Goal: Task Accomplishment & Management: Manage account settings

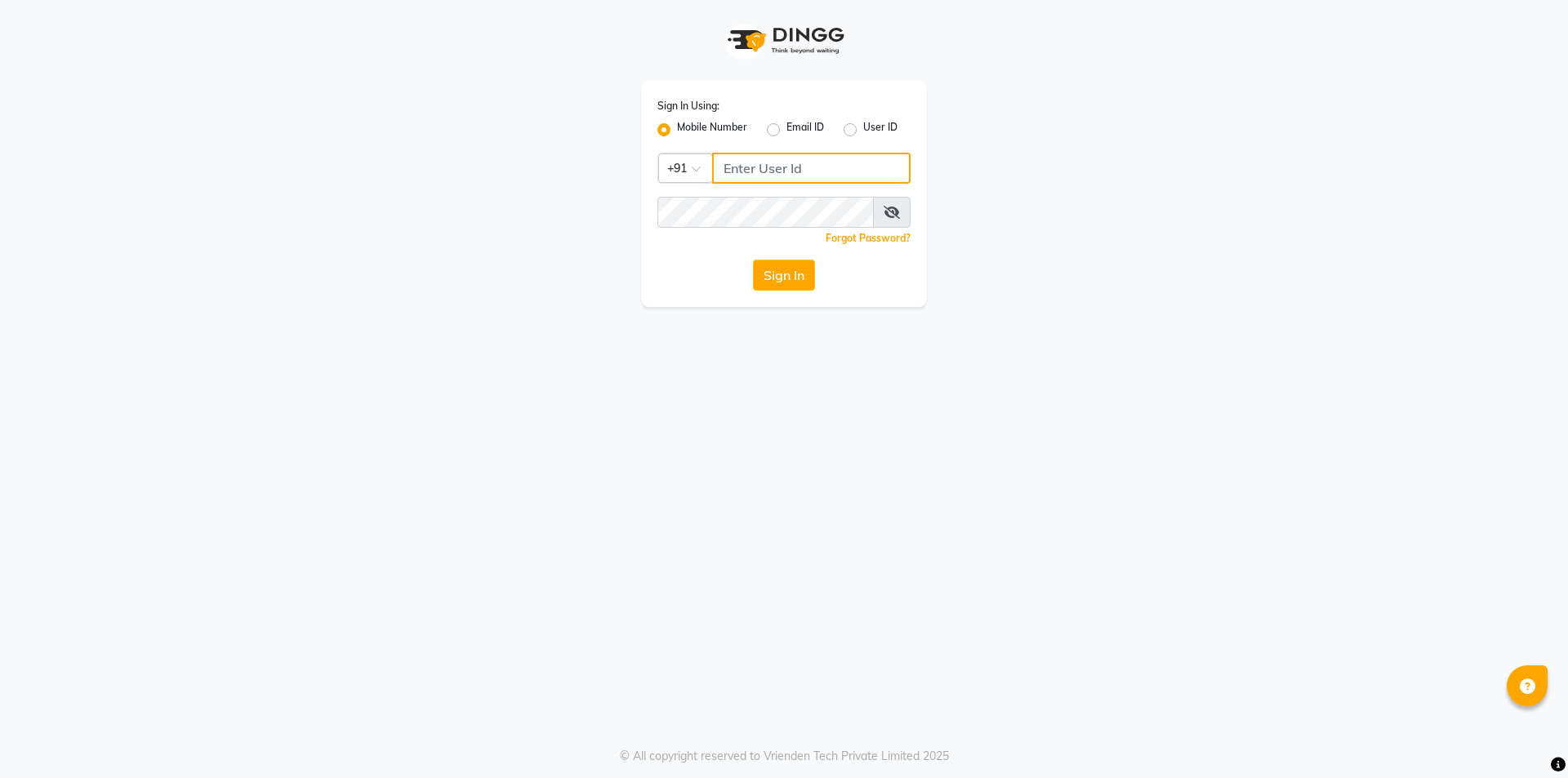
click at [762, 168] on input "Username" at bounding box center [811, 168] width 199 height 31
click at [808, 283] on button "Sign In" at bounding box center [784, 275] width 62 height 31
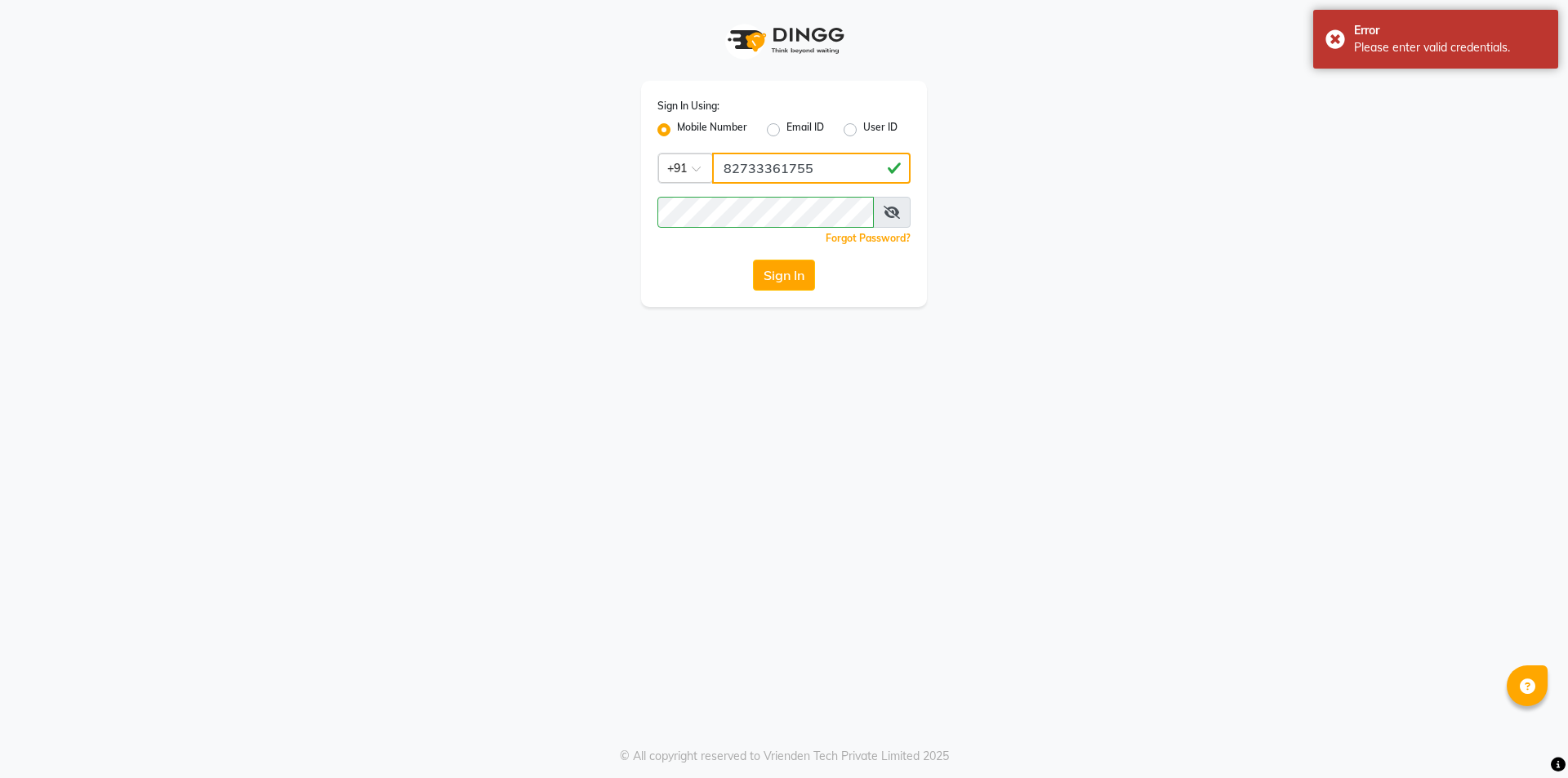
click at [766, 164] on input "82733361755" at bounding box center [811, 168] width 199 height 31
type input "8273361755"
click at [809, 286] on button "Sign In" at bounding box center [784, 275] width 62 height 31
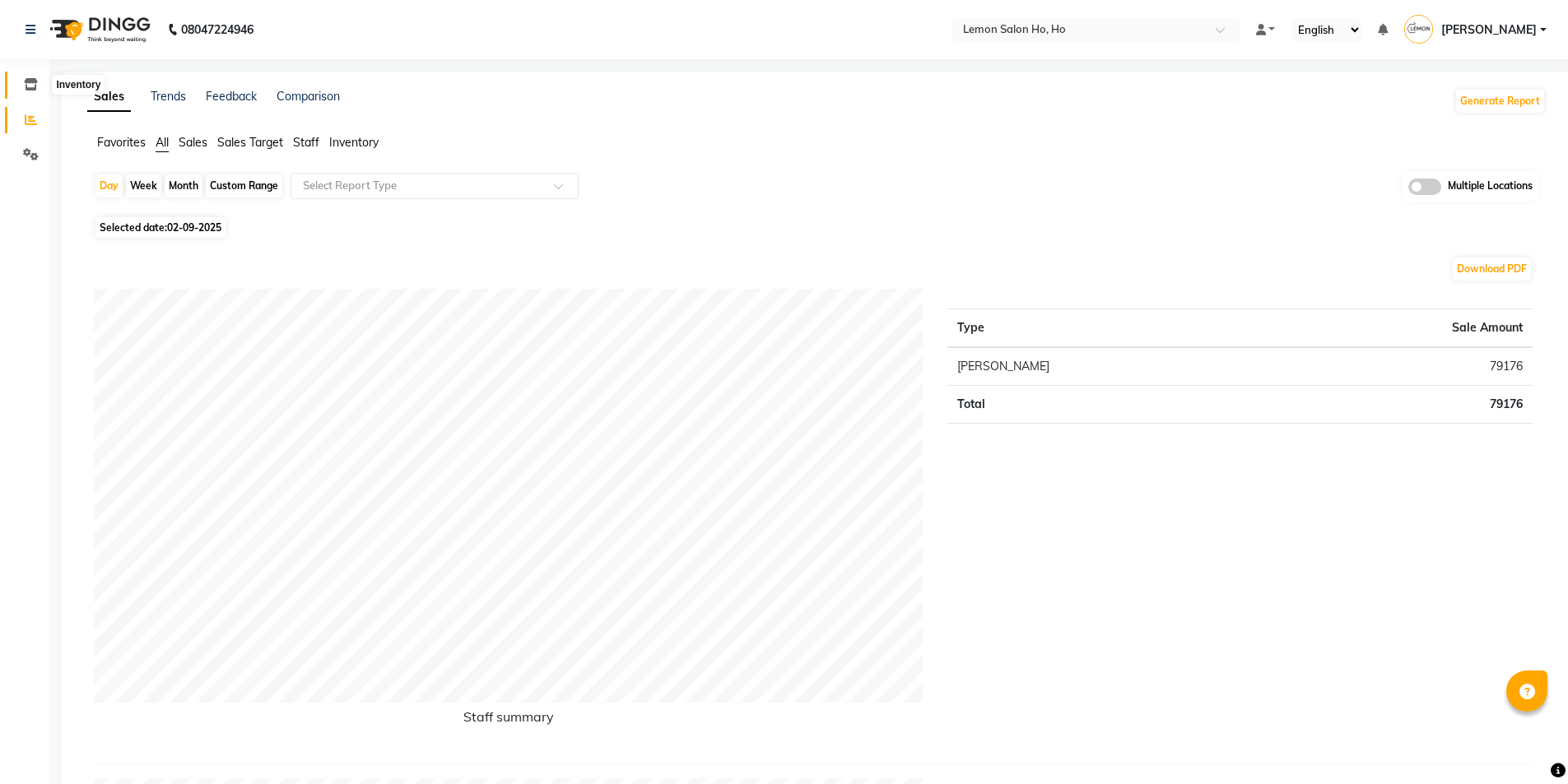
click at [27, 82] on icon at bounding box center [30, 84] width 14 height 12
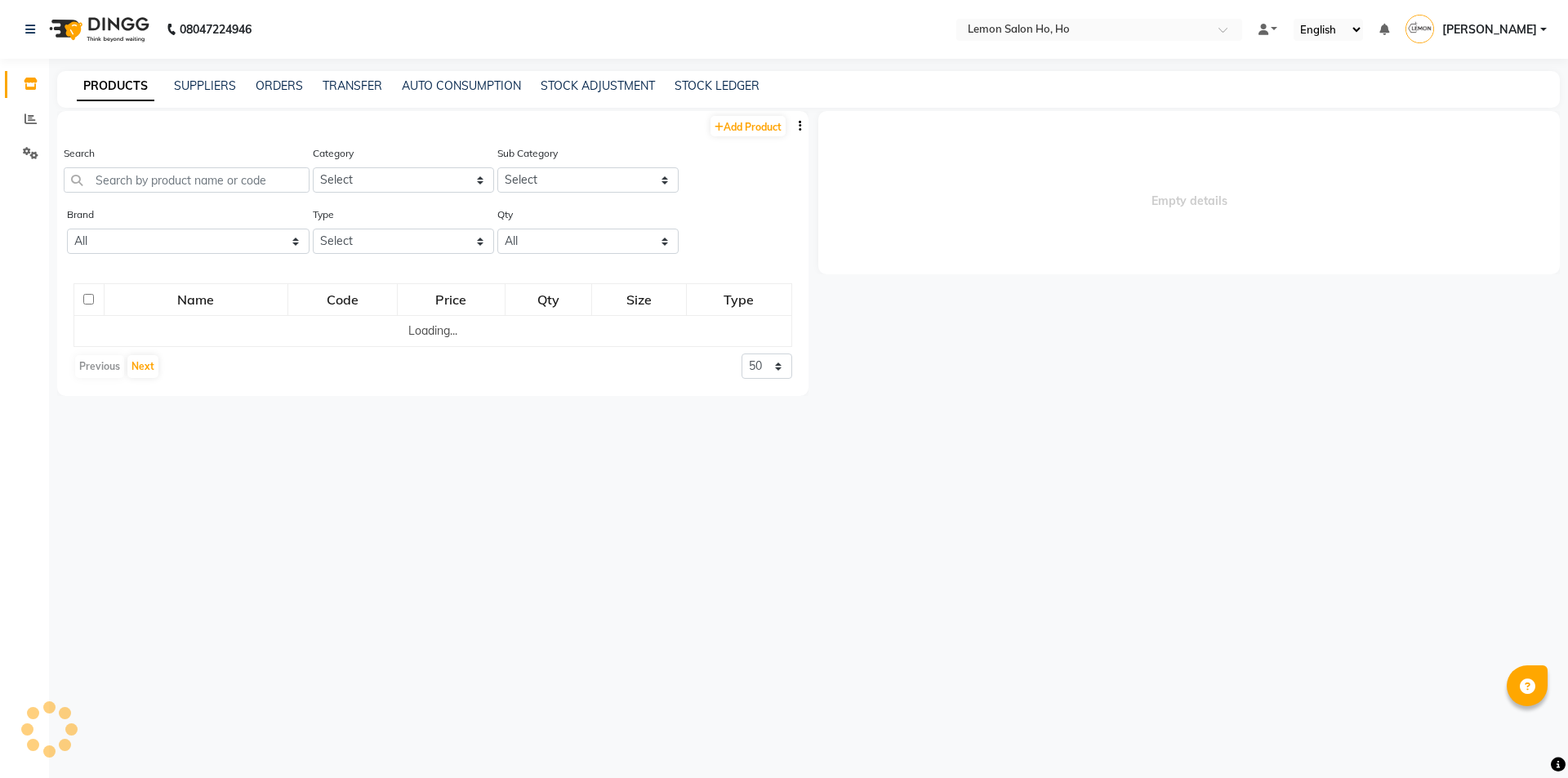
select select
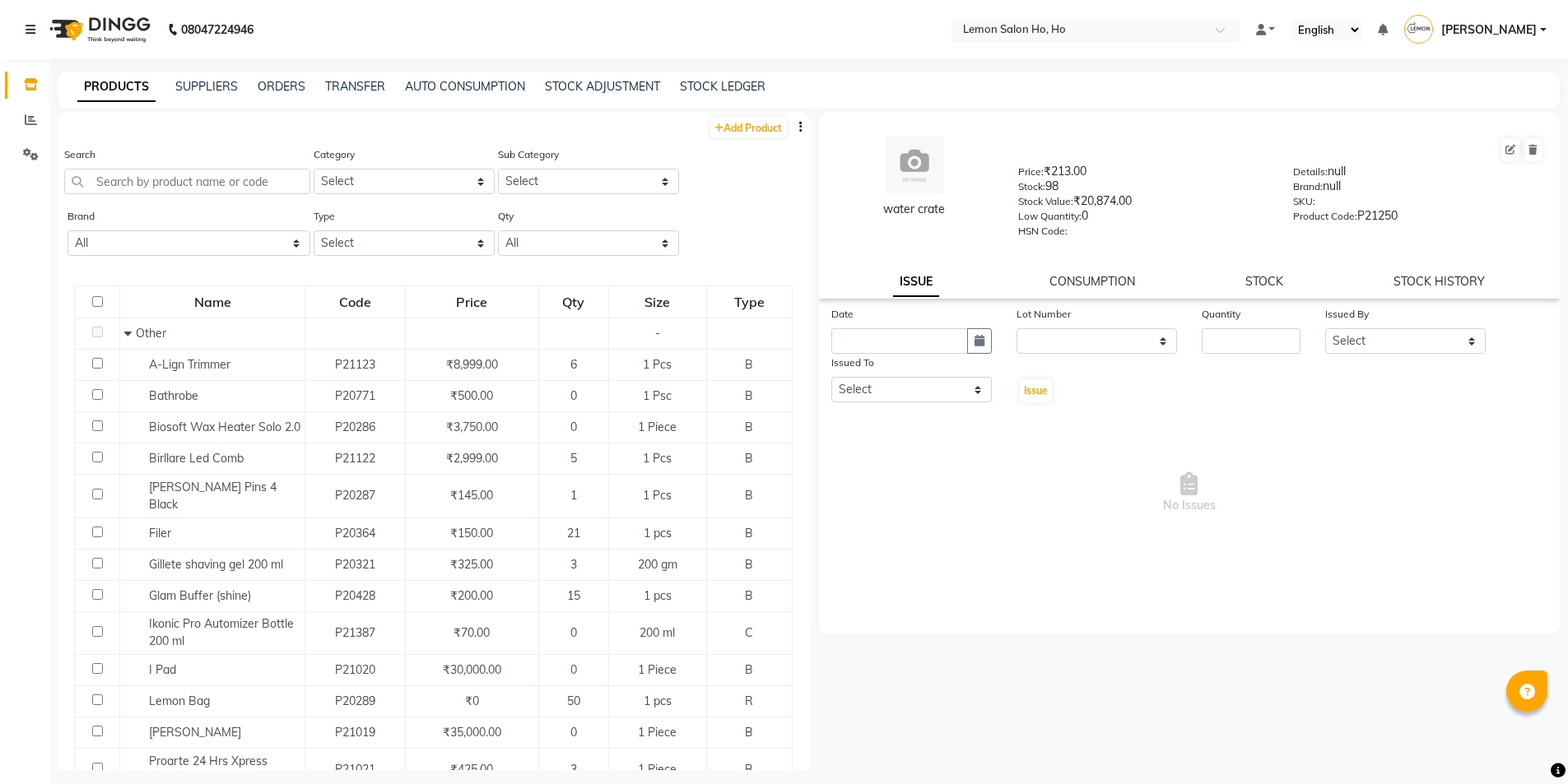
click at [982, 20] on div "Select Location × Lemon Salon Ho, Ho" at bounding box center [1095, 30] width 288 height 22
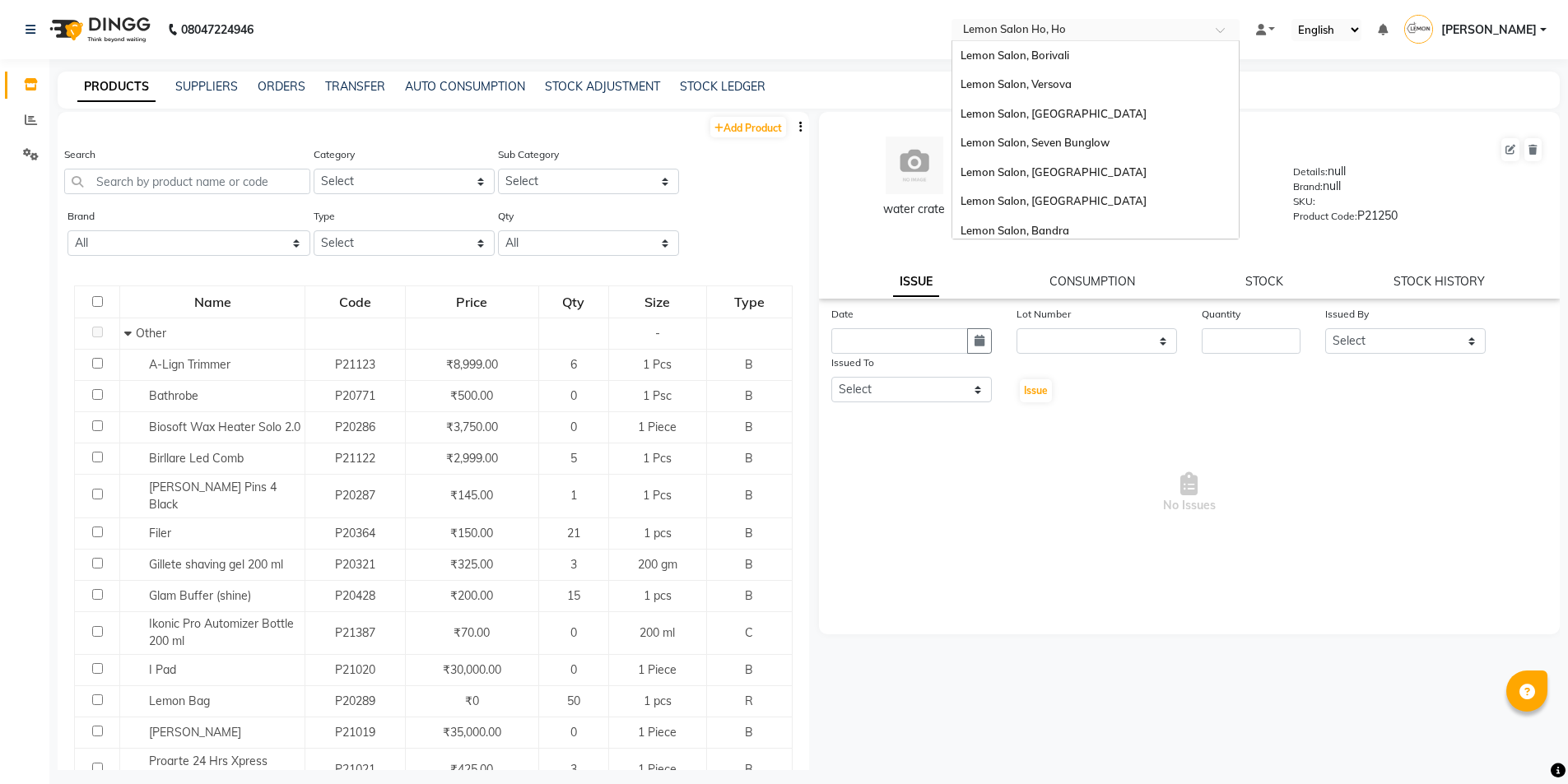
scroll to position [153, 0]
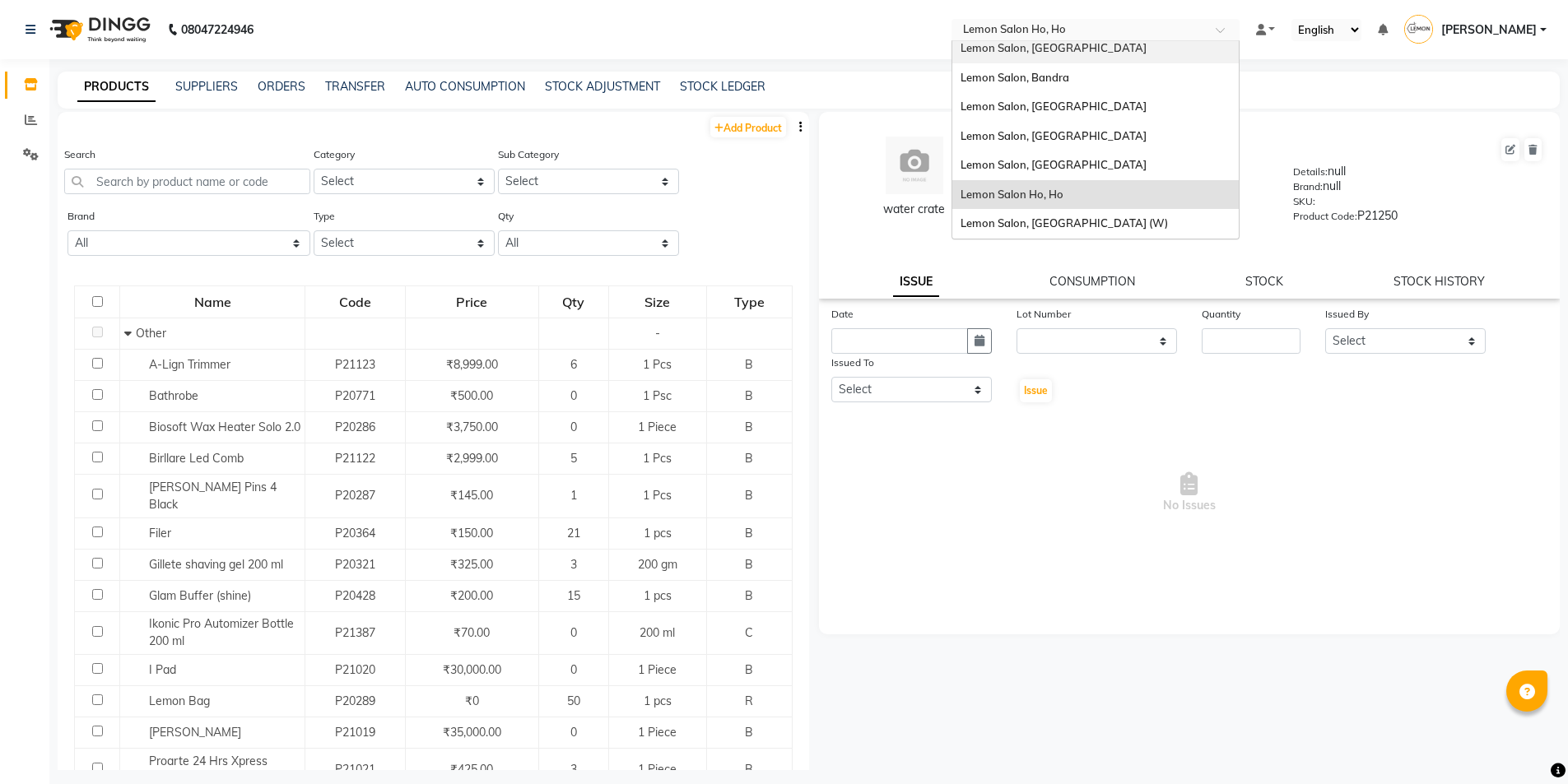
click at [1034, 24] on input "text" at bounding box center [1079, 31] width 239 height 16
click at [738, 14] on nav "08047224946 Select Location × Lemon Salon Ho, Ho Lemon Salon, Borivali Lemon Sa…" at bounding box center [784, 30] width 1568 height 59
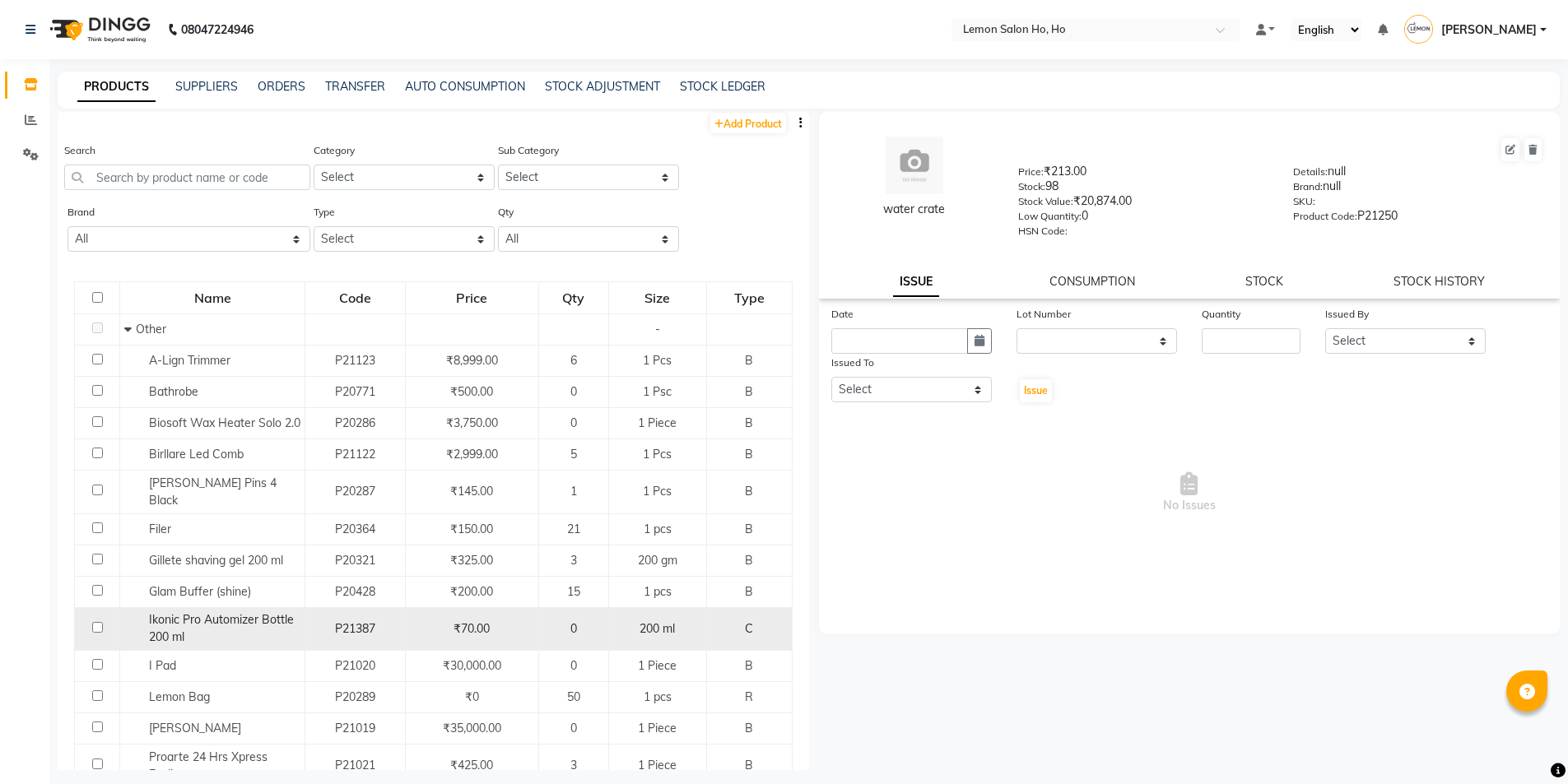
scroll to position [0, 0]
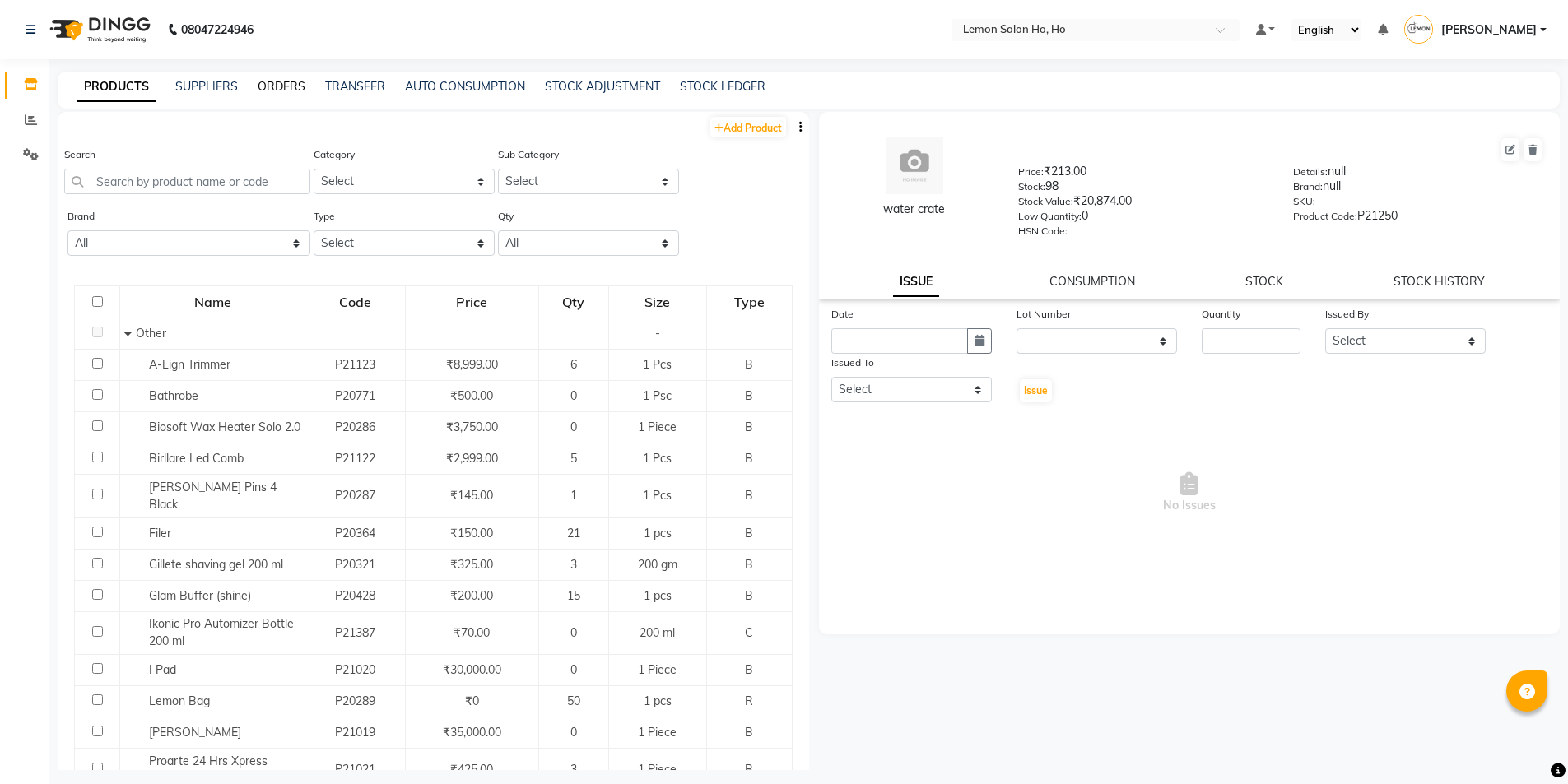
click at [275, 87] on link "ORDERS" at bounding box center [282, 86] width 48 height 15
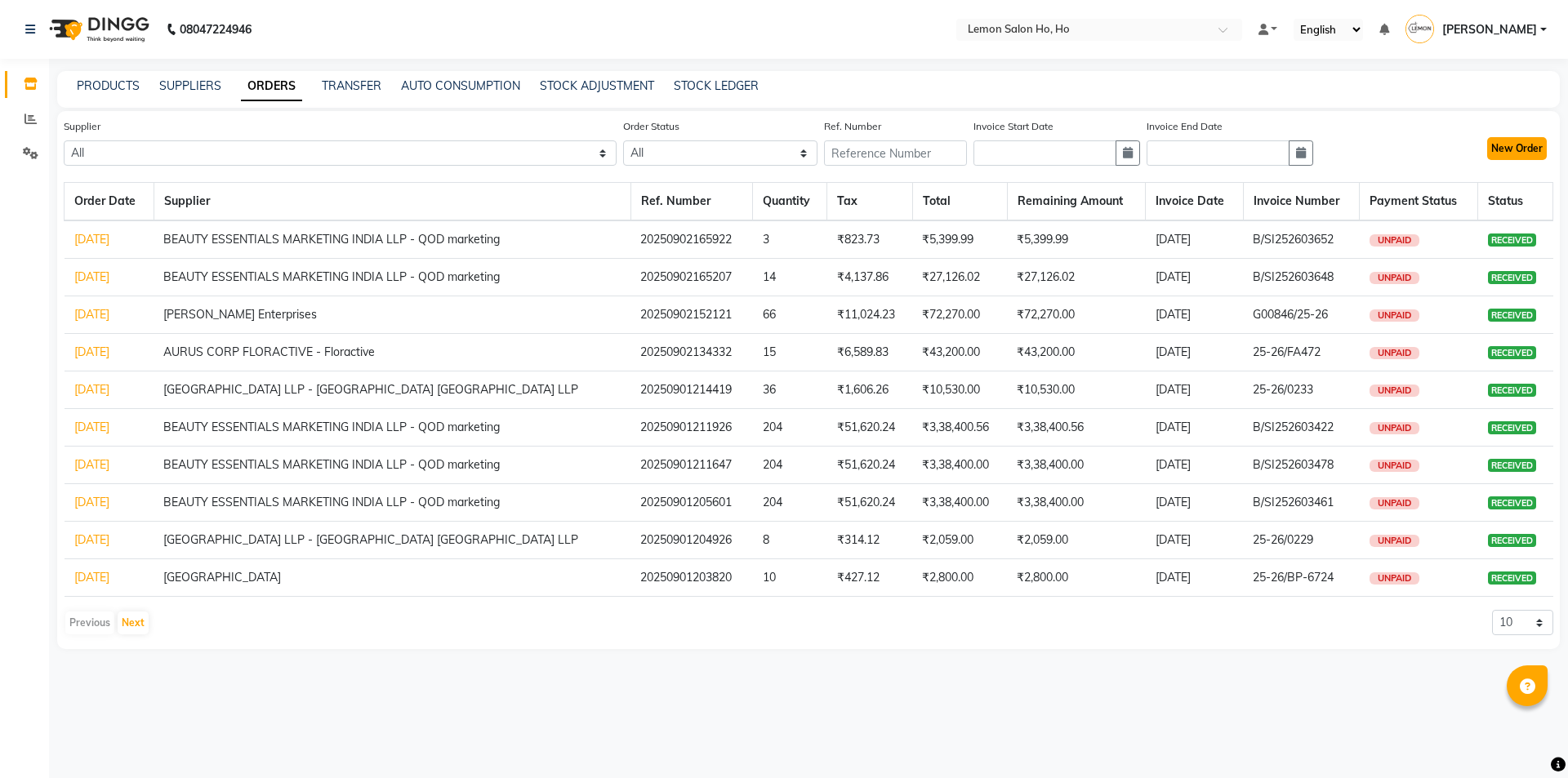
click at [1495, 159] on button "New Order" at bounding box center [1517, 149] width 60 height 23
select select "true"
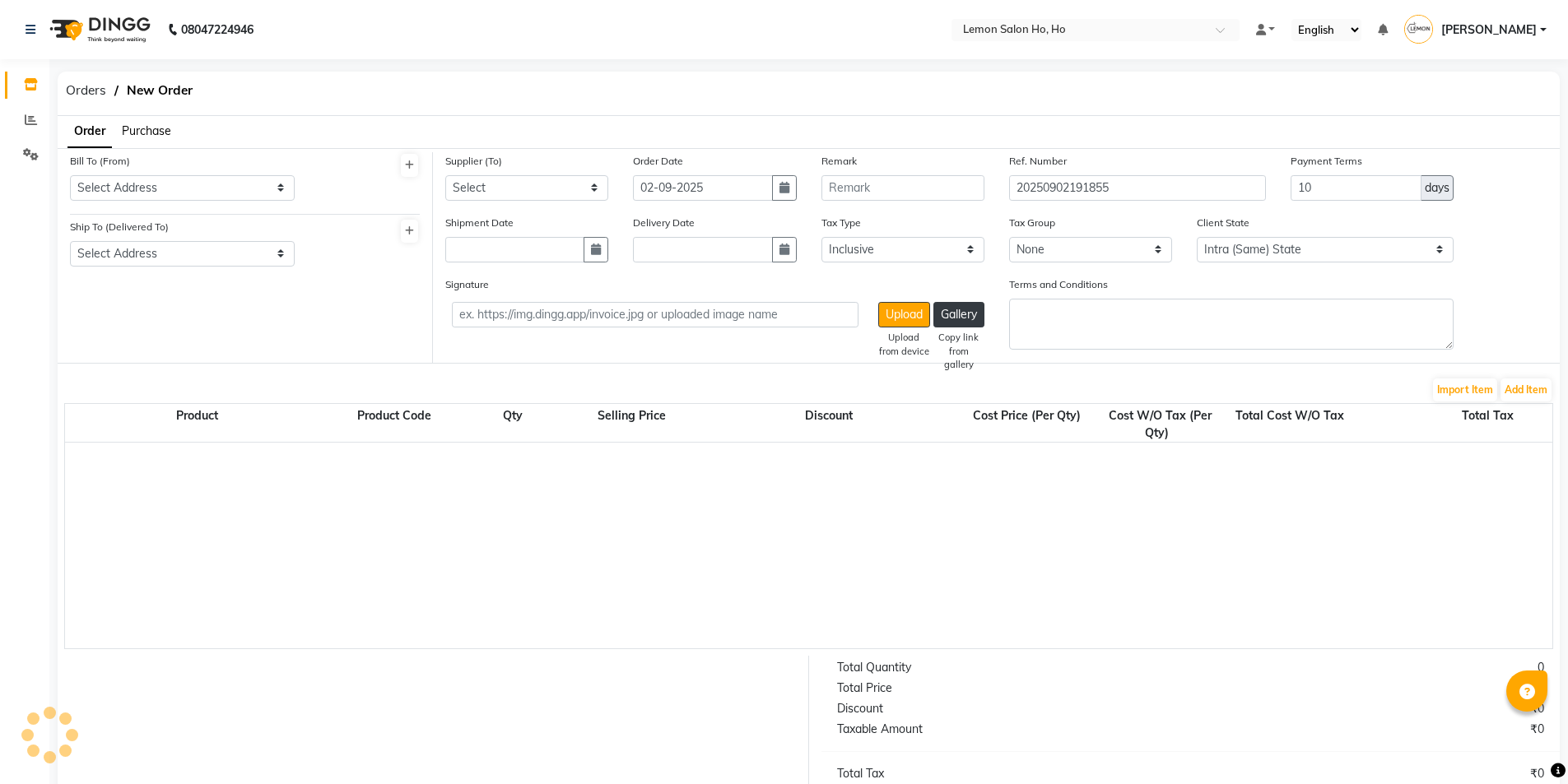
select select "2069"
click at [139, 136] on span "Purchase" at bounding box center [147, 131] width 49 height 15
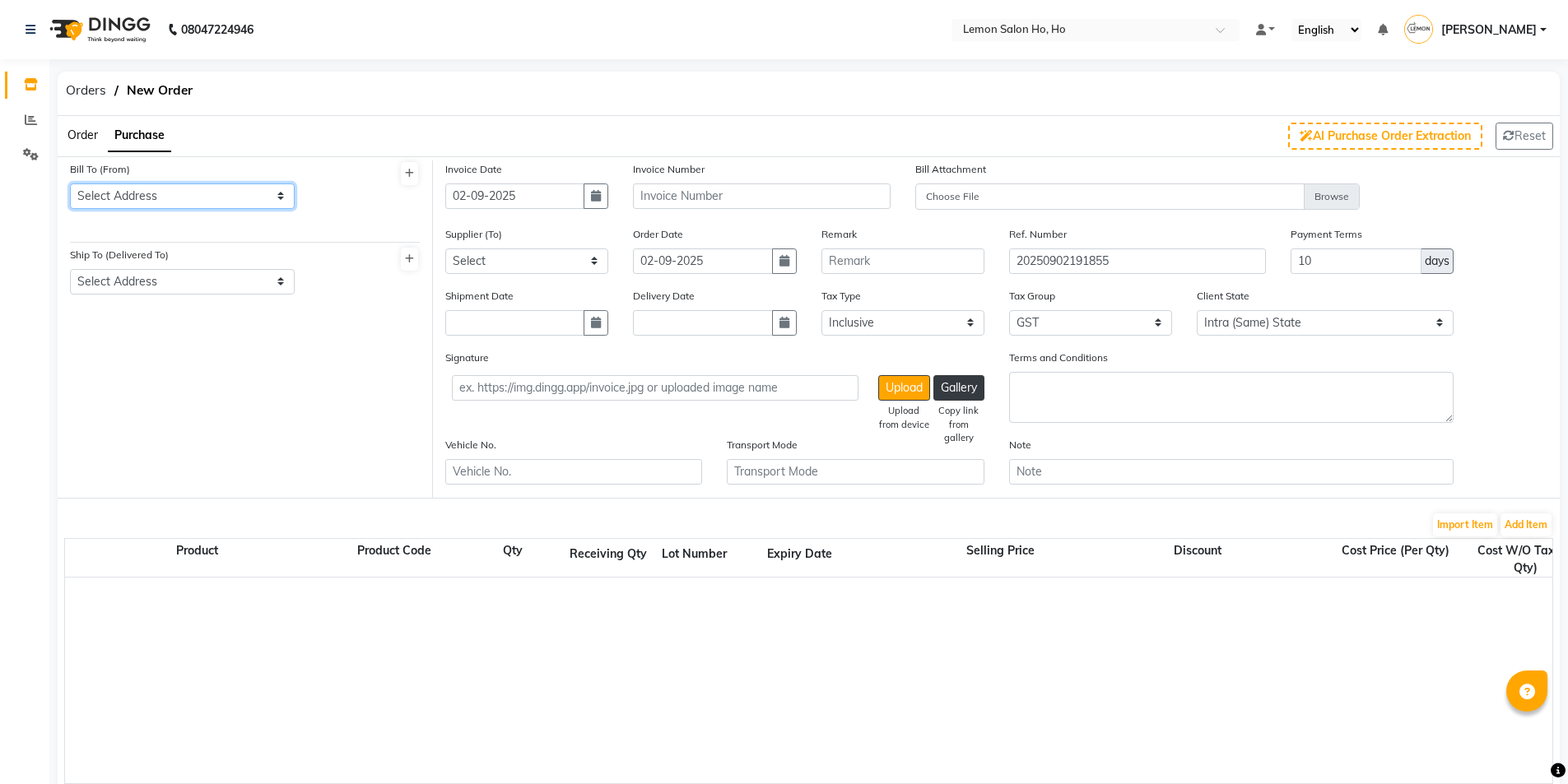
click at [156, 188] on select "Select Address shop no-1 samarth siddhi near andheri west mumbai 400053 HO GG Ho" at bounding box center [182, 196] width 225 height 26
select select "7"
click at [70, 184] on select "Select Address shop no-1 samarth siddhi near andheri west mumbai 400053 HO GG Ho" at bounding box center [182, 196] width 225 height 26
drag, startPoint x: 170, startPoint y: 279, endPoint x: 175, endPoint y: 294, distance: 15.8
click at [170, 279] on select "Select Address shop no-1 samarth siddhi near joggers park opp starbucks andheri…" at bounding box center [182, 282] width 225 height 26
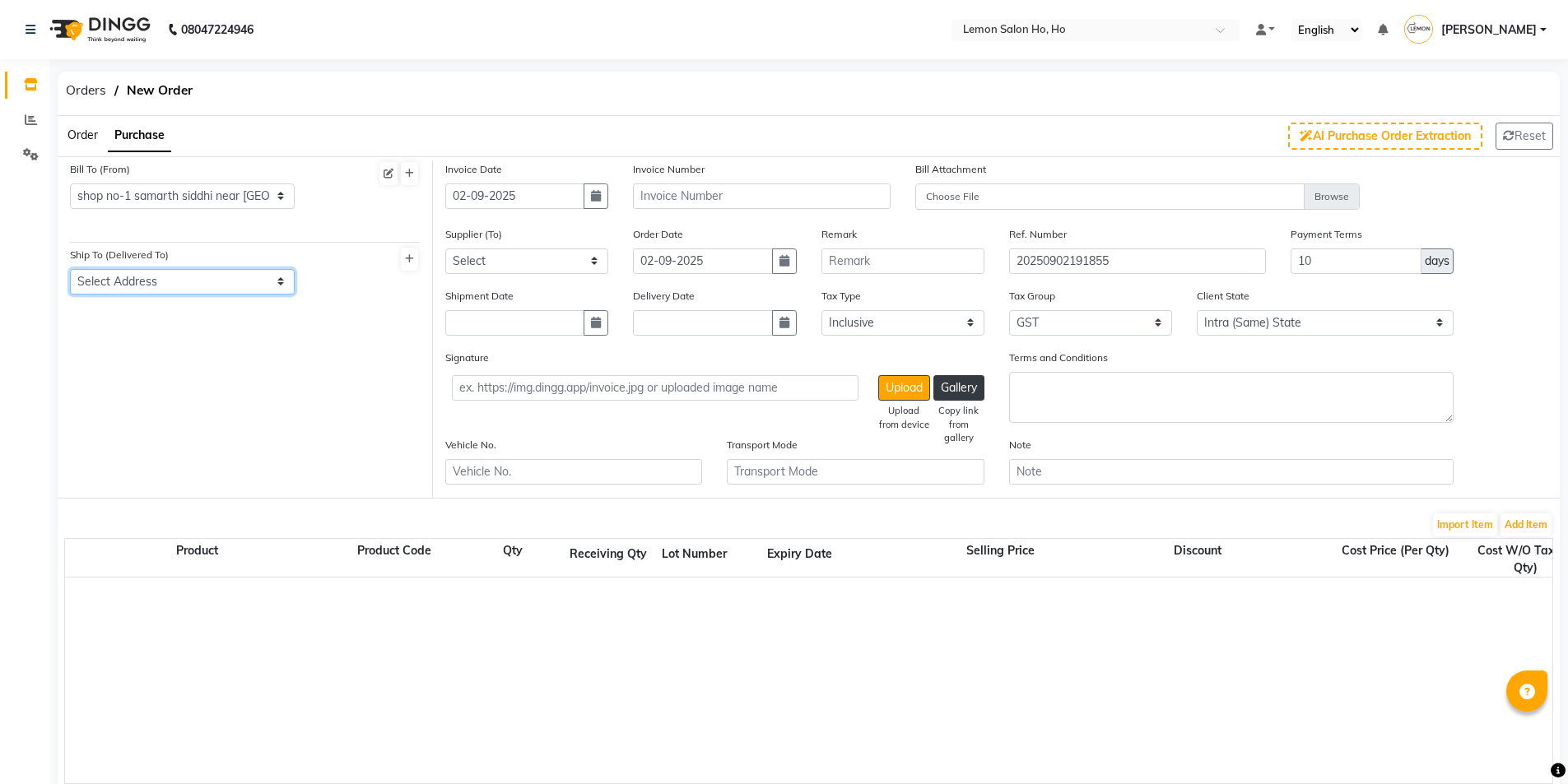
select select "8"
click at [70, 269] on select "Select Address shop no-1 samarth siddhi near joggers park opp starbucks andheri…" at bounding box center [182, 282] width 225 height 26
click at [598, 197] on icon "button" at bounding box center [596, 196] width 10 height 12
select select "9"
select select "2025"
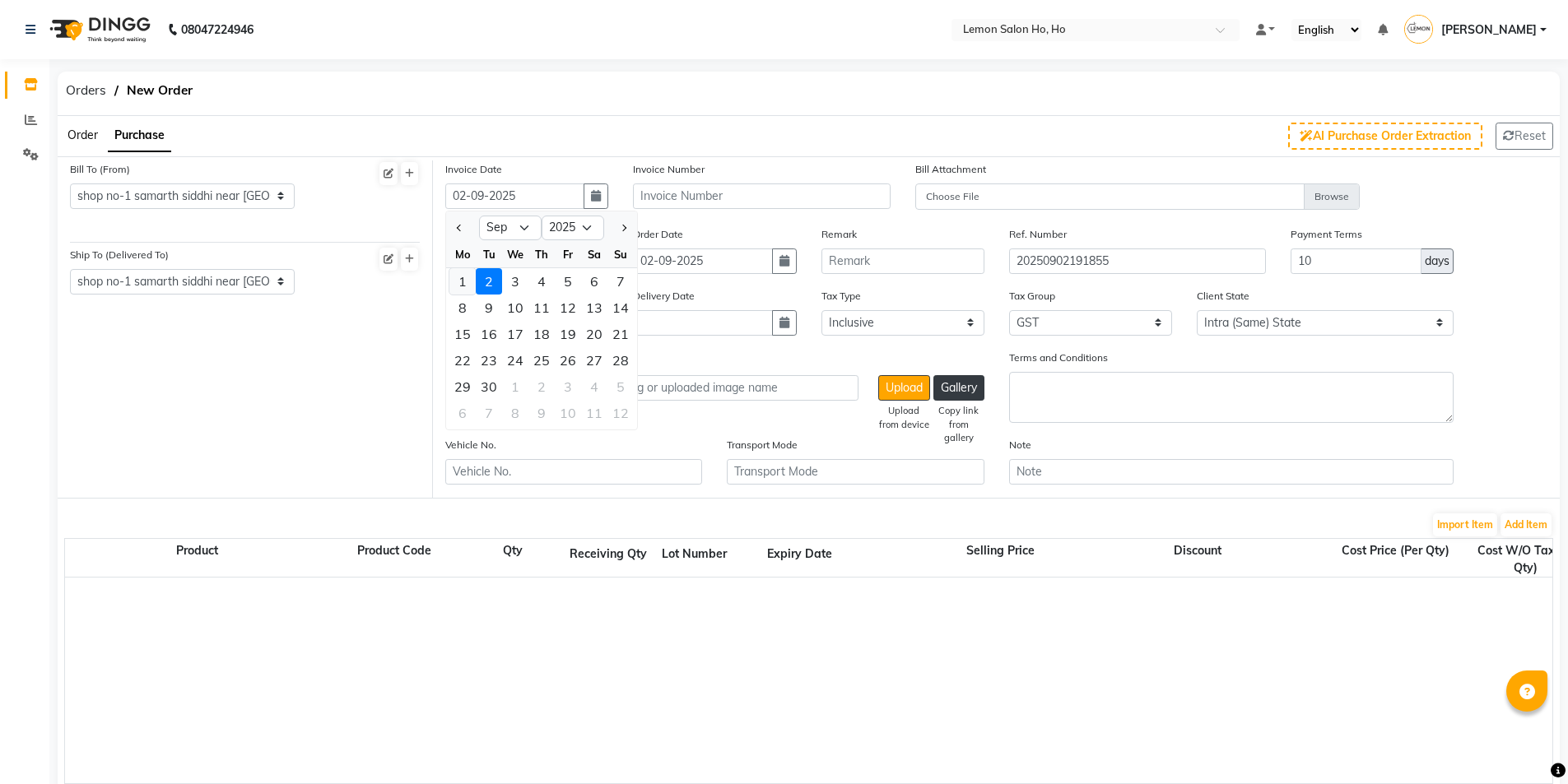
click at [462, 278] on div "1" at bounding box center [463, 282] width 26 height 26
type input "[DATE]"
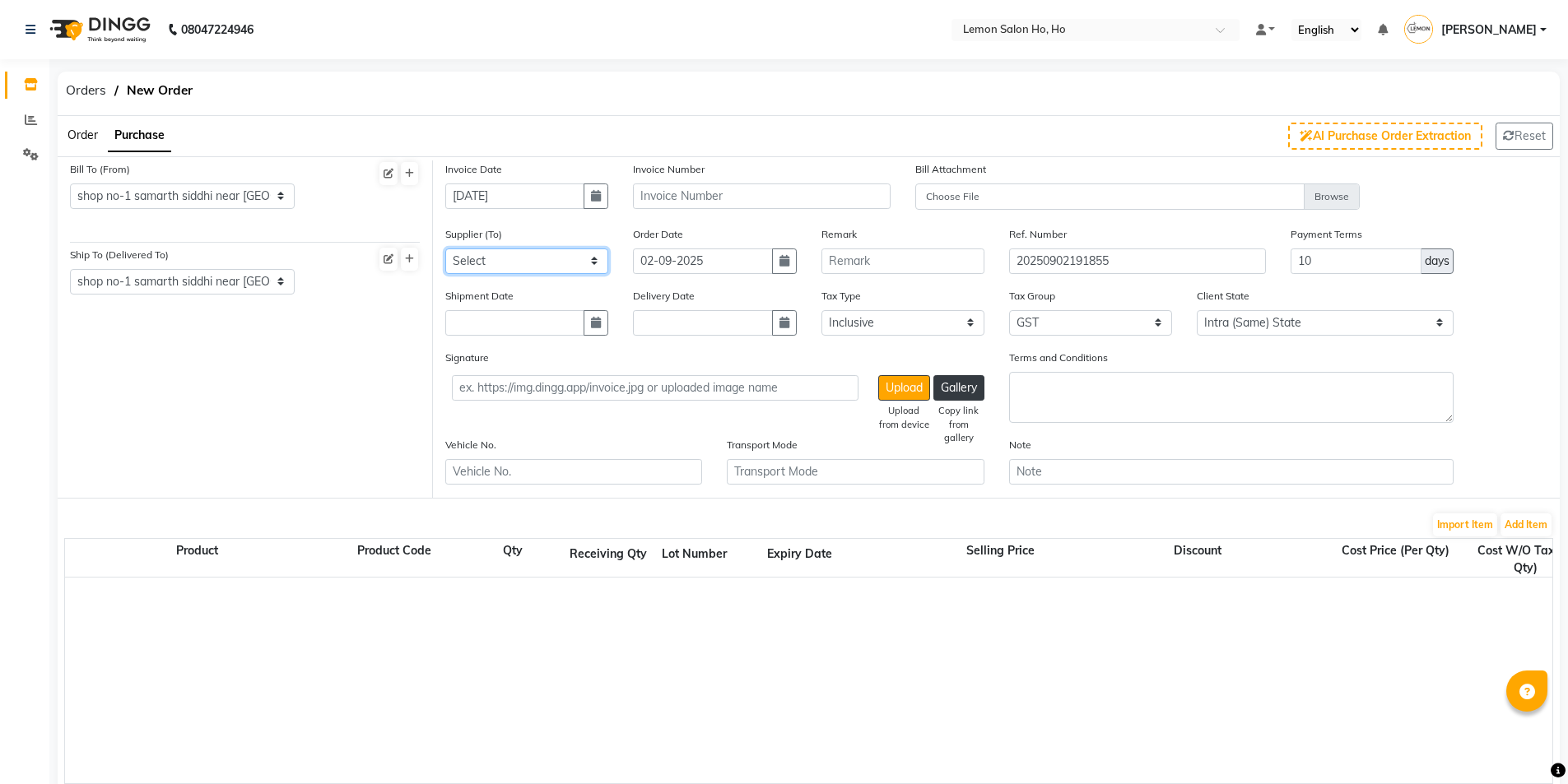
click at [519, 267] on select "Select Komal Enterprises (Loreal) Narayan Sales Agency Osp Healthcare Rica Wax …" at bounding box center [527, 261] width 163 height 26
select select "1582"
click at [446, 249] on select "Select Komal Enterprises (Loreal) Narayan Sales Agency Osp Healthcare Rica Wax …" at bounding box center [527, 261] width 163 height 26
click at [594, 331] on button "button" at bounding box center [596, 323] width 25 height 26
select select "9"
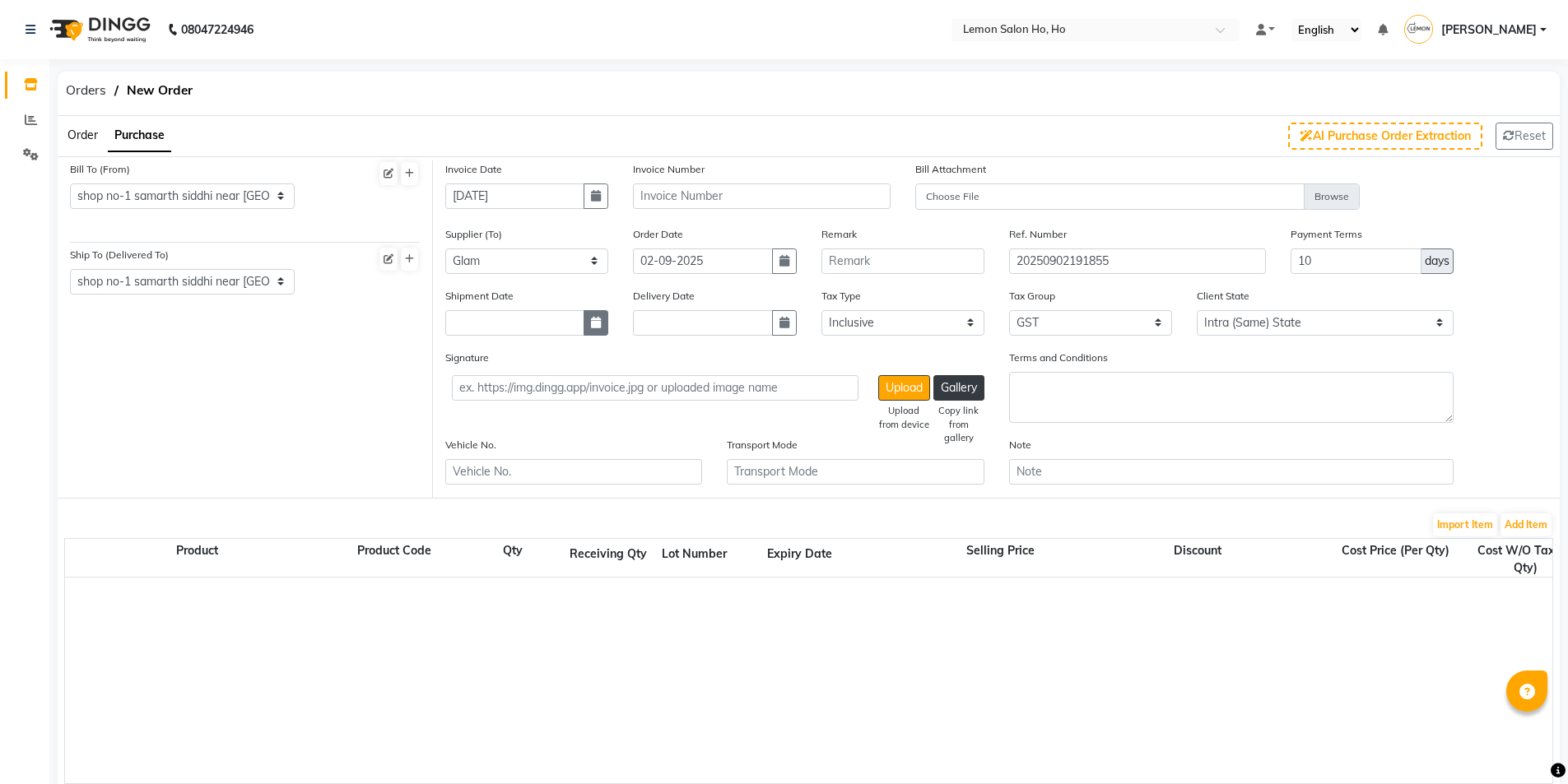
select select "2025"
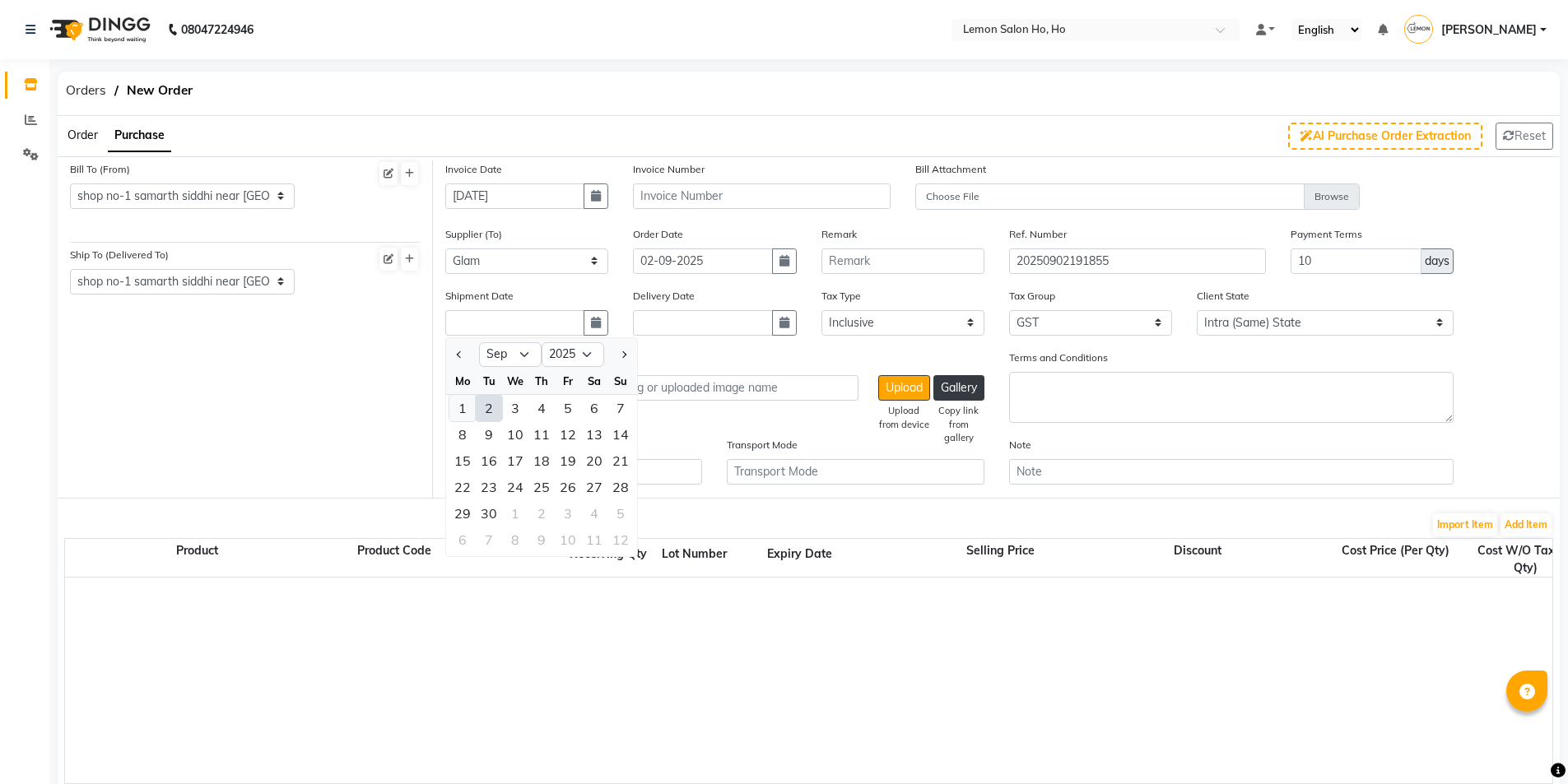
click at [462, 414] on div "1" at bounding box center [463, 408] width 26 height 26
type input "[DATE]"
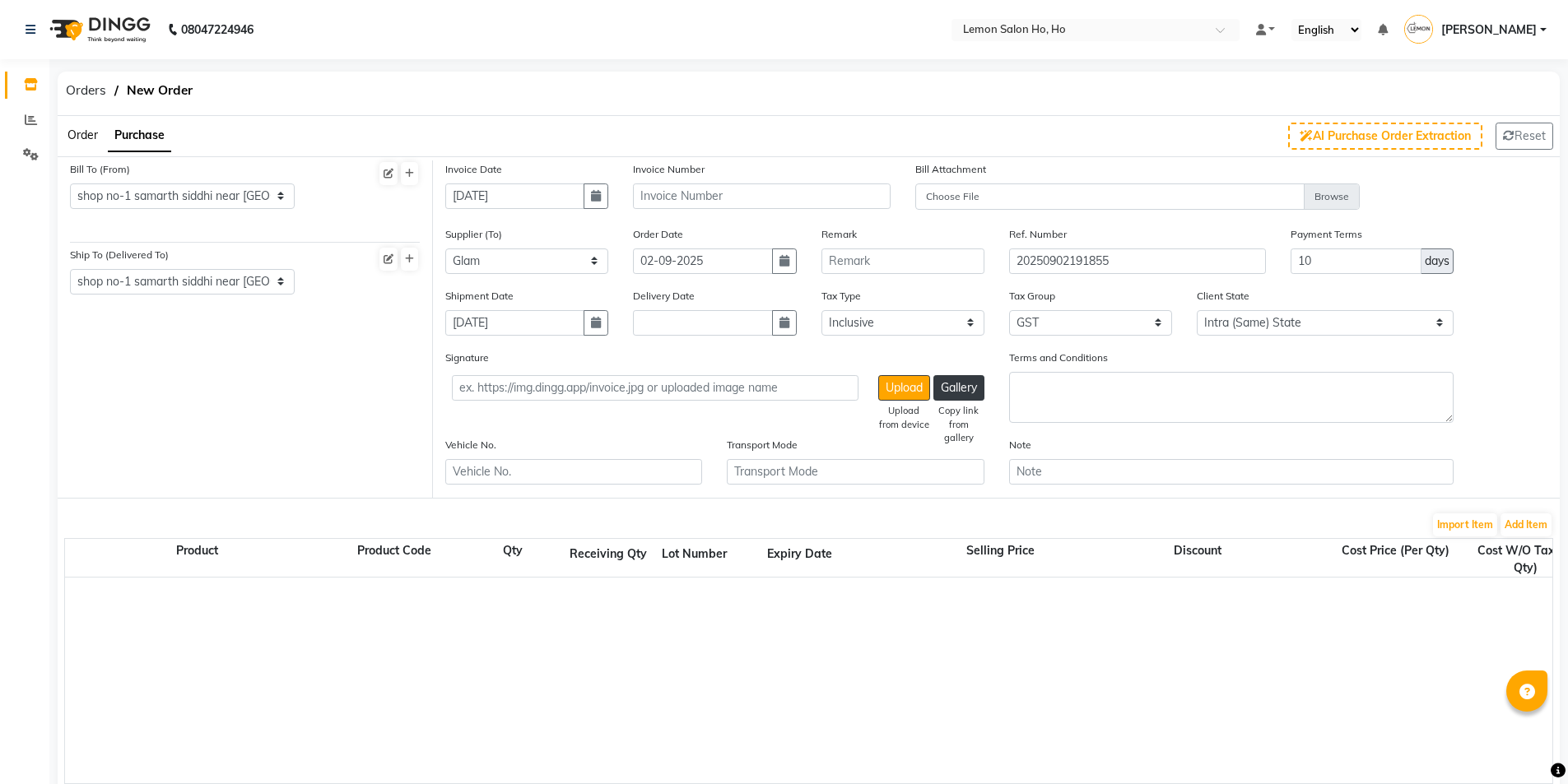
click at [779, 338] on div "Delivery Date" at bounding box center [715, 318] width 188 height 62
click at [783, 324] on icon "button" at bounding box center [784, 323] width 10 height 12
select select "9"
select select "2025"
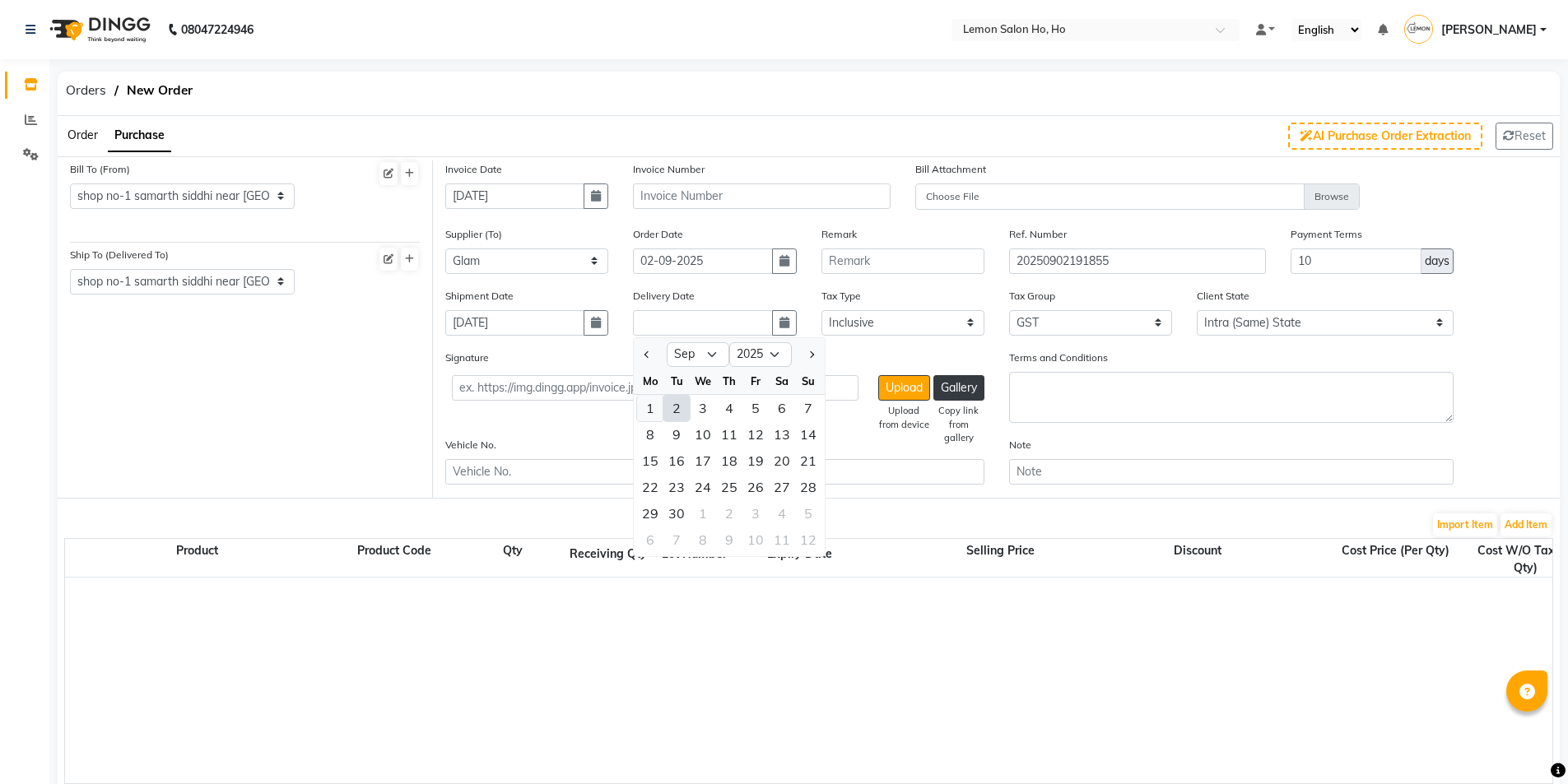
click at [652, 400] on div "1" at bounding box center [651, 408] width 26 height 26
type input "[DATE]"
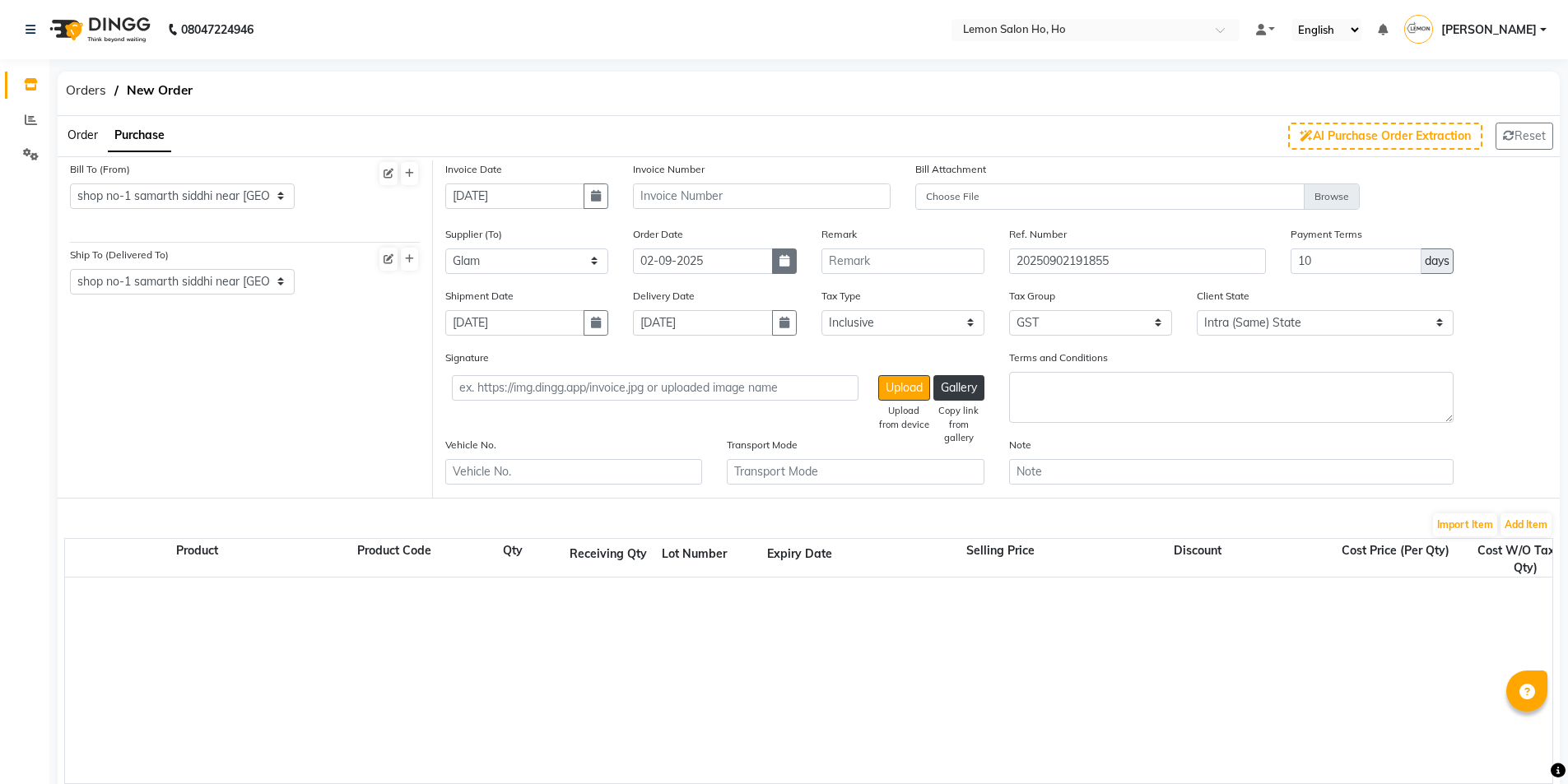
click at [784, 261] on icon "button" at bounding box center [784, 261] width 10 height 12
select select "9"
select select "2025"
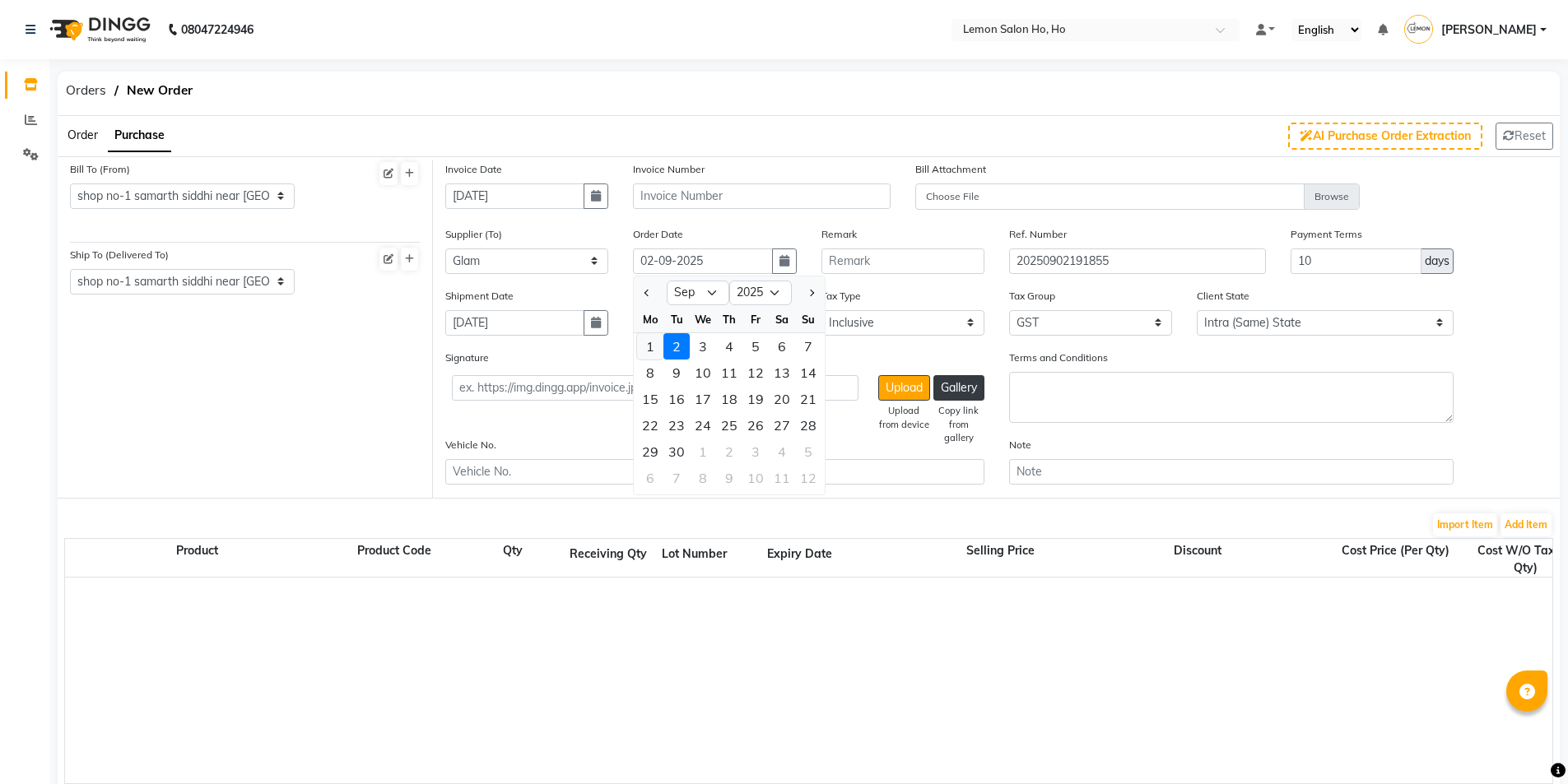
click at [651, 352] on div "1" at bounding box center [651, 347] width 26 height 26
type input "[DATE]"
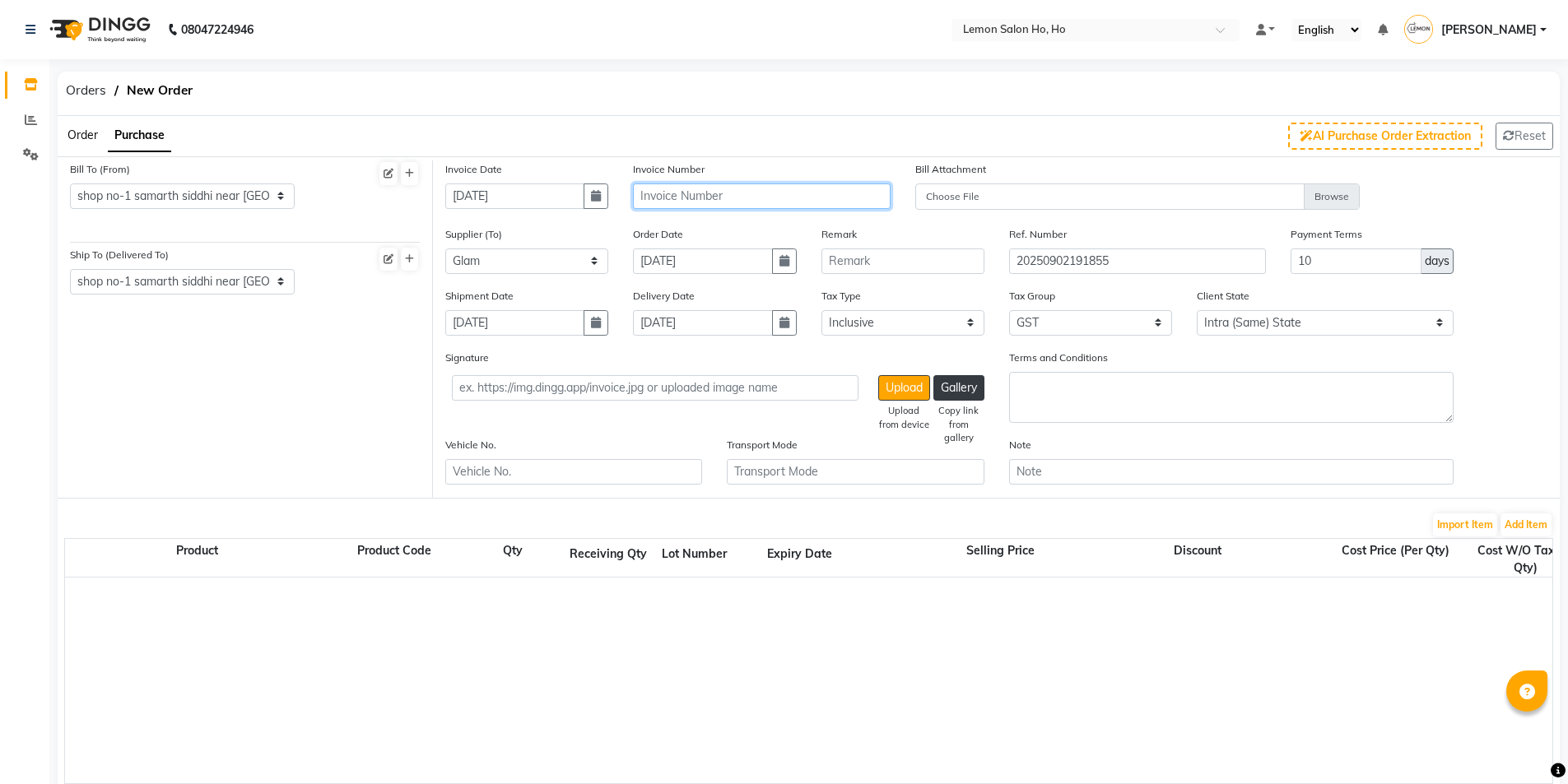
click at [698, 201] on input "text" at bounding box center [762, 196] width 257 height 26
type input "t"
type input "TDP250900000646"
click at [1520, 522] on button "Add Item" at bounding box center [1526, 525] width 51 height 23
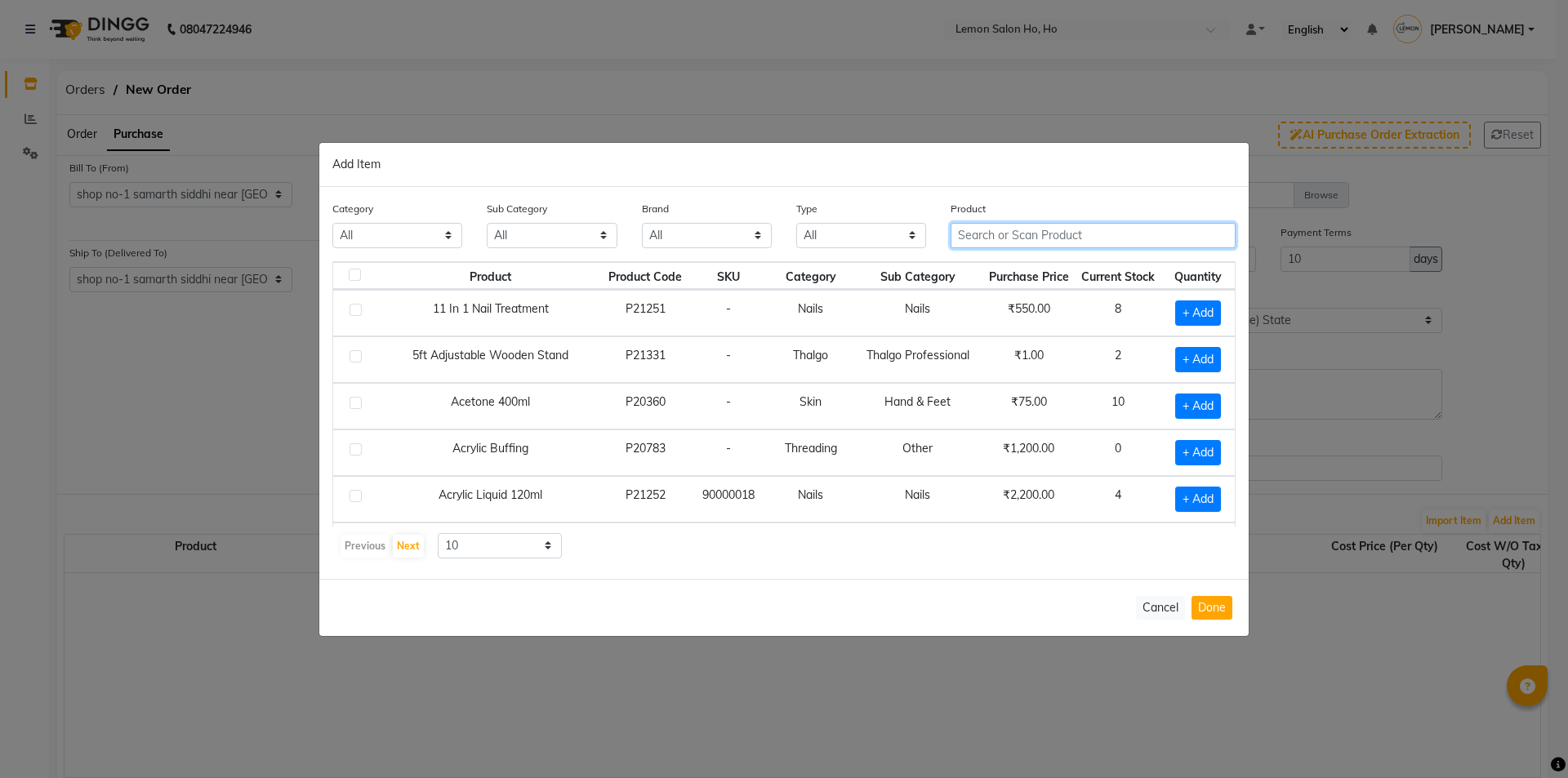
click at [1023, 236] on input "text" at bounding box center [1092, 235] width 285 height 25
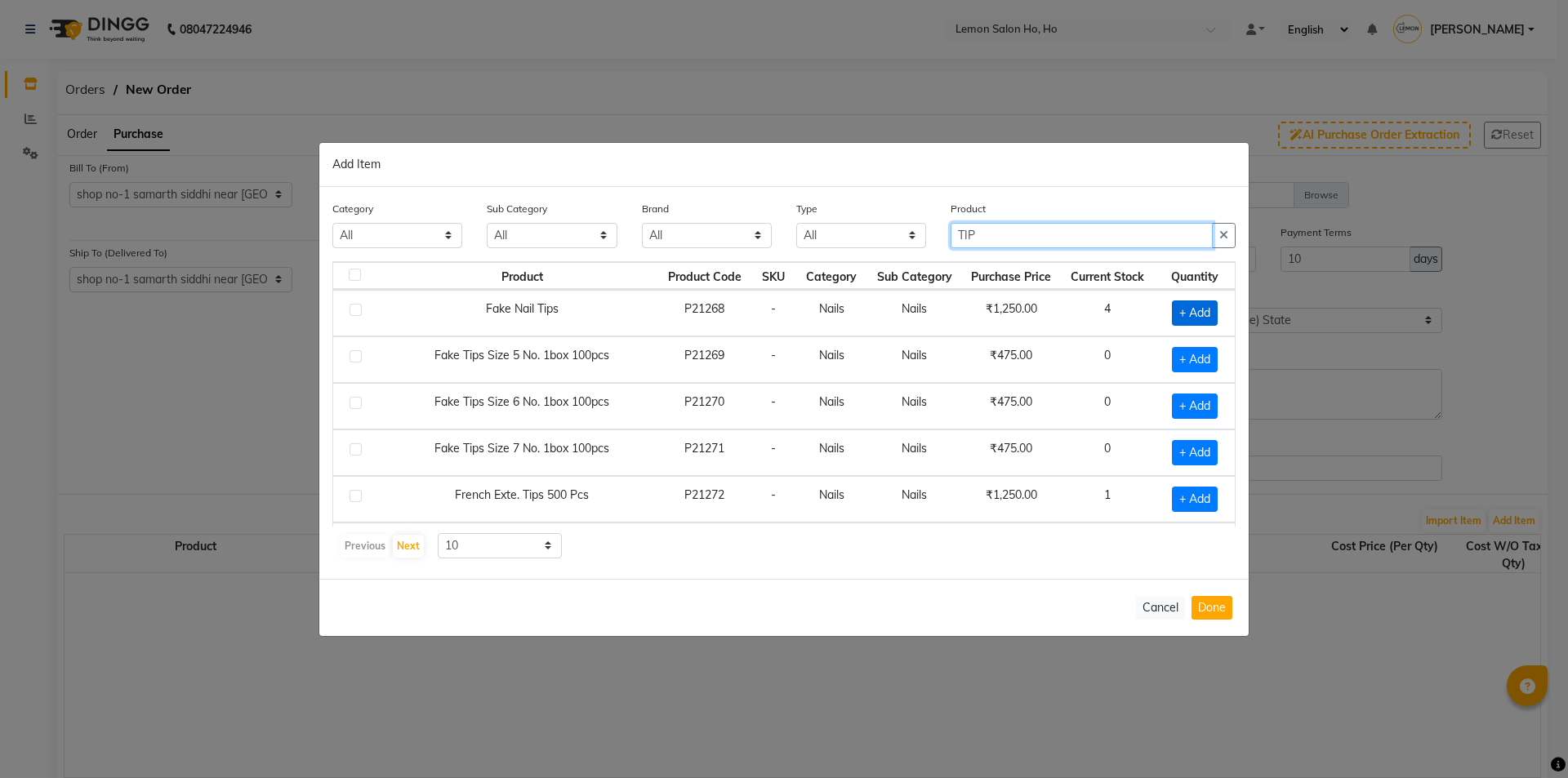
type input "TIP"
click at [1189, 311] on span "+ Add" at bounding box center [1195, 313] width 46 height 25
checkbox input "true"
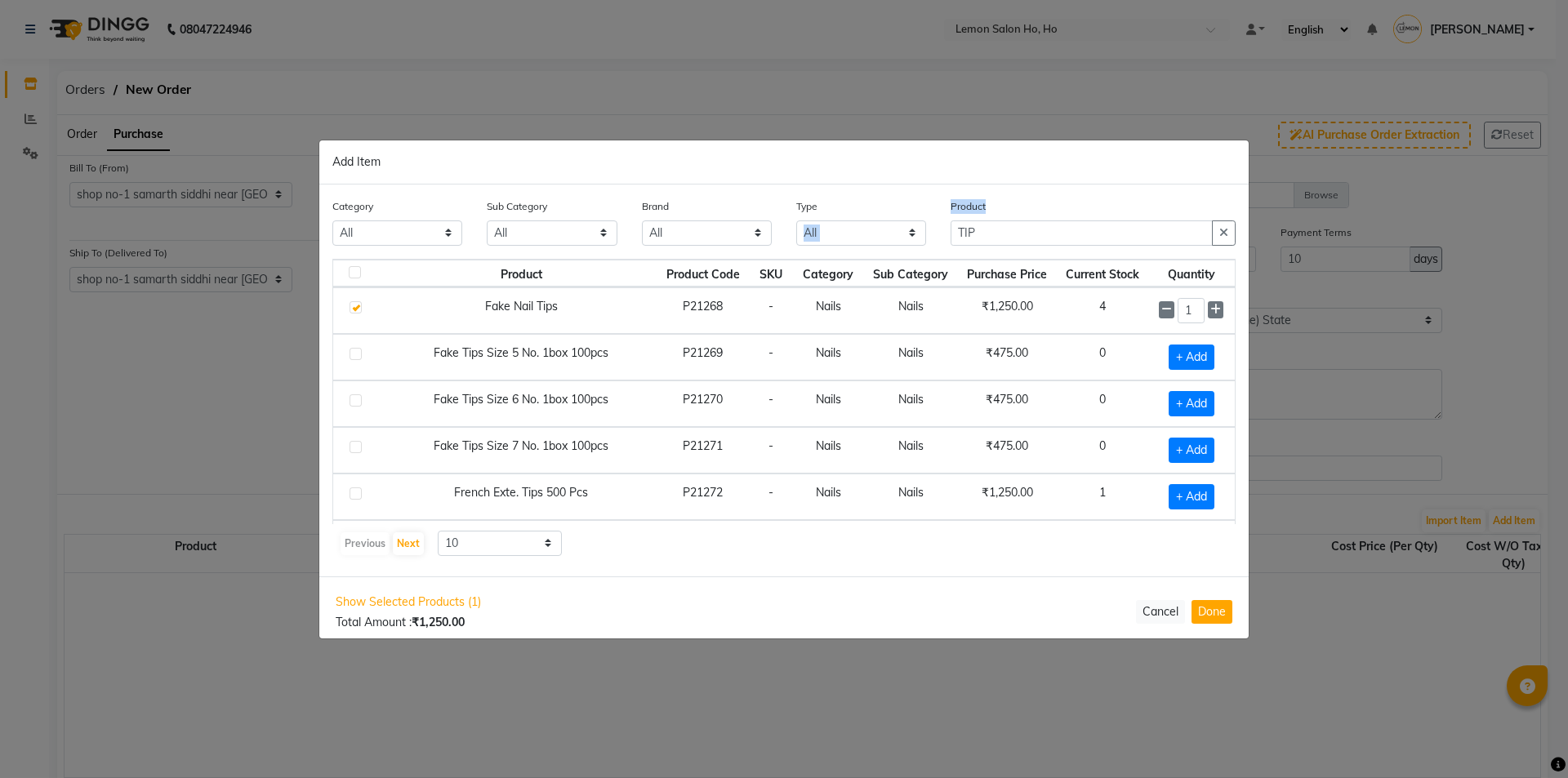
drag, startPoint x: 1014, startPoint y: 217, endPoint x: 881, endPoint y: 233, distance: 134.0
click at [881, 233] on div "Category All Hair Skin Makeup Personal Care Appliances [PERSON_NAME] Waxing Dis…" at bounding box center [784, 228] width 927 height 61
click at [1047, 235] on input "TIP" at bounding box center [1081, 233] width 262 height 25
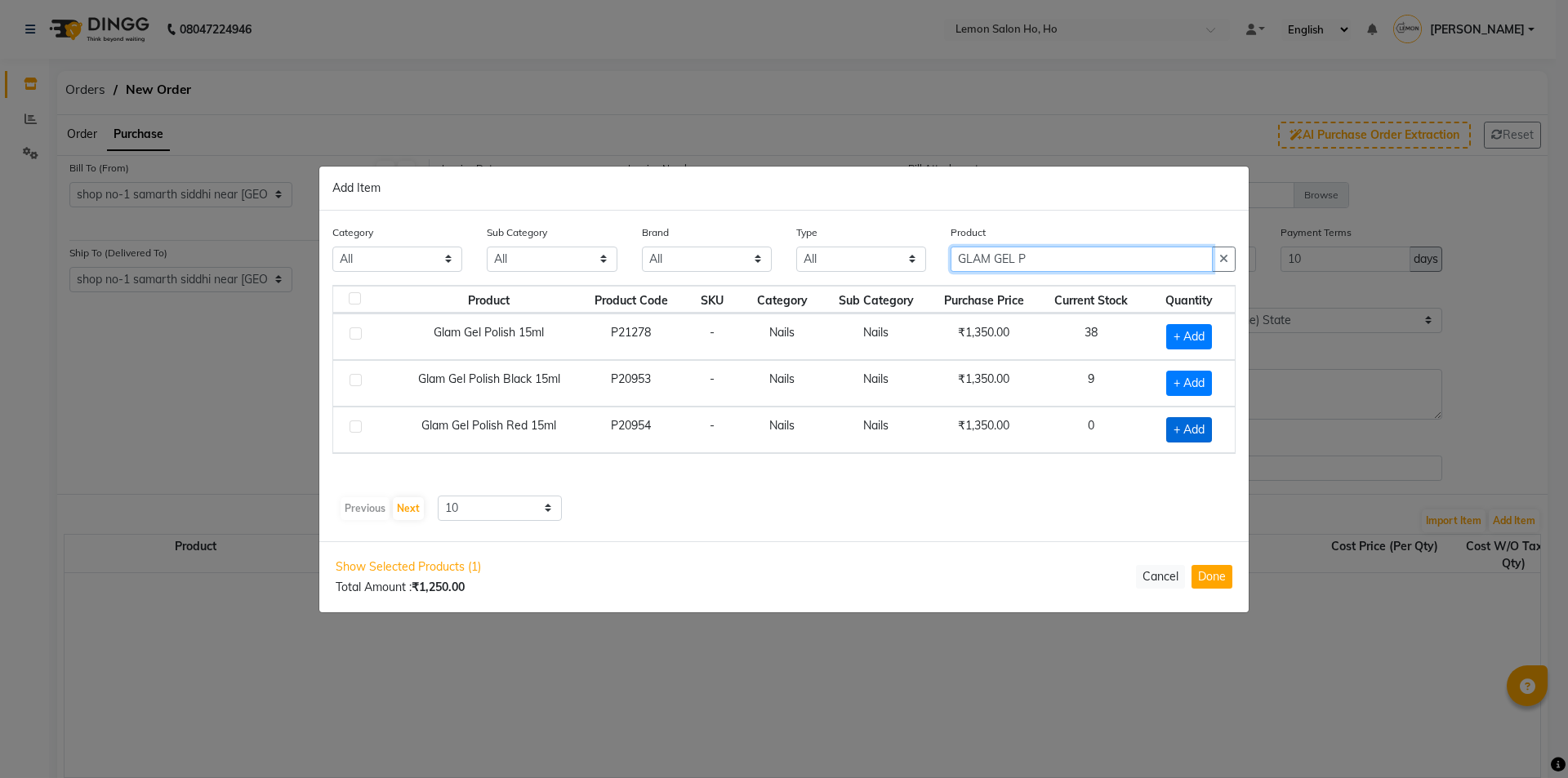
type input "GLAM GEL P"
click at [1194, 433] on span "+ Add" at bounding box center [1189, 430] width 46 height 25
checkbox input "true"
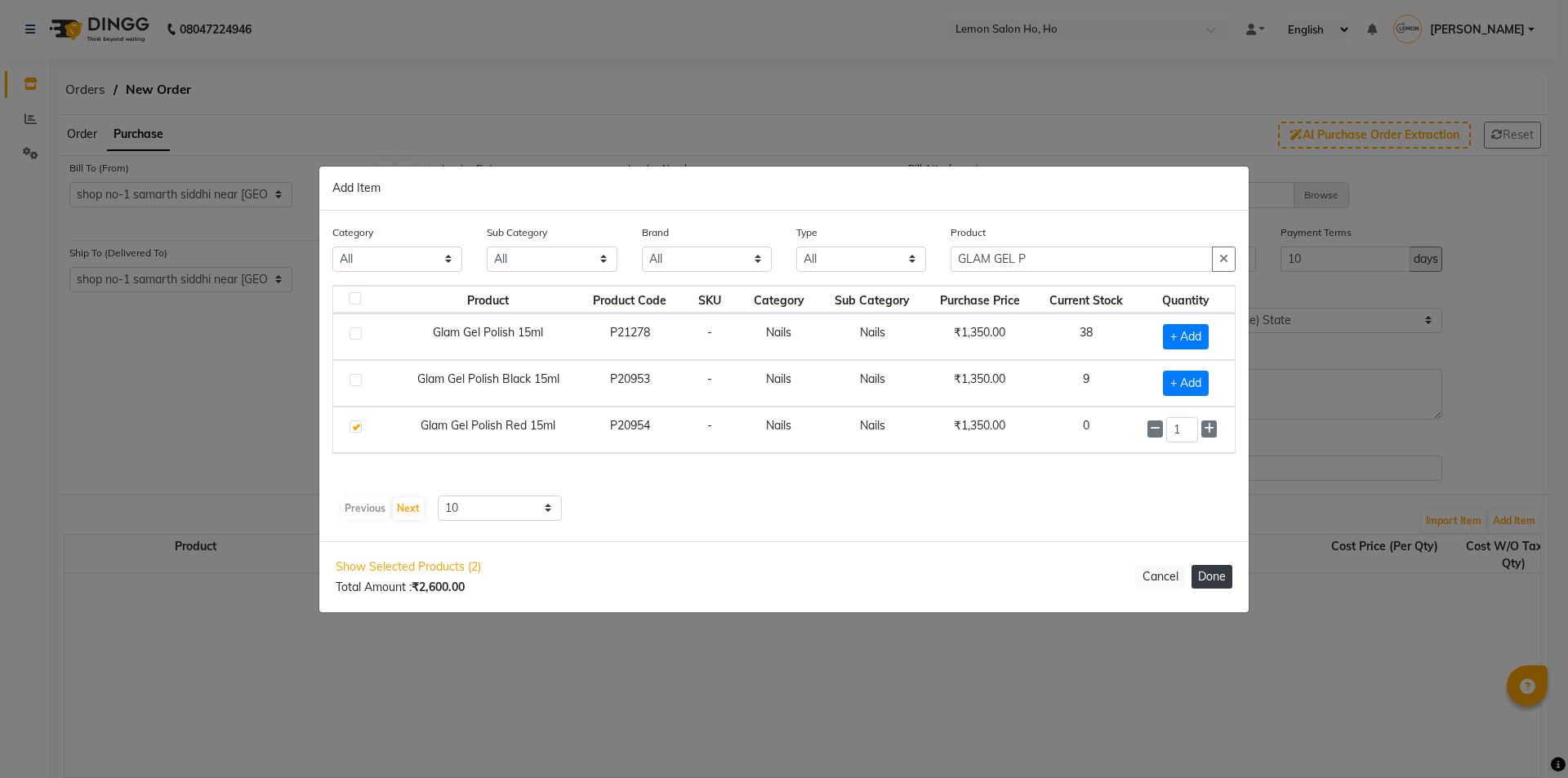
click at [1212, 574] on button "Done" at bounding box center [1212, 577] width 41 height 24
select select "2069"
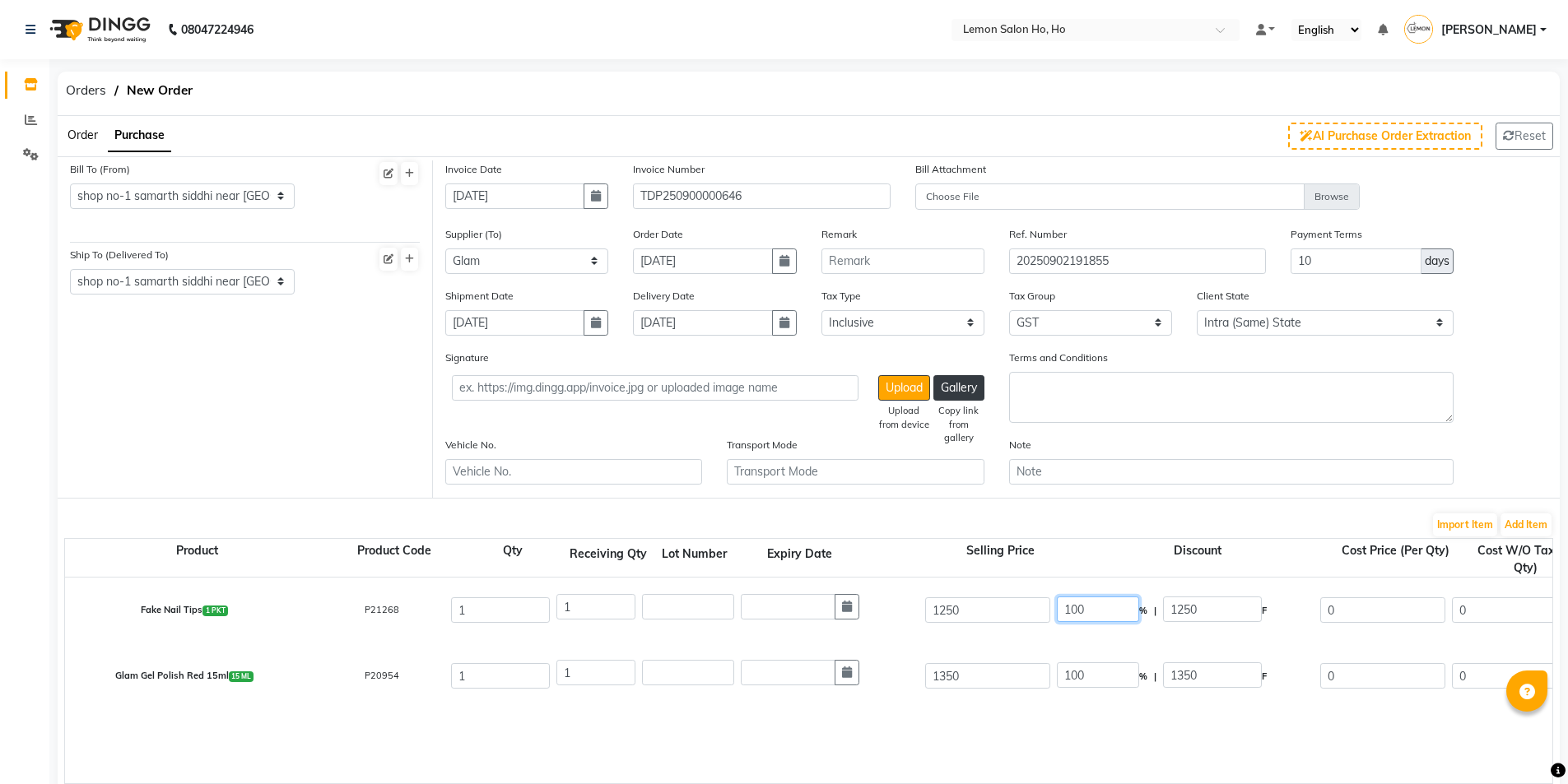
click at [1073, 604] on input "100" at bounding box center [1098, 609] width 82 height 26
type input "40"
type input "500"
type input "750"
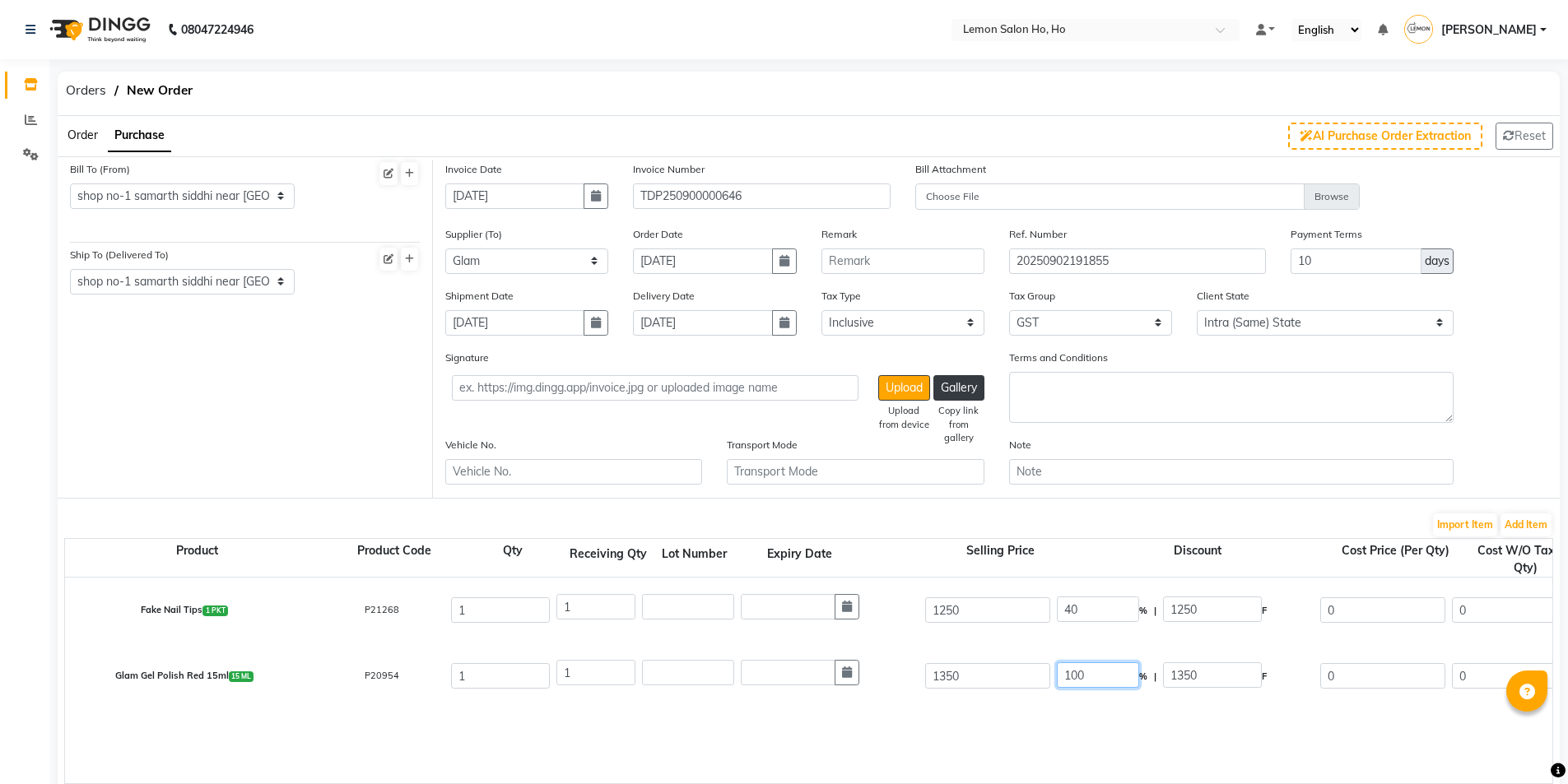
type input "635.59"
type input "114.41"
type input "750"
click at [1076, 678] on input "100" at bounding box center [1098, 675] width 82 height 26
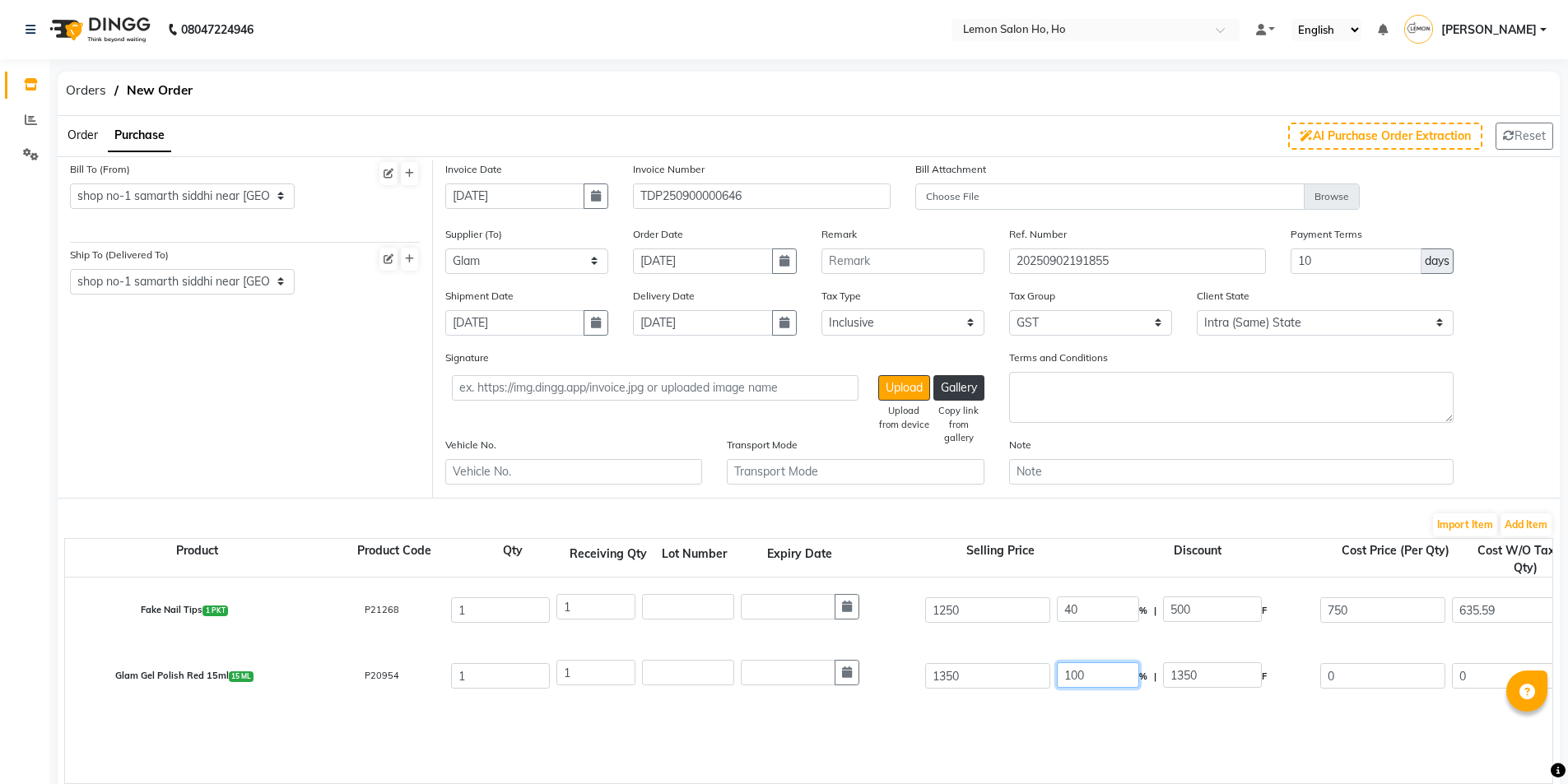
click at [1076, 678] on input "100" at bounding box center [1098, 675] width 82 height 26
type input "40"
type input "540"
type input "810"
type input "686.44"
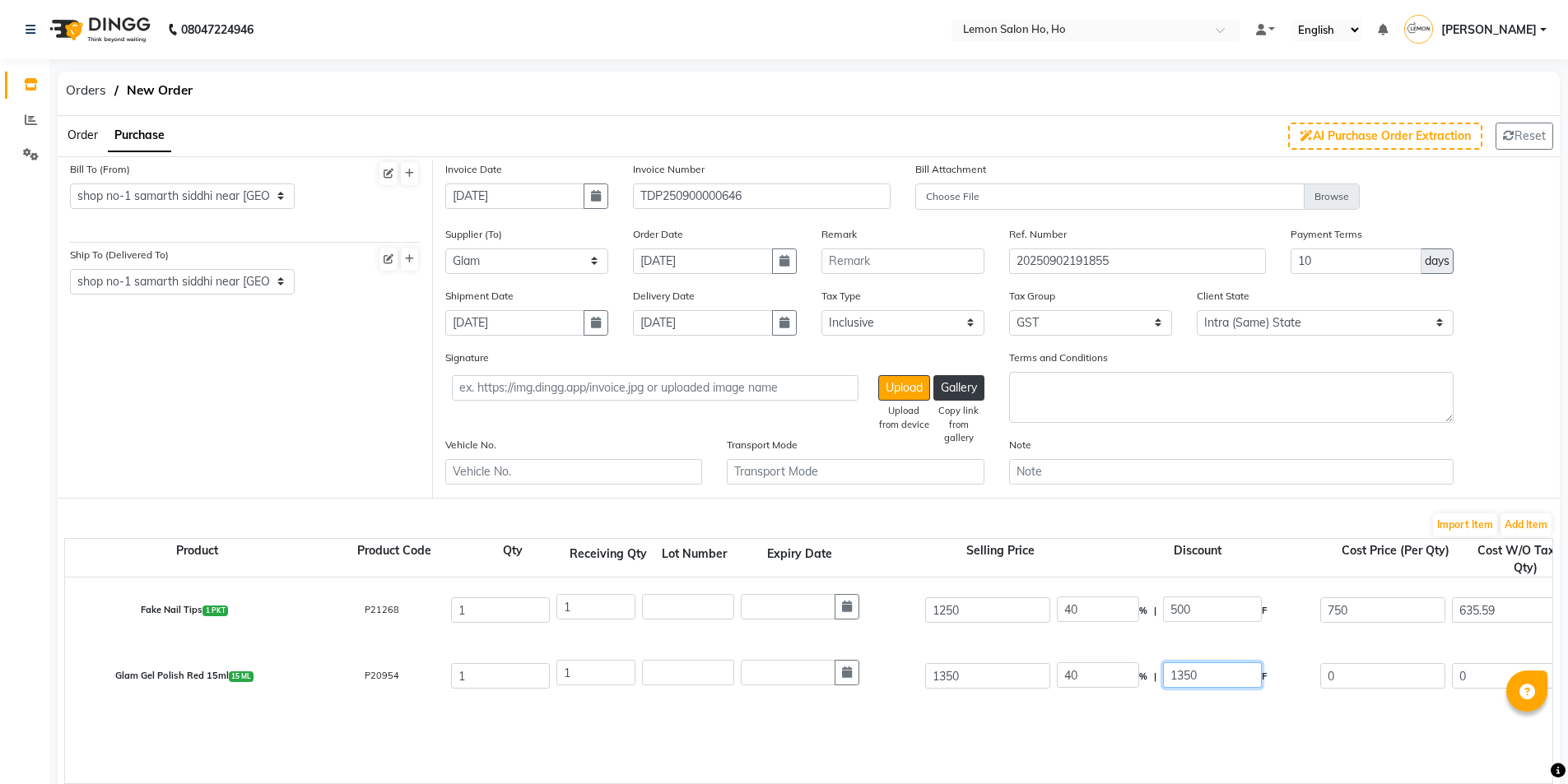
type input "686.44"
type input "123.56"
type input "810"
click at [1085, 722] on div "Fake Nail Tips 1 PKT P21268 1 1 1250 40 % | 500 F 750 635.59 635.59 None GST (1…" at bounding box center [1552, 681] width 2975 height 206
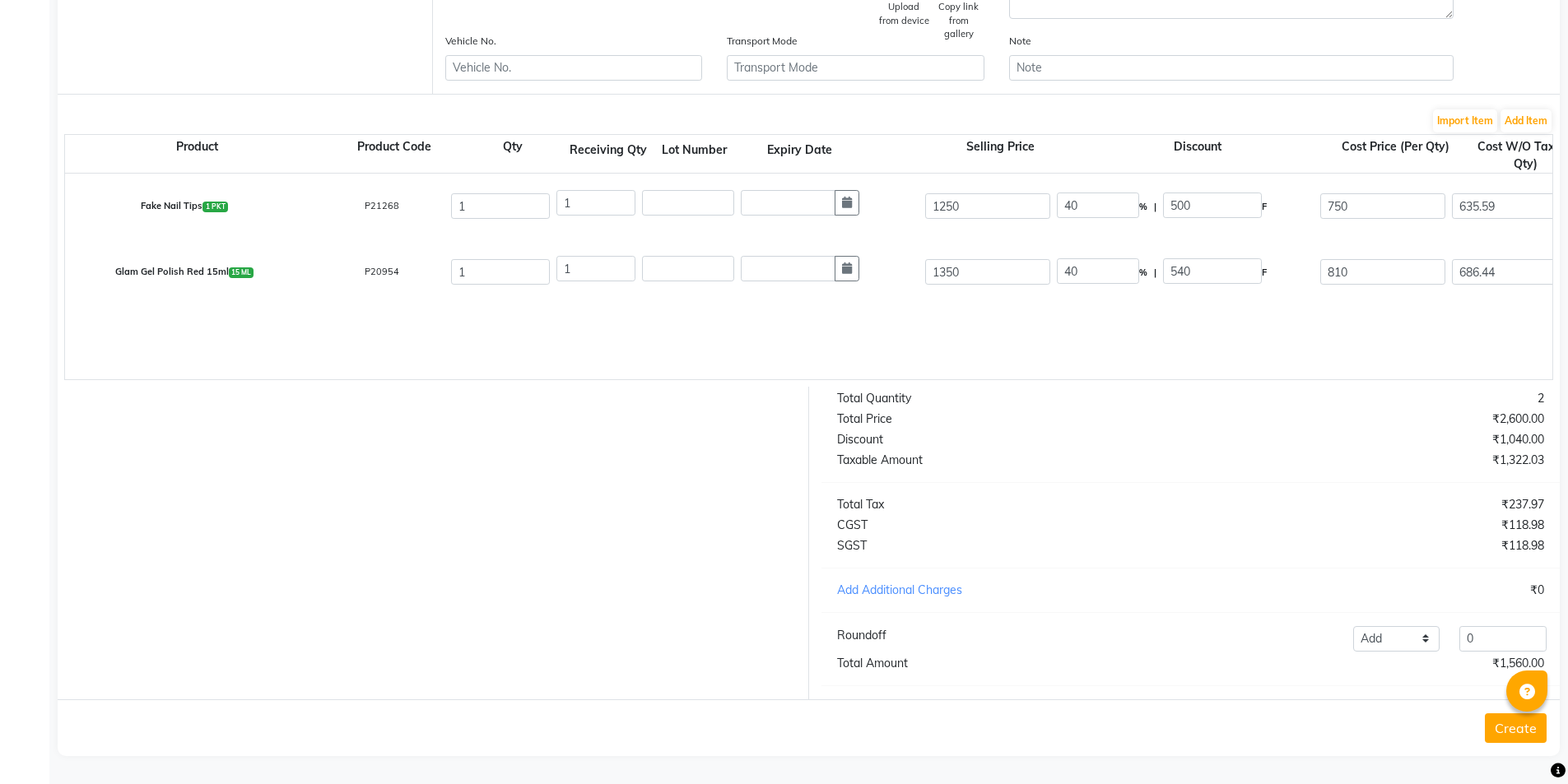
scroll to position [417, 0]
click at [1524, 737] on button "Create" at bounding box center [1515, 729] width 62 height 30
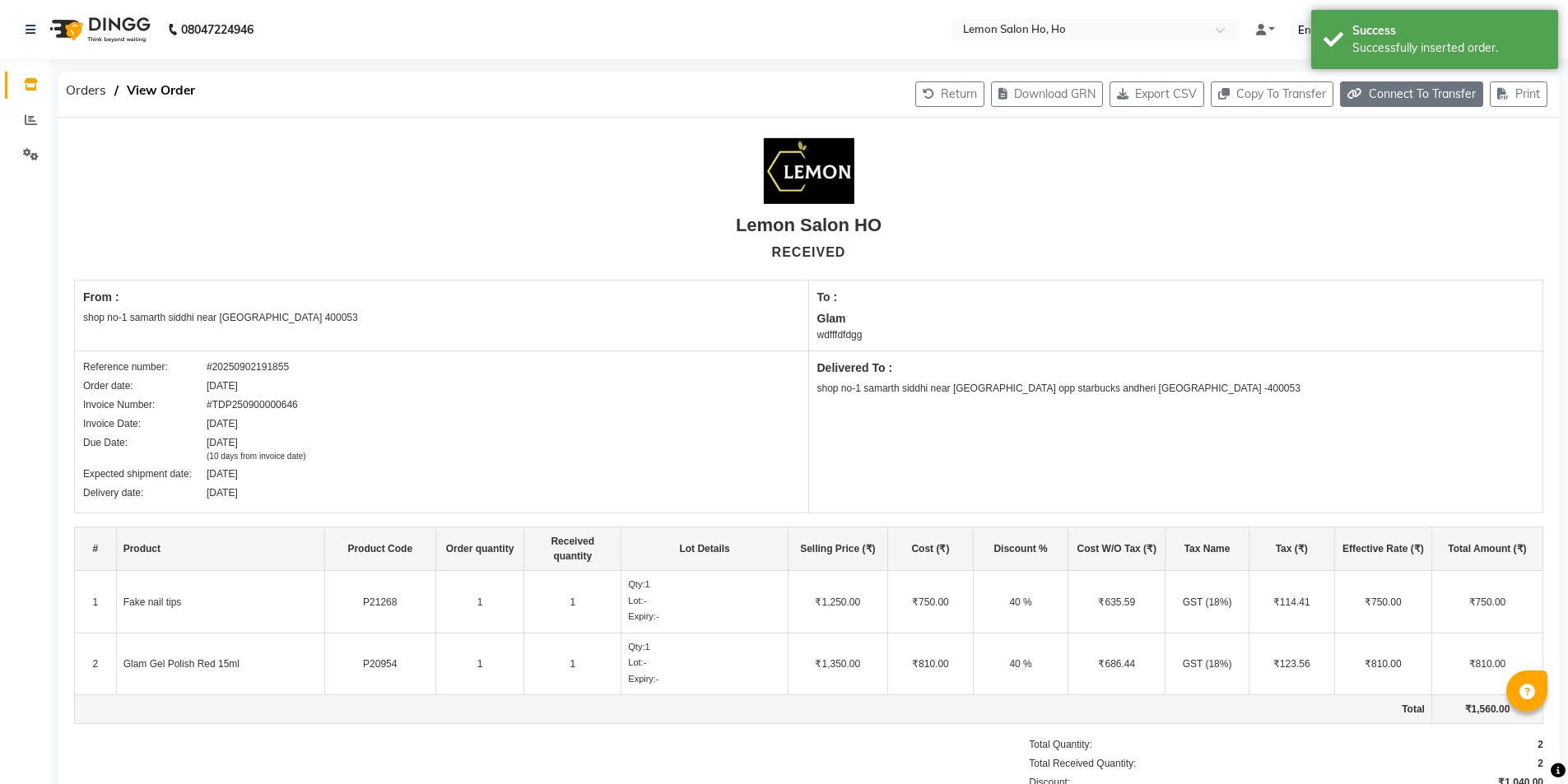
click at [1385, 88] on button "Connect To Transfer" at bounding box center [1412, 94] width 143 height 26
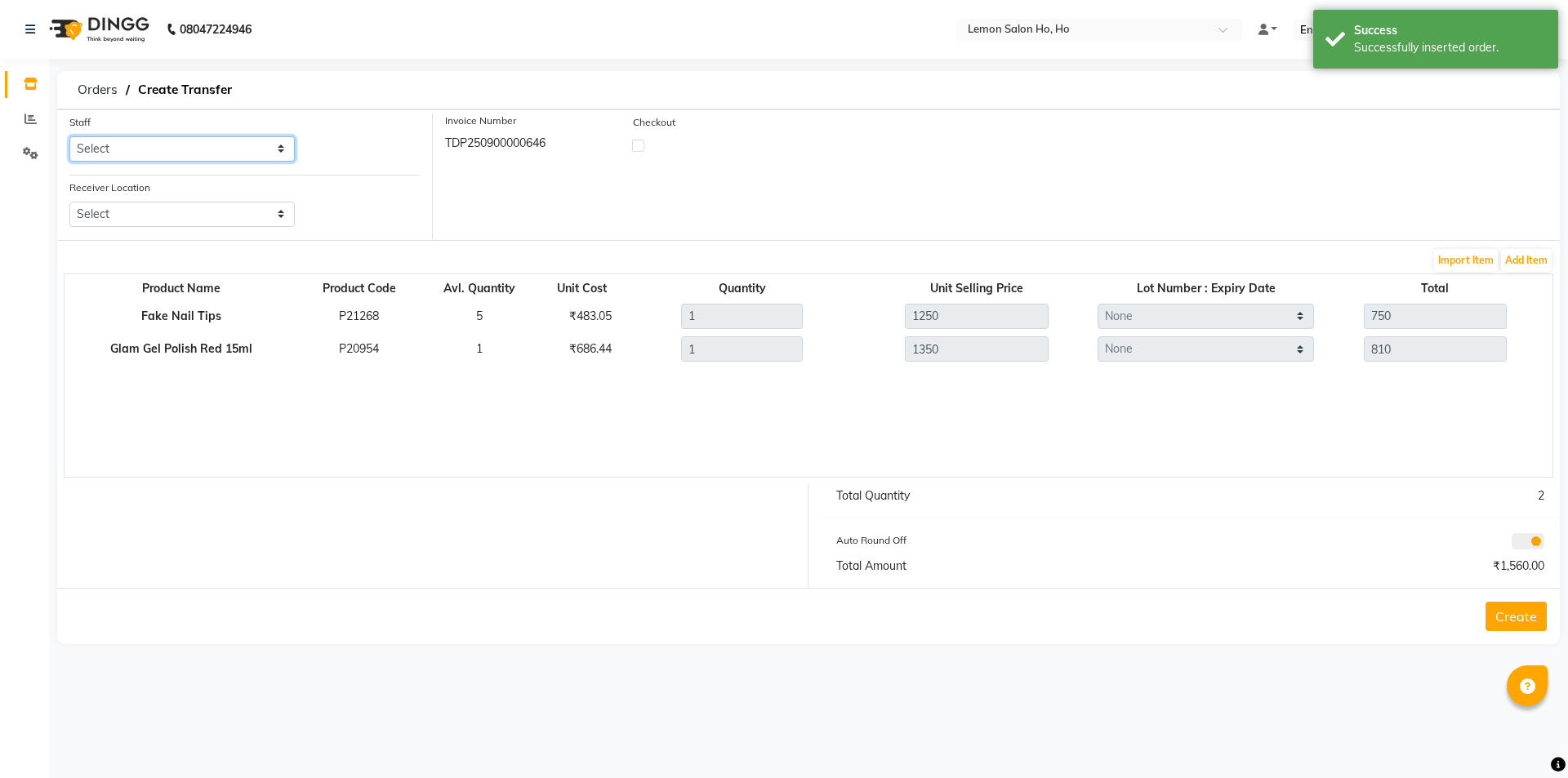
click at [159, 151] on select "Select Annie Aquib Khan DC DINGG Support Farheen Ansari Kalpesh Kumavat Mohamme…" at bounding box center [182, 149] width 226 height 25
select select "34406"
click at [69, 136] on select "Select Annie Aquib Khan DC DINGG Support Farheen Ansari Kalpesh Kumavat Mohamme…" at bounding box center [182, 149] width 226 height 25
click at [200, 221] on select "Select Lemon Salon, Lokhandwala Lemon Salon, Malad Lemon Salon, Seven Bunglow L…" at bounding box center [182, 214] width 226 height 25
select select "941"
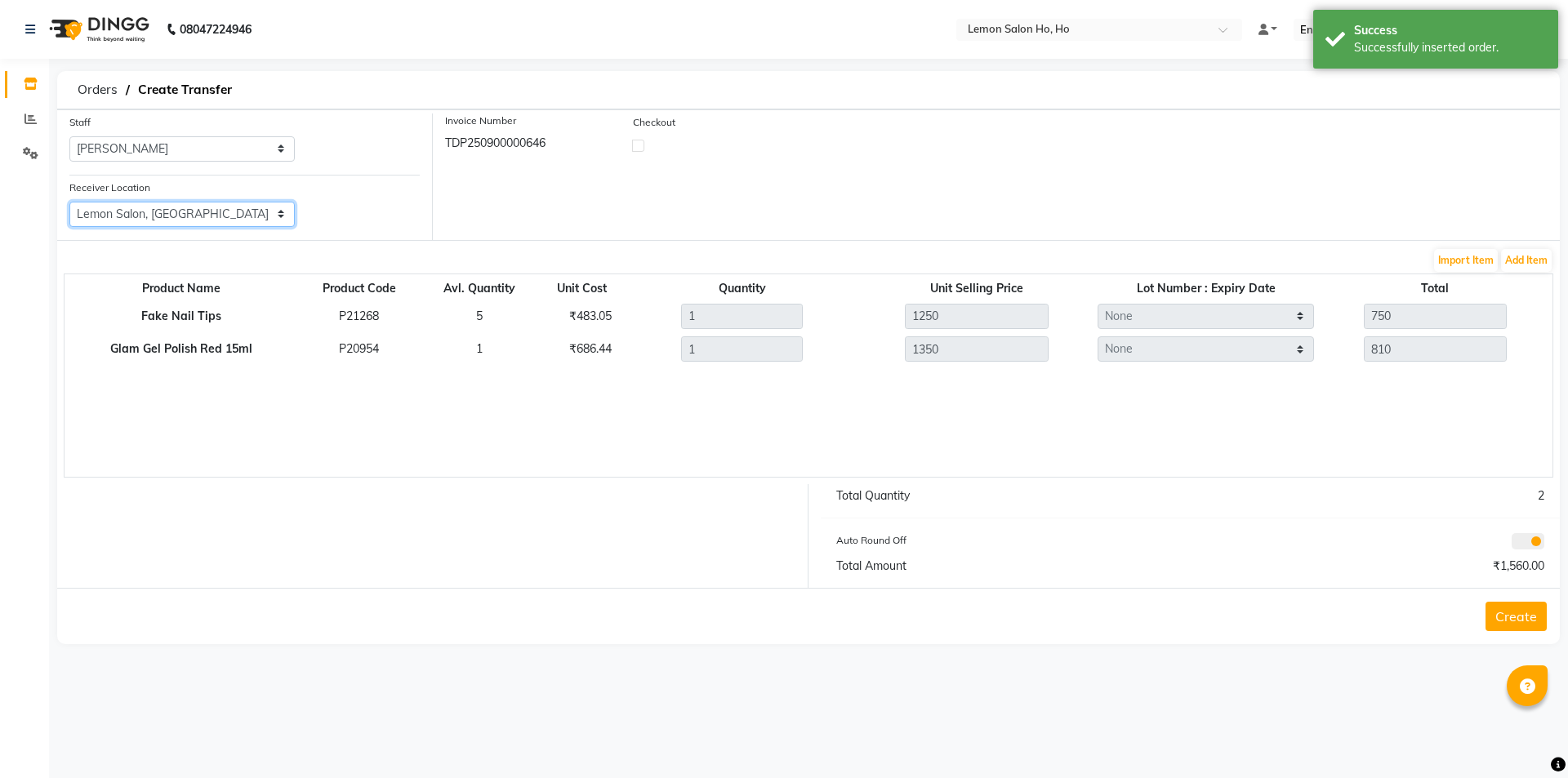
click at [69, 202] on select "Select Lemon Salon, Lokhandwala Lemon Salon, Malad Lemon Salon, Seven Bunglow L…" at bounding box center [182, 214] width 226 height 25
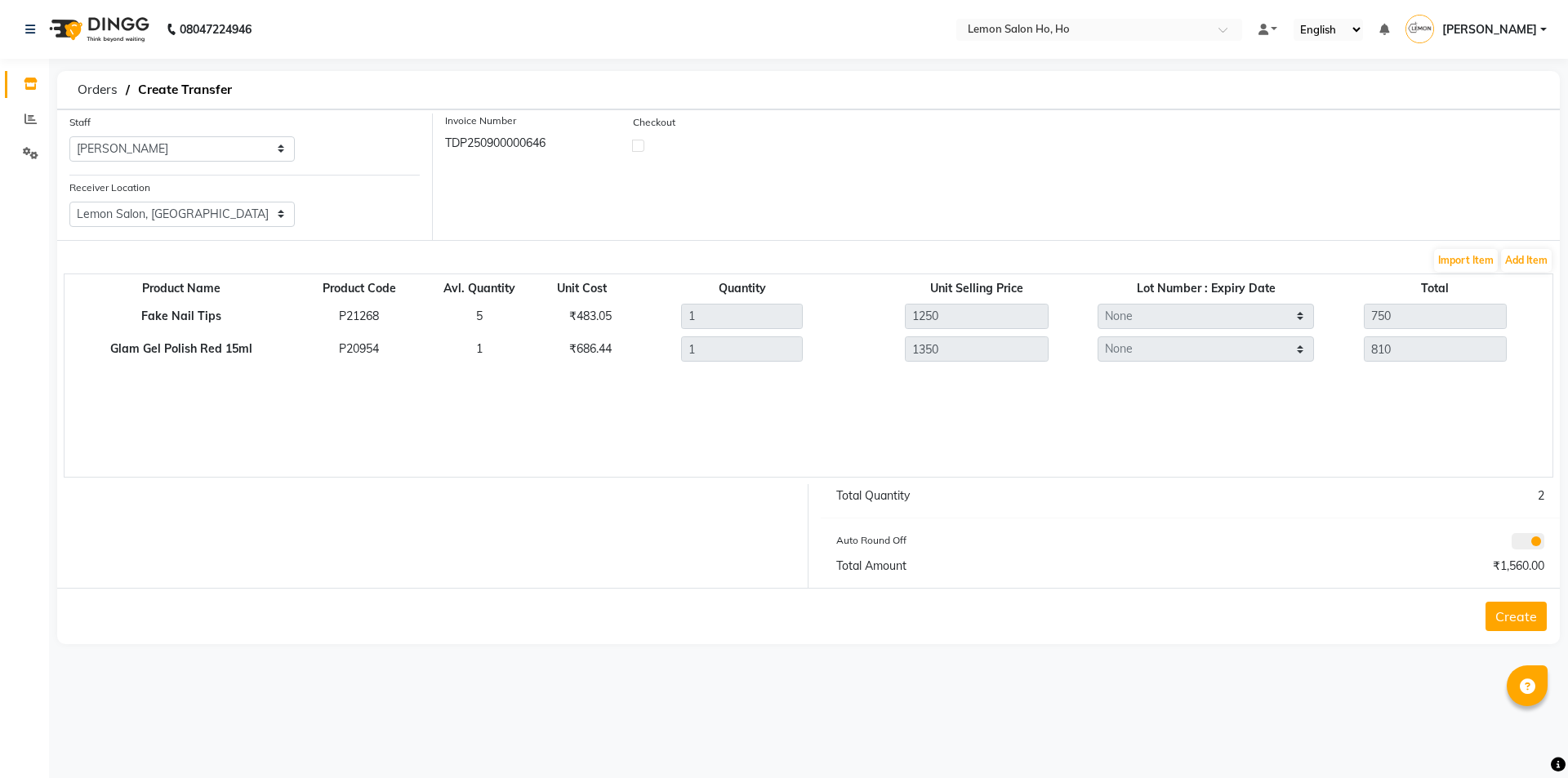
click at [635, 146] on label at bounding box center [638, 145] width 12 height 12
click at [635, 146] on input "checkbox" at bounding box center [638, 145] width 11 height 11
checkbox input "true"
select select "true"
select select "2069"
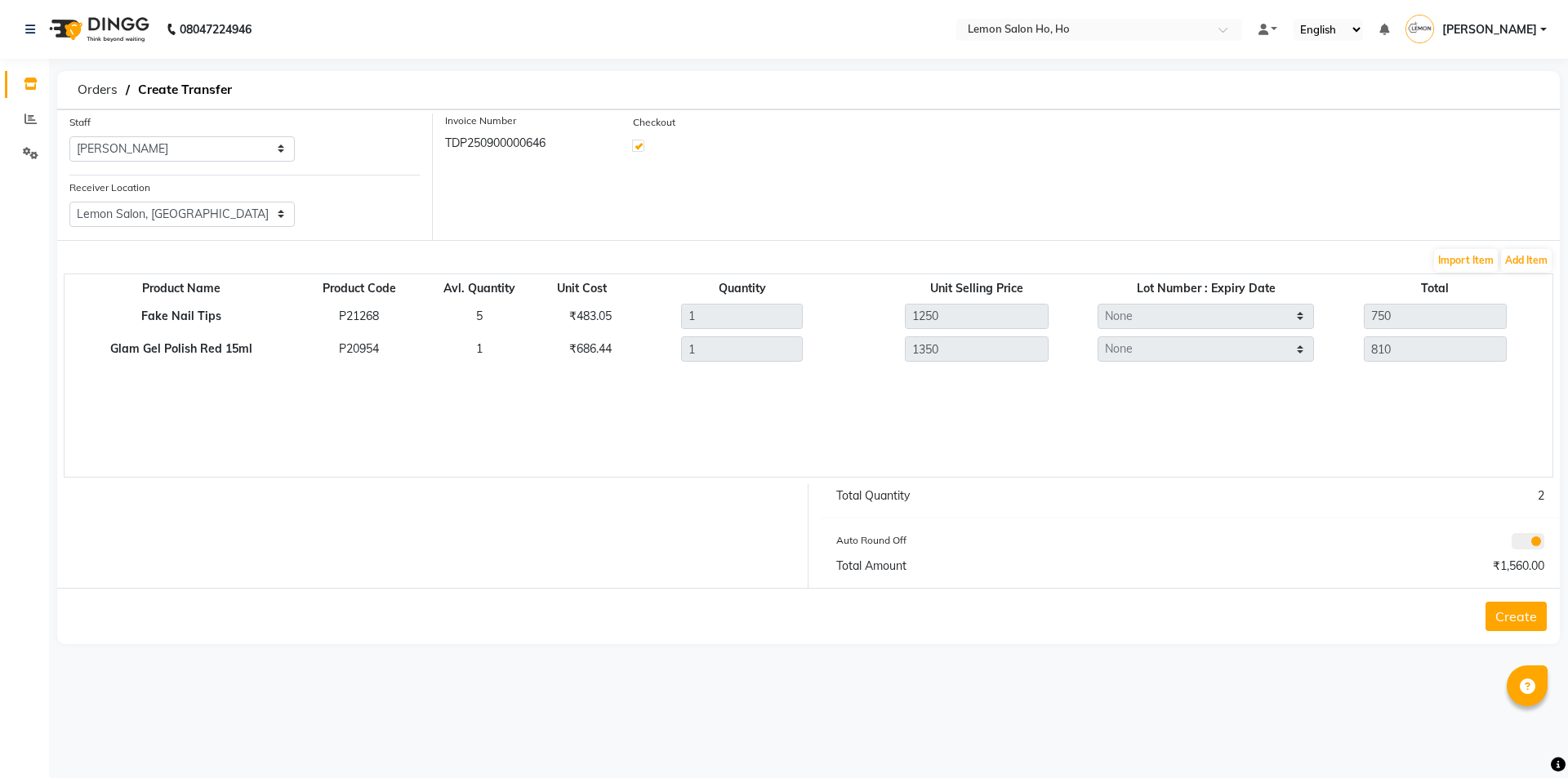
select select "2069"
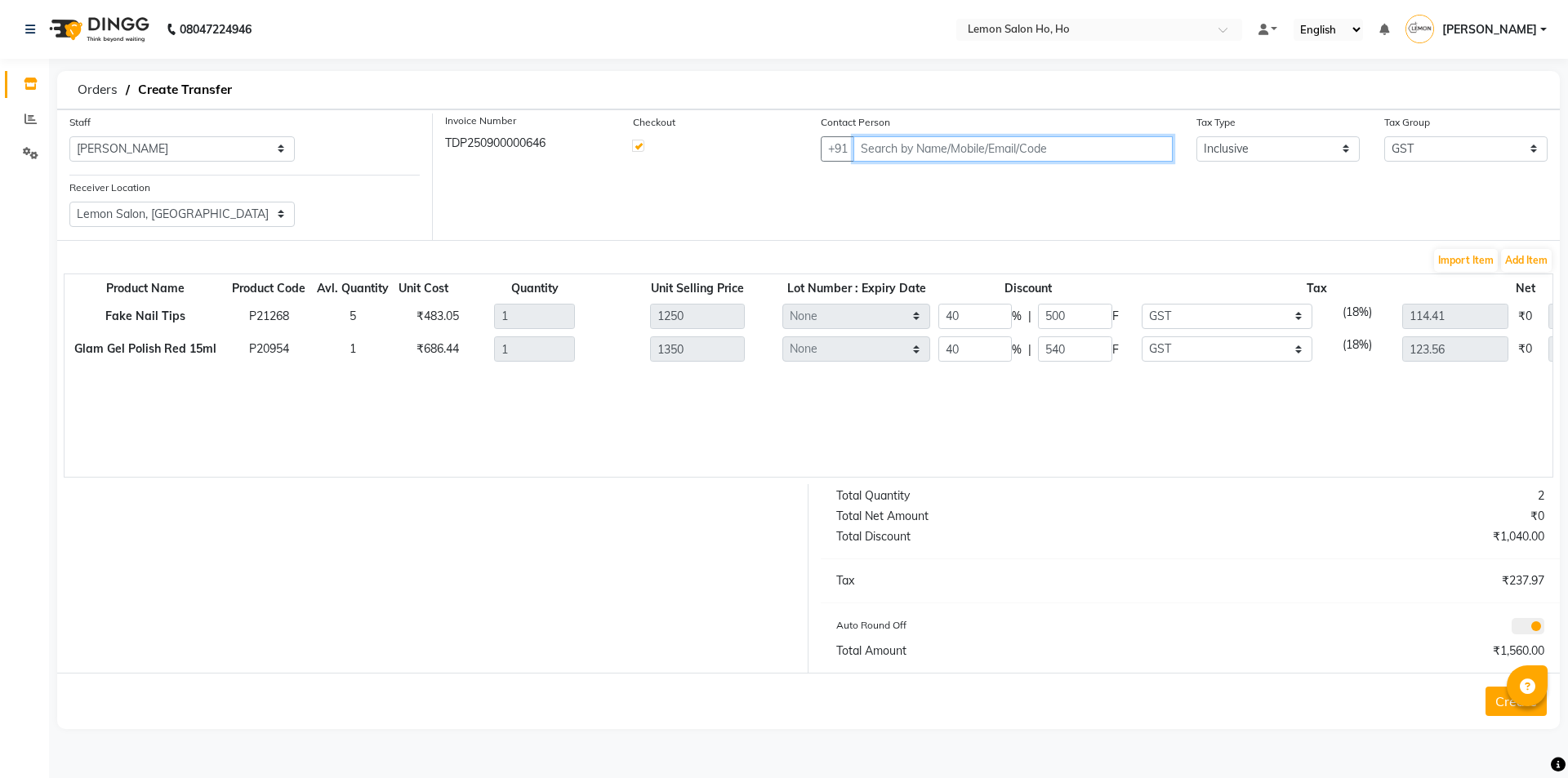
click at [925, 153] on input "text" at bounding box center [1012, 149] width 319 height 25
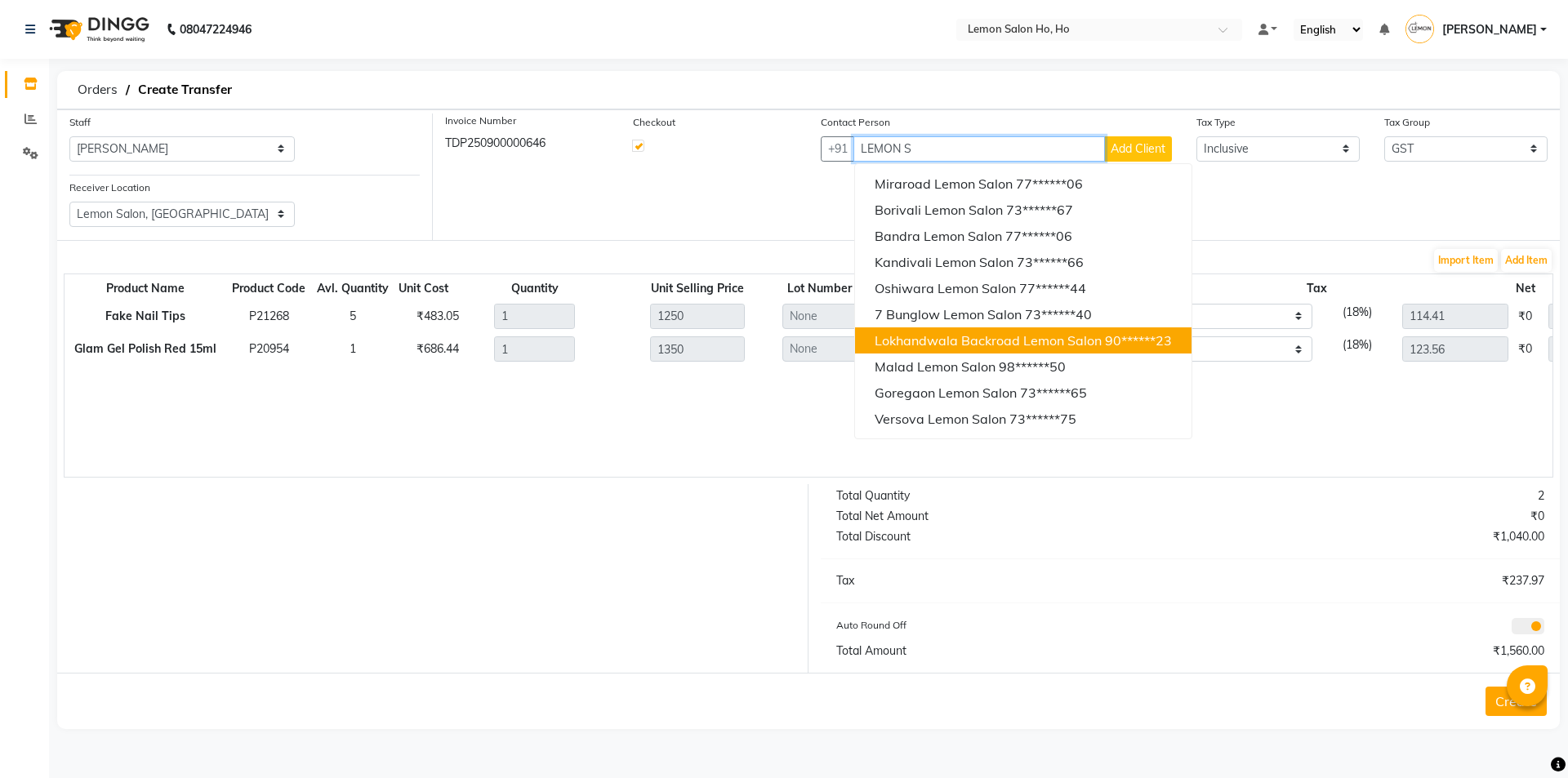
click at [925, 340] on span "Lokhandwala Backroad Lemon Salon" at bounding box center [988, 341] width 227 height 16
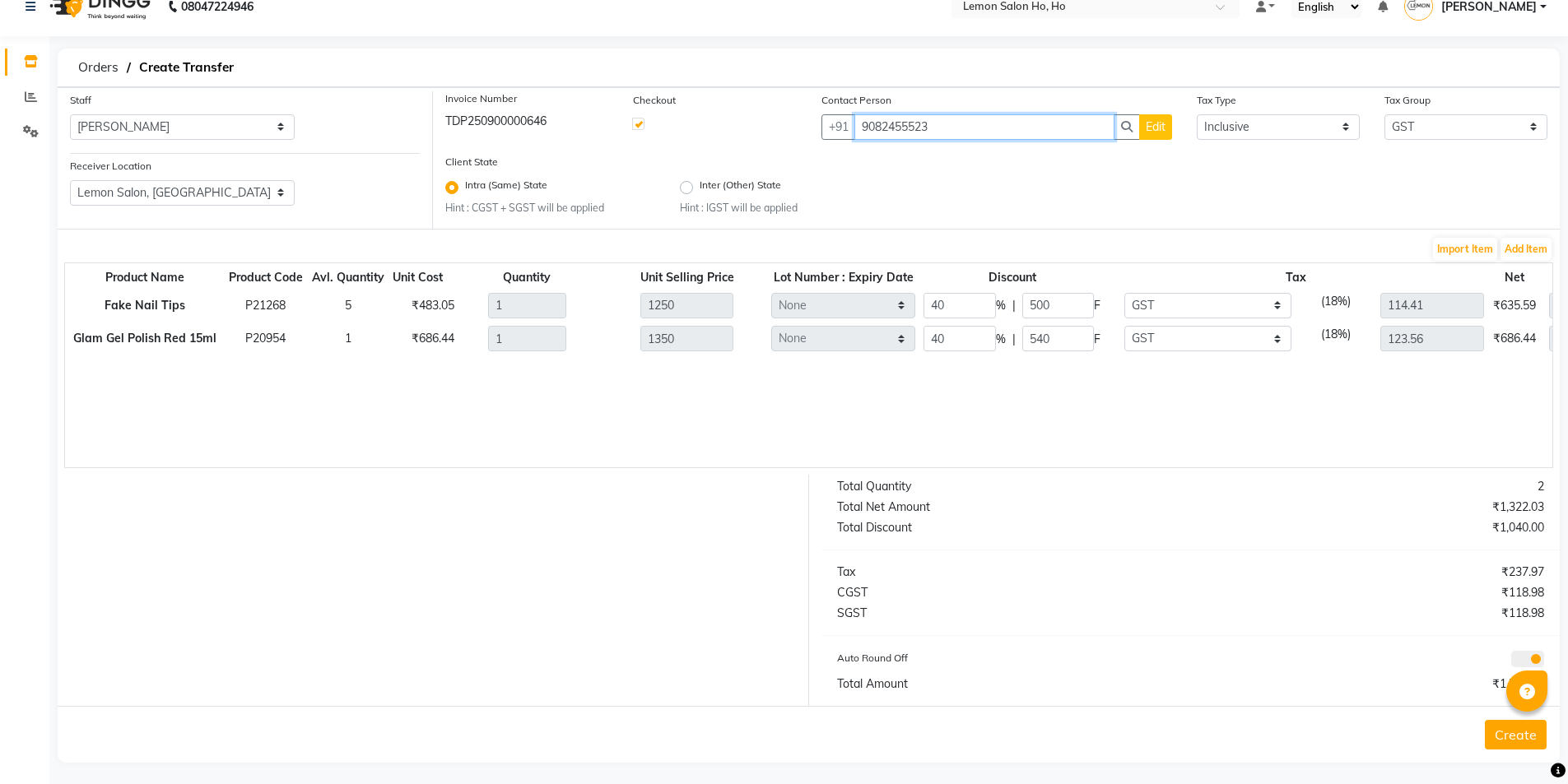
scroll to position [30, 0]
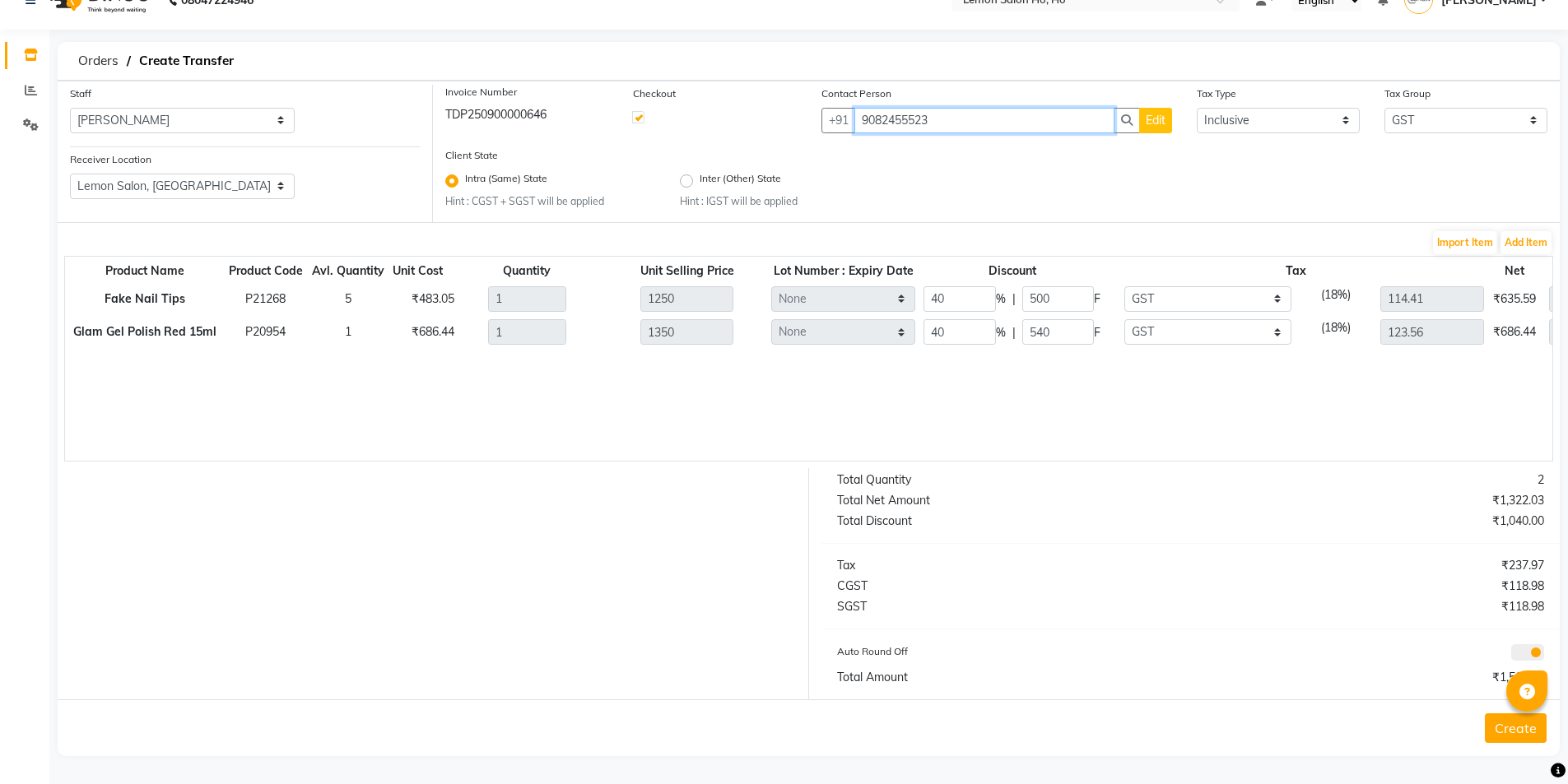
type input "9082455523"
click at [1502, 731] on button "Create" at bounding box center [1515, 729] width 62 height 30
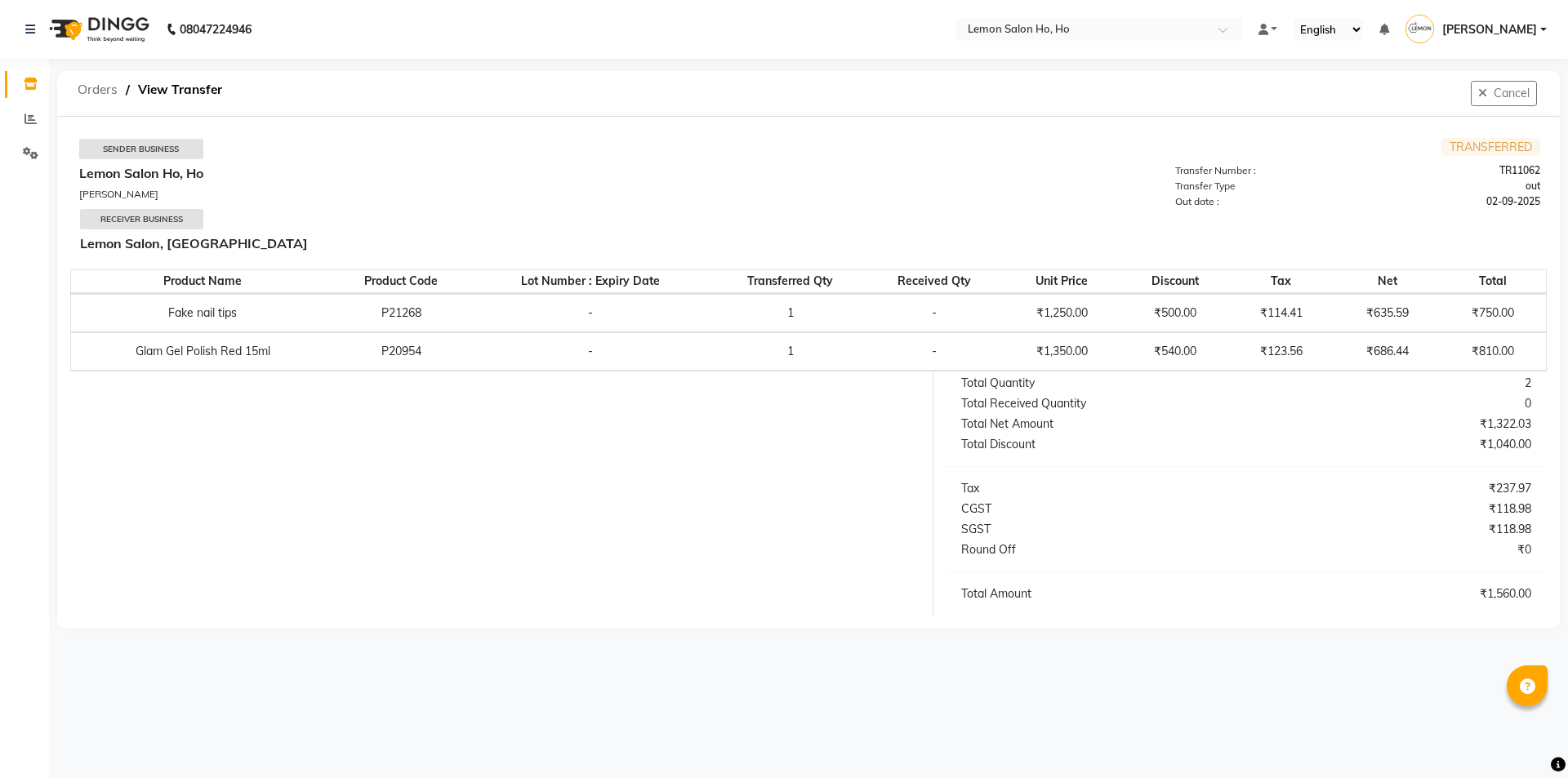
click at [98, 90] on span "Orders" at bounding box center [97, 90] width 56 height 29
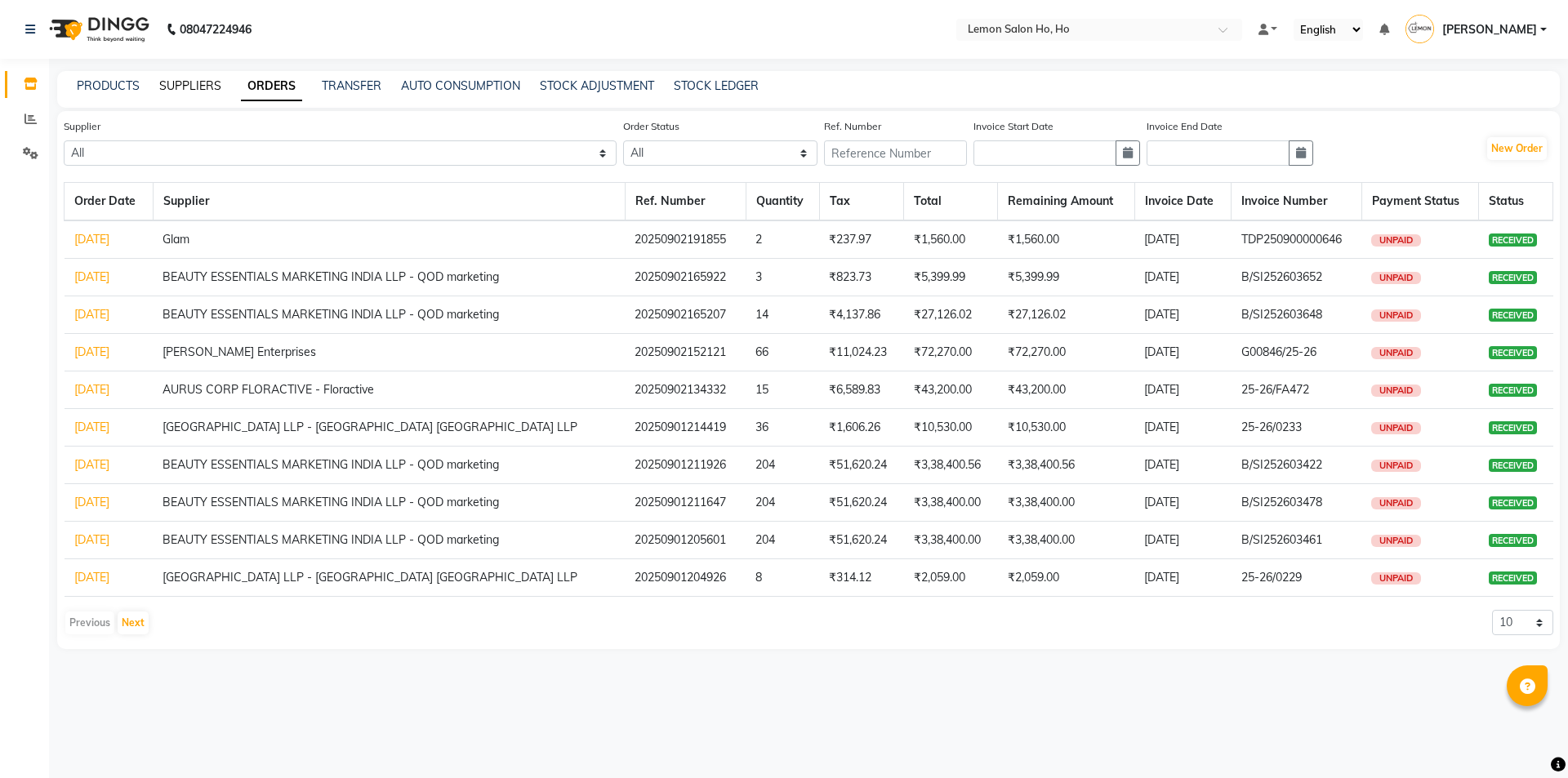
click at [191, 82] on link "SUPPLIERS" at bounding box center [190, 86] width 62 height 15
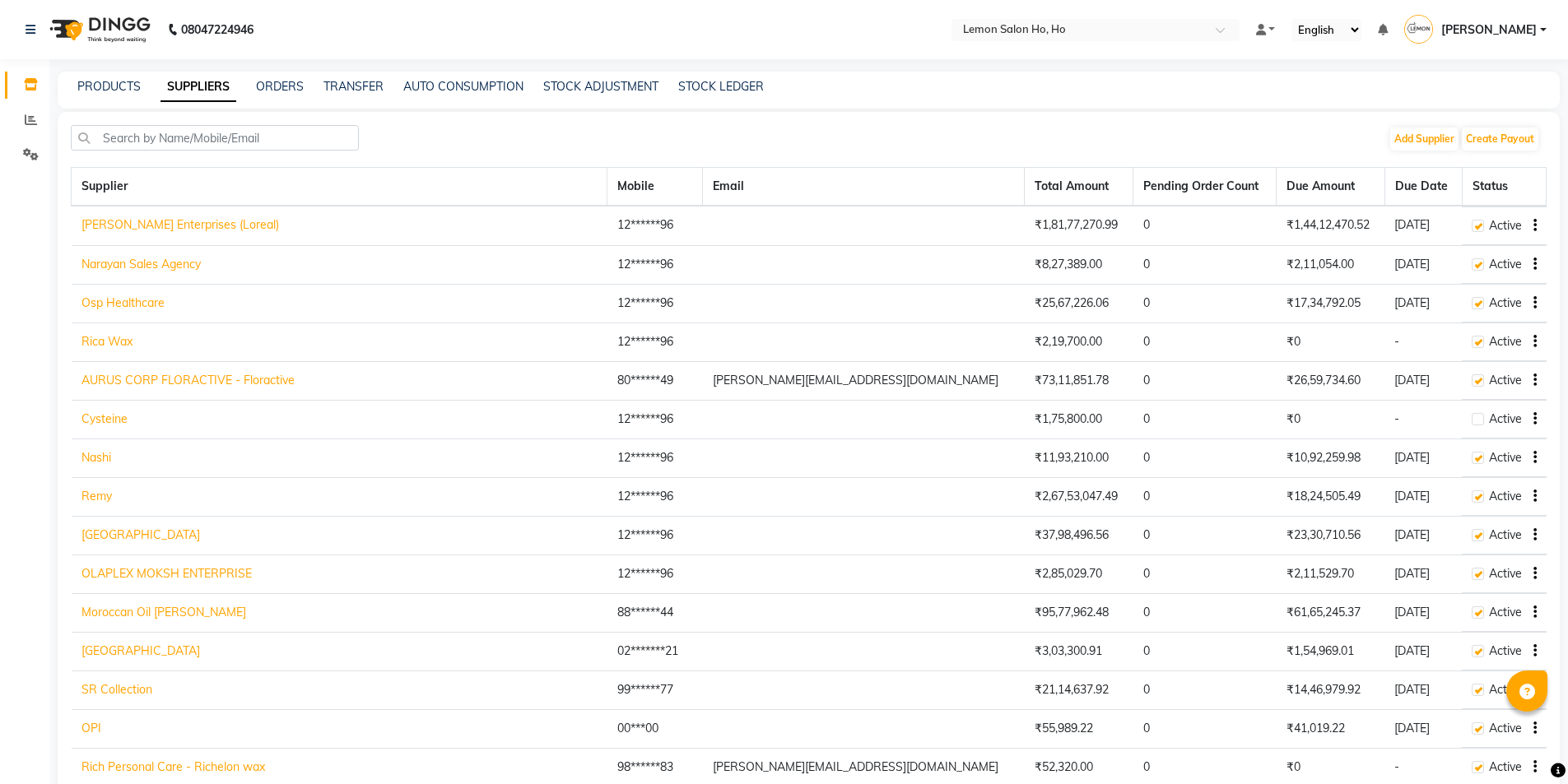
drag, startPoint x: 1562, startPoint y: 702, endPoint x: 1577, endPoint y: 668, distance: 37.2
click at [1568, 668] on html "08047224946 Select Location × Lemon Salon Ho, Ho Default Panel My Panel English…" at bounding box center [784, 392] width 1568 height 784
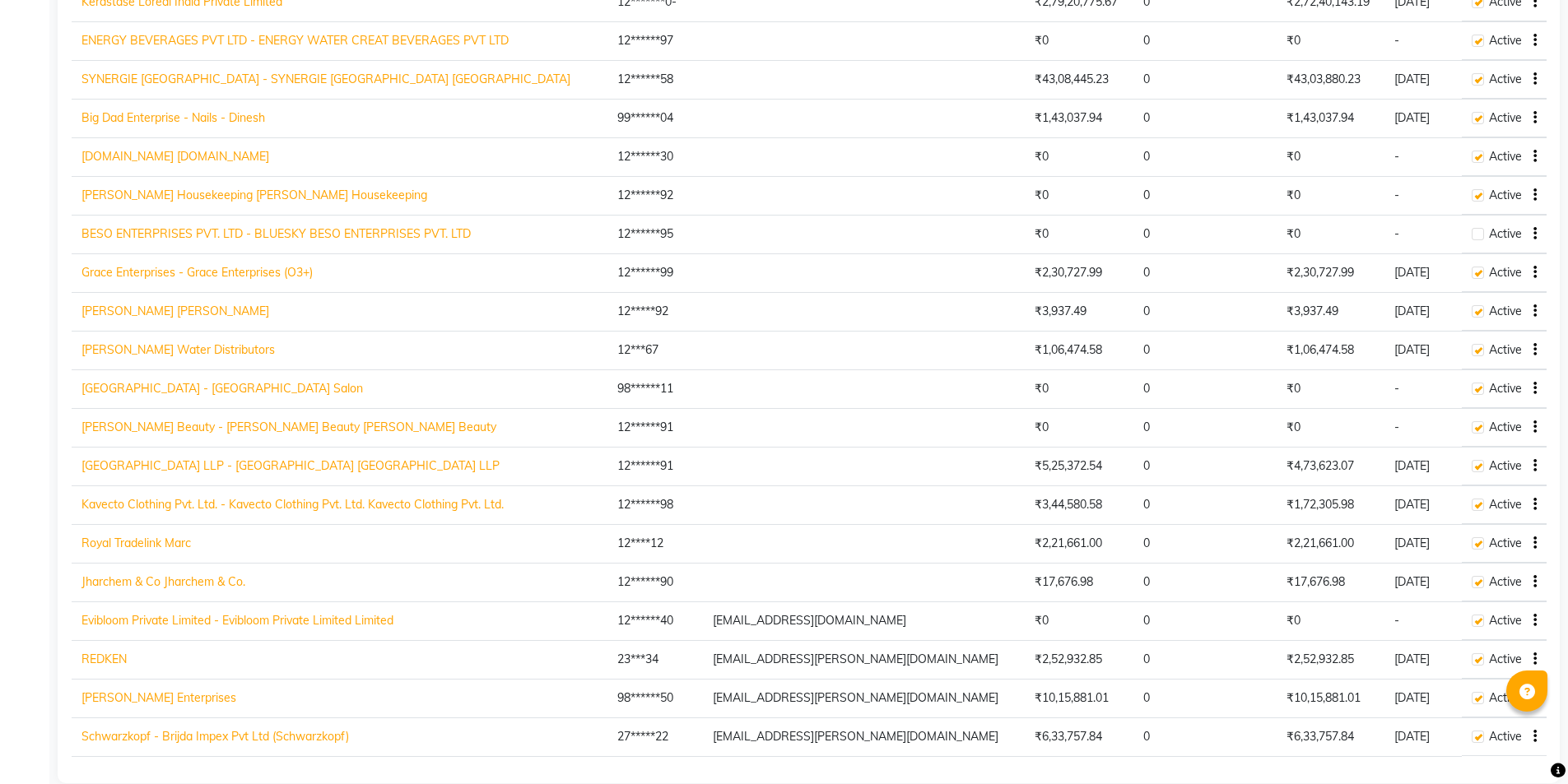
scroll to position [1811, 0]
click at [133, 466] on link "[GEOGRAPHIC_DATA] LLP - [GEOGRAPHIC_DATA] [GEOGRAPHIC_DATA] LLP" at bounding box center [291, 465] width 418 height 15
select select "2959"
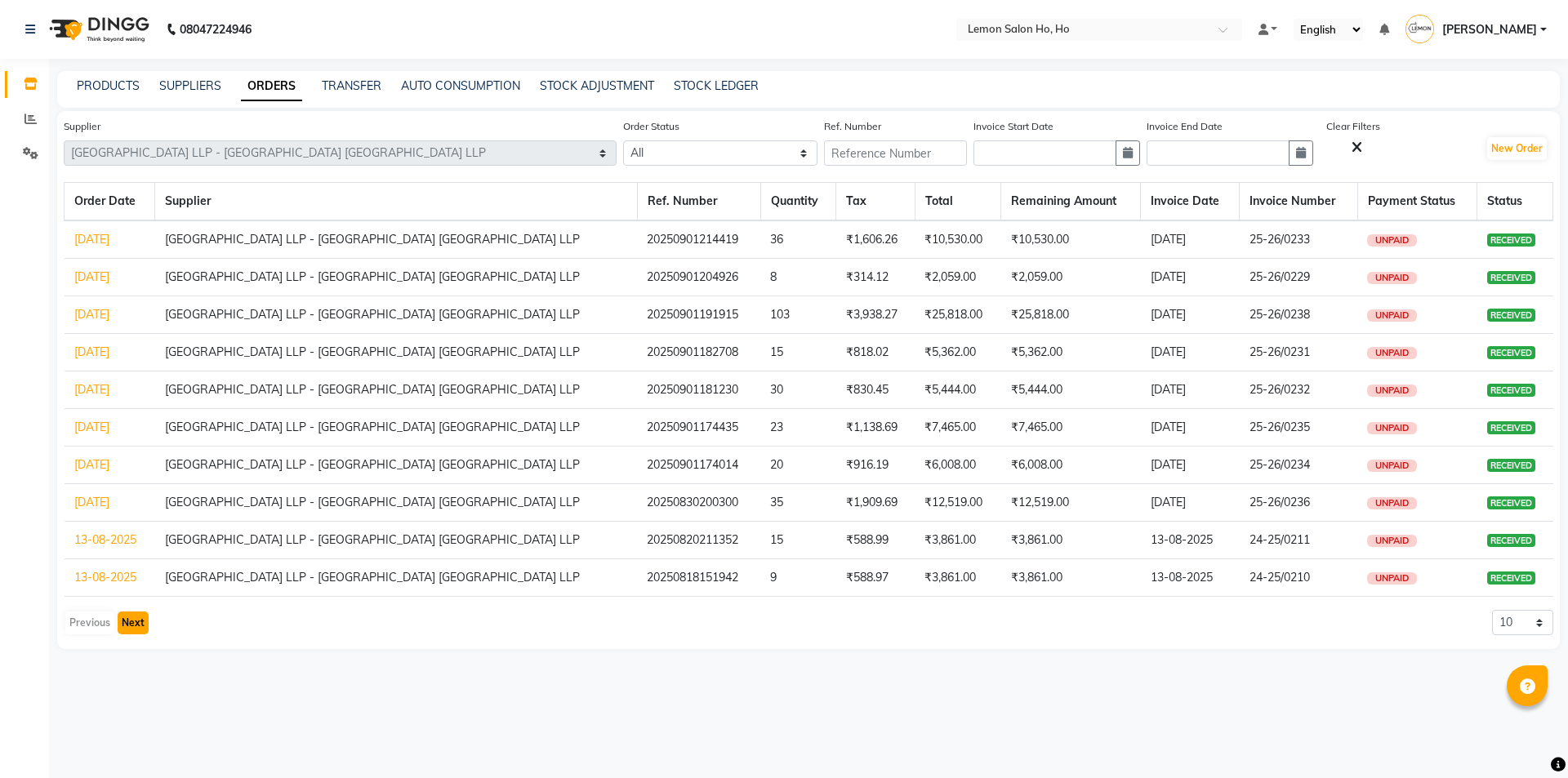
click at [125, 628] on button "Next" at bounding box center [133, 624] width 31 height 23
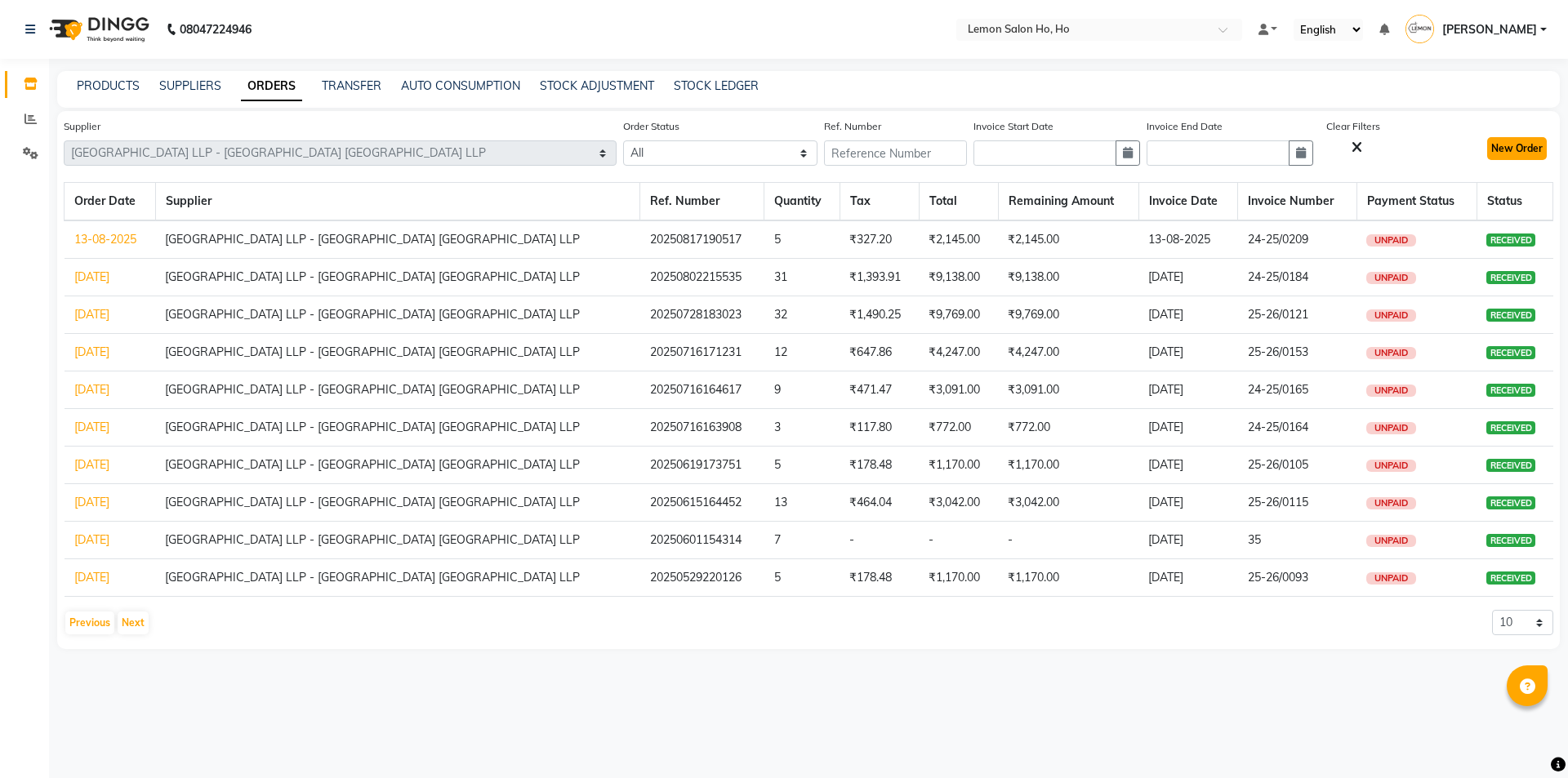
click at [1503, 153] on button "New Order" at bounding box center [1517, 149] width 60 height 23
select select "true"
select select "2069"
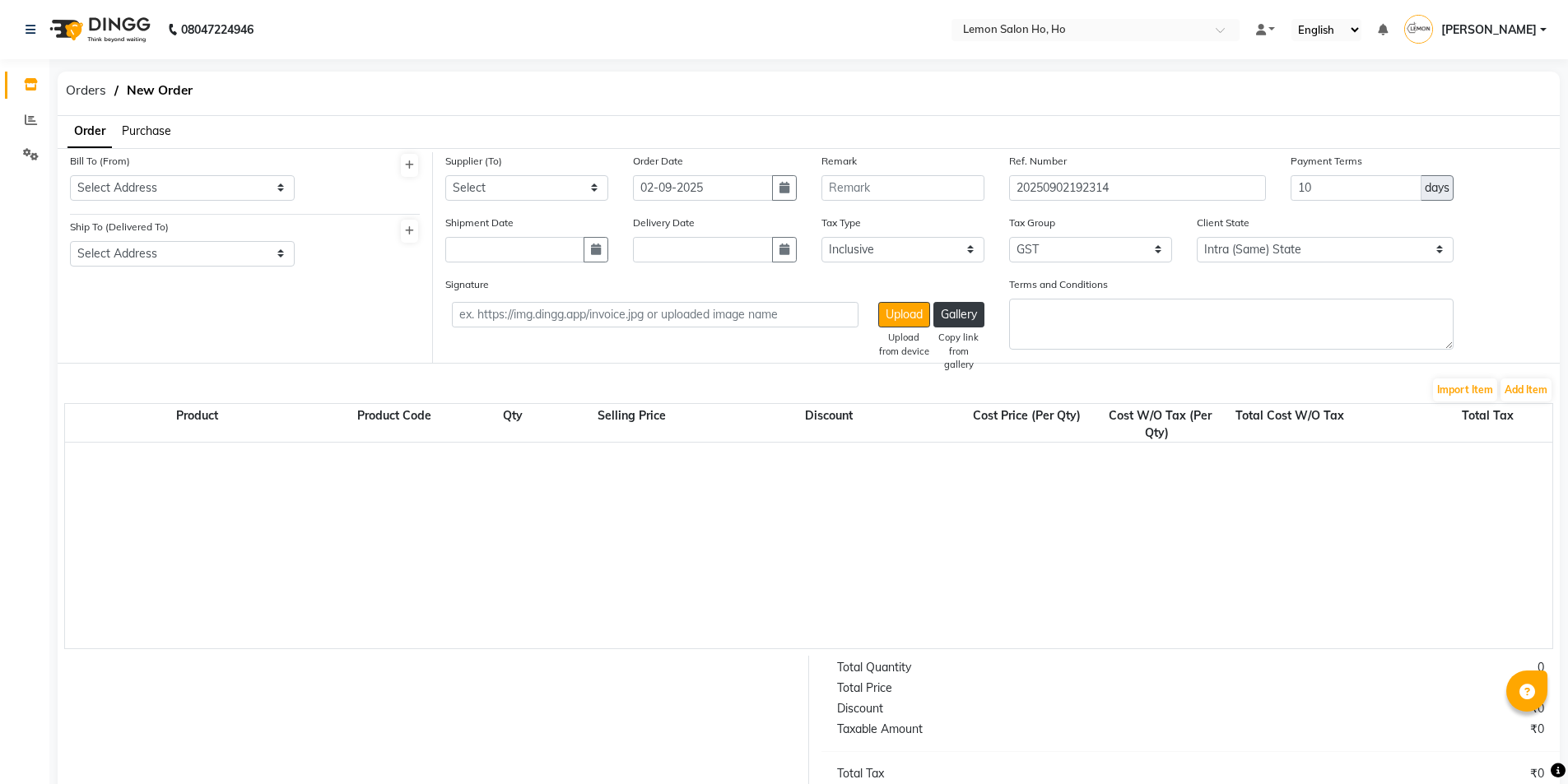
click at [142, 130] on span "Purchase" at bounding box center [147, 131] width 49 height 15
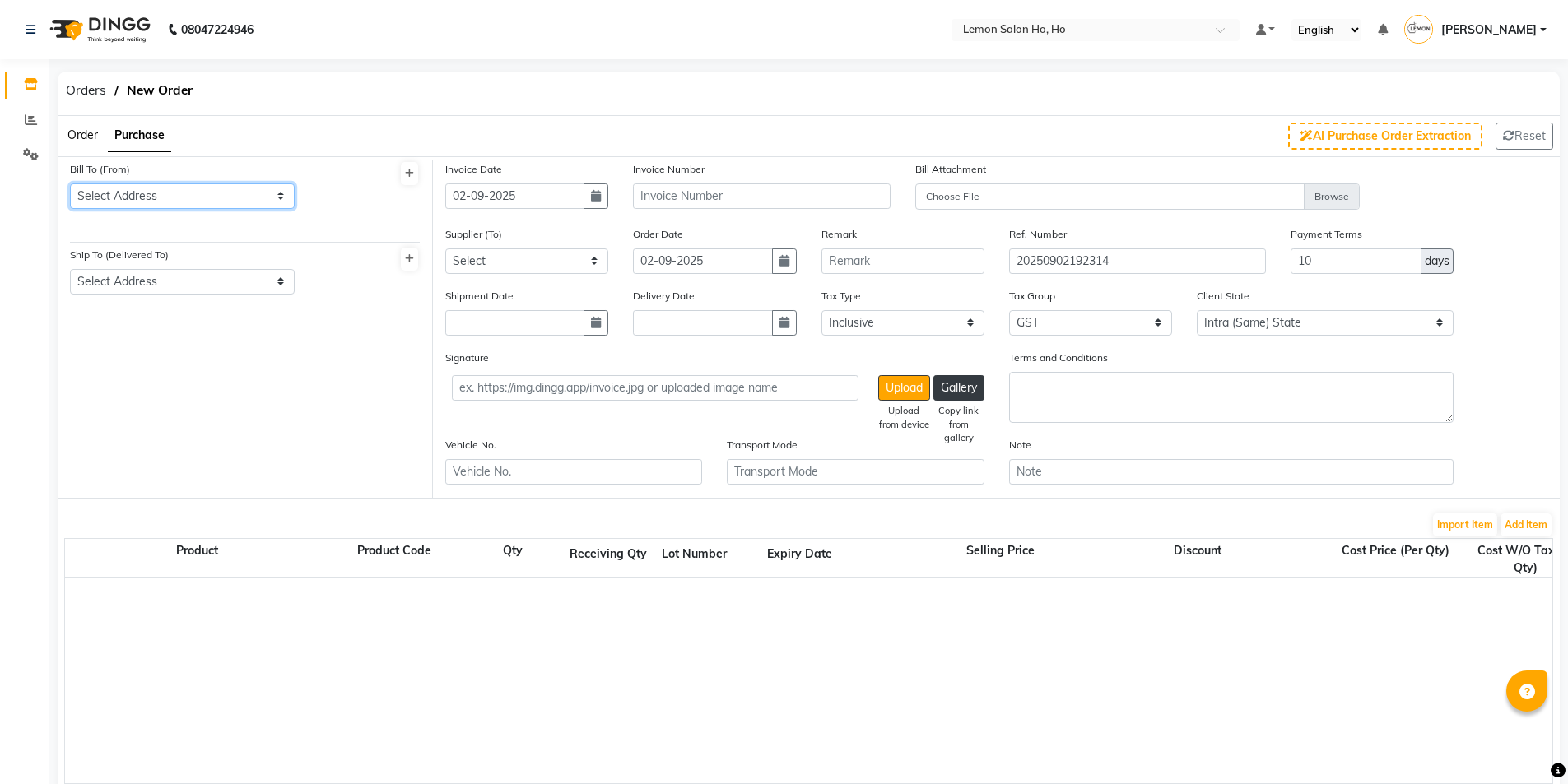
click at [184, 202] on select "Select Address shop no-1 samarth siddhi near andheri west mumbai 400053 HO GG Ho" at bounding box center [182, 196] width 225 height 26
select select "7"
click at [70, 184] on select "Select Address shop no-1 samarth siddhi near andheri west mumbai 400053 HO GG Ho" at bounding box center [182, 196] width 225 height 26
click at [179, 282] on select "Select Address shop no-1 samarth siddhi near joggers park opp starbucks andheri…" at bounding box center [182, 282] width 225 height 26
select select "8"
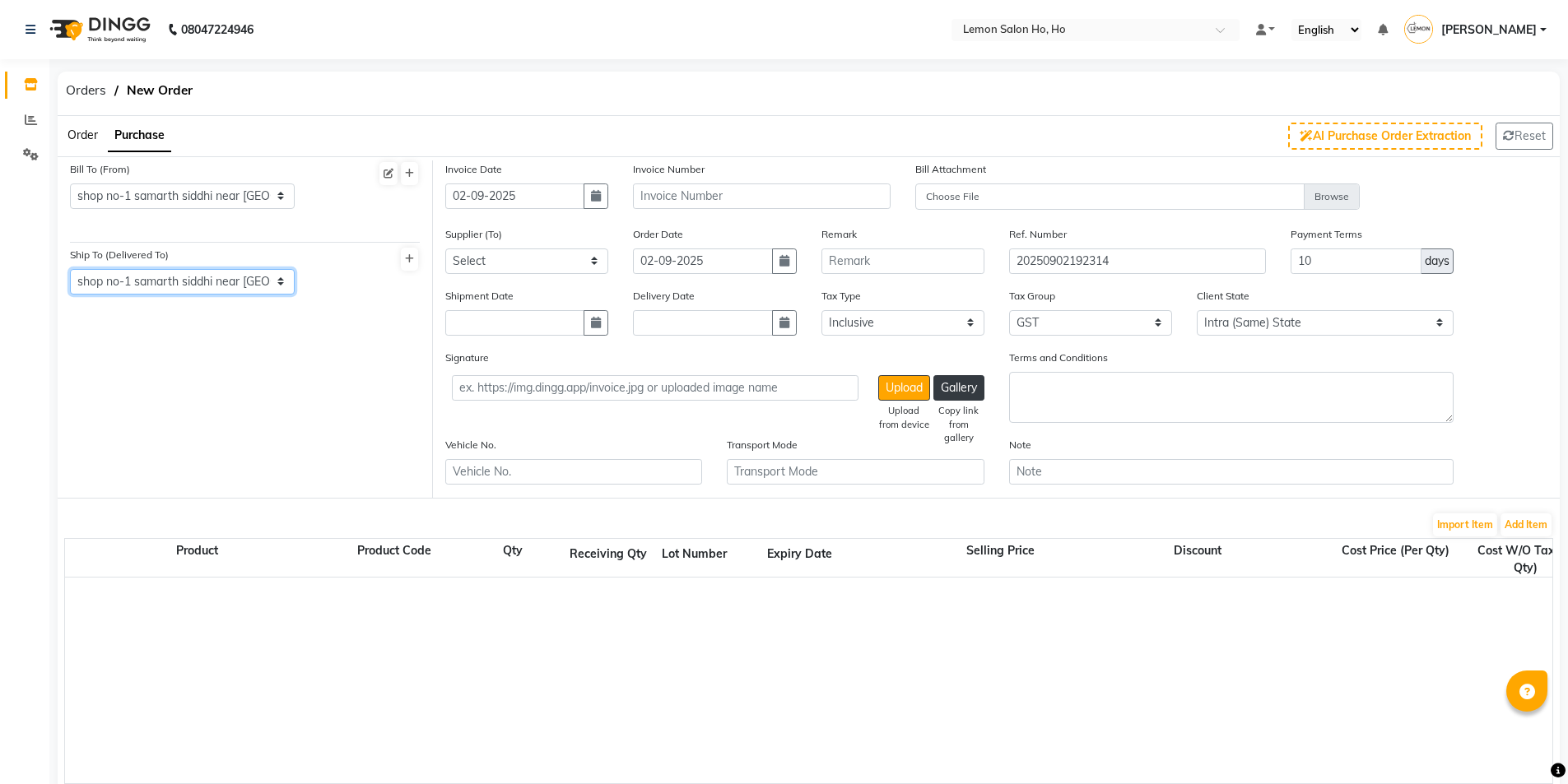
click at [70, 269] on select "Select Address shop no-1 samarth siddhi near joggers park opp starbucks andheri…" at bounding box center [182, 282] width 225 height 26
click at [599, 200] on icon "button" at bounding box center [596, 196] width 10 height 12
select select "9"
select select "2025"
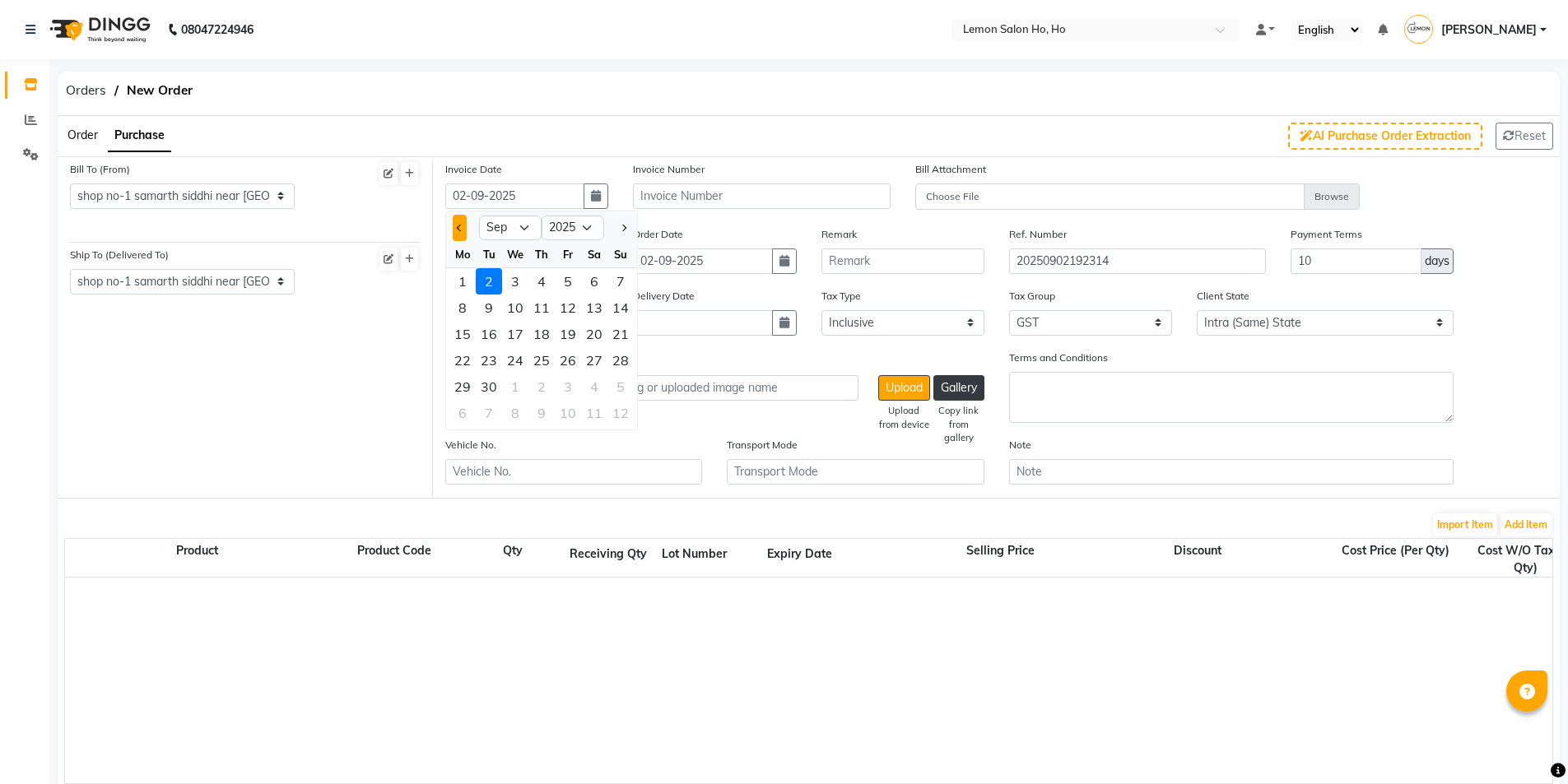
click at [460, 226] on span "Previous month" at bounding box center [460, 228] width 7 height 7
select select "8"
click at [482, 386] on div "26" at bounding box center [489, 387] width 26 height 26
type input "[DATE]"
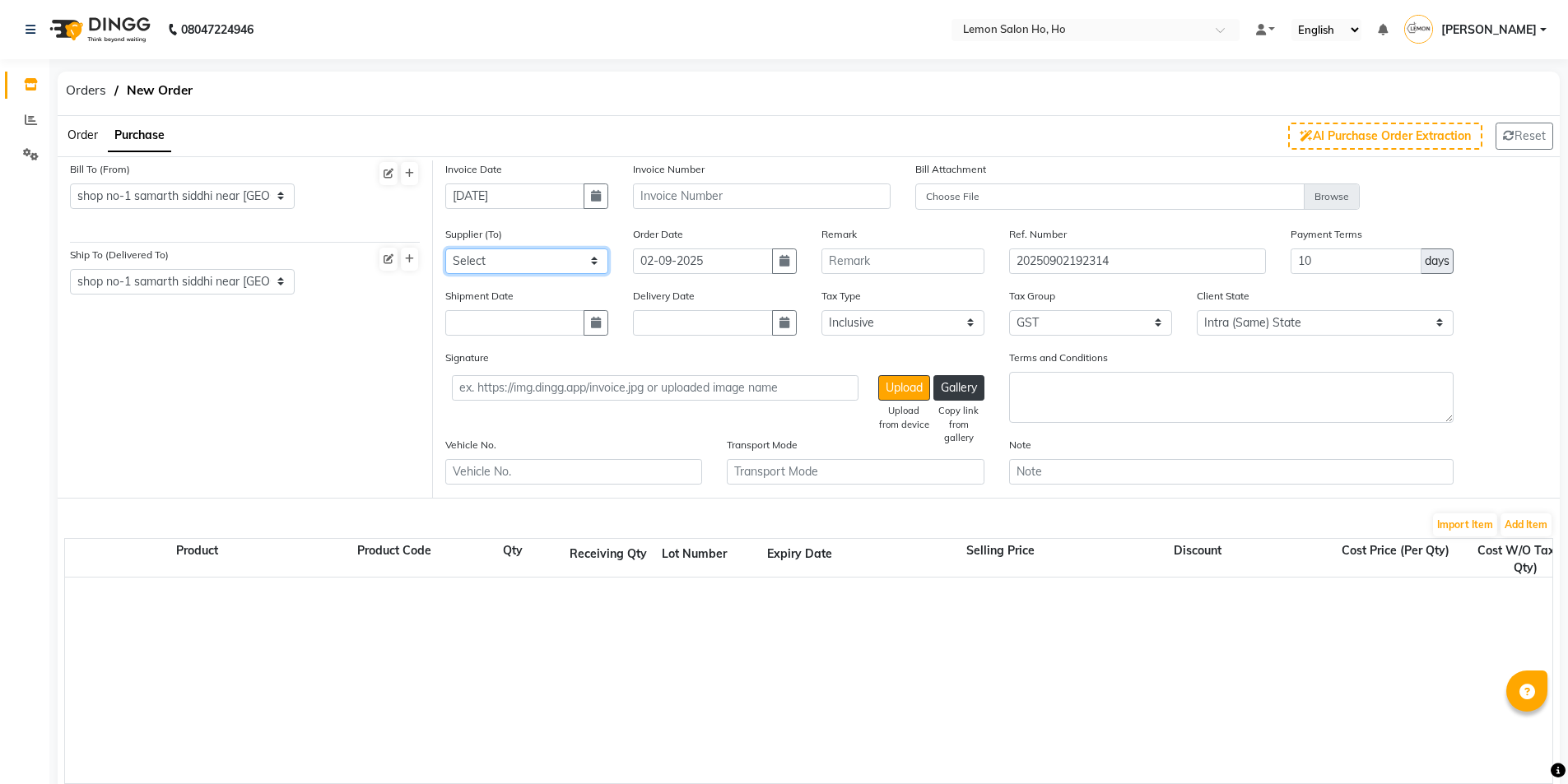
click at [564, 267] on select "Select Komal Enterprises (Loreal) Narayan Sales Agency Osp Healthcare Rica Wax …" at bounding box center [527, 261] width 163 height 26
click at [514, 267] on select "Select Komal Enterprises (Loreal) Narayan Sales Agency Osp Healthcare Rica Wax …" at bounding box center [527, 261] width 163 height 26
select select "2959"
click at [446, 249] on select "Select Komal Enterprises (Loreal) Narayan Sales Agency Osp Healthcare Rica Wax …" at bounding box center [527, 261] width 163 height 26
click at [593, 312] on button "button" at bounding box center [596, 323] width 25 height 26
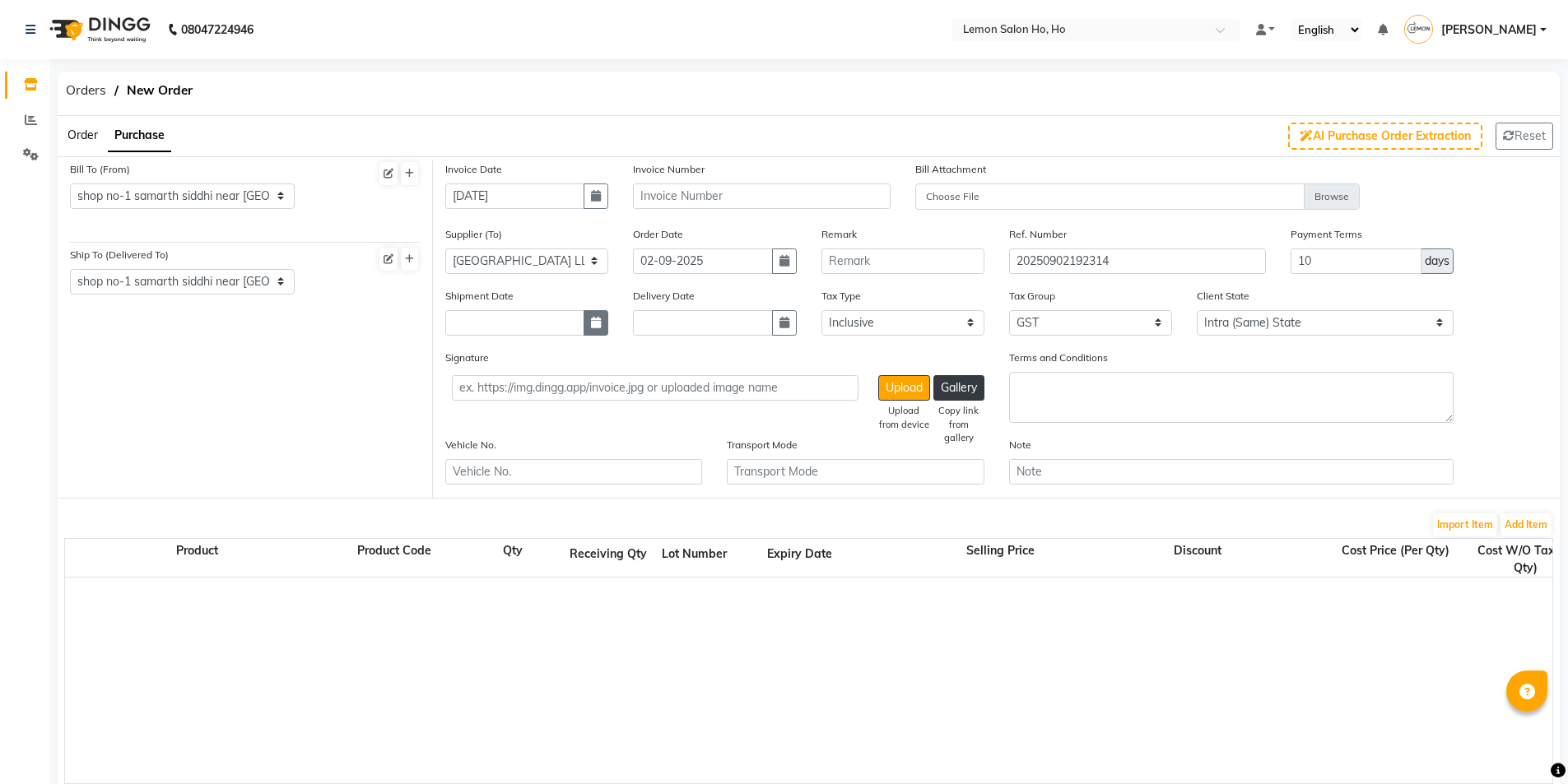
select select "9"
select select "2025"
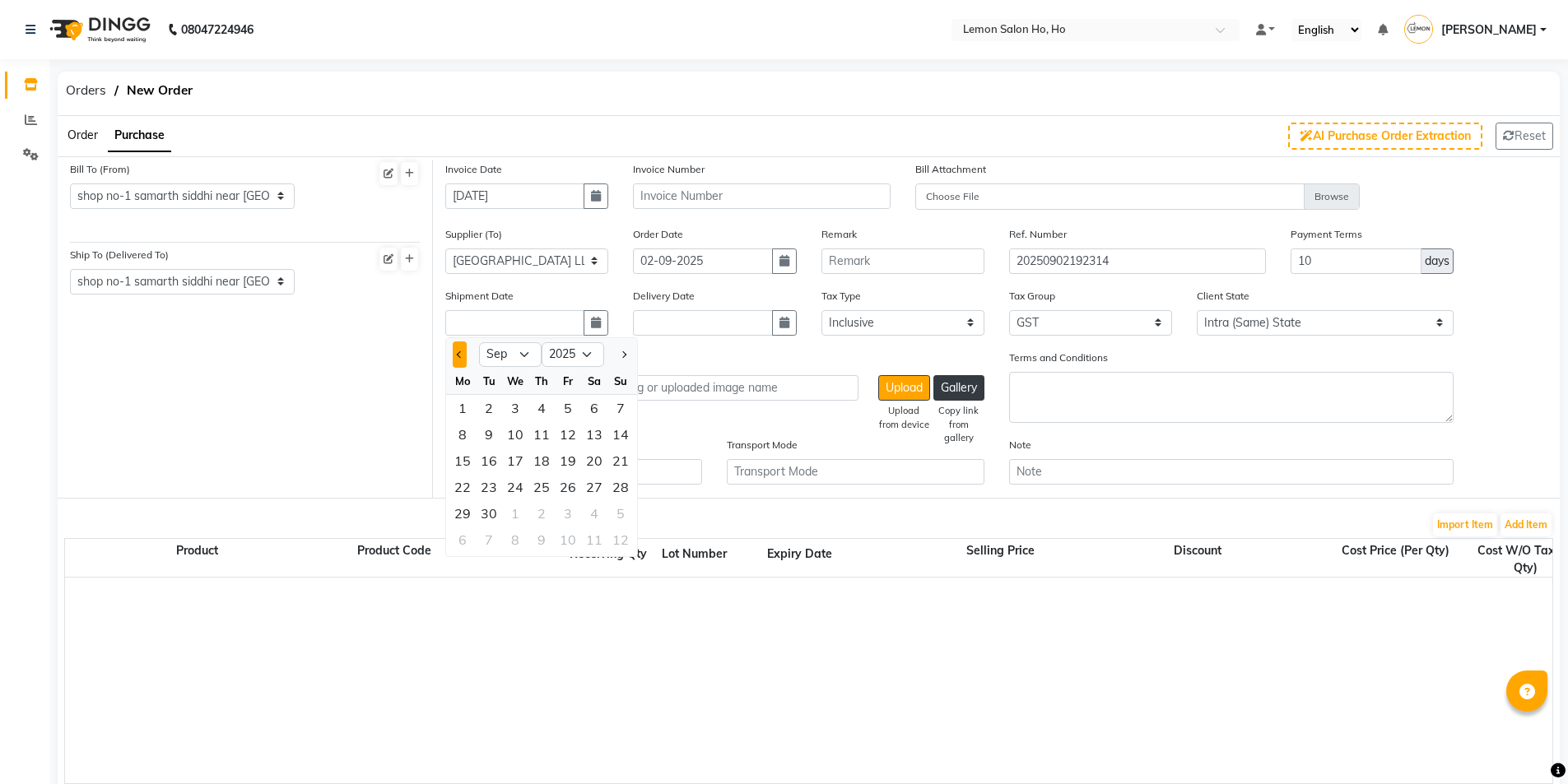
click at [460, 359] on button "Previous month" at bounding box center [460, 355] width 14 height 26
click at [455, 353] on button "Previous month" at bounding box center [460, 355] width 14 height 26
click at [624, 358] on button "Next month" at bounding box center [623, 355] width 14 height 26
select select "8"
click at [536, 516] on div "28" at bounding box center [542, 514] width 26 height 26
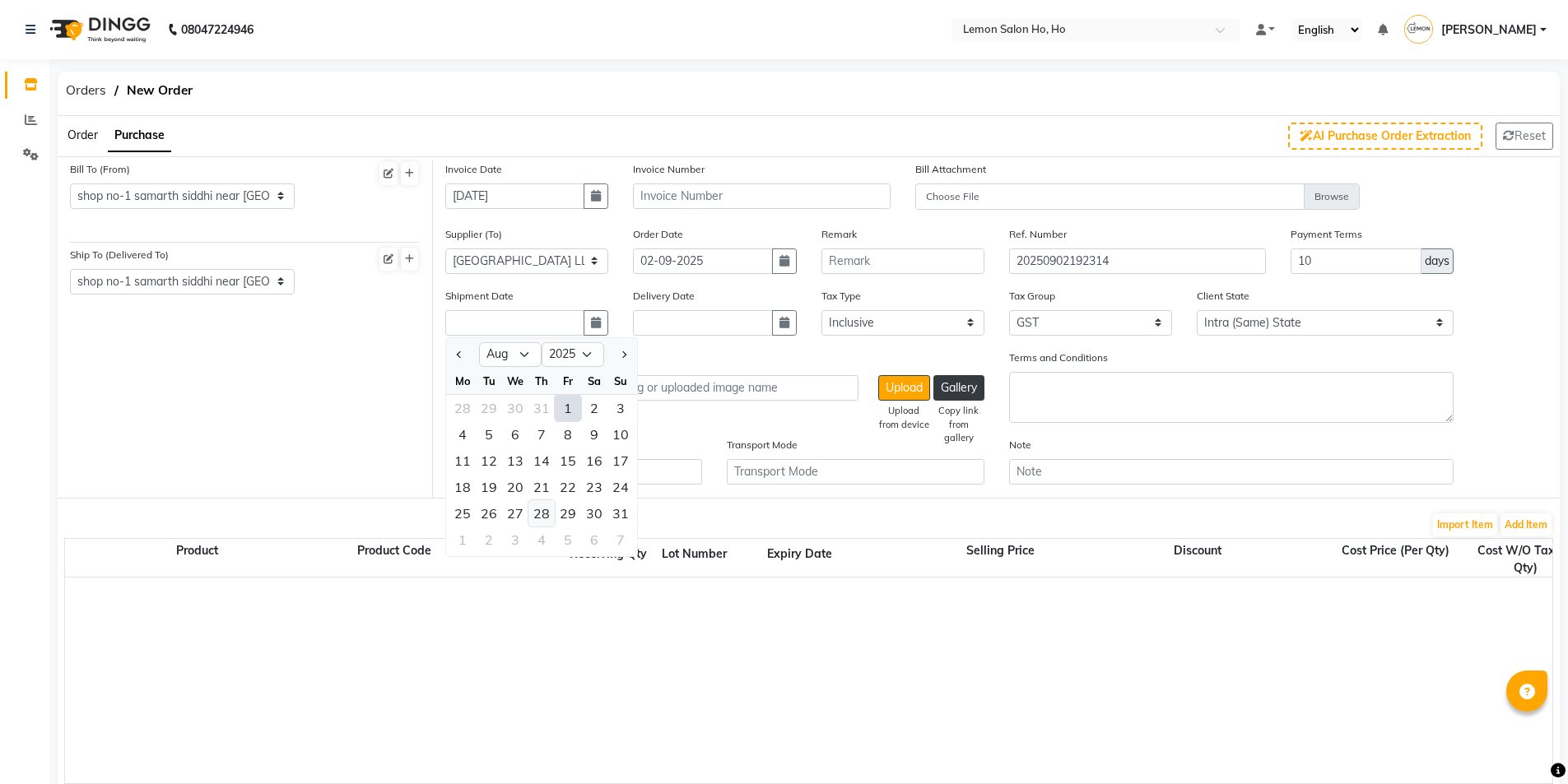
type input "28-08-2025"
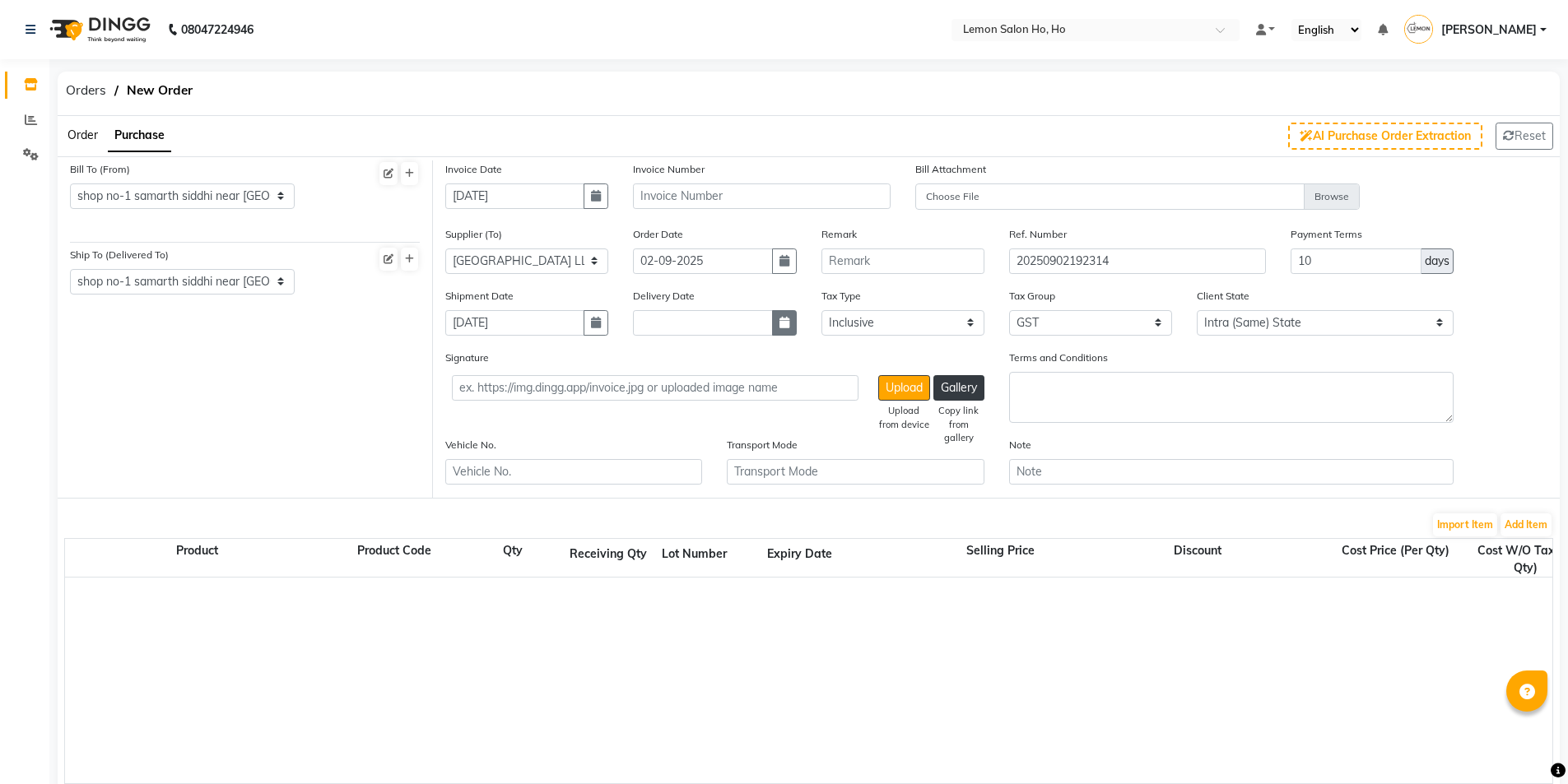
click at [789, 322] on button "button" at bounding box center [784, 323] width 25 height 26
select select "9"
select select "2025"
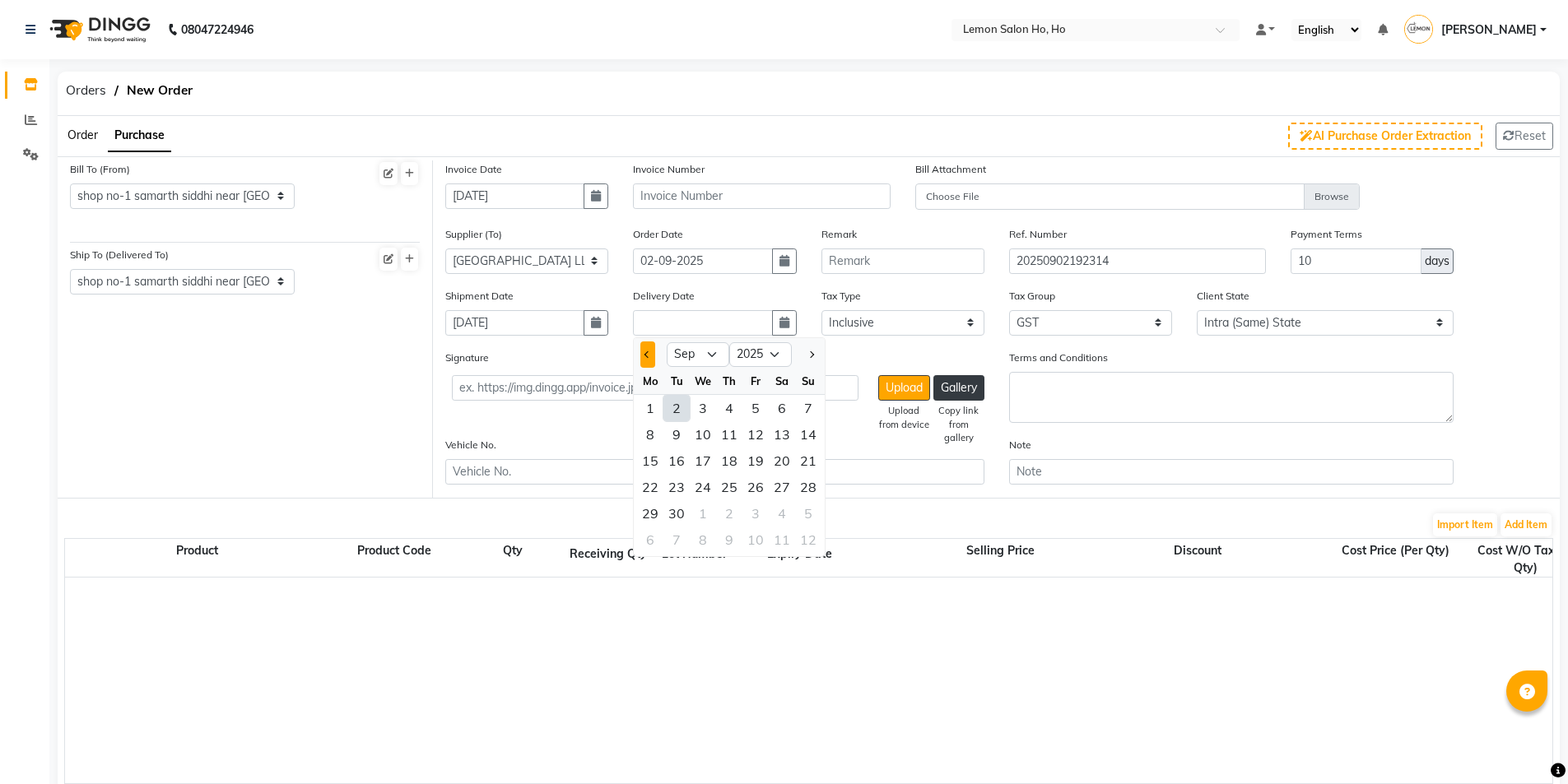
click at [642, 360] on button "Previous month" at bounding box center [647, 355] width 14 height 26
select select "8"
click at [732, 517] on div "28" at bounding box center [730, 514] width 26 height 26
type input "28-08-2025"
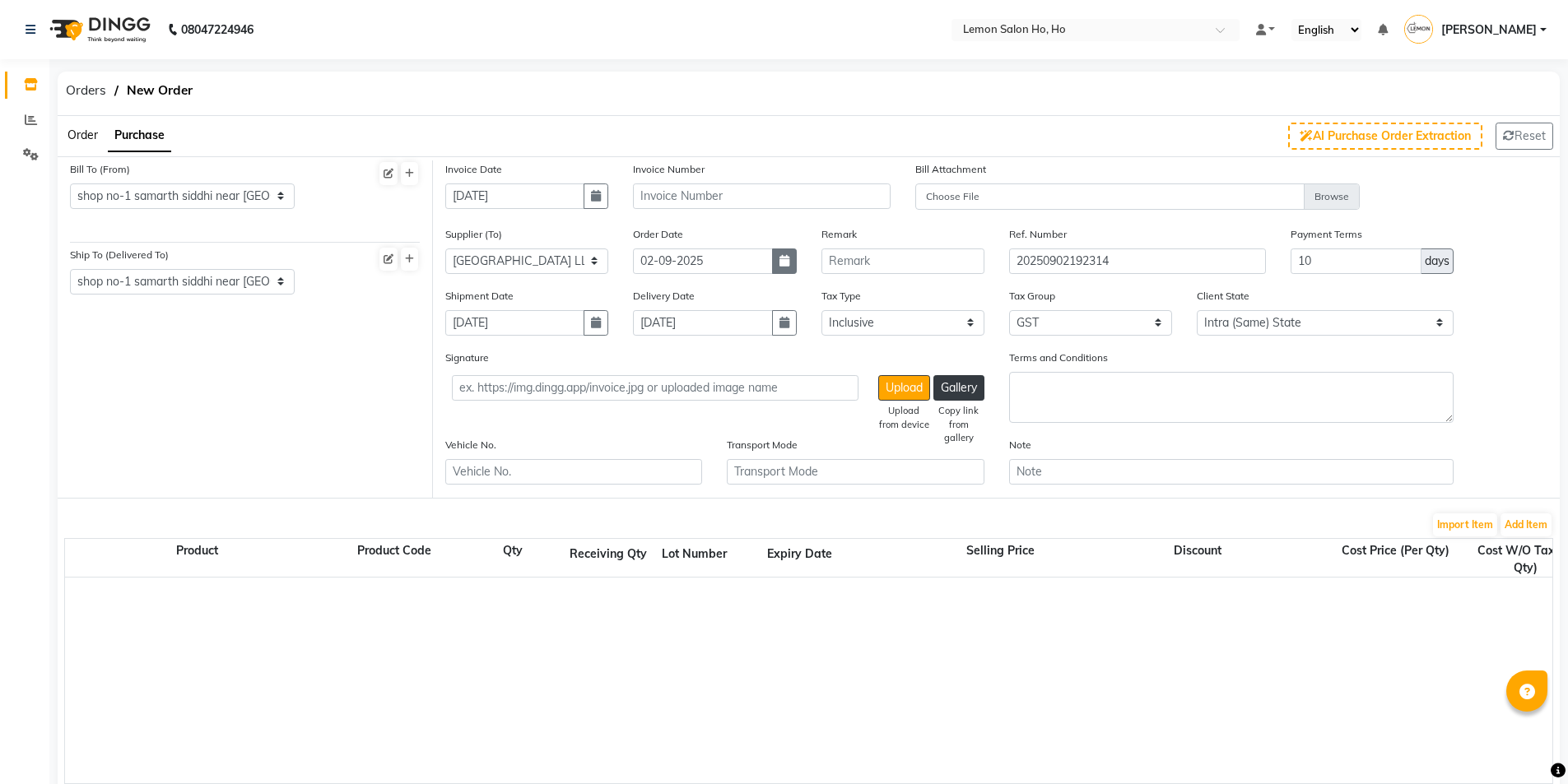
click at [782, 255] on icon "button" at bounding box center [784, 261] width 10 height 12
select select "9"
select select "2025"
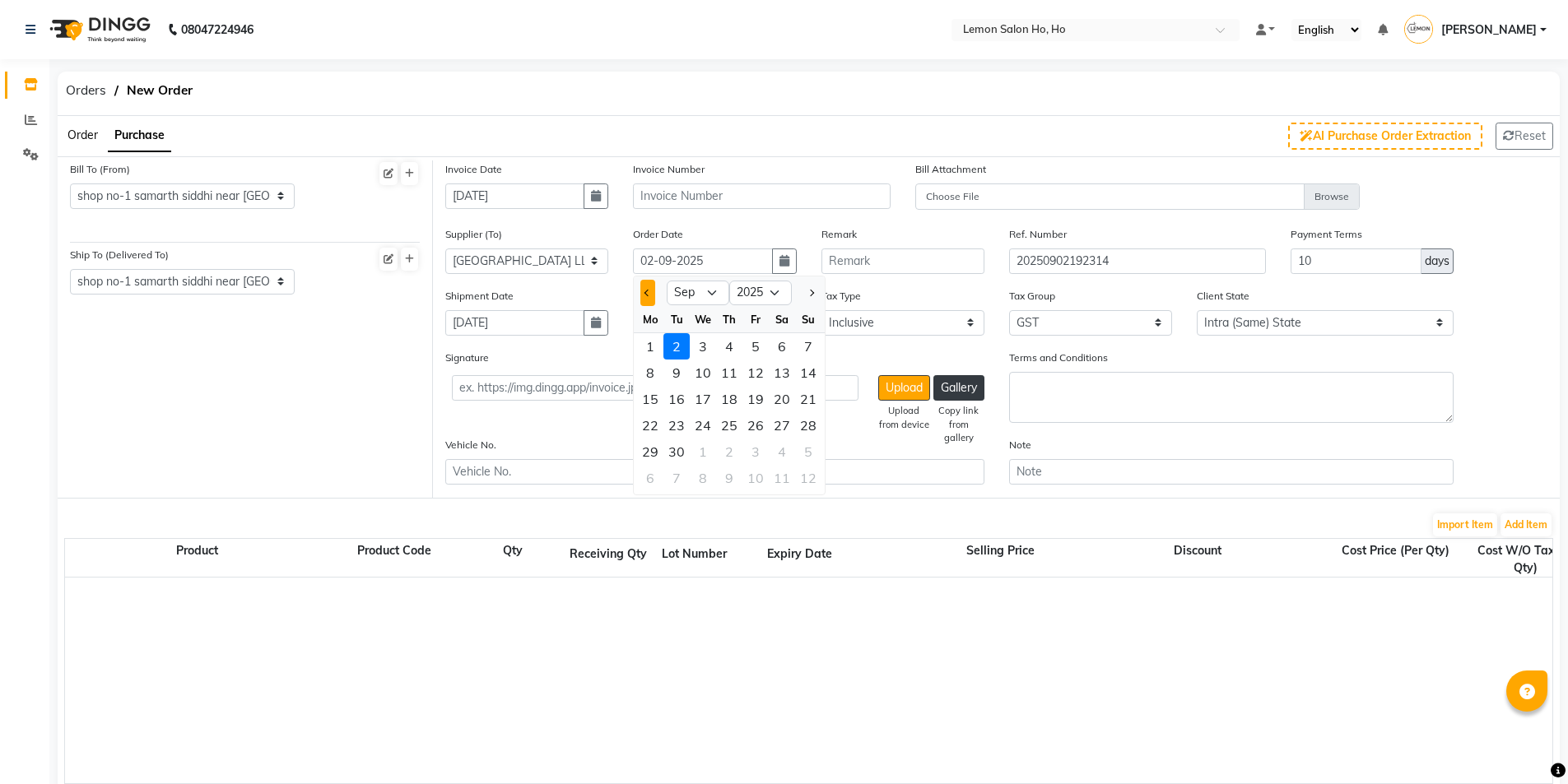
click at [647, 287] on button "Previous month" at bounding box center [647, 293] width 14 height 26
select select "8"
click at [670, 453] on div "26" at bounding box center [677, 452] width 26 height 26
type input "26-08-2025"
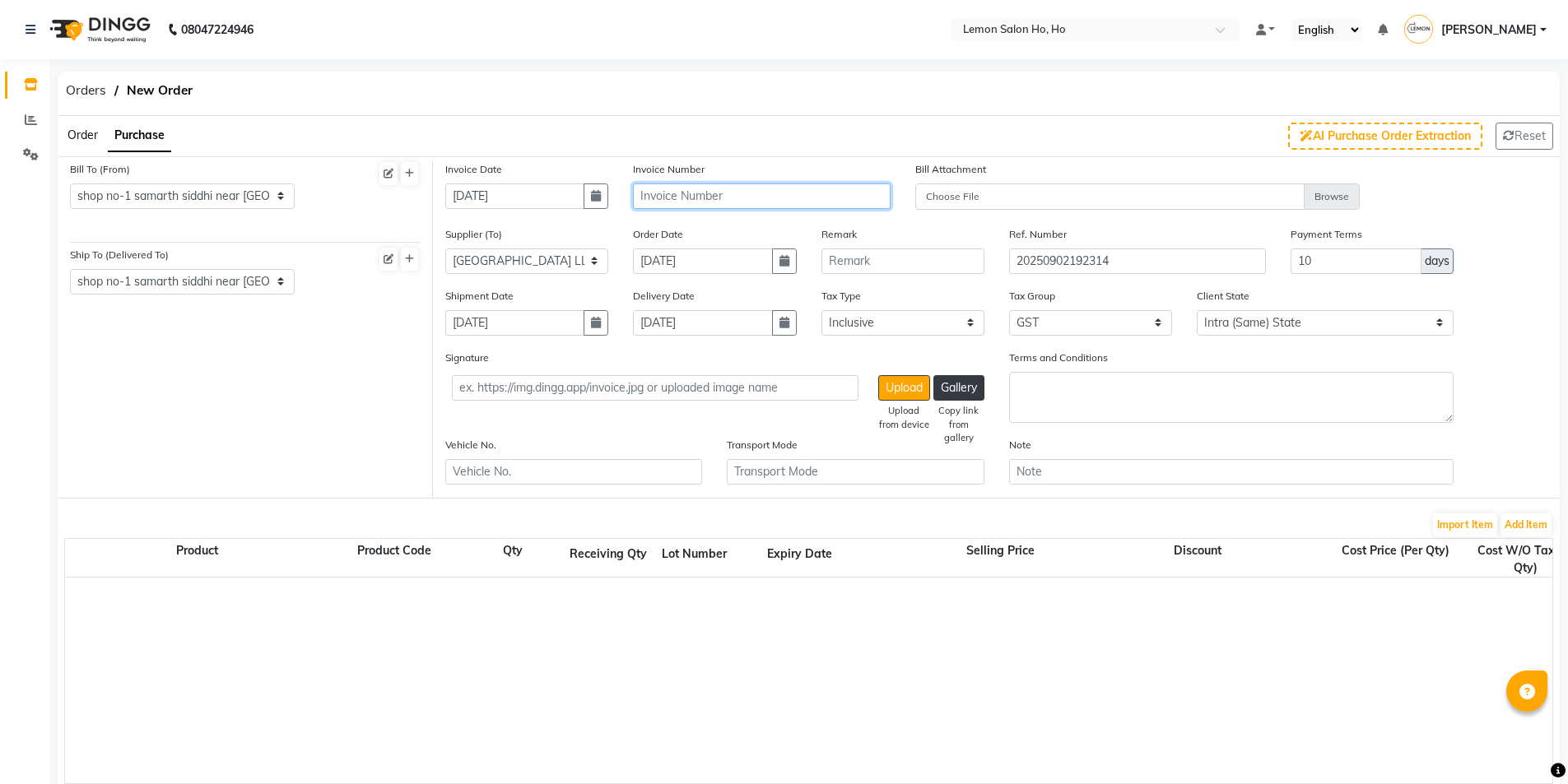
click at [678, 196] on input "text" at bounding box center [762, 196] width 257 height 26
type input "25-26/0230"
click at [1533, 520] on button "Add Item" at bounding box center [1526, 525] width 51 height 23
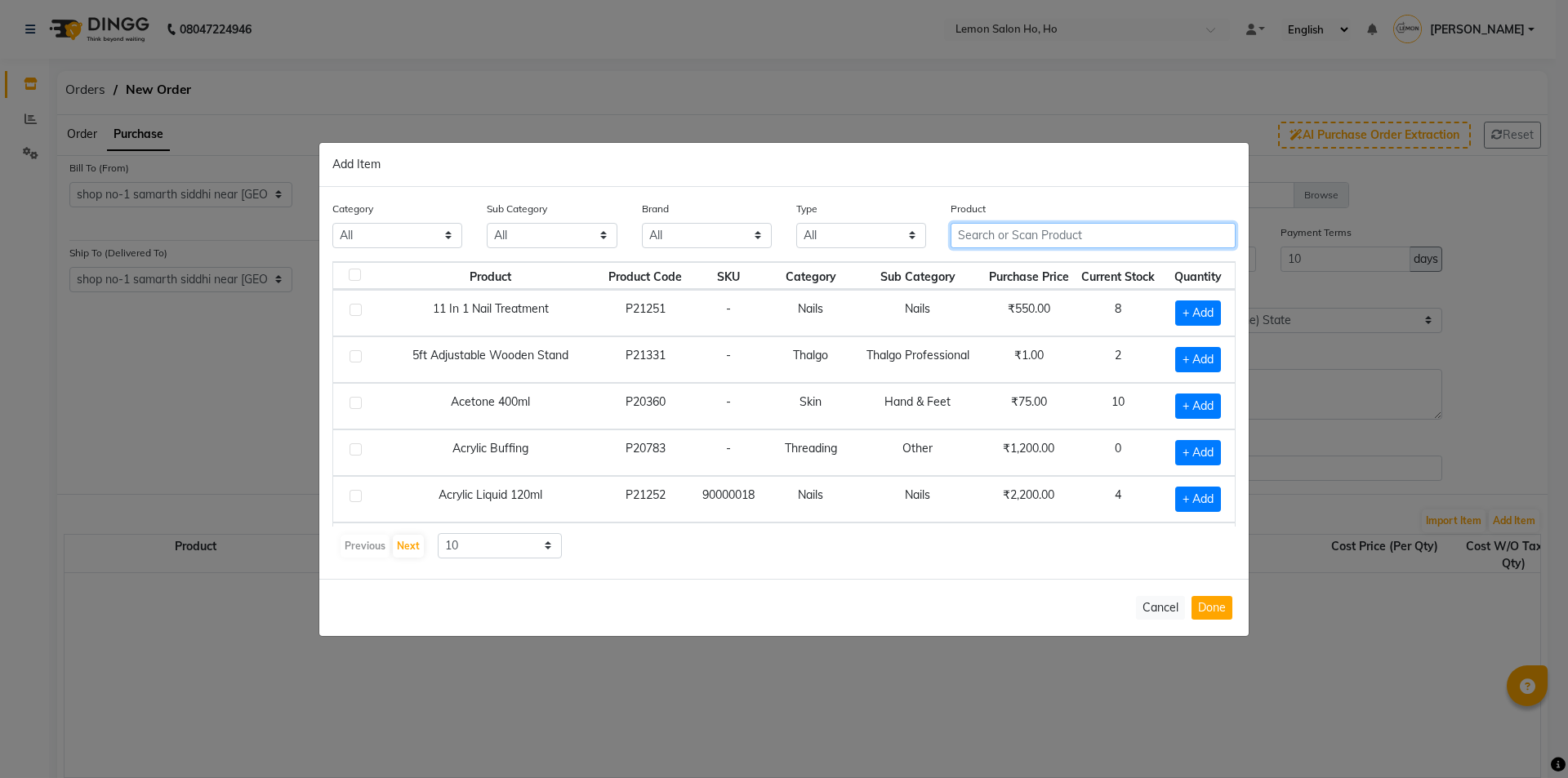
click at [990, 238] on input "text" at bounding box center [1092, 235] width 285 height 25
click at [368, 233] on select "All Hair Skin Makeup Personal Care Appliances Beard Waxing Disposable Threading…" at bounding box center [397, 235] width 130 height 25
select select "213703350"
click at [333, 223] on select "All Hair Skin Makeup Personal Care Appliances Beard Waxing Disposable Threading…" at bounding box center [397, 235] width 130 height 25
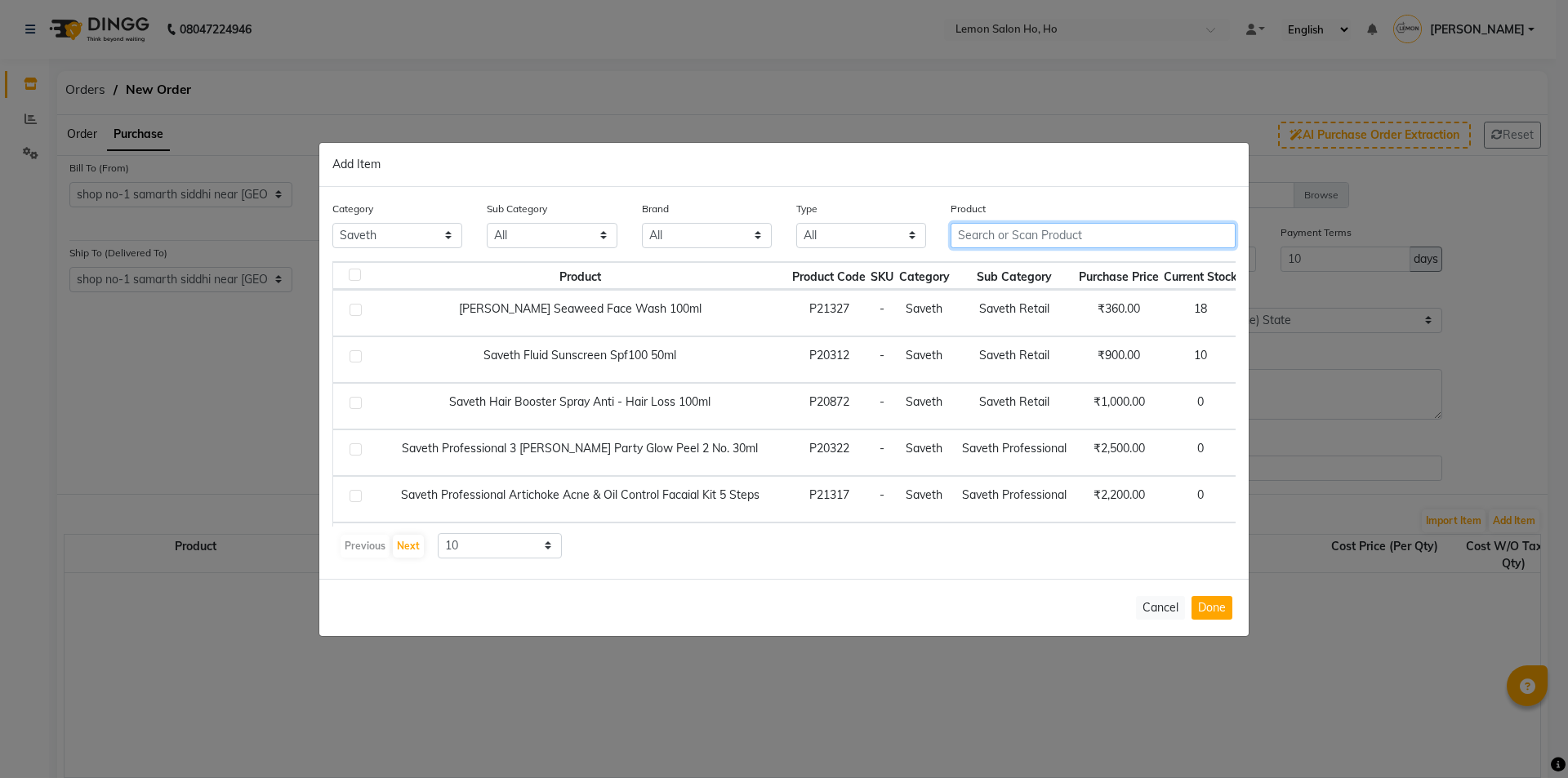
click at [1062, 240] on input "text" at bounding box center [1092, 235] width 285 height 25
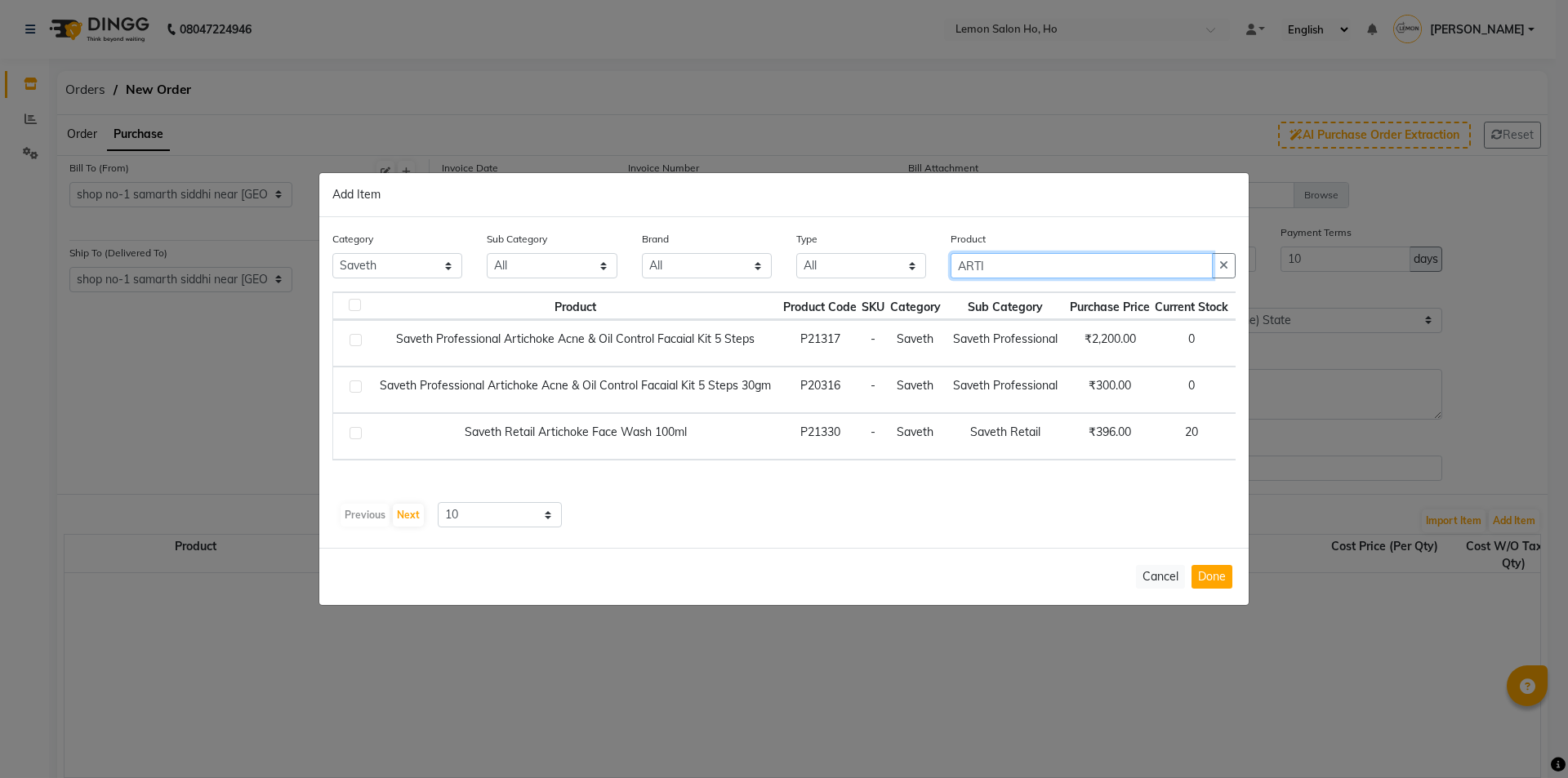
type input "ARTI"
click at [1185, 499] on div "Product Product Code SKU Category Sub Category Purchase Price Current Stock Qua…" at bounding box center [784, 410] width 903 height 237
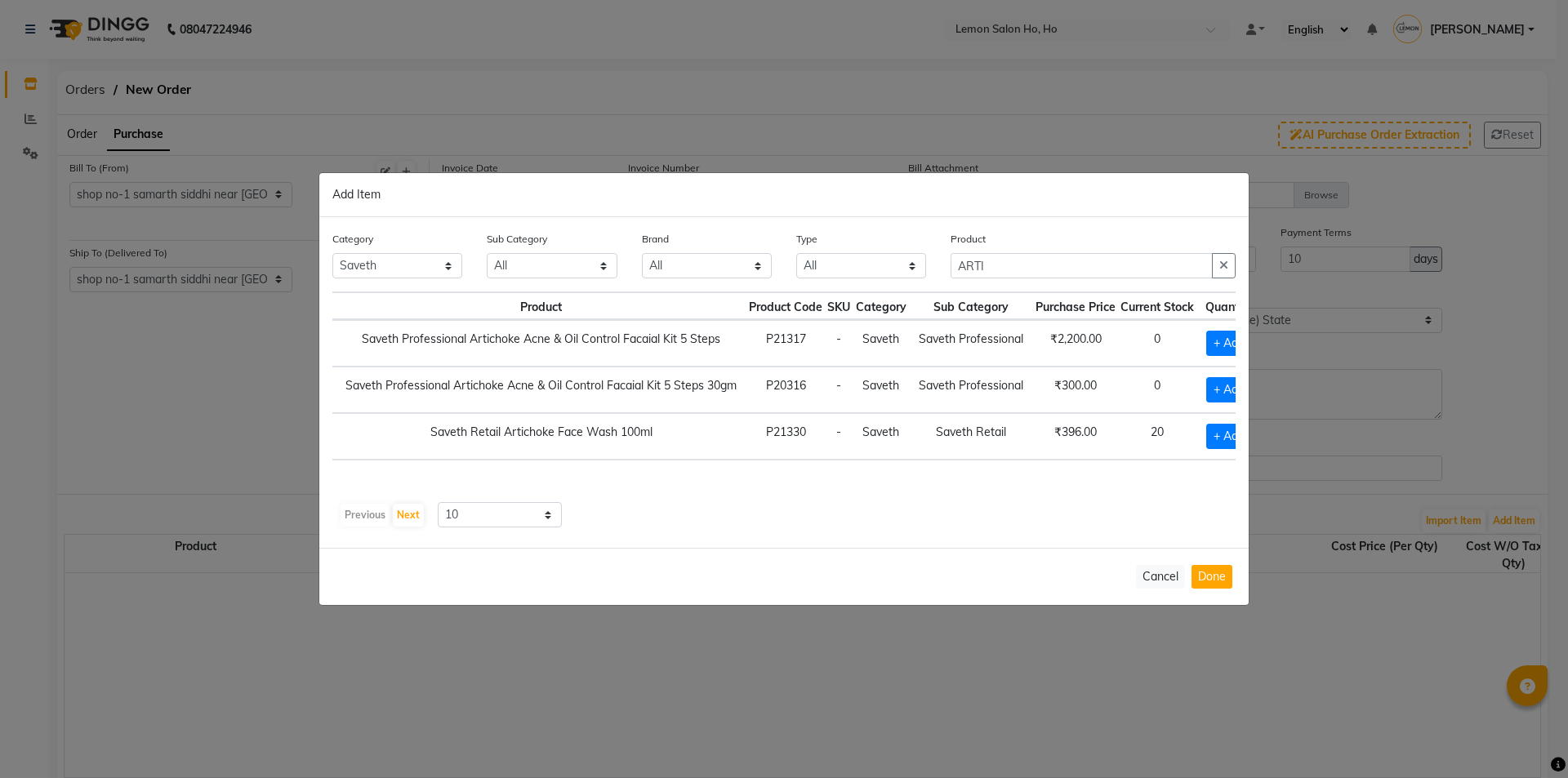
scroll to position [0, 65]
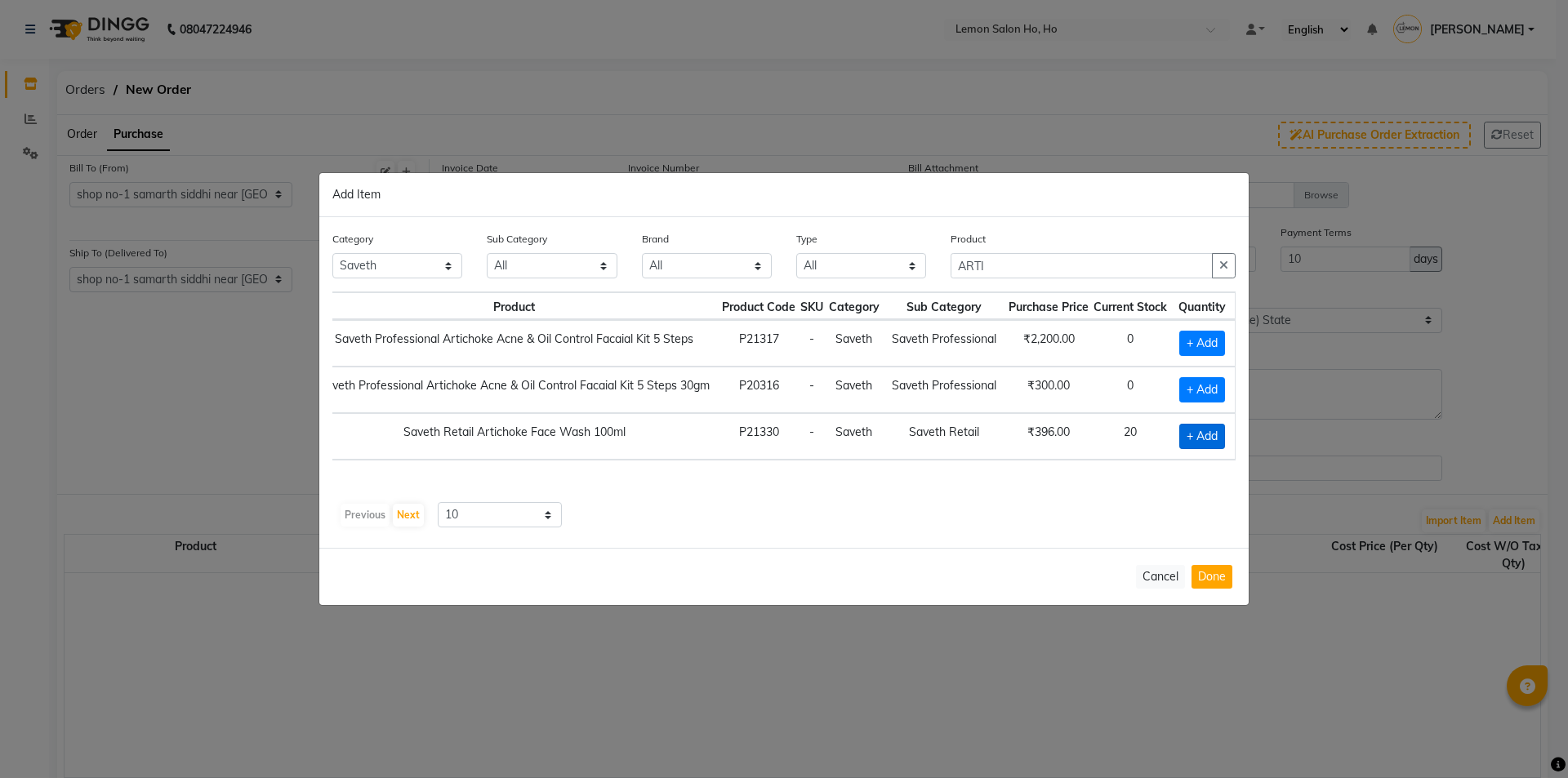
click at [1217, 435] on span "+ Add" at bounding box center [1202, 436] width 46 height 25
checkbox input "true"
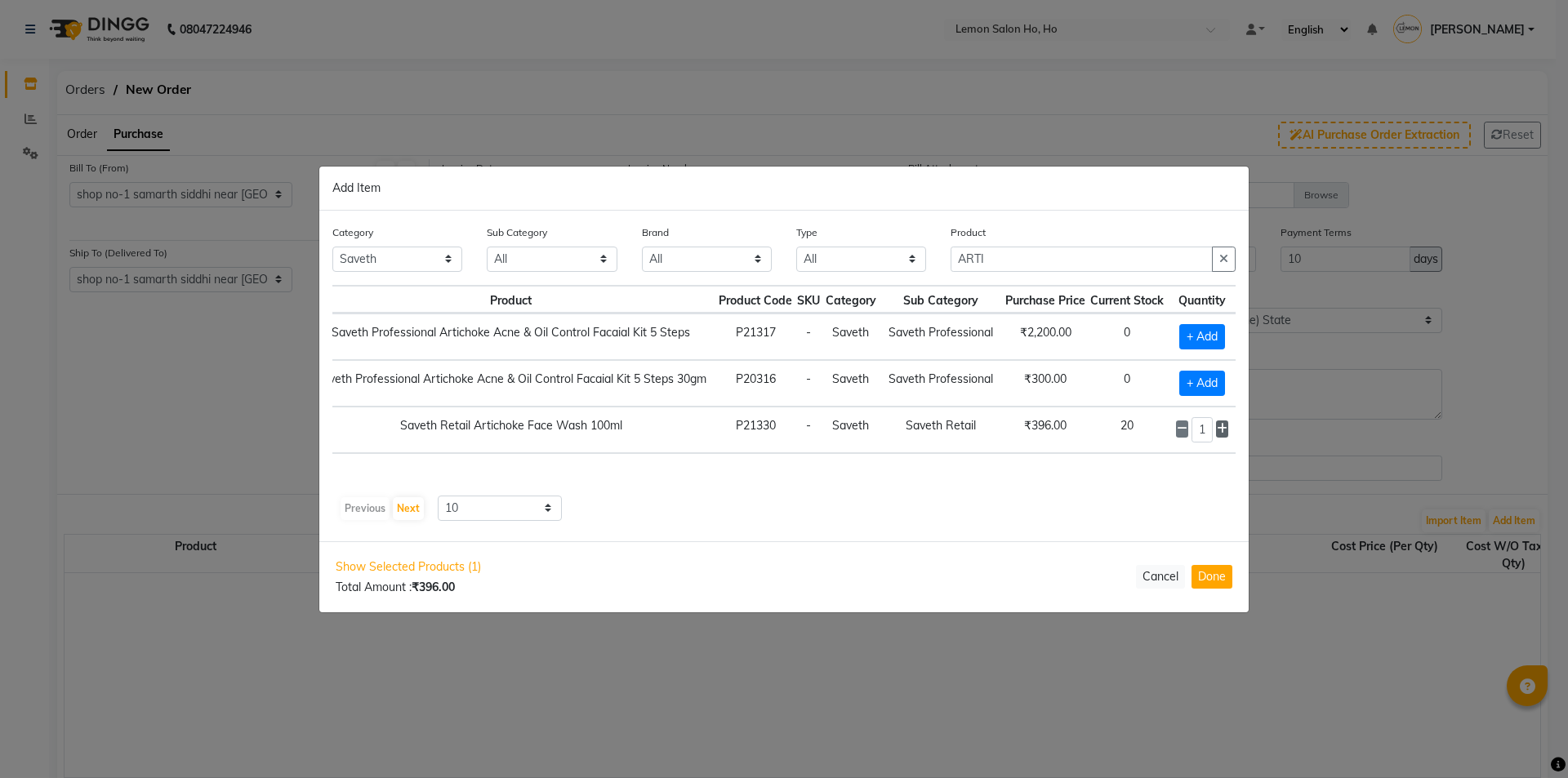
click at [1227, 427] on icon at bounding box center [1222, 429] width 11 height 11
type input "3"
drag, startPoint x: 1010, startPoint y: 262, endPoint x: 873, endPoint y: 273, distance: 137.4
click at [873, 273] on div "Category All Hair Skin Makeup Personal Care Appliances Beard Waxing Disposable …" at bounding box center [784, 254] width 927 height 61
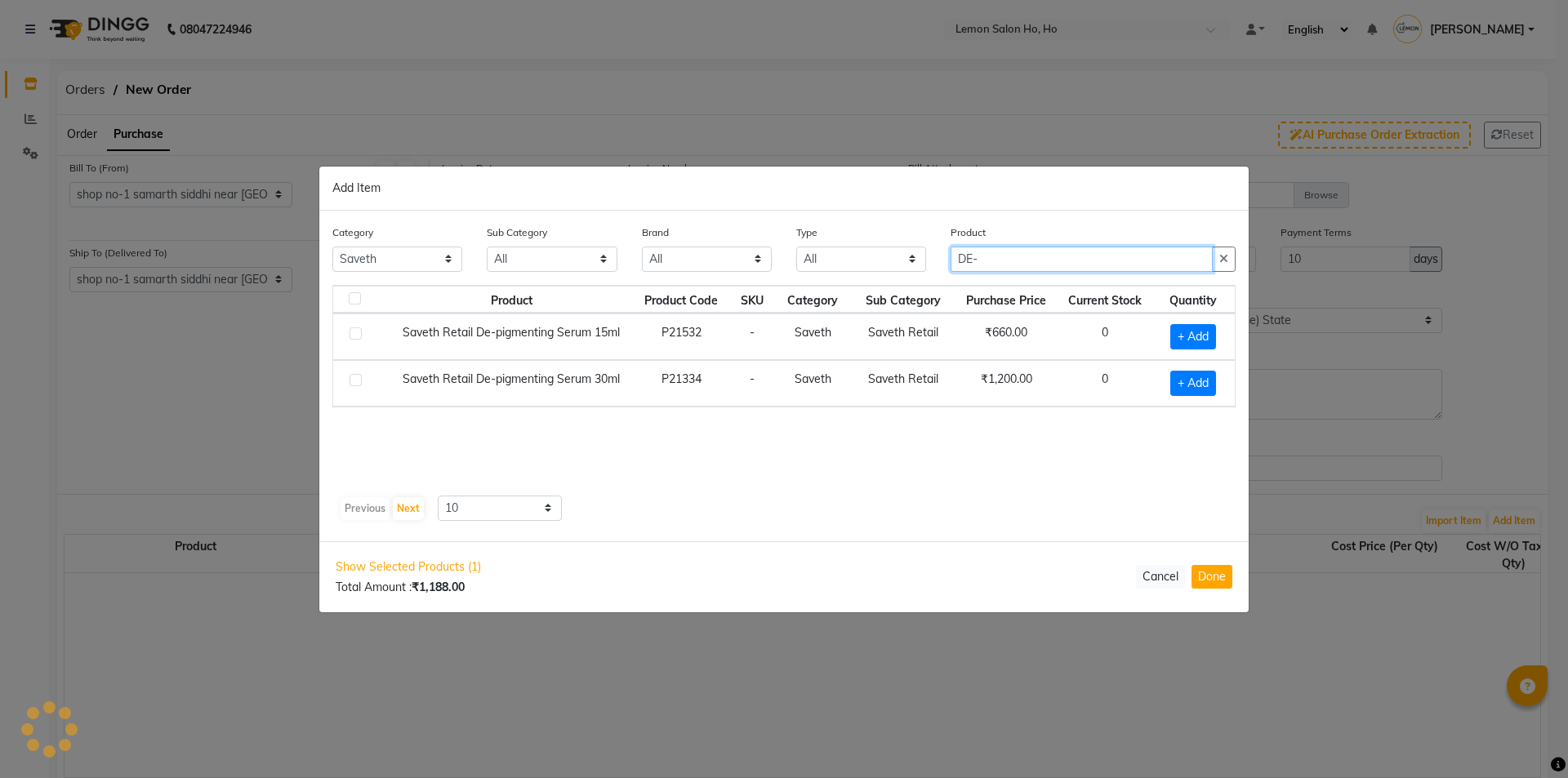
scroll to position [0, 0]
type input "DE-P"
click at [1192, 334] on span "+ Add" at bounding box center [1193, 337] width 46 height 25
checkbox input "true"
click at [1214, 337] on icon at bounding box center [1214, 336] width 11 height 11
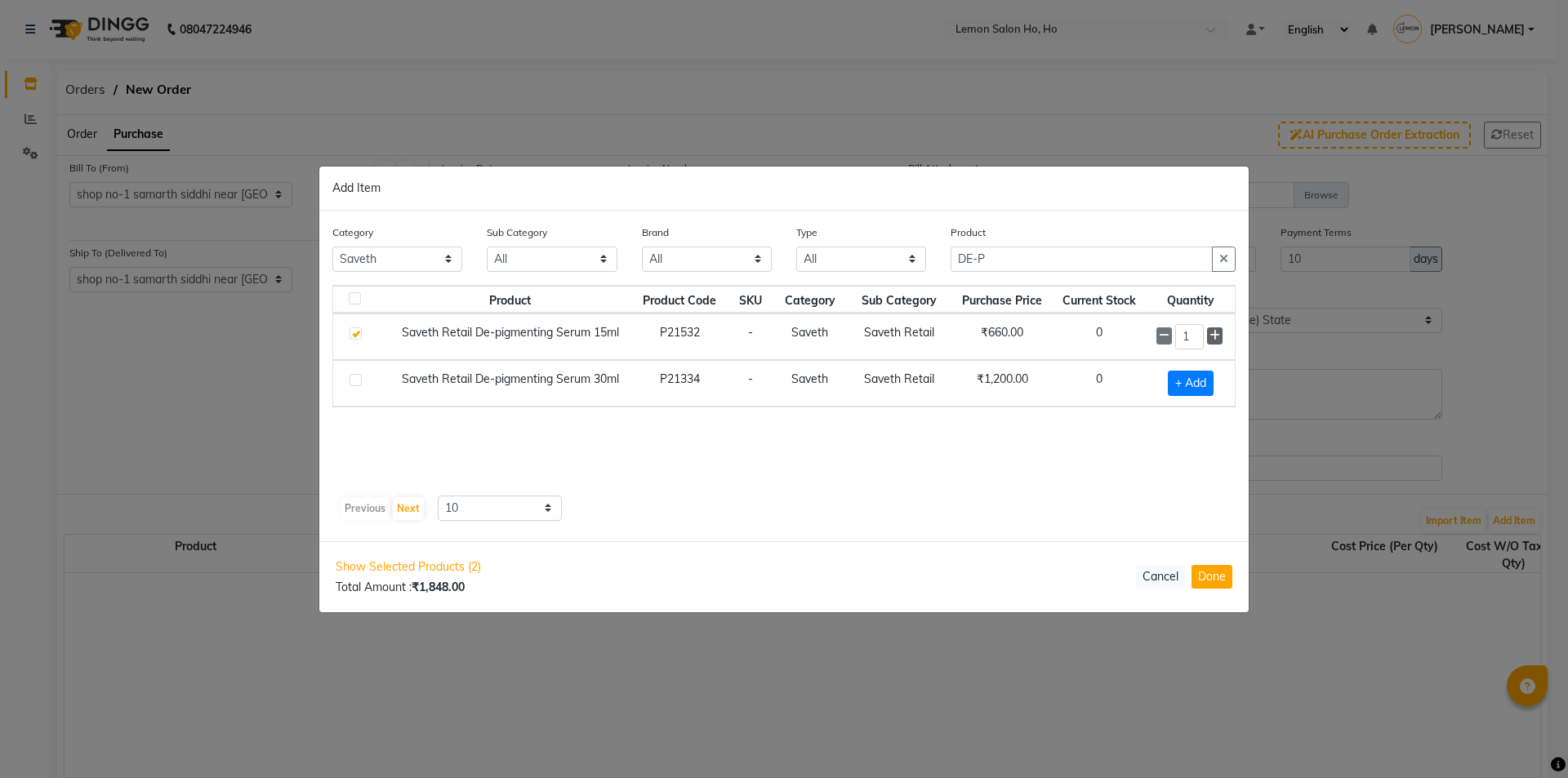
type input "2"
drag, startPoint x: 982, startPoint y: 266, endPoint x: 887, endPoint y: 279, distance: 95.9
click at [888, 279] on div "Category All Hair Skin Makeup Personal Care Appliances Beard Waxing Disposable …" at bounding box center [784, 254] width 927 height 61
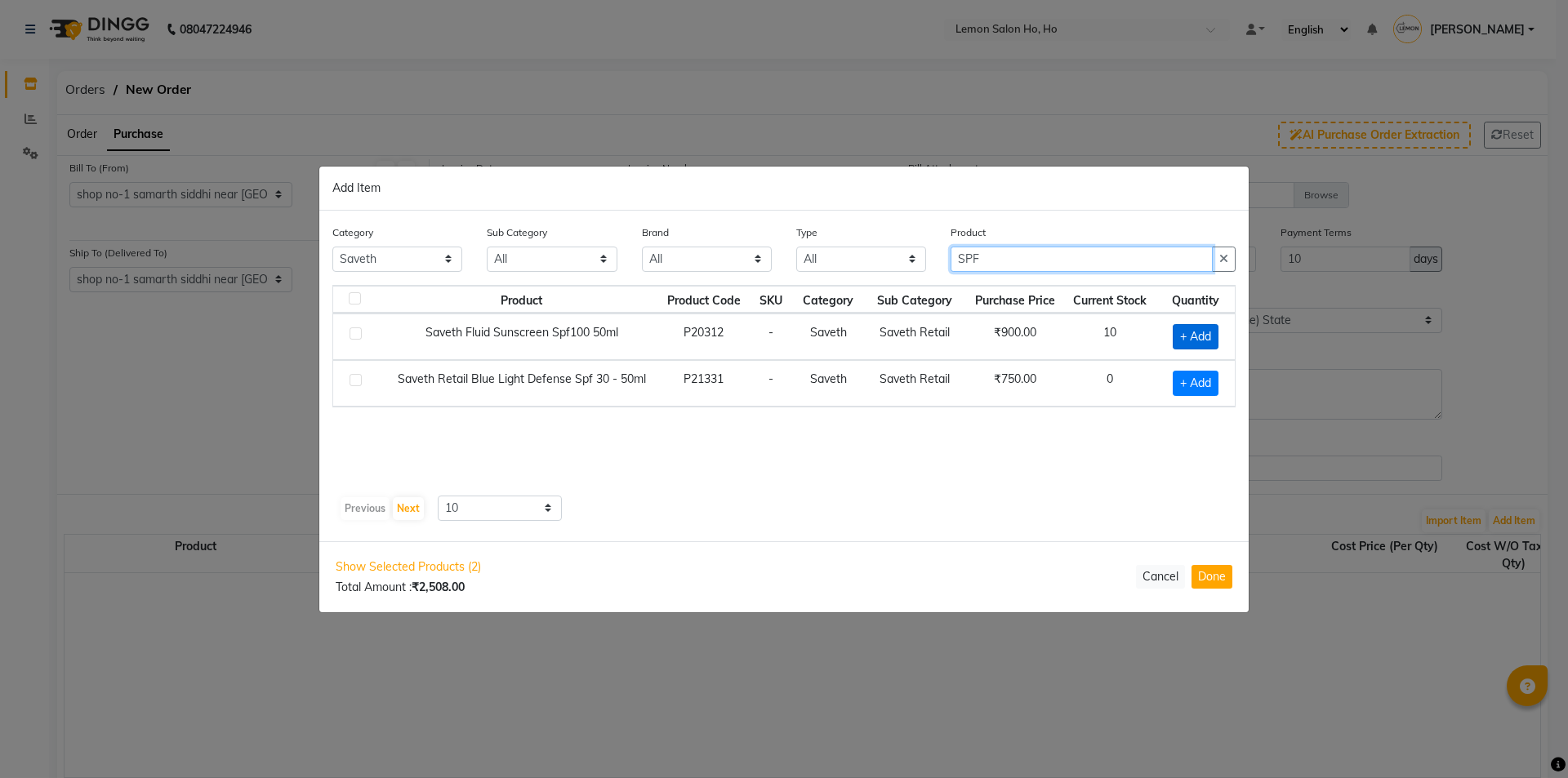
type input "SPF"
click at [1191, 332] on span "+ Add" at bounding box center [1195, 337] width 46 height 25
checkbox input "true"
click at [1212, 335] on icon at bounding box center [1216, 336] width 11 height 11
type input "2"
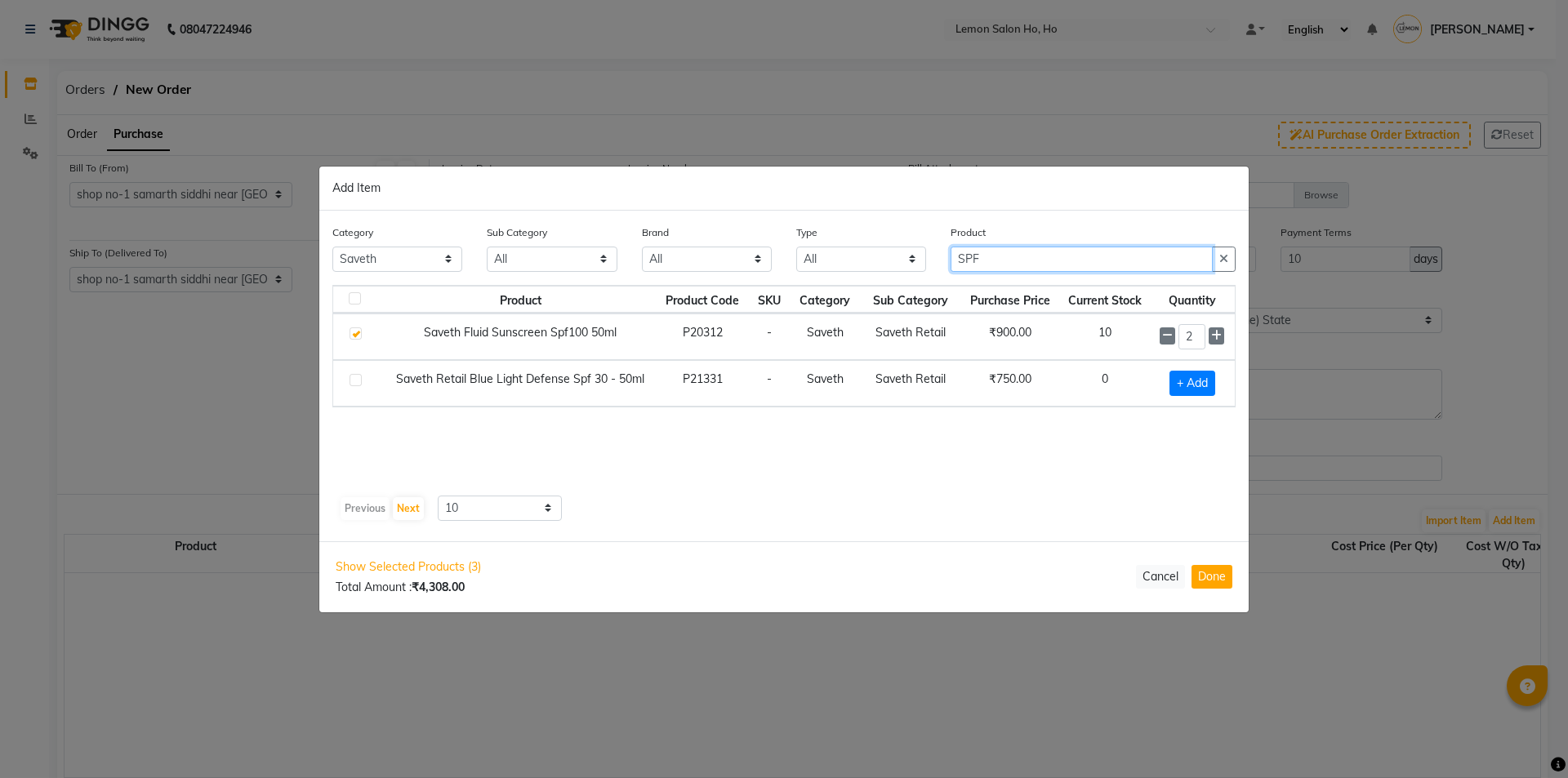
drag, startPoint x: 1004, startPoint y: 258, endPoint x: 918, endPoint y: 269, distance: 86.7
click at [918, 269] on div "Category All Hair Skin Makeup Personal Care Appliances Beard Waxing Disposable …" at bounding box center [784, 254] width 927 height 61
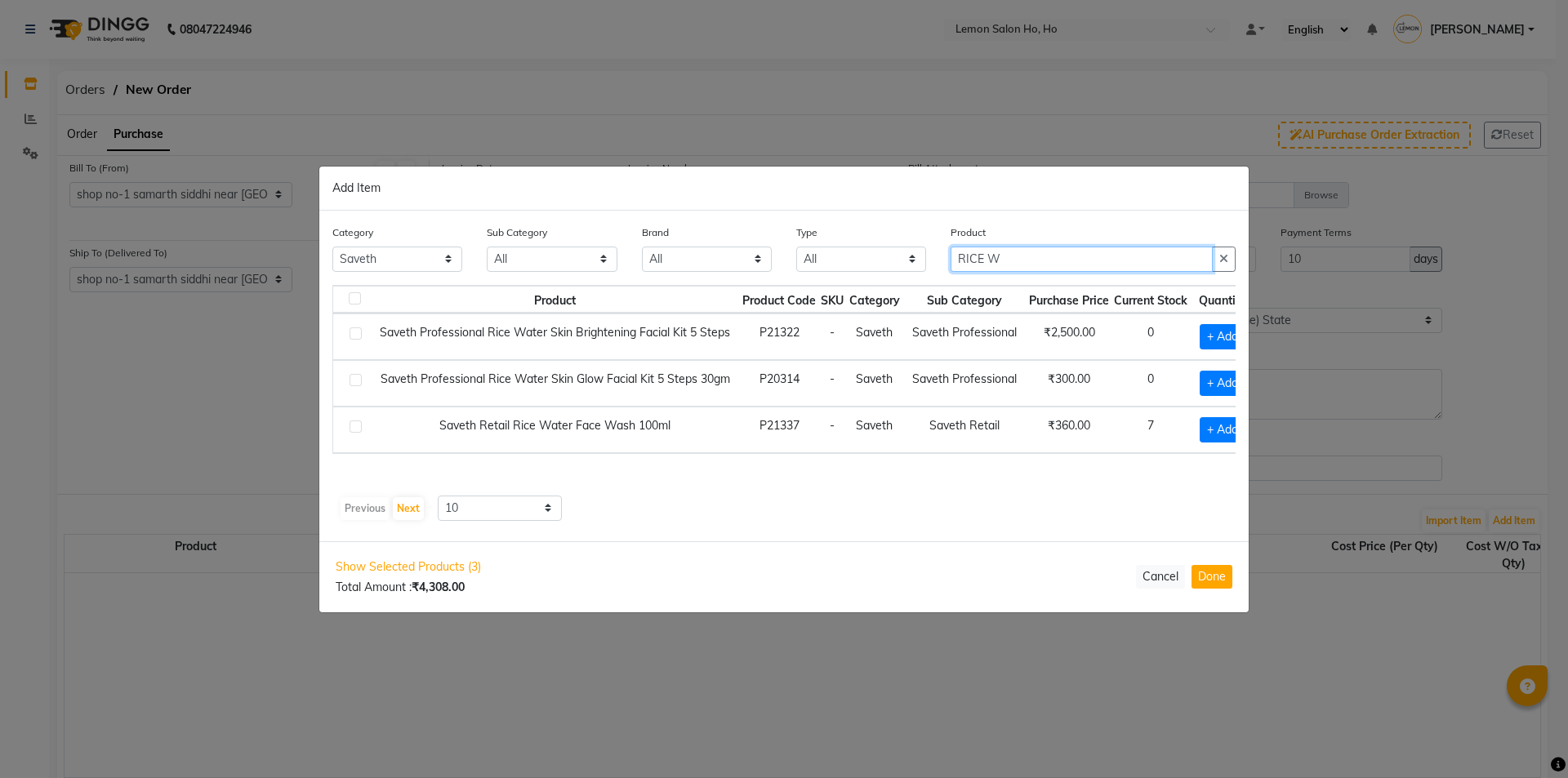
type input "RICE W"
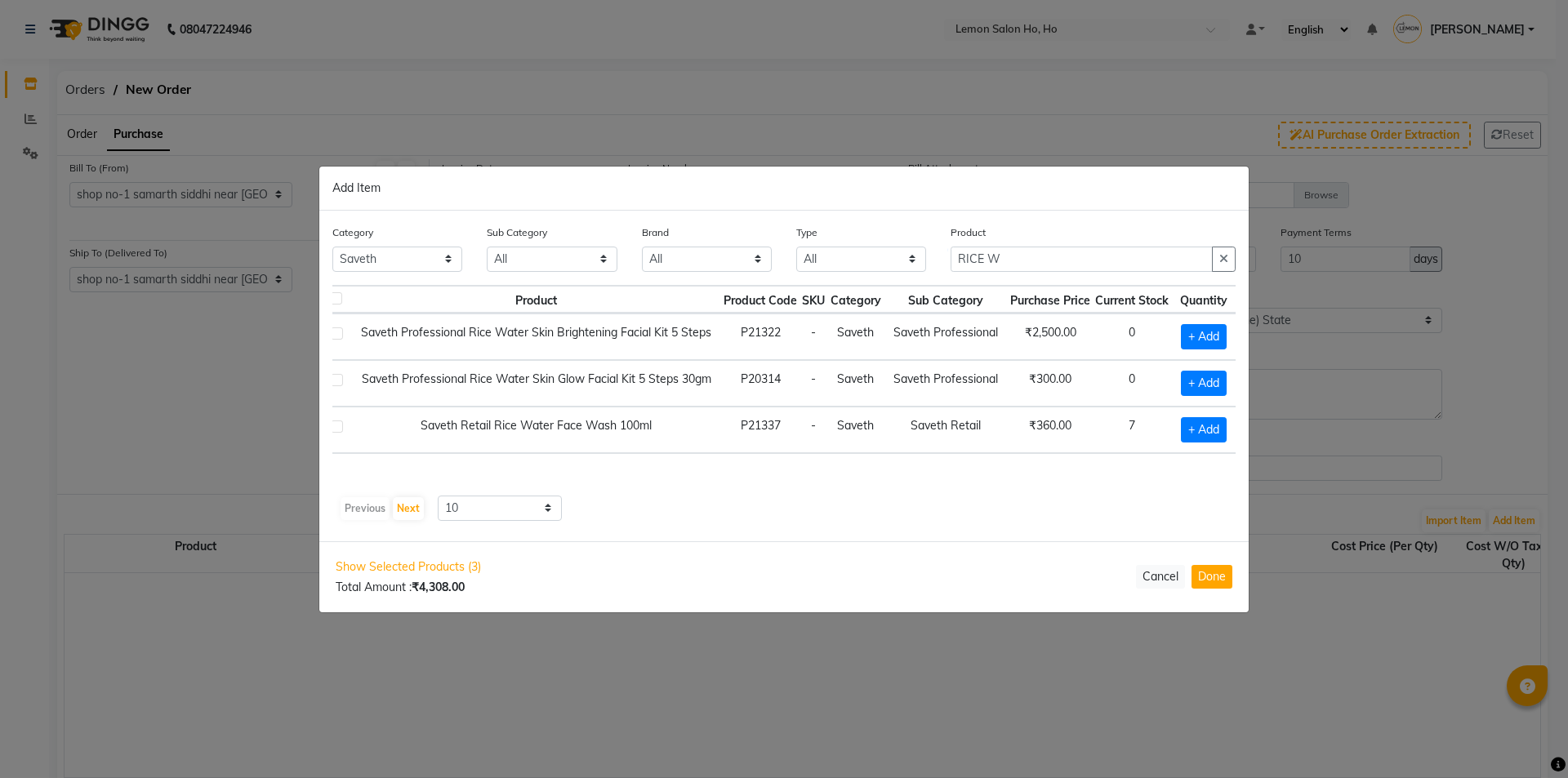
scroll to position [0, 23]
click at [1197, 436] on span "+ Add" at bounding box center [1202, 430] width 46 height 25
checkbox input "true"
click at [1209, 433] on input "1" at bounding box center [1203, 430] width 22 height 25
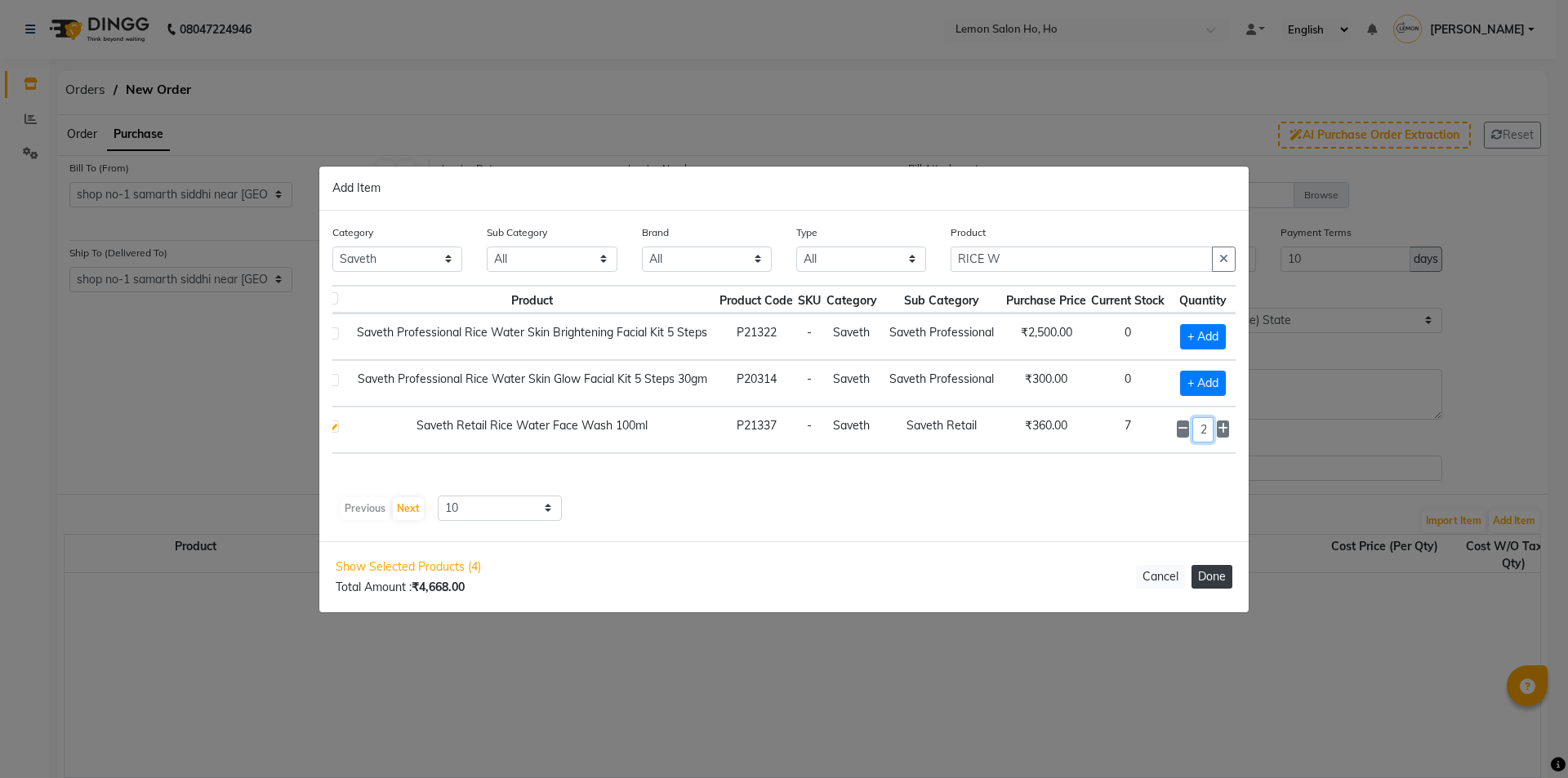
type input "12"
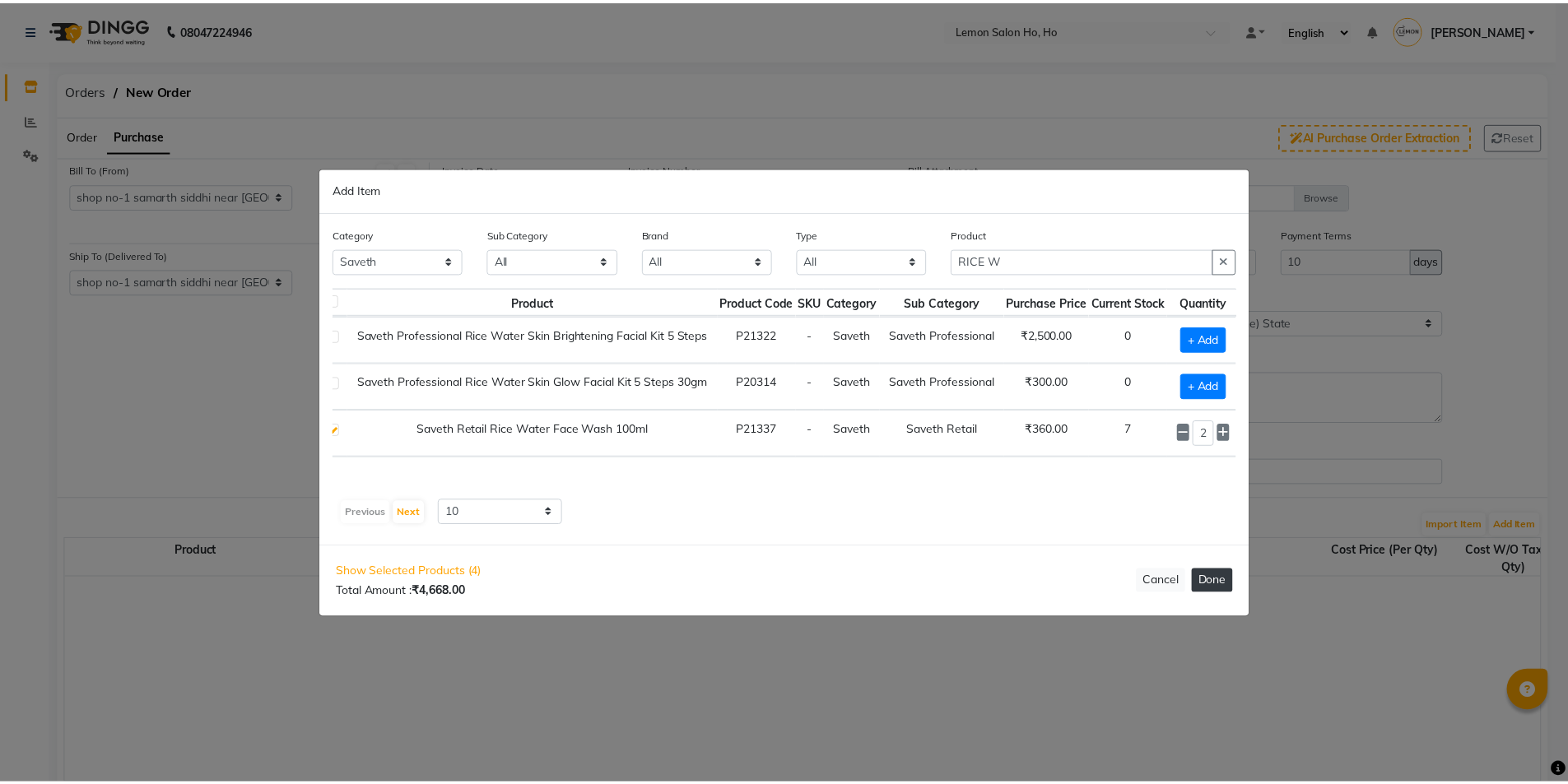
scroll to position [0, 0]
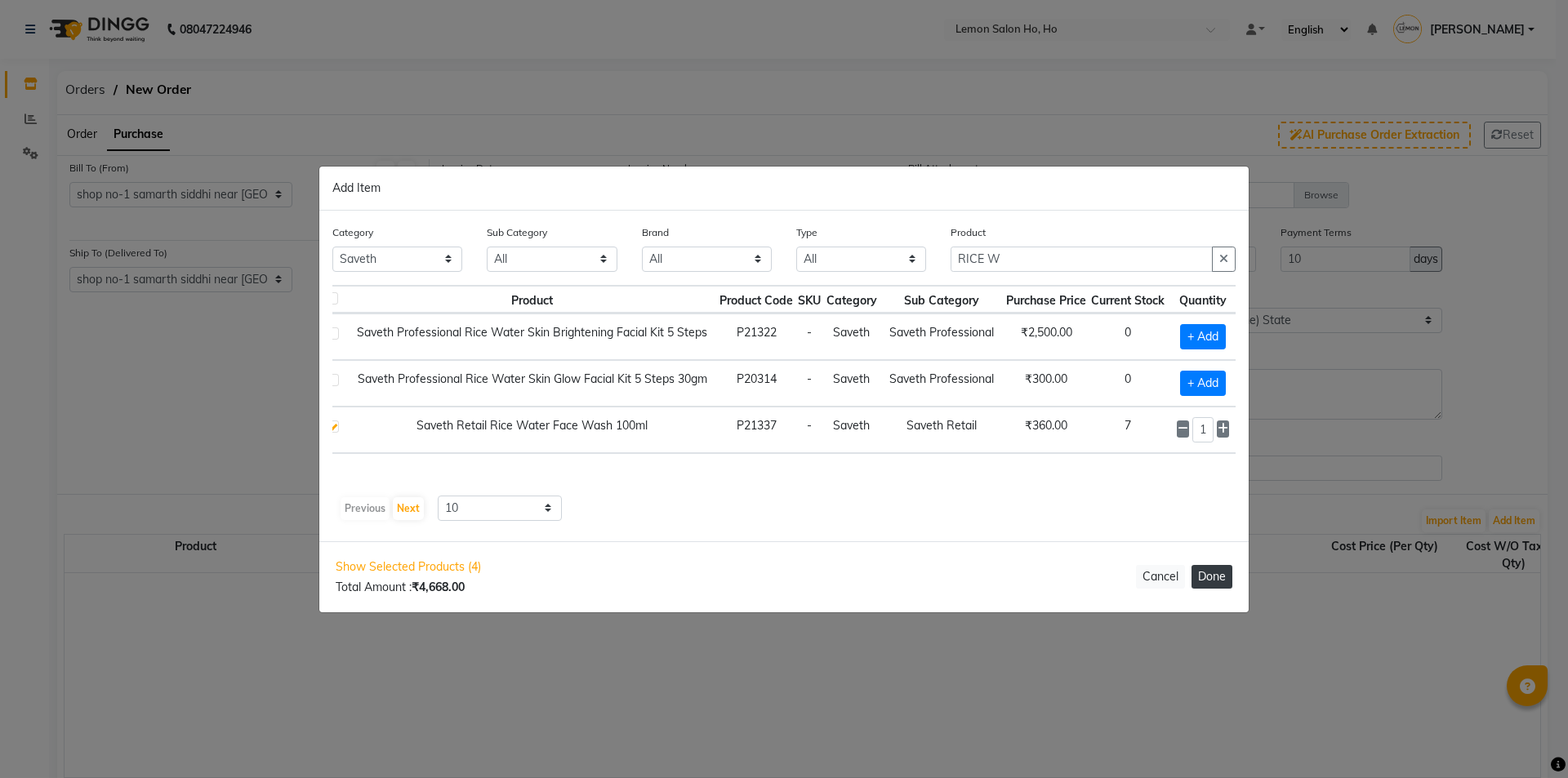
click at [1226, 572] on button "Done" at bounding box center [1212, 577] width 41 height 24
select select "2069"
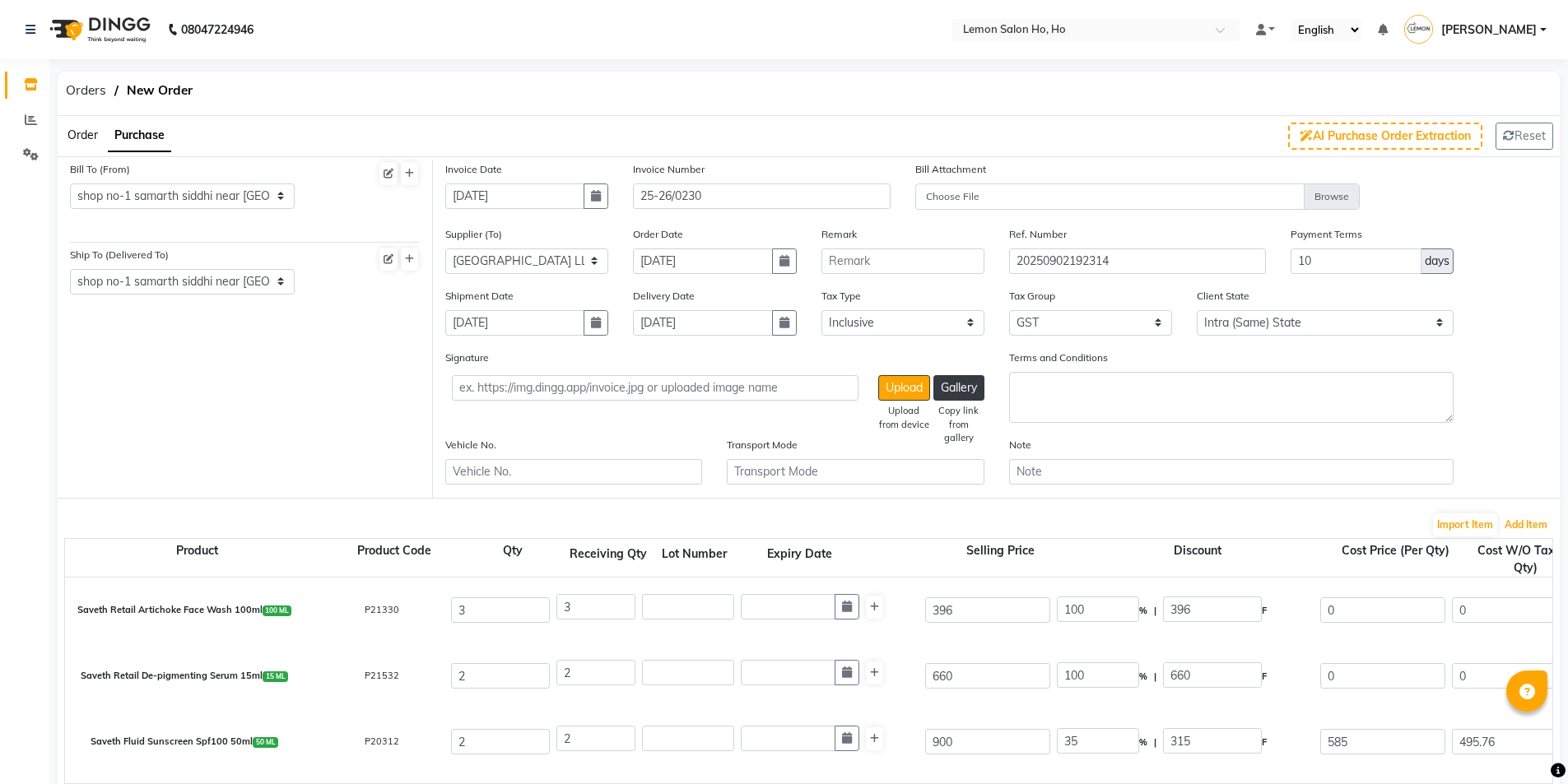
scroll to position [417, 0]
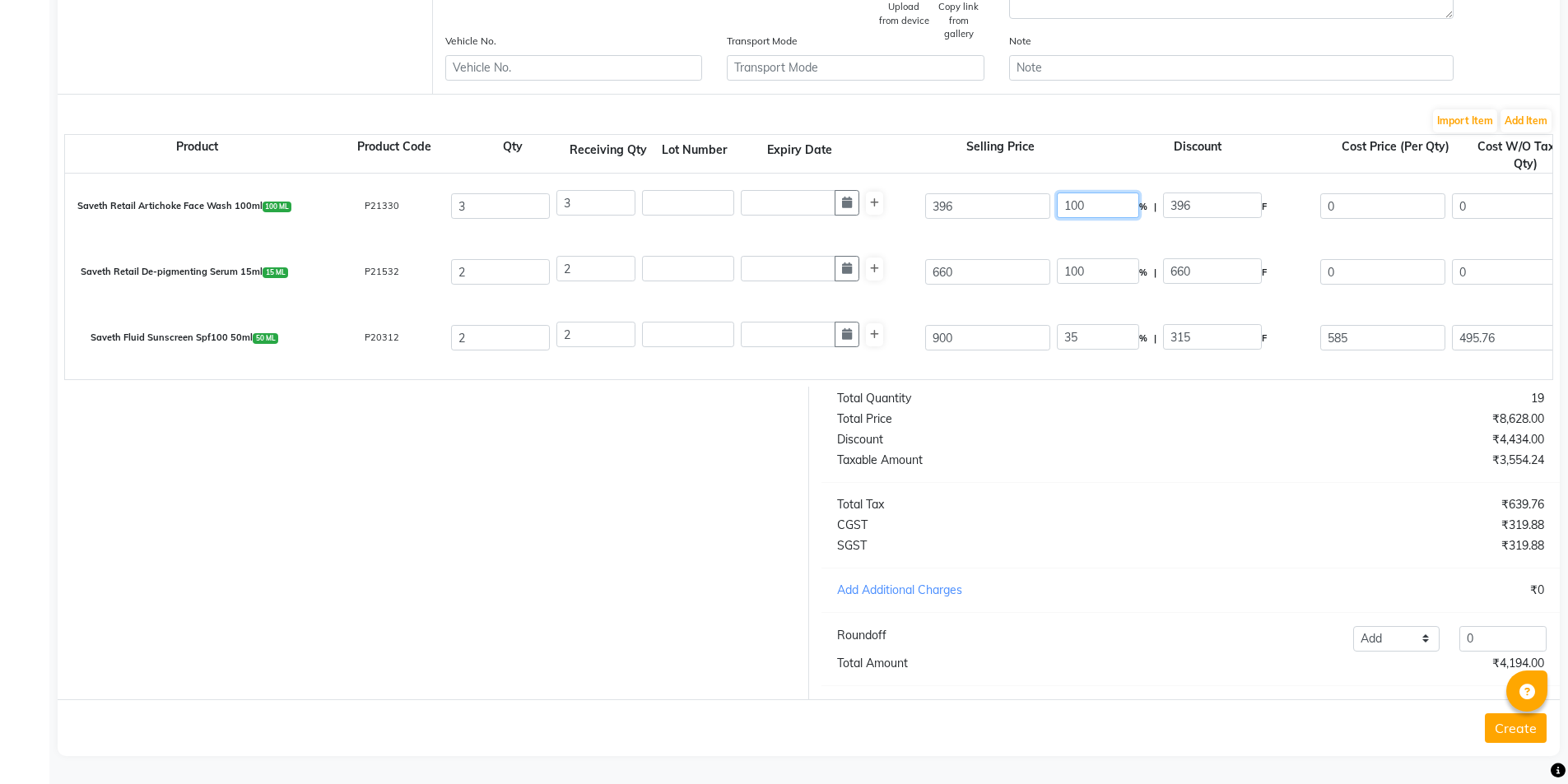
click at [1075, 193] on input "100" at bounding box center [1098, 205] width 82 height 26
type input "35"
type input "138.6"
type input "257.4"
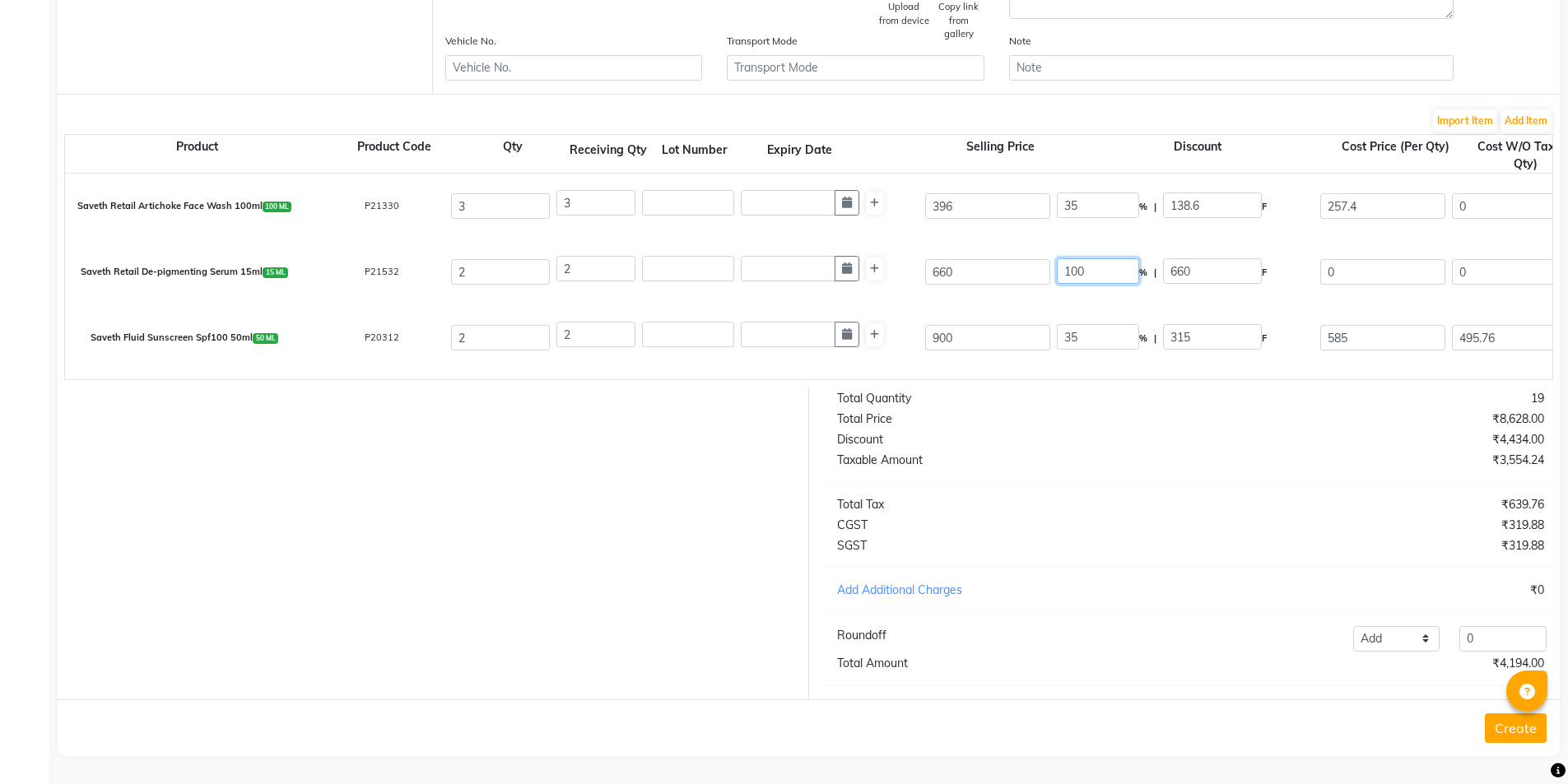
type input "218.14"
type input "654.42"
type input "117.8"
type input "772.22"
click at [1080, 259] on input "100" at bounding box center [1098, 271] width 82 height 26
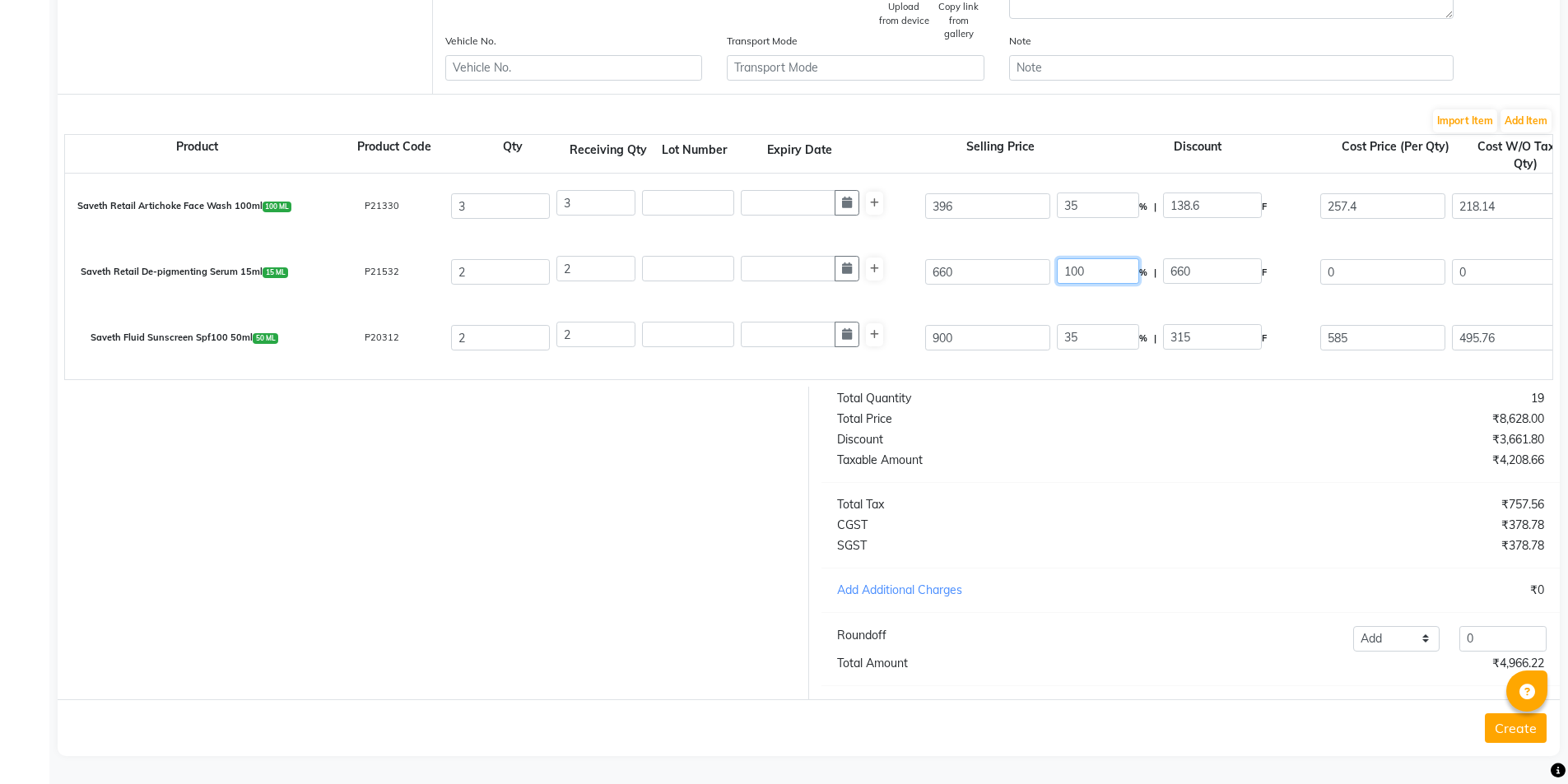
click at [1080, 259] on input "100" at bounding box center [1098, 271] width 82 height 26
type input "35"
type input "231"
type input "429"
type input "363.56"
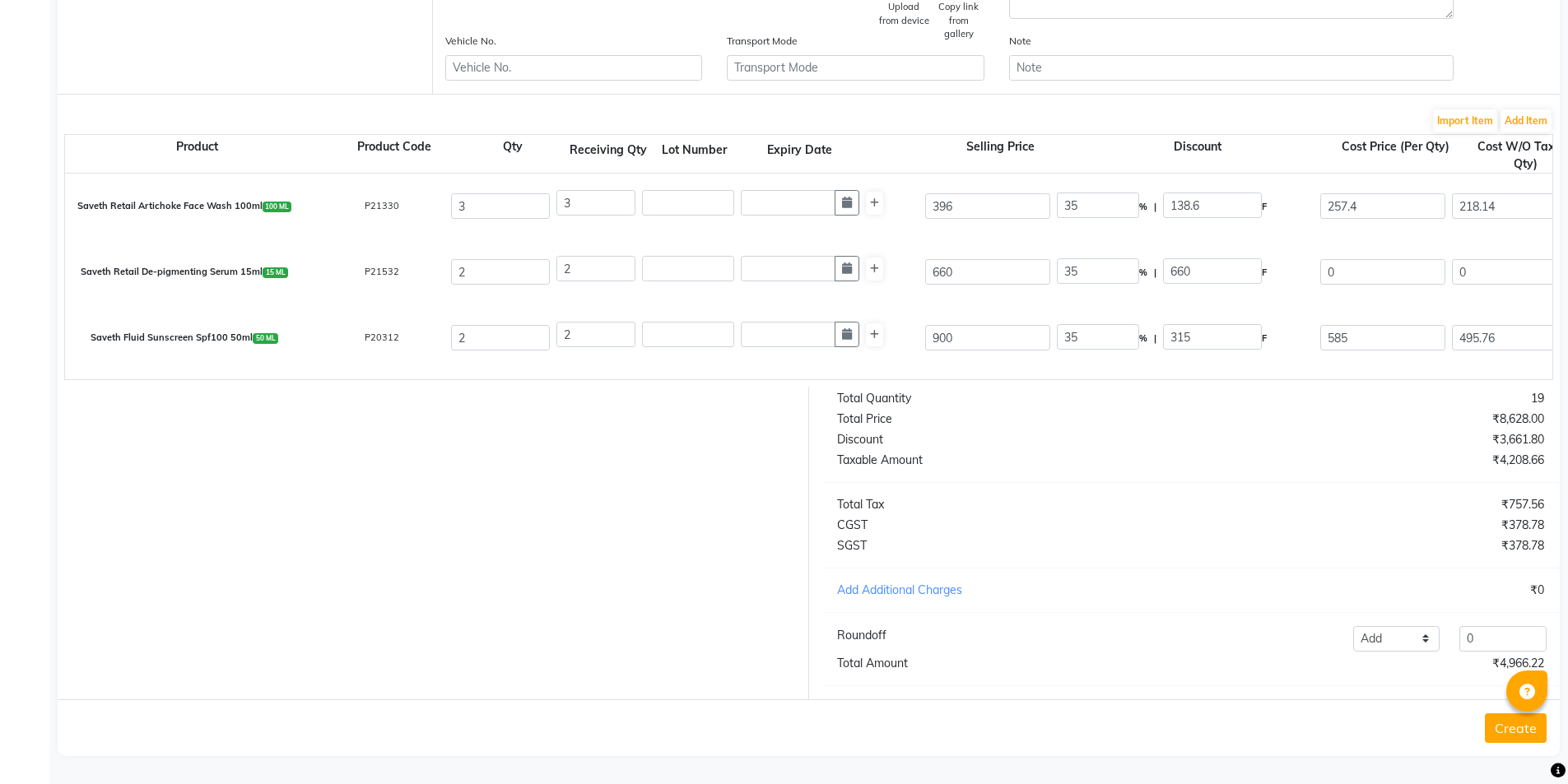
type input "727.12"
type input "130.88"
type input "858"
click at [1009, 292] on div "Saveth Retail De-pigmenting Serum 15ml 15 ML P21532 2 2 660 35 % | 231 F 429 36…" at bounding box center [1552, 273] width 2999 height 66
click at [944, 329] on input "900" at bounding box center [987, 338] width 125 height 26
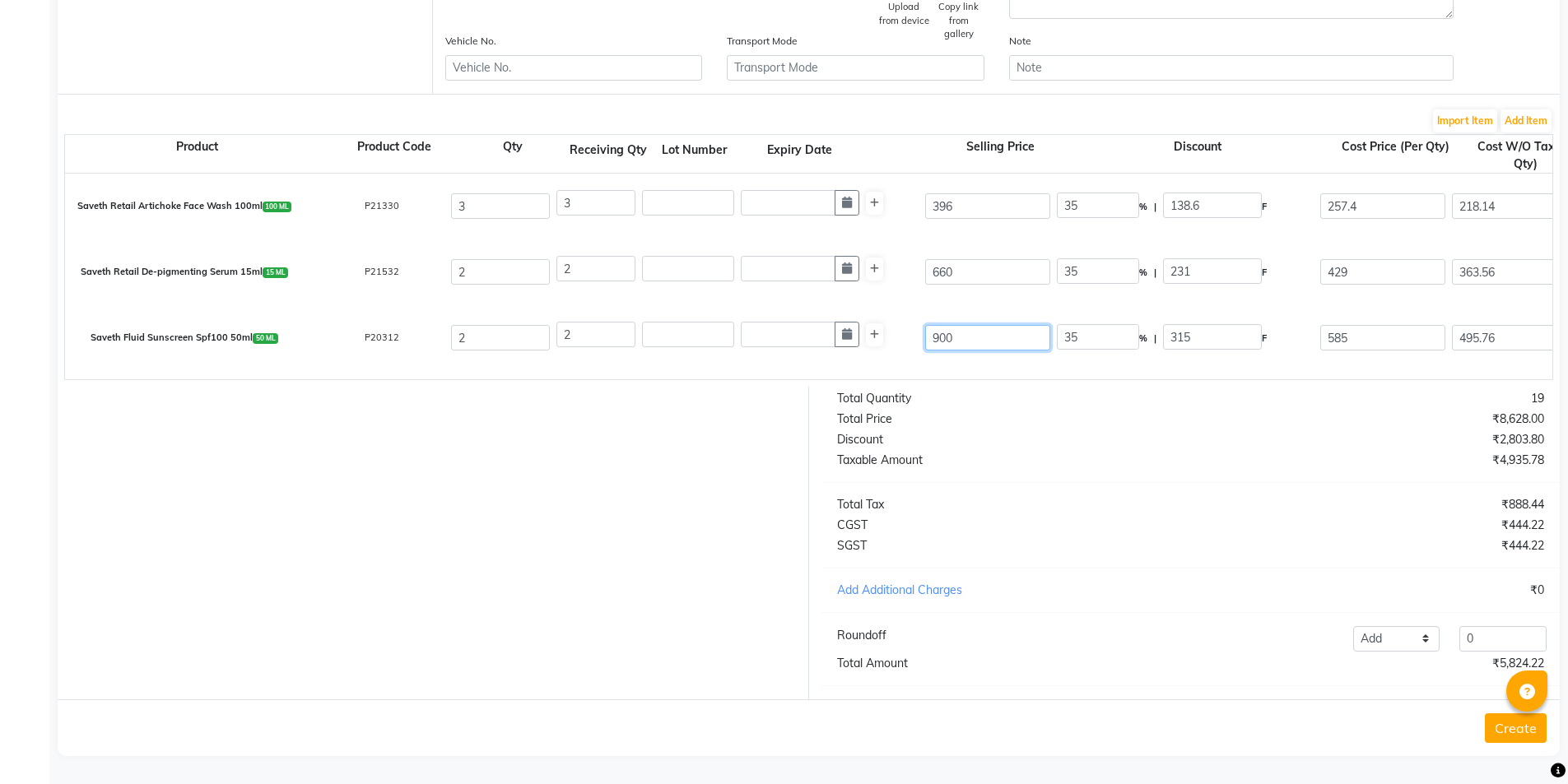
click at [944, 329] on input "900" at bounding box center [987, 338] width 125 height 26
type input "9"
type input "3500"
type input "99"
type input "318.18"
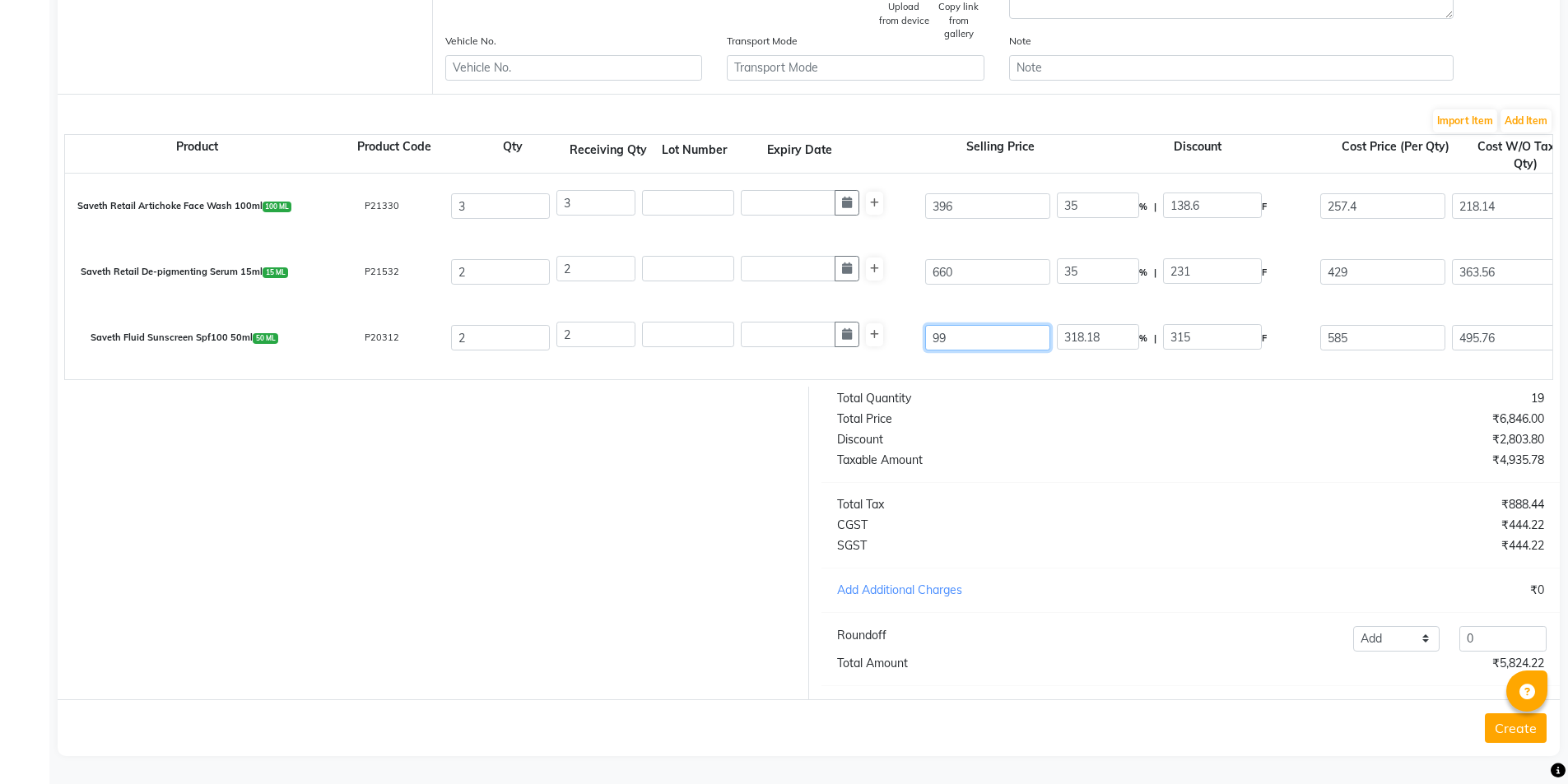
type input "990"
type input "31.82"
type input "990"
type input "40.91"
type input "405"
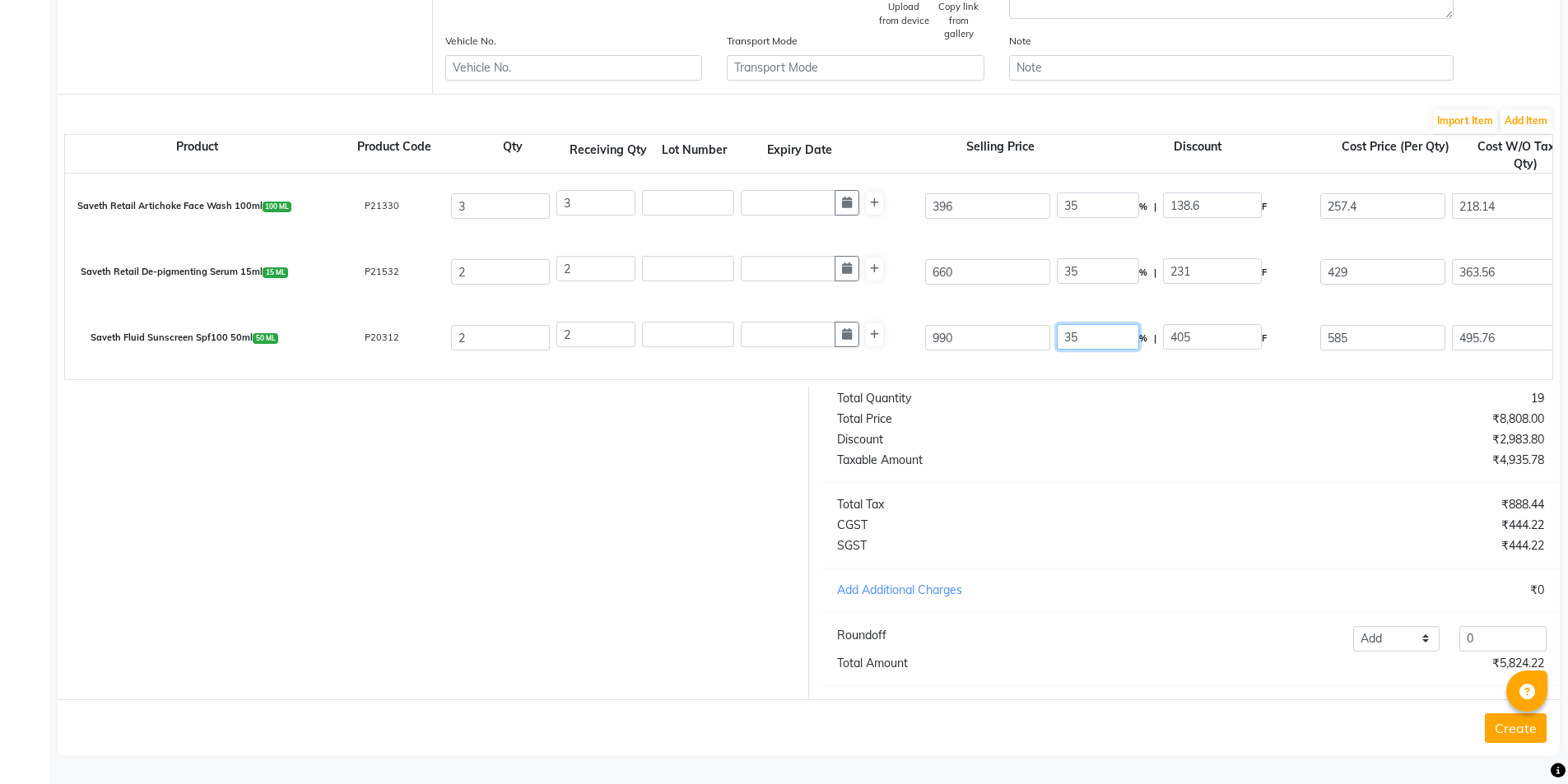
type input "35"
type input "346.5"
type input "643.5"
type input "545.34"
type input "1090.68"
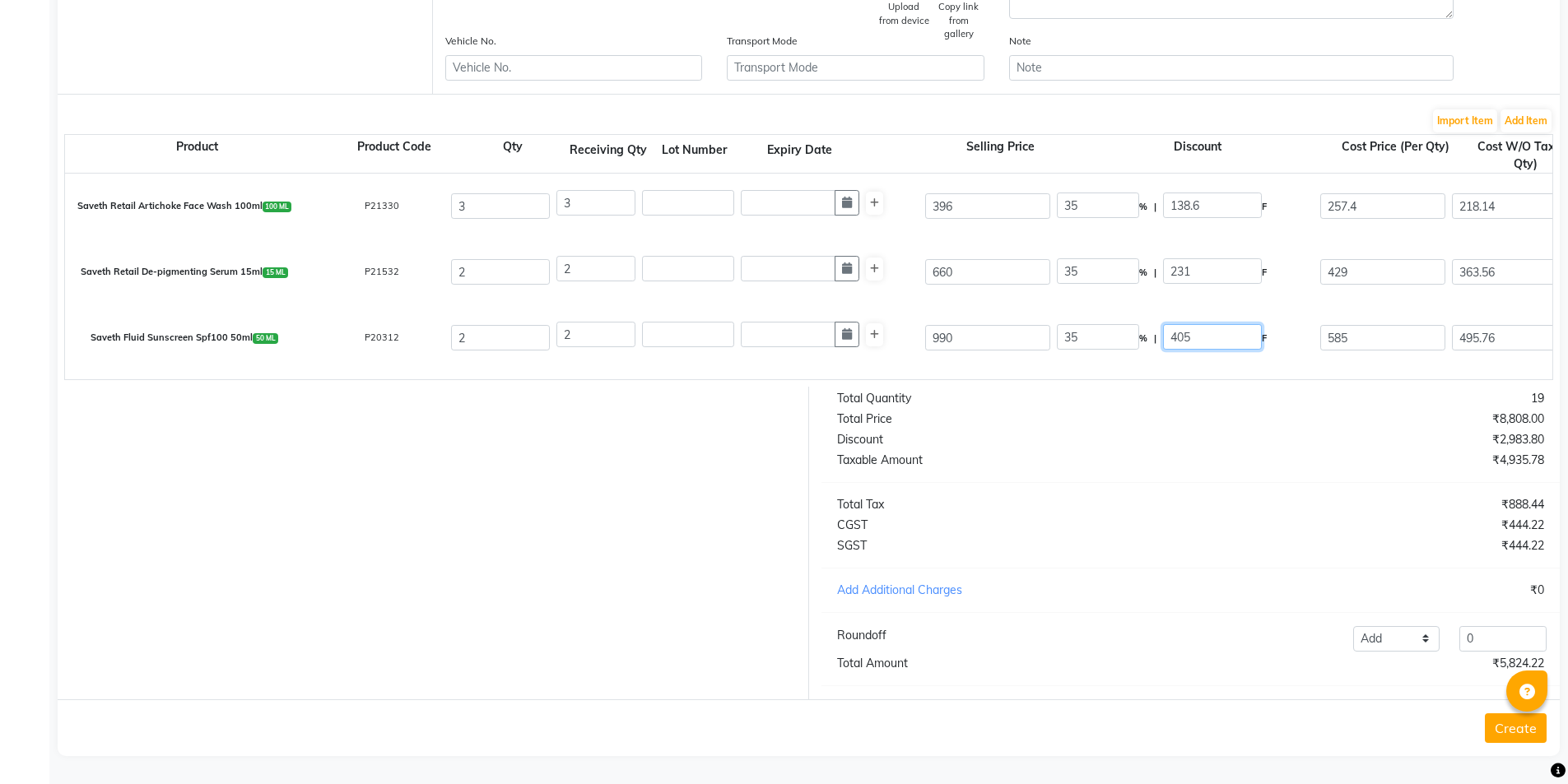
type input "196.32"
type input "1287"
click at [990, 274] on div "660" at bounding box center [987, 272] width 132 height 32
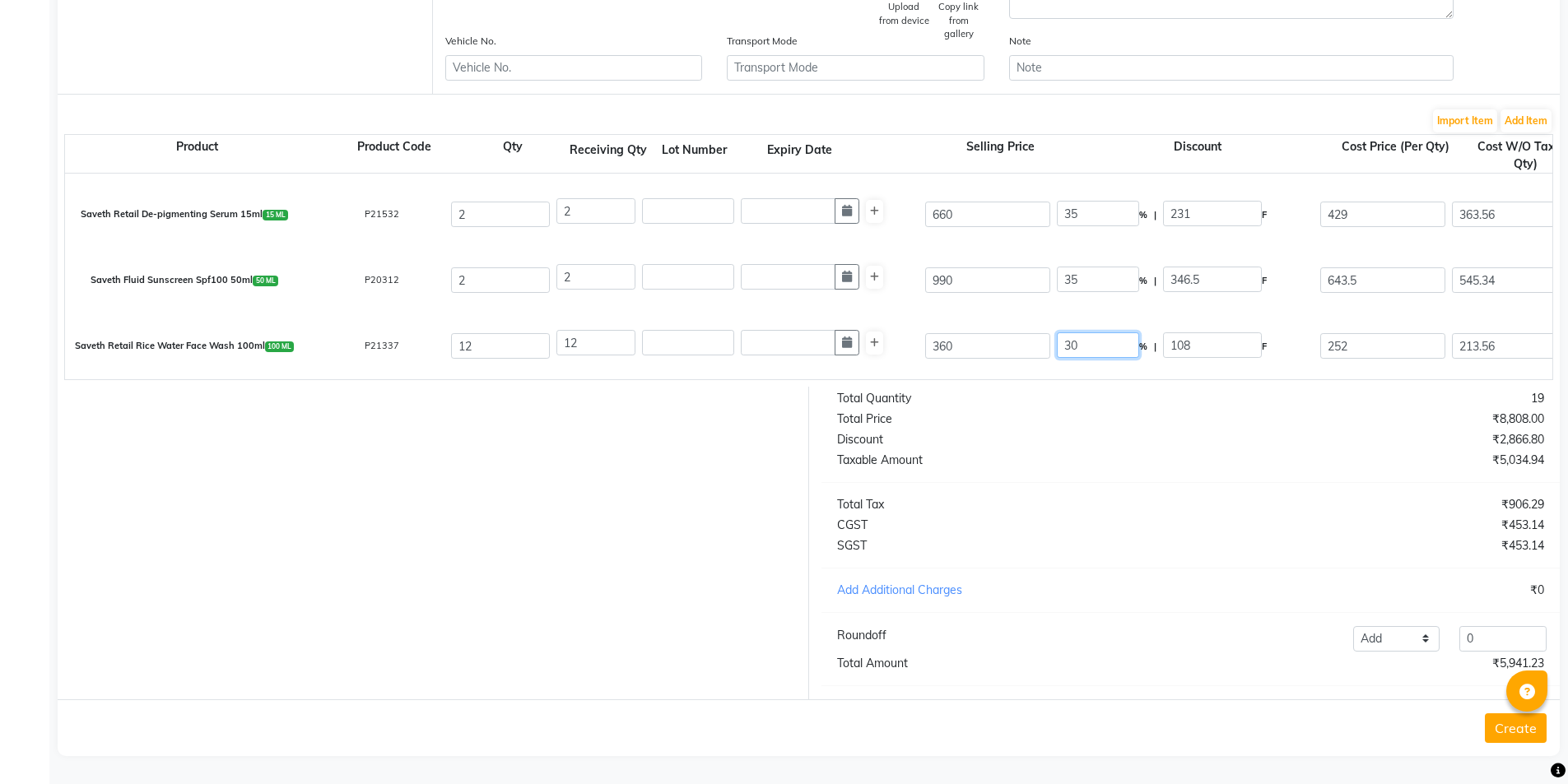
click at [1068, 333] on input "30" at bounding box center [1098, 345] width 82 height 26
click at [940, 339] on input "360" at bounding box center [987, 346] width 125 height 26
type input "4"
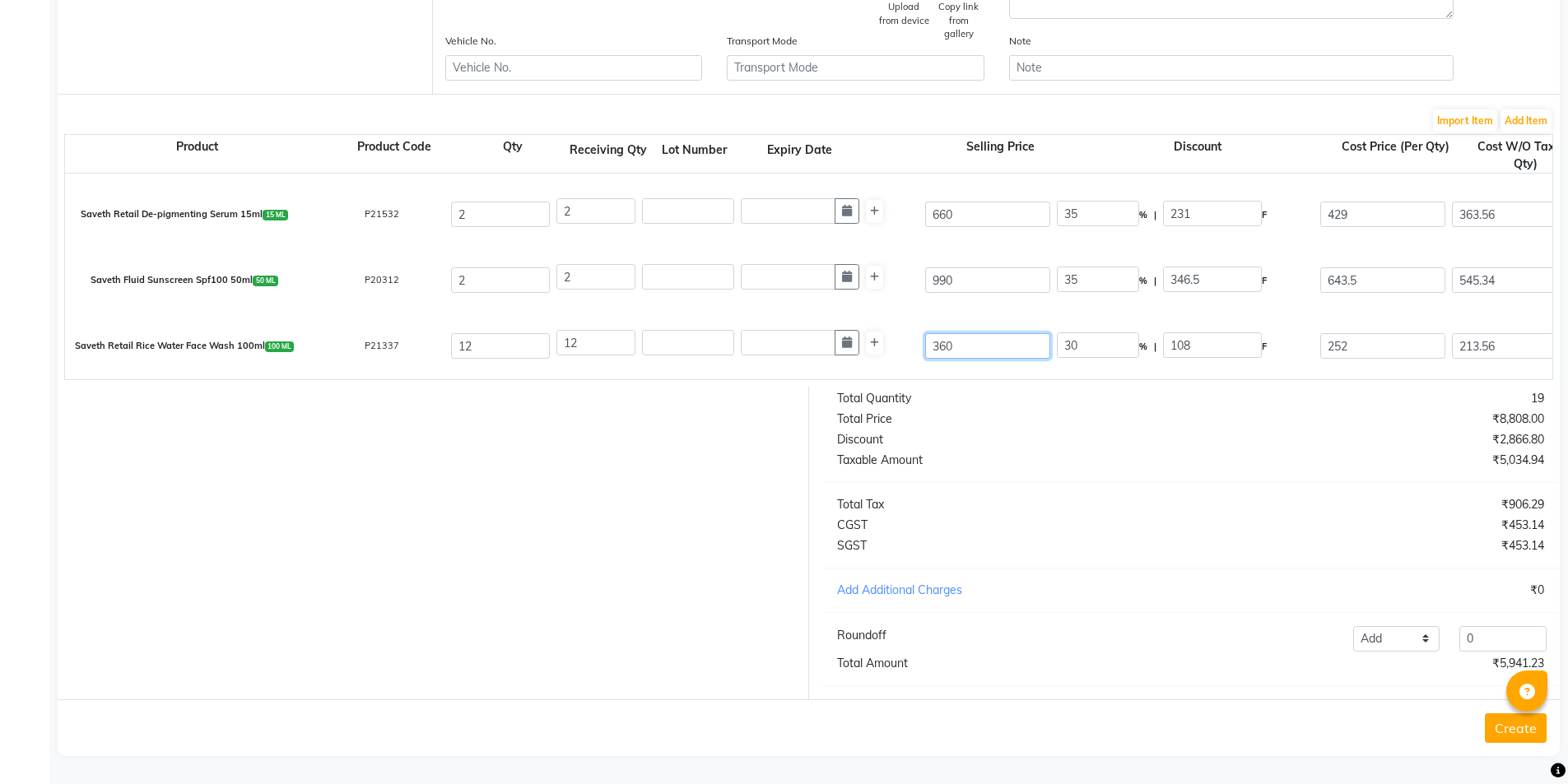
type input "2700"
type input "45"
type input "240"
type input "450"
type input "24"
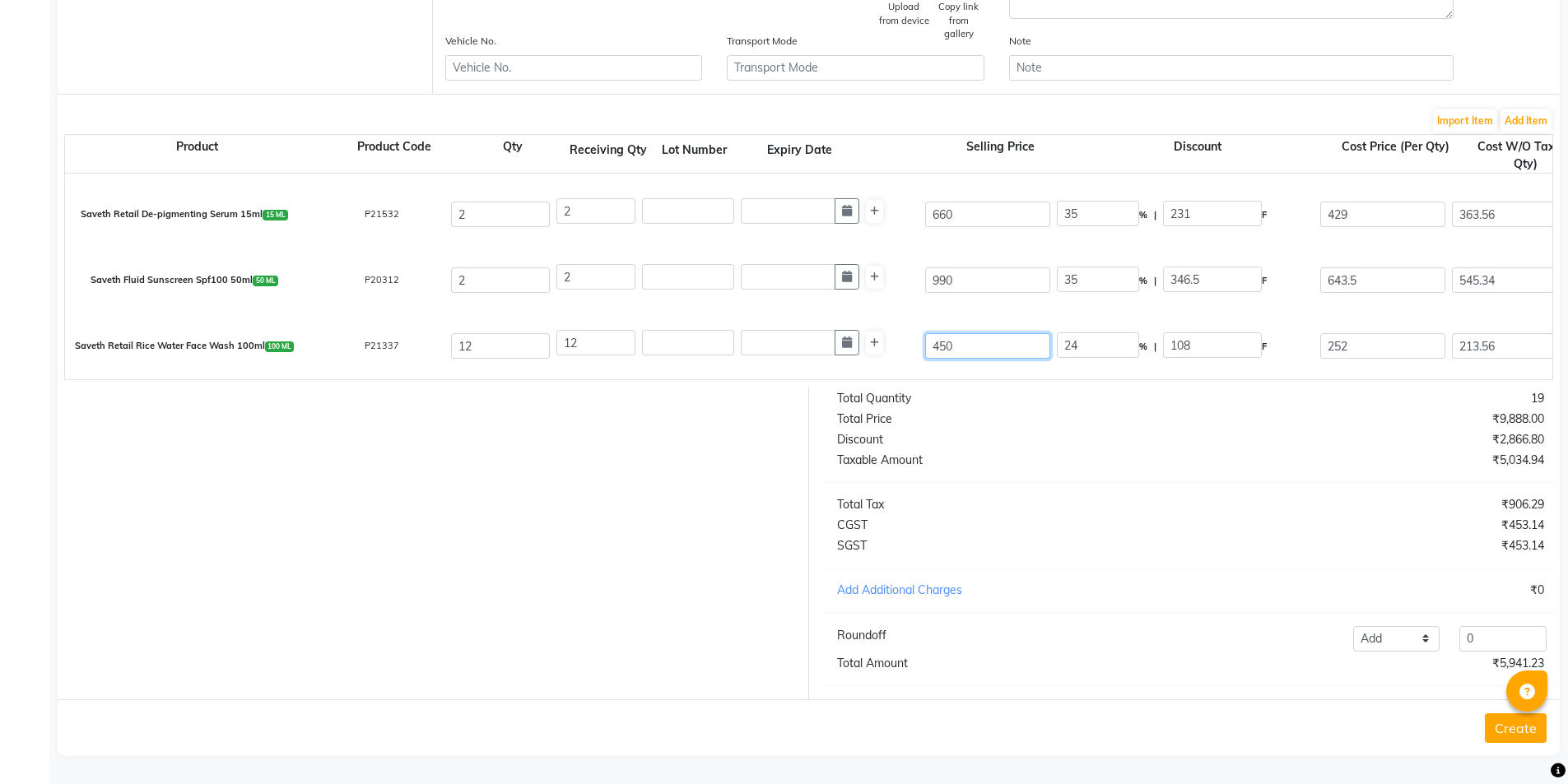
type input "450"
type input "44"
type input "198"
type input "35"
type input "157.5"
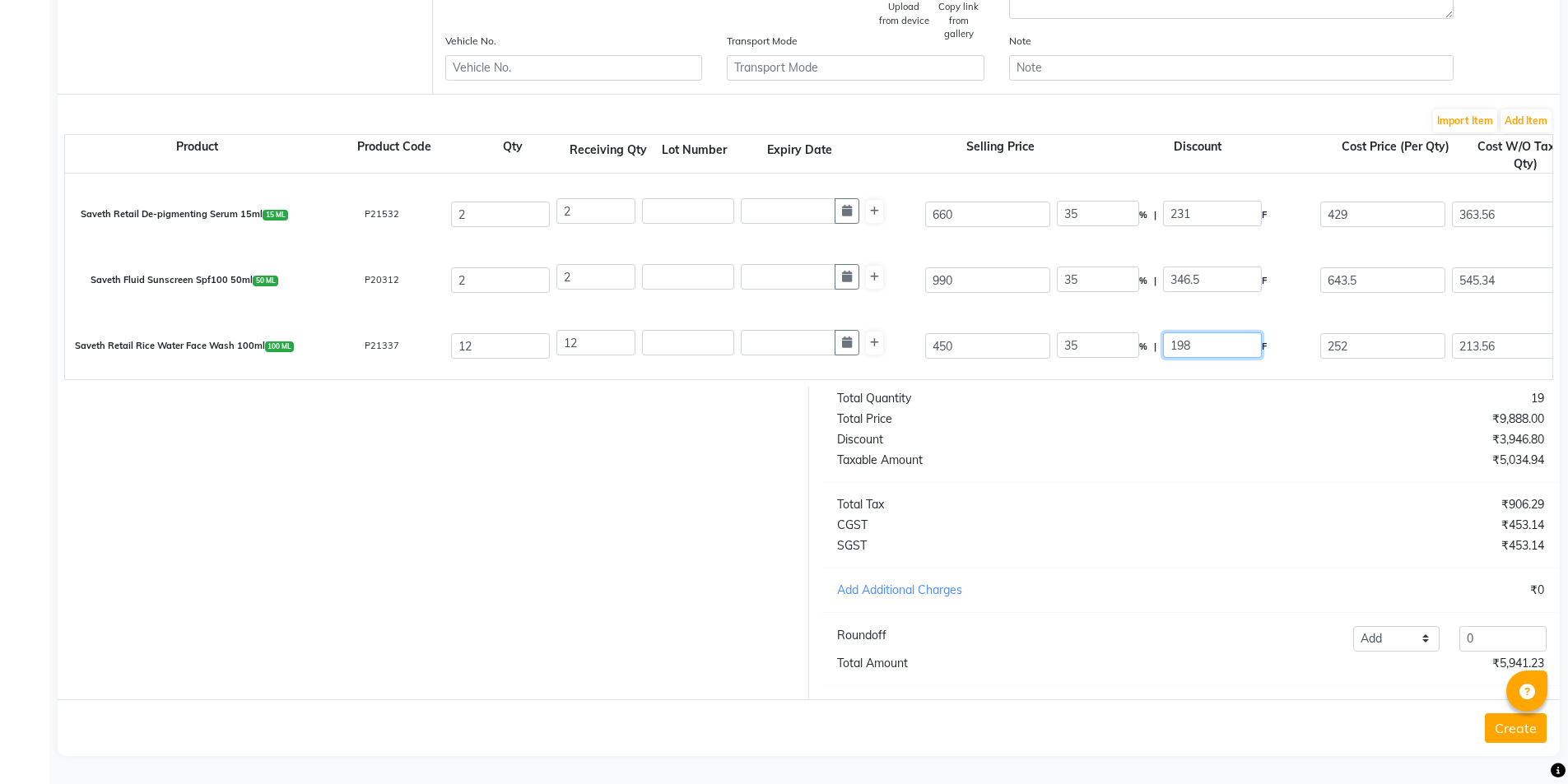
type input "292.5"
type input "247.88"
type input "2974.56"
type input "535.42"
type input "3509.98"
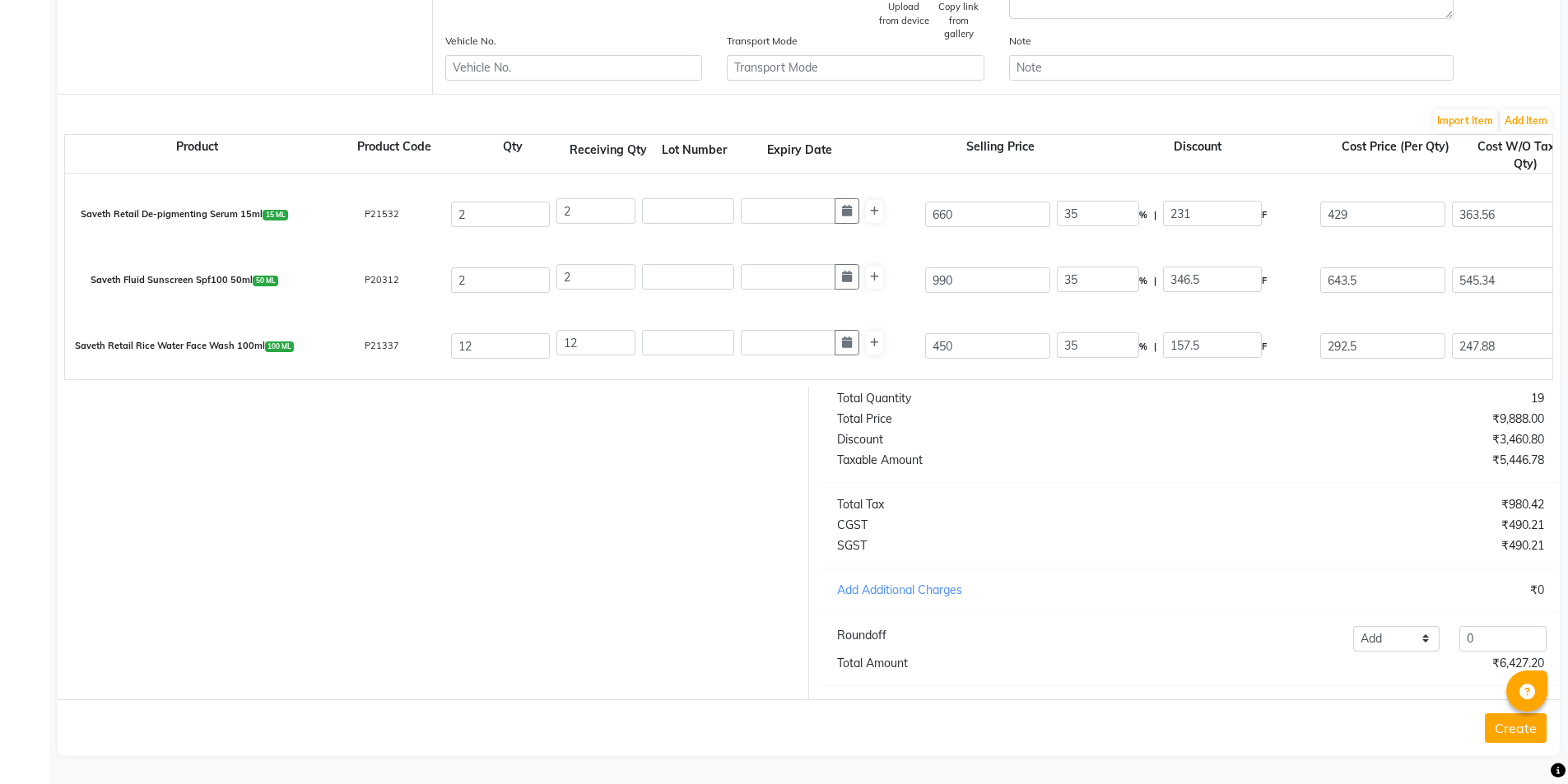
click at [1048, 432] on div "Discount" at bounding box center [1007, 440] width 366 height 17
click at [1394, 643] on select "Add Reduce" at bounding box center [1397, 639] width 87 height 26
select select "reduce"
click at [1353, 627] on select "Add Reduce" at bounding box center [1397, 639] width 87 height 26
click at [1505, 640] on input "0" at bounding box center [1503, 639] width 87 height 26
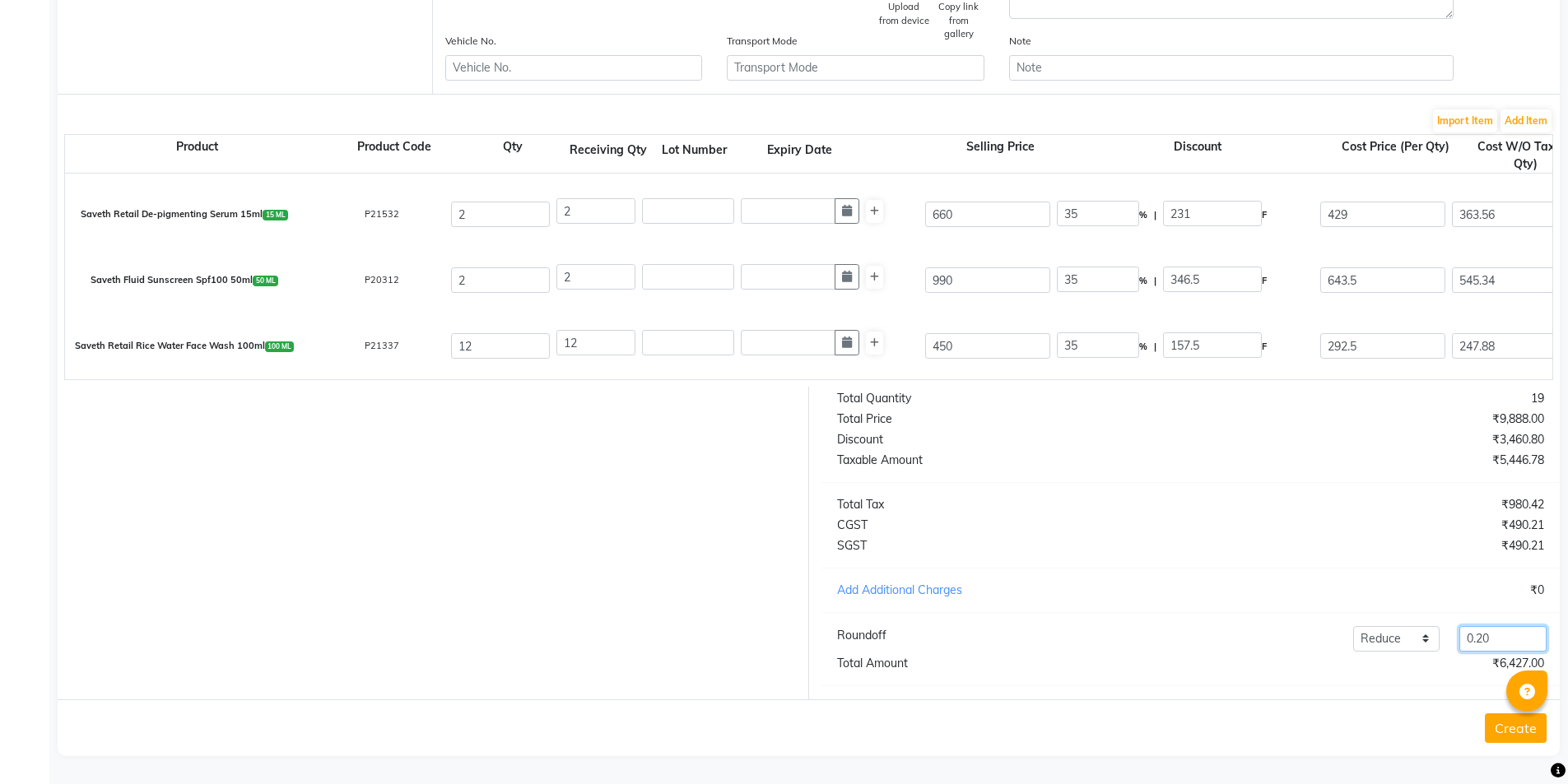
type input "0.20"
click at [1520, 725] on button "Create" at bounding box center [1515, 729] width 62 height 30
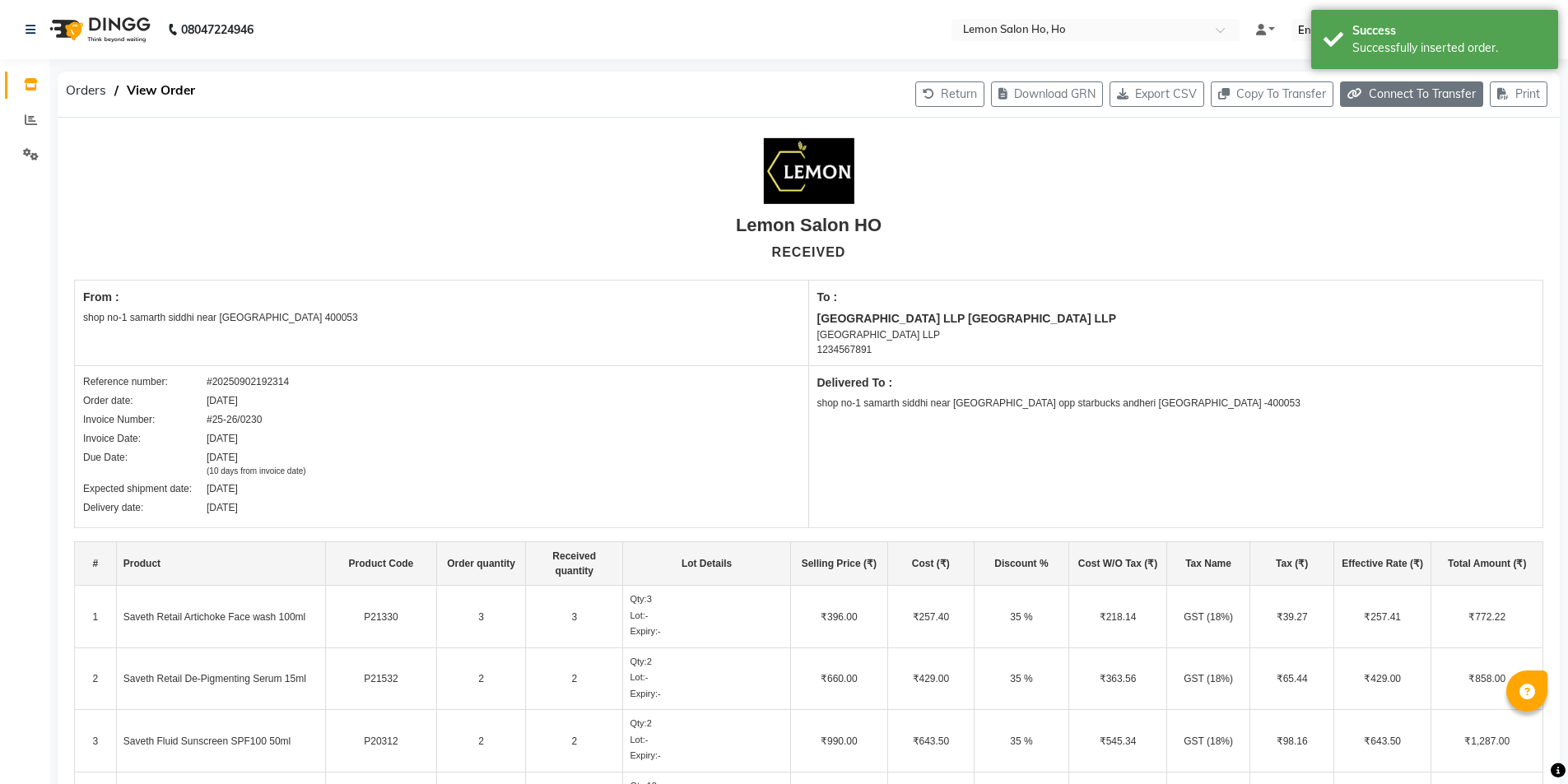
click at [1427, 104] on button "Connect To Transfer" at bounding box center [1412, 94] width 143 height 26
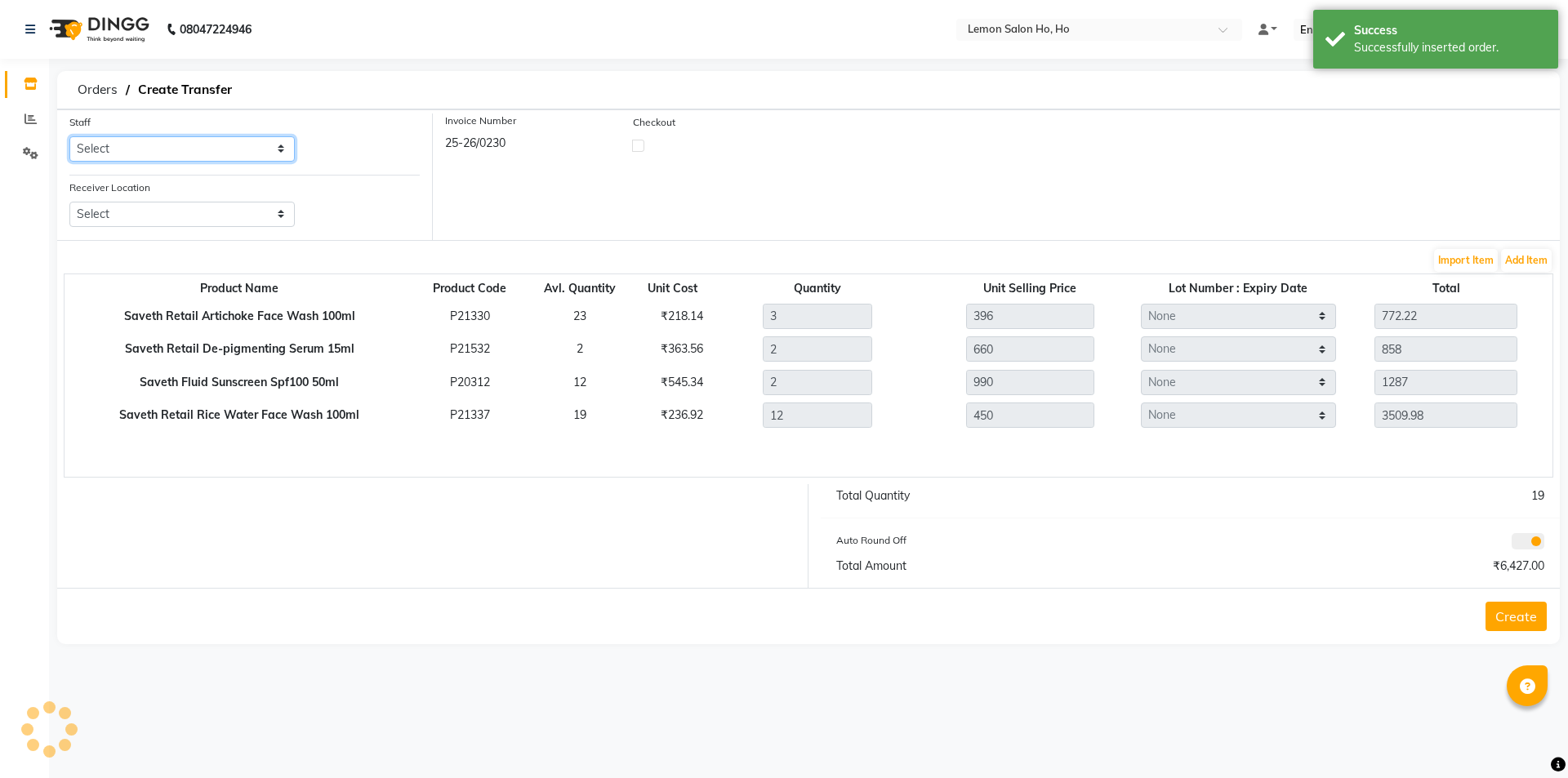
click at [228, 158] on select "Select [PERSON_NAME] [PERSON_NAME] DC DINGG Support [PERSON_NAME] [PERSON_NAME]…" at bounding box center [182, 149] width 226 height 25
select select "34406"
click at [69, 136] on select "Select [PERSON_NAME] [PERSON_NAME] DC DINGG Support [PERSON_NAME] [PERSON_NAME]…" at bounding box center [182, 149] width 226 height 25
click at [209, 206] on select "Select Lemon Salon, Lokhandwala [GEOGRAPHIC_DATA], [GEOGRAPHIC_DATA], Seven Bun…" at bounding box center [182, 214] width 226 height 25
select select "954"
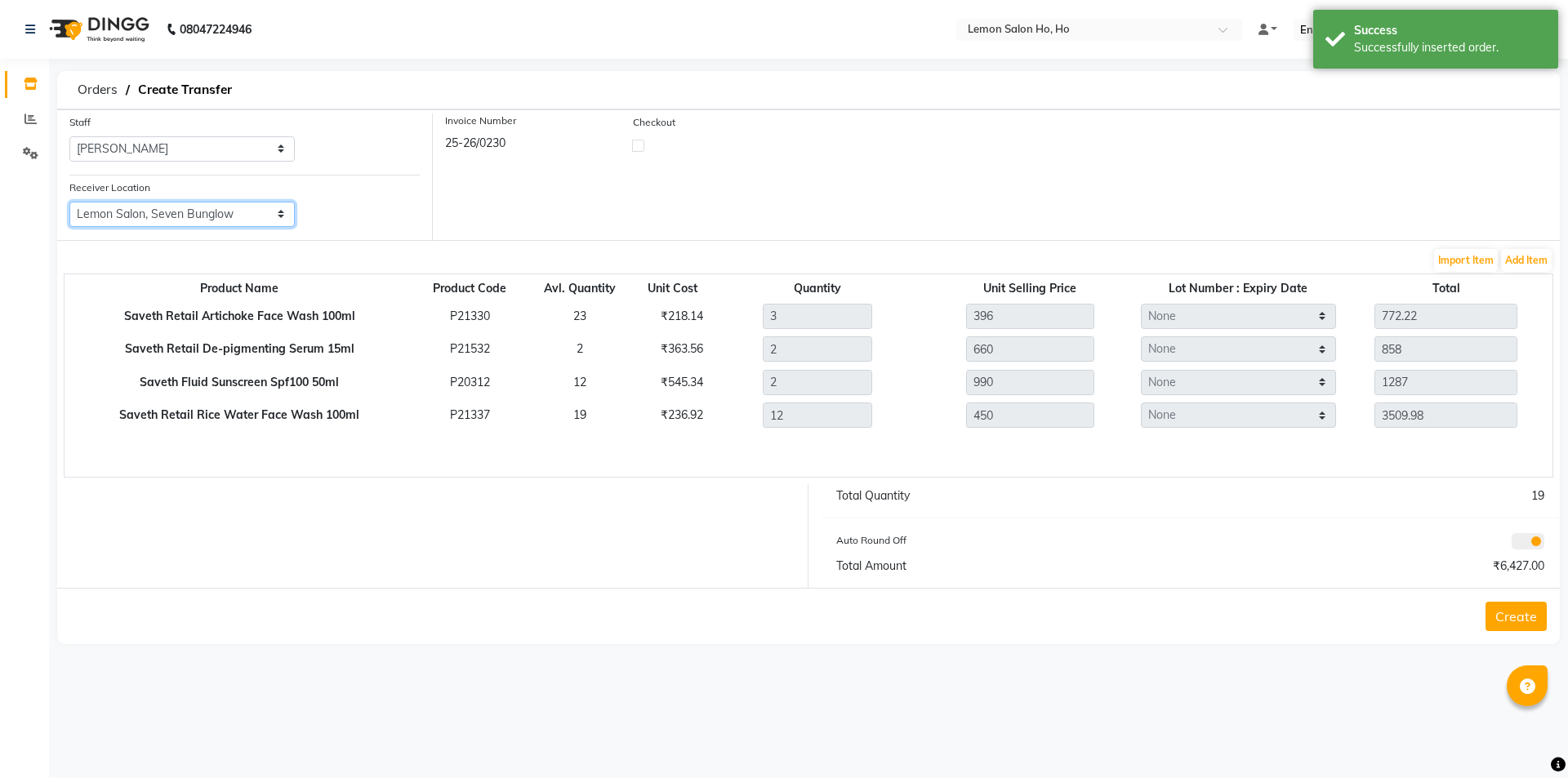
click at [69, 202] on select "Select Lemon Salon, Lokhandwala [GEOGRAPHIC_DATA], [GEOGRAPHIC_DATA], Seven Bun…" at bounding box center [182, 214] width 226 height 25
click at [642, 152] on div "Invoice Number 25-26/0230 Checkout" at bounding box center [996, 177] width 1127 height 127
click at [639, 140] on label at bounding box center [638, 145] width 12 height 12
click at [639, 140] on input "checkbox" at bounding box center [638, 145] width 11 height 11
checkbox input "true"
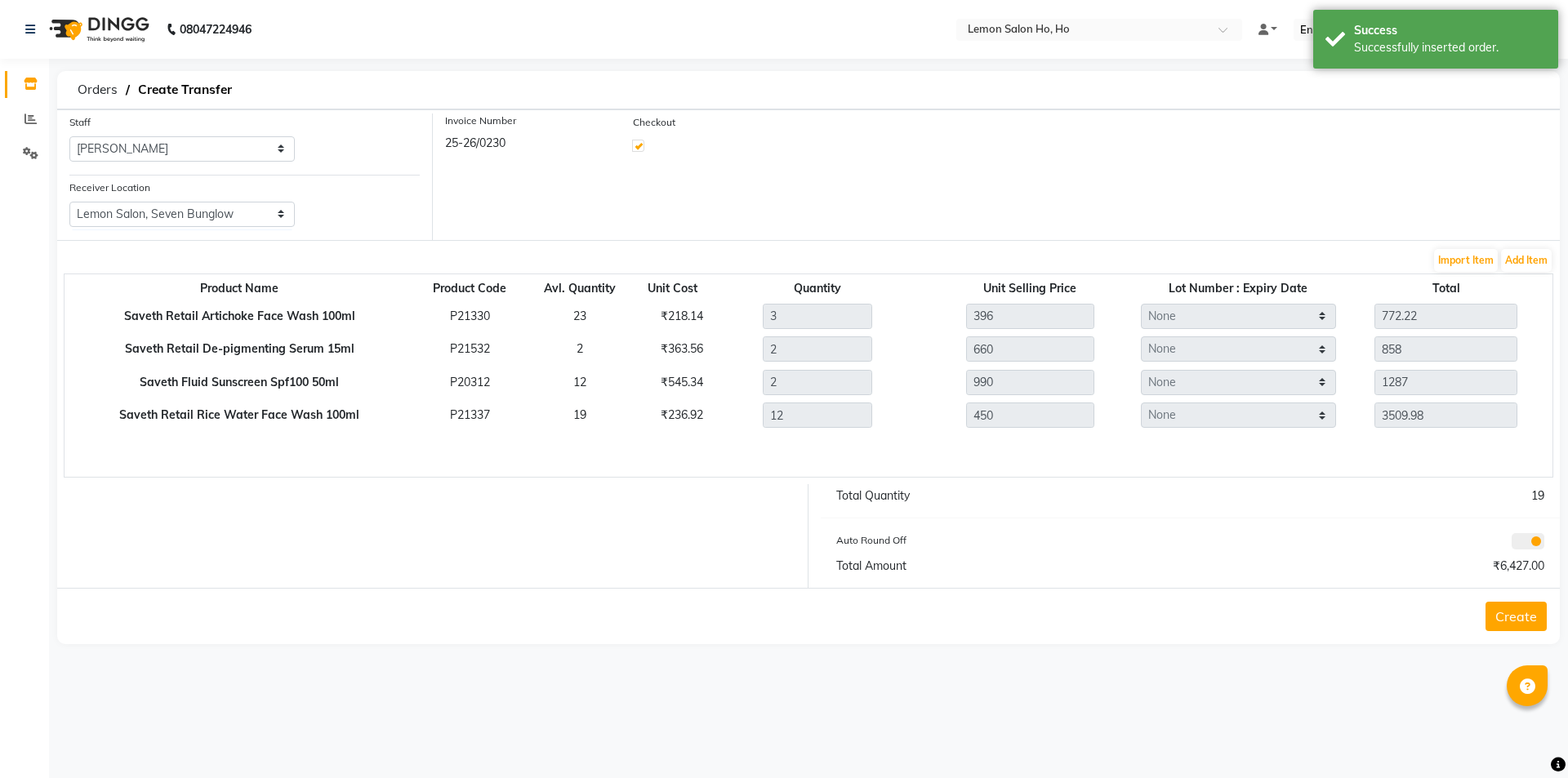
select select "true"
select select "2069"
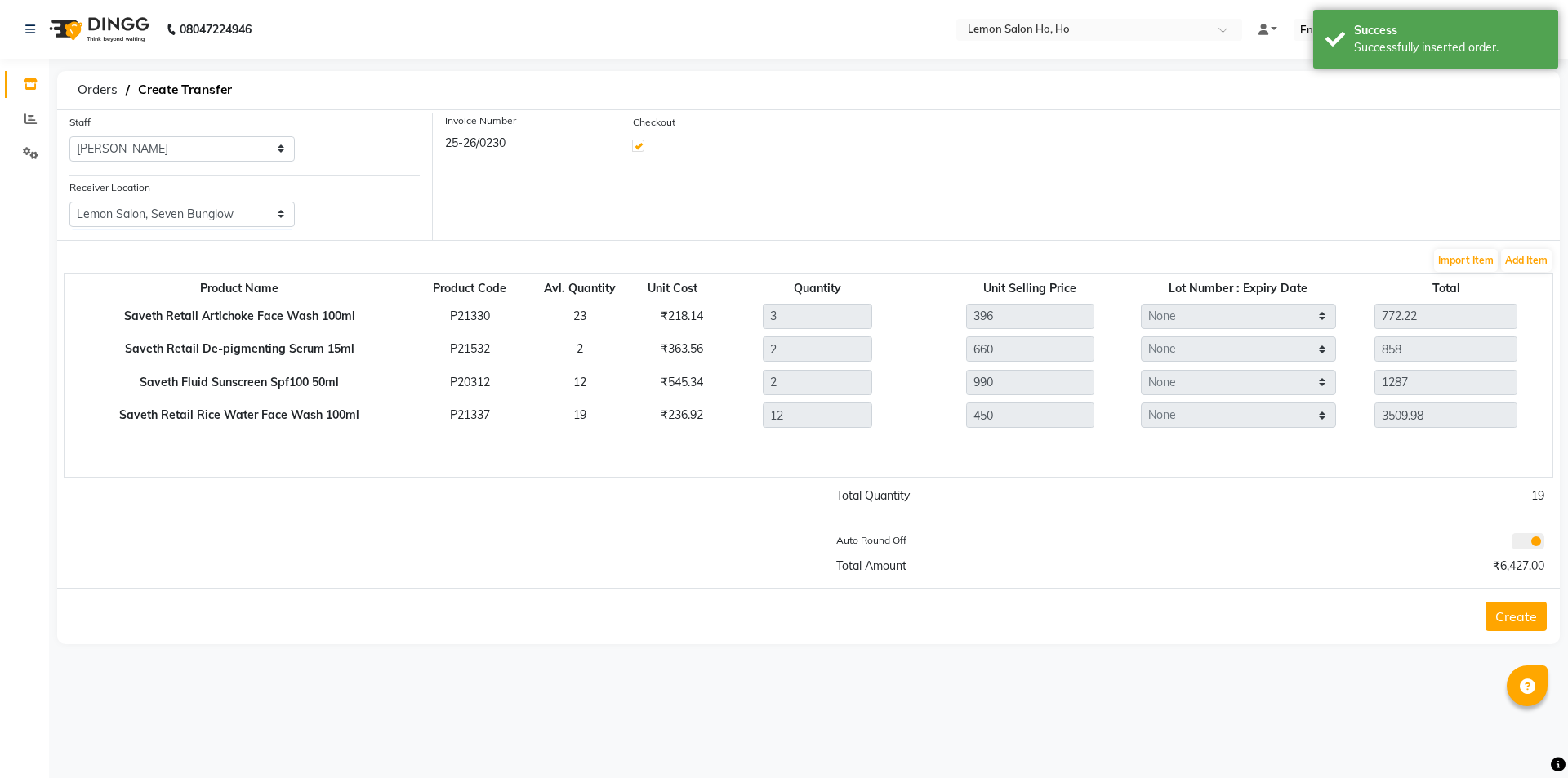
select select "2069"
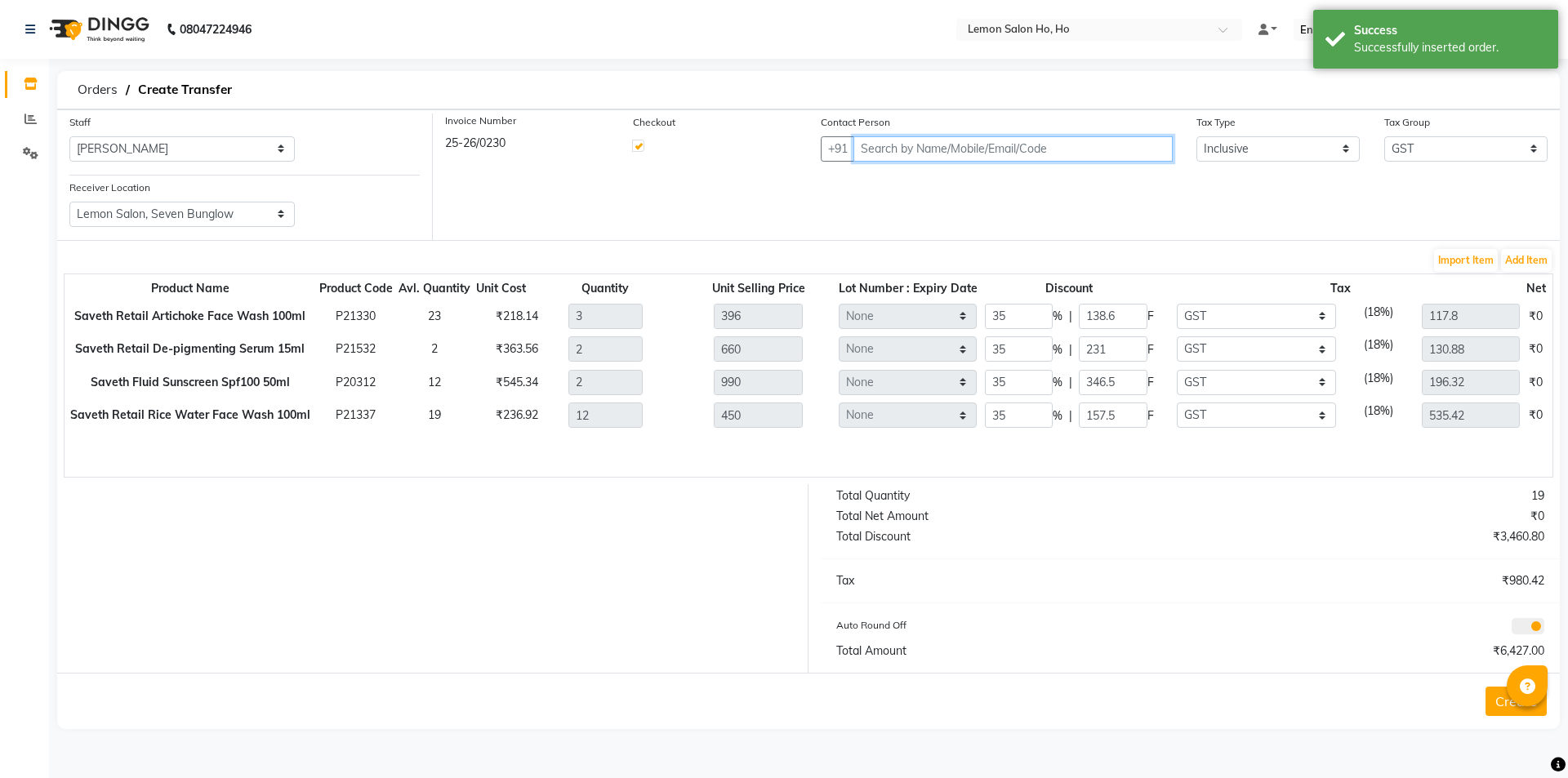
click at [1016, 148] on input "text" at bounding box center [1012, 149] width 319 height 25
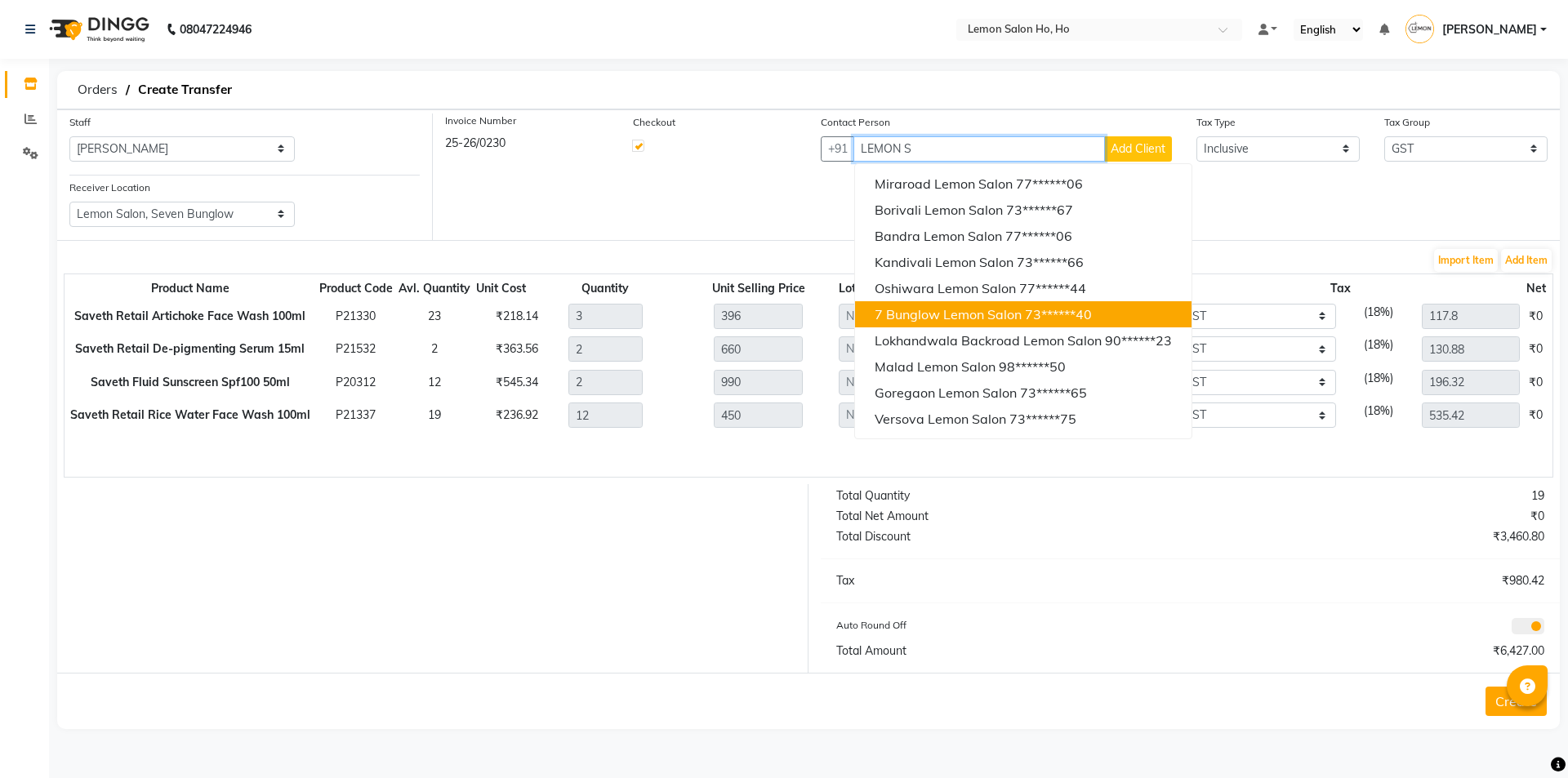
click at [974, 325] on button "7 Bunglow Lemon Salon 73******40" at bounding box center [1023, 315] width 337 height 26
type input "7304455540"
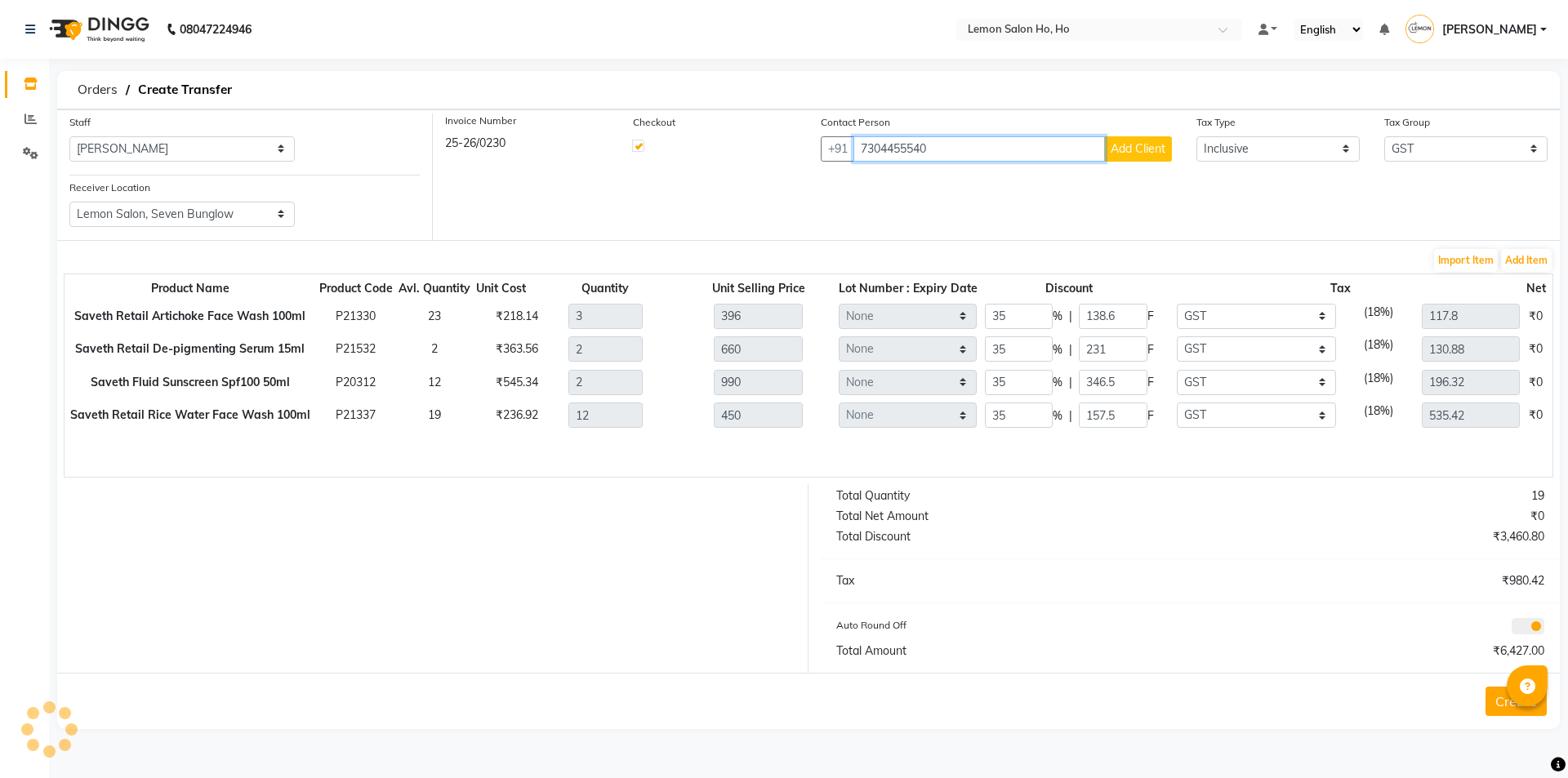
type input "772.2"
type input "3510"
type input "117.79"
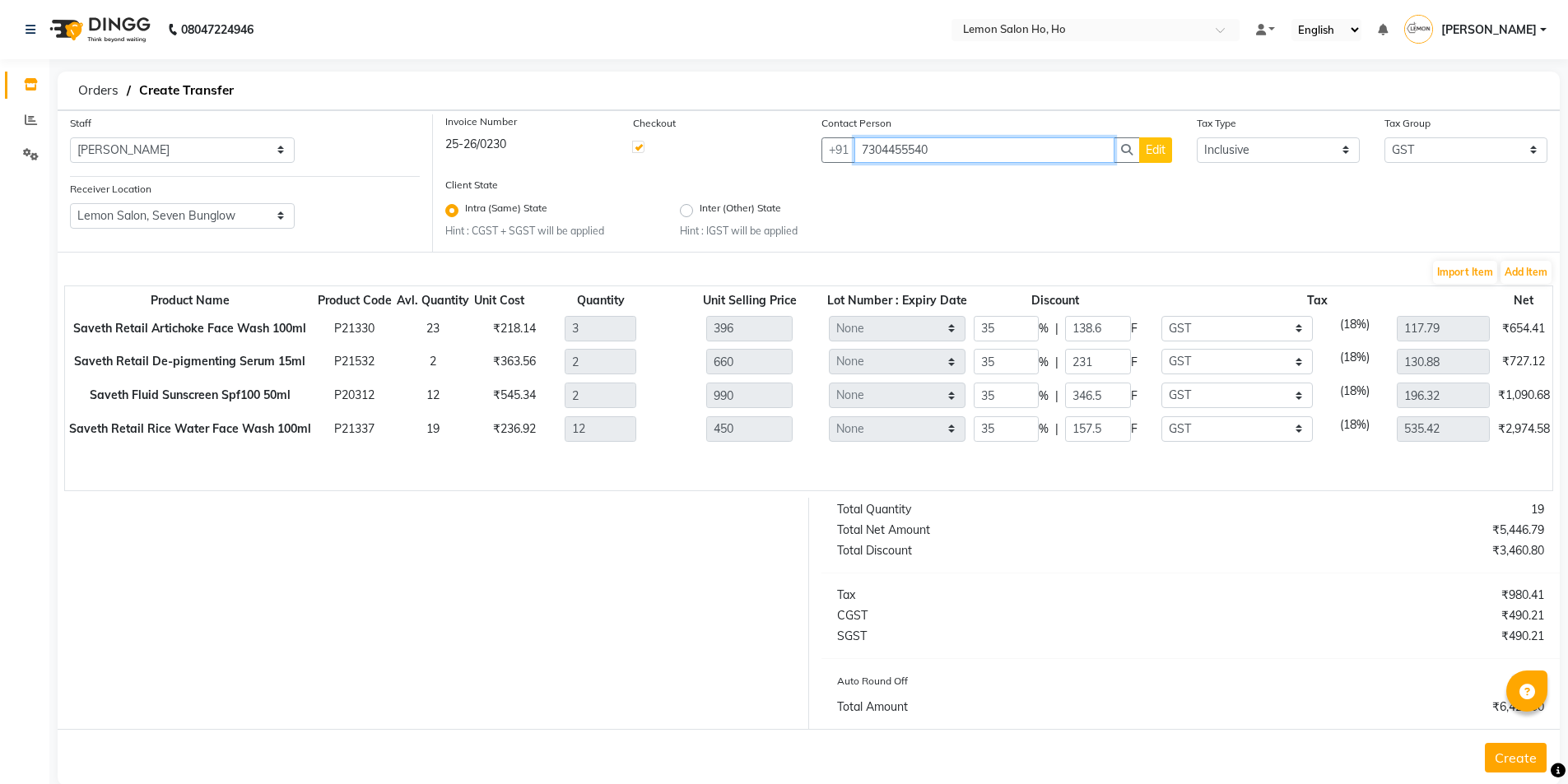
scroll to position [30, 0]
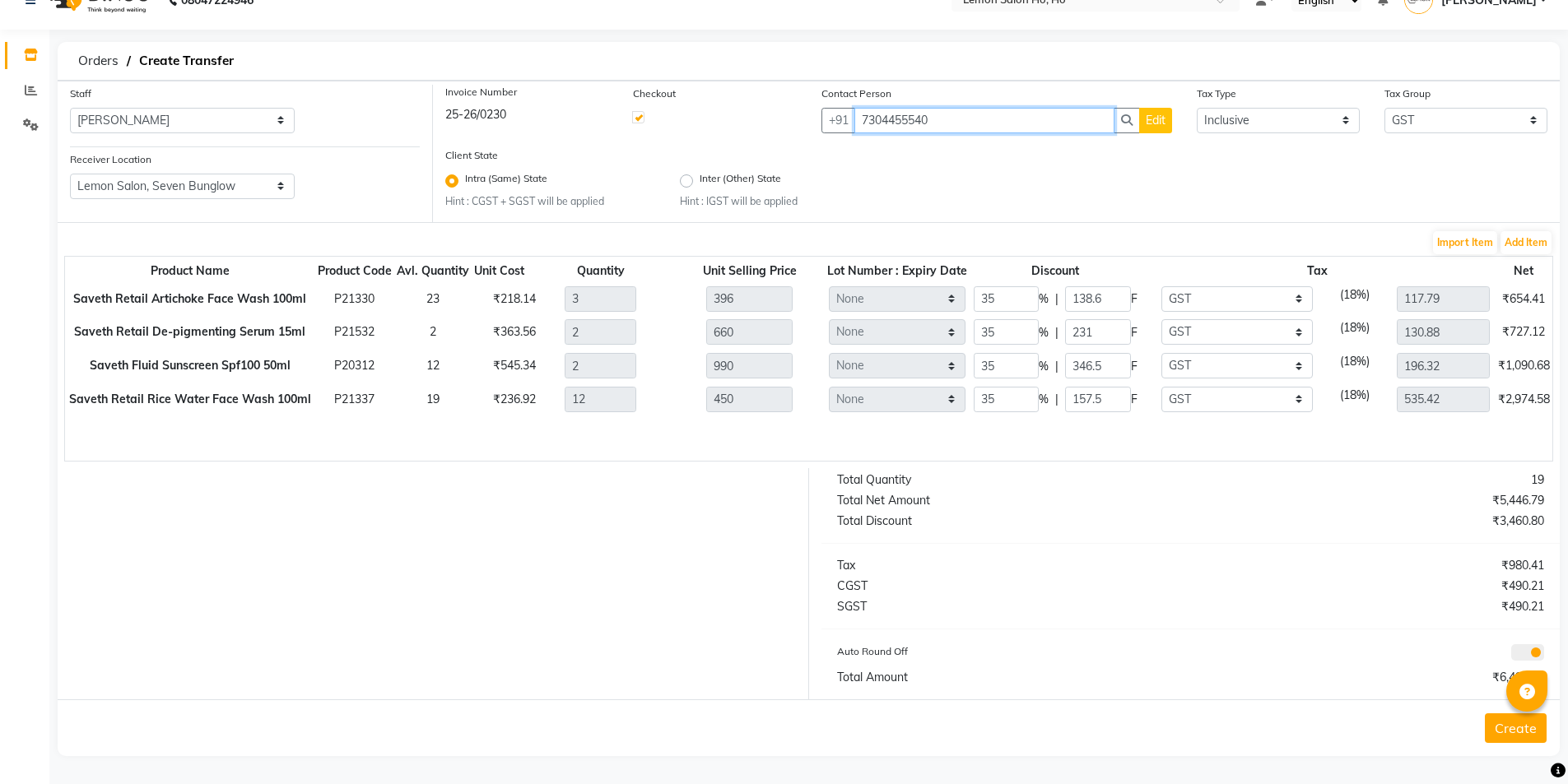
type input "7304455540"
click at [1509, 723] on button "Create" at bounding box center [1515, 729] width 62 height 30
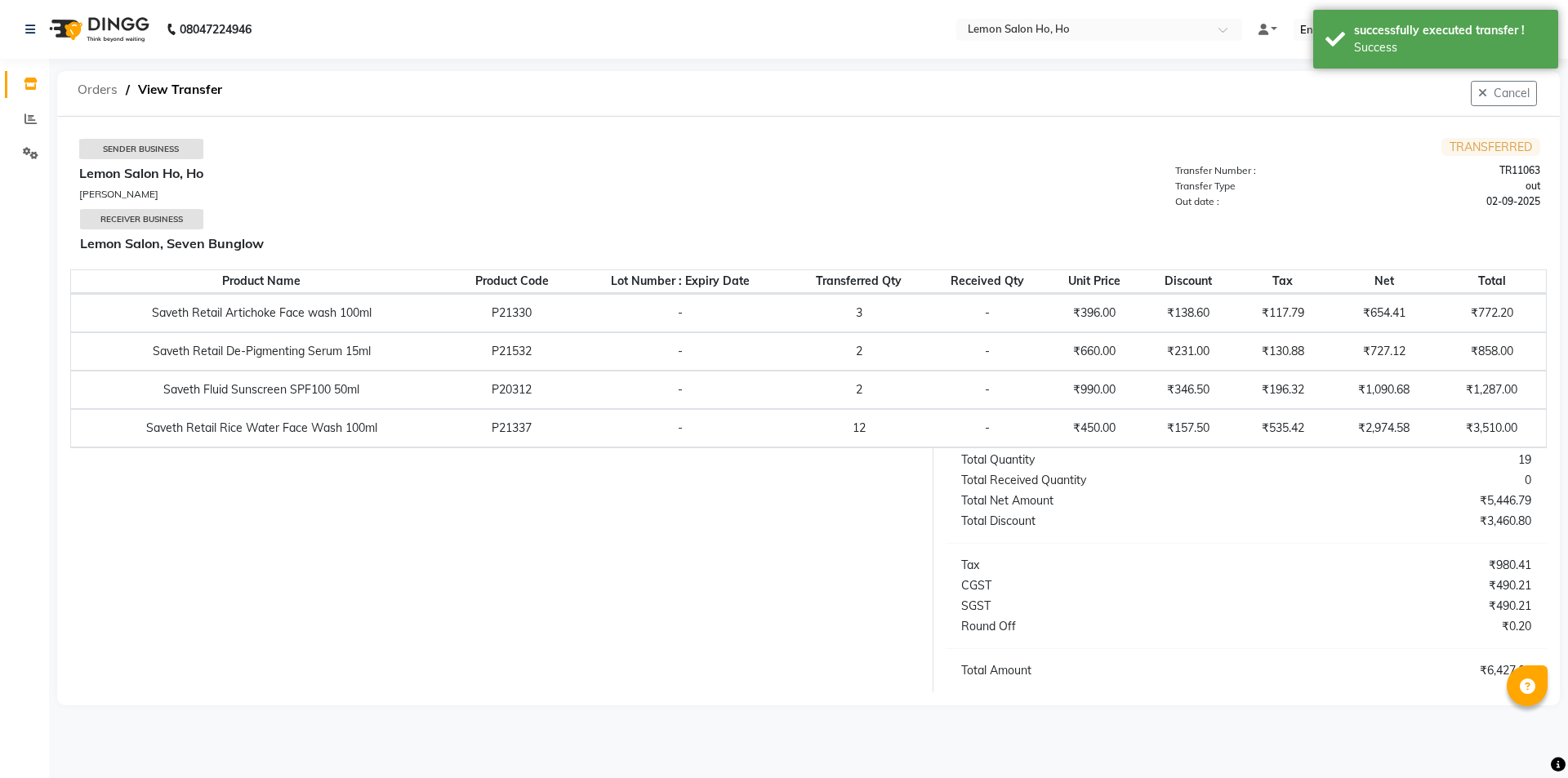
click at [76, 90] on span "Orders" at bounding box center [97, 90] width 56 height 29
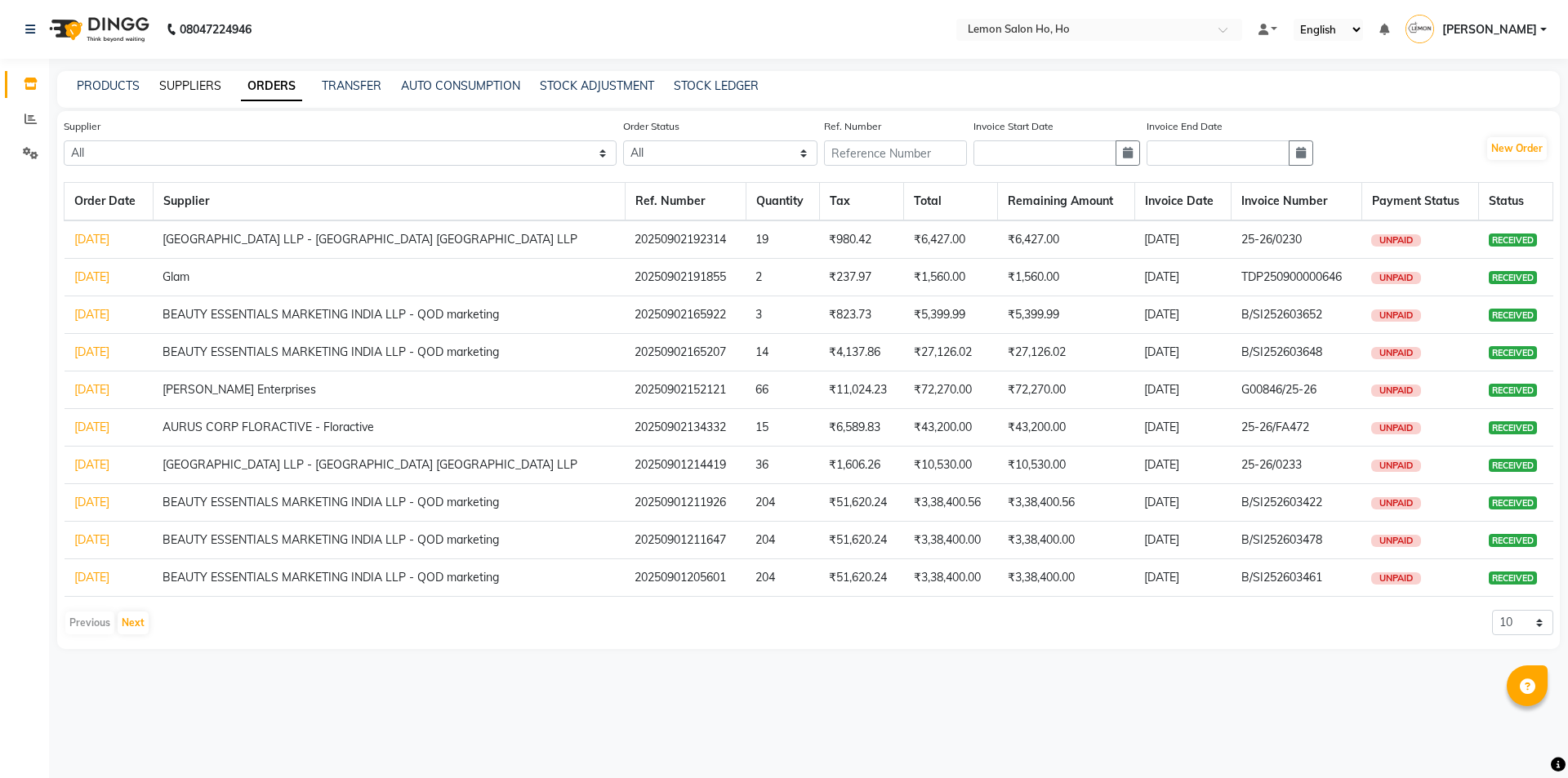
click at [206, 86] on link "SUPPLIERS" at bounding box center [190, 86] width 62 height 15
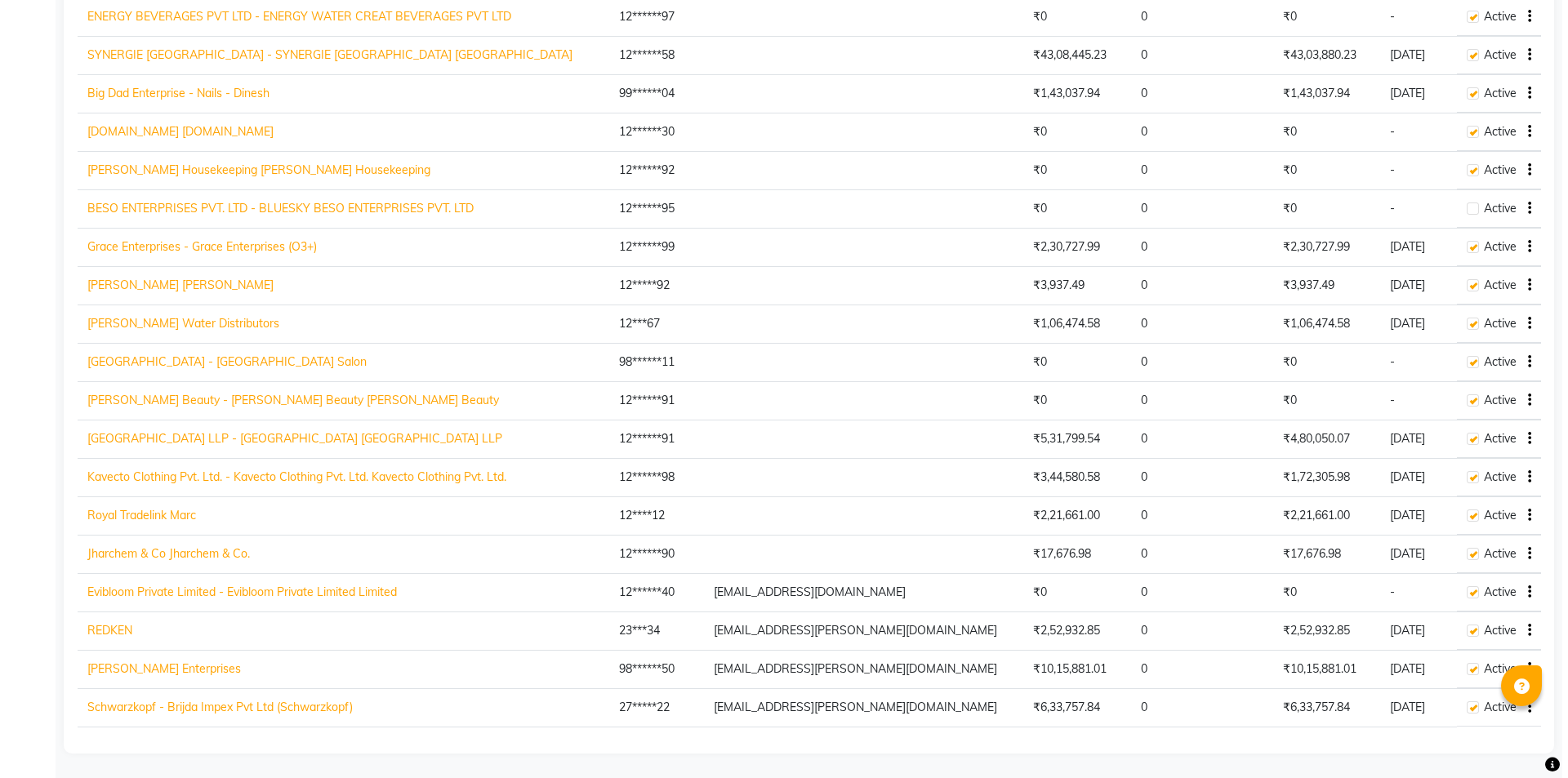
scroll to position [241, 0]
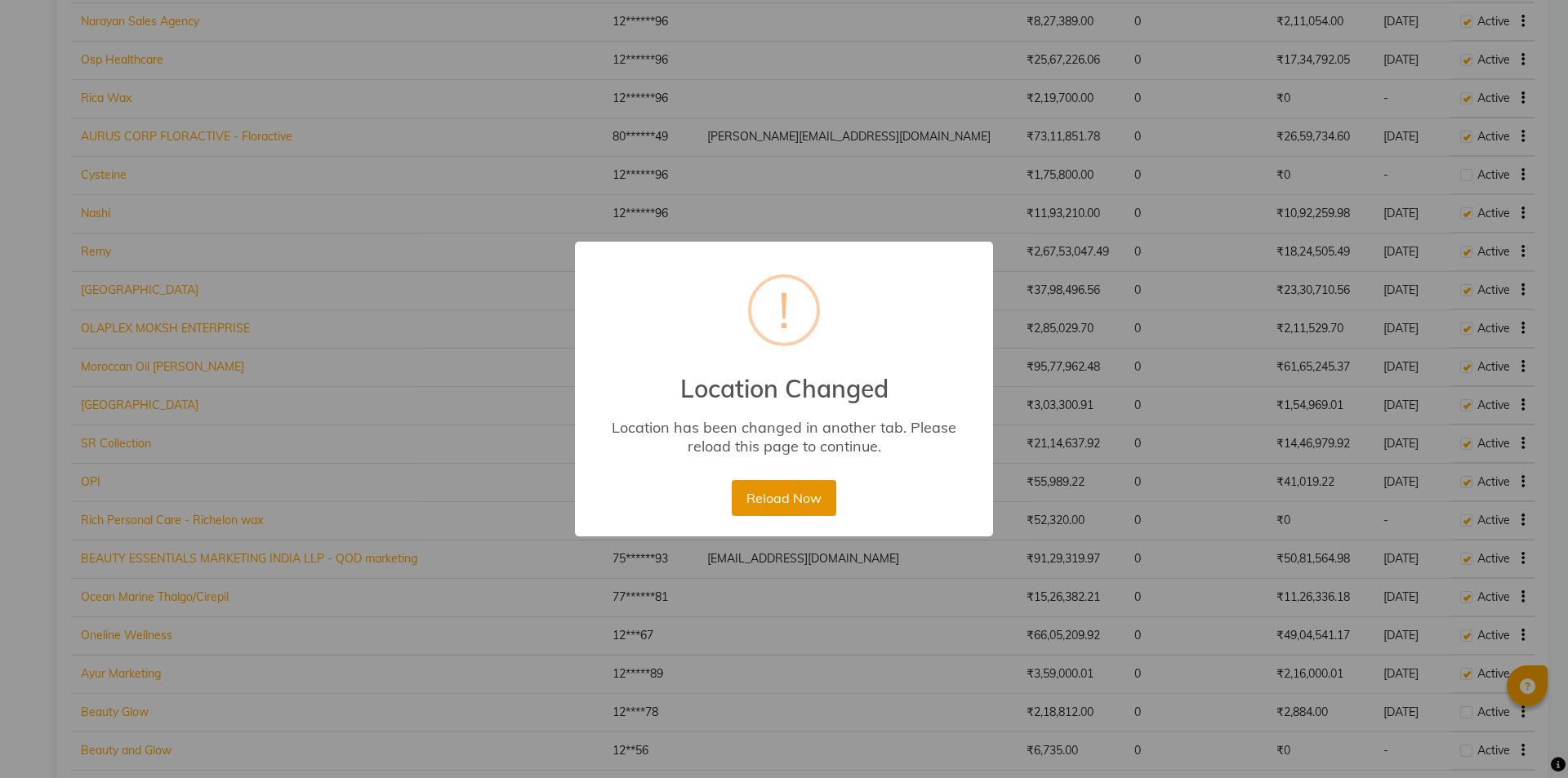
click at [797, 490] on button "Reload Now" at bounding box center [784, 499] width 104 height 36
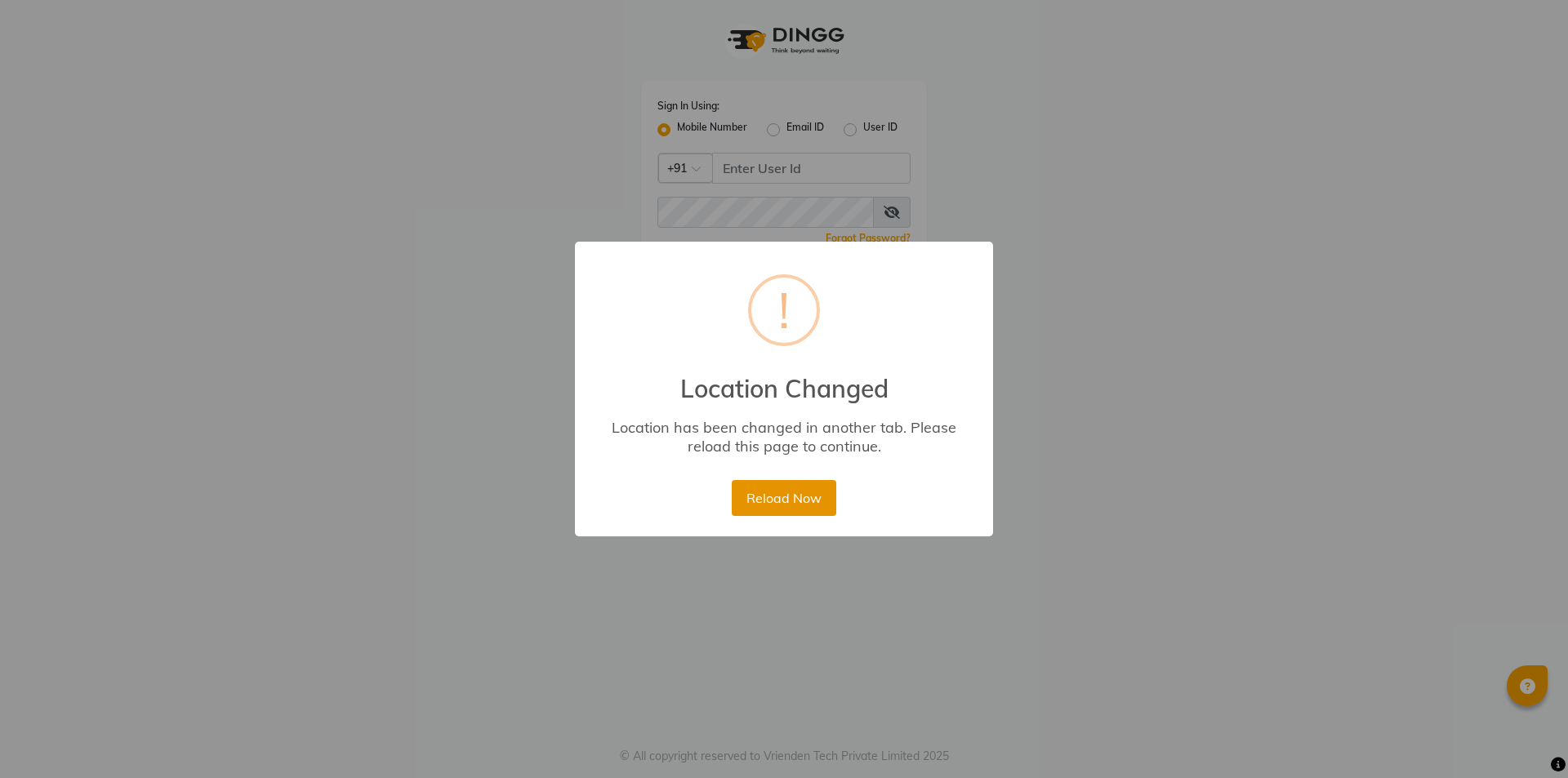
click at [786, 490] on button "Reload Now" at bounding box center [784, 499] width 104 height 36
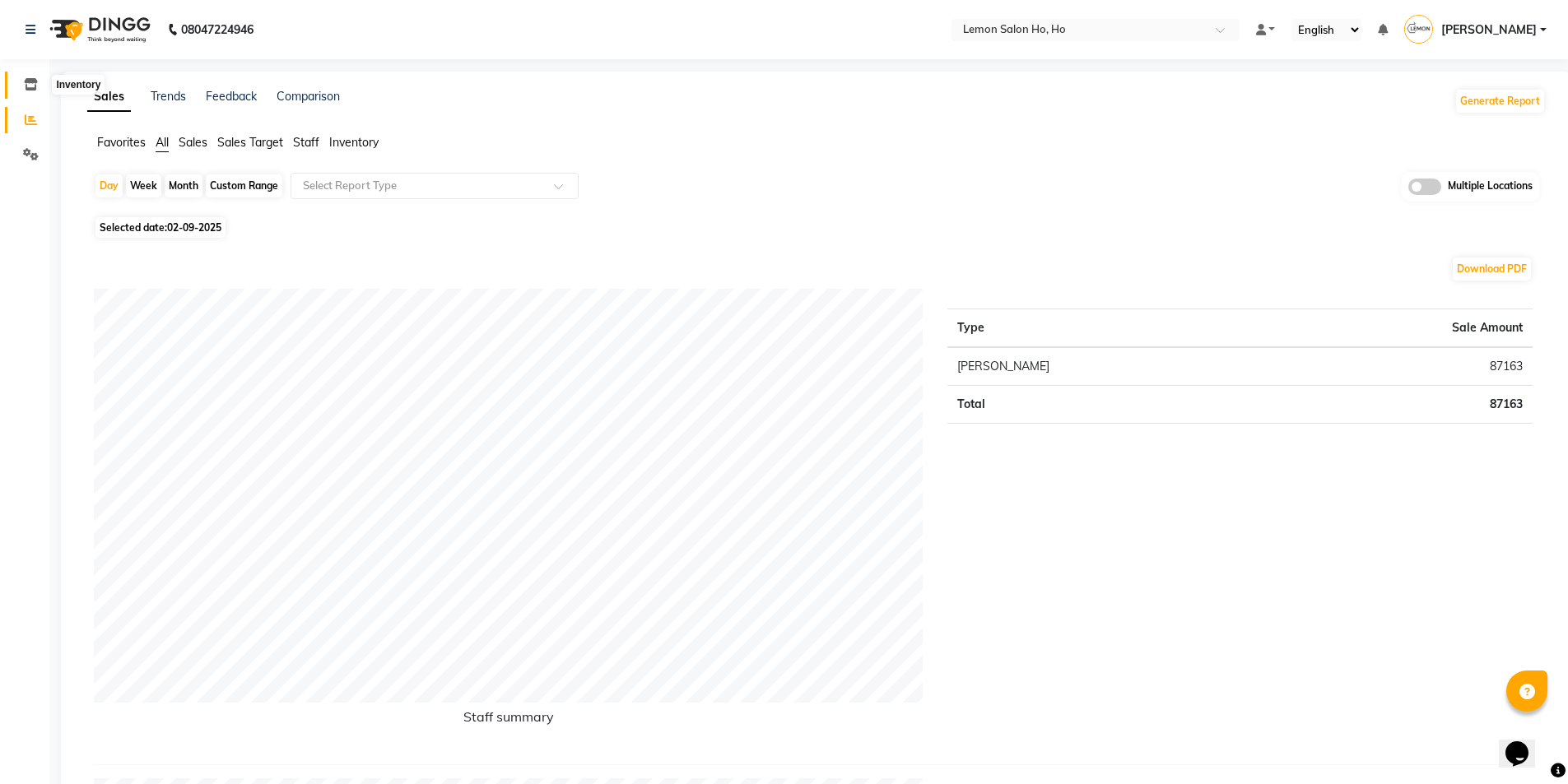
click at [32, 85] on icon at bounding box center [30, 84] width 14 height 12
select select
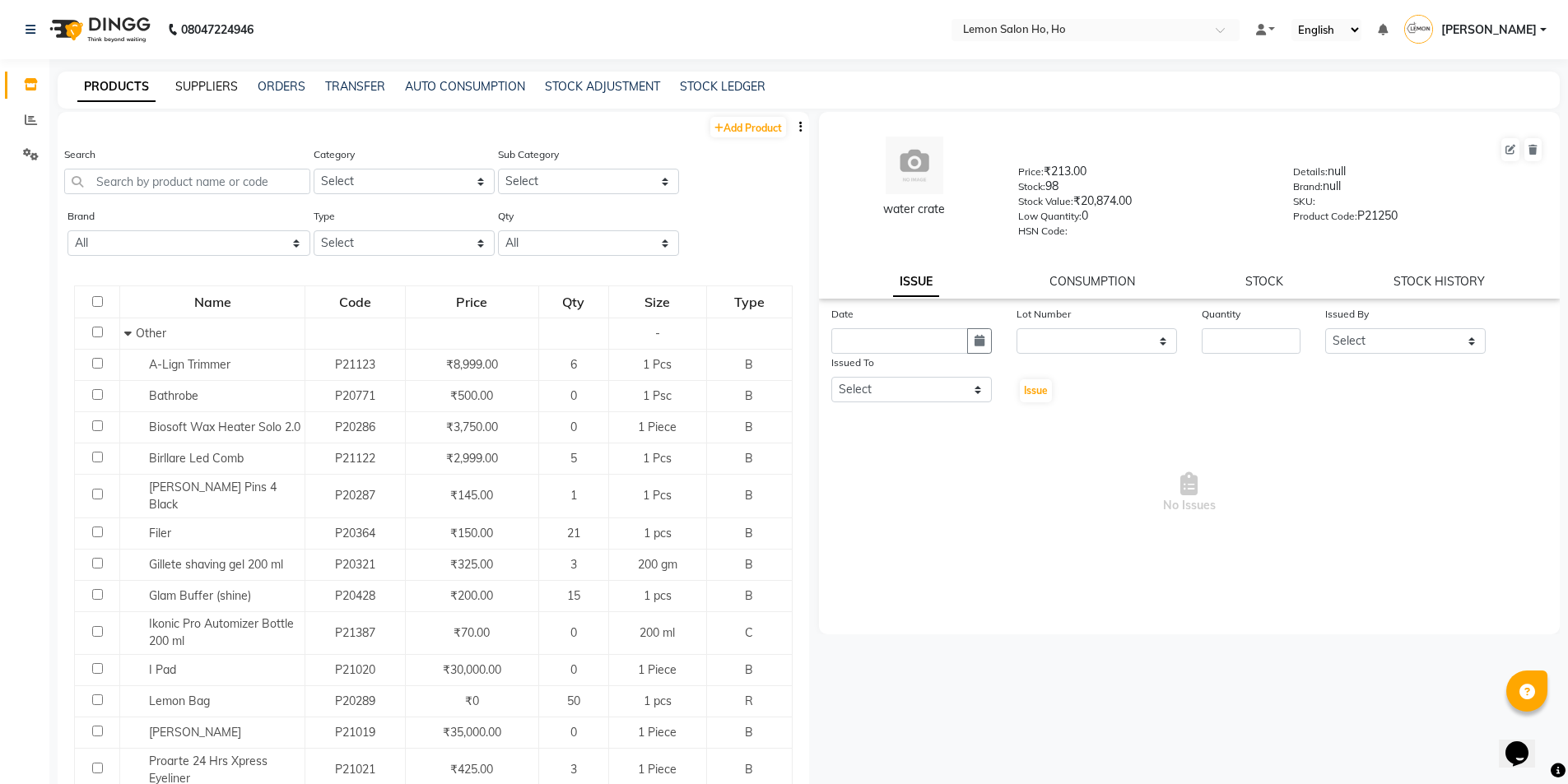
click at [208, 89] on link "SUPPLIERS" at bounding box center [207, 86] width 63 height 15
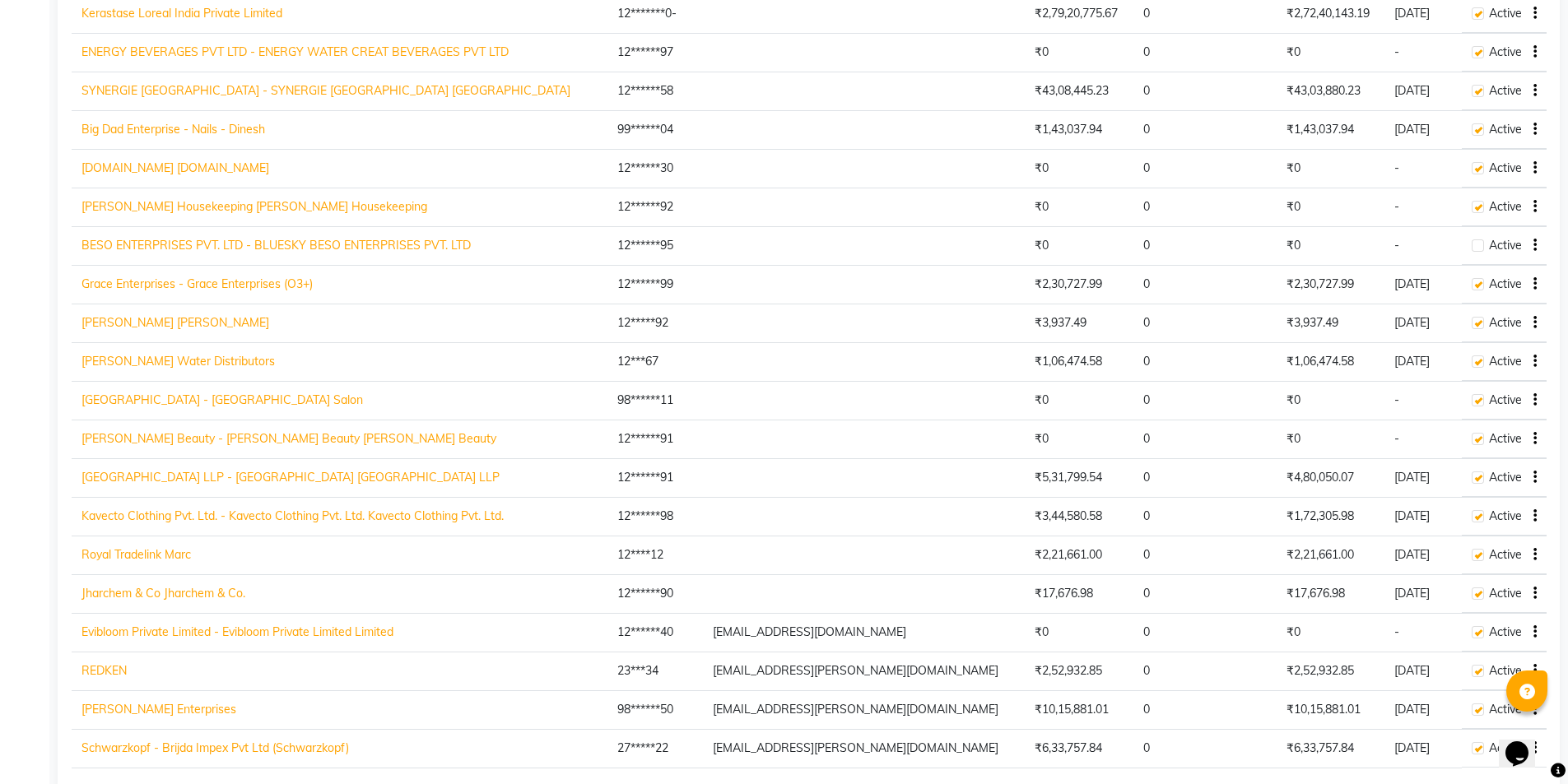
scroll to position [1834, 0]
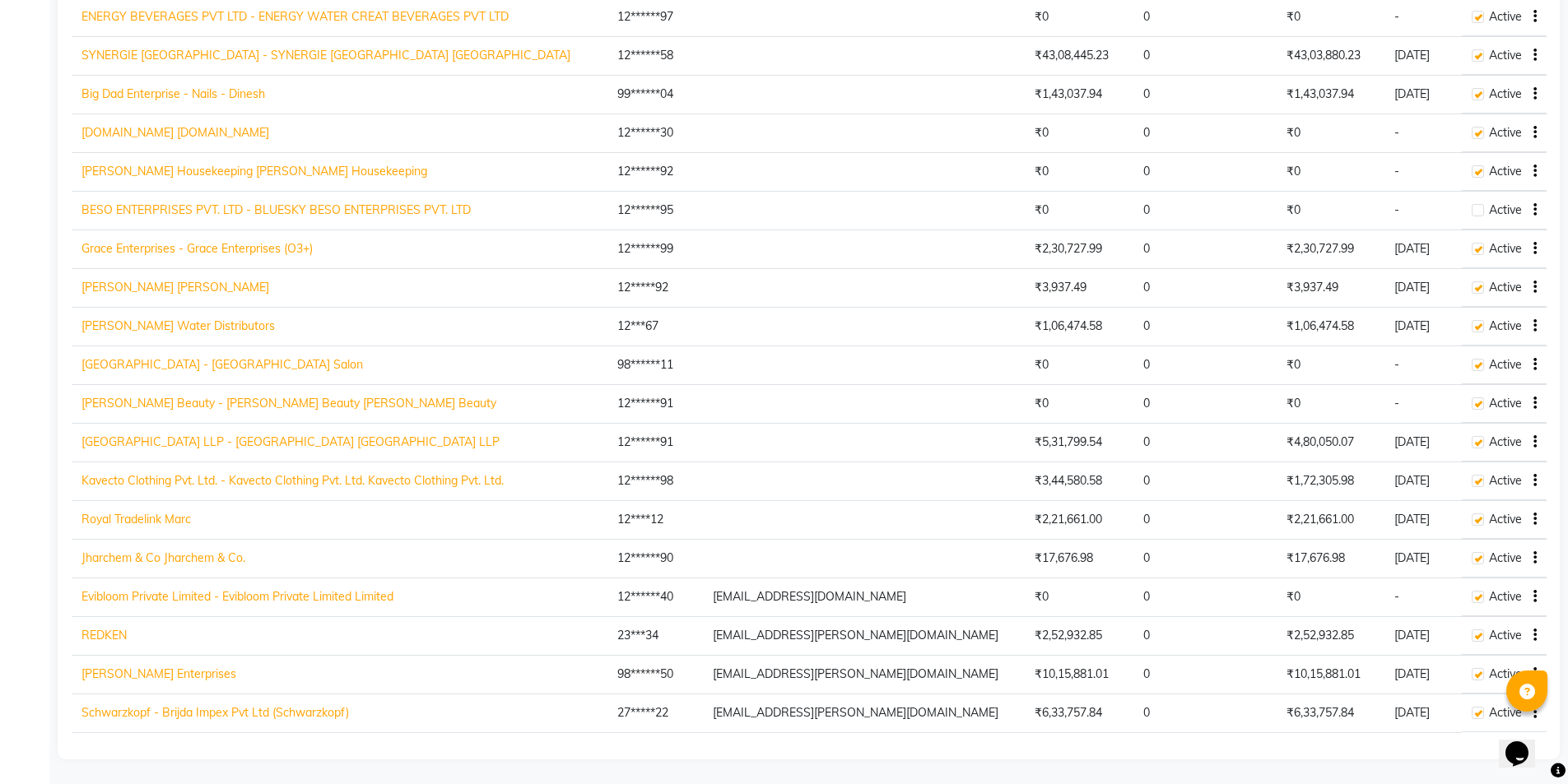
click at [105, 446] on link "Medigo Research Centre LLP - Medigo Research Centre LLP Medigo Research Centre …" at bounding box center [291, 442] width 418 height 15
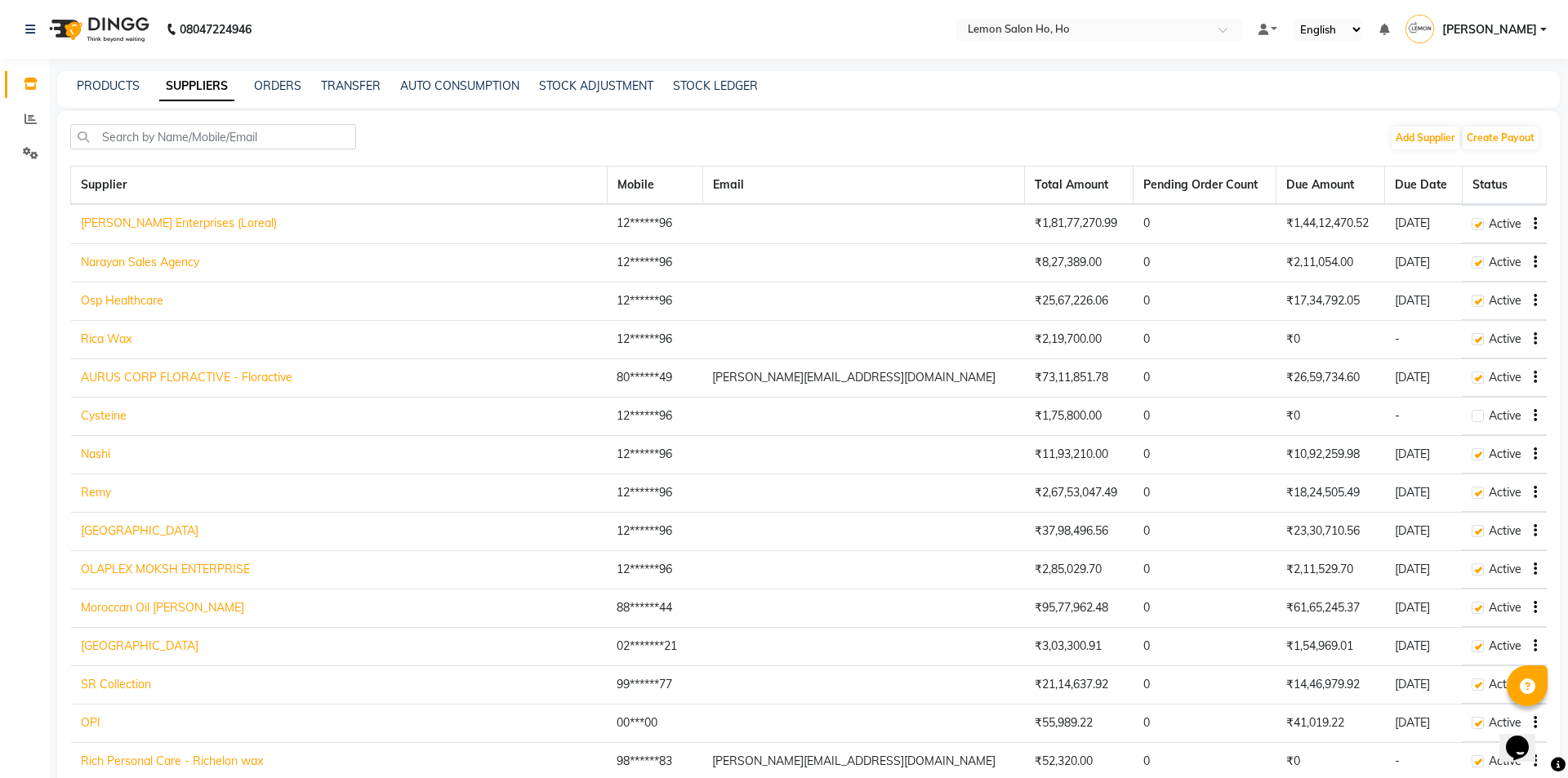
select select "2959"
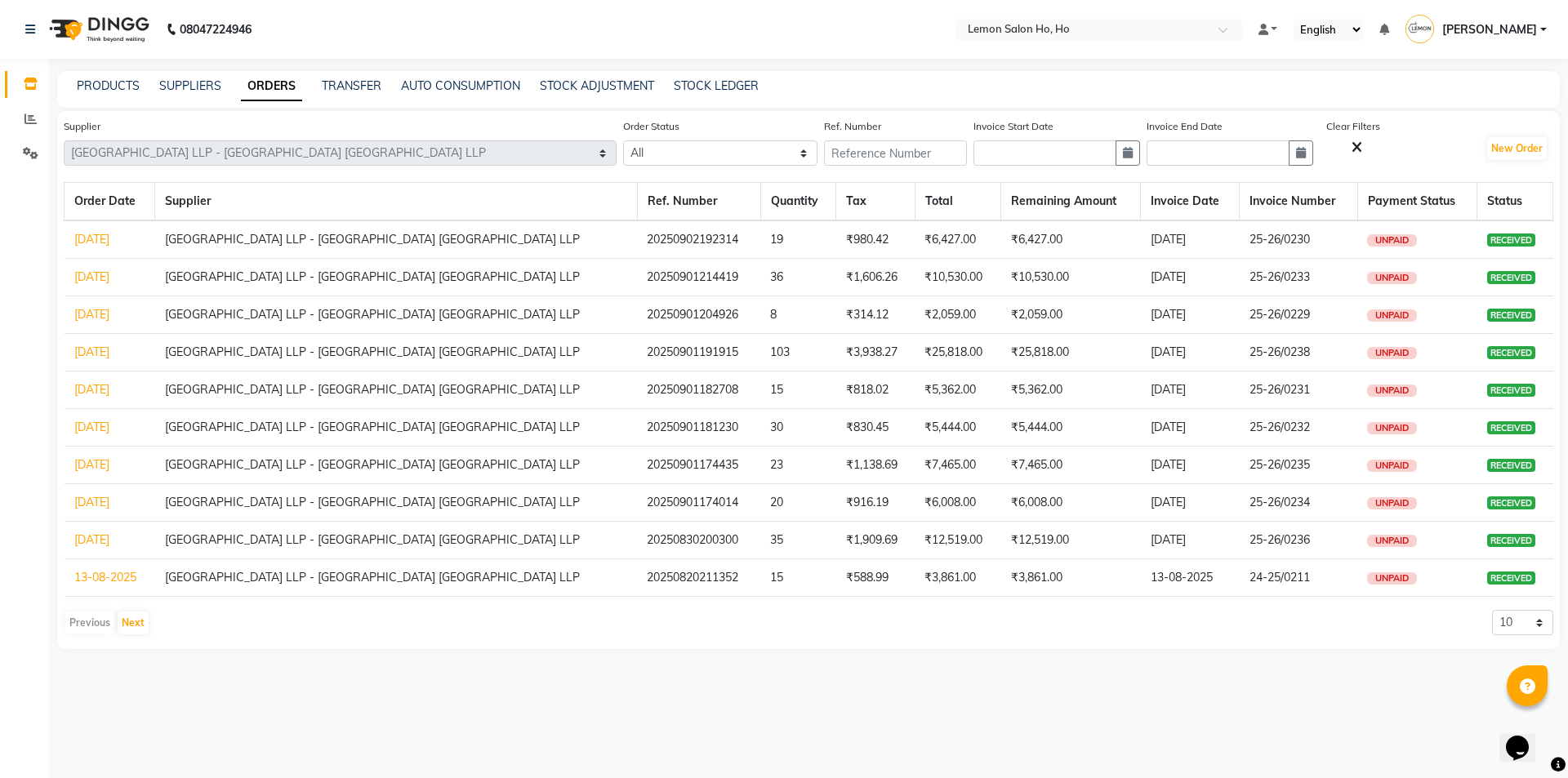
click at [104, 283] on link "[DATE]" at bounding box center [92, 277] width 35 height 15
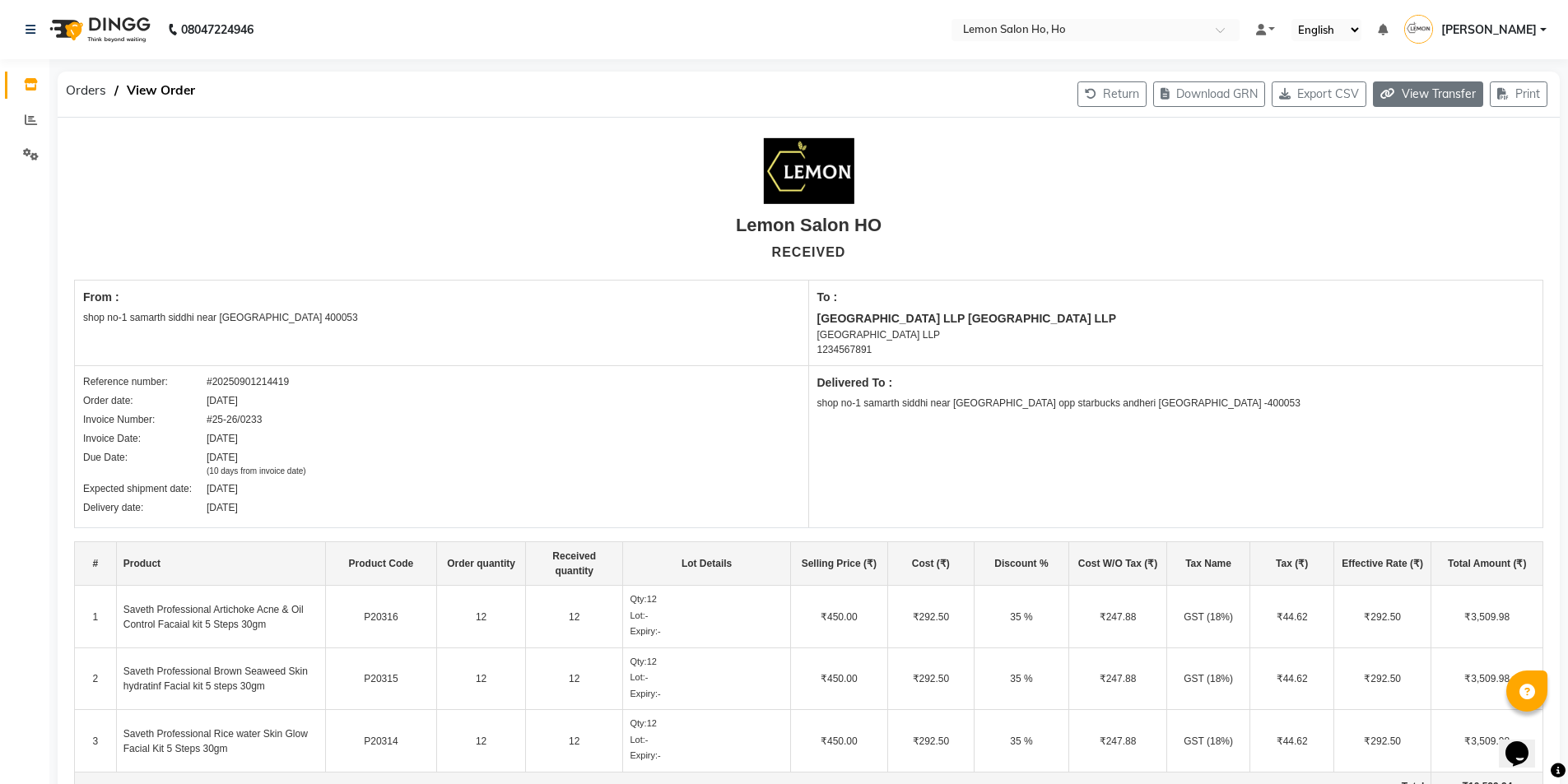
click at [1454, 96] on button "View Transfer" at bounding box center [1428, 94] width 110 height 26
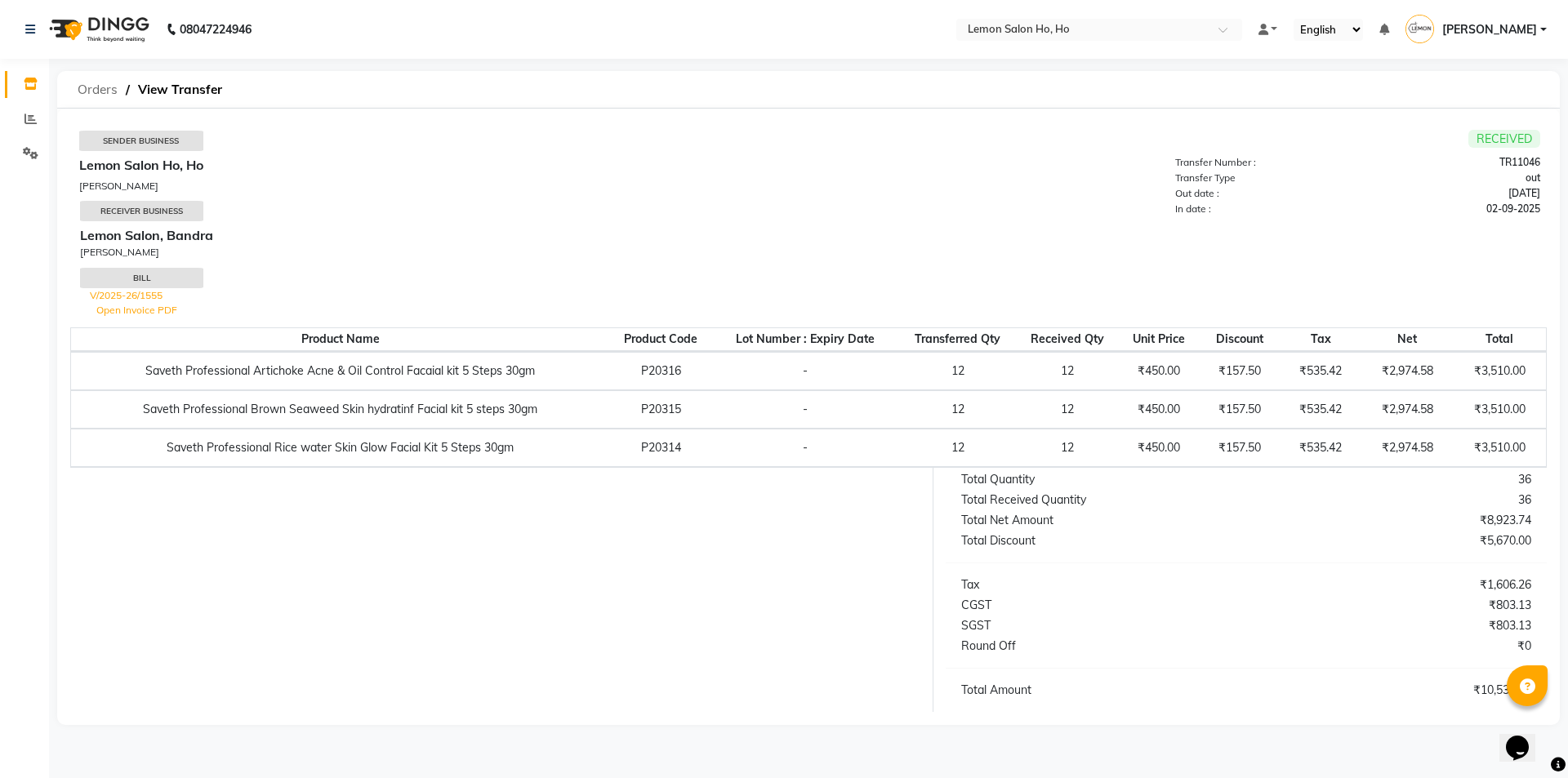
click at [101, 87] on span "Orders" at bounding box center [97, 90] width 56 height 29
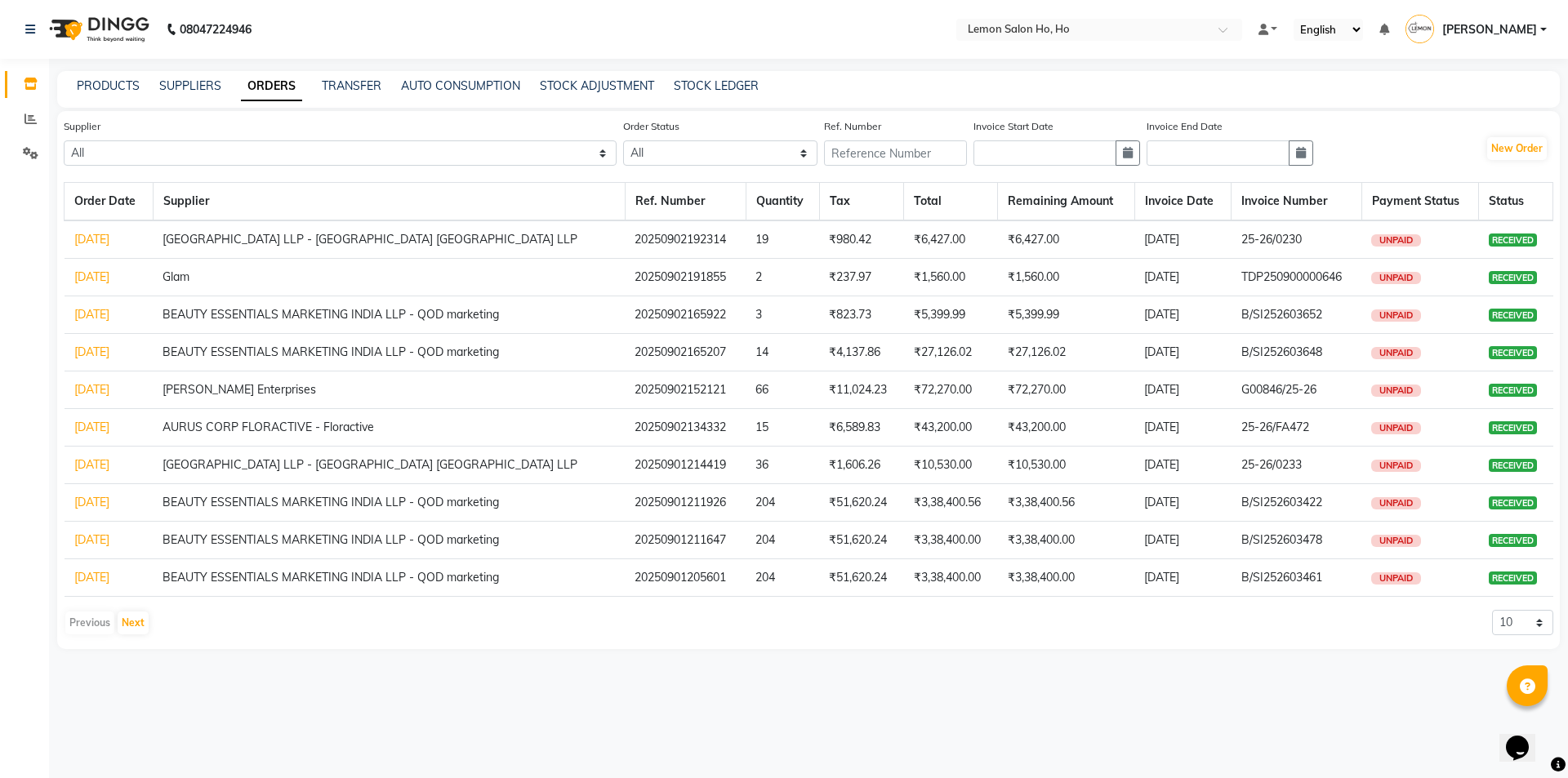
click at [1523, 160] on div "New Order" at bounding box center [1519, 149] width 68 height 26
click at [1521, 145] on button "New Order" at bounding box center [1517, 149] width 60 height 23
select select "true"
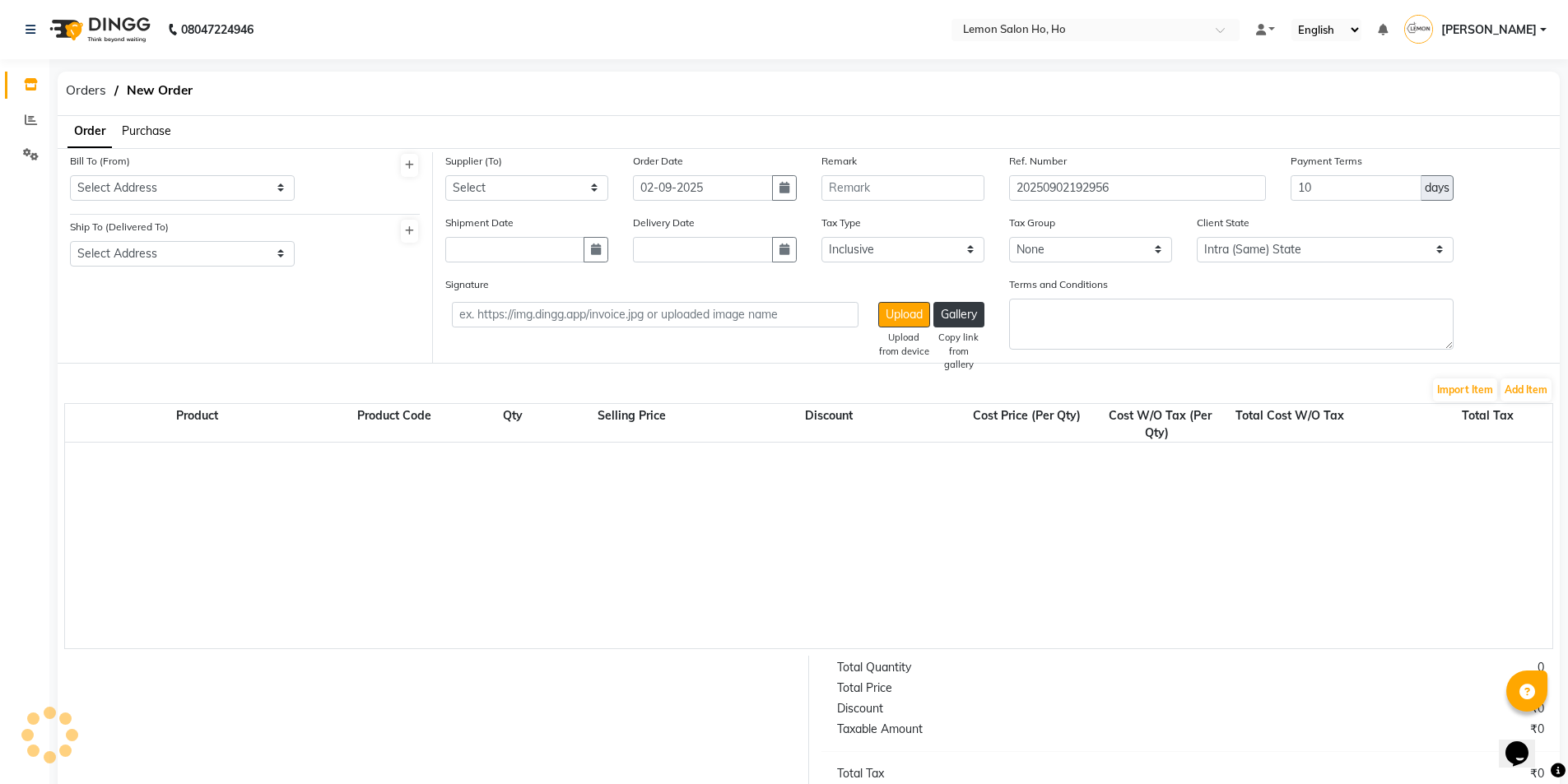
select select "2069"
click at [163, 129] on span "Purchase" at bounding box center [147, 131] width 49 height 15
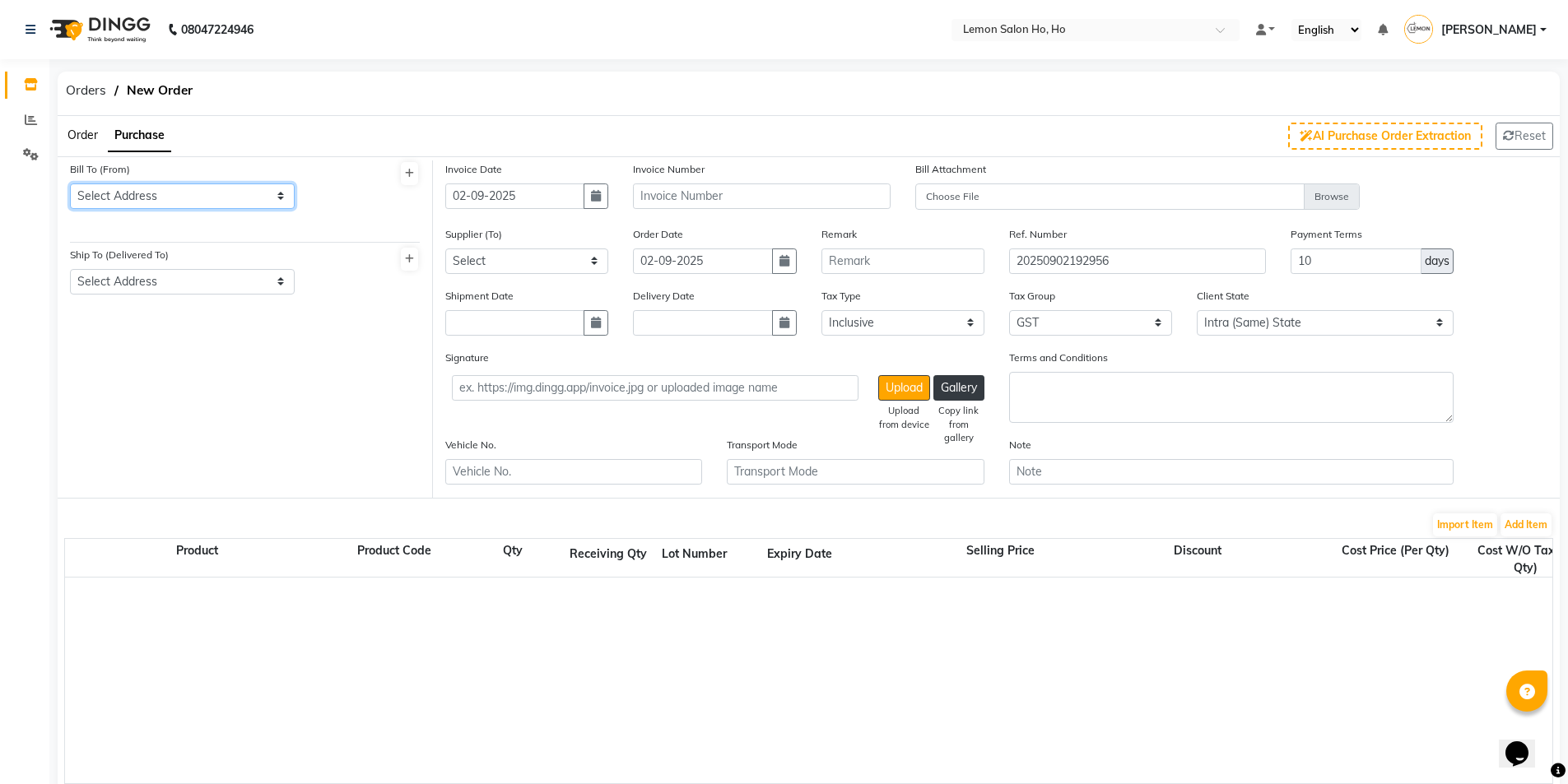
click at [174, 203] on select "Select Address shop no-1 samarth siddhi near andheri west mumbai 400053 HO GG Ho" at bounding box center [182, 196] width 225 height 26
select select "7"
click at [70, 184] on select "Select Address shop no-1 samarth siddhi near andheri west mumbai 400053 HO GG Ho" at bounding box center [182, 196] width 225 height 26
drag, startPoint x: 198, startPoint y: 278, endPoint x: 206, endPoint y: 293, distance: 17.0
click at [206, 293] on select "Select Address shop no-1 samarth siddhi near joggers park opp starbucks andheri…" at bounding box center [182, 282] width 225 height 26
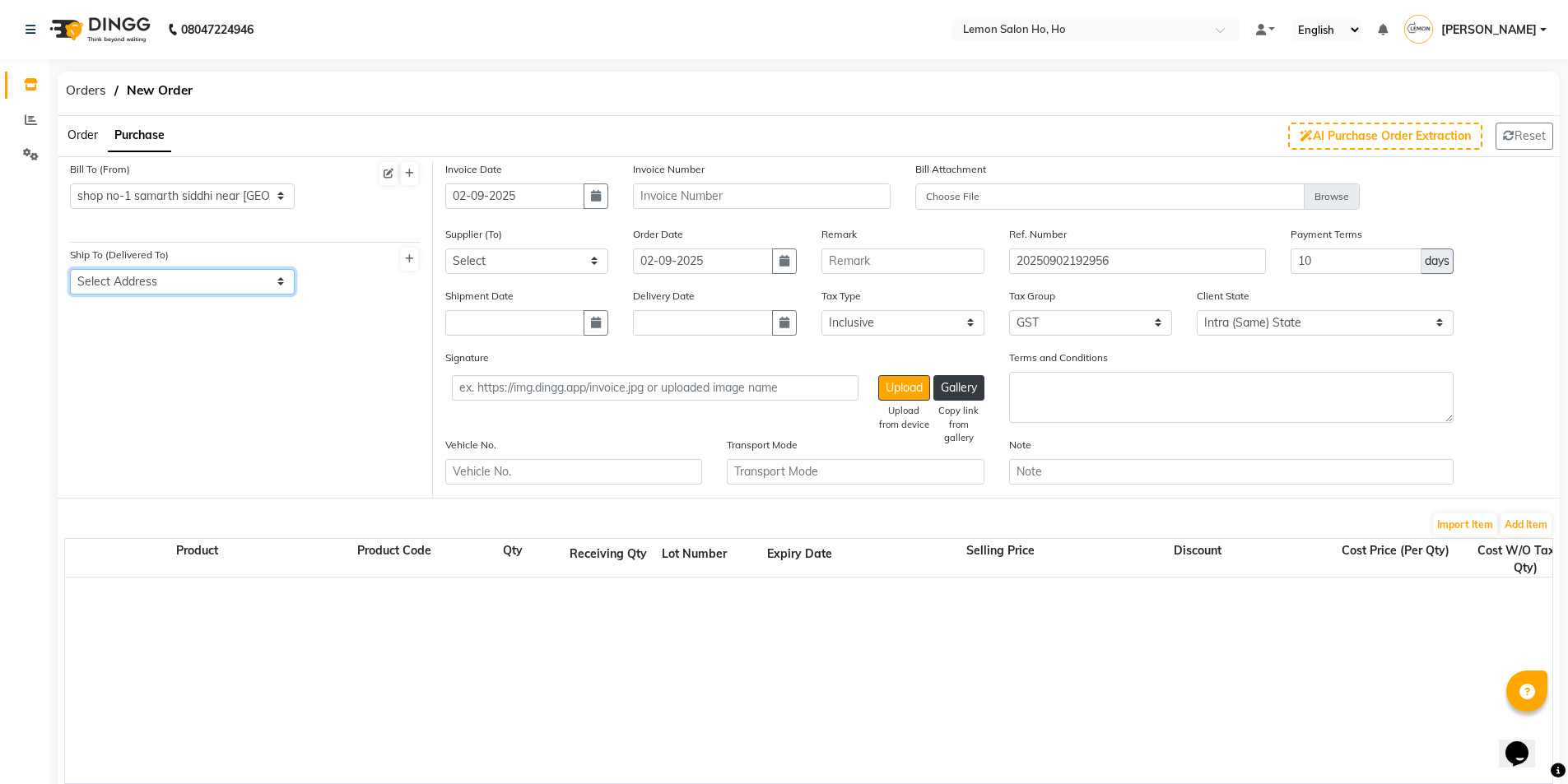
select select "8"
click at [70, 269] on select "Select Address shop no-1 samarth siddhi near joggers park opp starbucks andheri…" at bounding box center [182, 282] width 225 height 26
click at [599, 196] on icon "button" at bounding box center [596, 196] width 10 height 12
select select "9"
select select "2025"
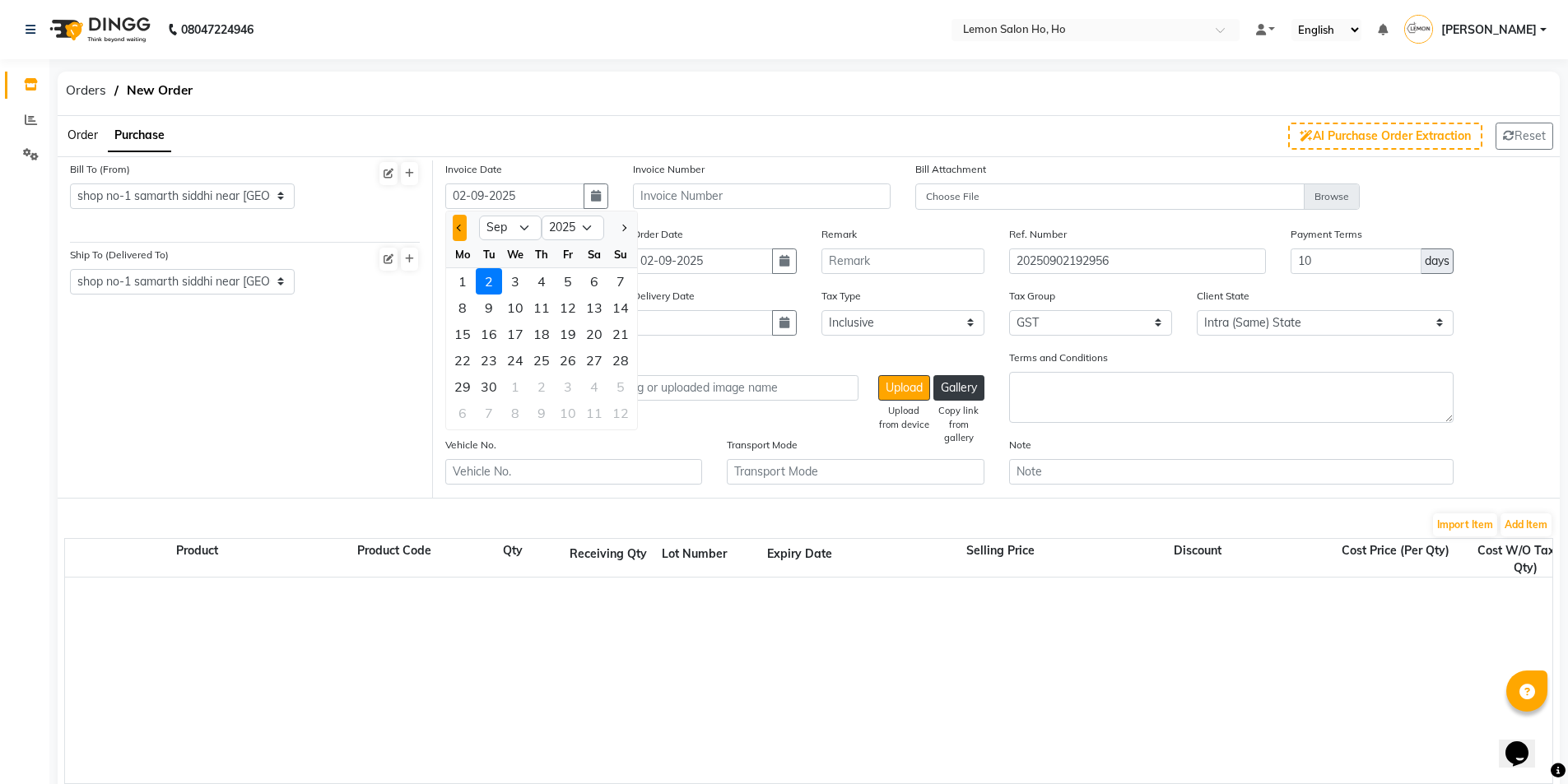
click at [464, 217] on button "Previous month" at bounding box center [460, 228] width 14 height 26
select select "8"
click at [587, 387] on div "30" at bounding box center [595, 387] width 26 height 26
type input "[DATE]"
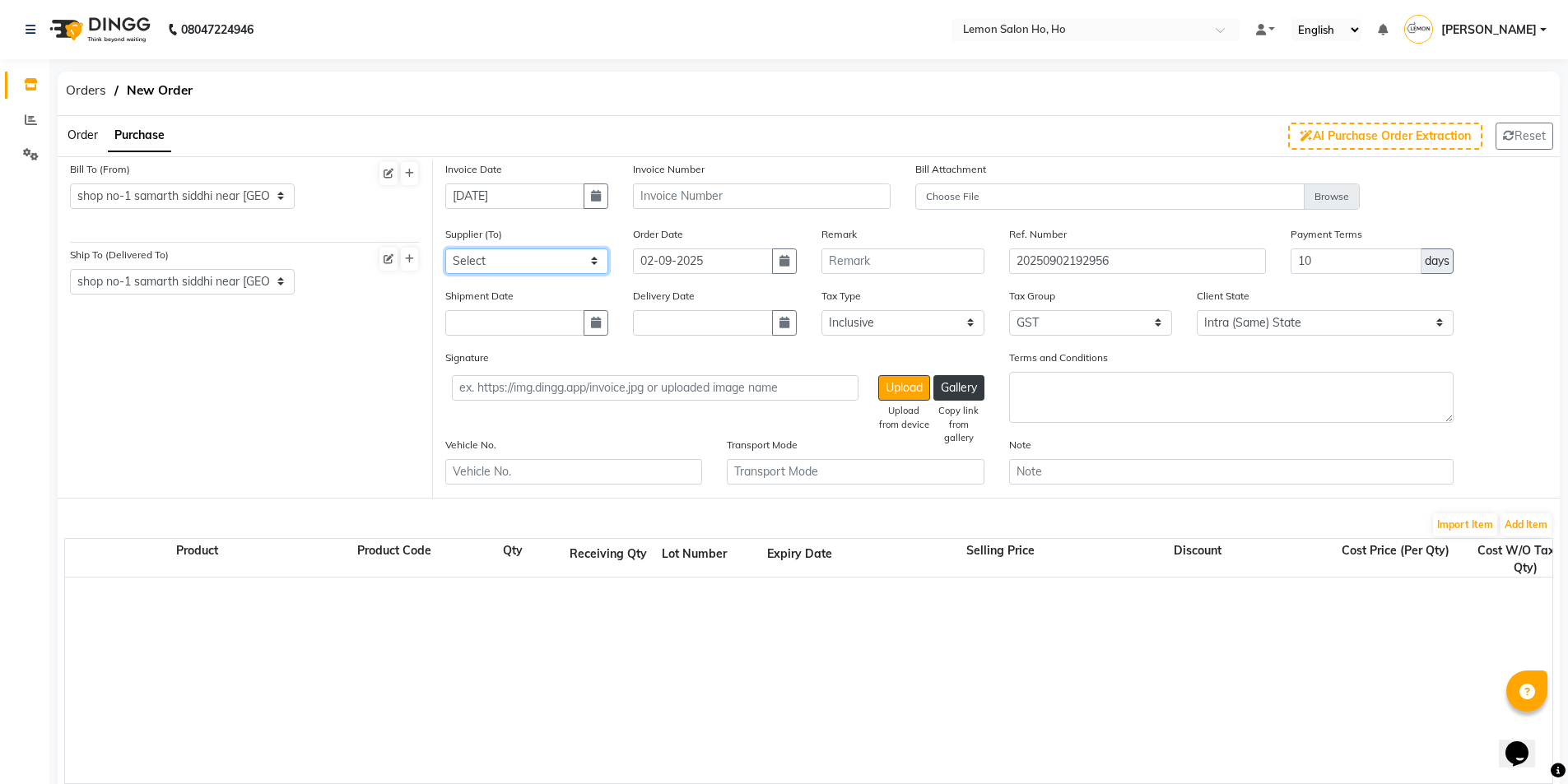
click at [526, 259] on select "Select Komal Enterprises (Loreal) Narayan Sales Agency Osp Healthcare Rica Wax …" at bounding box center [527, 261] width 163 height 26
click at [560, 262] on select "Select Komal Enterprises (Loreal) Narayan Sales Agency Osp Healthcare Rica Wax …" at bounding box center [527, 261] width 163 height 26
click at [553, 261] on select "Select Komal Enterprises (Loreal) Narayan Sales Agency Osp Healthcare Rica Wax …" at bounding box center [527, 261] width 163 height 26
click at [497, 263] on select "Select Komal Enterprises (Loreal) Narayan Sales Agency Osp Healthcare Rica Wax …" at bounding box center [527, 261] width 163 height 26
select select "238"
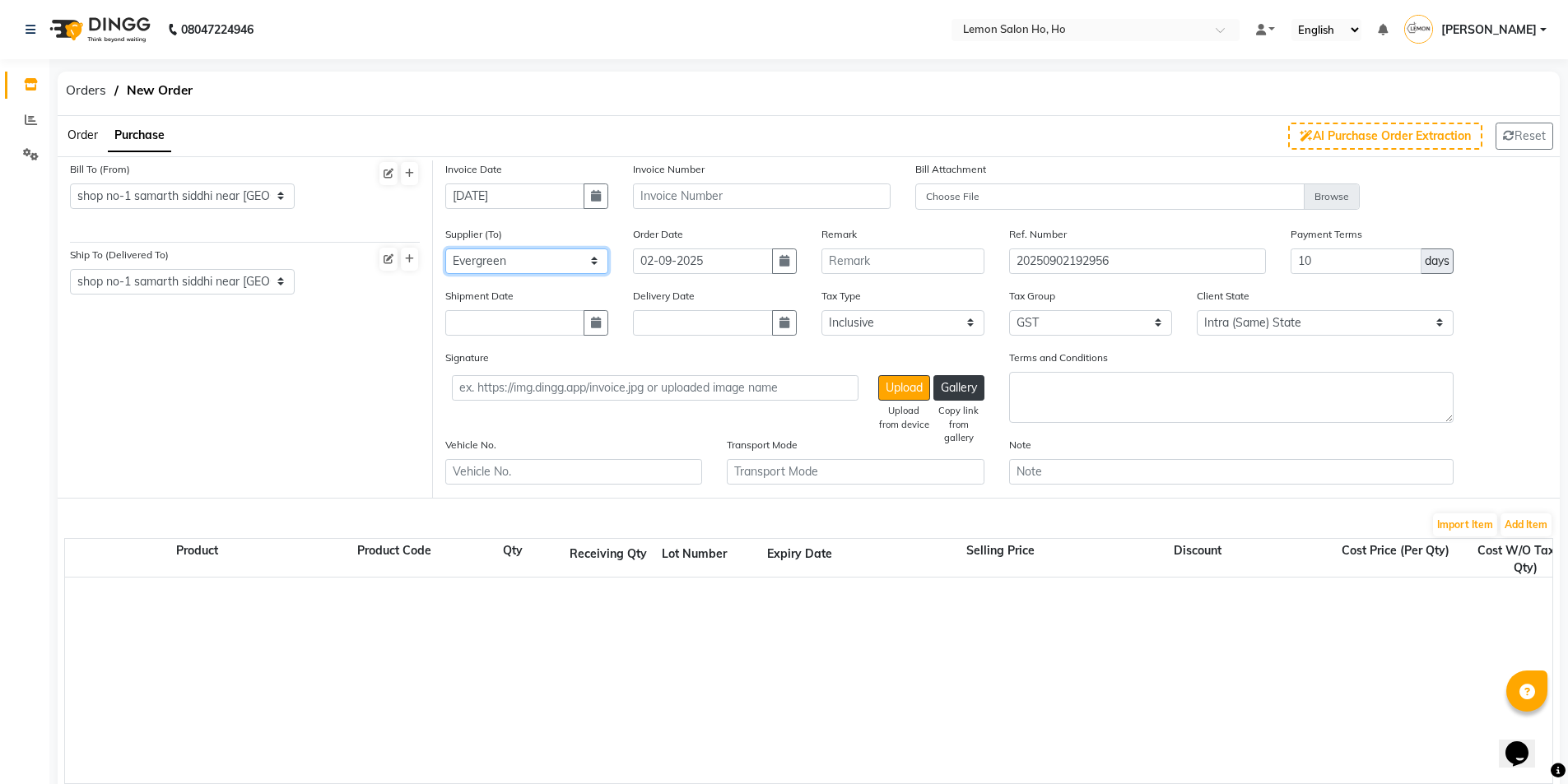
click at [446, 249] on select "Select Komal Enterprises (Loreal) Narayan Sales Agency Osp Healthcare Rica Wax …" at bounding box center [527, 261] width 163 height 26
click at [576, 260] on select "Select Komal Enterprises (Loreal) Narayan Sales Agency Osp Healthcare Rica Wax …" at bounding box center [527, 261] width 163 height 26
click at [531, 254] on select "Select Komal Enterprises (Loreal) Narayan Sales Agency Osp Healthcare Rica Wax …" at bounding box center [527, 261] width 163 height 26
click at [592, 322] on icon "button" at bounding box center [596, 323] width 10 height 12
select select "9"
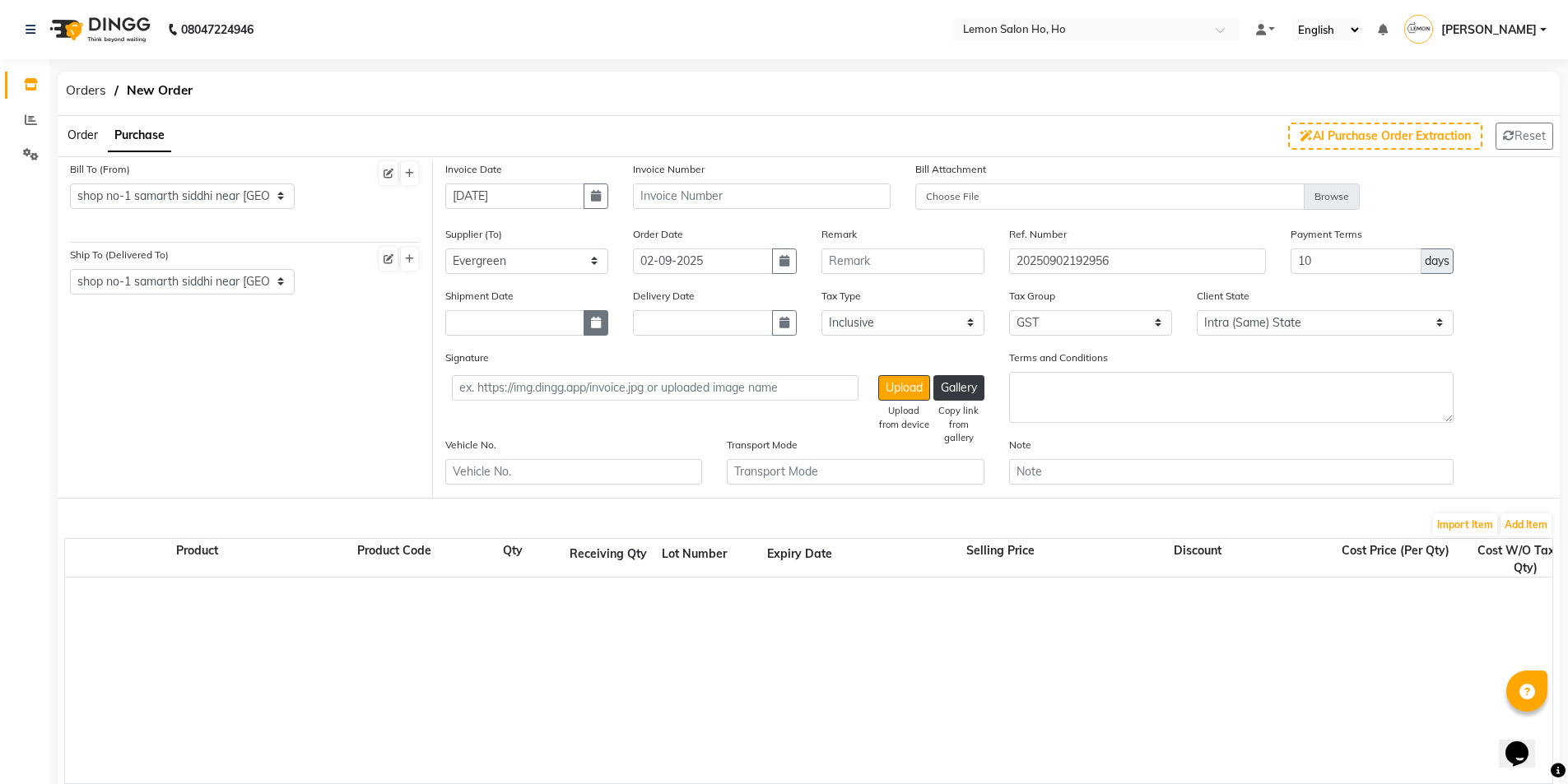
select select "2025"
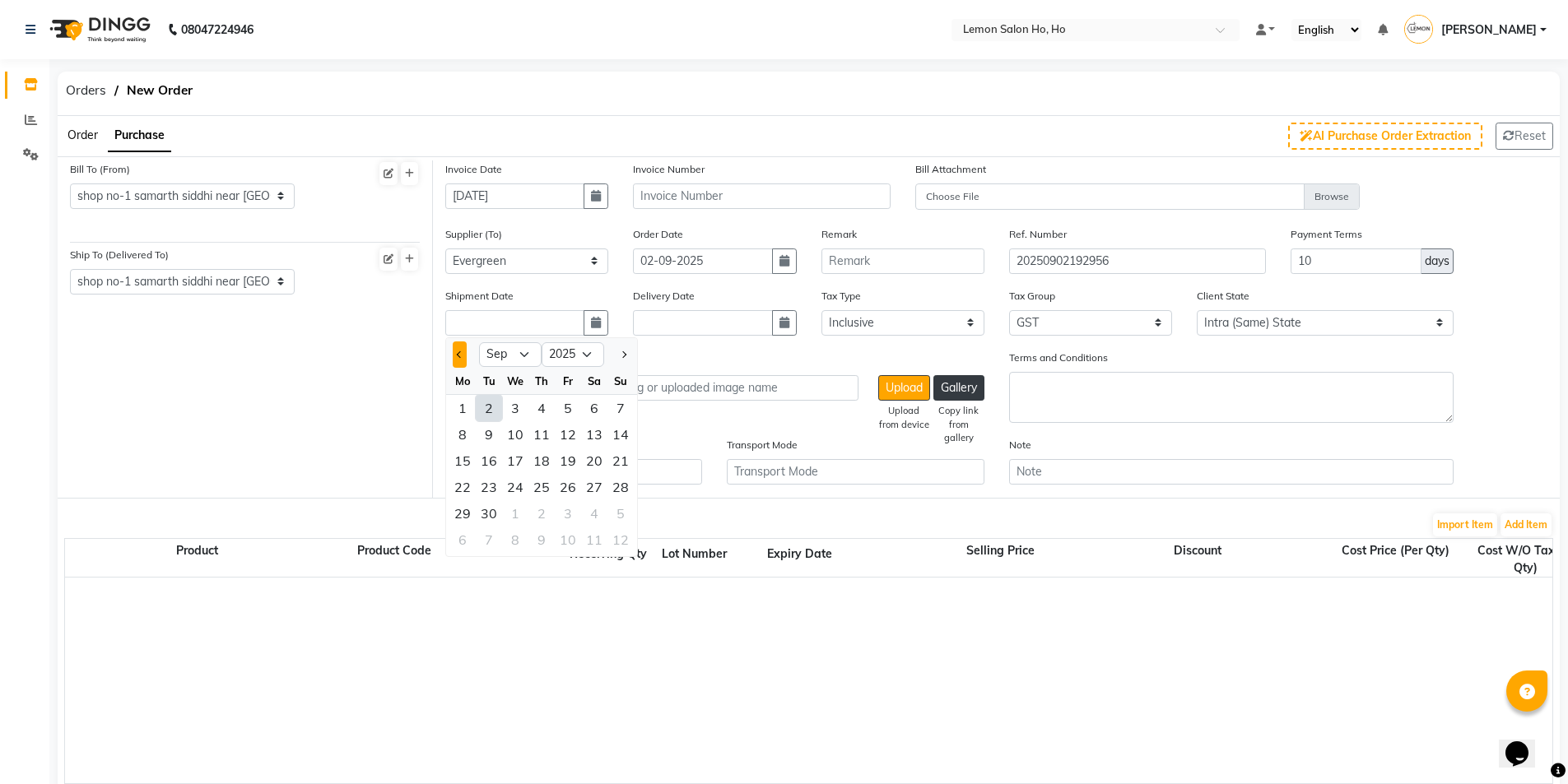
click at [456, 363] on button "Previous month" at bounding box center [460, 355] width 14 height 26
select select "8"
click at [601, 511] on div "30" at bounding box center [595, 514] width 26 height 26
type input "[DATE]"
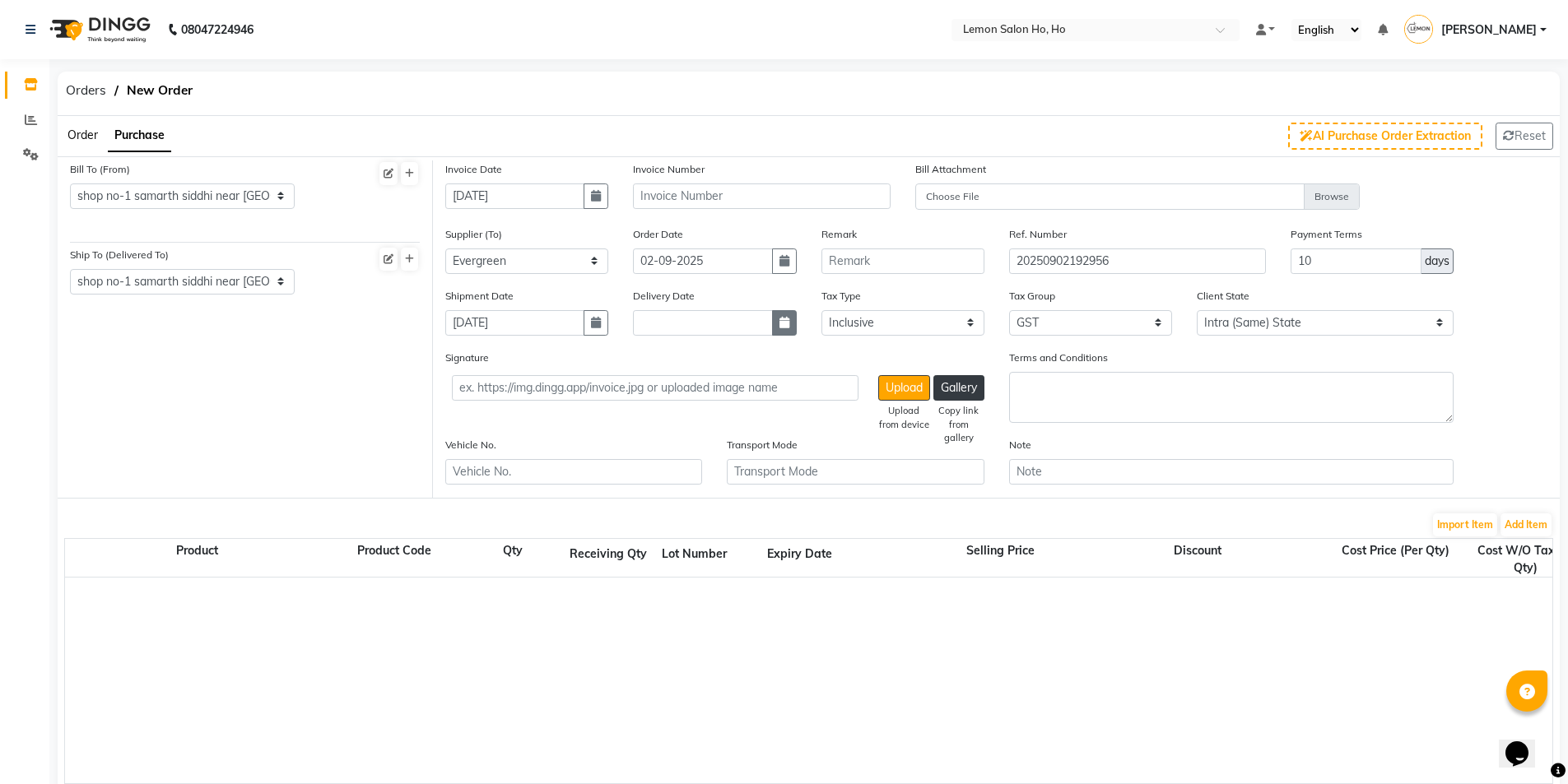
click at [780, 315] on button "button" at bounding box center [784, 323] width 25 height 26
select select "9"
select select "2025"
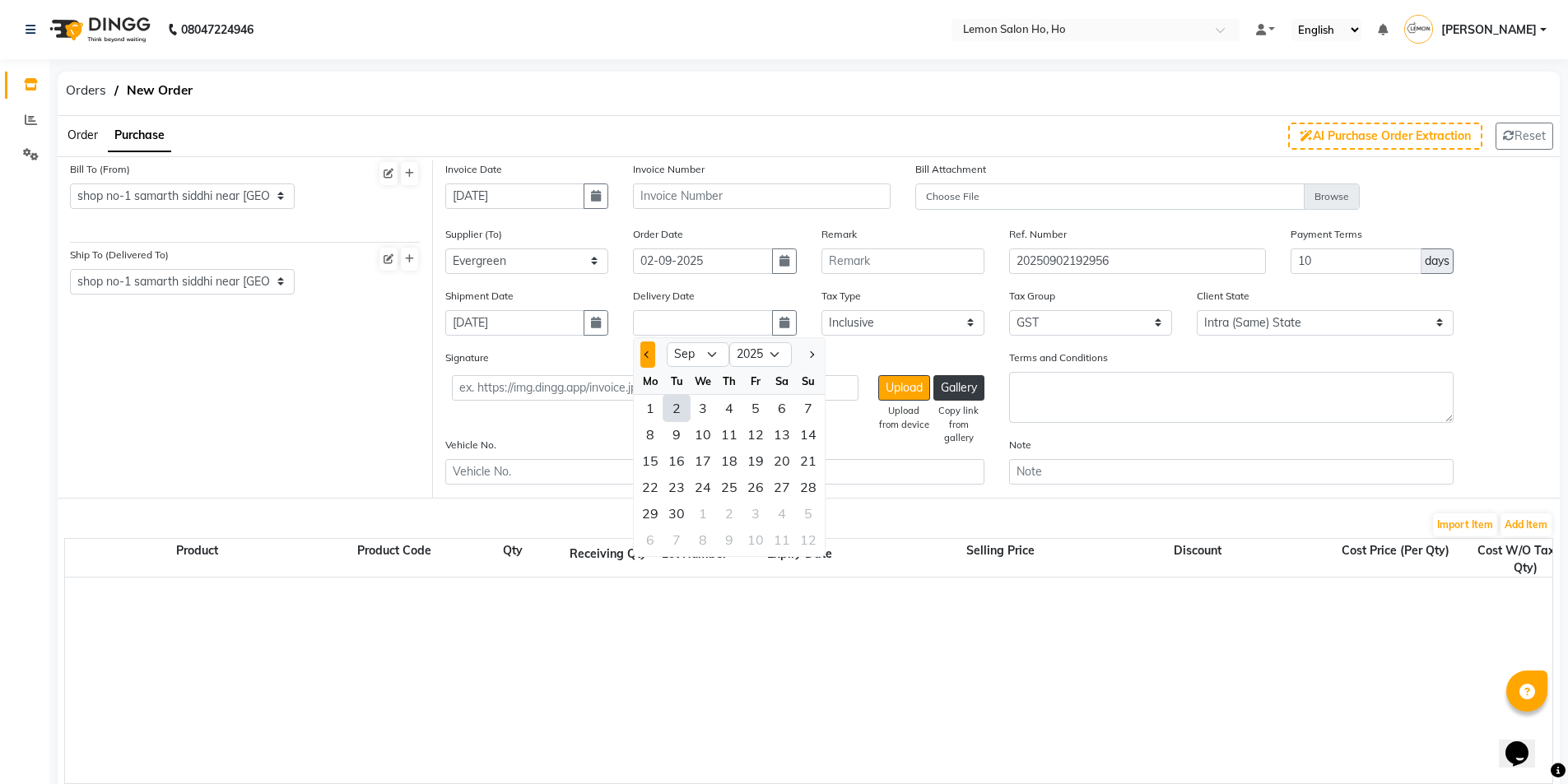
click at [652, 353] on button "Previous month" at bounding box center [647, 355] width 14 height 26
select select "8"
click at [777, 514] on div "30" at bounding box center [782, 514] width 26 height 26
type input "[DATE]"
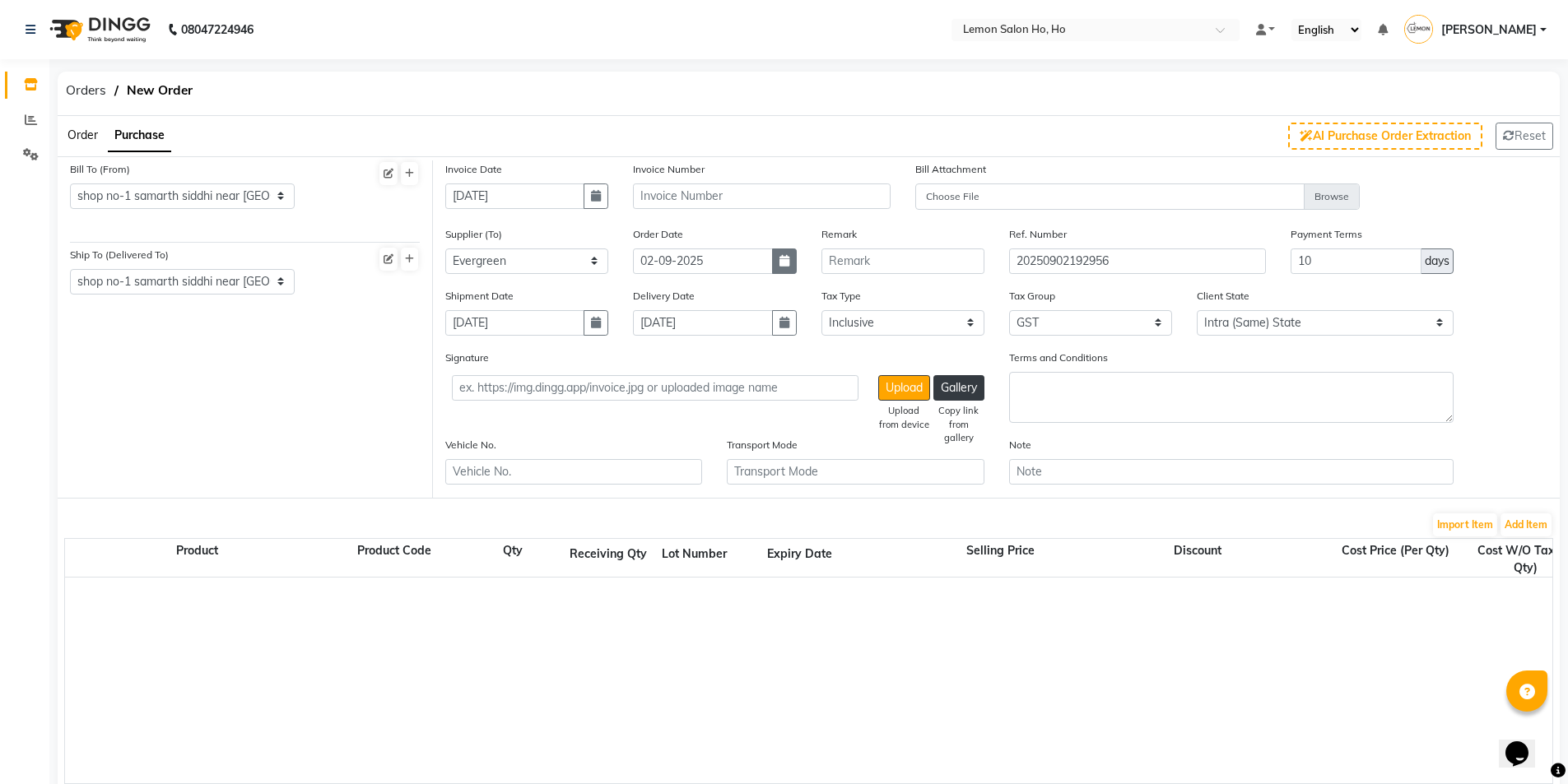
click at [777, 264] on button "button" at bounding box center [784, 261] width 25 height 26
select select "9"
select select "2025"
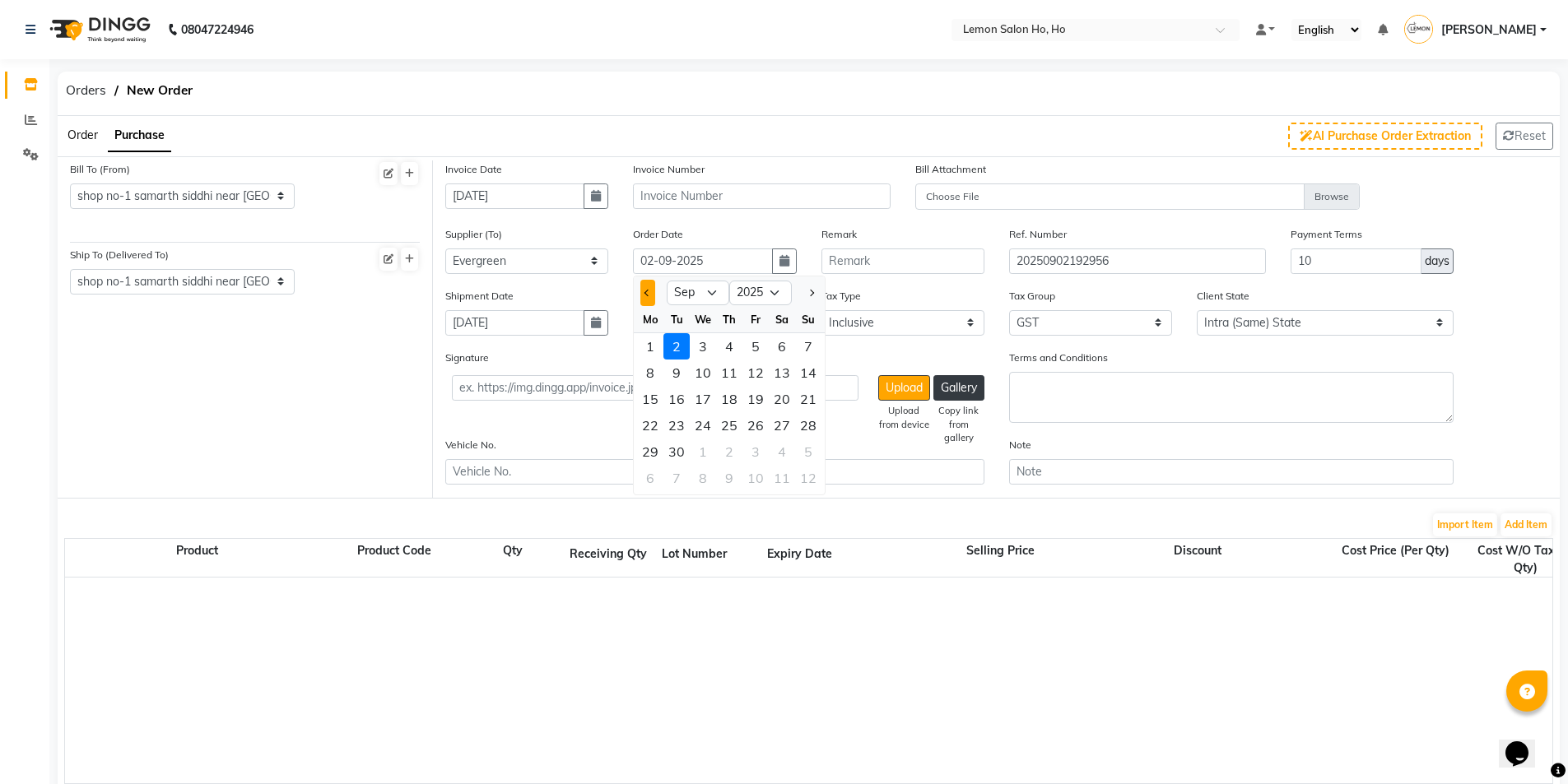
click at [648, 296] on span "Previous month" at bounding box center [648, 293] width 7 height 7
select select "8"
click at [782, 453] on div "30" at bounding box center [782, 452] width 26 height 26
type input "30-08-2025"
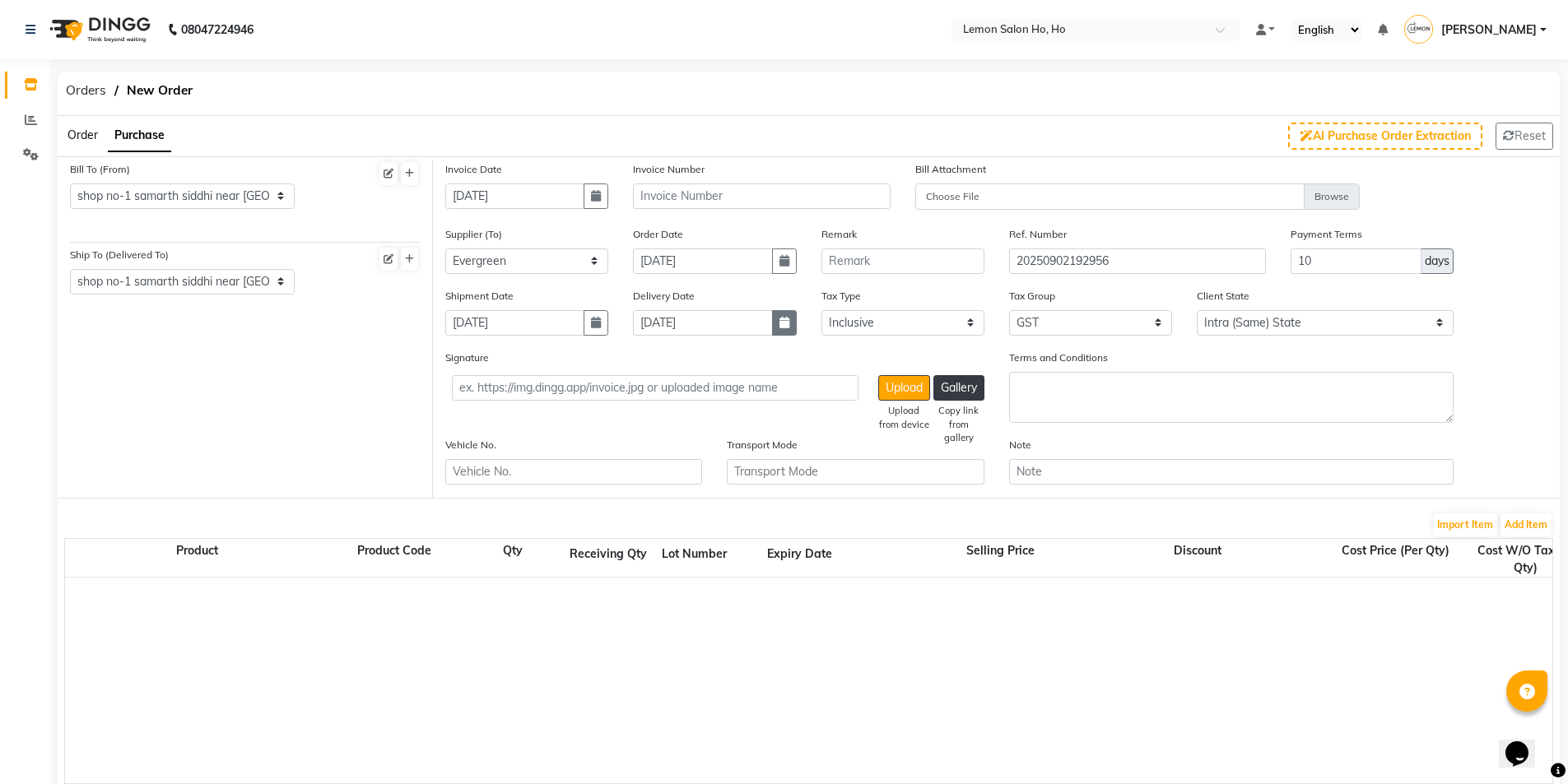
click at [783, 320] on icon "button" at bounding box center [784, 323] width 10 height 12
select select "8"
select select "2025"
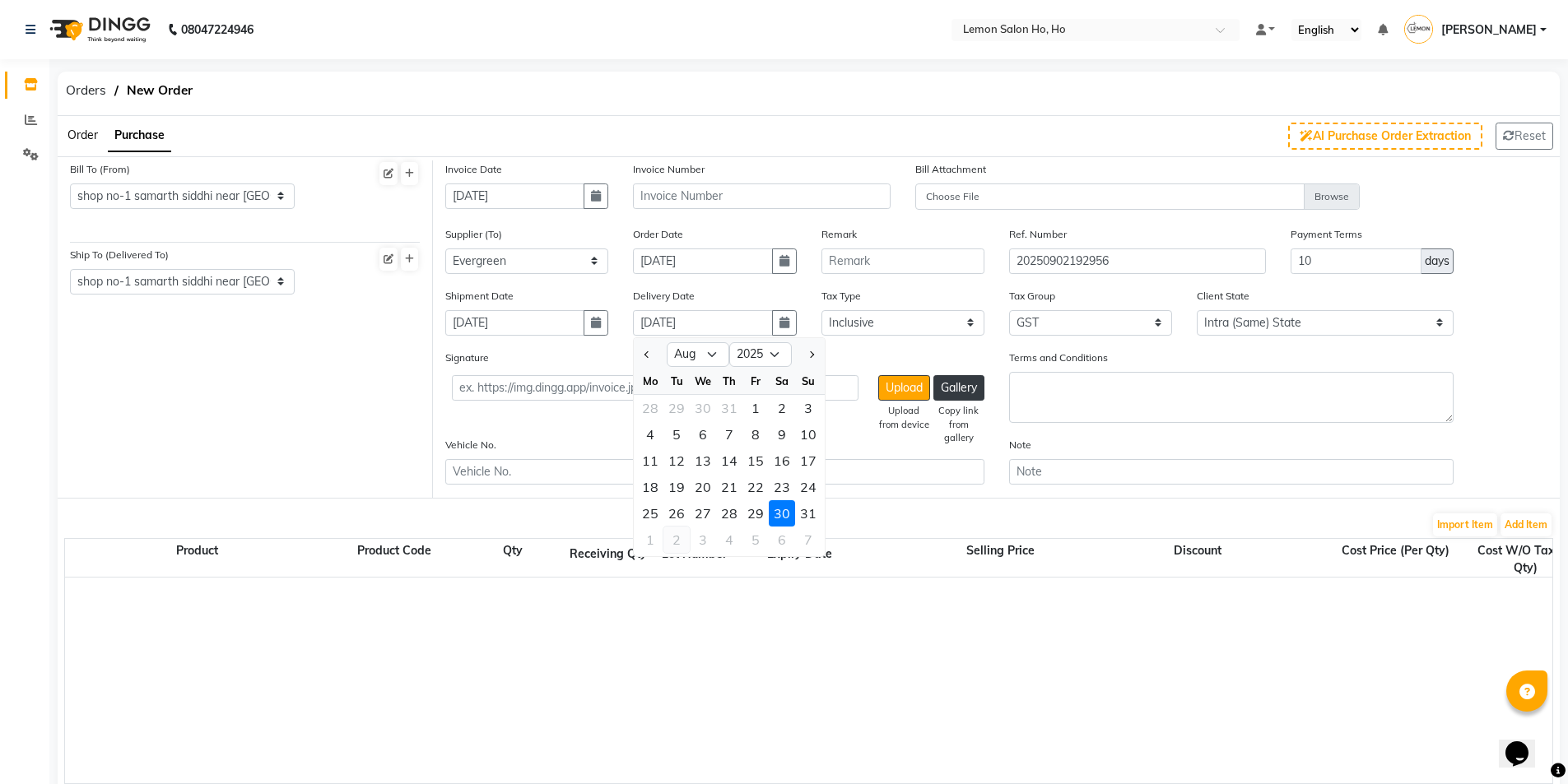
click at [671, 549] on div "2" at bounding box center [677, 540] width 26 height 26
type input "02-09-2025"
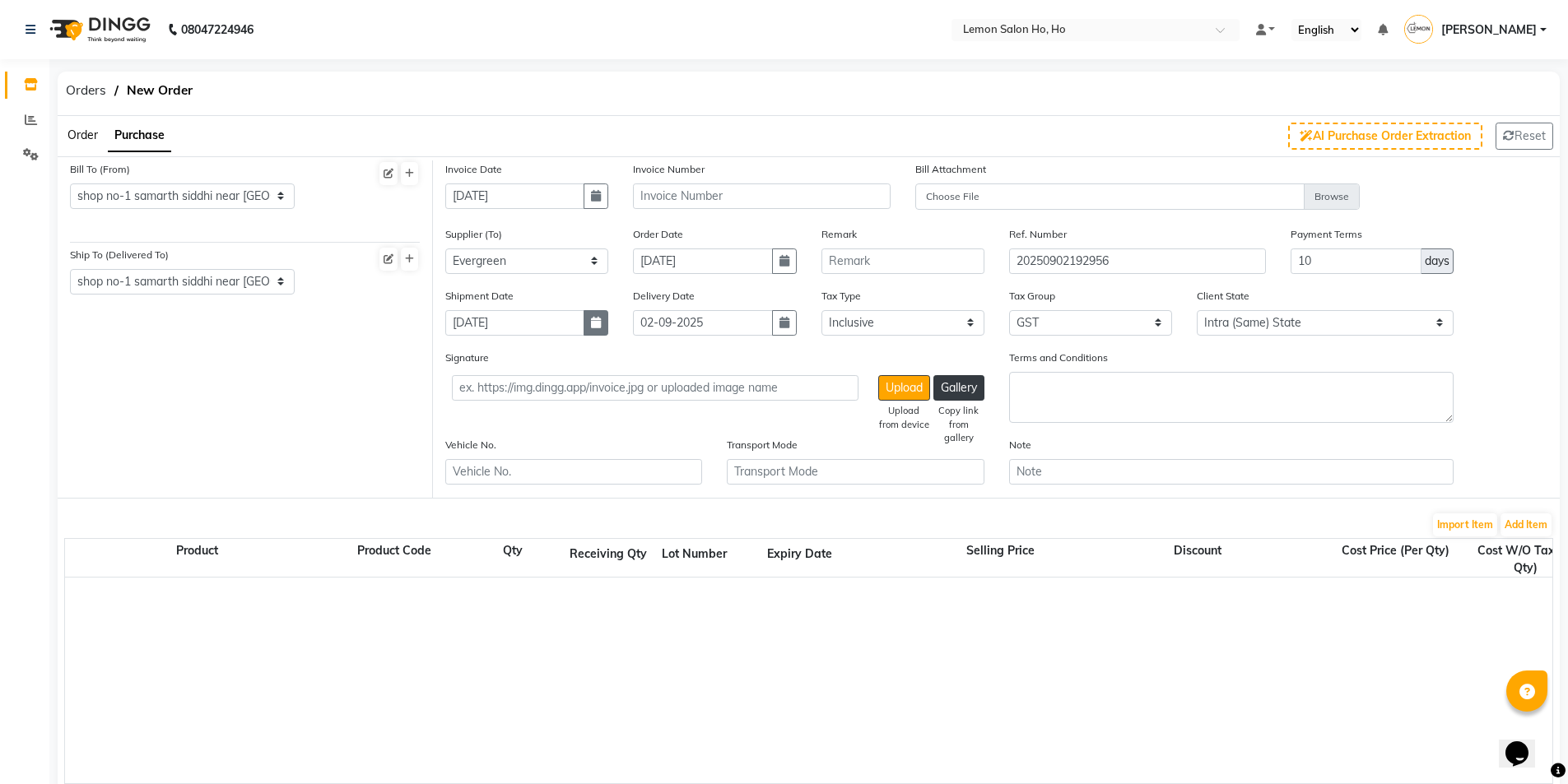
click at [599, 331] on button "button" at bounding box center [596, 323] width 25 height 26
select select "8"
select select "2025"
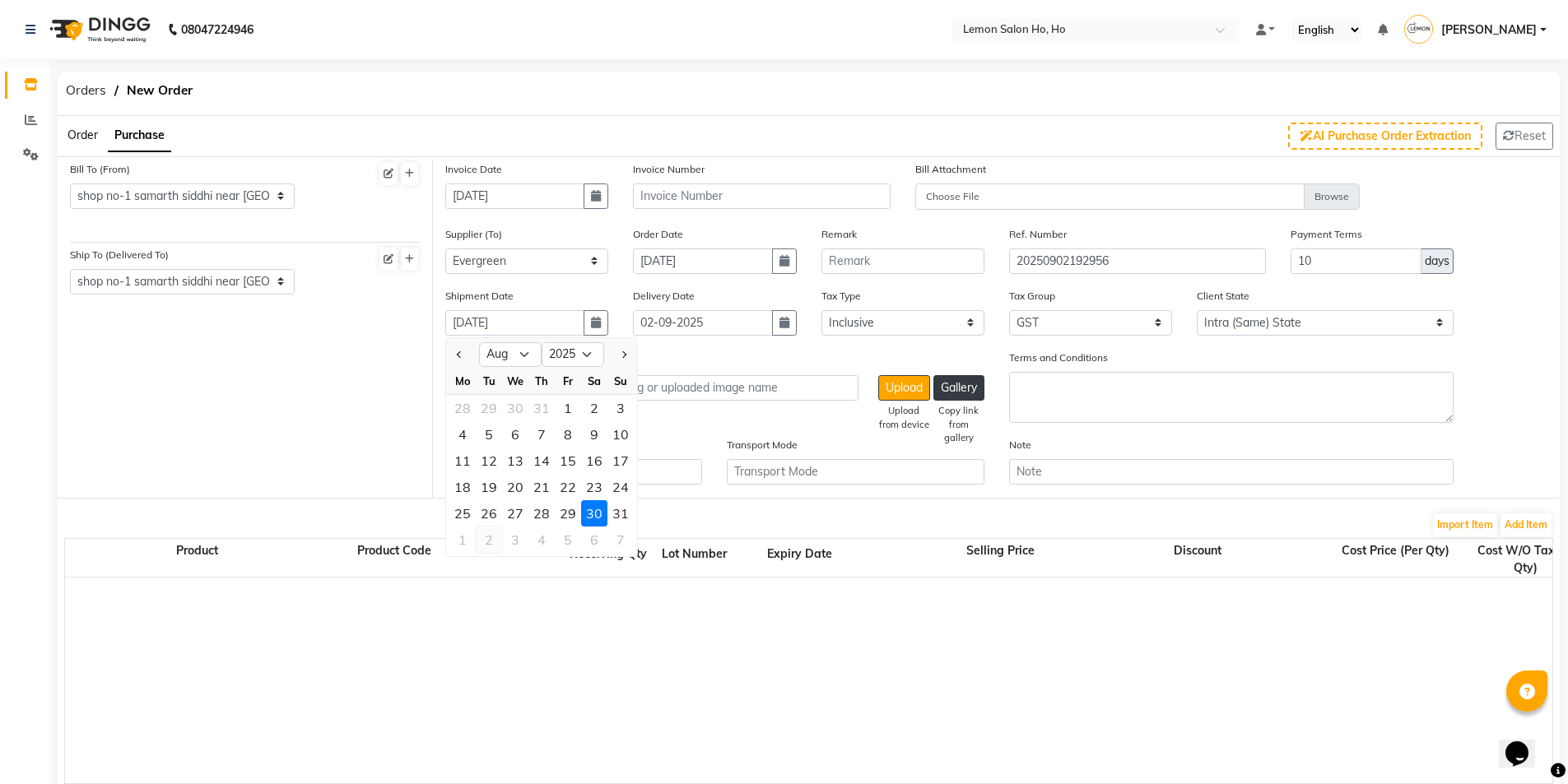
click at [490, 548] on div "2" at bounding box center [489, 540] width 26 height 26
type input "02-09-2025"
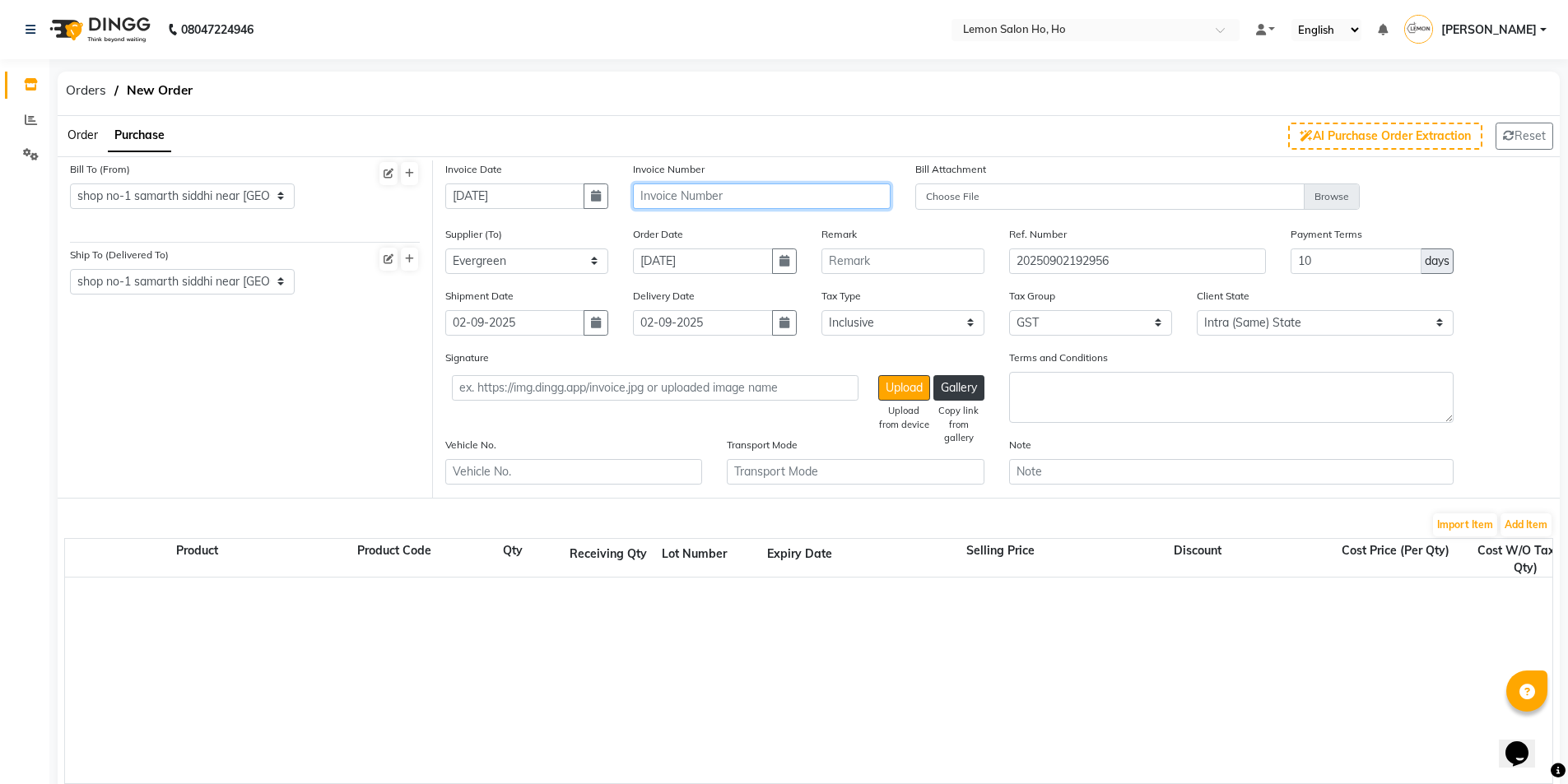
click at [754, 203] on input "text" at bounding box center [762, 196] width 257 height 26
type input "SE/772/25-26"
click at [1517, 526] on button "Add Item" at bounding box center [1526, 525] width 51 height 23
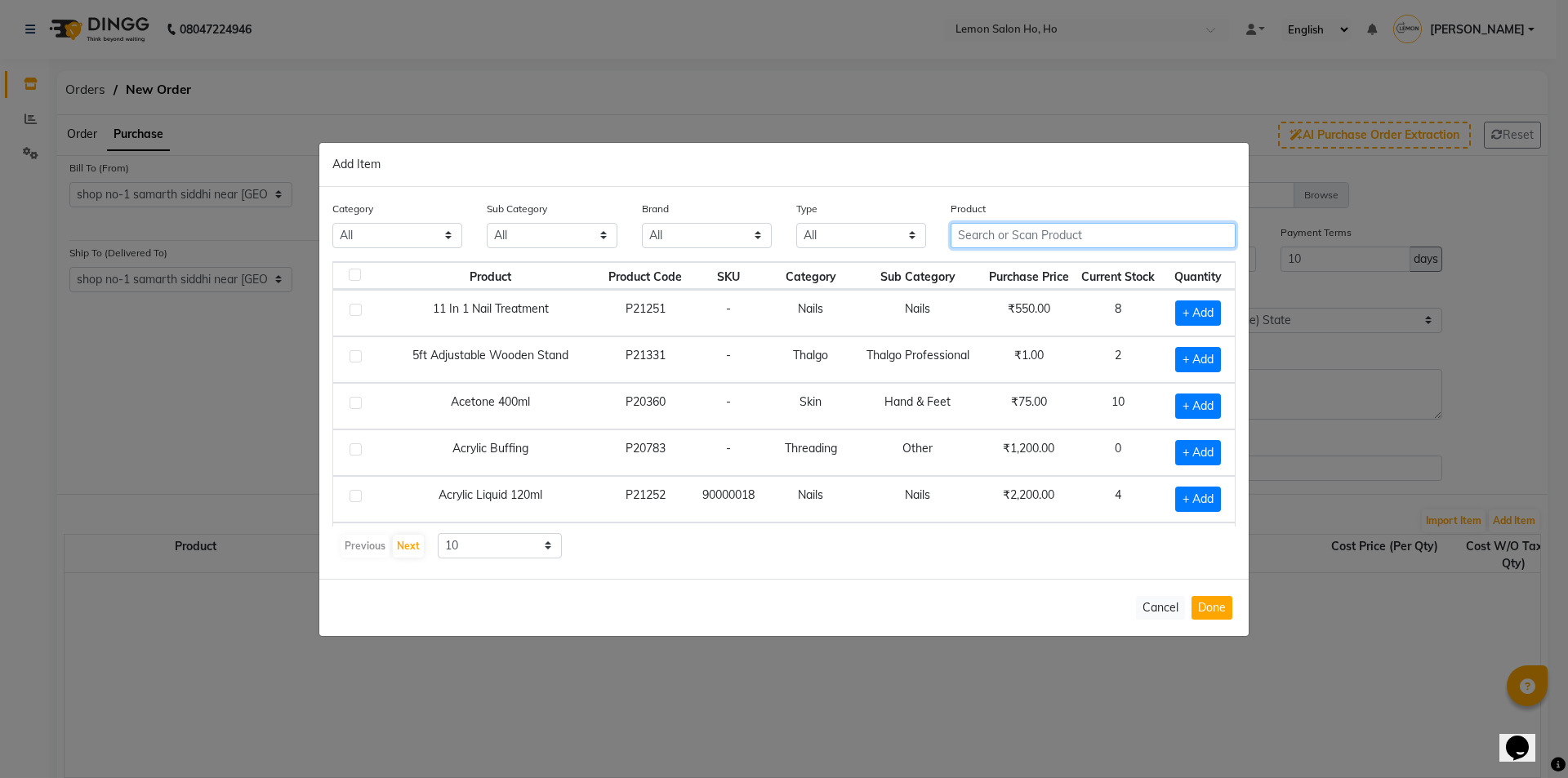
click at [1051, 244] on input "text" at bounding box center [1092, 235] width 285 height 25
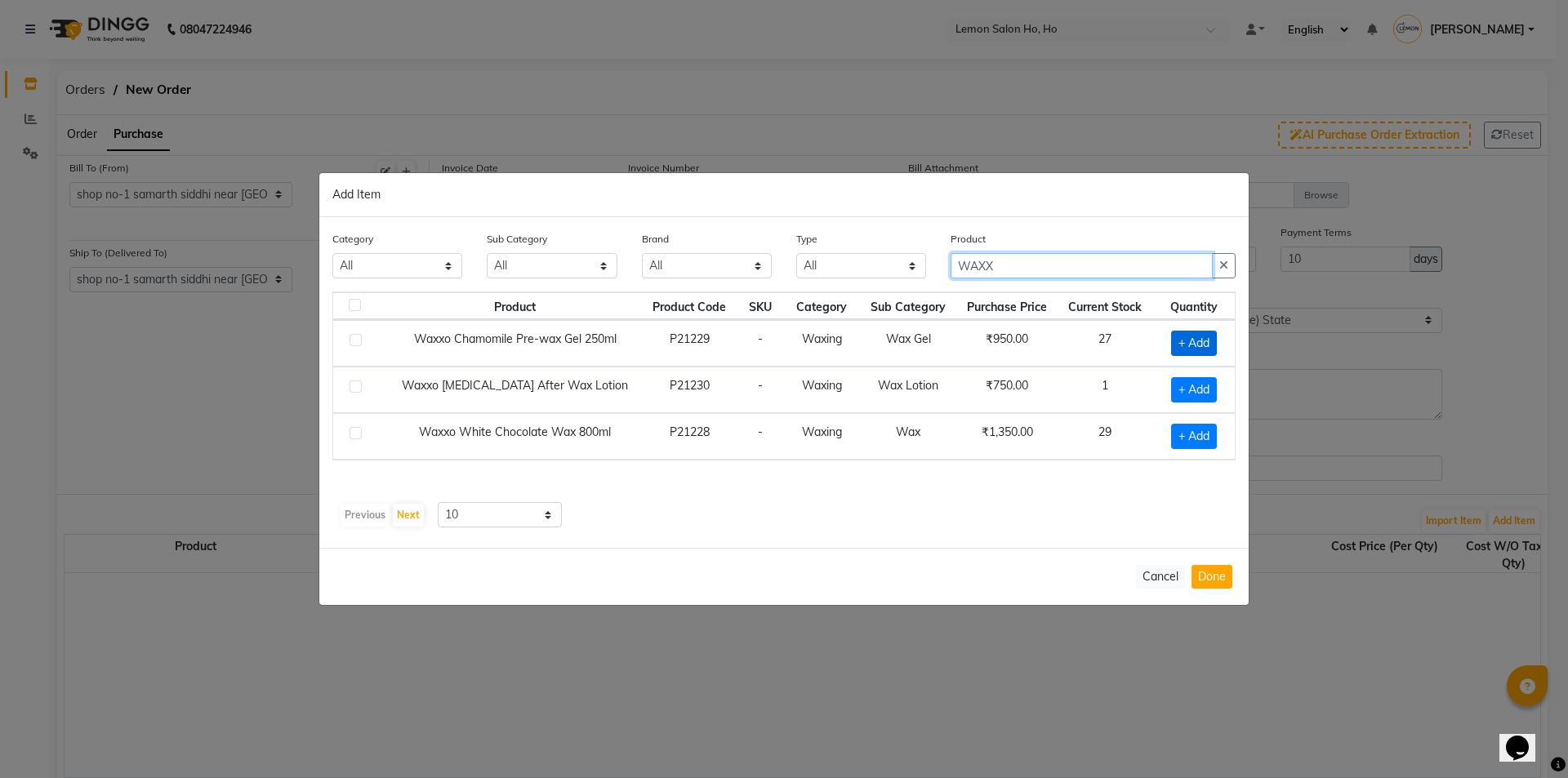
type input "WAXX"
click at [1189, 333] on span "+ Add" at bounding box center [1194, 343] width 46 height 25
checkbox input "true"
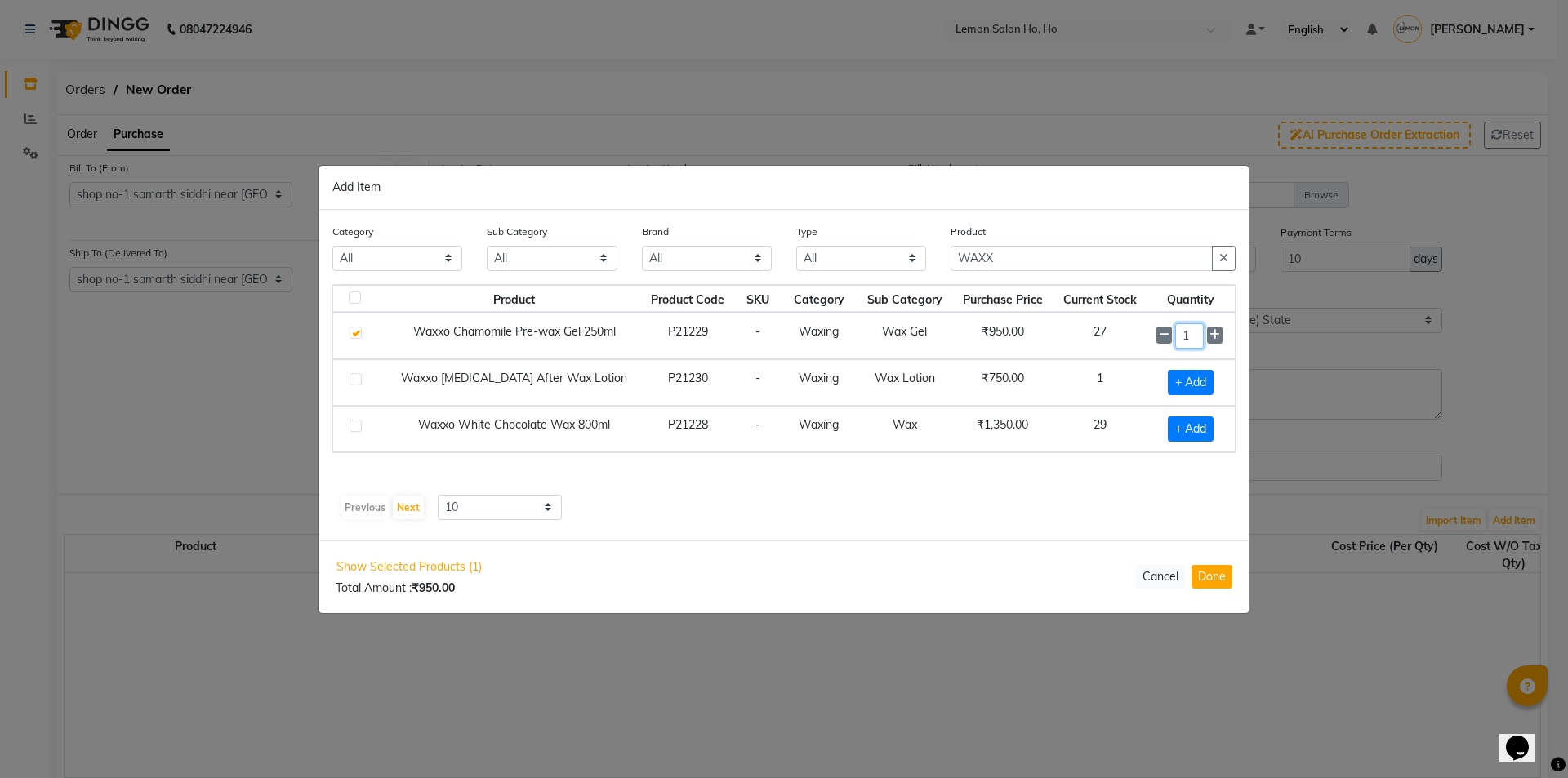
click at [1191, 333] on input "1" at bounding box center [1189, 336] width 29 height 25
type input "24"
click at [1213, 587] on button "Done" at bounding box center [1212, 577] width 41 height 24
select select "2069"
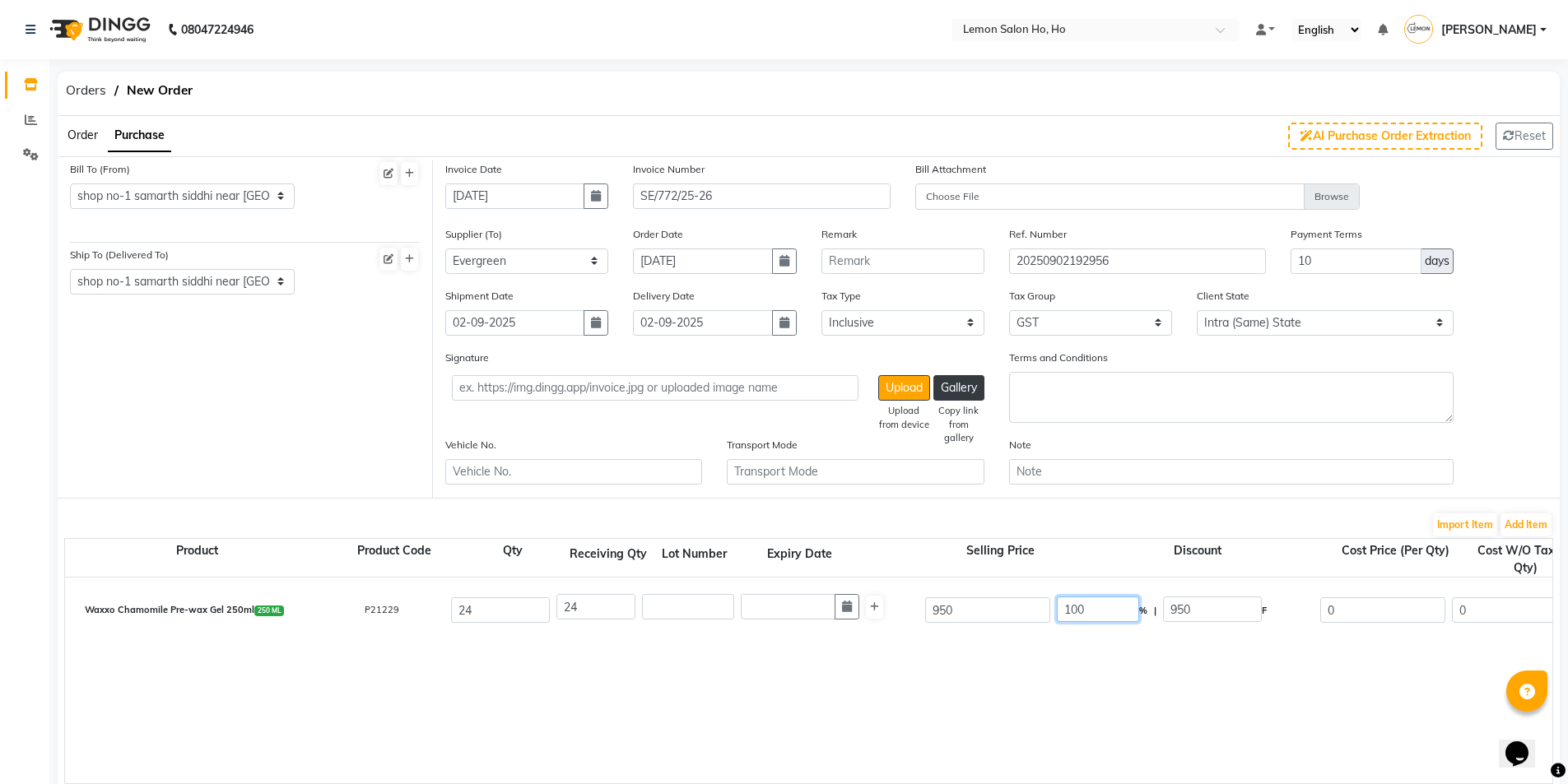
click at [1067, 606] on input "100" at bounding box center [1098, 609] width 82 height 26
click at [1079, 611] on input "100" at bounding box center [1098, 609] width 82 height 26
click at [1077, 612] on input "100" at bounding box center [1098, 609] width 82 height 26
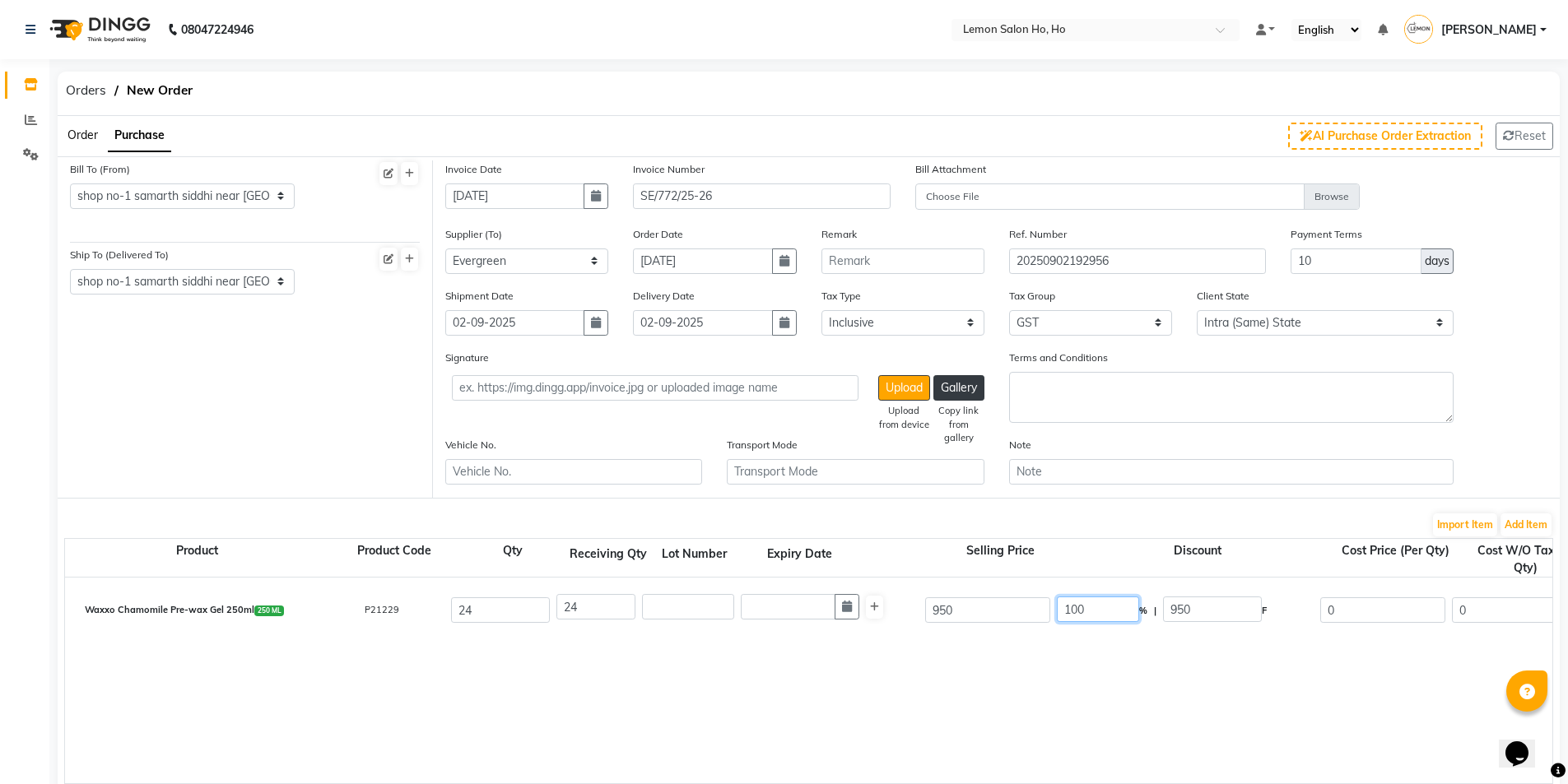
click at [1077, 612] on input "100" at bounding box center [1098, 609] width 82 height 26
click at [1074, 614] on input "100" at bounding box center [1098, 609] width 82 height 26
click at [1079, 609] on input "100" at bounding box center [1098, 609] width 82 height 26
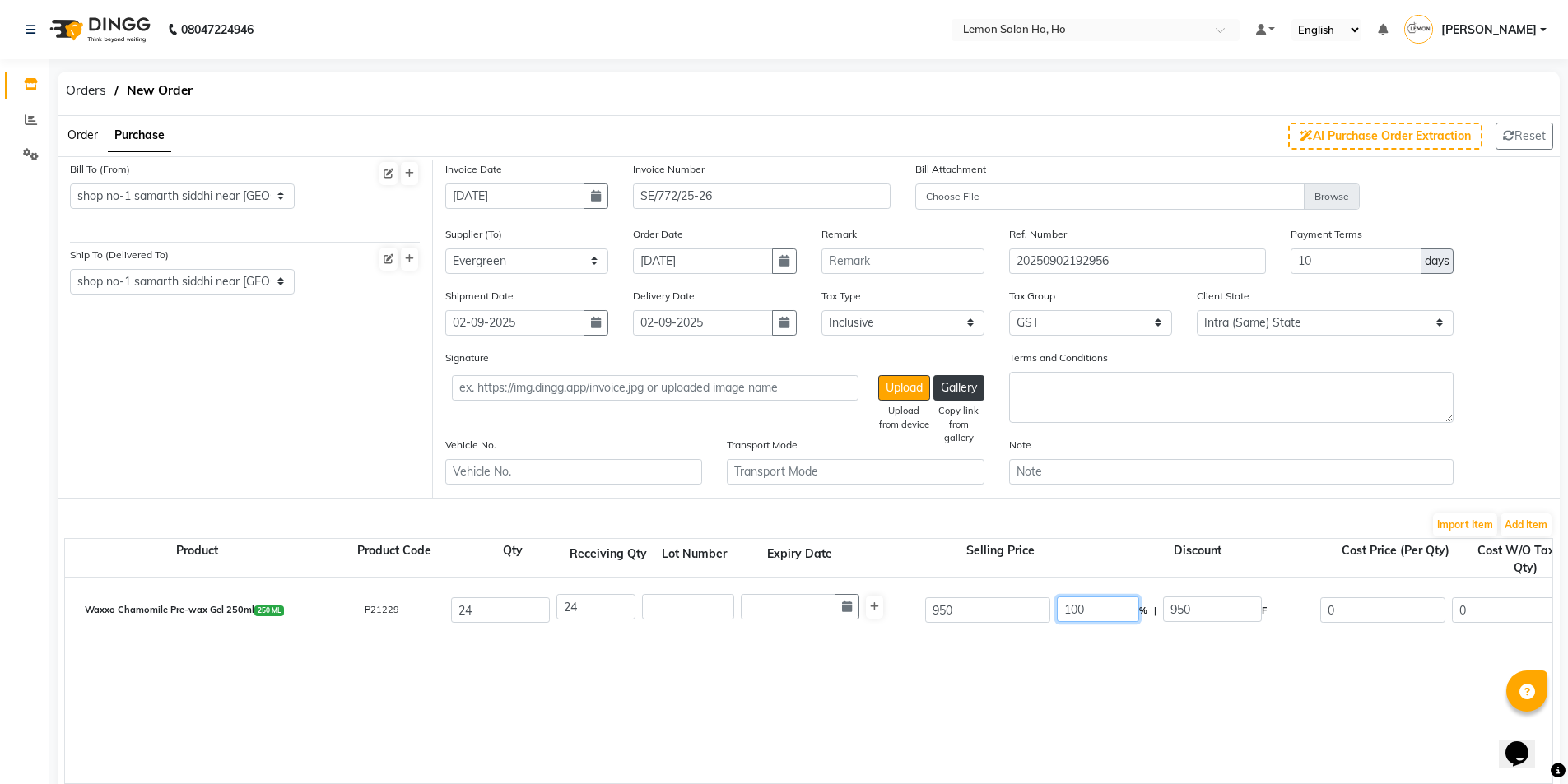
click at [1079, 609] on input "100" at bounding box center [1098, 609] width 82 height 26
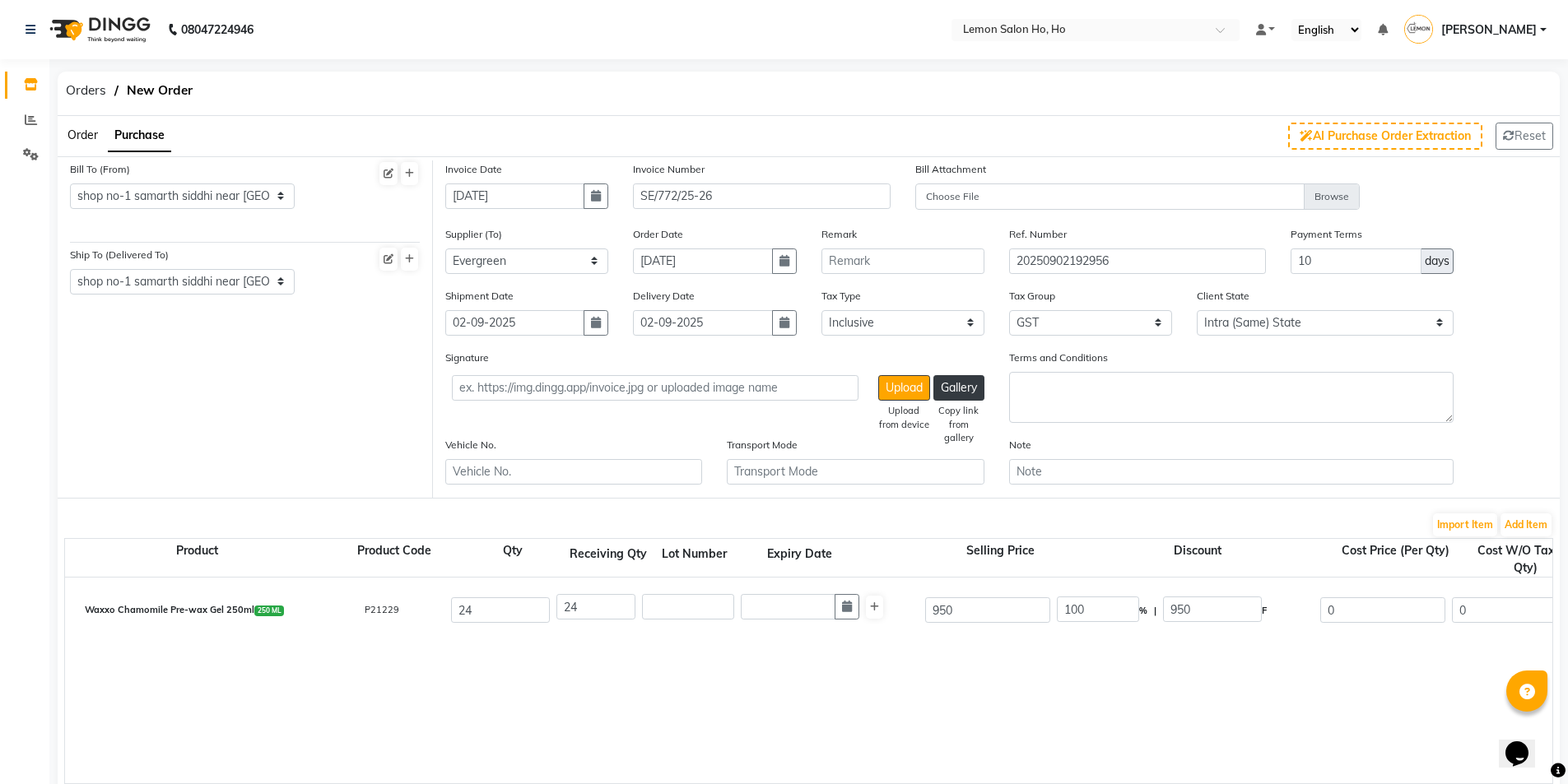
drag, startPoint x: 1079, startPoint y: 609, endPoint x: 1064, endPoint y: 661, distance: 54.1
click at [1064, 661] on div "Waxxo Chamomile Pre-wax Gel 250ml 250 ML P21229 24 24 950 100 % | 950 F 0 0 0 N…" at bounding box center [1552, 681] width 2975 height 206
click at [1071, 609] on input "100" at bounding box center [1098, 609] width 82 height 26
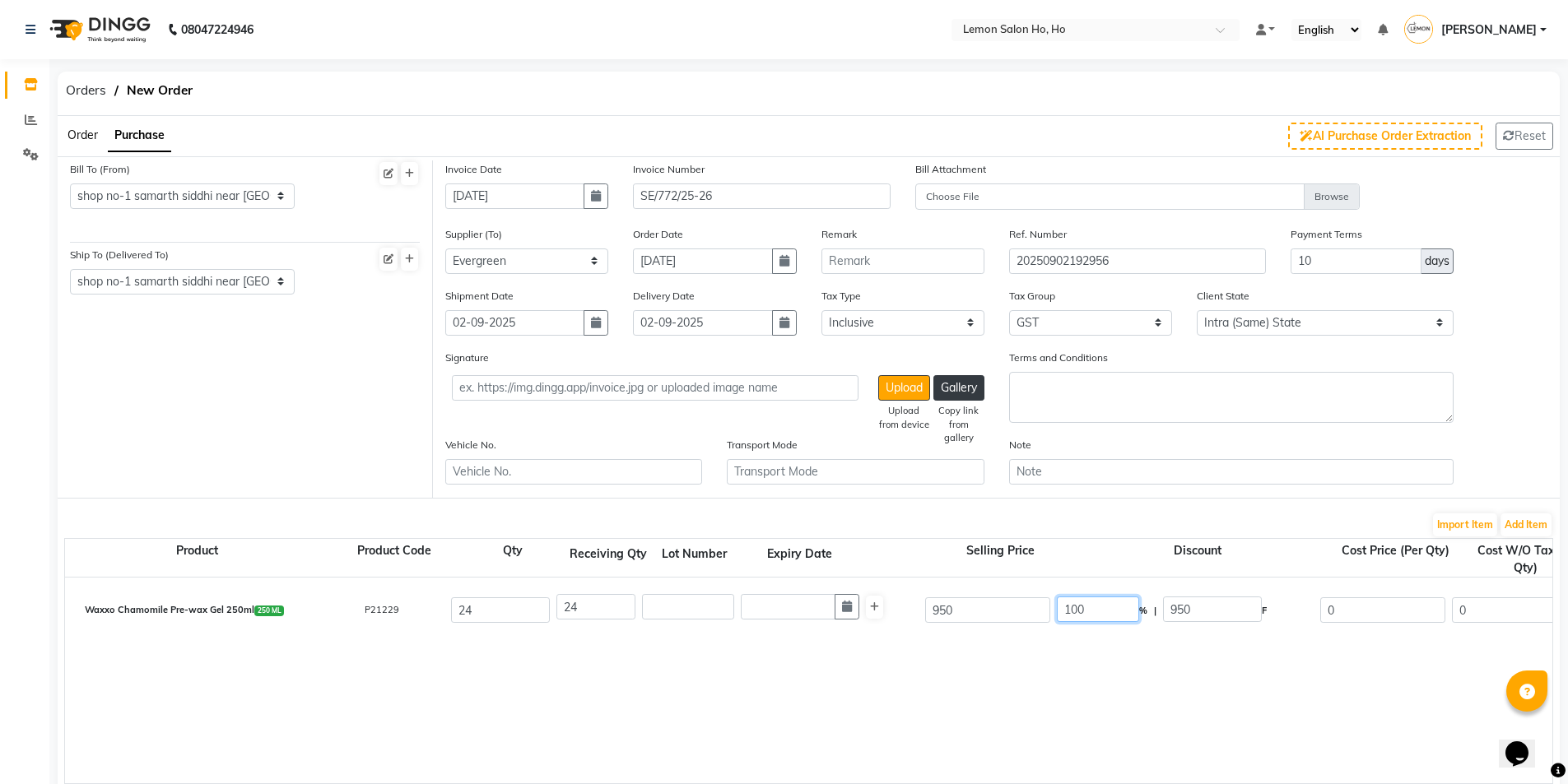
click at [1071, 609] on input "100" at bounding box center [1098, 609] width 82 height 26
type input "50"
type input "475"
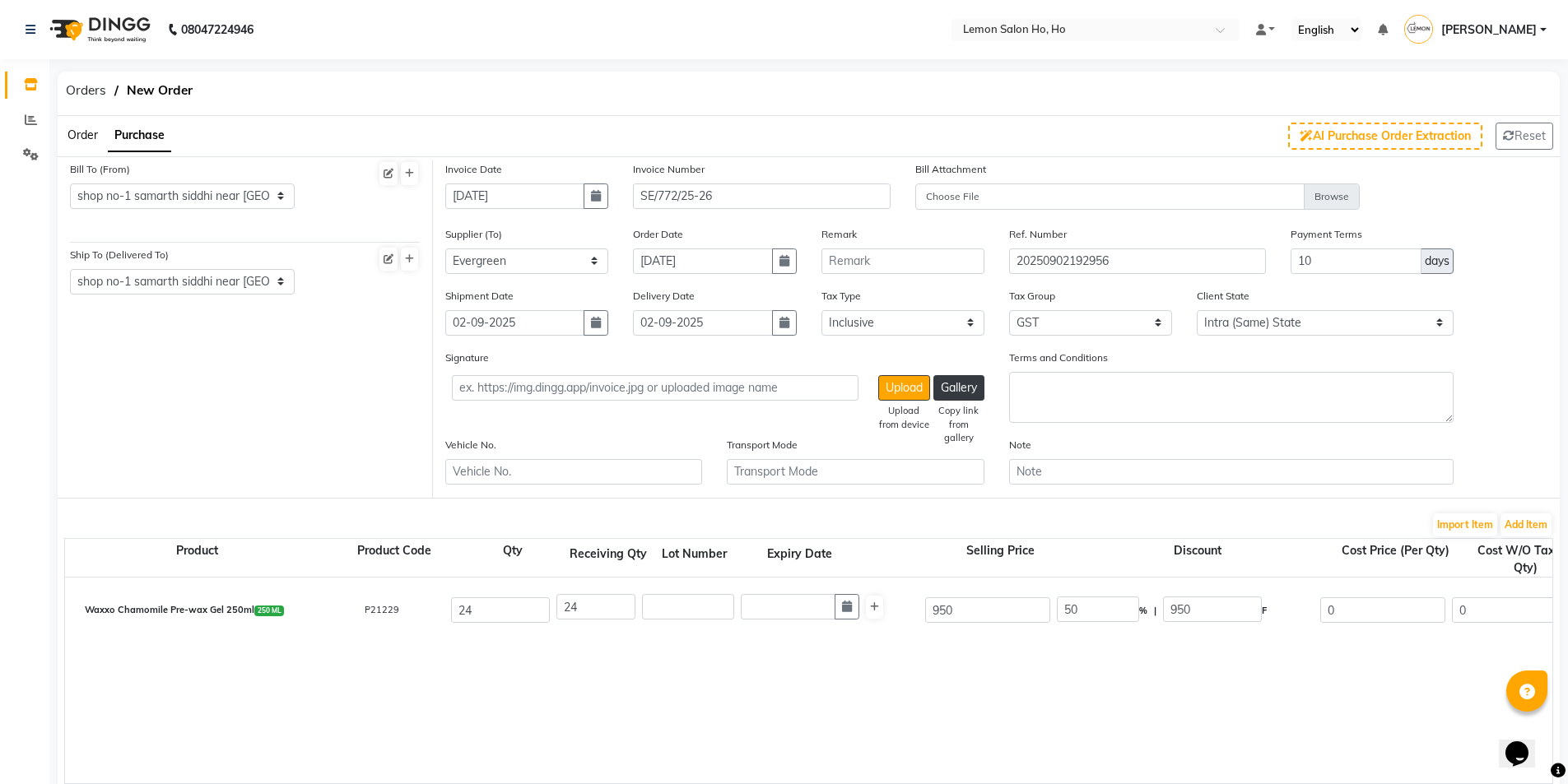
type input "402.54"
type input "9660.96"
type input "1738.97"
type input "11399.93"
click at [1106, 703] on div "Waxxo Chamomile Pre-wax Gel 250ml 250 ML P21229 24 24 950 50 % | 475 F 475 402.…" at bounding box center [1552, 681] width 2975 height 206
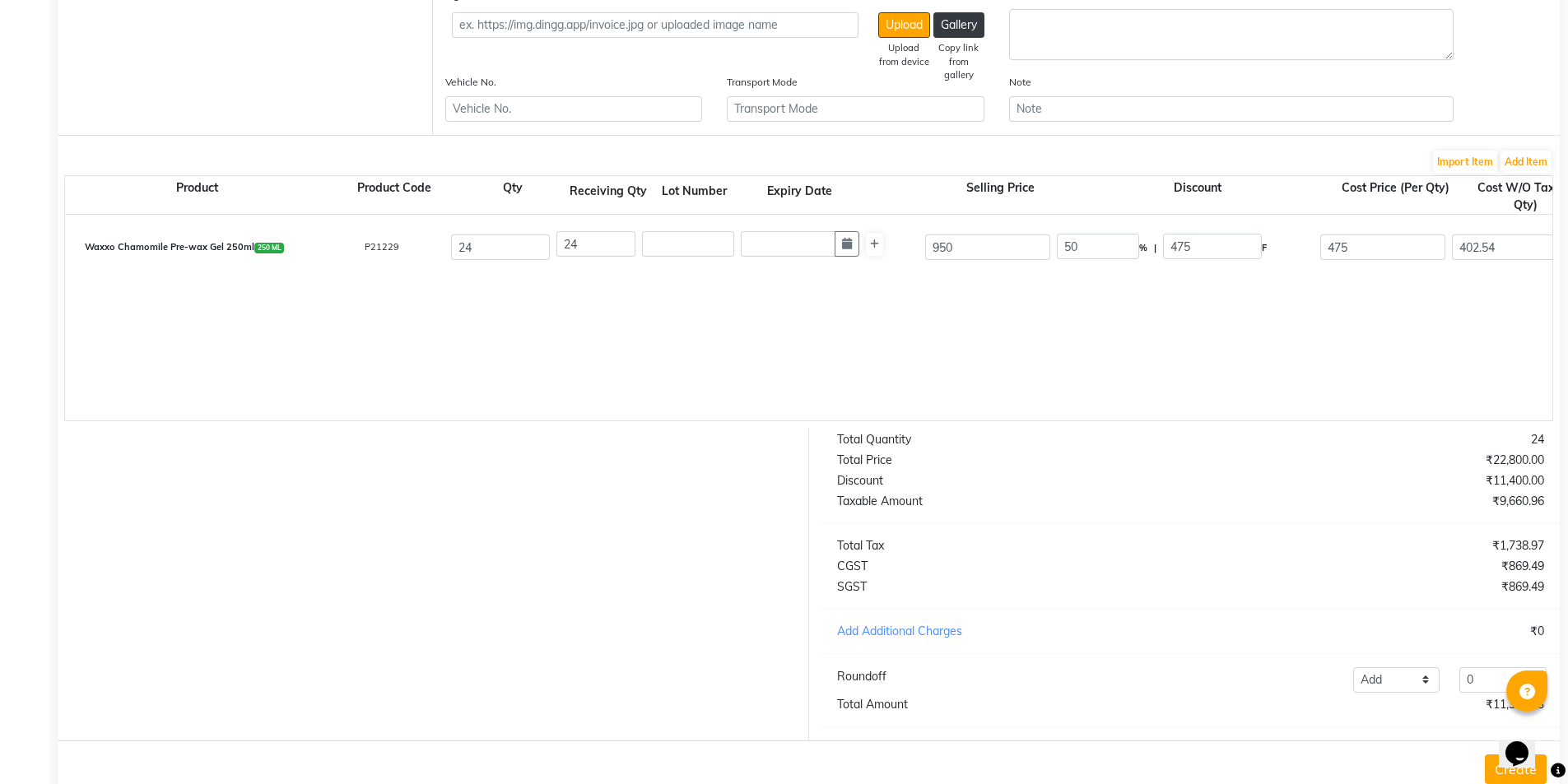
scroll to position [417, 0]
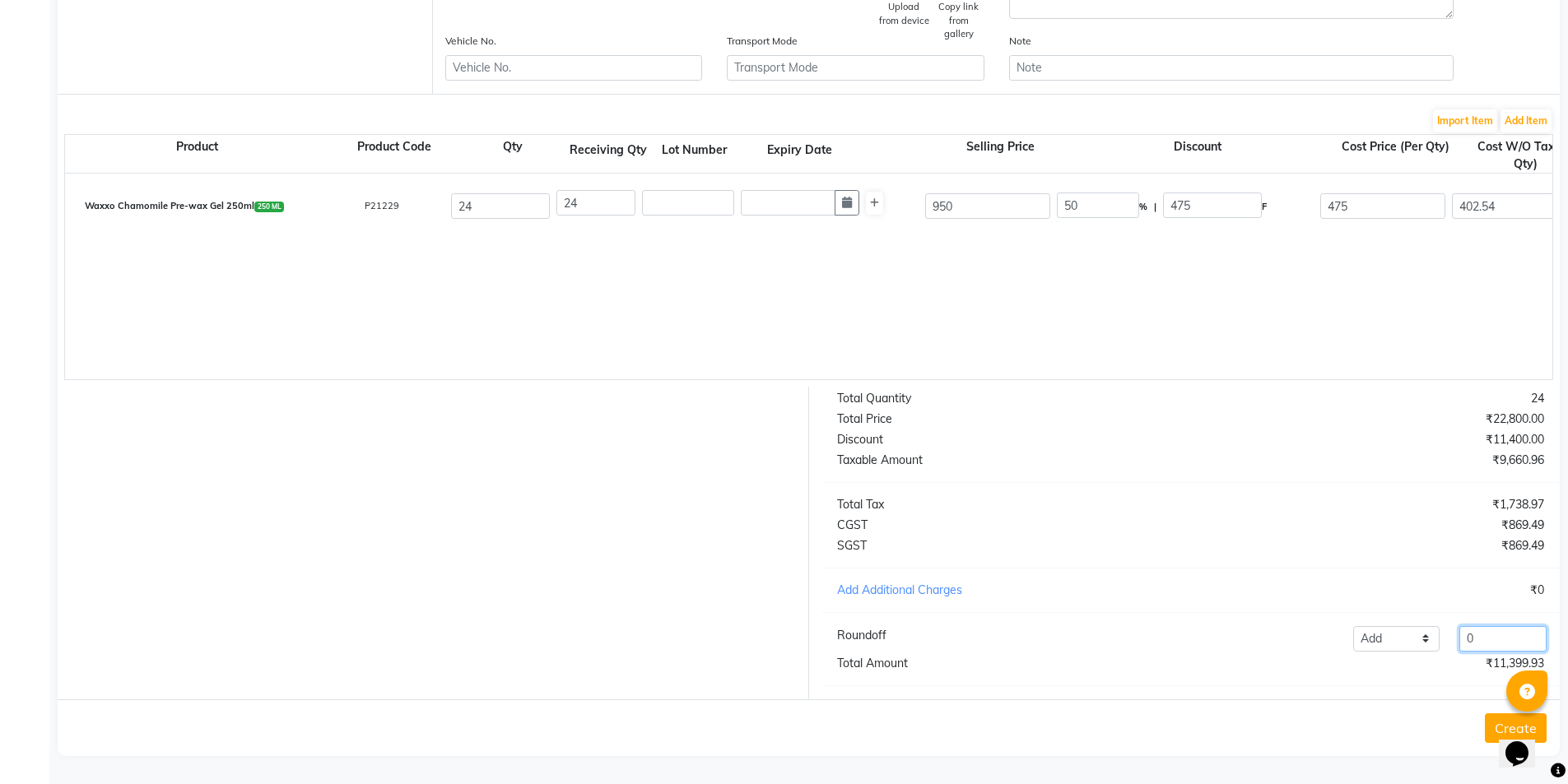
click at [1505, 630] on input "0" at bounding box center [1503, 639] width 87 height 26
type input "0.07"
click at [1487, 728] on button "Create" at bounding box center [1515, 729] width 62 height 30
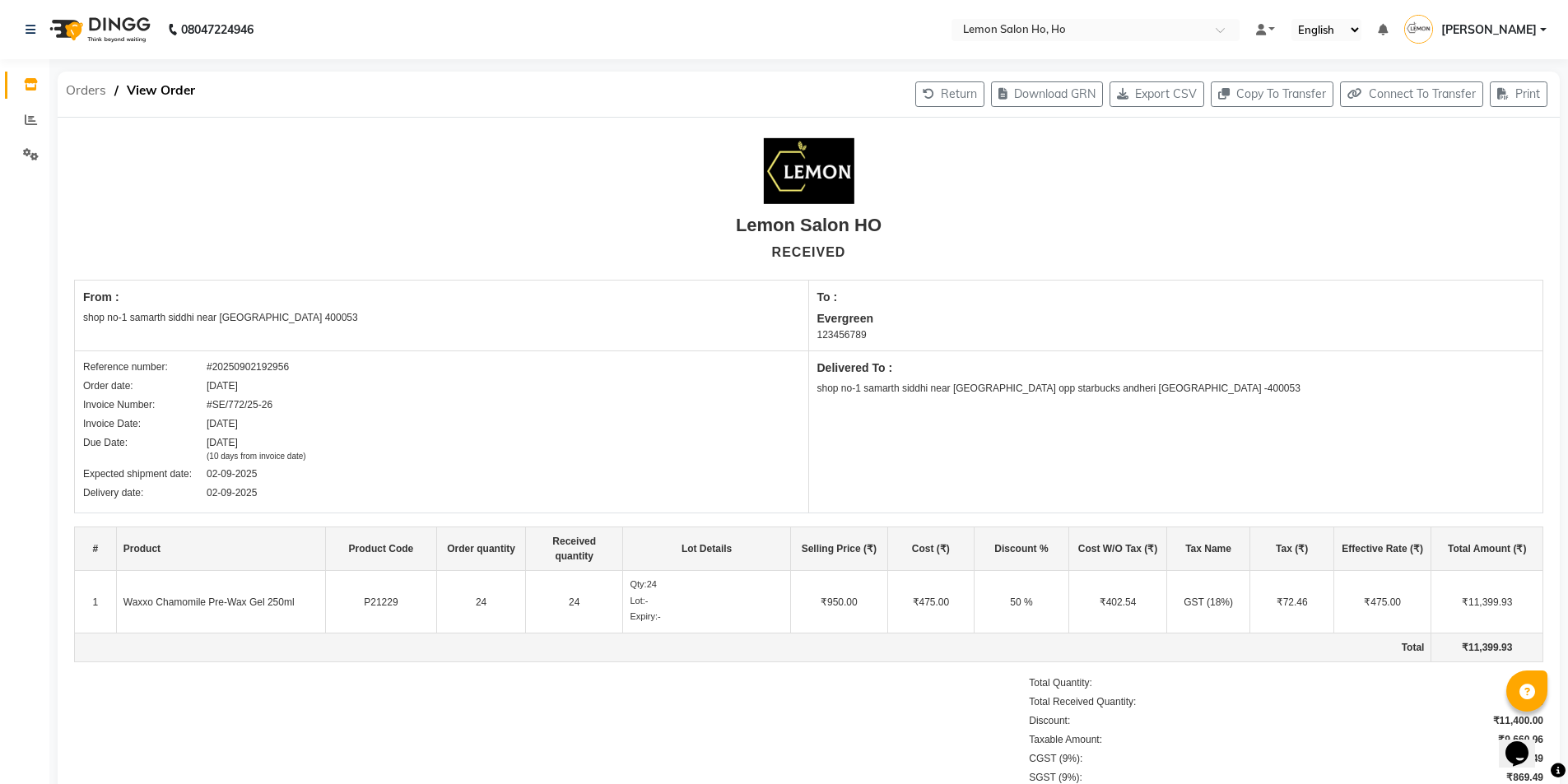
click at [95, 89] on span "Orders" at bounding box center [86, 91] width 57 height 30
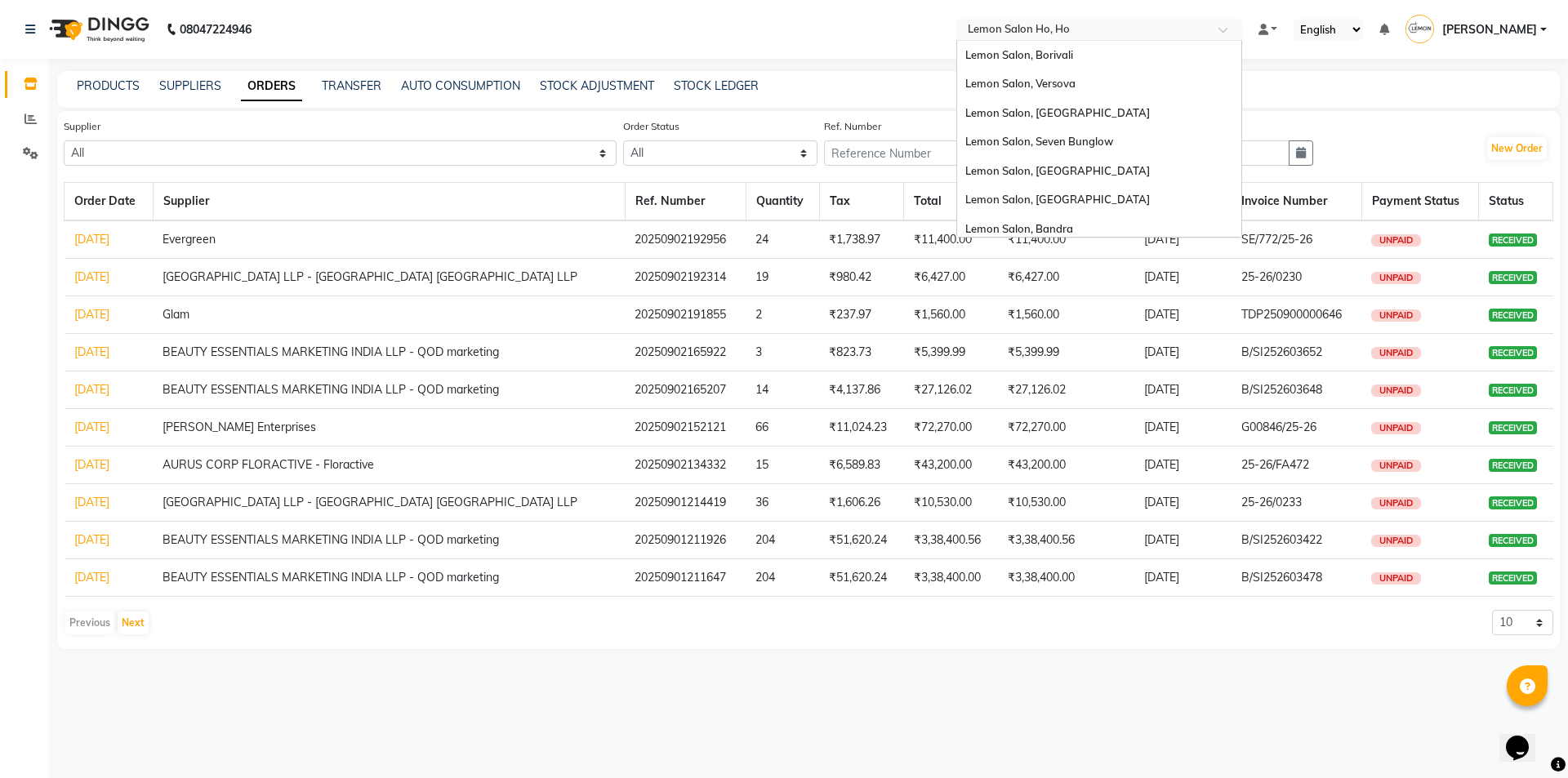
click at [1067, 32] on input "text" at bounding box center [1083, 31] width 237 height 16
click at [1064, 77] on span "Lemon Salon, Versova" at bounding box center [1020, 83] width 110 height 13
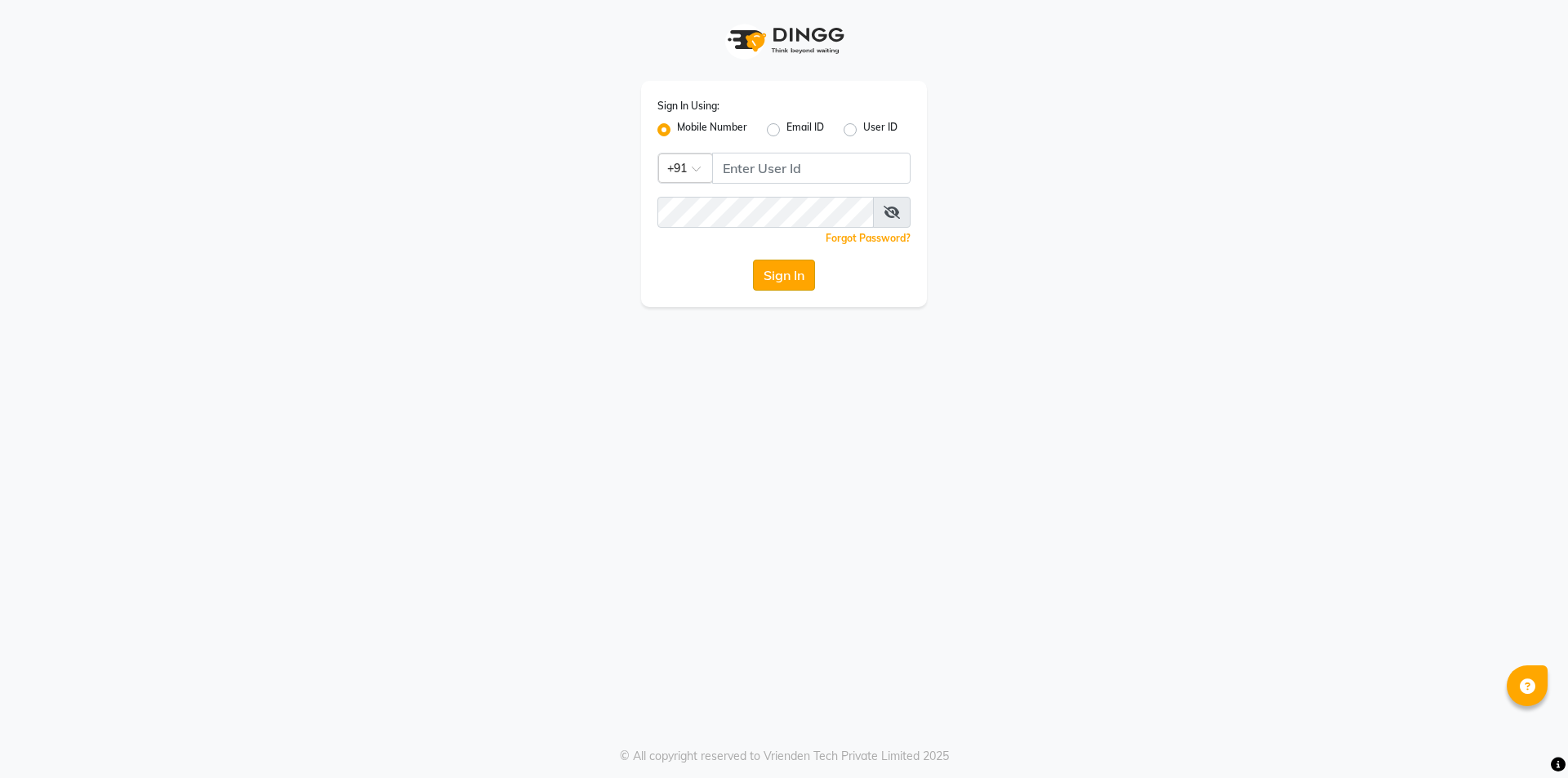
click at [783, 279] on button "Sign In" at bounding box center [784, 275] width 62 height 31
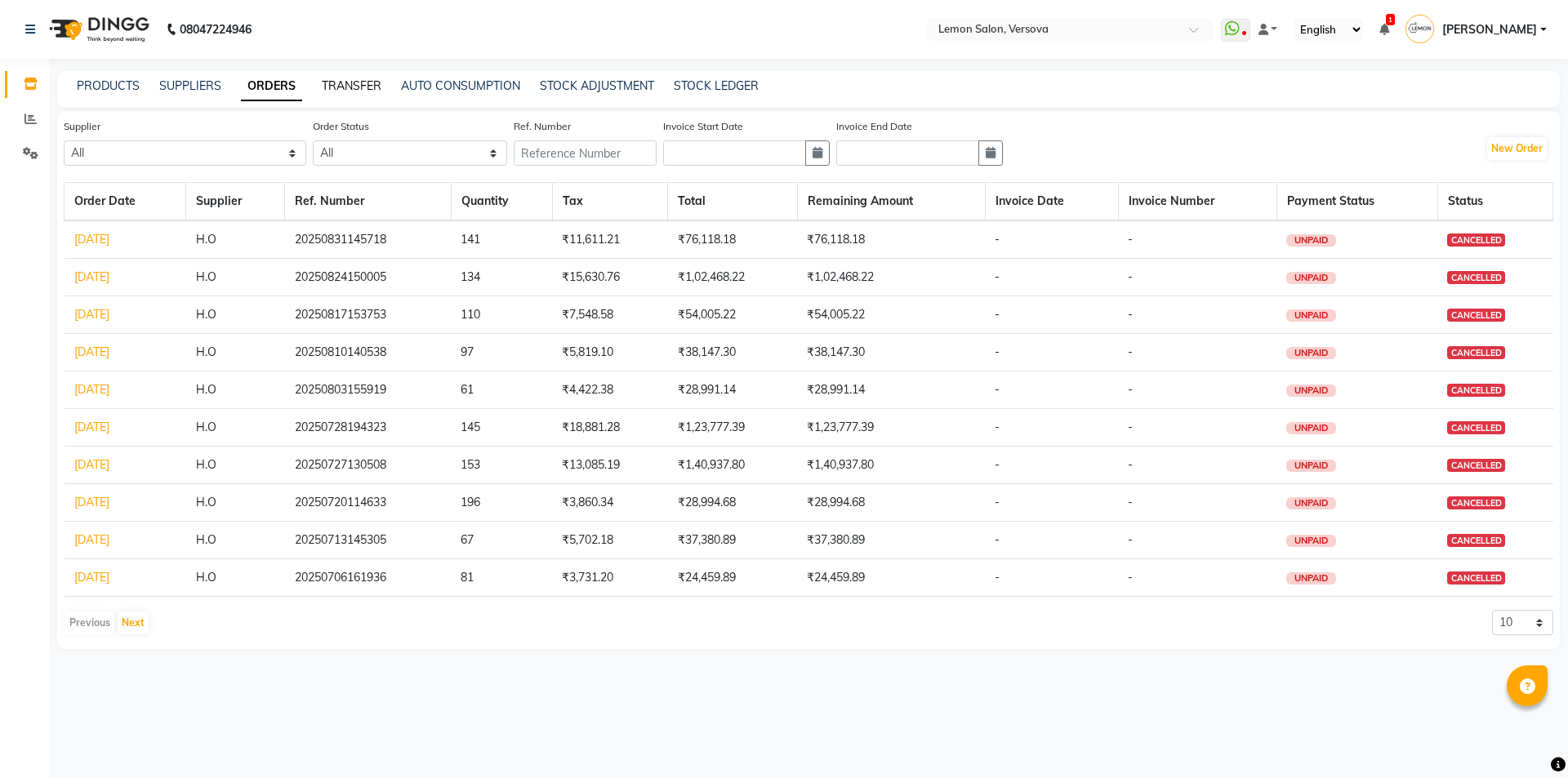
click at [358, 84] on link "TRANSFER" at bounding box center [351, 86] width 60 height 15
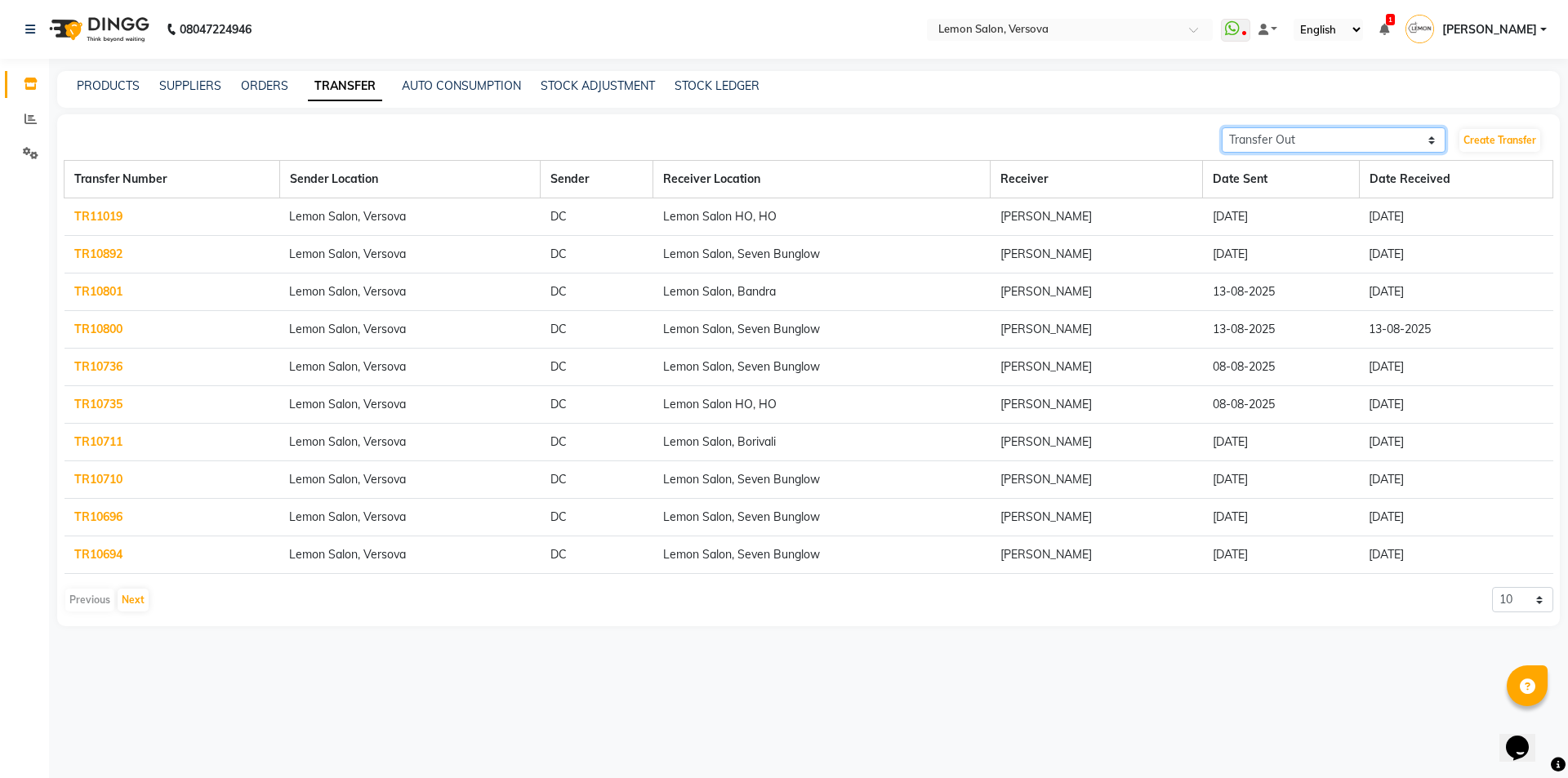
click at [1369, 141] on select "Transfer In Transfer Out" at bounding box center [1333, 140] width 224 height 25
select select "receiving"
click at [1222, 127] on select "Transfer In Transfer Out" at bounding box center [1333, 140] width 224 height 25
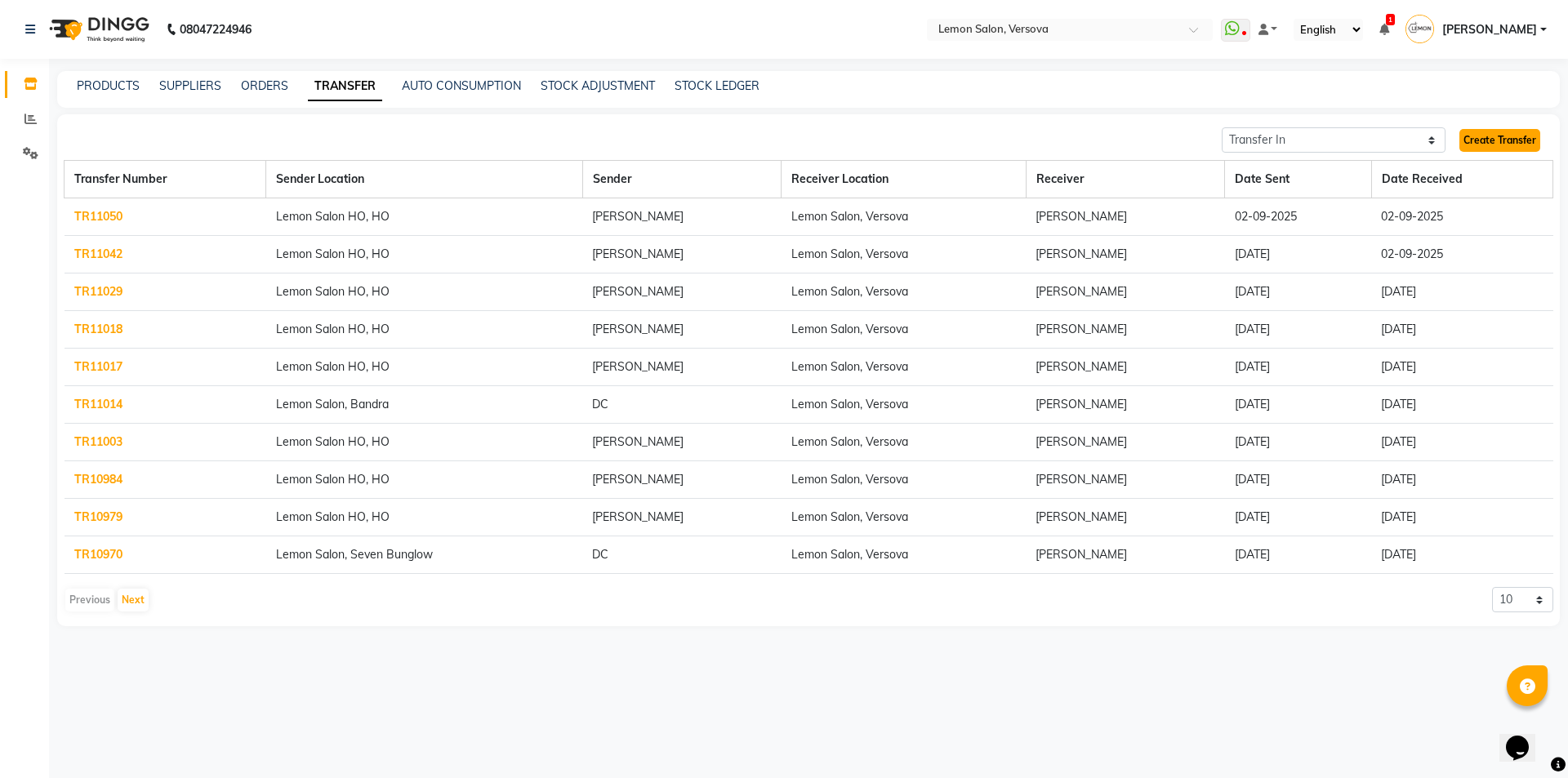
click at [1504, 149] on link "Create Transfer" at bounding box center [1499, 141] width 81 height 23
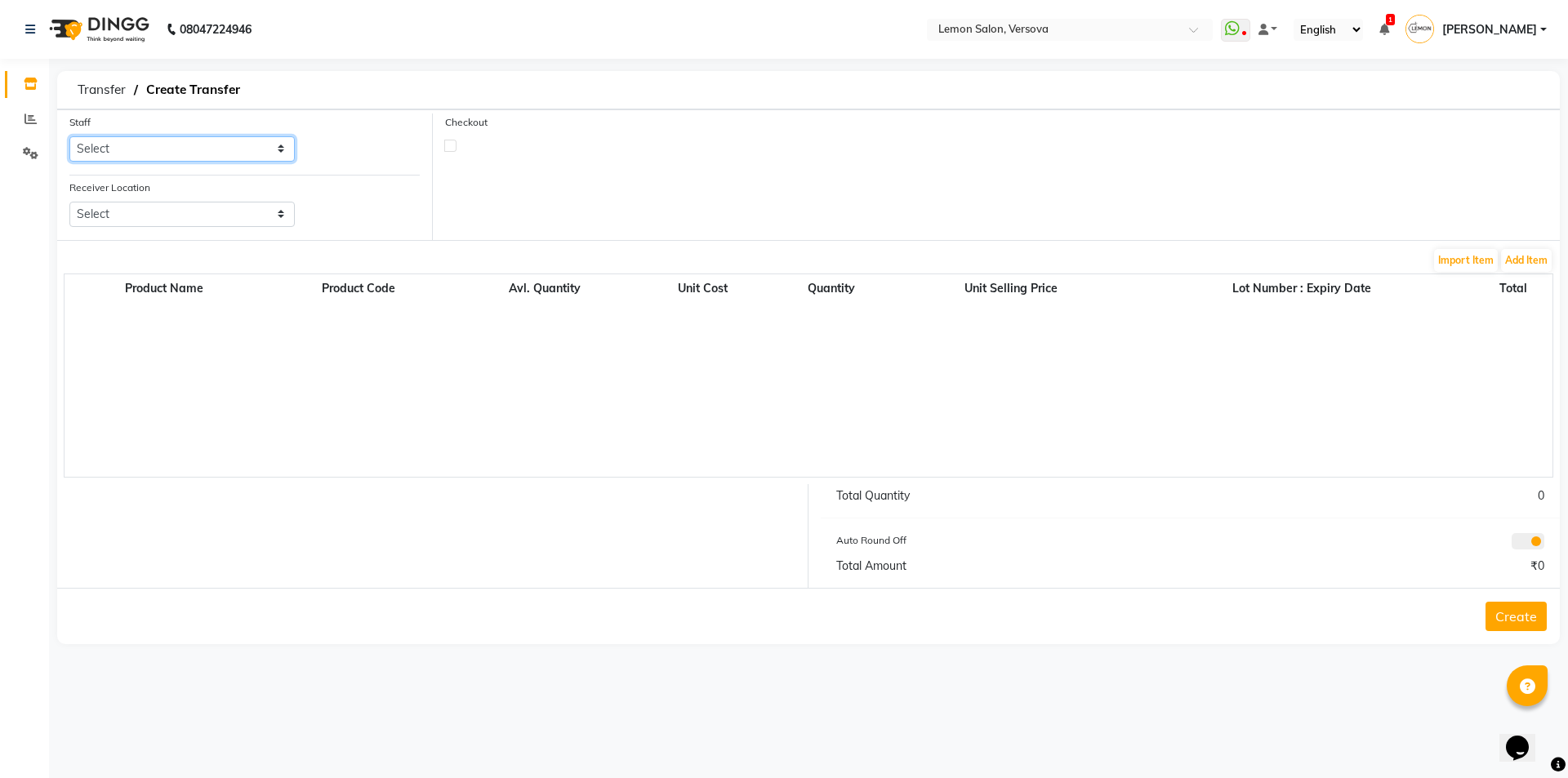
click at [248, 150] on select "Select Alim Shah Asif Salmani DC Gufran Salmani Hira Lal Om Prakash Kandu Kassa…" at bounding box center [182, 149] width 226 height 25
select select "7886"
click at [69, 136] on select "Select Alim Shah Asif Salmani DC Gufran Salmani Hira Lal Om Prakash Kandu Kassa…" at bounding box center [182, 149] width 226 height 25
click at [221, 208] on select "Select Lemon Salon, Lokhandwala Lemon Salon, Malad Lemon Salon, Seven Bunglow L…" at bounding box center [182, 214] width 226 height 25
select select "968"
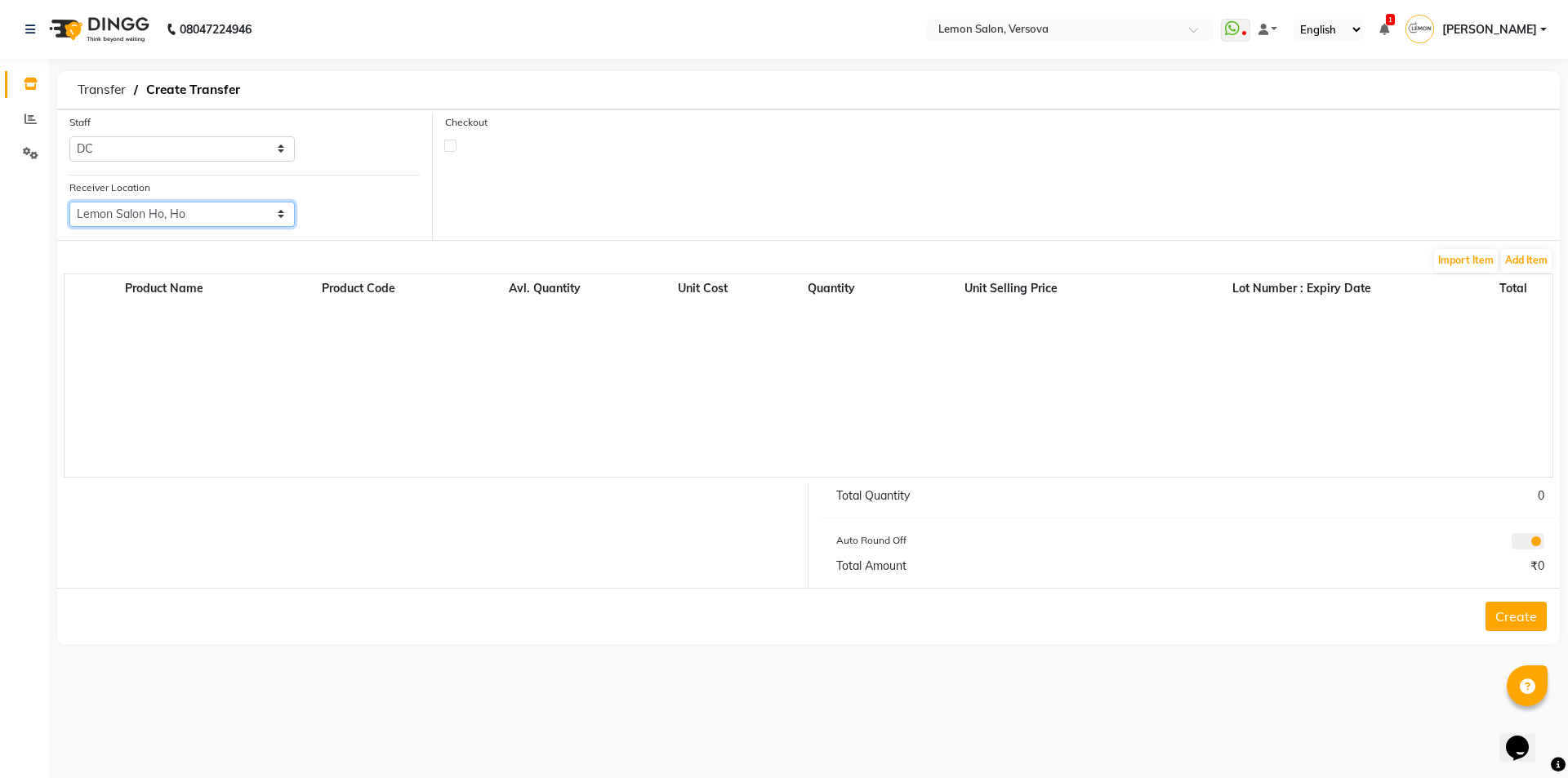
click at [69, 202] on select "Select Lemon Salon, Lokhandwala Lemon Salon, Malad Lemon Salon, Seven Bunglow L…" at bounding box center [182, 214] width 226 height 25
click at [448, 144] on label at bounding box center [450, 145] width 12 height 12
click at [448, 144] on input "checkbox" at bounding box center [450, 145] width 11 height 11
checkbox input "true"
select select "true"
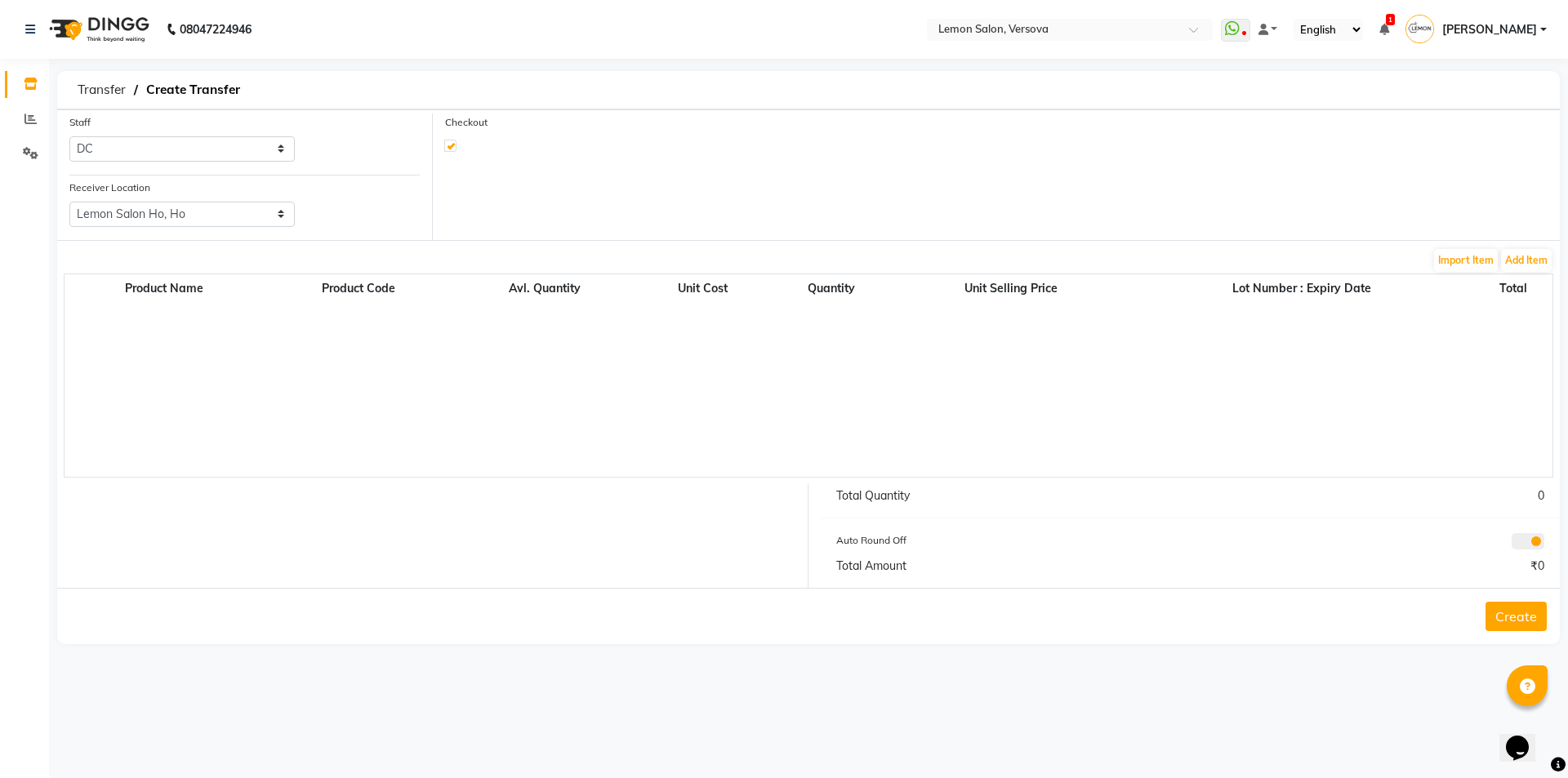
select select "763"
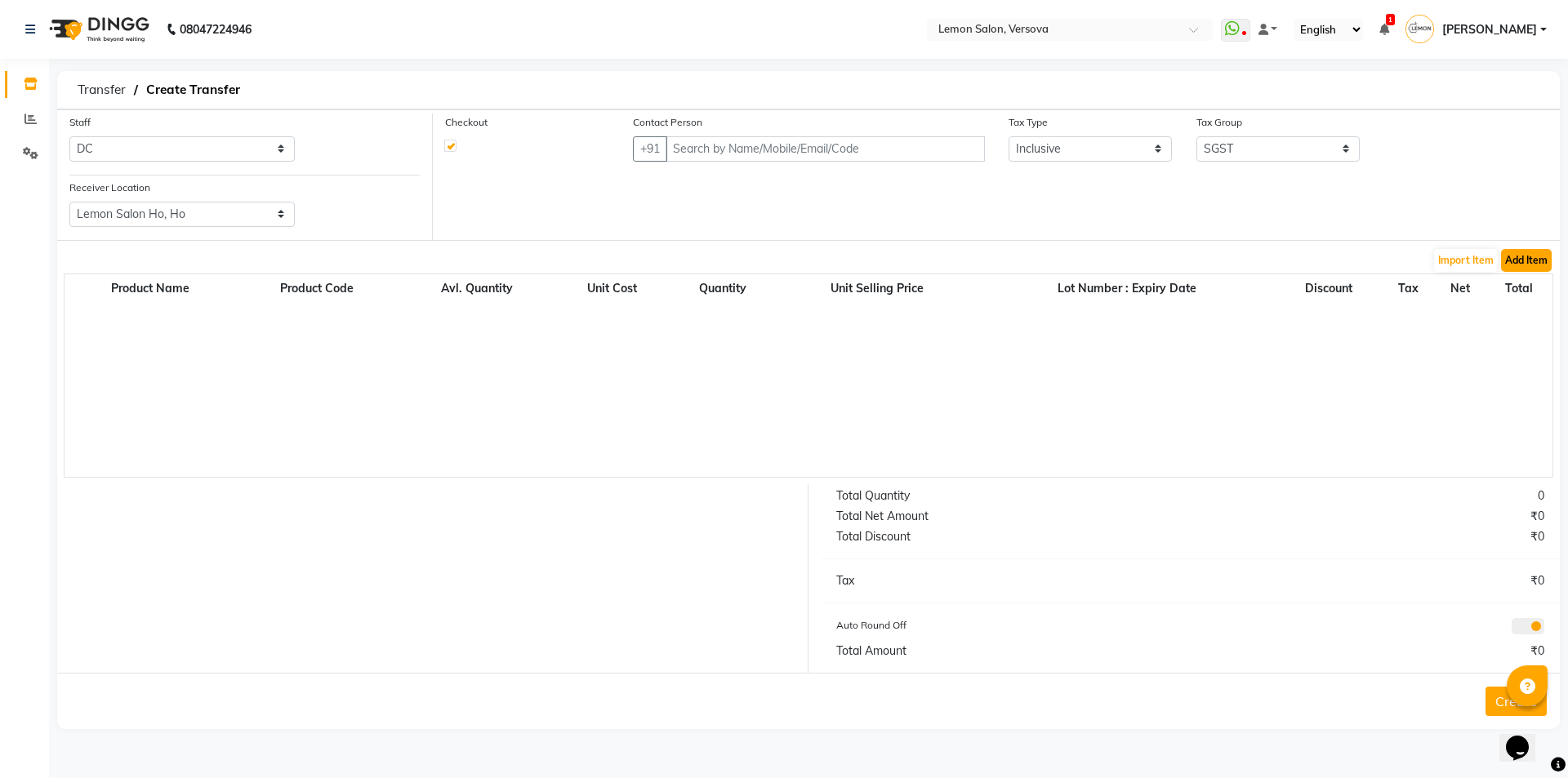
click at [1543, 258] on button "Add Item" at bounding box center [1526, 261] width 51 height 23
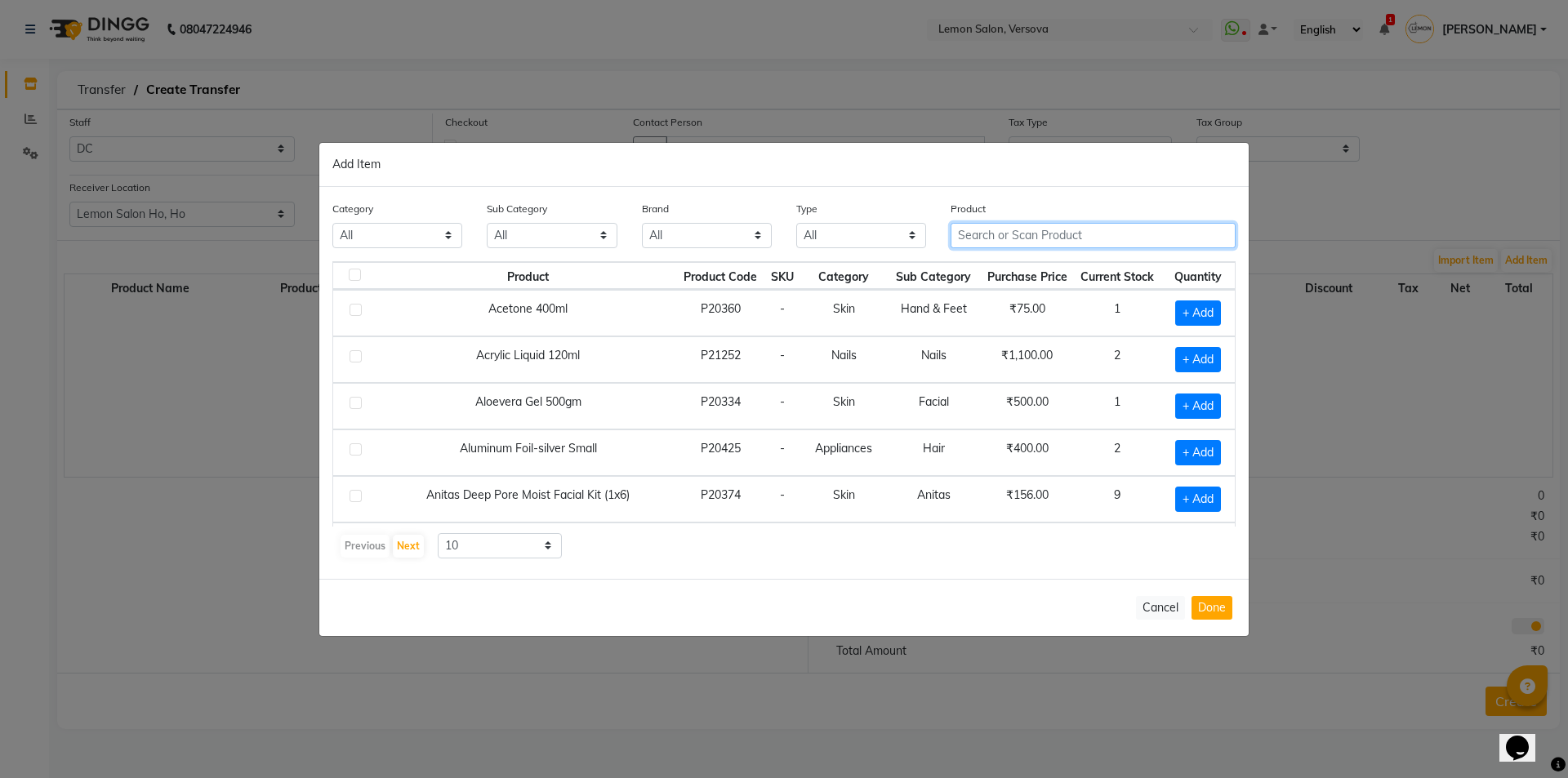
click at [1090, 230] on input "text" at bounding box center [1092, 235] width 285 height 25
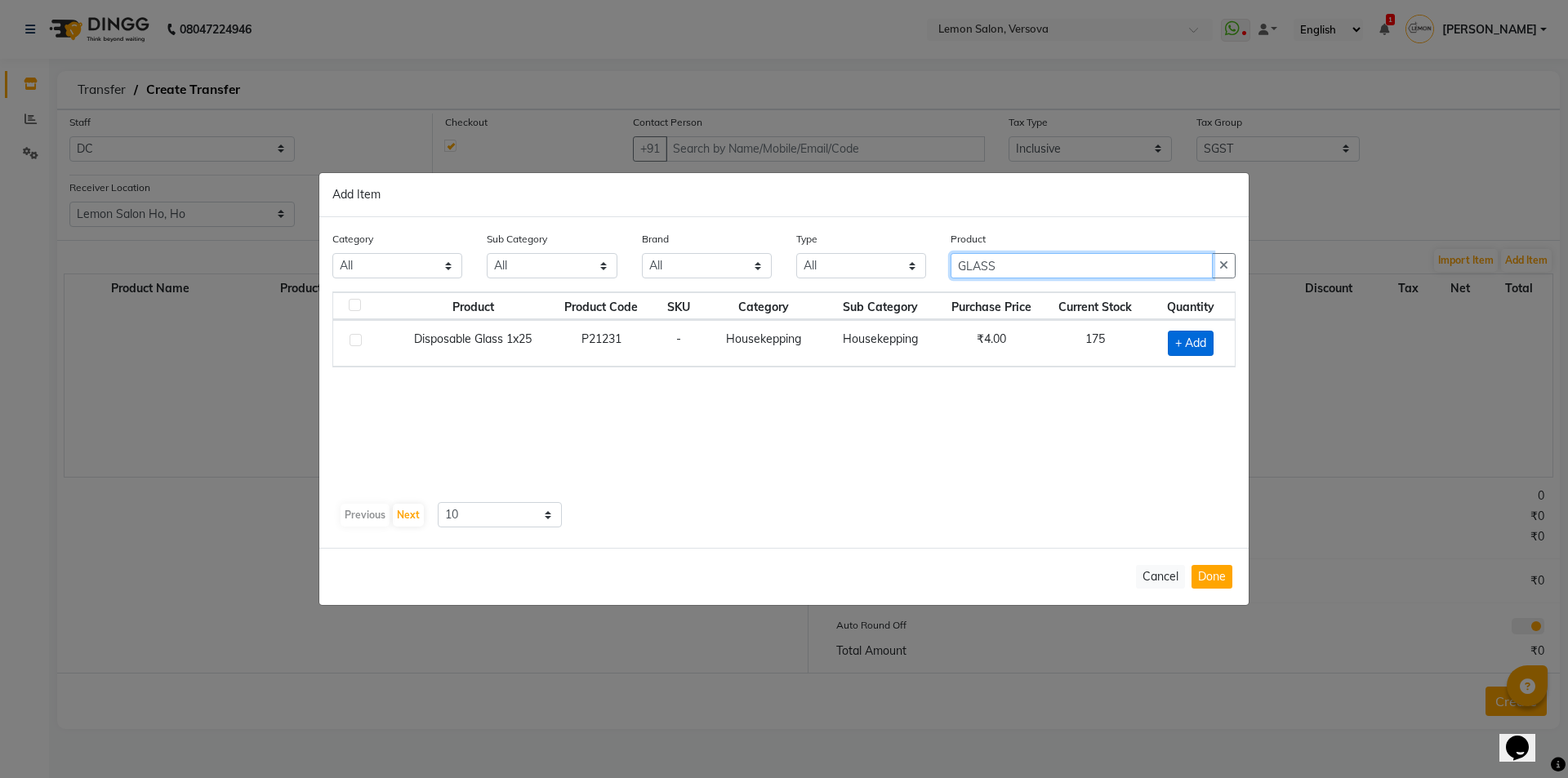
type input "GLASS"
click at [1176, 342] on span "+ Add" at bounding box center [1191, 343] width 46 height 25
checkbox input "true"
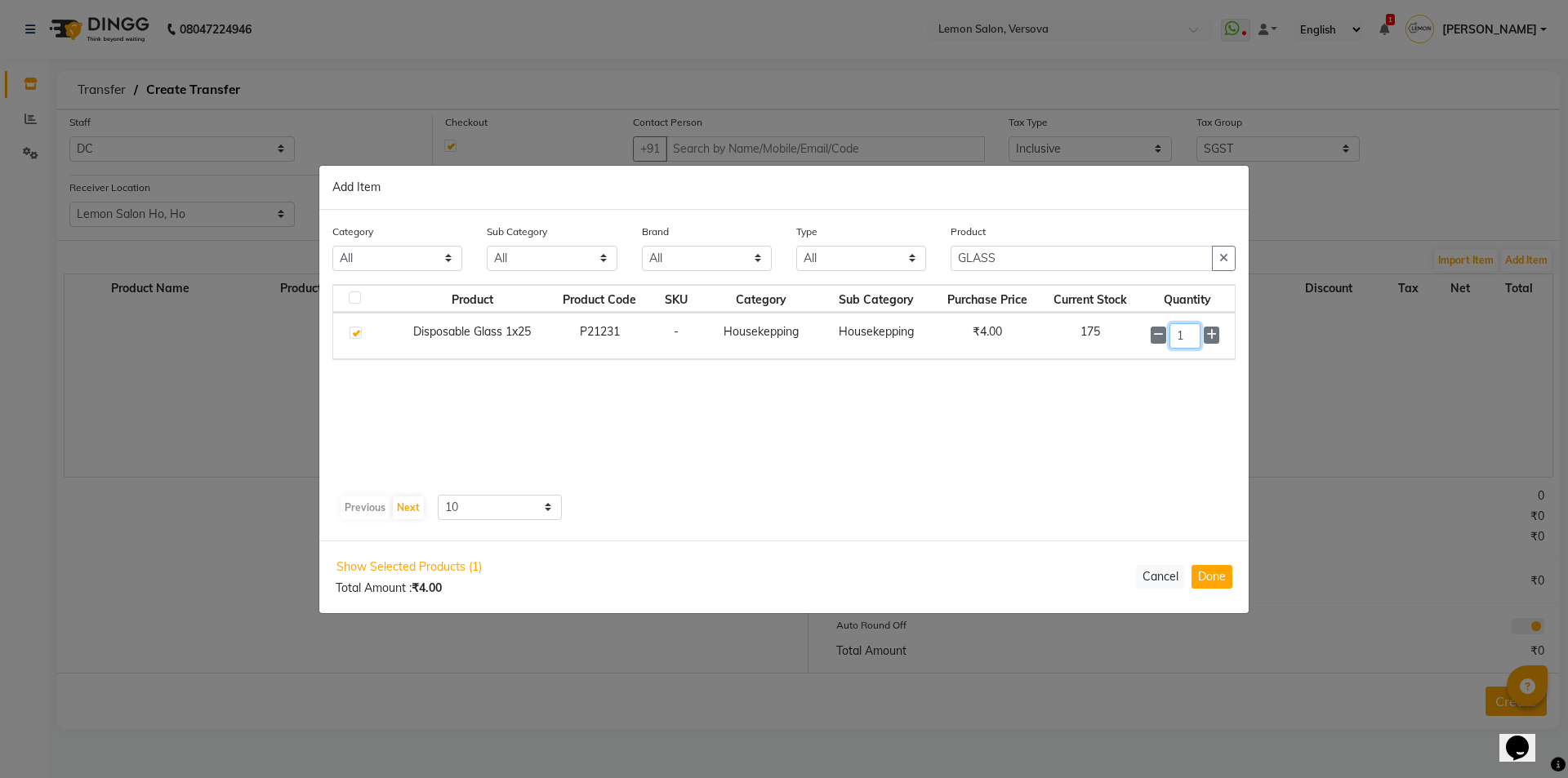
click at [1189, 340] on input "1" at bounding box center [1185, 336] width 31 height 25
type input "75"
click at [1211, 579] on button "Done" at bounding box center [1212, 577] width 41 height 24
select select "763"
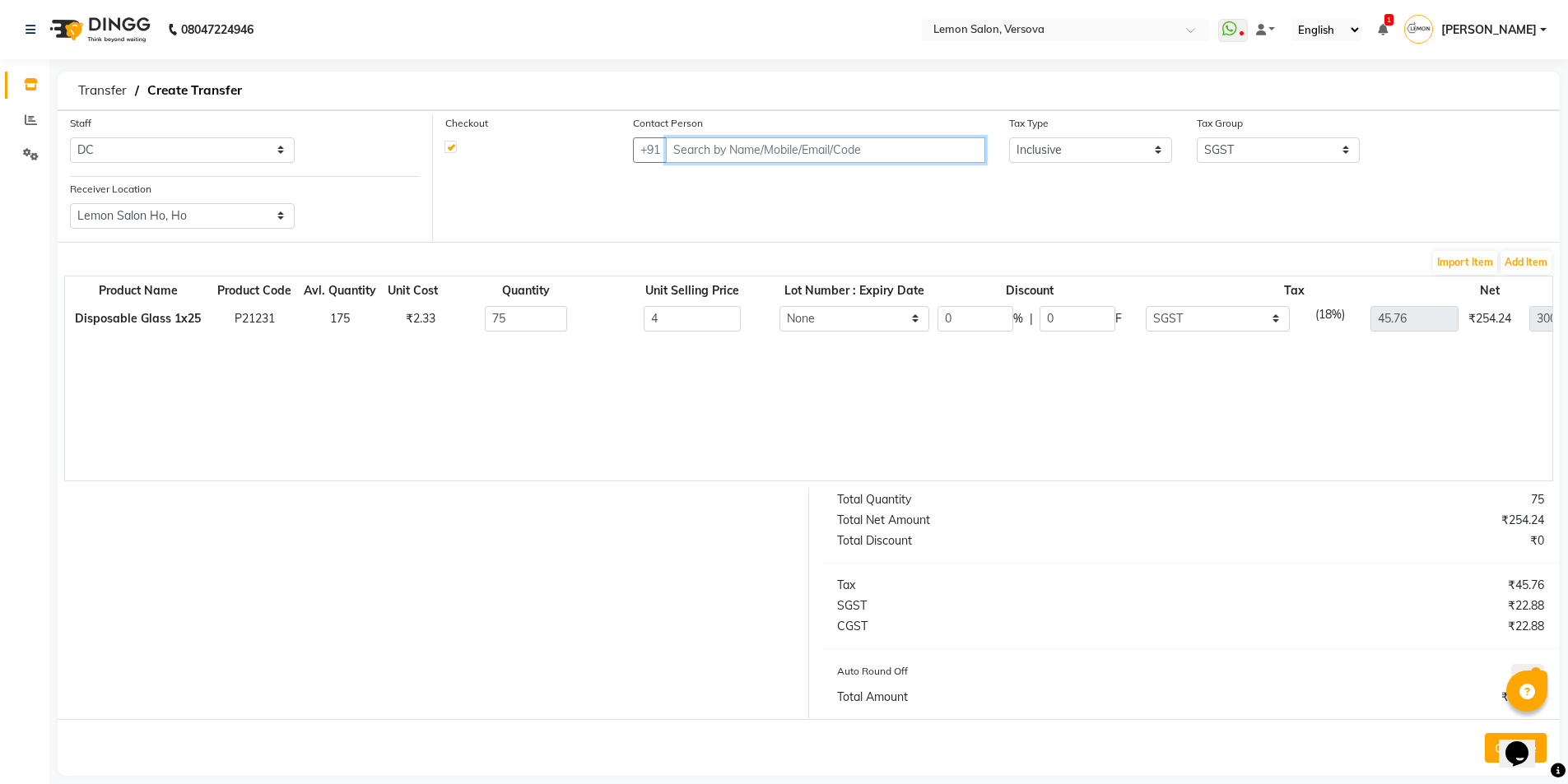
click at [750, 145] on input "text" at bounding box center [825, 150] width 319 height 26
click at [736, 191] on span "HO Faisal" at bounding box center [740, 185] width 106 height 16
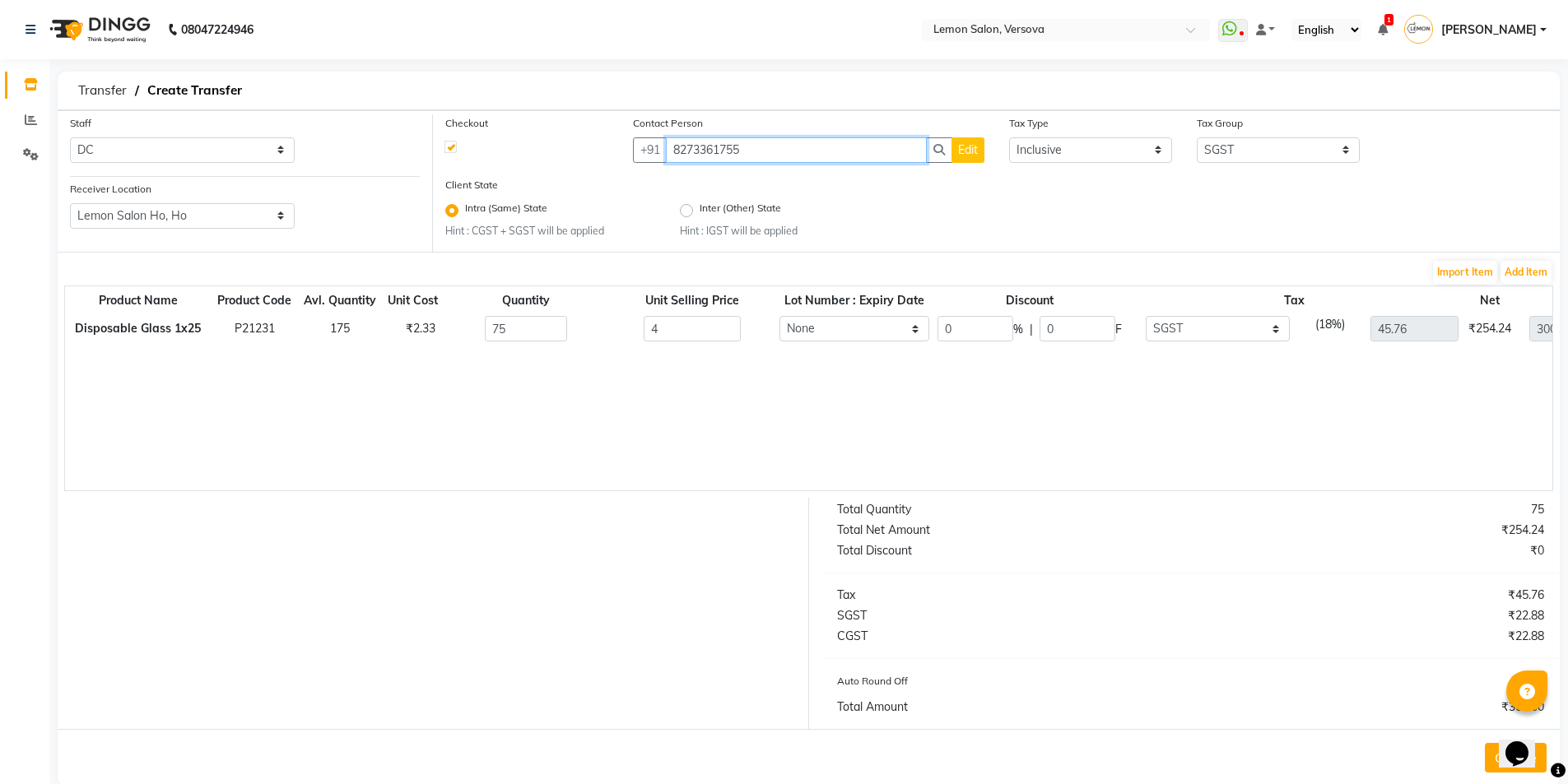
type input "8273361755"
click at [951, 343] on td "0 % | 0 F" at bounding box center [1029, 329] width 193 height 34
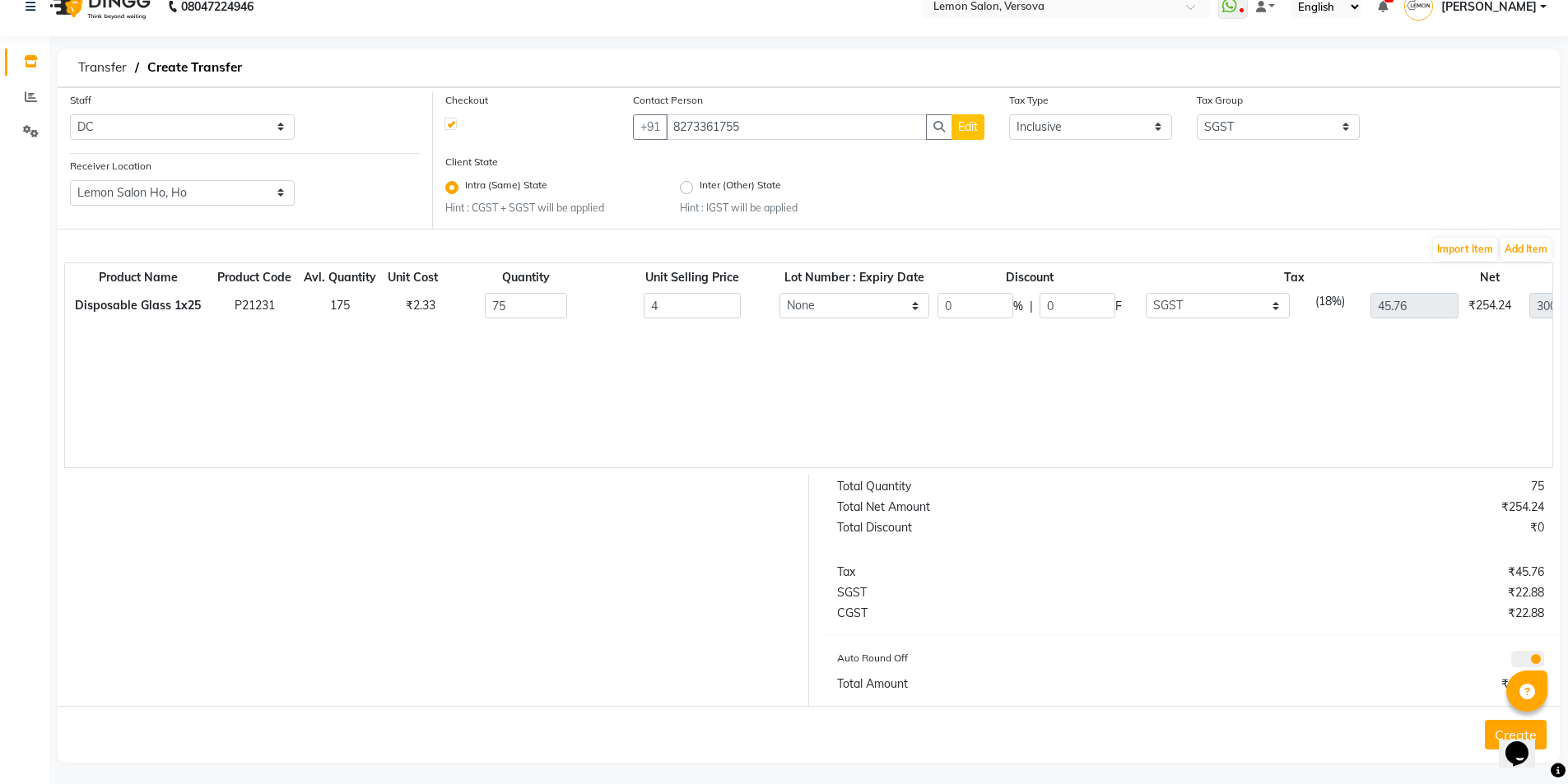
scroll to position [30, 0]
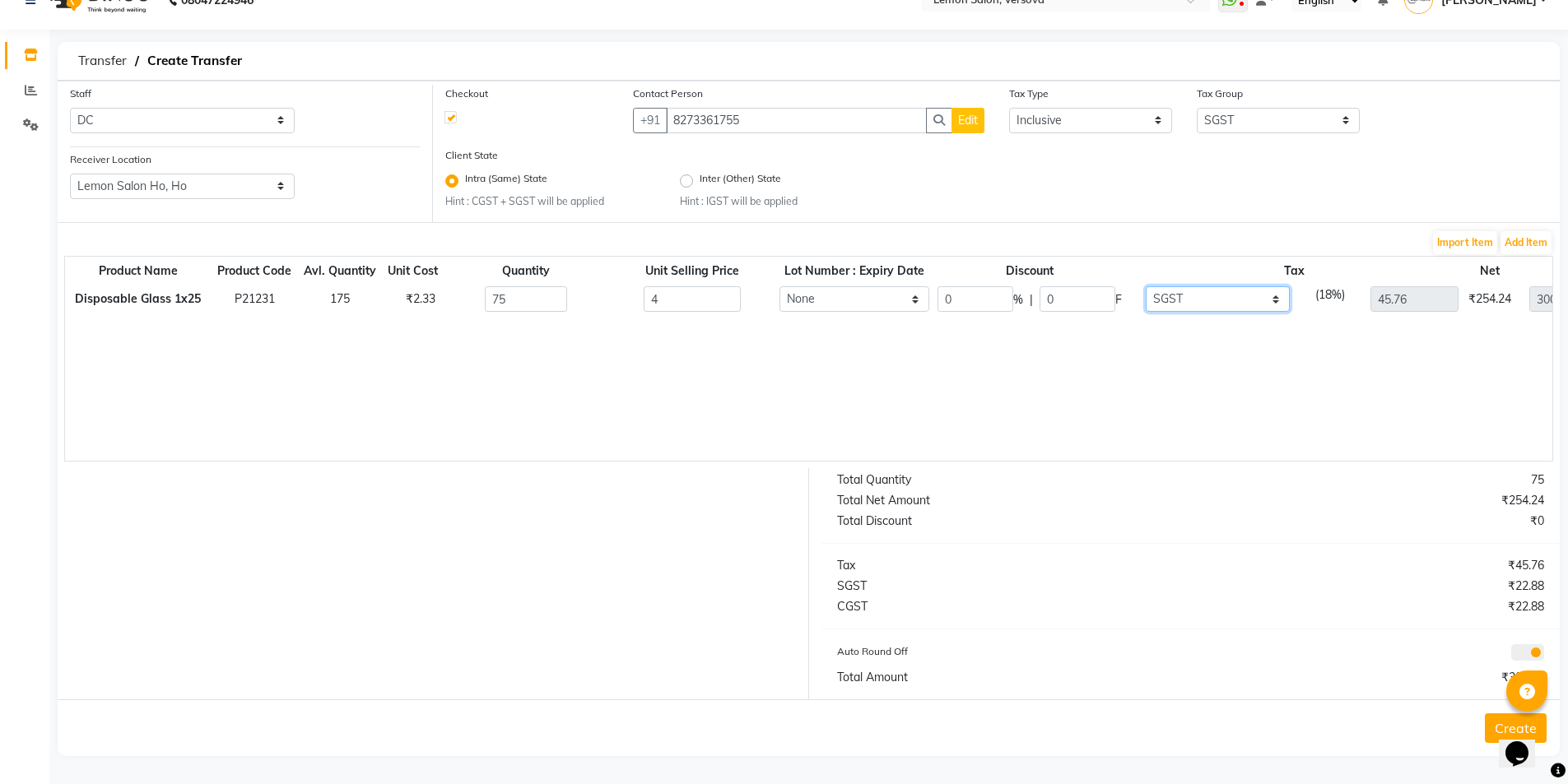
click at [1217, 292] on select "None GST SGST" at bounding box center [1217, 299] width 144 height 26
select select "2370"
click at [1146, 287] on select "None GST SGST" at bounding box center [1217, 299] width 144 height 26
click at [1494, 728] on button "Create" at bounding box center [1515, 729] width 62 height 30
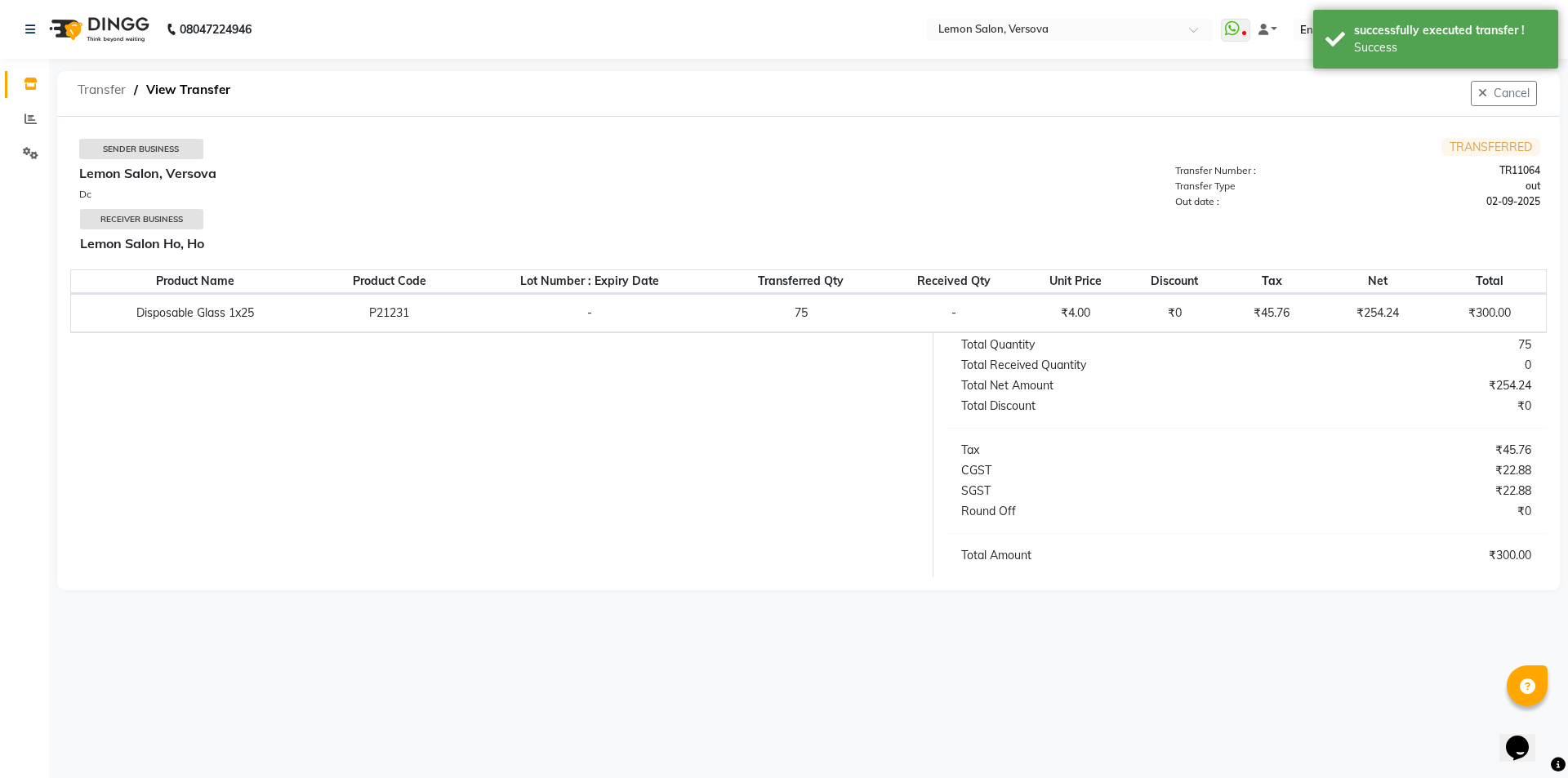
click at [101, 83] on span "Transfer" at bounding box center [101, 90] width 65 height 29
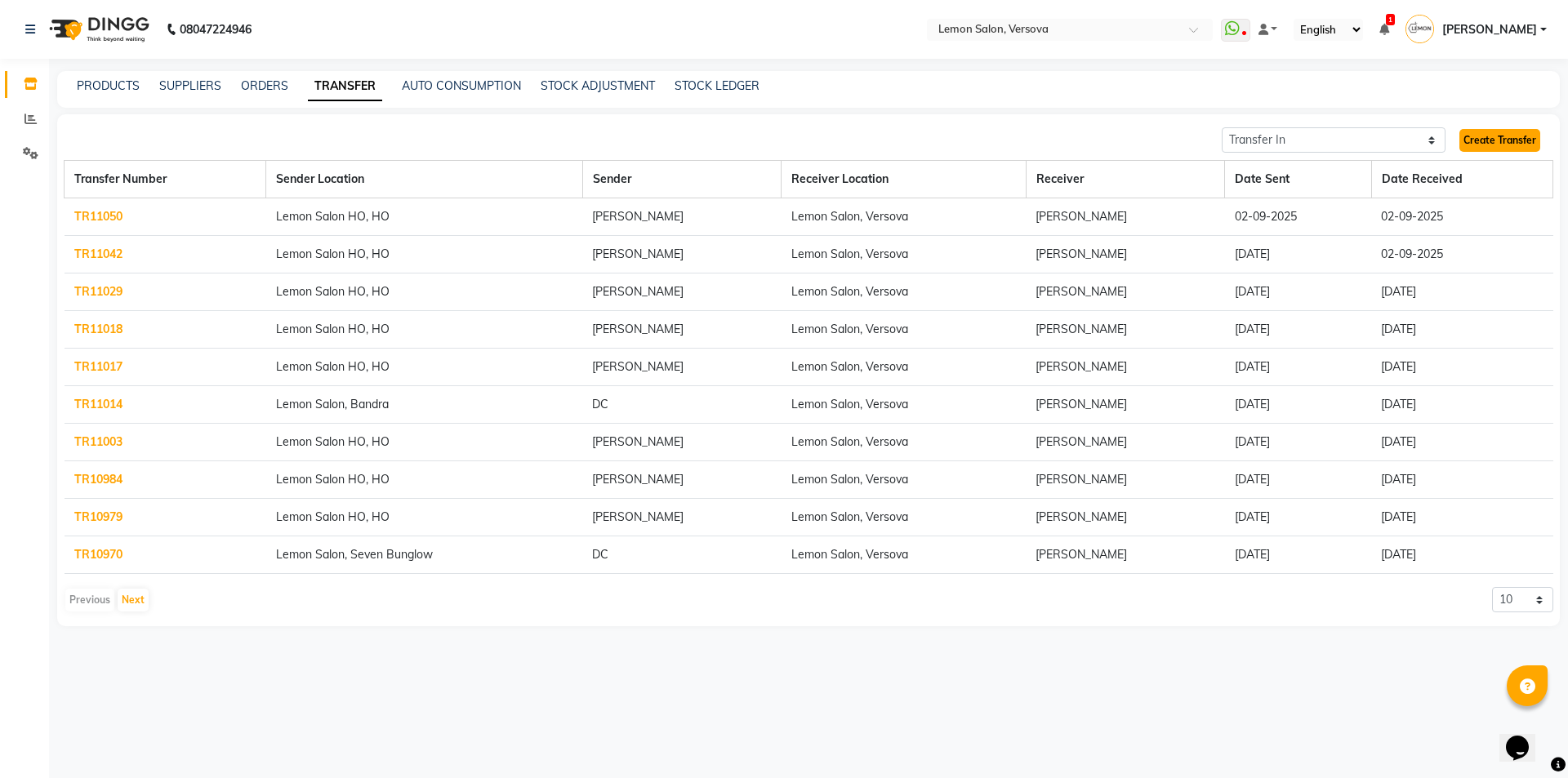
click at [1500, 136] on link "Create Transfer" at bounding box center [1499, 141] width 81 height 23
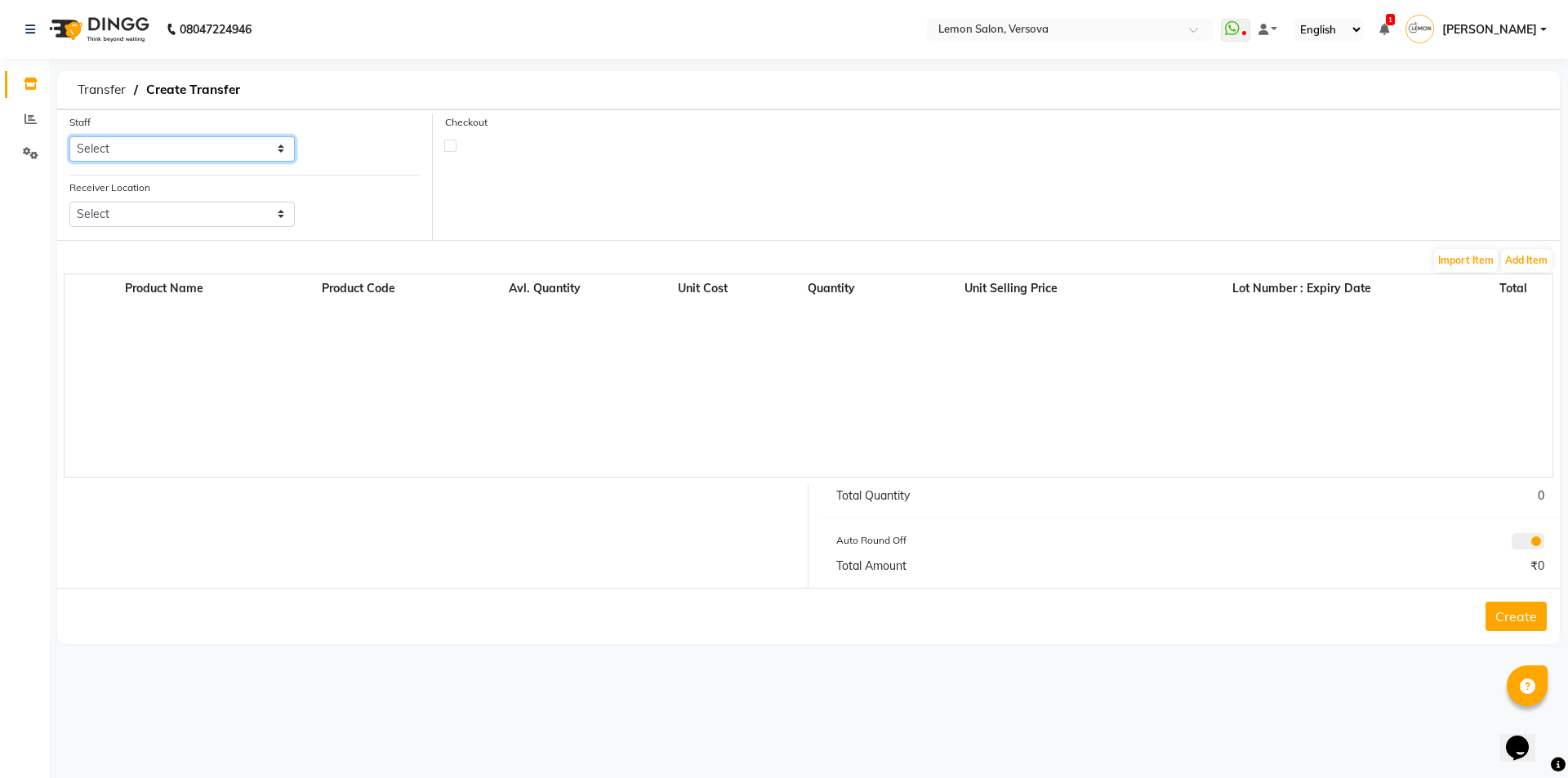
click at [174, 140] on select "Select Alim Shah Asif Salmani DC Gufran Salmani Hira Lal Om Prakash Kandu Kassa…" at bounding box center [182, 149] width 226 height 25
select select "7886"
click at [69, 136] on select "Select Alim Shah Asif Salmani DC Gufran Salmani Hira Lal Om Prakash Kandu Kassa…" at bounding box center [182, 149] width 226 height 25
click at [197, 206] on select "Select Lemon Salon, Lokhandwala Lemon Salon, Malad Lemon Salon, Seven Bunglow L…" at bounding box center [182, 214] width 226 height 25
select select "968"
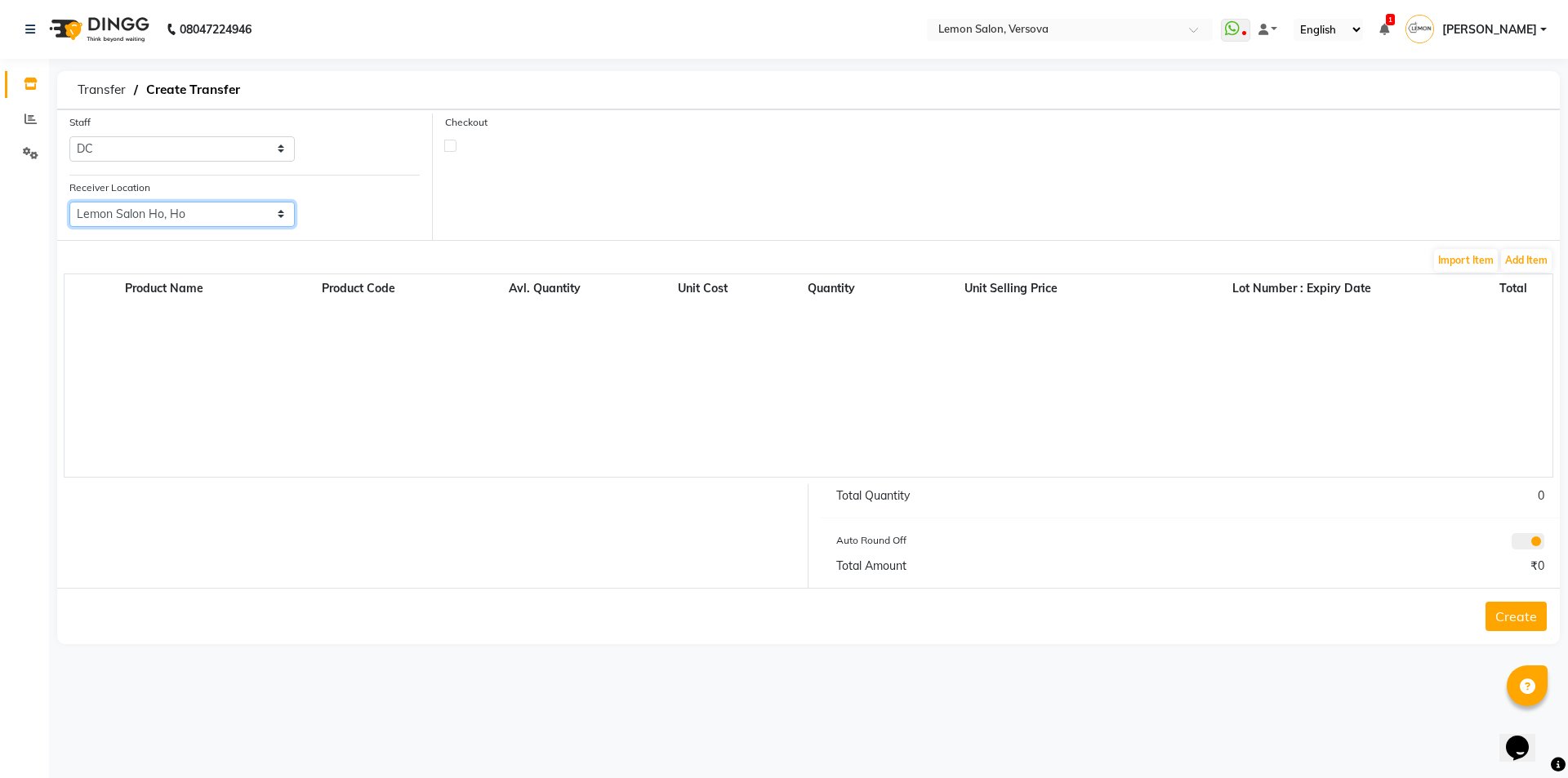
click at [69, 202] on select "Select Lemon Salon, Lokhandwala Lemon Salon, Malad Lemon Salon, Seven Bunglow L…" at bounding box center [182, 214] width 226 height 25
click at [1536, 262] on button "Add Item" at bounding box center [1526, 261] width 51 height 23
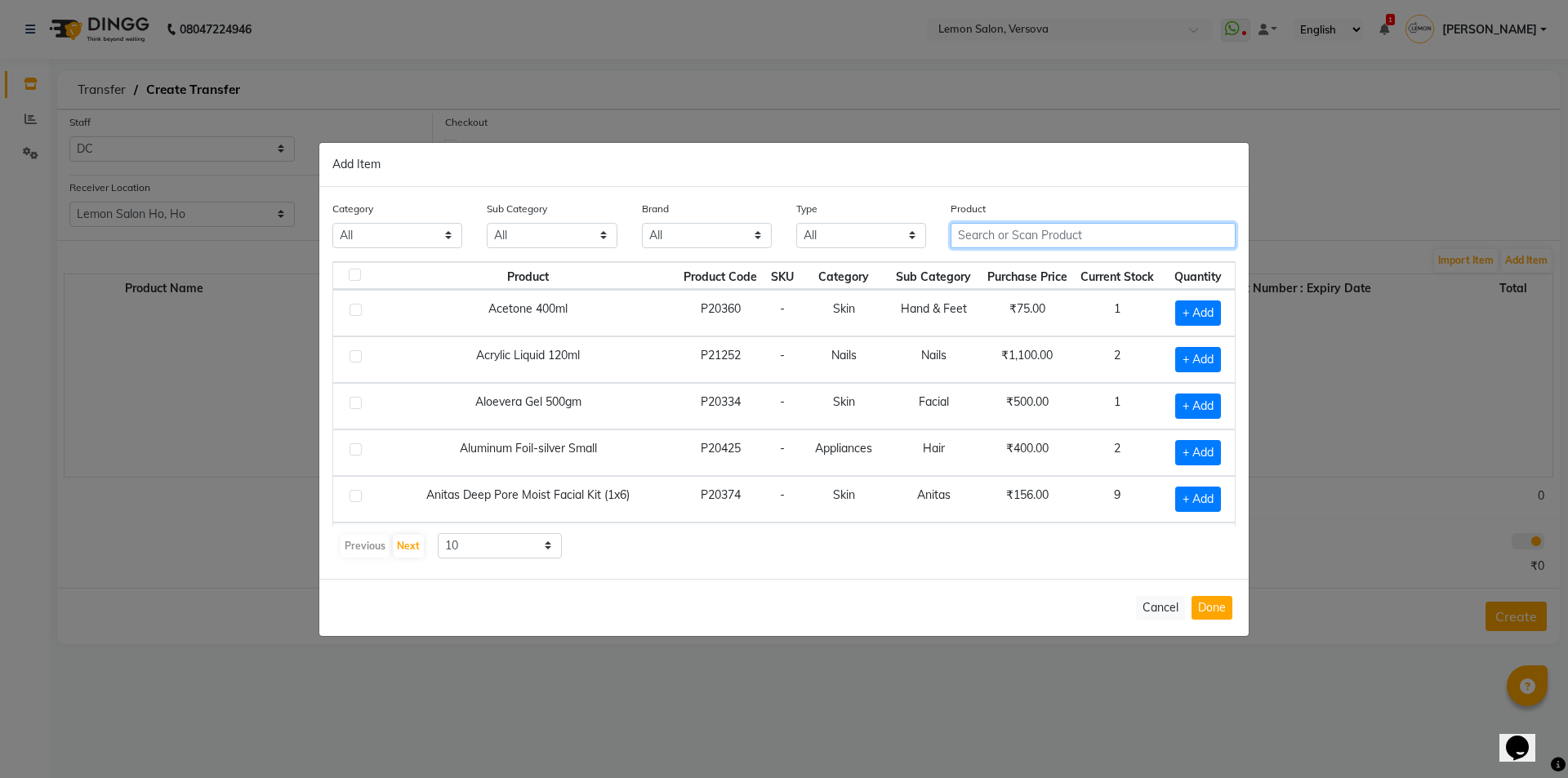
click at [1059, 237] on input "text" at bounding box center [1092, 235] width 285 height 25
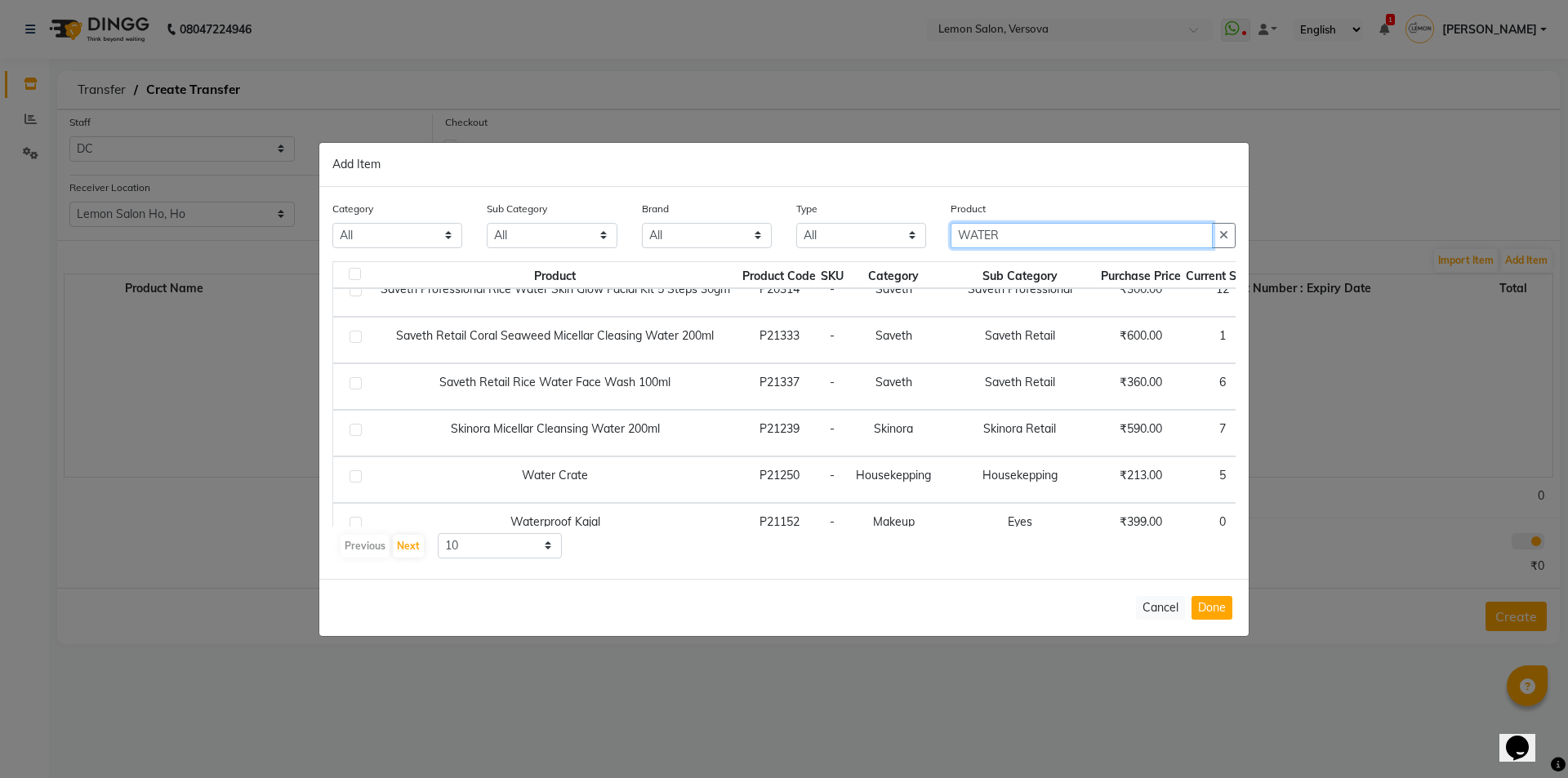
scroll to position [195, 0]
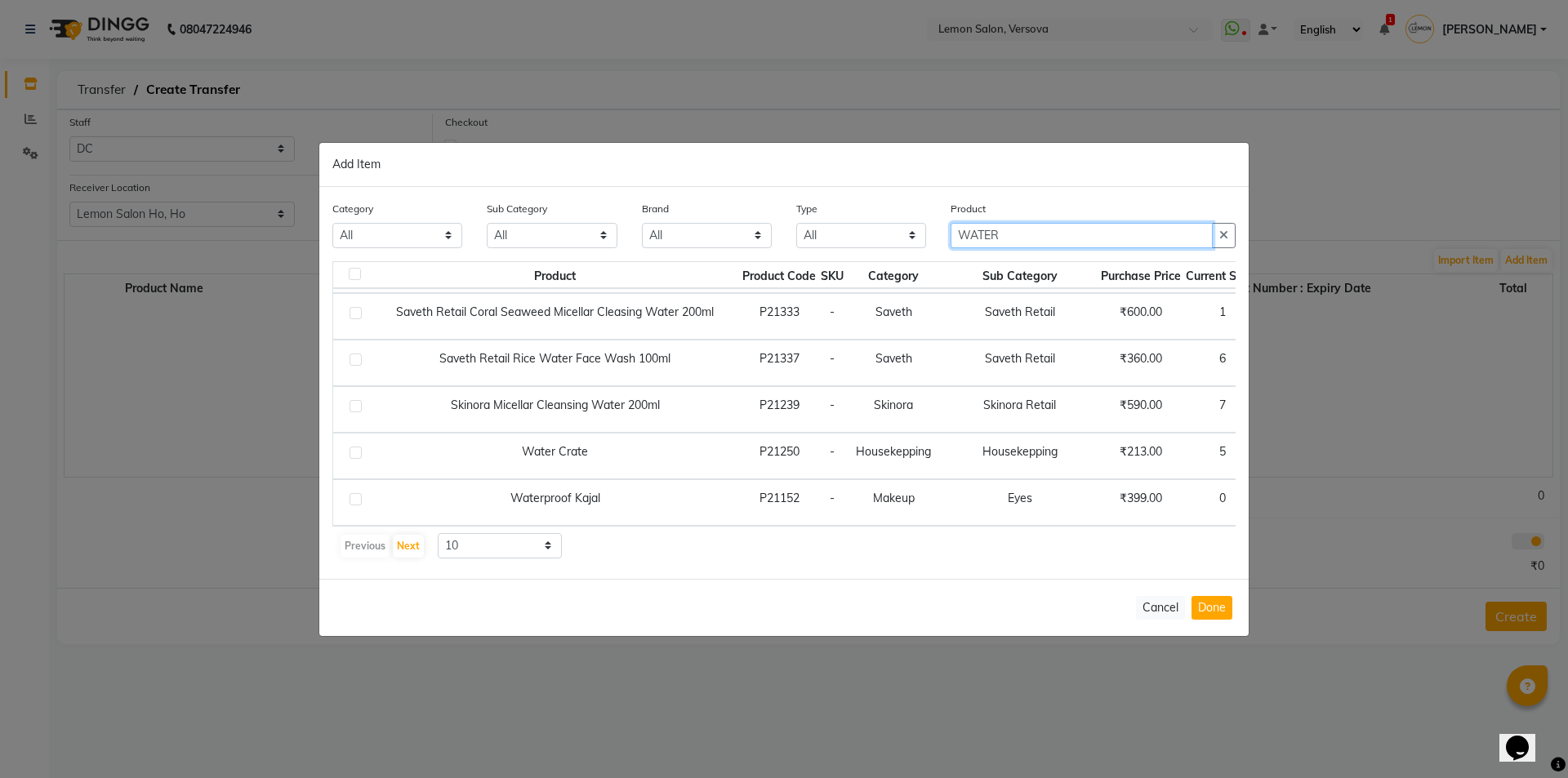
type input "WATER"
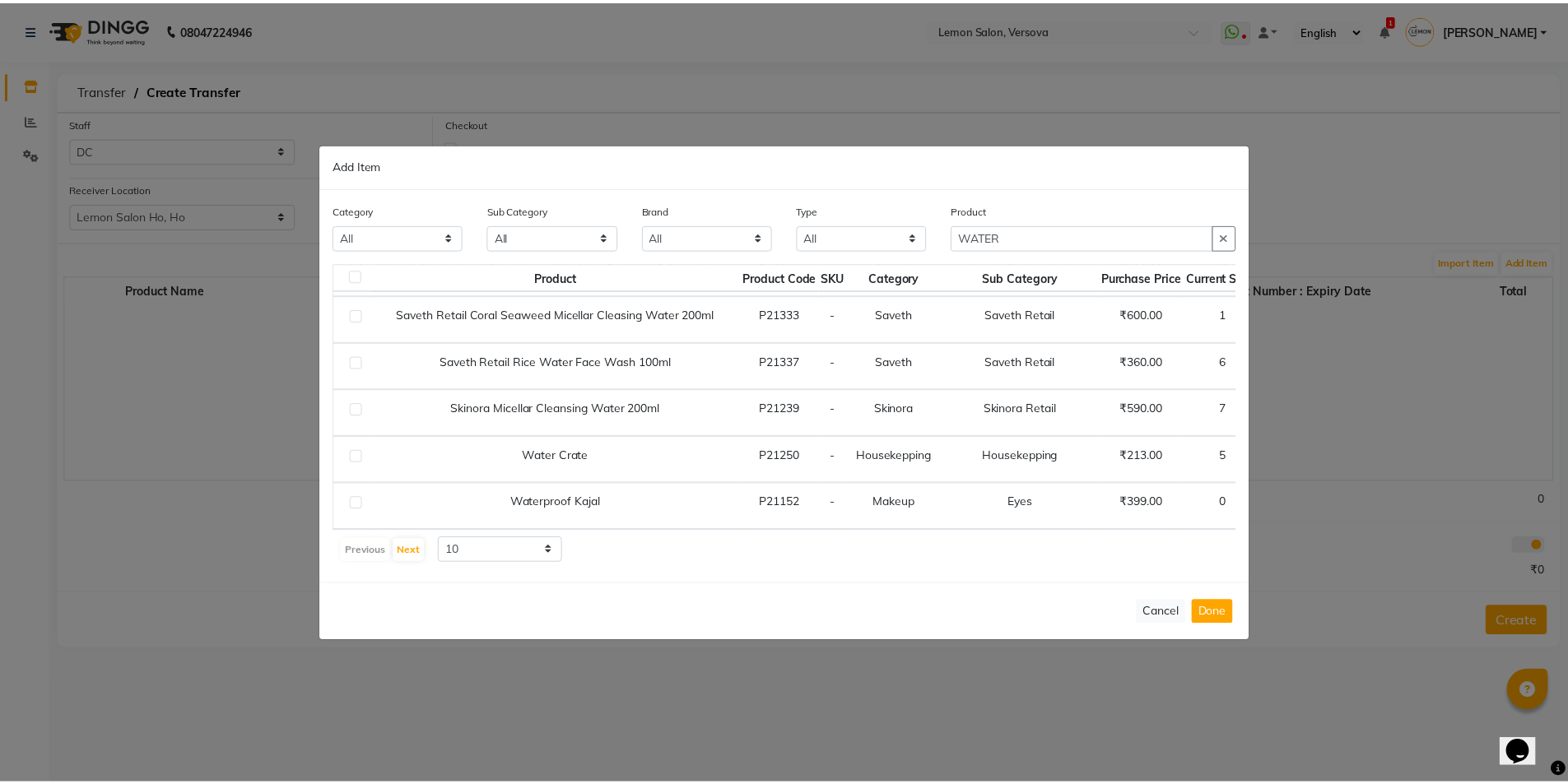
scroll to position [197, 108]
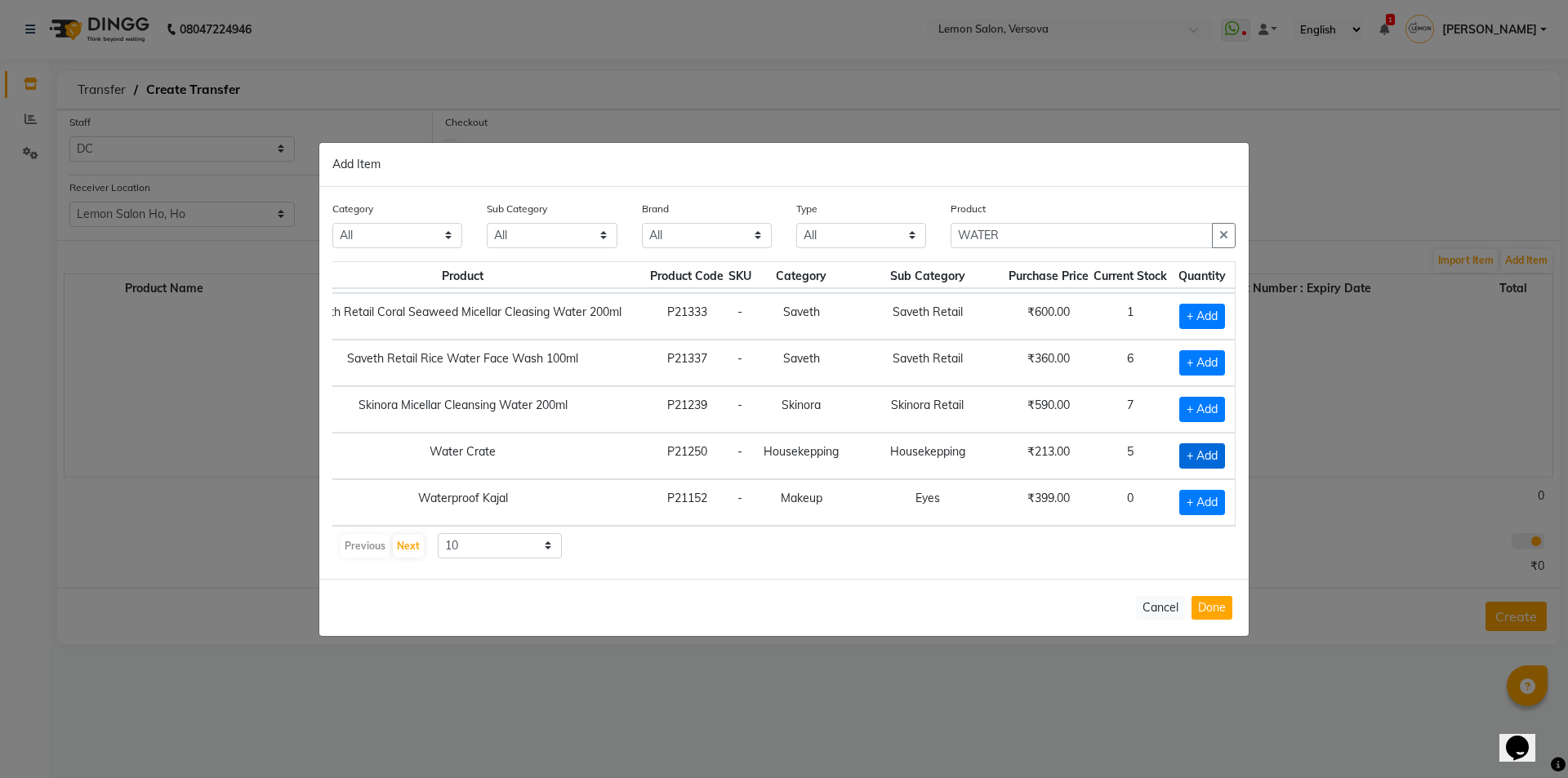
click at [1193, 444] on span "+ Add" at bounding box center [1202, 456] width 46 height 25
checkbox input "true"
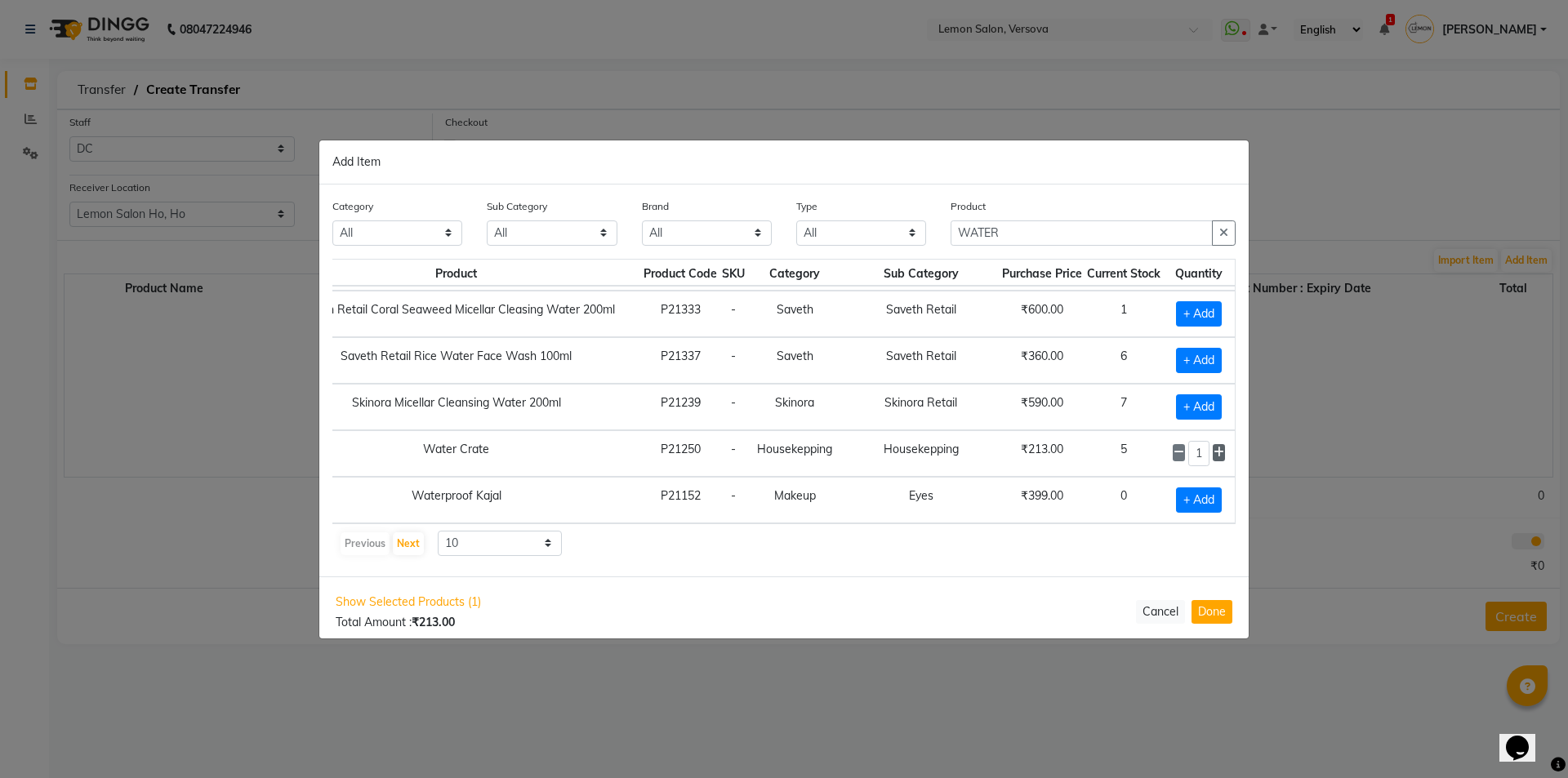
click at [1217, 445] on span at bounding box center [1218, 453] width 12 height 17
click at [1173, 447] on icon at bounding box center [1178, 453] width 11 height 11
type input "2"
click at [1208, 612] on button "Done" at bounding box center [1212, 612] width 41 height 24
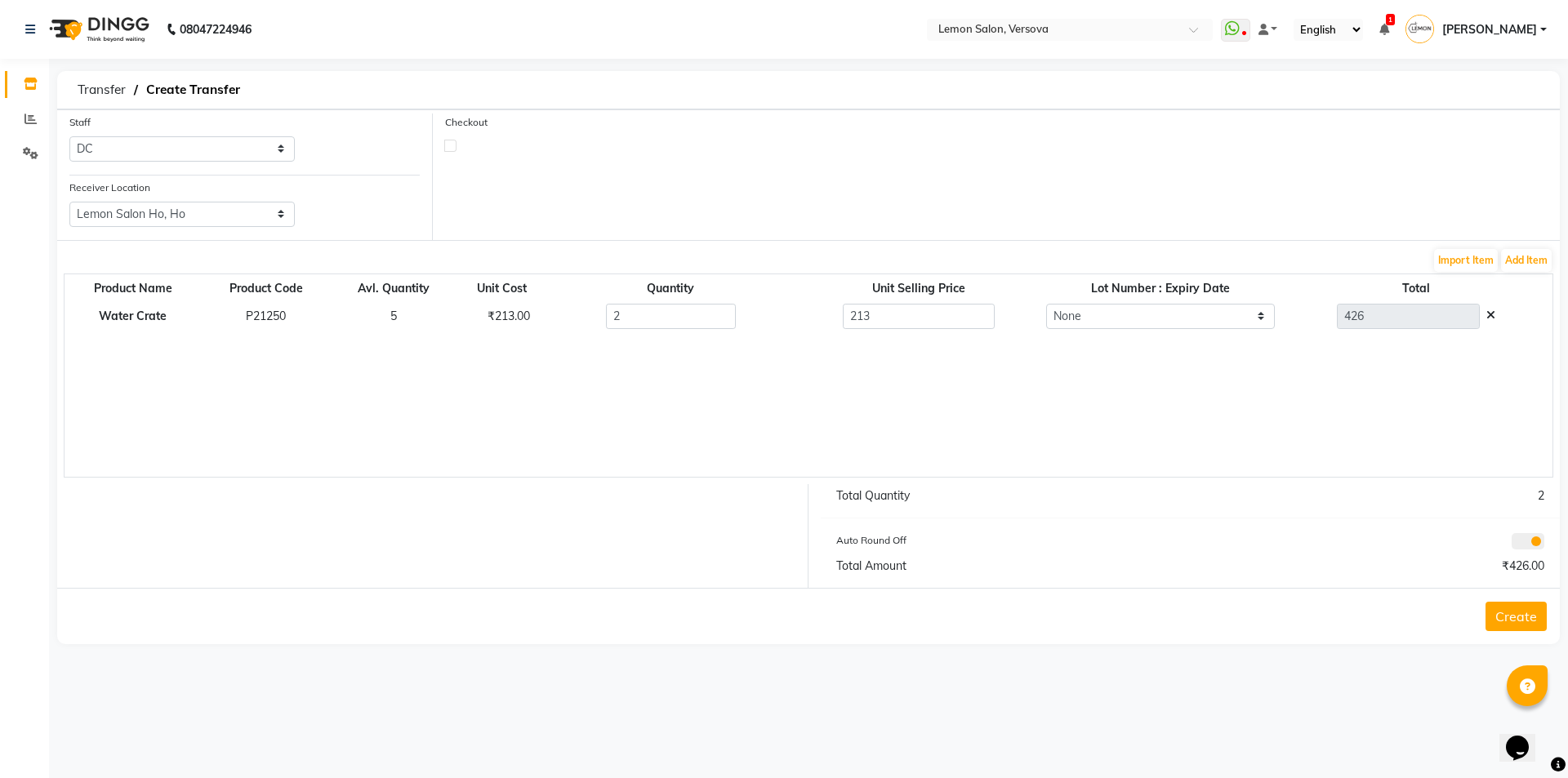
click at [451, 141] on label at bounding box center [450, 145] width 12 height 12
click at [451, 141] on input "checkbox" at bounding box center [450, 145] width 11 height 11
checkbox input "true"
select select "true"
select select "763"
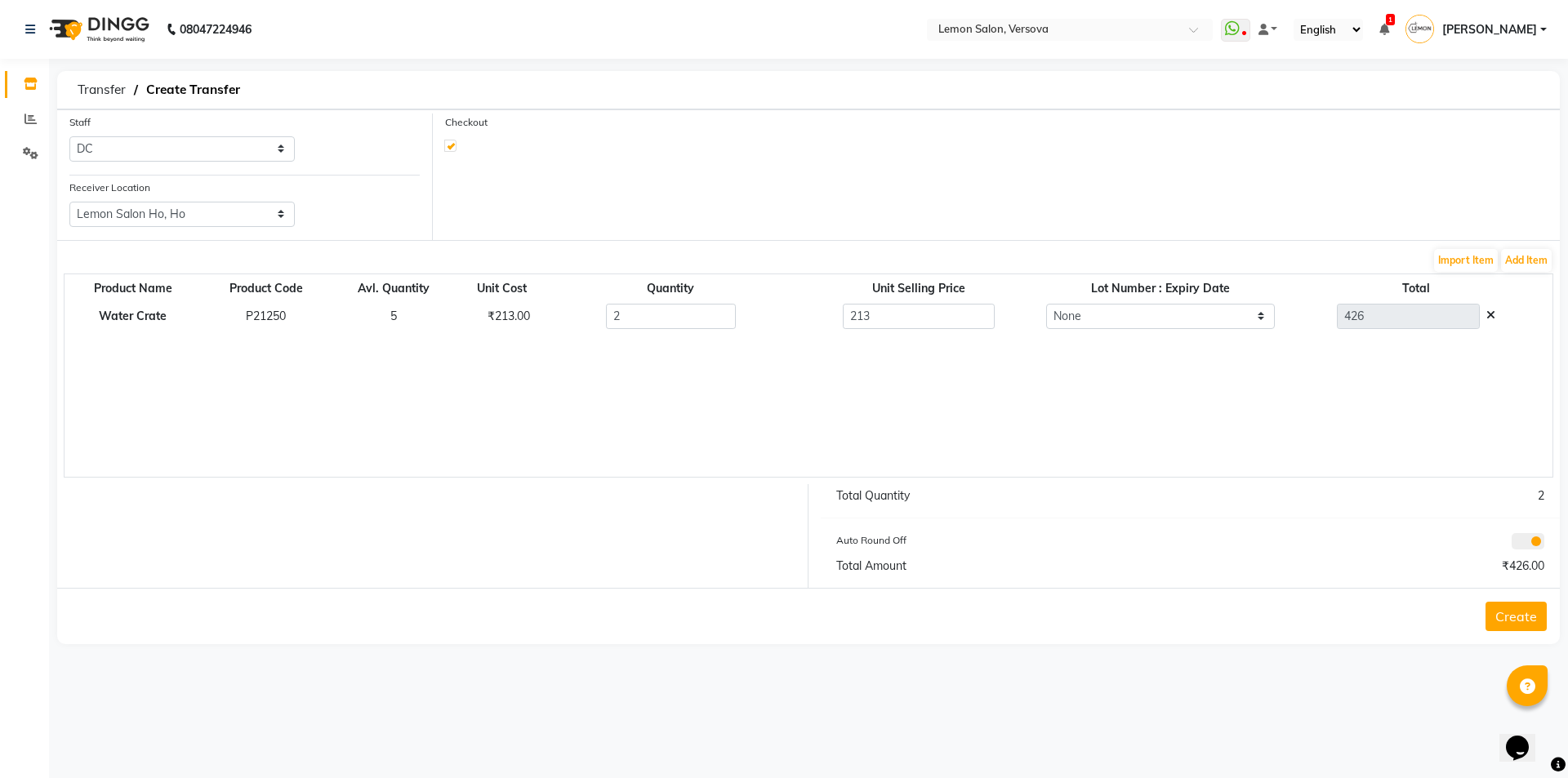
select select "763"
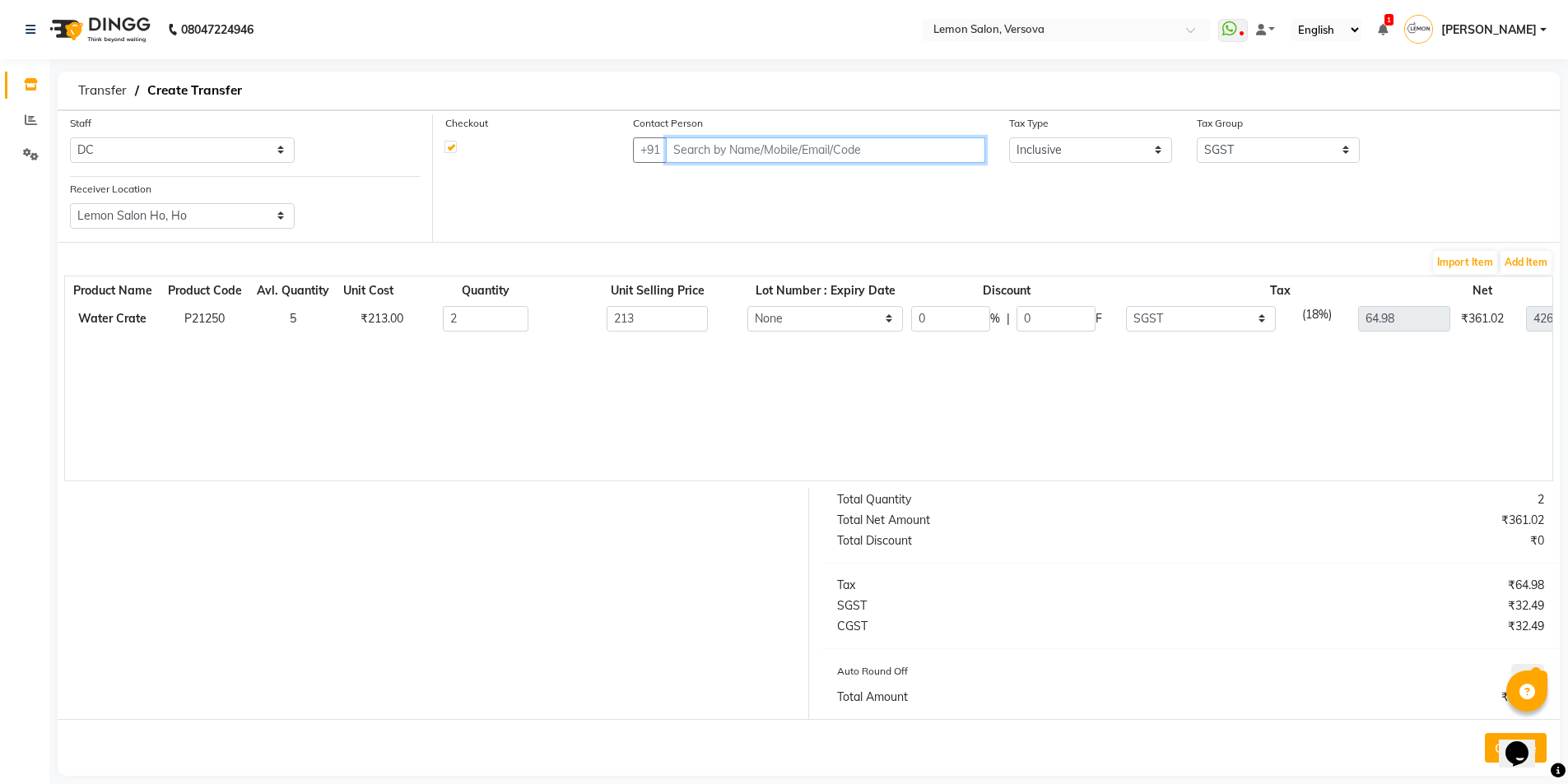
click at [723, 155] on input "text" at bounding box center [825, 150] width 319 height 26
click at [735, 189] on span "HO Faisal" at bounding box center [740, 185] width 106 height 16
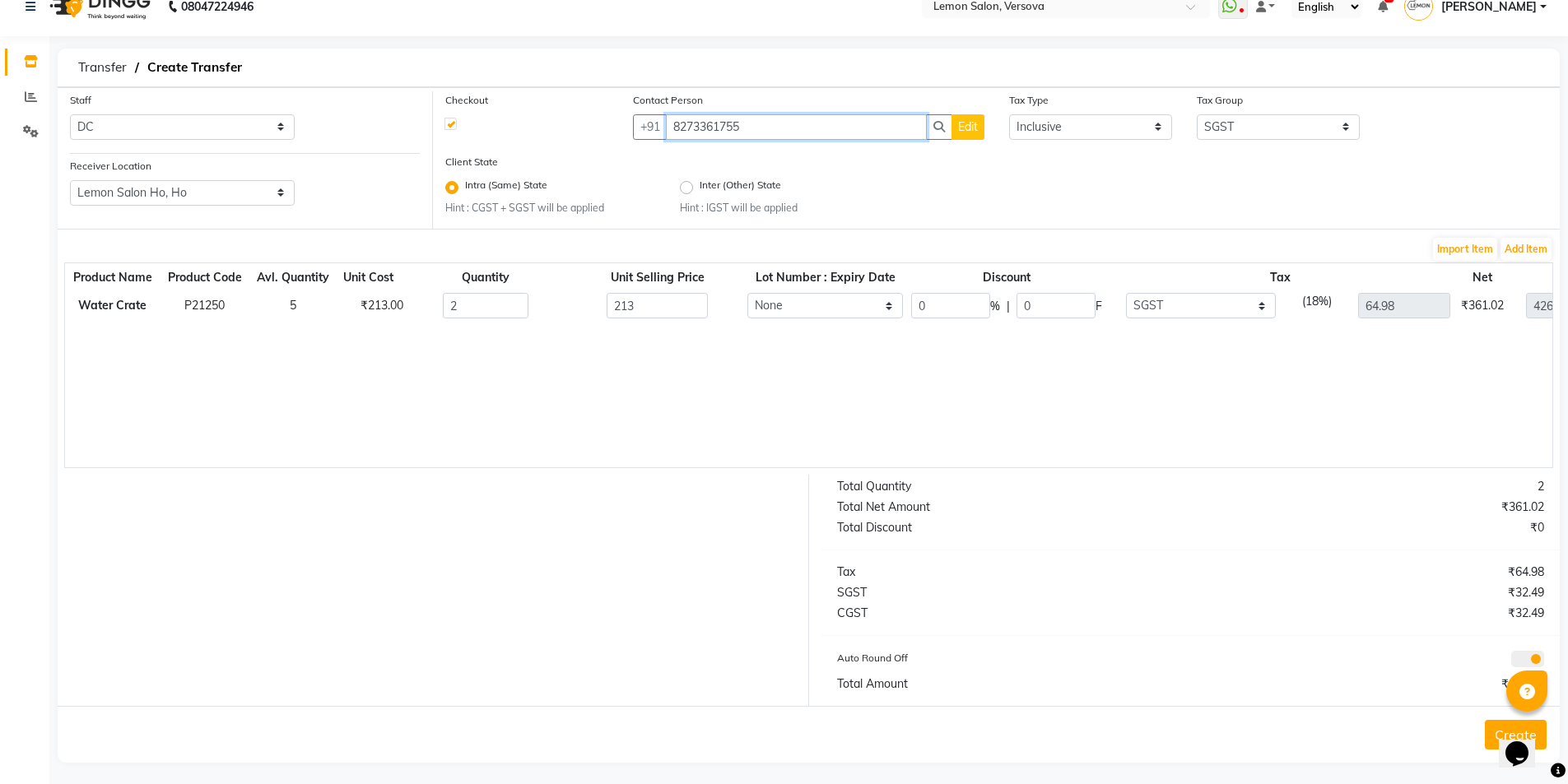
scroll to position [30, 0]
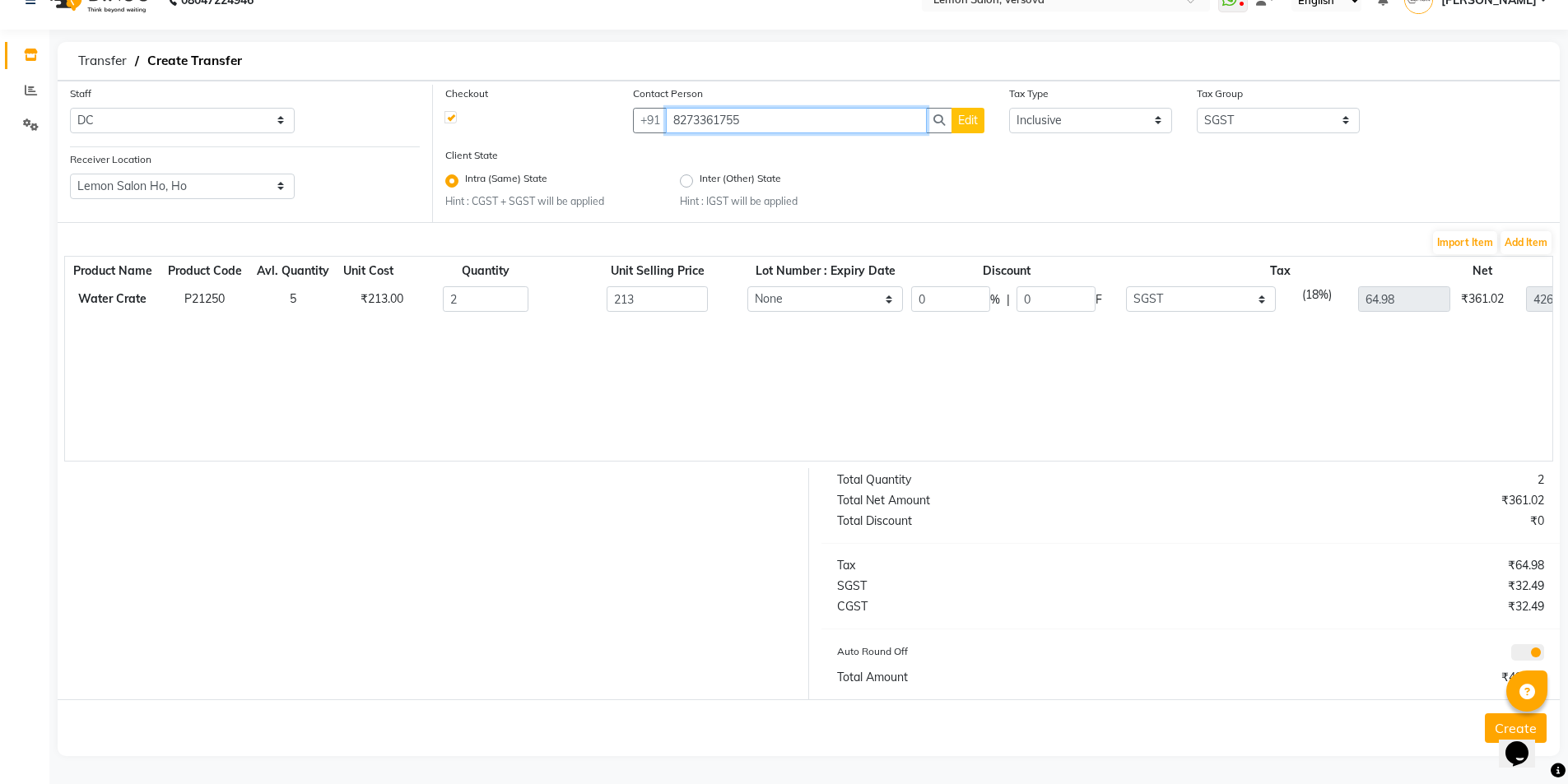
type input "8273361755"
click at [1493, 723] on button "Create" at bounding box center [1515, 729] width 62 height 30
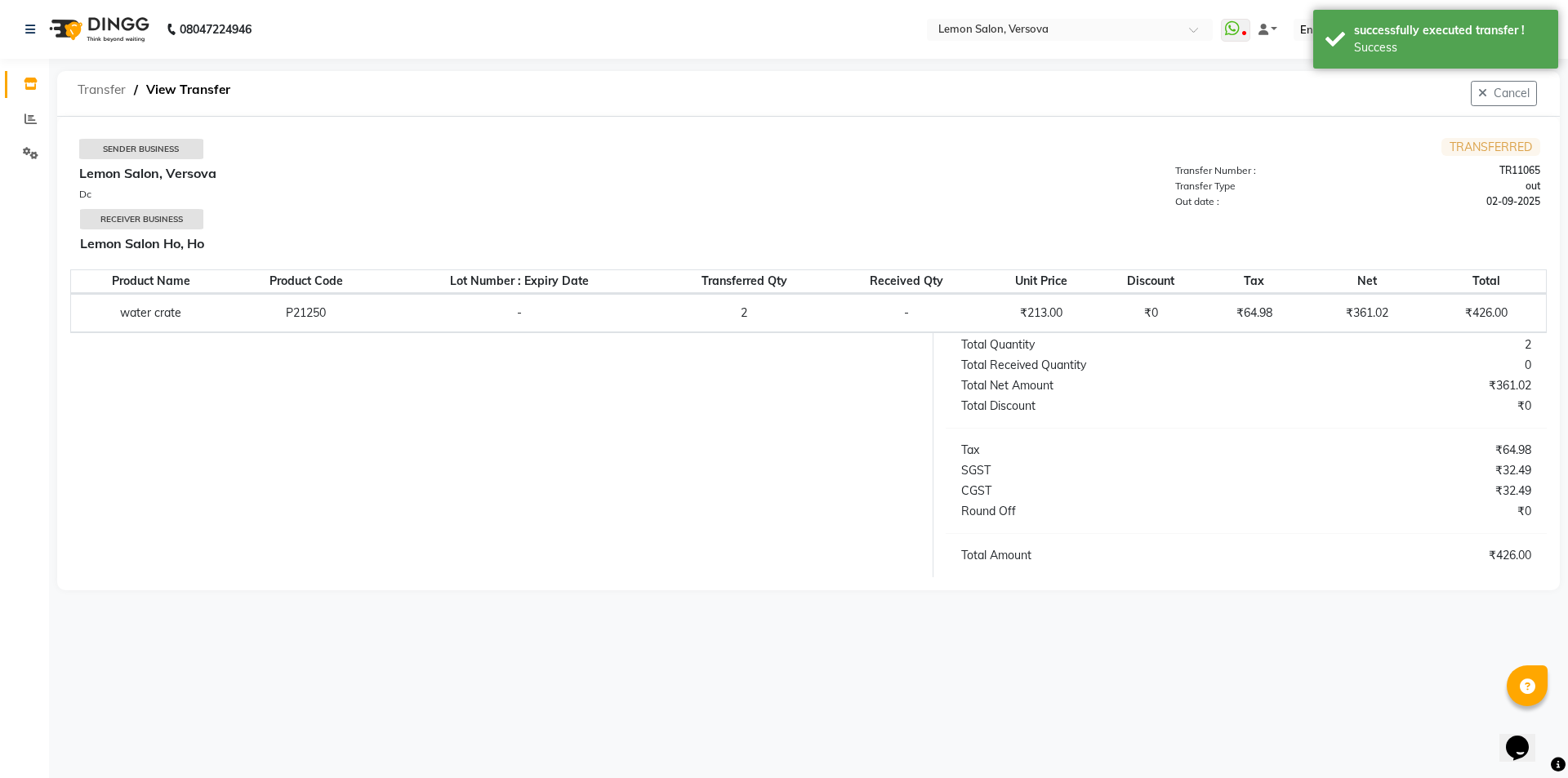
click at [114, 82] on span "Transfer" at bounding box center [101, 90] width 65 height 29
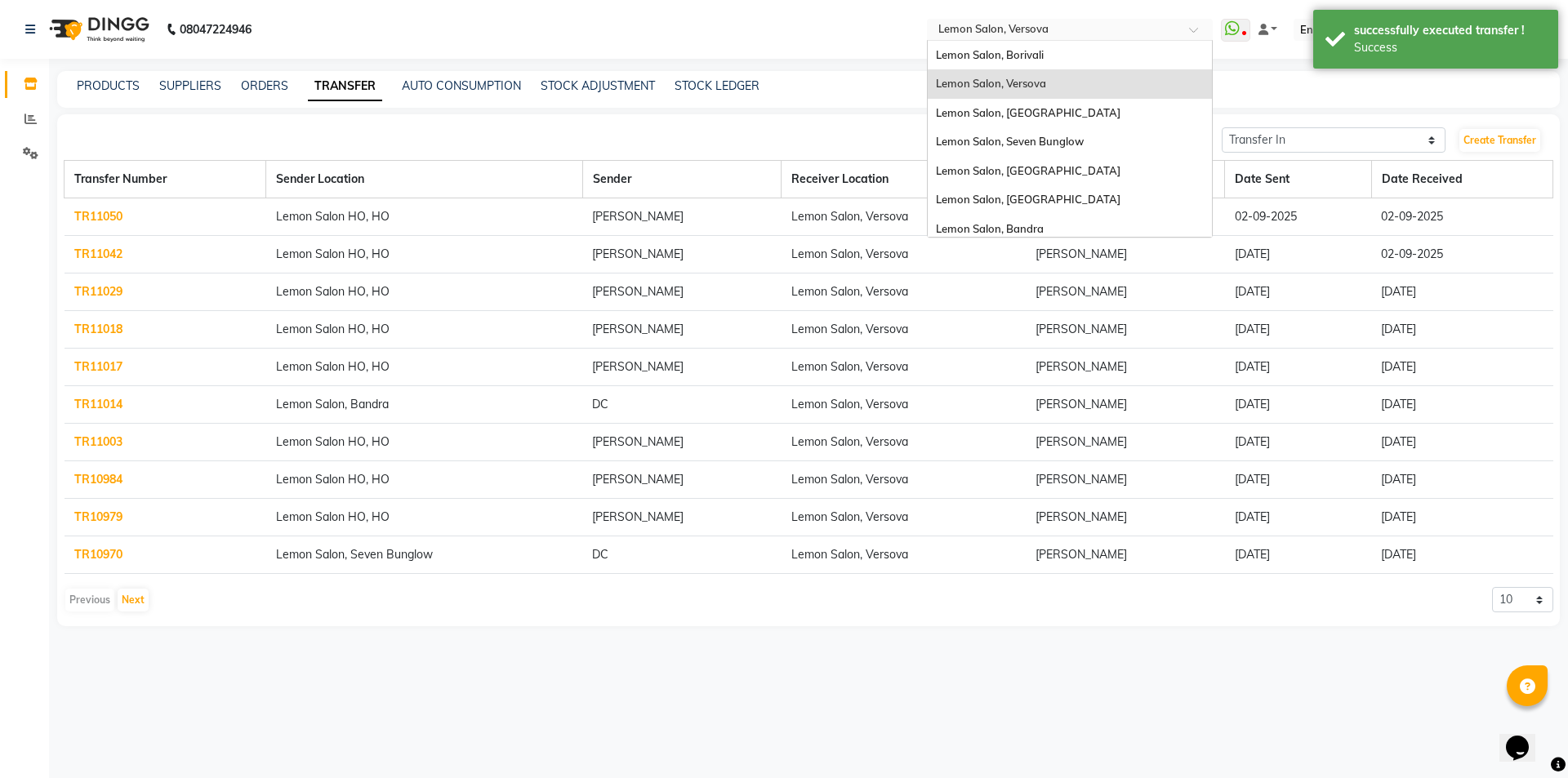
click at [996, 32] on input "text" at bounding box center [1053, 31] width 237 height 16
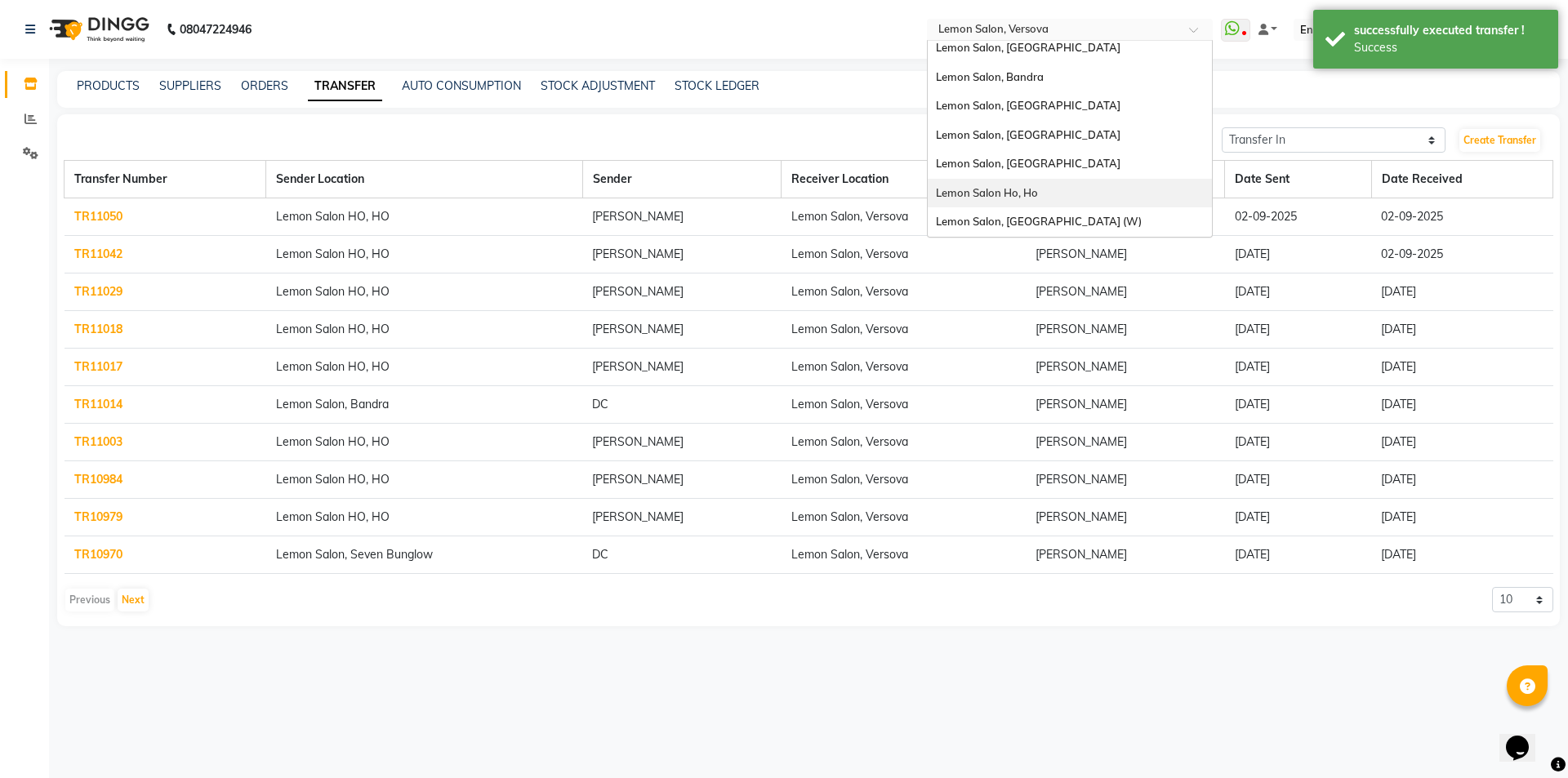
click at [1043, 190] on div "Lemon Salon Ho, Ho" at bounding box center [1070, 194] width 284 height 29
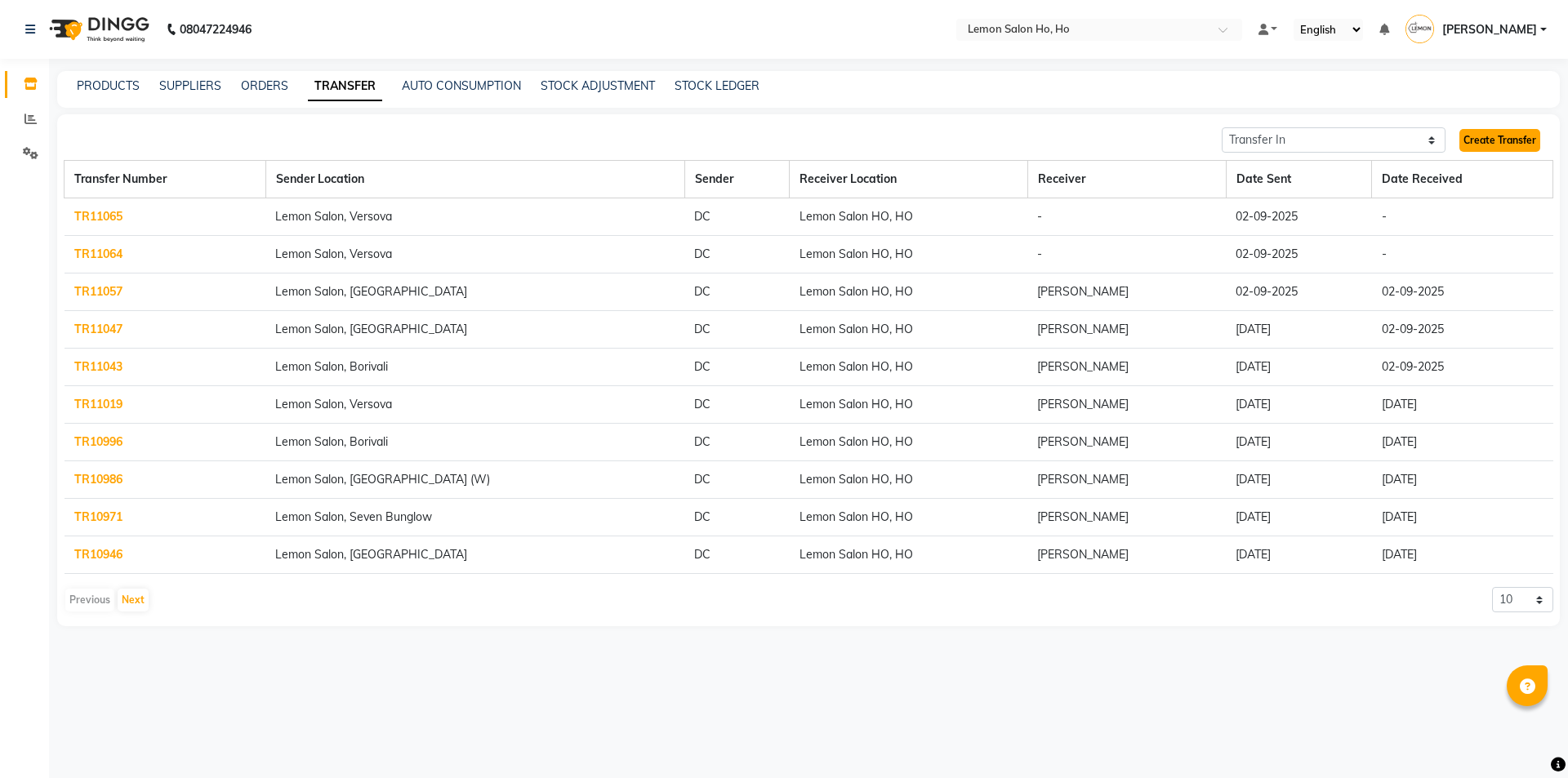
click at [1495, 135] on link "Create Transfer" at bounding box center [1499, 141] width 81 height 23
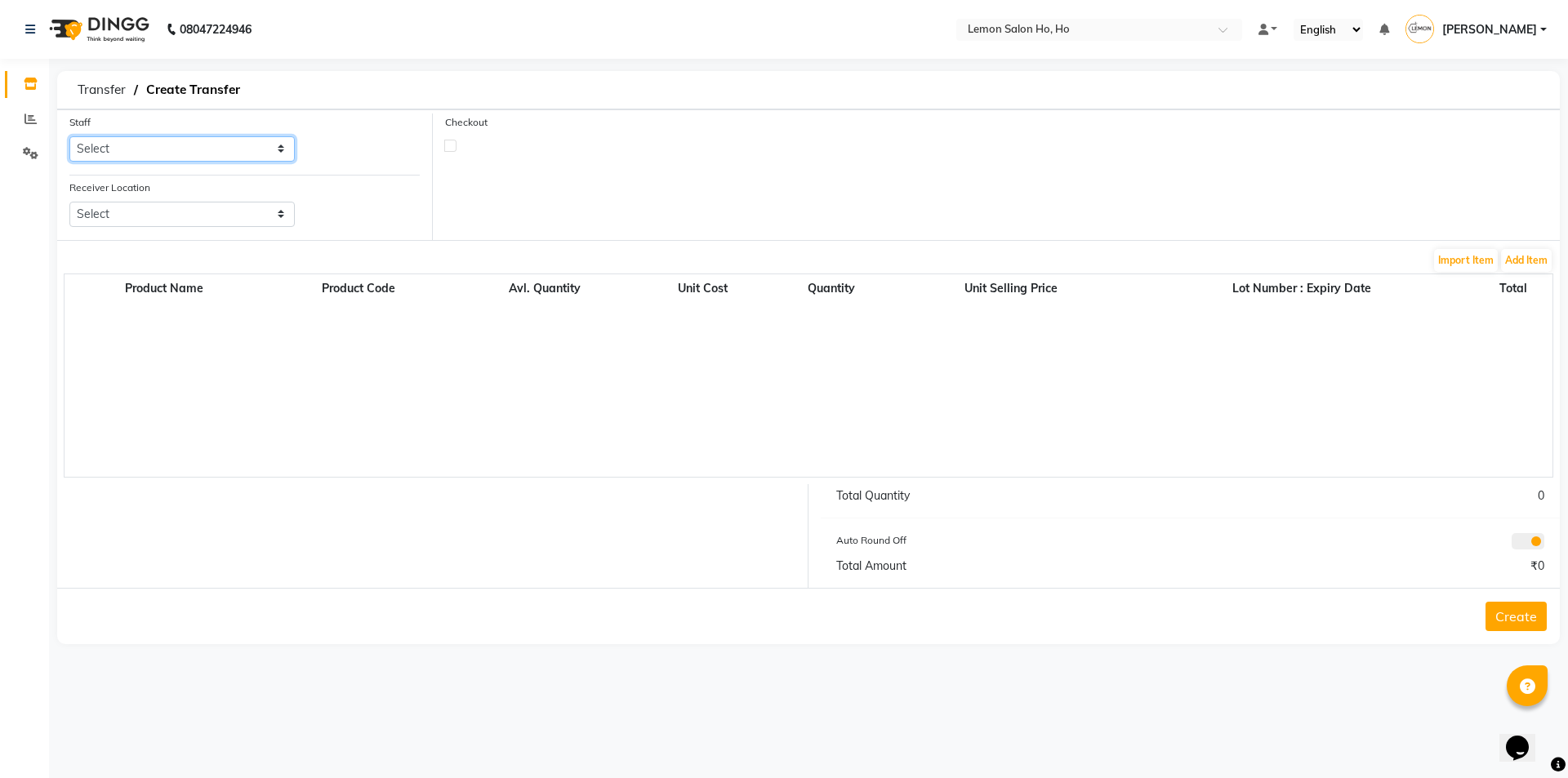
drag, startPoint x: 148, startPoint y: 147, endPoint x: 151, endPoint y: 159, distance: 12.4
click at [148, 147] on select "Select [PERSON_NAME] [PERSON_NAME] DC DINGG Support [PERSON_NAME] [PERSON_NAME]…" at bounding box center [182, 149] width 226 height 25
select select "34406"
click at [69, 136] on select "Select [PERSON_NAME] [PERSON_NAME] DC DINGG Support [PERSON_NAME] [PERSON_NAME]…" at bounding box center [182, 149] width 226 height 25
click at [185, 211] on select "Select Lemon Salon, Lokhandwala [GEOGRAPHIC_DATA], [GEOGRAPHIC_DATA], Seven Bun…" at bounding box center [182, 214] width 226 height 25
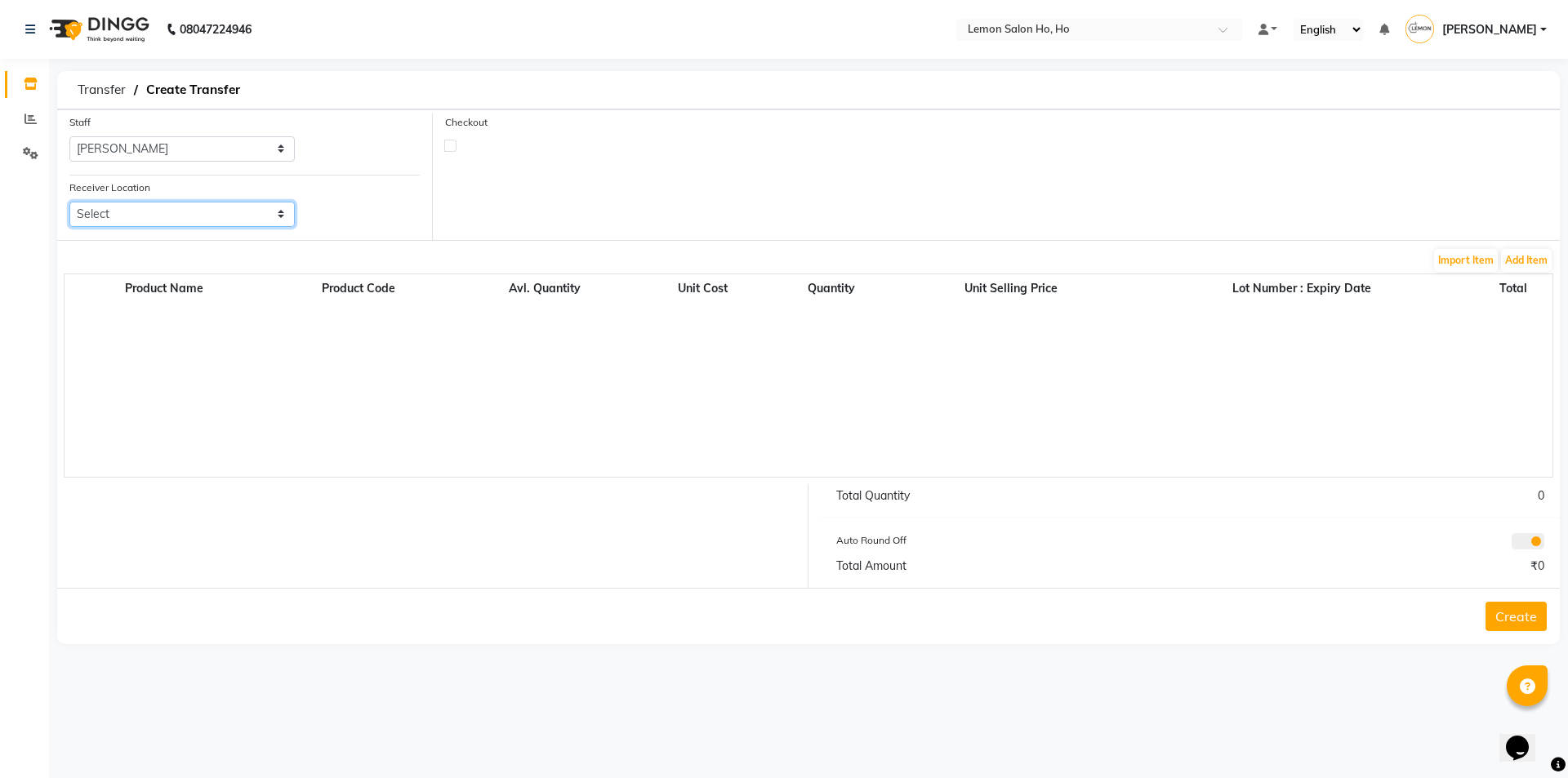
select select "956"
click at [69, 202] on select "Select Lemon Salon, Lokhandwala [GEOGRAPHIC_DATA], [GEOGRAPHIC_DATA], Seven Bun…" at bounding box center [182, 214] width 226 height 25
click at [451, 144] on label at bounding box center [450, 145] width 12 height 12
click at [451, 144] on input "checkbox" at bounding box center [450, 145] width 11 height 11
checkbox input "true"
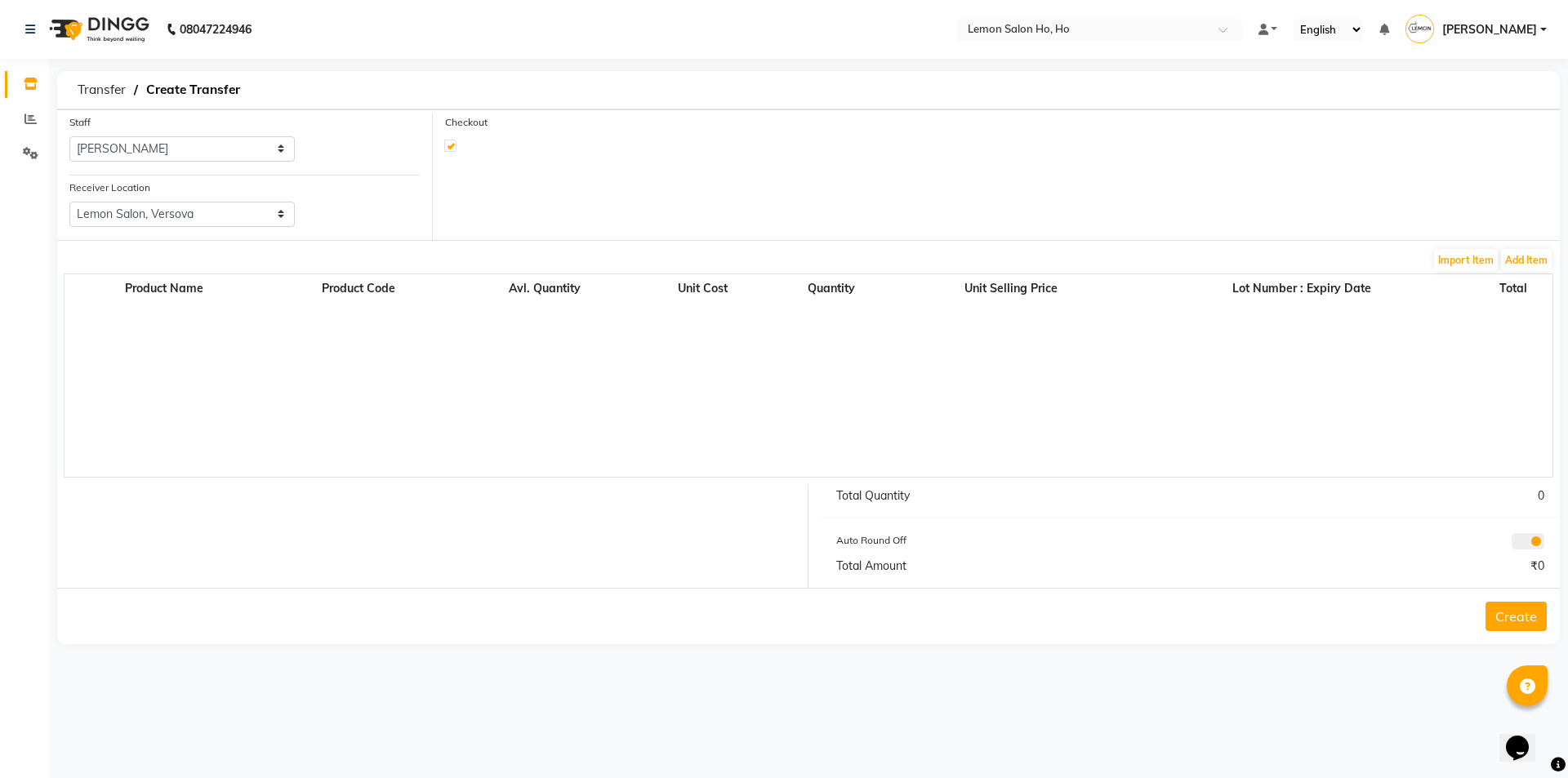
select select "true"
select select "2069"
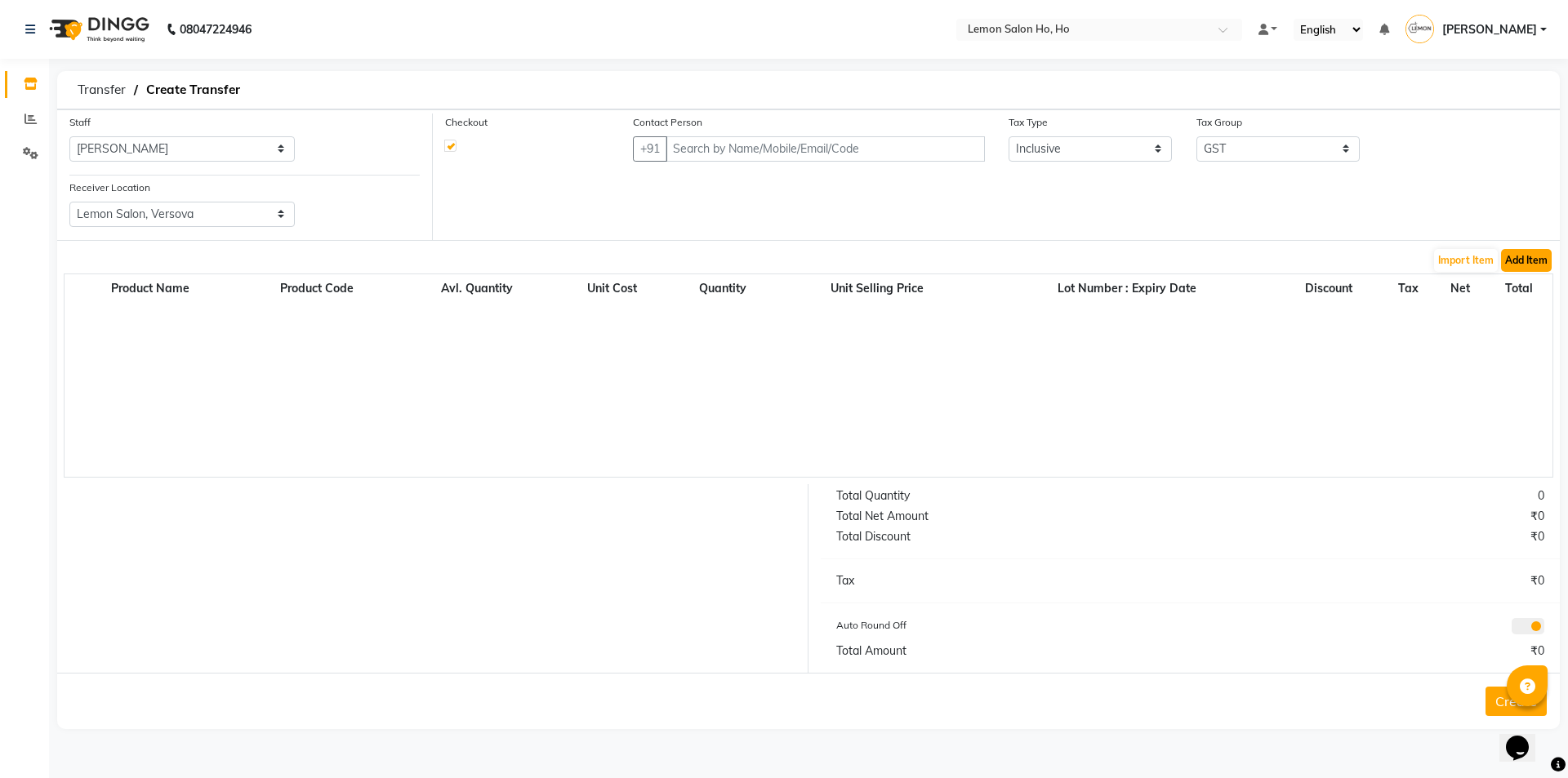
click at [1526, 264] on button "Add Item" at bounding box center [1526, 261] width 51 height 23
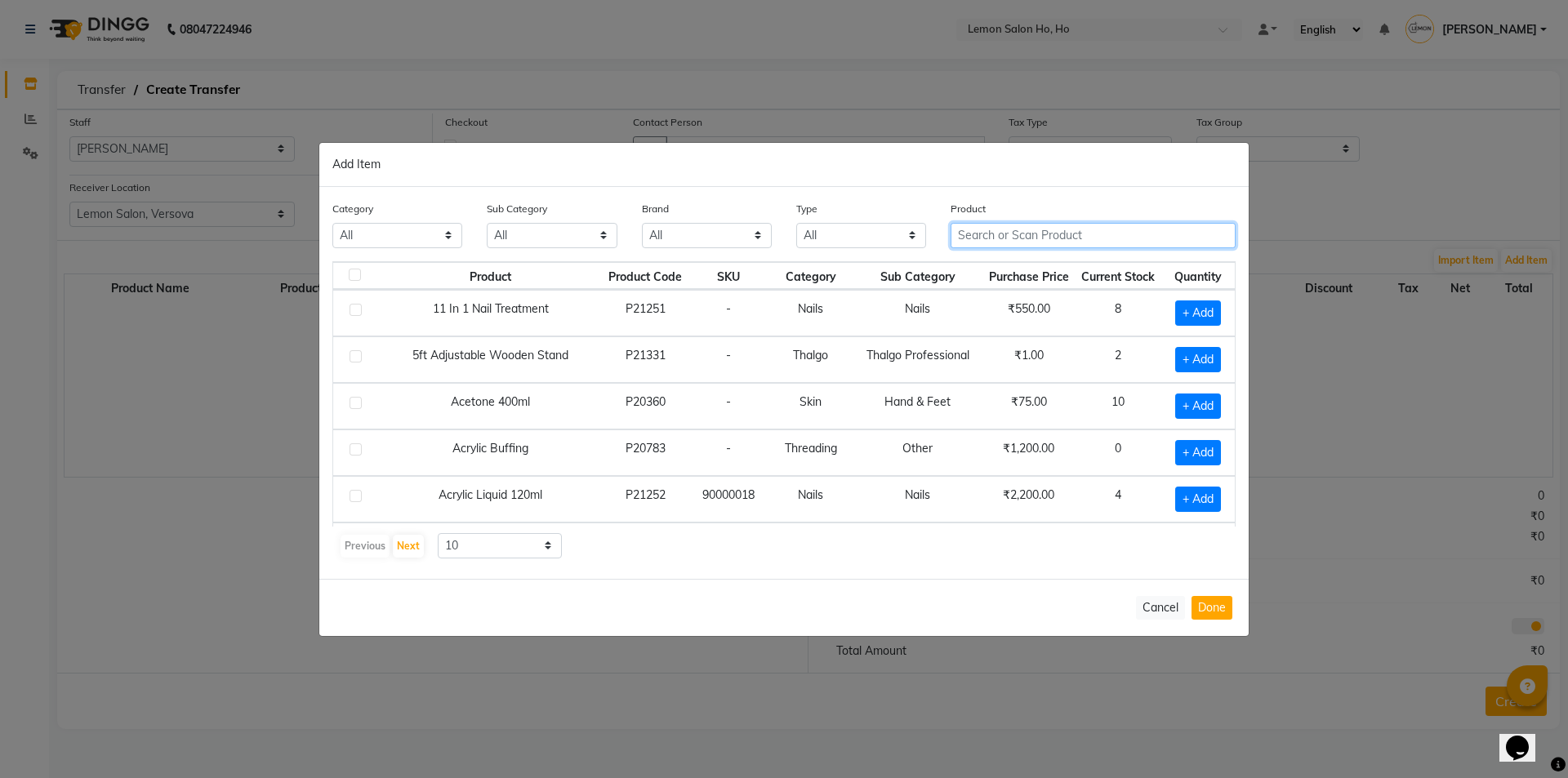
click at [1041, 230] on input "text" at bounding box center [1092, 235] width 285 height 25
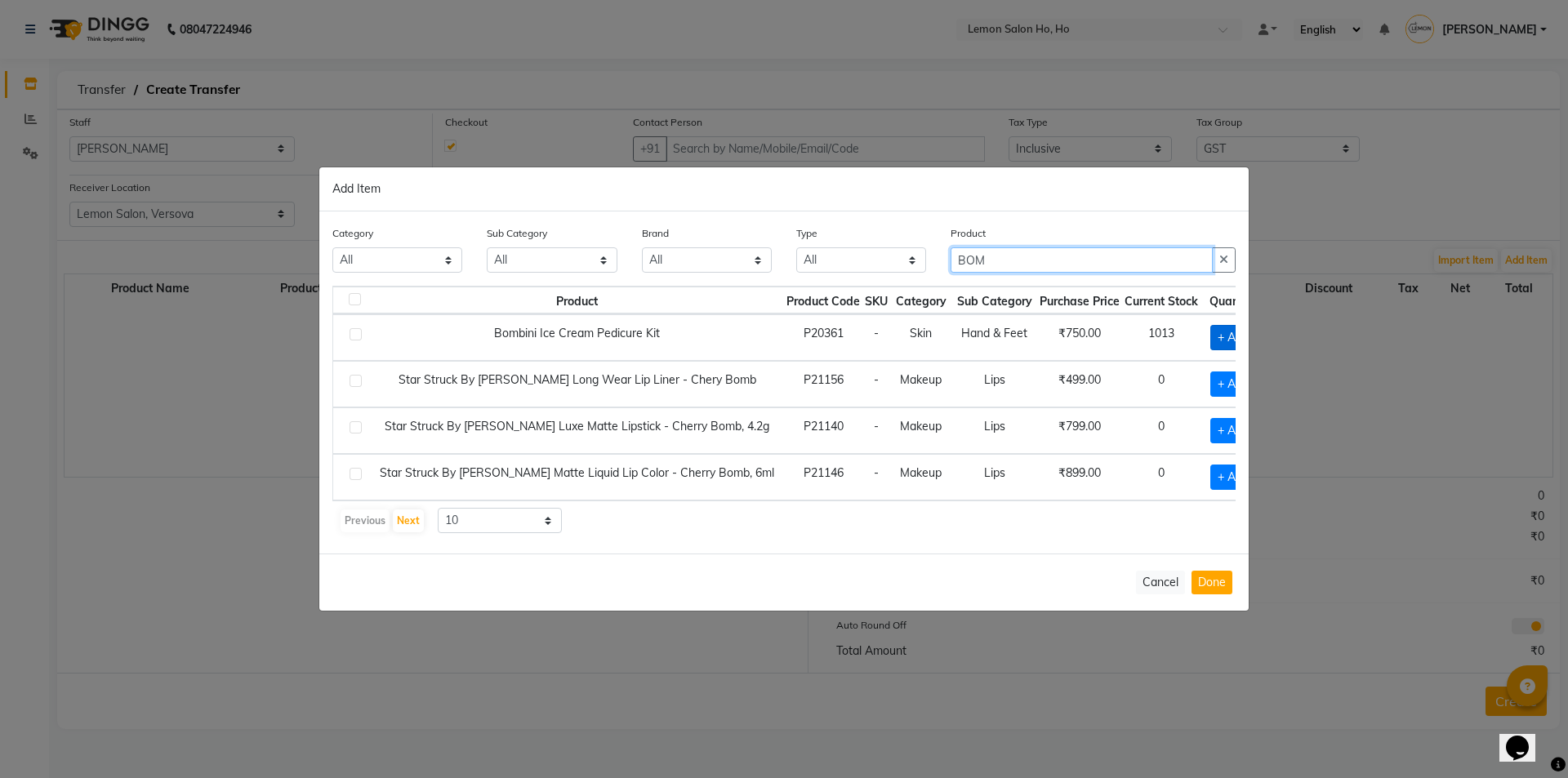
type input "BOM"
click at [1215, 343] on span "+ Add" at bounding box center [1233, 338] width 46 height 25
checkbox input "true"
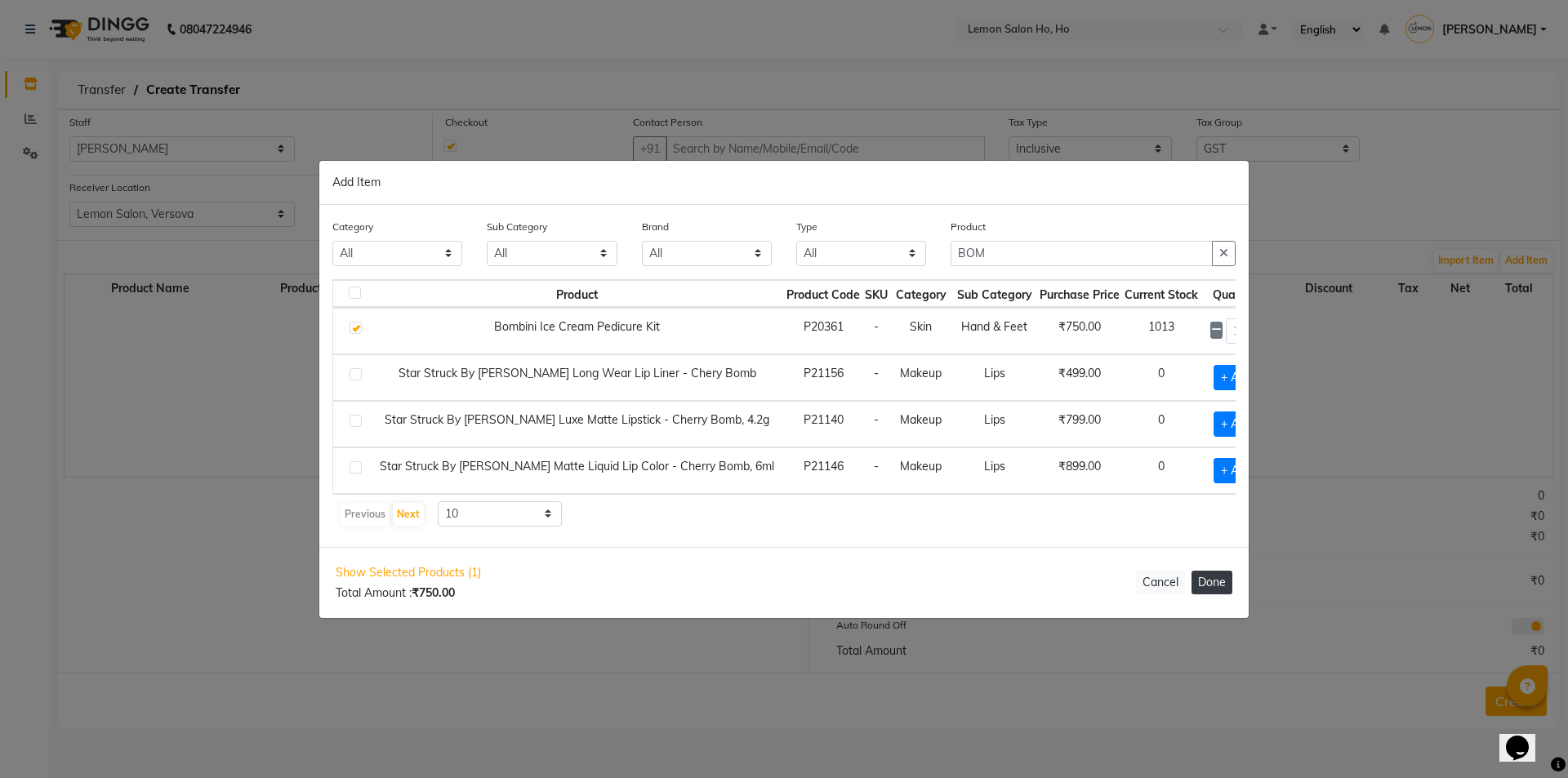
click at [1217, 592] on button "Done" at bounding box center [1212, 583] width 41 height 24
select select "2069"
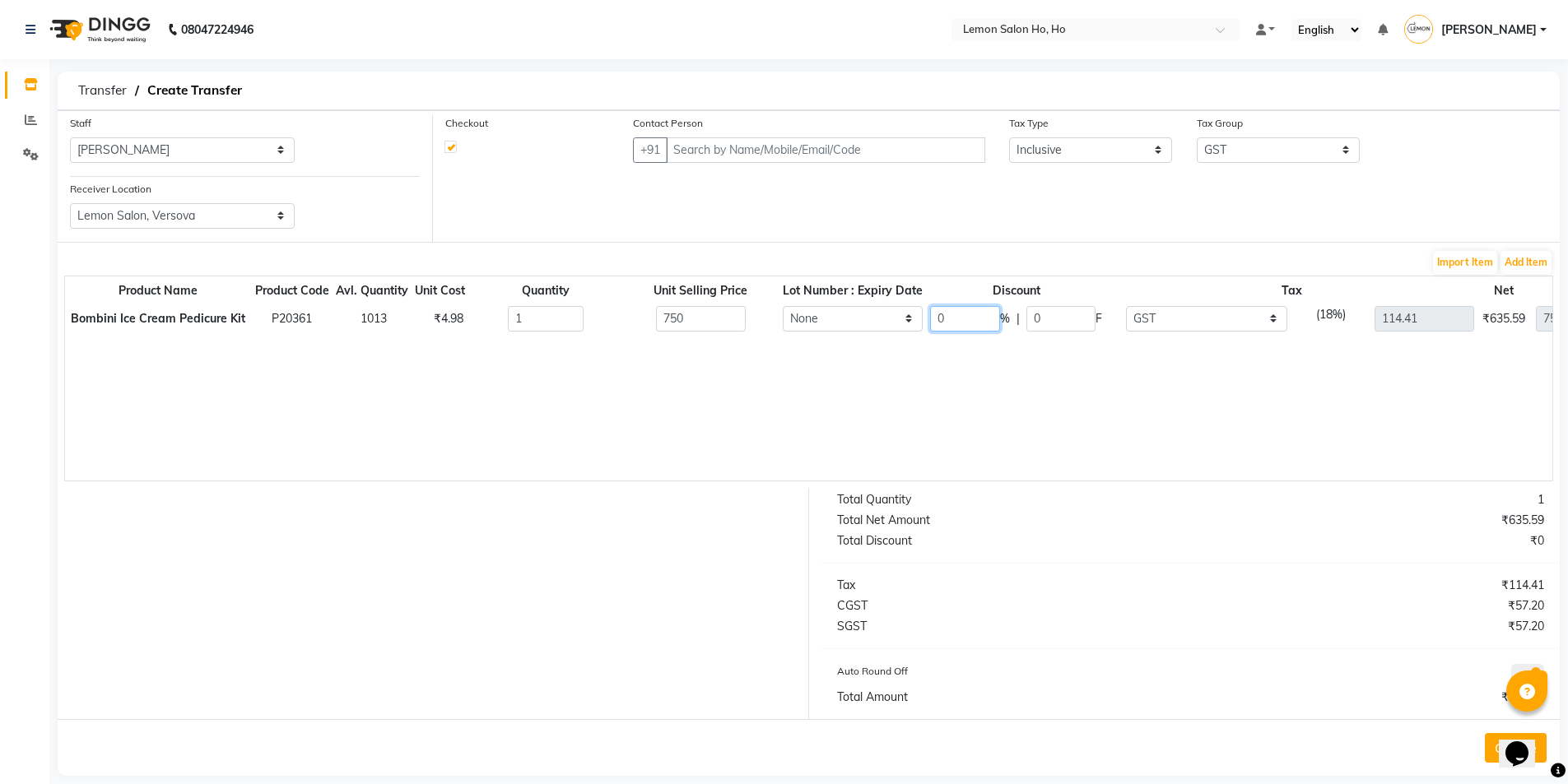
click at [955, 315] on input "0" at bounding box center [964, 319] width 69 height 26
type input "0"
type input "61"
type input "457.5"
type input "44.62"
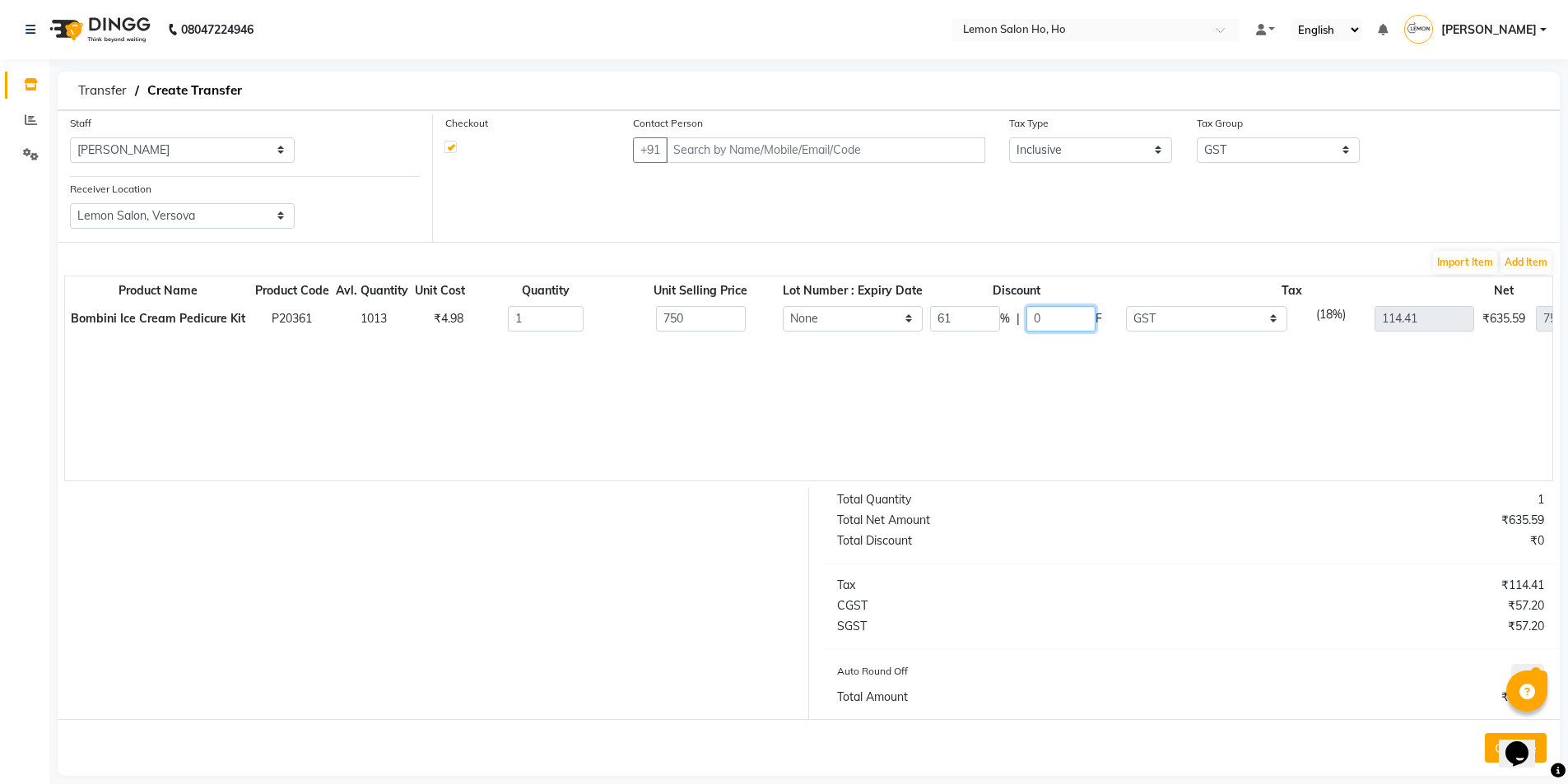
type input "292.5"
click at [759, 150] on input "text" at bounding box center [825, 150] width 319 height 26
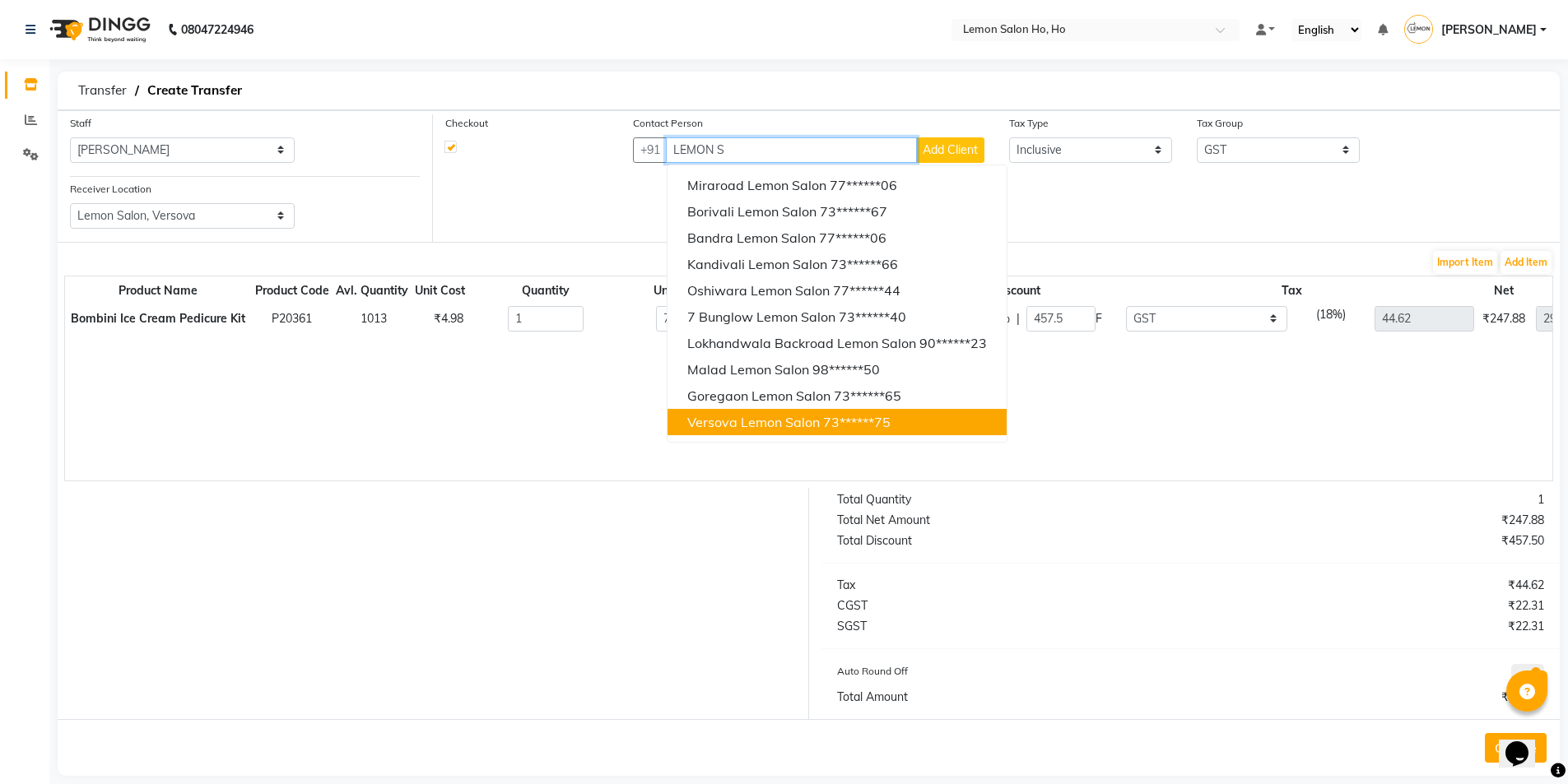
click at [756, 423] on span "Versova Lemon Salon" at bounding box center [754, 422] width 133 height 16
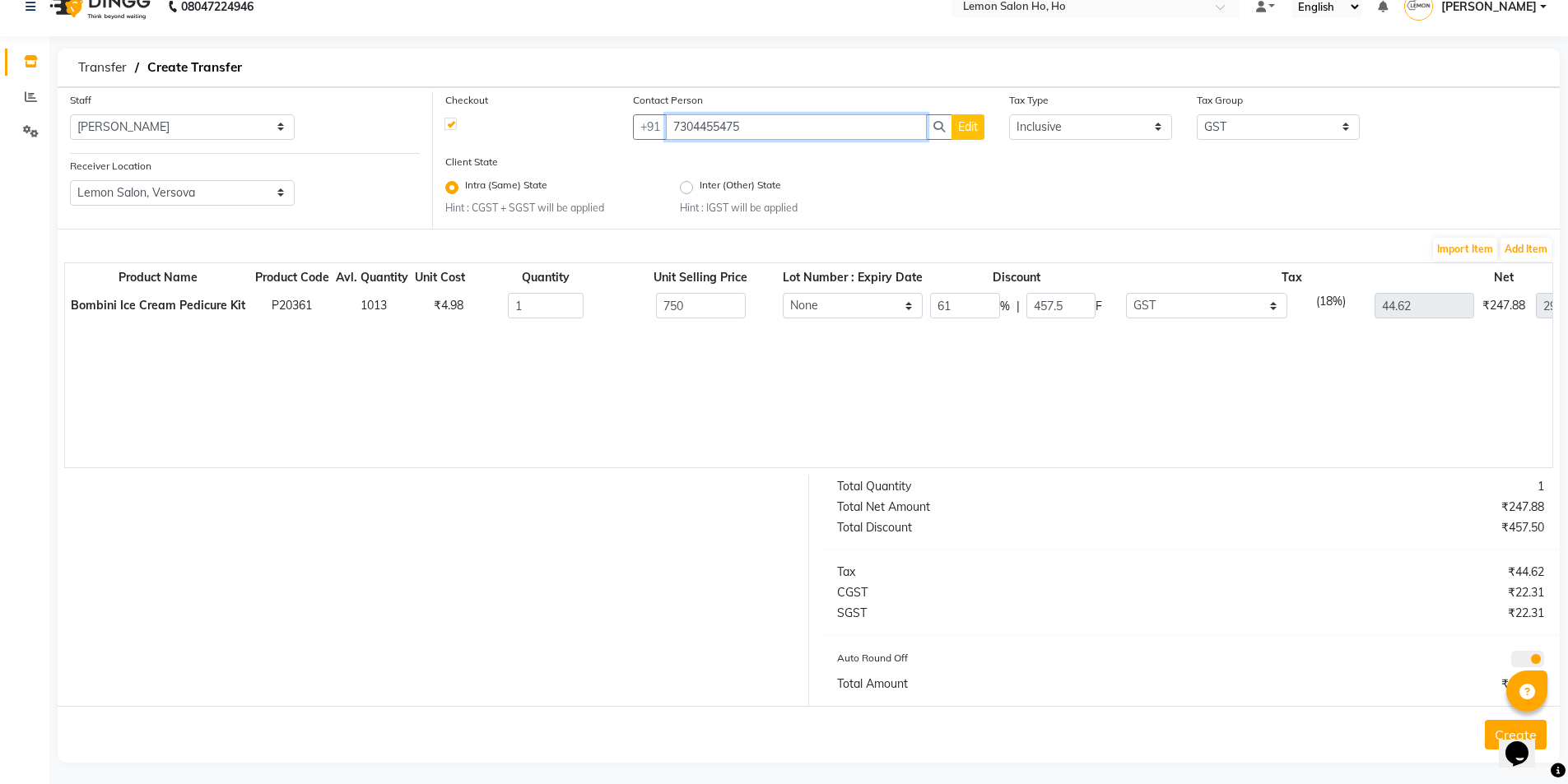
scroll to position [30, 0]
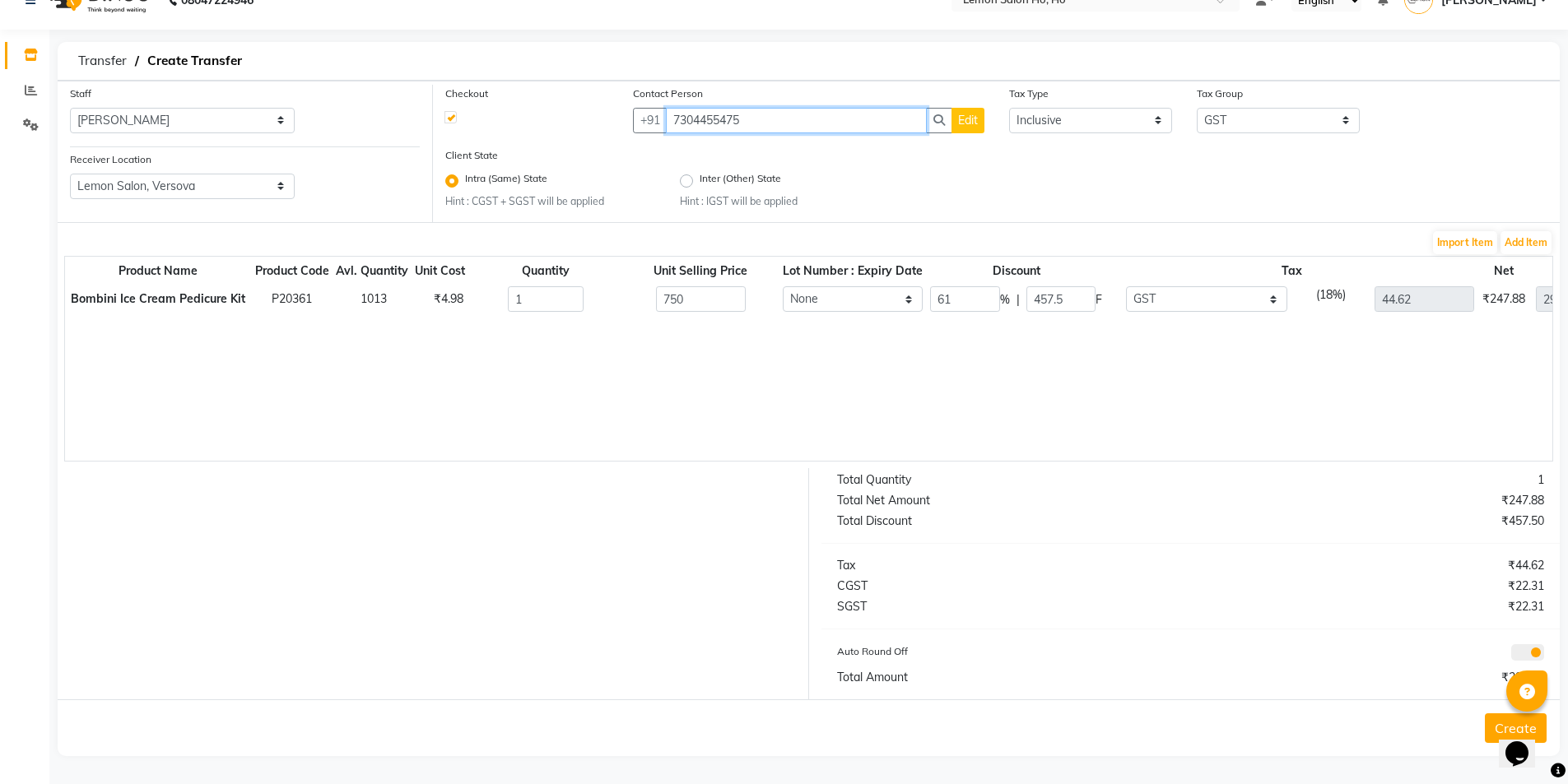
type input "7304455475"
click at [1494, 733] on button "Create" at bounding box center [1515, 729] width 62 height 30
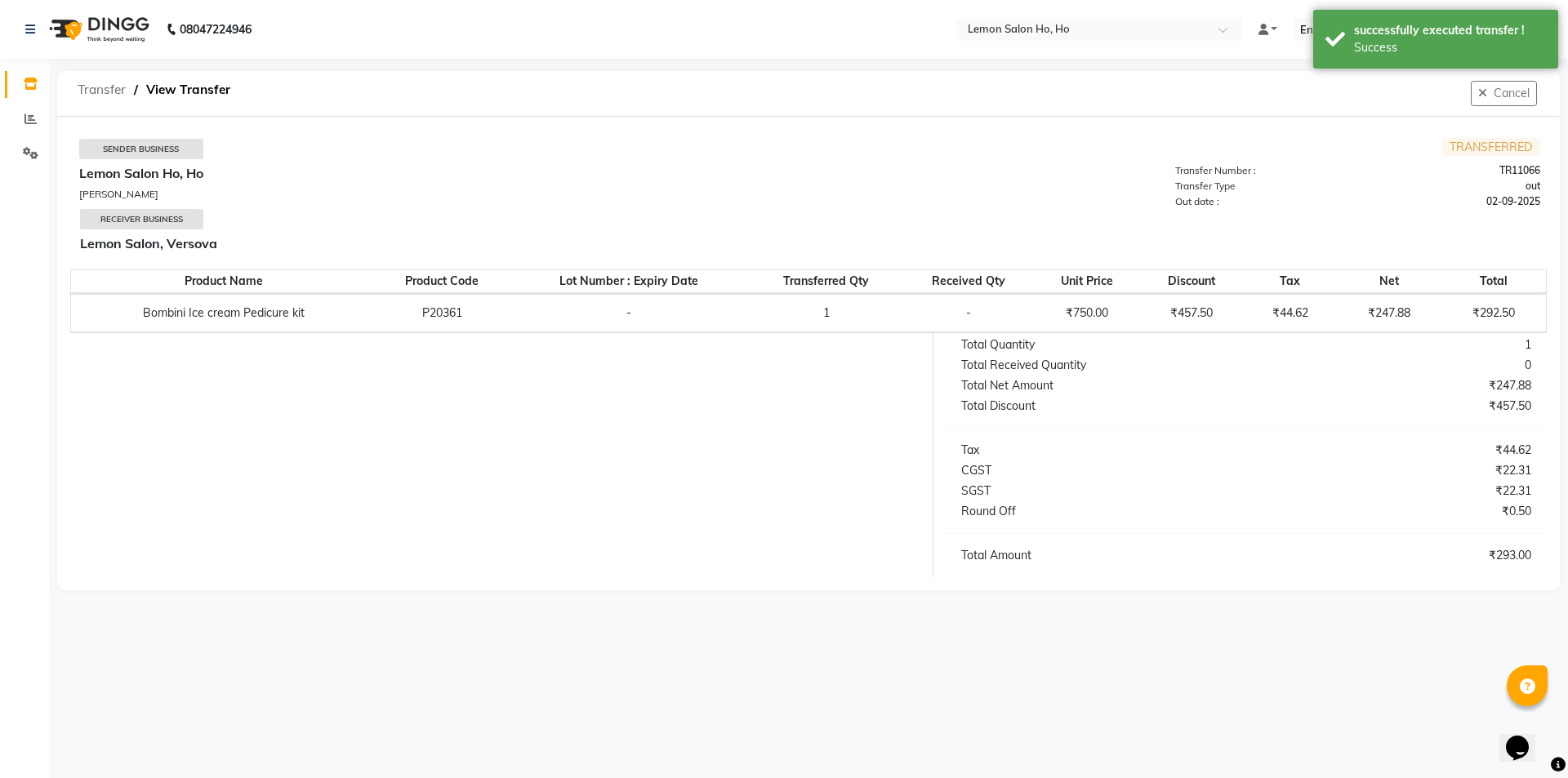
click at [97, 87] on span "Transfer" at bounding box center [101, 90] width 65 height 29
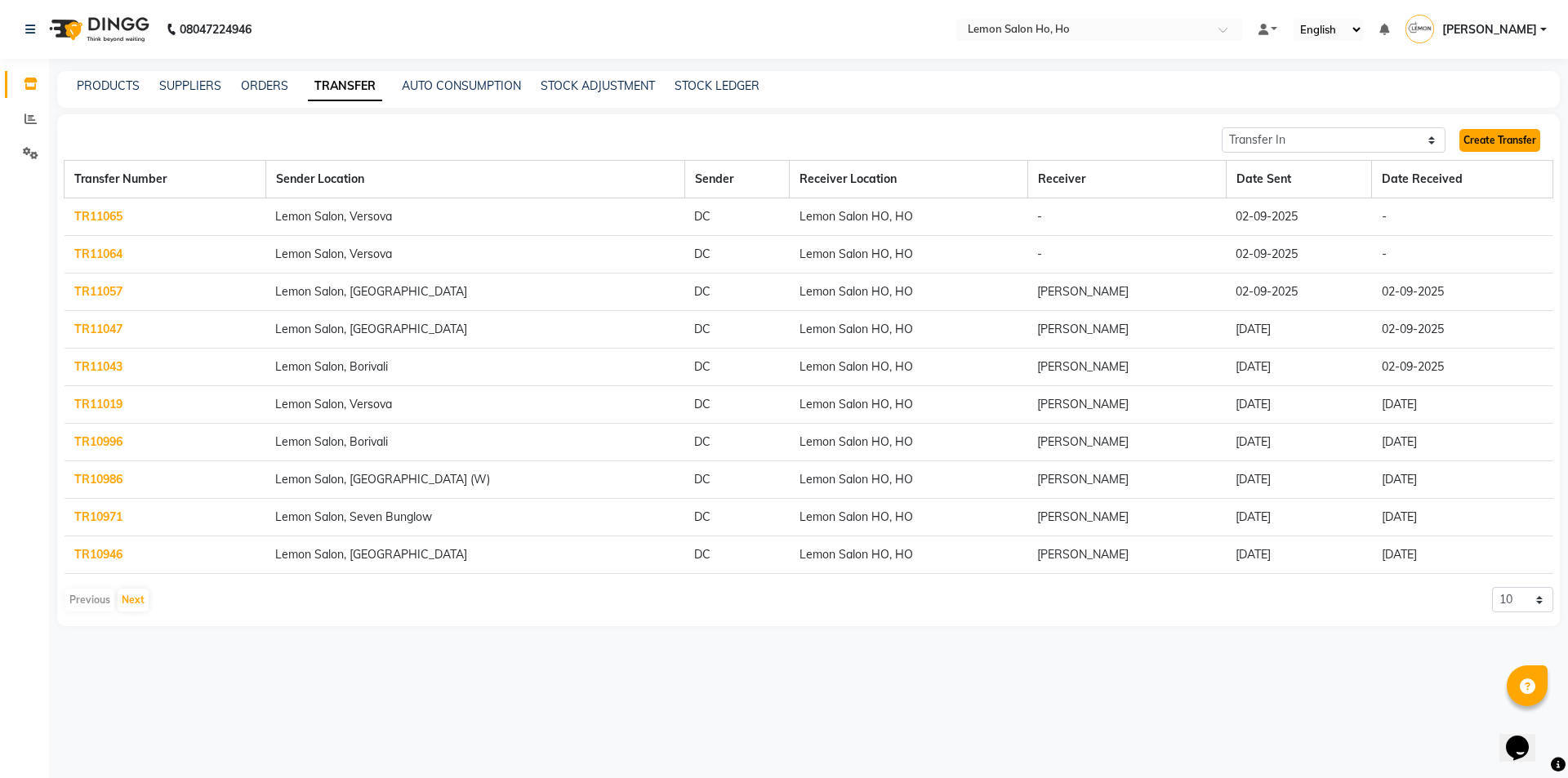
click at [1507, 142] on link "Create Transfer" at bounding box center [1499, 141] width 81 height 23
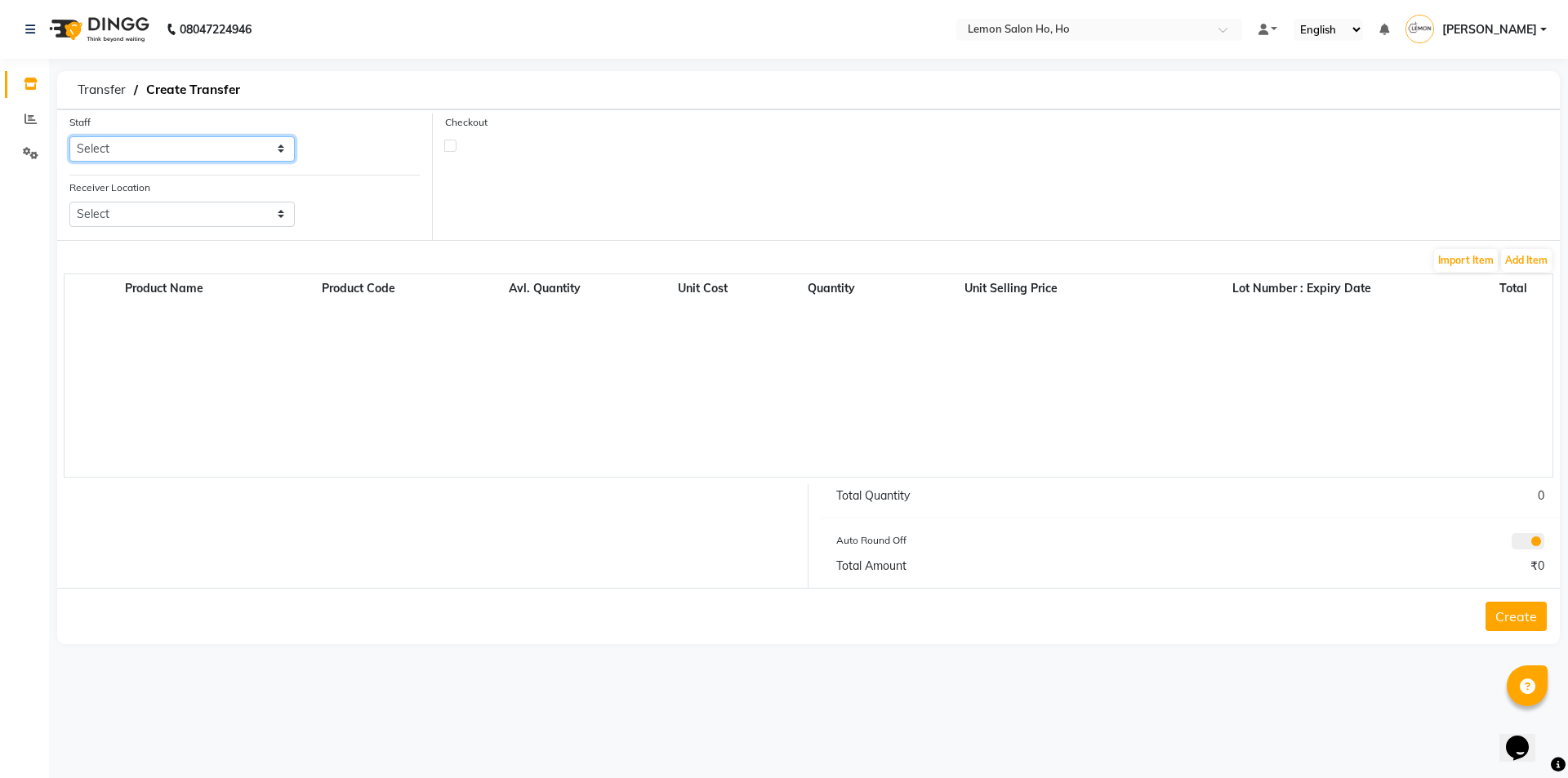
click at [127, 139] on select "Select [PERSON_NAME] [PERSON_NAME] DC DINGG Support [PERSON_NAME] [PERSON_NAME]…" at bounding box center [182, 149] width 226 height 25
select select "34406"
click at [69, 136] on select "Select [PERSON_NAME] [PERSON_NAME] DC DINGG Support [PERSON_NAME] [PERSON_NAME]…" at bounding box center [182, 149] width 226 height 25
click at [221, 208] on select "Select Lemon Salon, Lokhandwala [GEOGRAPHIC_DATA], [GEOGRAPHIC_DATA], Seven Bun…" at bounding box center [182, 214] width 226 height 25
select select "954"
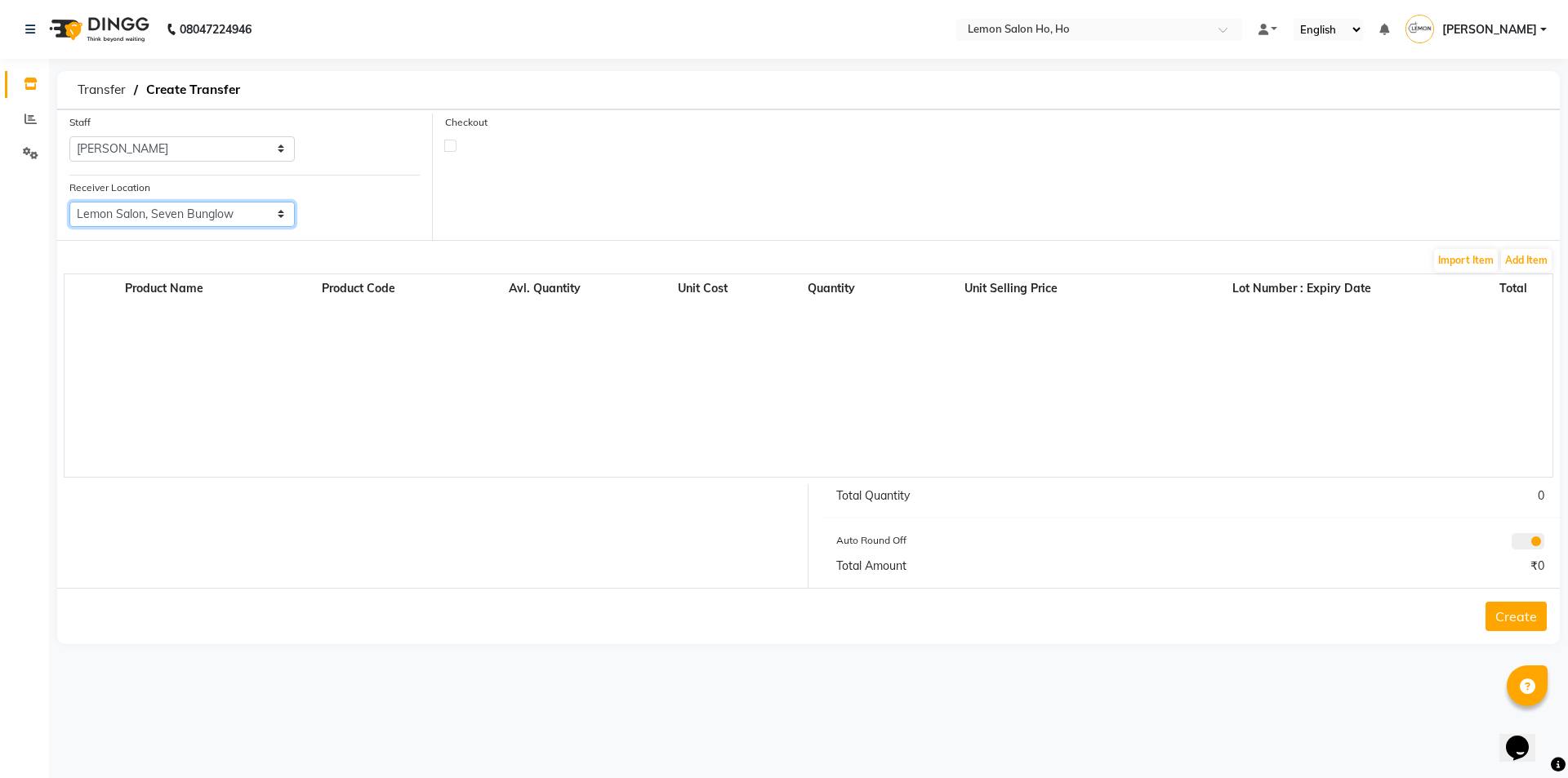
click at [69, 202] on select "Select Lemon Salon, Lokhandwala [GEOGRAPHIC_DATA], [GEOGRAPHIC_DATA], Seven Bun…" at bounding box center [182, 214] width 226 height 25
click at [448, 143] on label at bounding box center [450, 145] width 12 height 12
click at [448, 143] on input "checkbox" at bounding box center [450, 145] width 11 height 11
checkbox input "true"
select select "true"
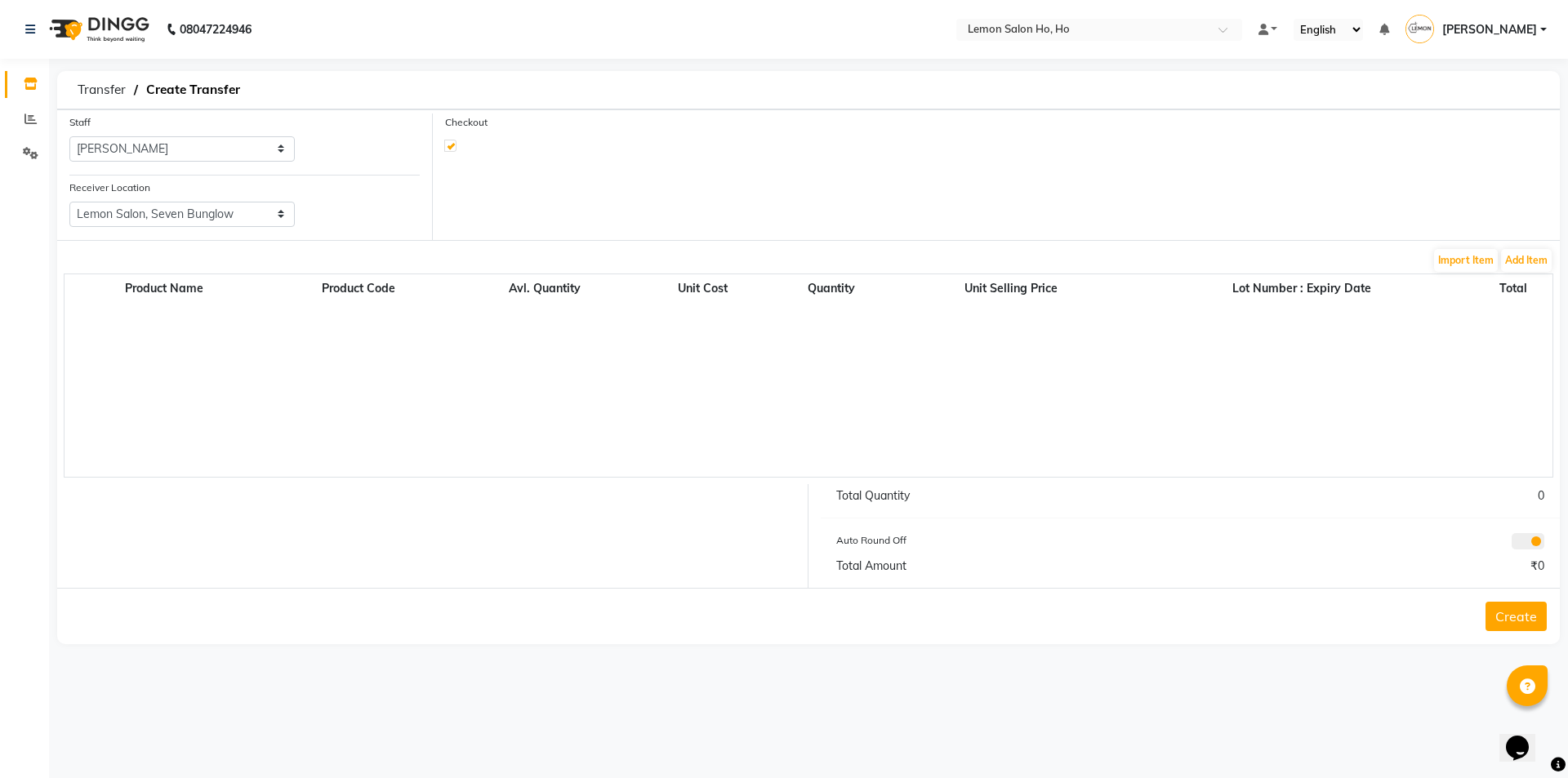
select select "2069"
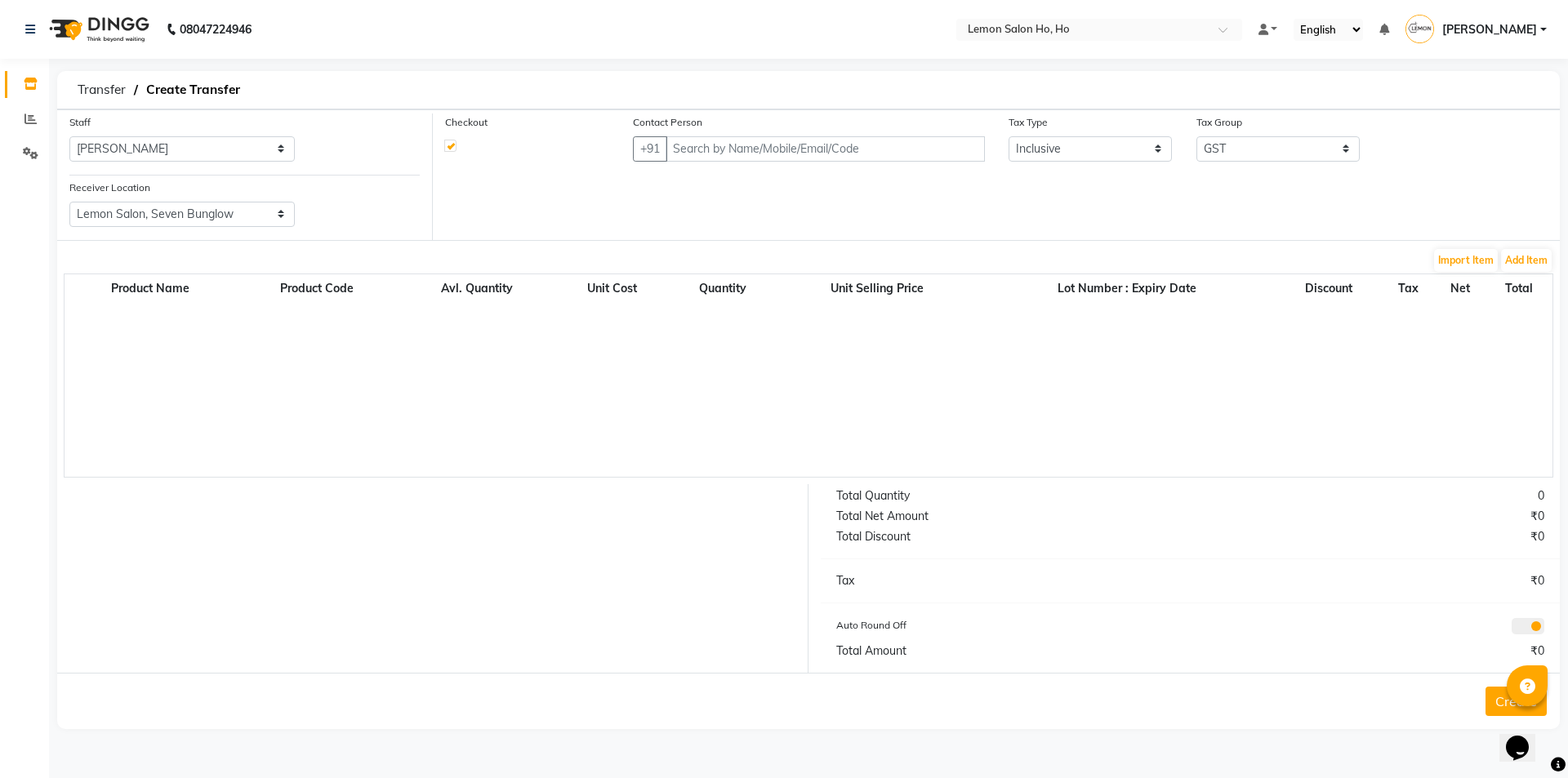
click at [1534, 274] on div "Product Name Product Code Avl. Quantity Unit Cost Quantity Unit Selling Price L…" at bounding box center [808, 376] width 1490 height 204
click at [1522, 249] on button "Add Item" at bounding box center [1526, 261] width 51 height 23
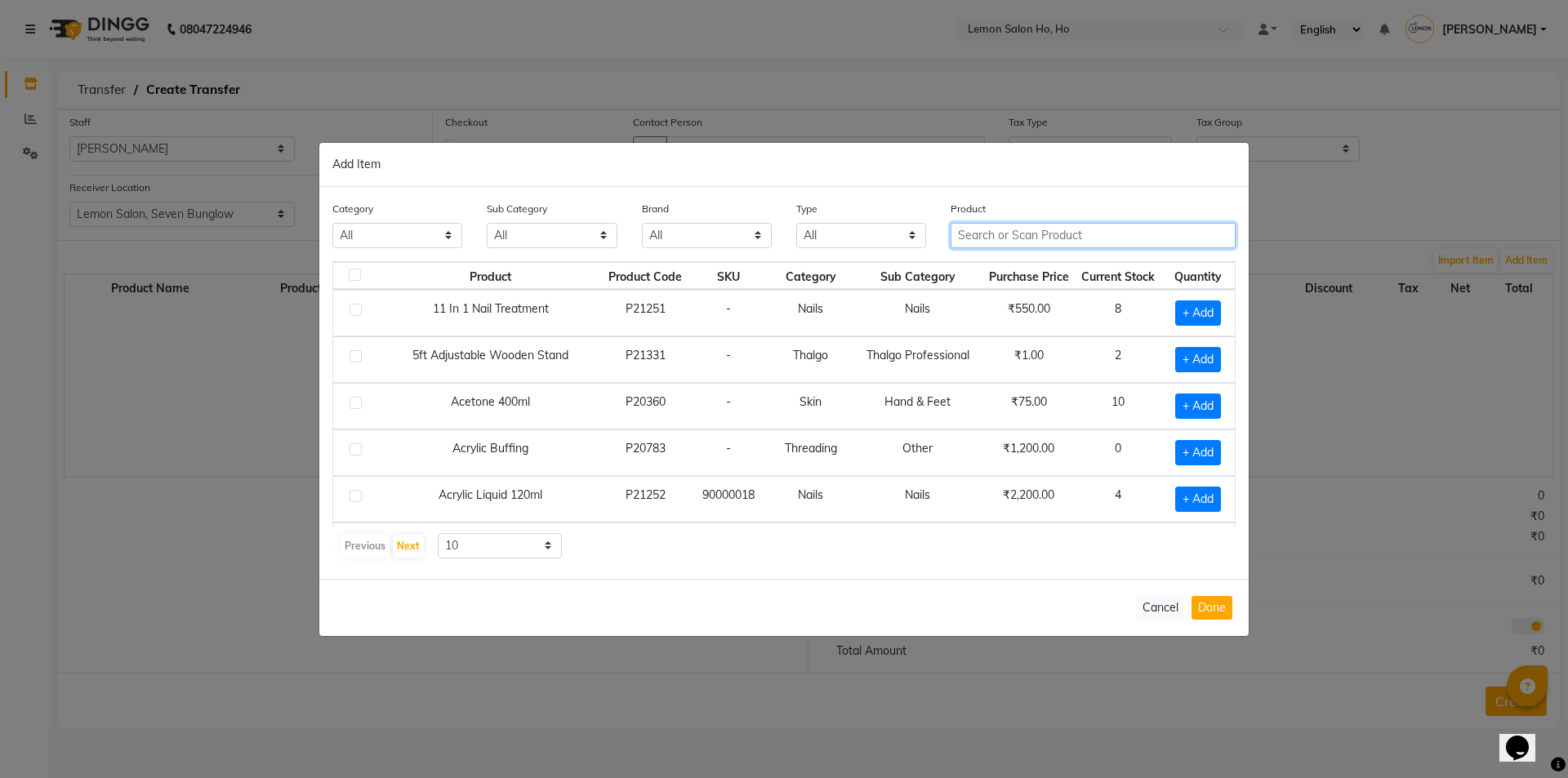
click at [1083, 243] on input "text" at bounding box center [1092, 235] width 285 height 25
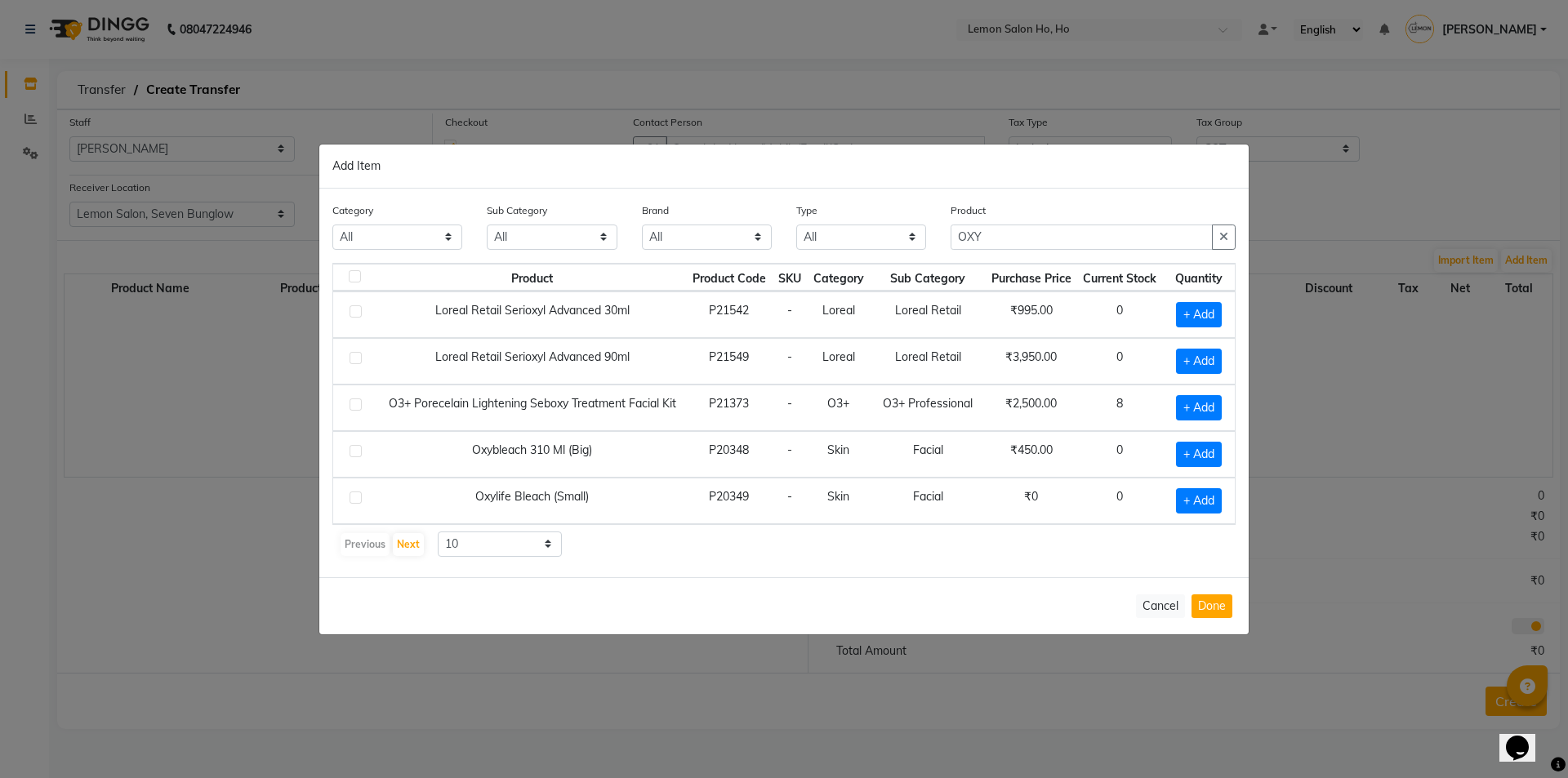
drag, startPoint x: 471, startPoint y: 446, endPoint x: 675, endPoint y: 440, distance: 204.1
click at [675, 440] on td "Oxybleach 310 Ml (Big)" at bounding box center [532, 454] width 309 height 47
copy td "Oxybleach 310 Ml (Big)"
drag, startPoint x: 1021, startPoint y: 233, endPoint x: 774, endPoint y: 279, distance: 251.2
click at [774, 279] on div "Category All Hair Skin Makeup Personal Care Appliances [PERSON_NAME] Waxing Dis…" at bounding box center [784, 383] width 929 height 389
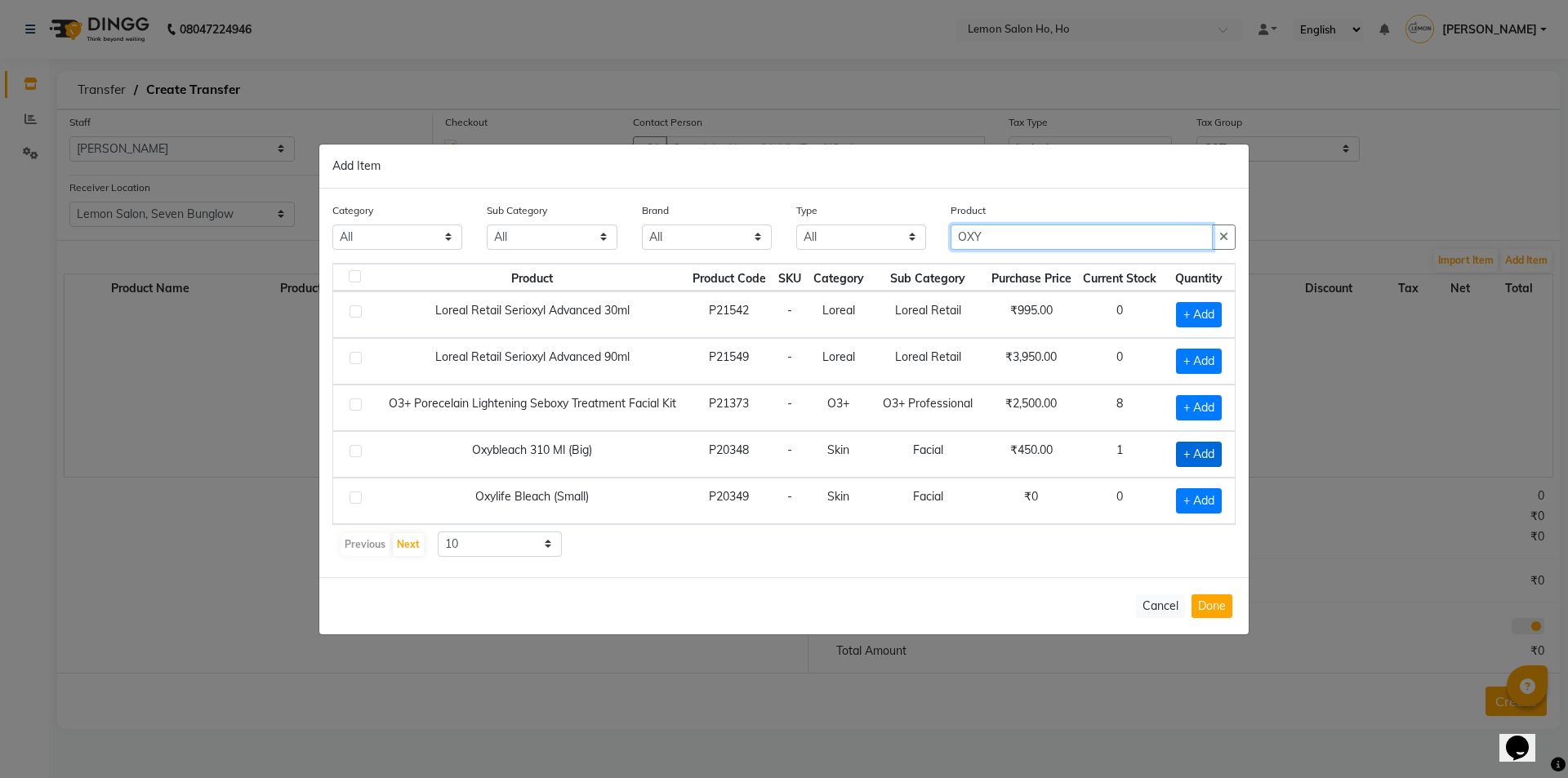
type input "OXY"
click at [1190, 449] on span "+ Add" at bounding box center [1199, 454] width 46 height 25
checkbox input "true"
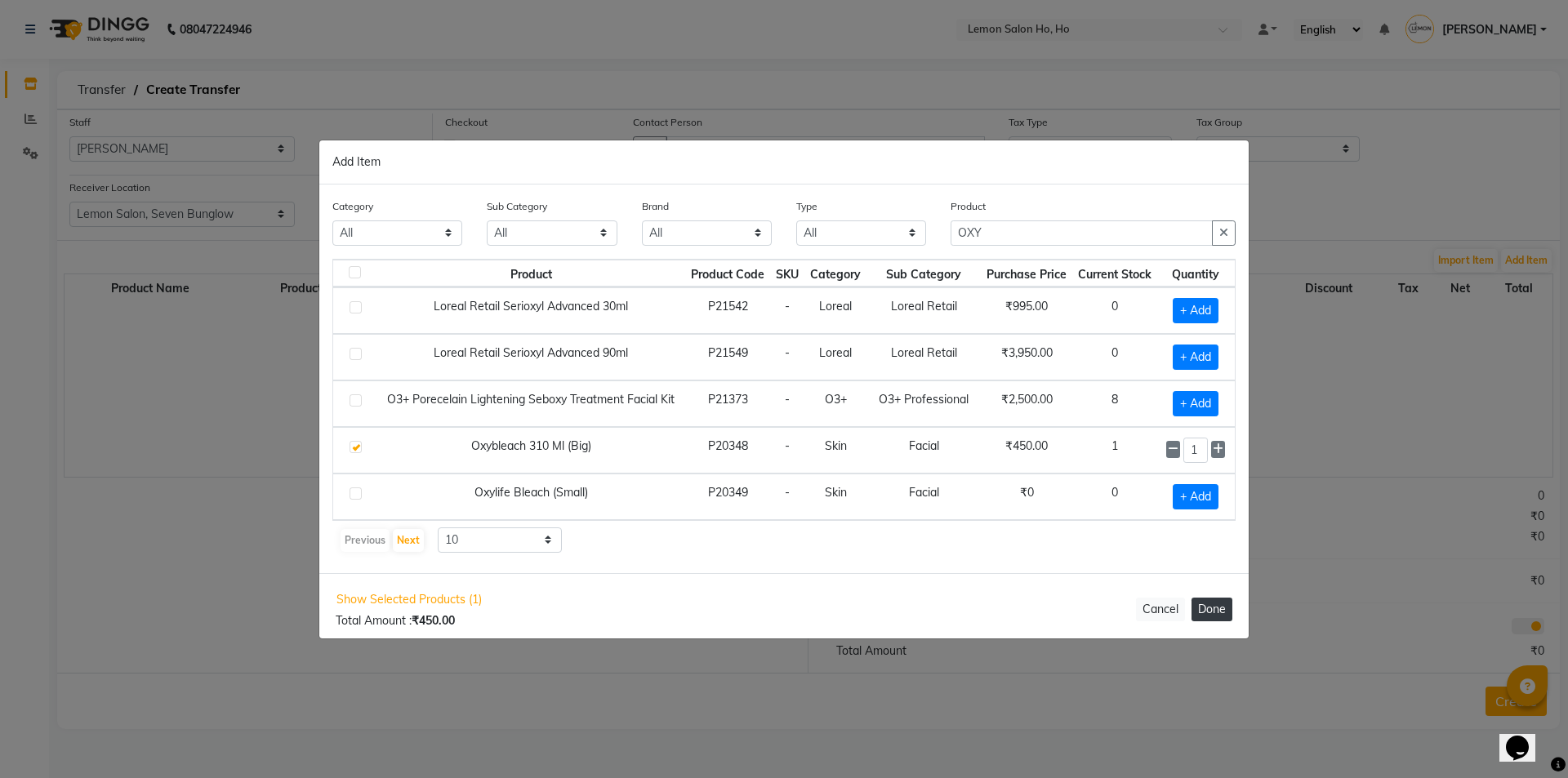
click at [1217, 605] on button "Done" at bounding box center [1212, 610] width 41 height 24
select select "2069"
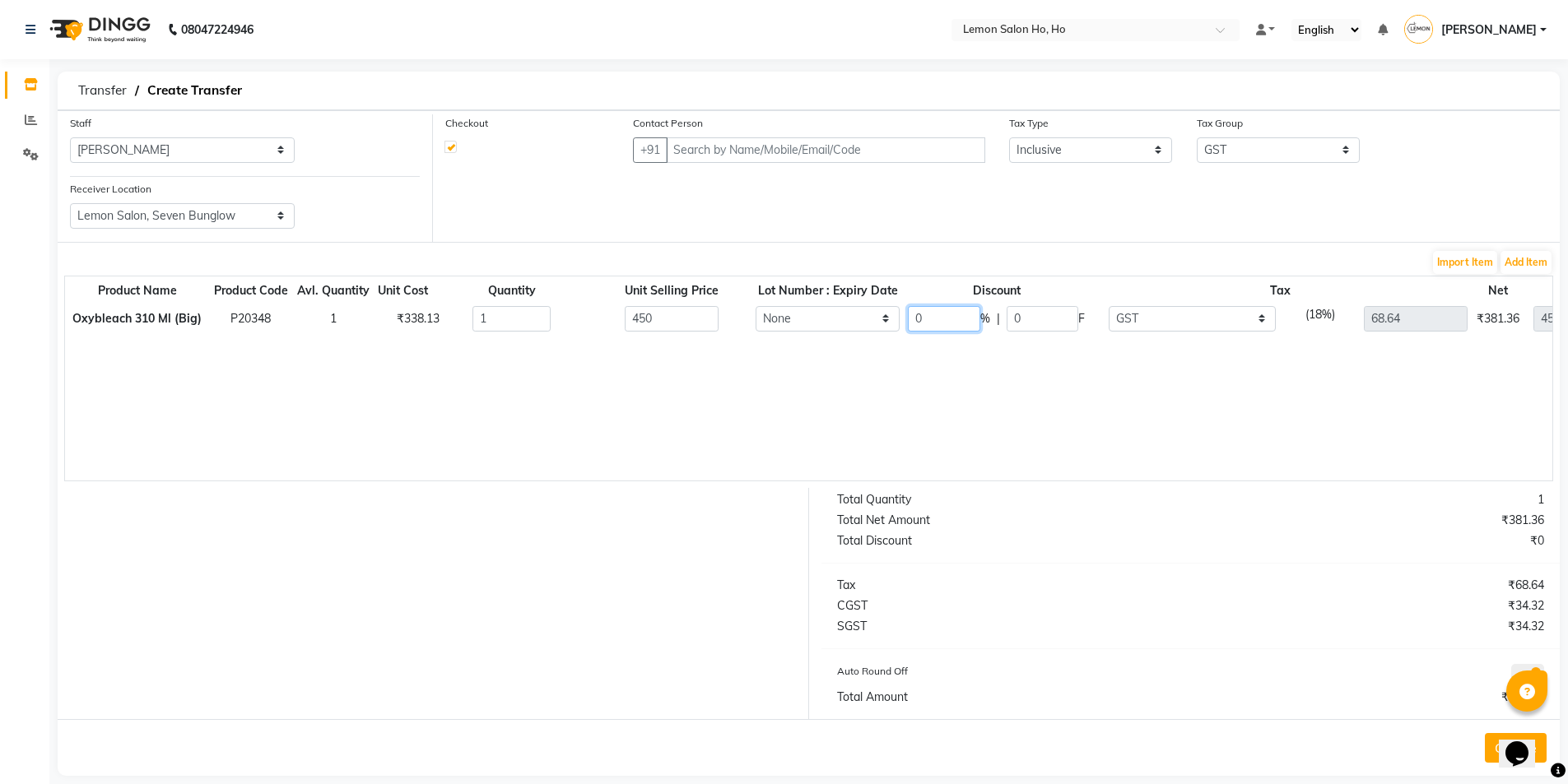
click at [956, 324] on input "0" at bounding box center [944, 319] width 72 height 26
click at [1048, 321] on input "0" at bounding box center [1043, 319] width 72 height 26
type input "111"
type input "24.67"
type input "51.71"
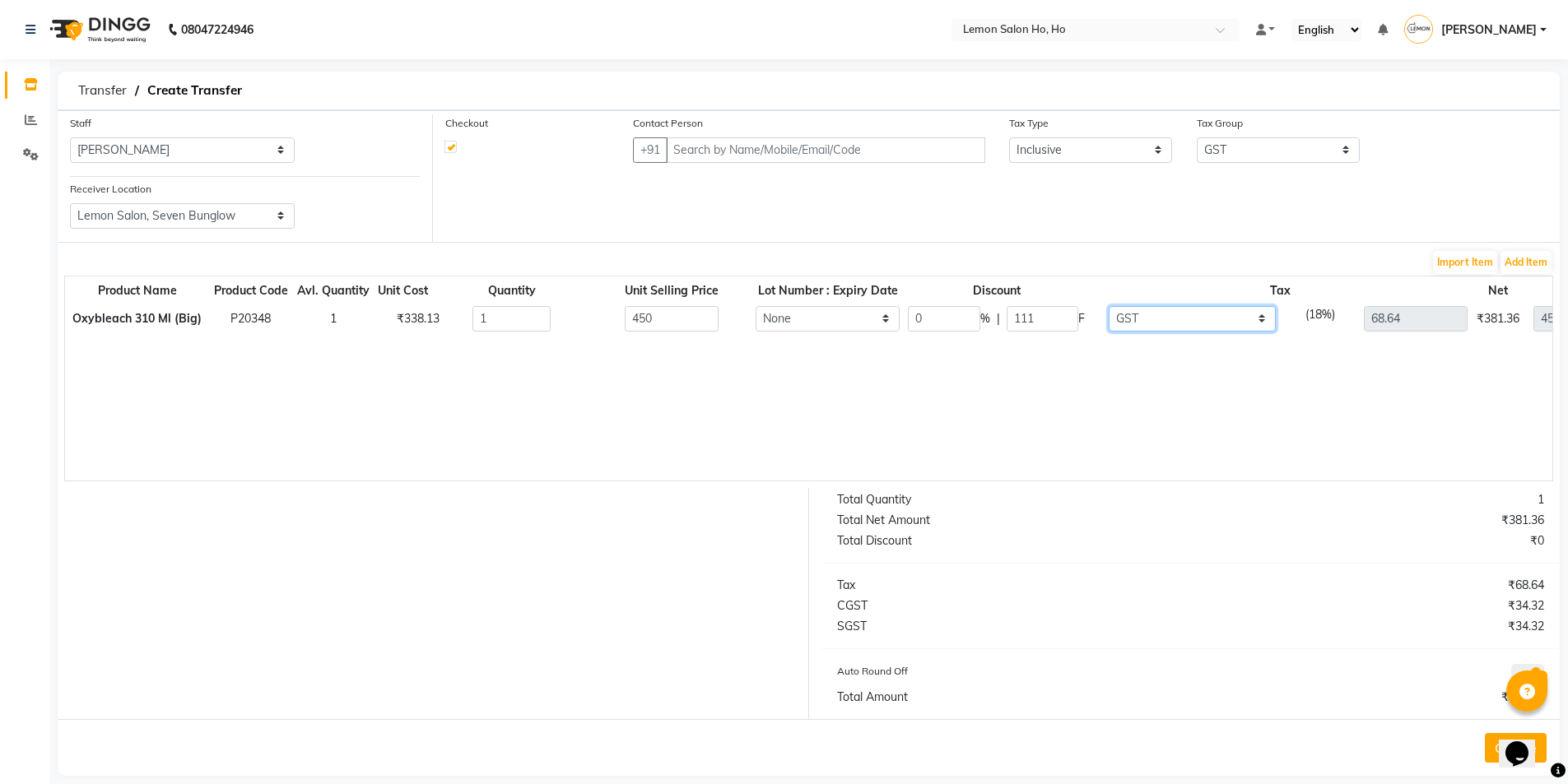
type input "339"
click at [807, 152] on input "text" at bounding box center [825, 150] width 319 height 26
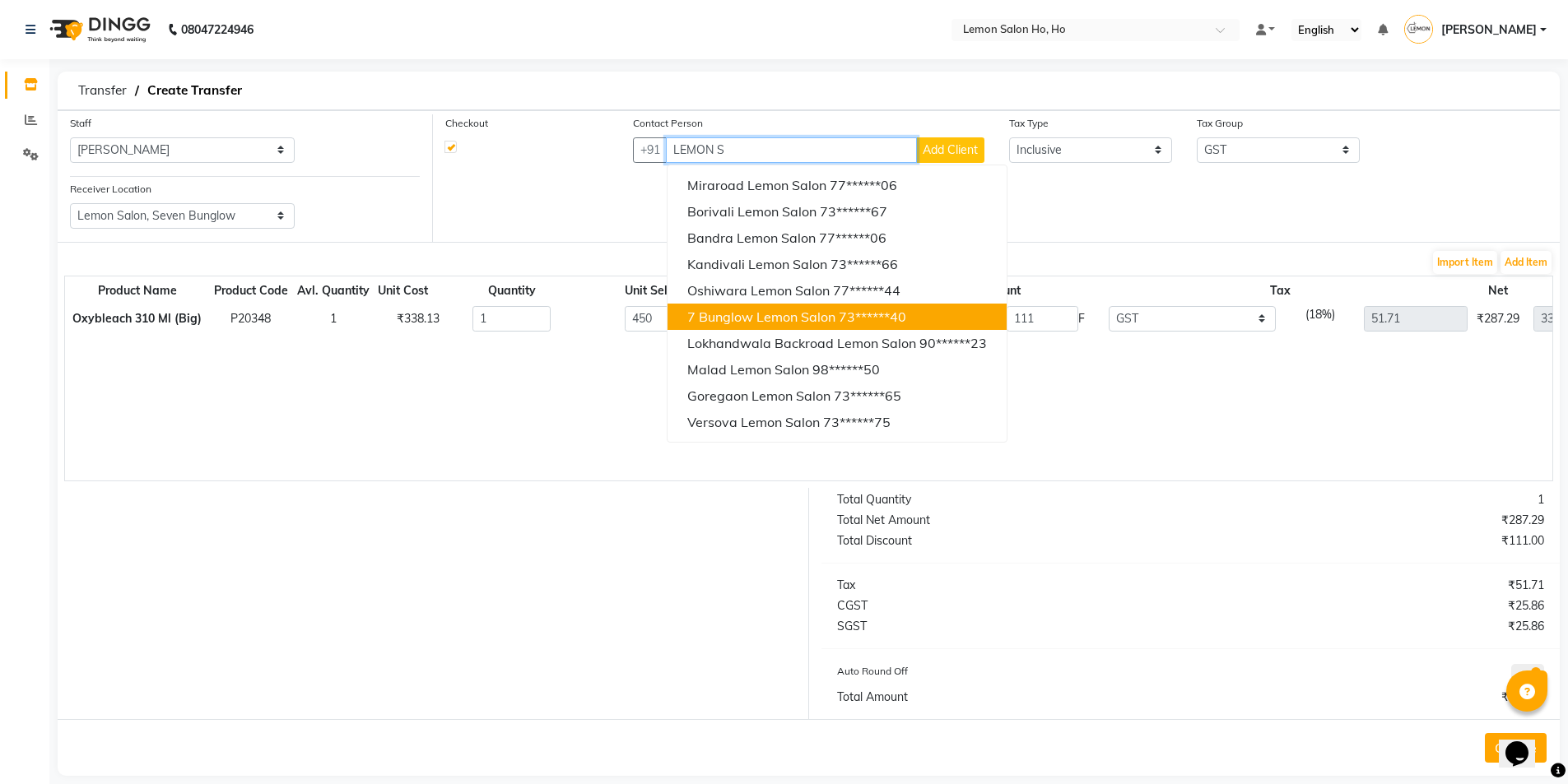
click at [738, 320] on span "7 Bunglow Lemon Salon" at bounding box center [762, 317] width 148 height 16
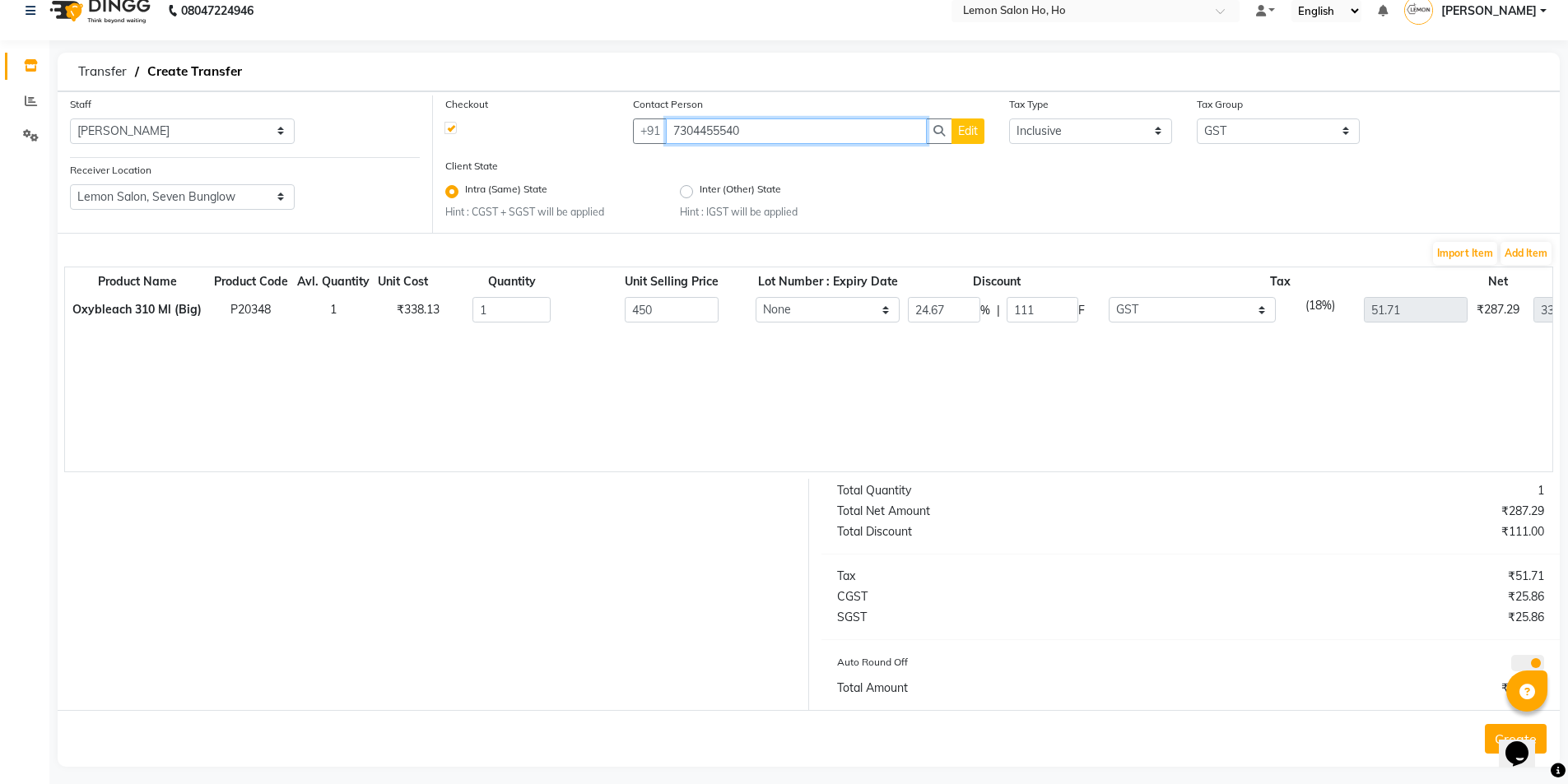
scroll to position [30, 0]
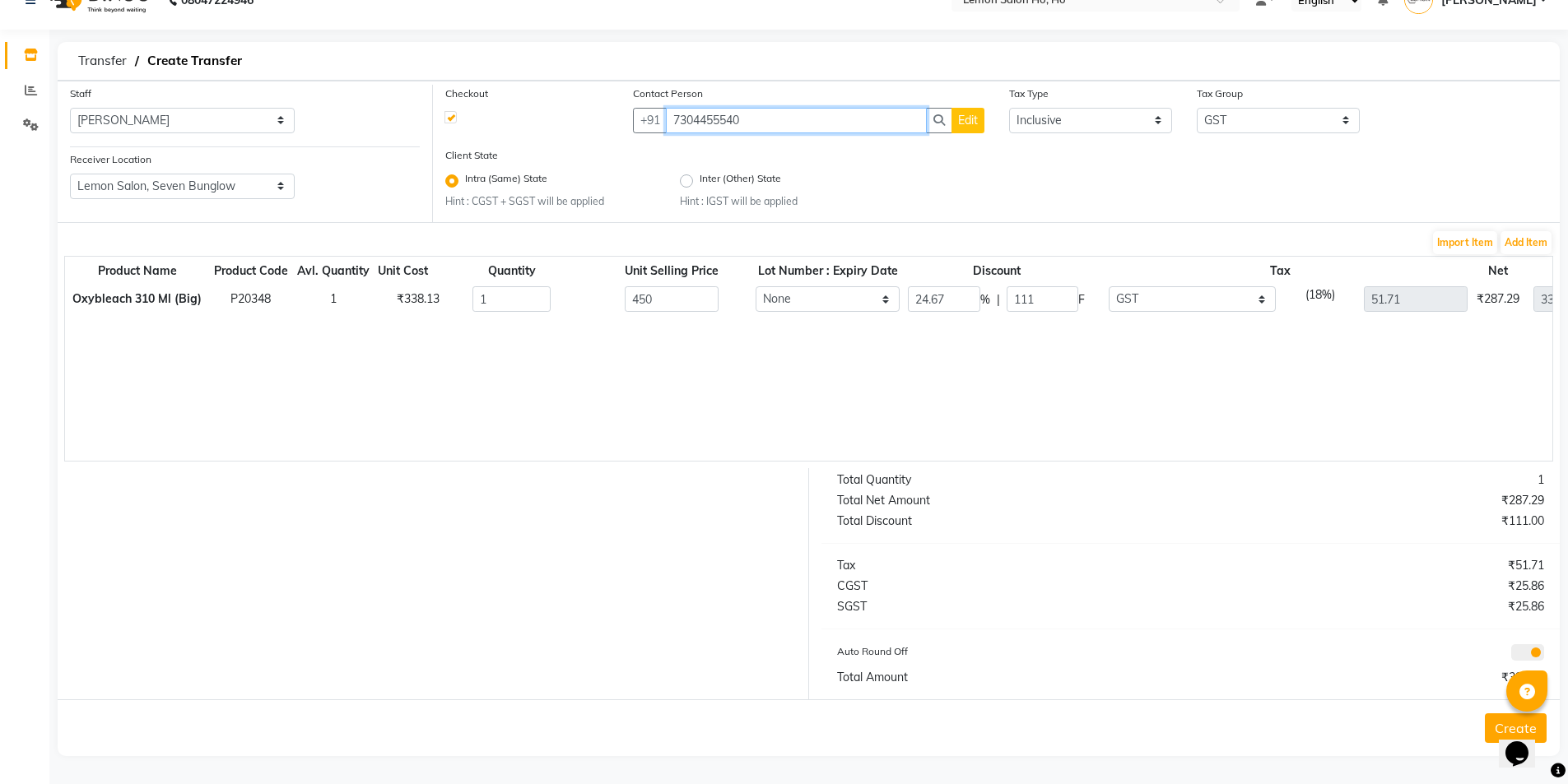
type input "7304455540"
click at [1488, 722] on button "Create" at bounding box center [1515, 729] width 62 height 30
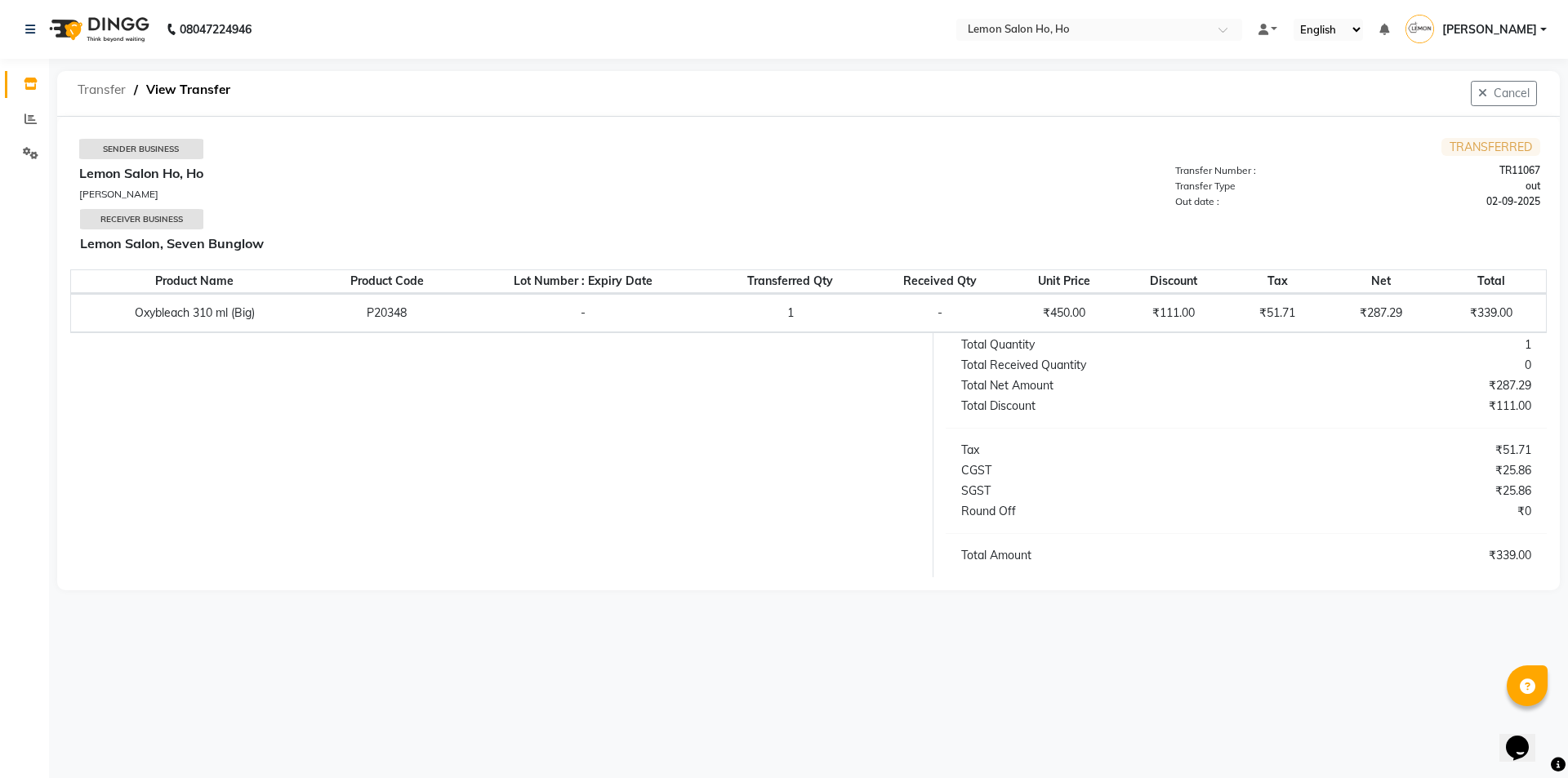
click at [101, 83] on span "Transfer" at bounding box center [101, 90] width 65 height 29
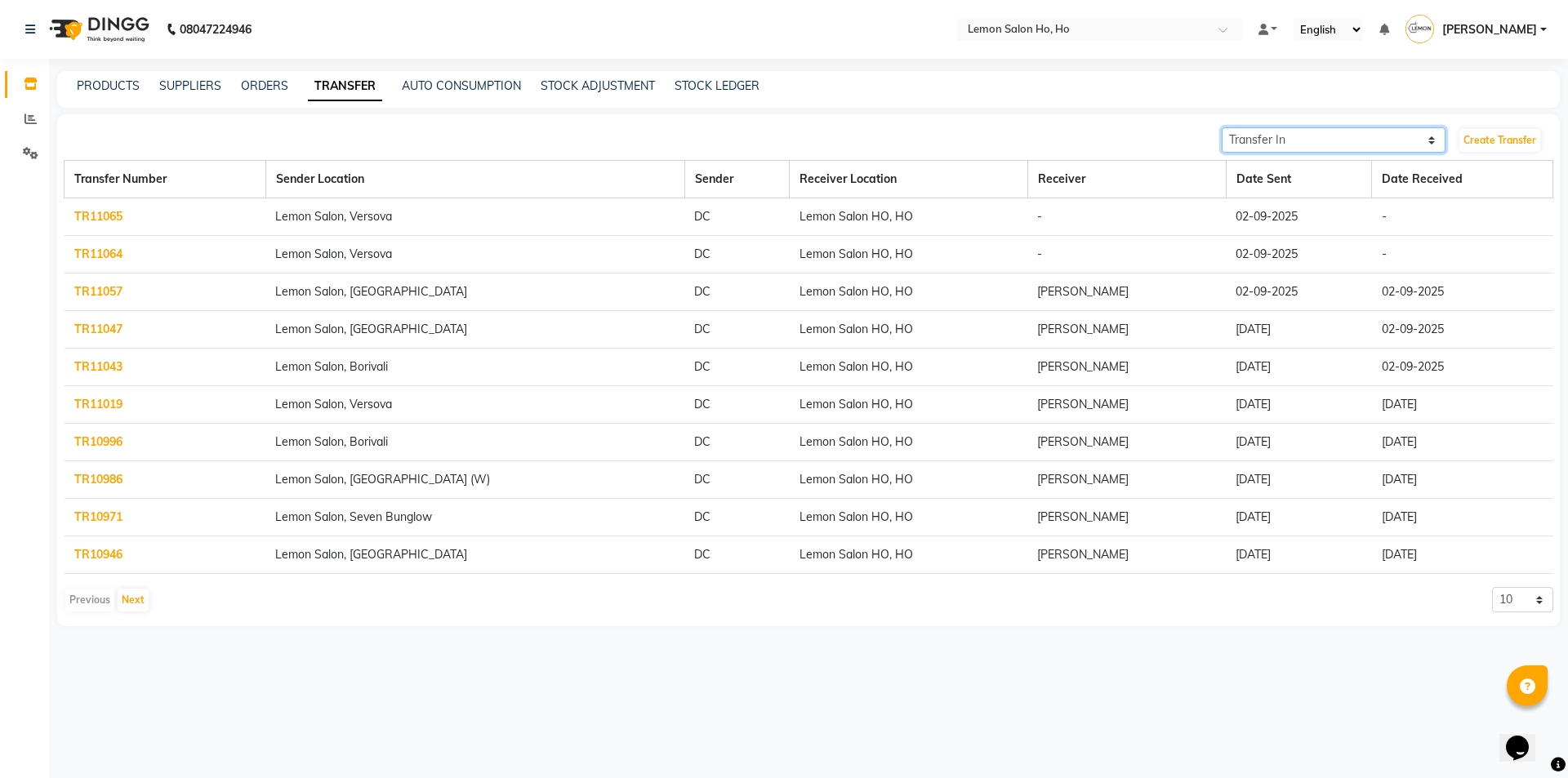
click at [1331, 141] on select "Transfer In Transfer Out" at bounding box center [1333, 140] width 224 height 25
select select "sender"
click at [1222, 127] on select "Transfer In Transfer Out" at bounding box center [1333, 140] width 224 height 25
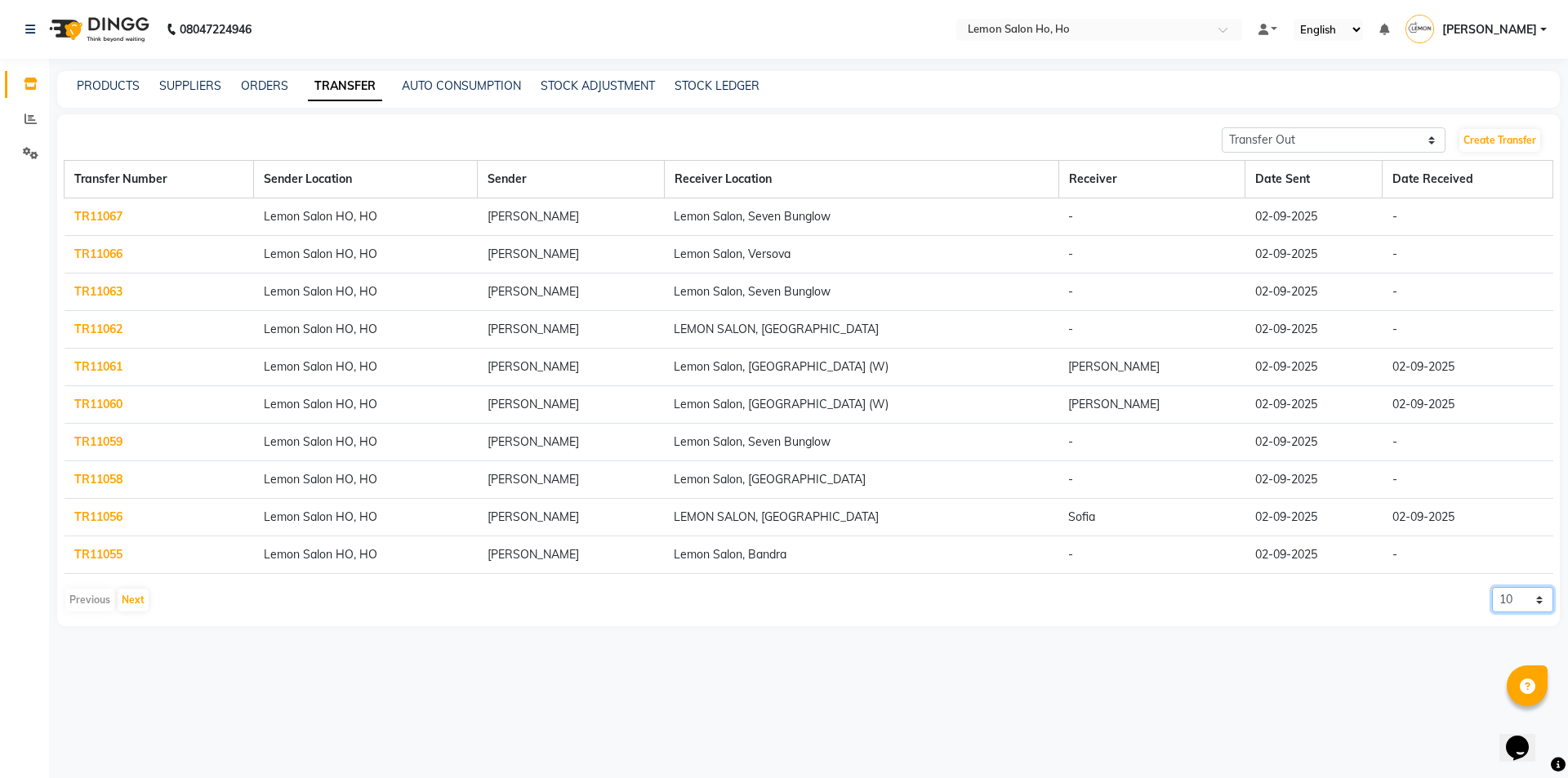
click at [1527, 608] on select "10 20 50 100" at bounding box center [1522, 600] width 61 height 25
select select "20"
click at [1492, 588] on select "10 20 50 100" at bounding box center [1522, 600] width 61 height 25
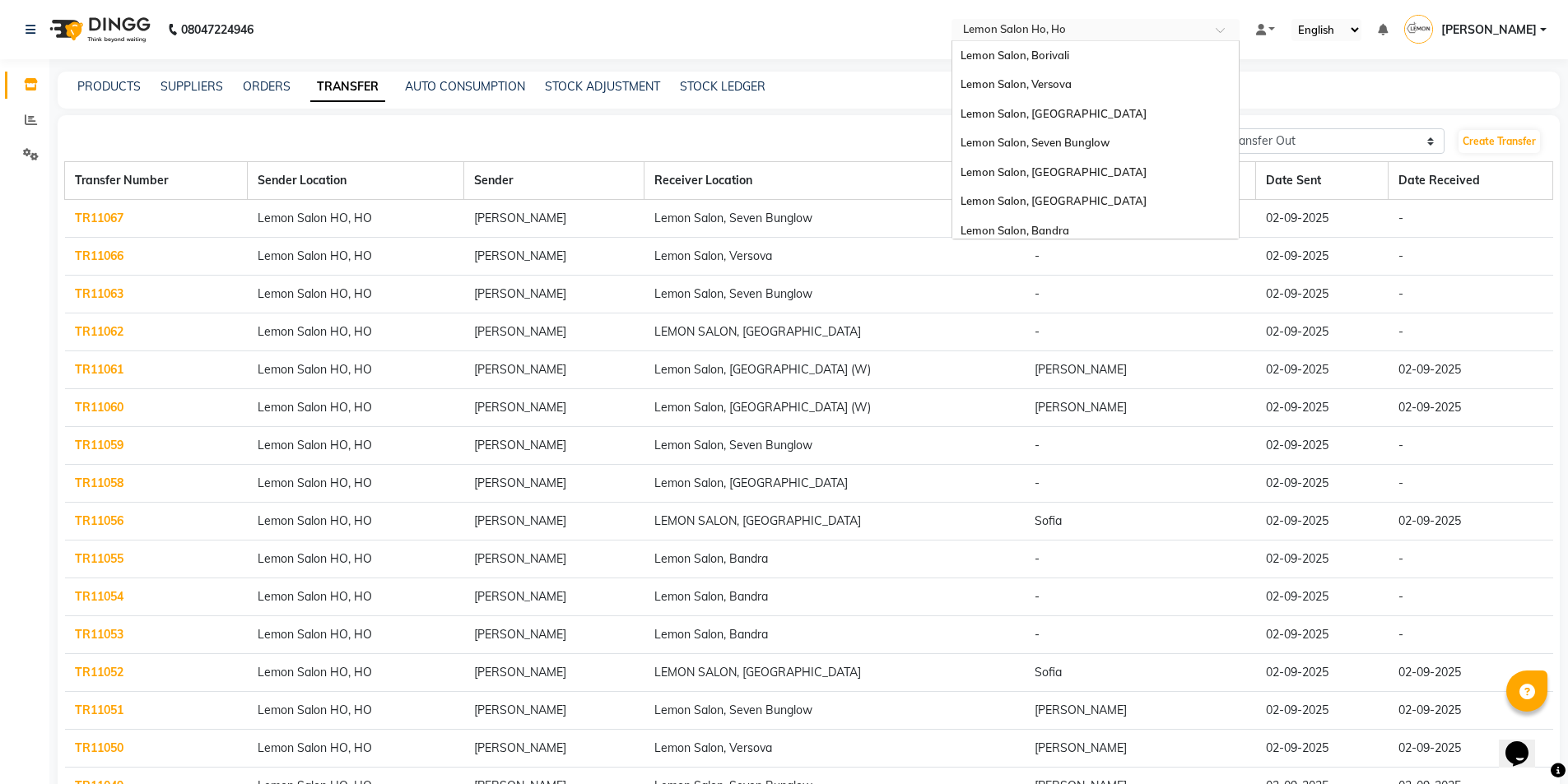
click at [1091, 27] on input "text" at bounding box center [1079, 31] width 239 height 16
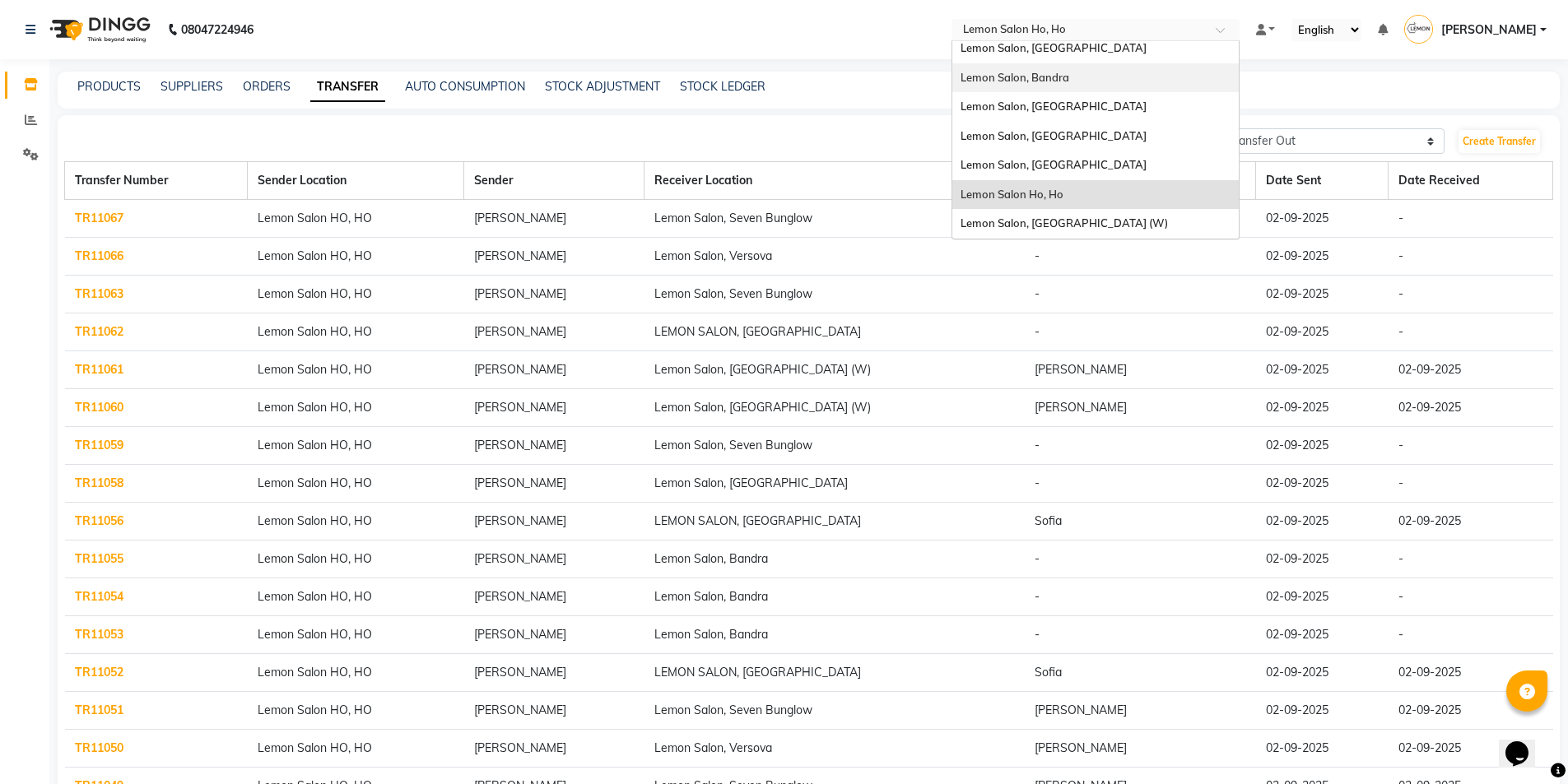
click at [1066, 80] on div "Lemon Salon, Bandra" at bounding box center [1095, 78] width 287 height 30
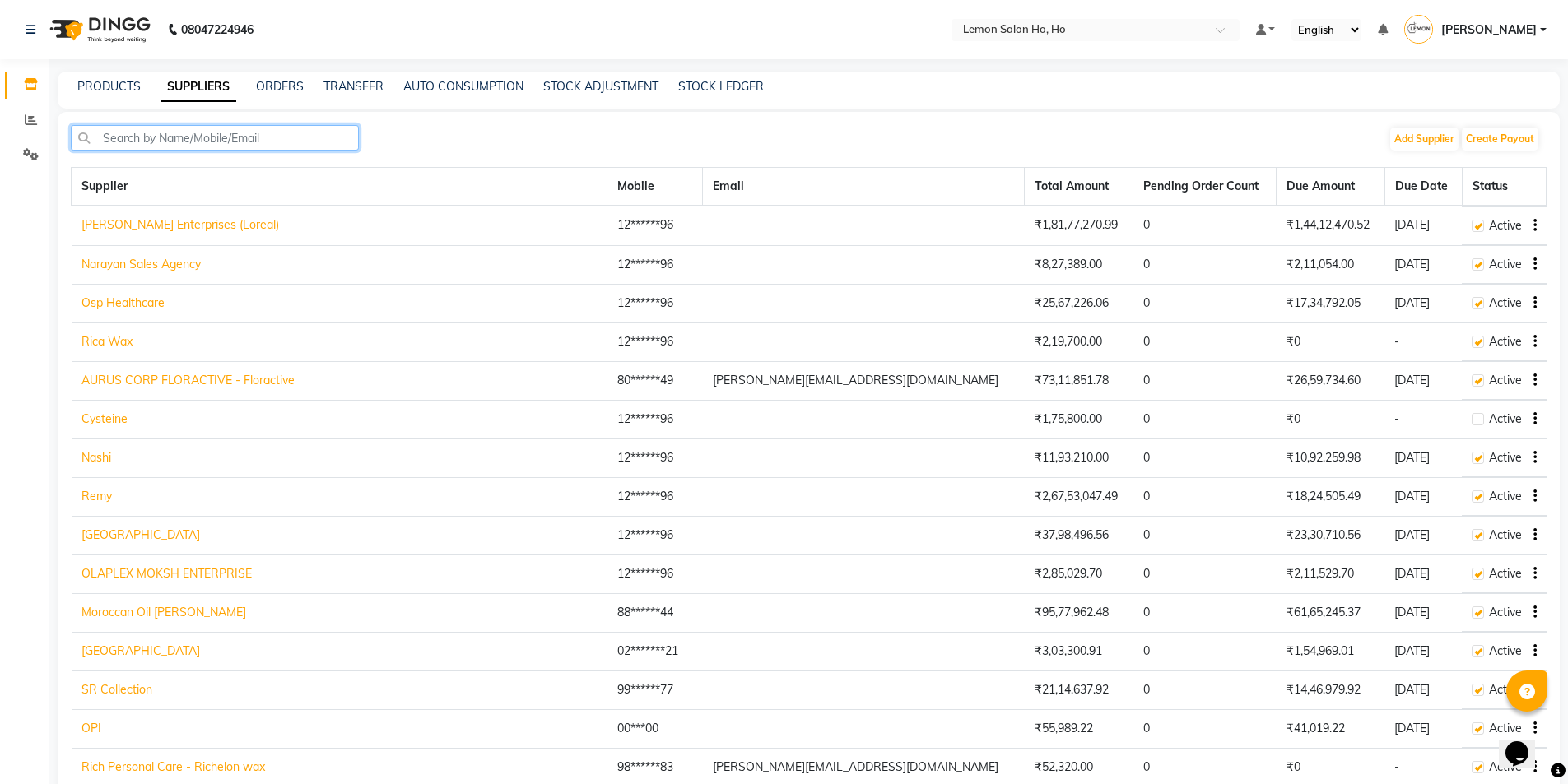
click at [117, 135] on input "text" at bounding box center [215, 138] width 288 height 26
click at [122, 82] on link "PRODUCTS" at bounding box center [109, 86] width 63 height 15
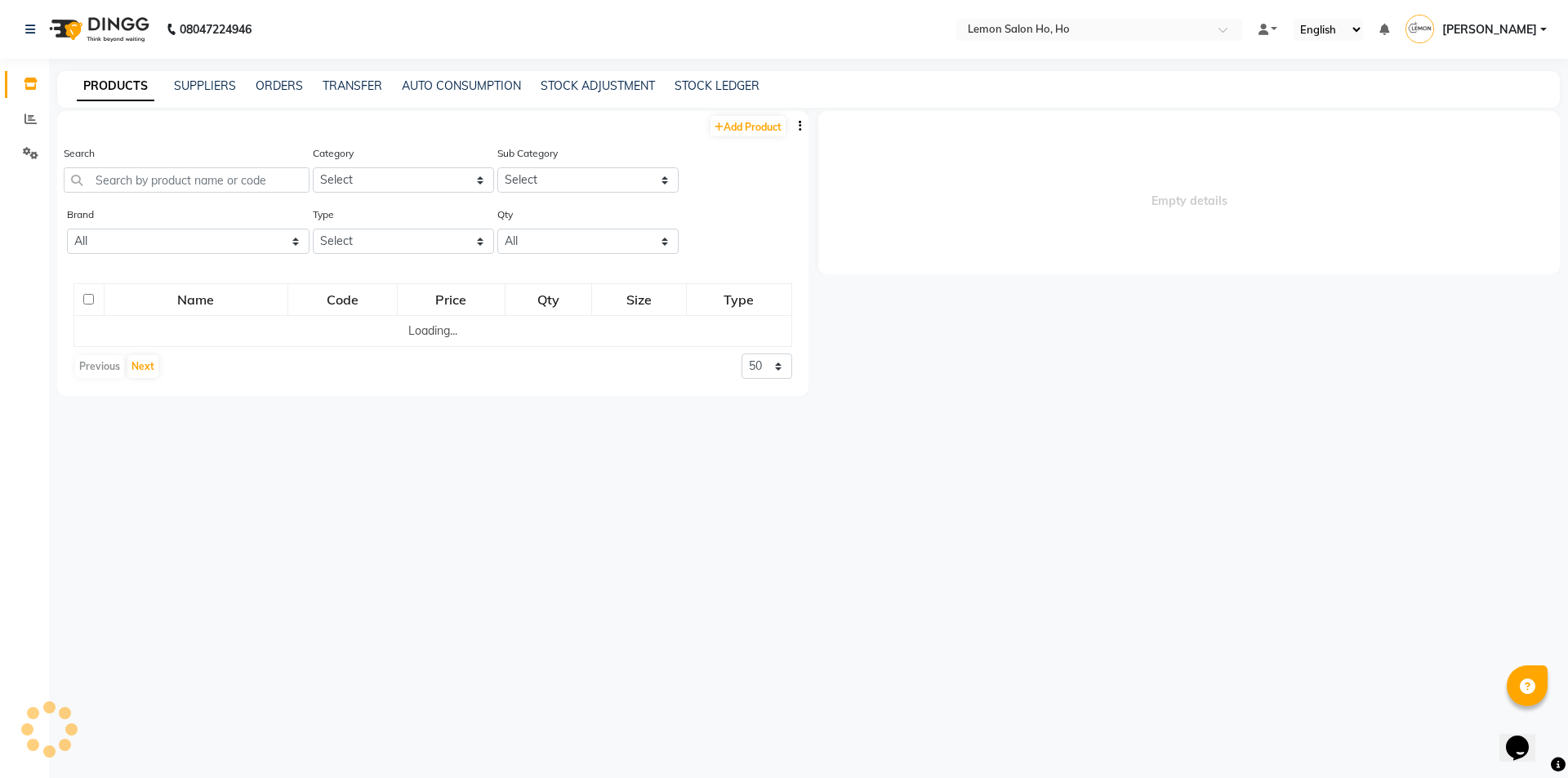
select select
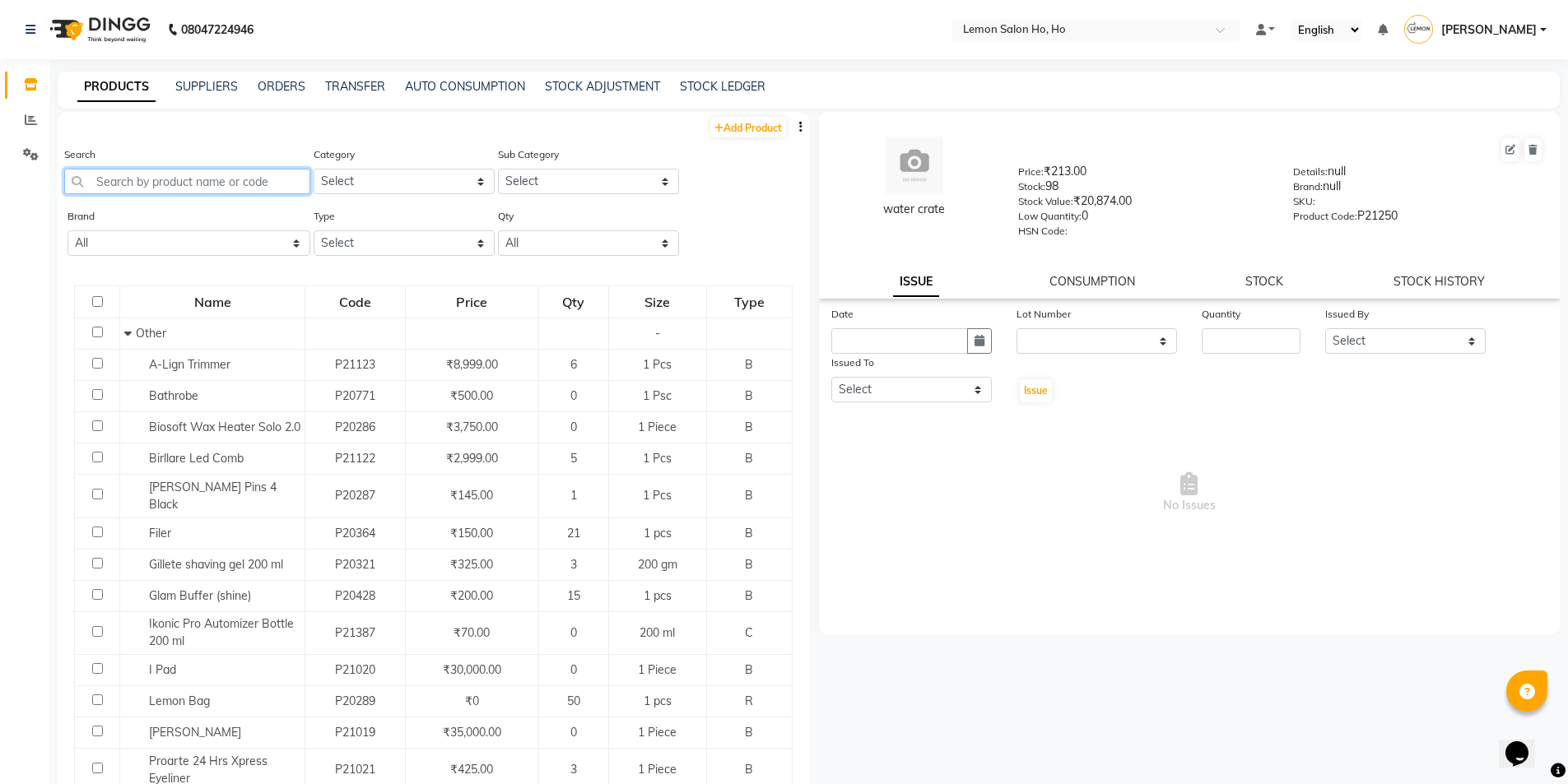
click at [184, 185] on input "text" at bounding box center [187, 181] width 246 height 26
paste input "Oxybleach 310 Ml (Big)"
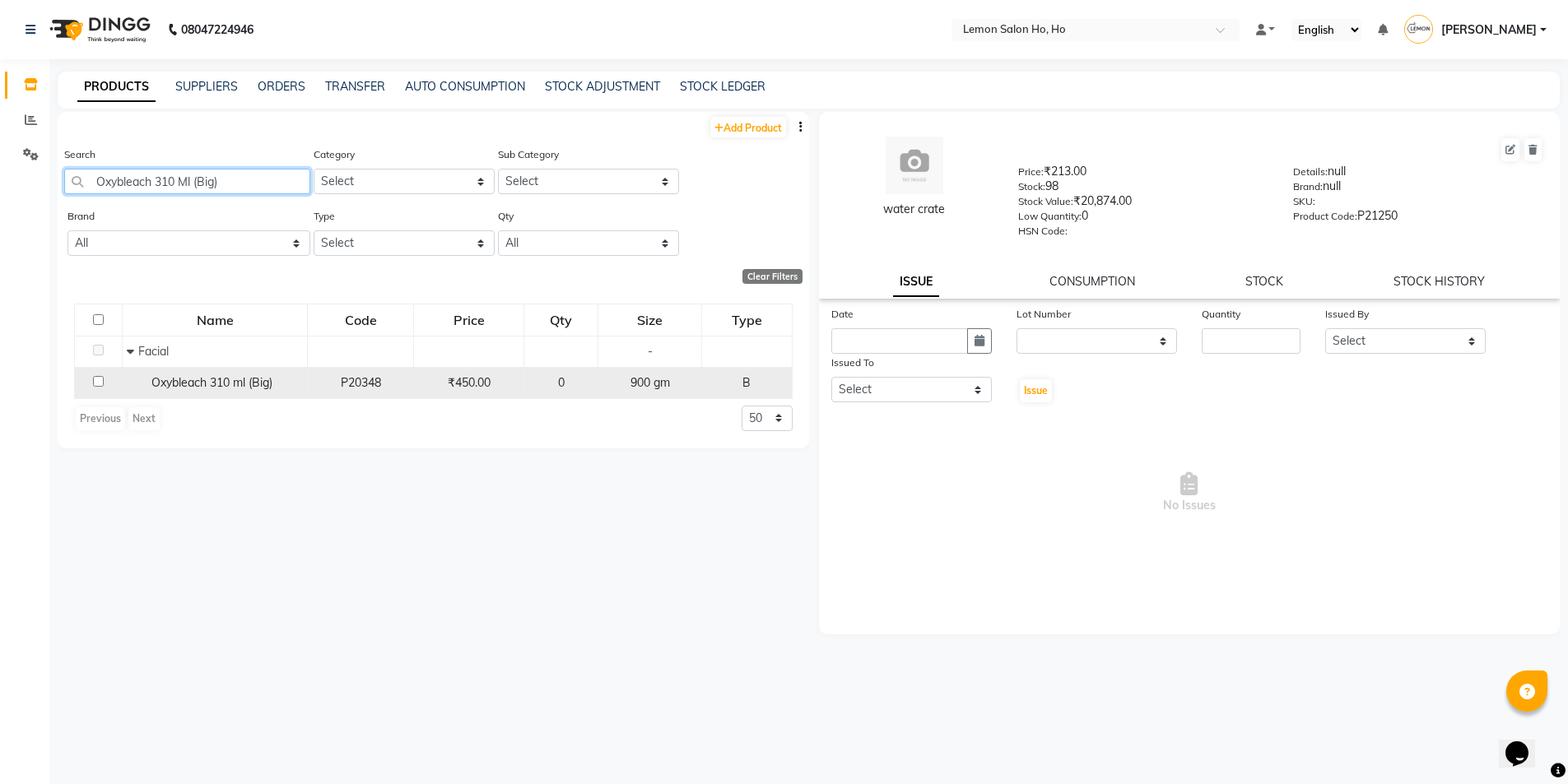
type input "Oxybleach 310 Ml (Big)"
click at [212, 381] on span "Oxybleach 310 ml (Big)" at bounding box center [212, 383] width 121 height 15
select select
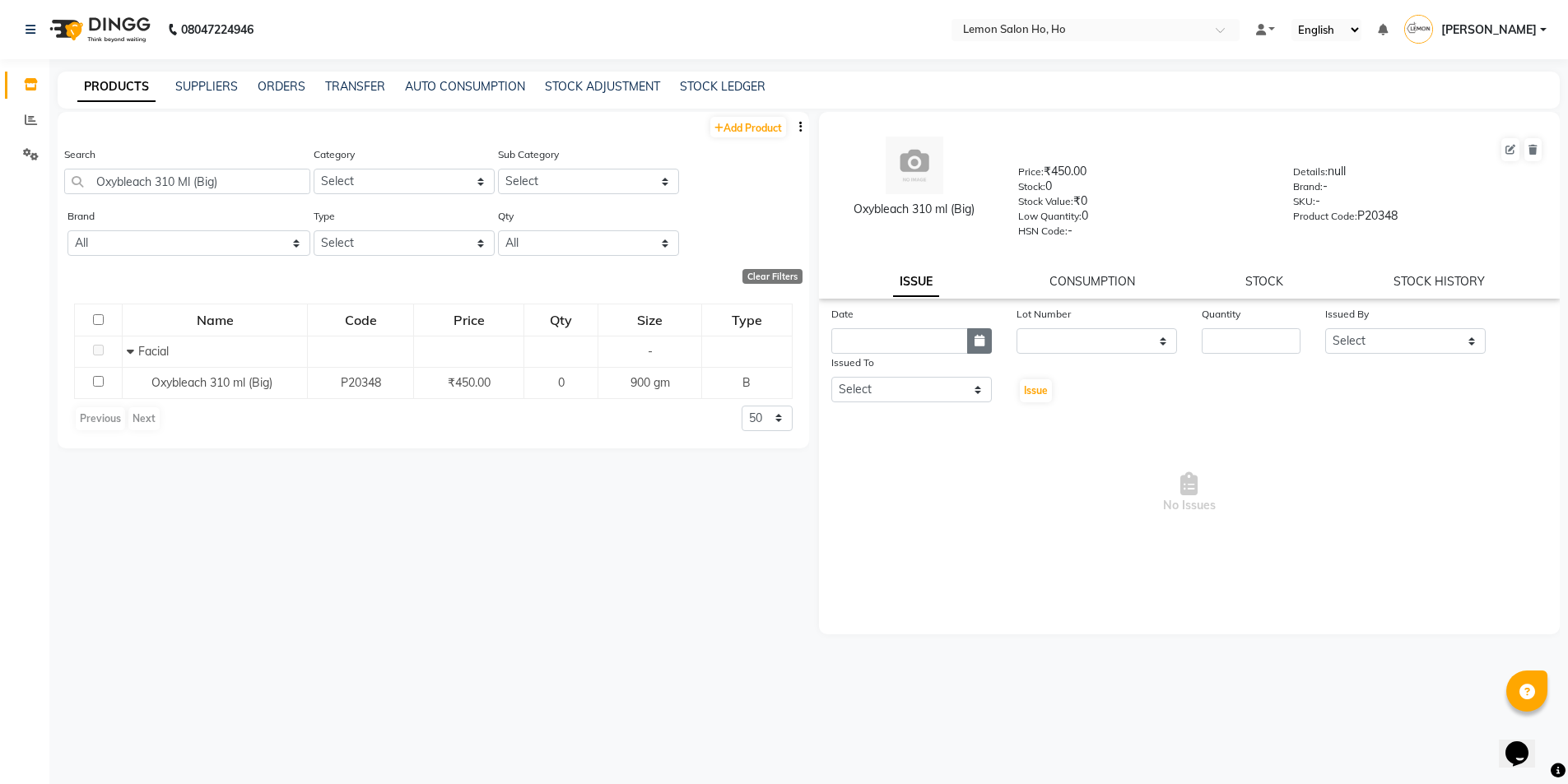
click at [967, 345] on button "button" at bounding box center [979, 341] width 25 height 26
select select "9"
select select "2025"
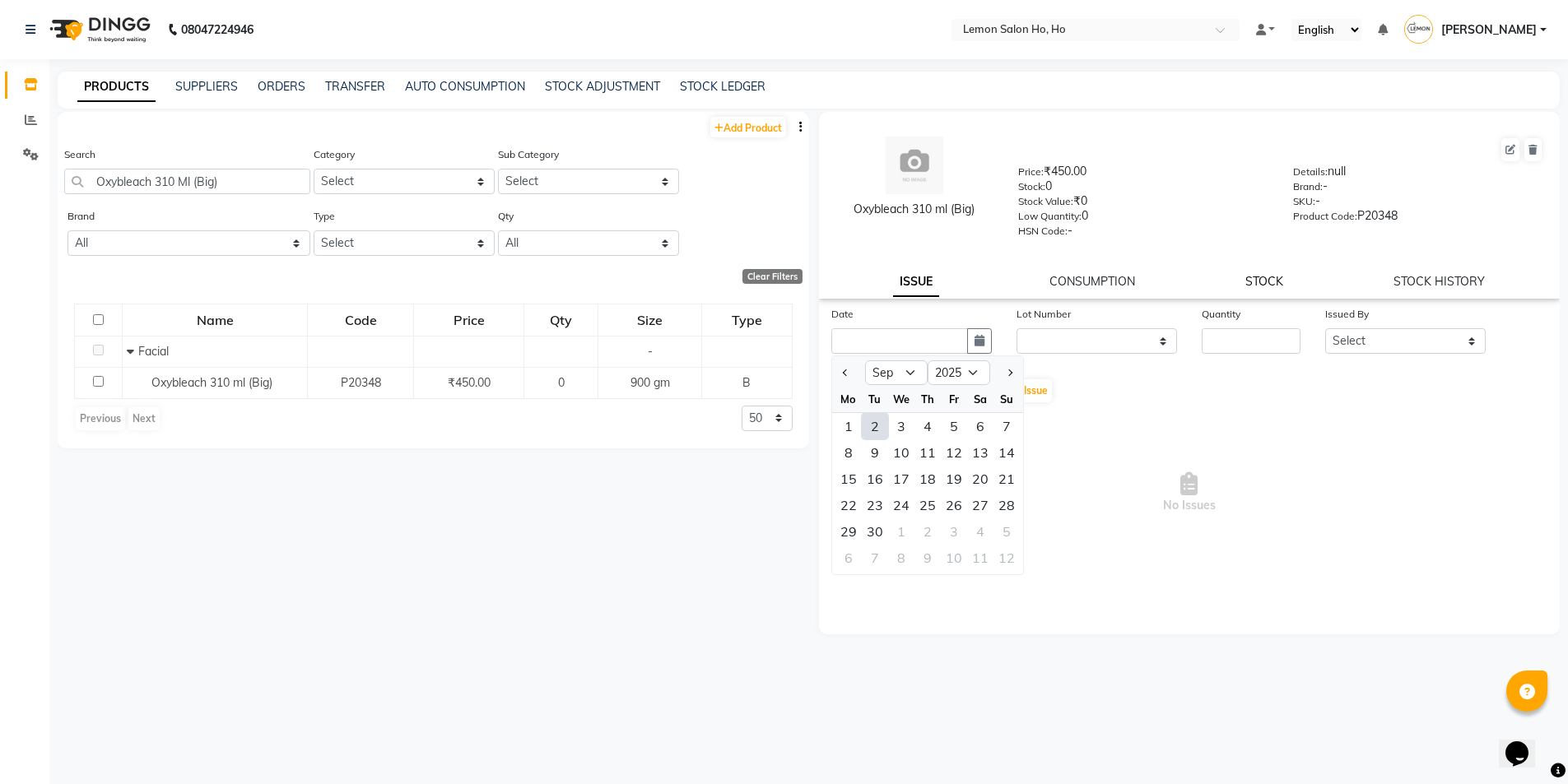
click at [1267, 287] on link "STOCK" at bounding box center [1264, 282] width 38 height 15
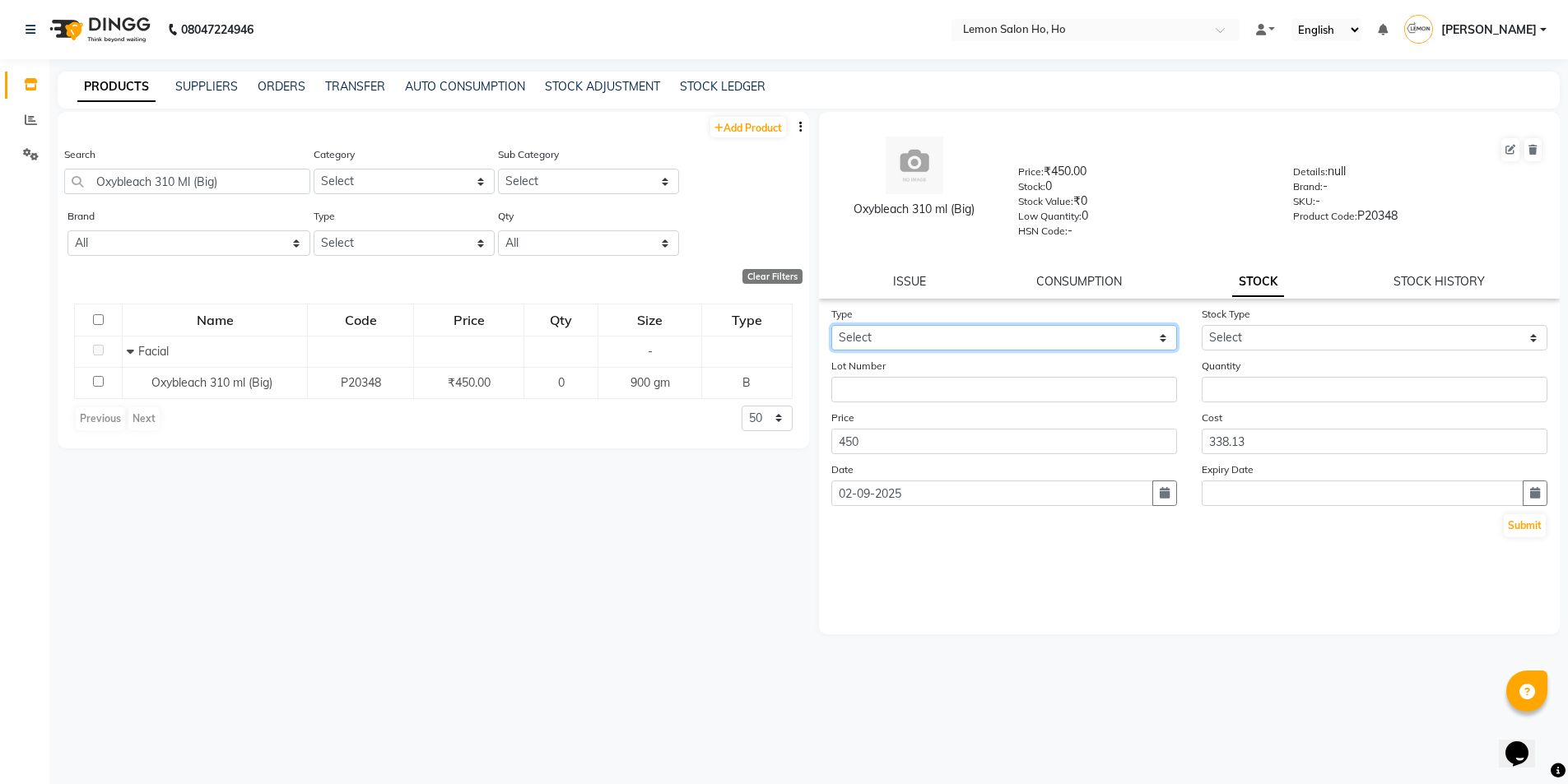
click at [989, 335] on select "Select In Out" at bounding box center [1004, 338] width 346 height 26
select select "in"
click at [831, 325] on select "Select In Out" at bounding box center [1004, 338] width 346 height 26
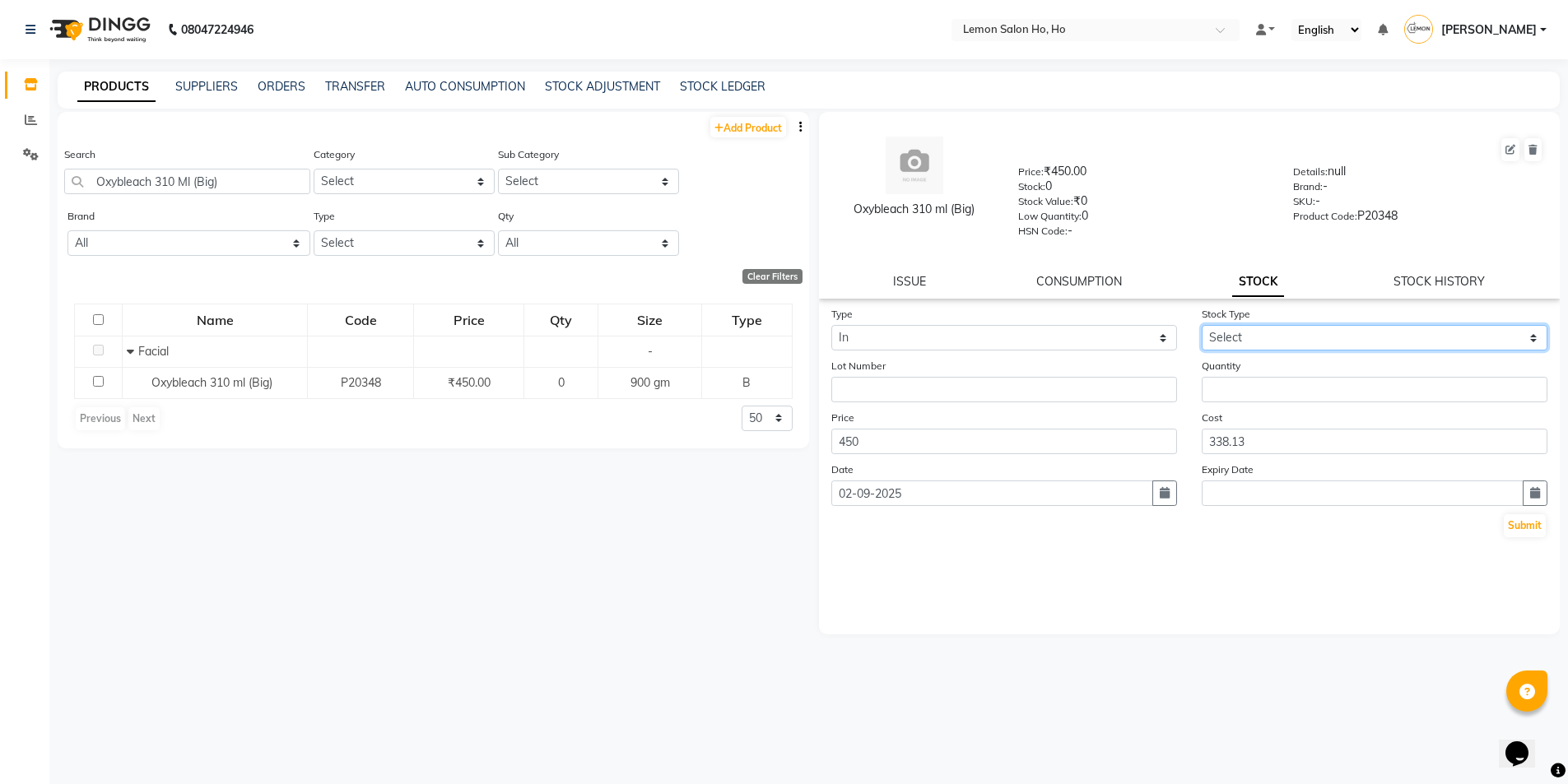
click at [1283, 332] on select "Select New Stock Adjustment Return Other" at bounding box center [1374, 338] width 346 height 26
select select "return"
click at [1202, 325] on select "Select New Stock Adjustment Return Other" at bounding box center [1374, 338] width 346 height 26
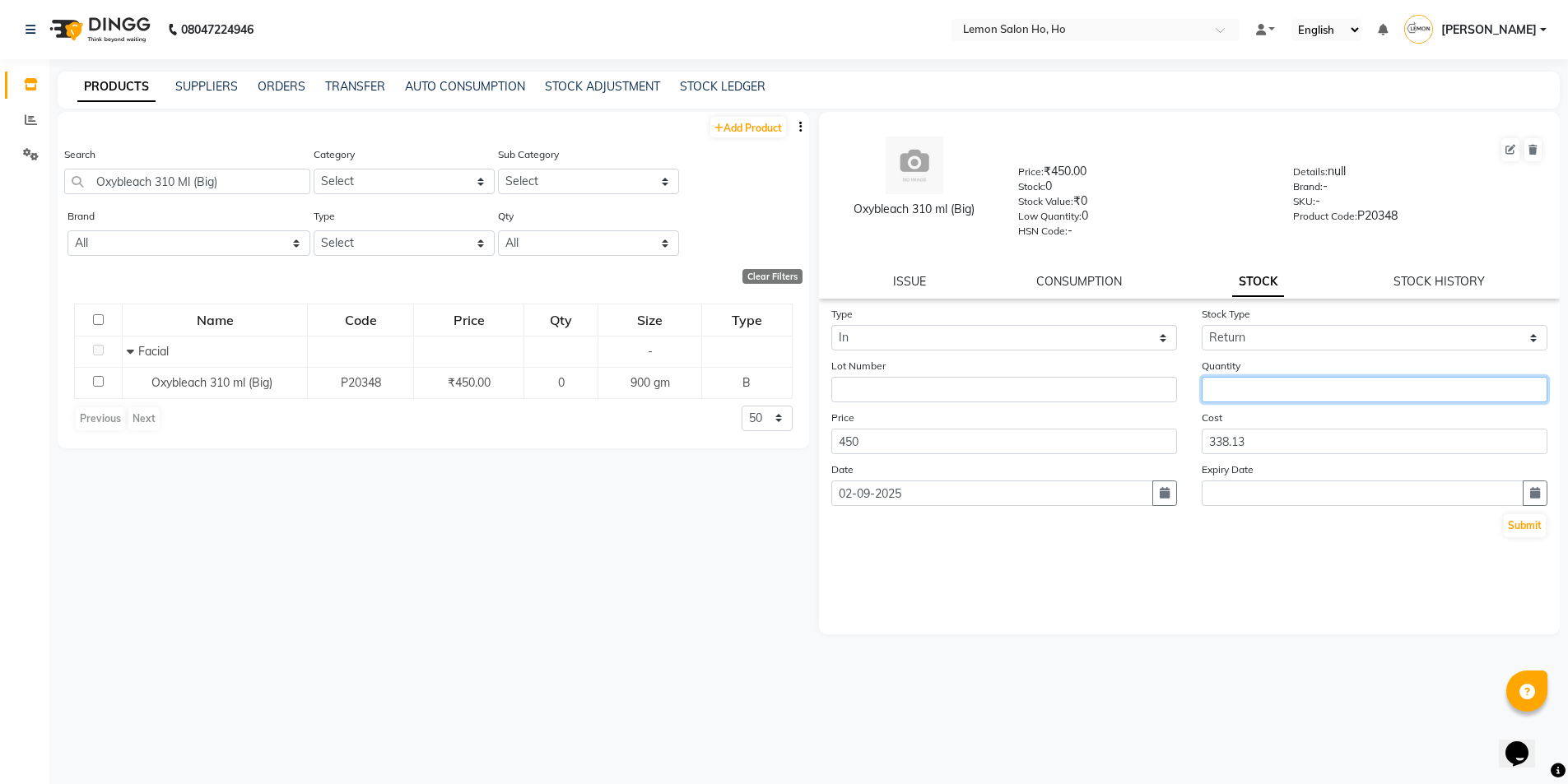
click at [1276, 377] on input "number" at bounding box center [1374, 390] width 346 height 26
type input "1"
click at [1523, 526] on button "Submit" at bounding box center [1524, 526] width 42 height 23
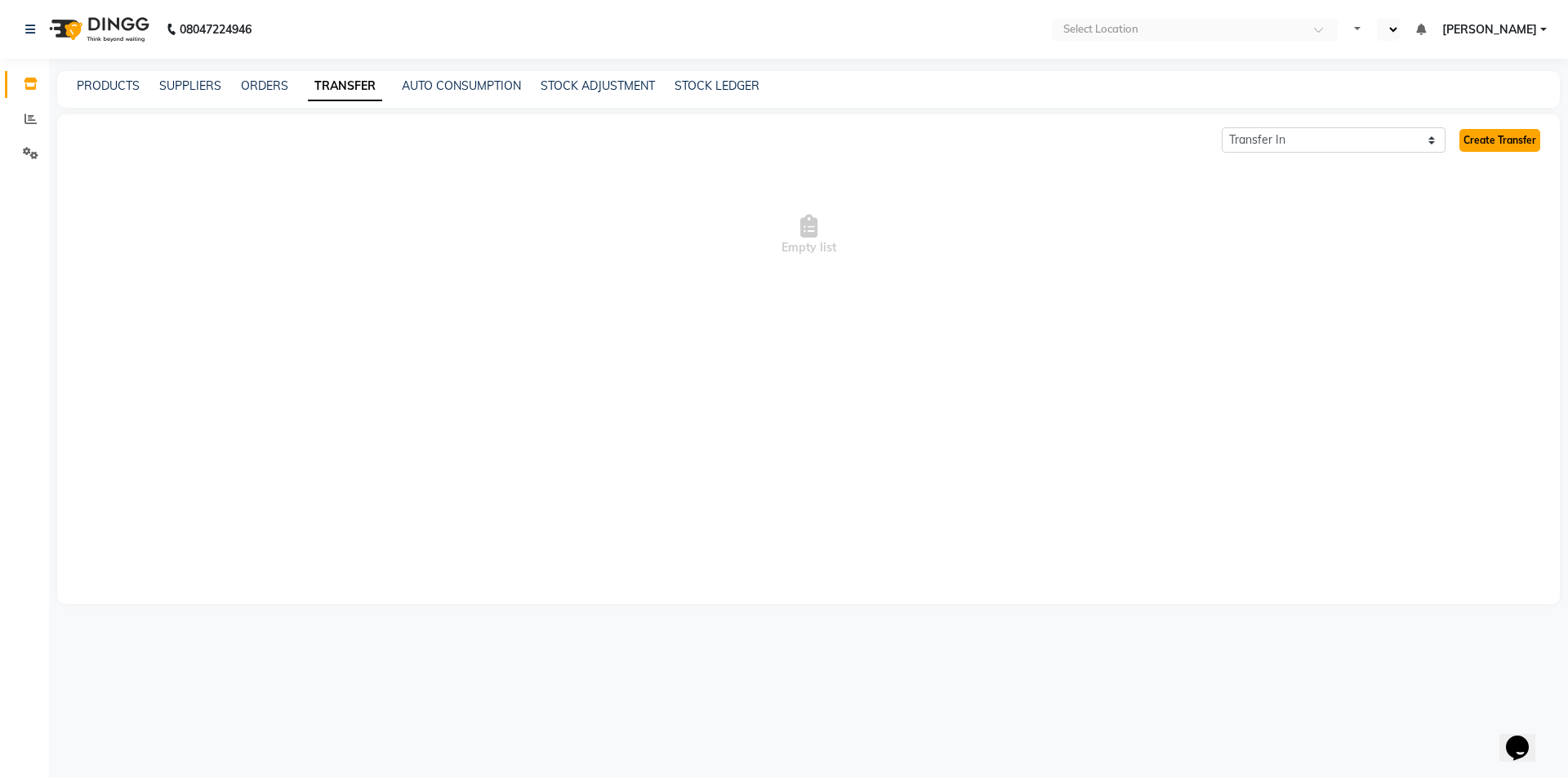
click at [1490, 141] on link "Create Transfer" at bounding box center [1499, 141] width 81 height 23
select select "en"
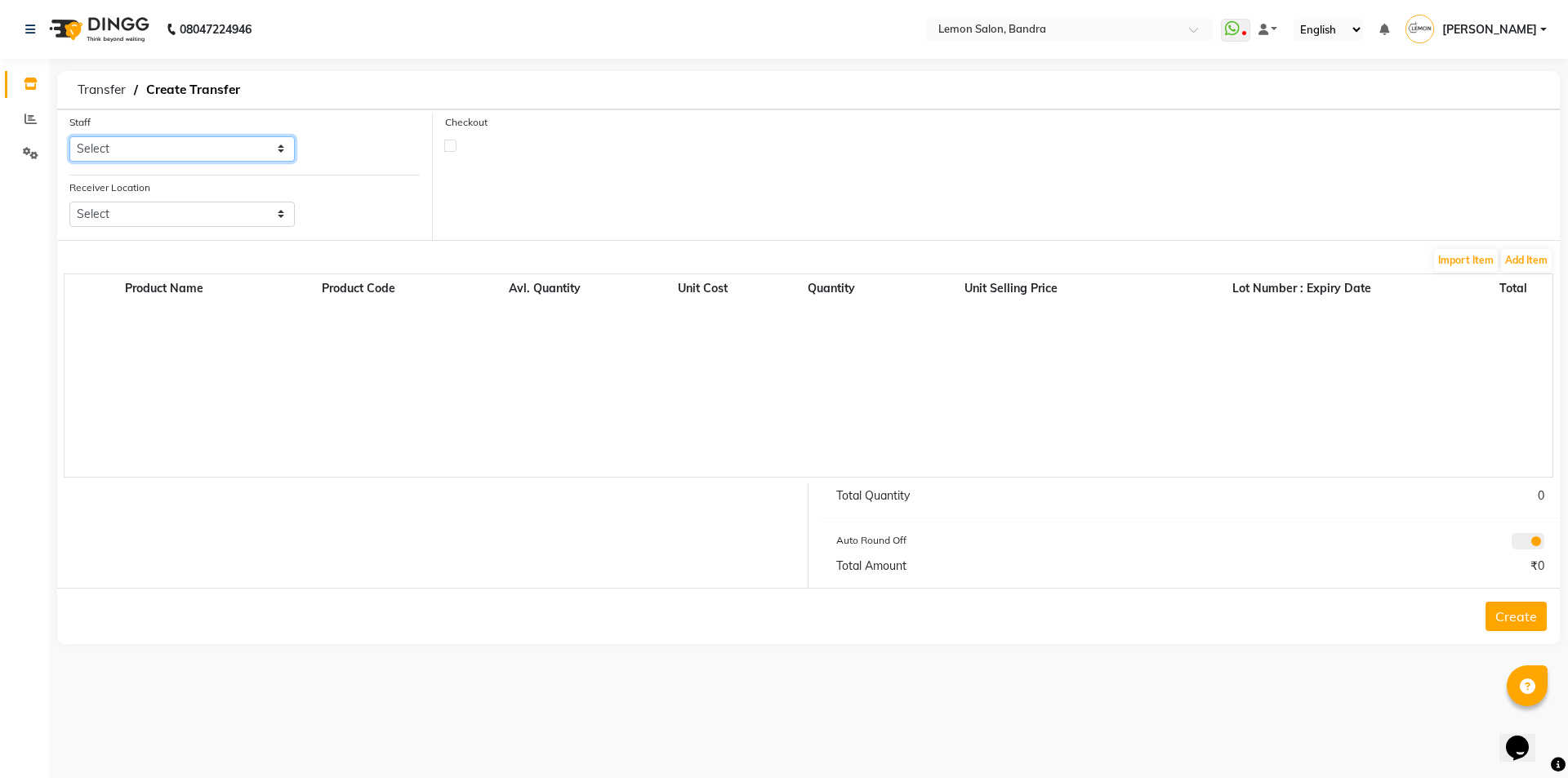
click at [230, 153] on select "Select [PERSON_NAME] (Meme) DC [PERSON_NAME] Sunny Bandya [PERSON_NAME] [PERSON…" at bounding box center [182, 149] width 226 height 25
select select "7888"
click at [69, 136] on select "Select [PERSON_NAME] (Meme) DC [PERSON_NAME] Sunny Bandya [PERSON_NAME] [PERSON…" at bounding box center [182, 149] width 226 height 25
click at [176, 217] on select "Select Lemon Salon, Lokhandwala [GEOGRAPHIC_DATA], Malad Lemon Salon, Seven Bun…" at bounding box center [182, 214] width 226 height 25
select select "954"
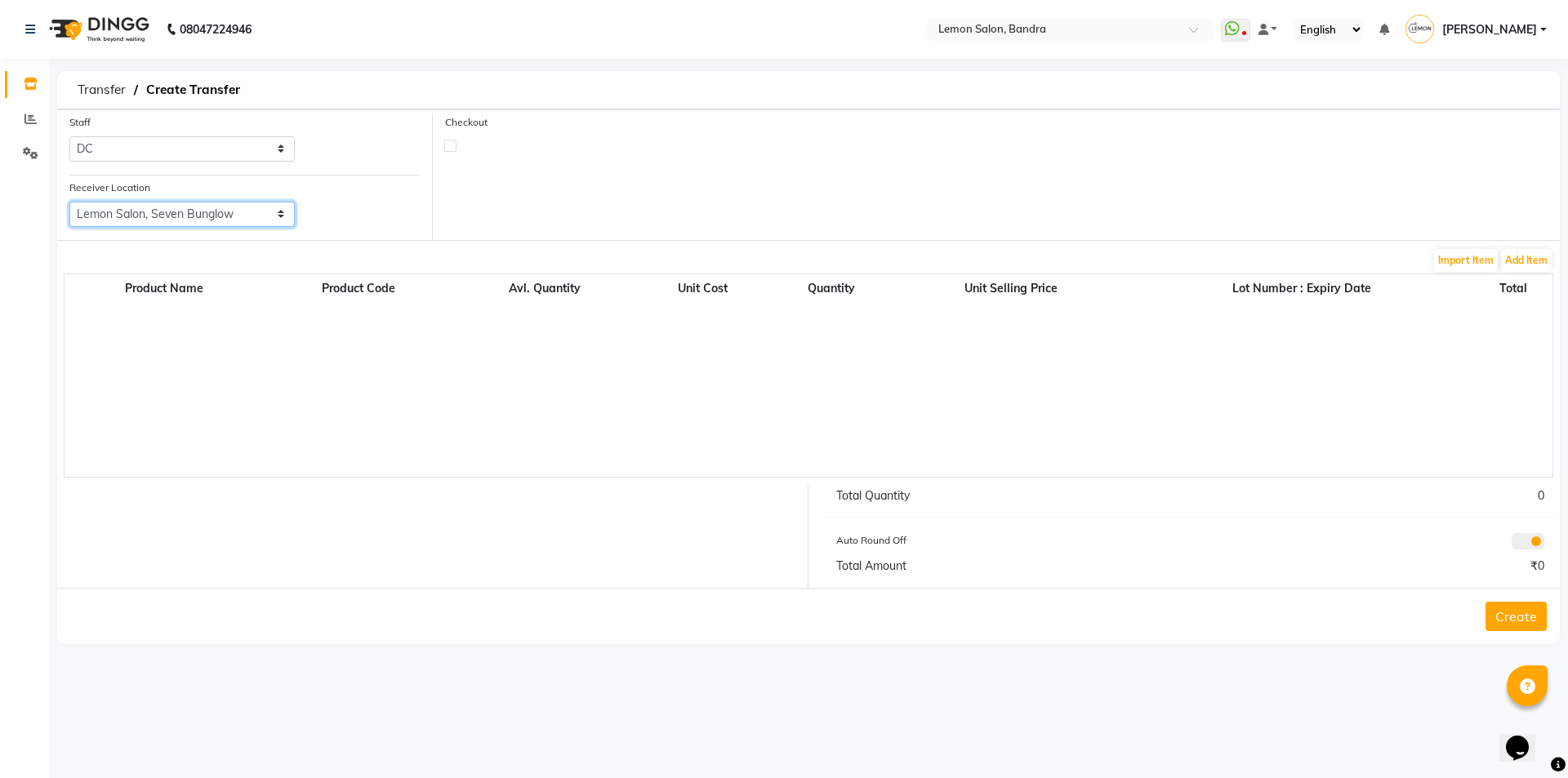
click at [69, 202] on select "Select Lemon Salon, Lokhandwala [GEOGRAPHIC_DATA], Malad Lemon Salon, Seven Bun…" at bounding box center [182, 214] width 226 height 25
click at [450, 140] on label at bounding box center [450, 145] width 12 height 12
click at [450, 140] on input "checkbox" at bounding box center [450, 145] width 11 height 11
checkbox input "true"
select select "true"
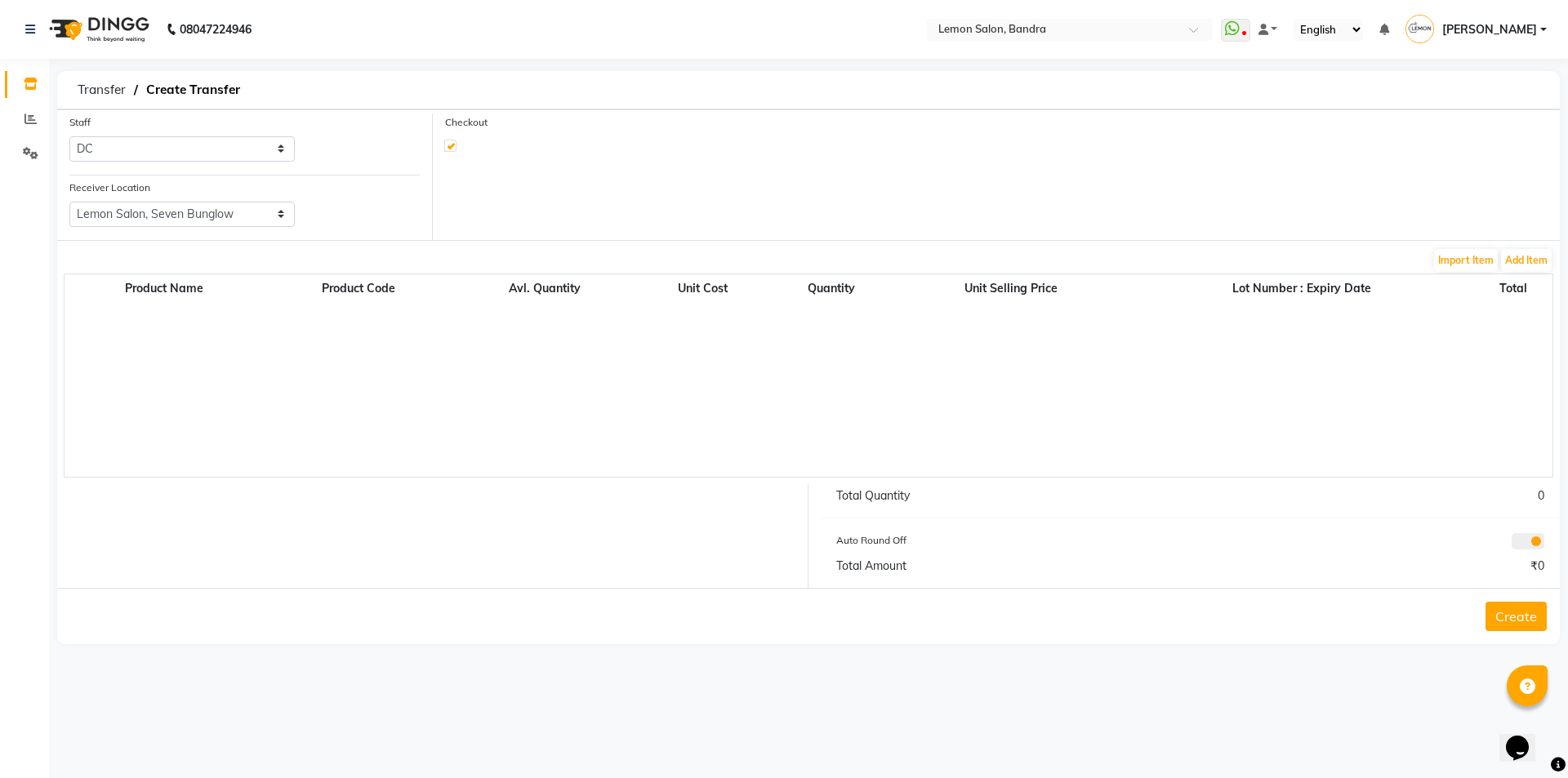
select select "739"
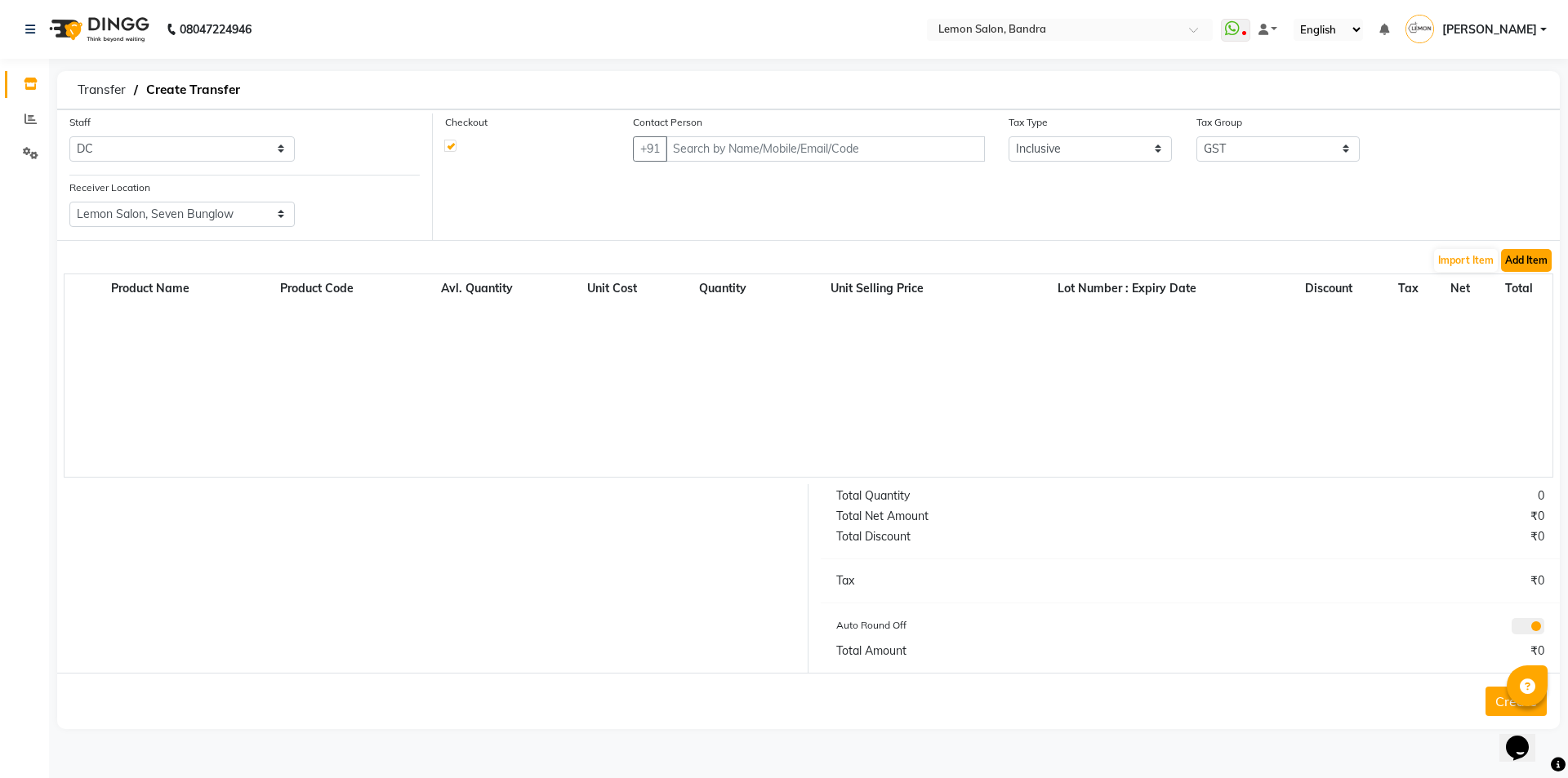
click at [1535, 262] on button "Add Item" at bounding box center [1526, 261] width 51 height 23
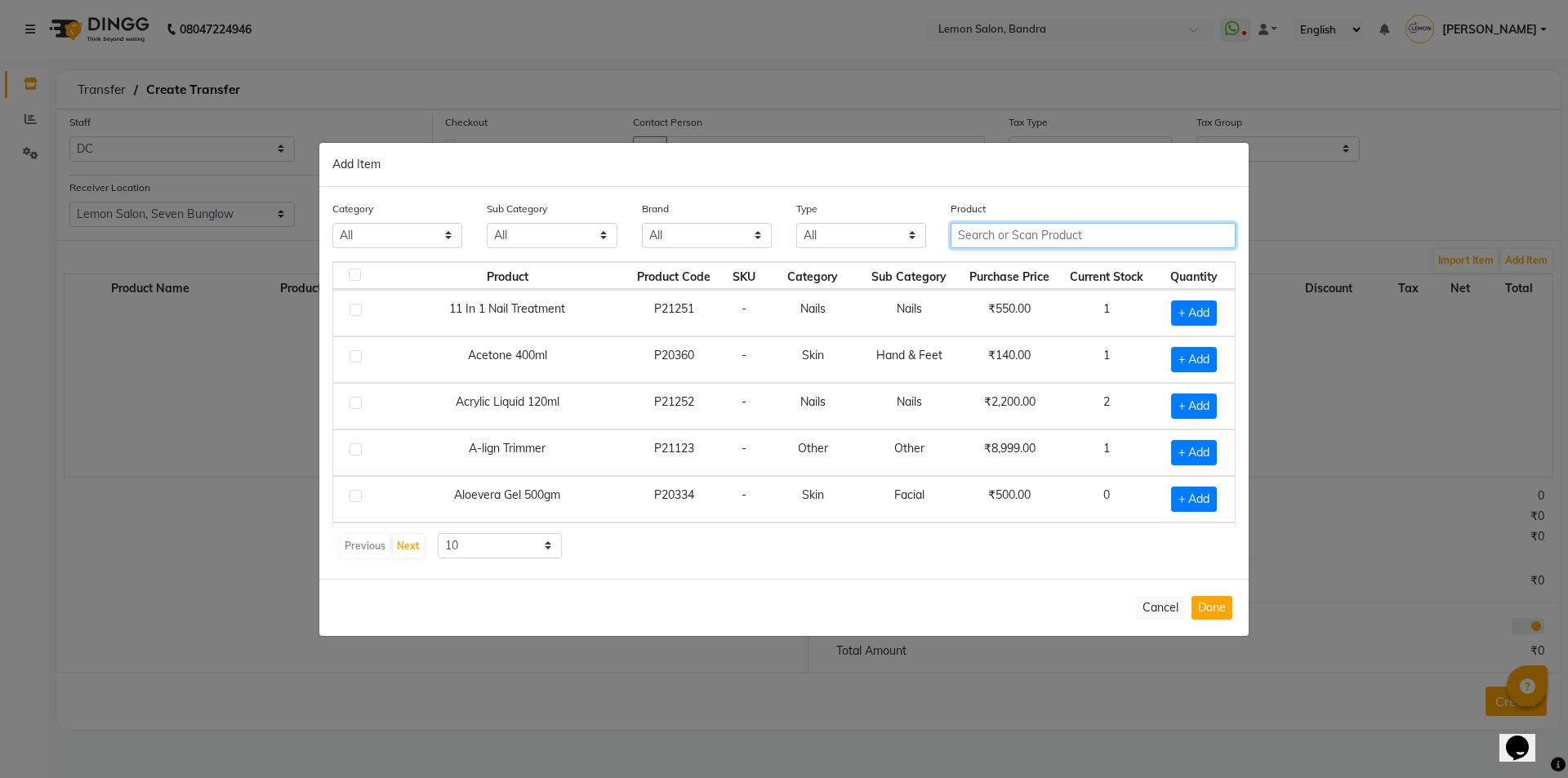
click at [1083, 228] on input "text" at bounding box center [1092, 235] width 285 height 25
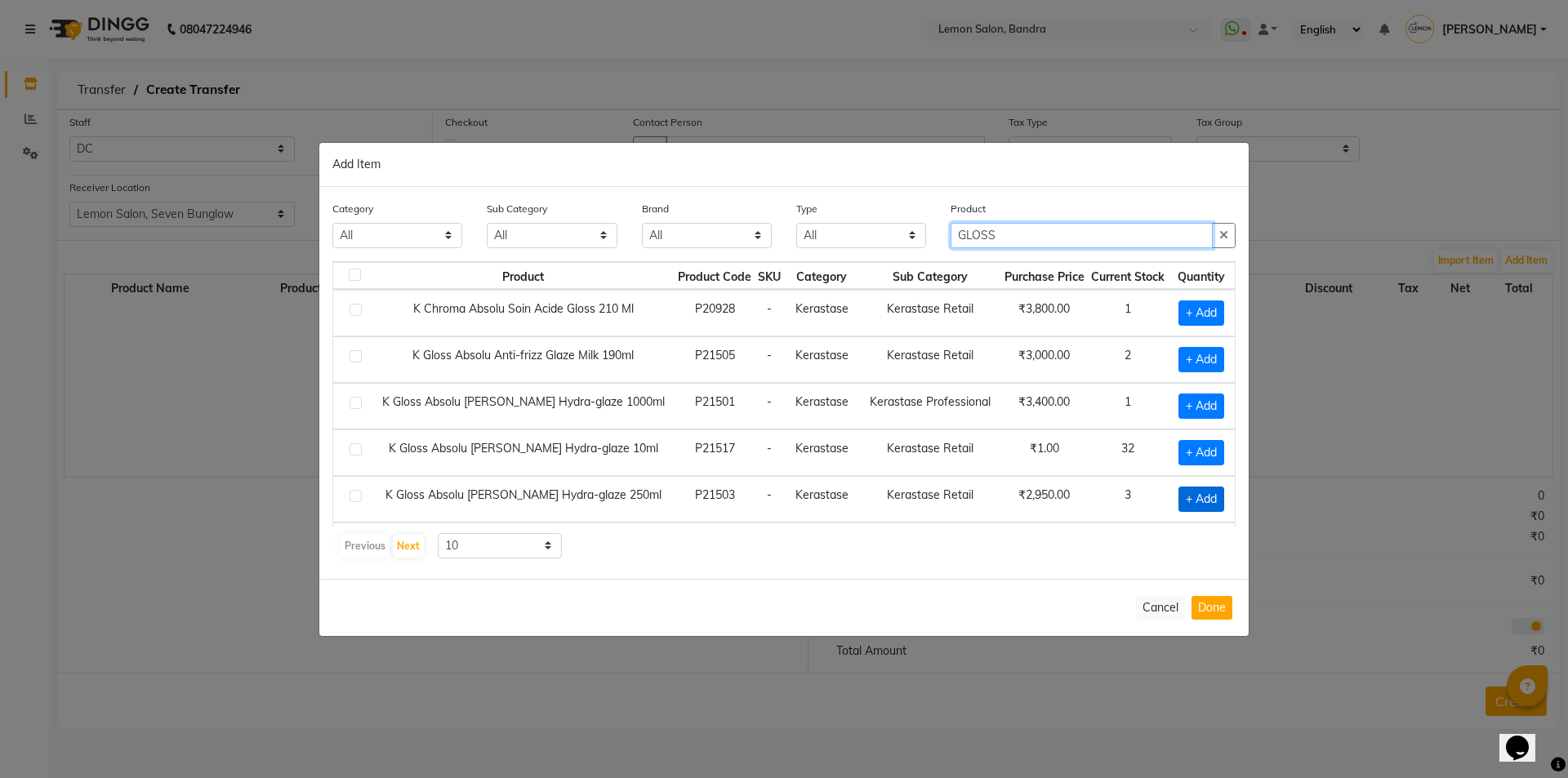
type input "GLOSS"
click at [1192, 493] on span "+ Add" at bounding box center [1201, 499] width 46 height 25
checkbox input "true"
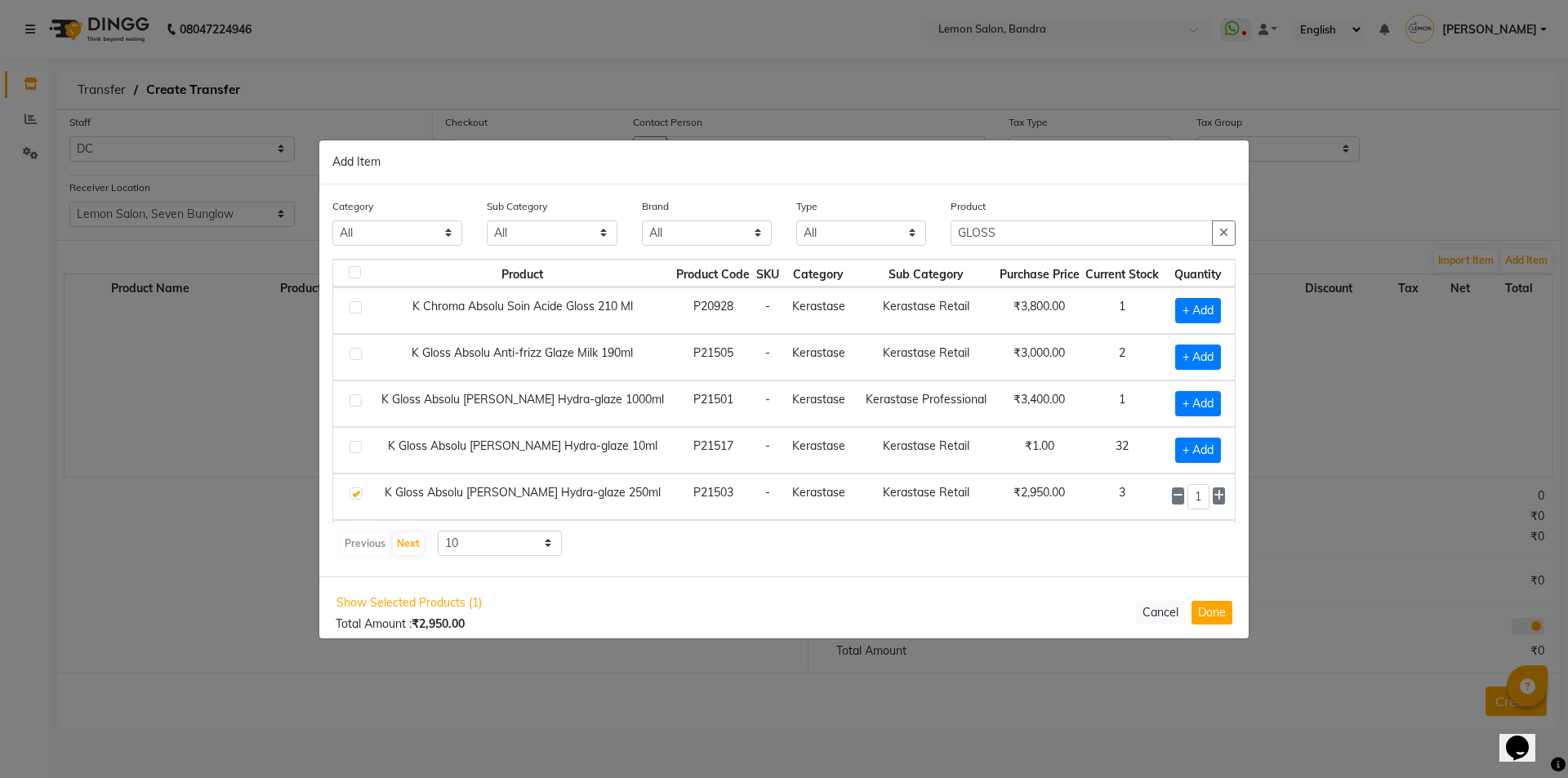
click at [1213, 496] on icon at bounding box center [1218, 496] width 11 height 11
type input "2"
click at [1224, 624] on button "Done" at bounding box center [1212, 613] width 41 height 24
select select "739"
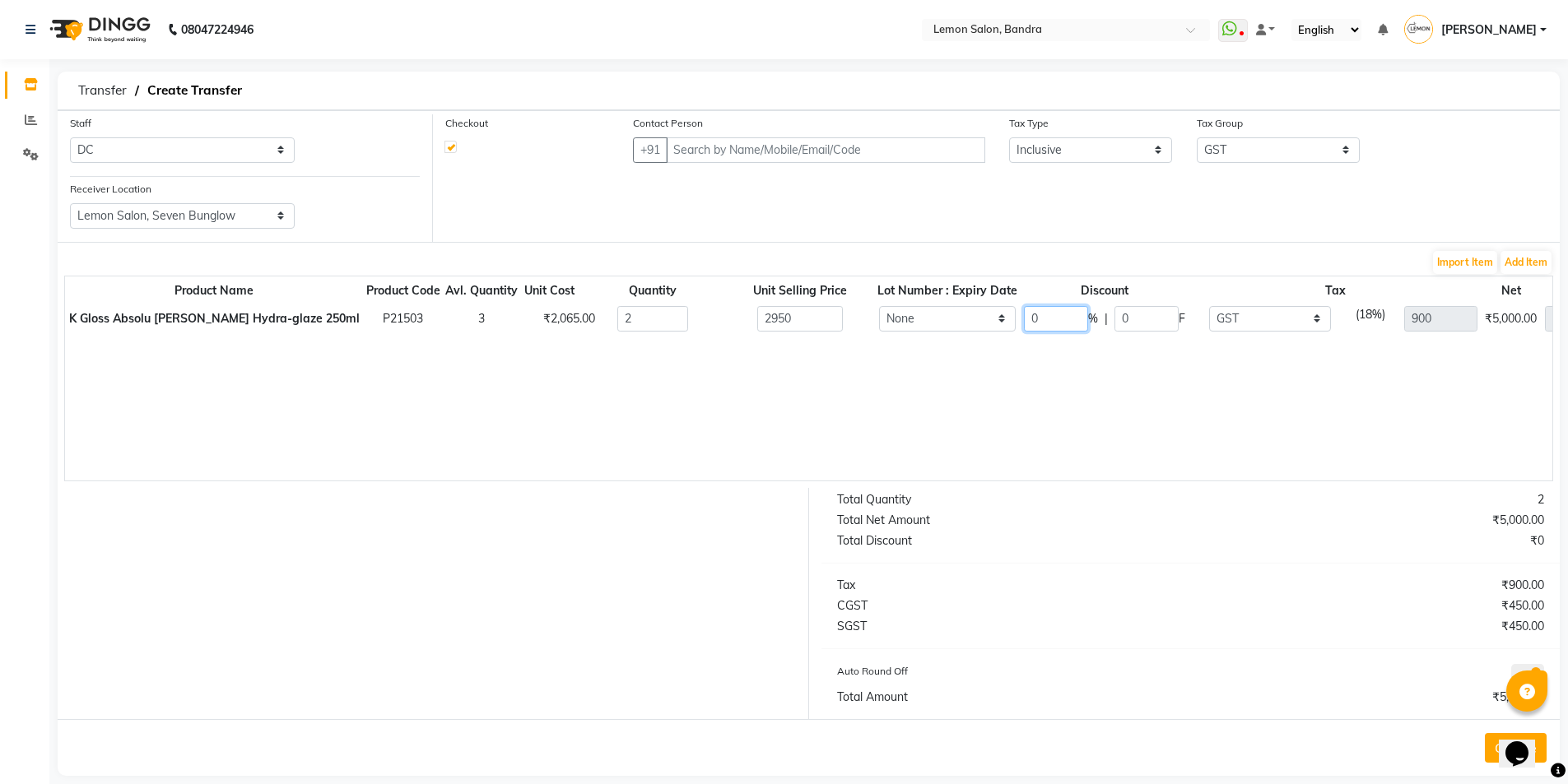
click at [1024, 324] on input "0" at bounding box center [1056, 319] width 64 height 26
type input "30"
type input "885"
type input "630"
type input "4130"
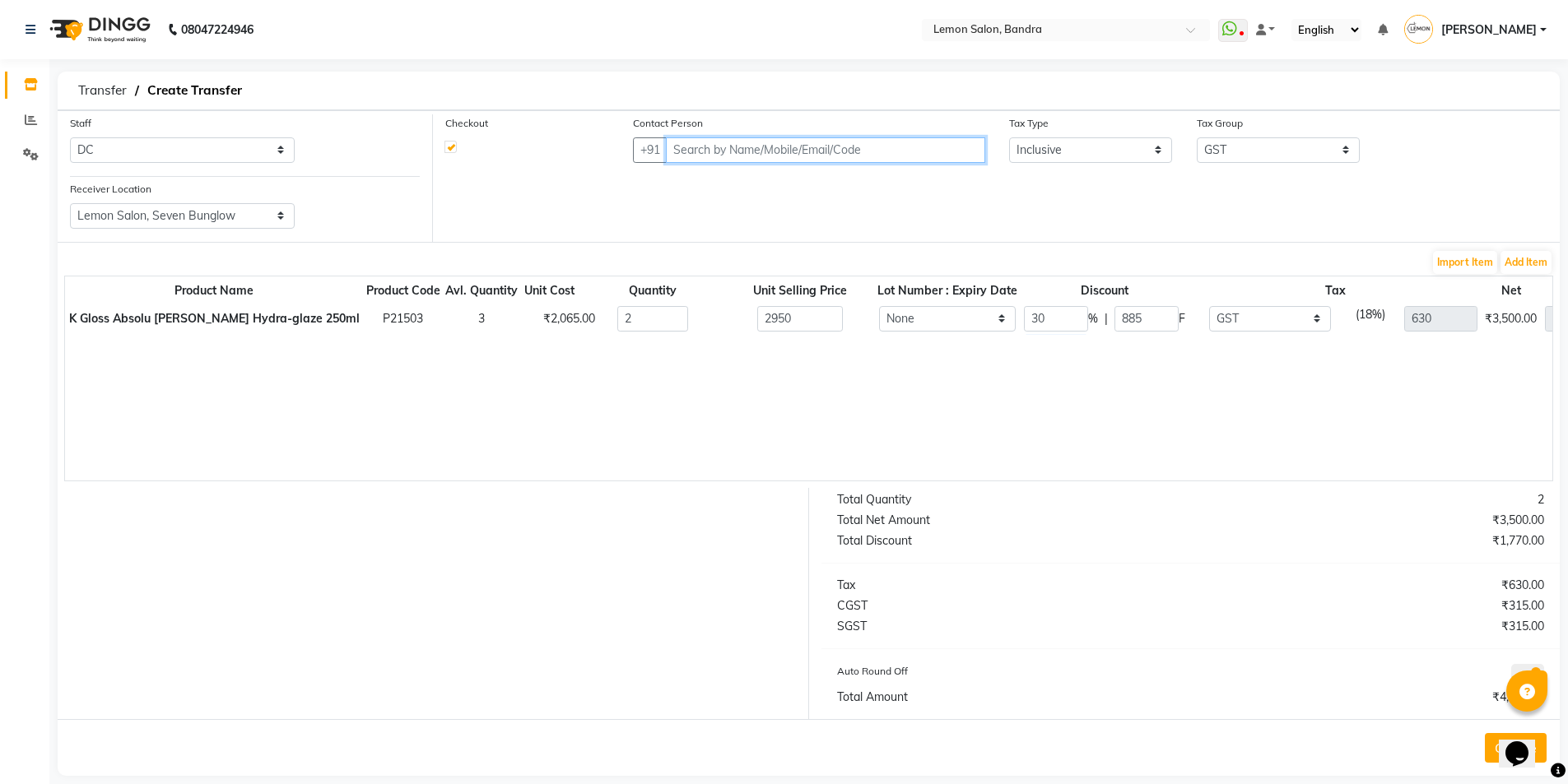
click at [726, 156] on input "text" at bounding box center [825, 150] width 319 height 26
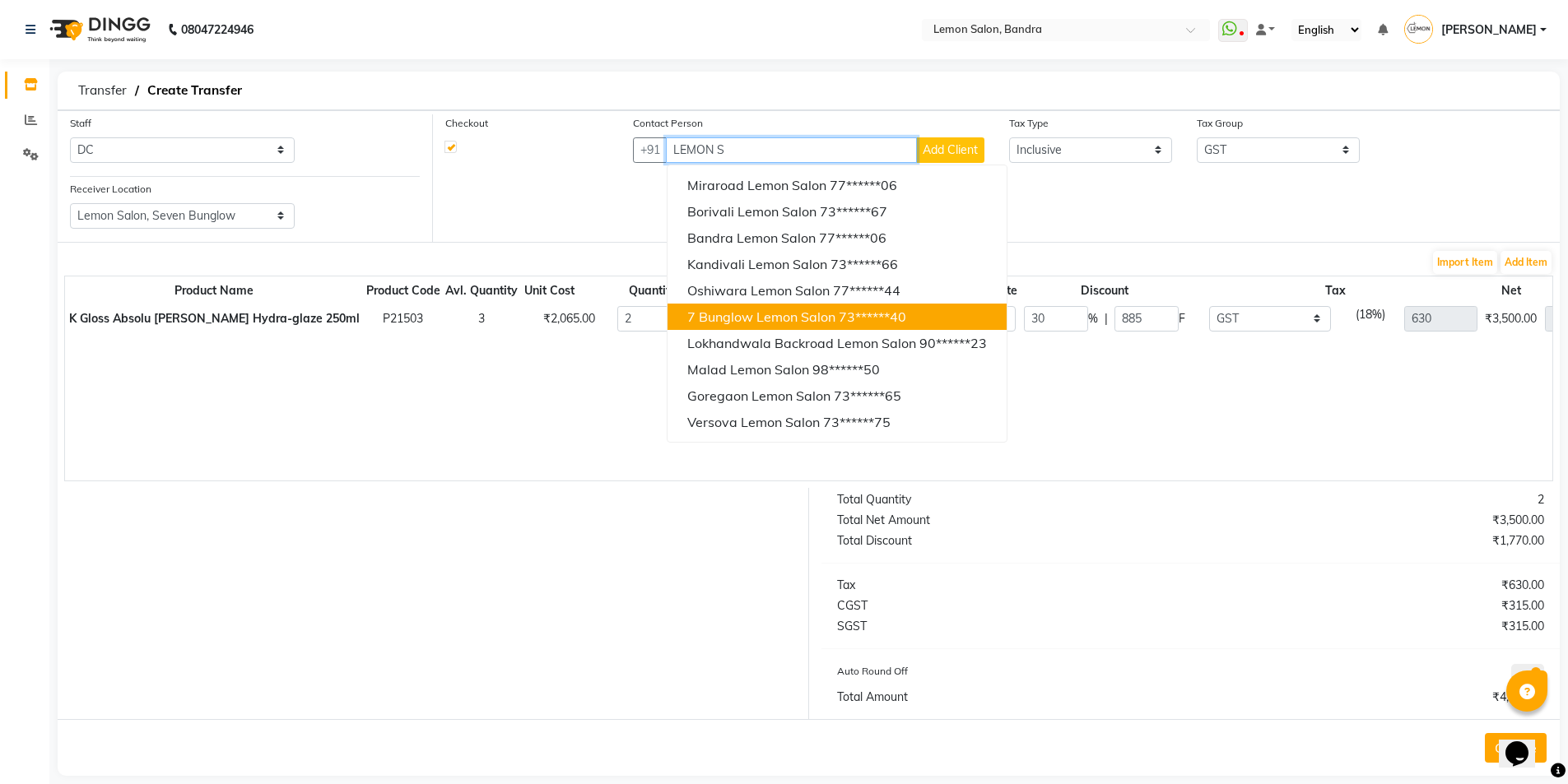
click at [730, 320] on span "7 Bunglow Lemon Salon" at bounding box center [762, 317] width 148 height 16
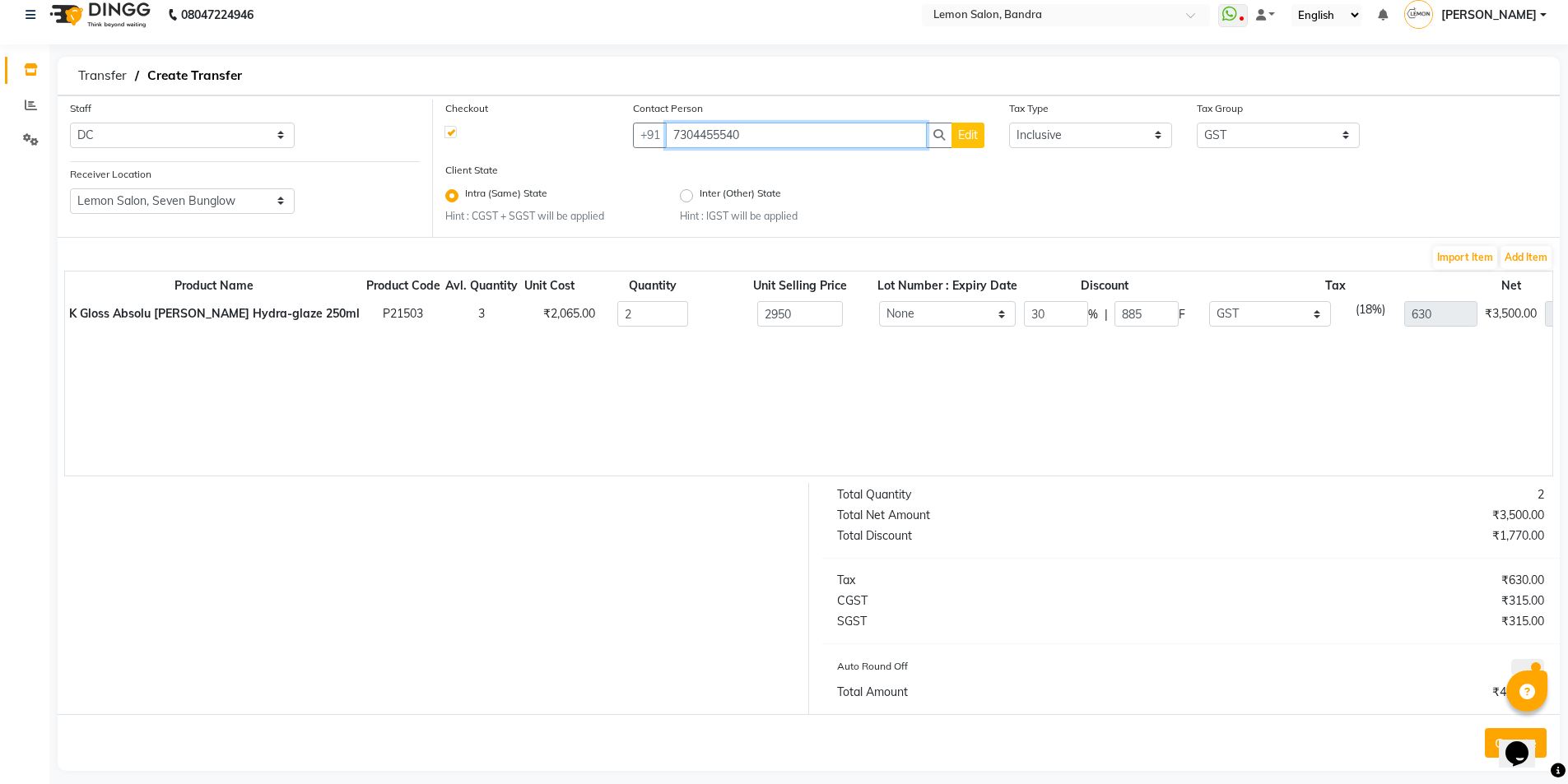
scroll to position [30, 0]
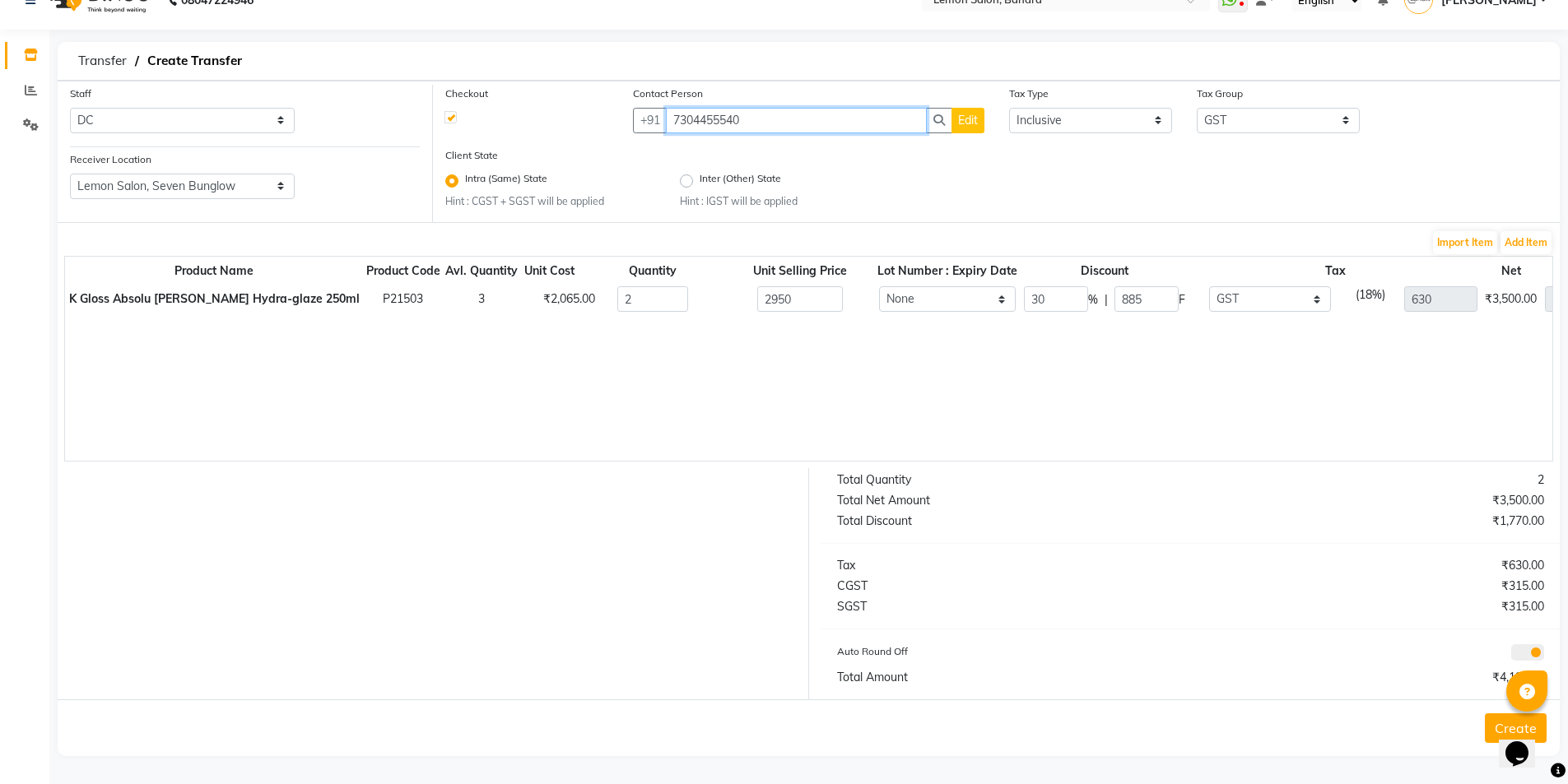
type input "7304455540"
click at [1486, 736] on button "Create" at bounding box center [1515, 729] width 62 height 30
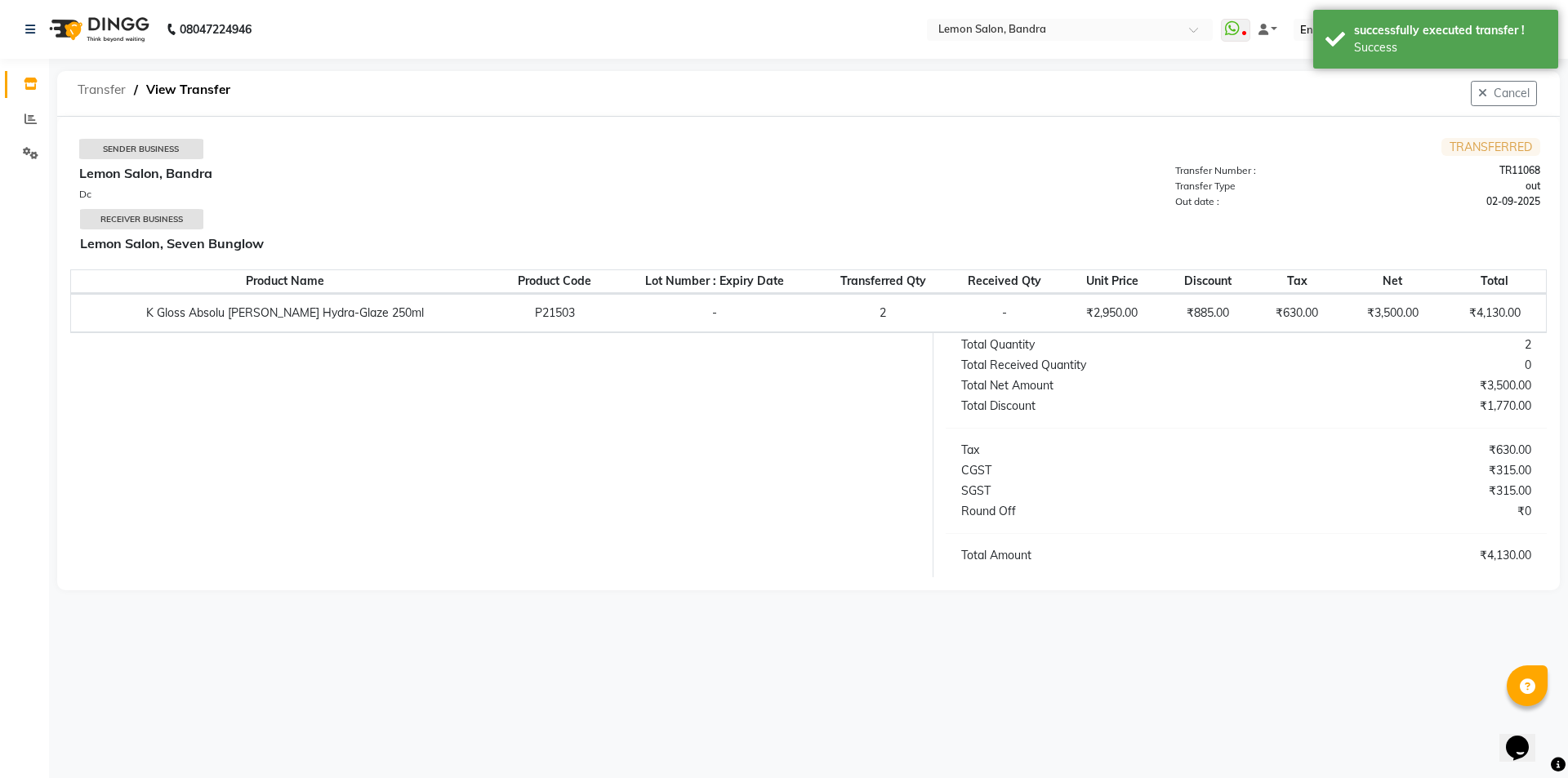
click at [107, 91] on span "Transfer" at bounding box center [101, 90] width 65 height 29
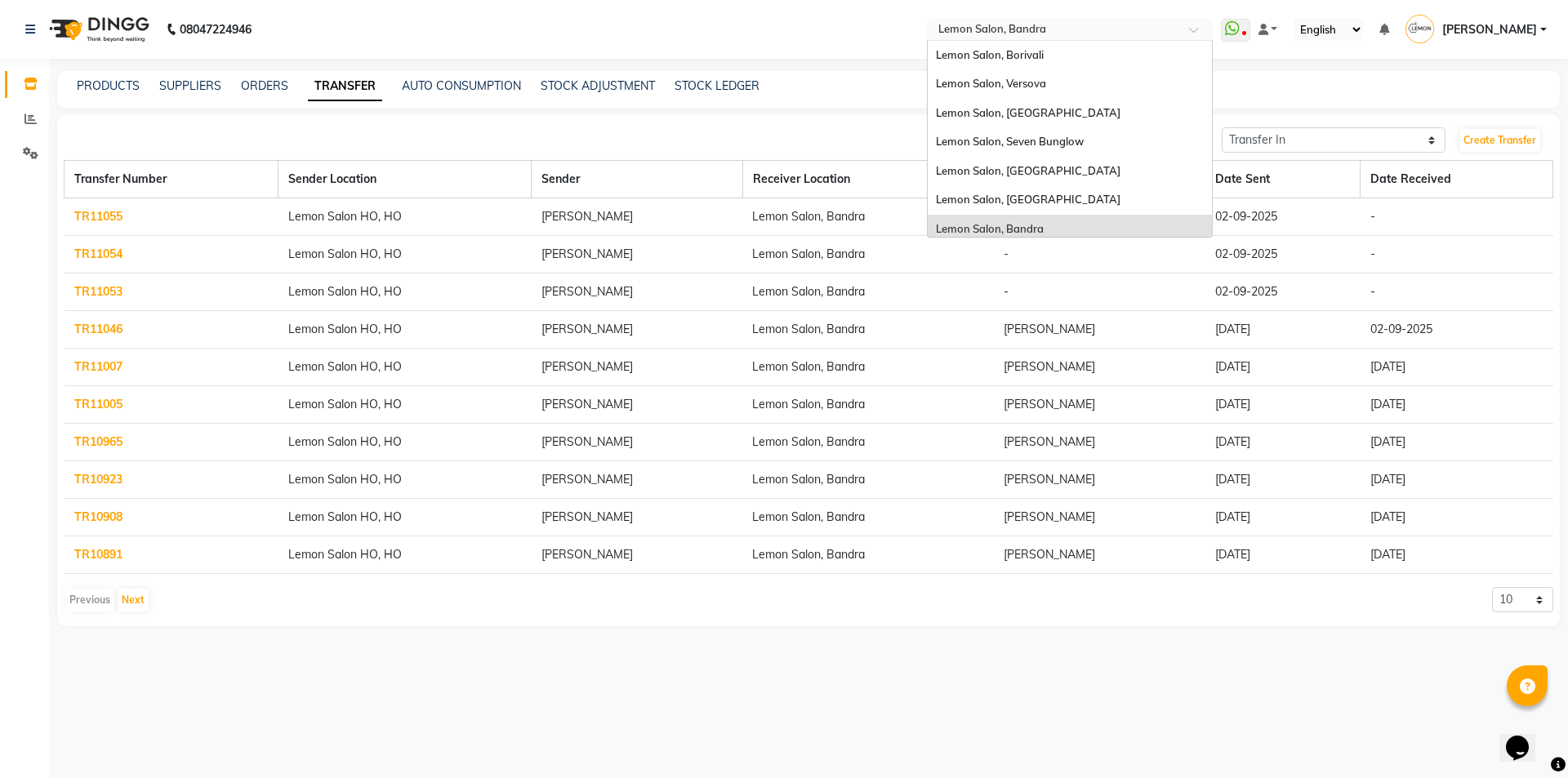
click at [997, 28] on input "text" at bounding box center [1053, 31] width 237 height 16
click at [1035, 138] on span "Lemon Salon, Seven Bunglow" at bounding box center [1009, 141] width 148 height 13
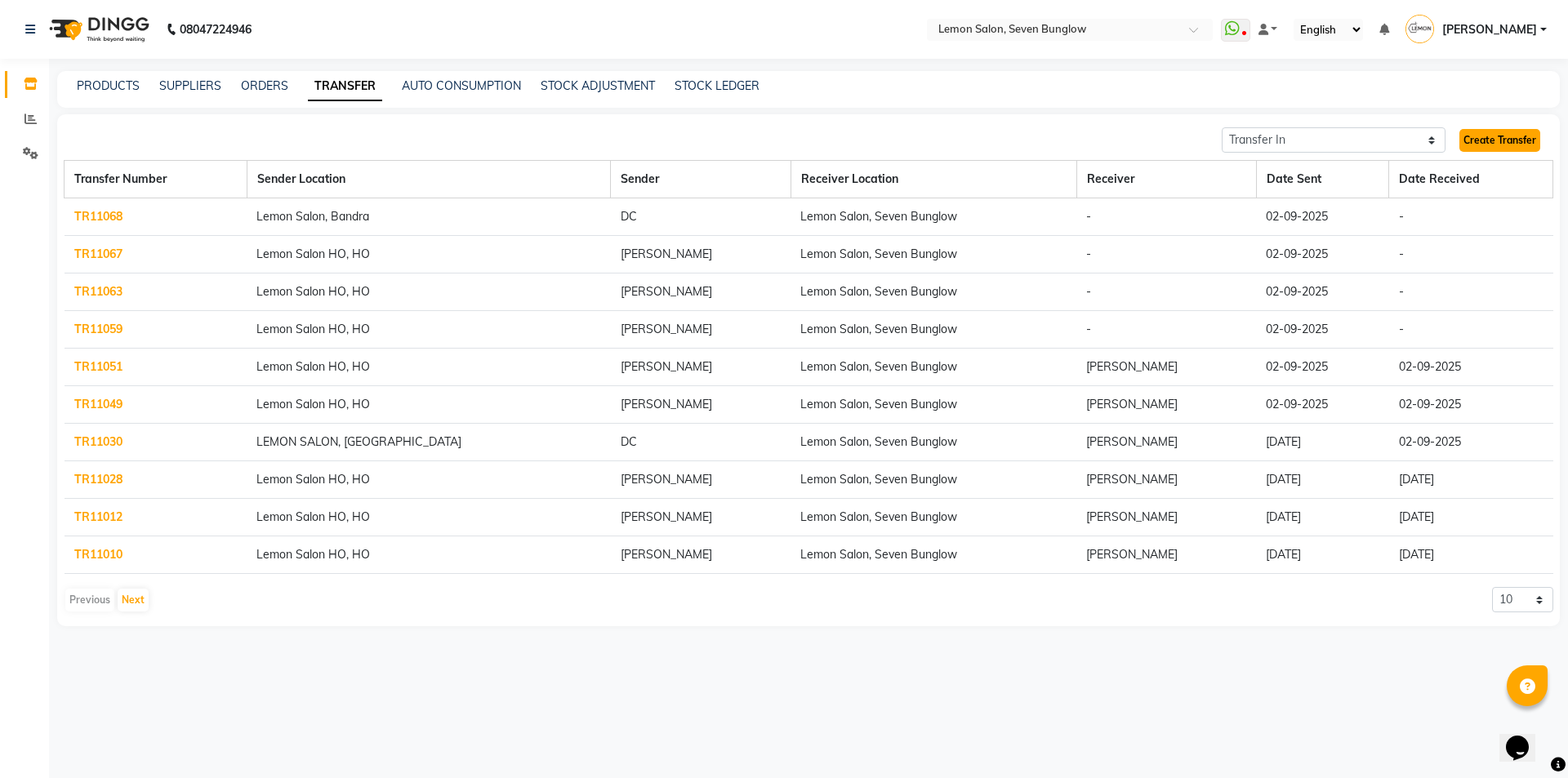
click at [1492, 135] on link "Create Transfer" at bounding box center [1499, 141] width 81 height 23
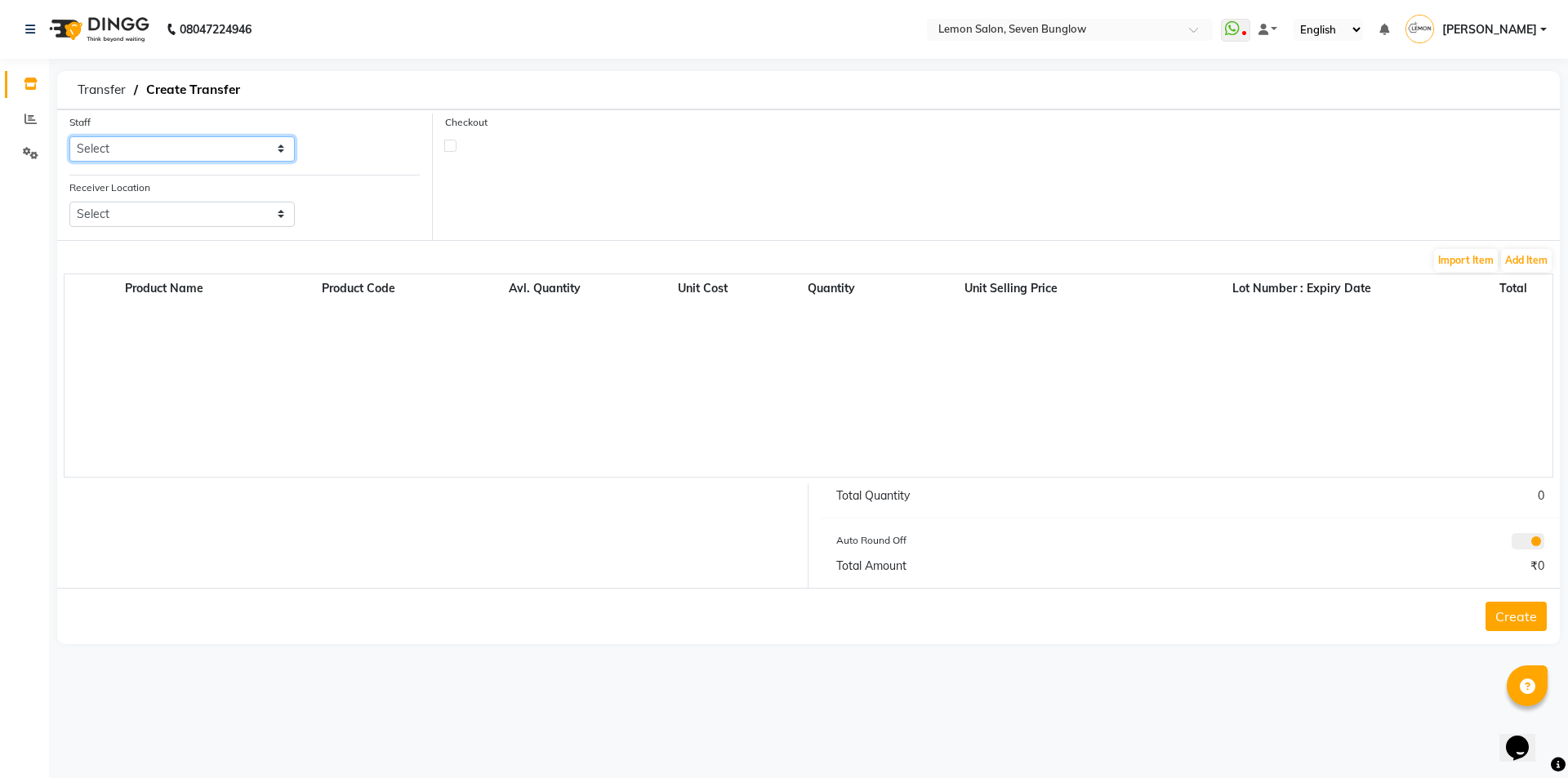
click at [197, 149] on select "Select [PERSON_NAME] [PERSON_NAME] [PERSON_NAME] [PERSON_NAME] (Nail) [PERSON_N…" at bounding box center [182, 149] width 226 height 25
select select "7887"
click at [69, 136] on select "Select [PERSON_NAME] [PERSON_NAME] [PERSON_NAME] [PERSON_NAME] (Nail) [PERSON_N…" at bounding box center [182, 149] width 226 height 25
click at [182, 221] on select "Select Lemon Salon, Lokhandwala [GEOGRAPHIC_DATA], Malad Lemon Salon, Bandra Le…" at bounding box center [182, 214] width 226 height 25
click at [69, 202] on select "Select Lemon Salon, Lokhandwala [GEOGRAPHIC_DATA], Malad Lemon Salon, Bandra Le…" at bounding box center [182, 214] width 226 height 25
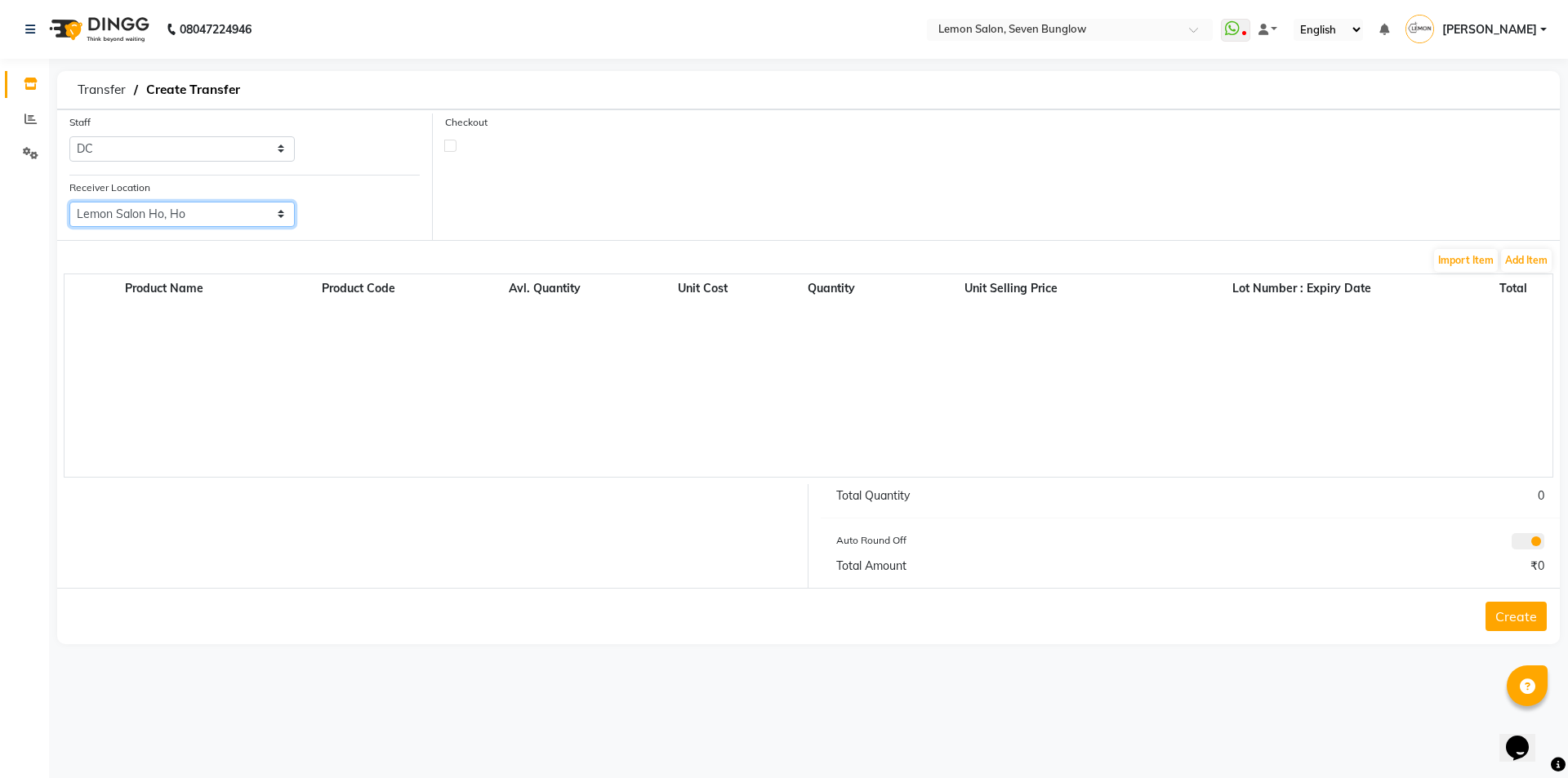
click at [213, 217] on select "Select Lemon Salon, Lokhandwala [GEOGRAPHIC_DATA], Malad Lemon Salon, Bandra Le…" at bounding box center [182, 214] width 226 height 25
select select "956"
click at [69, 202] on select "Select Lemon Salon, Lokhandwala [GEOGRAPHIC_DATA], Malad Lemon Salon, Bandra Le…" at bounding box center [182, 214] width 226 height 25
click at [449, 146] on label at bounding box center [450, 145] width 12 height 12
click at [449, 146] on input "checkbox" at bounding box center [450, 145] width 11 height 11
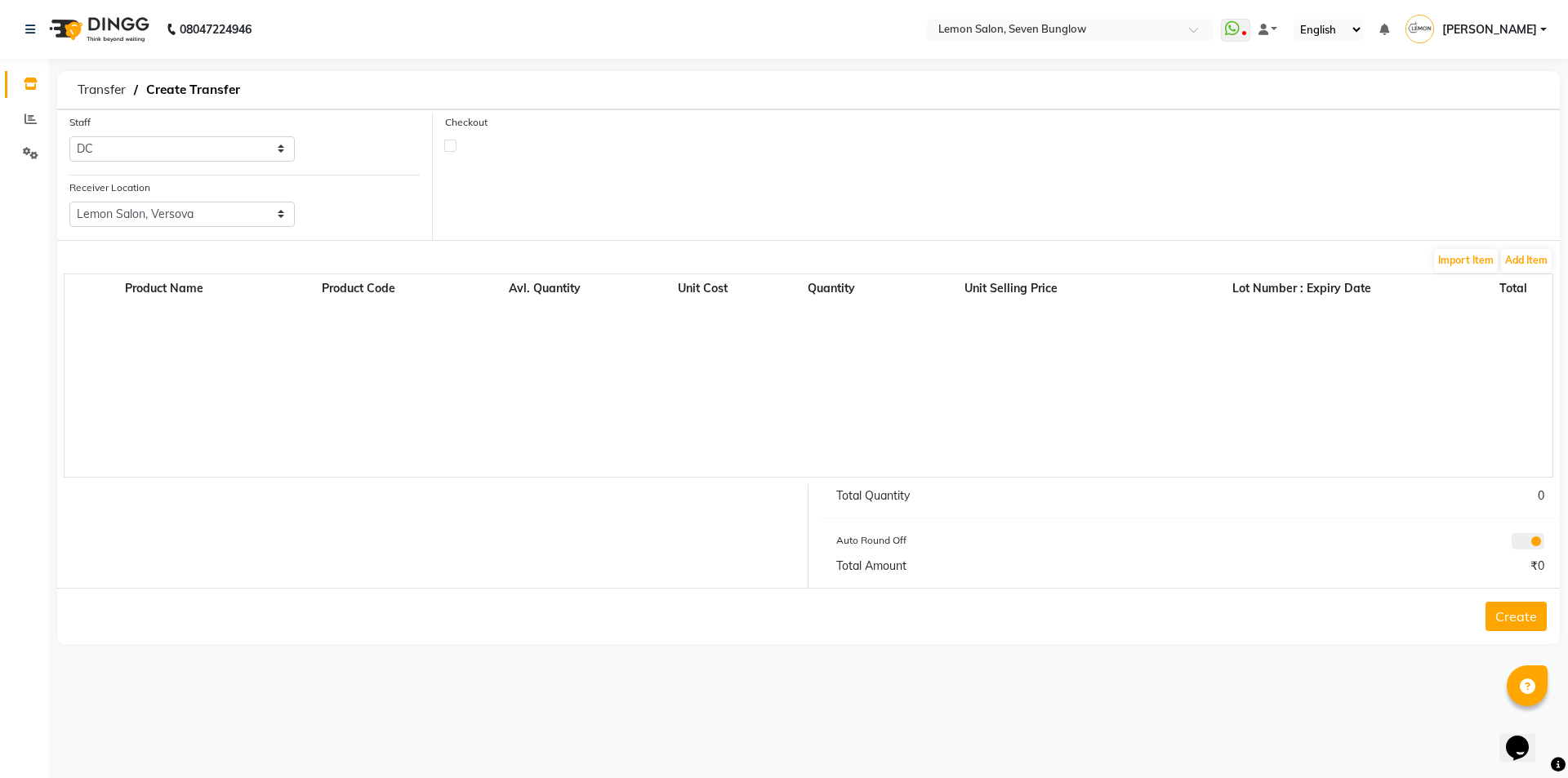
checkbox input "true"
select select "true"
select select "736"
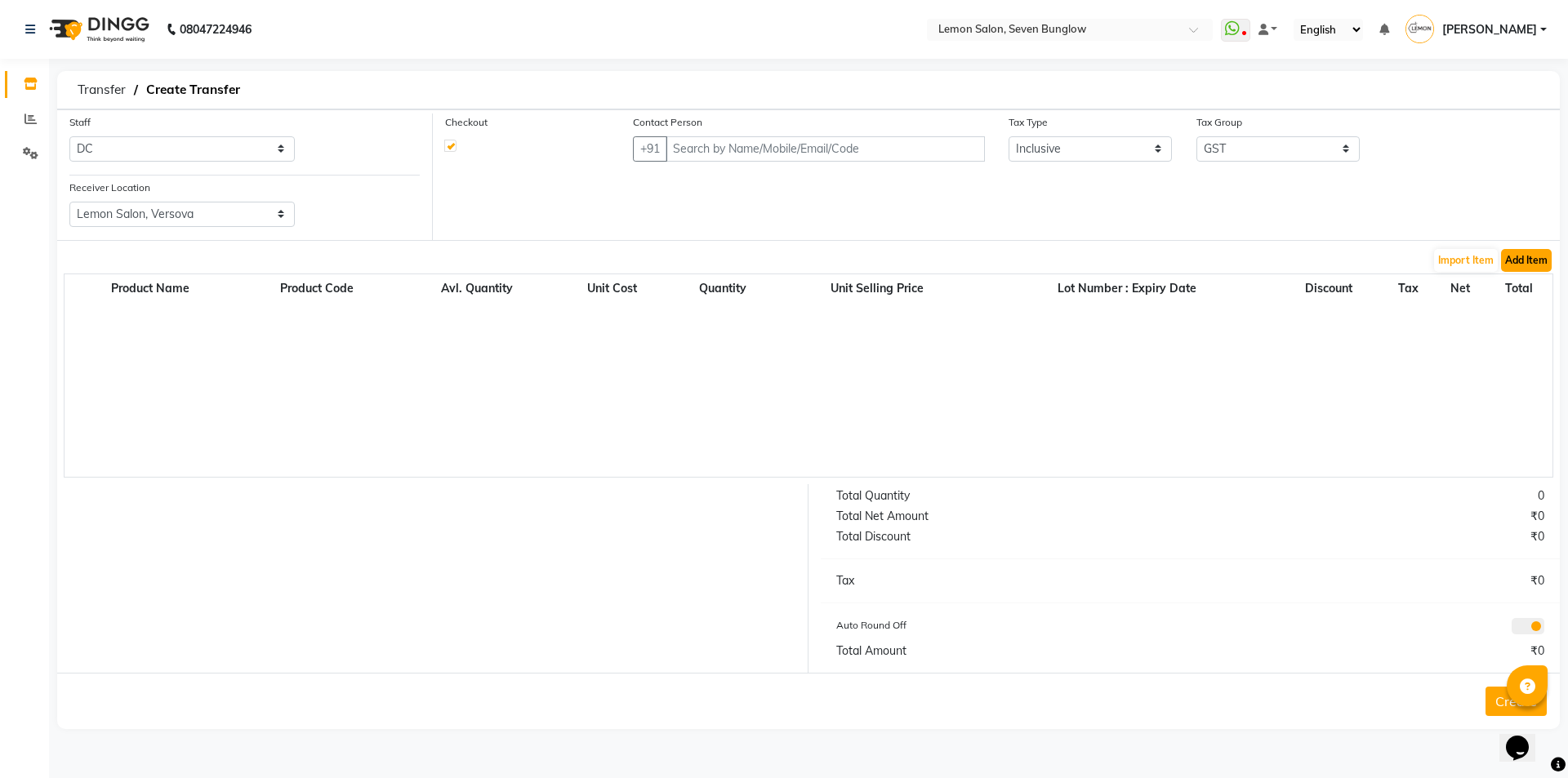
click at [1512, 255] on button "Add Item" at bounding box center [1526, 261] width 51 height 23
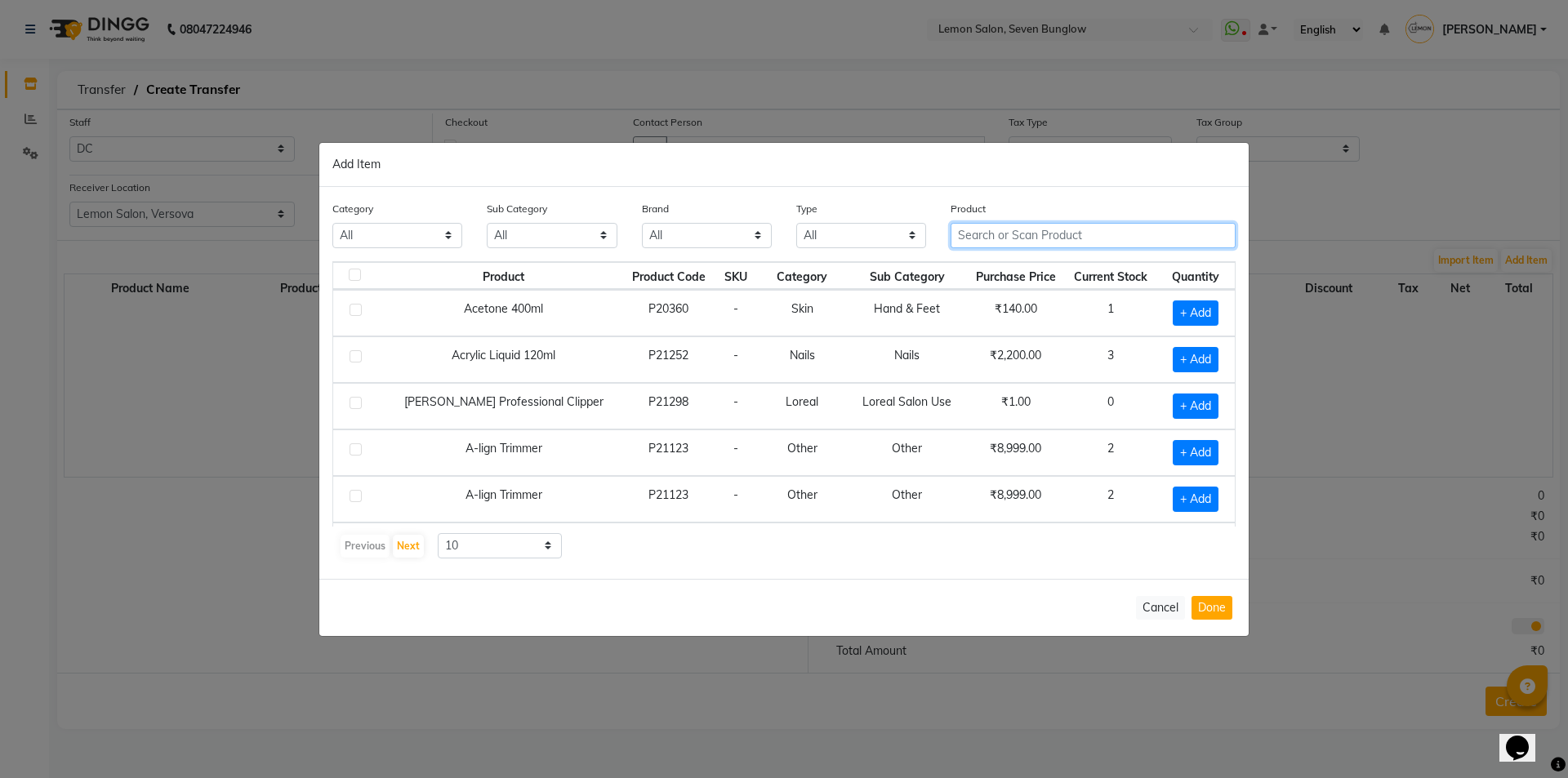
click at [1068, 230] on input "text" at bounding box center [1092, 235] width 285 height 25
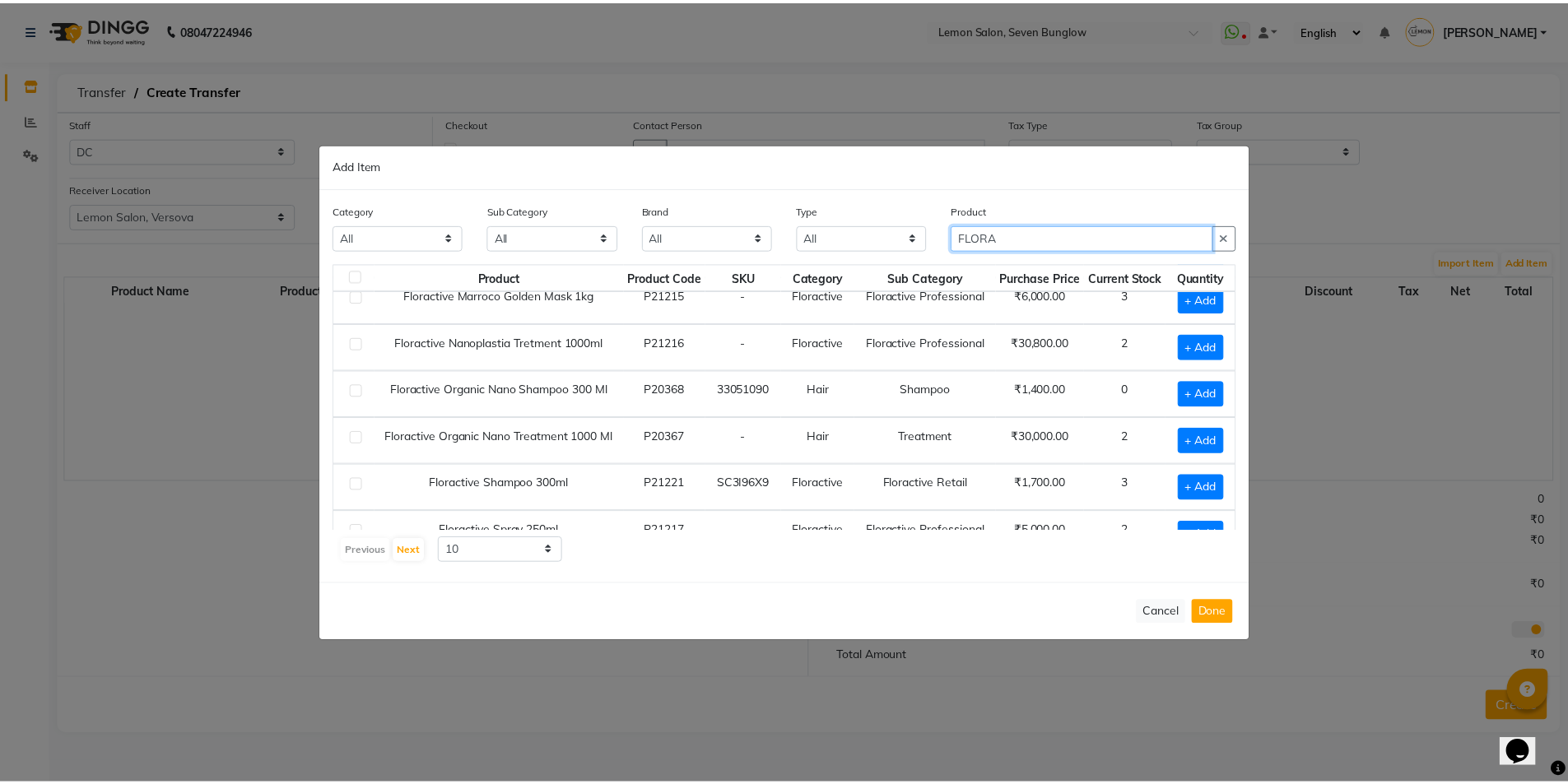
scroll to position [91, 0]
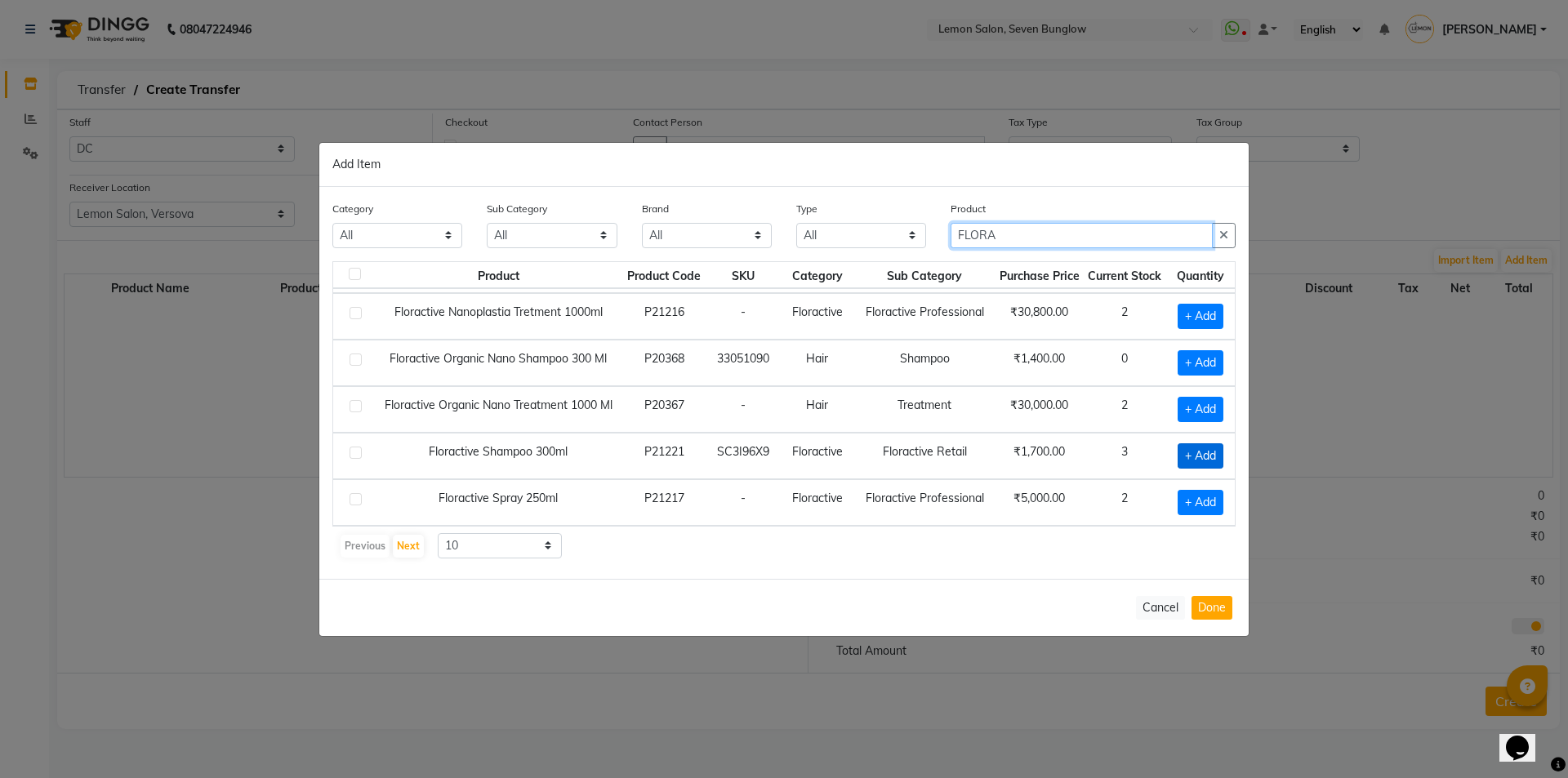
type input "FLORA"
click at [1182, 455] on span "+ Add" at bounding box center [1200, 456] width 46 height 25
checkbox input "true"
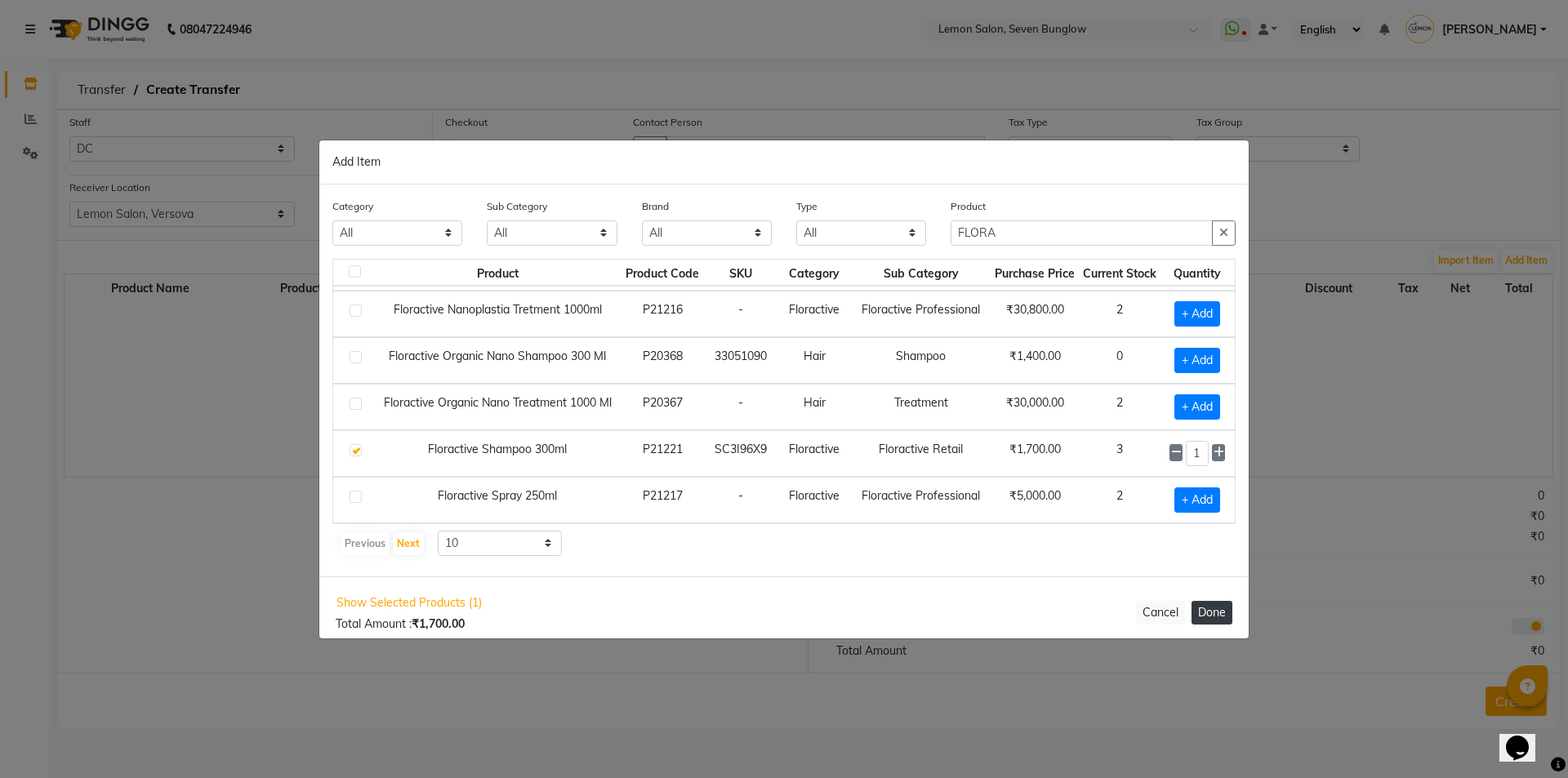
click at [1209, 616] on button "Done" at bounding box center [1212, 613] width 41 height 24
select select "736"
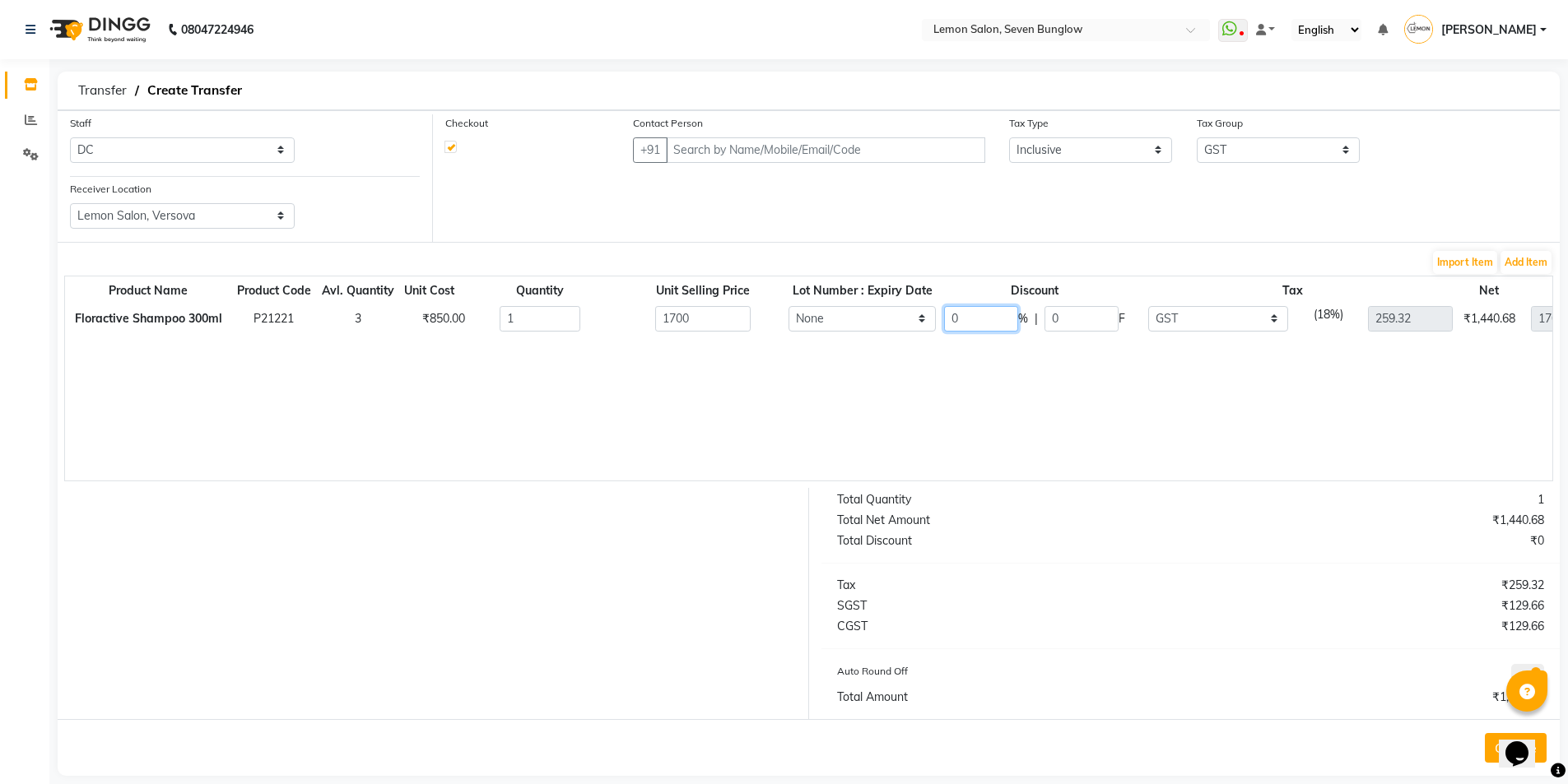
click at [967, 320] on input "0" at bounding box center [981, 319] width 74 height 26
type input "50"
type input "850"
type input "129.66"
type input "850"
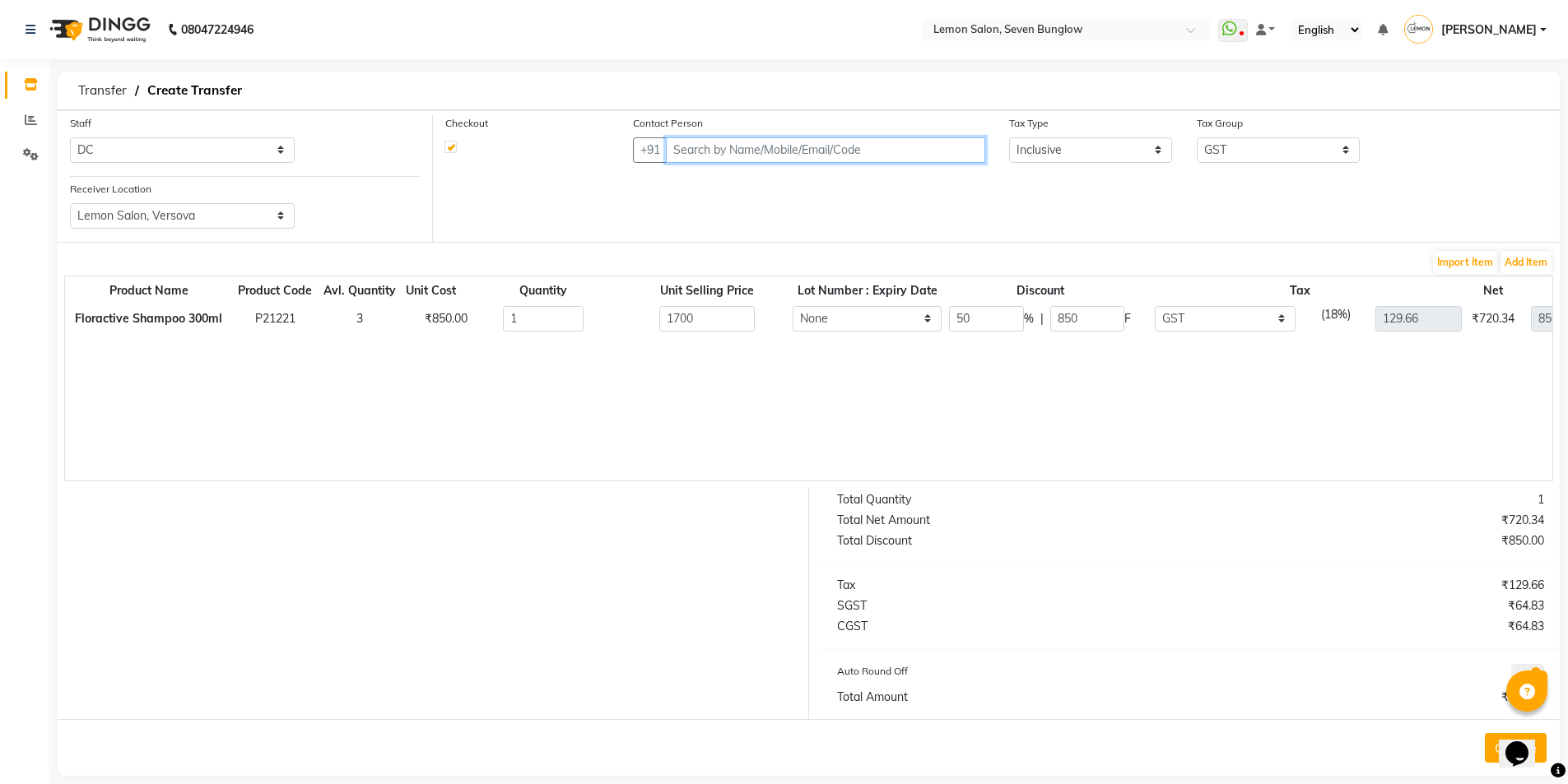
click at [810, 141] on input "text" at bounding box center [825, 150] width 319 height 26
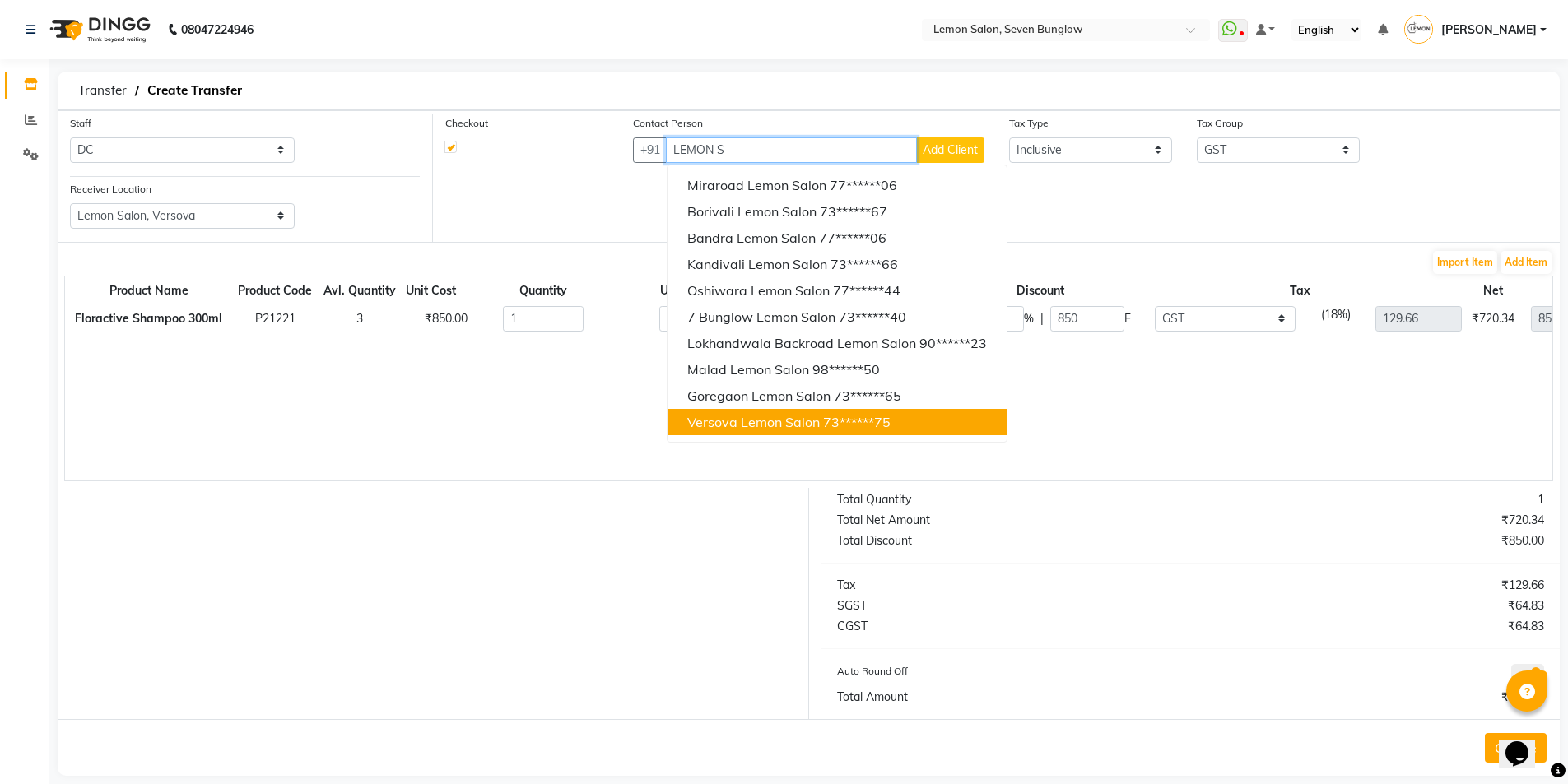
click at [725, 422] on span "Versova Lemon Salon" at bounding box center [754, 422] width 133 height 16
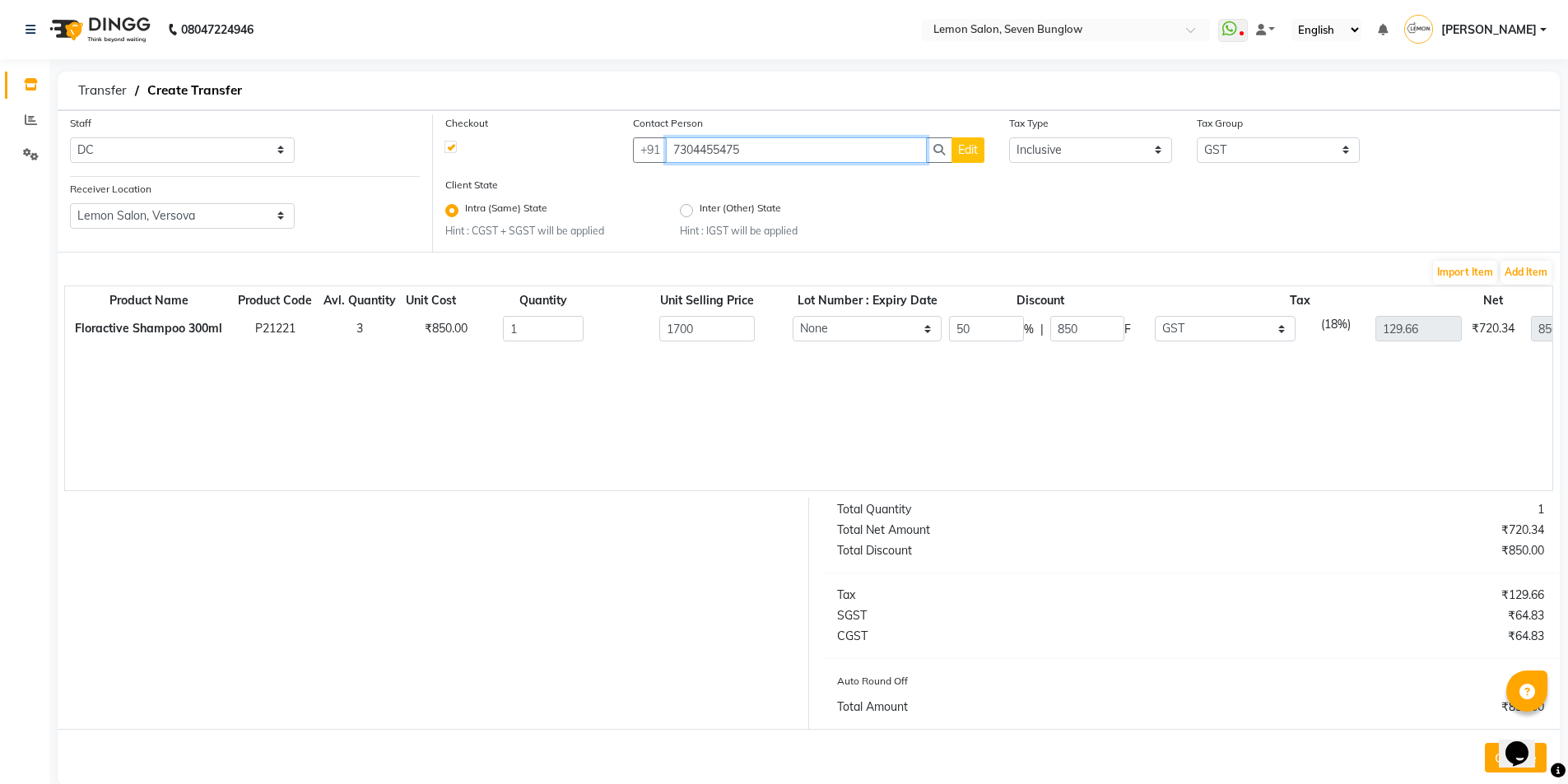
scroll to position [30, 0]
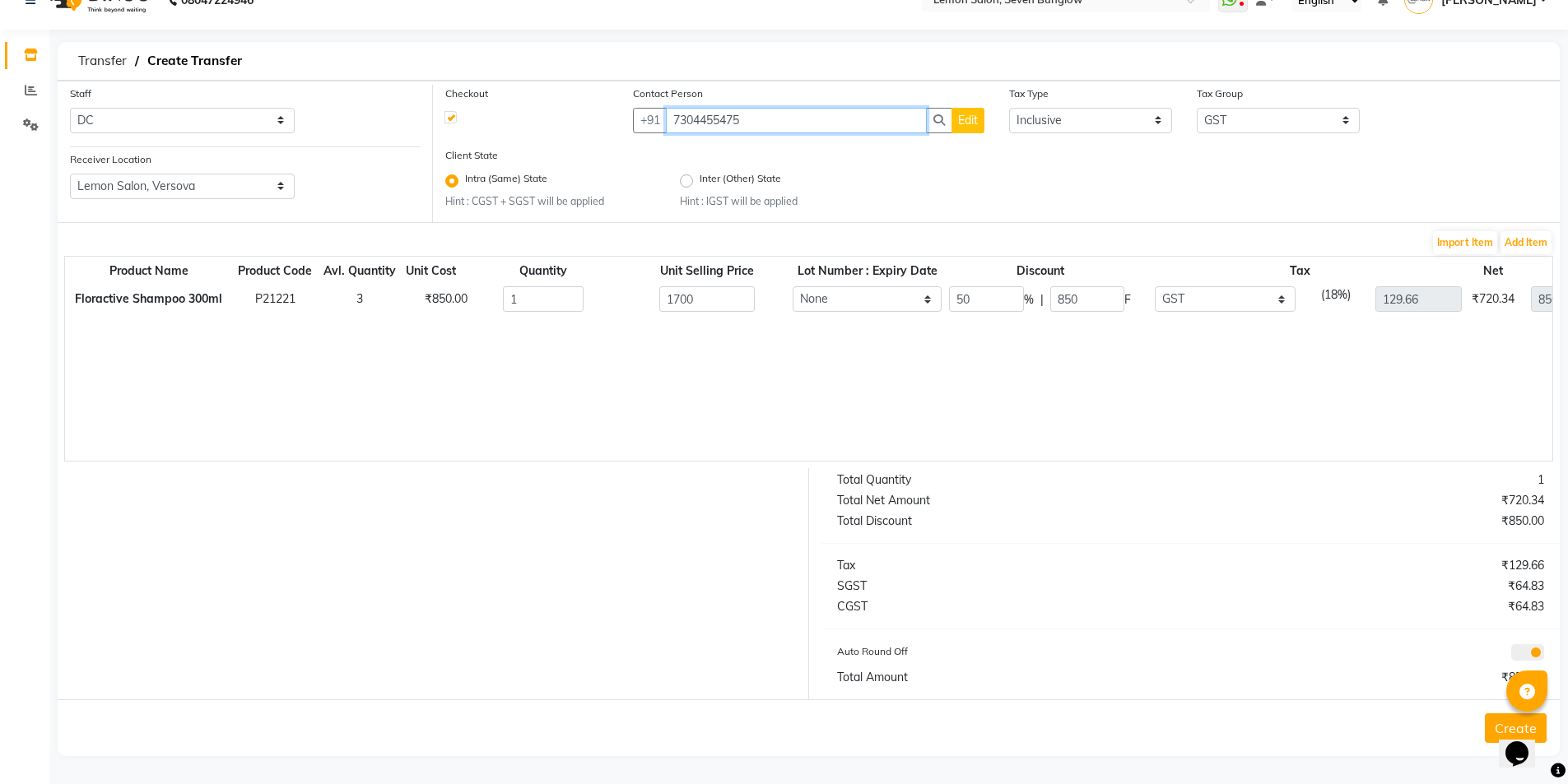
type input "7304455475"
click at [1493, 725] on button "Create" at bounding box center [1515, 729] width 62 height 30
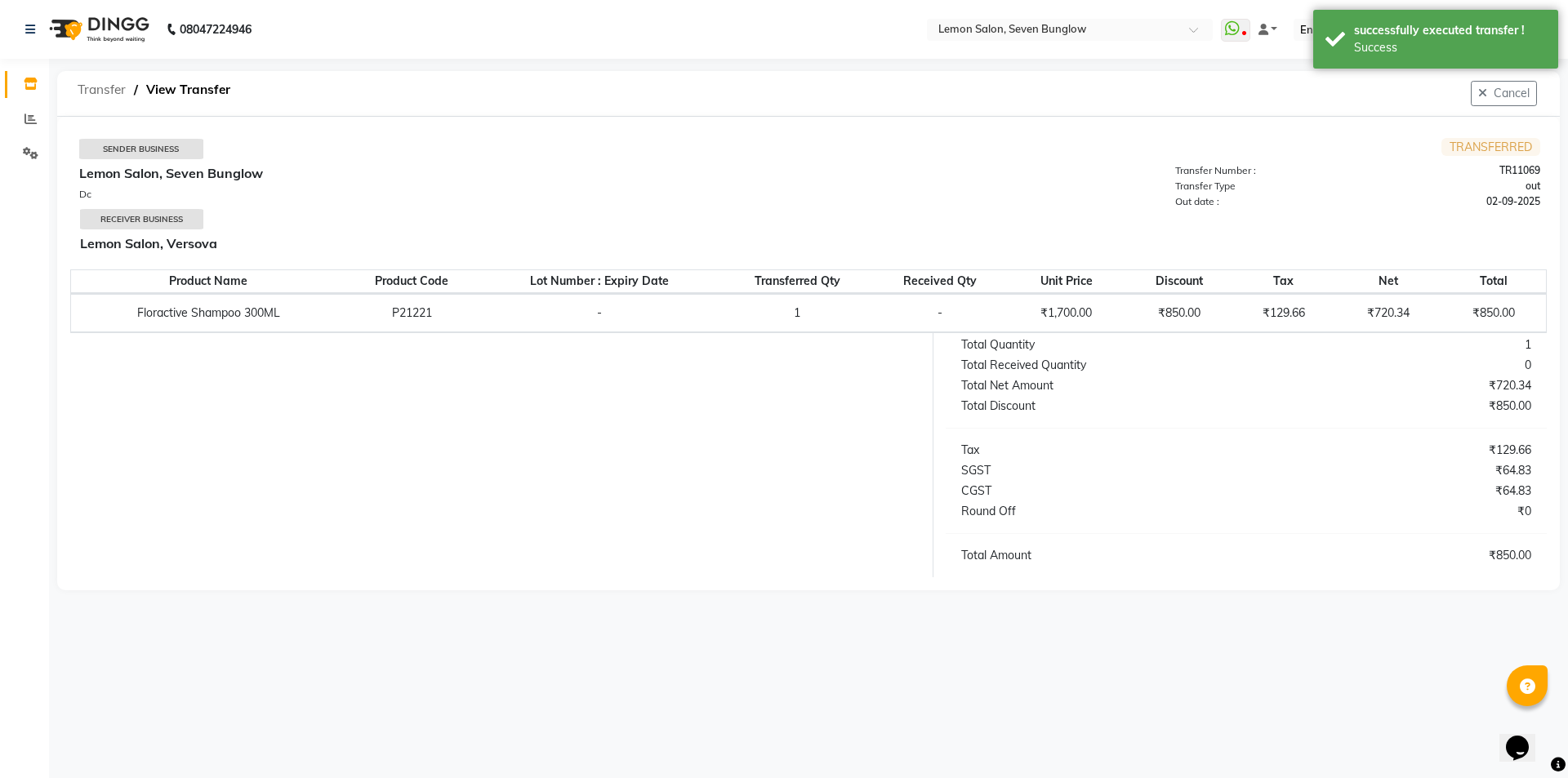
click at [90, 83] on span "Transfer" at bounding box center [101, 90] width 65 height 29
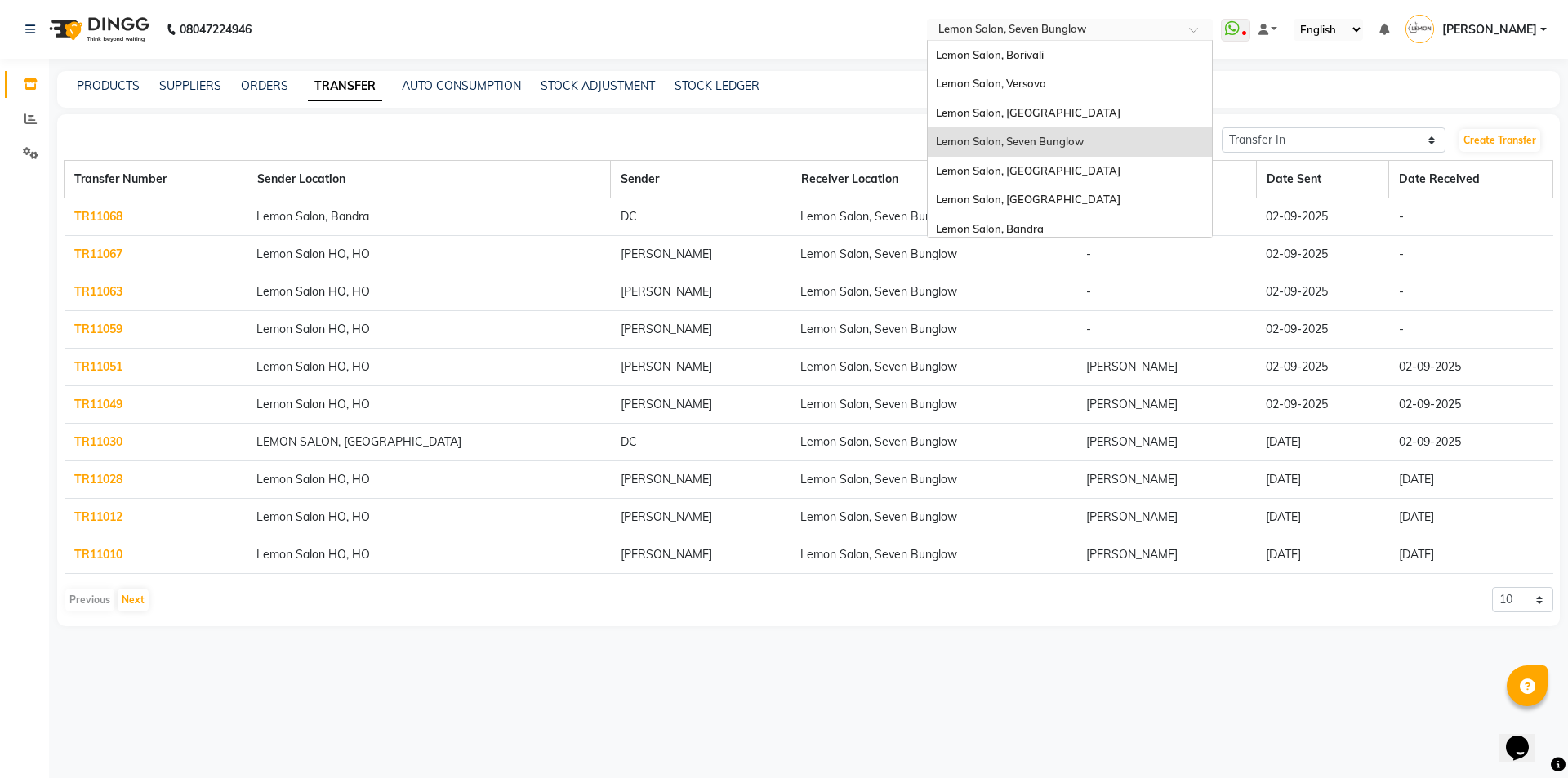
click at [1151, 39] on ng-select "Select Location × Lemon Salon, Seven Bunglow Lemon Salon, Borivali Lemon Salon,…" at bounding box center [1070, 29] width 286 height 22
click at [1028, 78] on span "Lemon Salon, Versova" at bounding box center [990, 83] width 110 height 13
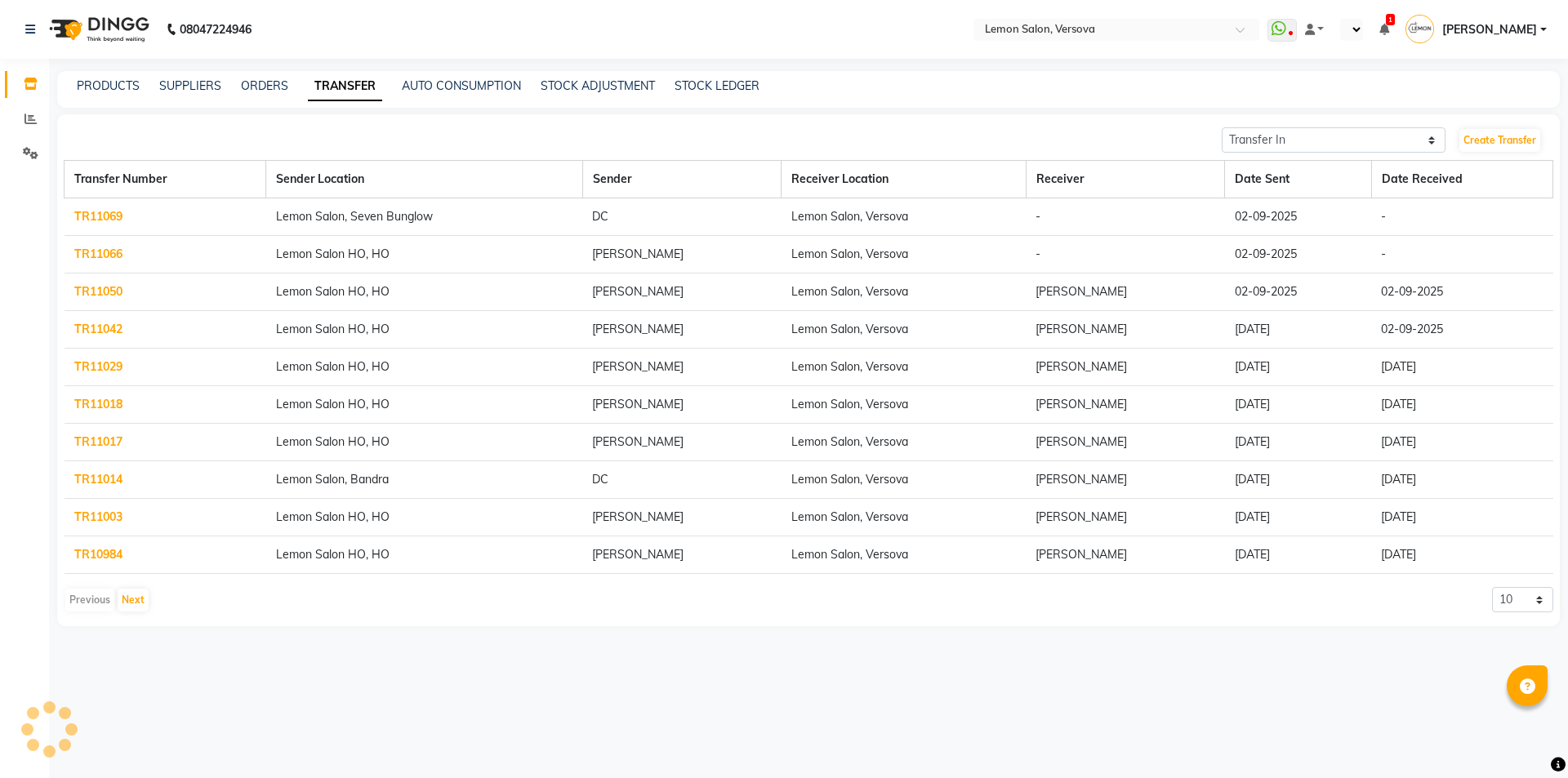
select select "en"
click at [104, 81] on link "PRODUCTS" at bounding box center [108, 86] width 63 height 15
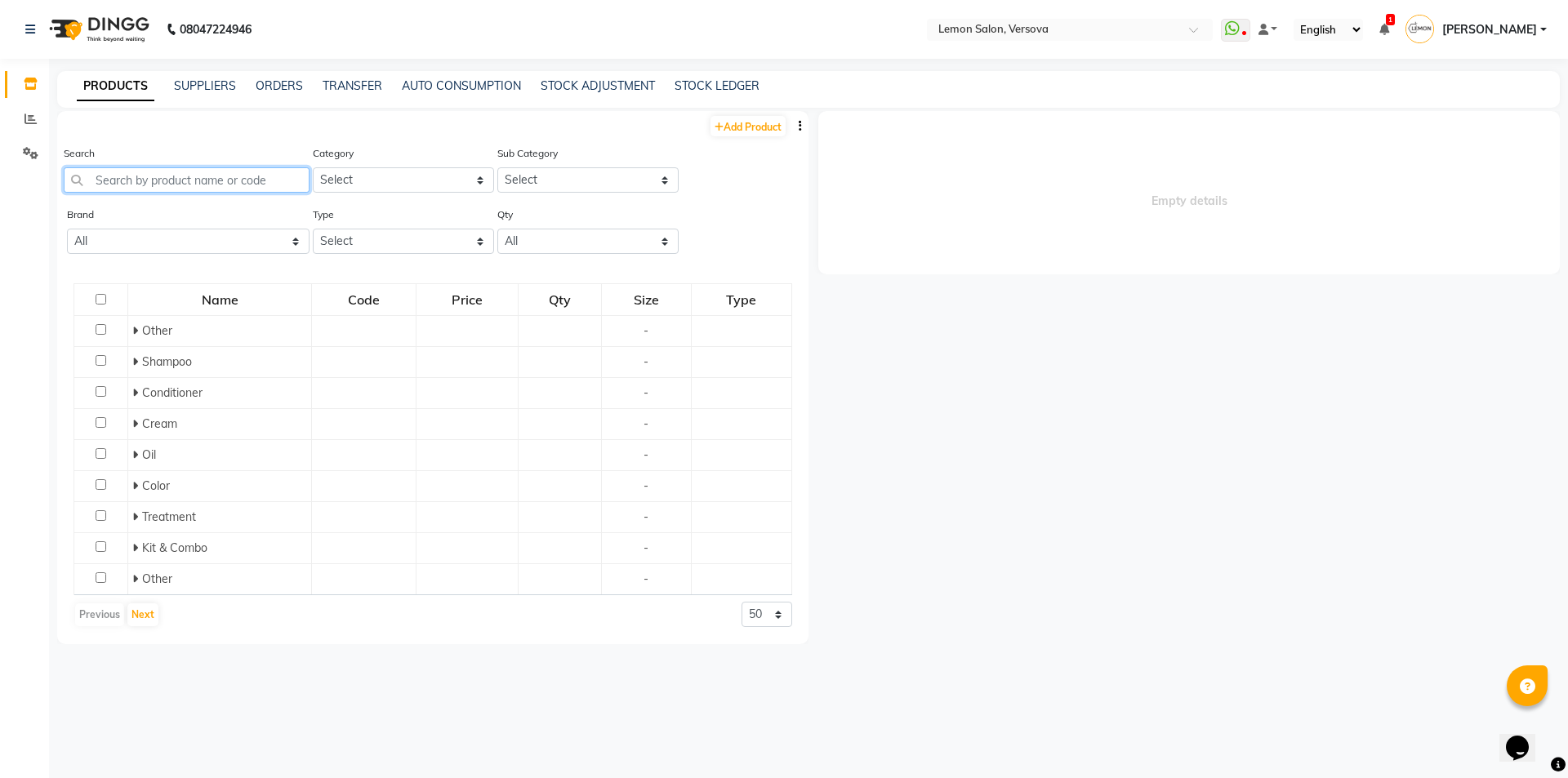
click at [196, 183] on input "text" at bounding box center [186, 180] width 246 height 25
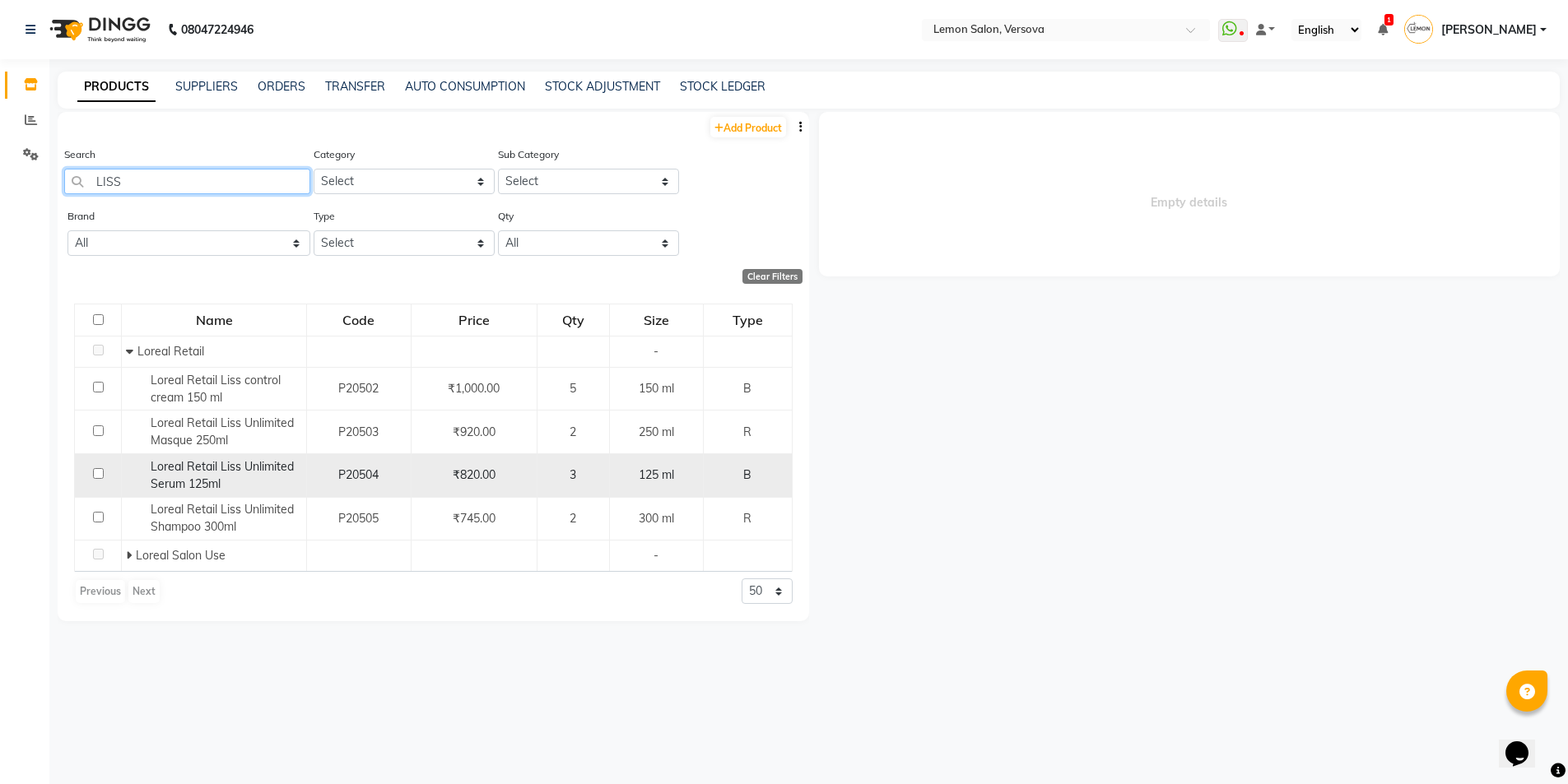
type input "LISS"
click at [231, 471] on span "Loreal Retail Liss Unlimited Serum 125ml" at bounding box center [222, 475] width 143 height 32
select select
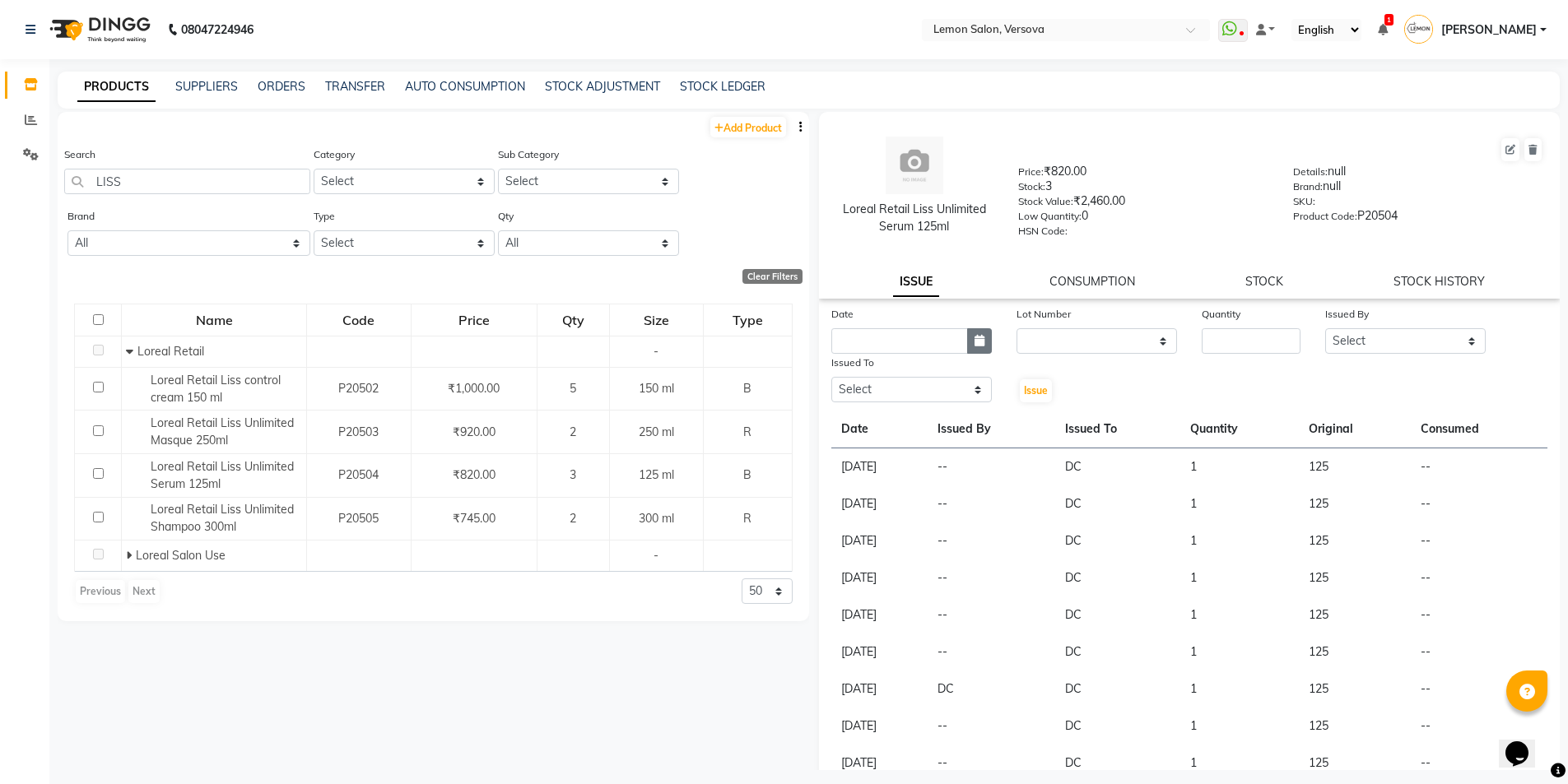
click at [974, 335] on icon "button" at bounding box center [979, 341] width 10 height 12
select select "9"
select select "2025"
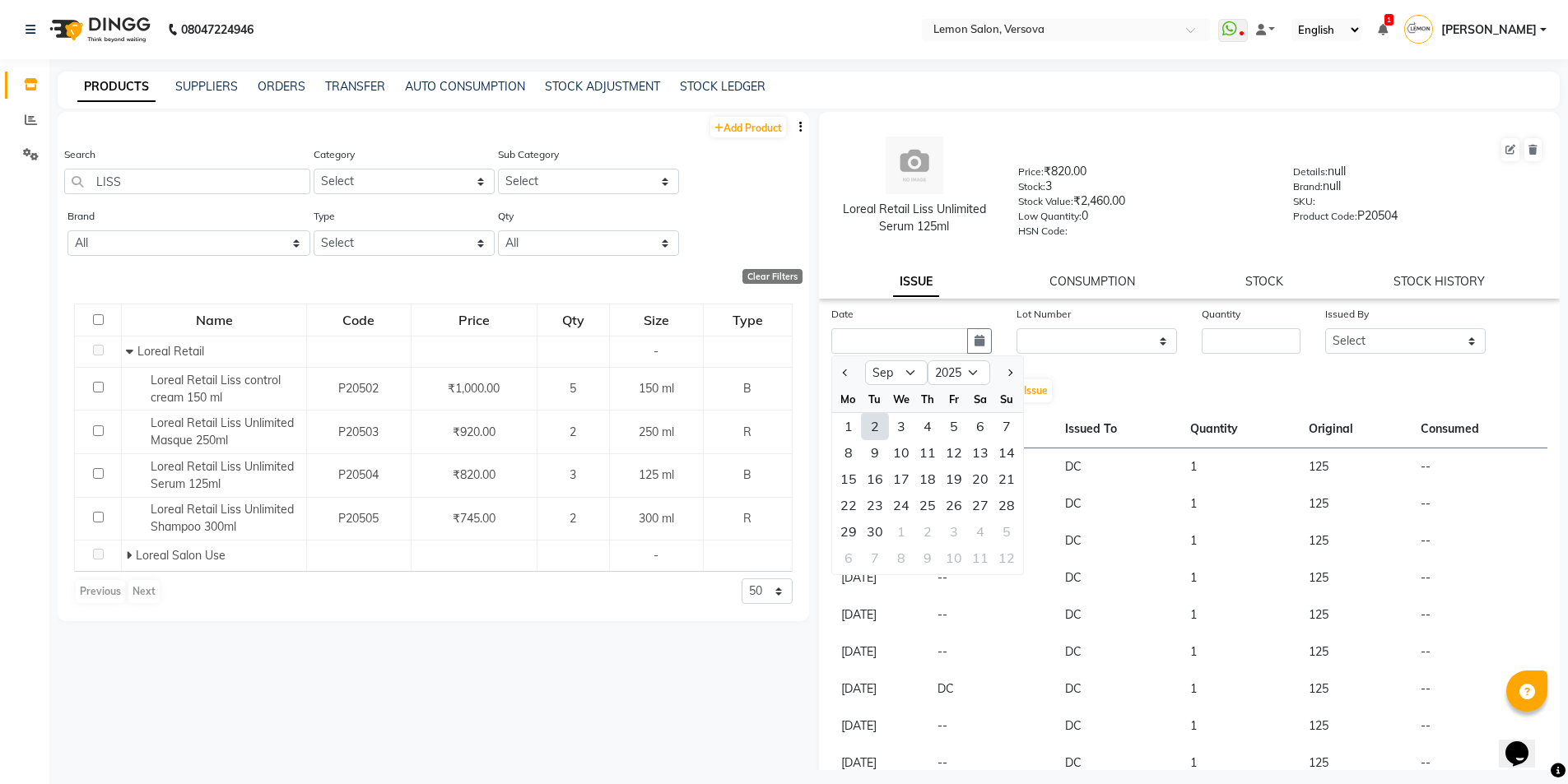
click at [842, 427] on div "1" at bounding box center [848, 427] width 26 height 26
type input "[DATE]"
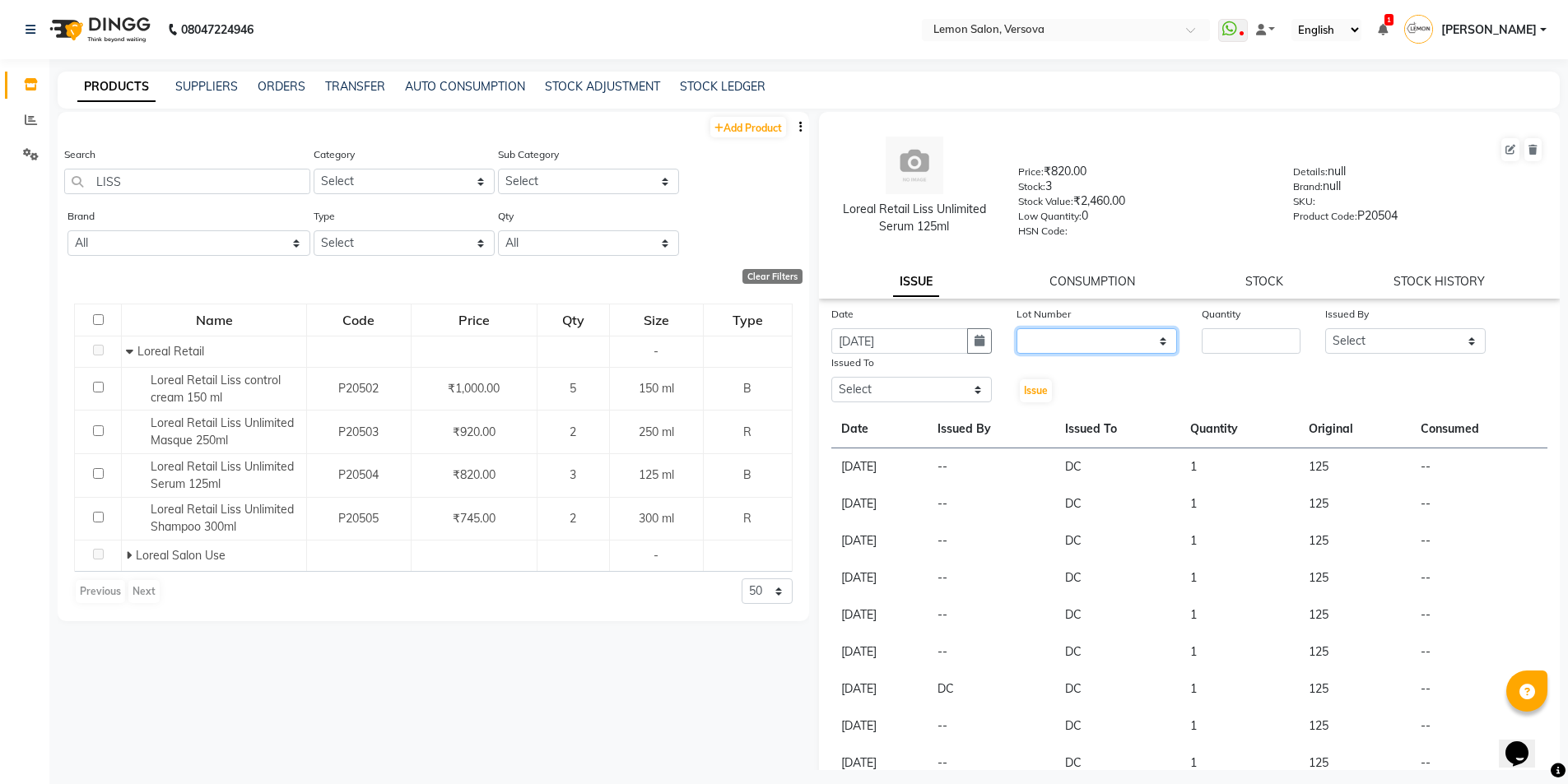
click at [1120, 329] on select "None" at bounding box center [1096, 341] width 161 height 26
select select "0: null"
click at [1016, 329] on select "None" at bounding box center [1096, 341] width 161 height 26
click at [1220, 329] on input "number" at bounding box center [1251, 341] width 99 height 26
type input "1"
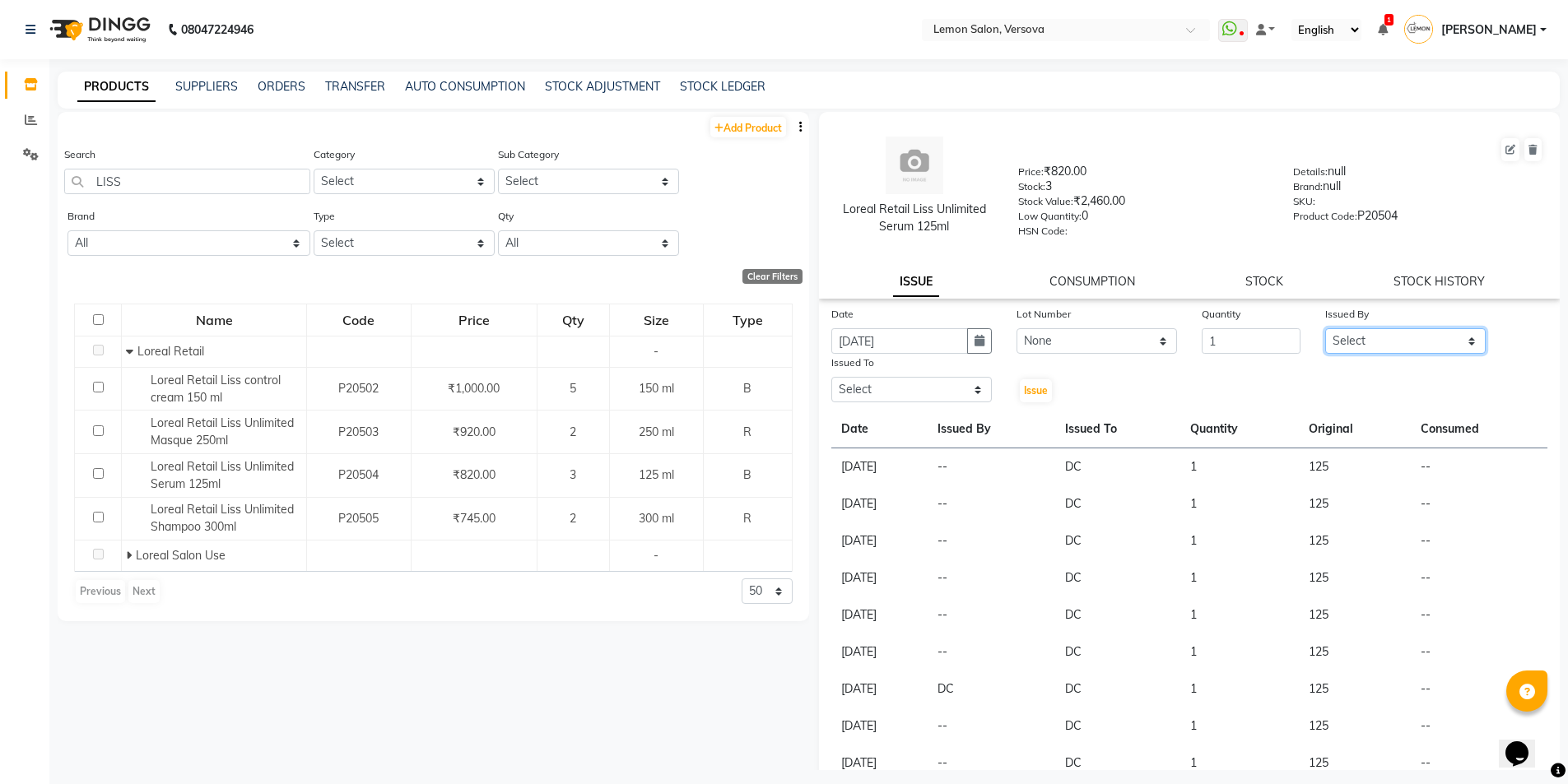
click at [1416, 343] on select "Select Alim Shah Asif Salmani DC Gufran Salmani Hrithik Margaret Marshak D,souz…" at bounding box center [1405, 341] width 161 height 26
select select "24464"
click at [1325, 329] on select "Select Alim Shah Asif Salmani DC Gufran Salmani Hrithik Margaret Marshak D,souz…" at bounding box center [1405, 341] width 161 height 26
click at [933, 382] on select "Select Alim Shah Asif Salmani DC Gufran Salmani Hrithik Margaret Marshak D,souz…" at bounding box center [911, 390] width 161 height 26
select select "7886"
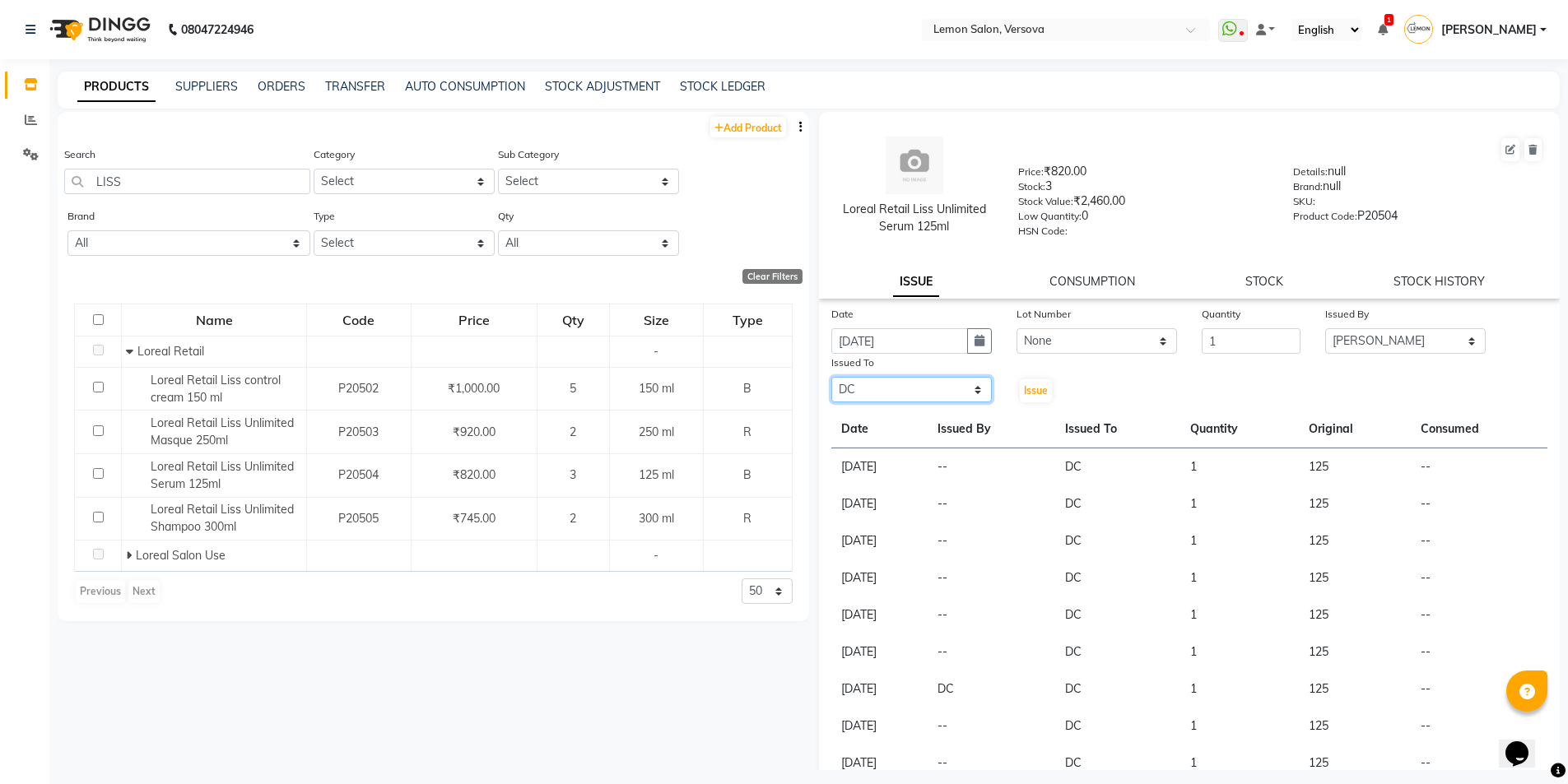
click at [831, 377] on select "Select Alim Shah Asif Salmani DC Gufran Salmani Hrithik Margaret Marshak D,souz…" at bounding box center [911, 390] width 161 height 26
click at [1038, 389] on span "Issue" at bounding box center [1035, 390] width 24 height 12
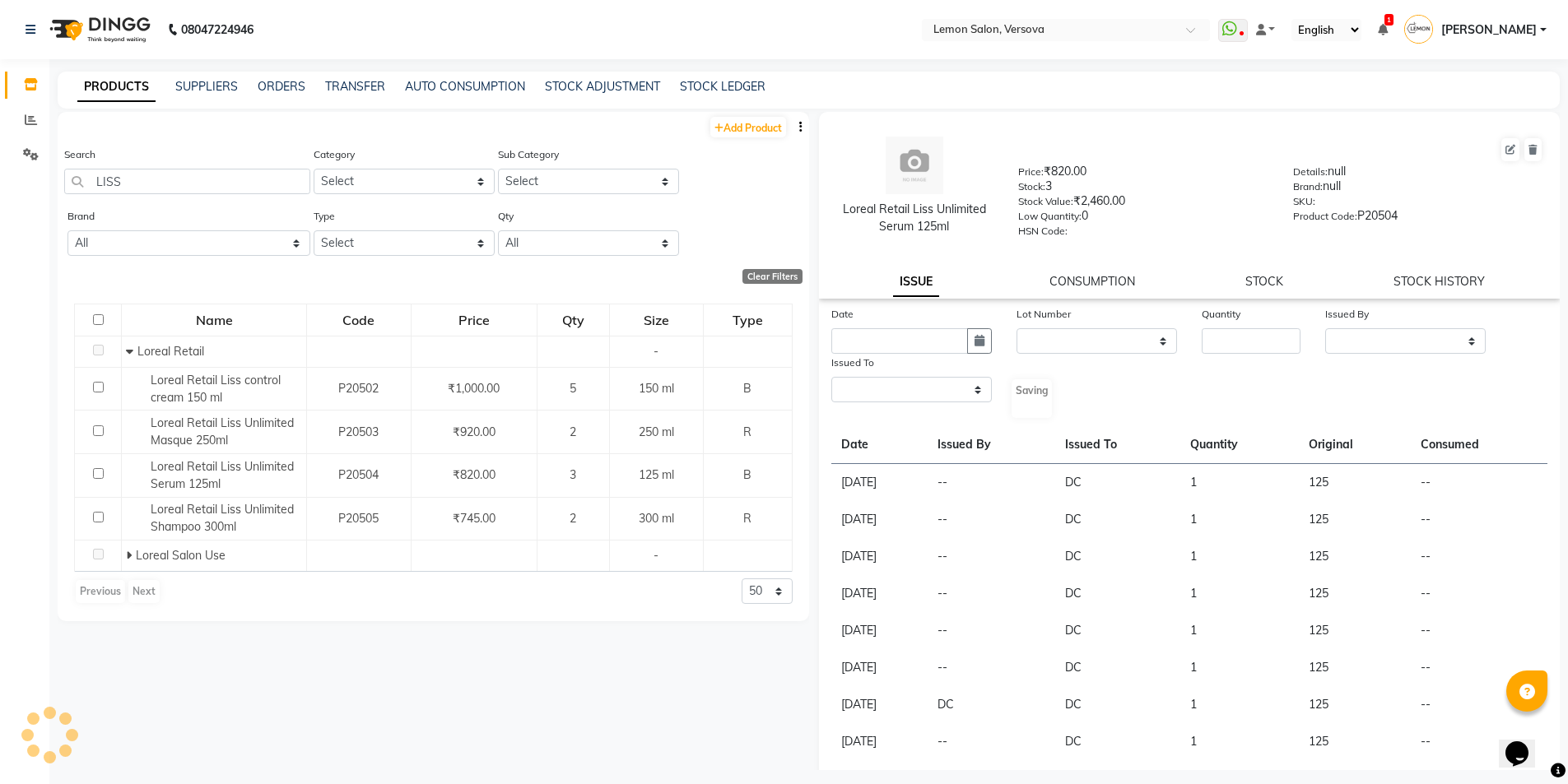
select select
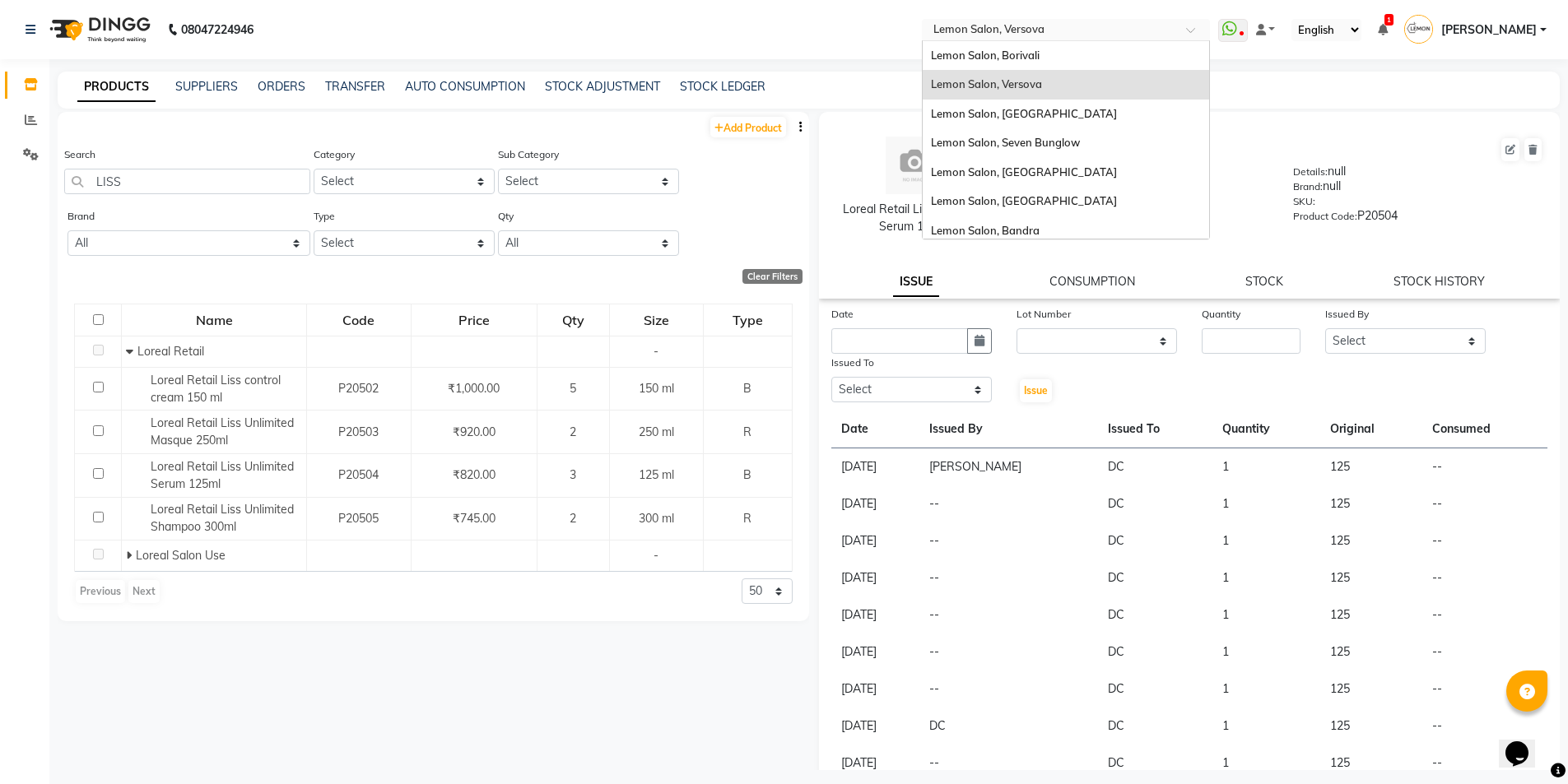
click at [1009, 26] on input "text" at bounding box center [1049, 31] width 239 height 16
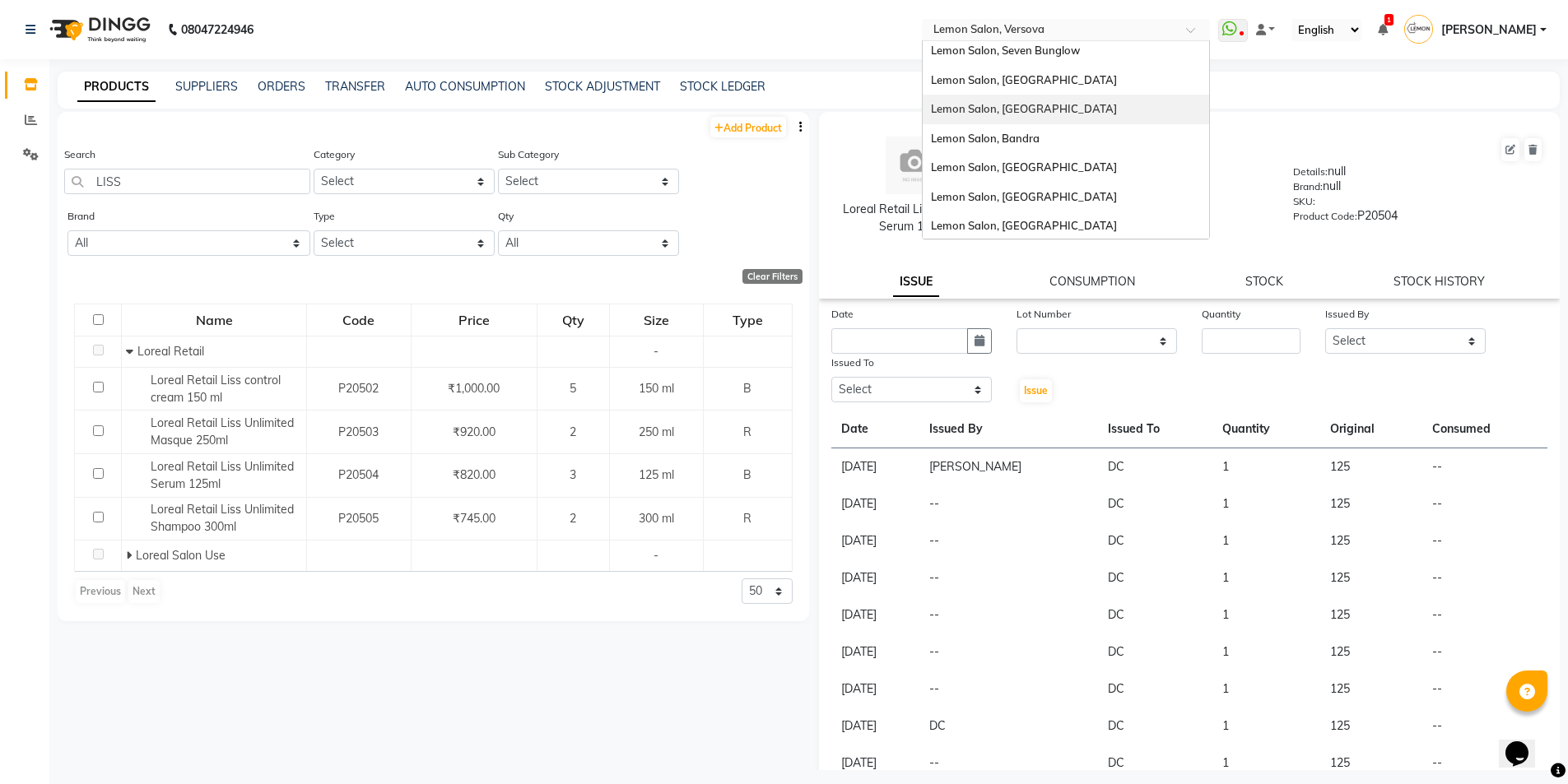
scroll to position [153, 0]
click at [1031, 156] on div "Lemon Salon, [GEOGRAPHIC_DATA]" at bounding box center [1066, 166] width 287 height 30
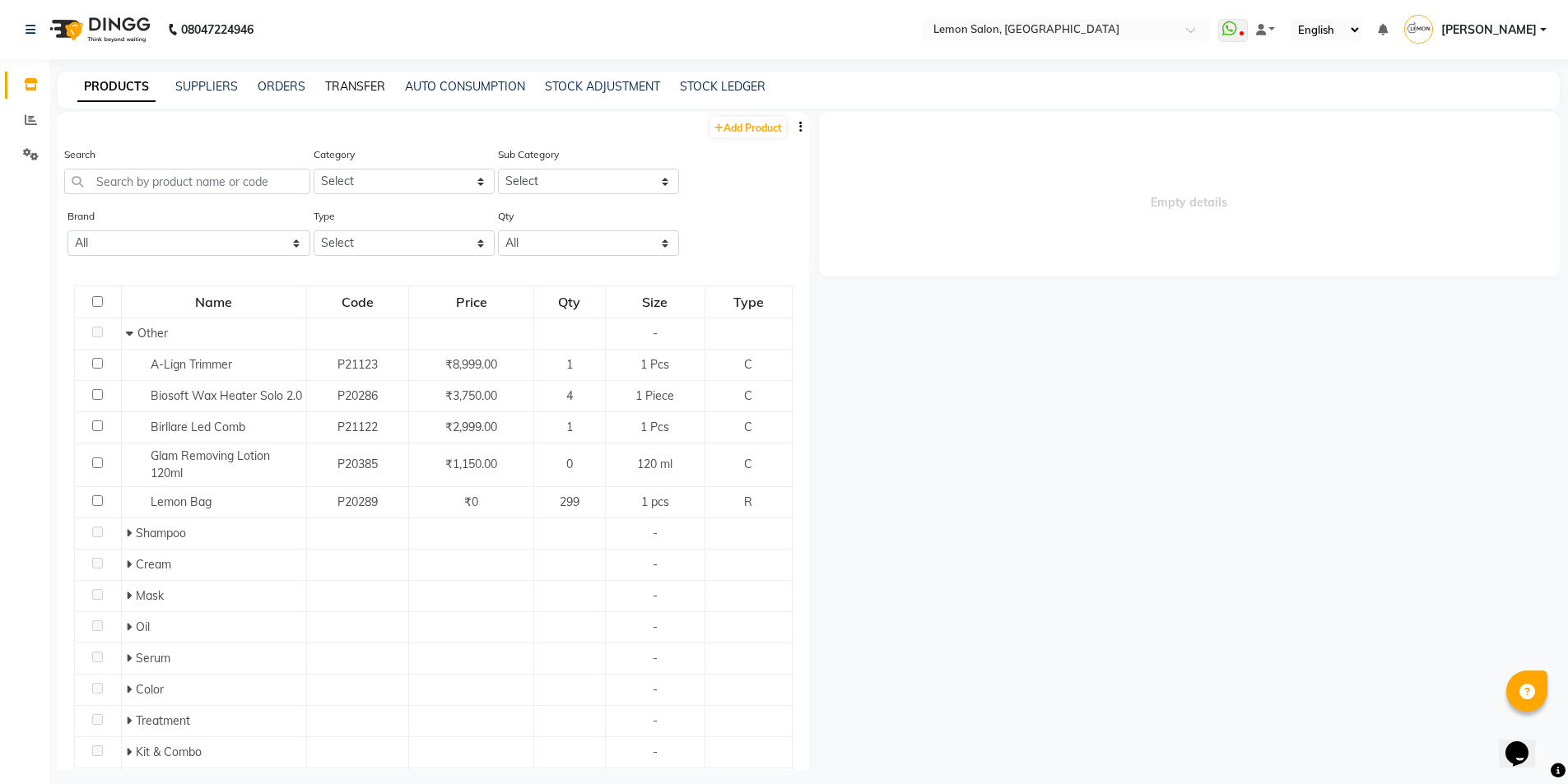
click at [372, 87] on link "TRANSFER" at bounding box center [355, 86] width 60 height 15
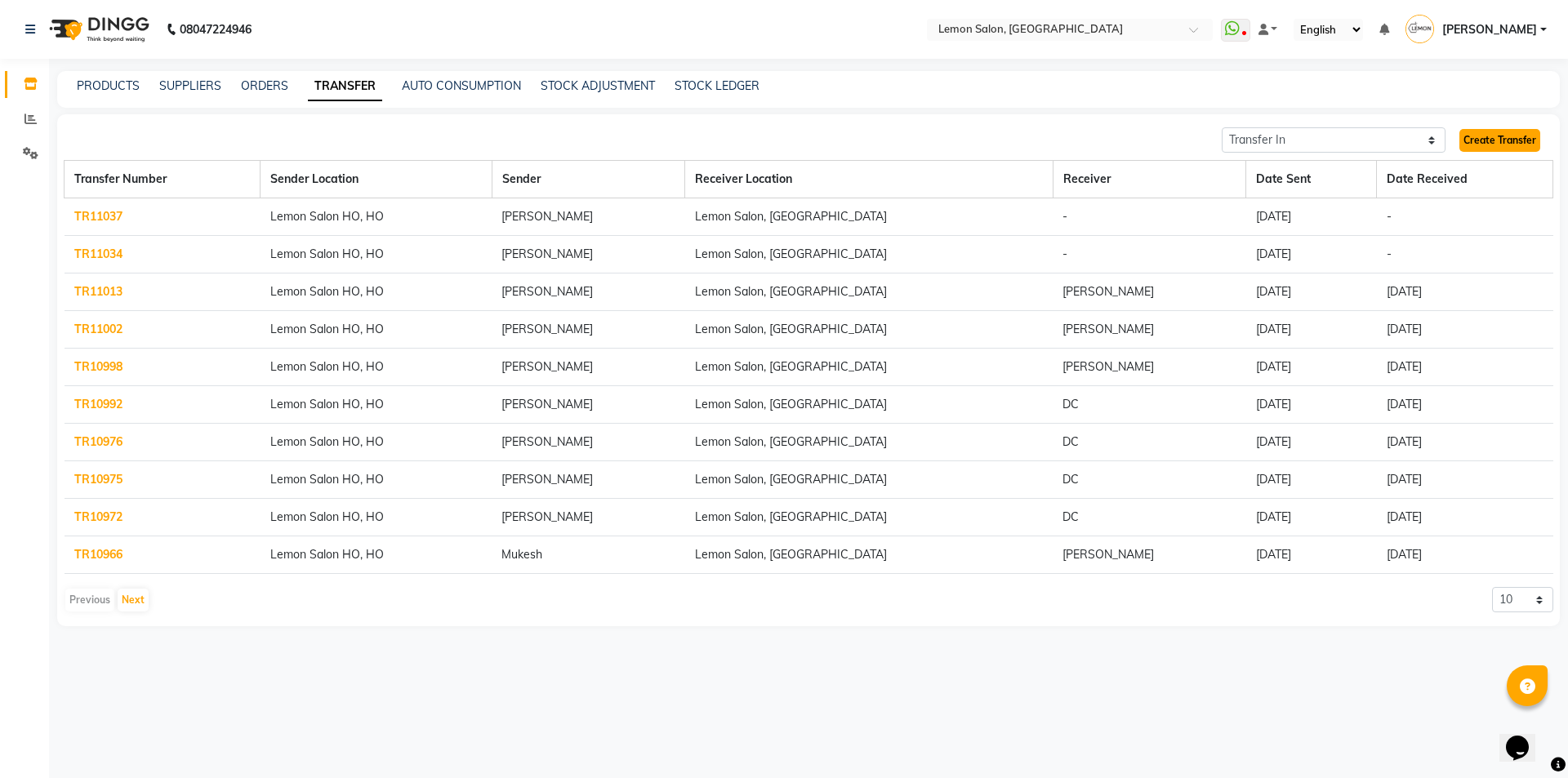
click at [1511, 143] on link "Create Transfer" at bounding box center [1499, 141] width 81 height 23
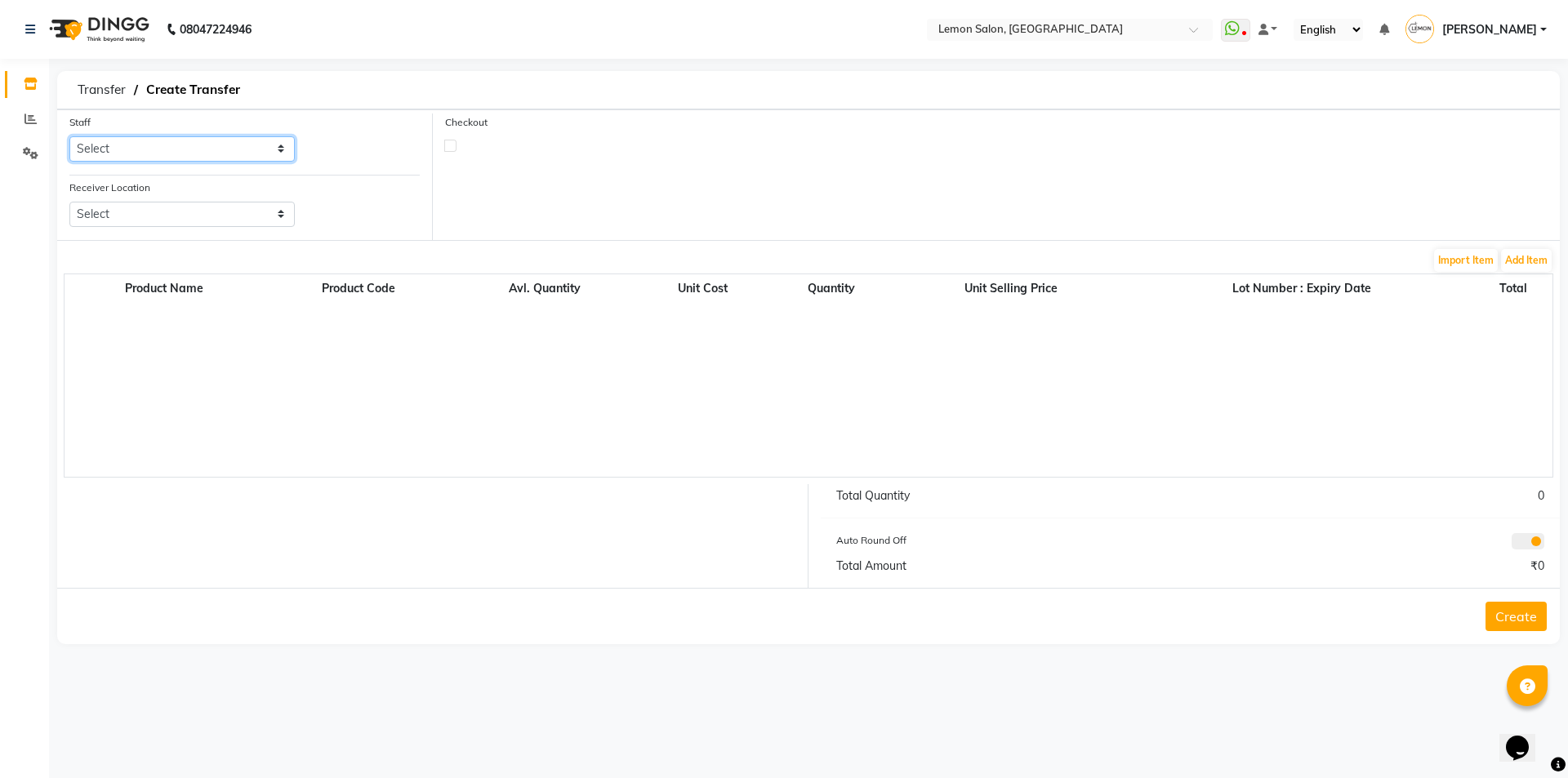
click at [146, 145] on select "Select Aakash Buchiude Abhishek Shelar Ayesha Khan Ayesha Roundhal Azaz Kassara…" at bounding box center [182, 149] width 226 height 25
select select "7884"
click at [69, 136] on select "Select Aakash Buchiude Abhishek Shelar Ayesha Khan Ayesha Roundhal Azaz Kassara…" at bounding box center [182, 149] width 226 height 25
click at [154, 225] on select "Select Lemon Salon, Lokhandwala Lemon Salon, Malad Lemon Salon, Seven Bunglow L…" at bounding box center [182, 214] width 226 height 25
select select "968"
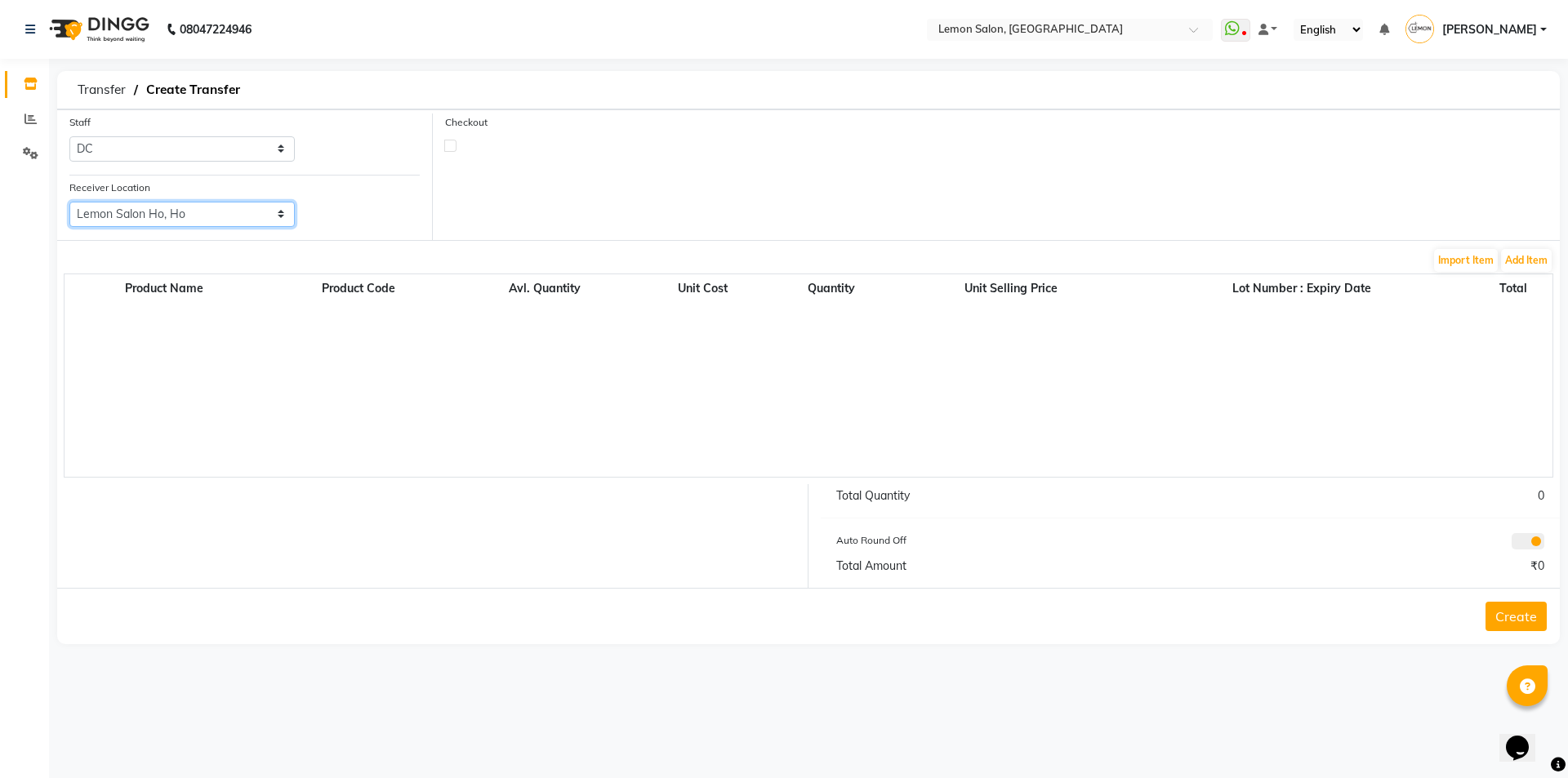
click at [69, 202] on select "Select Lemon Salon, Lokhandwala Lemon Salon, Malad Lemon Salon, Seven Bunglow L…" at bounding box center [182, 214] width 226 height 25
click at [1516, 262] on button "Add Item" at bounding box center [1526, 261] width 51 height 23
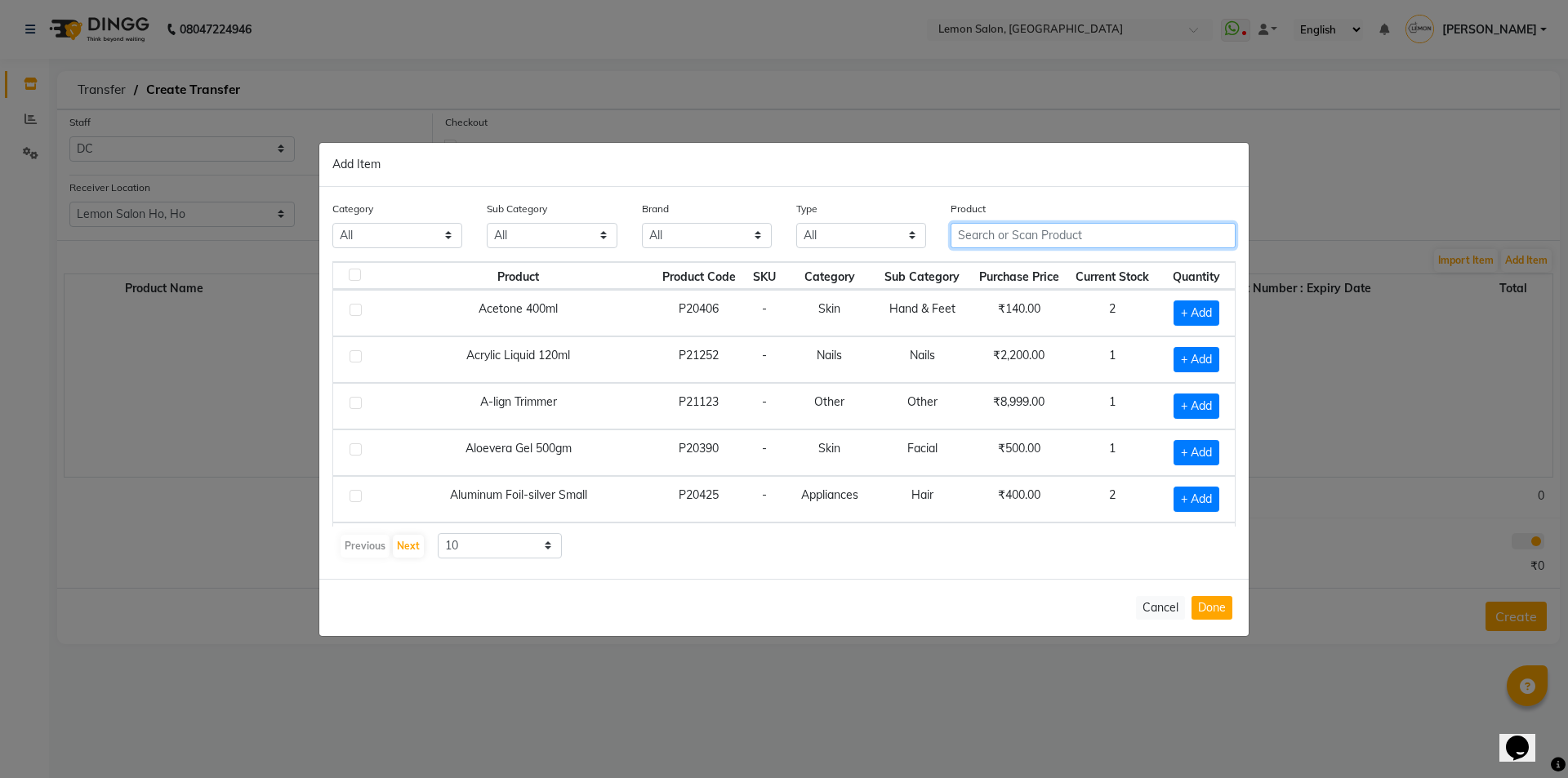
click at [1048, 232] on input "text" at bounding box center [1092, 235] width 285 height 25
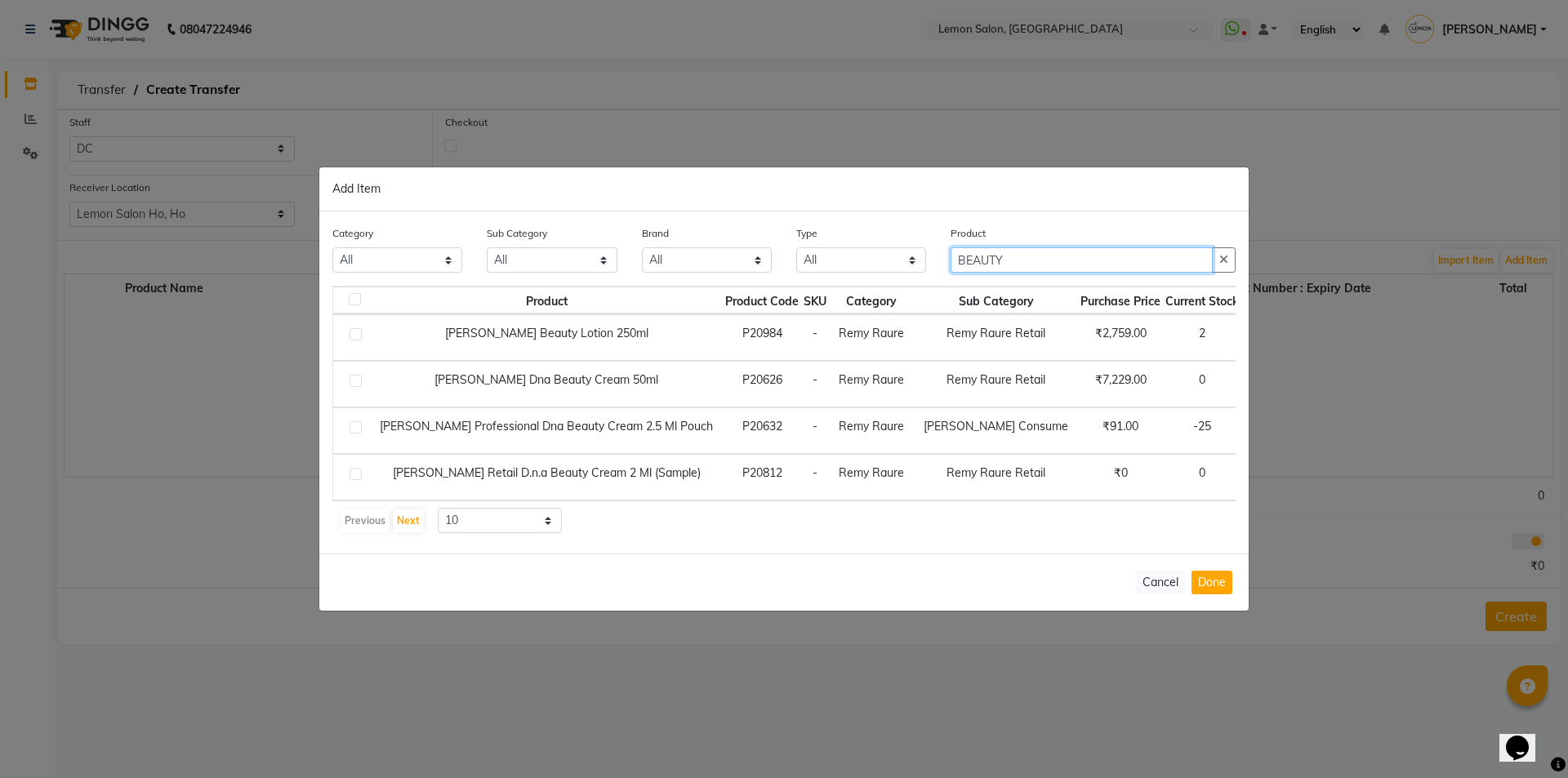
type input "BEAUTY"
click at [1251, 329] on span "+ Add" at bounding box center [1274, 338] width 46 height 25
checkbox input "true"
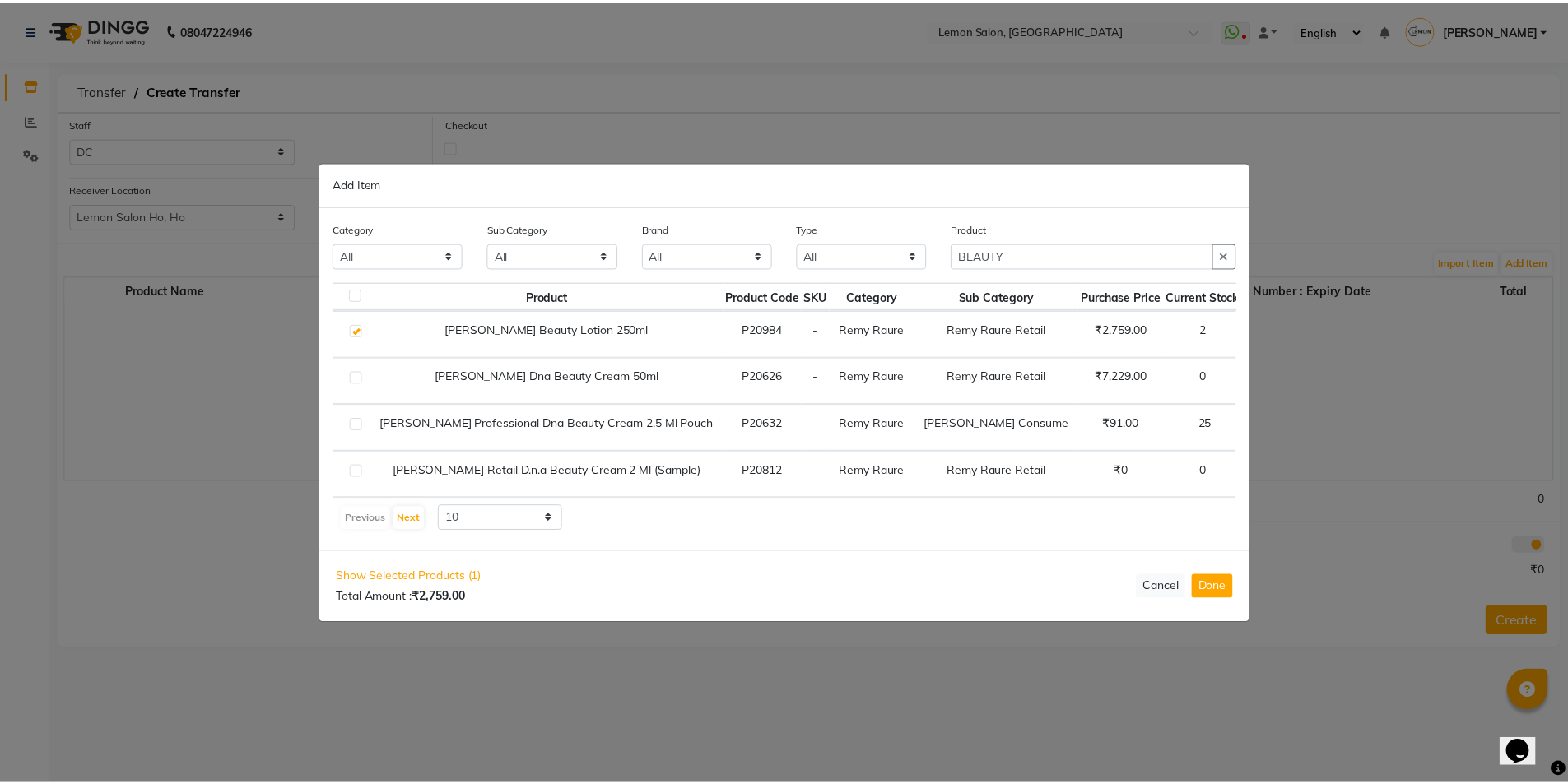
scroll to position [0, 23]
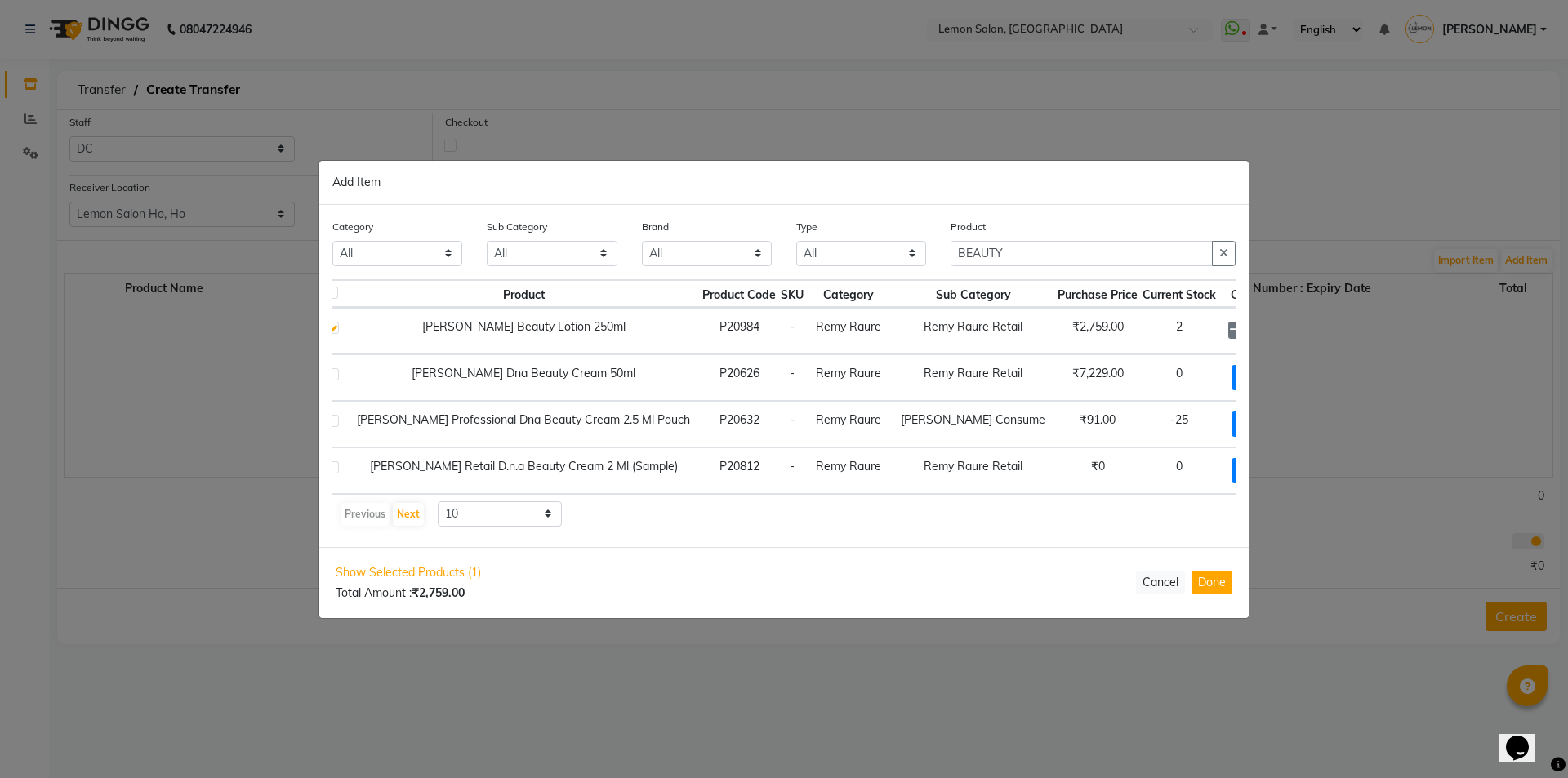
click at [1269, 329] on icon at bounding box center [1274, 330] width 11 height 11
type input "2"
click at [1216, 584] on button "Done" at bounding box center [1212, 583] width 41 height 24
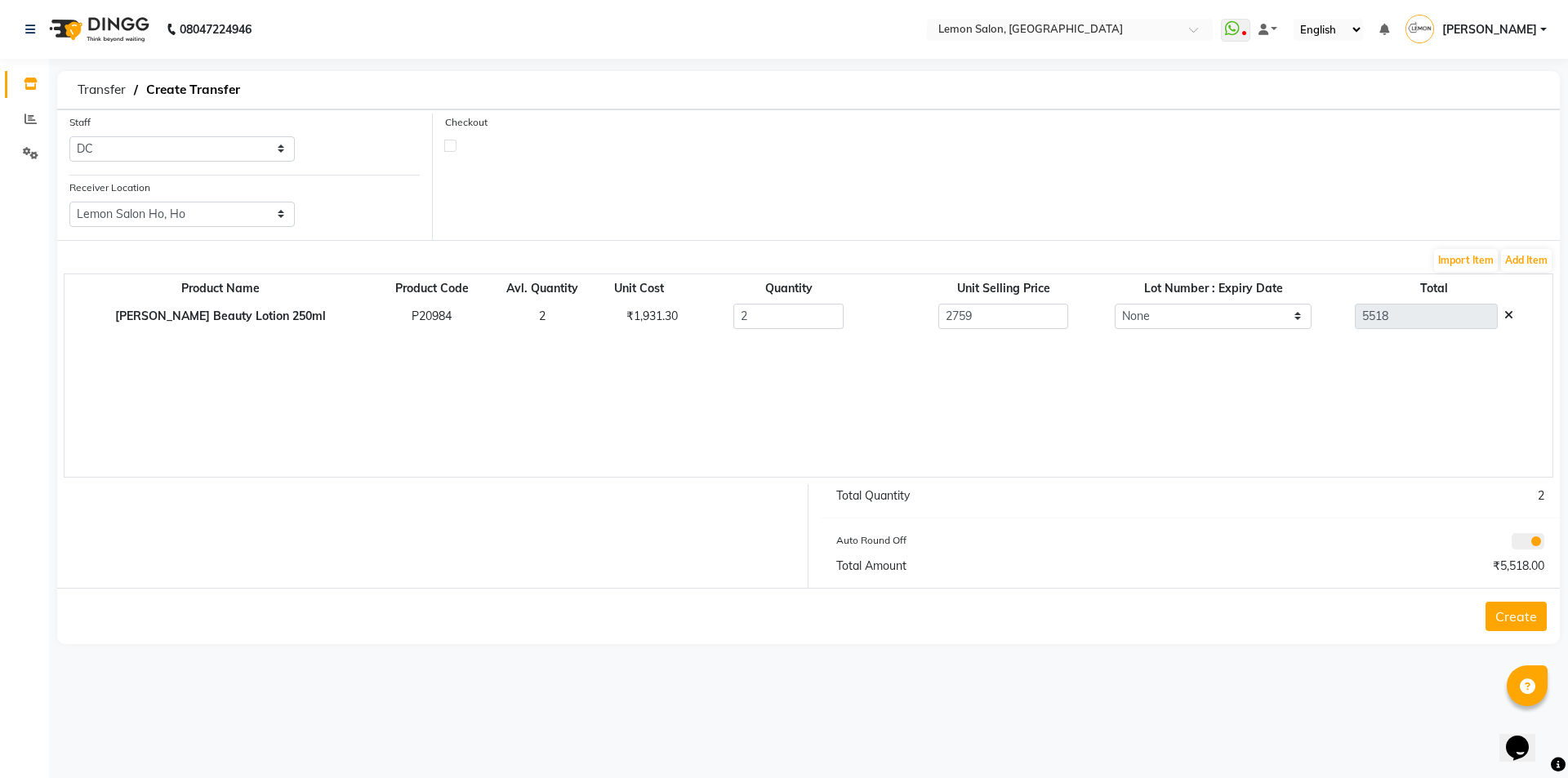
click at [450, 150] on label at bounding box center [450, 145] width 12 height 12
click at [450, 150] on input "checkbox" at bounding box center [450, 145] width 11 height 11
checkbox input "true"
select select "true"
select select "743"
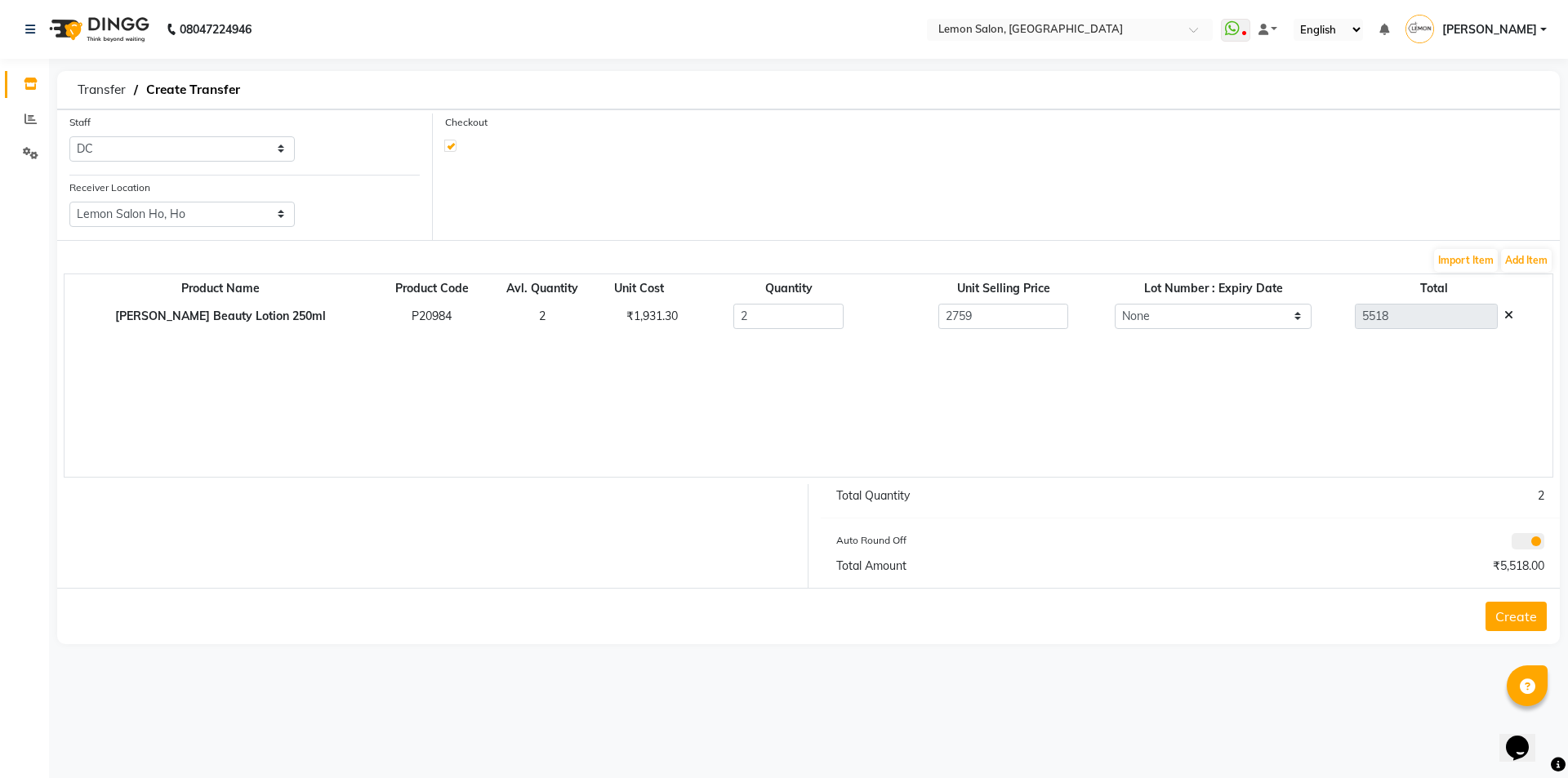
select select "743"
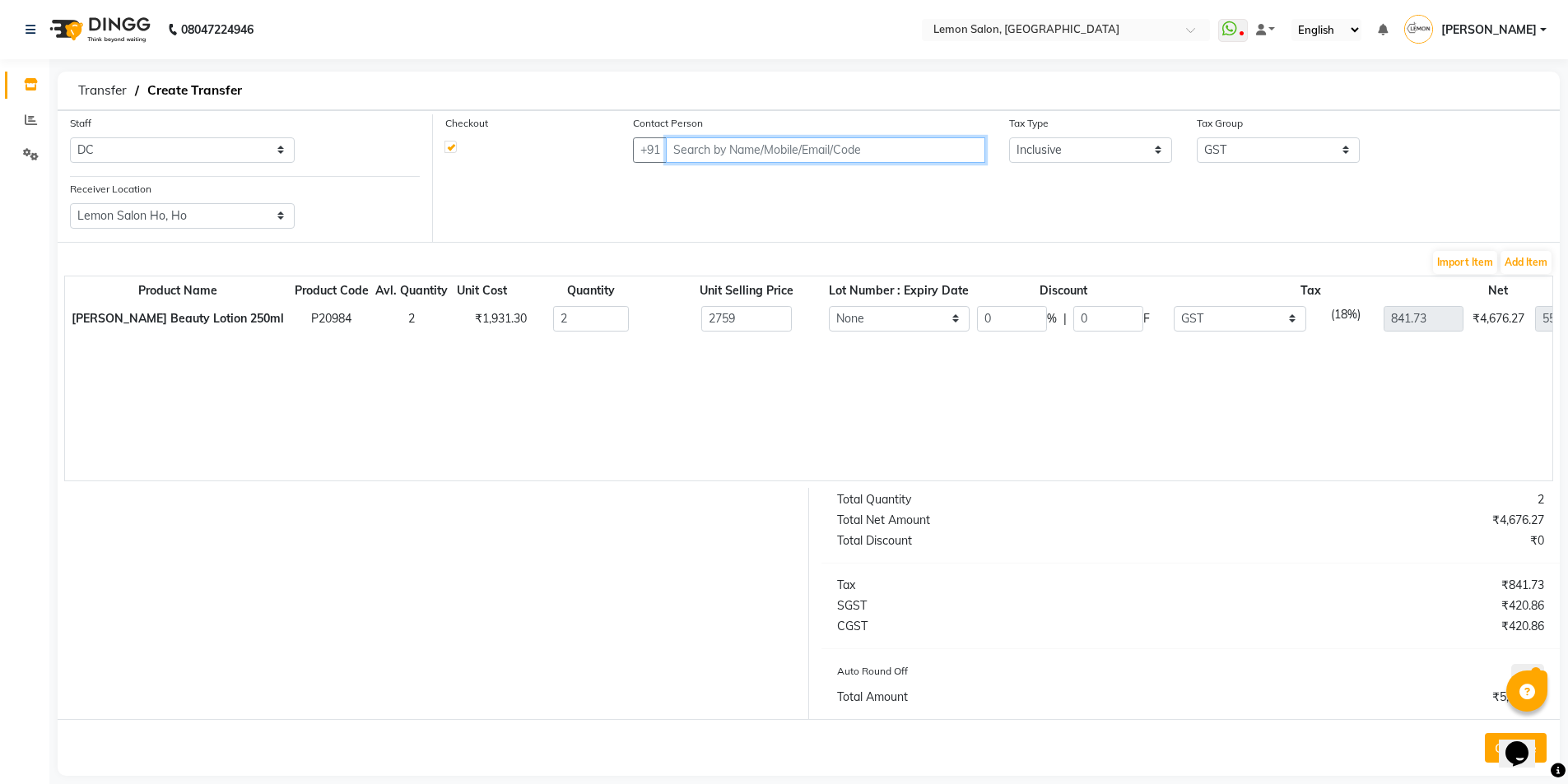
click at [762, 142] on input "text" at bounding box center [825, 150] width 319 height 26
click at [782, 194] on button "HO Faisal 82******55" at bounding box center [776, 185] width 217 height 26
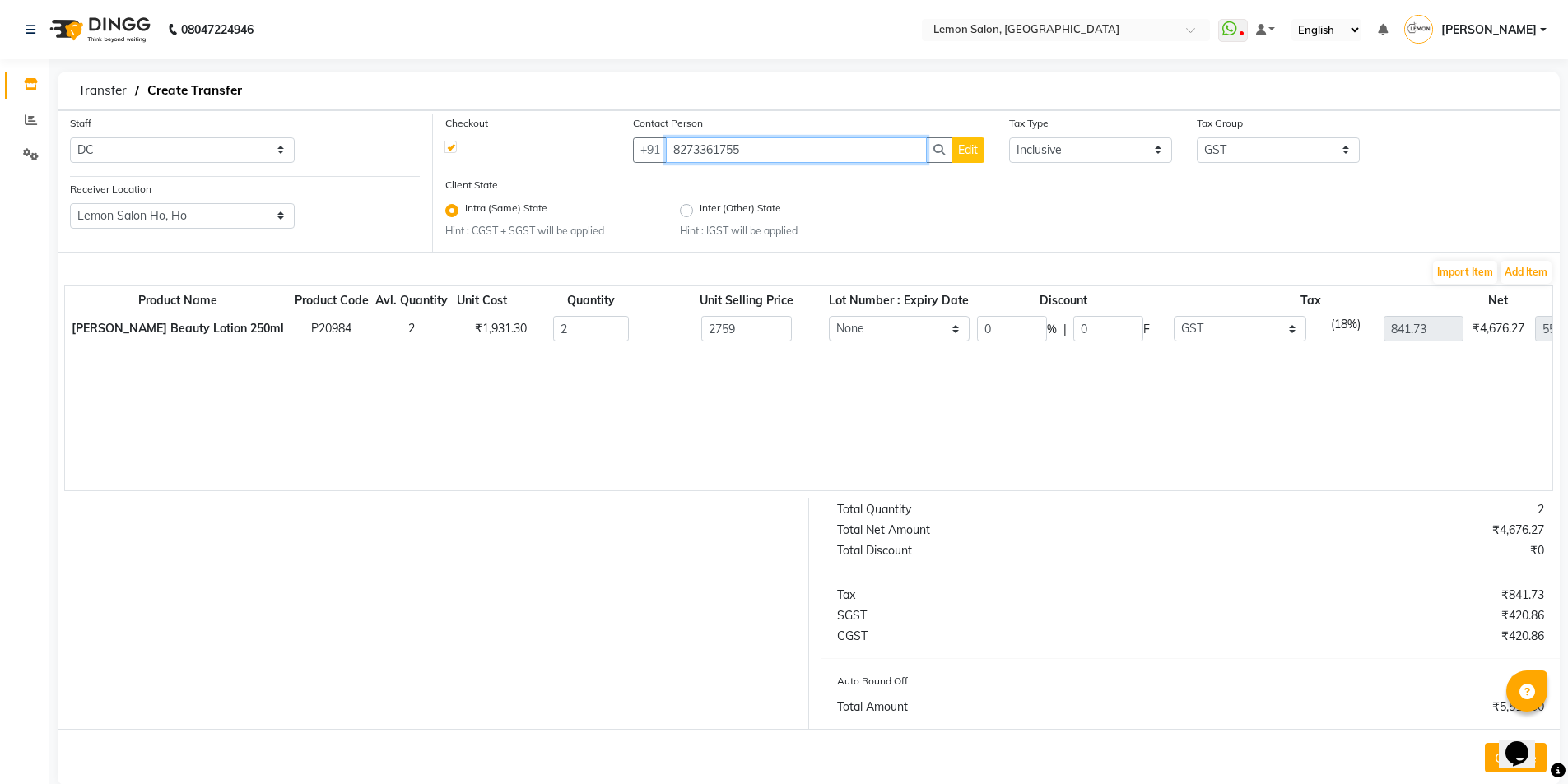
type input "8273361755"
click at [978, 329] on input "0" at bounding box center [1011, 329] width 70 height 26
type input "30"
type input "3862.6"
type input "827.7"
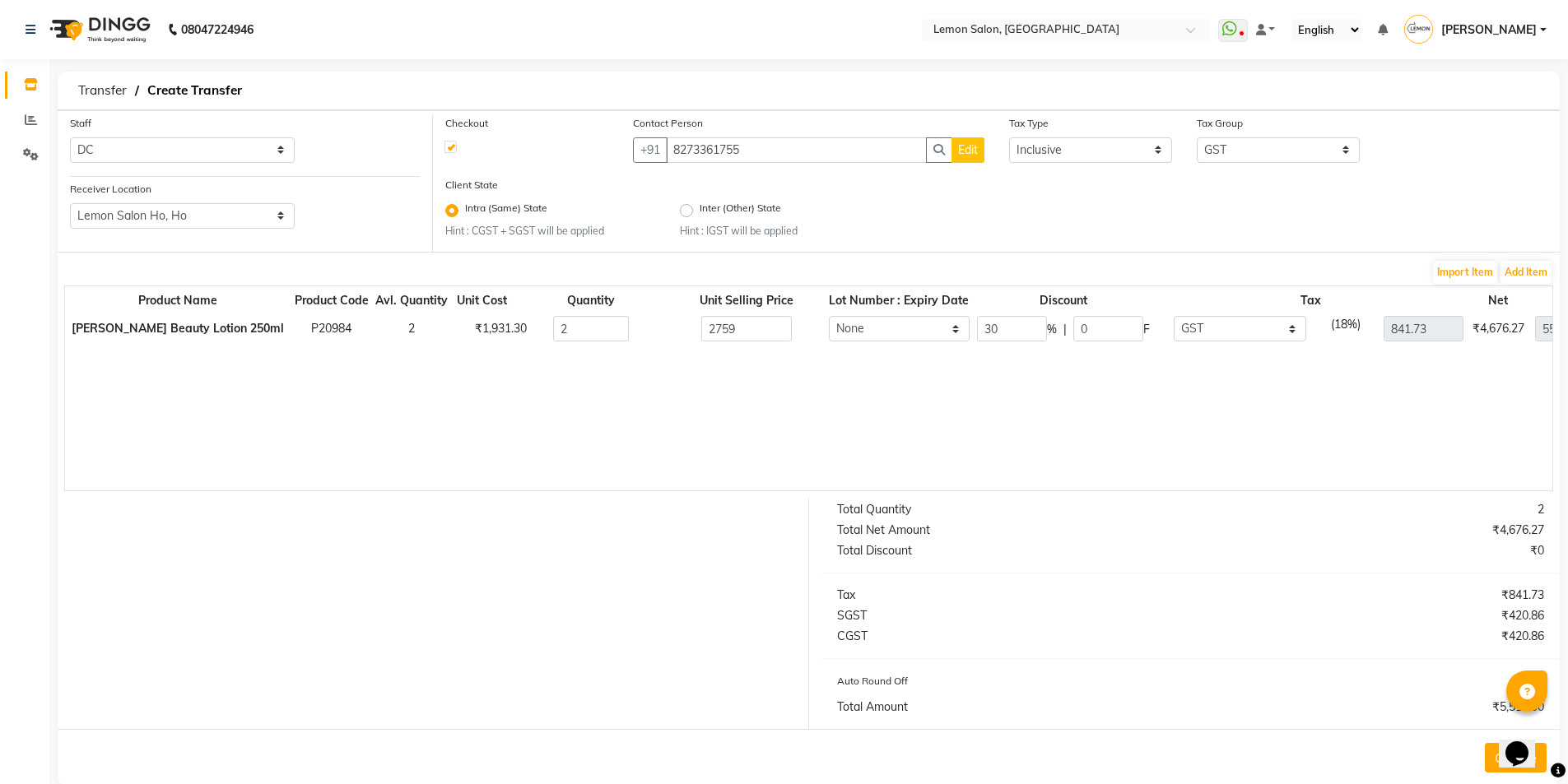
type input "589.21"
click at [964, 413] on div "Product Name Product Code Avl. Quantity Unit Cost Quantity Unit Selling Price L…" at bounding box center [809, 389] width 1489 height 206
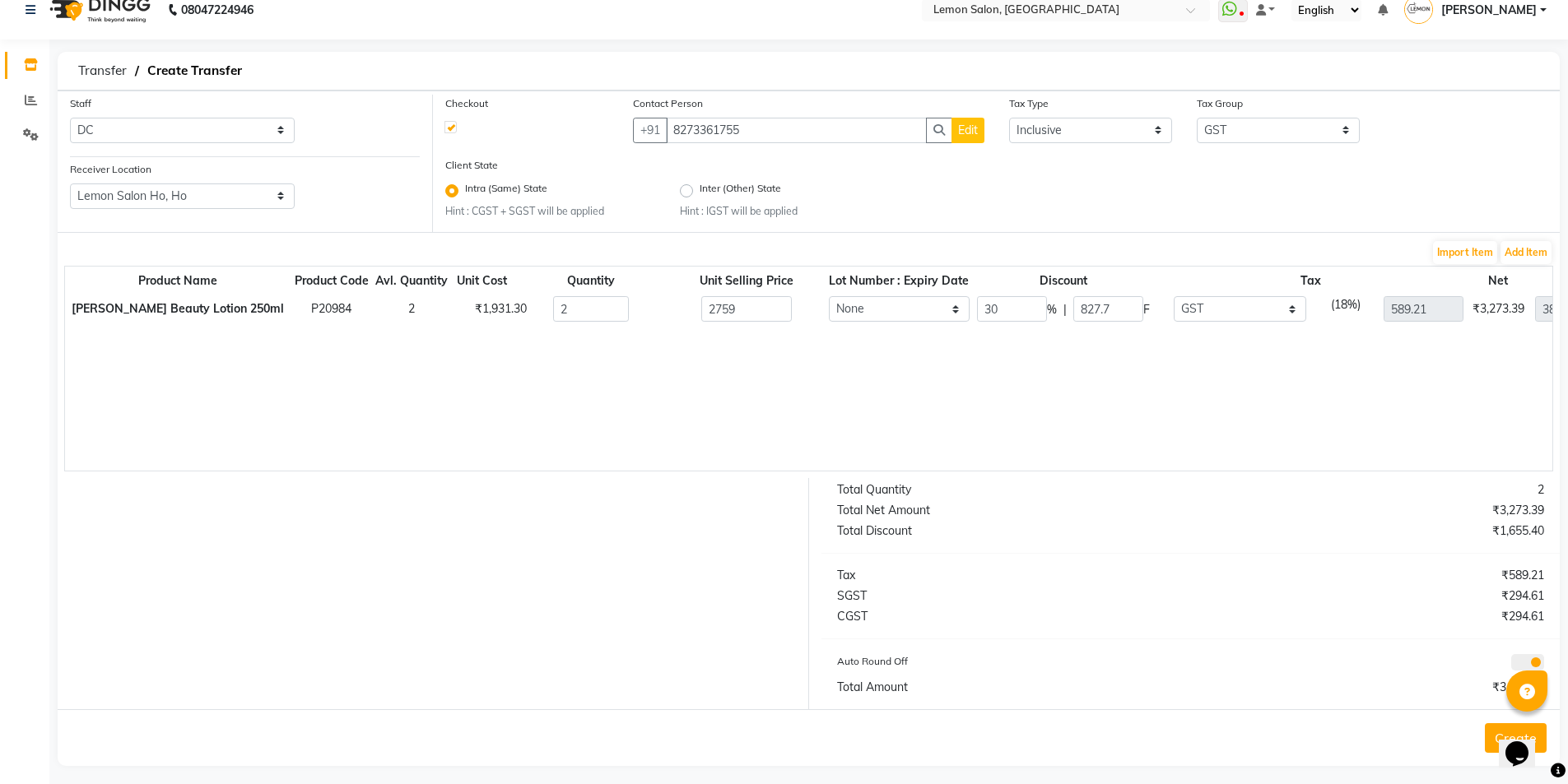
scroll to position [30, 0]
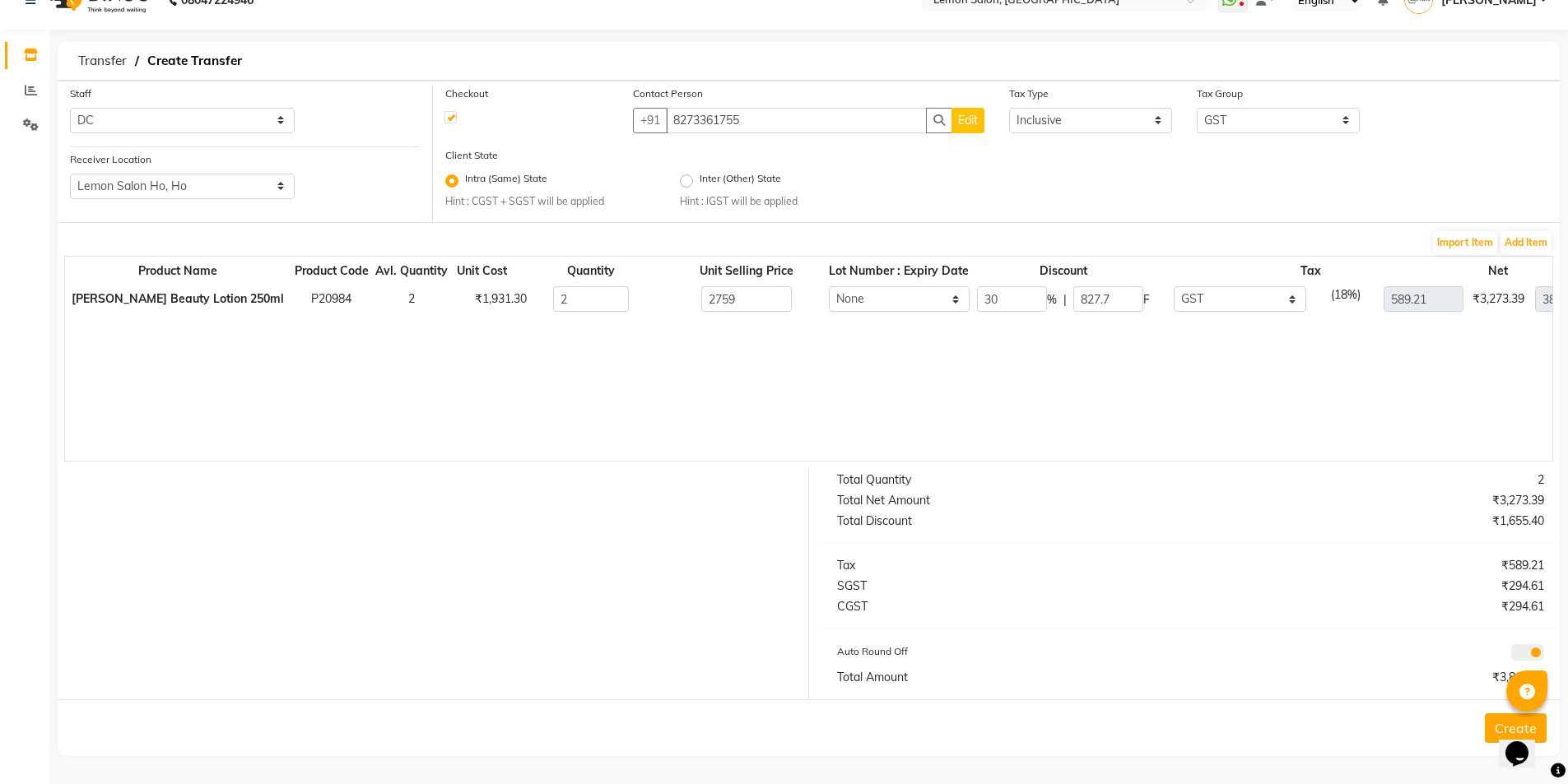
click at [1491, 729] on button "Create" at bounding box center [1515, 729] width 62 height 30
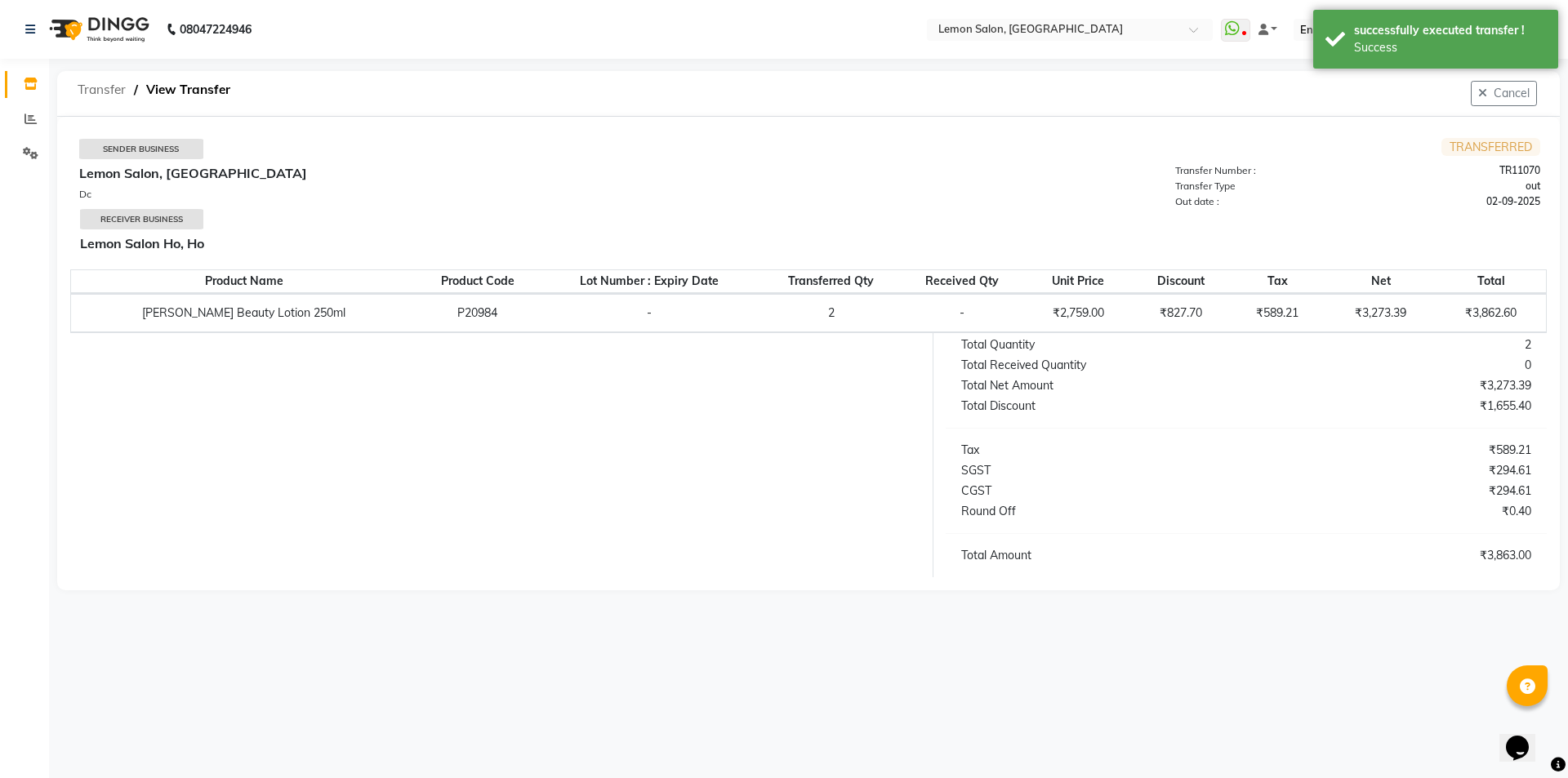
click at [110, 87] on span "Transfer" at bounding box center [101, 90] width 65 height 29
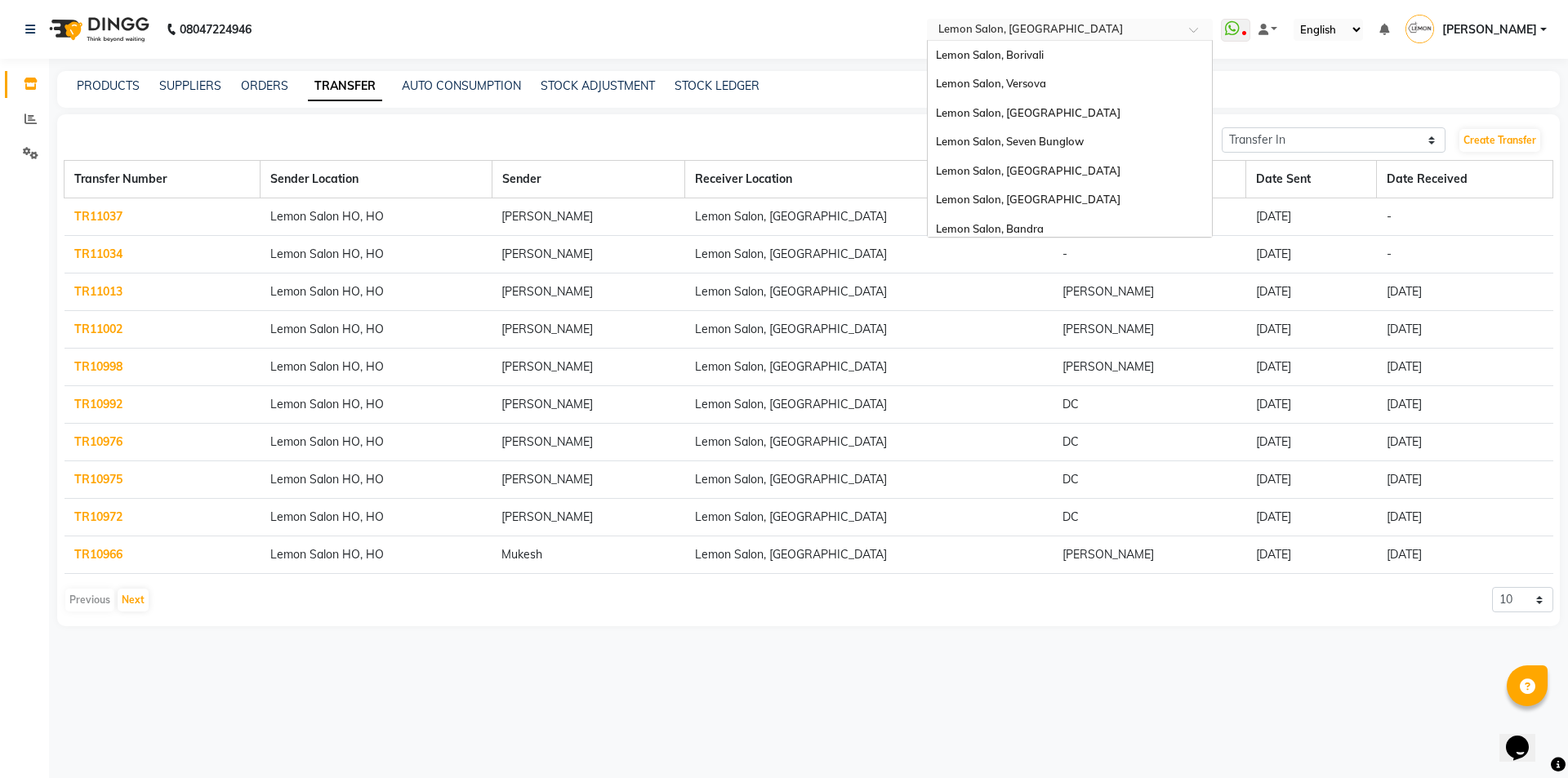
click at [1030, 33] on input "text" at bounding box center [1053, 31] width 237 height 16
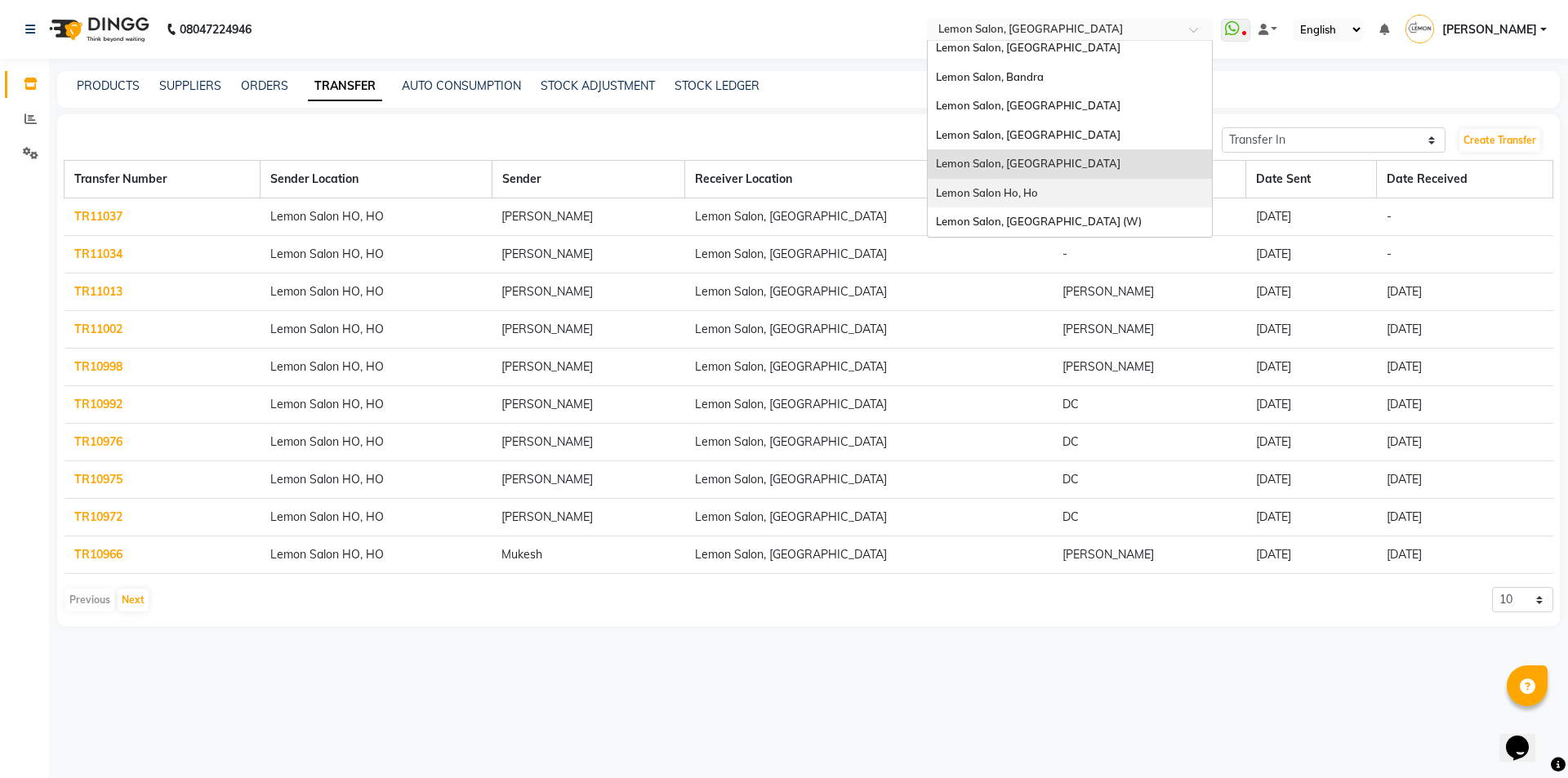
click at [1024, 186] on span "Lemon Salon Ho, Ho" at bounding box center [986, 193] width 102 height 13
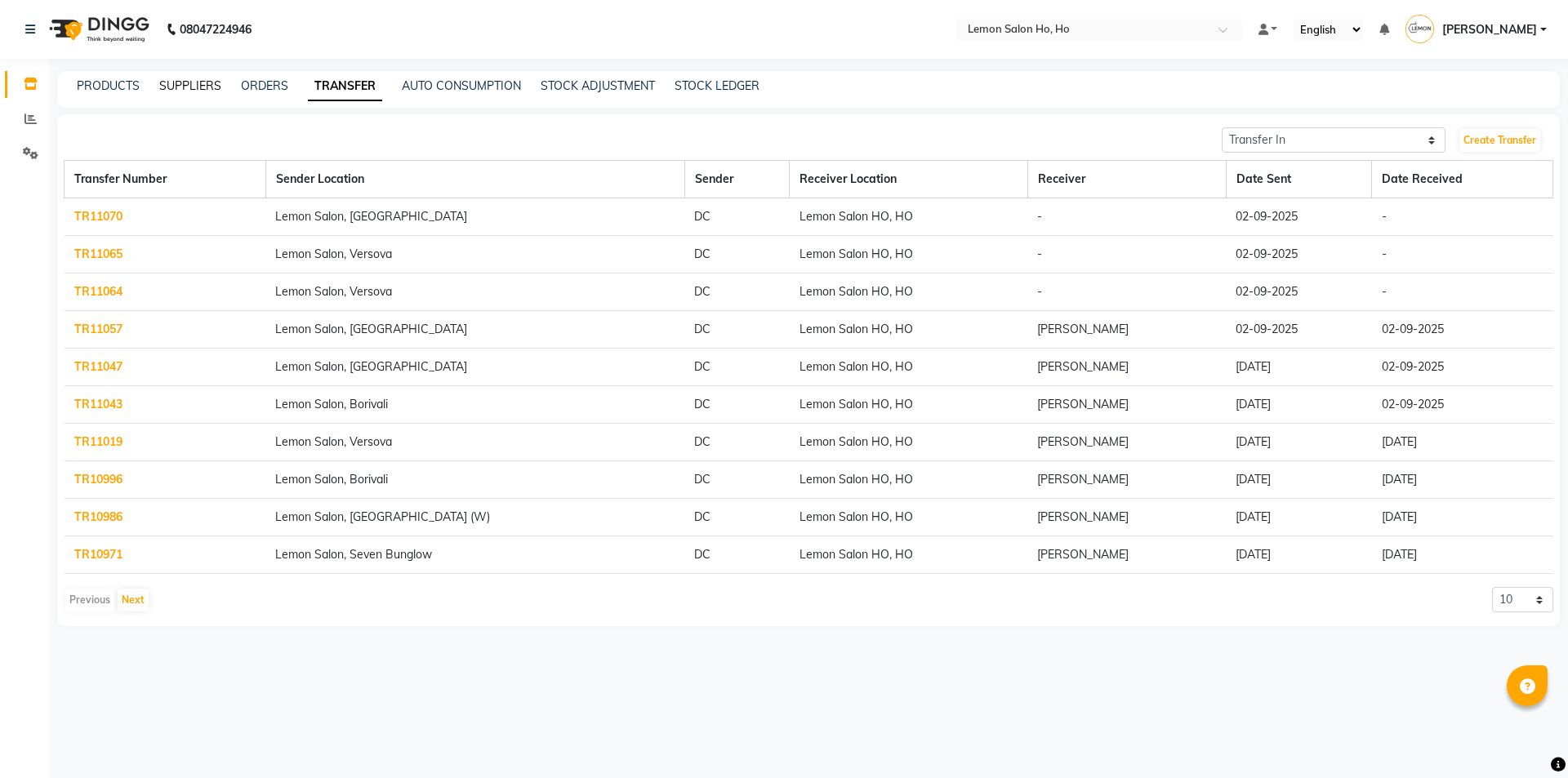
click at [169, 90] on link "SUPPLIERS" at bounding box center [190, 86] width 62 height 15
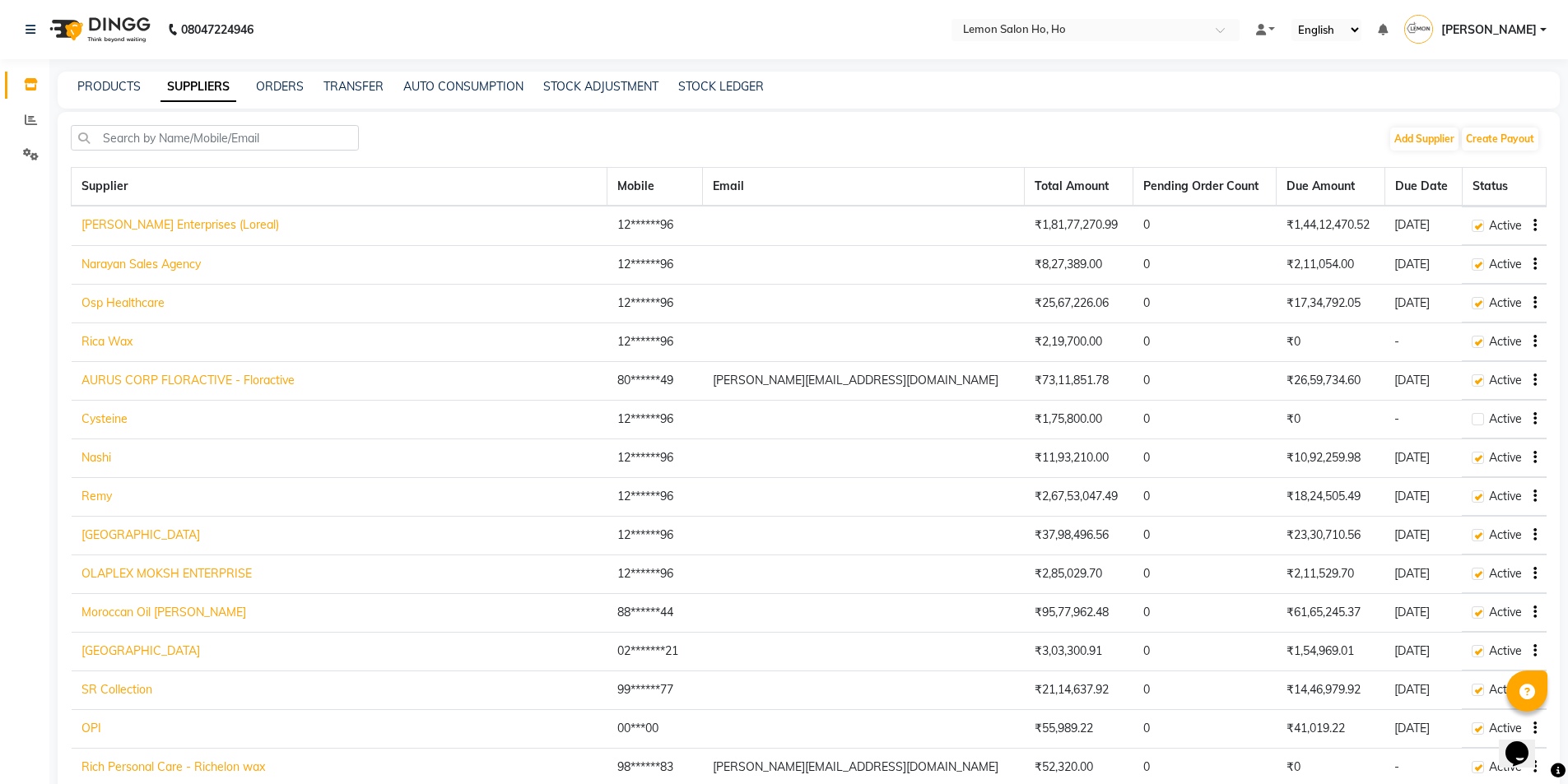
scroll to position [1834, 0]
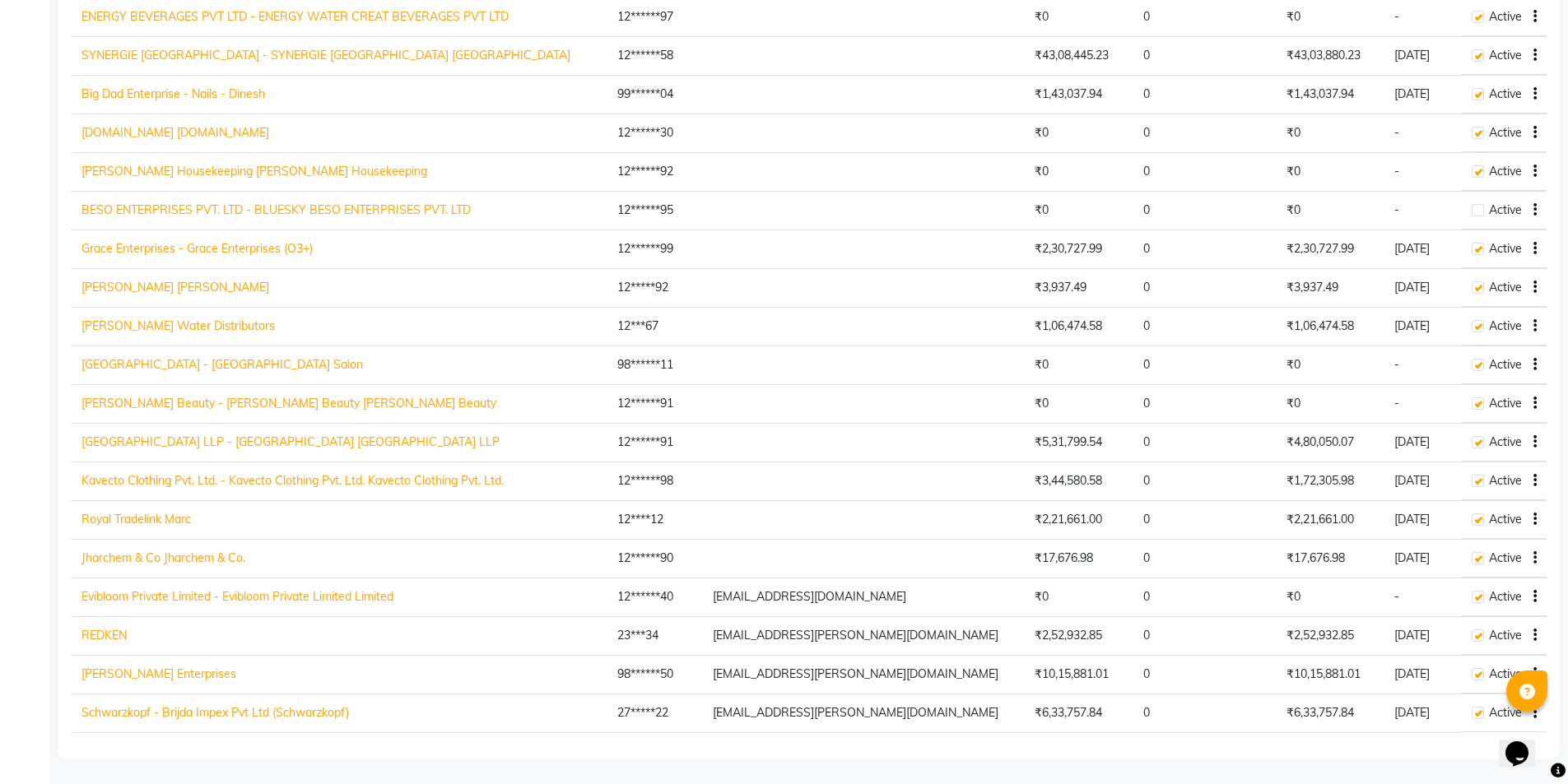
click at [128, 445] on link "[GEOGRAPHIC_DATA] LLP - [GEOGRAPHIC_DATA] [GEOGRAPHIC_DATA] LLP" at bounding box center [291, 442] width 418 height 15
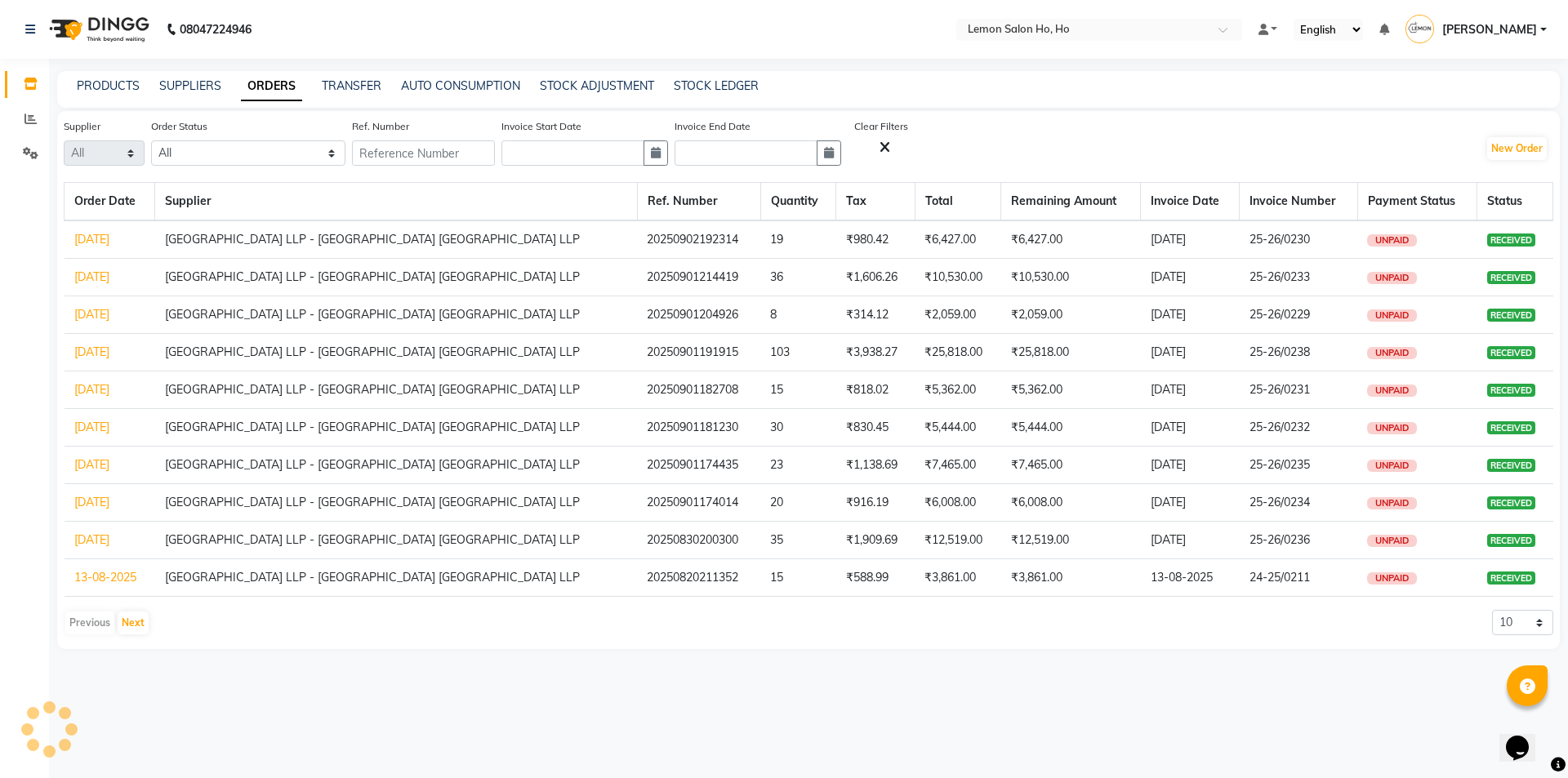
select select "2959"
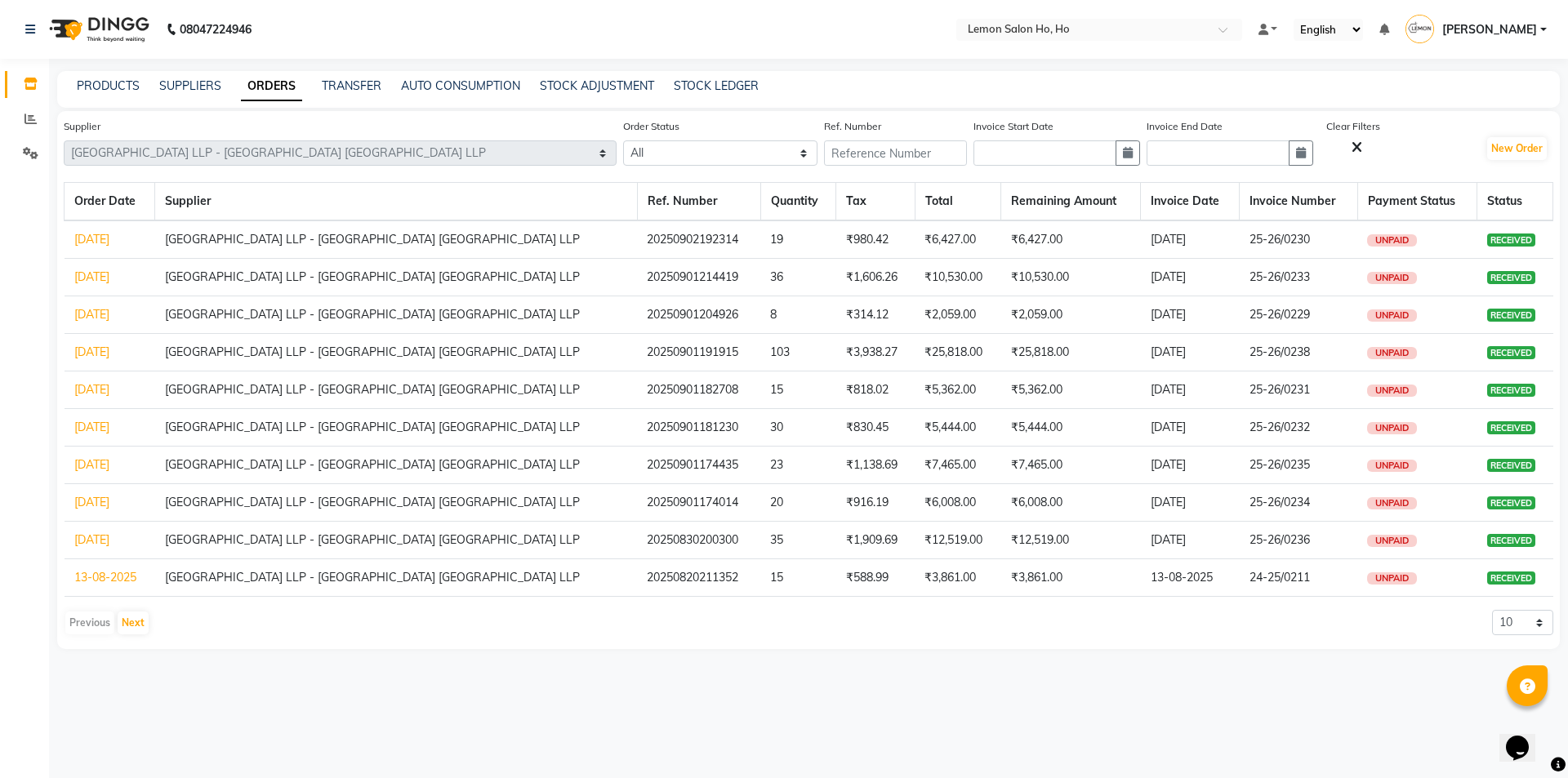
click at [109, 316] on link "[DATE]" at bounding box center [92, 315] width 35 height 15
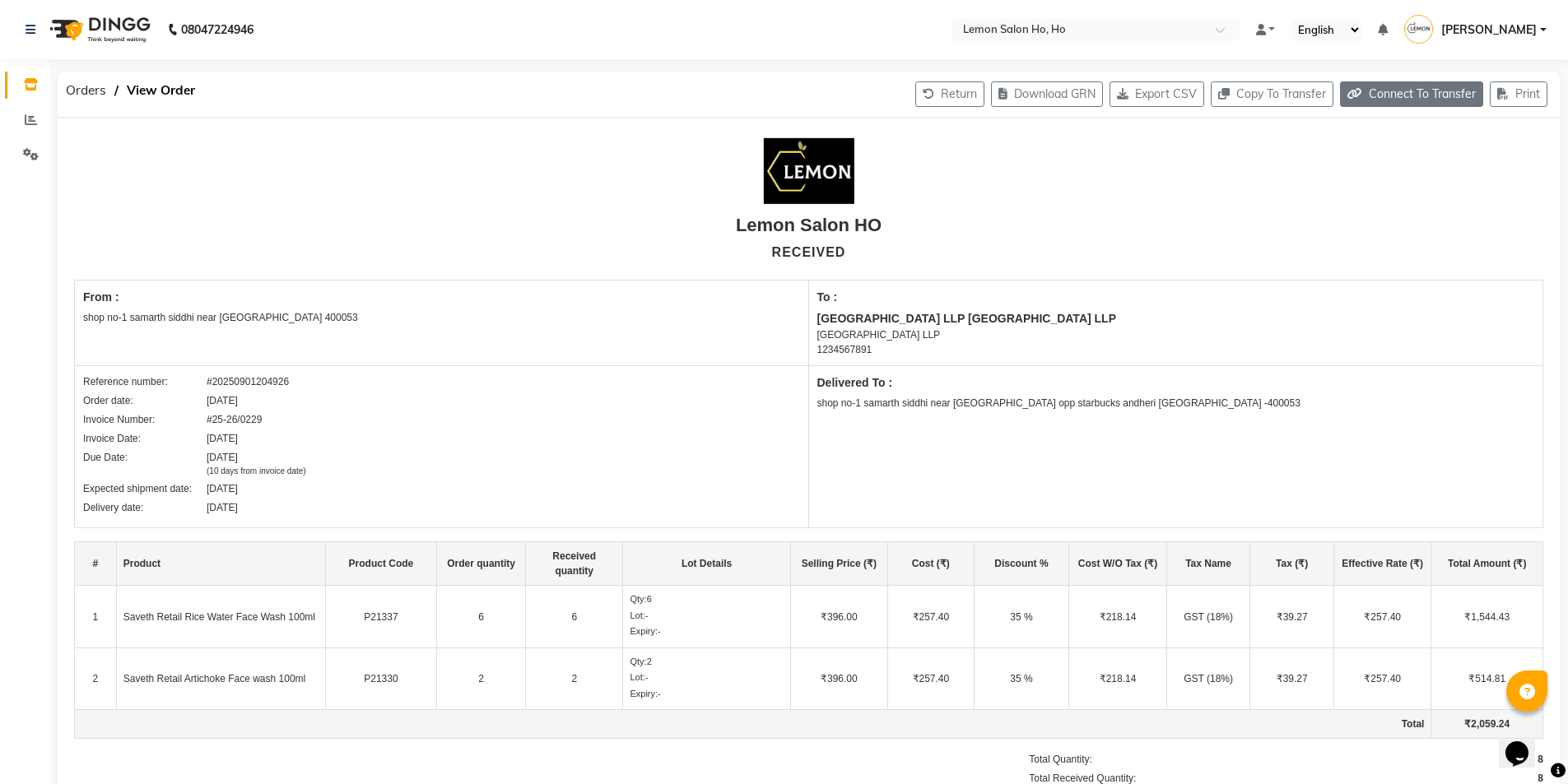
click at [1412, 88] on button "Connect To Transfer" at bounding box center [1412, 94] width 143 height 26
click at [1437, 92] on button "Connect To Transfer" at bounding box center [1412, 94] width 143 height 26
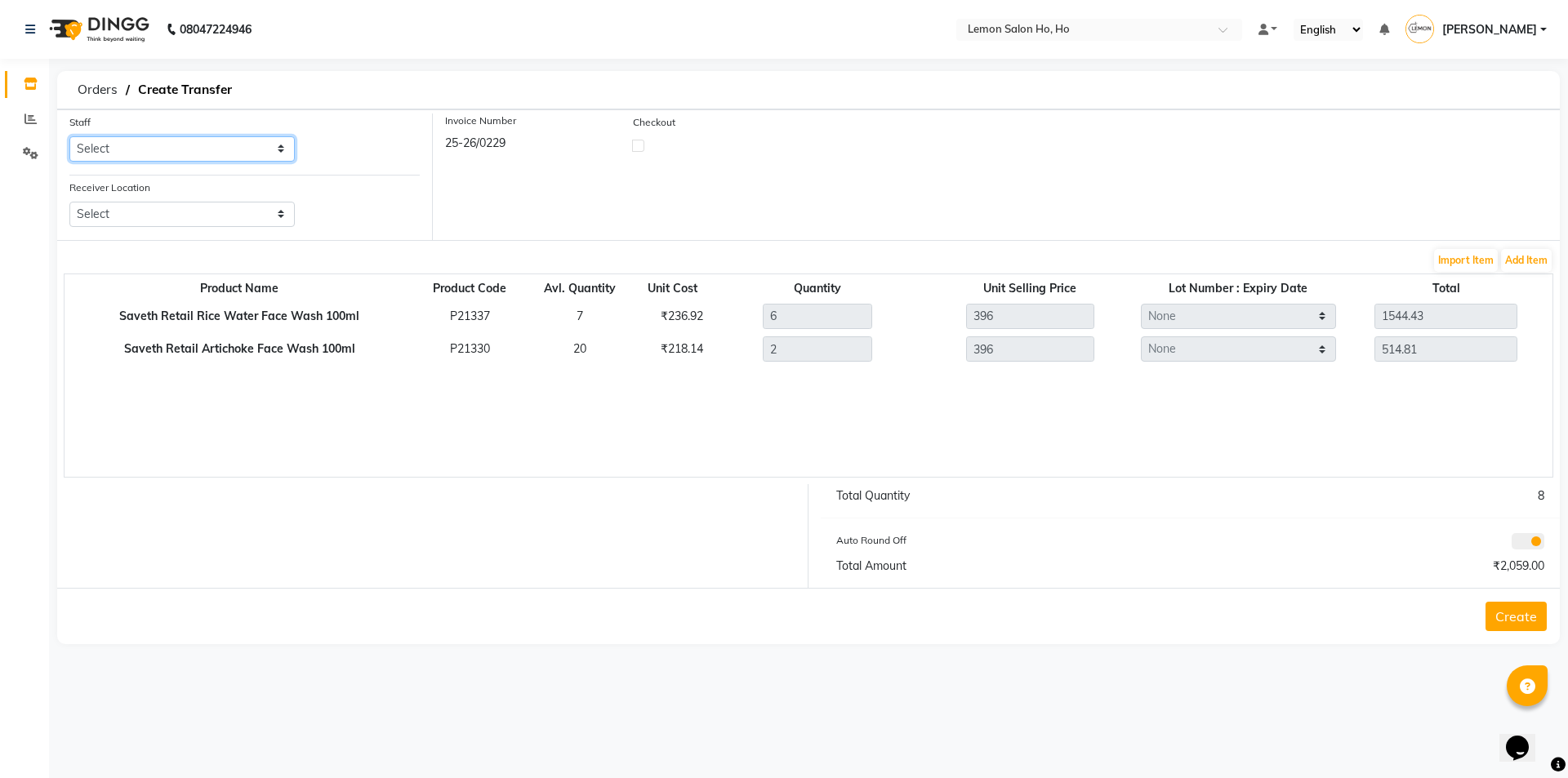
click at [244, 150] on select "Select [PERSON_NAME] [PERSON_NAME] DC DINGG Support [PERSON_NAME] [PERSON_NAME]…" at bounding box center [182, 149] width 226 height 25
select select "34406"
click at [69, 136] on select "Select [PERSON_NAME] [PERSON_NAME] DC DINGG Support [PERSON_NAME] [PERSON_NAME]…" at bounding box center [182, 149] width 226 height 25
click at [238, 217] on select "Select Lemon Salon, Lokhandwala [GEOGRAPHIC_DATA], [GEOGRAPHIC_DATA], Seven Bun…" at bounding box center [182, 214] width 226 height 25
select select "961"
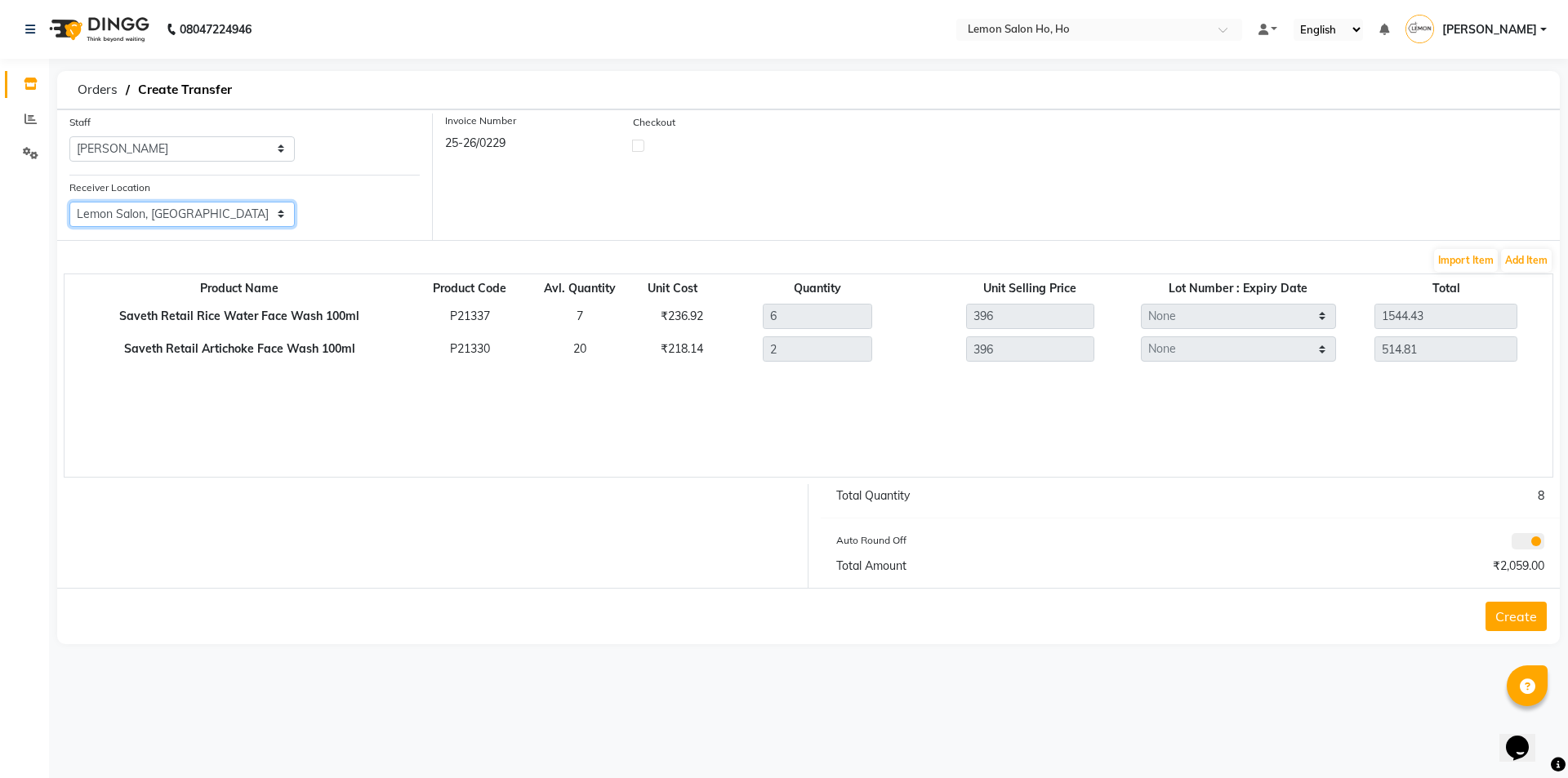
click at [69, 202] on select "Select Lemon Salon, Lokhandwala [GEOGRAPHIC_DATA], [GEOGRAPHIC_DATA], Seven Bun…" at bounding box center [182, 214] width 226 height 25
click at [636, 149] on label at bounding box center [638, 145] width 12 height 12
click at [636, 149] on input "checkbox" at bounding box center [638, 145] width 11 height 11
checkbox input "true"
select select "true"
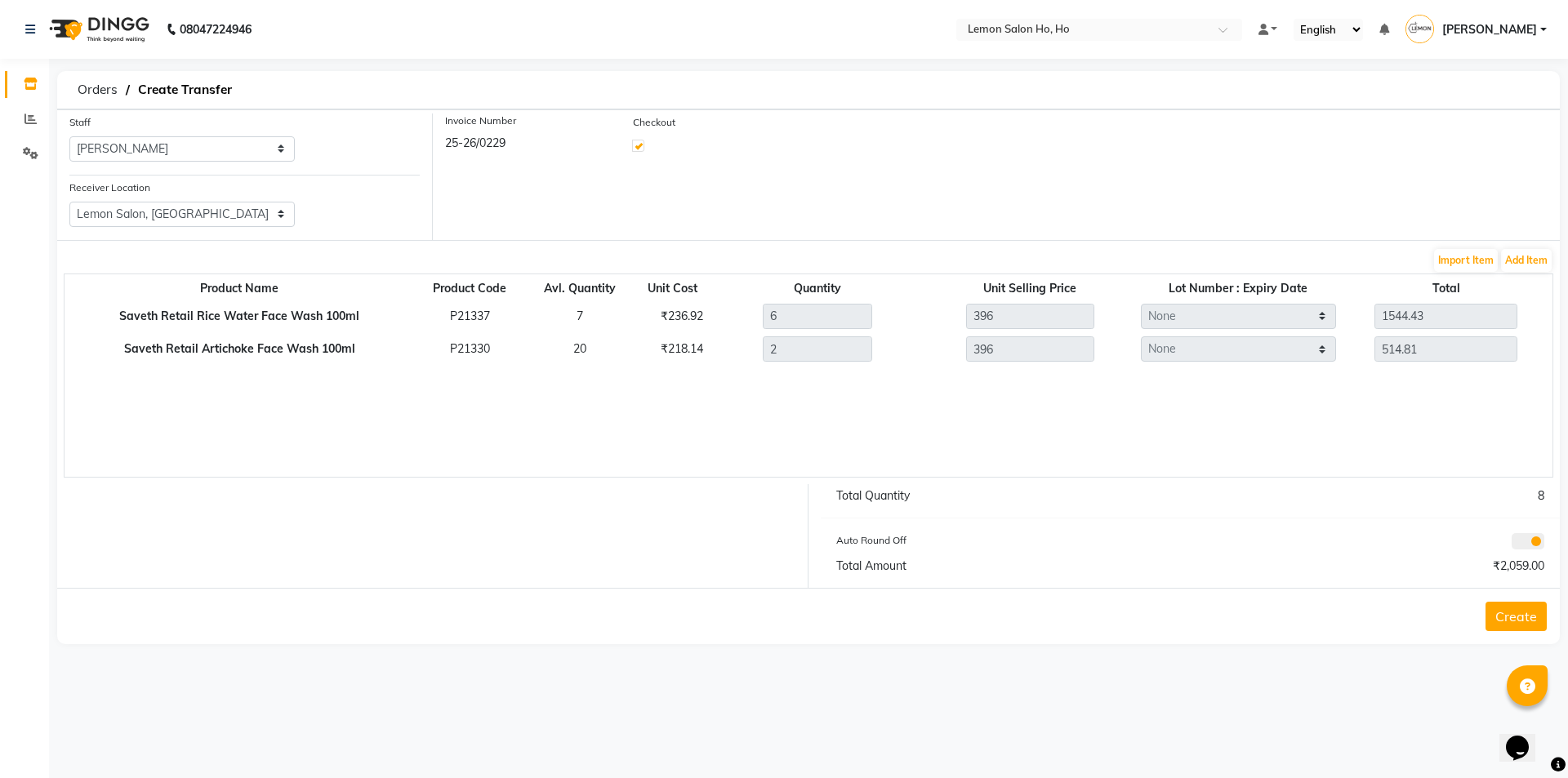
select select "2069"
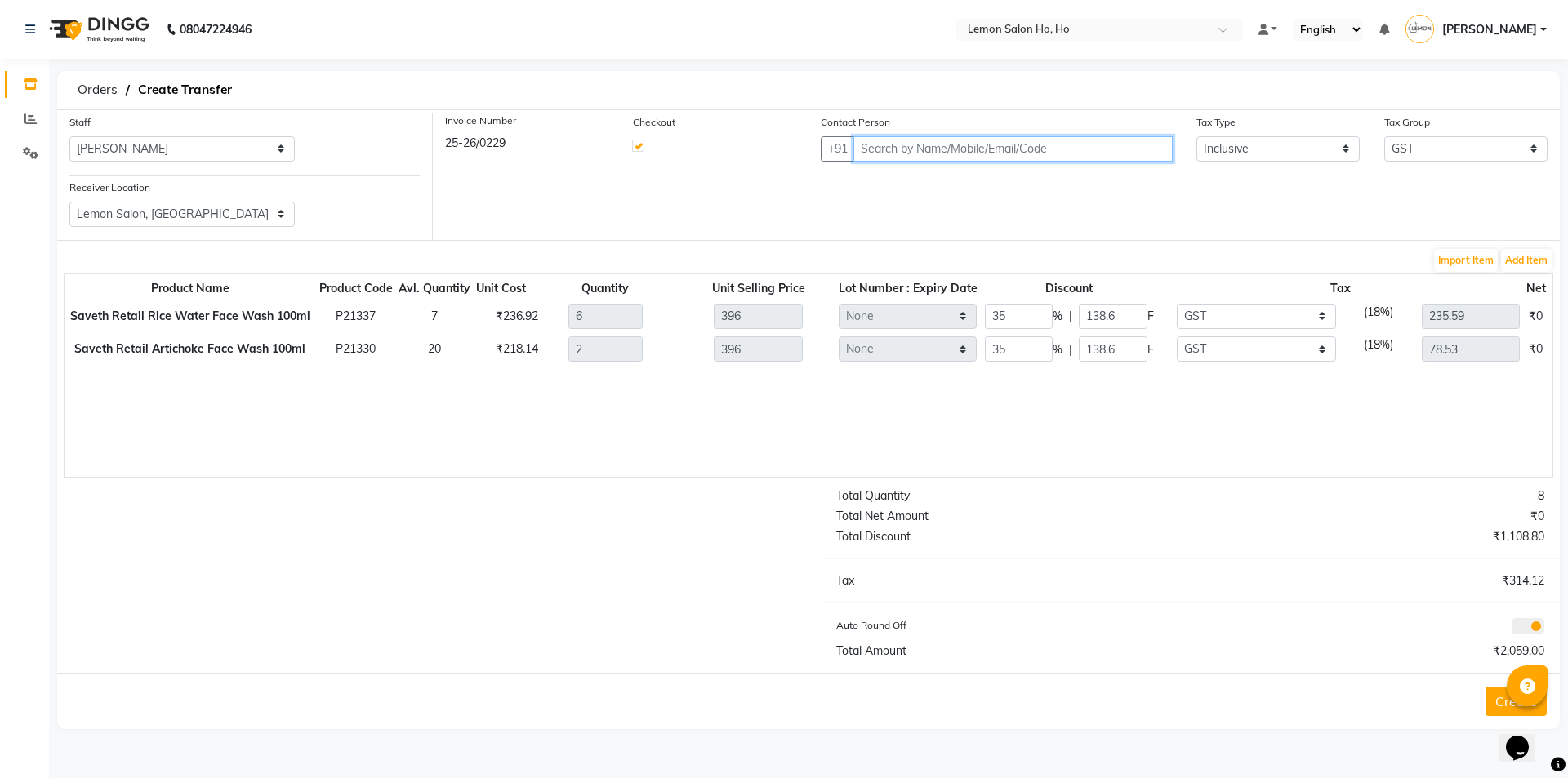
click at [926, 137] on input "text" at bounding box center [1012, 149] width 319 height 25
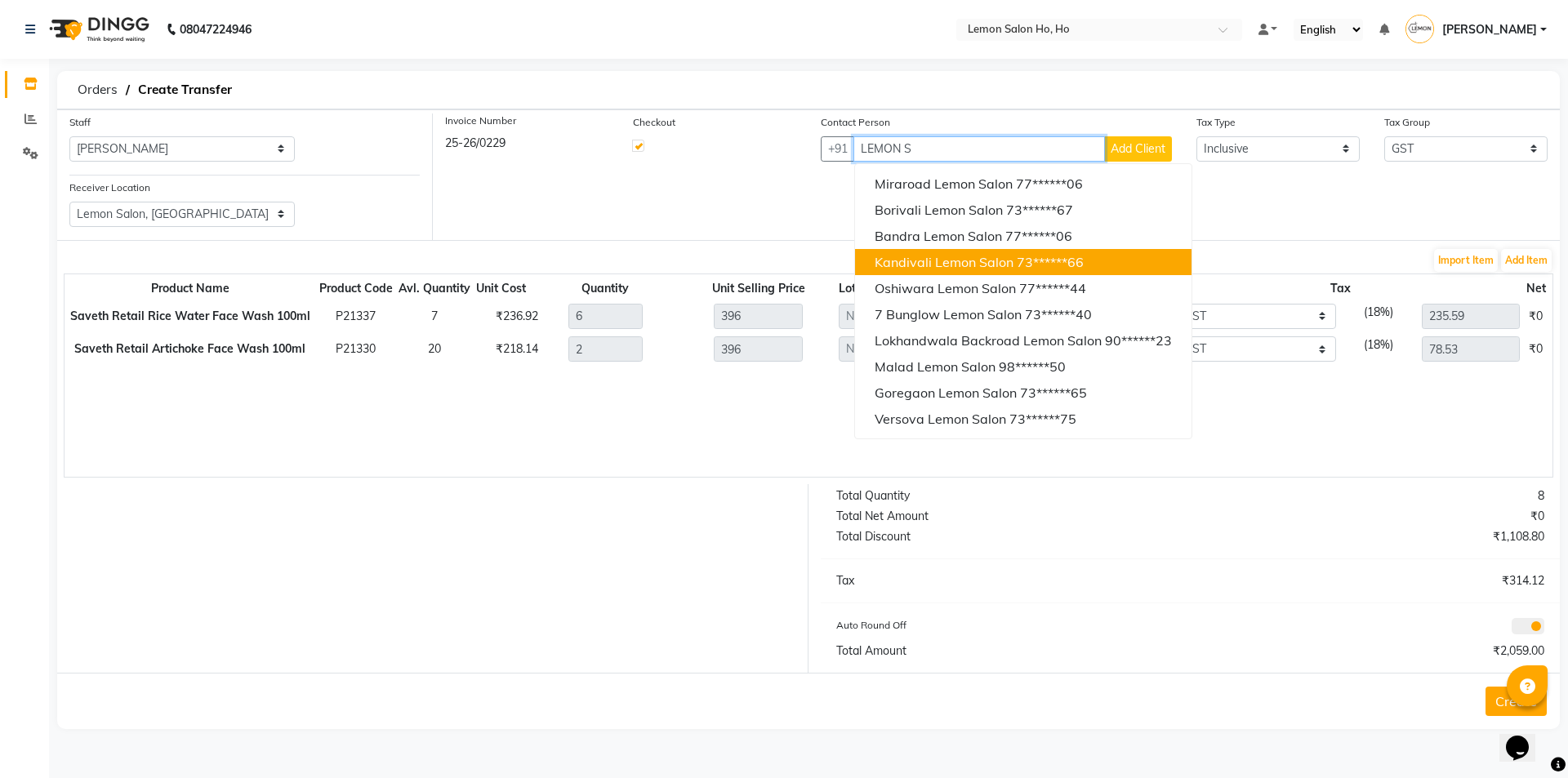
click at [926, 261] on span "Kandivali Lemon Salon" at bounding box center [944, 262] width 139 height 16
type input "7304453966"
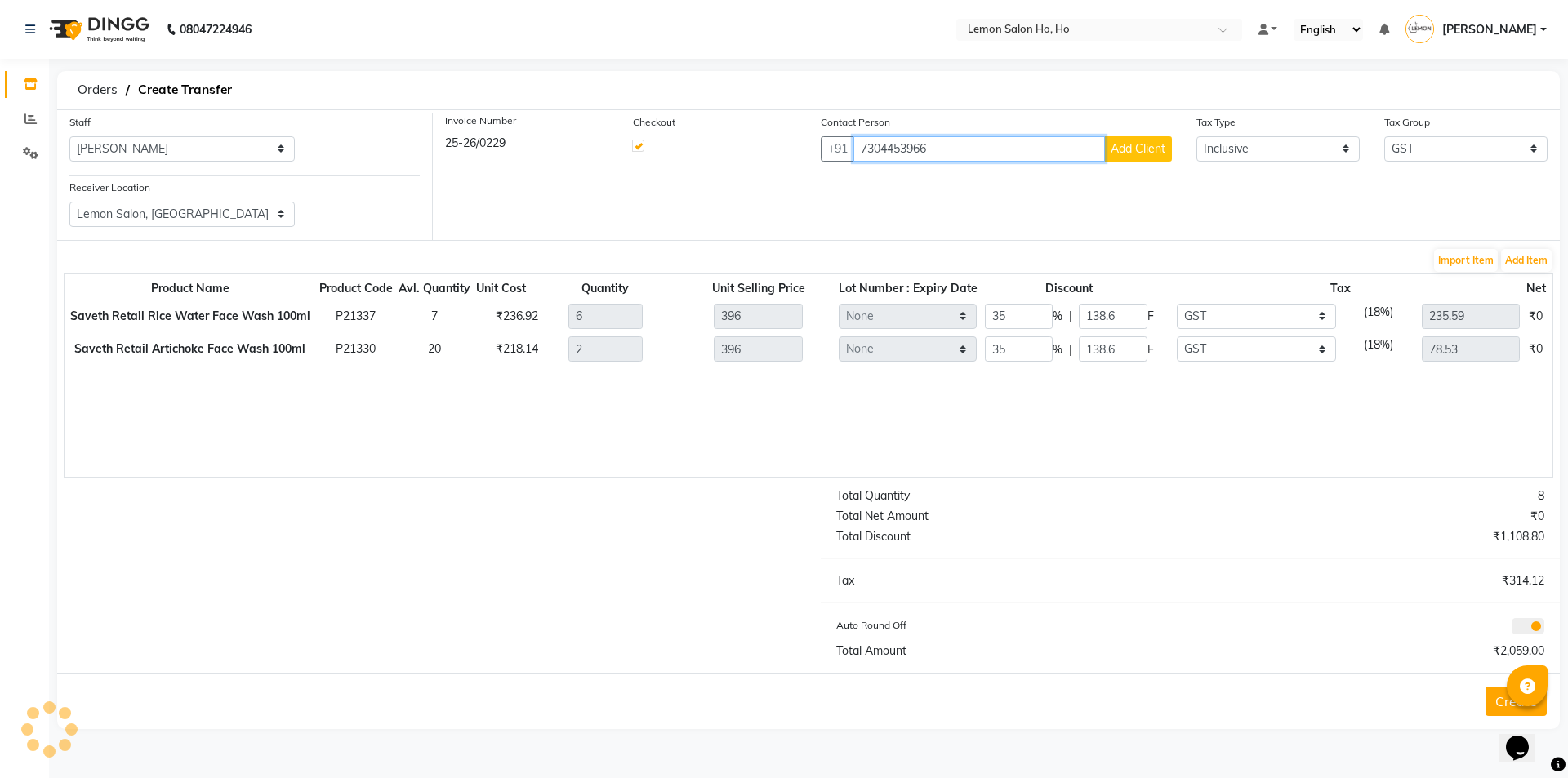
type input "1544.4"
type input "514.8"
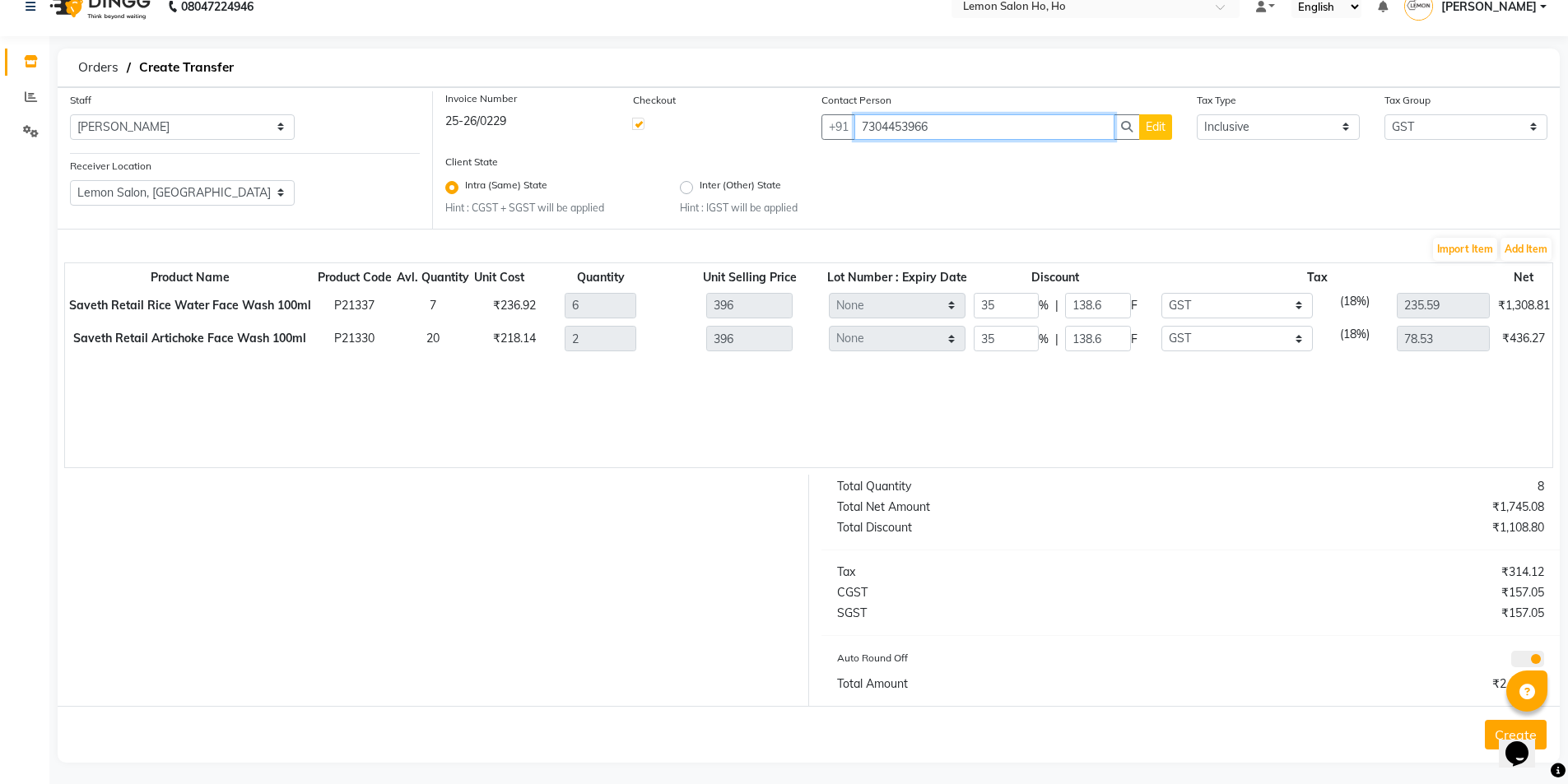
scroll to position [30, 0]
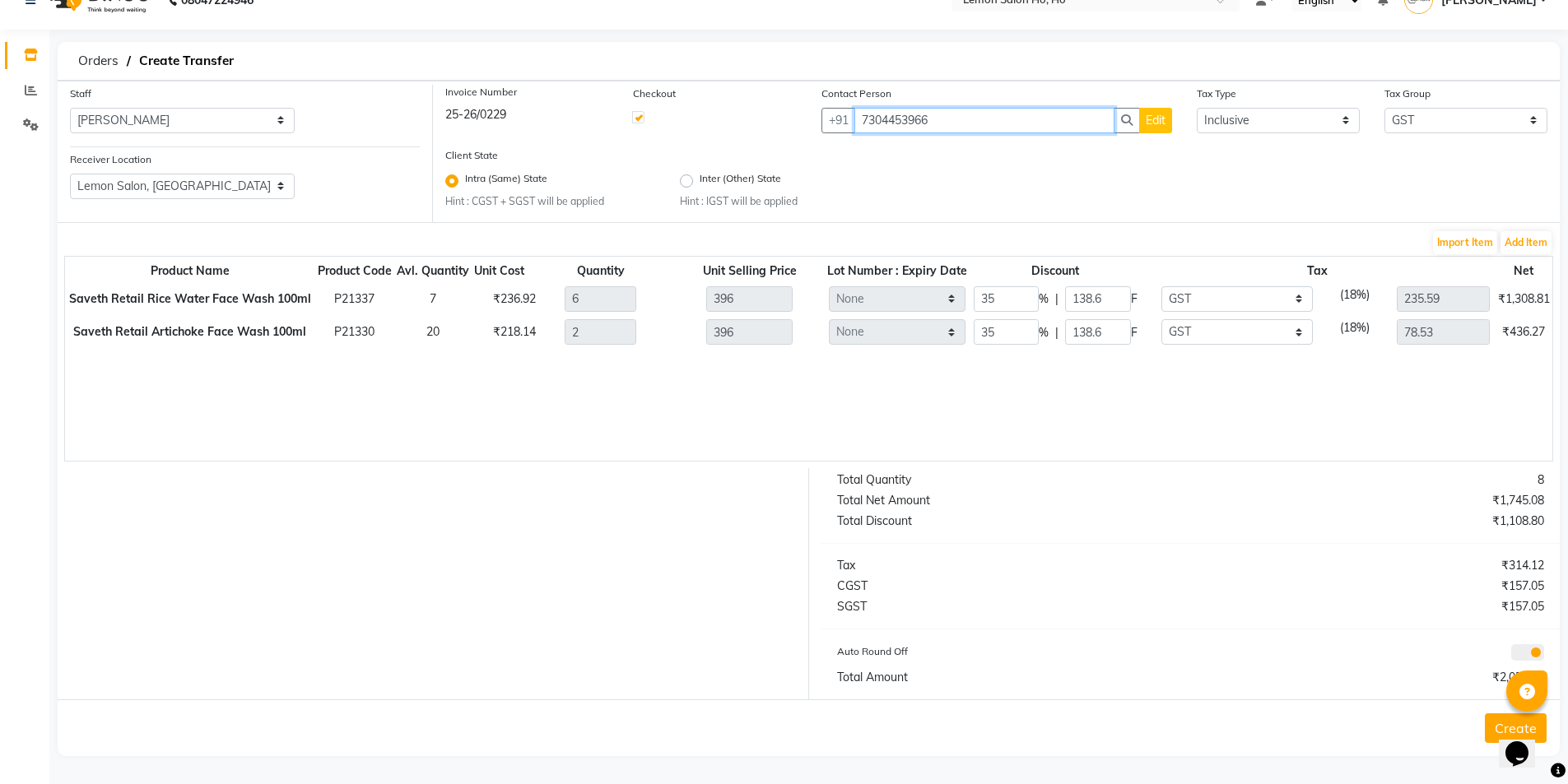
type input "7304453966"
click at [1493, 735] on button "Create" at bounding box center [1515, 729] width 62 height 30
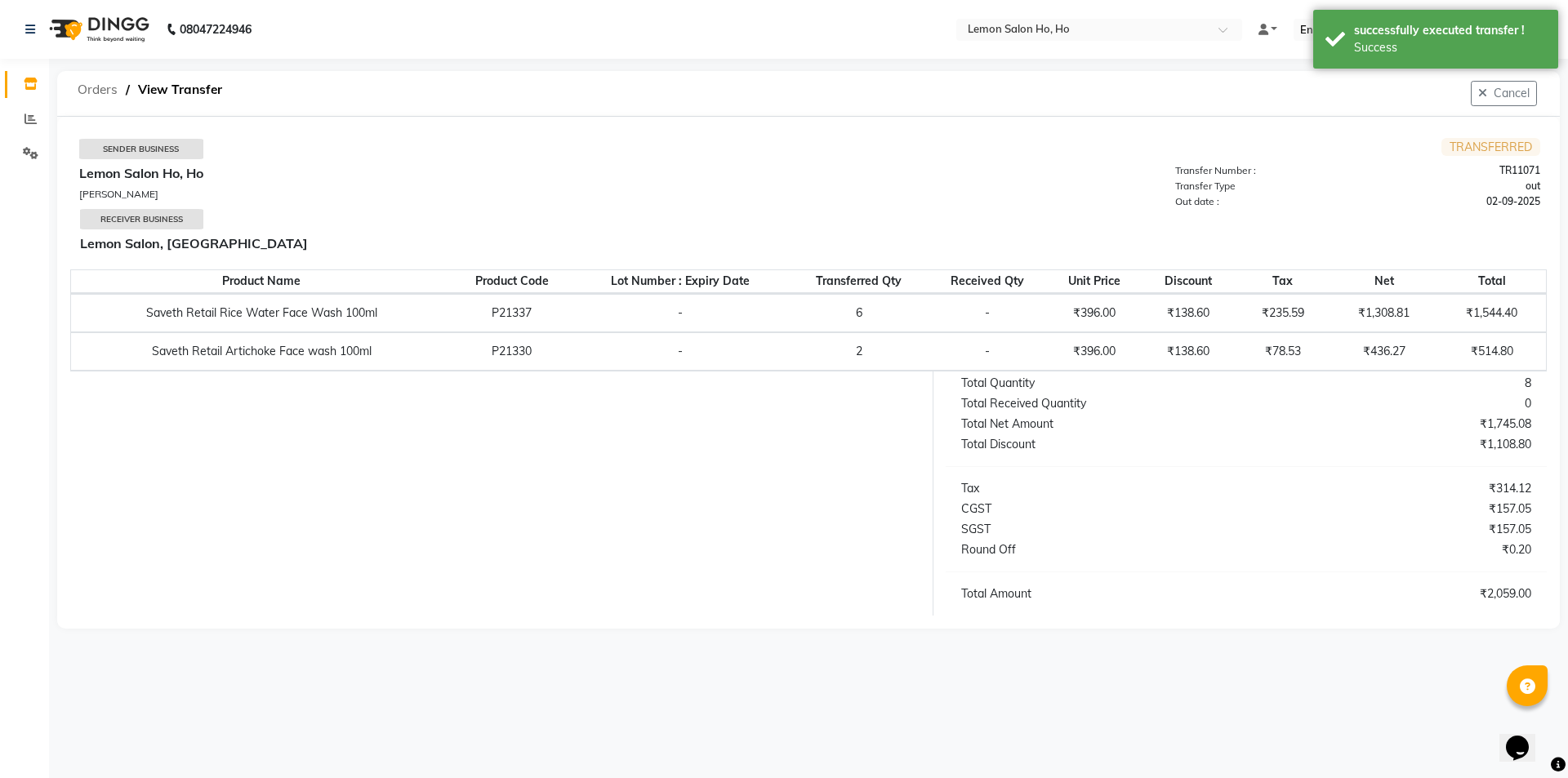
click at [101, 87] on span "Orders" at bounding box center [97, 90] width 56 height 29
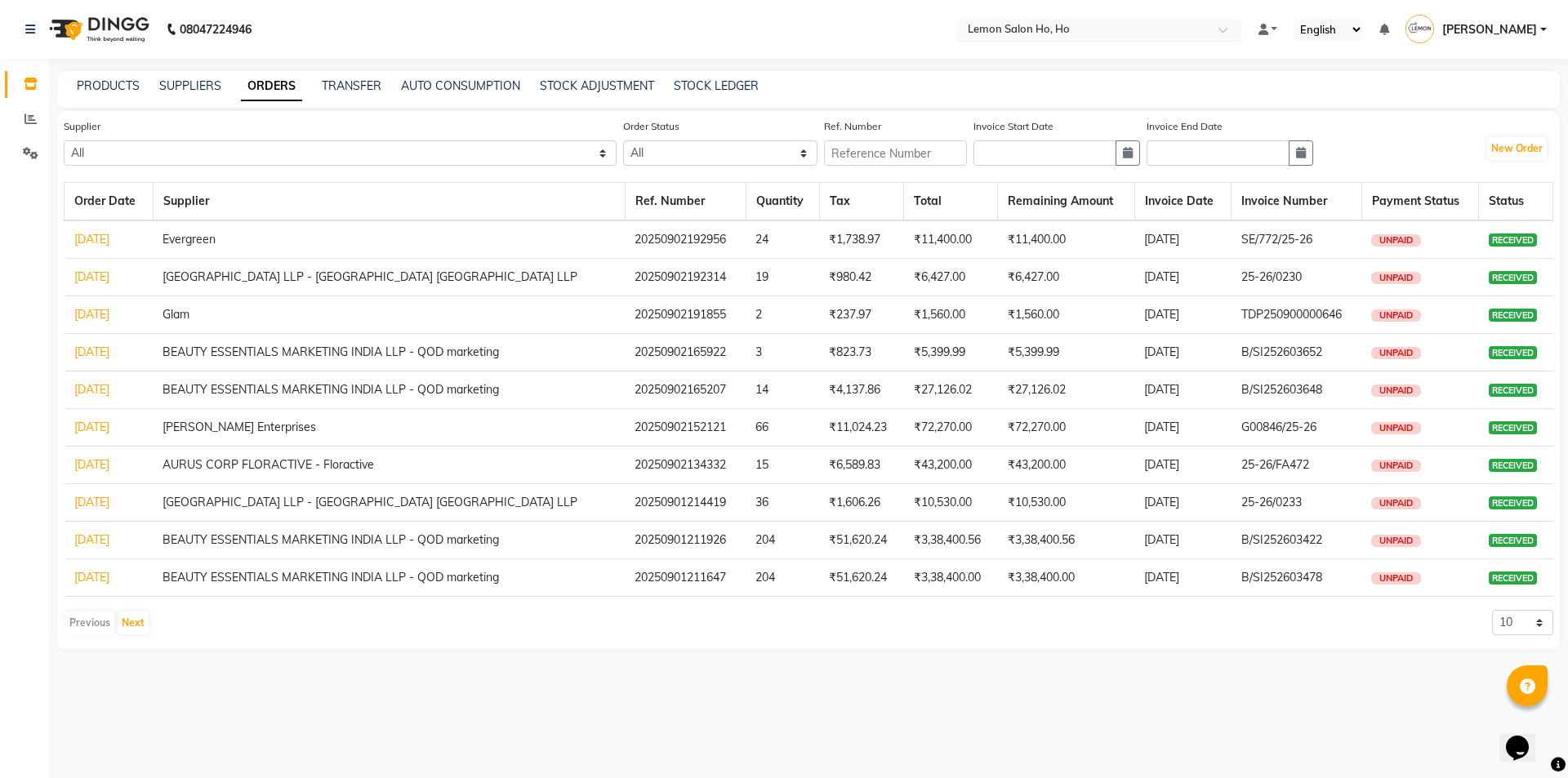
click at [1038, 29] on input "text" at bounding box center [1083, 31] width 237 height 16
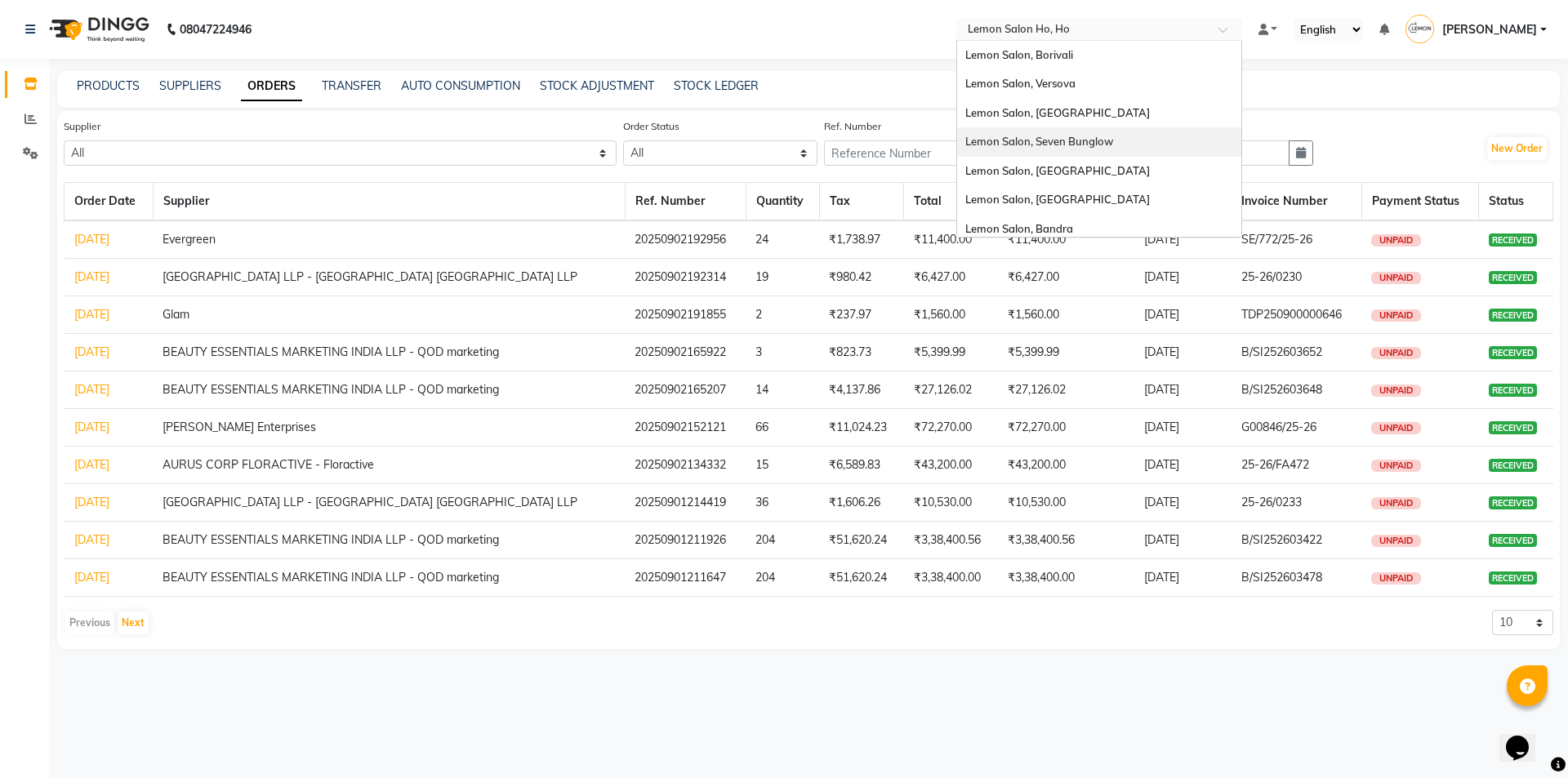
click at [1079, 140] on span "Lemon Salon, Seven Bunglow" at bounding box center [1039, 141] width 148 height 13
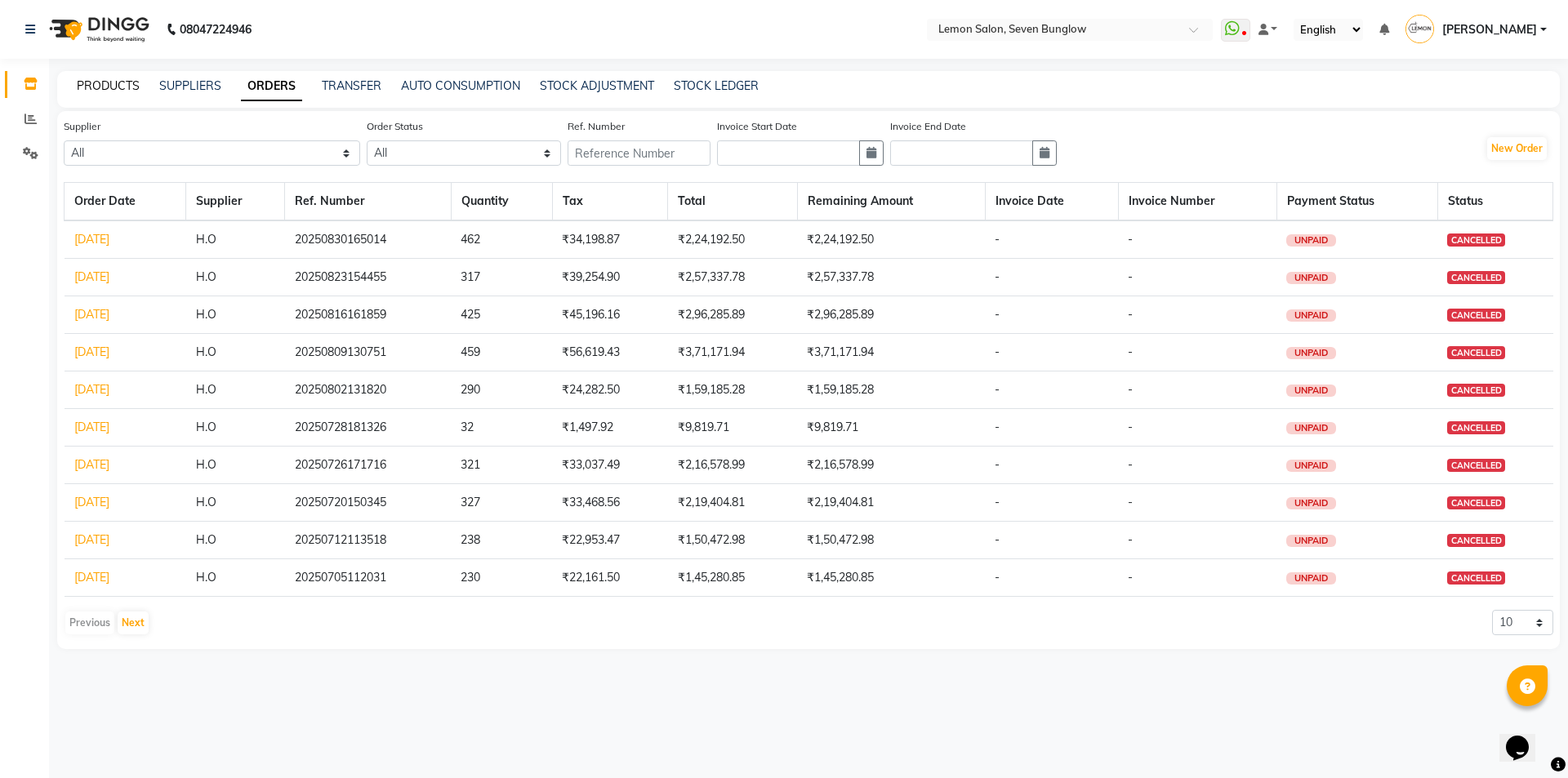
click at [121, 87] on link "PRODUCTS" at bounding box center [108, 86] width 63 height 15
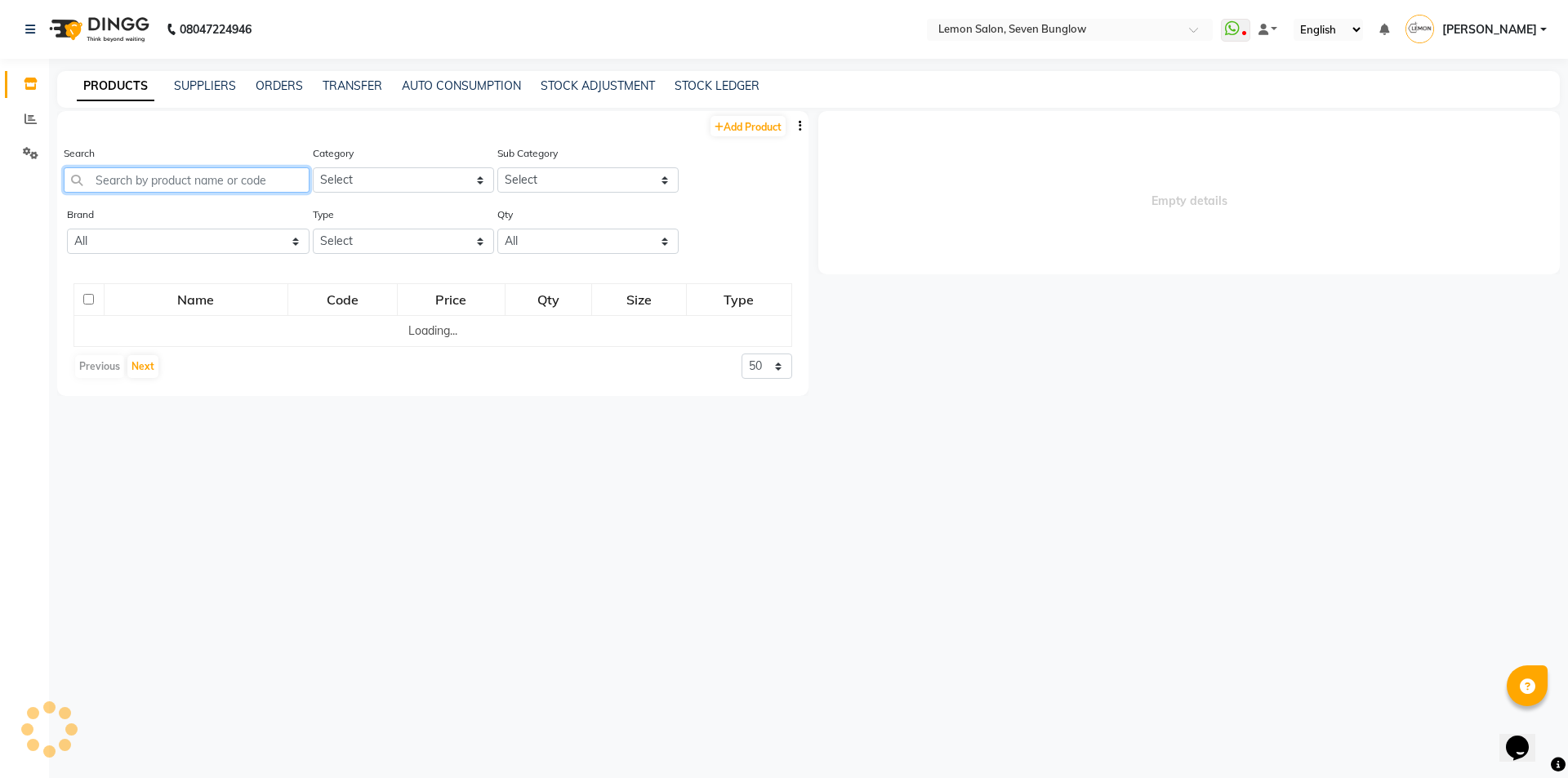
click at [126, 185] on input "text" at bounding box center [186, 180] width 246 height 25
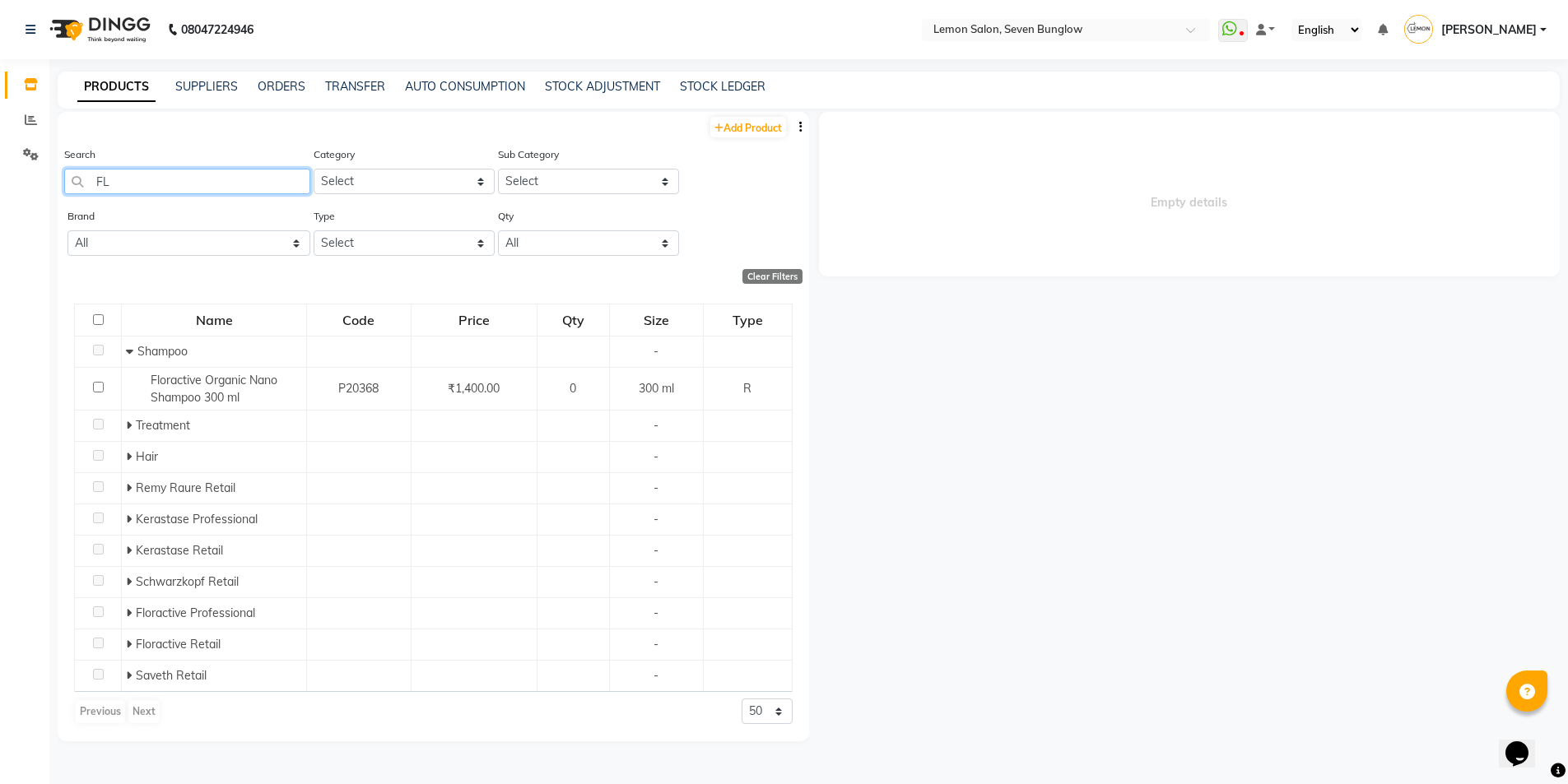
type input "F"
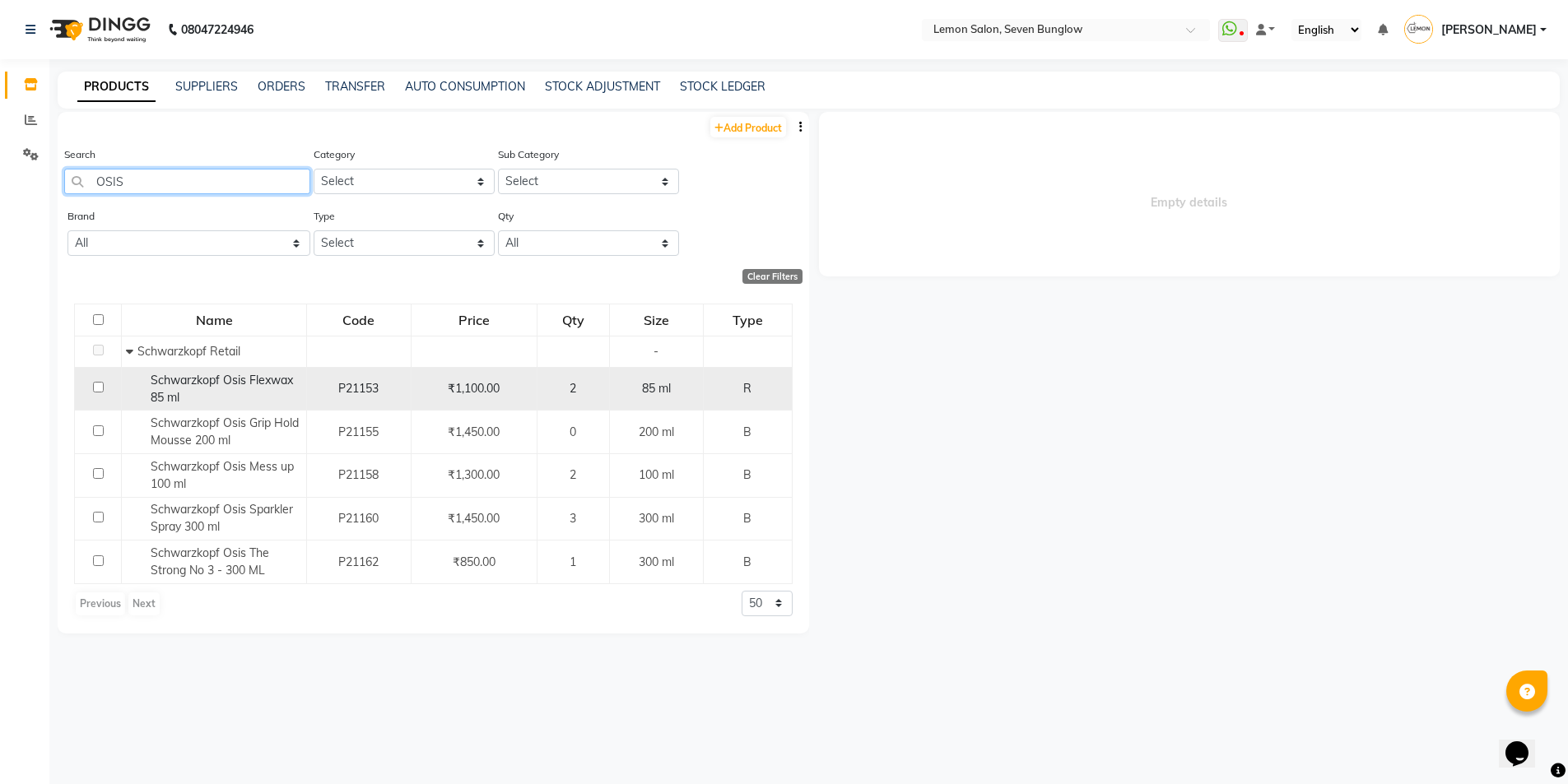
type input "OSIS"
click at [241, 385] on span "Schwarzkopf Osis Flexwax 85 ml" at bounding box center [222, 389] width 142 height 32
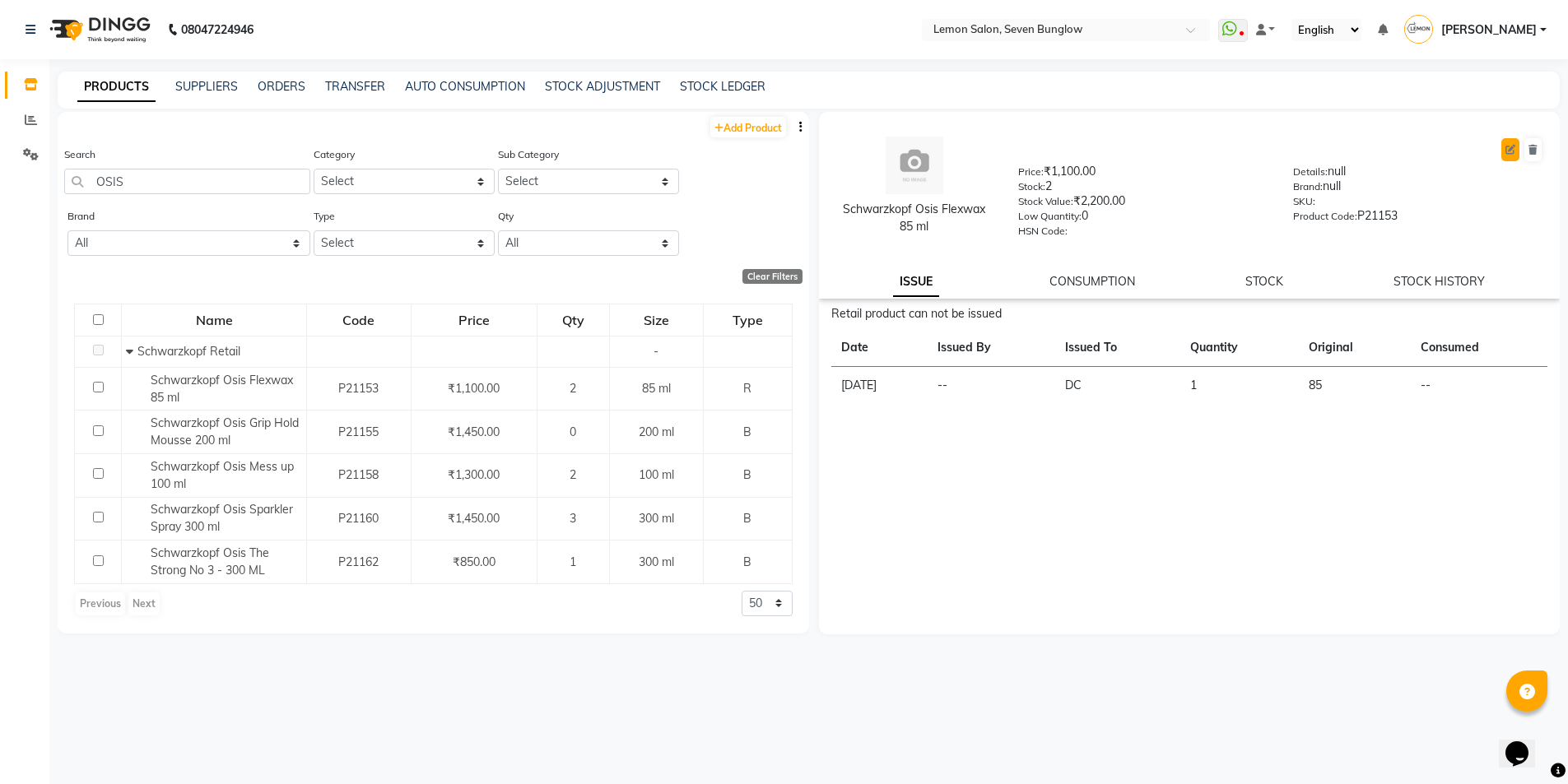
click at [1509, 151] on icon at bounding box center [1510, 150] width 10 height 10
select select "R"
select select "213702350"
select select "2137023502"
select select "true"
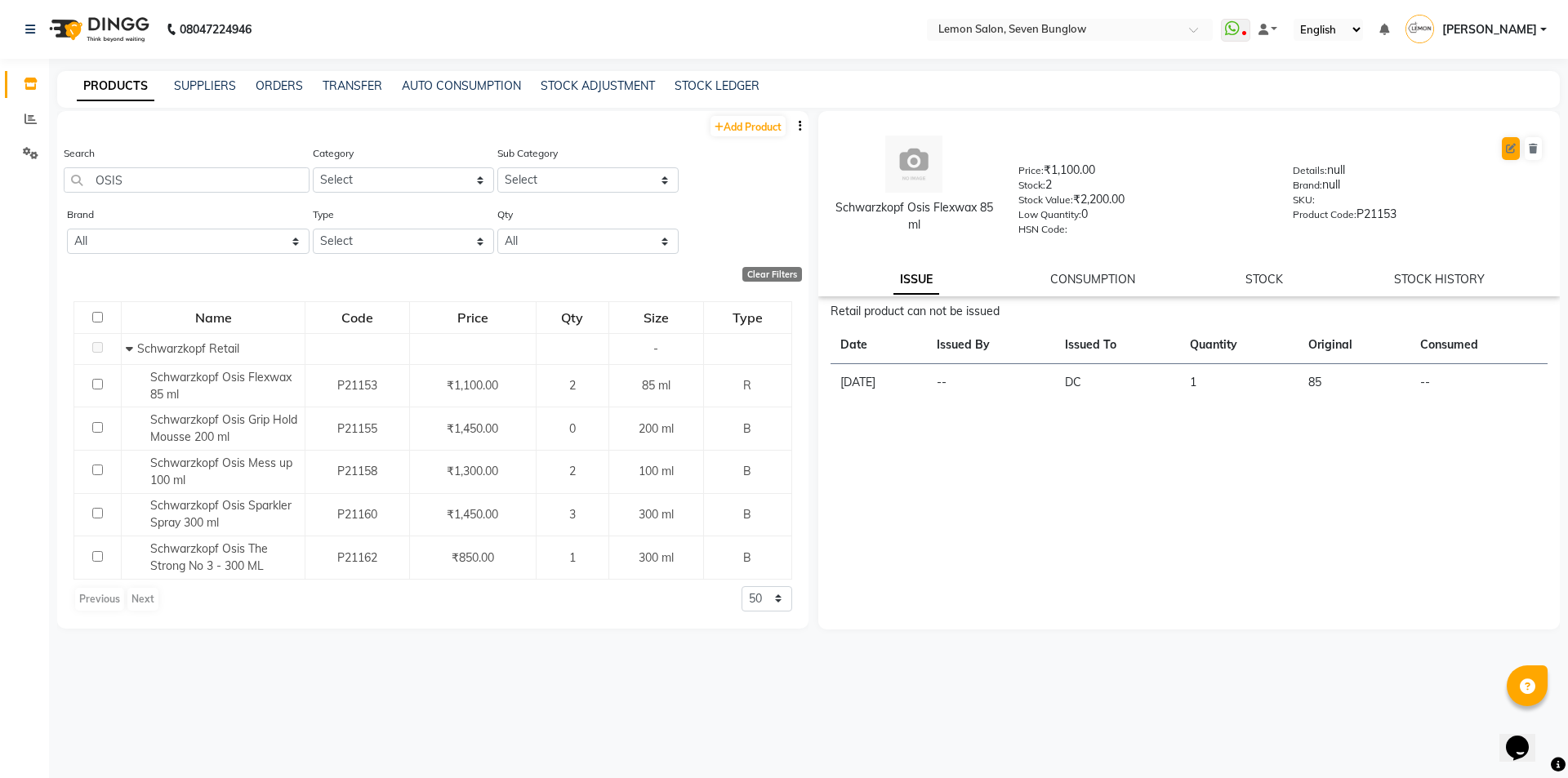
select select "736"
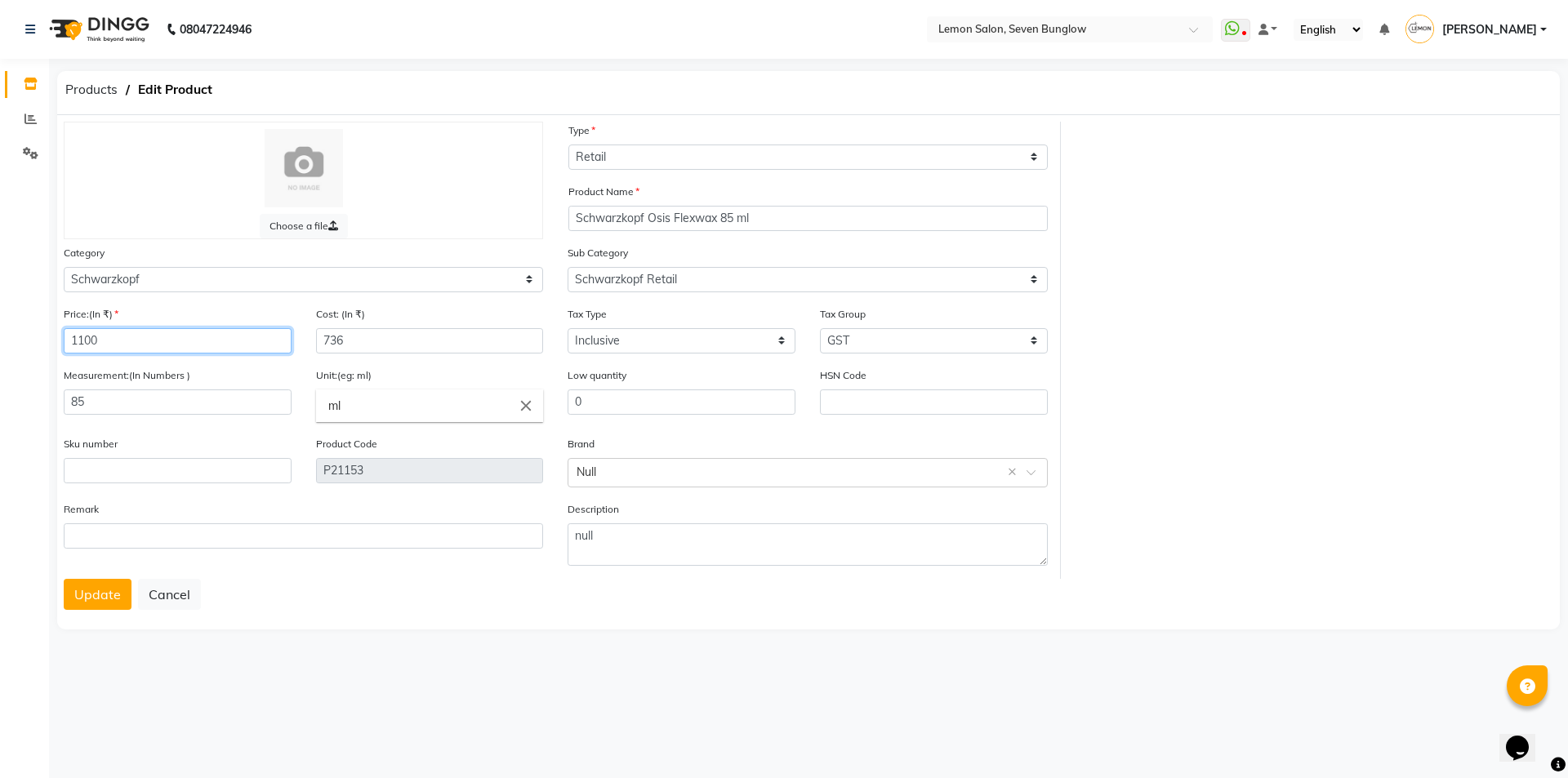
drag, startPoint x: 130, startPoint y: 341, endPoint x: 12, endPoint y: 334, distance: 118.2
click at [12, 334] on app-home "08047224946 Select Location × Lemon Salon, Seven Bunglow WhatsApp Status ✕ Stat…" at bounding box center [784, 329] width 1568 height 658
type input "990"
click at [331, 339] on input "736" at bounding box center [430, 341] width 228 height 25
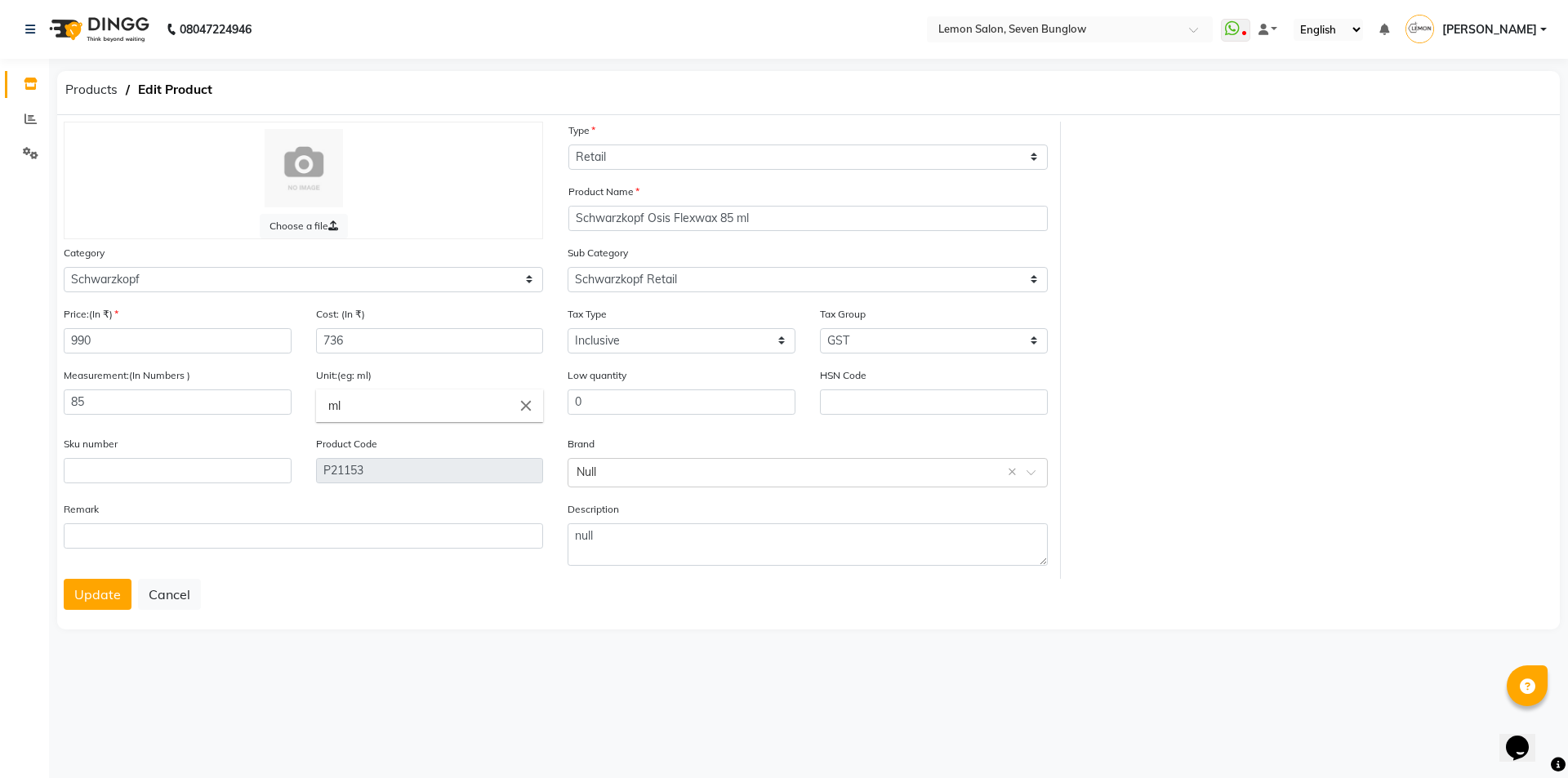
click at [112, 595] on button "Update" at bounding box center [97, 595] width 68 height 31
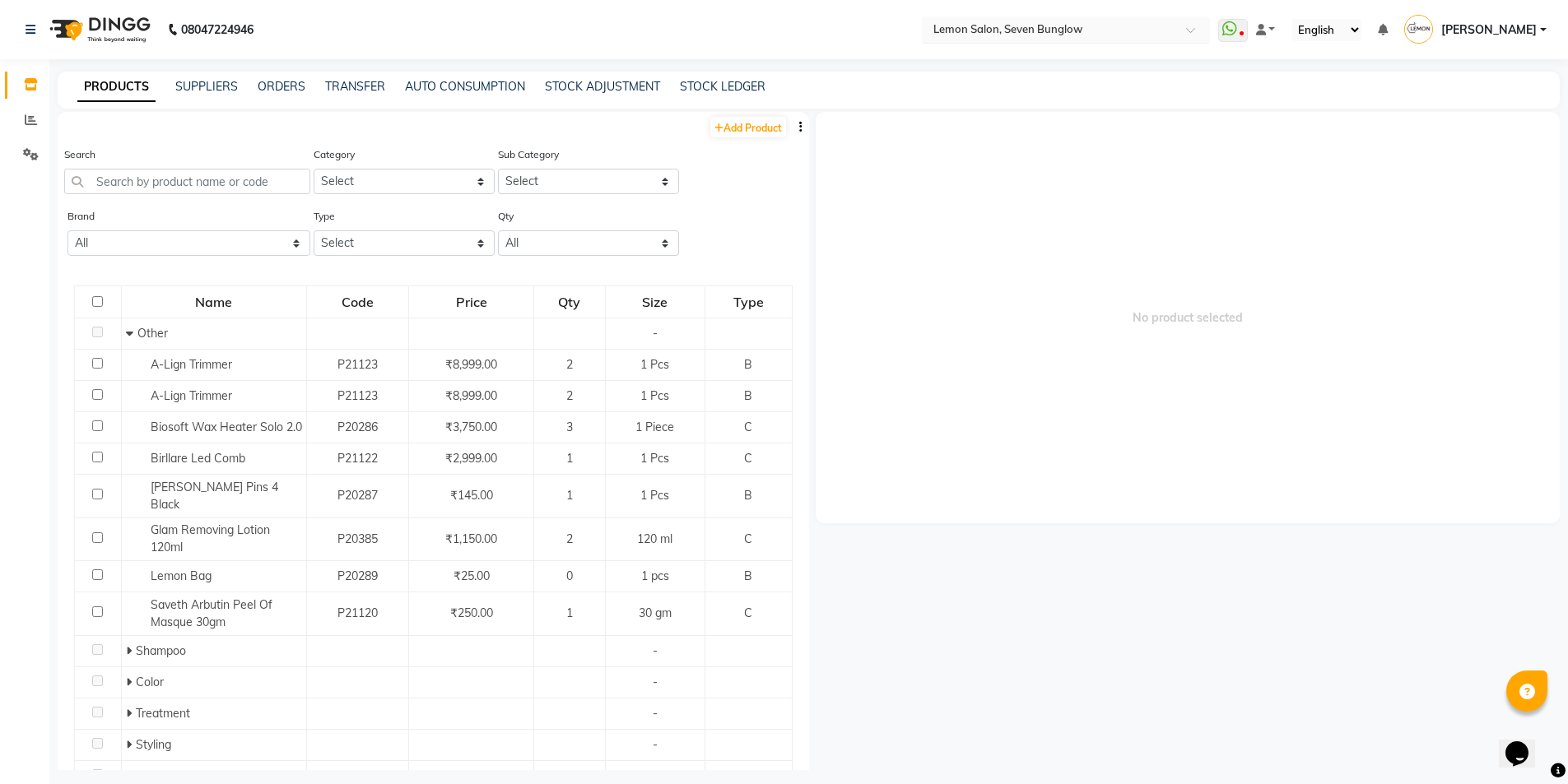
click at [1054, 24] on input "text" at bounding box center [1049, 29] width 239 height 16
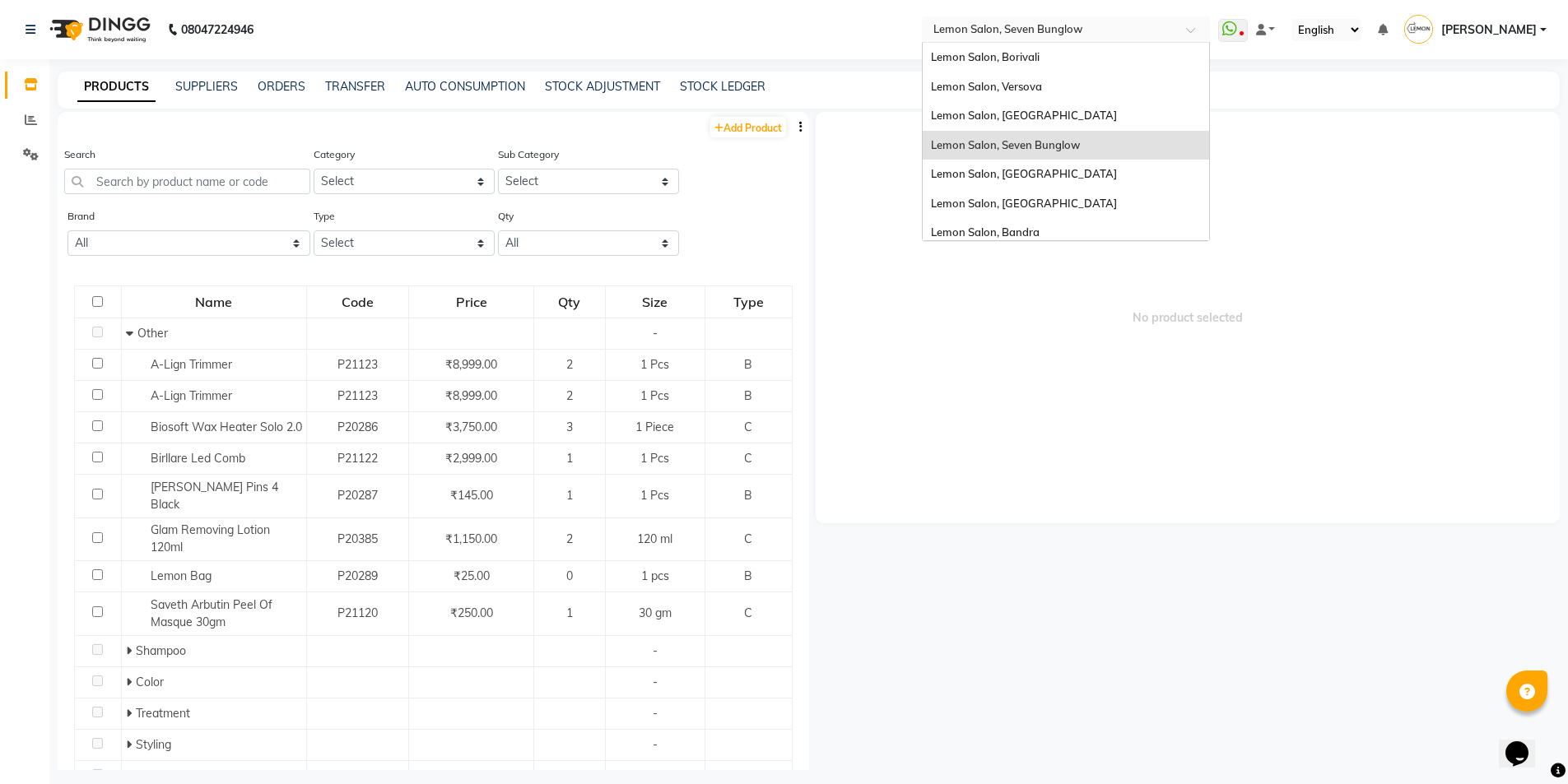
click at [364, 76] on div "PRODUCTS SUPPLIERS ORDERS TRANSFER AUTO CONSUMPTION STOCK ADJUSTMENT STOCK LEDG…" at bounding box center [809, 90] width 1502 height 37
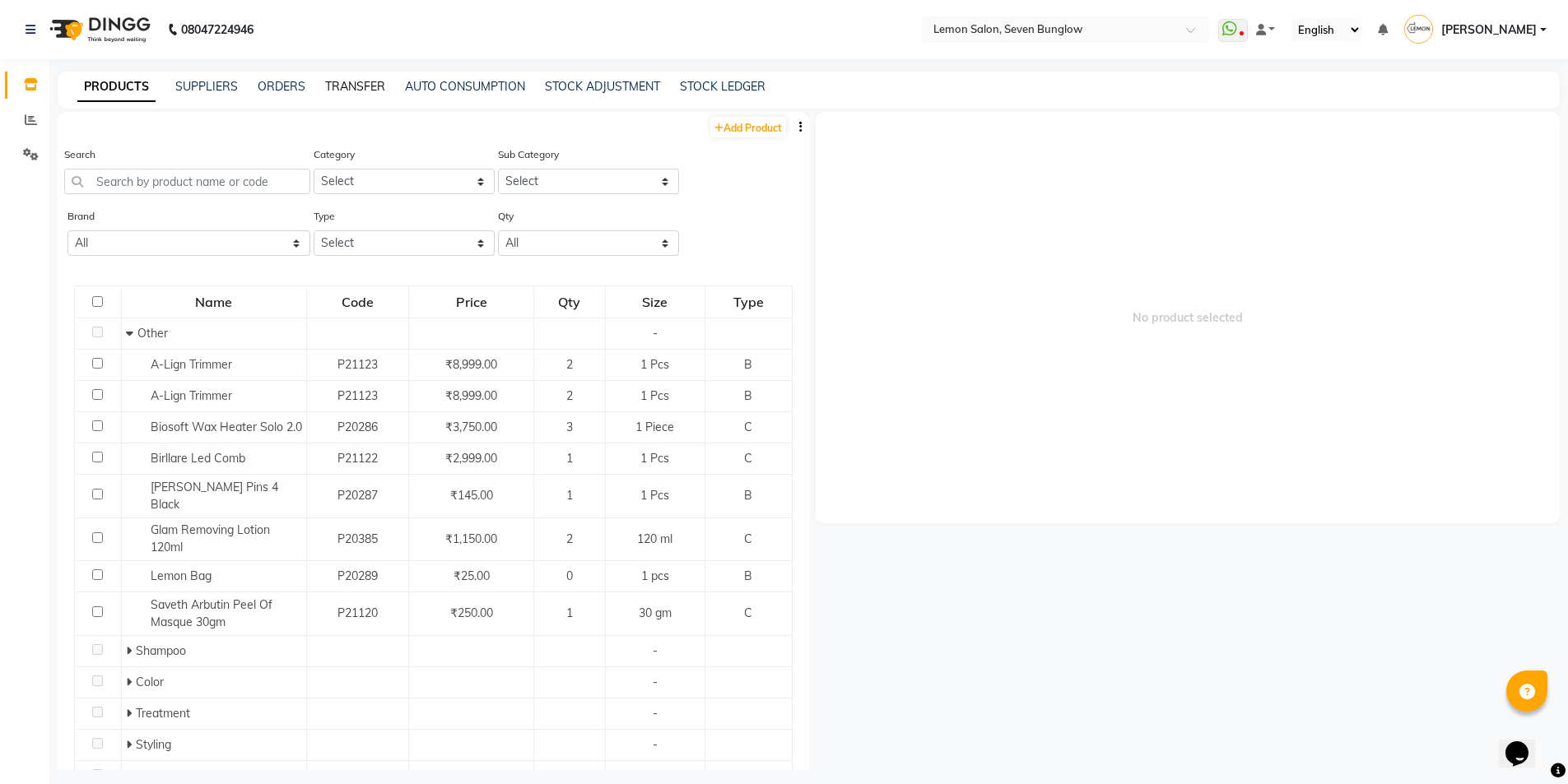
click at [362, 84] on link "TRANSFER" at bounding box center [355, 86] width 60 height 15
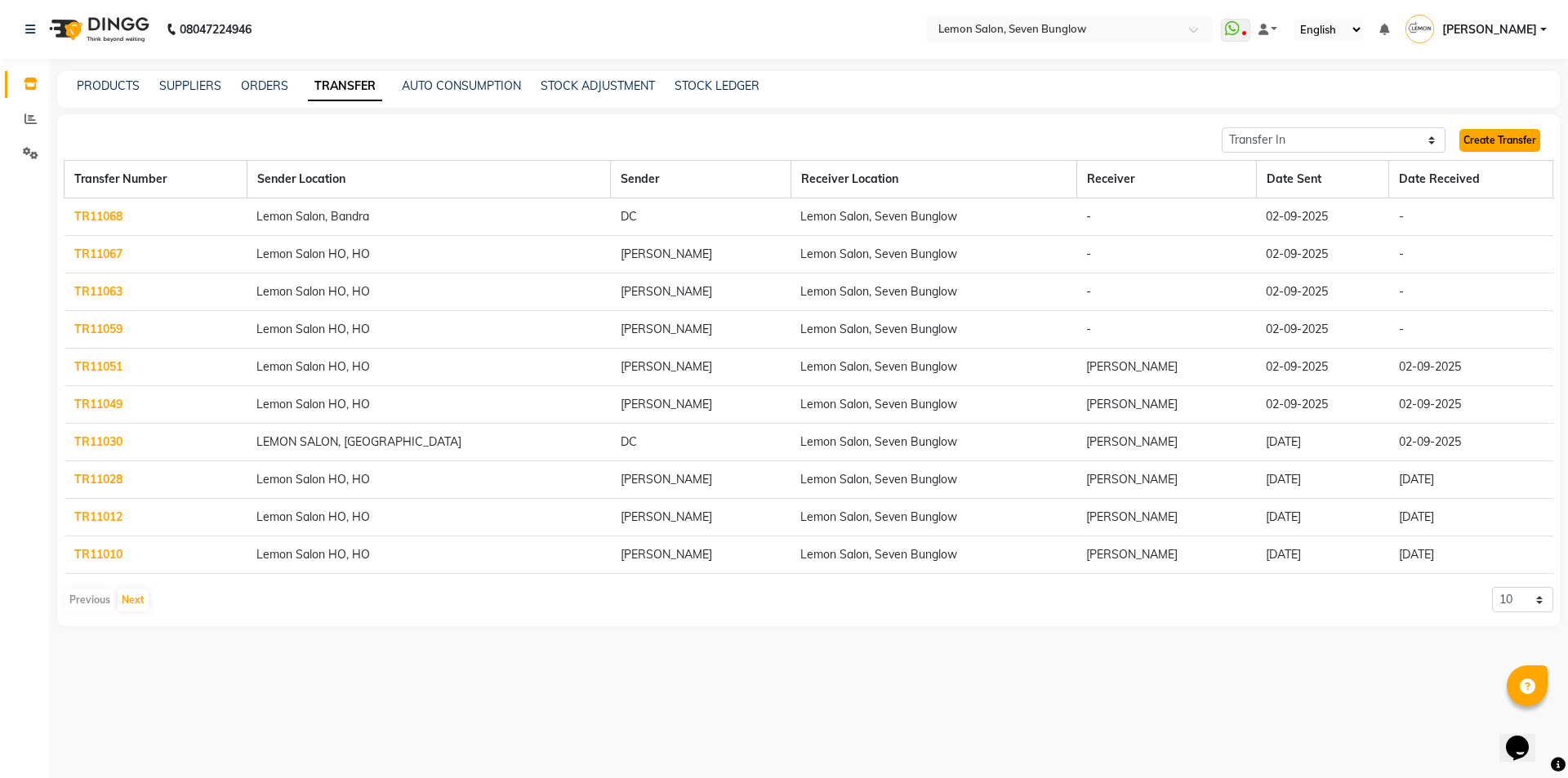
click at [1505, 134] on link "Create Transfer" at bounding box center [1499, 141] width 81 height 23
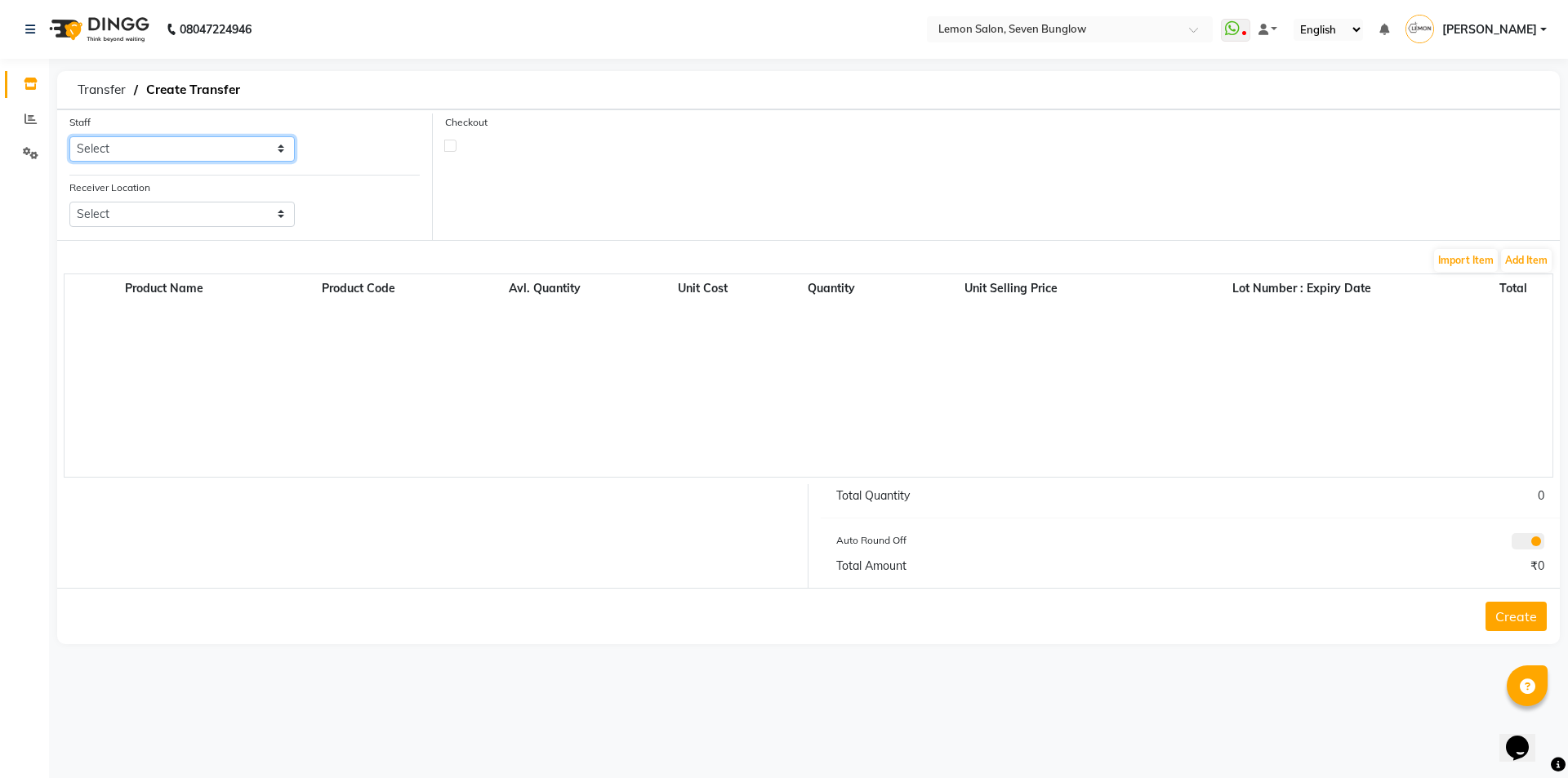
click at [163, 150] on select "Select Ajit Thakur Akansha Subba Amreen Shaikh Aniket (Nail) Ashfak DC Hira Lal…" at bounding box center [182, 149] width 226 height 25
select select "7887"
click at [69, 136] on select "Select Ajit Thakur Akansha Subba Amreen Shaikh Aniket (Nail) Ashfak DC Hira Lal…" at bounding box center [182, 149] width 226 height 25
click at [181, 211] on select "Select Lemon Salon, Lokhandwala Lemon Salon, Malad Lemon Salon, Bandra Lemon Sa…" at bounding box center [182, 214] width 226 height 25
select select "968"
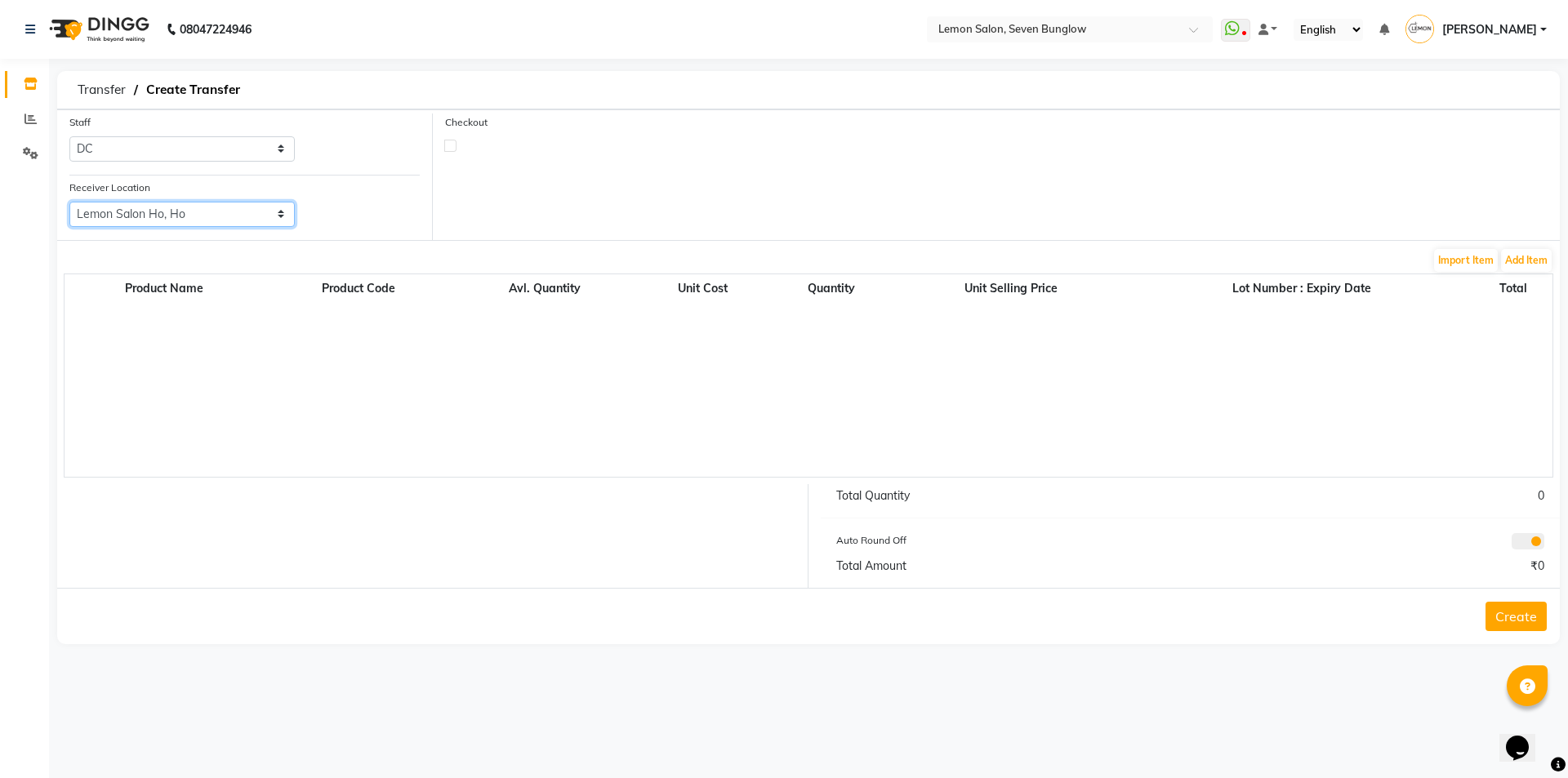
click at [69, 202] on select "Select Lemon Salon, Lokhandwala Lemon Salon, Malad Lemon Salon, Bandra Lemon Sa…" at bounding box center [182, 214] width 226 height 25
click at [449, 147] on label at bounding box center [450, 145] width 12 height 12
click at [449, 147] on input "checkbox" at bounding box center [450, 145] width 11 height 11
checkbox input "true"
select select "true"
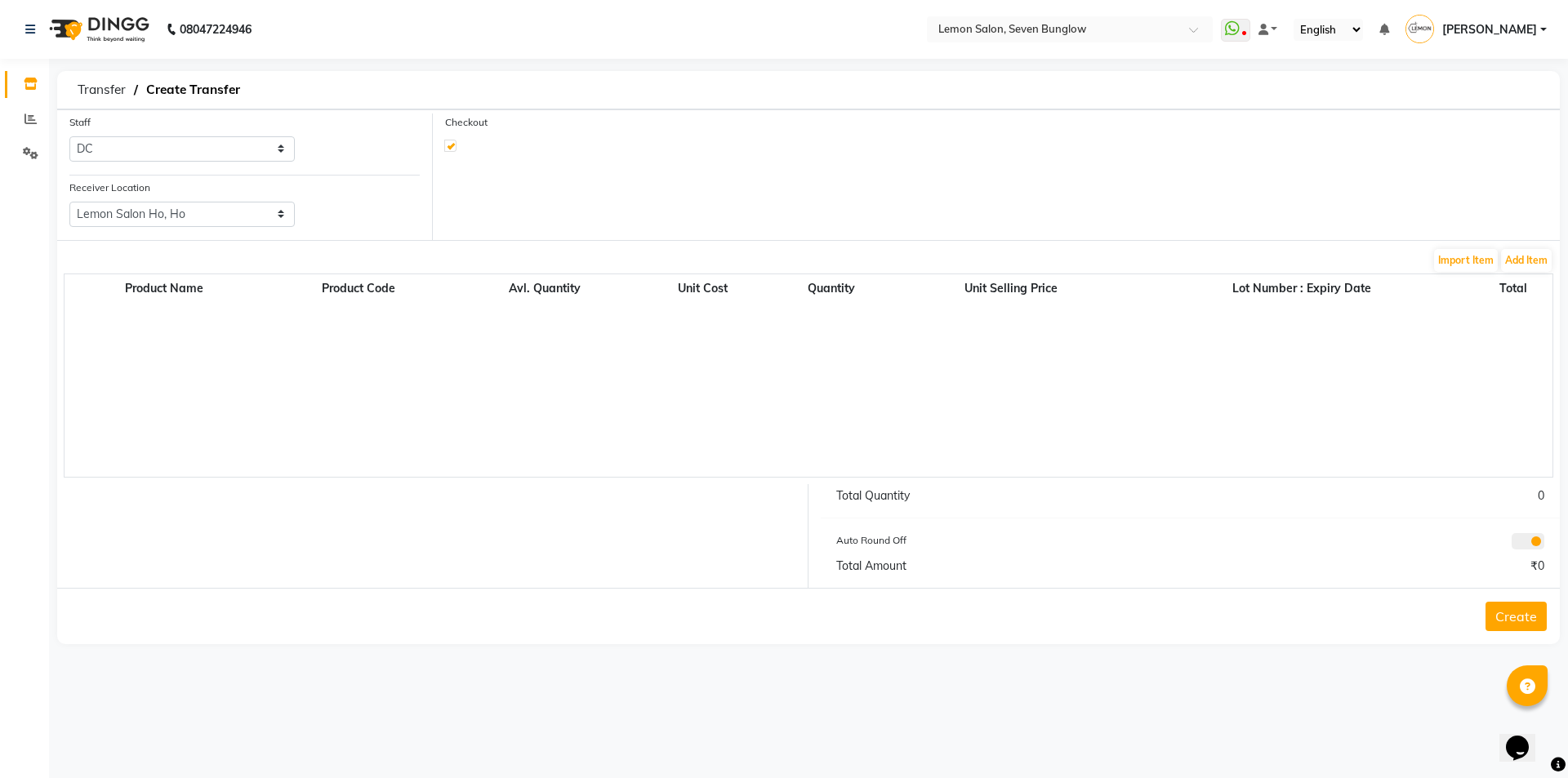
select select "736"
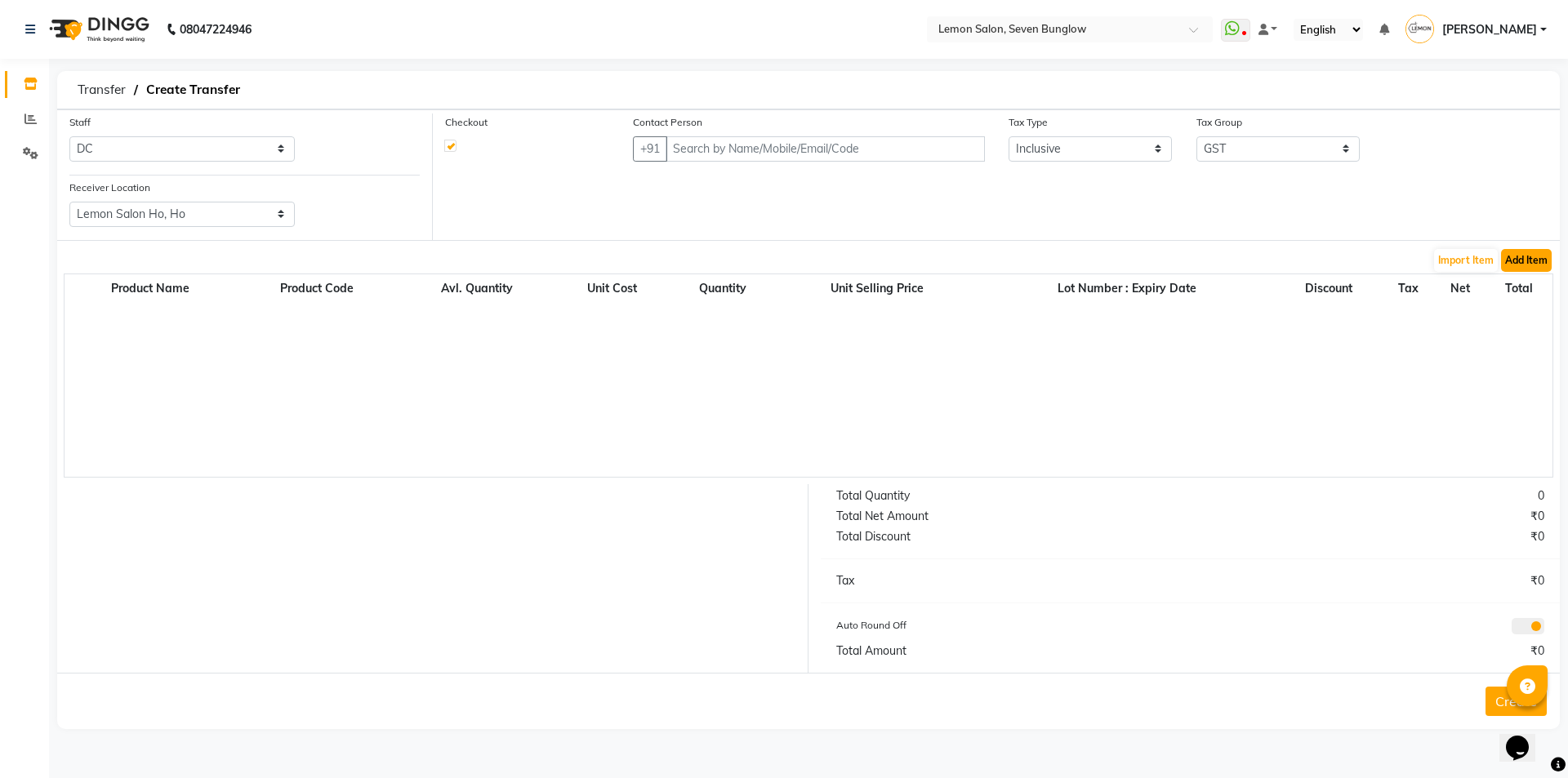
click at [1530, 261] on button "Add Item" at bounding box center [1526, 261] width 51 height 23
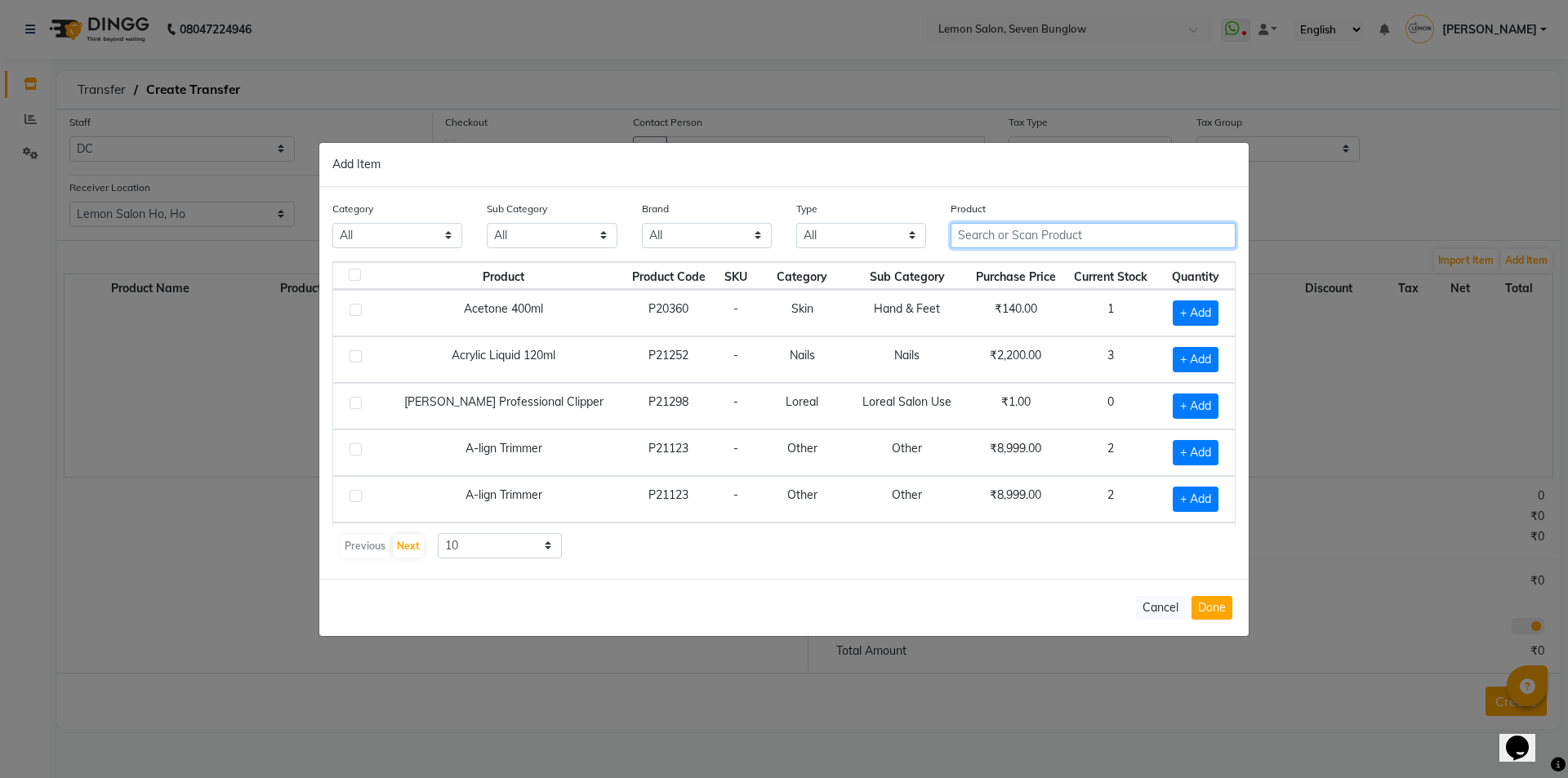
click at [1010, 230] on input "text" at bounding box center [1092, 235] width 285 height 25
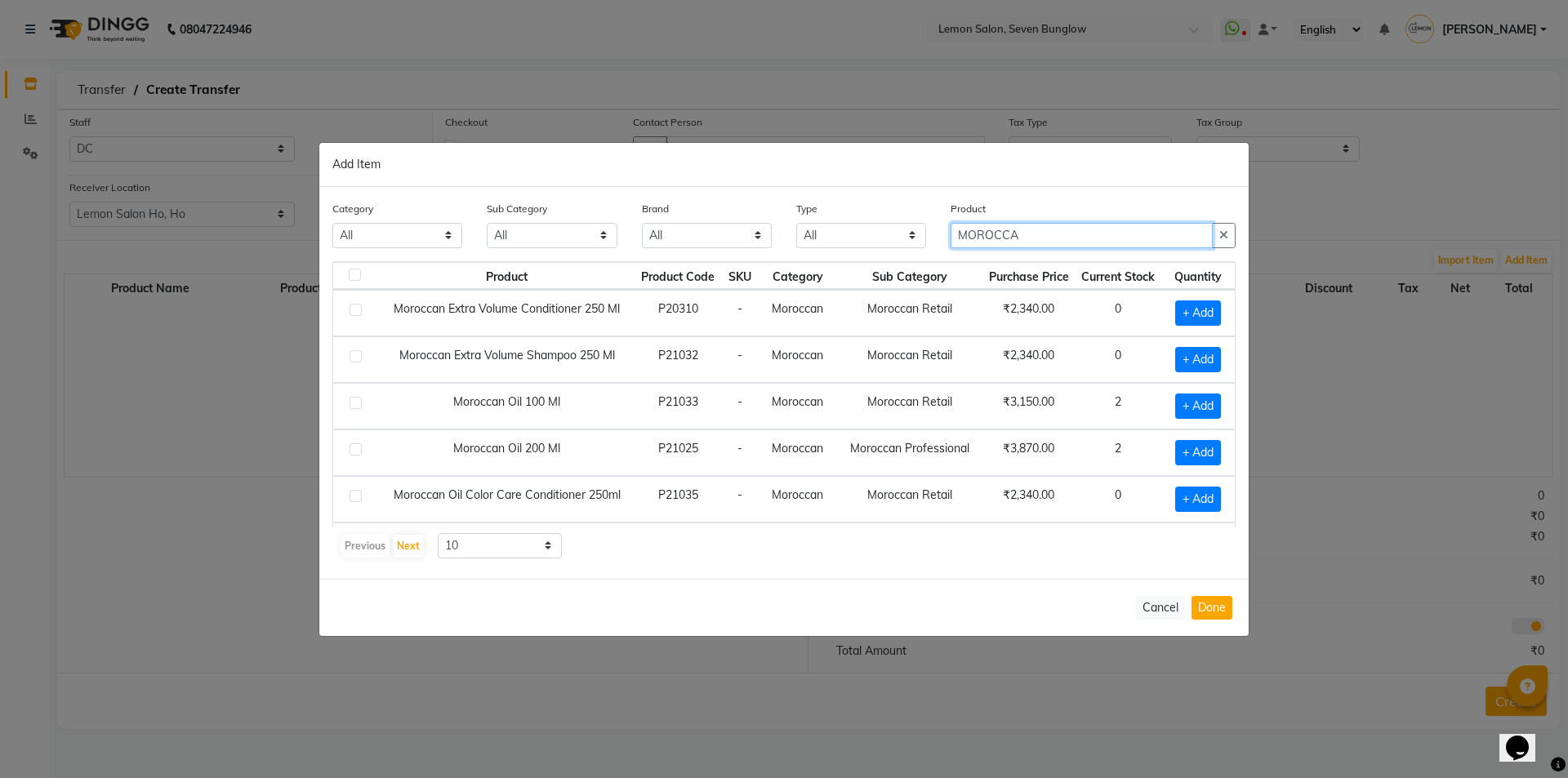
type input "MOROCCA"
click at [525, 552] on select "10 50 100" at bounding box center [500, 546] width 124 height 25
select select "50"
click at [438, 534] on select "10 50 100" at bounding box center [500, 546] width 124 height 25
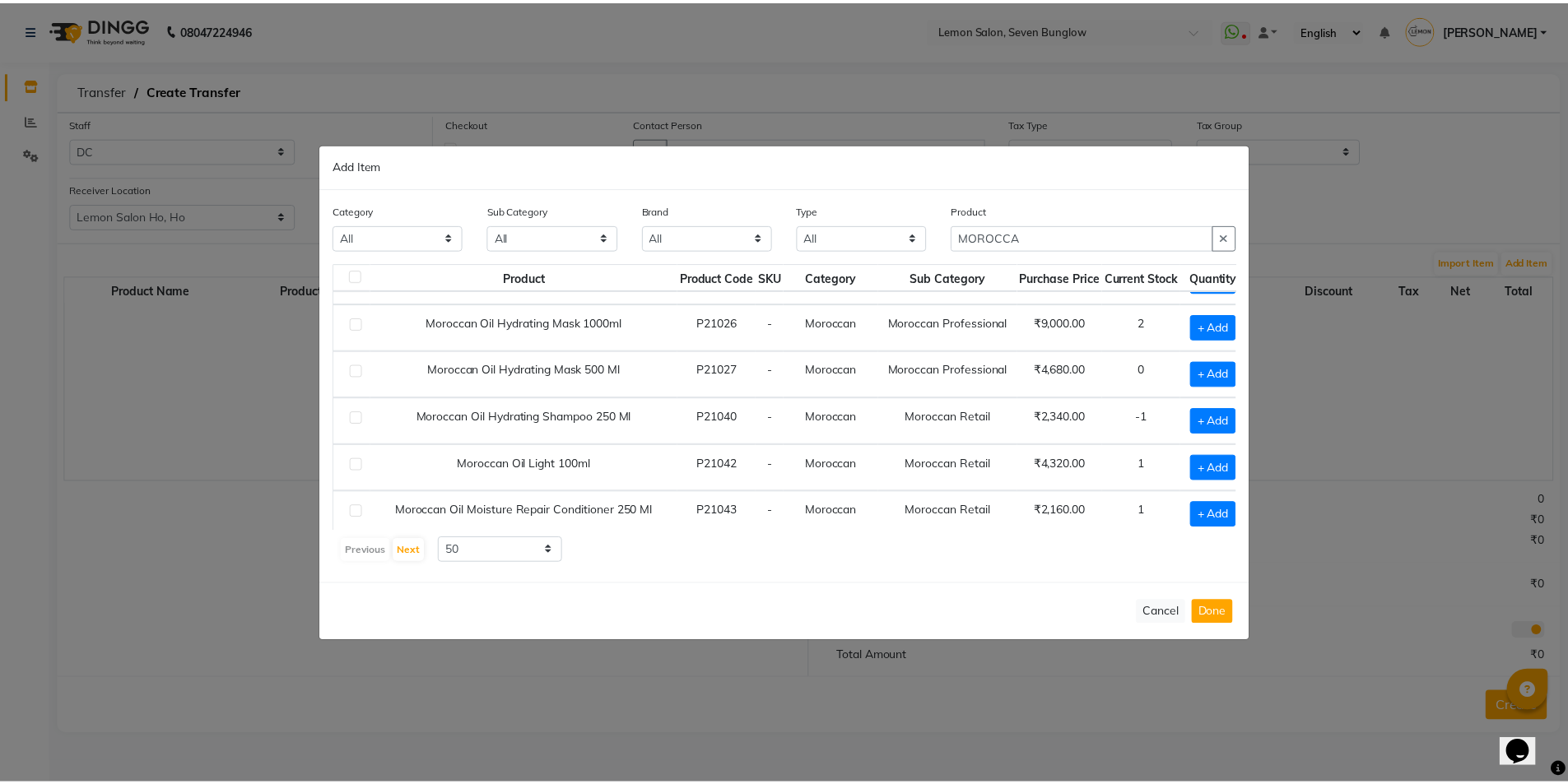
scroll to position [420, 0]
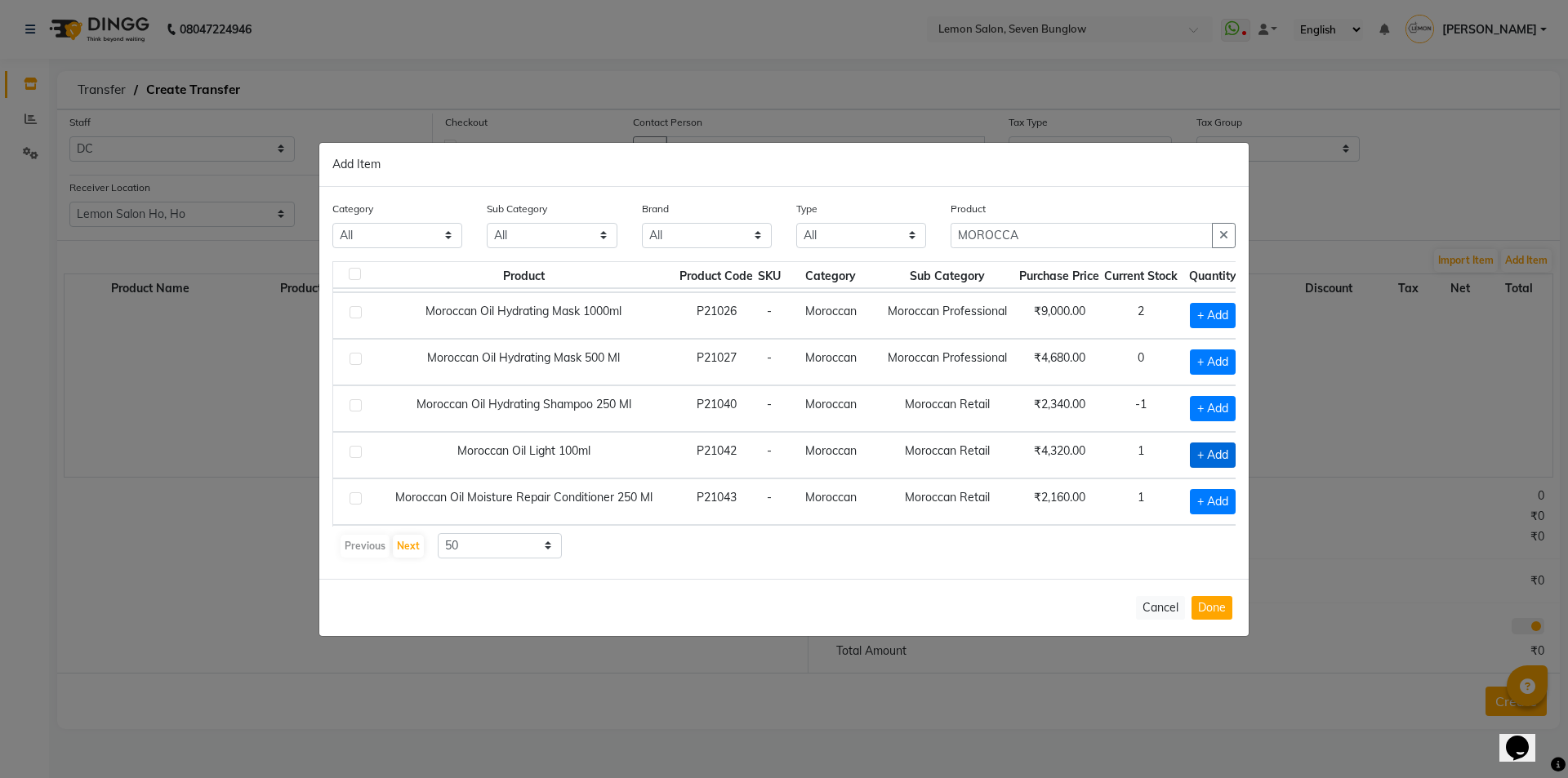
click at [1206, 454] on span "+ Add" at bounding box center [1213, 455] width 46 height 25
checkbox input "true"
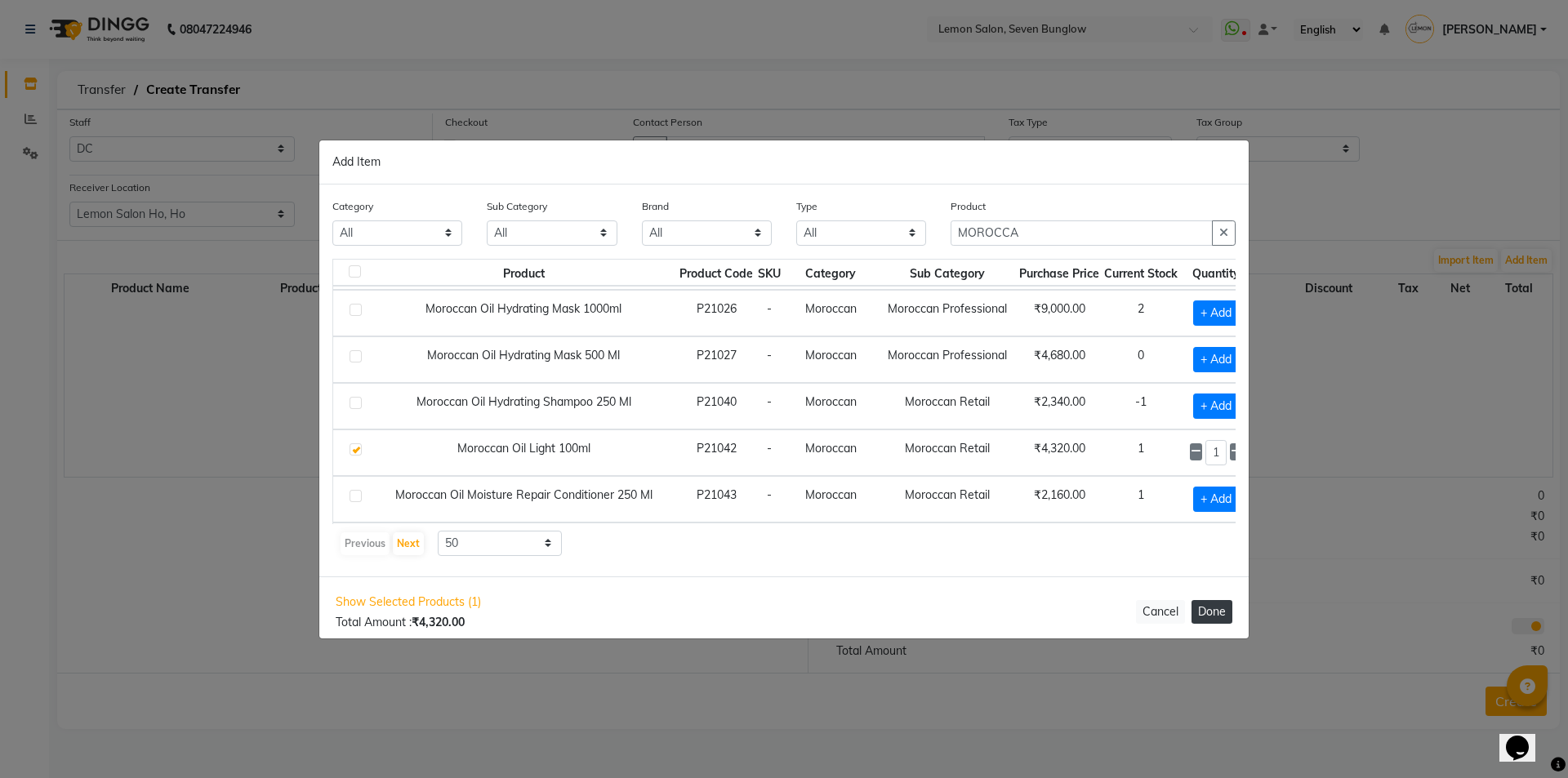
click at [1222, 614] on button "Done" at bounding box center [1212, 612] width 41 height 24
select select "736"
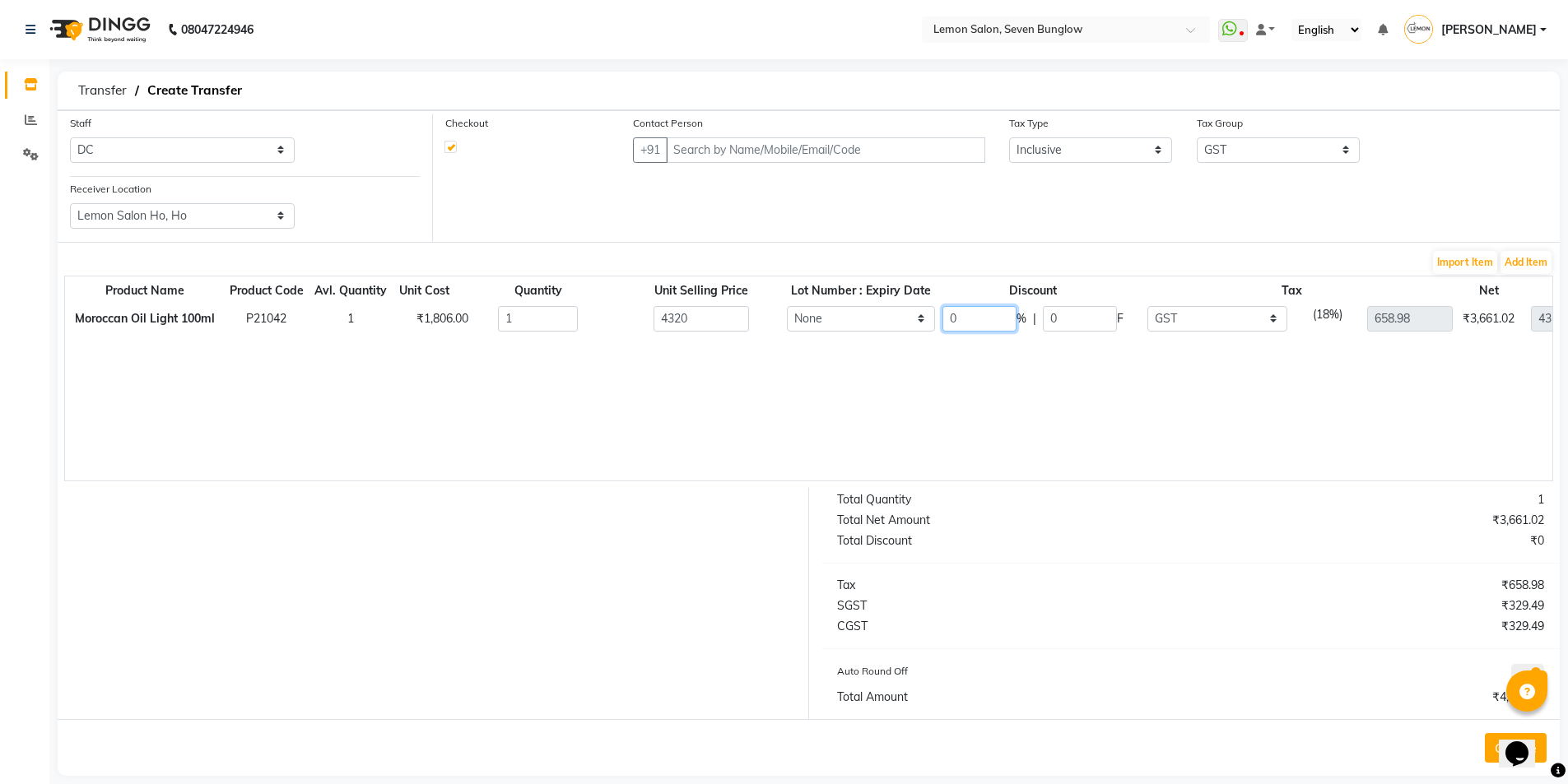
click at [979, 320] on input "0" at bounding box center [979, 319] width 74 height 26
type input "30"
type input "1296"
type input "461.29"
type input "3024"
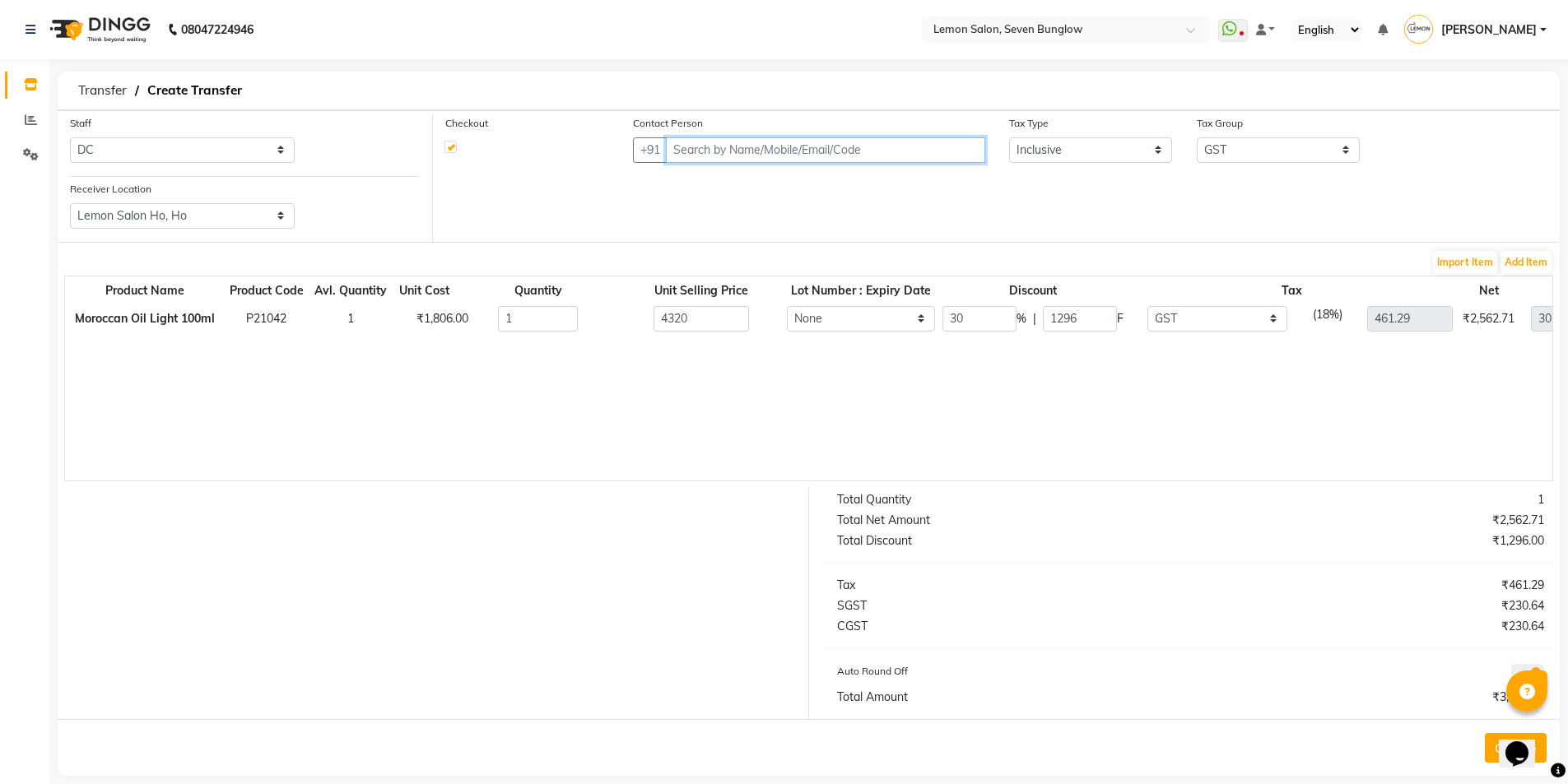
click at [824, 147] on input "text" at bounding box center [825, 150] width 319 height 26
click at [730, 192] on span "HO Faisal" at bounding box center [740, 185] width 106 height 16
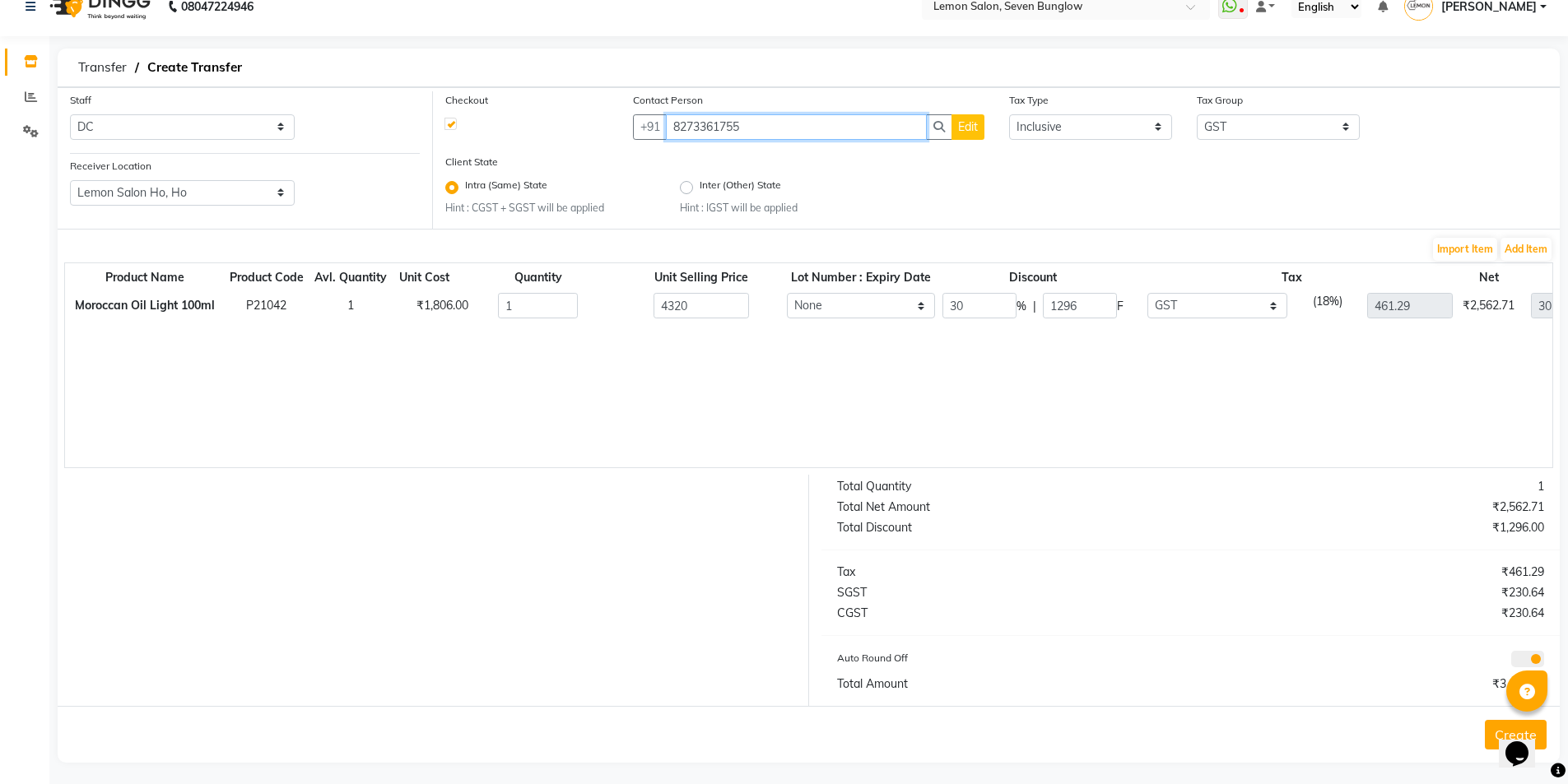
scroll to position [30, 0]
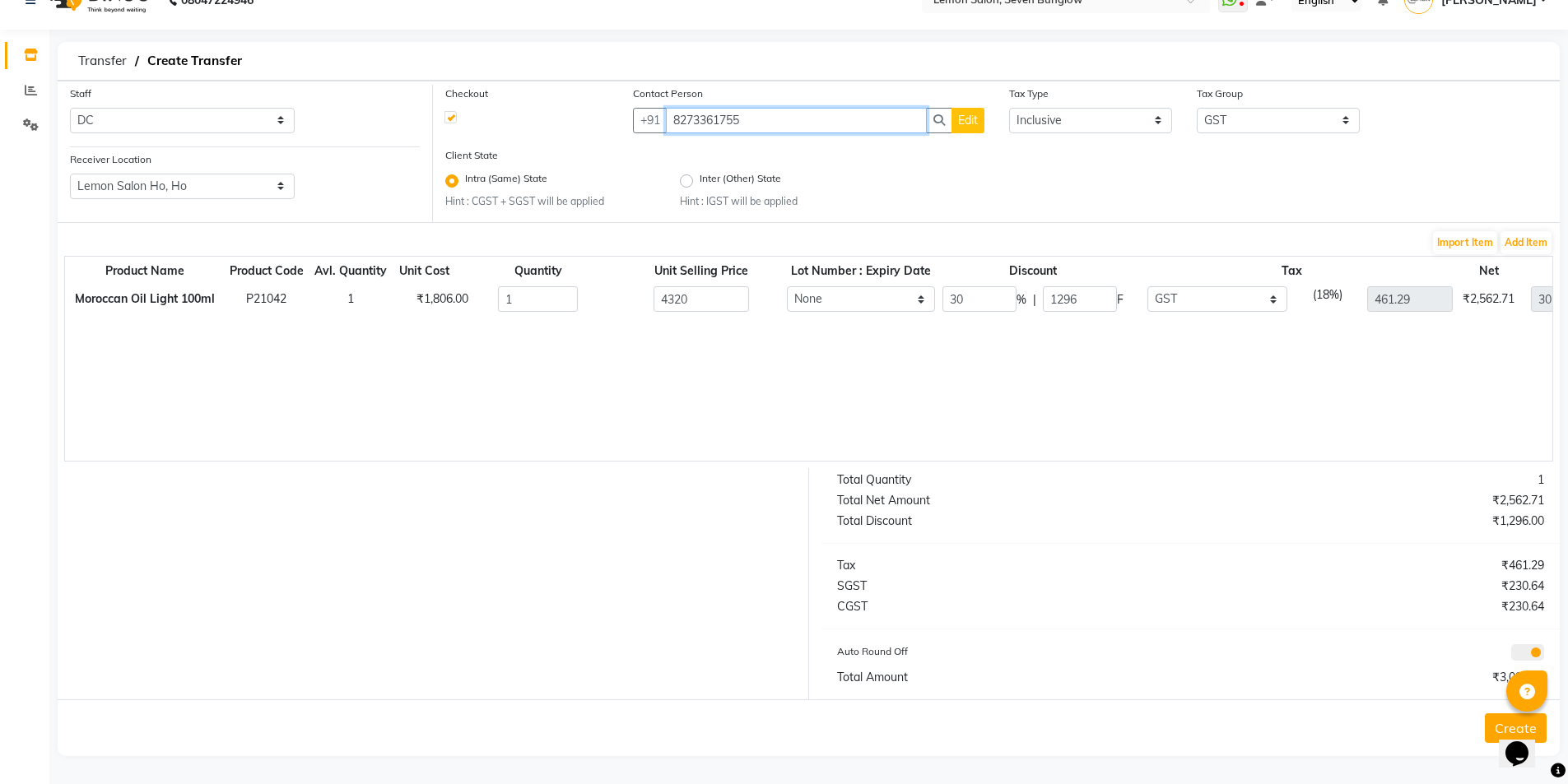
type input "8273361755"
click at [1491, 730] on button "Create" at bounding box center [1515, 729] width 62 height 30
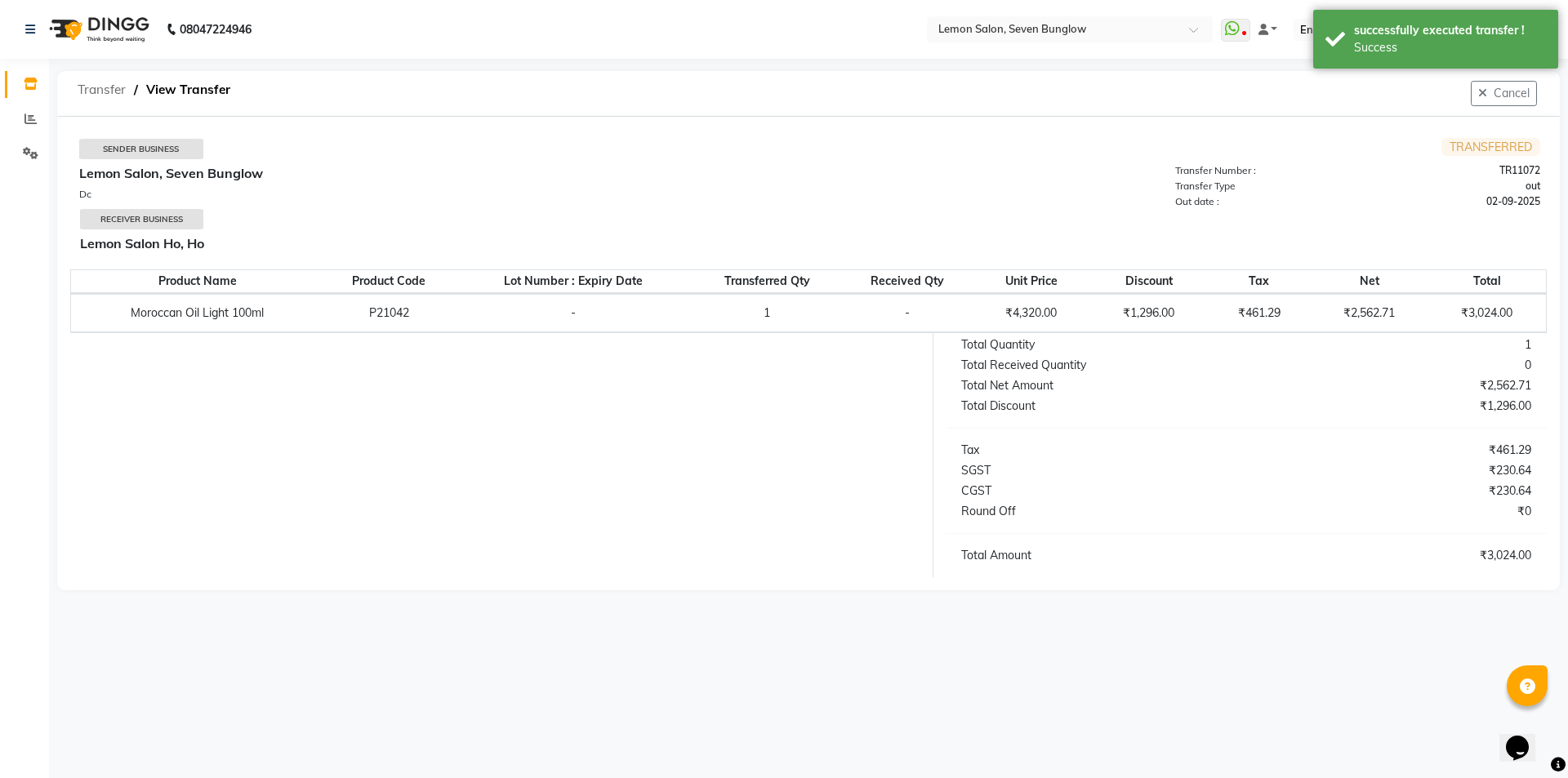
click at [112, 86] on span "Transfer" at bounding box center [101, 90] width 65 height 29
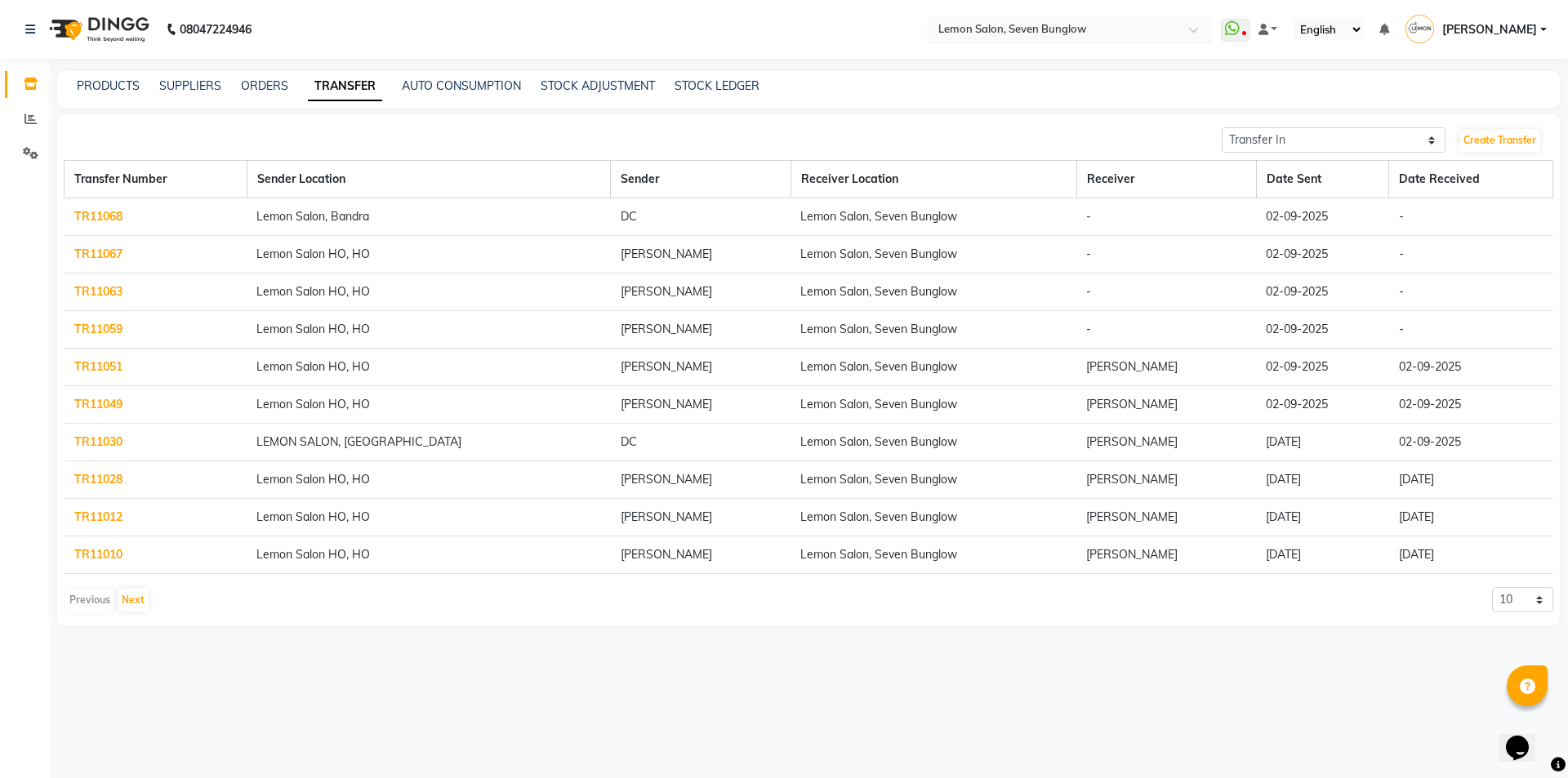
click at [1133, 32] on input "text" at bounding box center [1053, 29] width 237 height 16
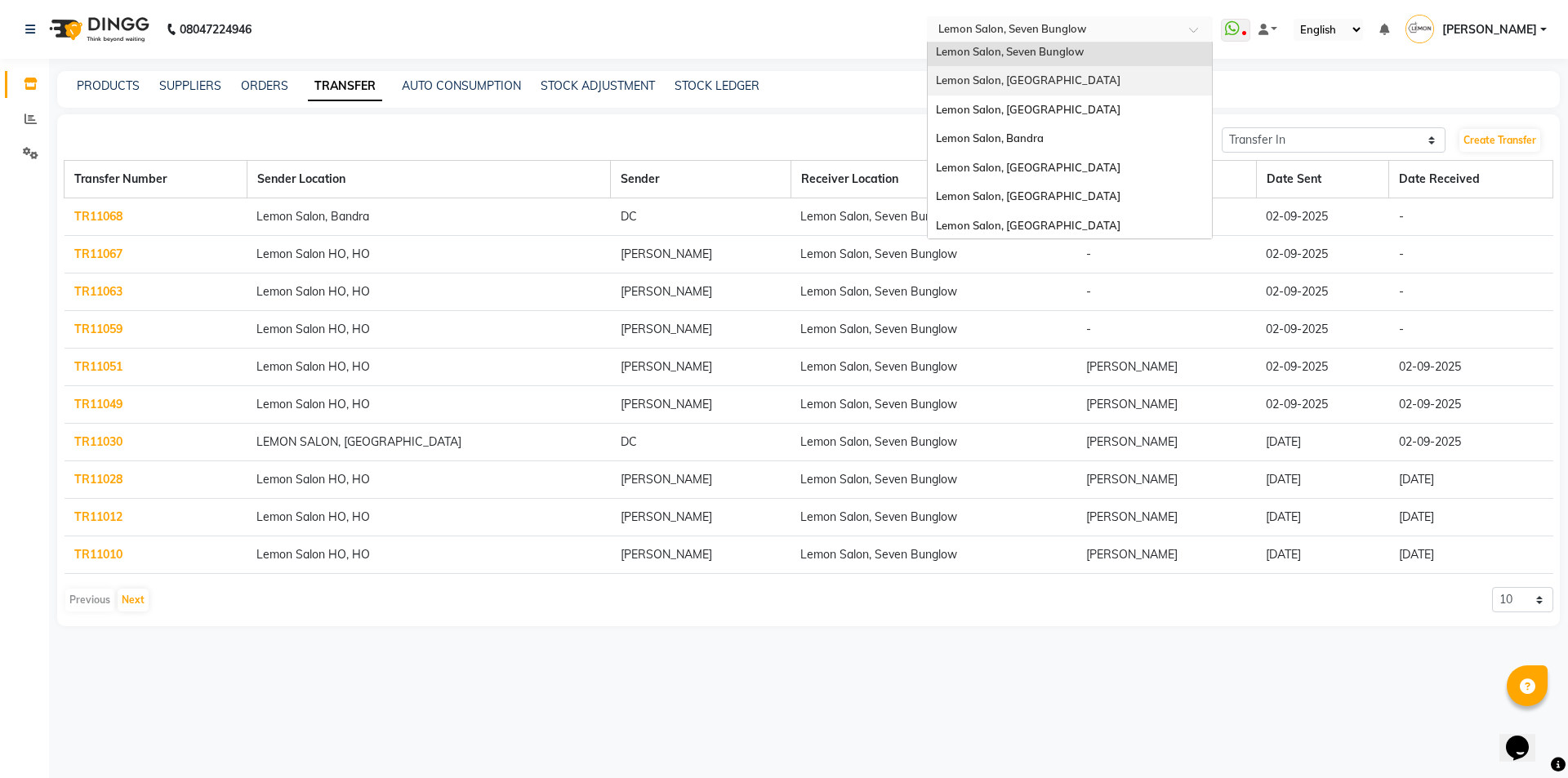
scroll to position [152, 0]
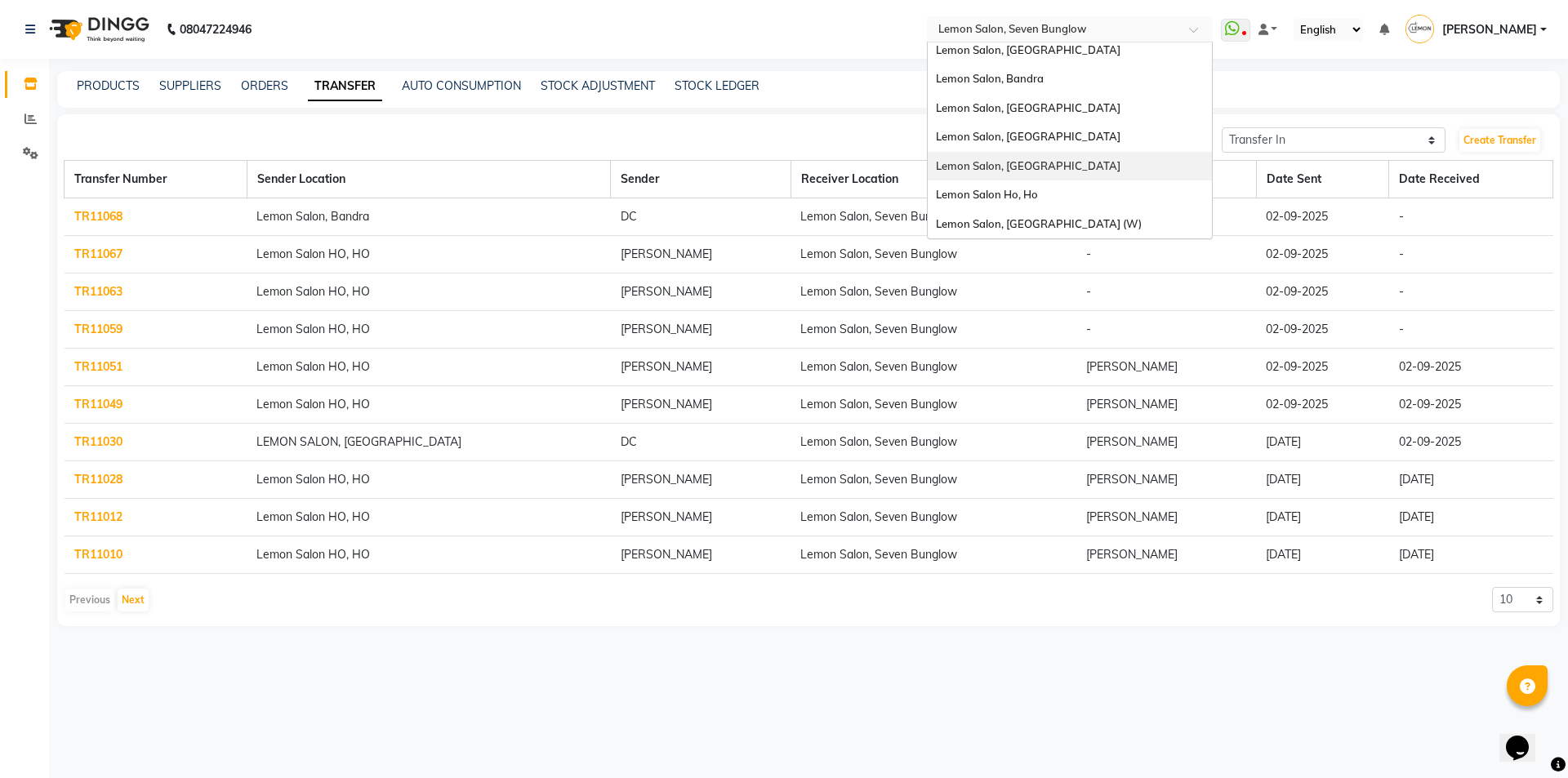
click at [1050, 163] on div "Lemon Salon, [GEOGRAPHIC_DATA]" at bounding box center [1070, 167] width 284 height 29
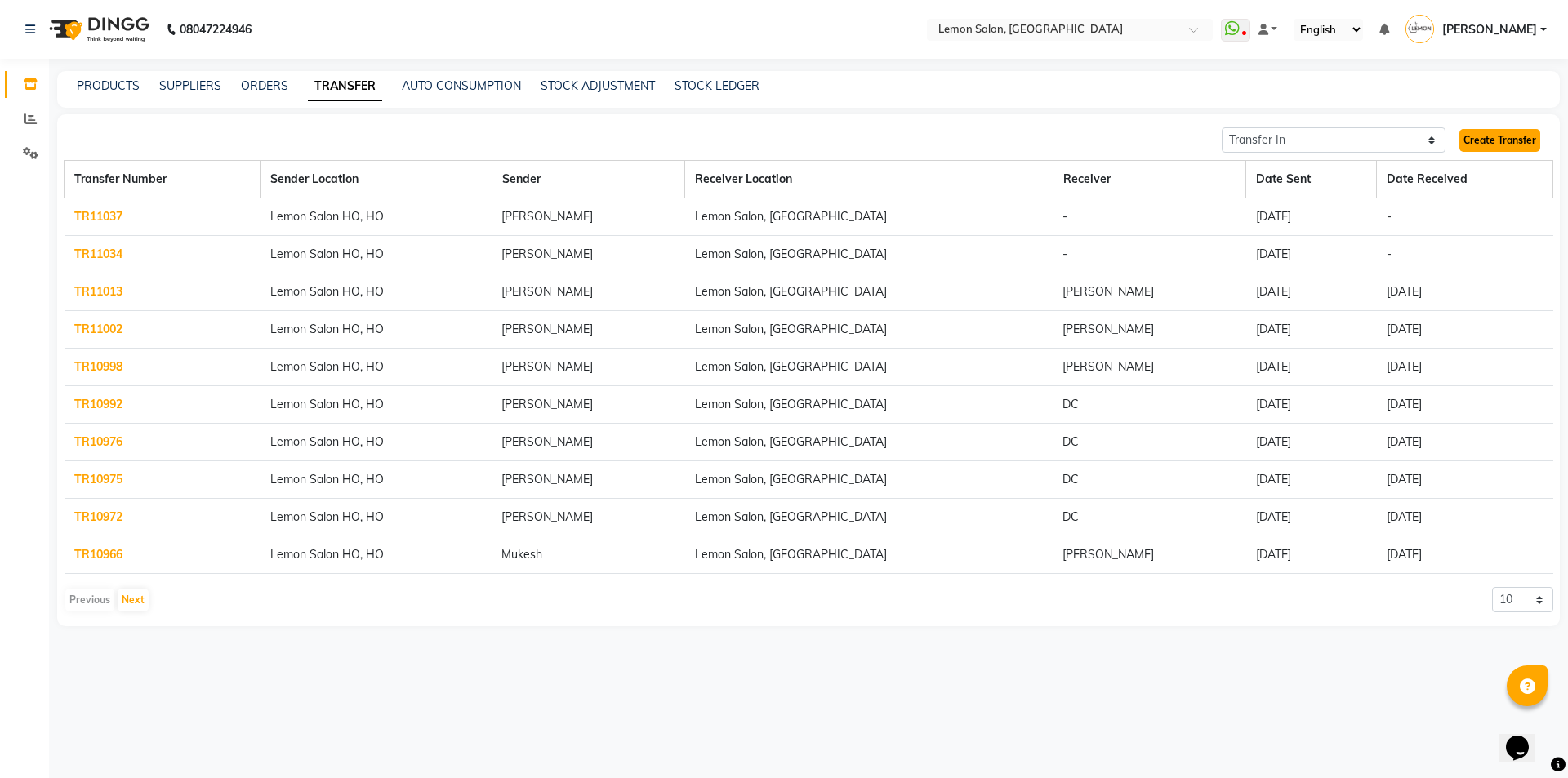
click at [1504, 134] on link "Create Transfer" at bounding box center [1499, 141] width 81 height 23
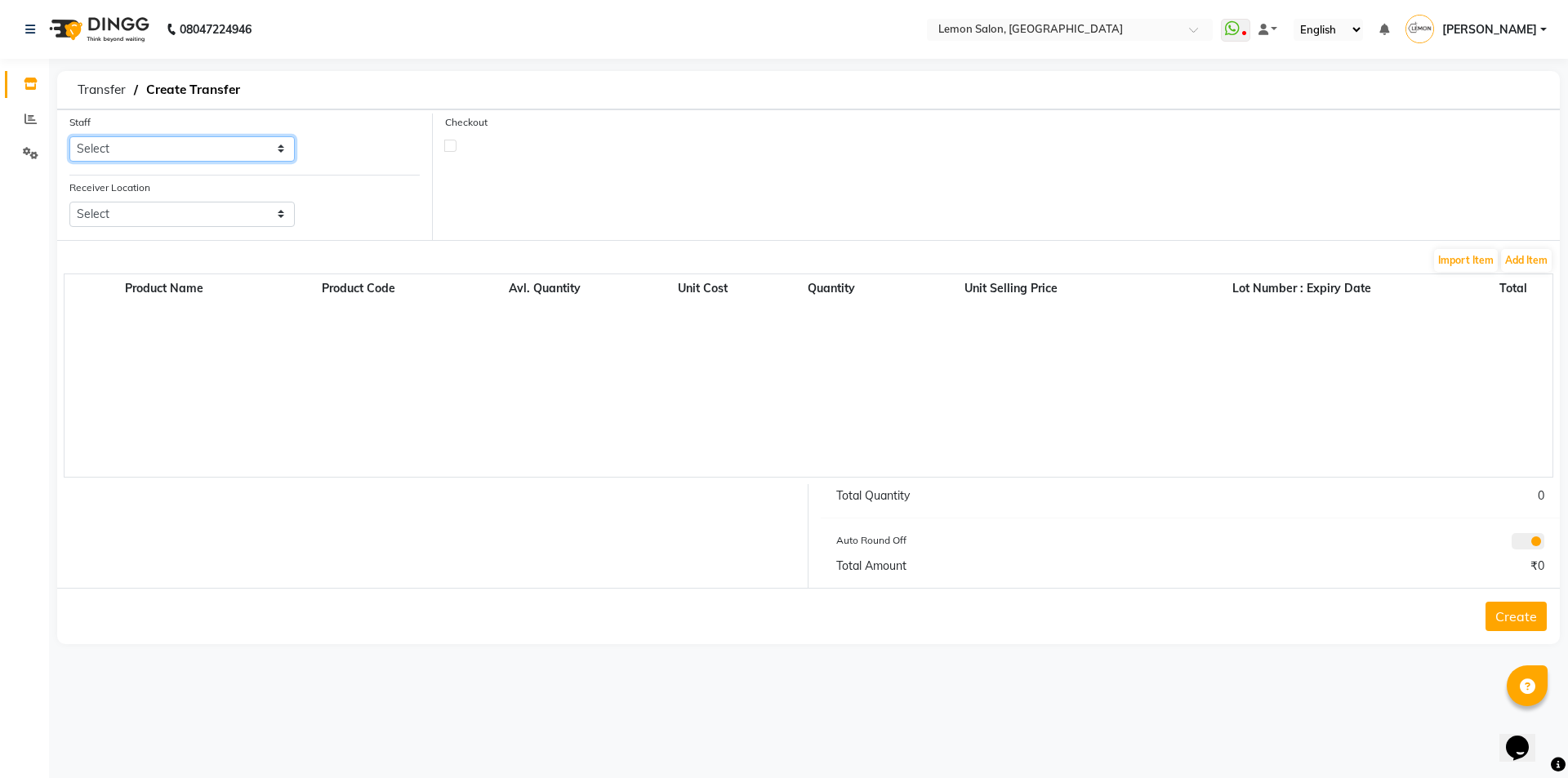
click at [243, 156] on select "Select [PERSON_NAME] [PERSON_NAME] [PERSON_NAME] [PERSON_NAME] [PERSON_NAME] Da…" at bounding box center [182, 149] width 226 height 25
select select "7884"
click at [69, 136] on select "Select [PERSON_NAME] [PERSON_NAME] [PERSON_NAME] [PERSON_NAME] [PERSON_NAME] Da…" at bounding box center [182, 149] width 226 height 25
click at [180, 204] on select "Select Lemon Salon, Lokhandwala [GEOGRAPHIC_DATA], Malad Lemon Salon, Seven Bun…" at bounding box center [182, 214] width 226 height 25
select select "968"
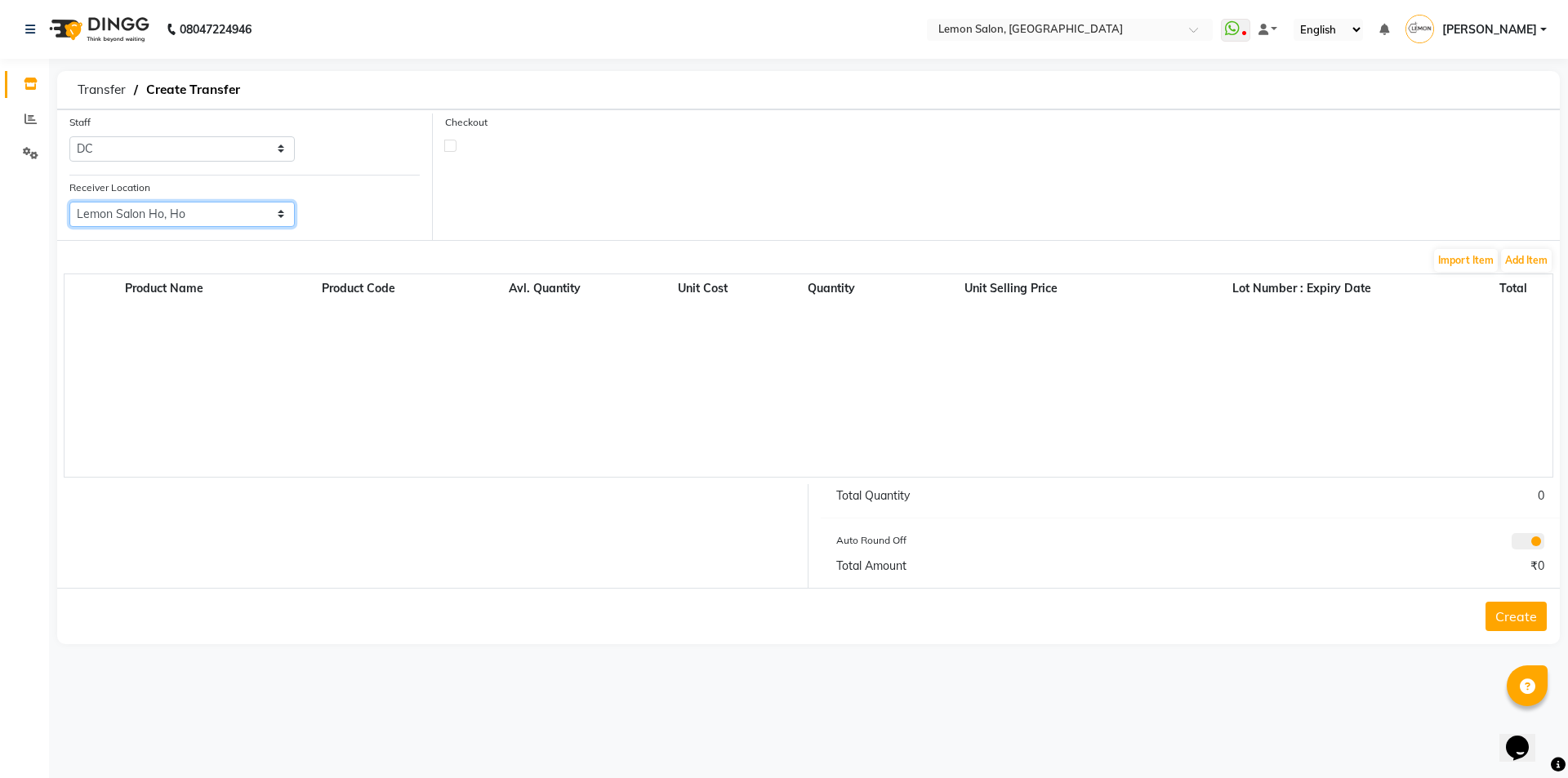
click at [69, 202] on select "Select Lemon Salon, Lokhandwala [GEOGRAPHIC_DATA], Malad Lemon Salon, Seven Bun…" at bounding box center [182, 214] width 226 height 25
click at [454, 148] on label at bounding box center [450, 145] width 12 height 12
click at [454, 148] on input "checkbox" at bounding box center [450, 145] width 11 height 11
checkbox input "true"
select select "true"
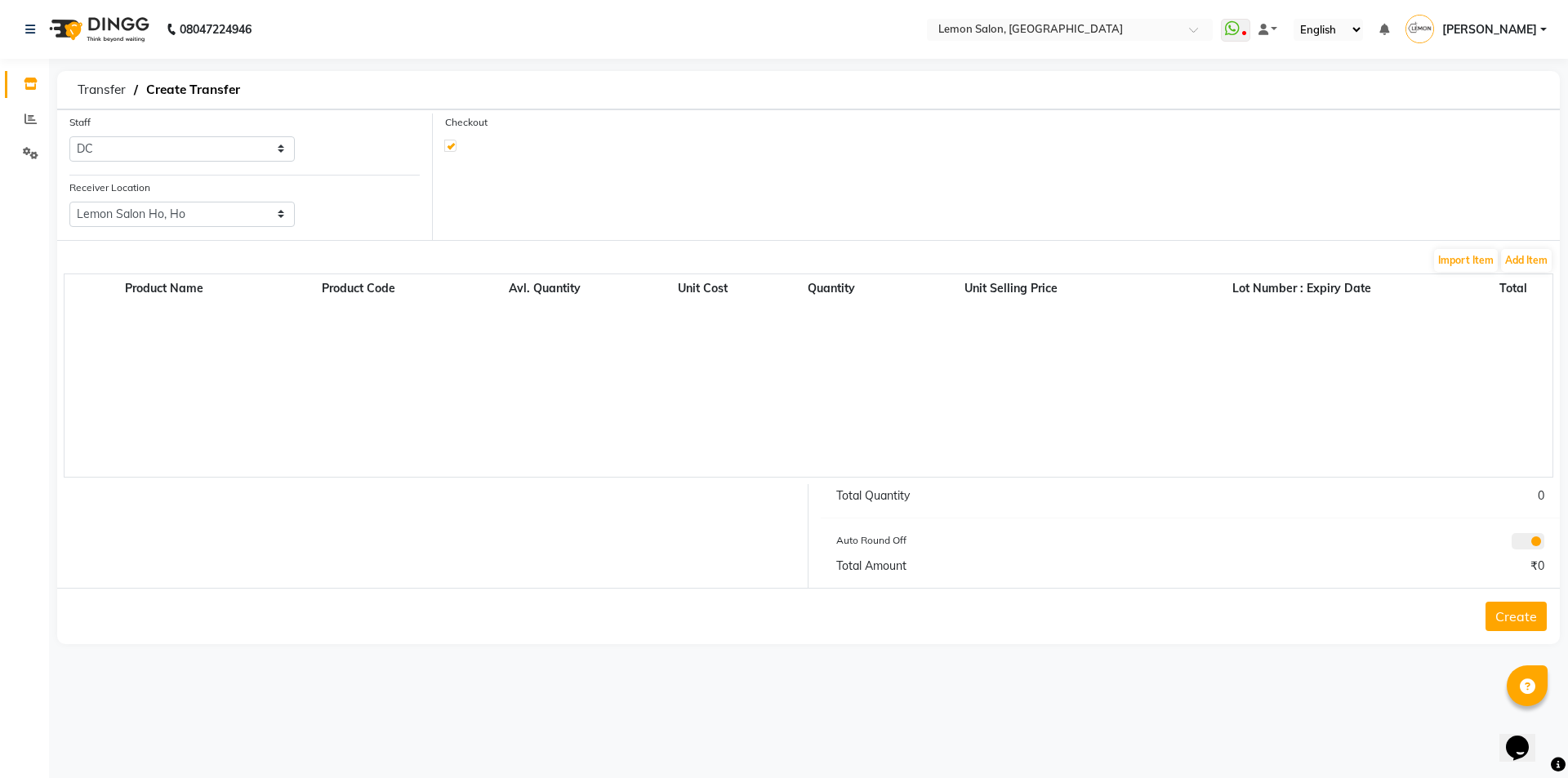
select select "743"
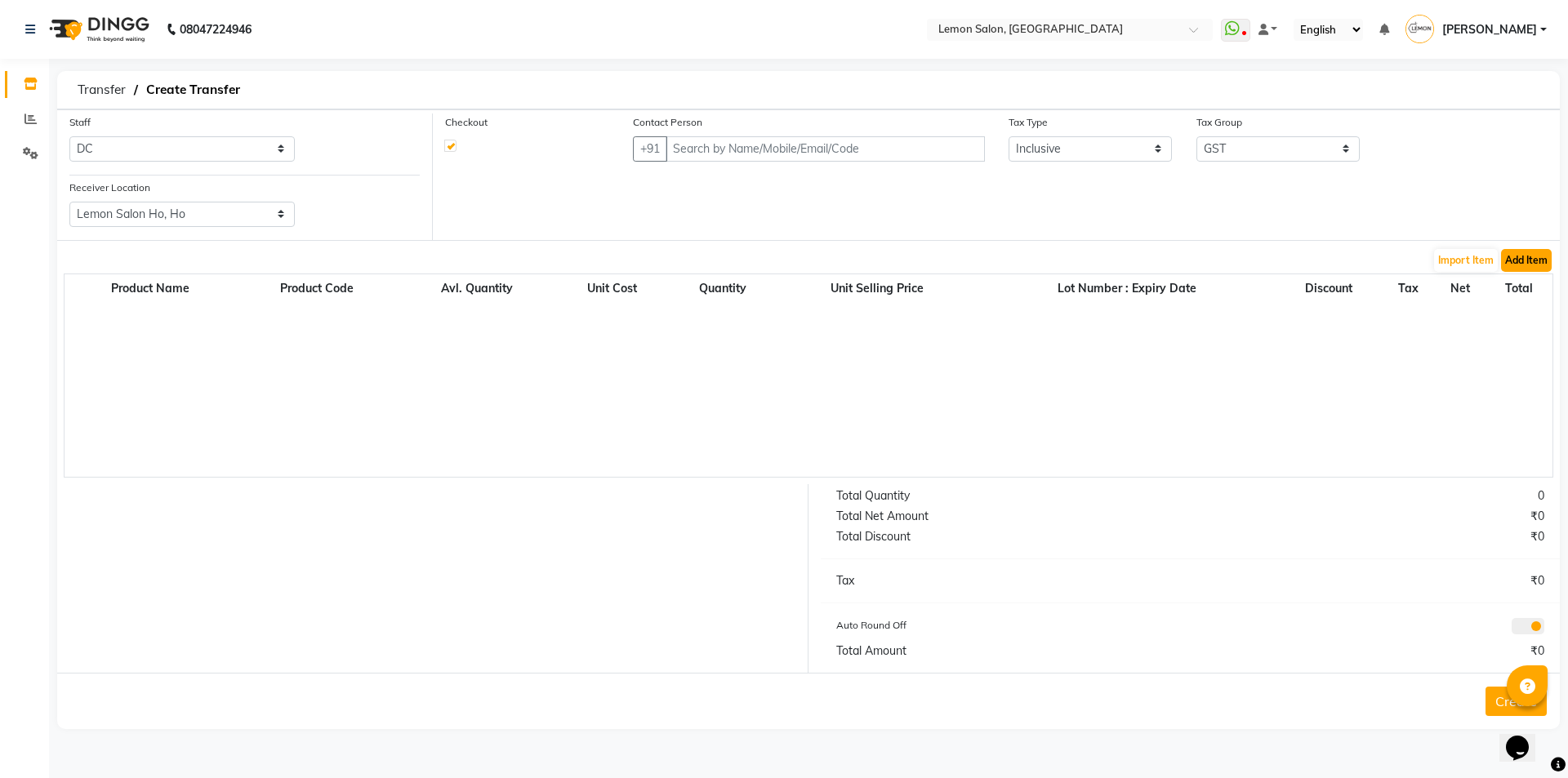
click at [1529, 263] on button "Add Item" at bounding box center [1526, 261] width 51 height 23
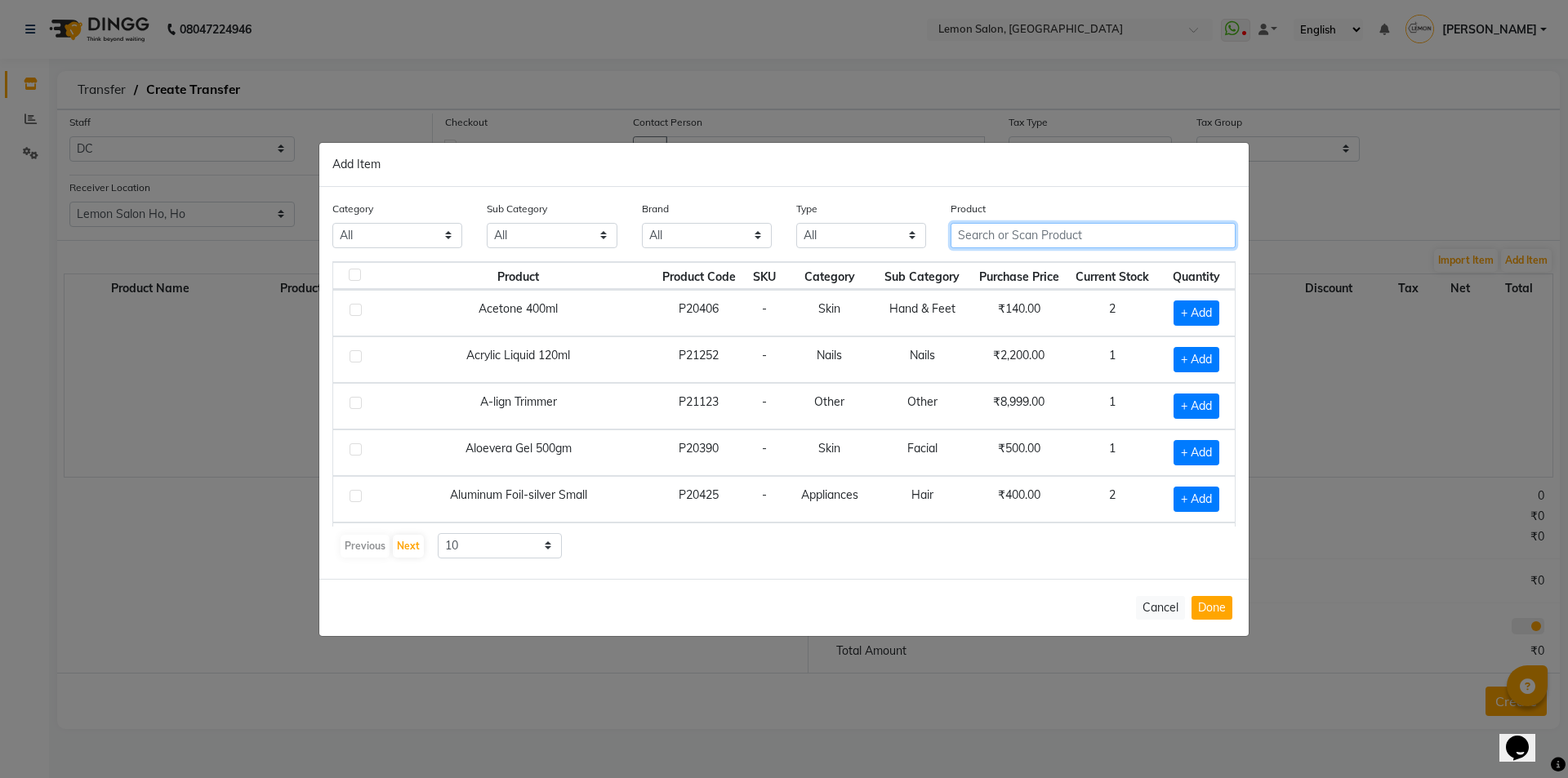
click at [1061, 234] on input "text" at bounding box center [1092, 235] width 285 height 25
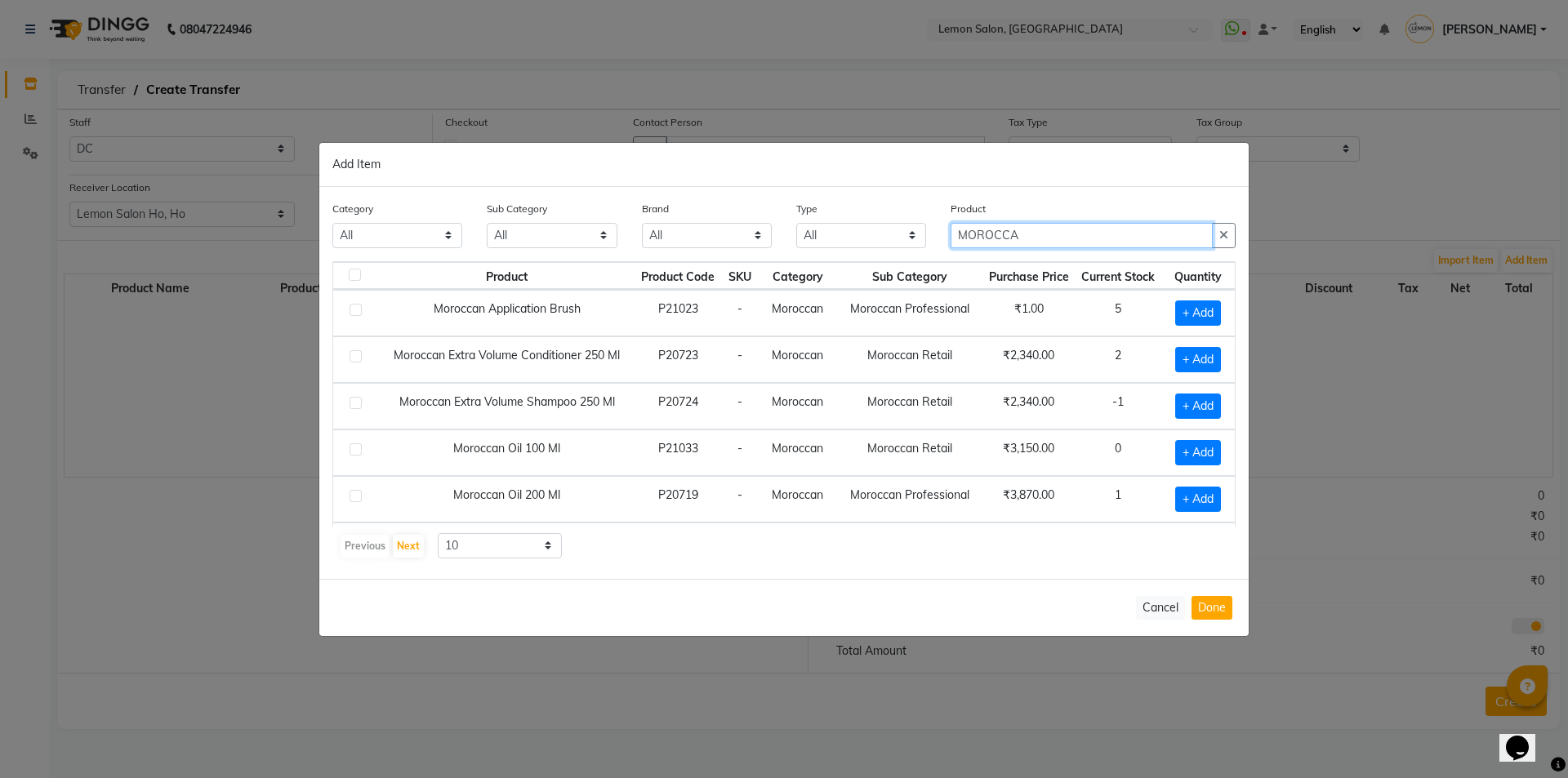
scroll to position [230, 0]
type input "MOROCCA"
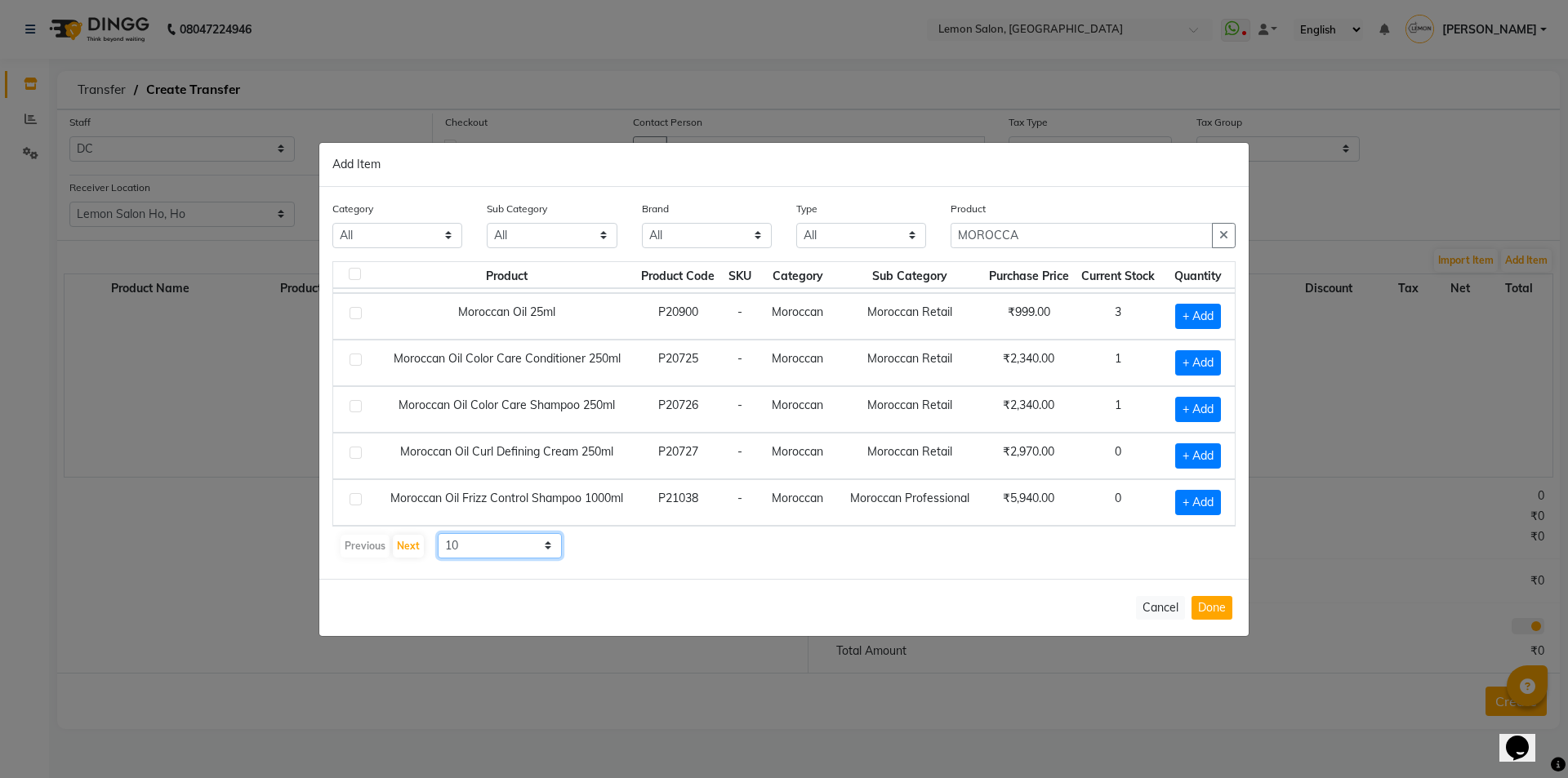
click at [517, 548] on select "10 50 100" at bounding box center [500, 546] width 124 height 25
select select "50"
click at [438, 534] on select "10 50 100" at bounding box center [500, 546] width 124 height 25
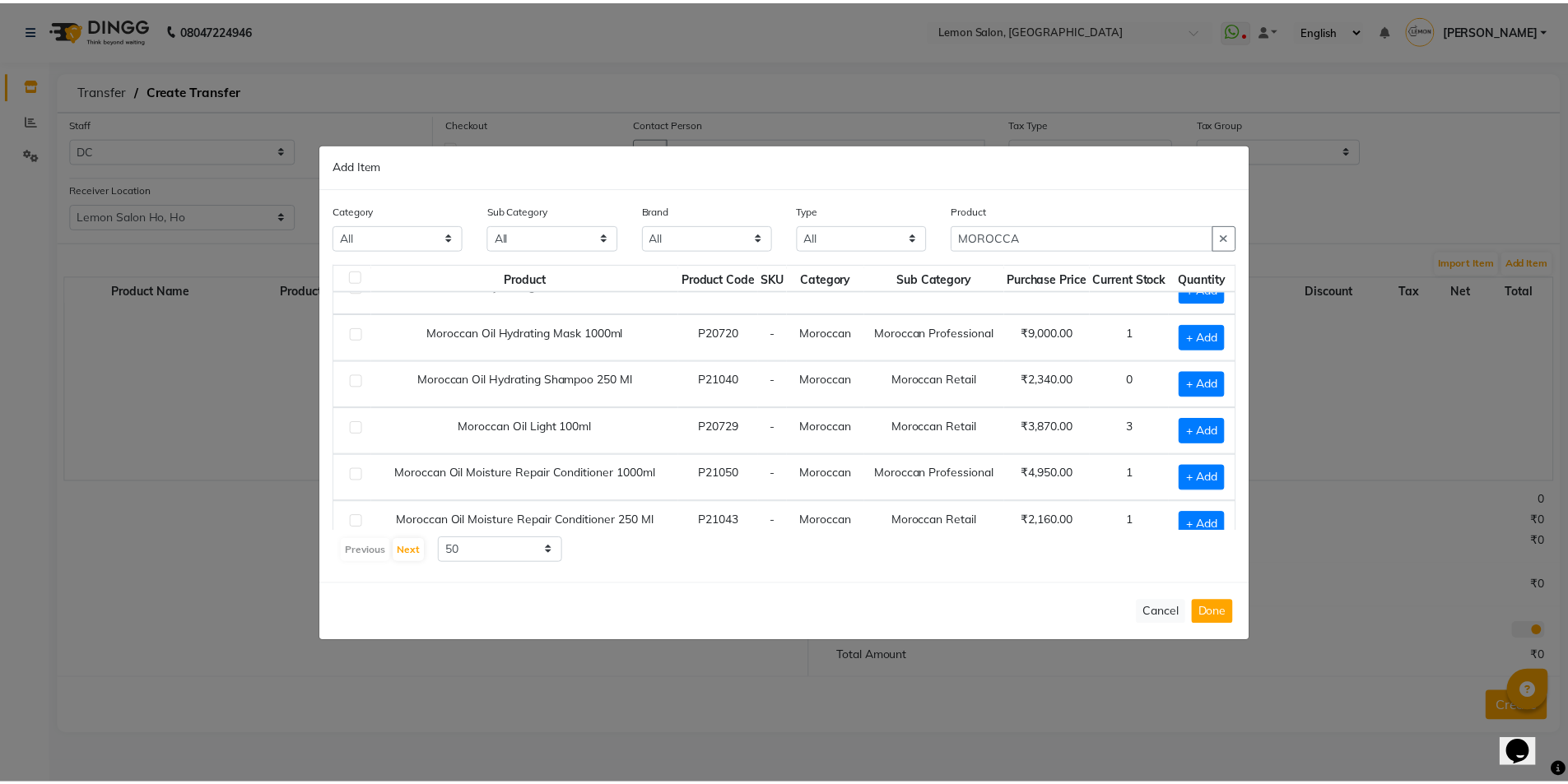
scroll to position [552, 0]
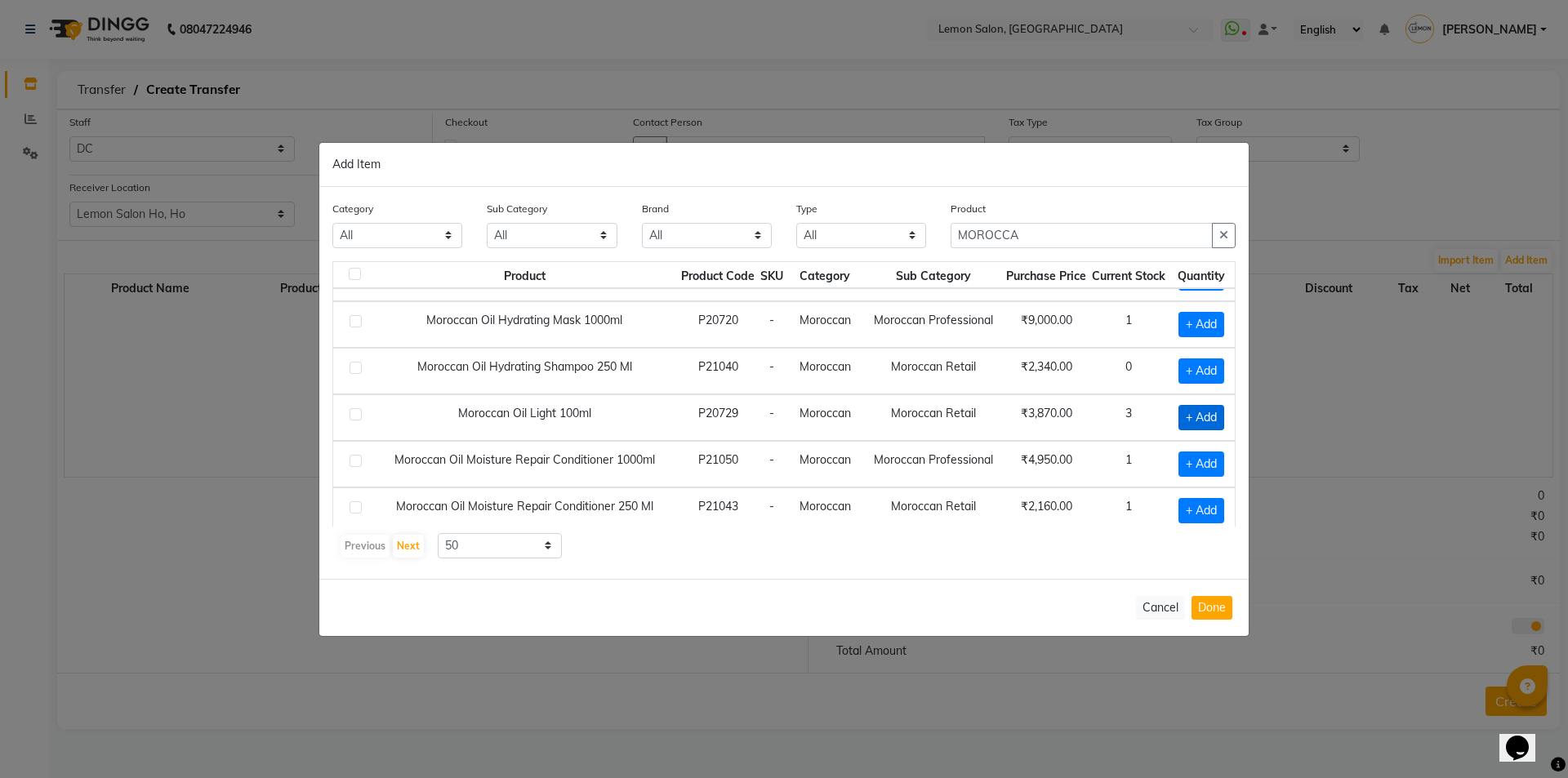
click at [1197, 416] on span "+ Add" at bounding box center [1201, 418] width 46 height 25
checkbox input "true"
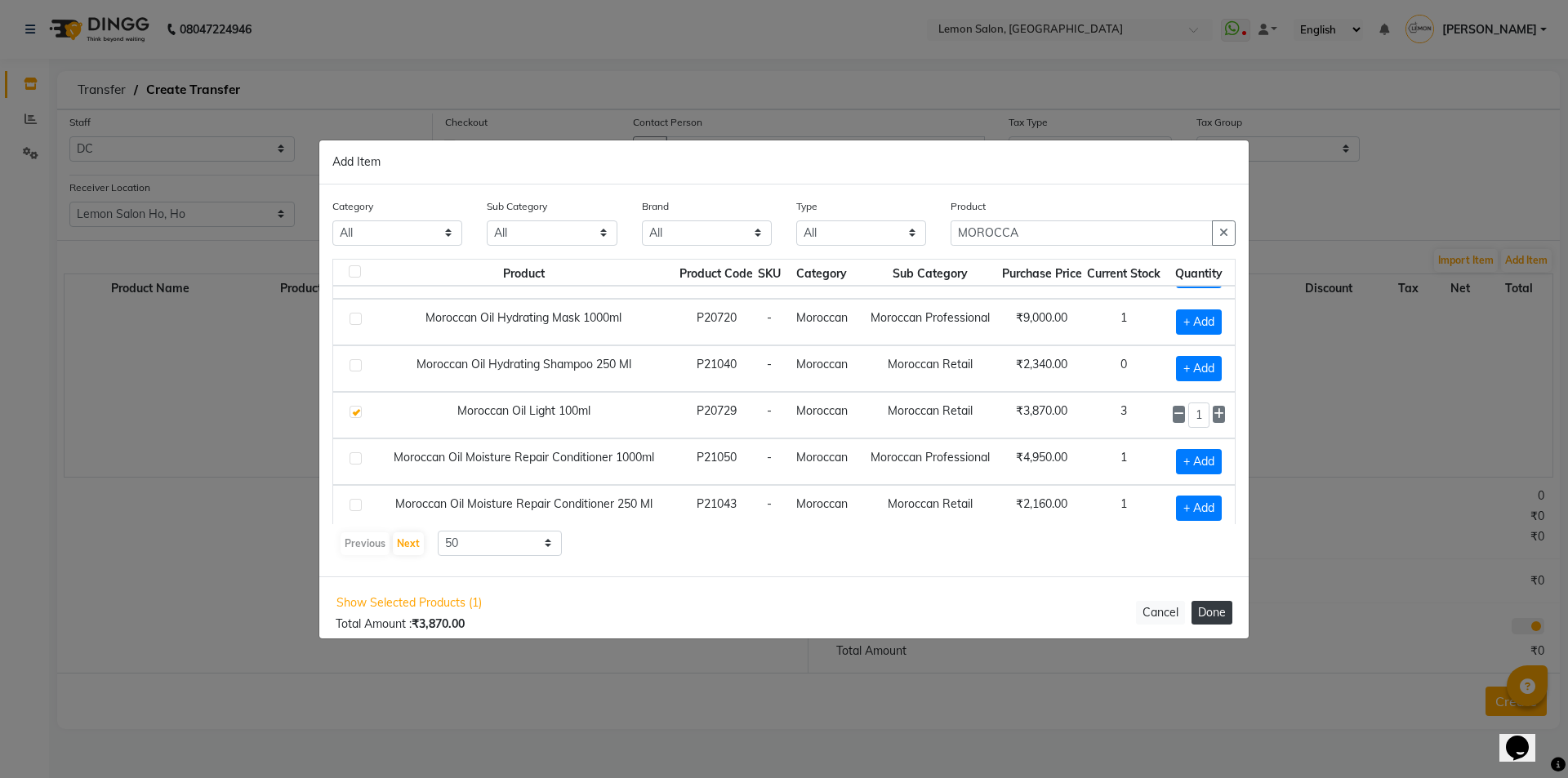
click at [1193, 607] on button "Done" at bounding box center [1212, 613] width 41 height 24
select select "743"
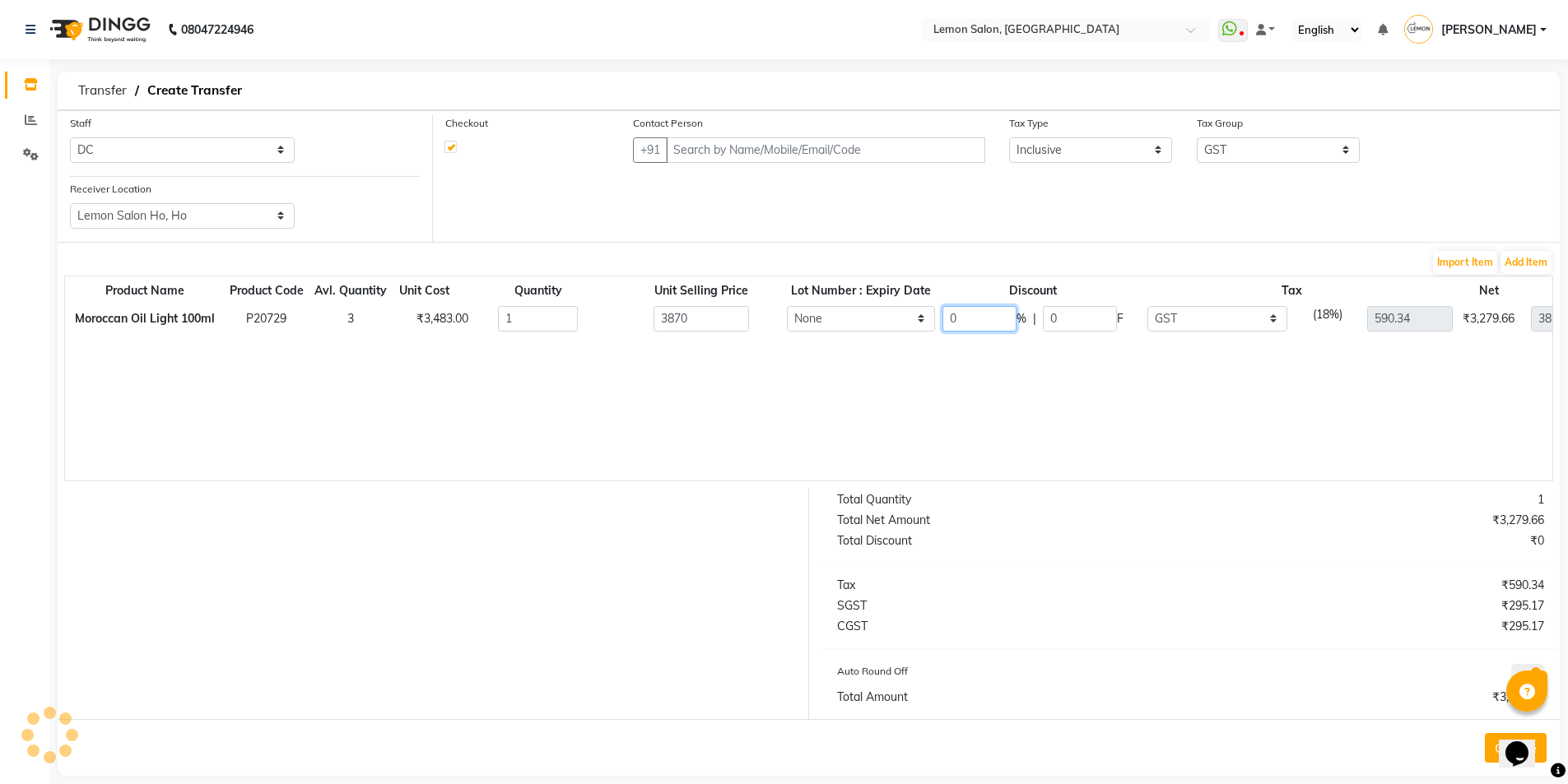
click at [968, 330] on input "0" at bounding box center [979, 319] width 74 height 26
type input "30"
type input "1161"
type input "413.24"
type input "2709"
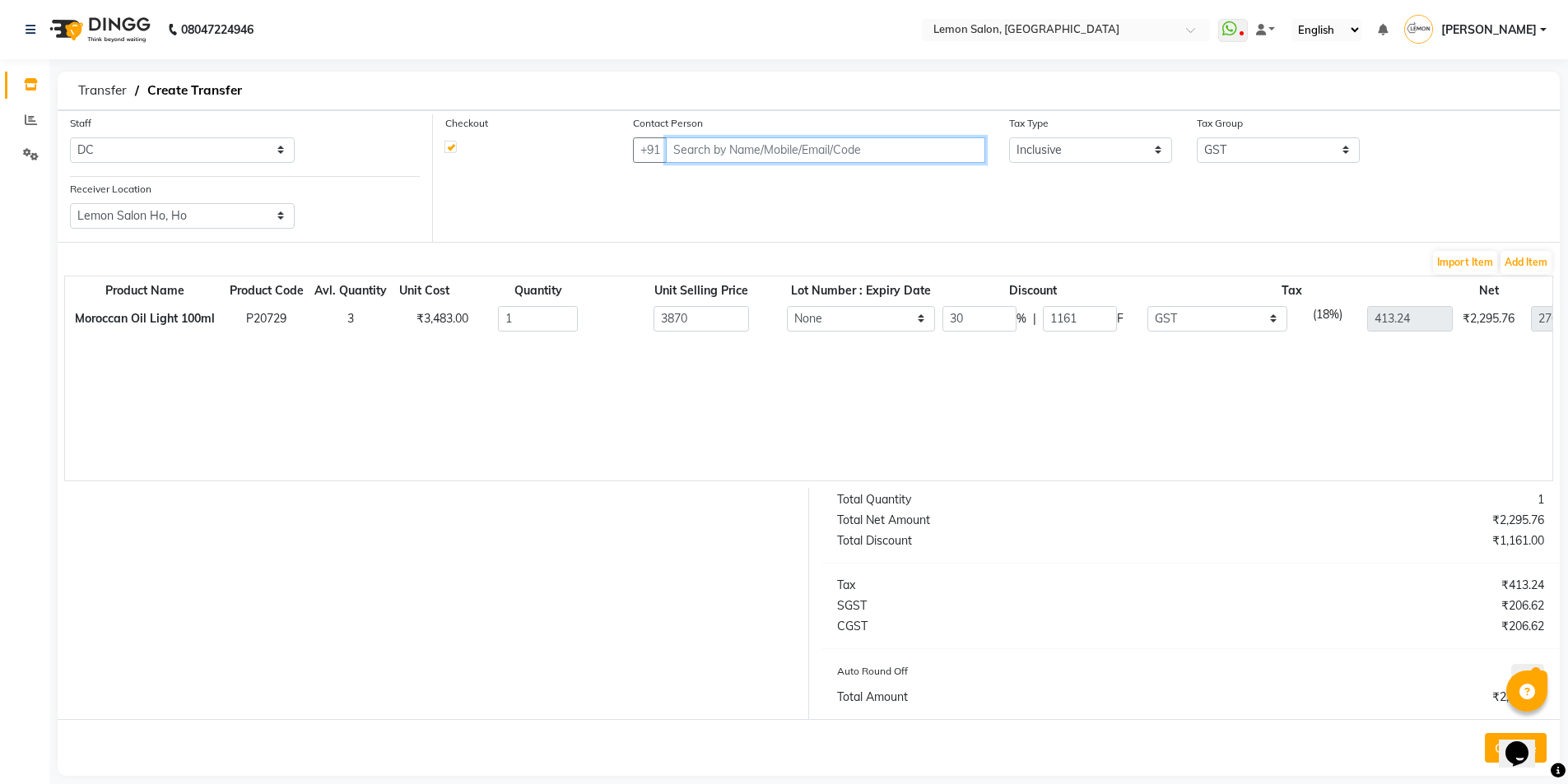
click at [820, 159] on input "text" at bounding box center [825, 150] width 319 height 26
click at [796, 183] on ngb-highlight "82******55" at bounding box center [830, 185] width 68 height 16
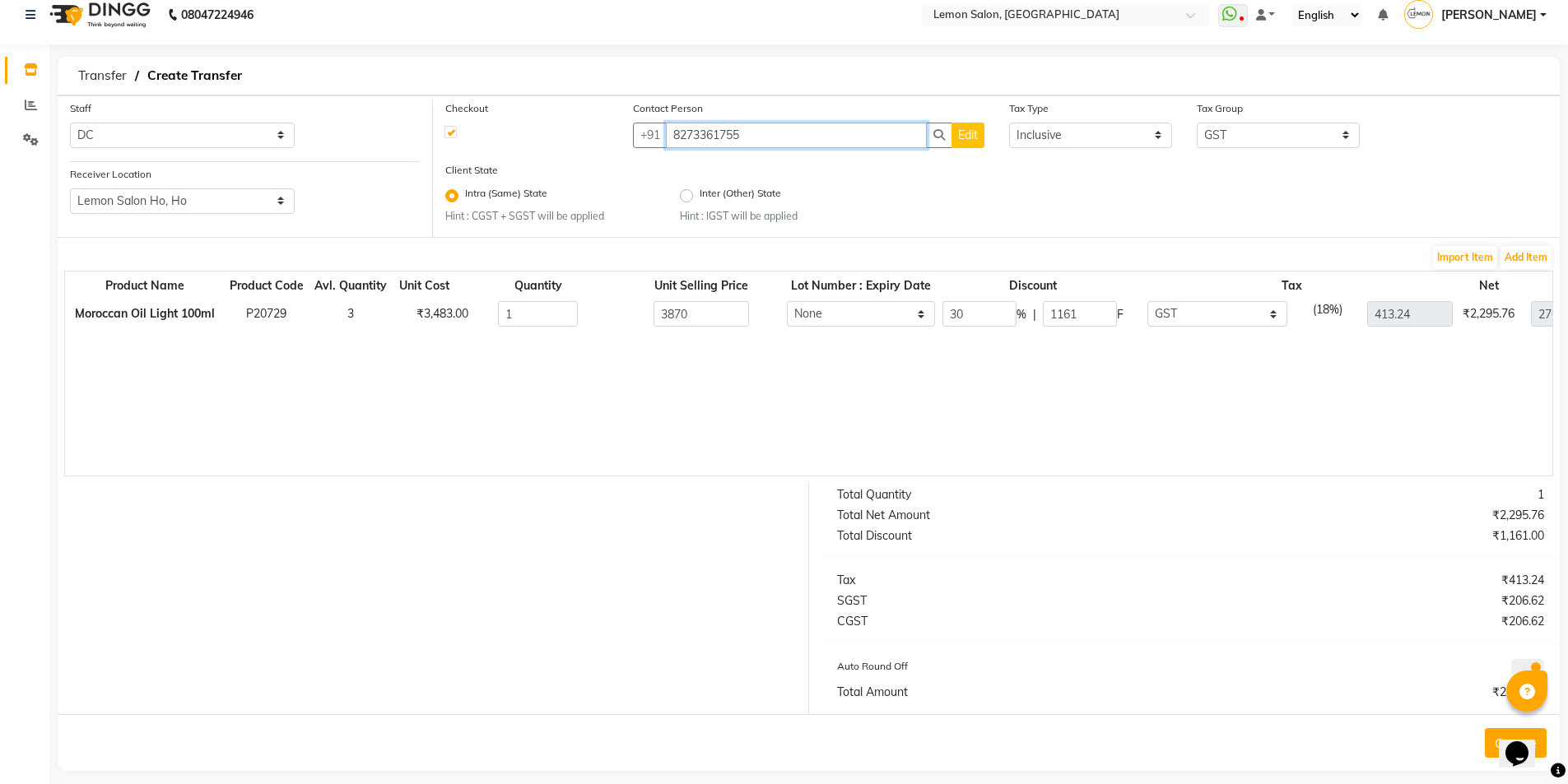
scroll to position [30, 0]
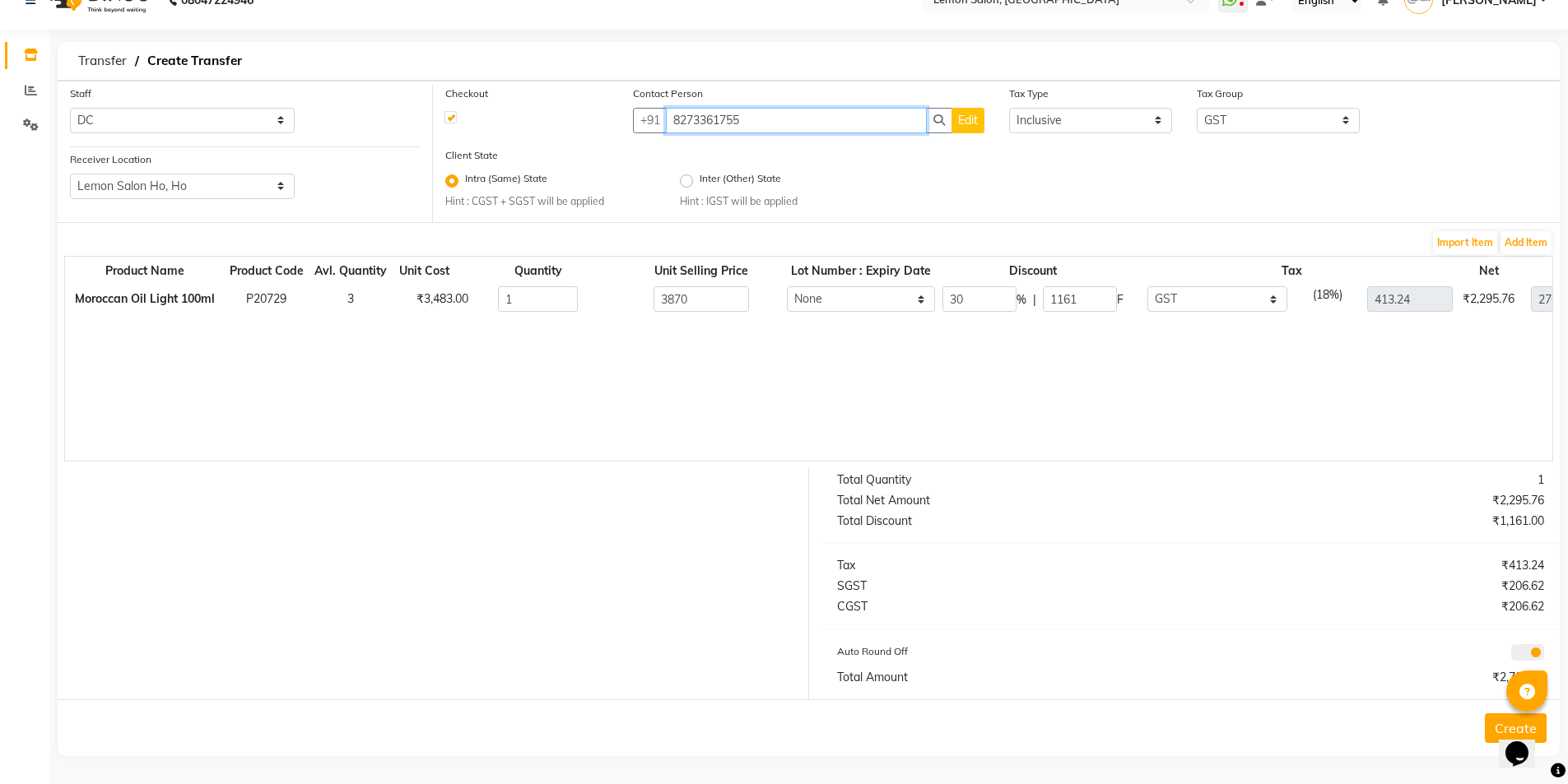
type input "8273361755"
click at [1490, 729] on button "Create" at bounding box center [1515, 729] width 62 height 30
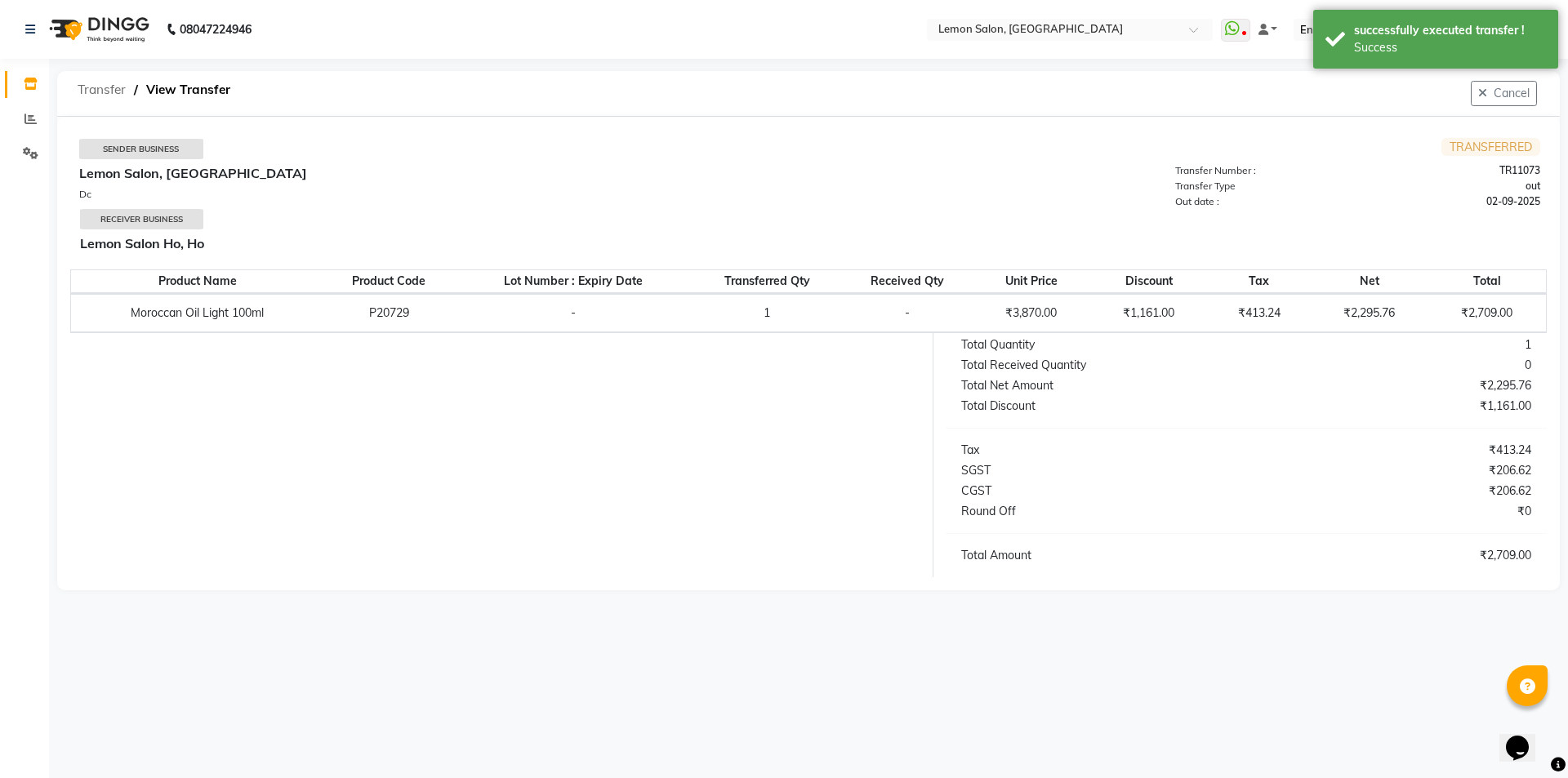
click at [104, 90] on span "Transfer" at bounding box center [101, 90] width 65 height 29
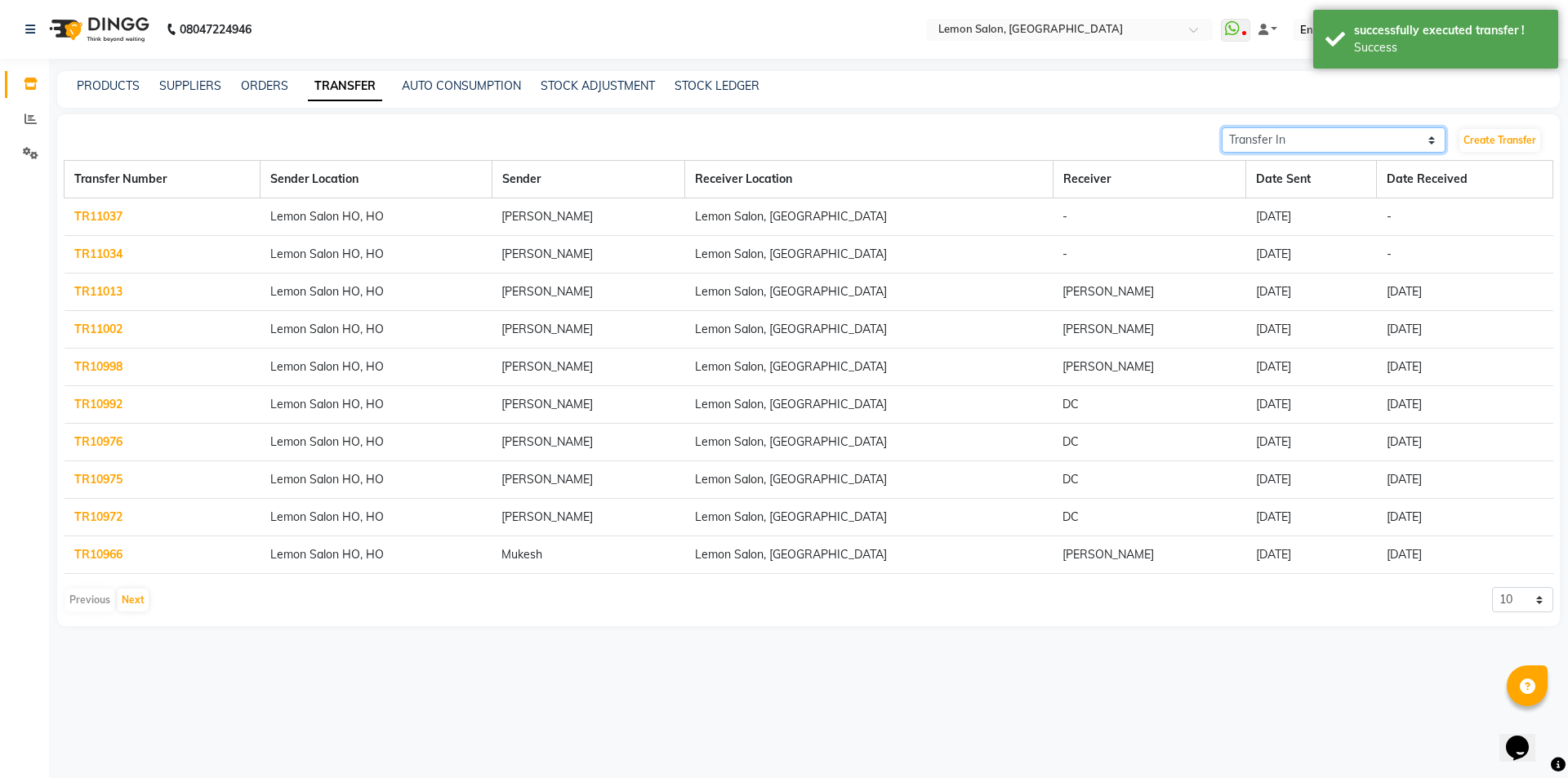
click at [1333, 134] on select "Transfer In Transfer Out" at bounding box center [1333, 140] width 224 height 25
select select "sender"
click at [1222, 127] on select "Transfer In Transfer Out" at bounding box center [1333, 140] width 224 height 25
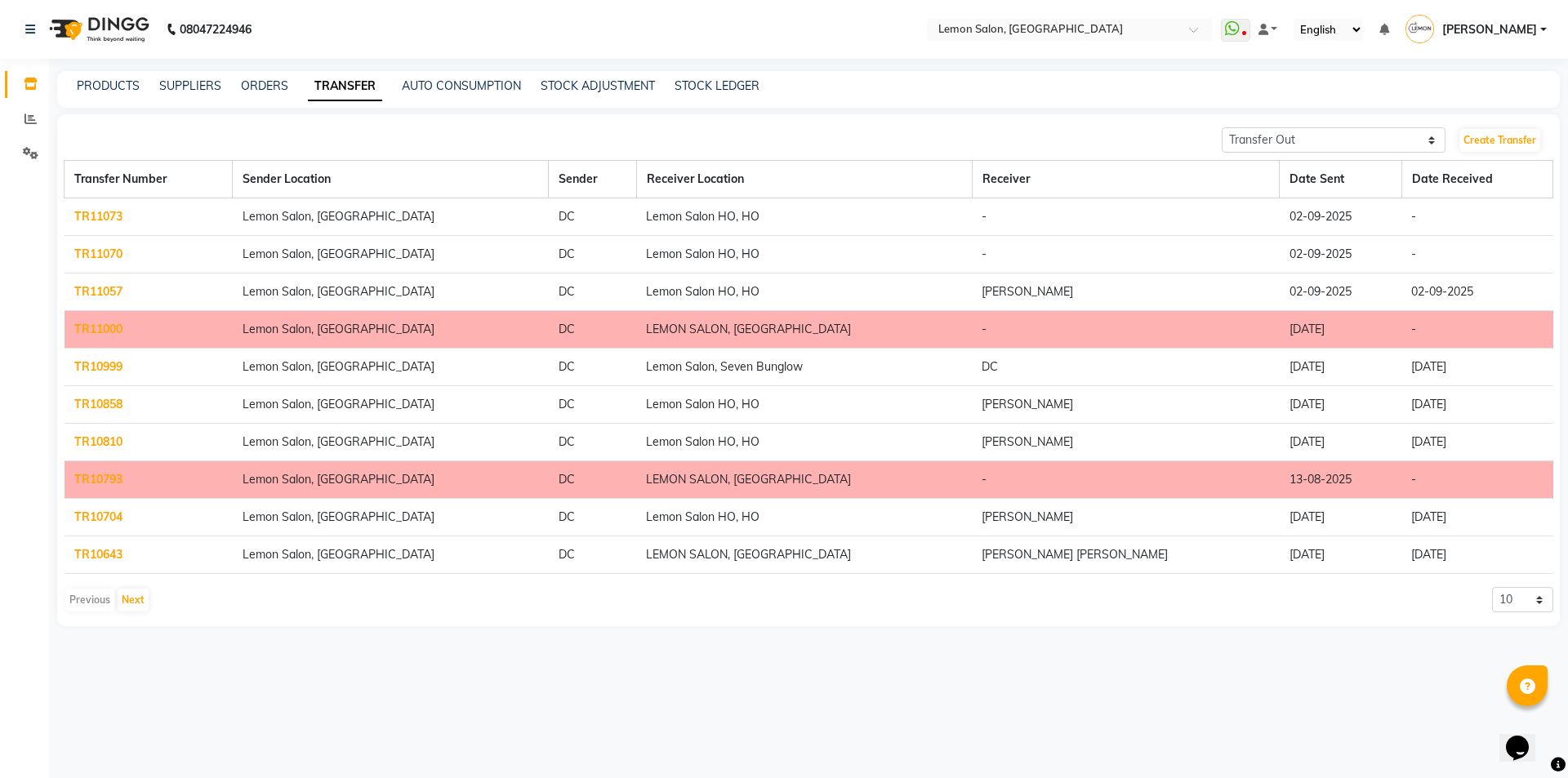
click at [105, 249] on link "TR11070" at bounding box center [98, 254] width 48 height 15
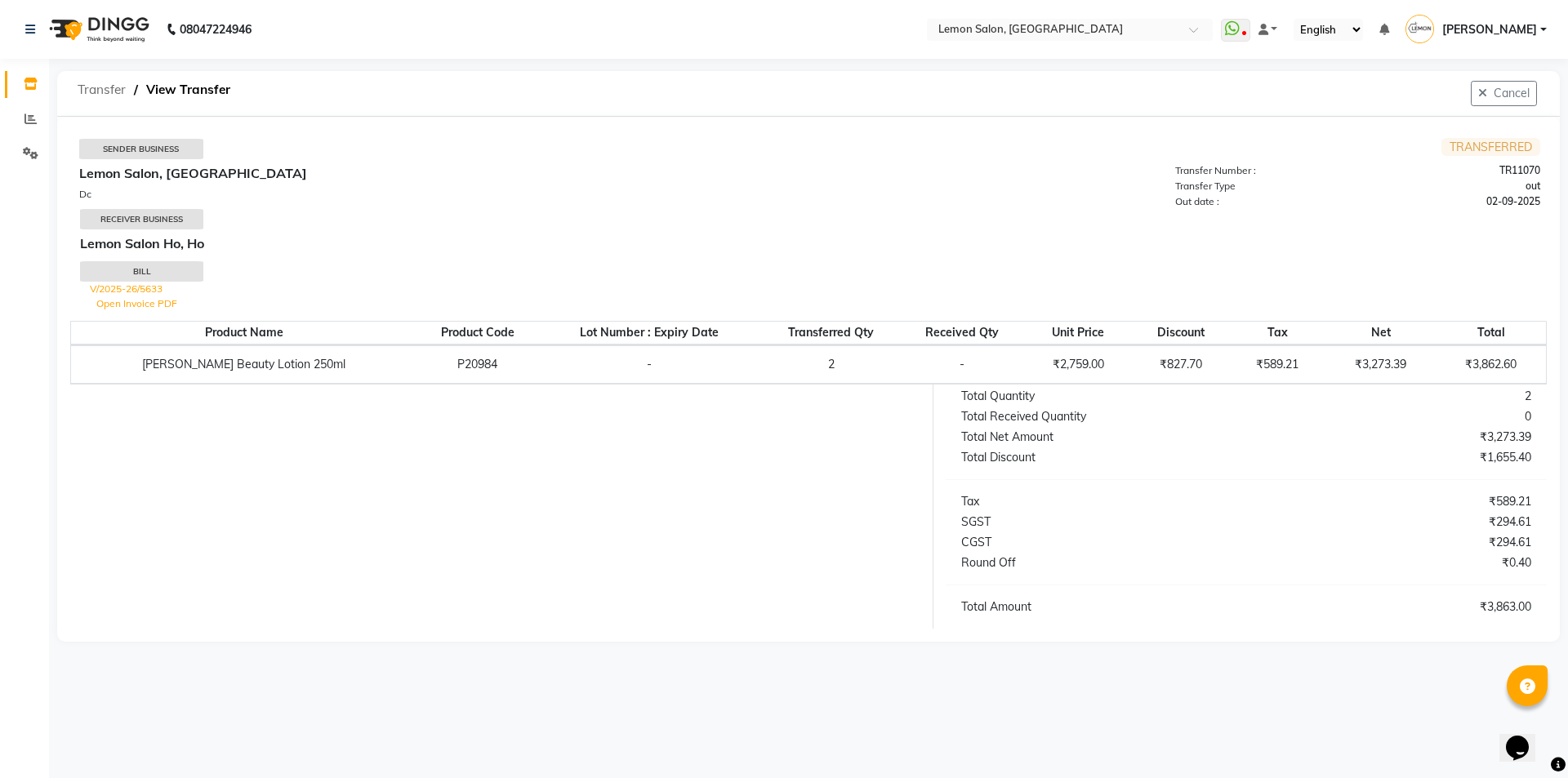
click at [117, 90] on span "Transfer" at bounding box center [101, 90] width 65 height 29
select select "sender"
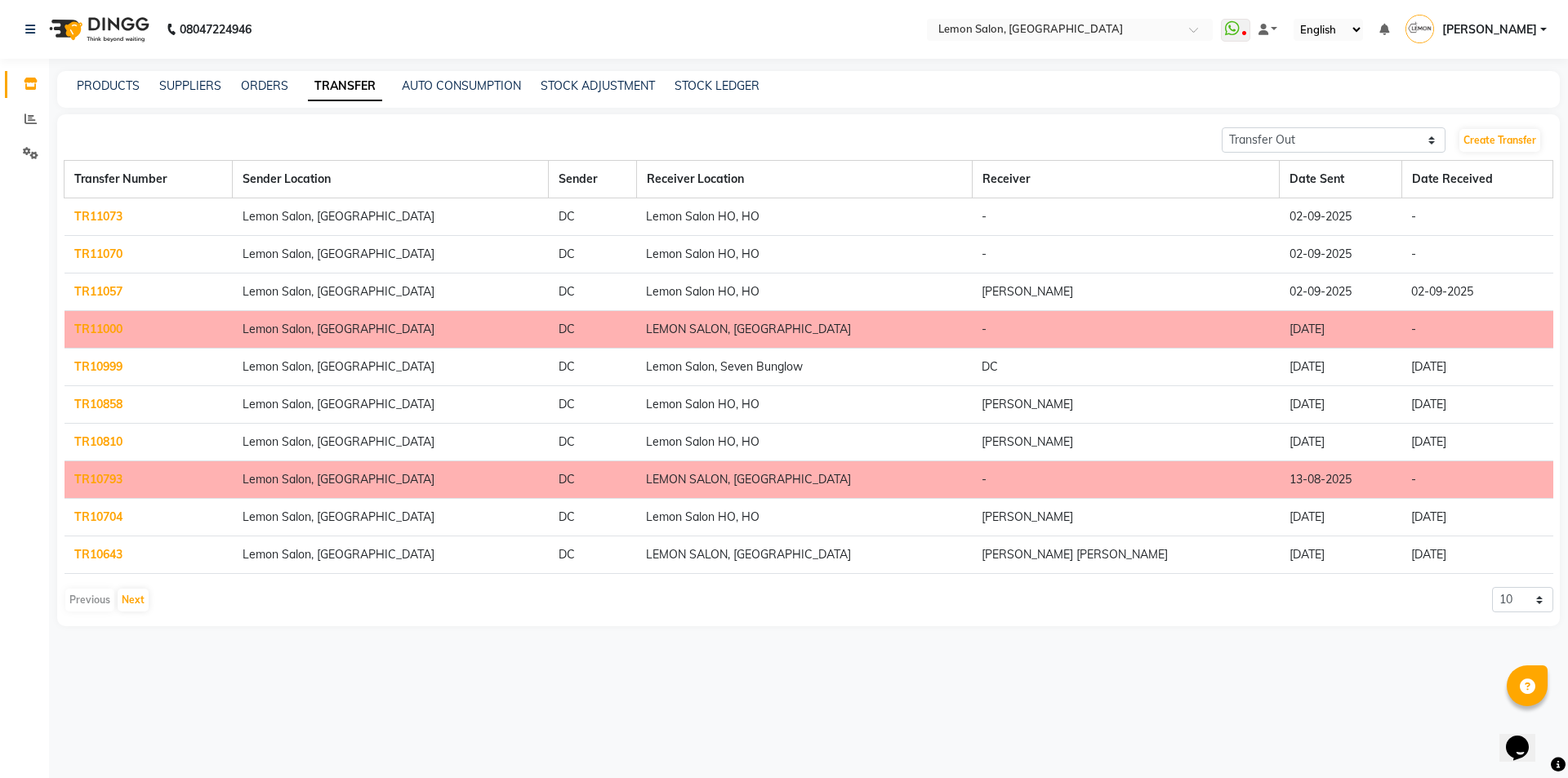
click at [105, 213] on link "TR11073" at bounding box center [98, 217] width 48 height 15
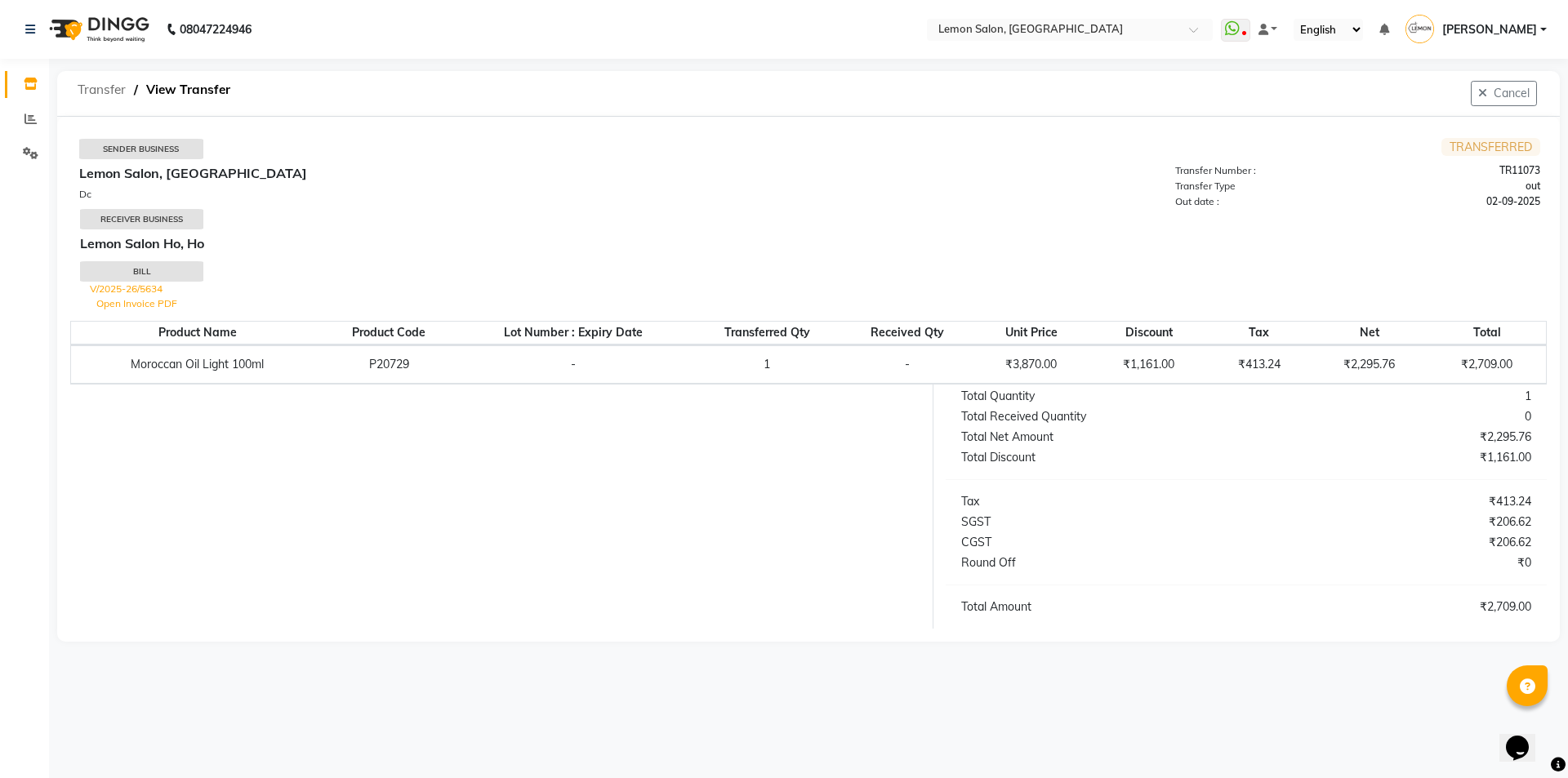
click at [99, 89] on span "Transfer" at bounding box center [101, 90] width 65 height 29
select select "sender"
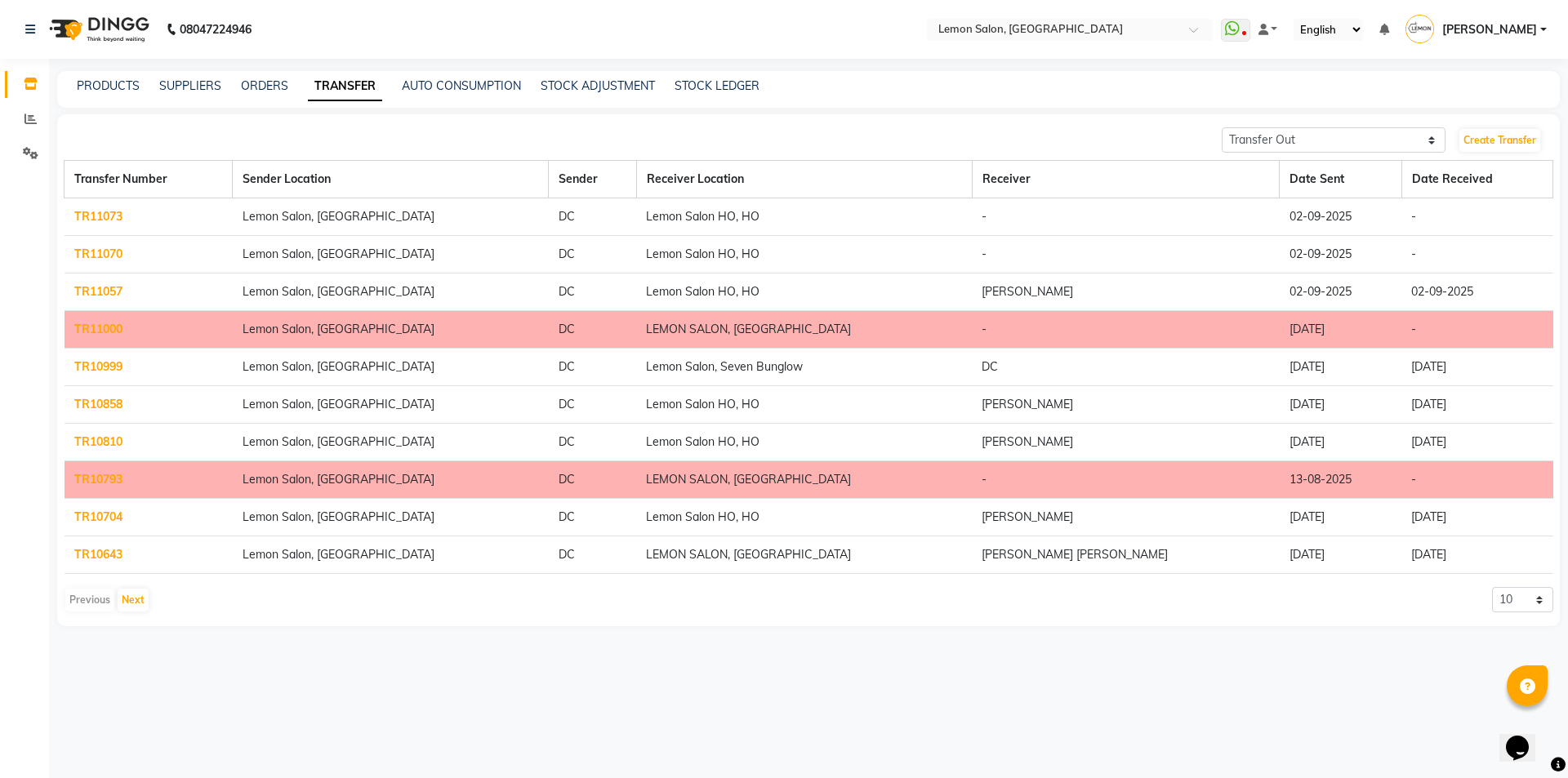
click at [1319, 156] on div "Transfer In Transfer Out Create Transfer Transfer Number Sender Location Sender…" at bounding box center [808, 370] width 1503 height 512
click at [1319, 140] on select "Transfer In Transfer Out" at bounding box center [1333, 140] width 224 height 25
click at [1222, 127] on select "Transfer In Transfer Out" at bounding box center [1333, 140] width 224 height 25
click at [1061, 33] on input "text" at bounding box center [1053, 31] width 237 height 16
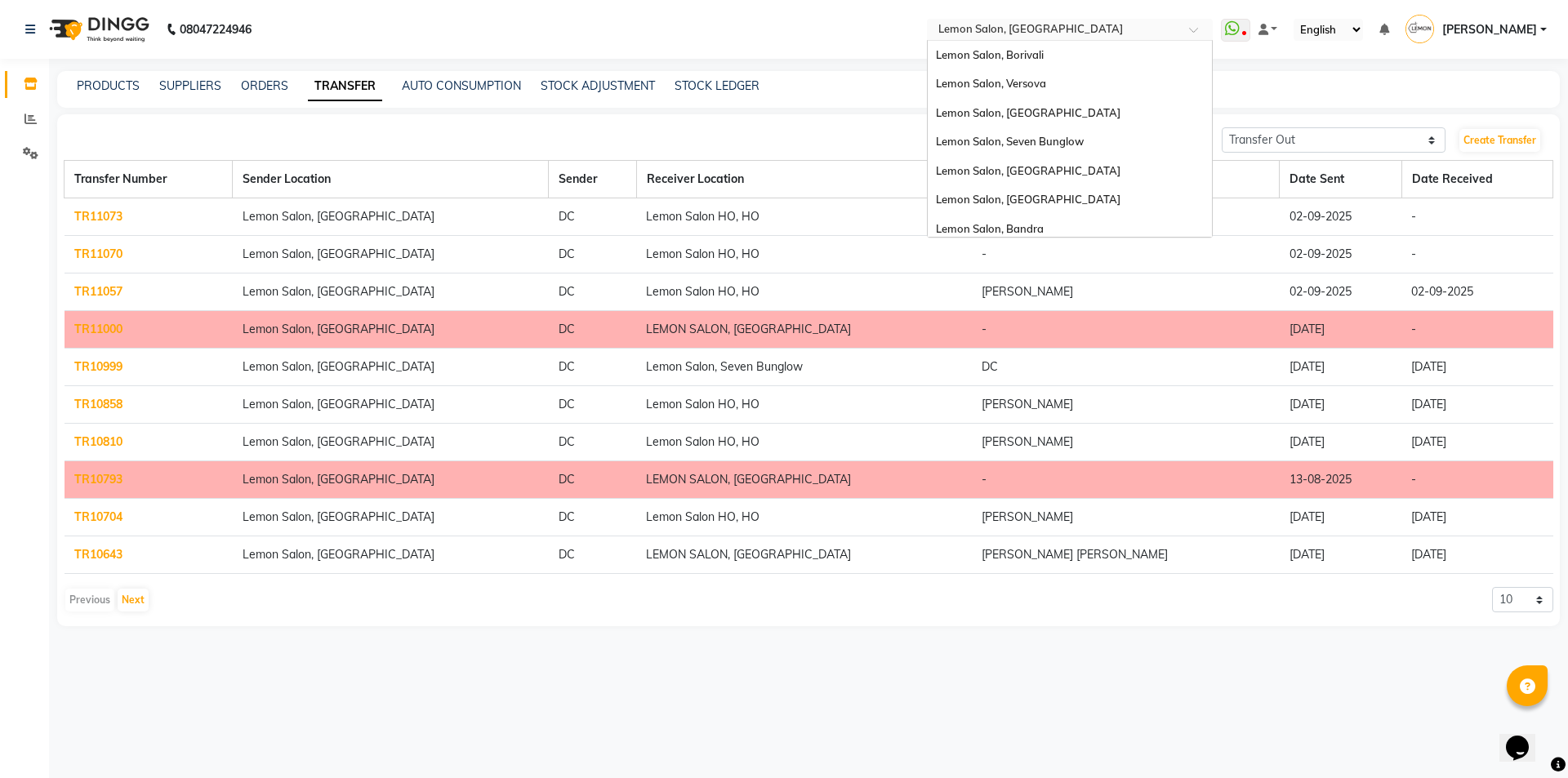
scroll to position [152, 0]
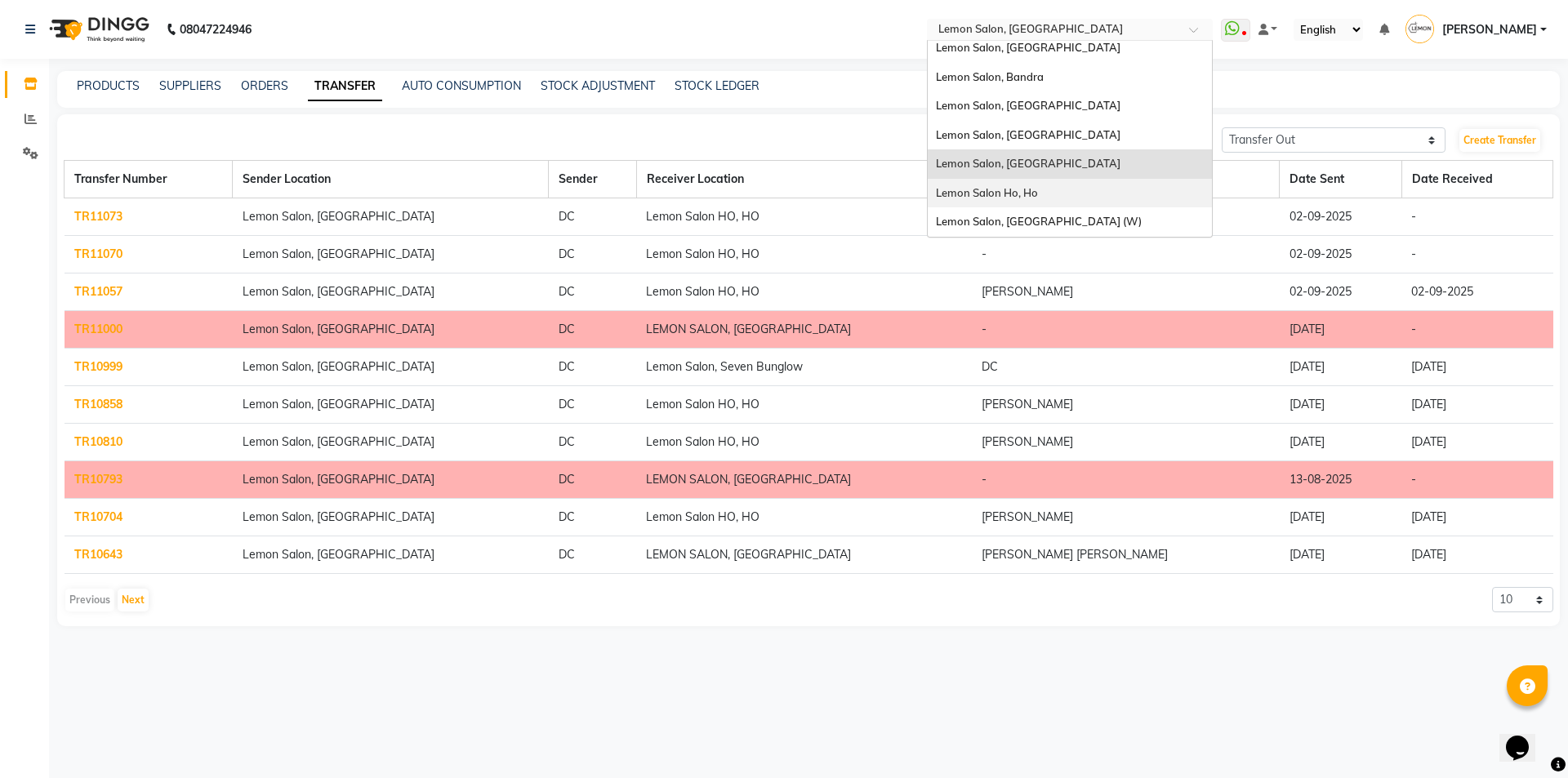
click at [1043, 181] on div "Lemon Salon Ho, Ho" at bounding box center [1070, 194] width 284 height 29
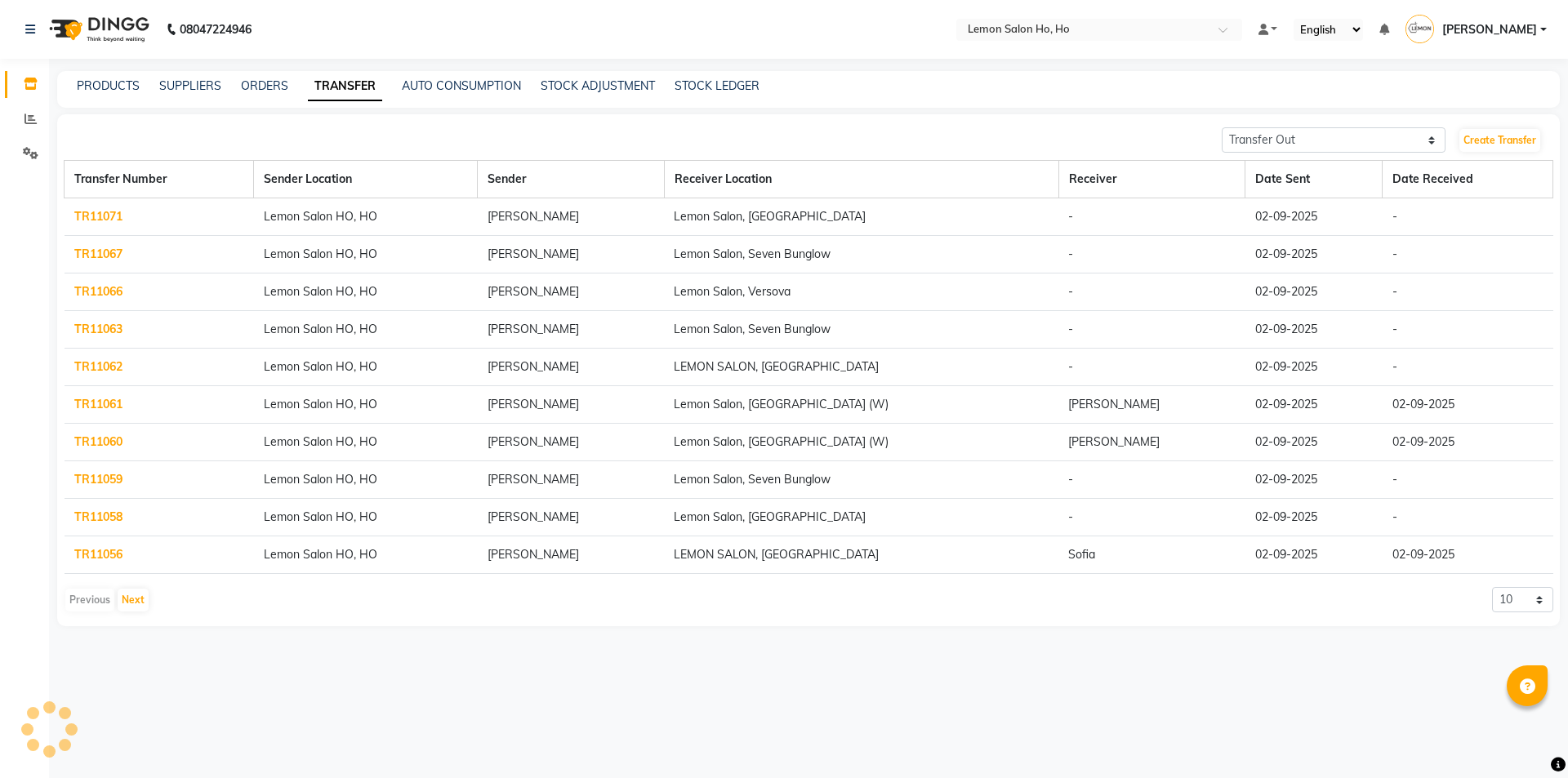
select select "sender"
click at [1471, 142] on link "Create Transfer" at bounding box center [1499, 141] width 81 height 23
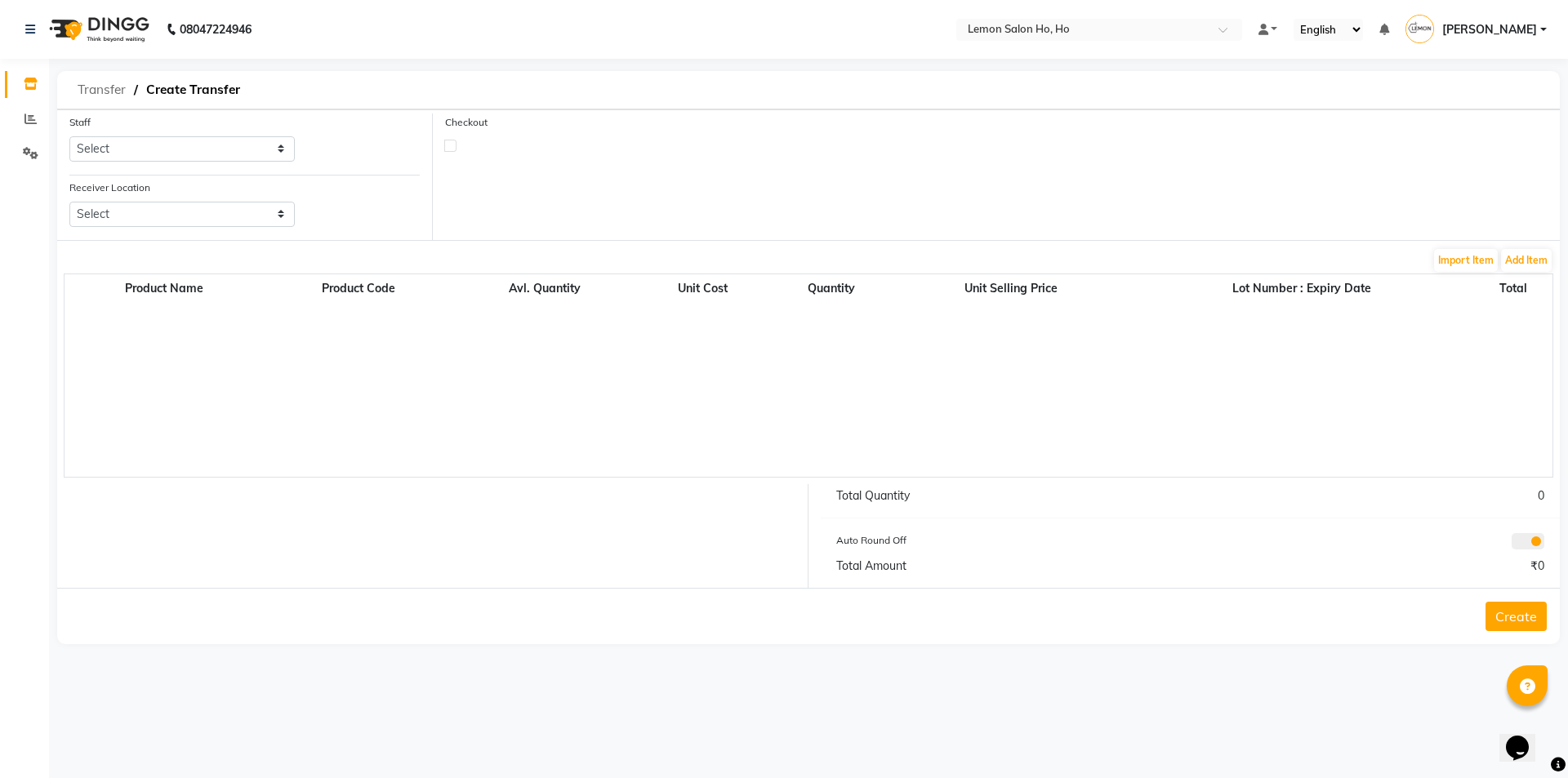
click at [96, 90] on span "Transfer" at bounding box center [101, 90] width 65 height 29
select select "sender"
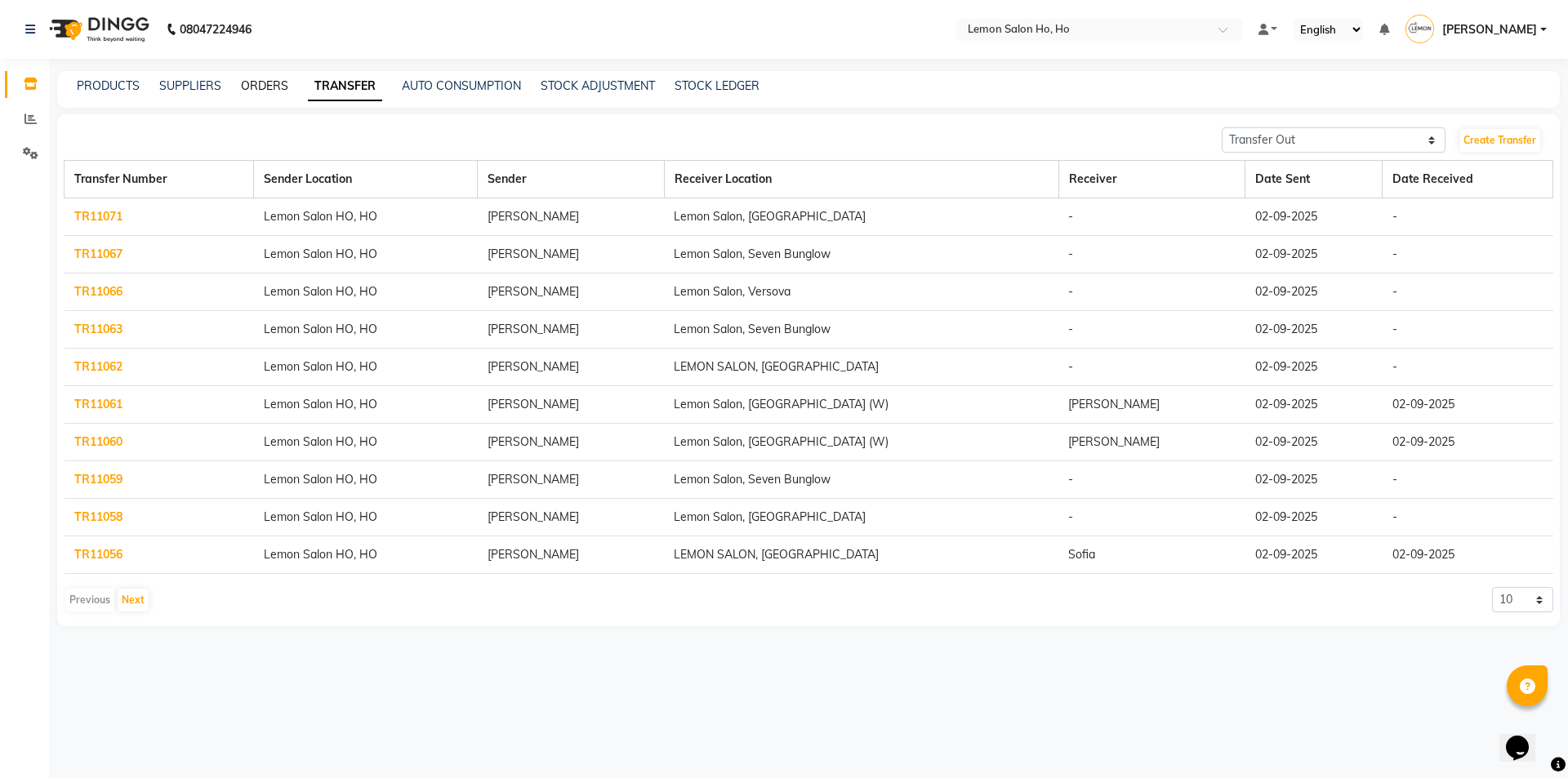
click at [263, 84] on link "ORDERS" at bounding box center [265, 86] width 47 height 15
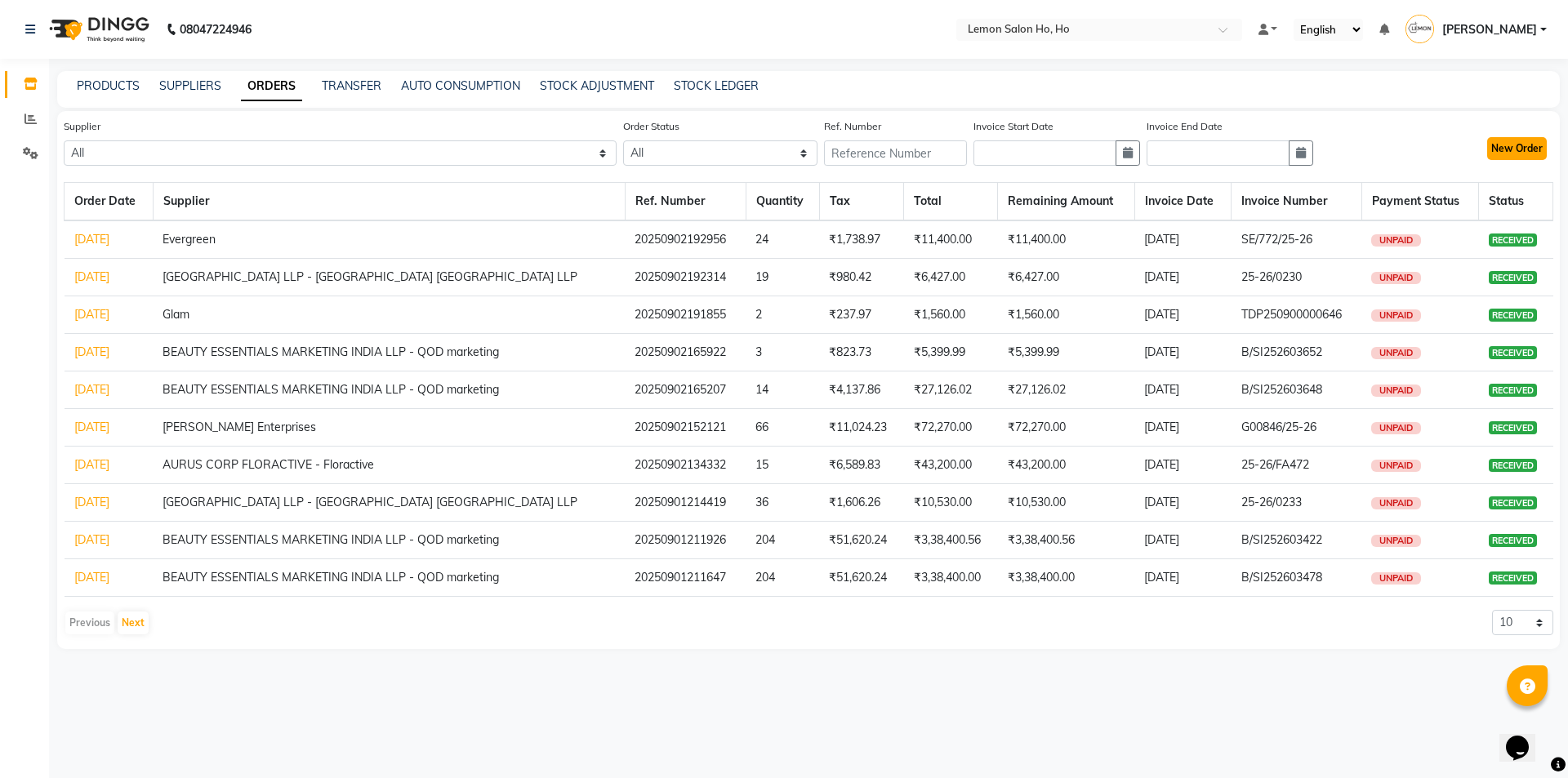
click at [1504, 151] on button "New Order" at bounding box center [1517, 149] width 60 height 23
select select "true"
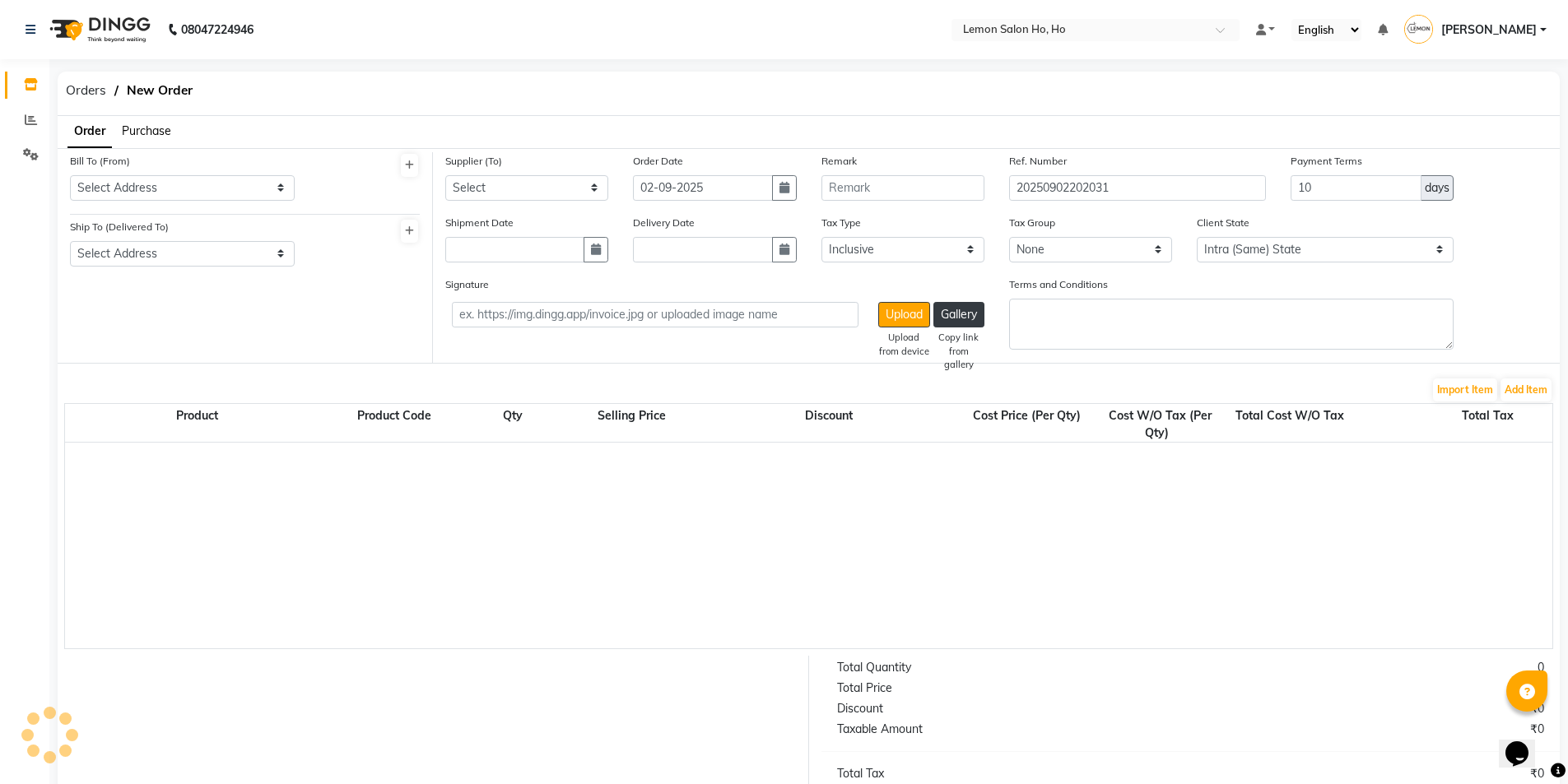
select select "2069"
click at [139, 125] on span "Purchase" at bounding box center [147, 131] width 49 height 15
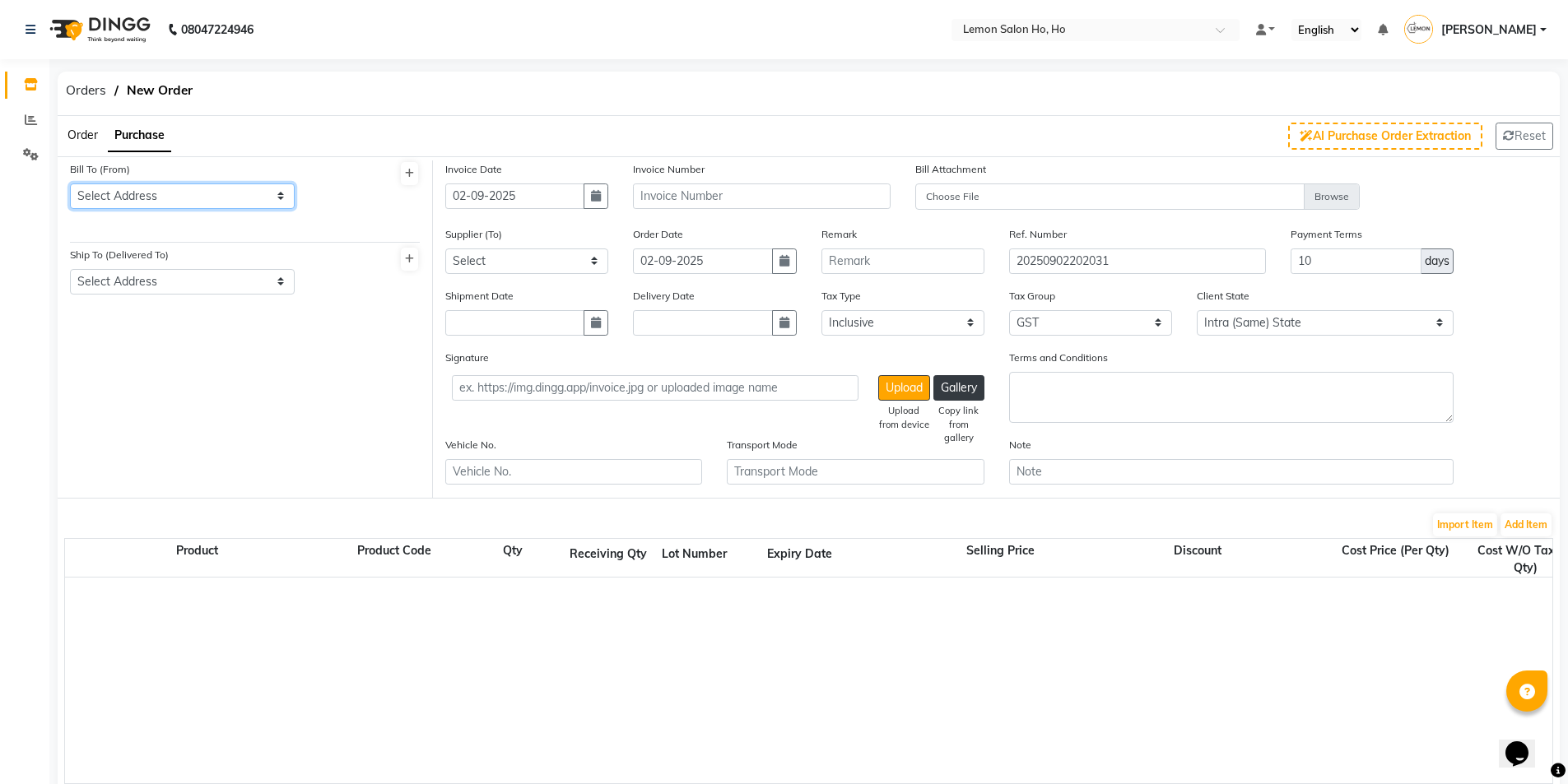
drag, startPoint x: 141, startPoint y: 193, endPoint x: 145, endPoint y: 208, distance: 15.5
click at [141, 197] on select "Select Address shop [GEOGRAPHIC_DATA] [GEOGRAPHIC_DATA][PERSON_NAME]" at bounding box center [182, 196] width 225 height 26
select select "7"
click at [70, 184] on select "Select Address shop [GEOGRAPHIC_DATA] [GEOGRAPHIC_DATA][PERSON_NAME]" at bounding box center [182, 196] width 225 height 26
drag, startPoint x: 175, startPoint y: 282, endPoint x: 178, endPoint y: 292, distance: 10.4
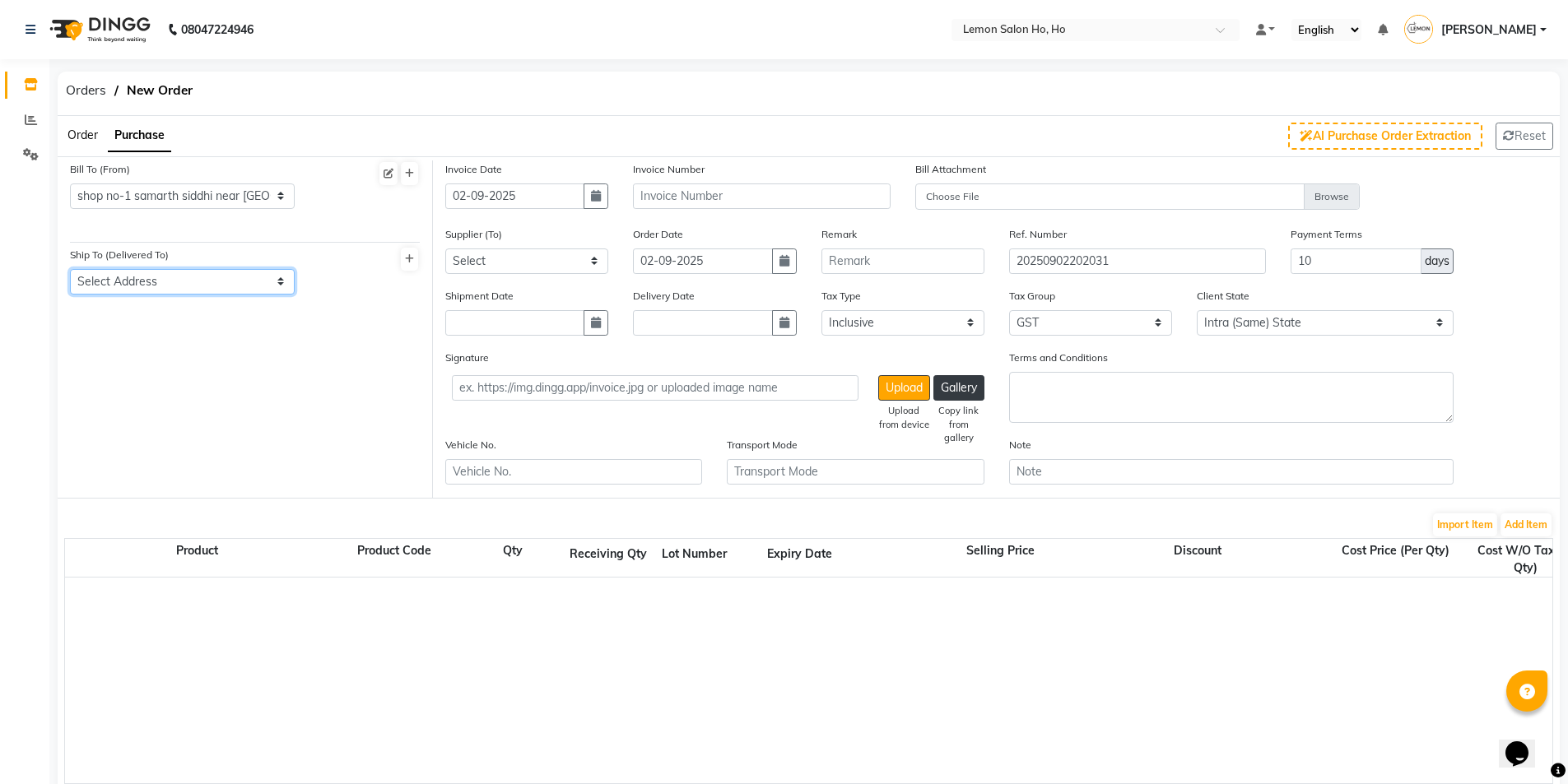
click at [175, 282] on select "Select Address shop no-1 samarth siddhi near [GEOGRAPHIC_DATA] opp [GEOGRAPHIC_…" at bounding box center [182, 282] width 225 height 26
select select "8"
click at [70, 269] on select "Select Address shop no-1 samarth siddhi near [GEOGRAPHIC_DATA] opp [GEOGRAPHIC_…" at bounding box center [182, 282] width 225 height 26
click at [595, 206] on button "button" at bounding box center [596, 196] width 25 height 26
select select "9"
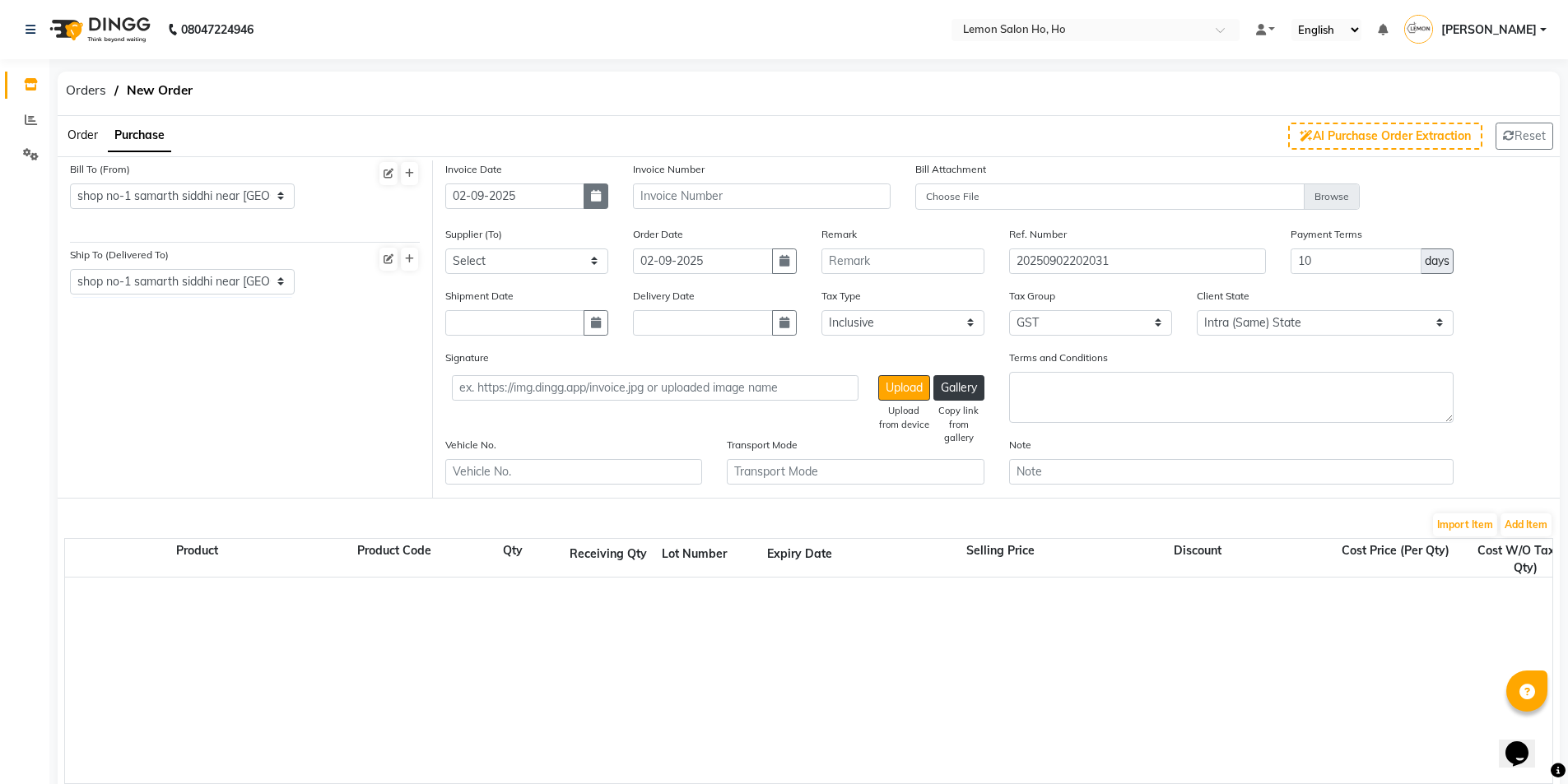
select select "2025"
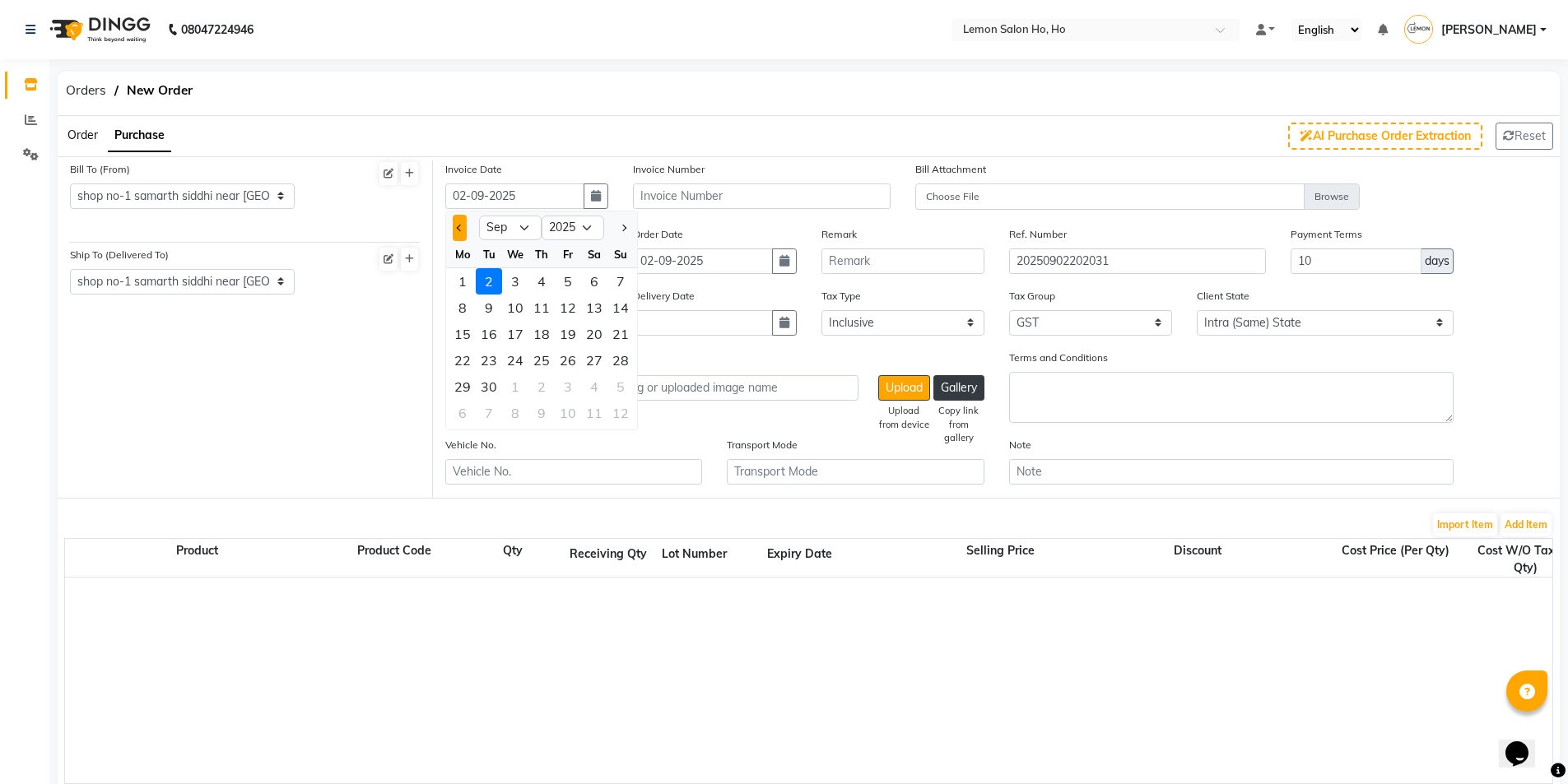
click at [455, 225] on button "Previous month" at bounding box center [460, 228] width 14 height 26
select select "8"
click at [581, 389] on div "29" at bounding box center [568, 387] width 26 height 26
type input "[DATE]"
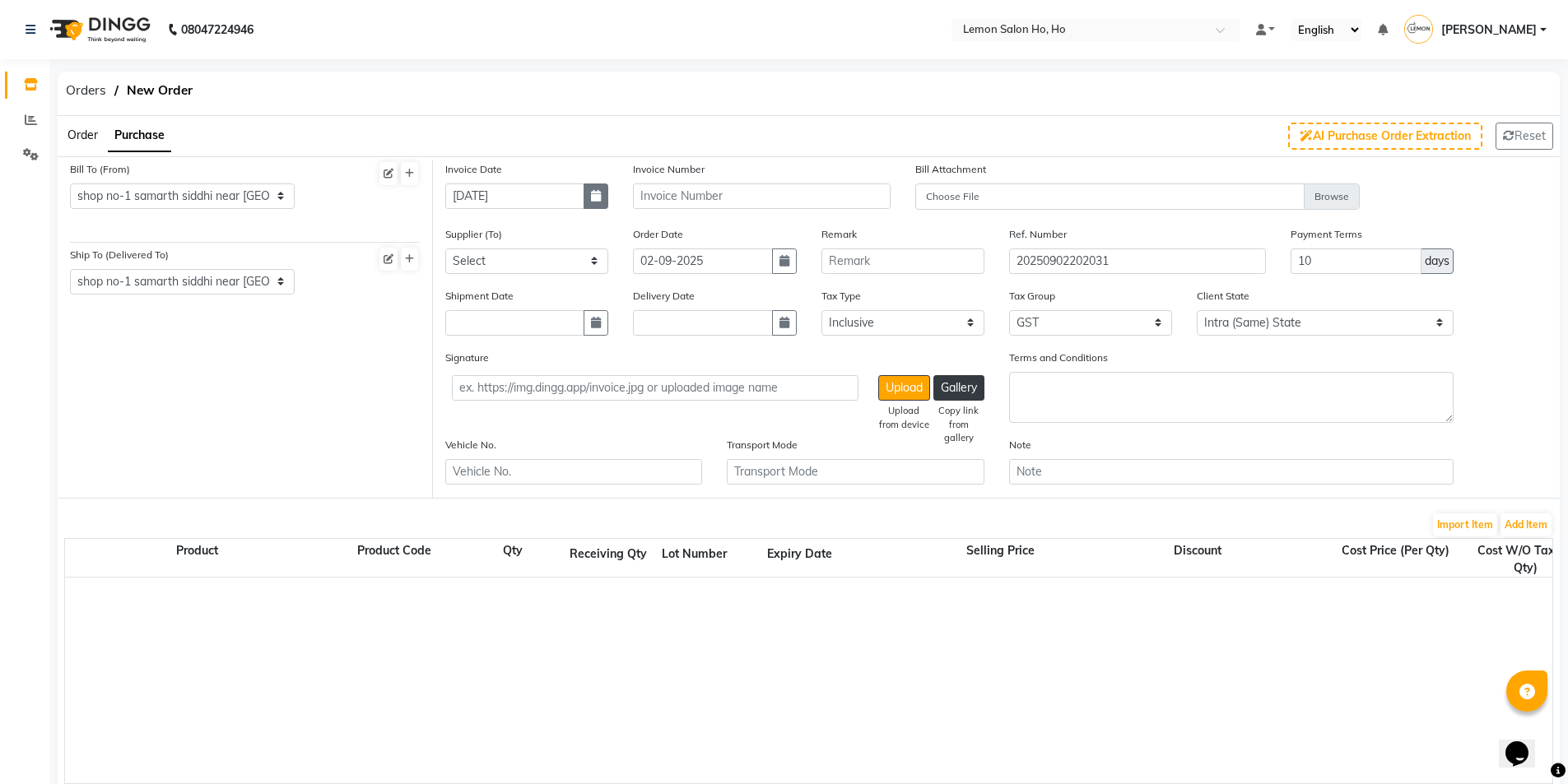
click at [601, 195] on icon "button" at bounding box center [596, 196] width 10 height 12
select select "8"
select select "2025"
click at [600, 385] on div "30" at bounding box center [595, 387] width 26 height 26
type input "30-08-2025"
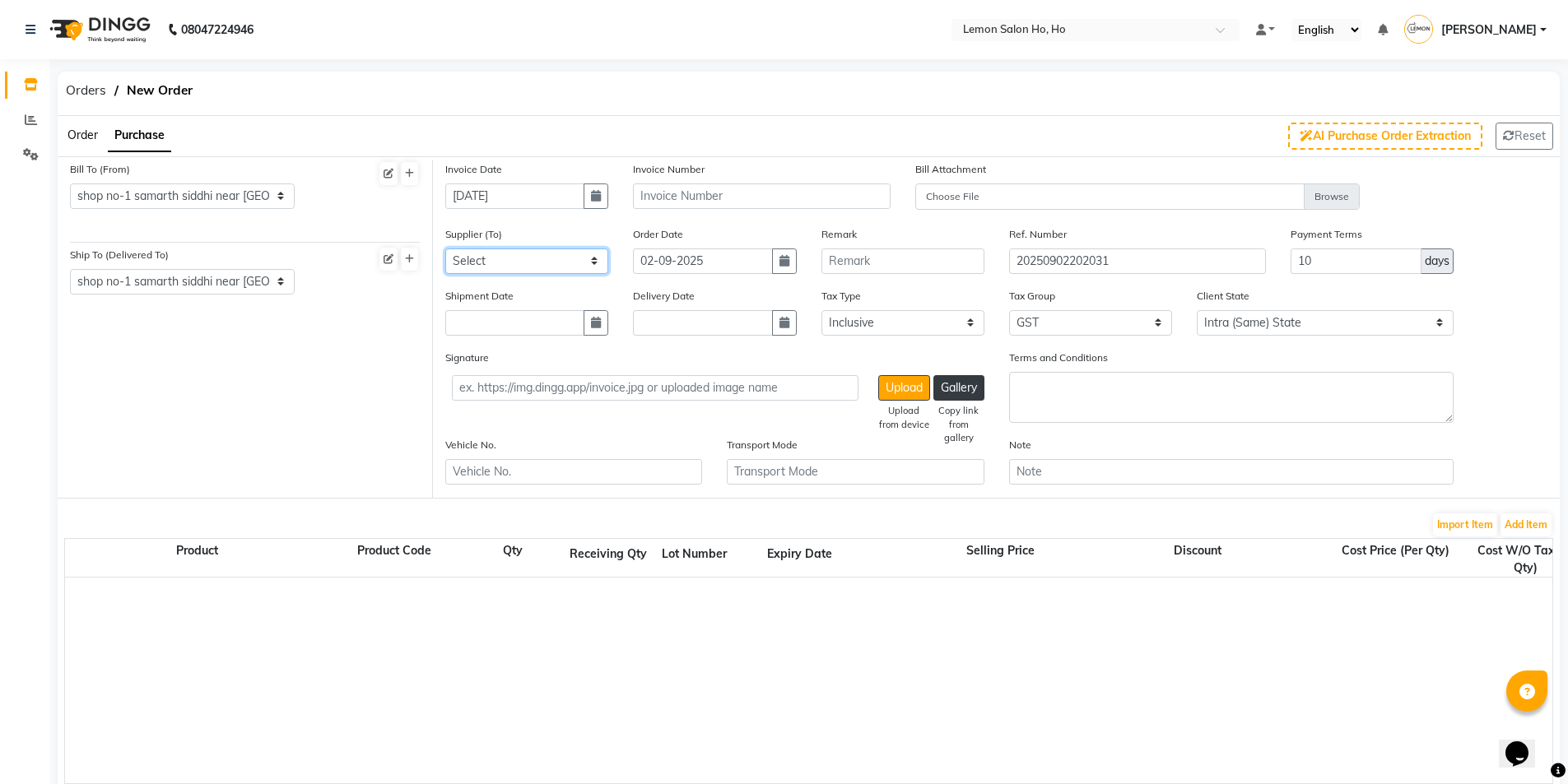
click at [555, 268] on select "Select Komal Enterprises (Loreal) Narayan Sales Agency Osp Healthcare Rica Wax …" at bounding box center [527, 261] width 163 height 26
click at [446, 249] on select "Select Komal Enterprises (Loreal) Narayan Sales Agency Osp Healthcare Rica Wax …" at bounding box center [527, 261] width 163 height 26
click at [580, 254] on select "Select Komal Enterprises (Loreal) Narayan Sales Agency Osp Healthcare Rica Wax …" at bounding box center [527, 261] width 163 height 26
select select "1809"
click at [446, 249] on select "Select Komal Enterprises (Loreal) Narayan Sales Agency Osp Healthcare Rica Wax …" at bounding box center [527, 261] width 163 height 26
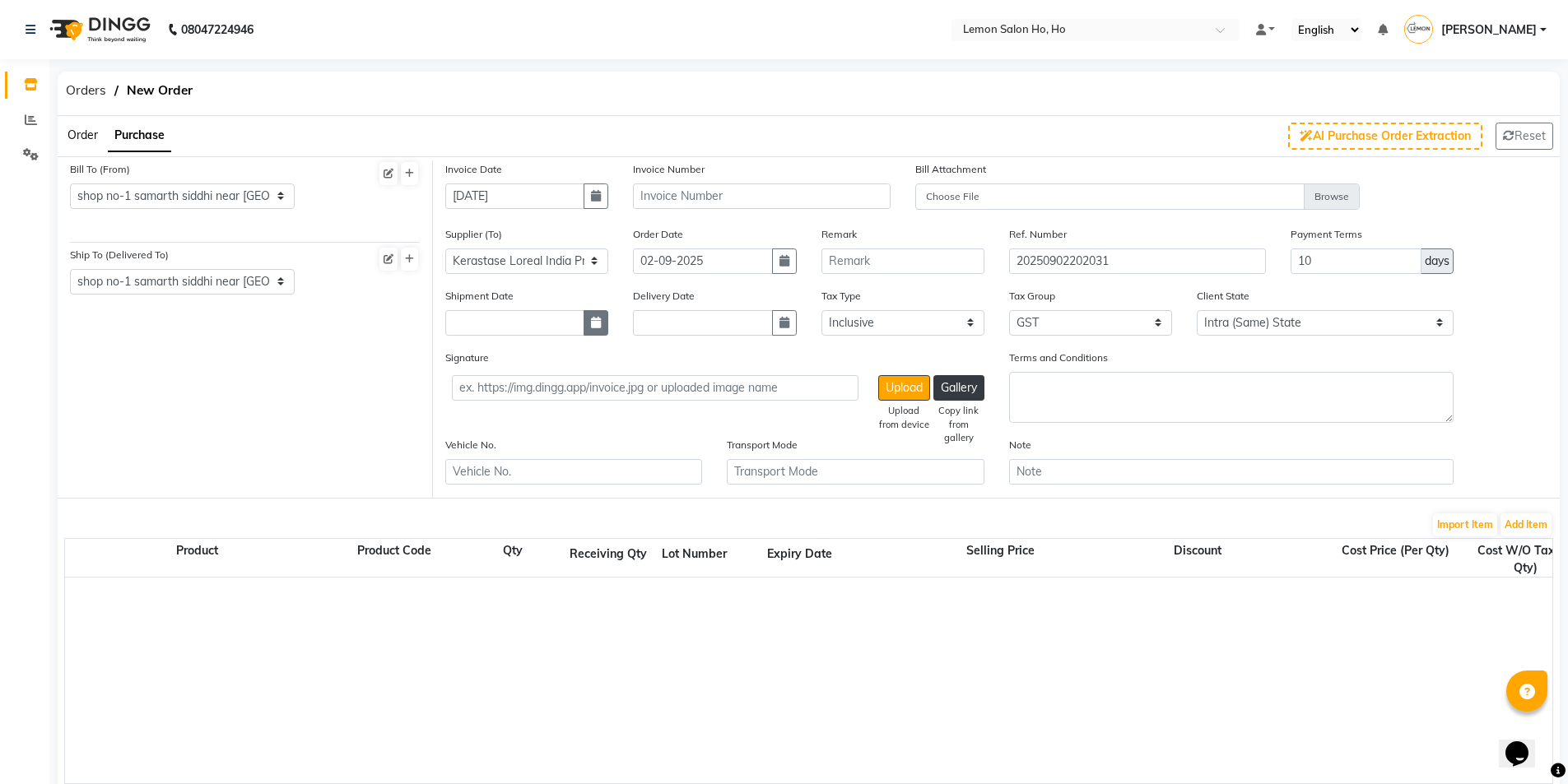
click at [602, 329] on button "button" at bounding box center [596, 323] width 25 height 26
select select "9"
select select "2025"
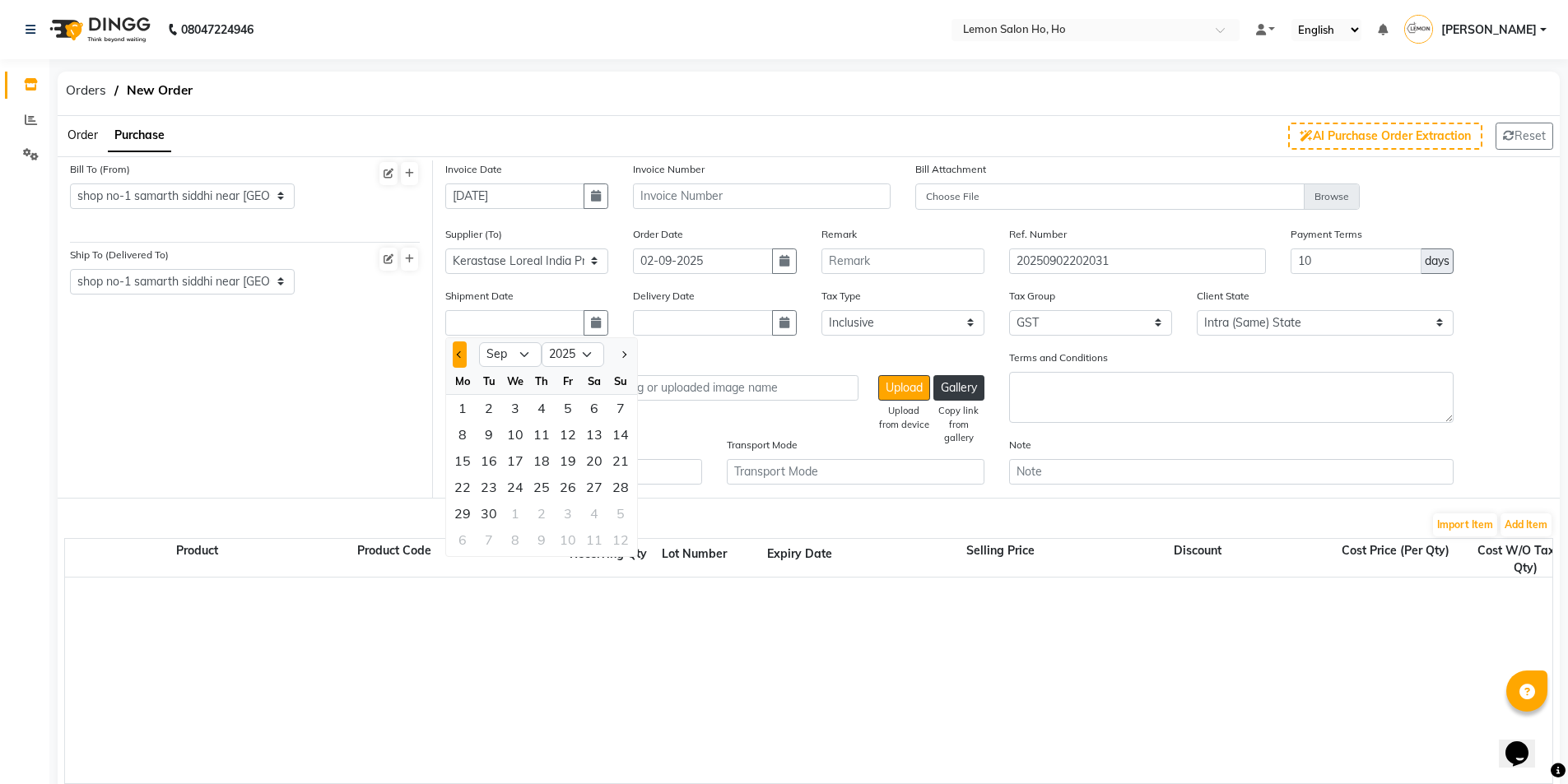
click at [458, 352] on button "Previous month" at bounding box center [460, 355] width 14 height 26
select select "8"
click at [596, 324] on icon "button" at bounding box center [596, 323] width 10 height 12
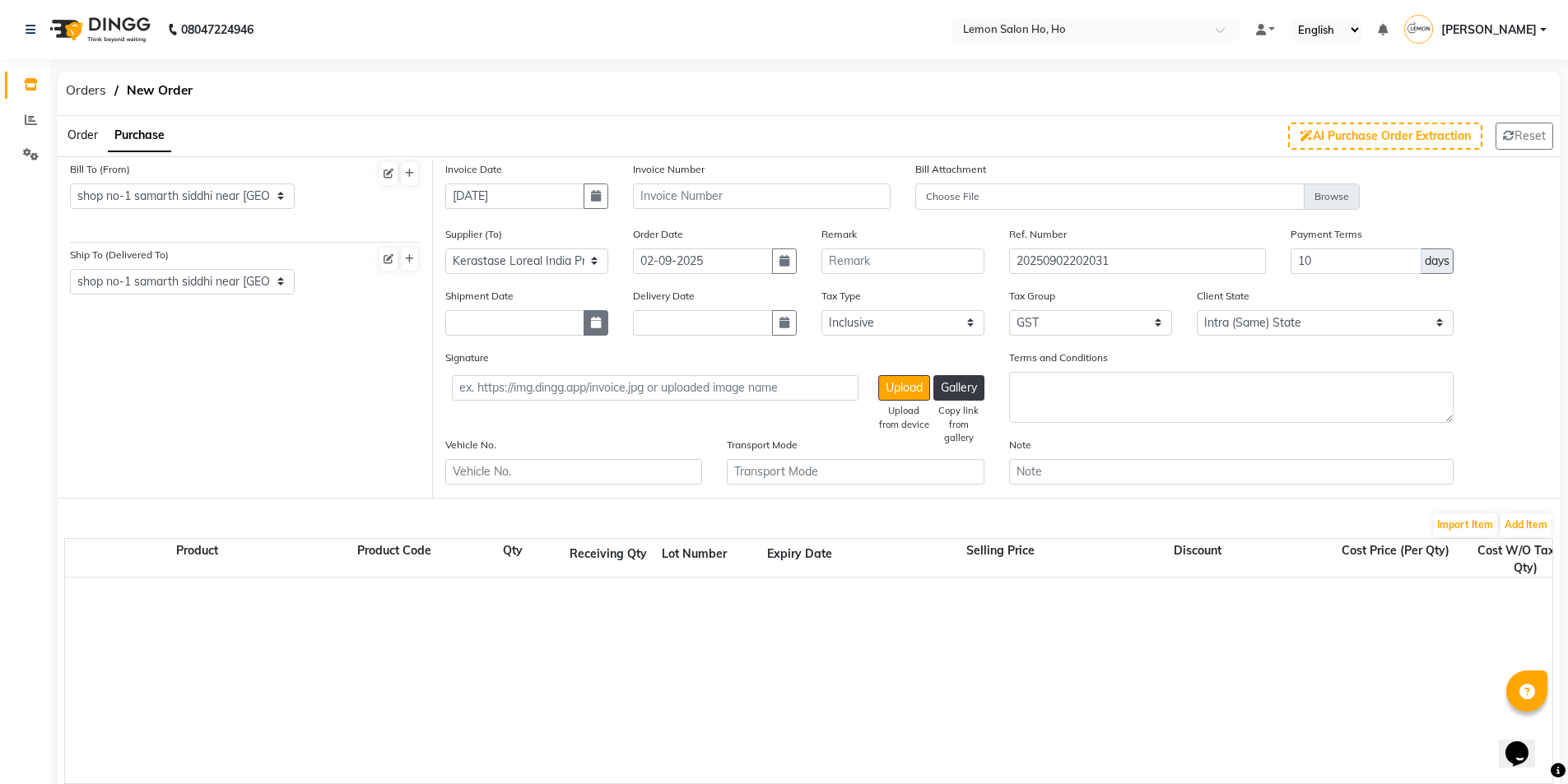
click at [595, 324] on icon "button" at bounding box center [596, 323] width 10 height 12
select select "9"
select select "2025"
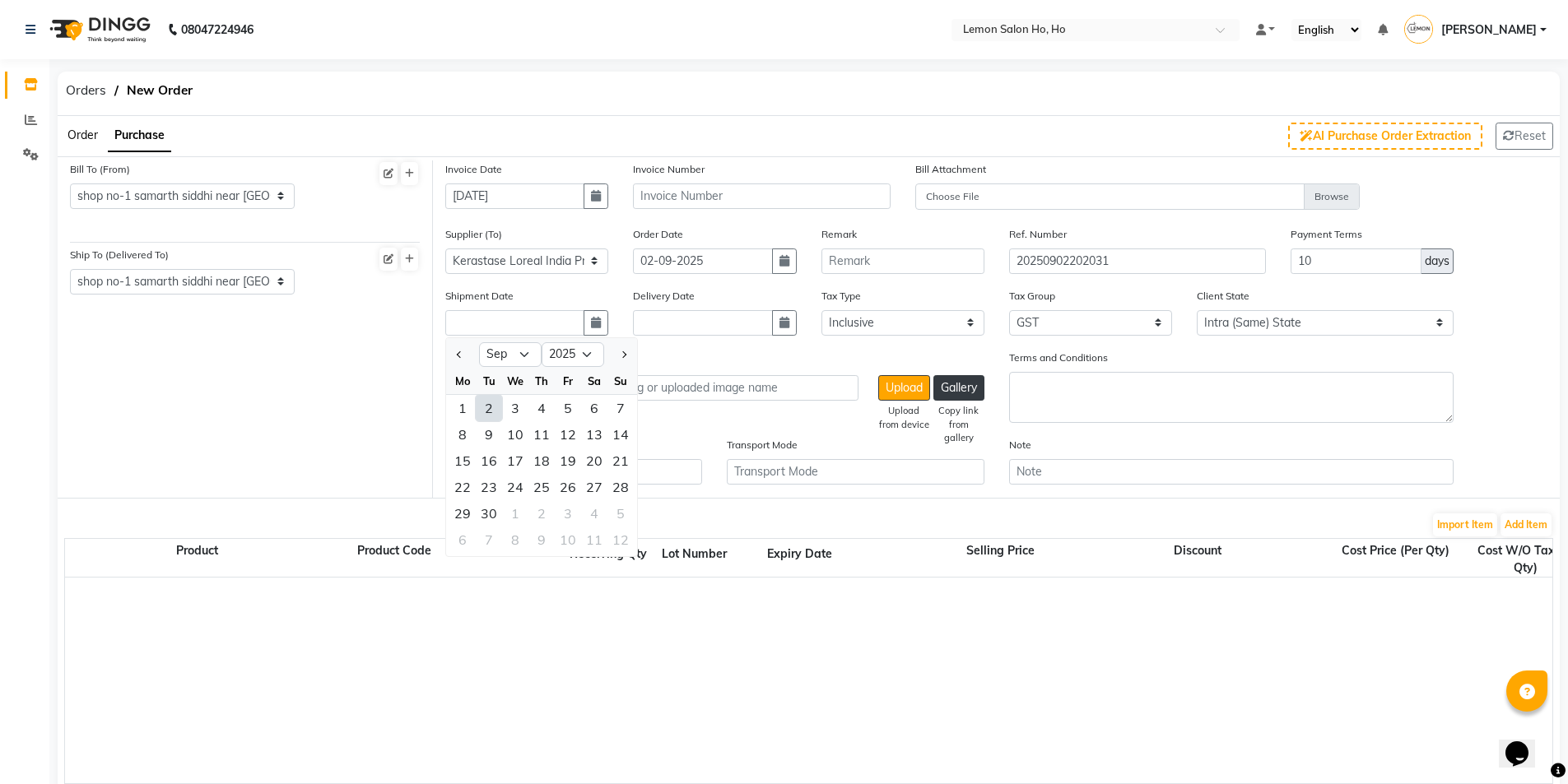
click at [489, 413] on div "2" at bounding box center [489, 408] width 26 height 26
type input "02-09-2025"
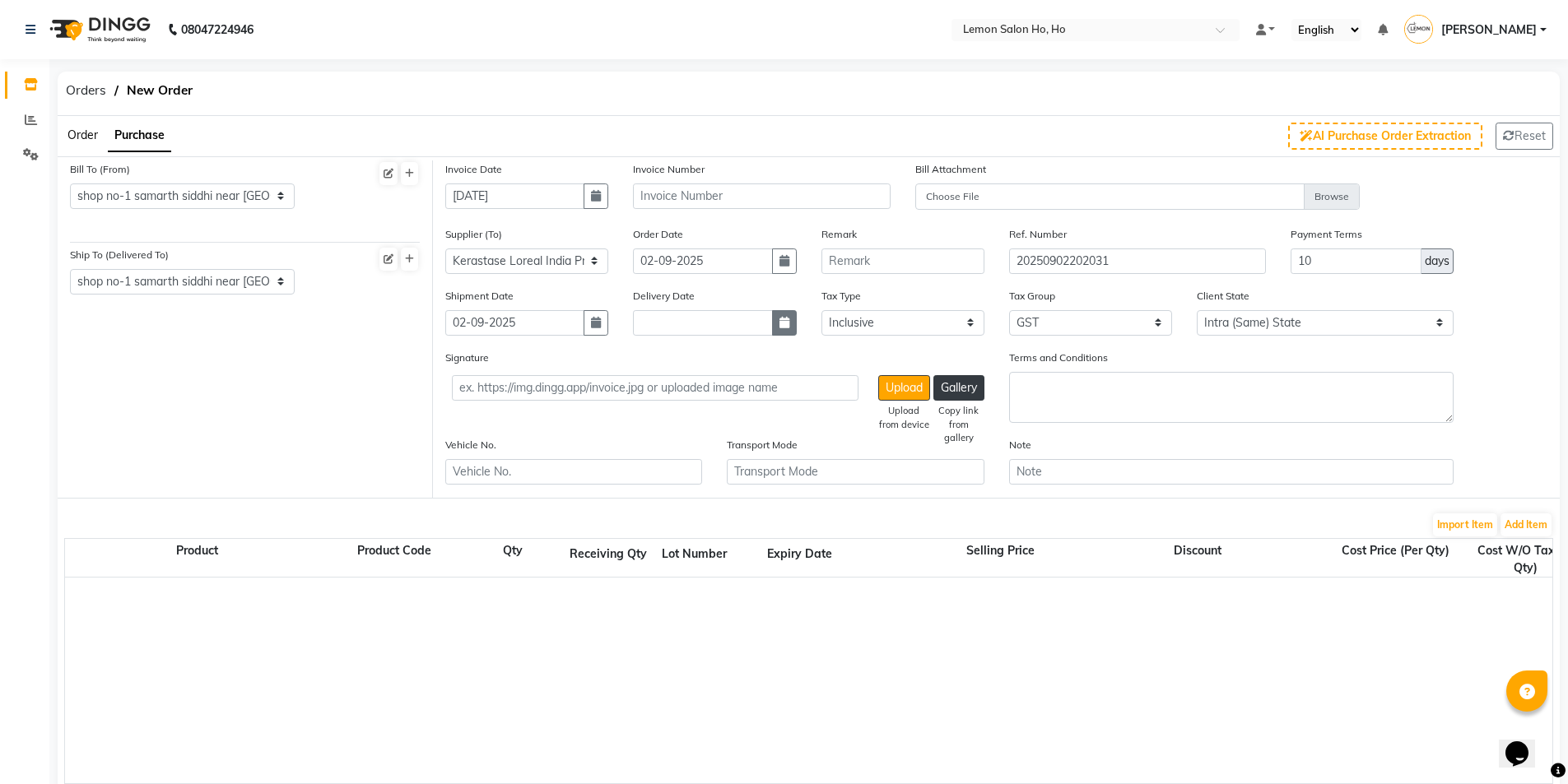
click at [779, 329] on button "button" at bounding box center [784, 323] width 25 height 26
select select "9"
select select "2025"
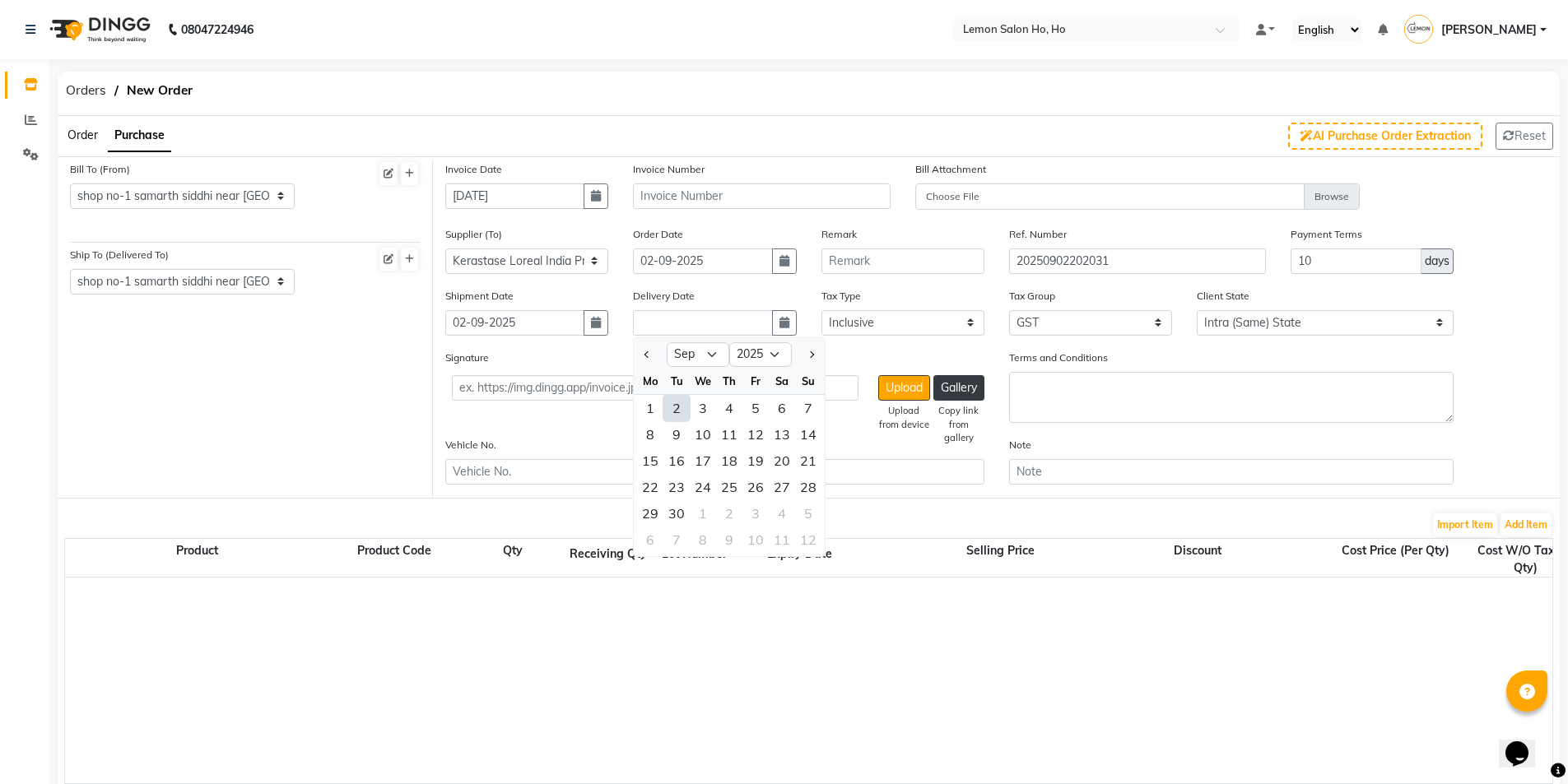
click at [681, 410] on div "2" at bounding box center [677, 408] width 26 height 26
type input "02-09-2025"
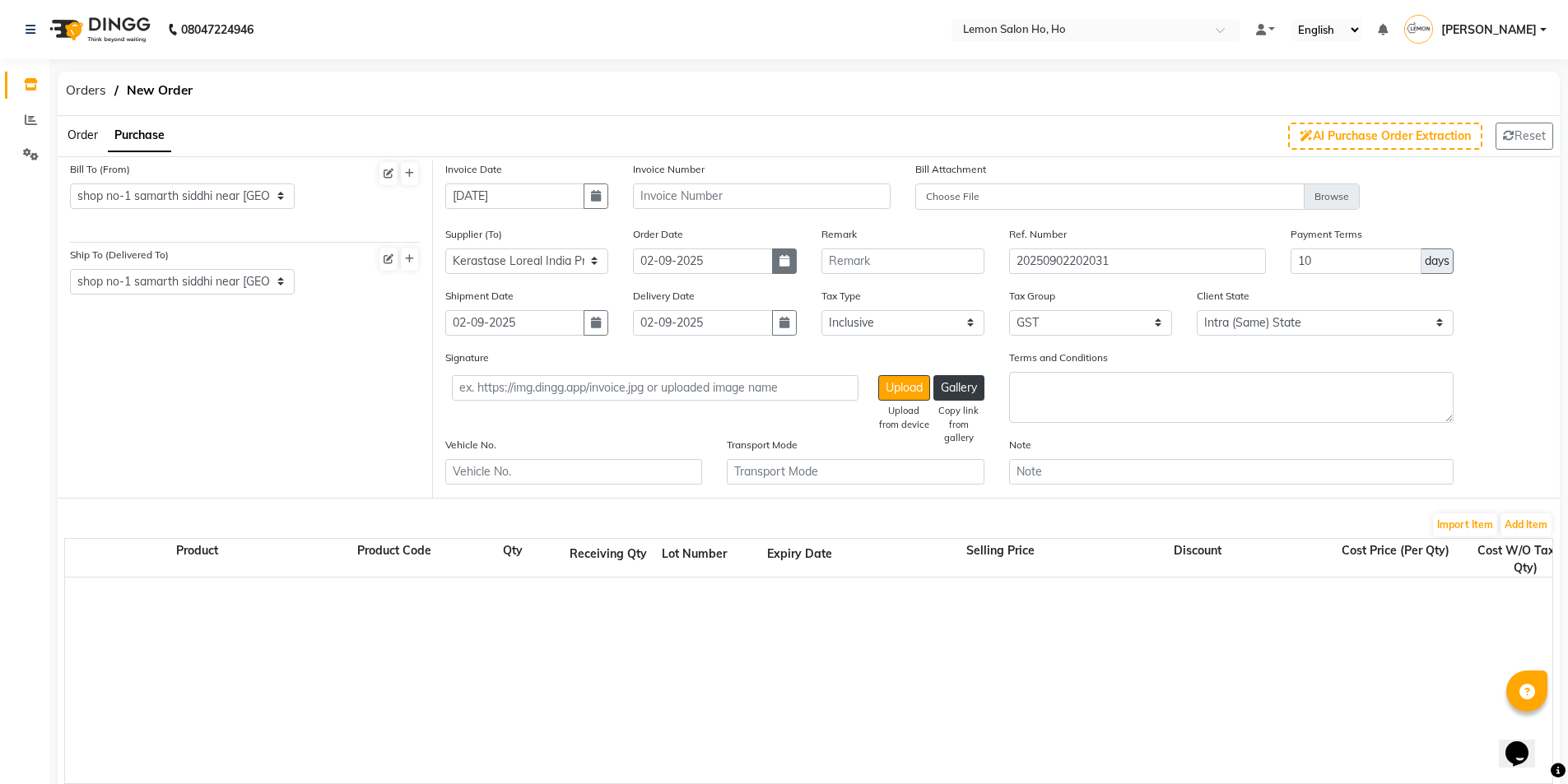
click at [792, 258] on button "button" at bounding box center [784, 261] width 25 height 26
select select "9"
select select "2025"
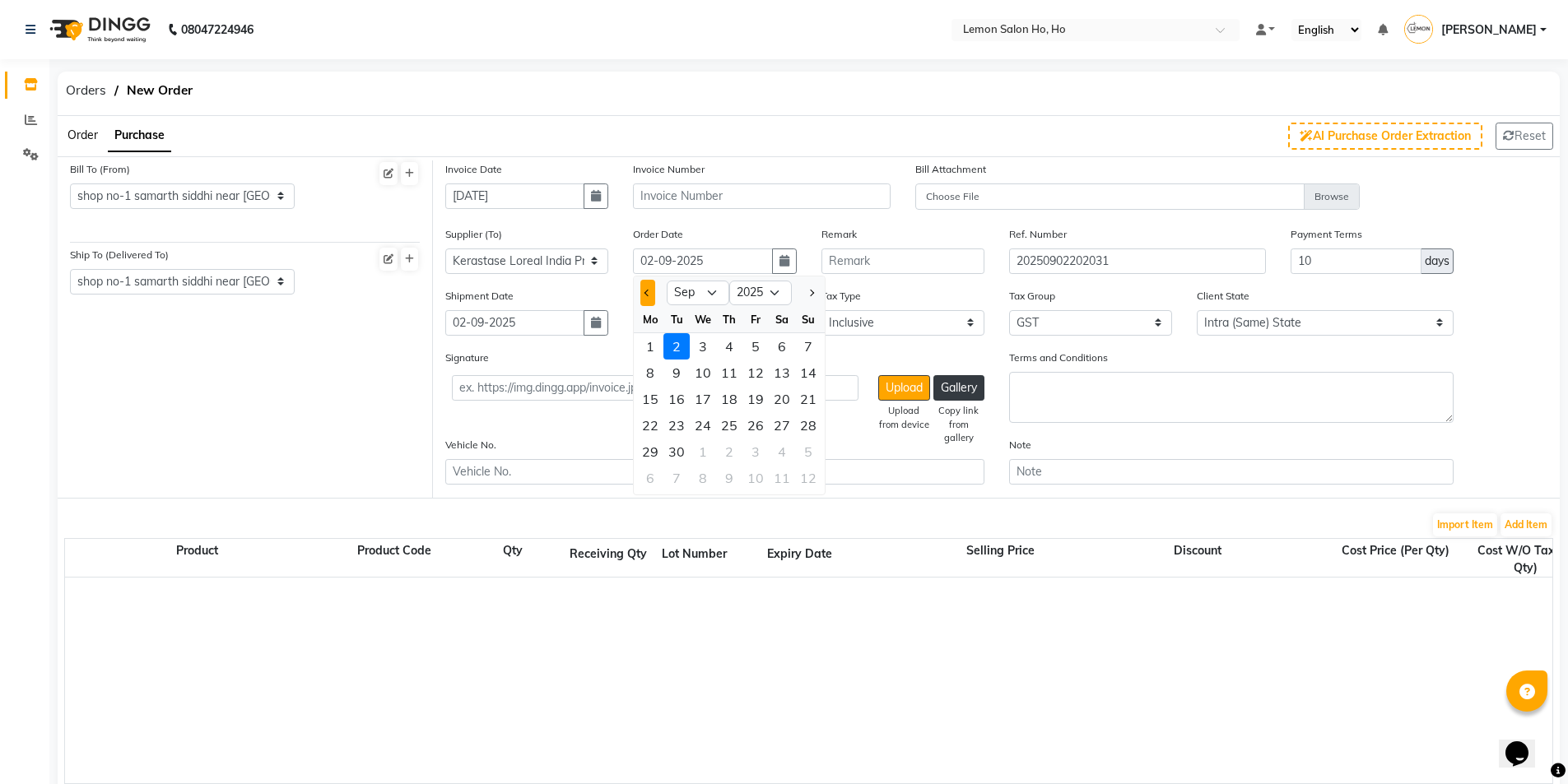
click at [648, 294] on span "Previous month" at bounding box center [648, 293] width 7 height 7
select select "8"
click at [665, 473] on div "1 2 3 4 5 6 7" at bounding box center [730, 480] width 191 height 30
click at [789, 446] on div "30" at bounding box center [782, 452] width 26 height 26
type input "[DATE]"
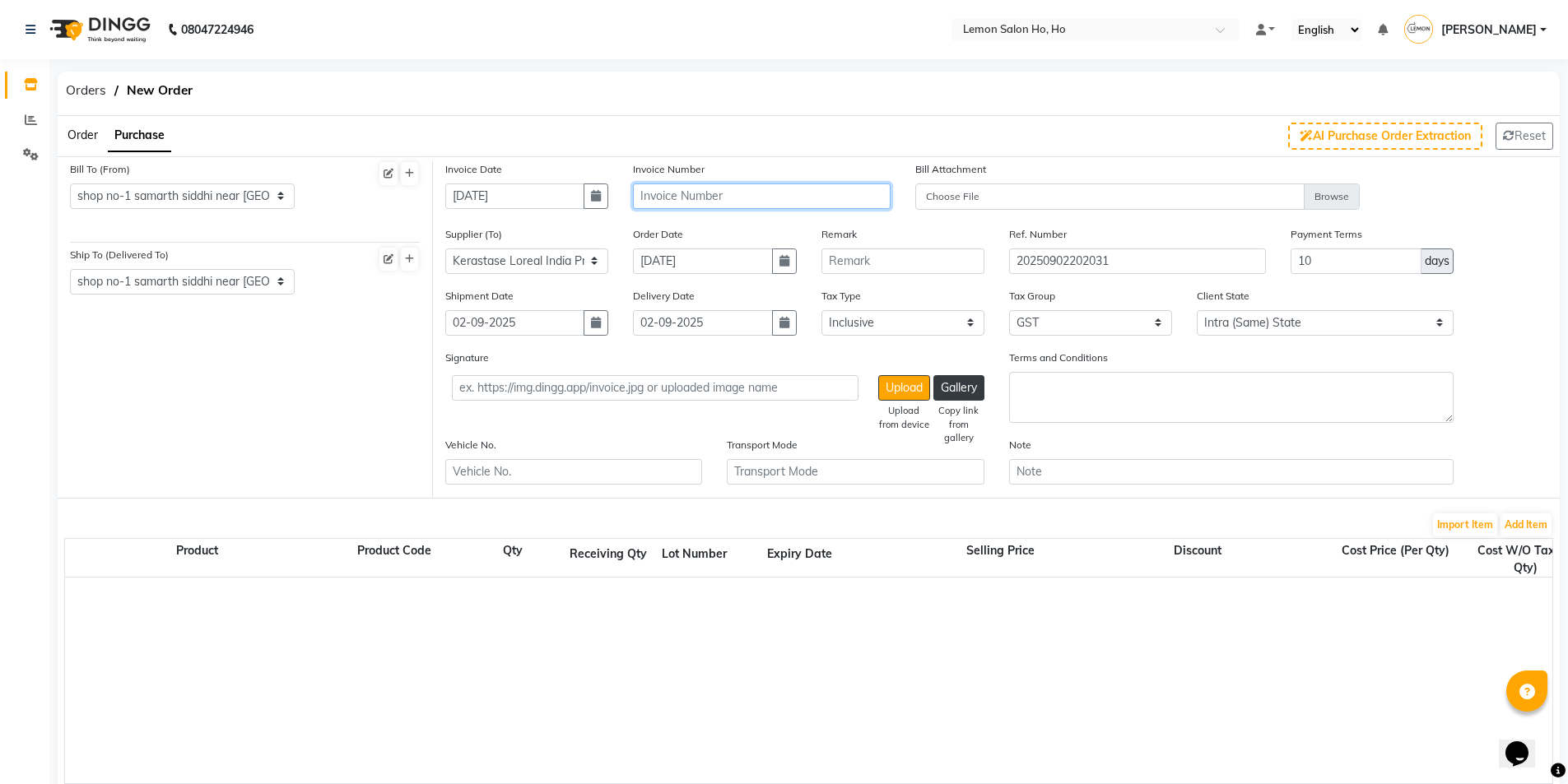
click at [740, 200] on input "text" at bounding box center [762, 196] width 257 height 26
type input "MH2514032743"
click at [1520, 530] on button "Add Item" at bounding box center [1526, 525] width 51 height 23
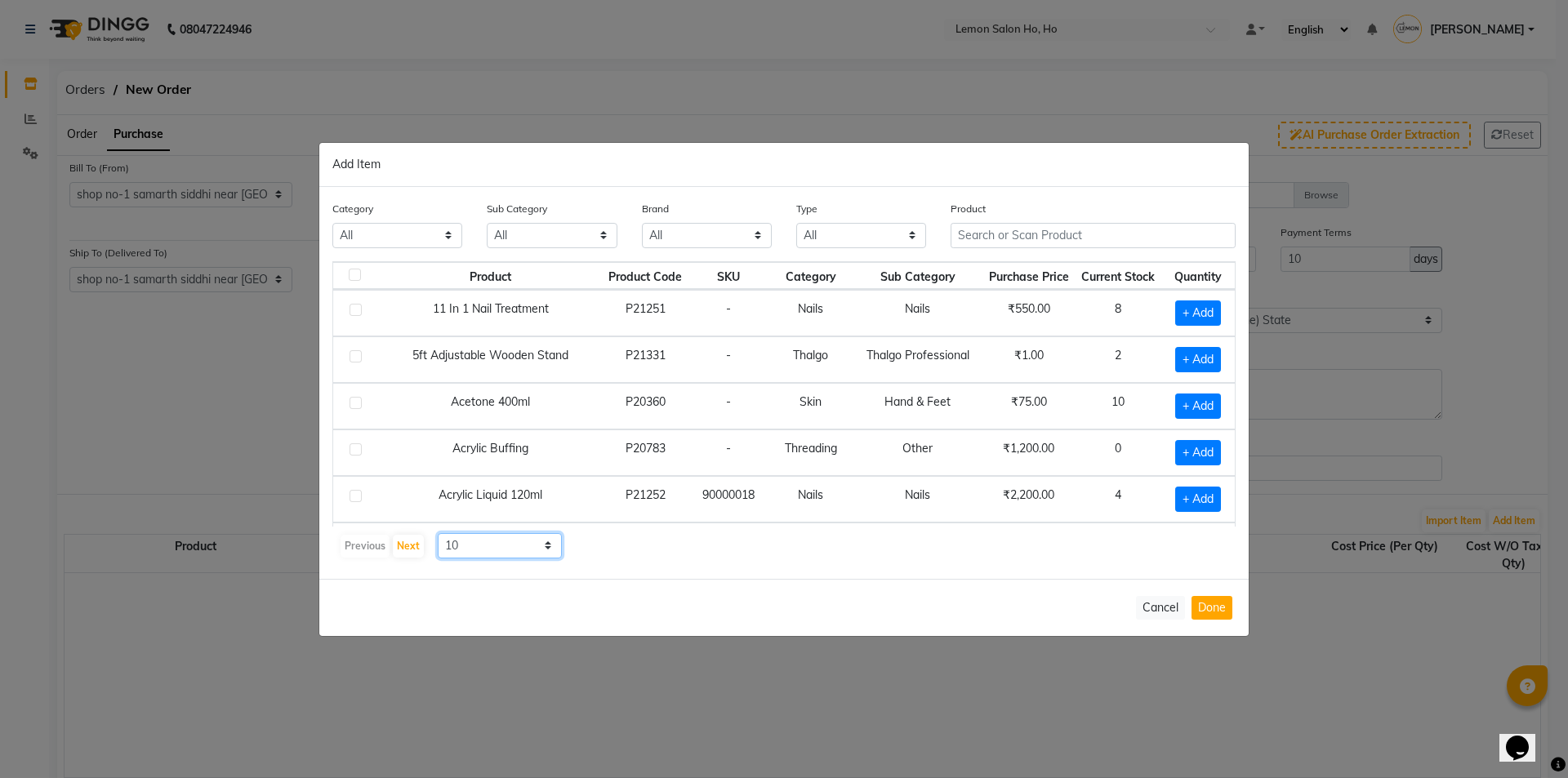
click at [498, 548] on select "10 50 100" at bounding box center [500, 546] width 124 height 25
select select "50"
click at [438, 534] on select "10 50 100" at bounding box center [500, 546] width 124 height 25
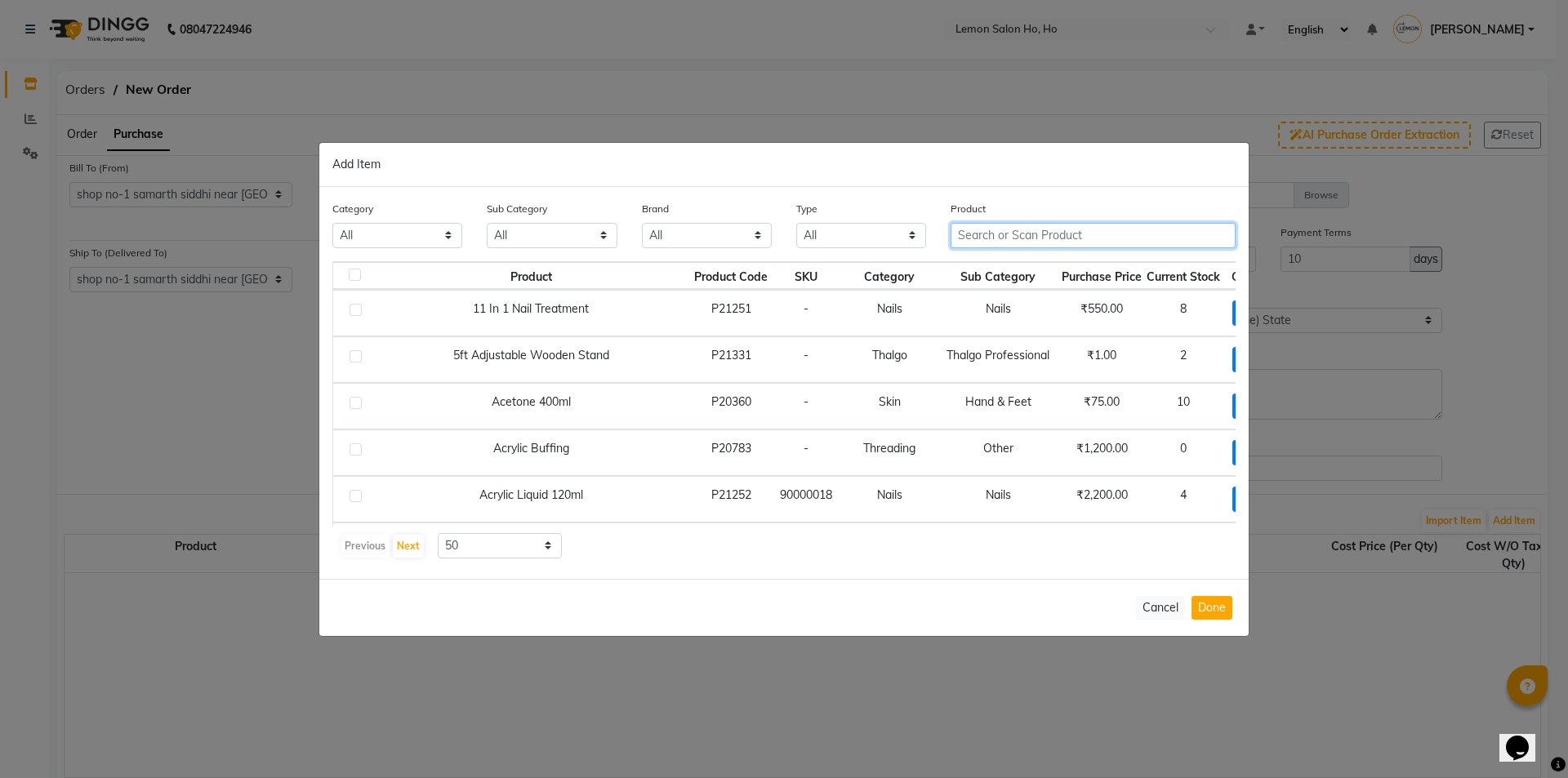
click at [1074, 230] on input "text" at bounding box center [1092, 235] width 285 height 25
type input "B"
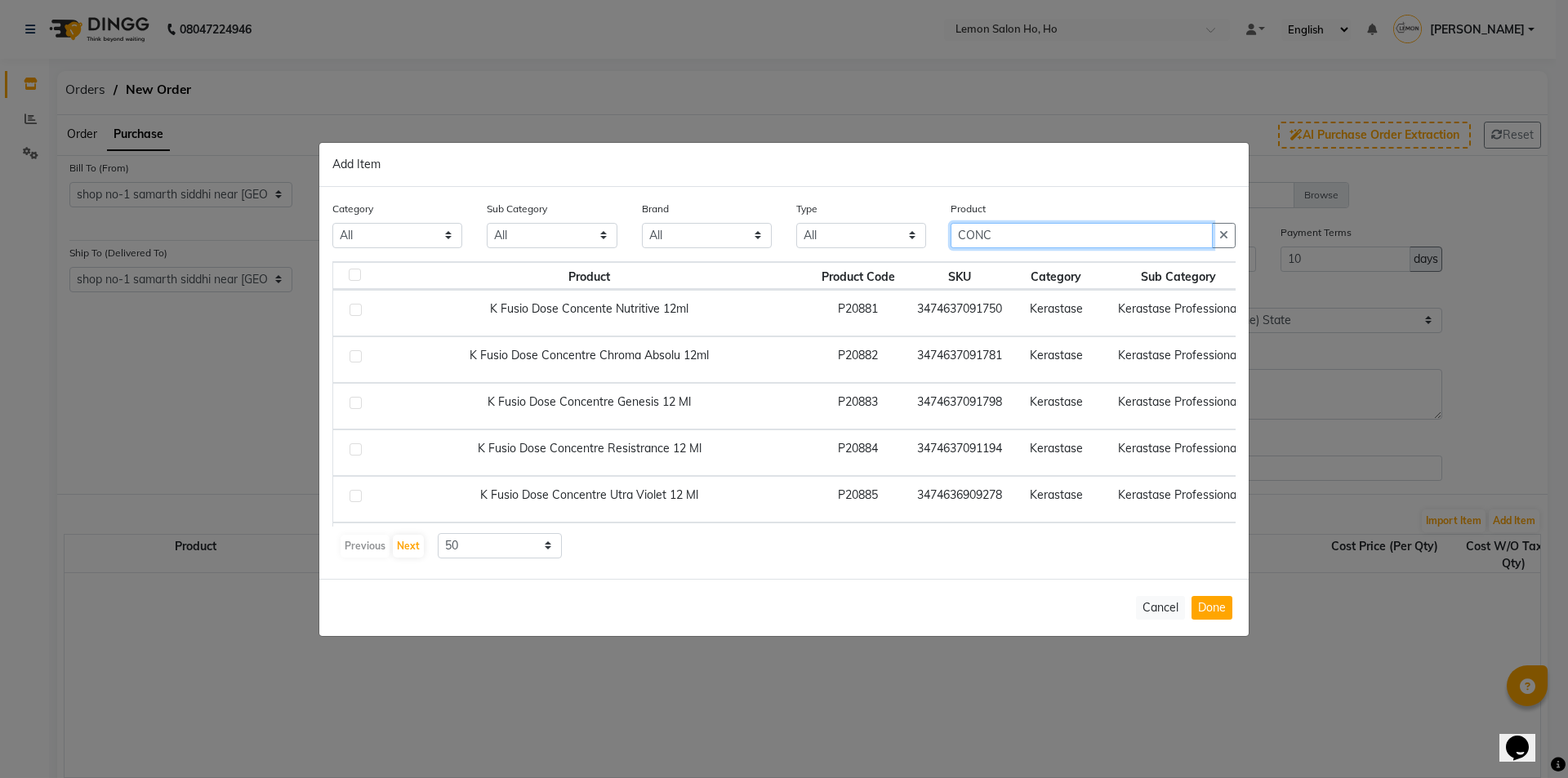
type input "CONC"
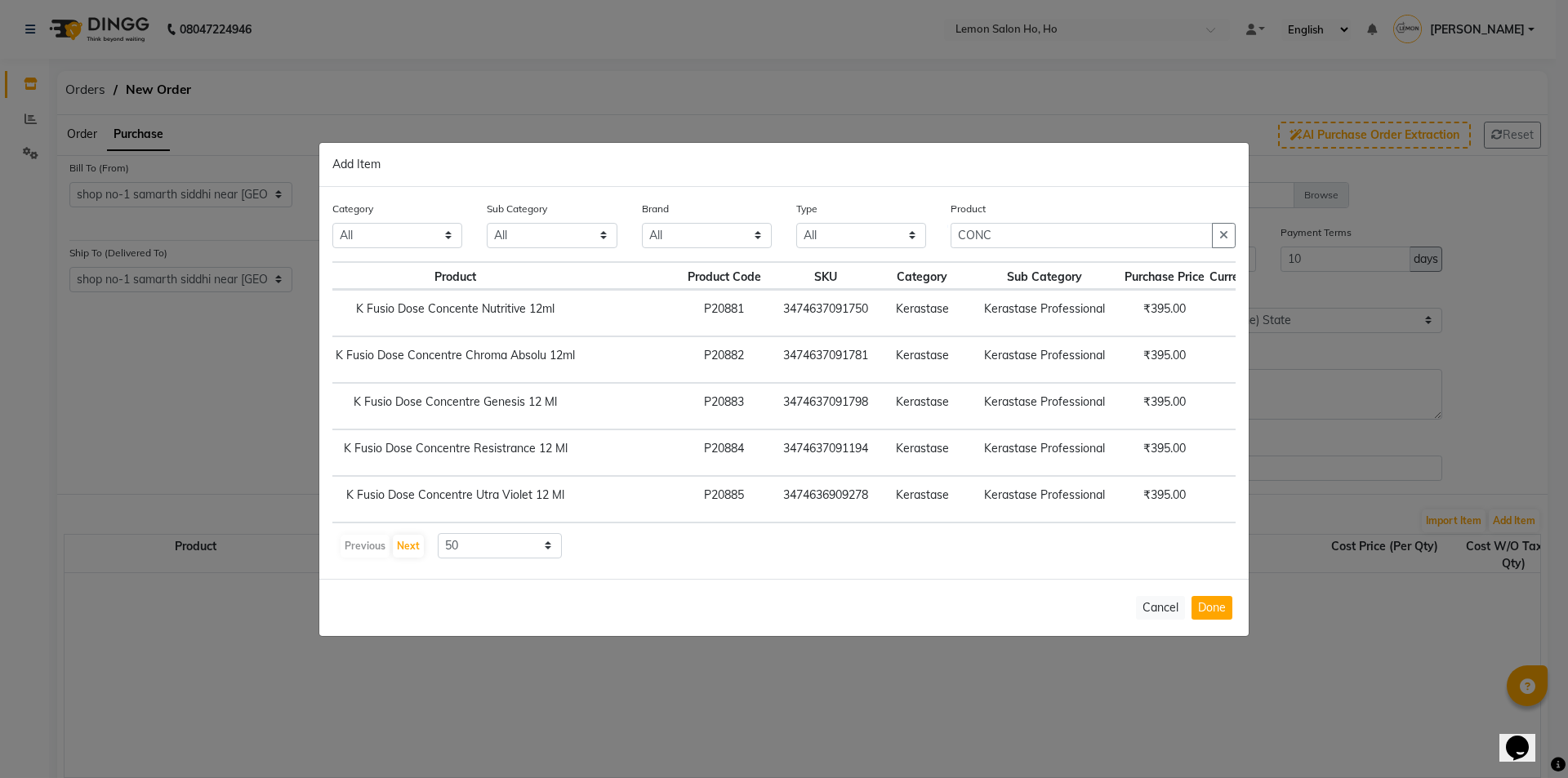
scroll to position [0, 191]
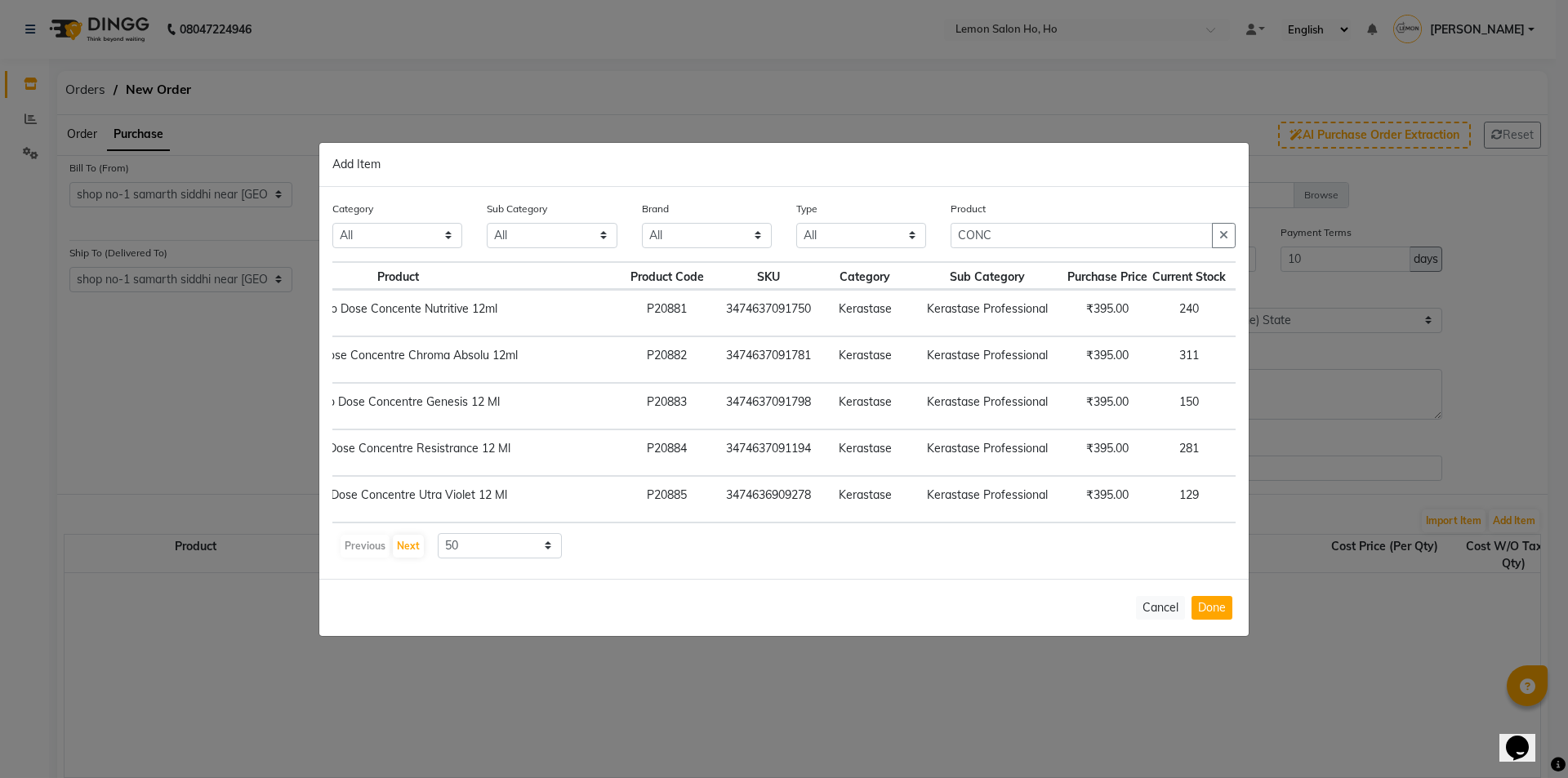
drag, startPoint x: 1160, startPoint y: 488, endPoint x: 1185, endPoint y: 496, distance: 26.2
click at [1228, 491] on td "+ Add" at bounding box center [1261, 499] width 65 height 47
click at [1238, 496] on span "+ Add" at bounding box center [1261, 499] width 46 height 25
checkbox input "true"
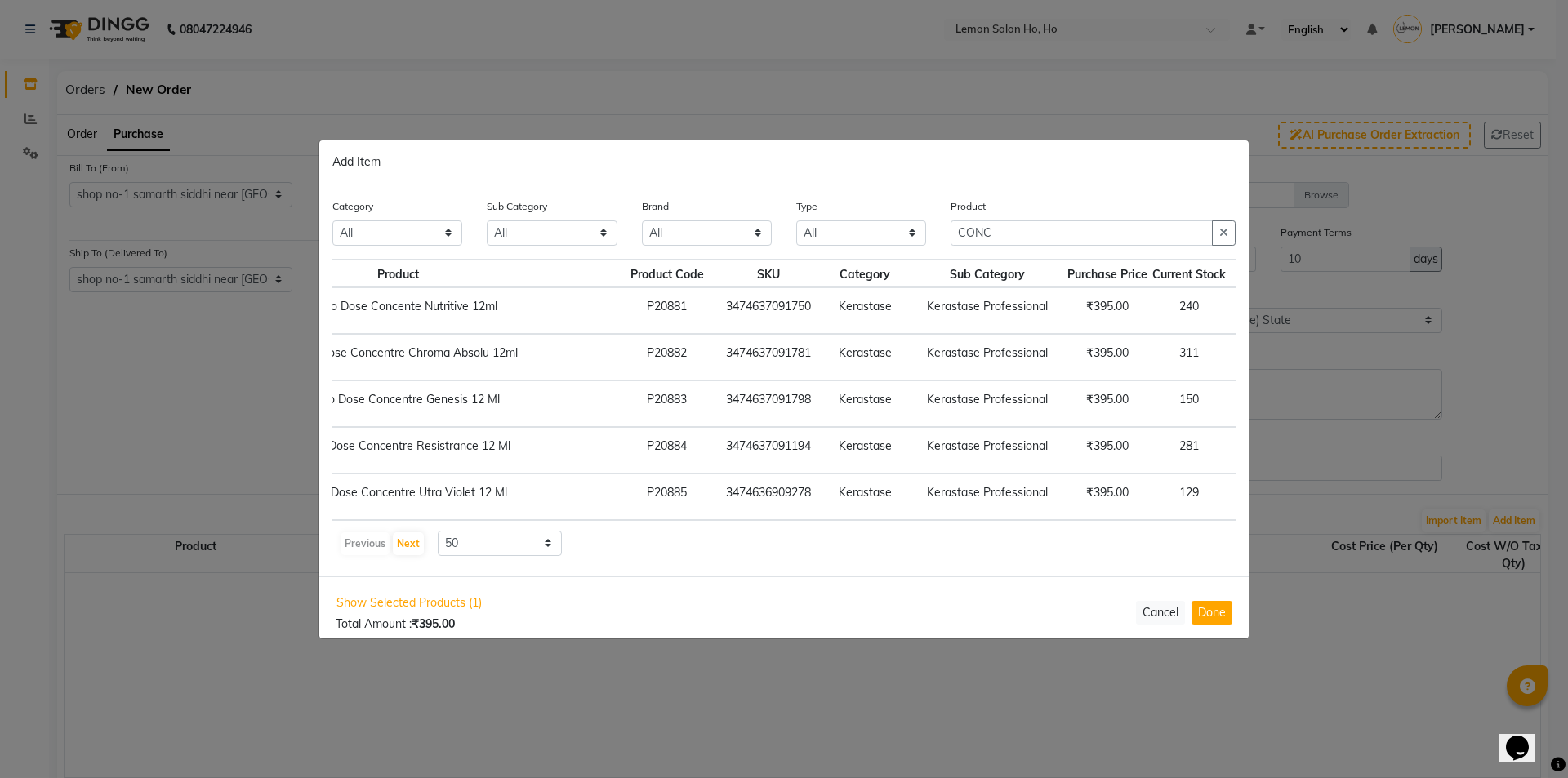
click at [1253, 493] on input "1" at bounding box center [1264, 497] width 22 height 25
type input "50"
drag, startPoint x: 999, startPoint y: 234, endPoint x: 896, endPoint y: 248, distance: 103.9
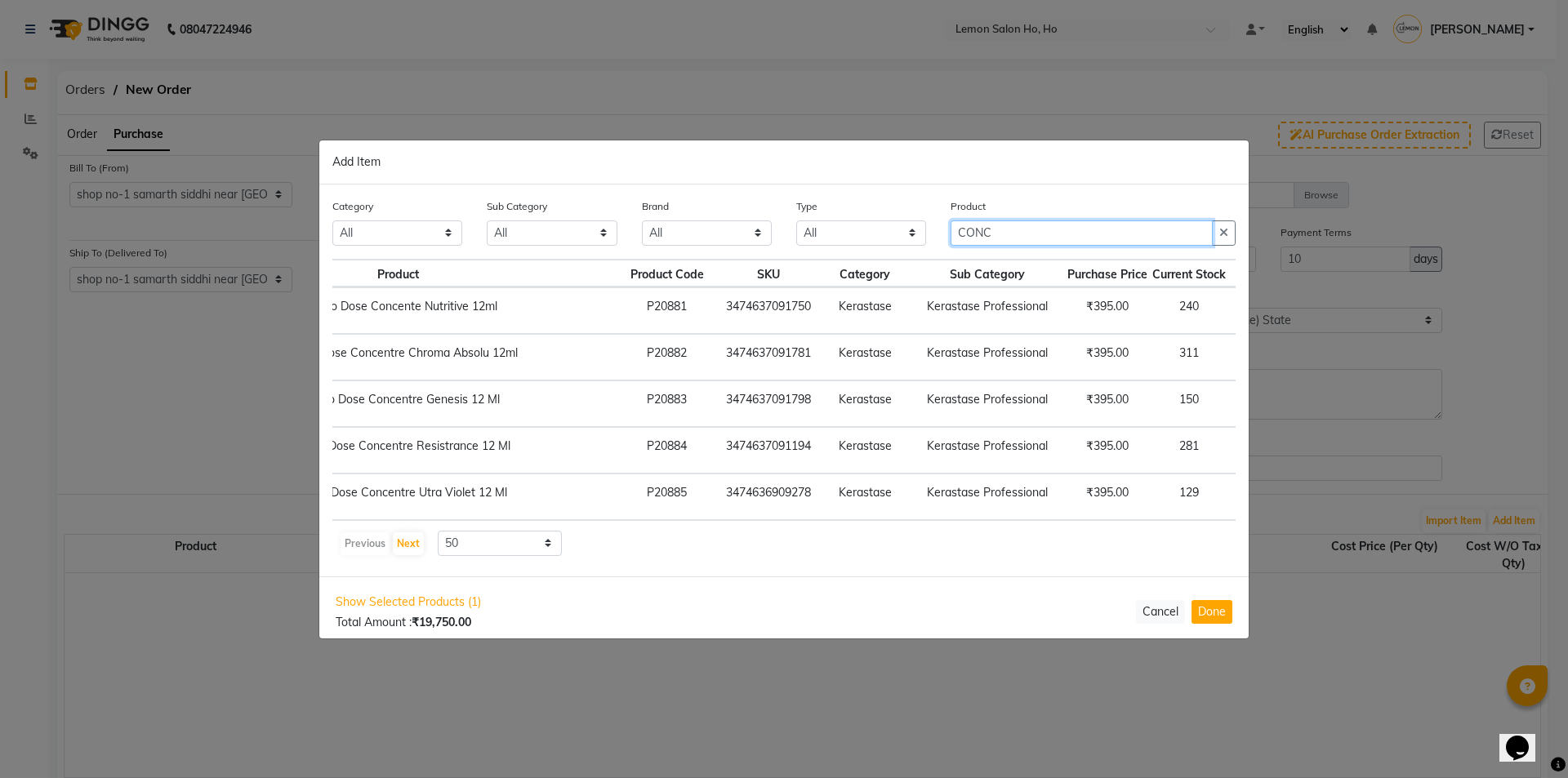
click at [896, 248] on div "Category All Hair Skin Makeup Personal Care Appliances [PERSON_NAME] Waxing Dis…" at bounding box center [784, 228] width 927 height 61
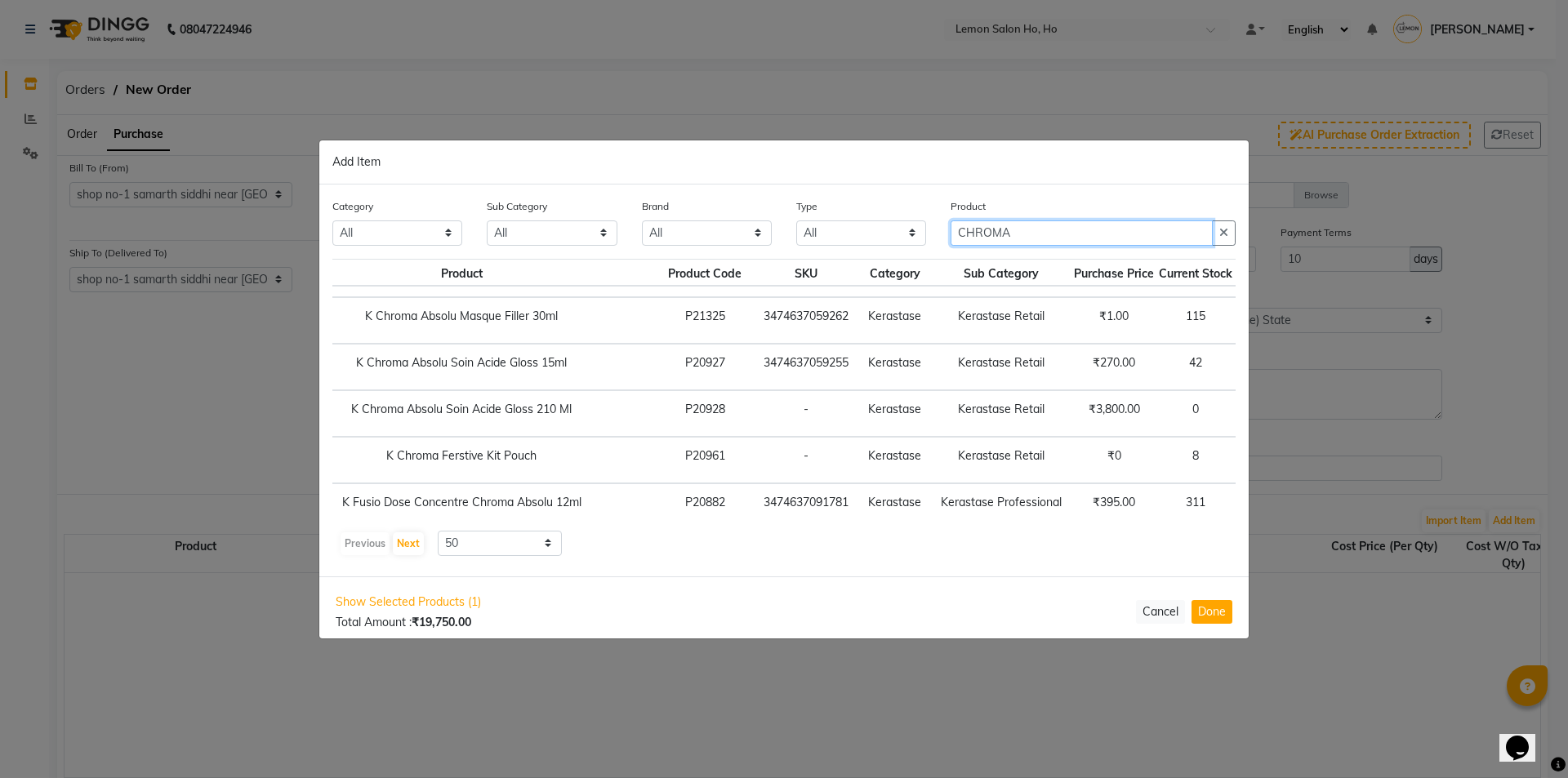
scroll to position [0, 103]
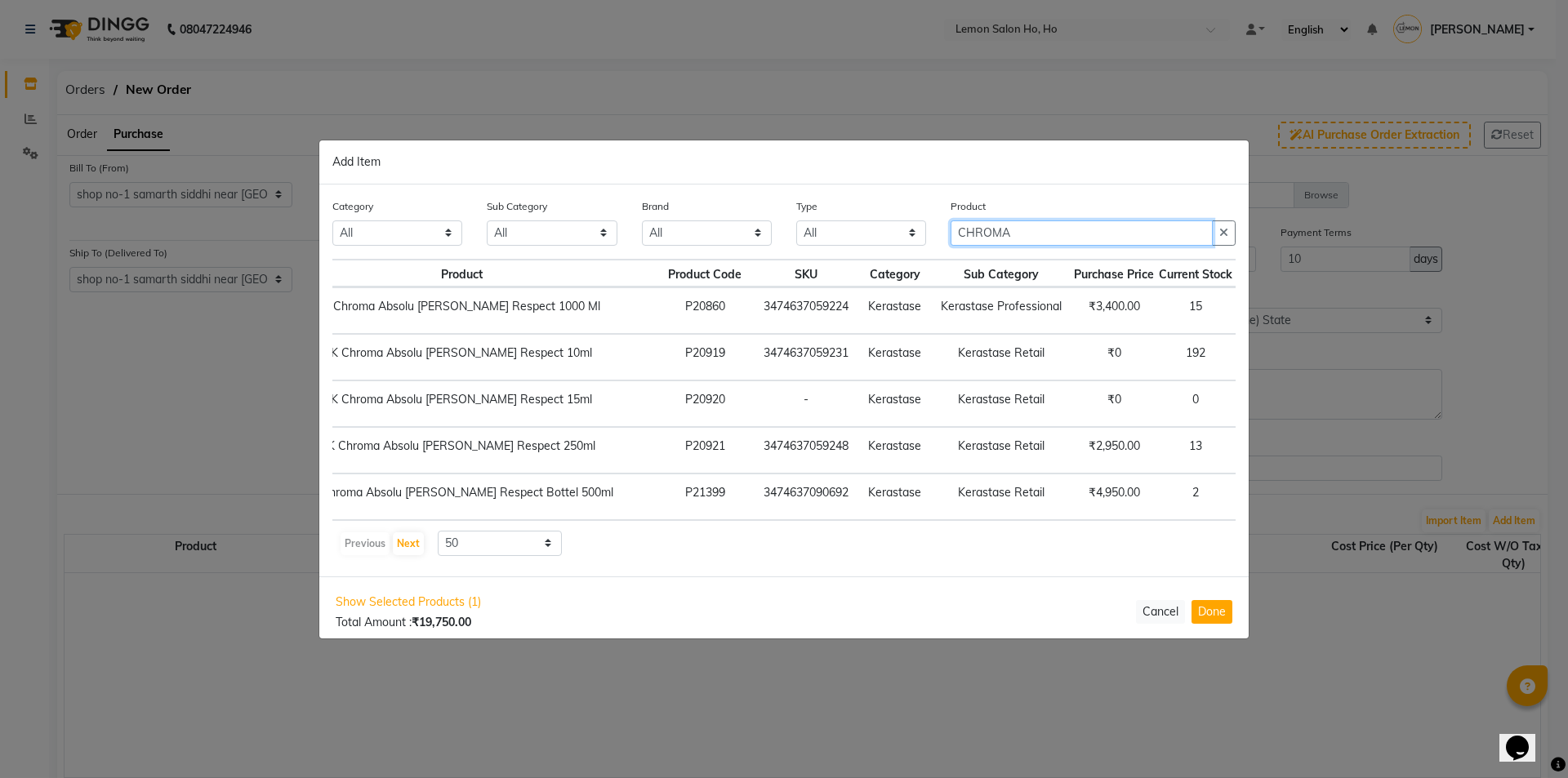
type input "CHROMA"
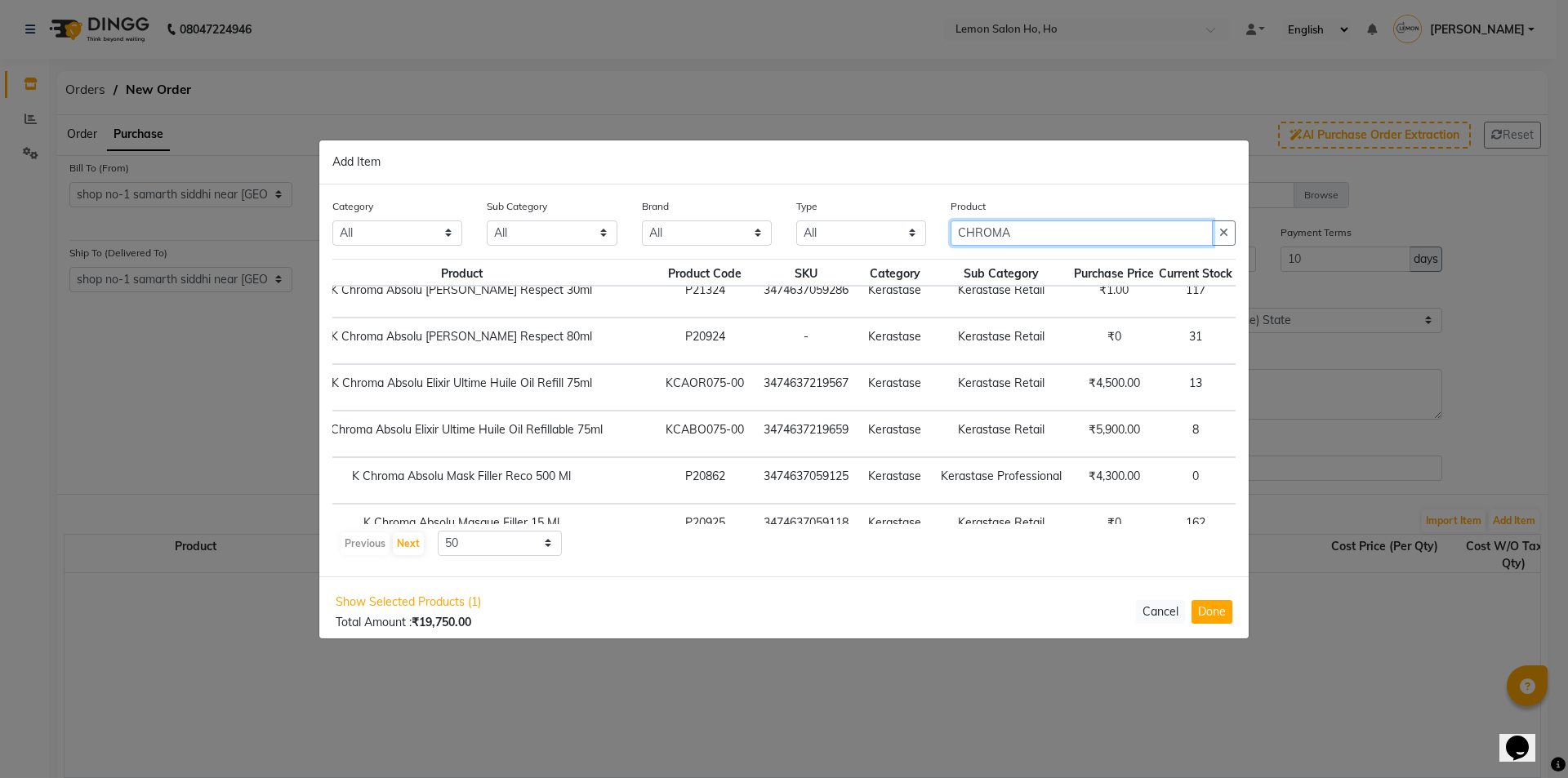
scroll to position [545, 103]
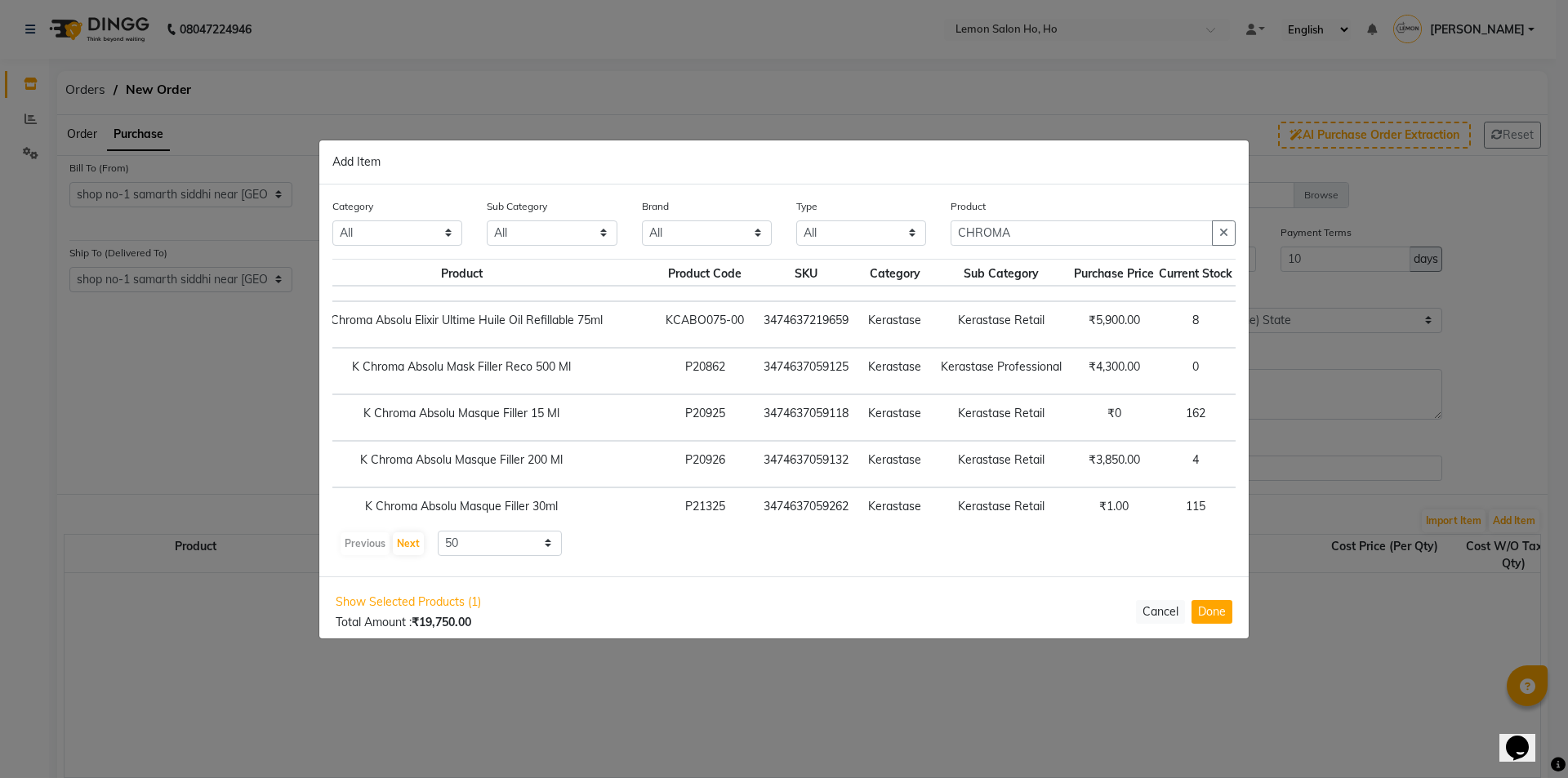
click at [1244, 464] on span "+ Add" at bounding box center [1267, 464] width 46 height 25
checkbox input "true"
click at [1285, 462] on icon at bounding box center [1290, 463] width 11 height 11
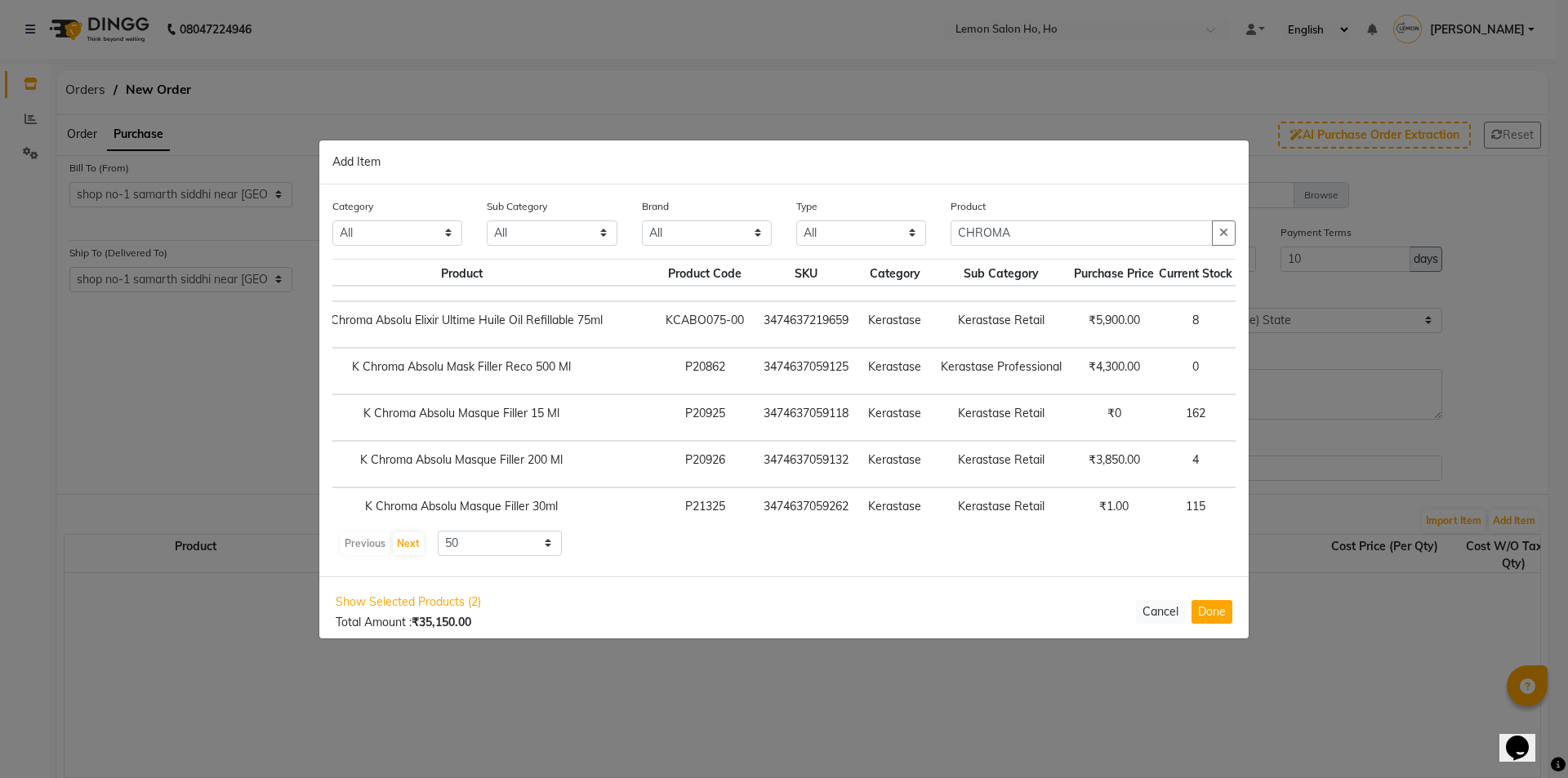
click at [1285, 462] on icon at bounding box center [1290, 463] width 11 height 11
type input "8"
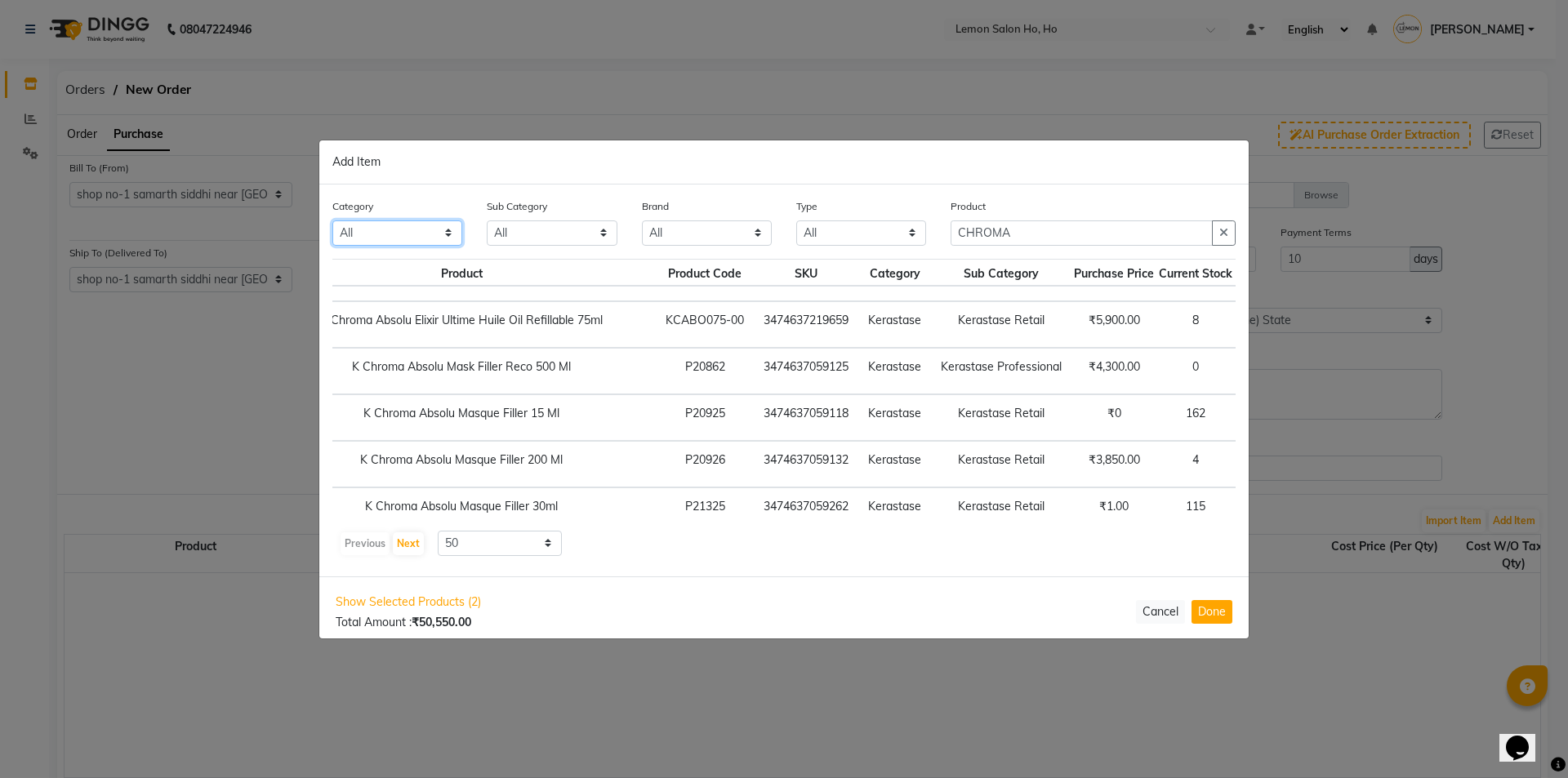
drag, startPoint x: 402, startPoint y: 227, endPoint x: 401, endPoint y: 236, distance: 9.1
click at [402, 227] on select "All Hair Skin Makeup Personal Care Appliances Beard Waxing Disposable Threading…" at bounding box center [397, 233] width 130 height 25
select select "213702150"
click at [333, 221] on select "All Hair Skin Makeup Personal Care Appliances Beard Waxing Disposable Threading…" at bounding box center [397, 233] width 130 height 25
click at [1025, 226] on input "CHROMA" at bounding box center [1081, 233] width 262 height 25
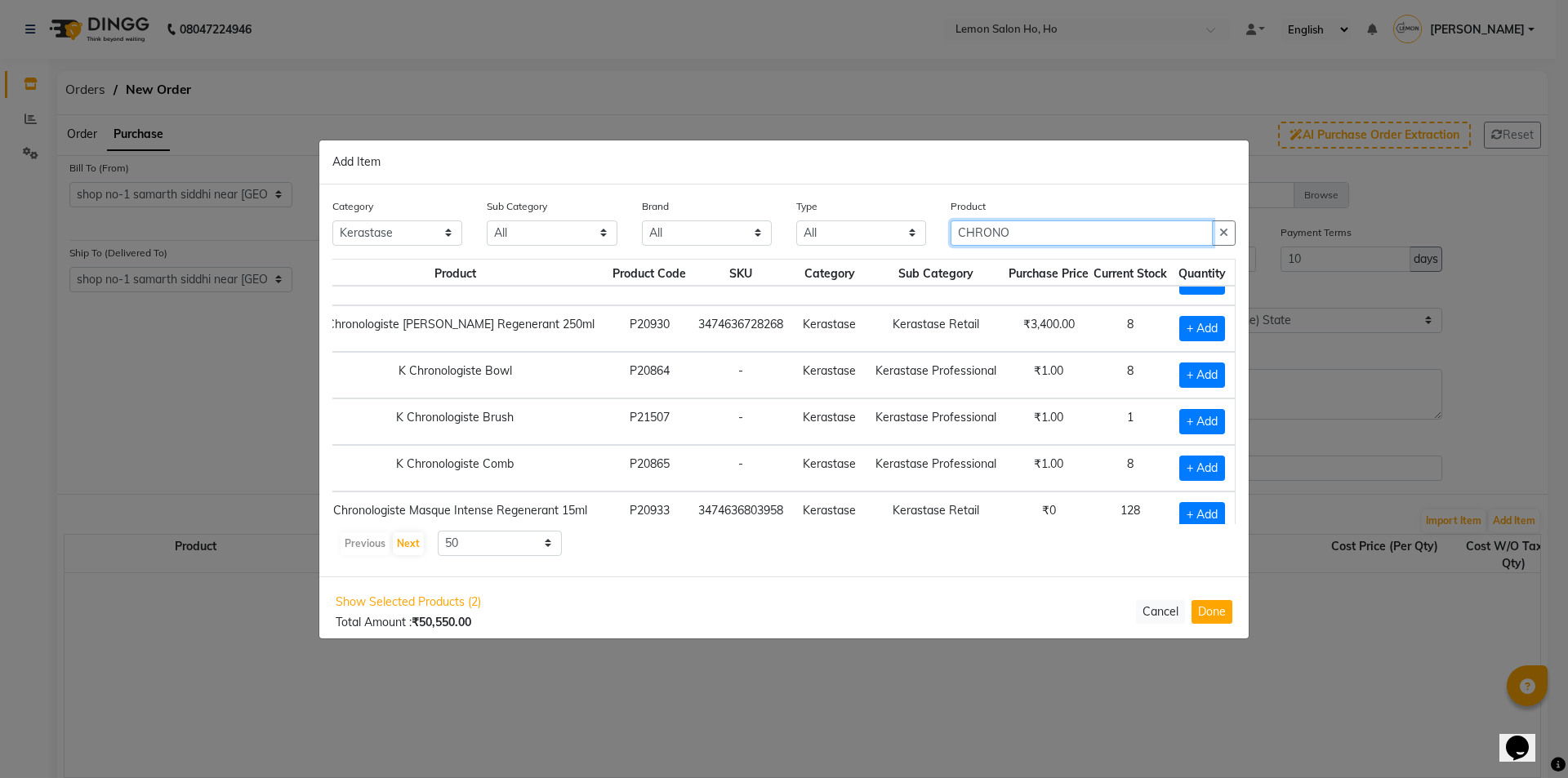
scroll to position [24, 87]
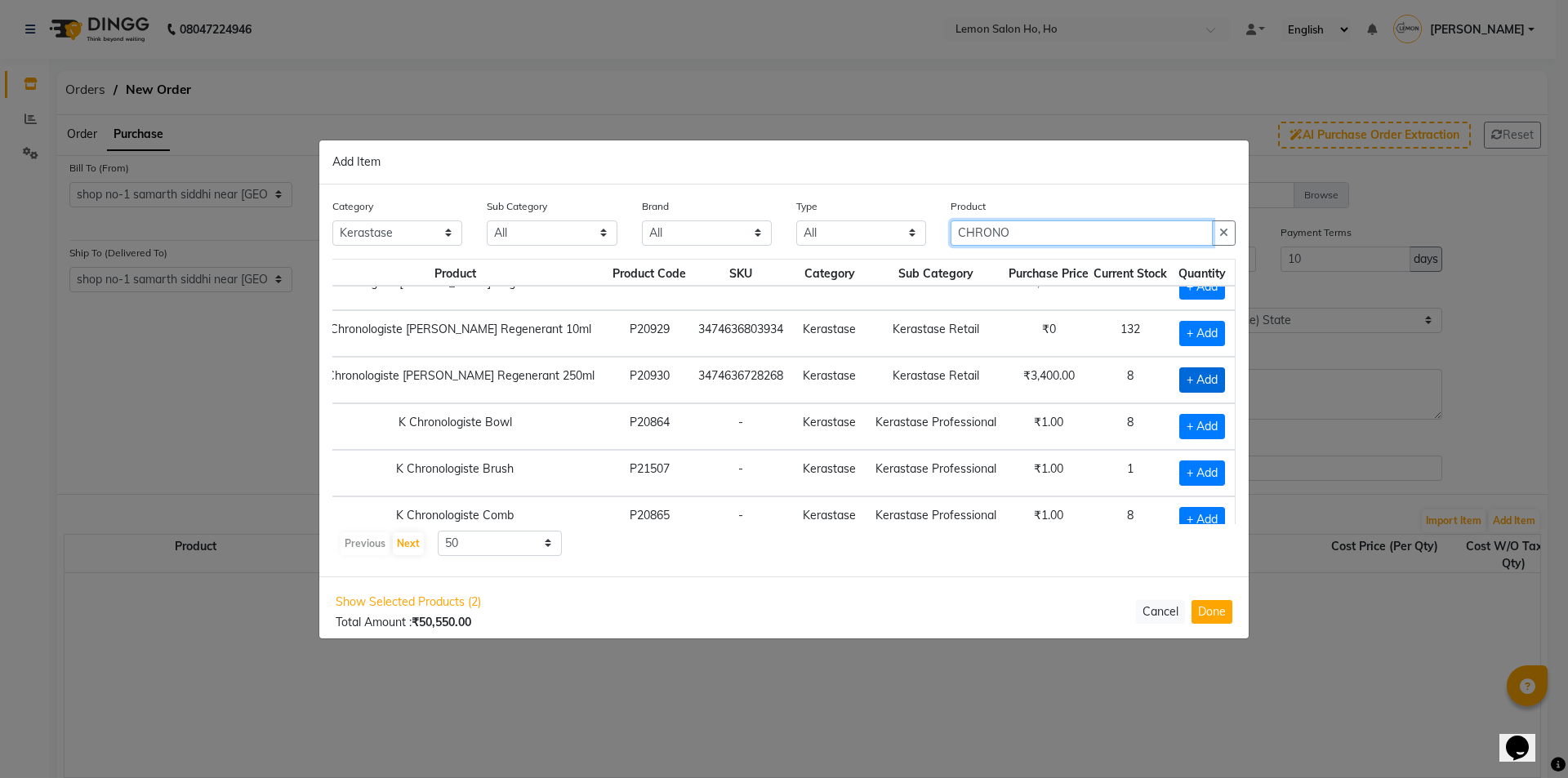
type input "CHRONO"
click at [1195, 381] on span "+ Add" at bounding box center [1202, 380] width 46 height 25
checkbox input "true"
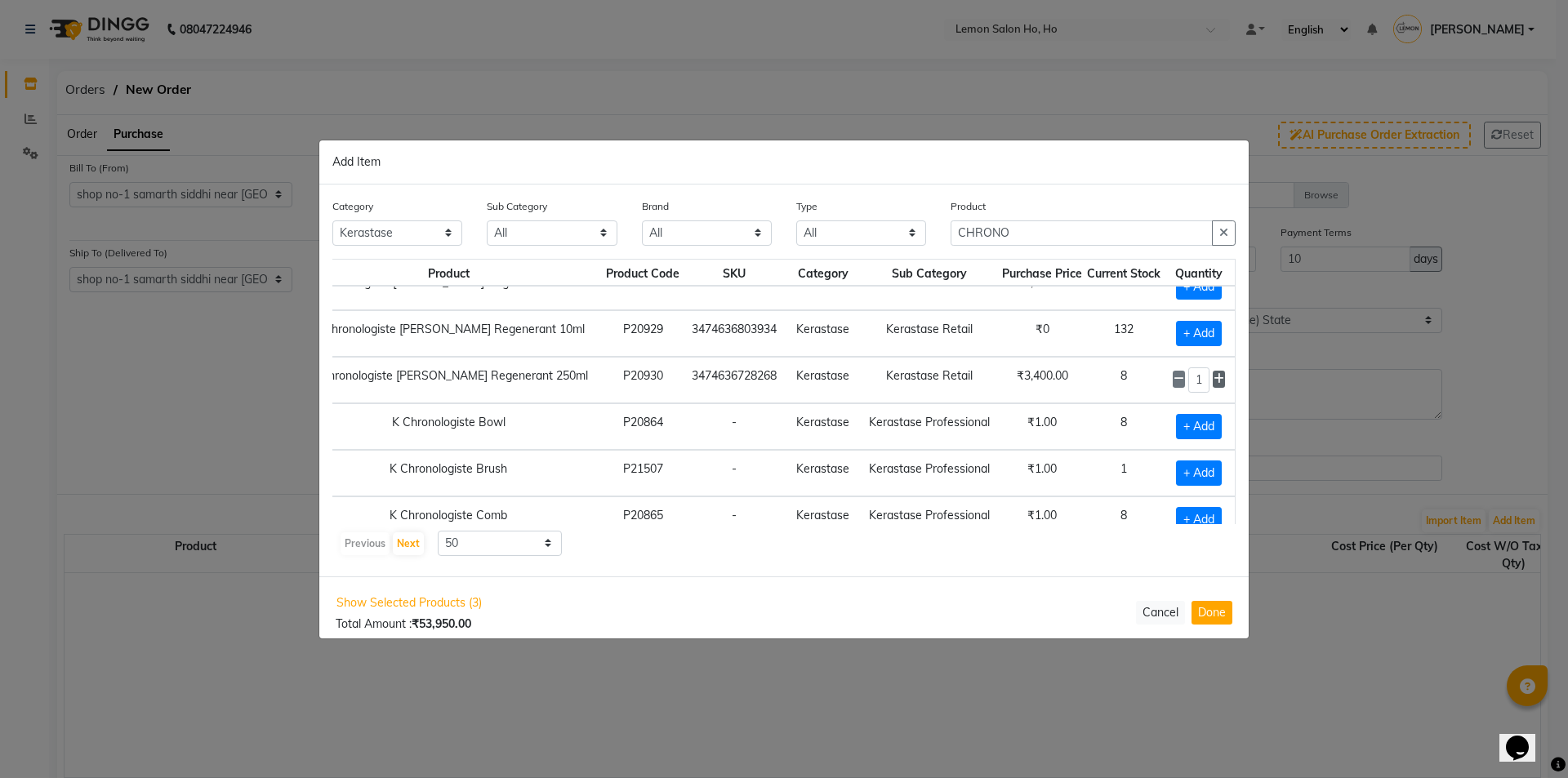
click at [1213, 378] on icon at bounding box center [1218, 379] width 11 height 11
type input "5"
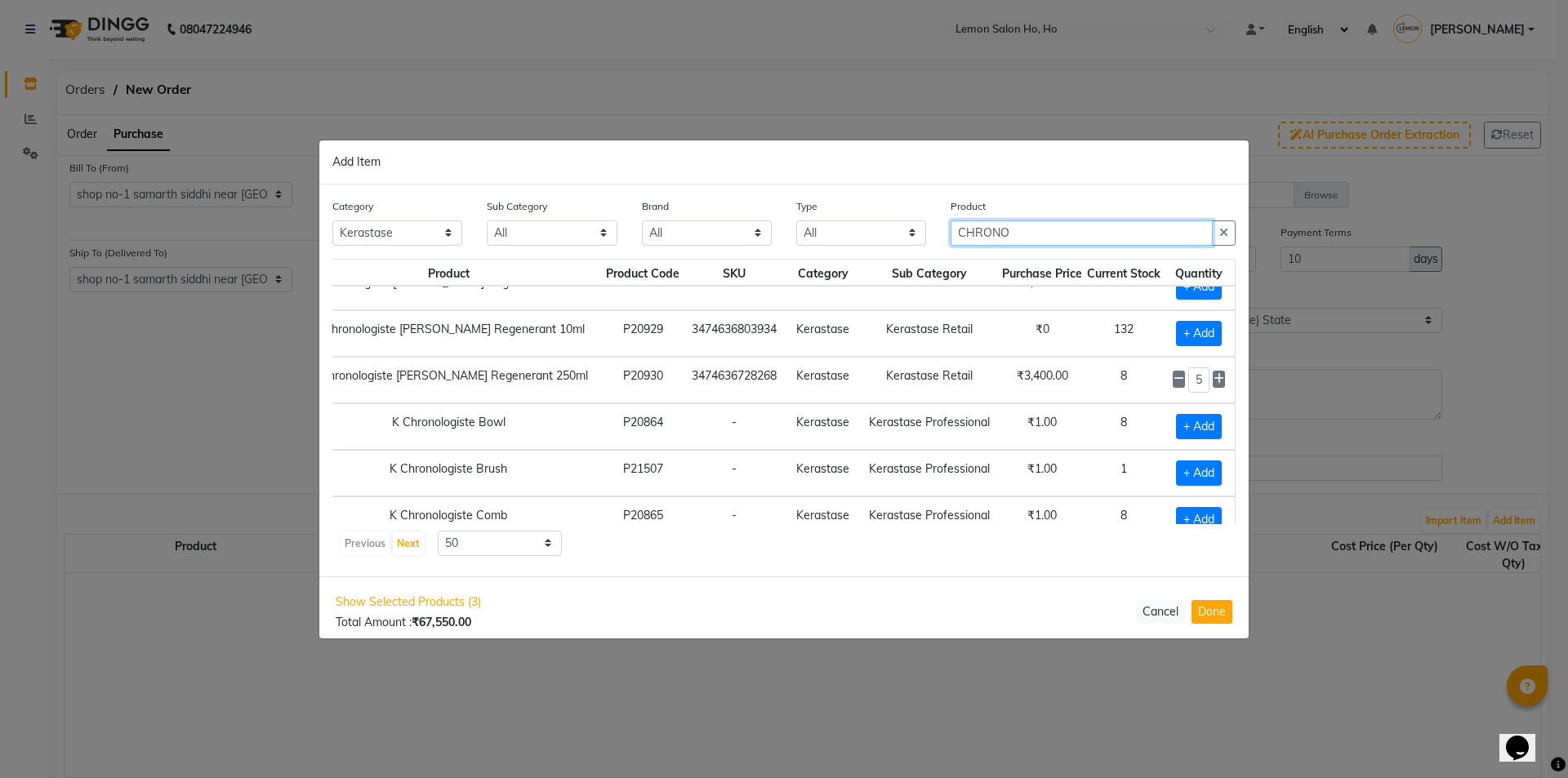
drag, startPoint x: 1083, startPoint y: 221, endPoint x: 966, endPoint y: 235, distance: 117.8
click at [966, 235] on input "CHRONO" at bounding box center [1081, 233] width 262 height 25
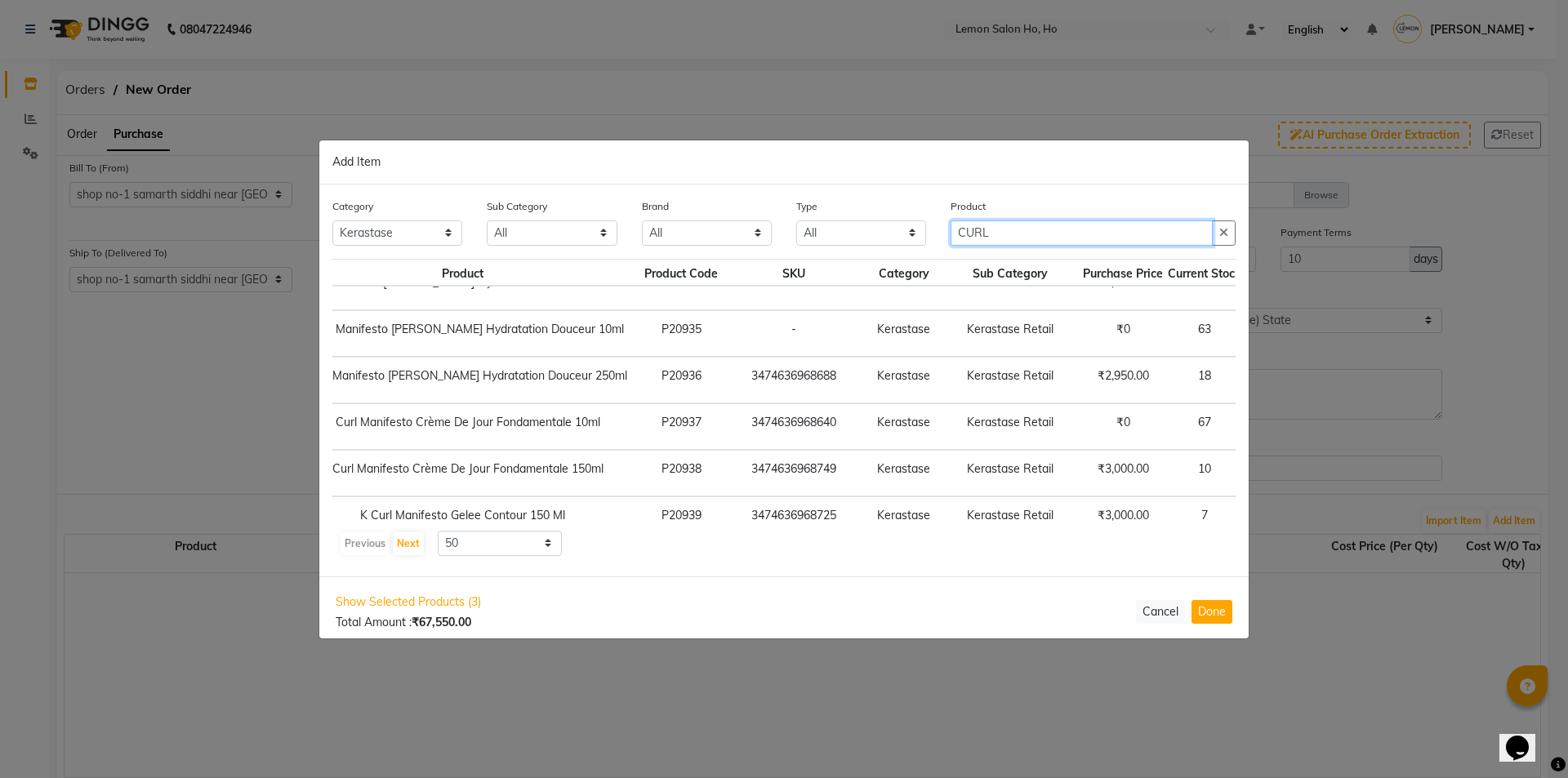
type input "CURL"
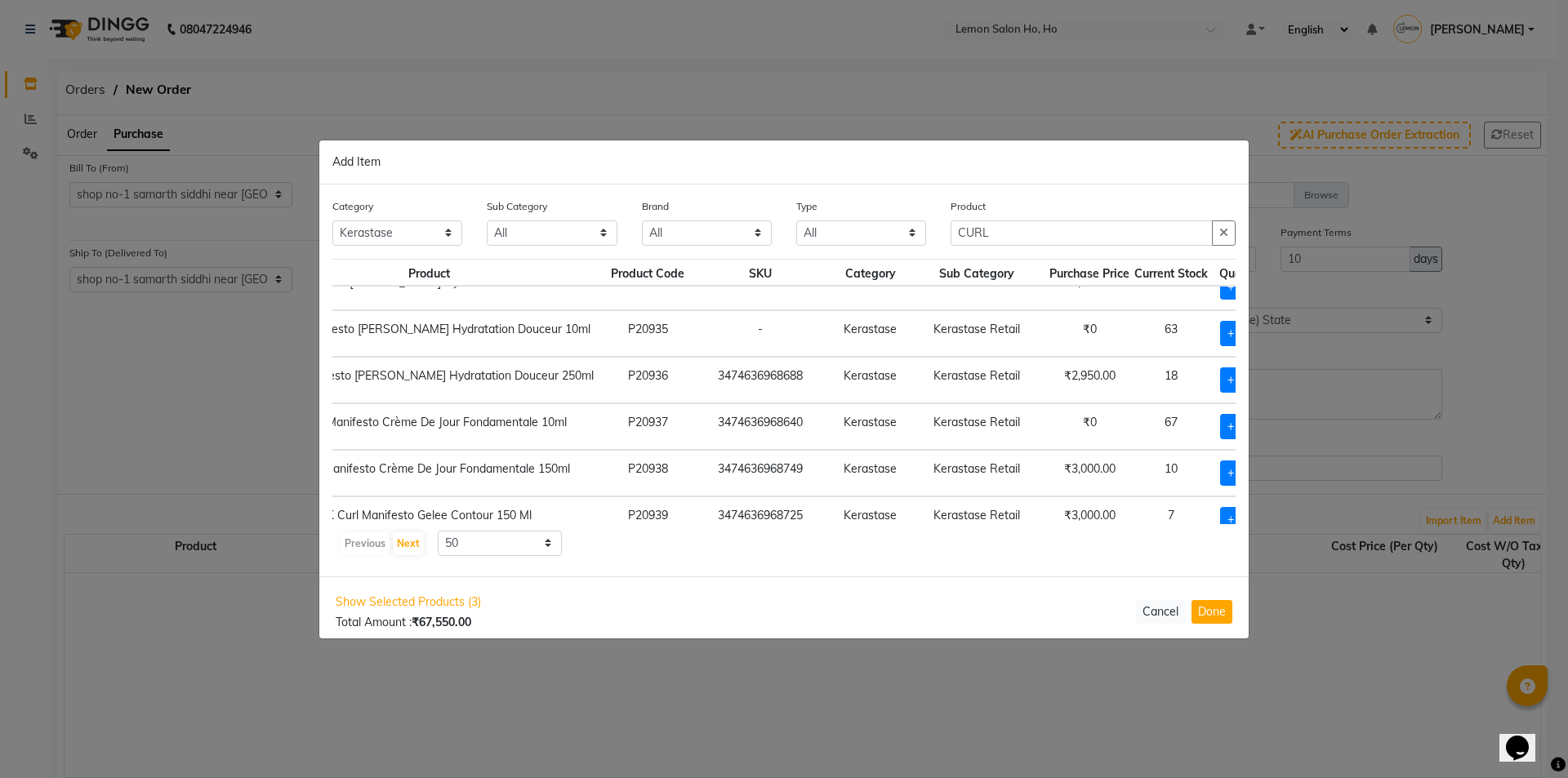
scroll to position [24, 124]
click at [1217, 390] on span "+ Add" at bounding box center [1240, 380] width 46 height 25
checkbox input "true"
click at [1258, 382] on icon at bounding box center [1262, 379] width 11 height 11
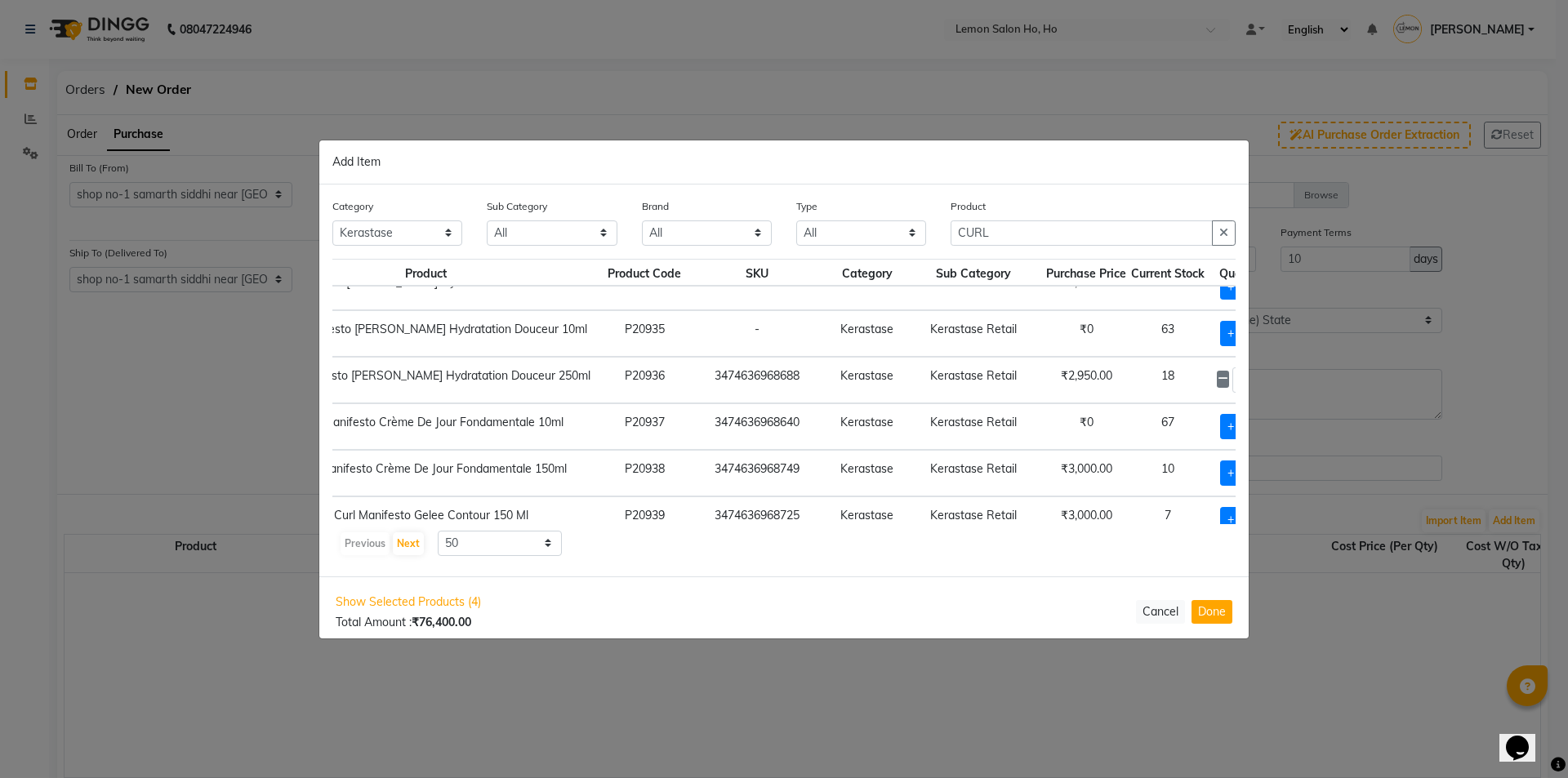
click at [1258, 382] on icon at bounding box center [1262, 379] width 11 height 11
type input "4"
click at [1220, 474] on span "+ Add" at bounding box center [1243, 473] width 46 height 25
checkbox input "true"
click at [1258, 473] on icon at bounding box center [1262, 472] width 11 height 11
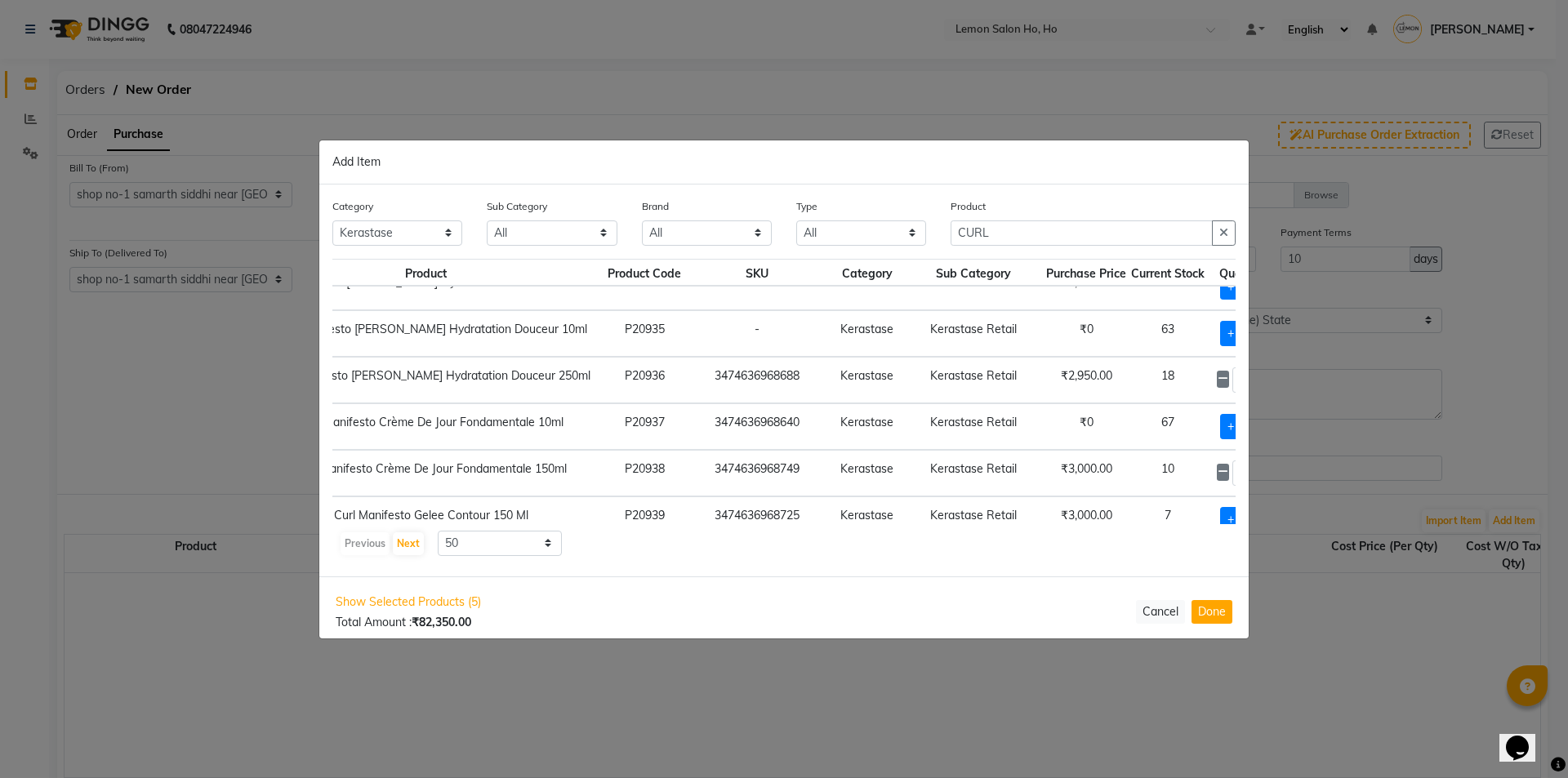
type input "2"
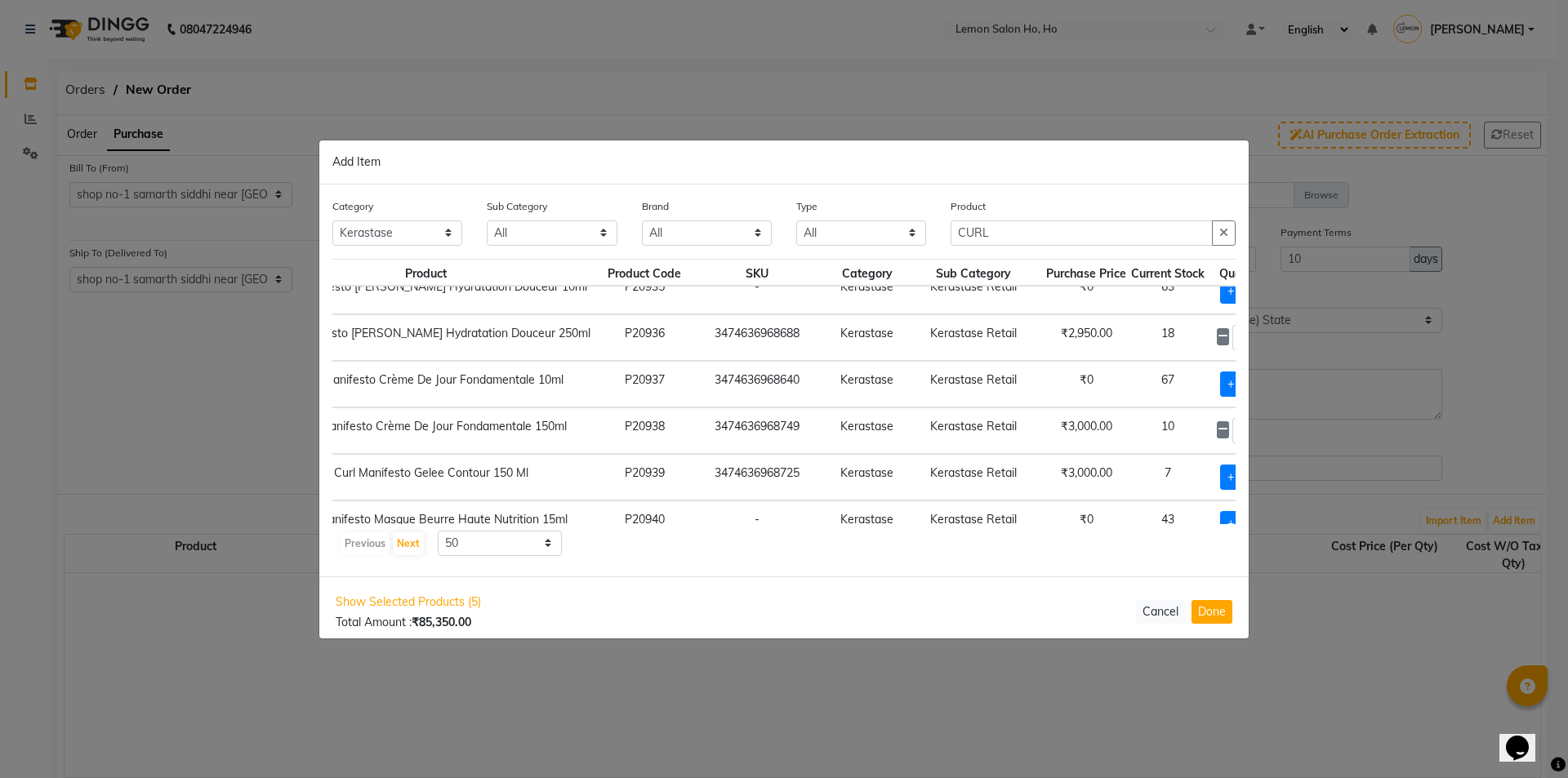
scroll to position [132, 124]
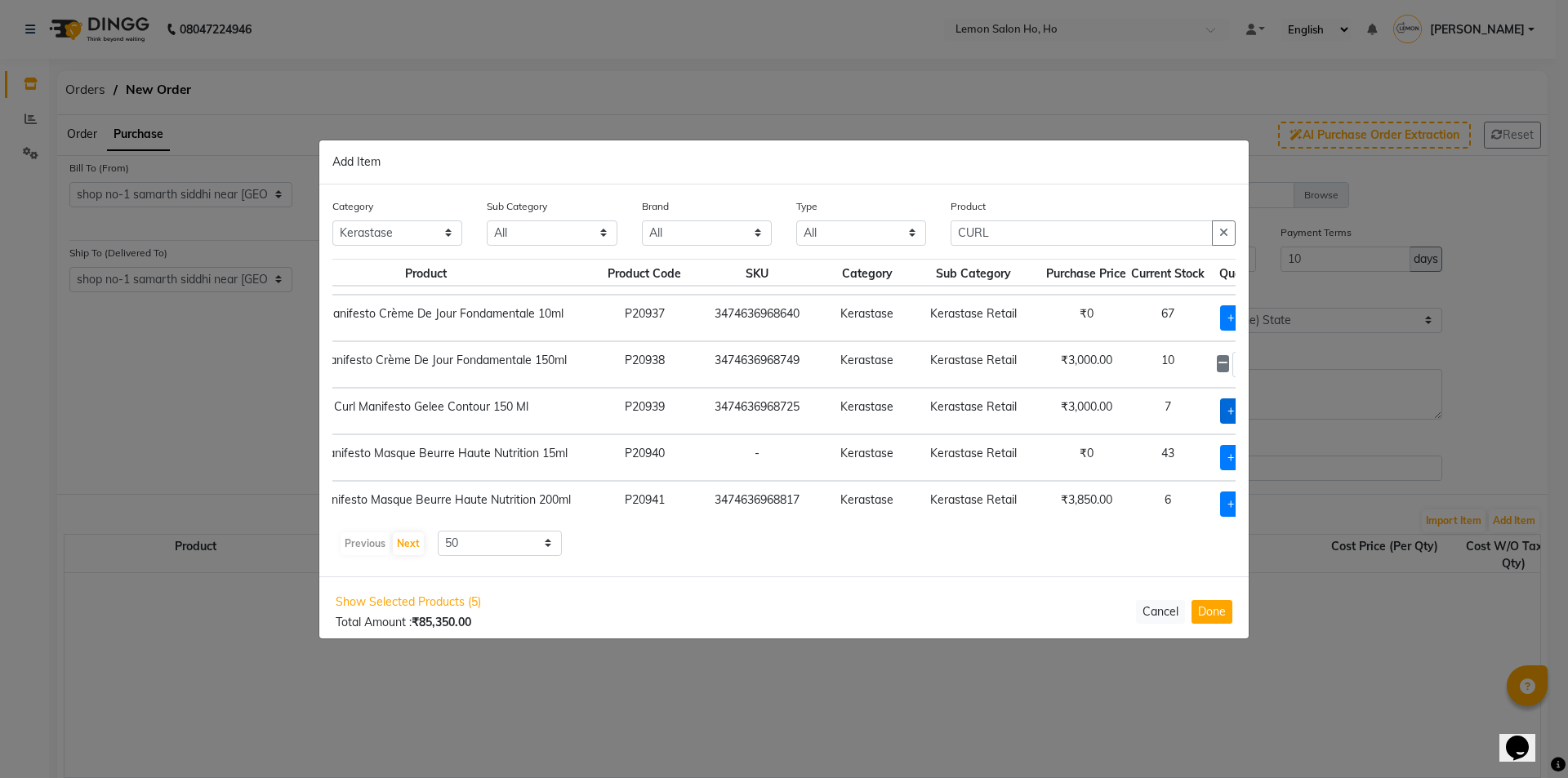
click at [1220, 408] on span "+ Add" at bounding box center [1243, 411] width 46 height 25
checkbox input "true"
click at [1258, 409] on icon at bounding box center [1262, 410] width 11 height 11
type input "3"
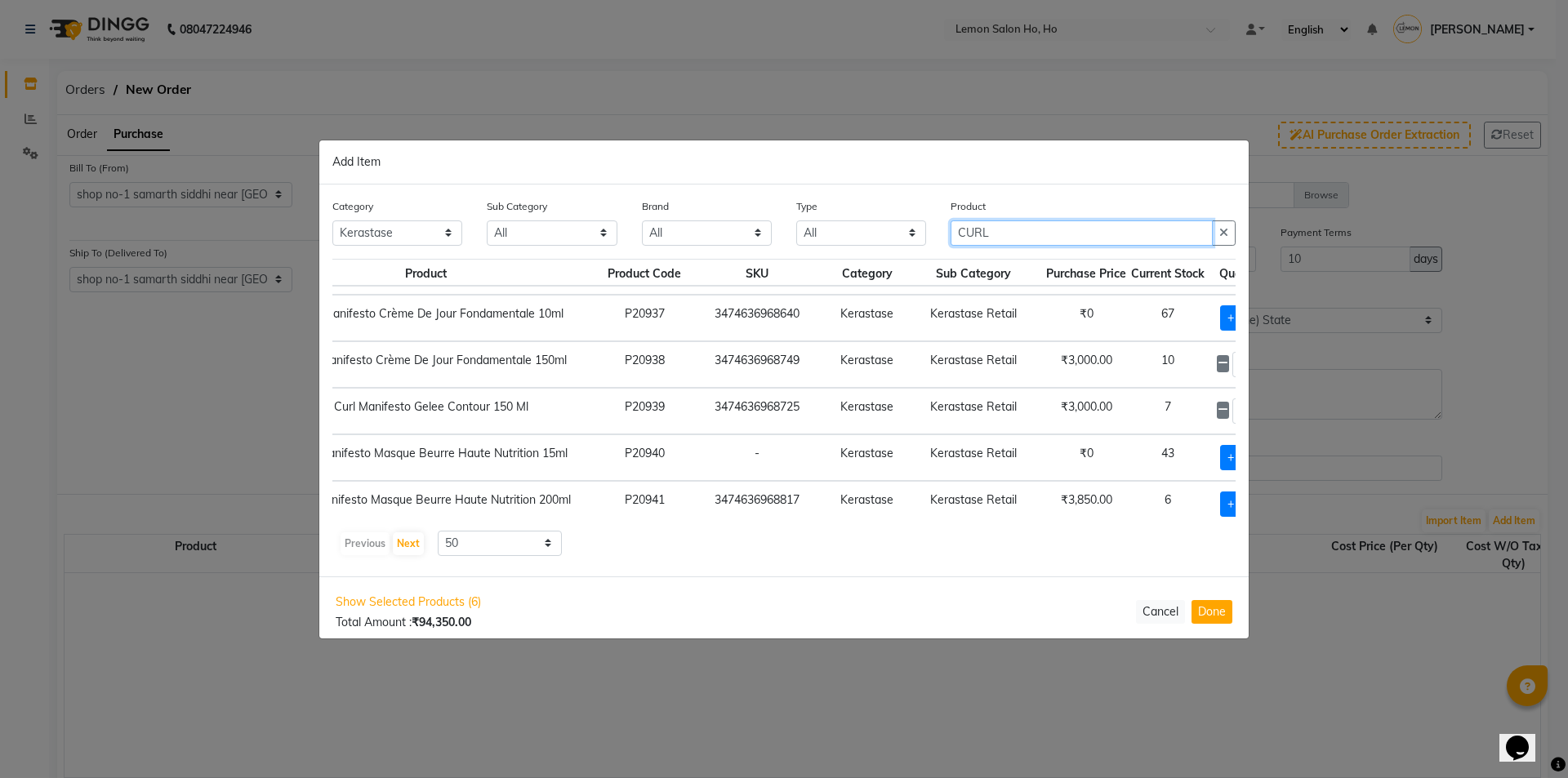
drag, startPoint x: 1067, startPoint y: 235, endPoint x: 854, endPoint y: 250, distance: 213.5
click at [856, 250] on div "Category All Hair Skin Makeup Personal Care Appliances Beard Waxing Disposable …" at bounding box center [784, 228] width 927 height 61
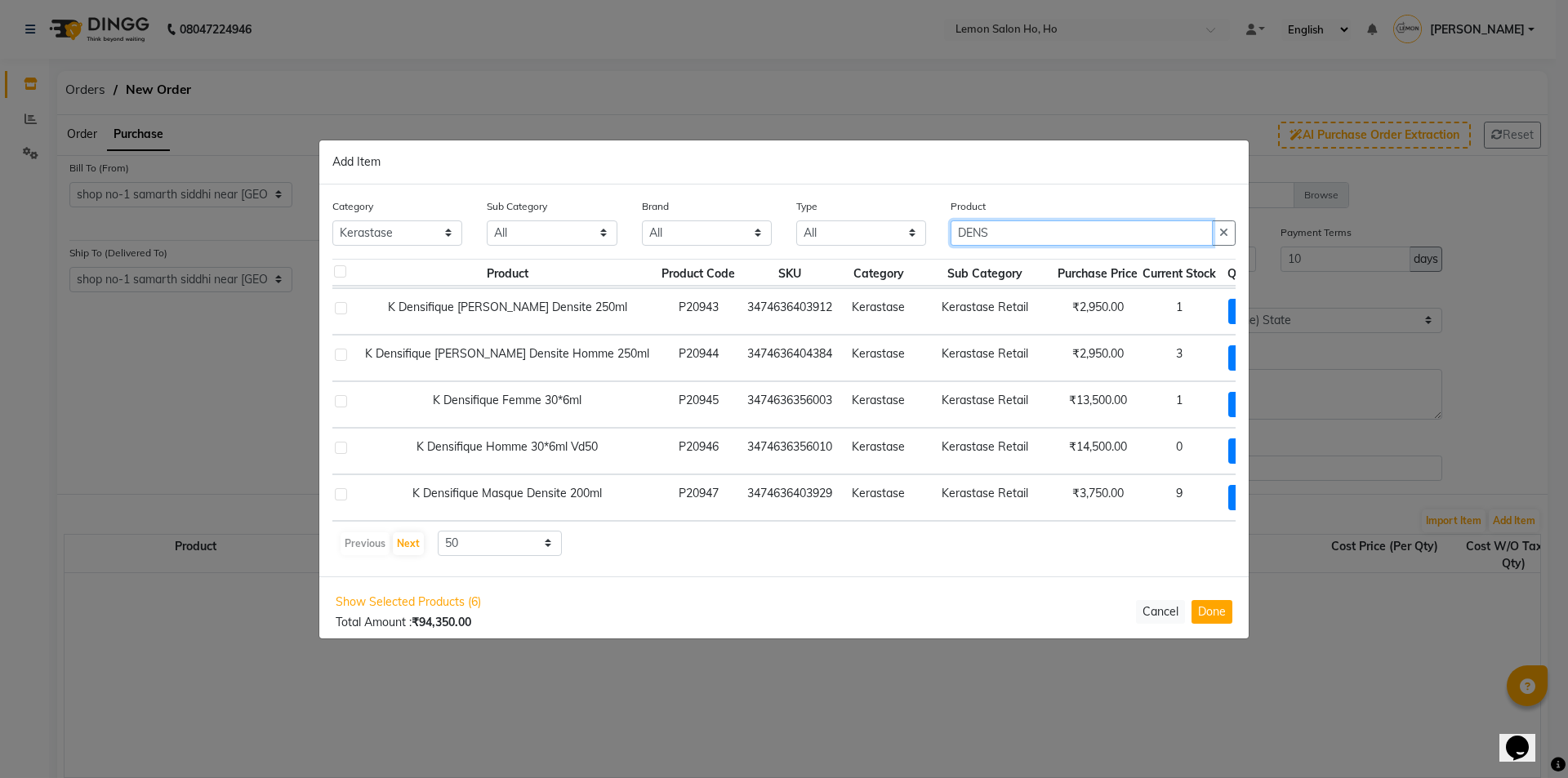
scroll to position [0, 15]
type input "DENS"
drag, startPoint x: 1185, startPoint y: 354, endPoint x: 1182, endPoint y: 379, distance: 25.2
click at [1218, 373] on td "+ Add" at bounding box center [1251, 357] width 65 height 47
click at [1228, 360] on span "+ Add" at bounding box center [1251, 357] width 46 height 25
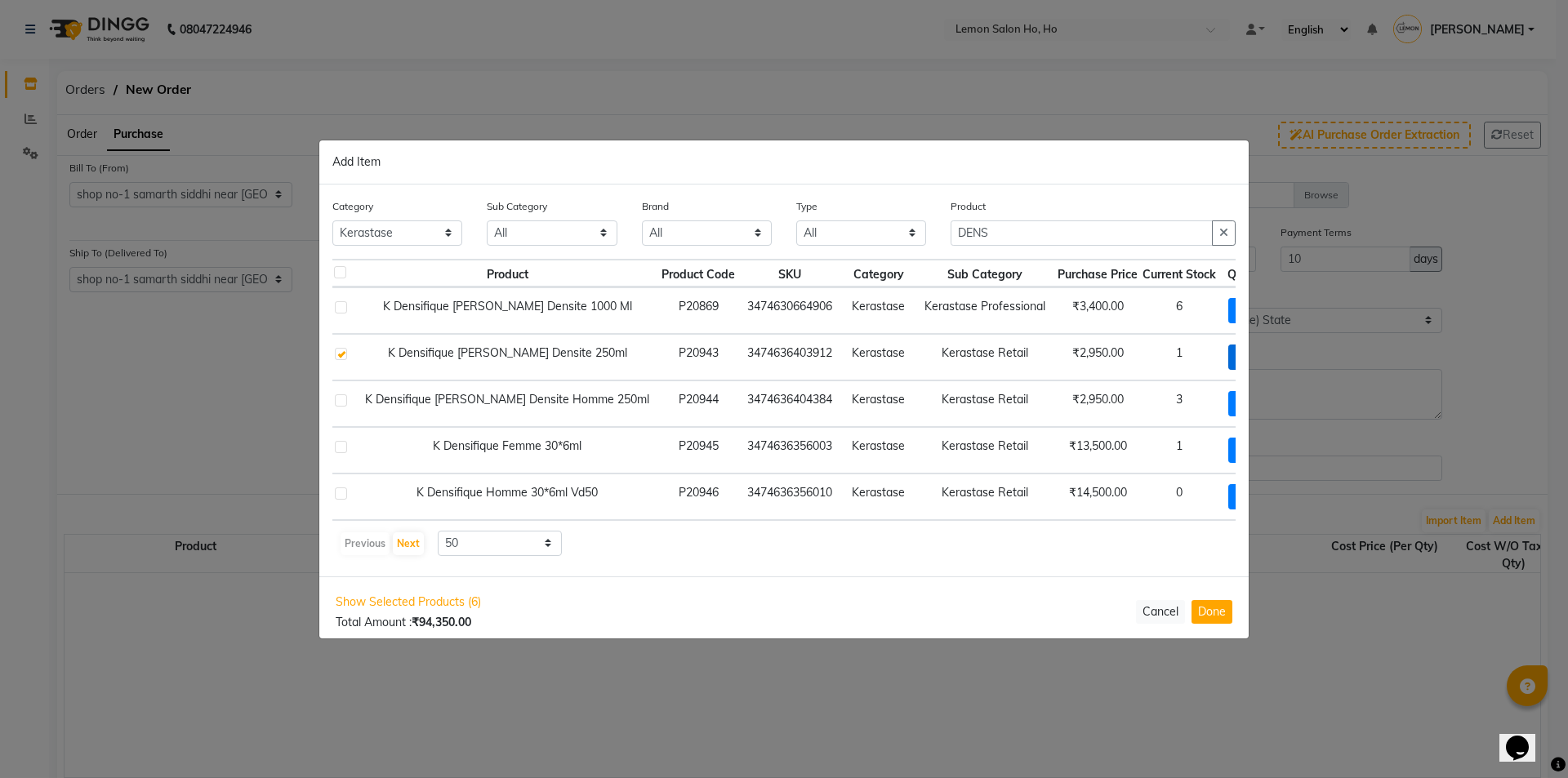
checkbox input "true"
click at [1269, 356] on icon at bounding box center [1274, 356] width 11 height 11
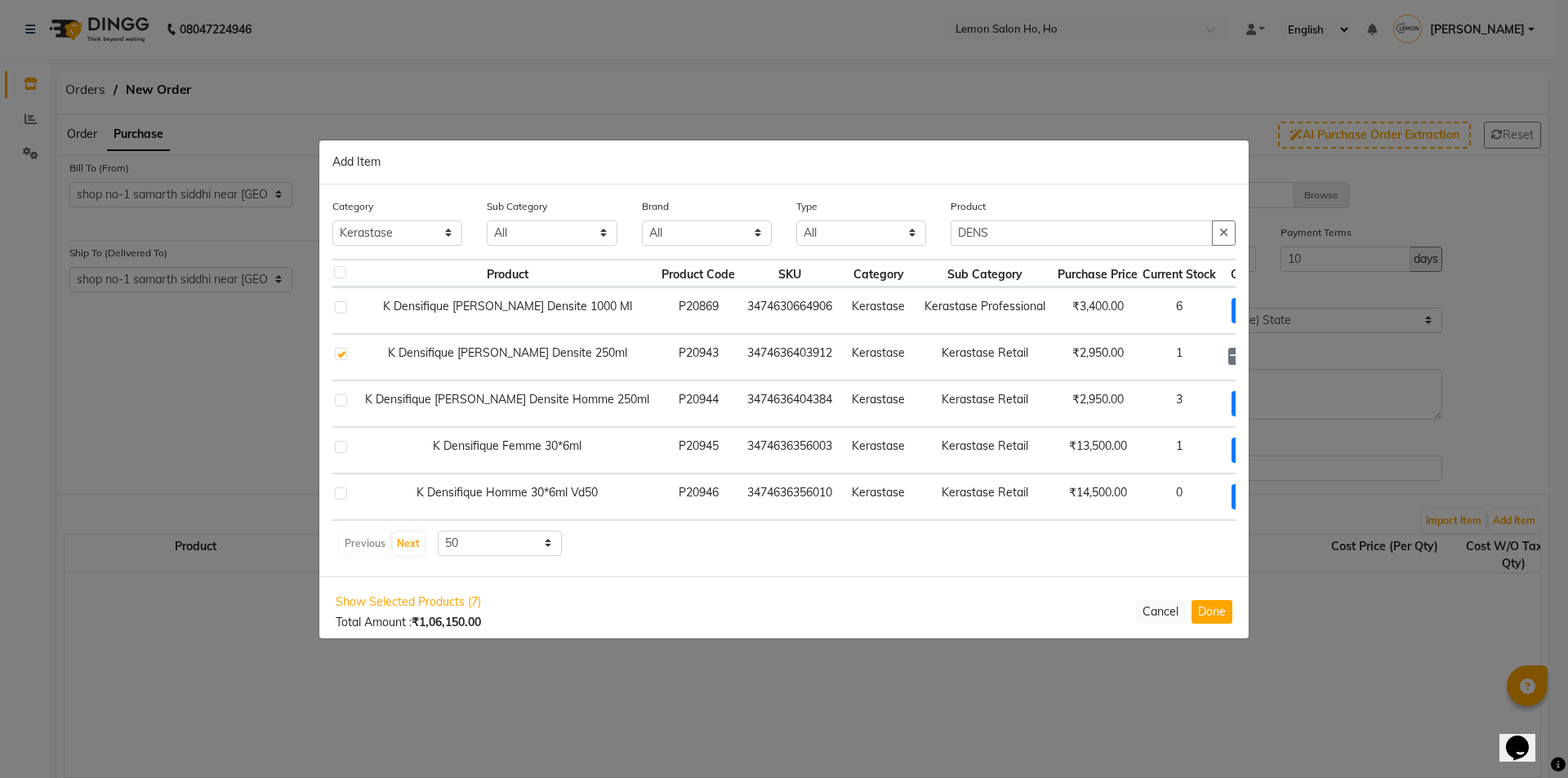
type input "5"
click at [1231, 401] on span "+ Add" at bounding box center [1254, 404] width 46 height 25
checkbox input "true"
click at [1269, 401] on icon at bounding box center [1274, 403] width 11 height 11
click at [1269, 402] on icon at bounding box center [1274, 403] width 11 height 11
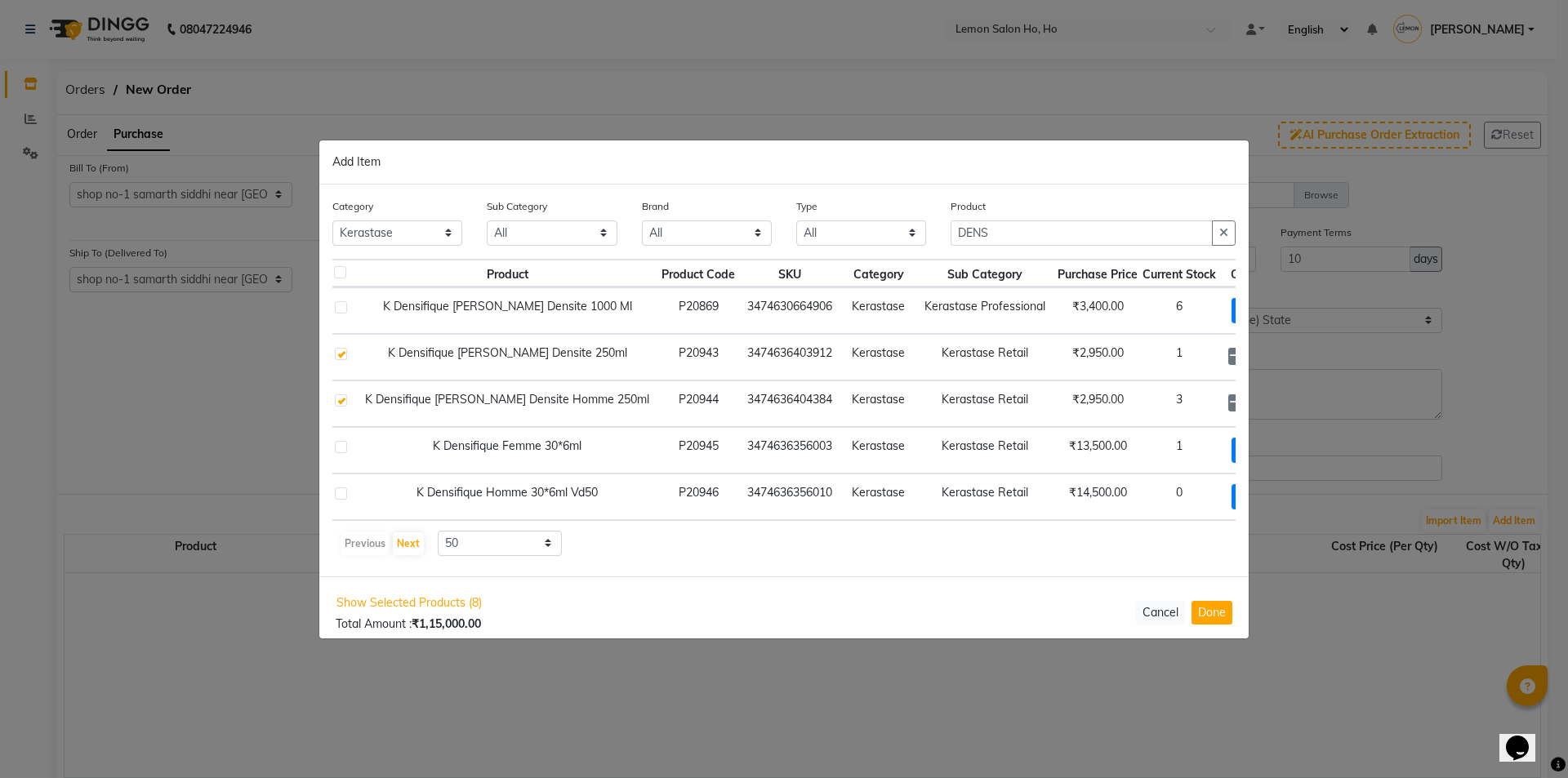
click at [1269, 402] on icon at bounding box center [1274, 403] width 11 height 11
type input "5"
drag, startPoint x: 1023, startPoint y: 222, endPoint x: 864, endPoint y: 253, distance: 162.0
click at [869, 253] on div "Category All Hair Skin Makeup Personal Care Appliances Beard Waxing Disposable …" at bounding box center [784, 228] width 927 height 61
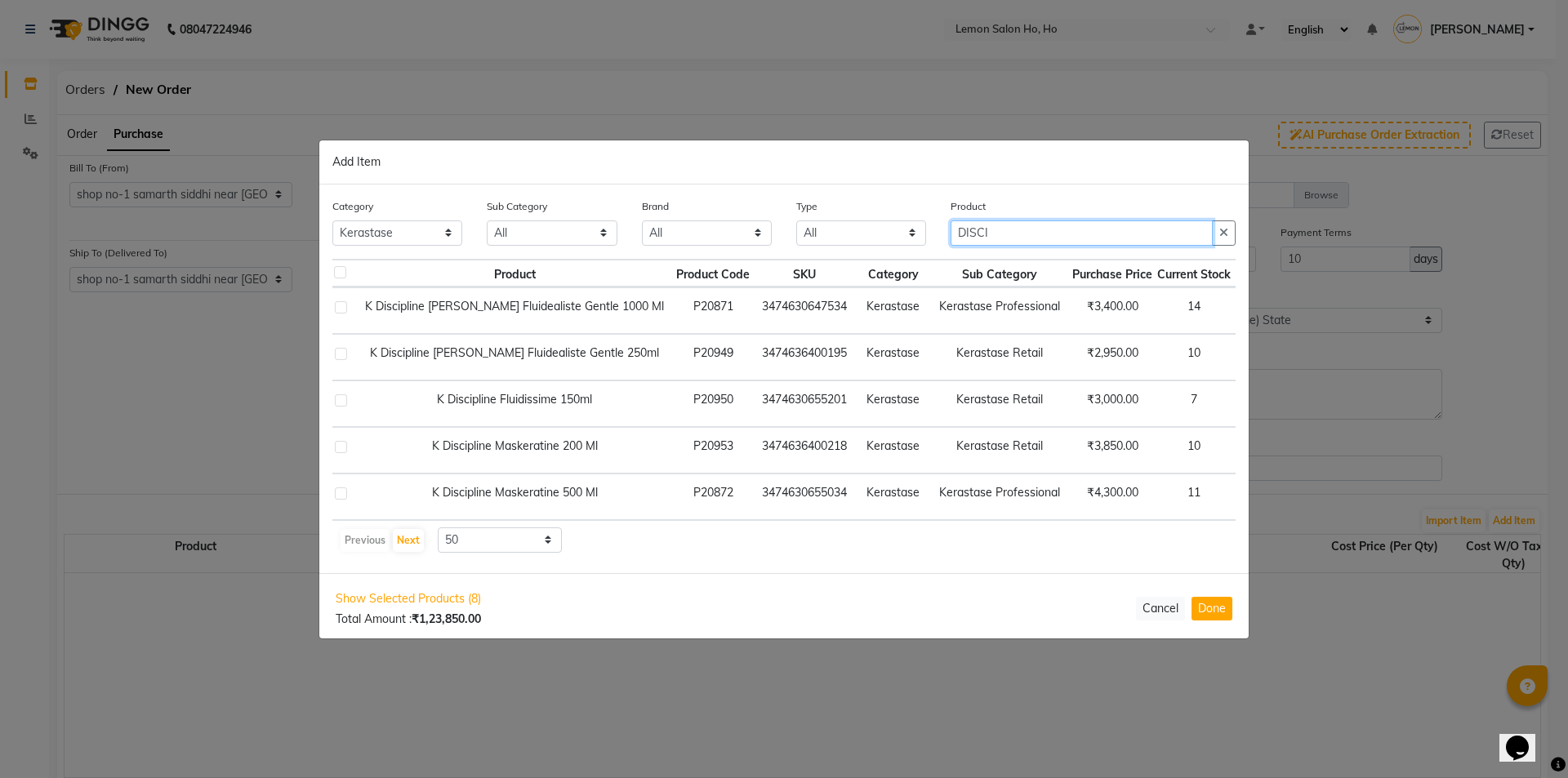
type input "DISCI"
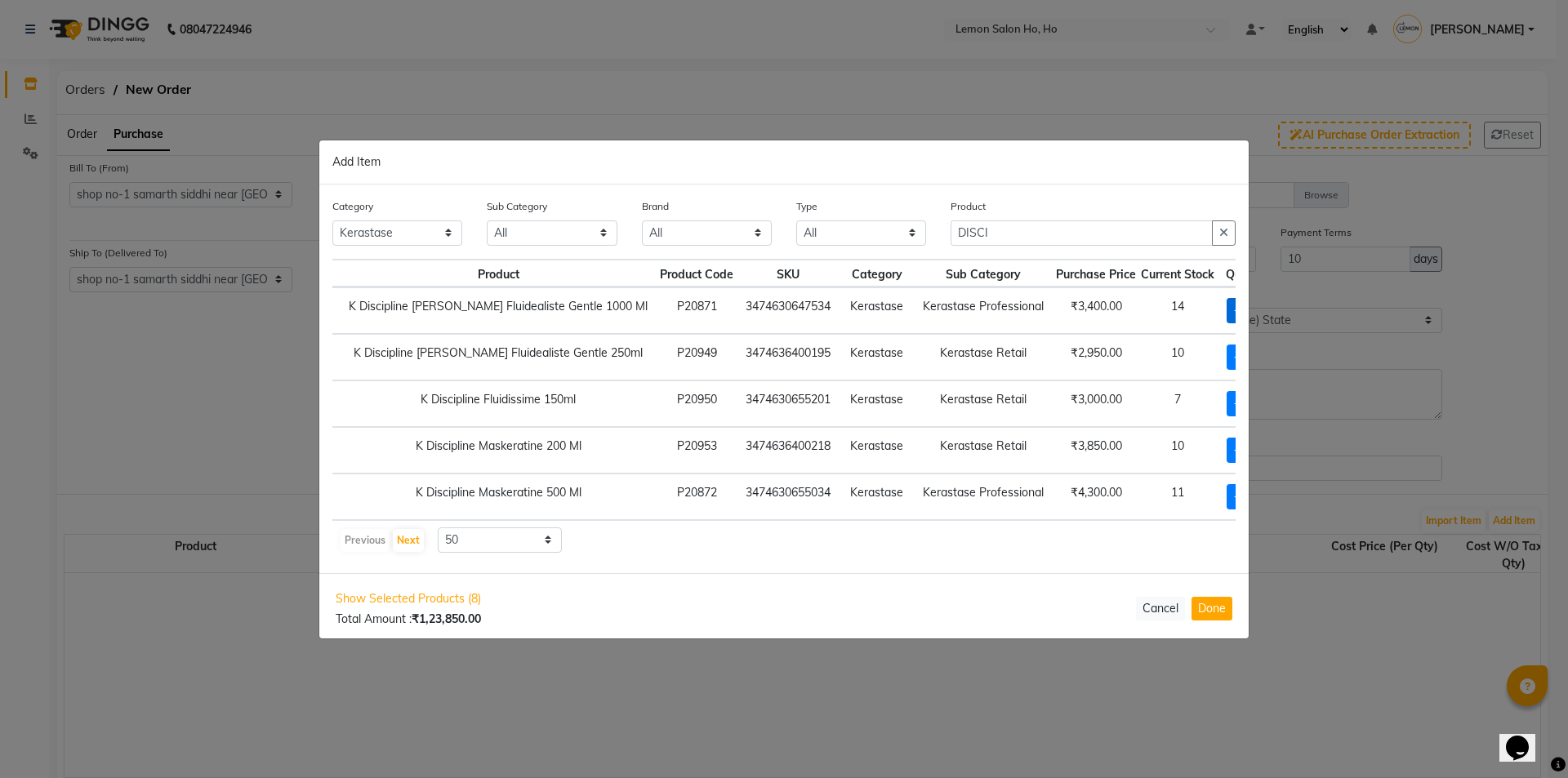
click at [1226, 308] on span "+ Add" at bounding box center [1249, 311] width 46 height 25
checkbox input "true"
click at [1226, 310] on div "1" at bounding box center [1253, 311] width 52 height 25
click at [1267, 307] on icon at bounding box center [1272, 310] width 11 height 11
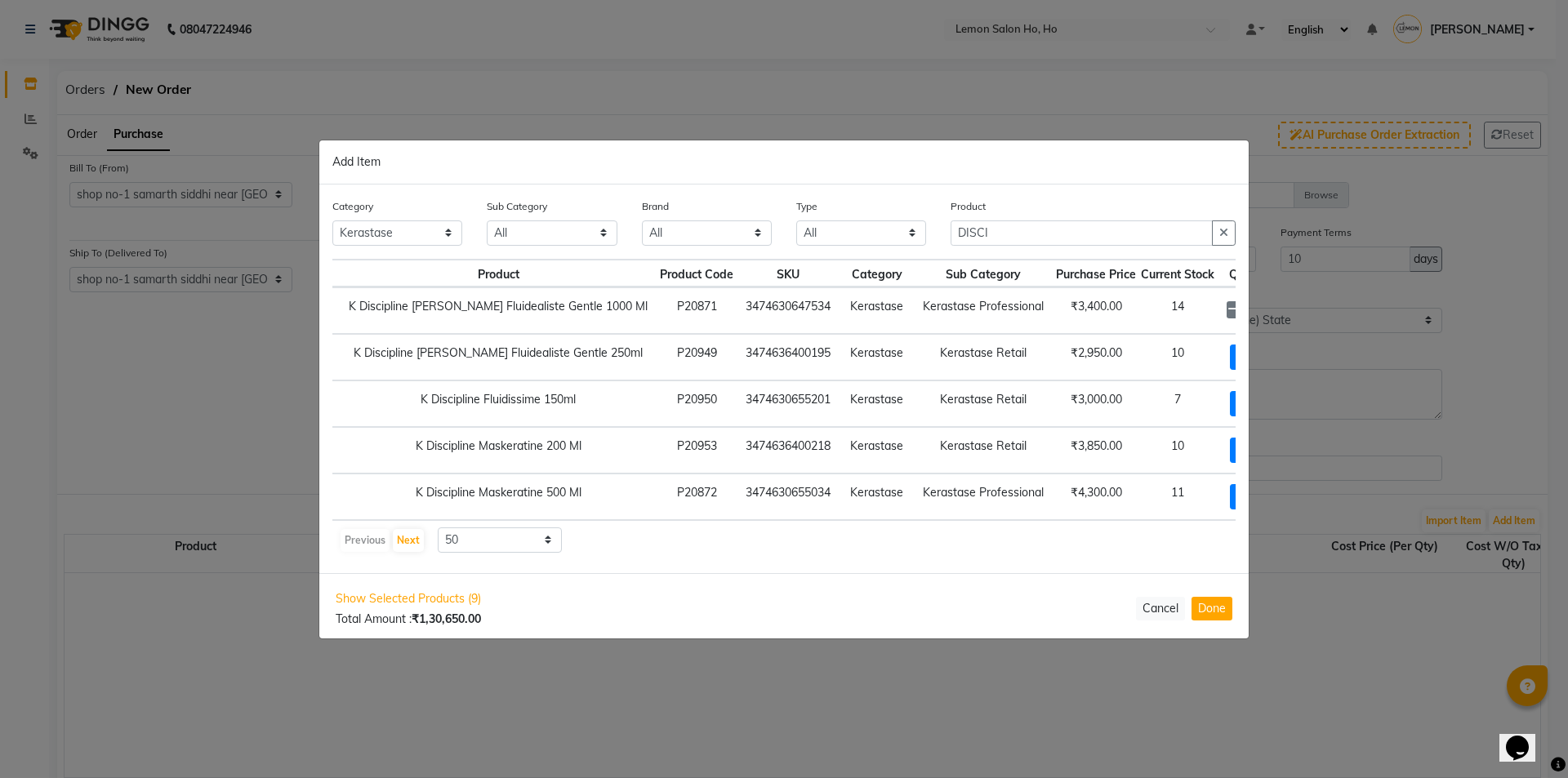
click at [1267, 307] on icon at bounding box center [1272, 310] width 11 height 11
type input "6"
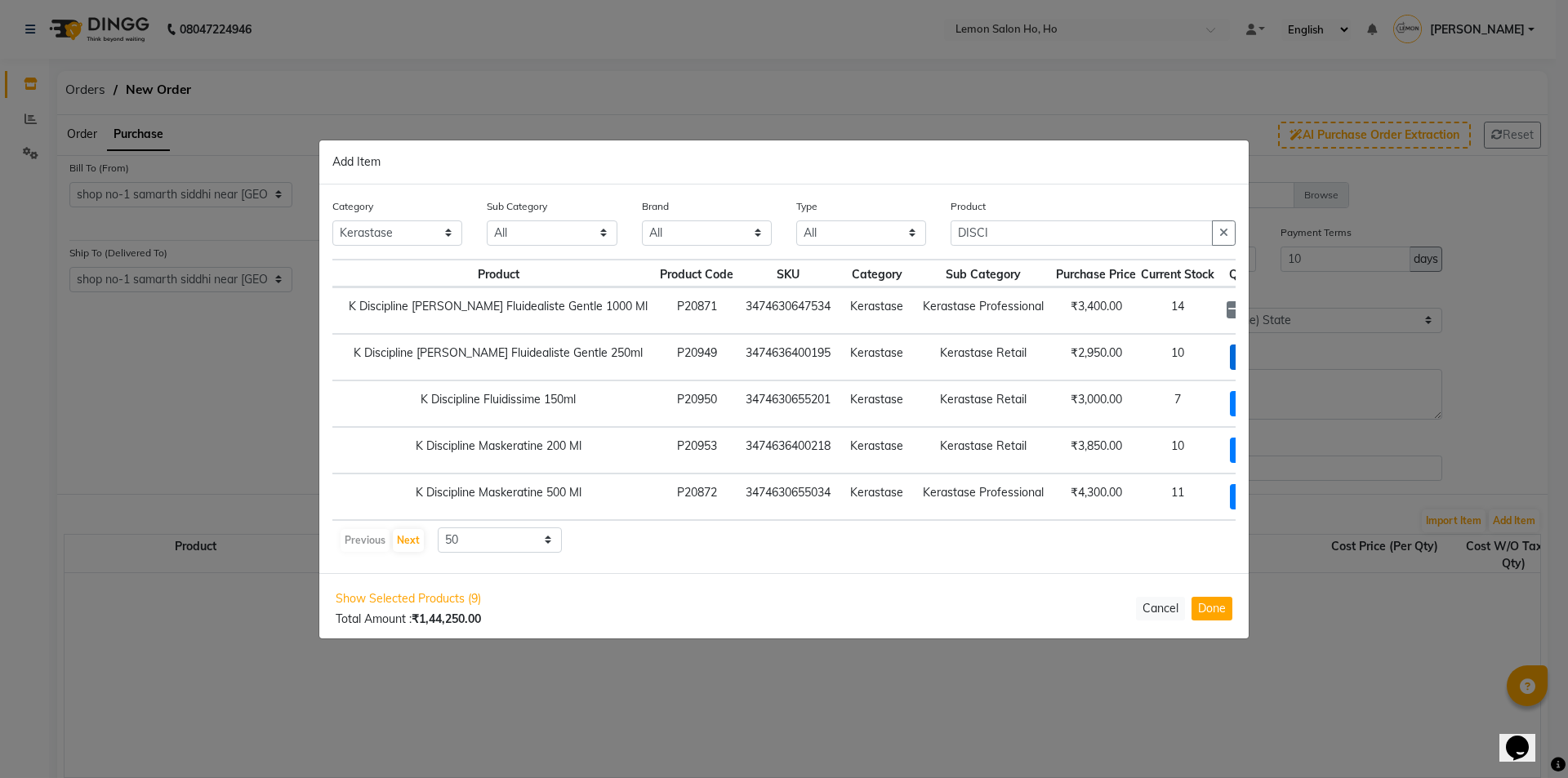
click at [1230, 357] on span "+ Add" at bounding box center [1253, 357] width 46 height 25
checkbox input "true"
click at [1267, 351] on icon at bounding box center [1272, 356] width 11 height 11
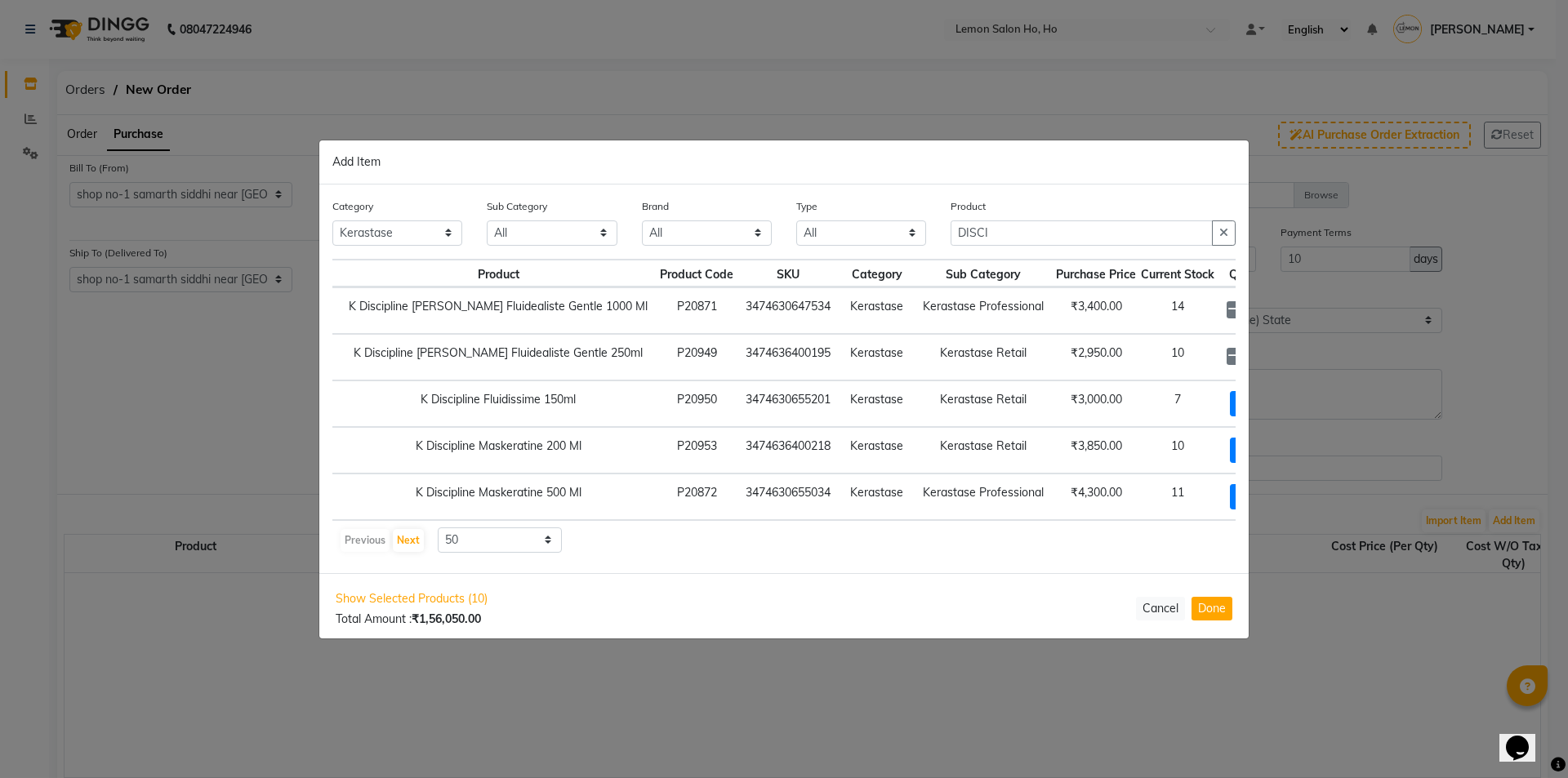
click at [1267, 351] on icon at bounding box center [1272, 356] width 11 height 11
type input "8"
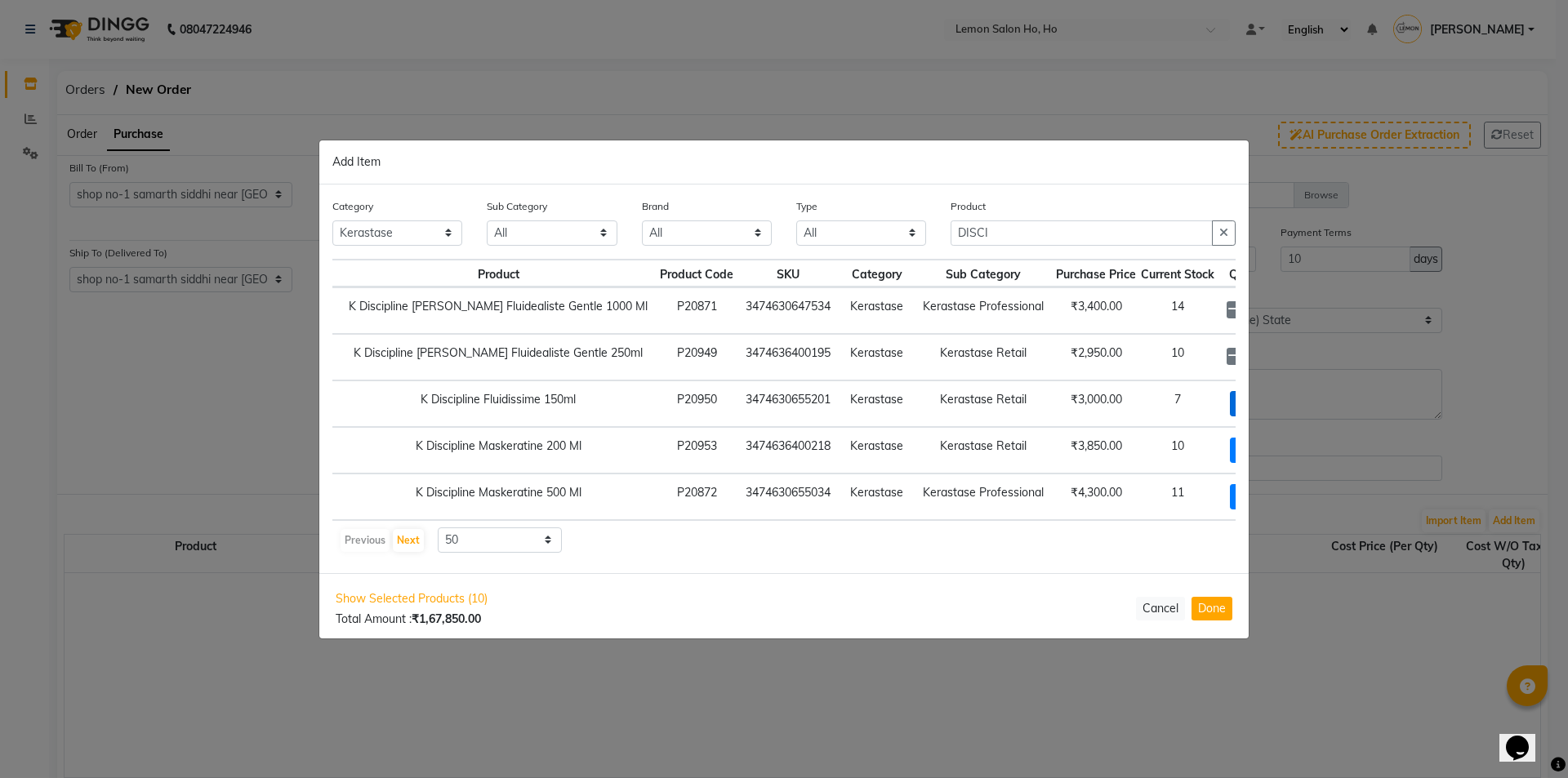
click at [1230, 400] on span "+ Add" at bounding box center [1253, 404] width 46 height 25
checkbox input "true"
click at [1267, 405] on icon at bounding box center [1272, 403] width 11 height 11
type input "3"
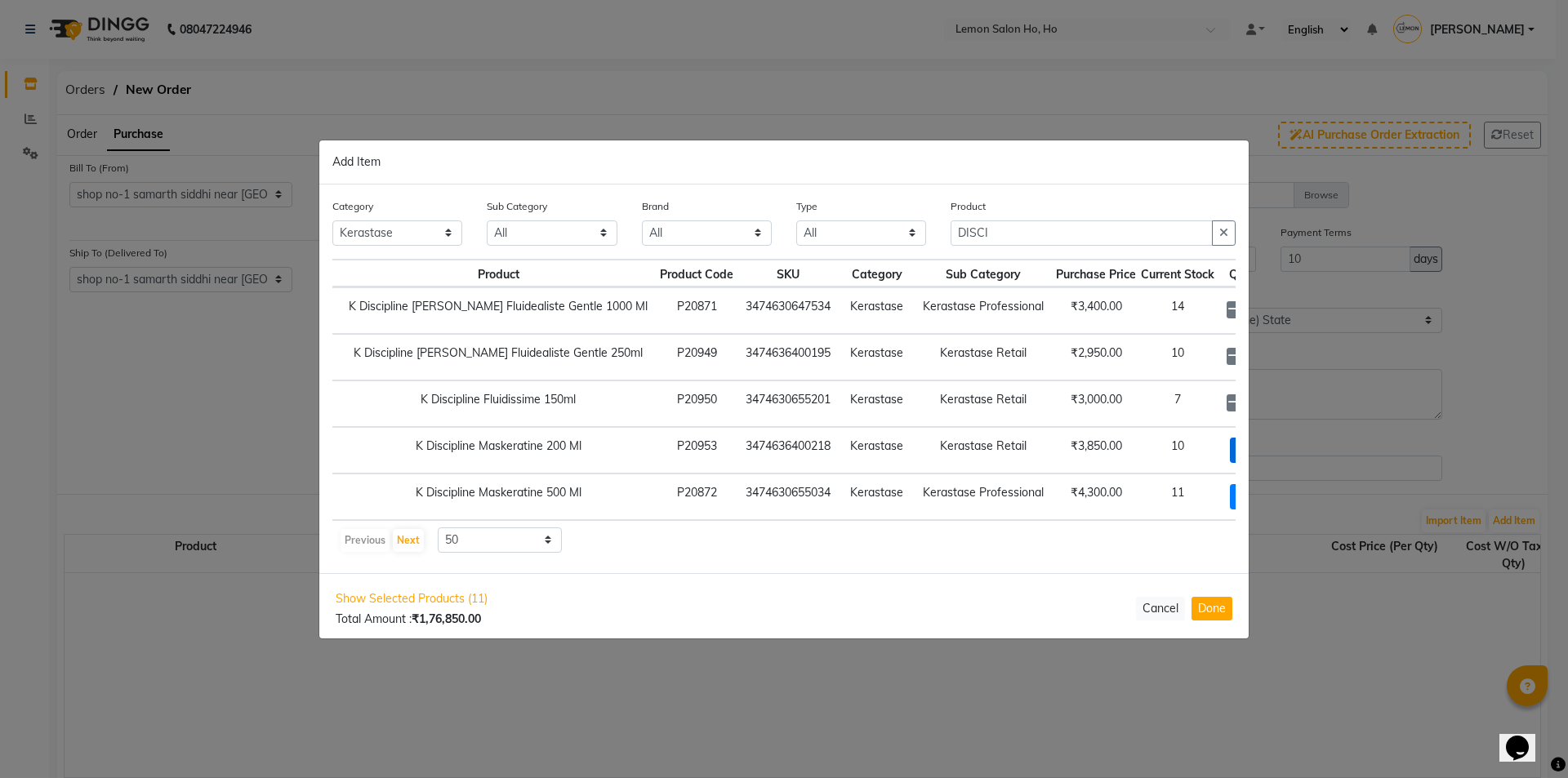
drag, startPoint x: 1192, startPoint y: 448, endPoint x: 1220, endPoint y: 449, distance: 28.0
click at [1230, 449] on span "+ Add" at bounding box center [1253, 450] width 46 height 25
checkbox input "true"
click at [1267, 449] on icon at bounding box center [1272, 449] width 11 height 11
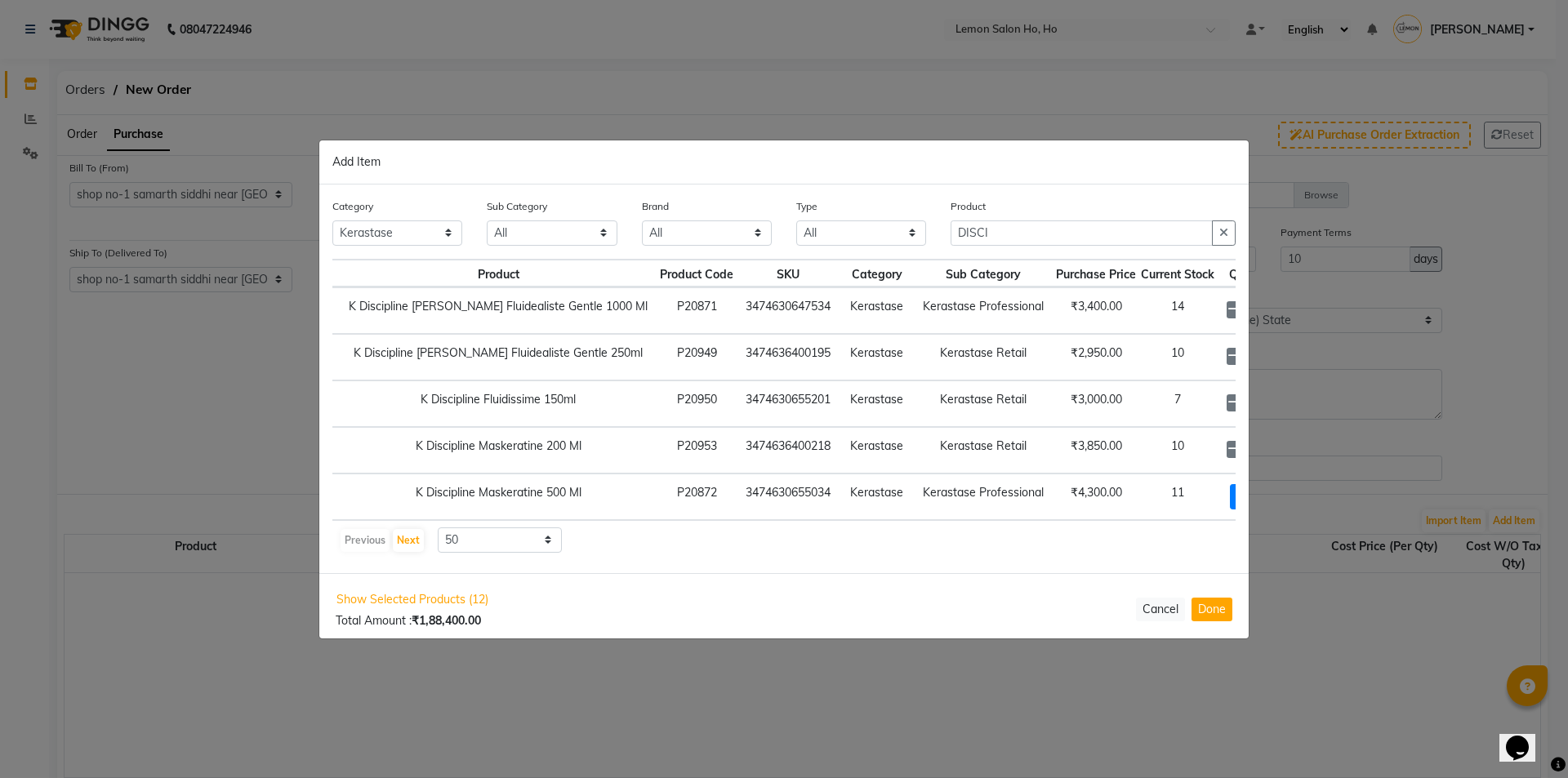
click at [1267, 449] on icon at bounding box center [1272, 449] width 11 height 11
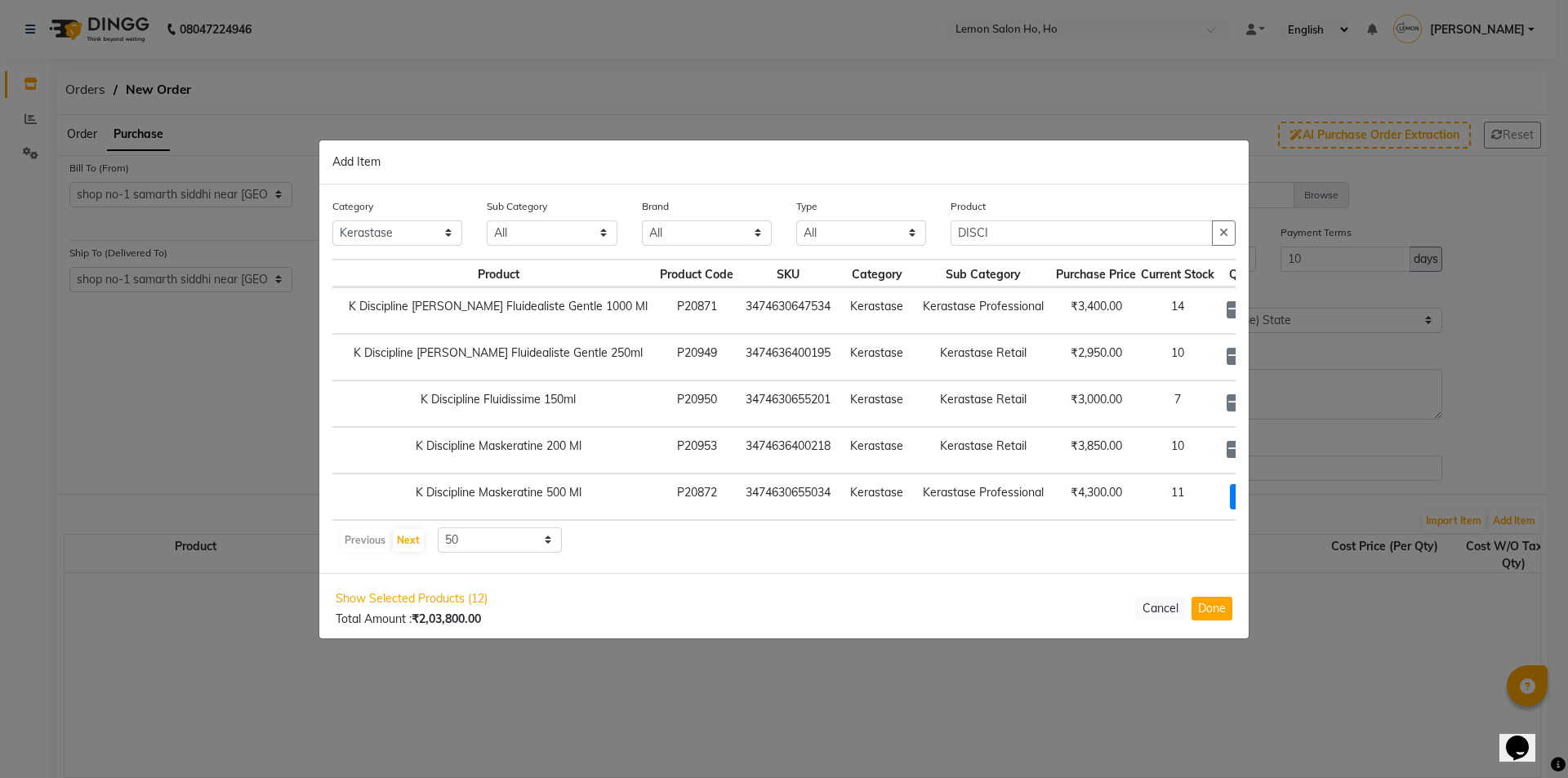
type input "8"
click at [1230, 497] on span "+ Add" at bounding box center [1253, 497] width 46 height 25
checkbox input "true"
click at [1267, 492] on icon at bounding box center [1272, 496] width 11 height 11
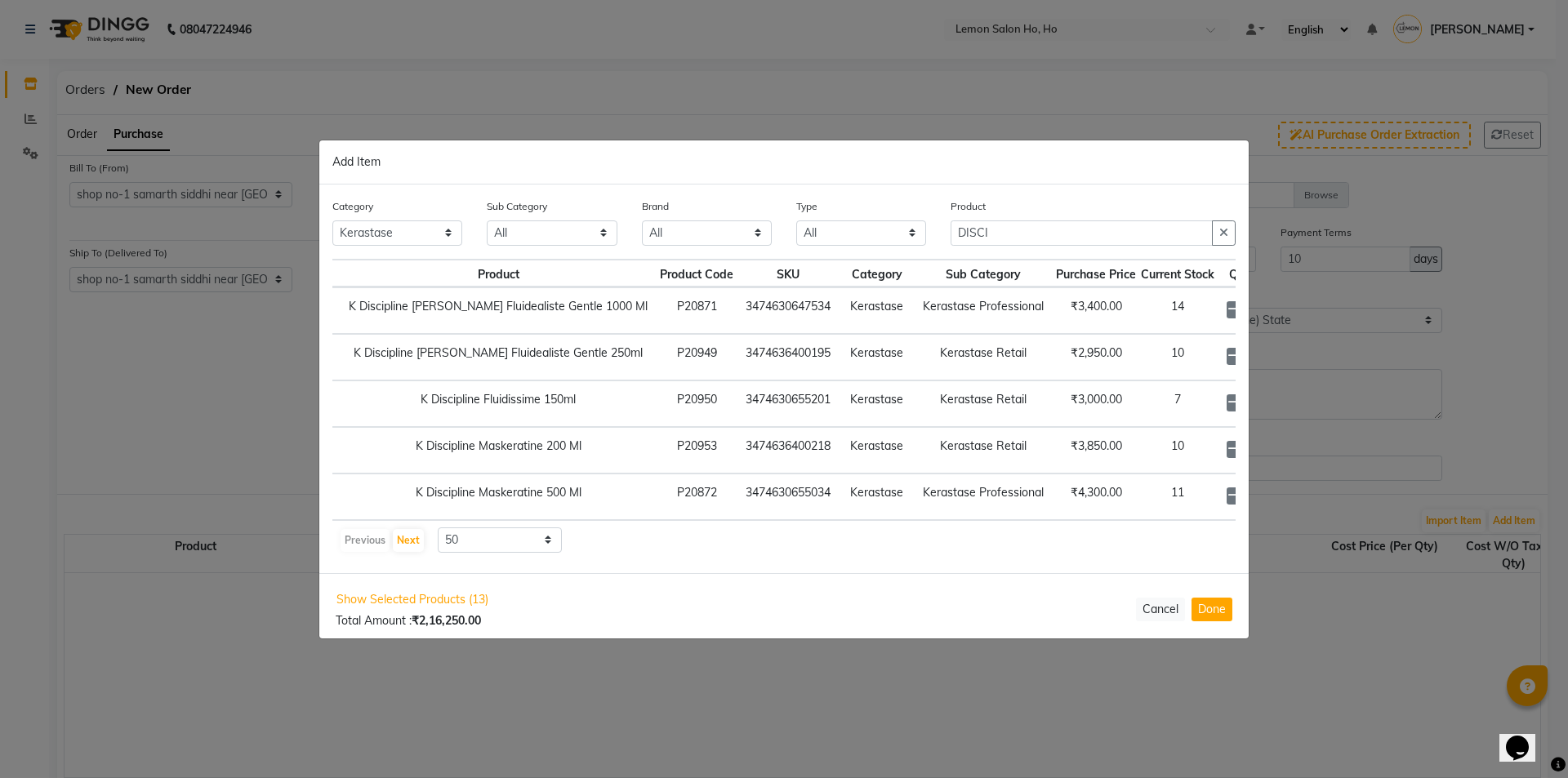
click at [1267, 492] on icon at bounding box center [1272, 496] width 11 height 11
type input "6"
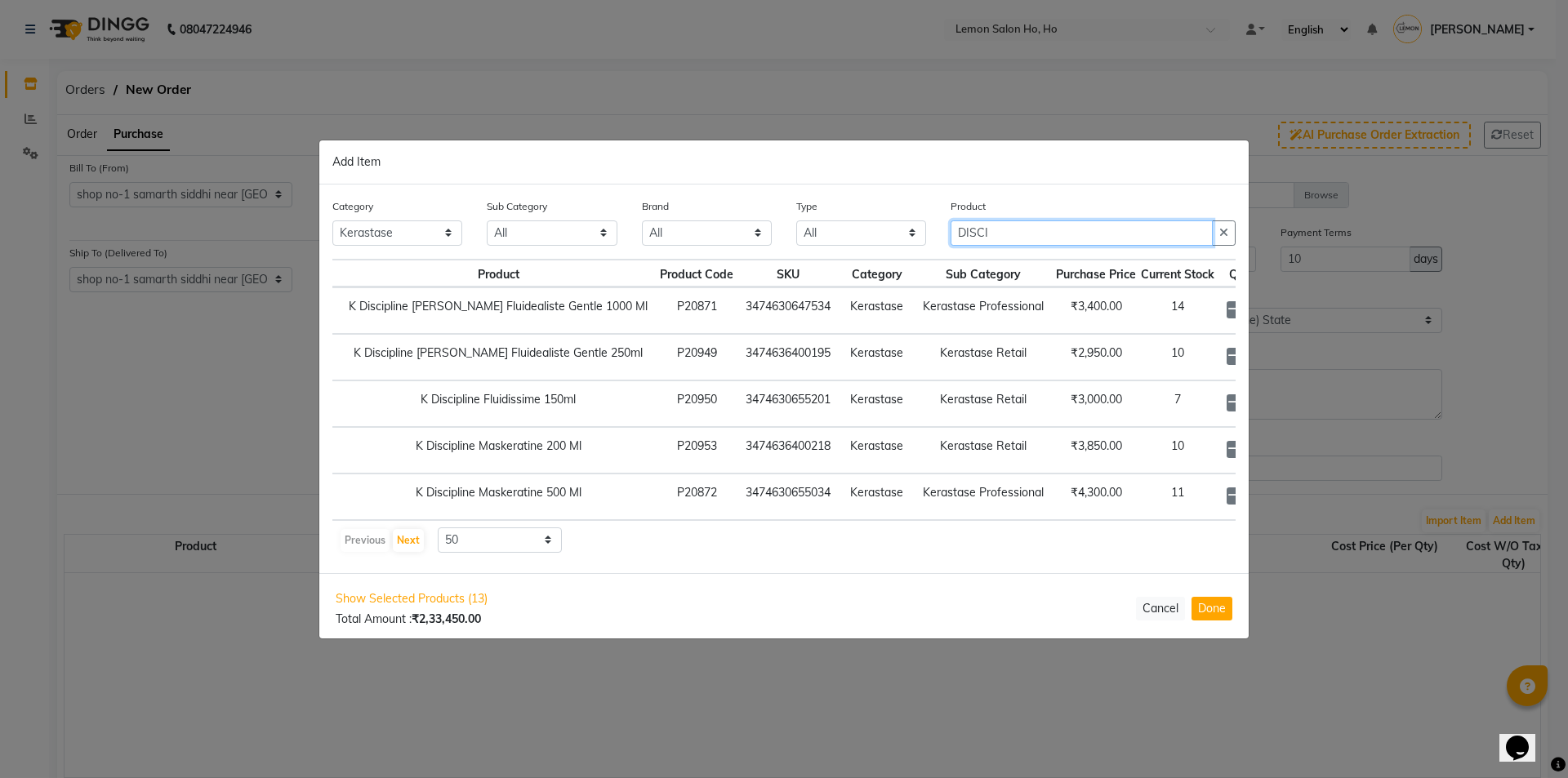
drag, startPoint x: 1011, startPoint y: 232, endPoint x: 905, endPoint y: 246, distance: 106.9
click at [905, 246] on div "Category All Hair Skin Makeup Personal Care Appliances Beard Waxing Disposable …" at bounding box center [784, 228] width 927 height 61
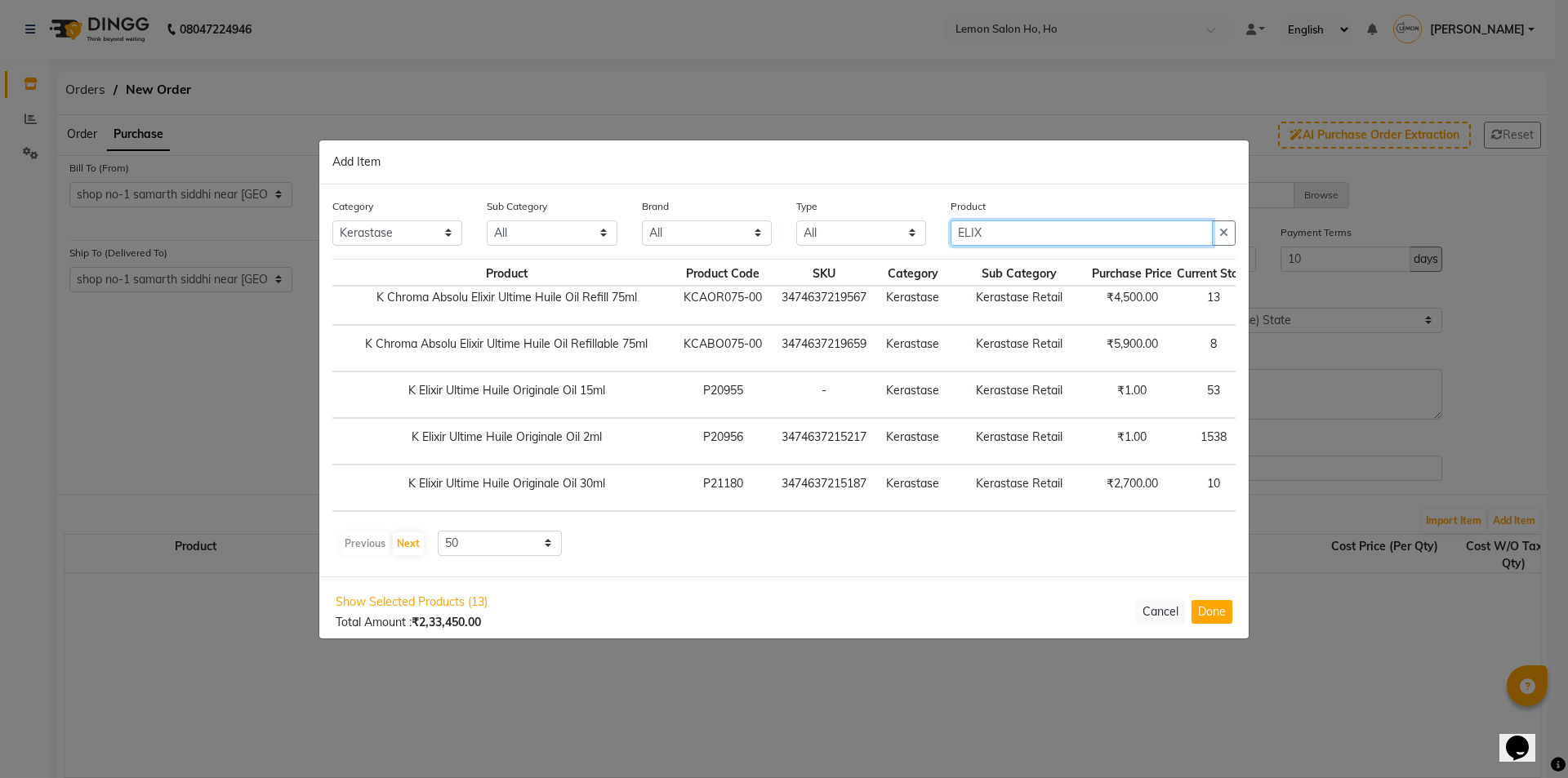
type input "ELIX"
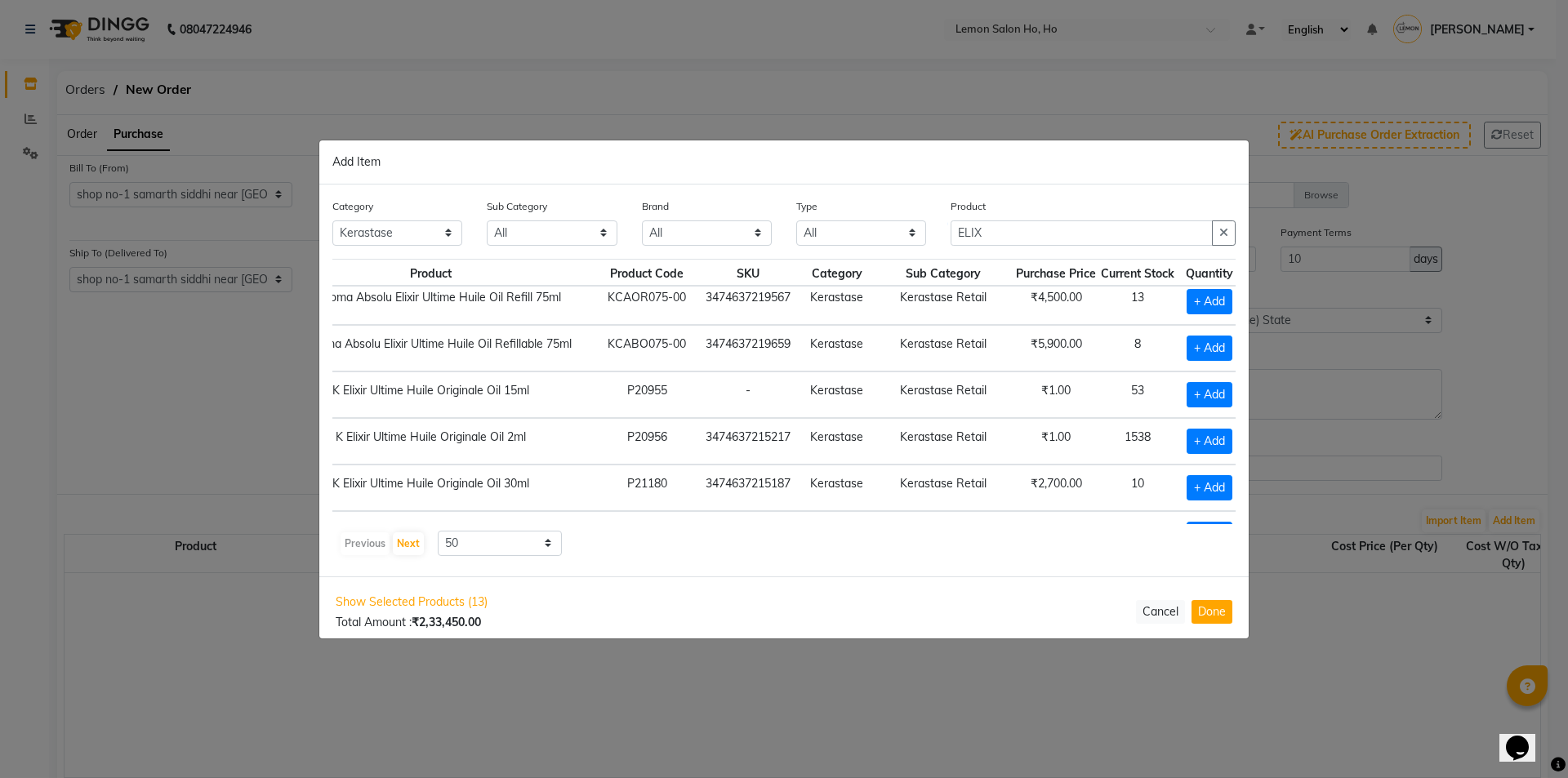
click at [1157, 524] on div "Product Product Code SKU Category Sub Category Purchase Price Current Stock Qua…" at bounding box center [784, 391] width 903 height 266
click at [1198, 490] on span "+ Add" at bounding box center [1202, 488] width 46 height 25
checkbox input "true"
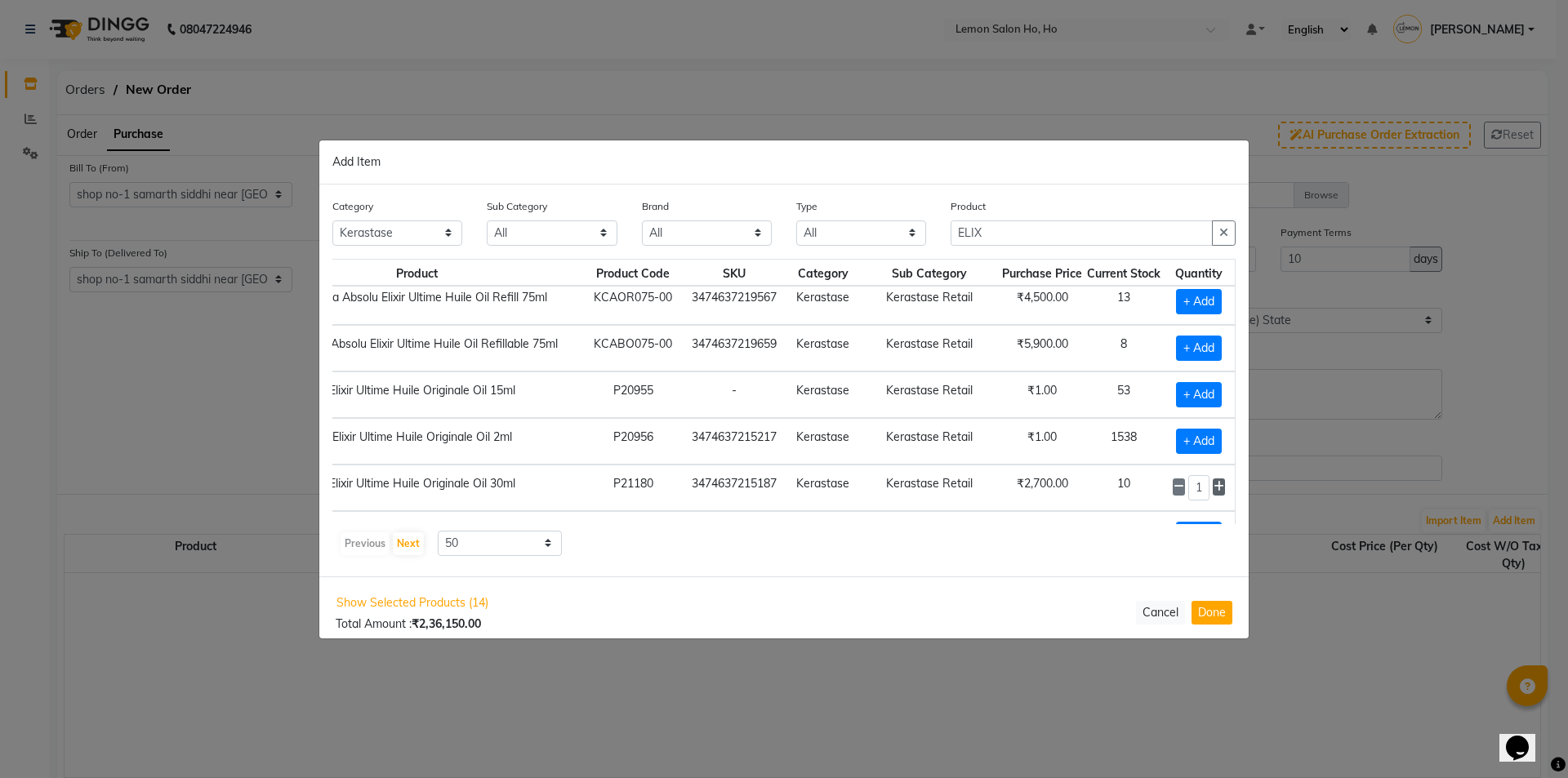
click at [1213, 483] on icon at bounding box center [1218, 487] width 11 height 11
type input "5"
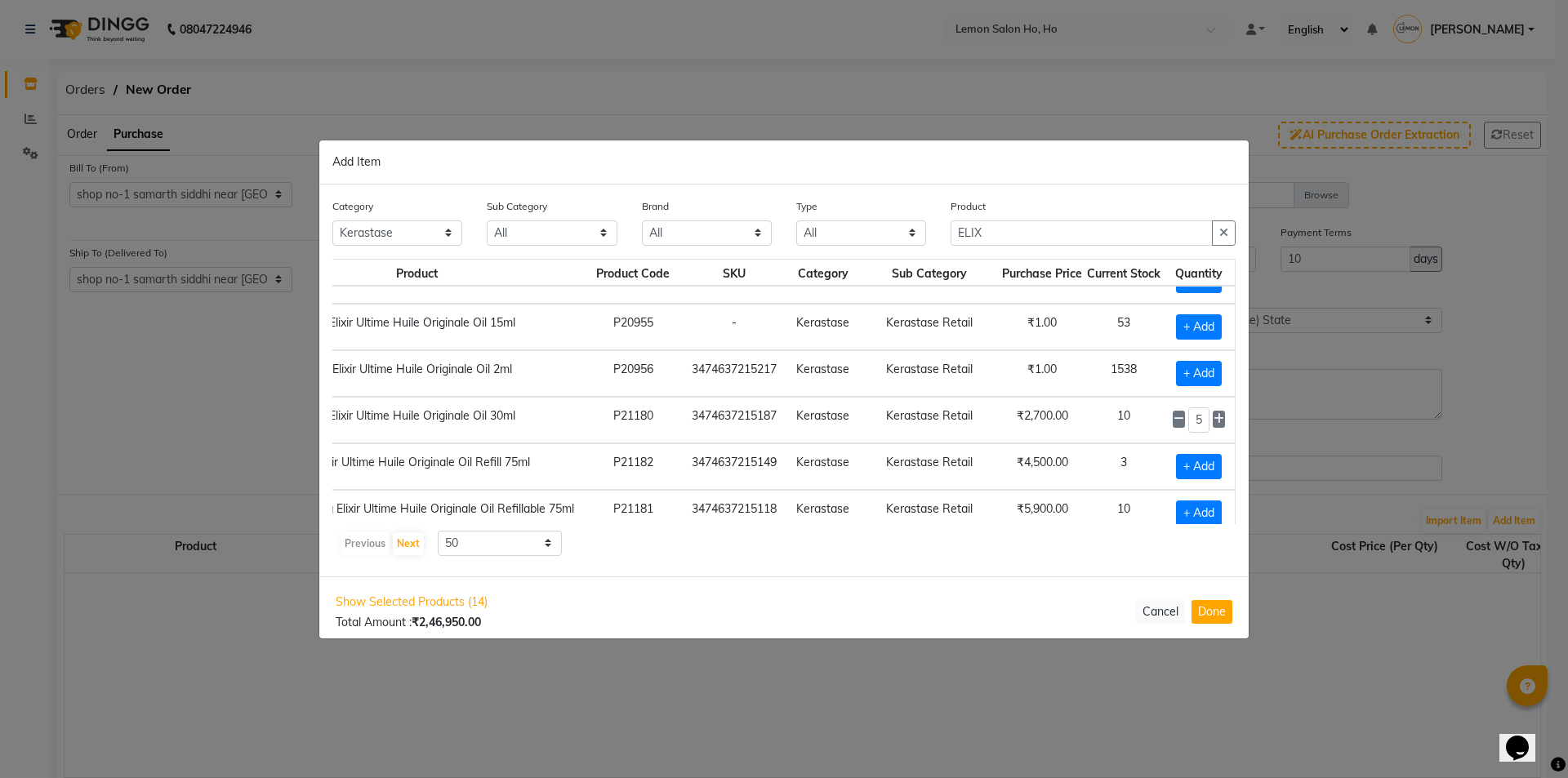
scroll to position [149, 136]
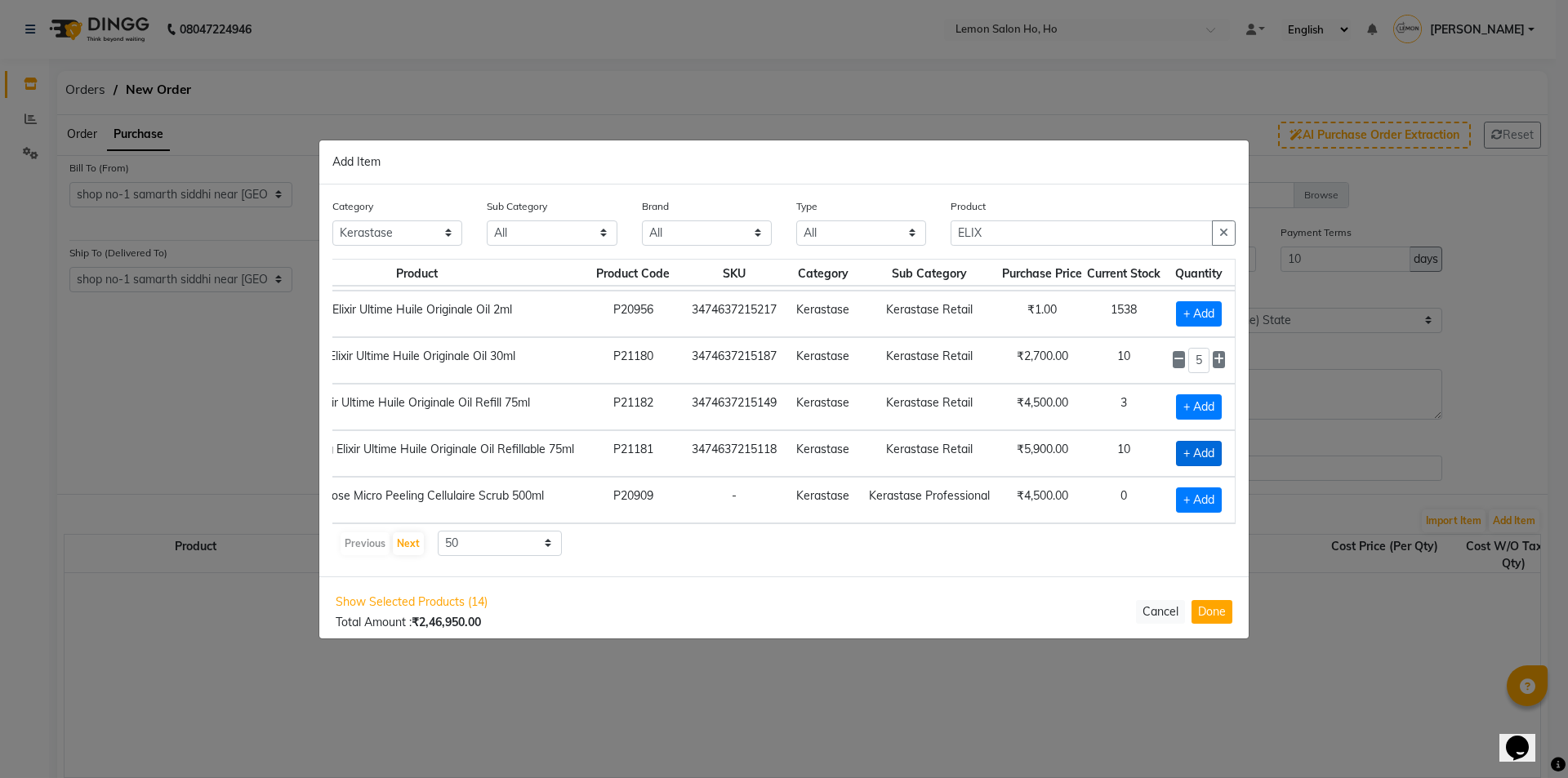
click at [1176, 441] on span "+ Add" at bounding box center [1199, 454] width 46 height 25
checkbox input "true"
click at [1213, 447] on icon at bounding box center [1218, 453] width 11 height 11
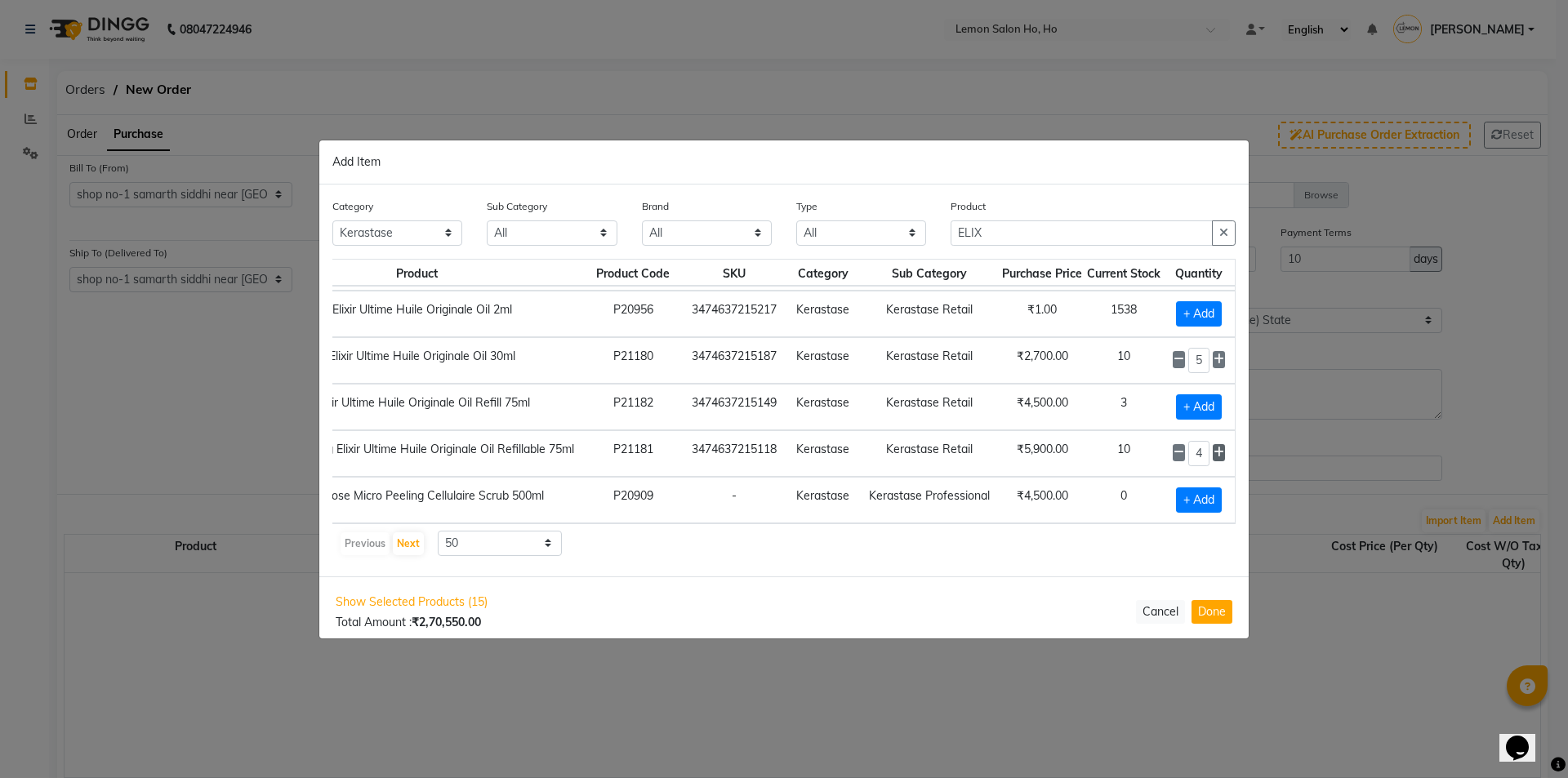
click at [1213, 447] on icon at bounding box center [1218, 453] width 11 height 11
click at [1173, 447] on icon at bounding box center [1178, 453] width 11 height 11
type input "5"
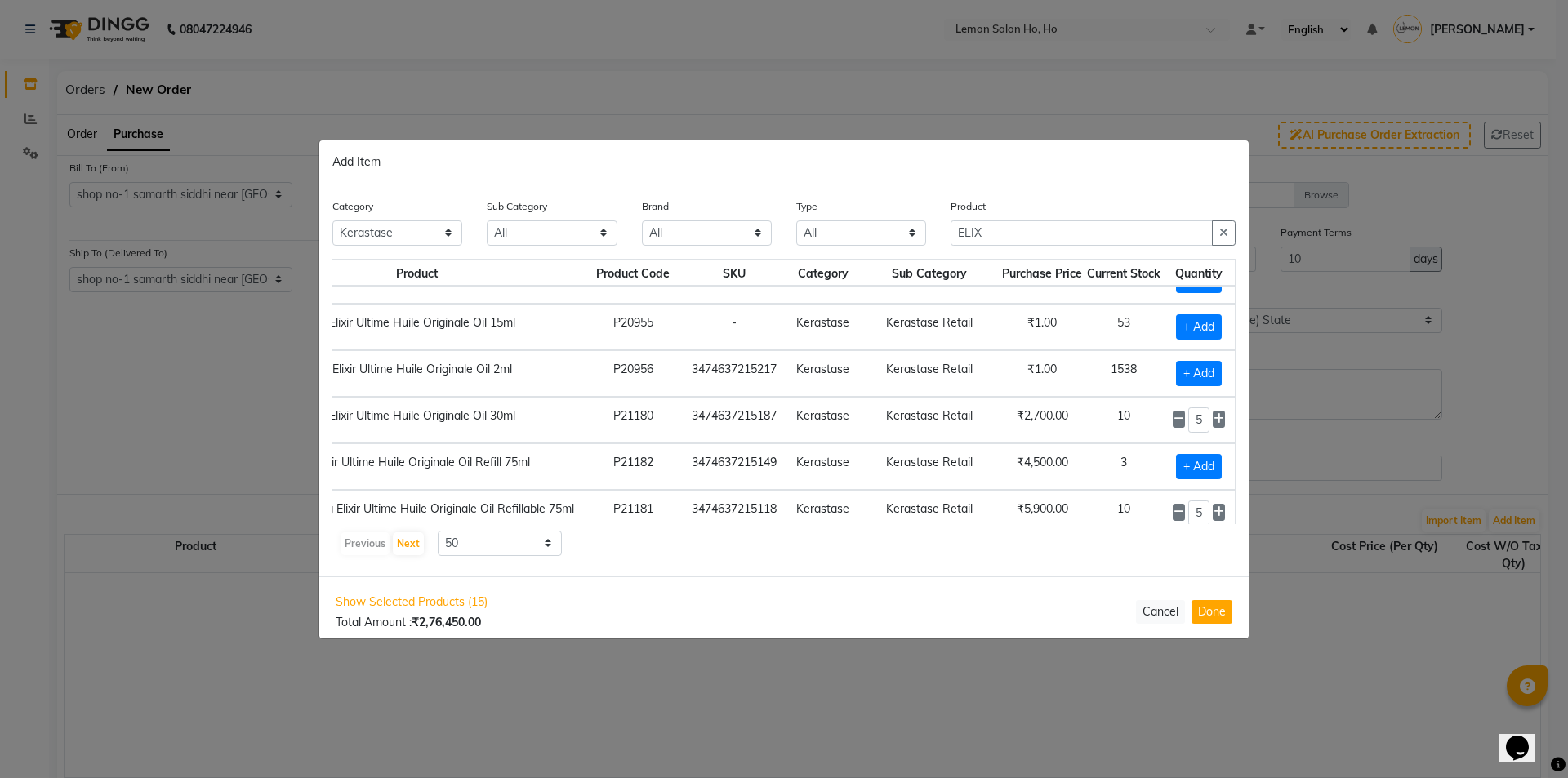
scroll to position [40, 136]
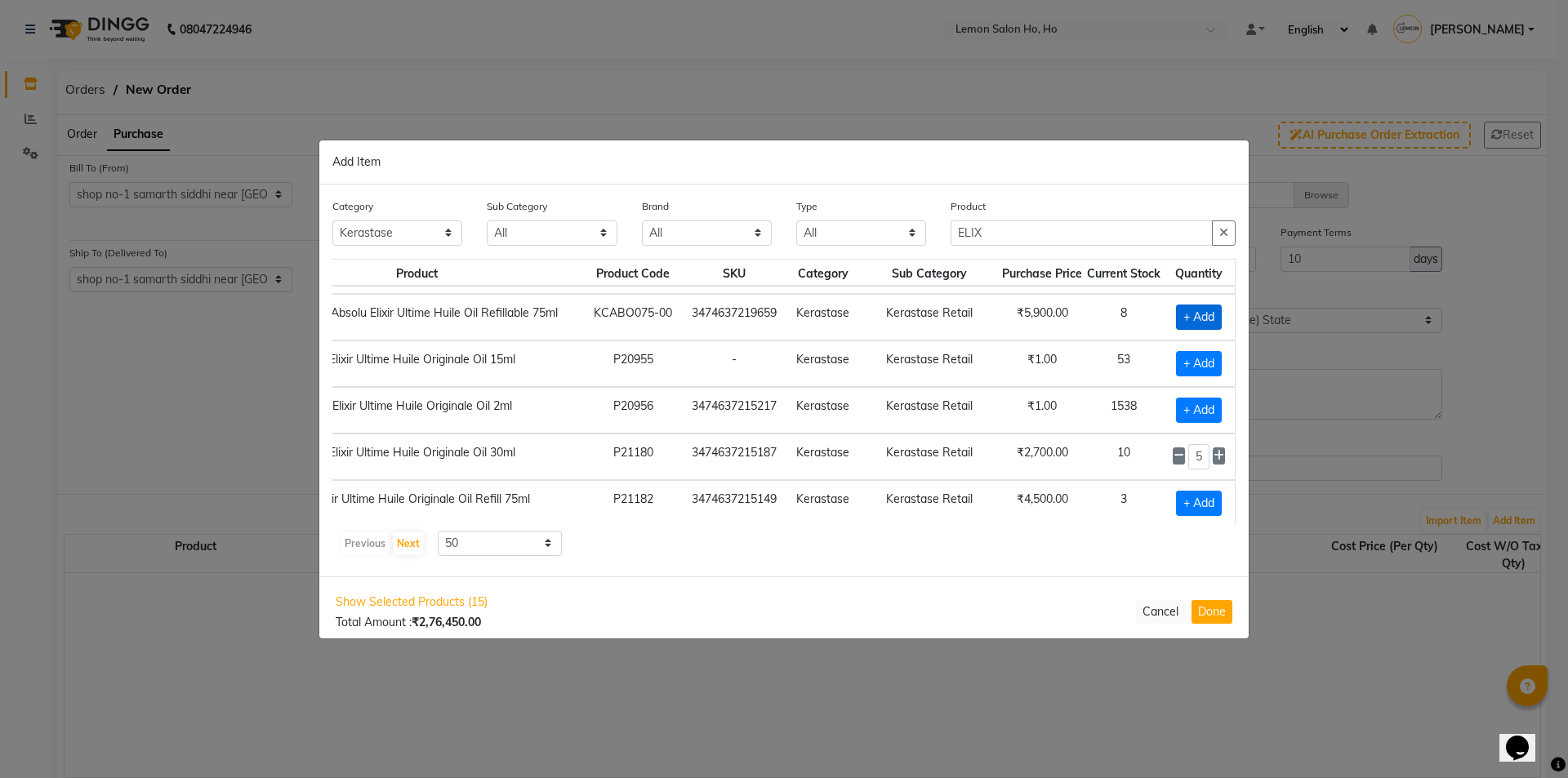
click at [1199, 313] on span "+ Add" at bounding box center [1199, 317] width 46 height 25
click at [1173, 315] on icon at bounding box center [1178, 316] width 11 height 11
checkbox input "false"
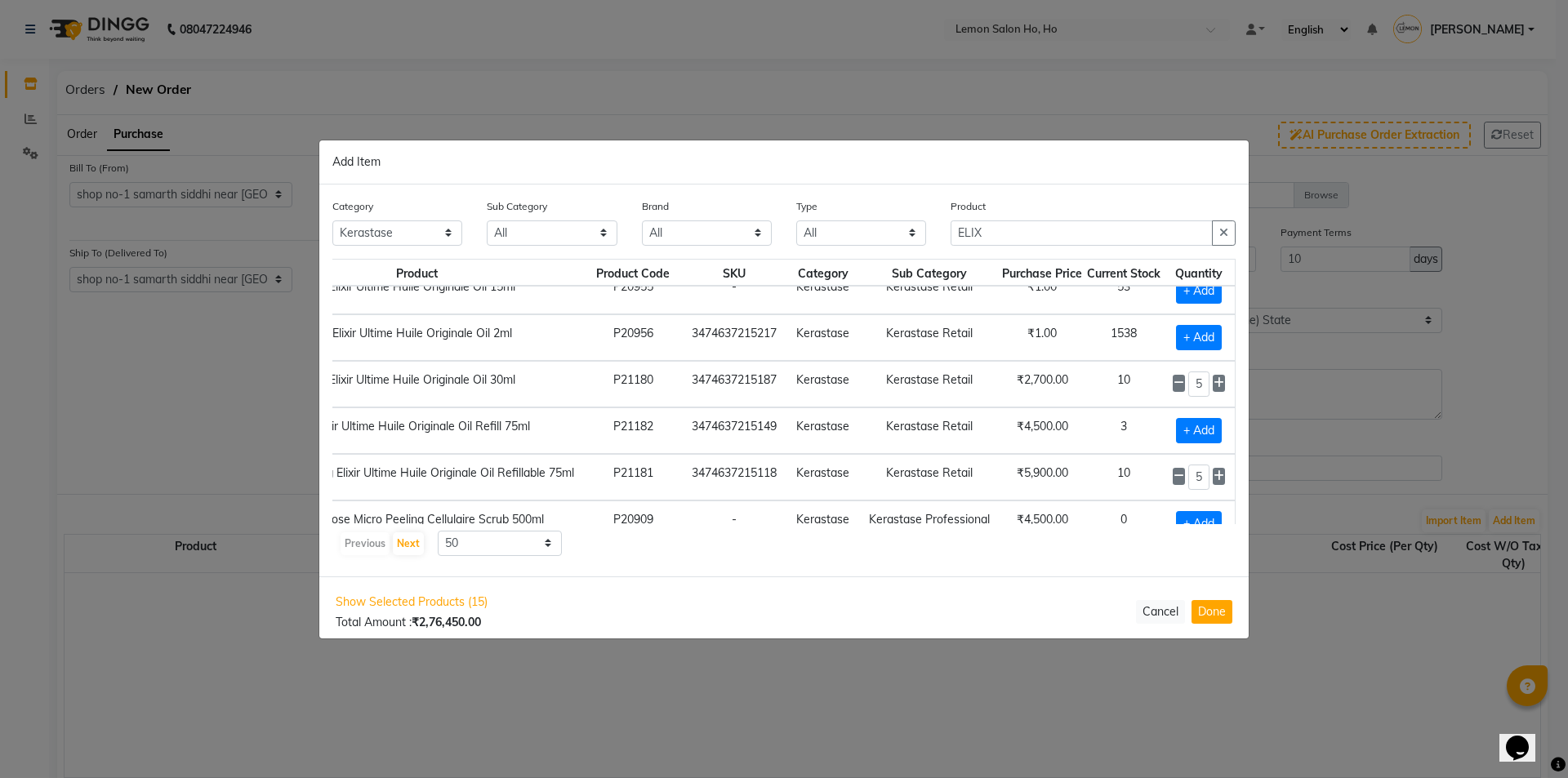
scroll to position [149, 136]
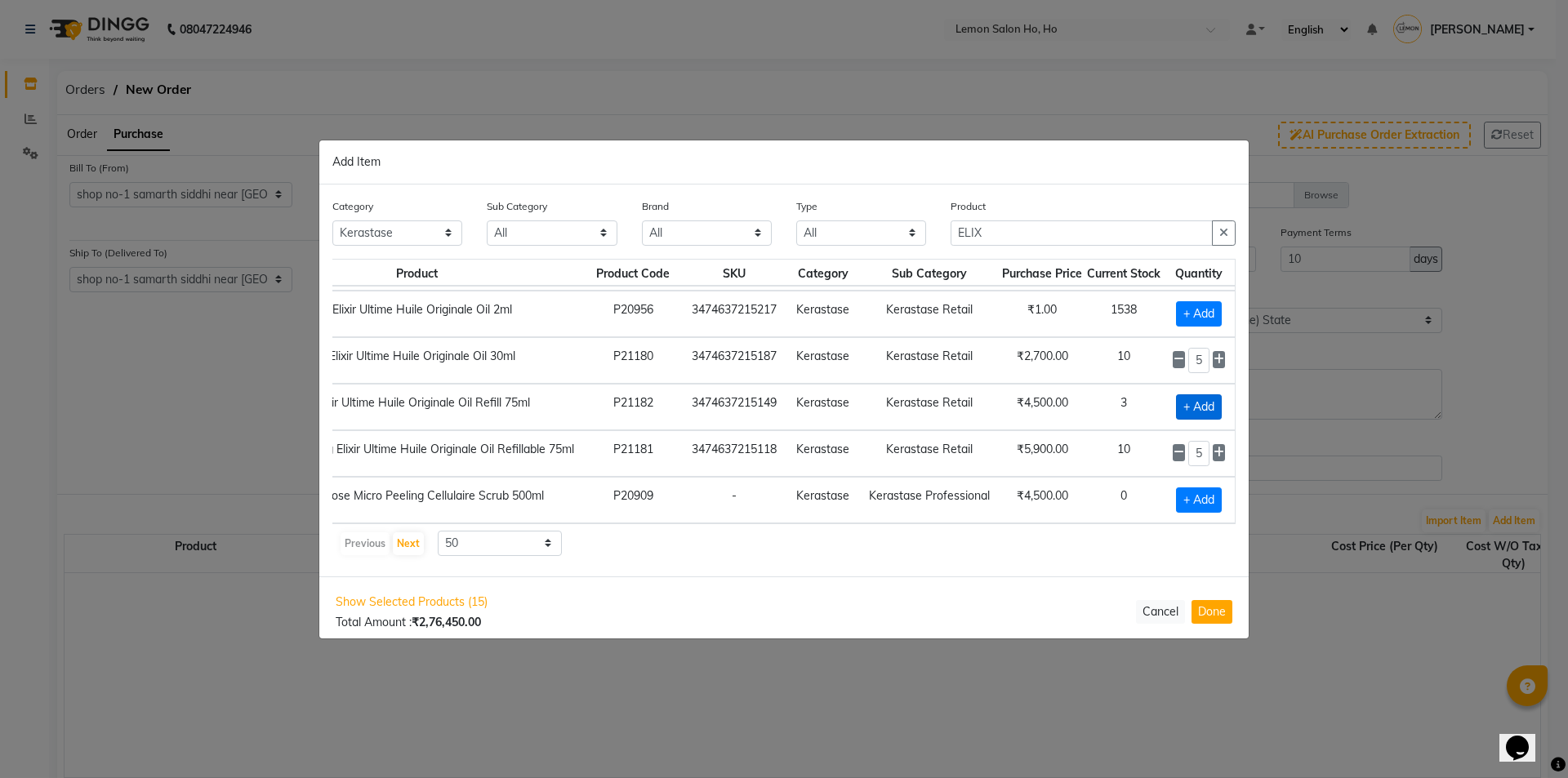
click at [1206, 395] on span "+ Add" at bounding box center [1199, 407] width 46 height 25
checkbox input "true"
click at [1213, 400] on icon at bounding box center [1218, 406] width 11 height 11
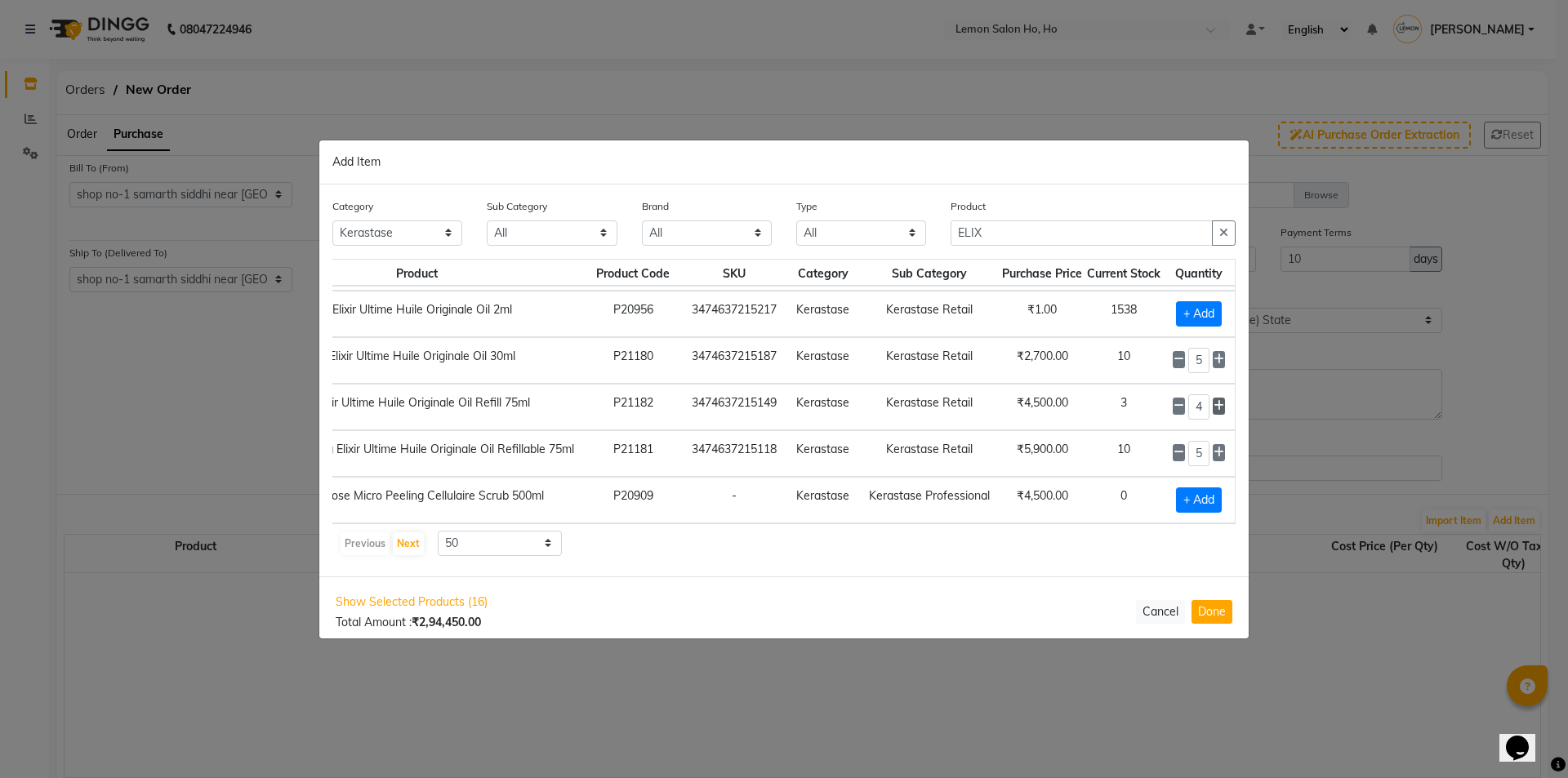
click at [1213, 400] on icon at bounding box center [1218, 406] width 11 height 11
type input "5"
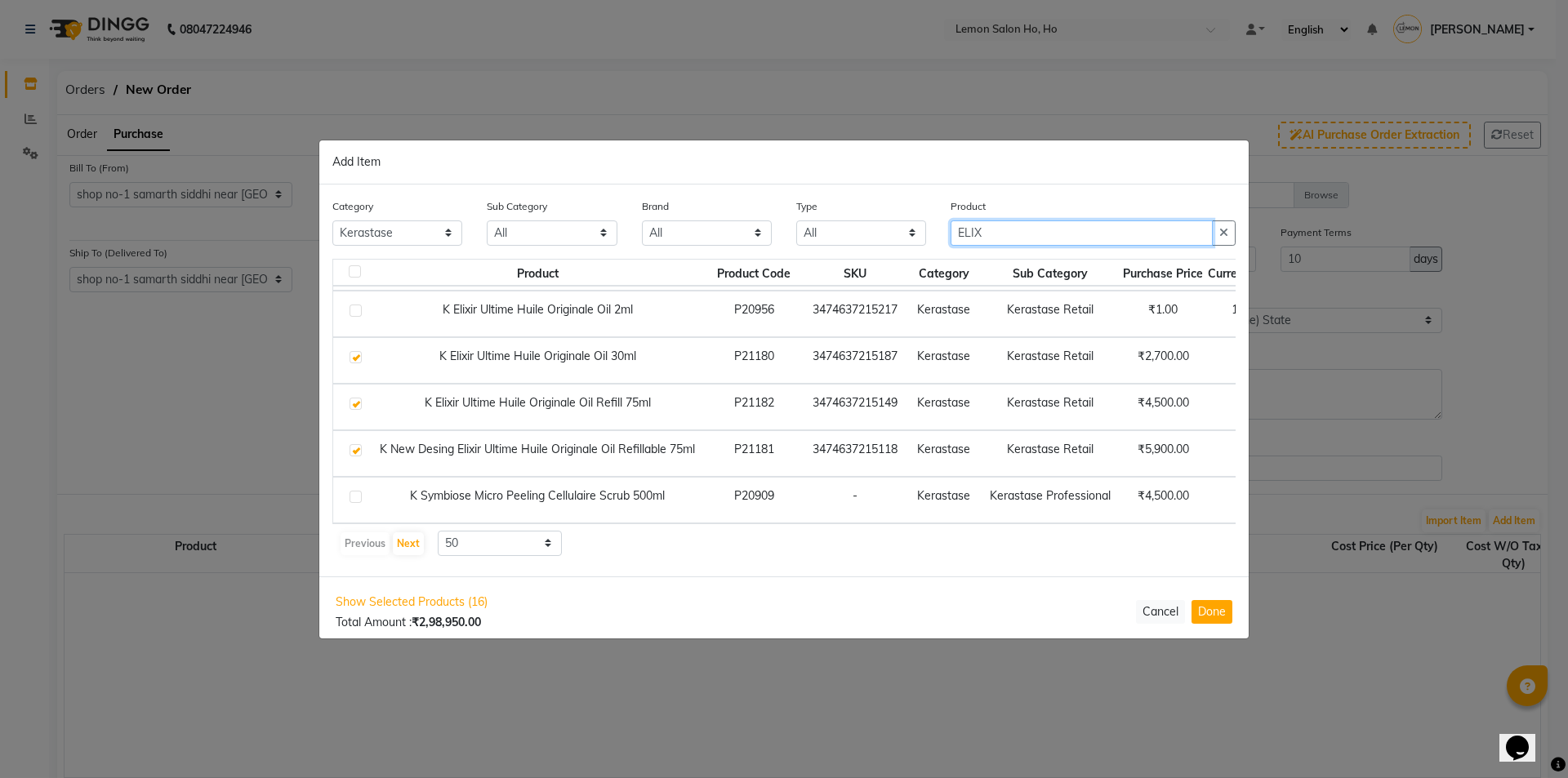
drag, startPoint x: 891, startPoint y: 251, endPoint x: 880, endPoint y: 252, distance: 11.0
click at [880, 252] on div "Category All Hair Skin Makeup Personal Care Appliances Beard Waxing Disposable …" at bounding box center [784, 228] width 927 height 61
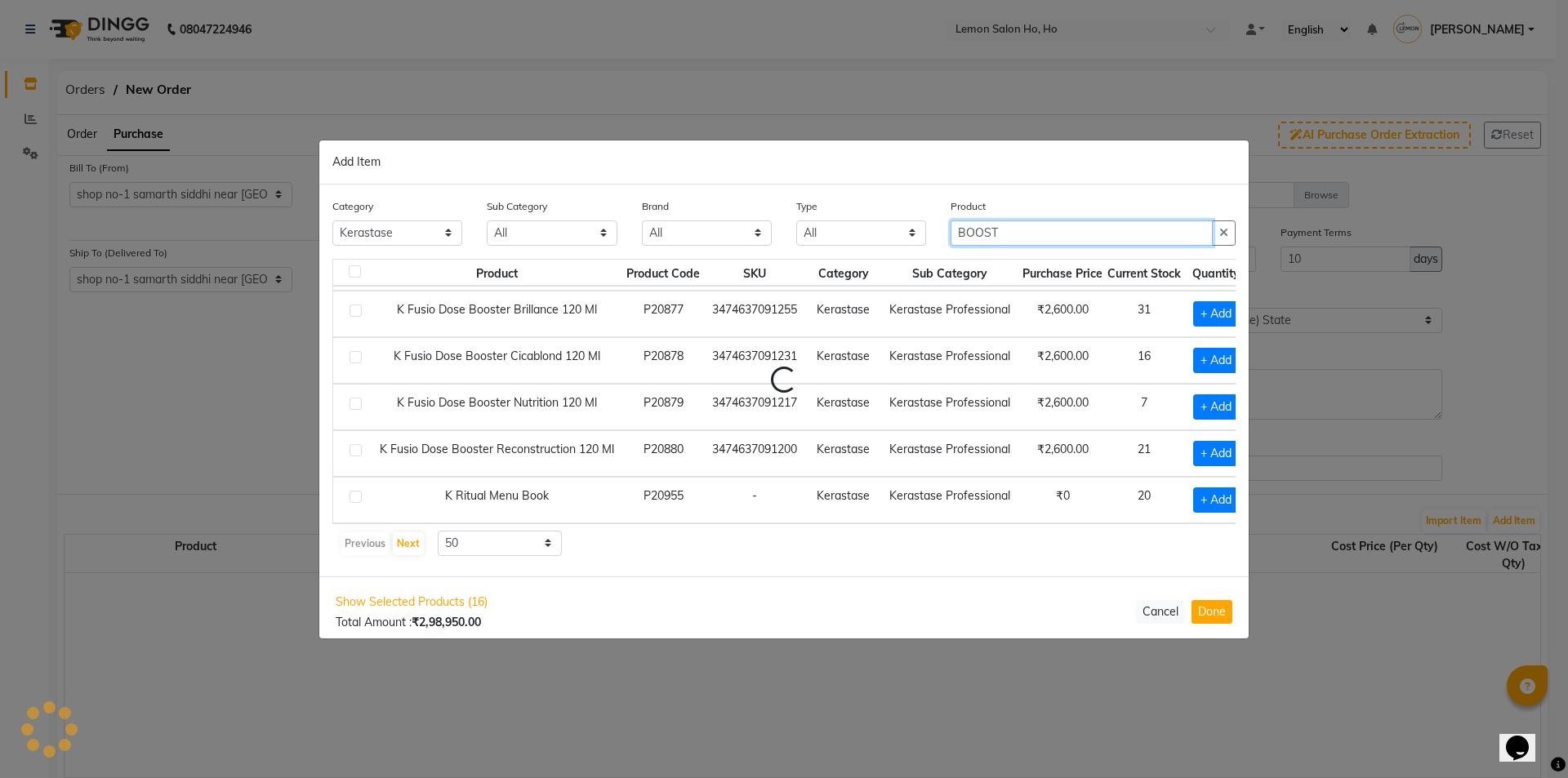
scroll to position [9, 0]
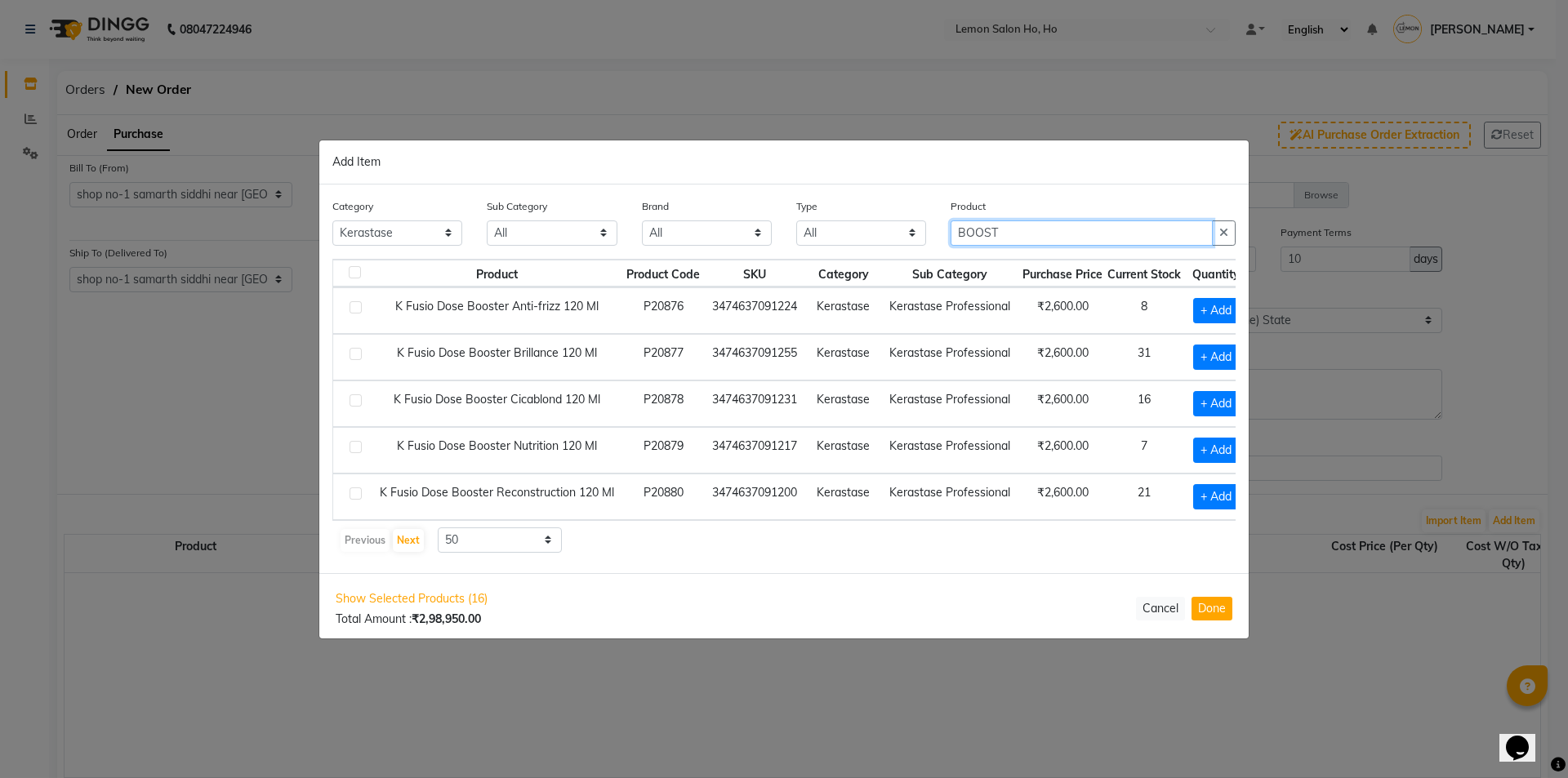
type input "BOOST"
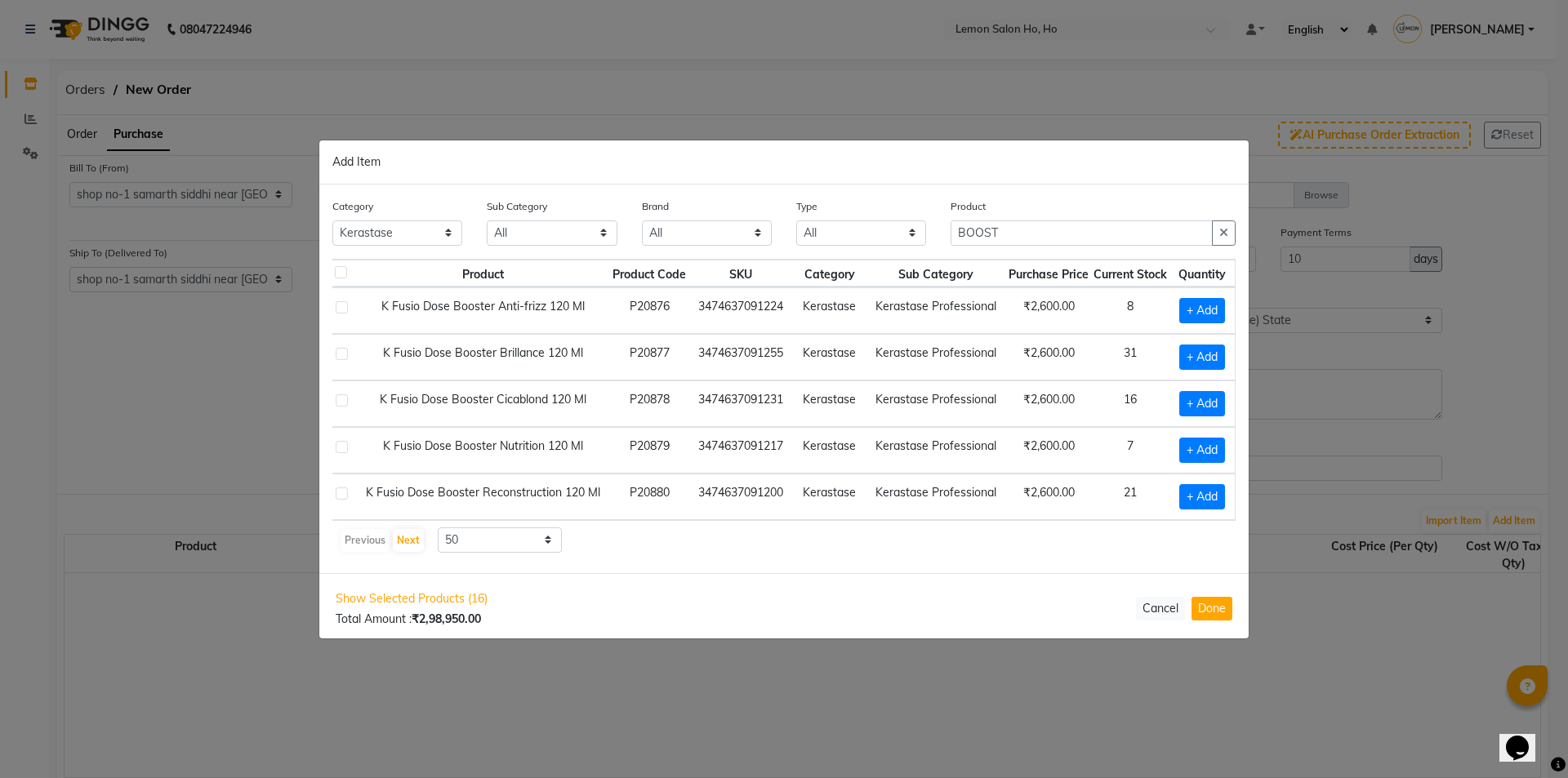
scroll to position [9, 30]
click at [1191, 299] on span "+ Add" at bounding box center [1202, 311] width 46 height 25
checkbox input "true"
click at [1213, 304] on icon at bounding box center [1218, 310] width 11 height 11
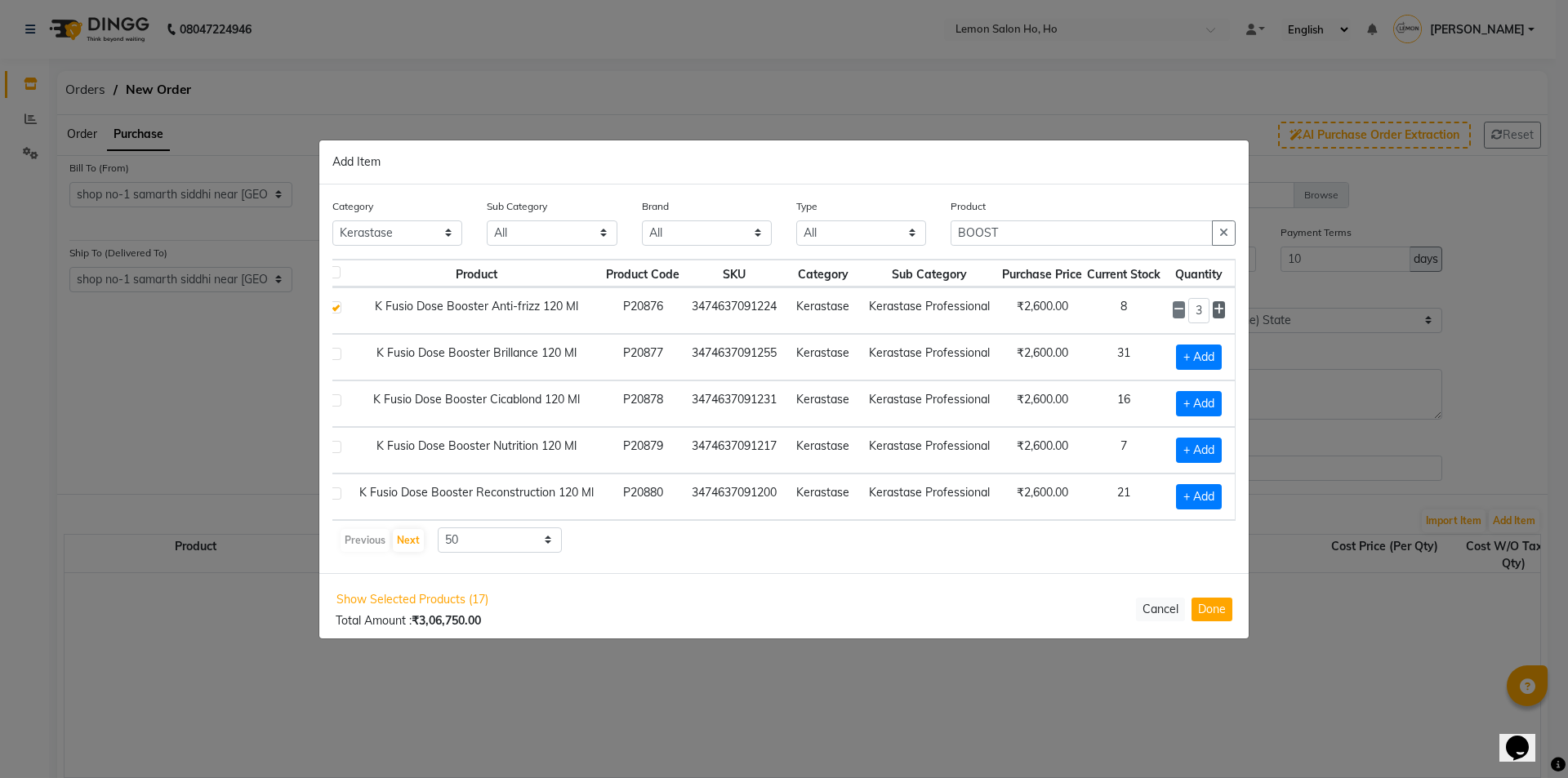
click at [1213, 304] on icon at bounding box center [1218, 310] width 11 height 11
type input "5"
click at [1182, 439] on span "+ Add" at bounding box center [1199, 450] width 46 height 25
checkbox input "true"
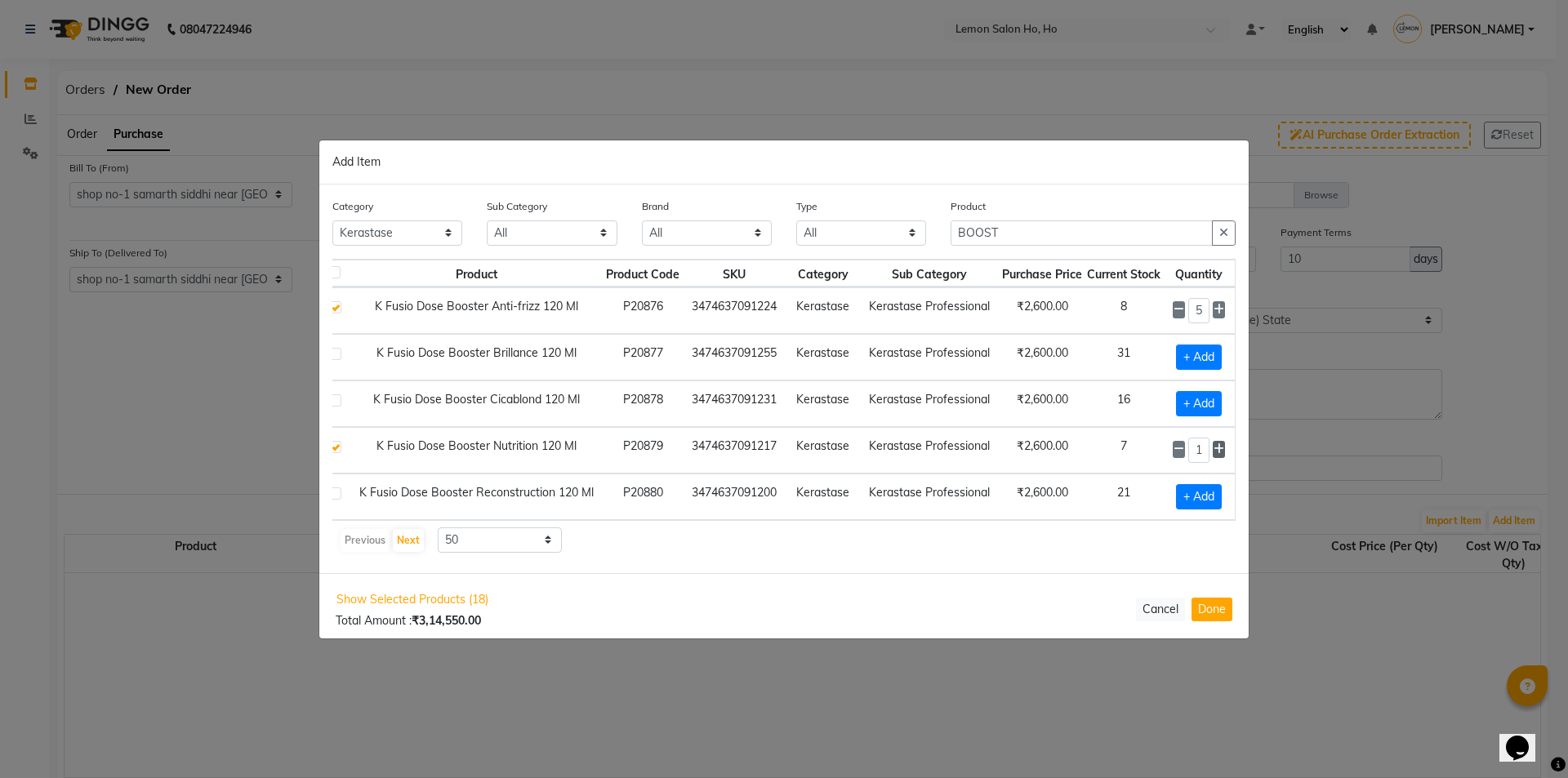
click at [1213, 444] on icon at bounding box center [1218, 449] width 11 height 11
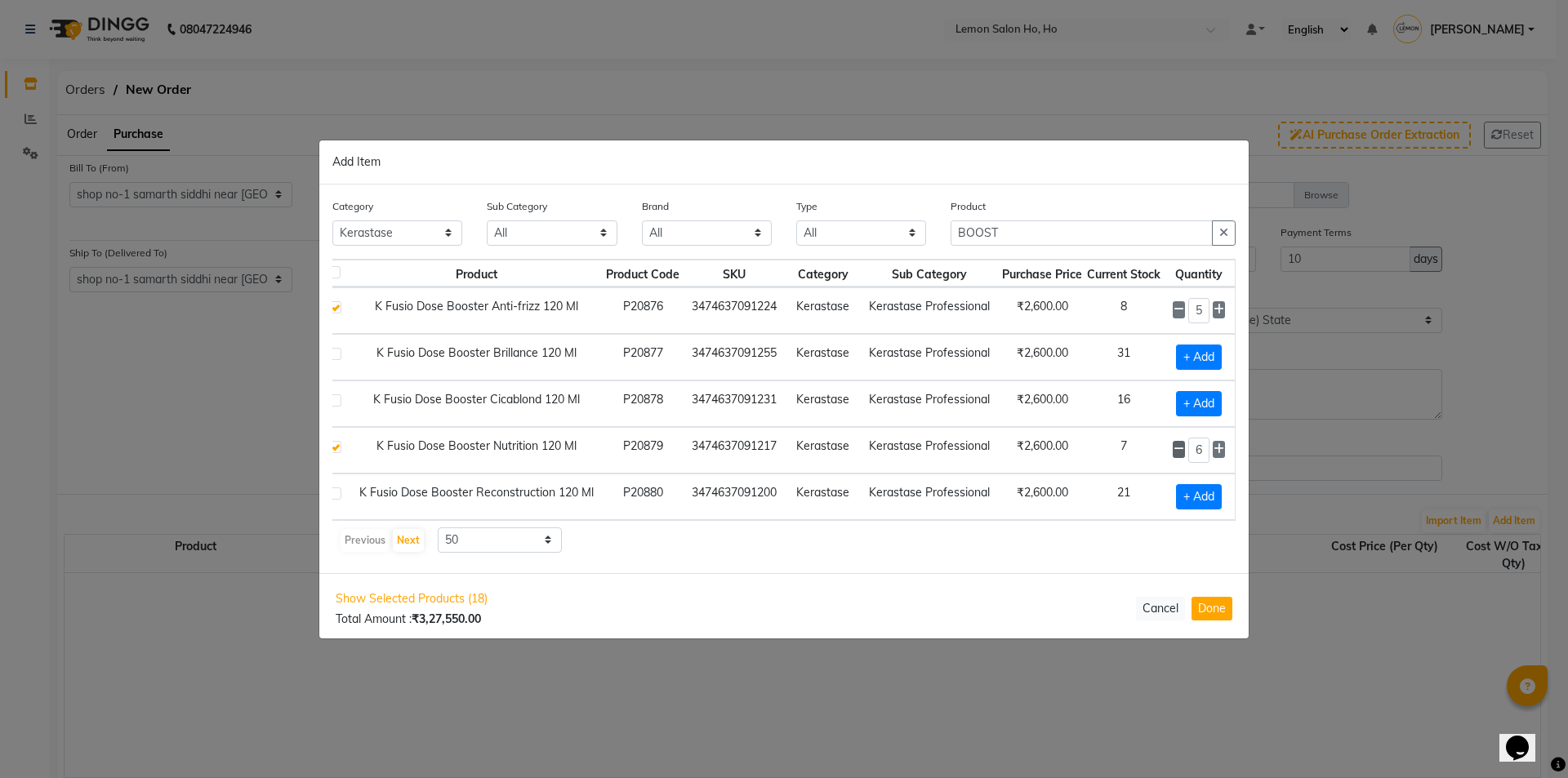
click at [1173, 444] on icon at bounding box center [1178, 449] width 11 height 11
type input "5"
drag, startPoint x: 1023, startPoint y: 233, endPoint x: 736, endPoint y: 248, distance: 287.4
click at [736, 248] on div "Category All Hair Skin Makeup Personal Care Appliances Beard Waxing Disposable …" at bounding box center [784, 228] width 927 height 61
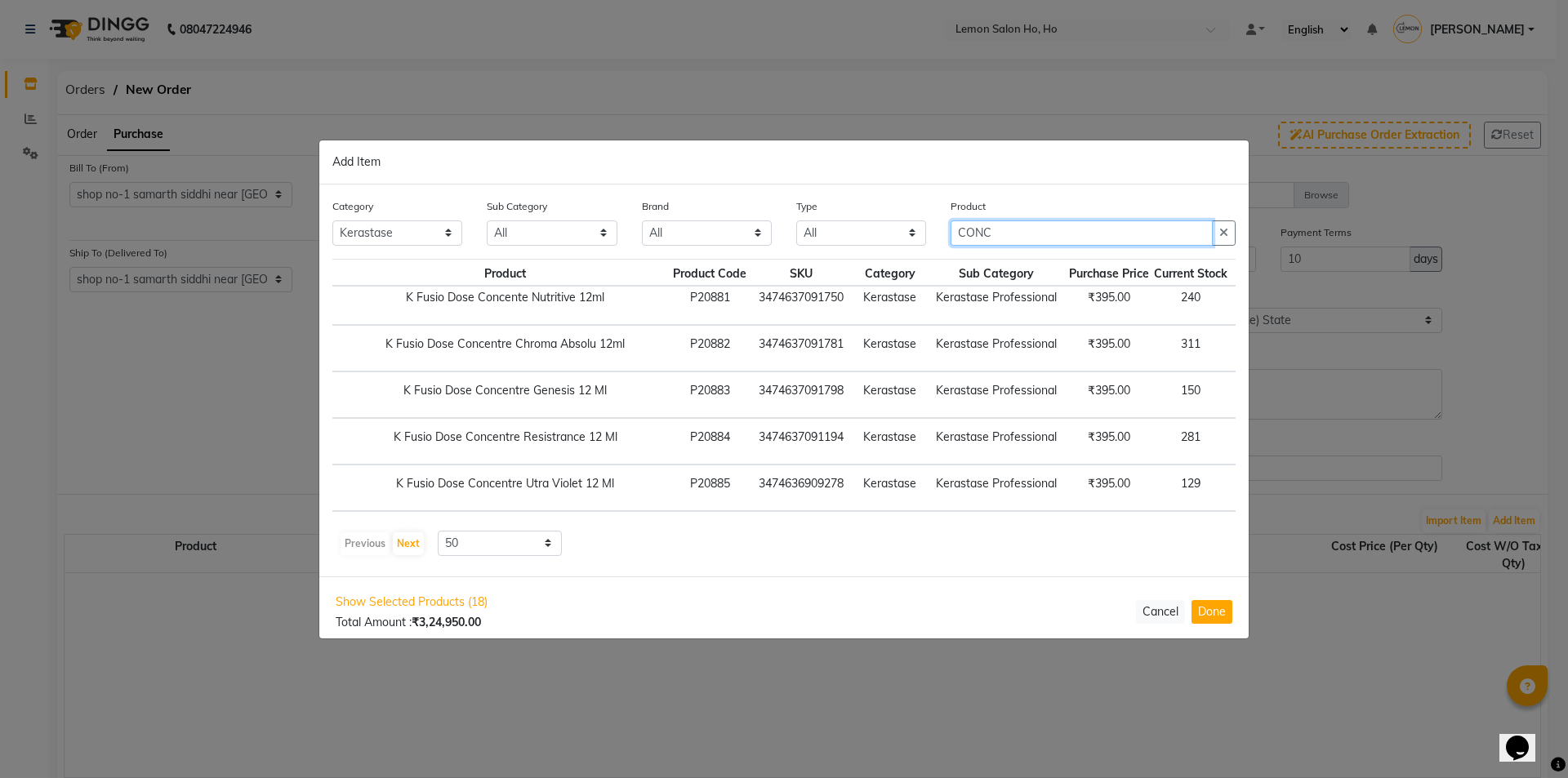
type input "CONC"
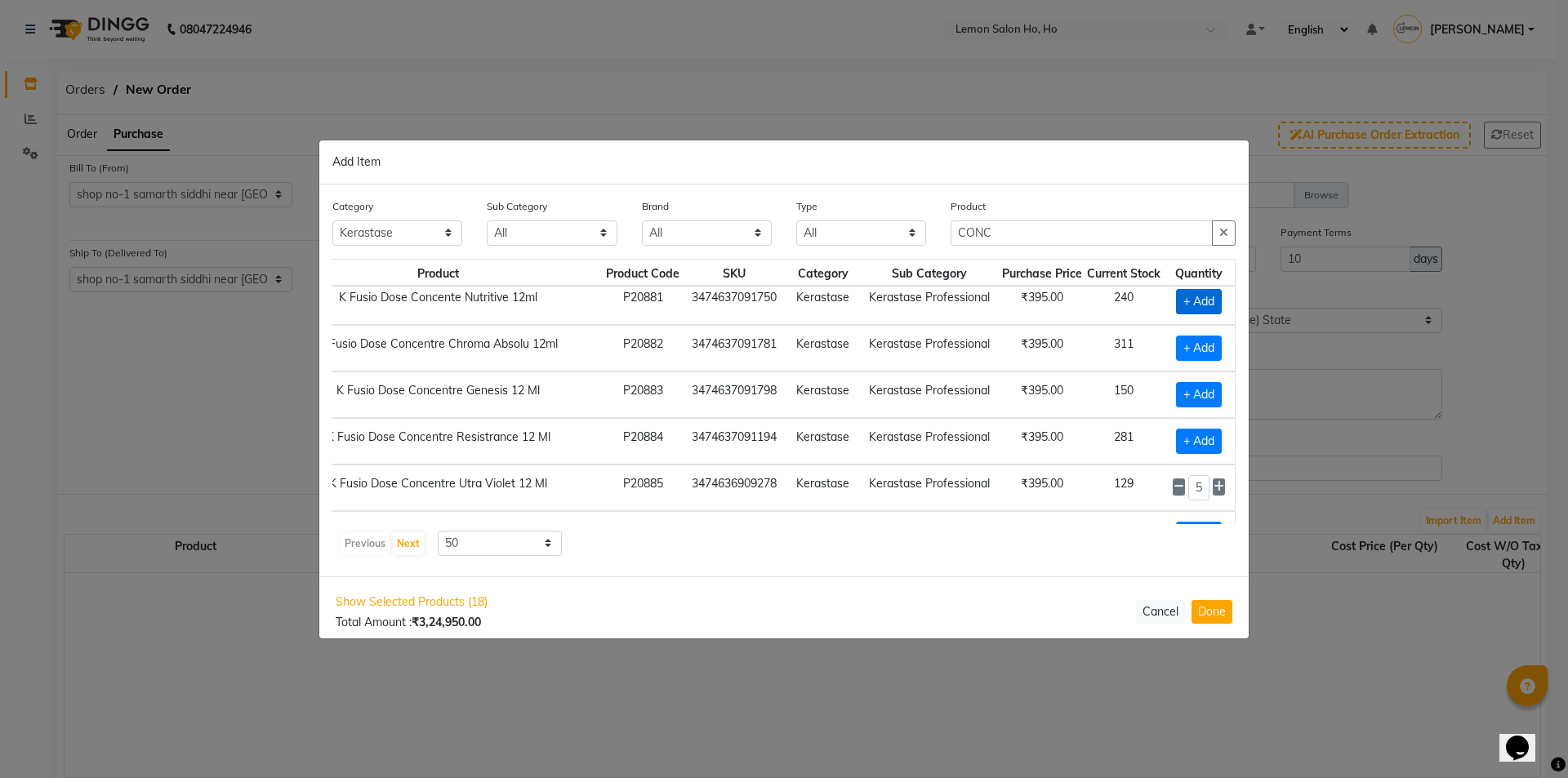
scroll to position [9, 115]
click at [1193, 293] on span "+ Add" at bounding box center [1199, 302] width 46 height 25
checkbox input "true"
click at [1197, 302] on input "1" at bounding box center [1199, 302] width 22 height 25
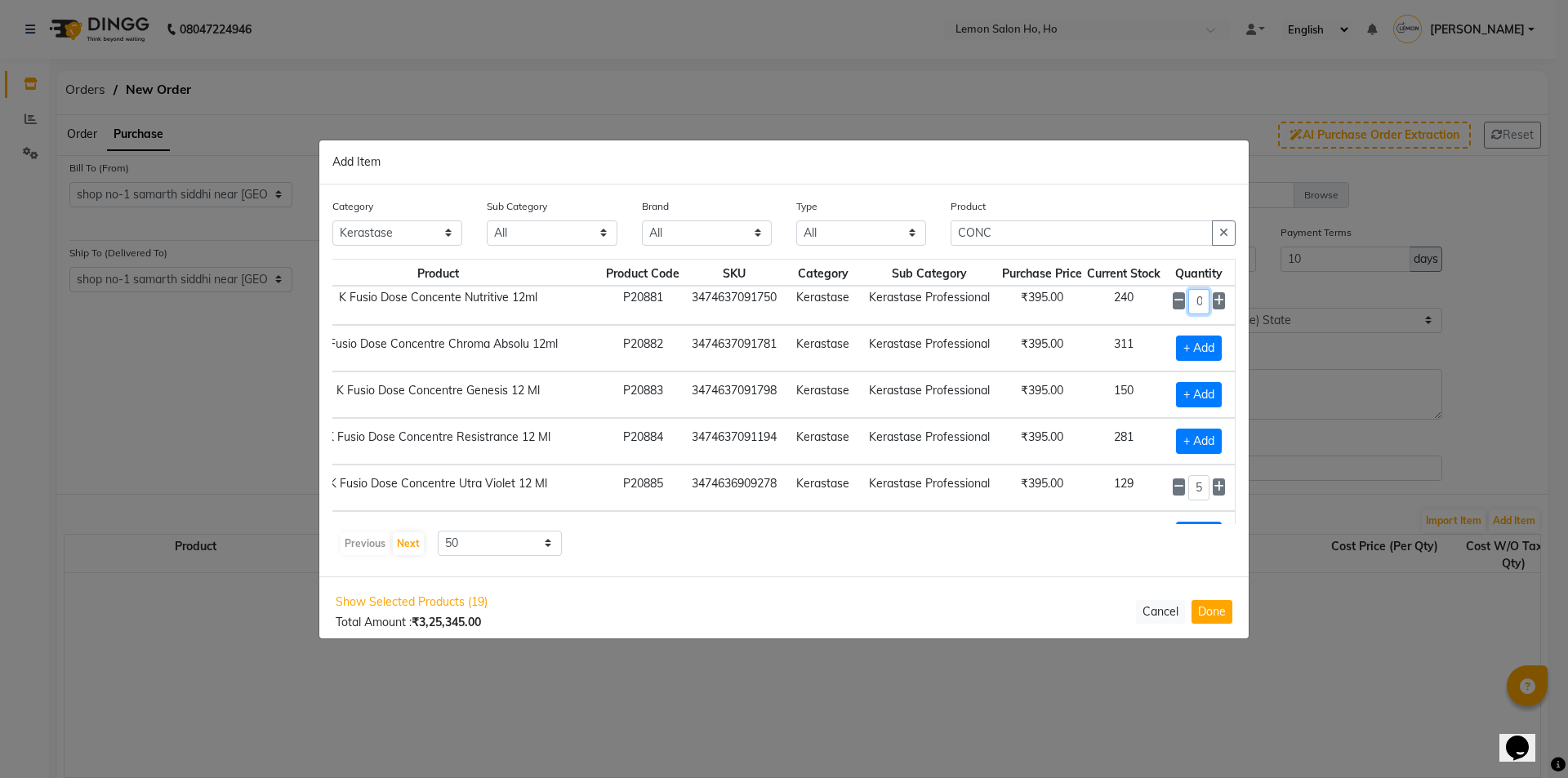
type input "10"
drag, startPoint x: 1091, startPoint y: 239, endPoint x: 863, endPoint y: 257, distance: 228.7
click at [863, 257] on div "Category All Hair Skin Makeup Personal Care Appliances Beard Waxing Disposable …" at bounding box center [784, 228] width 927 height 61
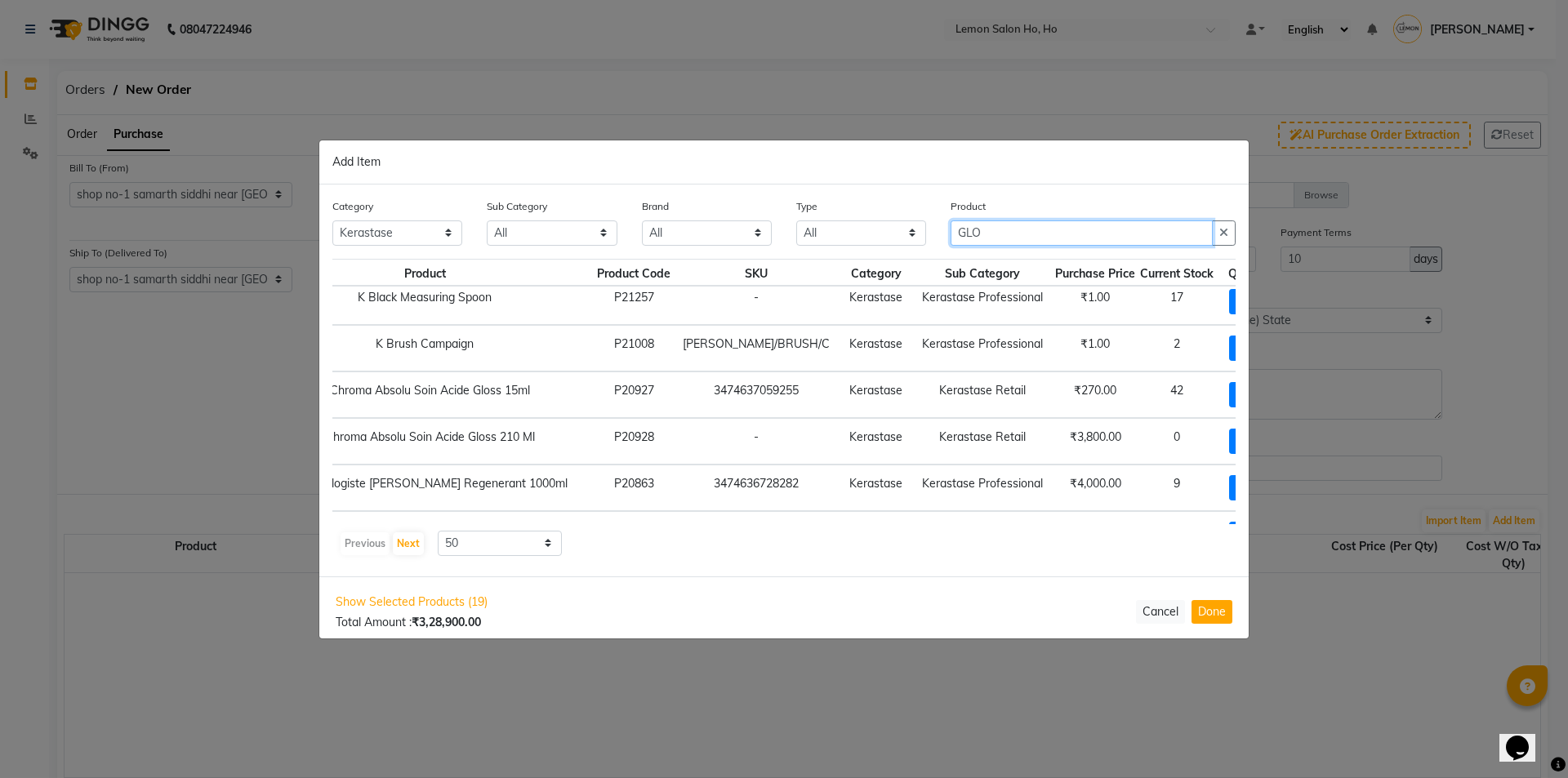
scroll to position [9, 29]
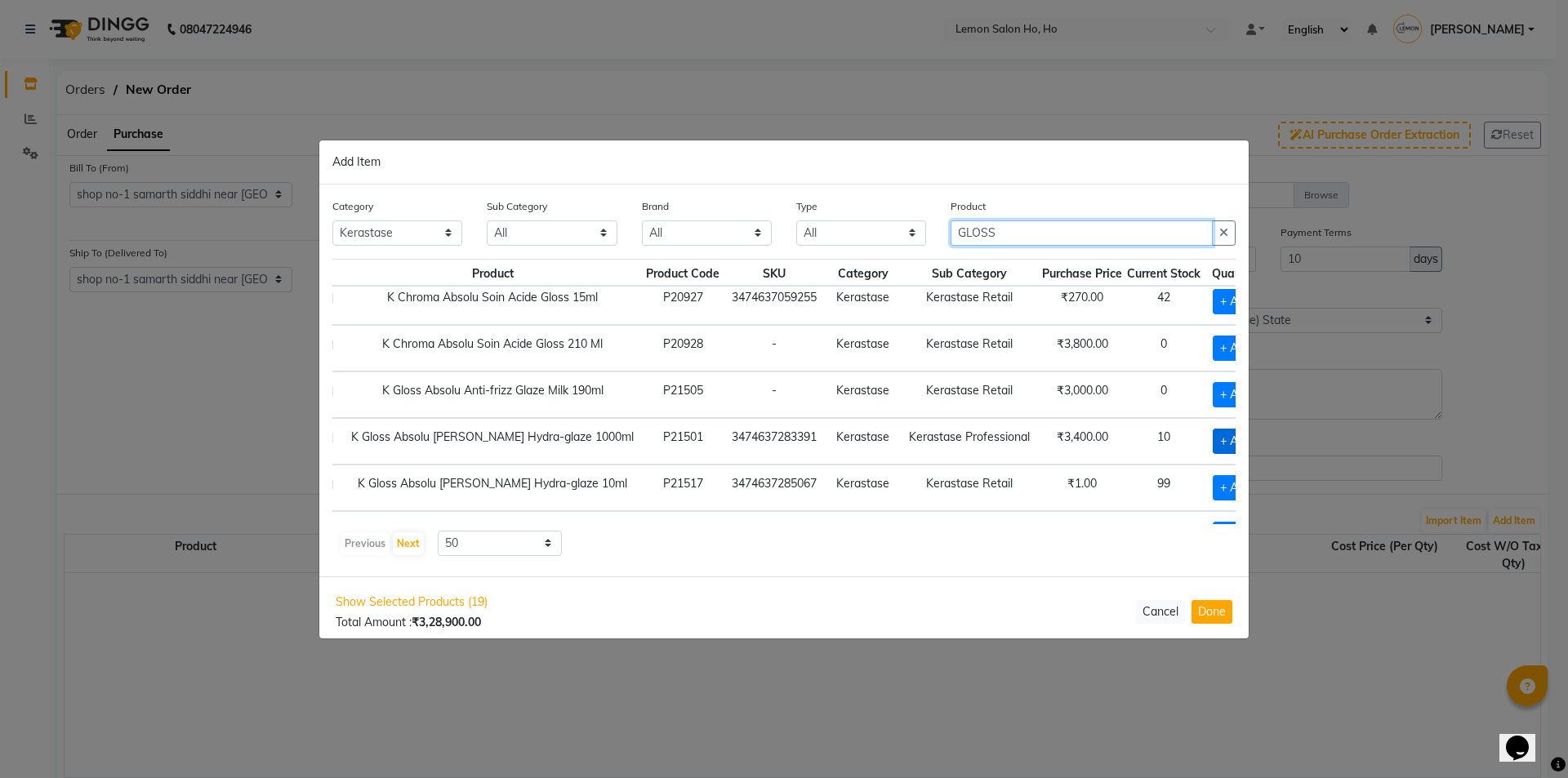
type input "GLOSS"
click at [1213, 443] on span "+ Add" at bounding box center [1235, 441] width 46 height 25
checkbox input "true"
click at [1253, 442] on icon at bounding box center [1258, 440] width 11 height 11
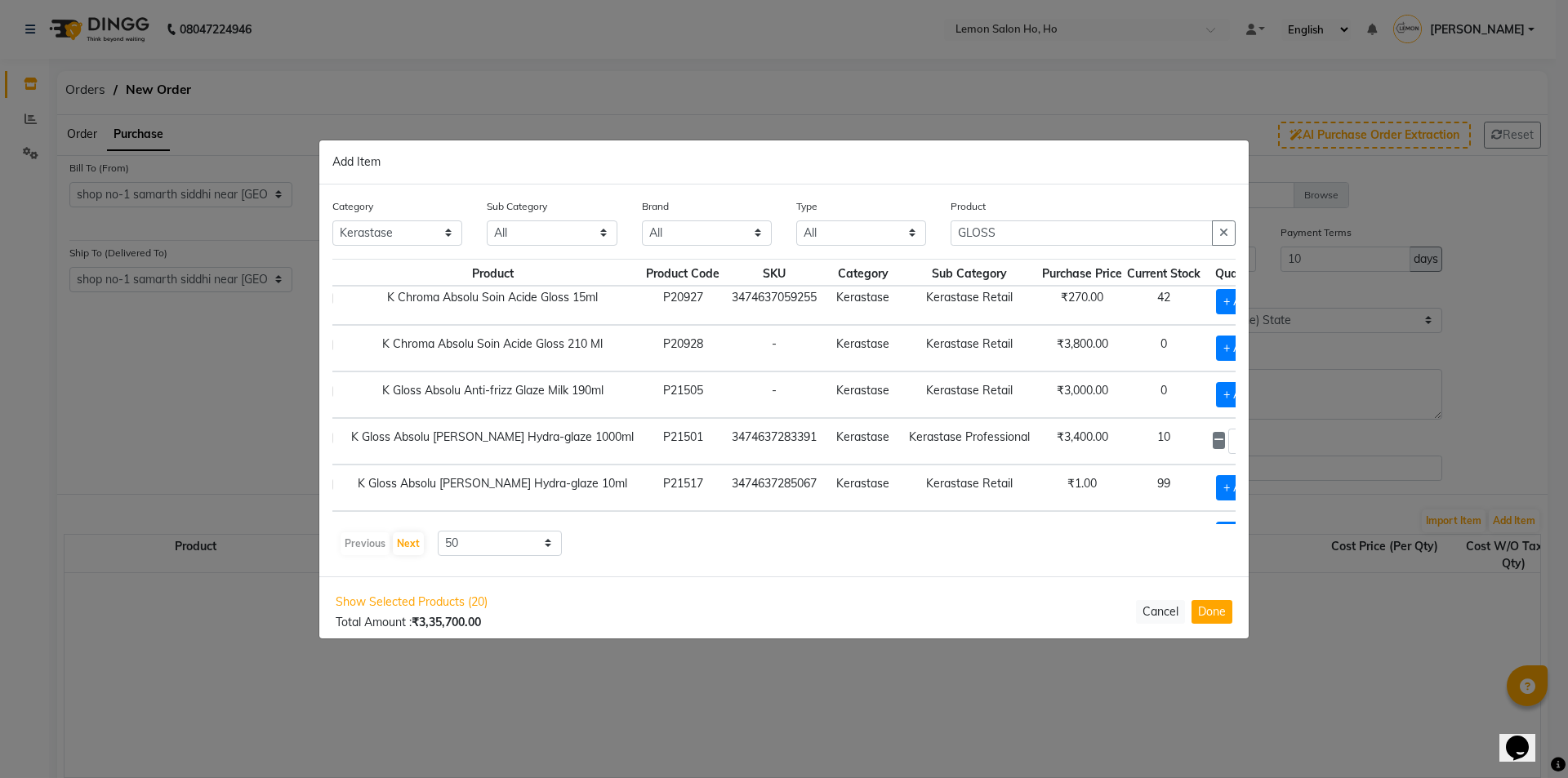
type input "3"
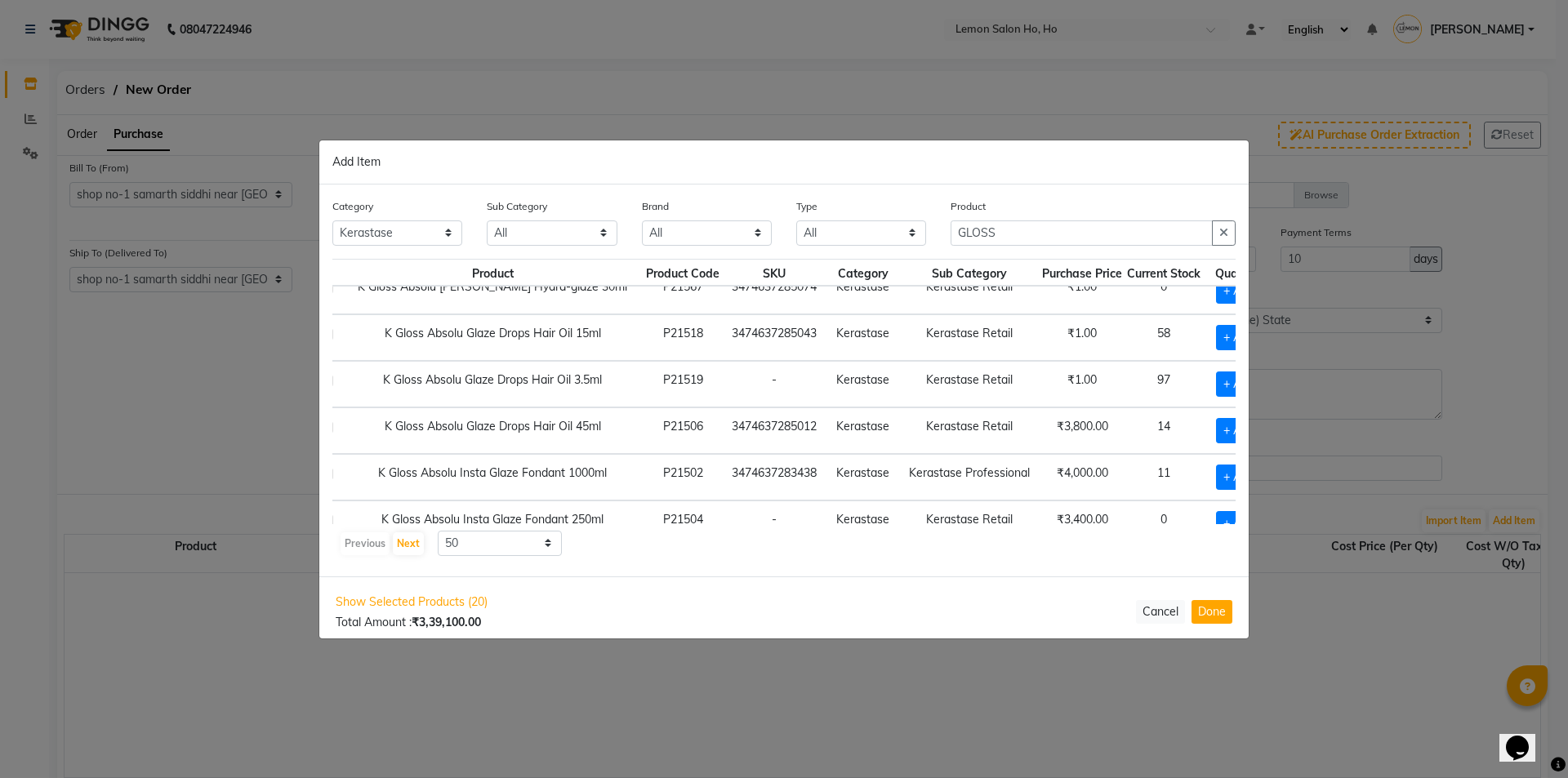
scroll to position [336, 29]
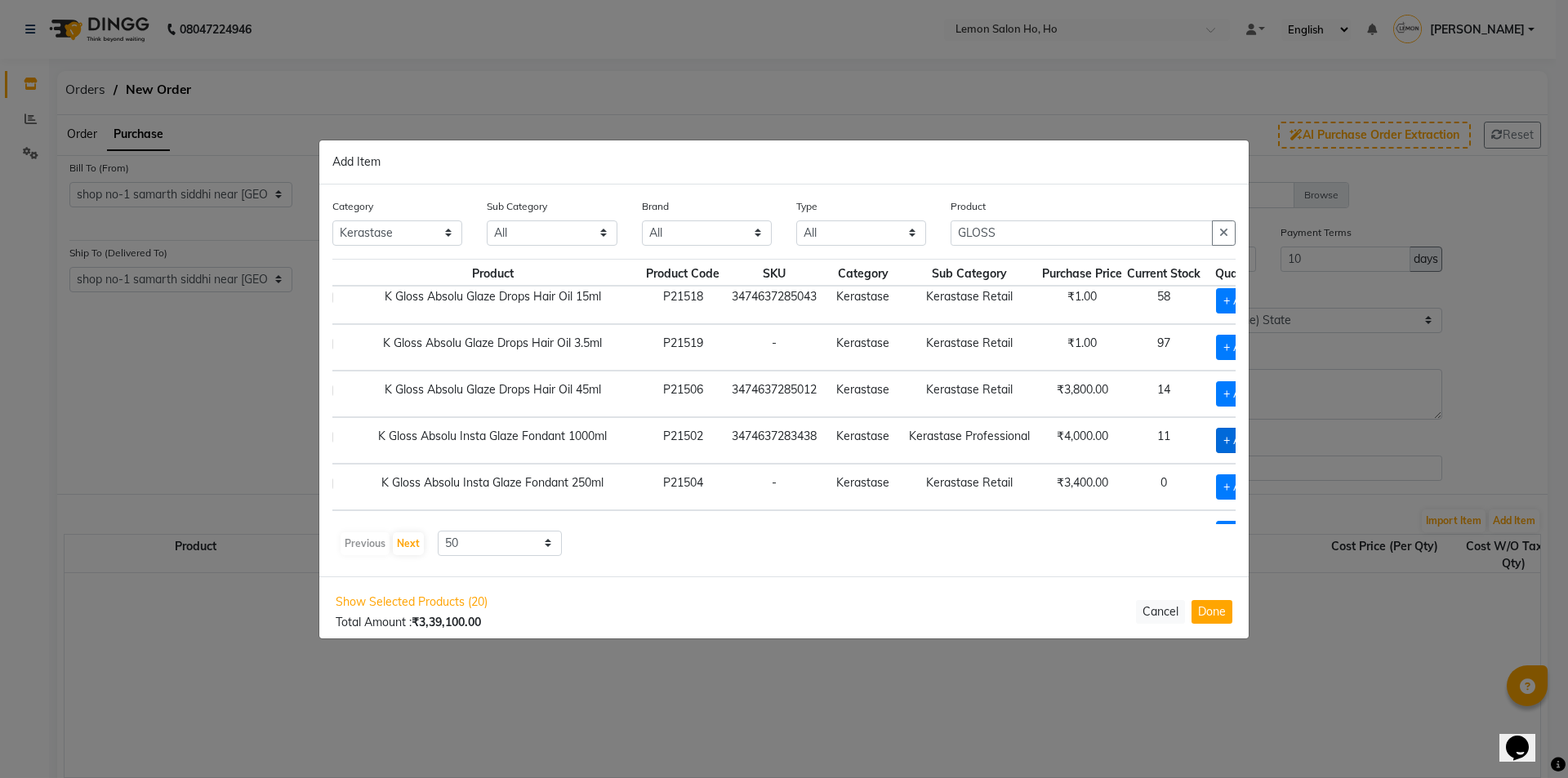
click at [1216, 440] on span "+ Add" at bounding box center [1239, 440] width 46 height 25
checkbox input "true"
click at [1253, 440] on icon at bounding box center [1258, 440] width 11 height 11
type input "3"
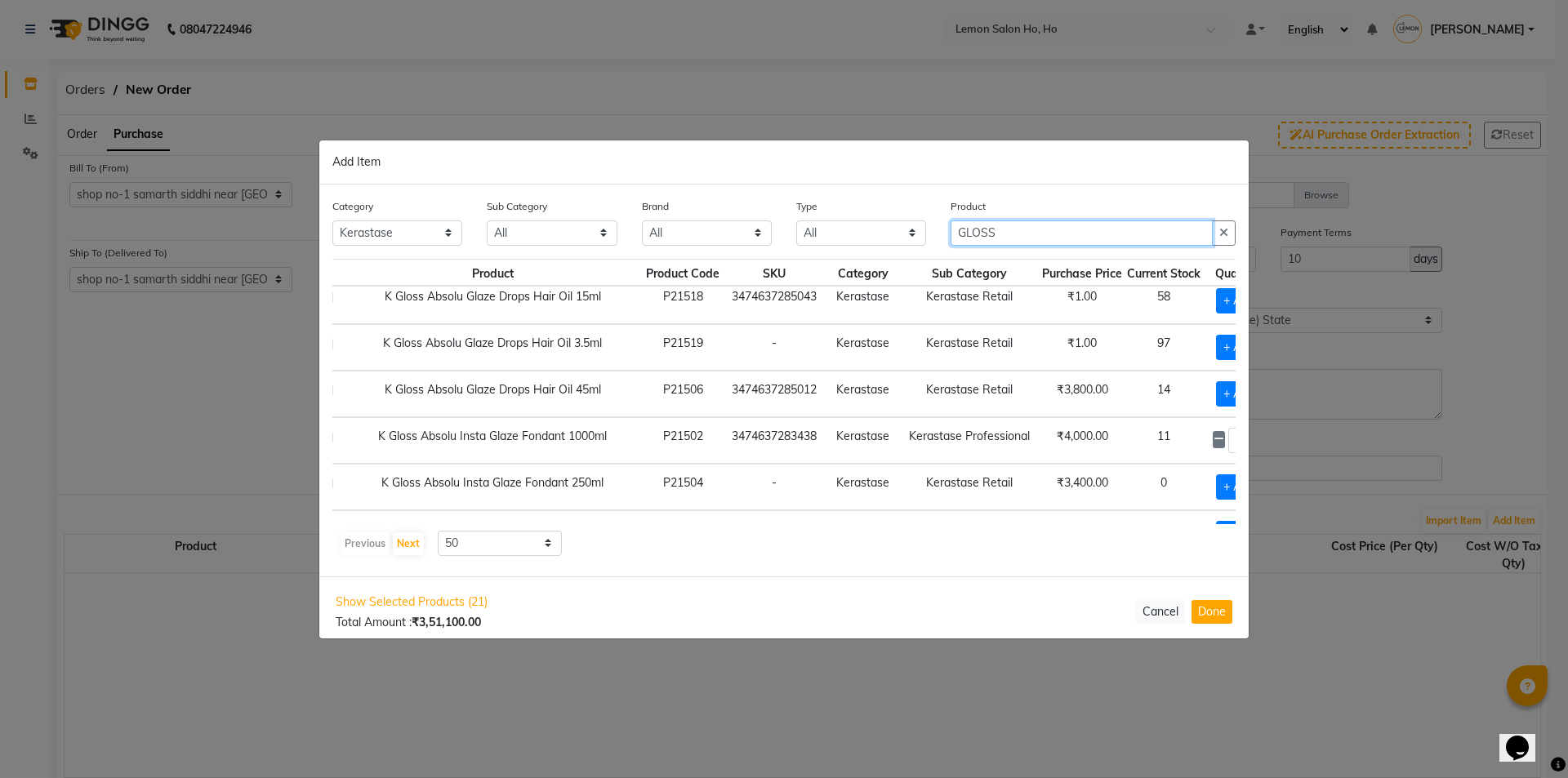
drag, startPoint x: 1055, startPoint y: 234, endPoint x: 933, endPoint y: 236, distance: 122.0
click at [933, 236] on div "Category All Hair Skin Makeup Personal Care Appliances Beard Waxing Disposable …" at bounding box center [784, 228] width 927 height 61
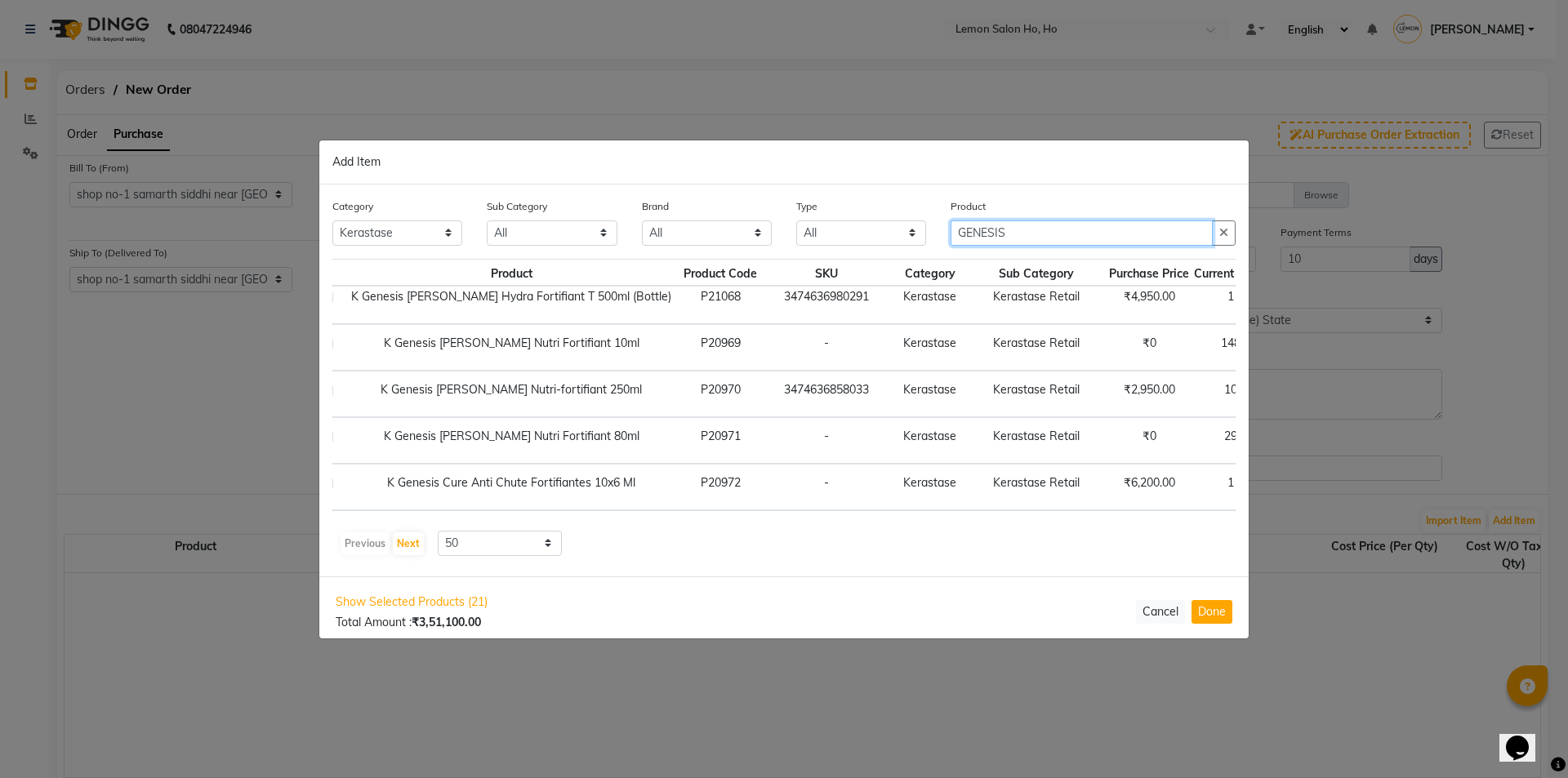
type input "GENESIS"
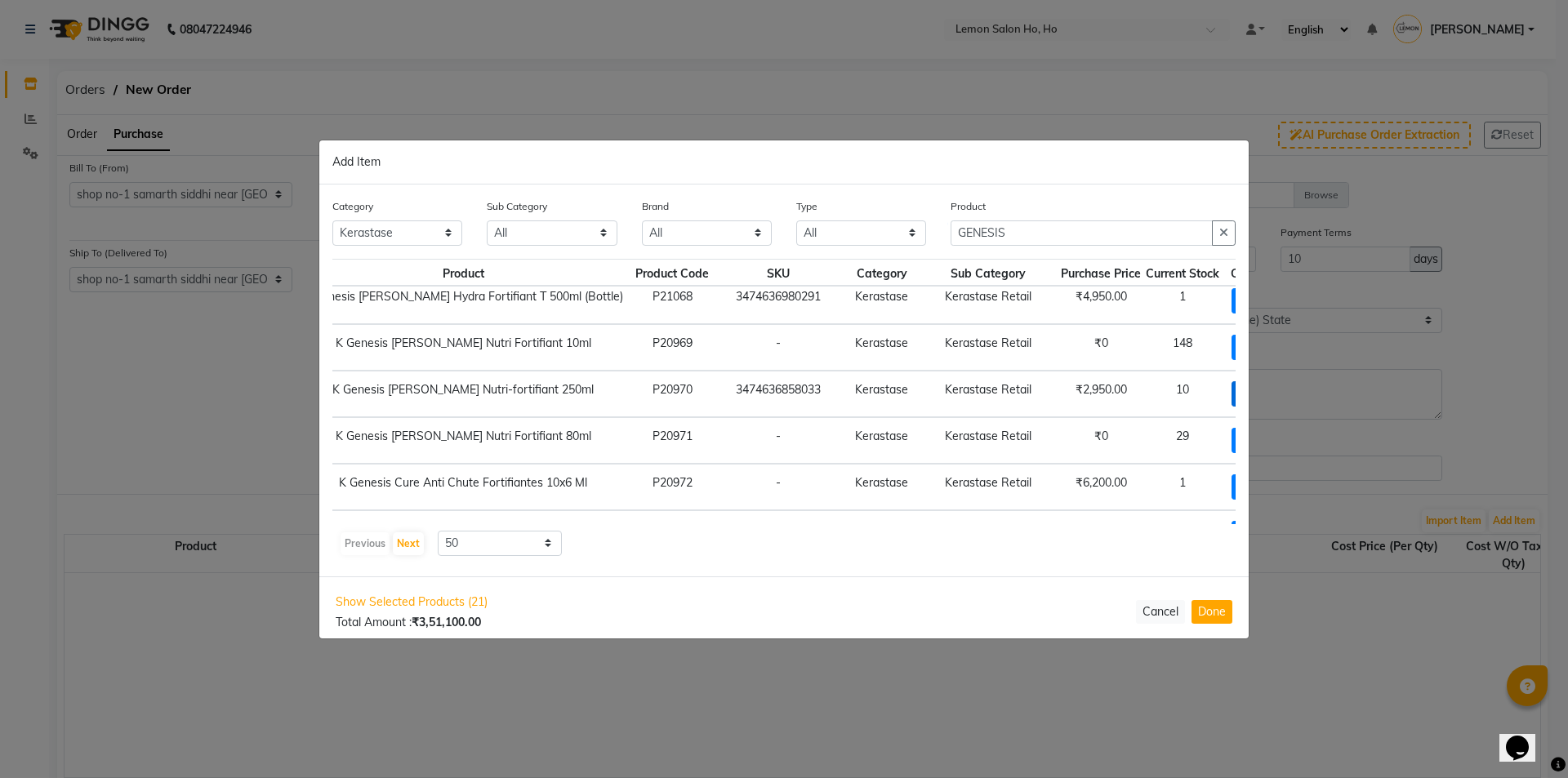
drag, startPoint x: 1191, startPoint y: 396, endPoint x: 1202, endPoint y: 396, distance: 11.0
click at [1231, 396] on span "+ Add" at bounding box center [1254, 394] width 46 height 25
checkbox input "true"
click at [1272, 394] on icon at bounding box center [1277, 393] width 11 height 11
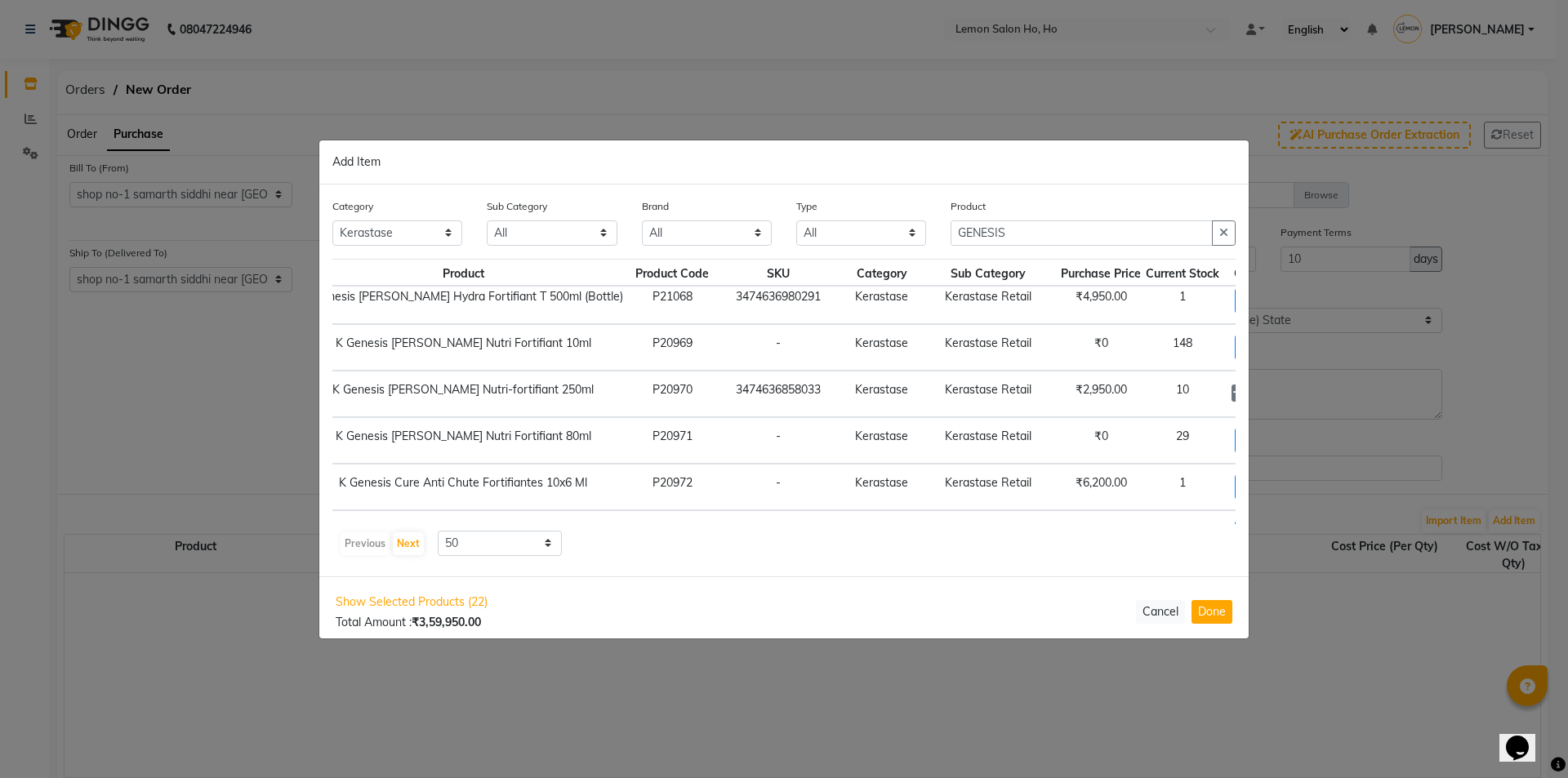
click at [1272, 394] on icon at bounding box center [1277, 393] width 11 height 11
type input "5"
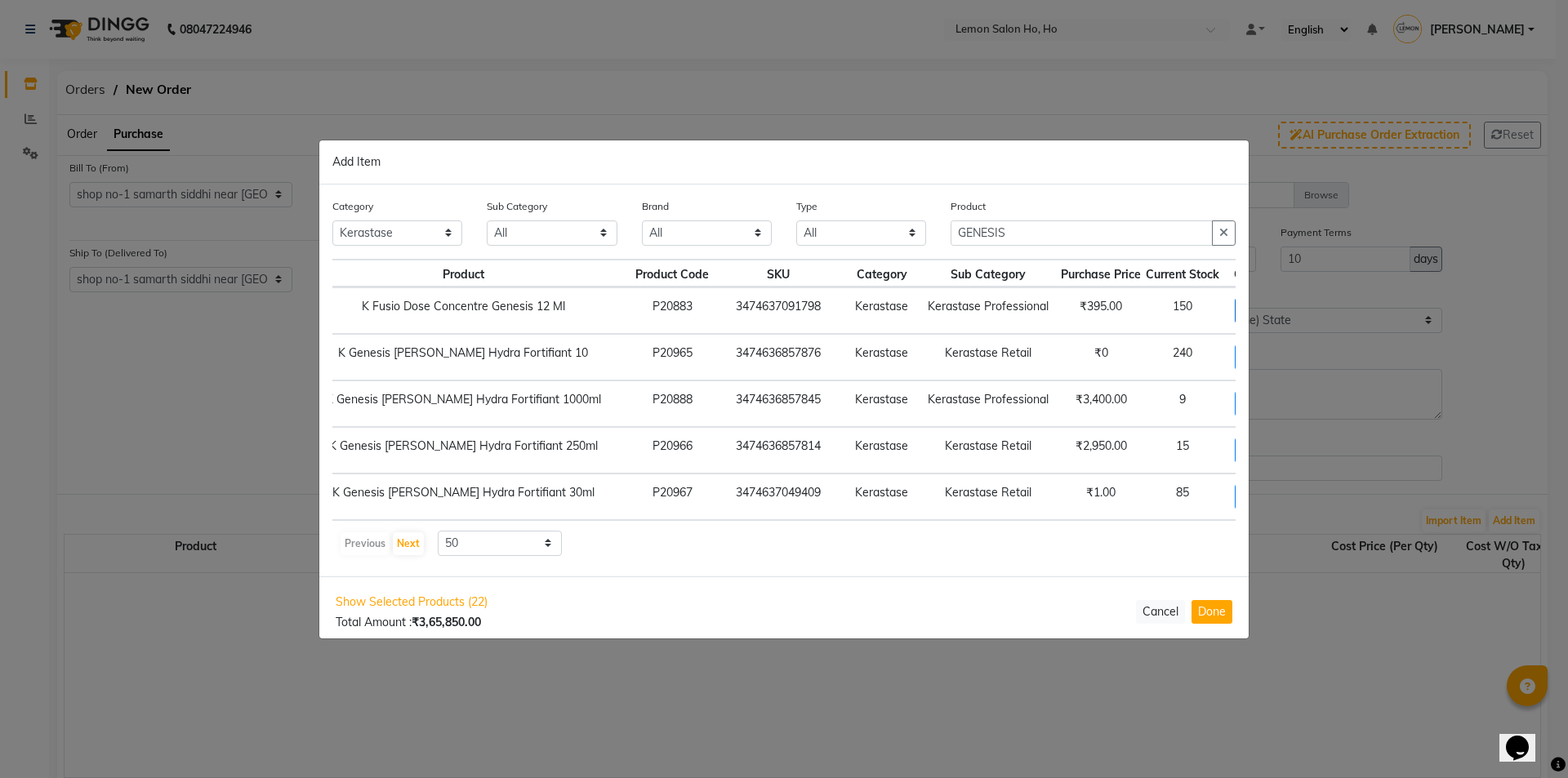
click at [1235, 315] on span "+ Add" at bounding box center [1258, 311] width 46 height 25
checkbox input "true"
click at [1247, 313] on input "1" at bounding box center [1258, 311] width 22 height 25
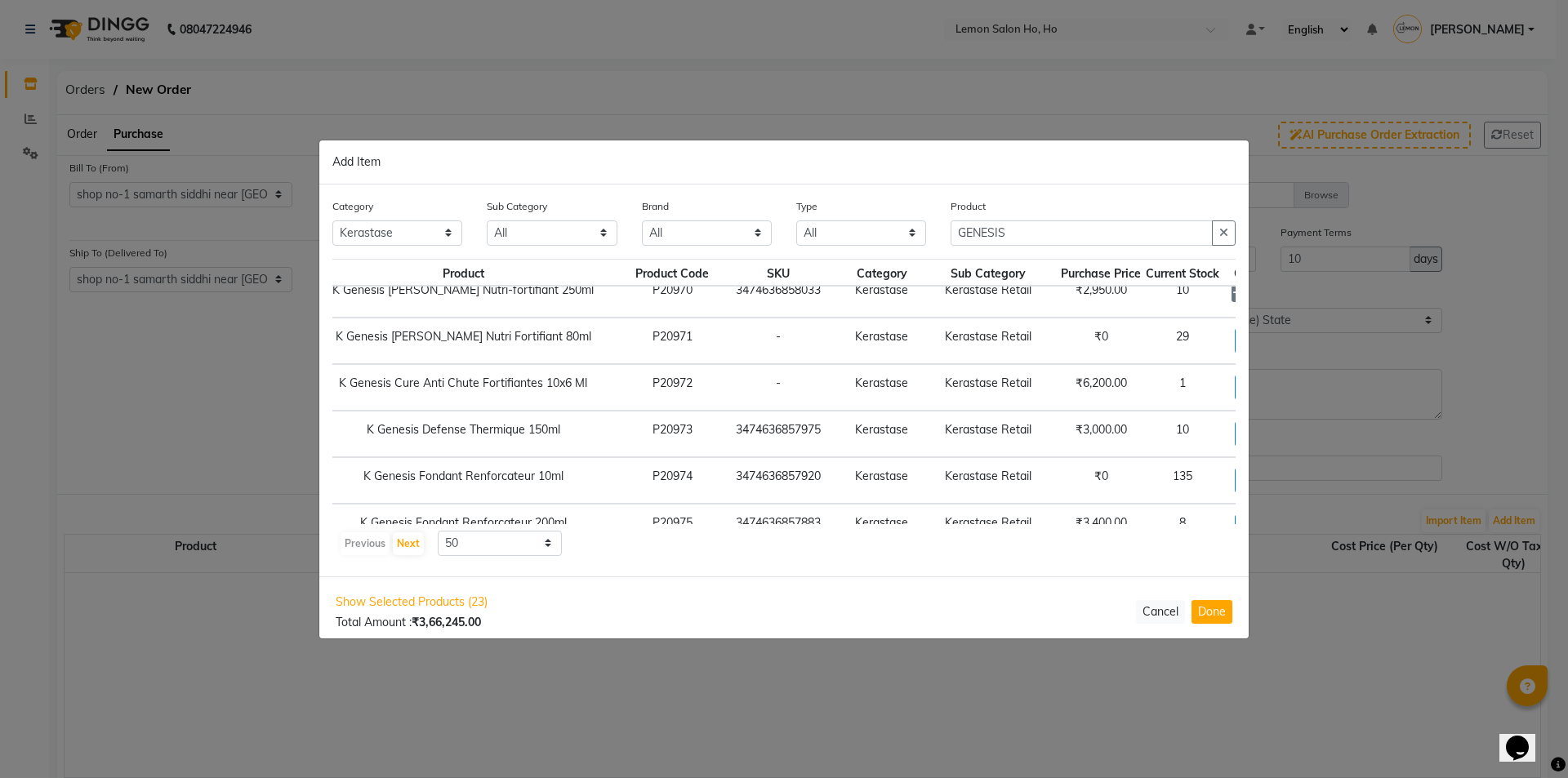
scroll to position [800, 77]
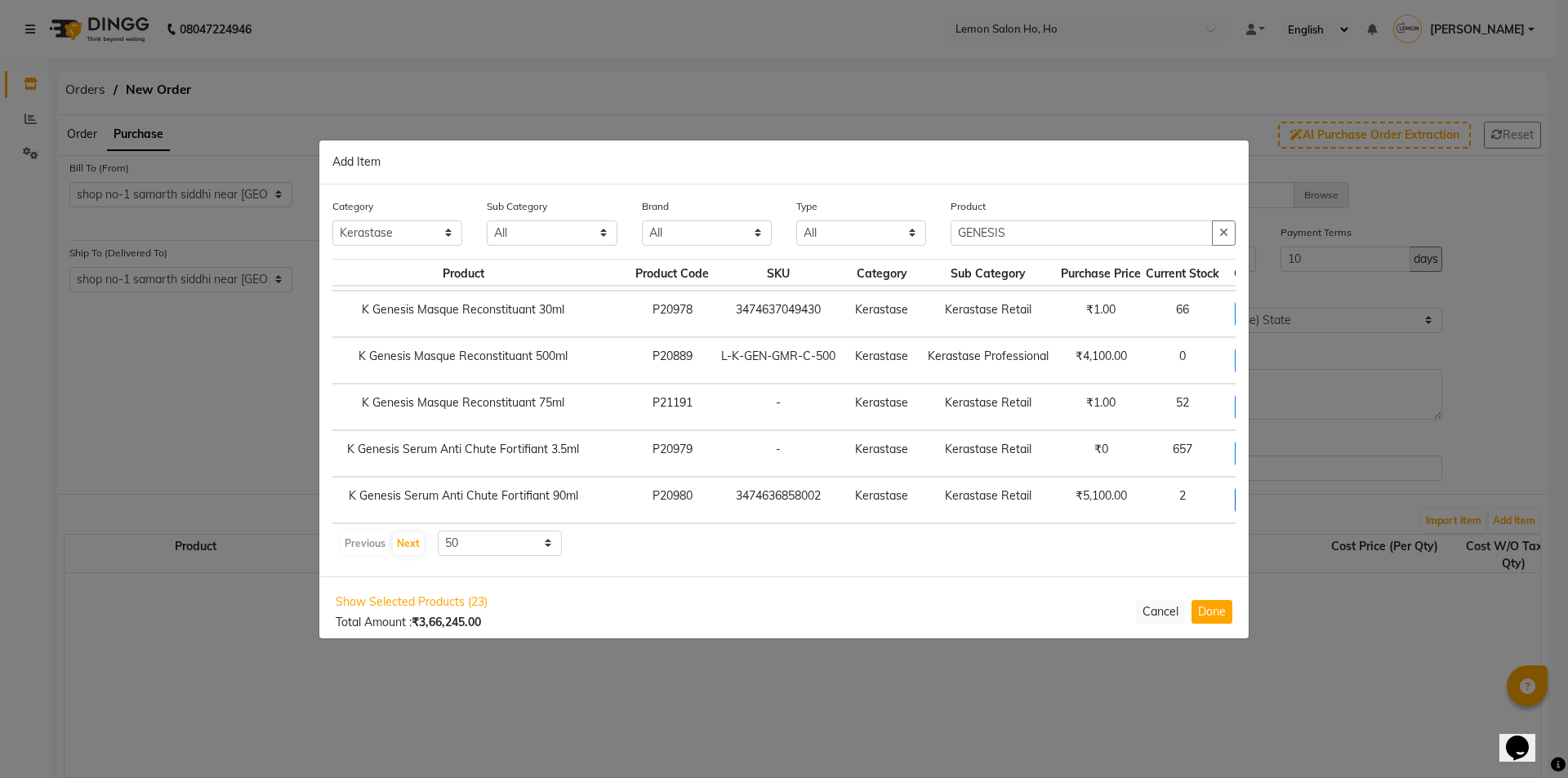
type input "50"
click at [1235, 491] on span "+ Add" at bounding box center [1258, 500] width 46 height 25
checkbox input "true"
click at [1272, 494] on icon at bounding box center [1277, 499] width 11 height 11
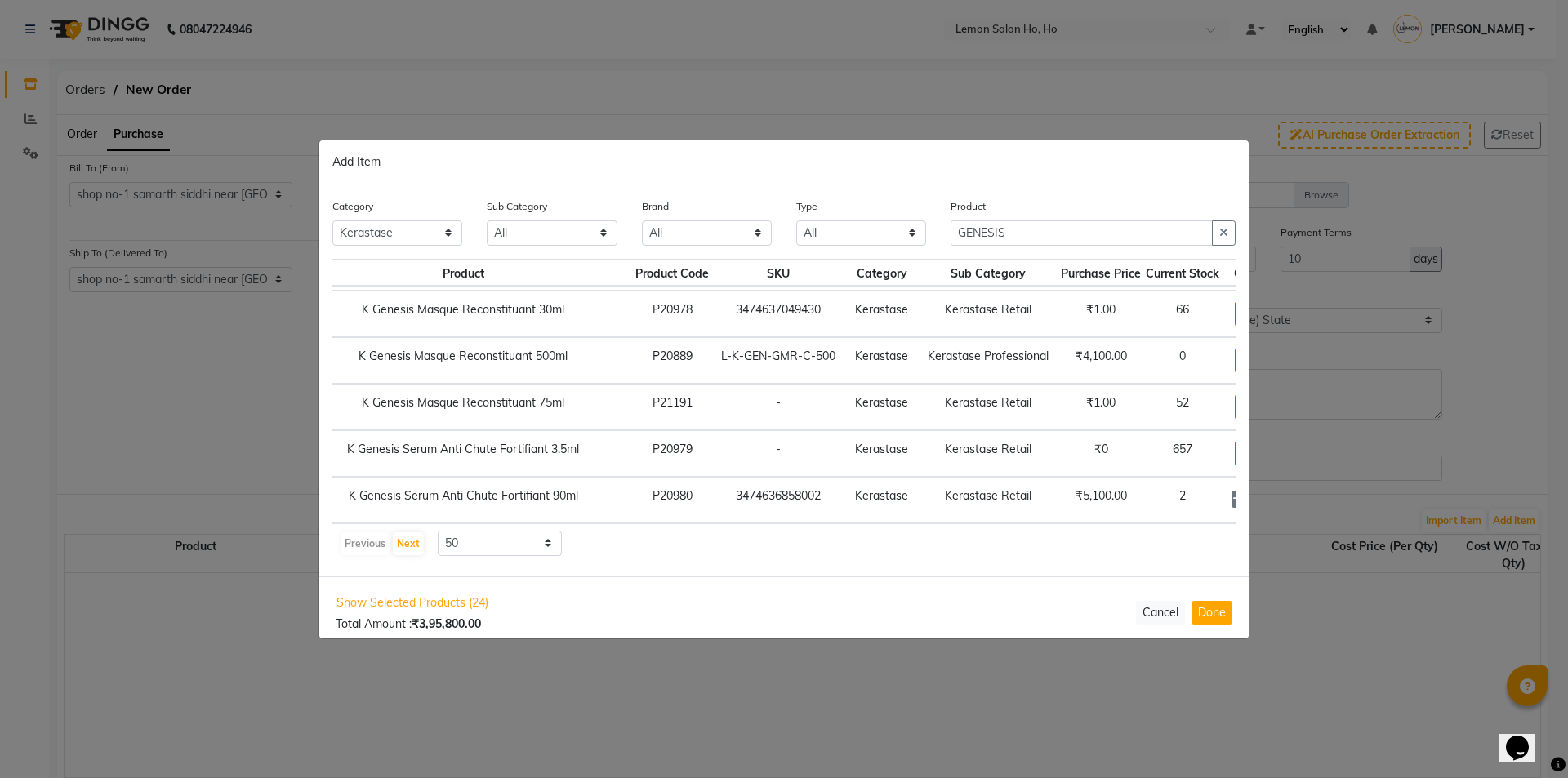
click at [1272, 494] on icon at bounding box center [1277, 499] width 11 height 11
type input "5"
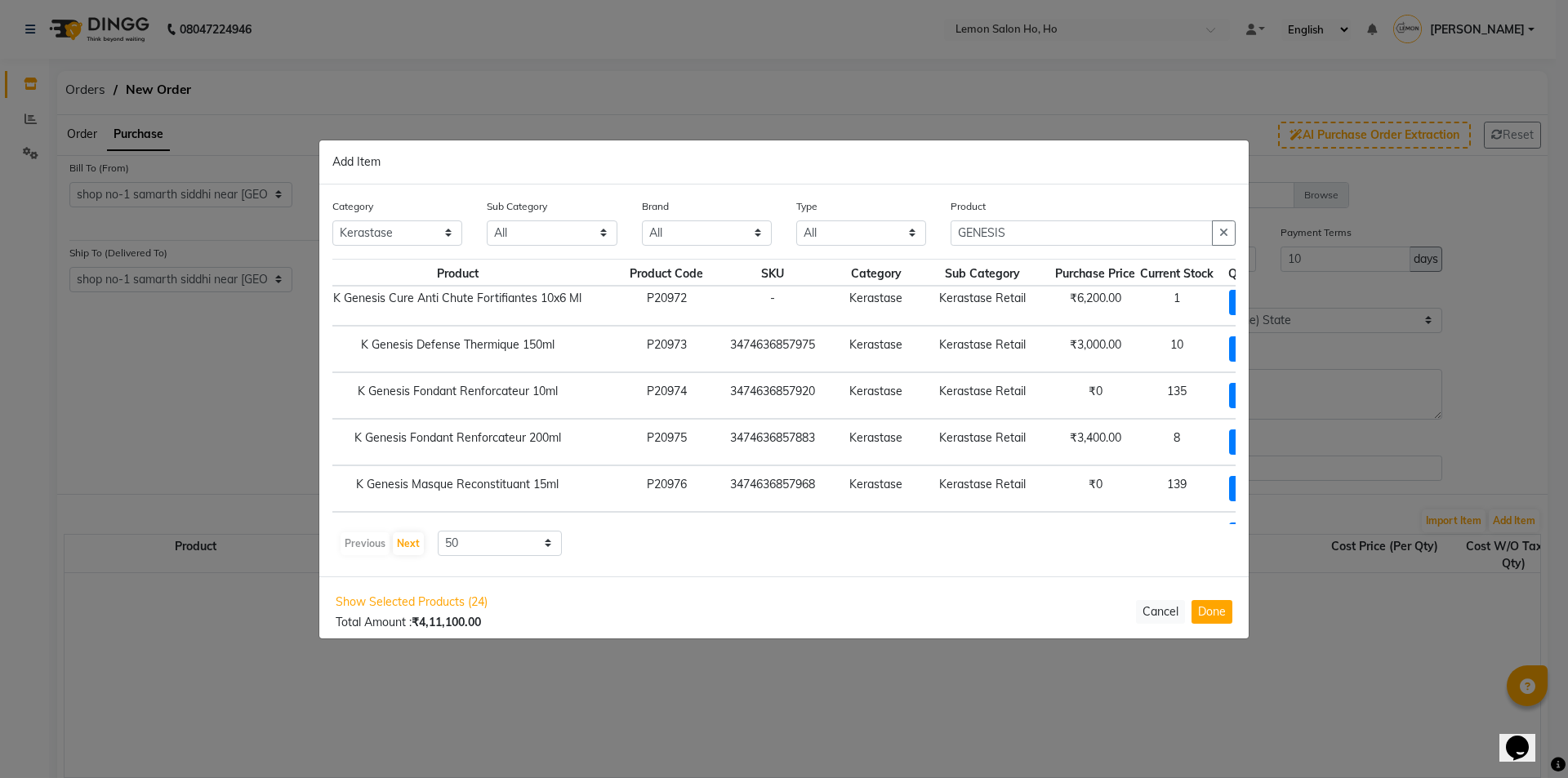
scroll to position [474, 83]
click at [1229, 394] on span "+ Add" at bounding box center [1252, 396] width 46 height 25
checkbox input "true"
click at [1266, 395] on icon at bounding box center [1271, 395] width 11 height 11
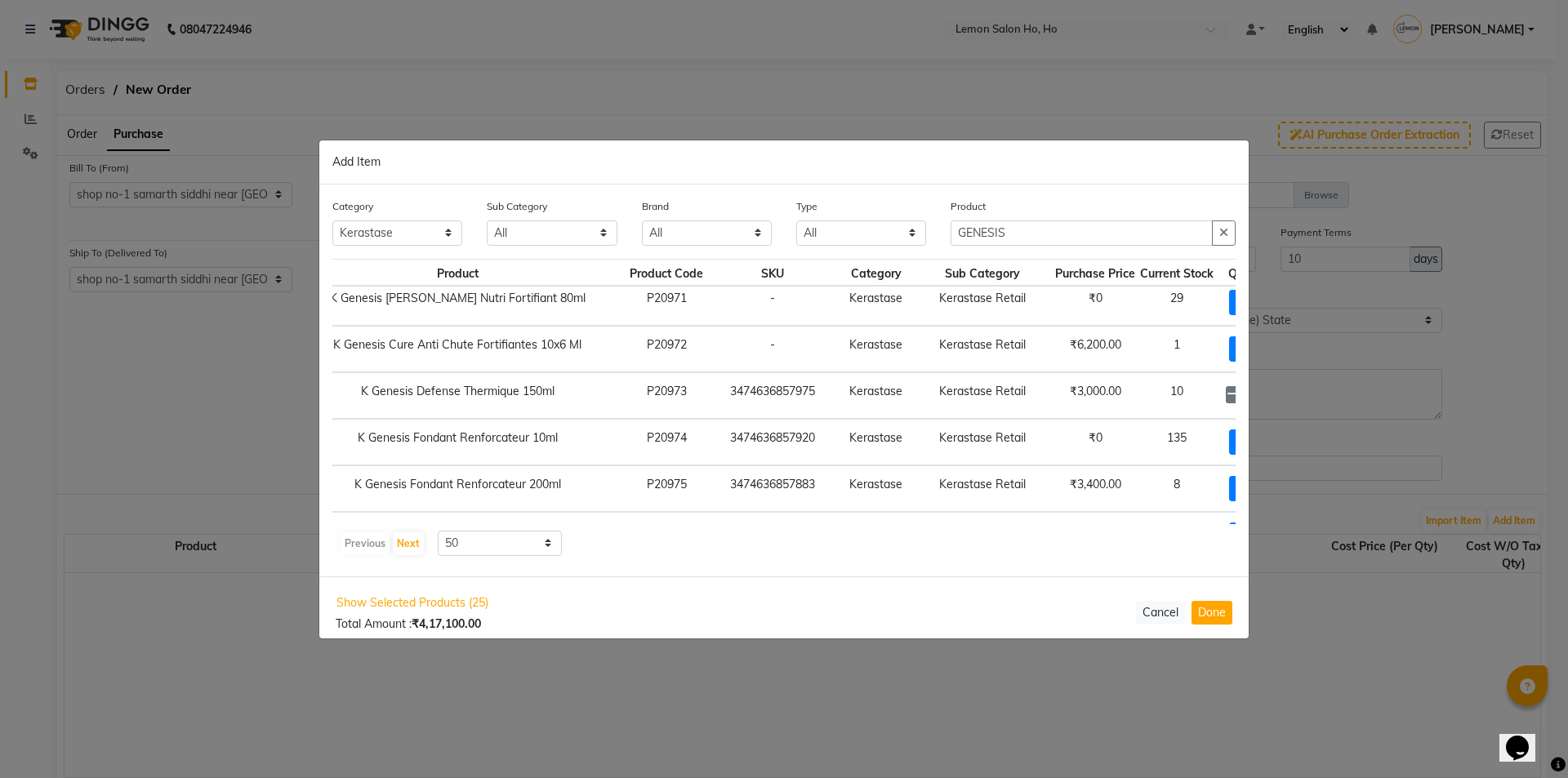
type input "3"
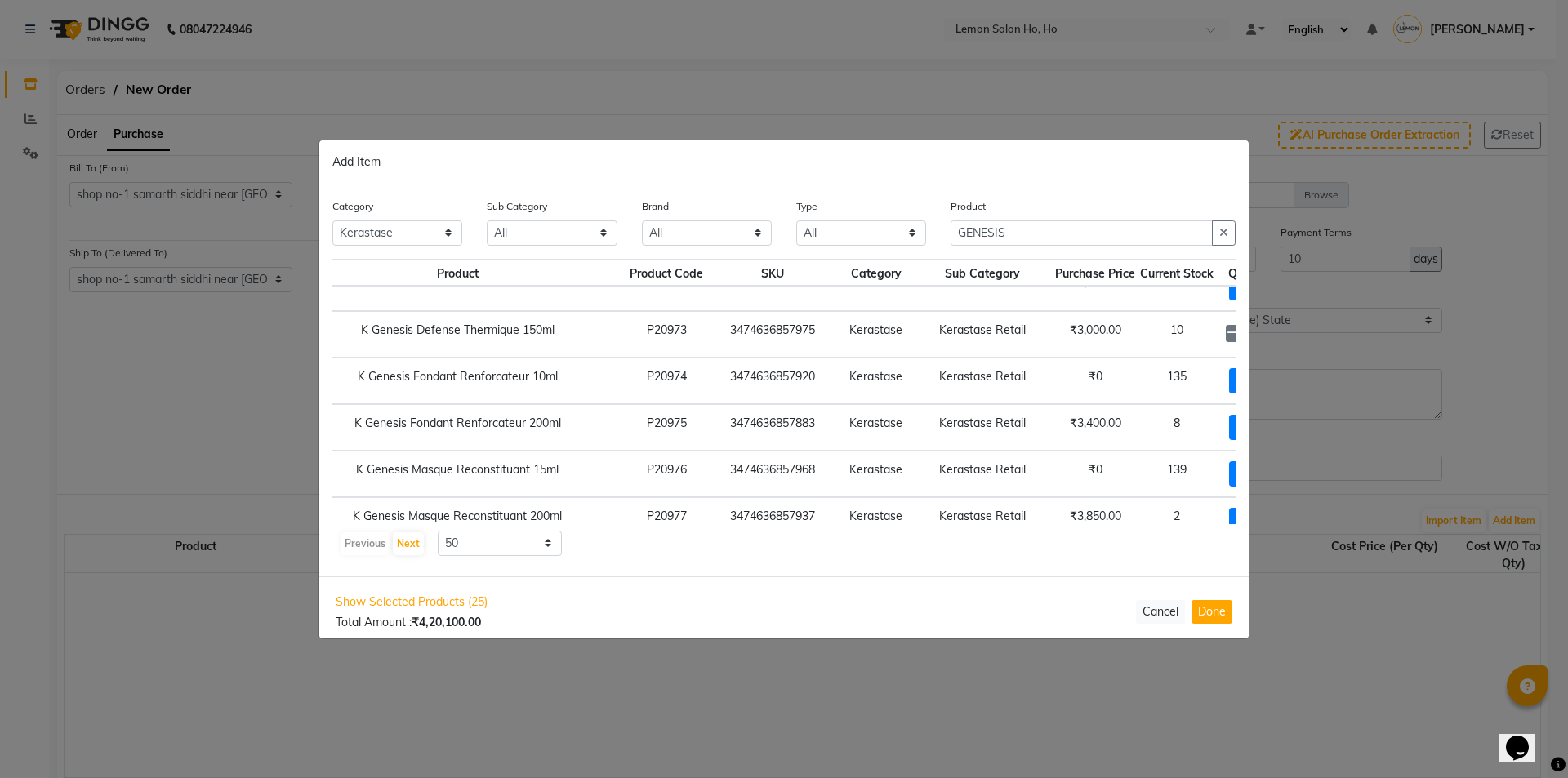
scroll to position [583, 83]
click at [1229, 472] on span "+ Add" at bounding box center [1252, 473] width 46 height 25
checkbox input "true"
click at [1266, 472] on icon at bounding box center [1271, 472] width 11 height 11
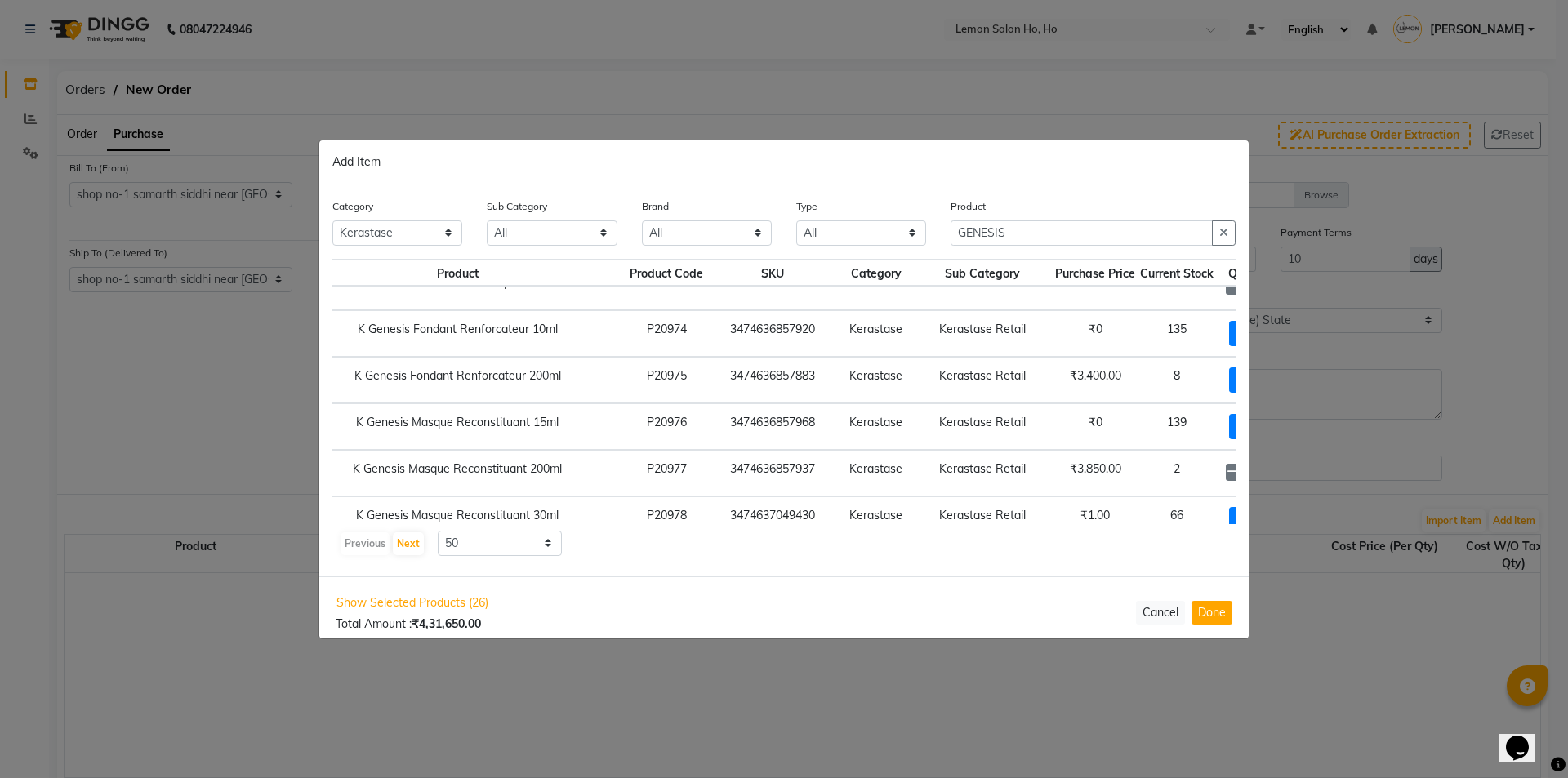
click at [1266, 472] on icon at bounding box center [1271, 472] width 11 height 11
type input "5"
drag, startPoint x: 1054, startPoint y: 239, endPoint x: 922, endPoint y: 262, distance: 134.0
click at [922, 262] on div "Category All Hair Skin Makeup Personal Care Appliances Beard Waxing Disposable …" at bounding box center [784, 381] width 929 height 392
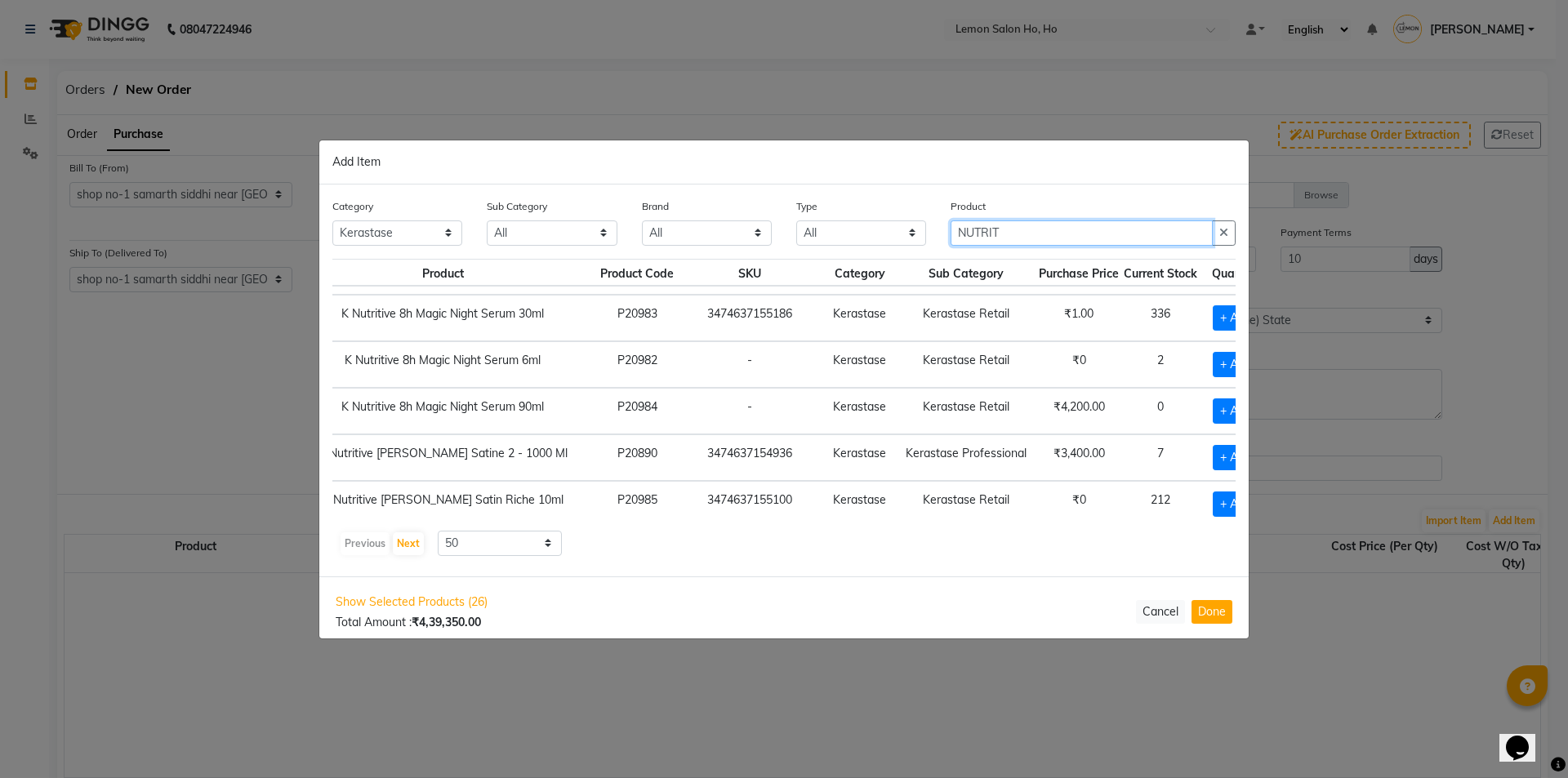
scroll to position [334, 83]
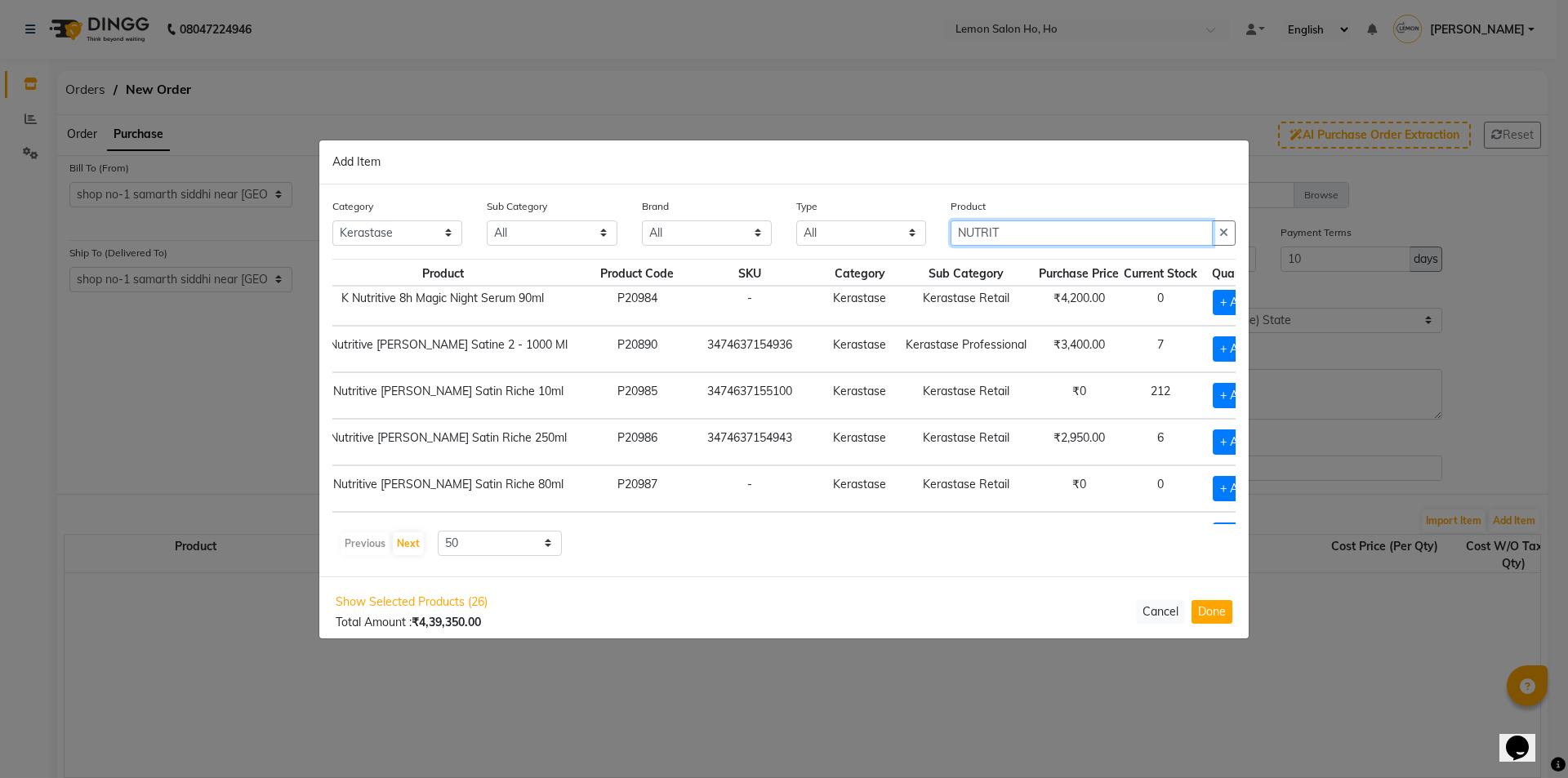
type input "NUTRIT"
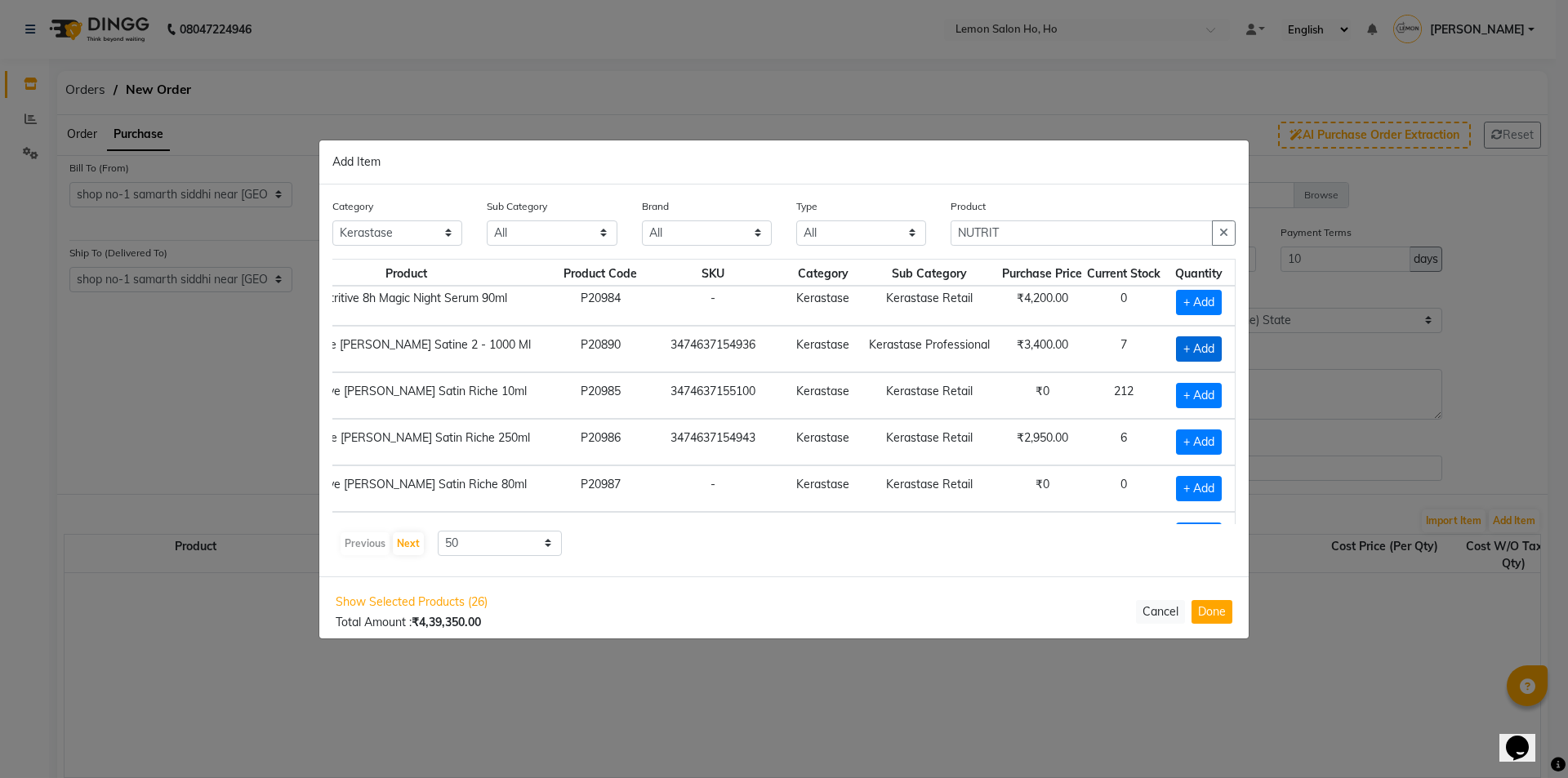
click at [1191, 345] on span "+ Add" at bounding box center [1199, 349] width 46 height 25
checkbox input "true"
click at [1213, 347] on icon at bounding box center [1218, 348] width 11 height 11
type input "3"
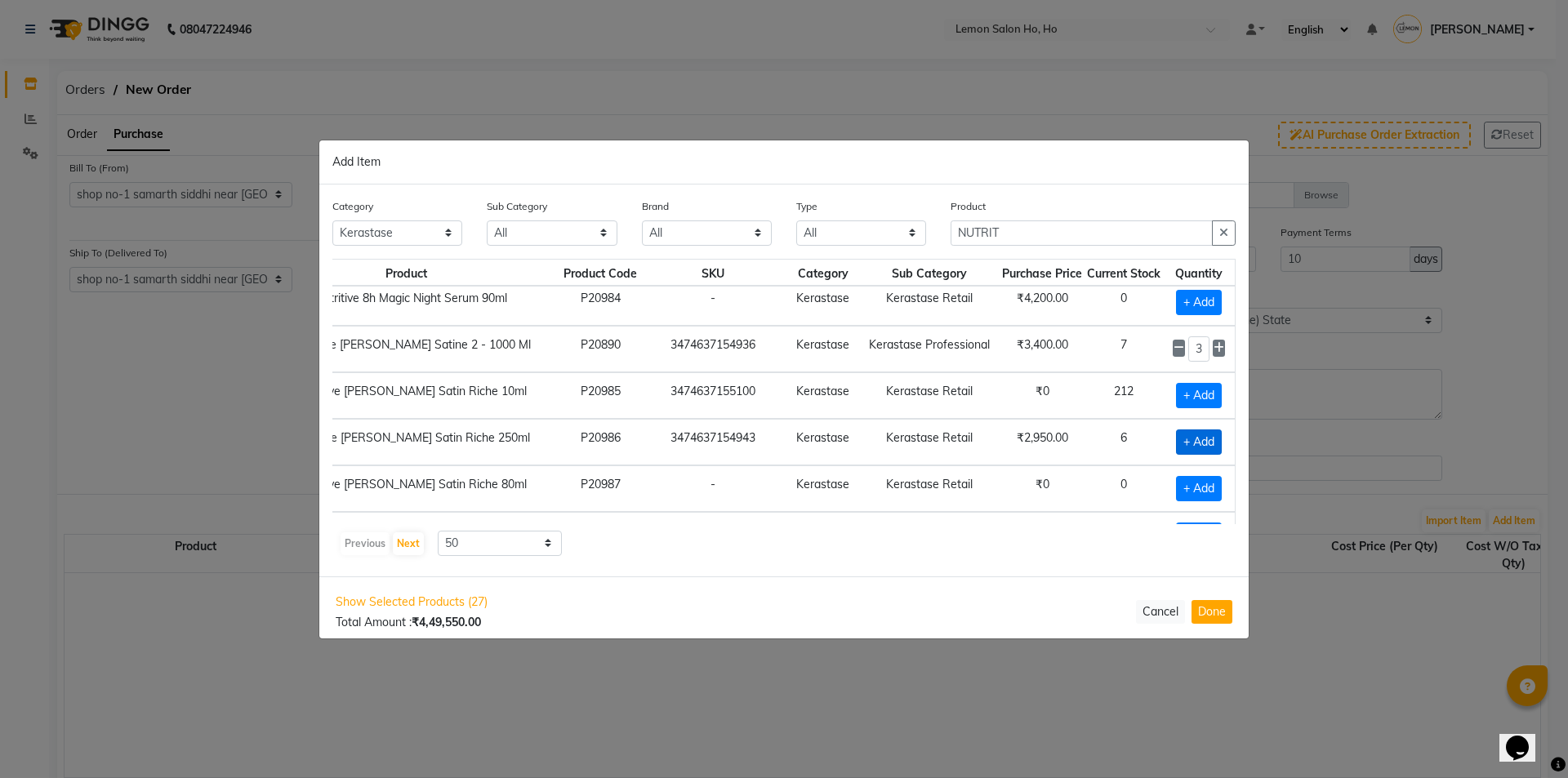
click at [1180, 442] on span "+ Add" at bounding box center [1199, 442] width 46 height 25
checkbox input "true"
click at [1213, 441] on icon at bounding box center [1218, 441] width 11 height 11
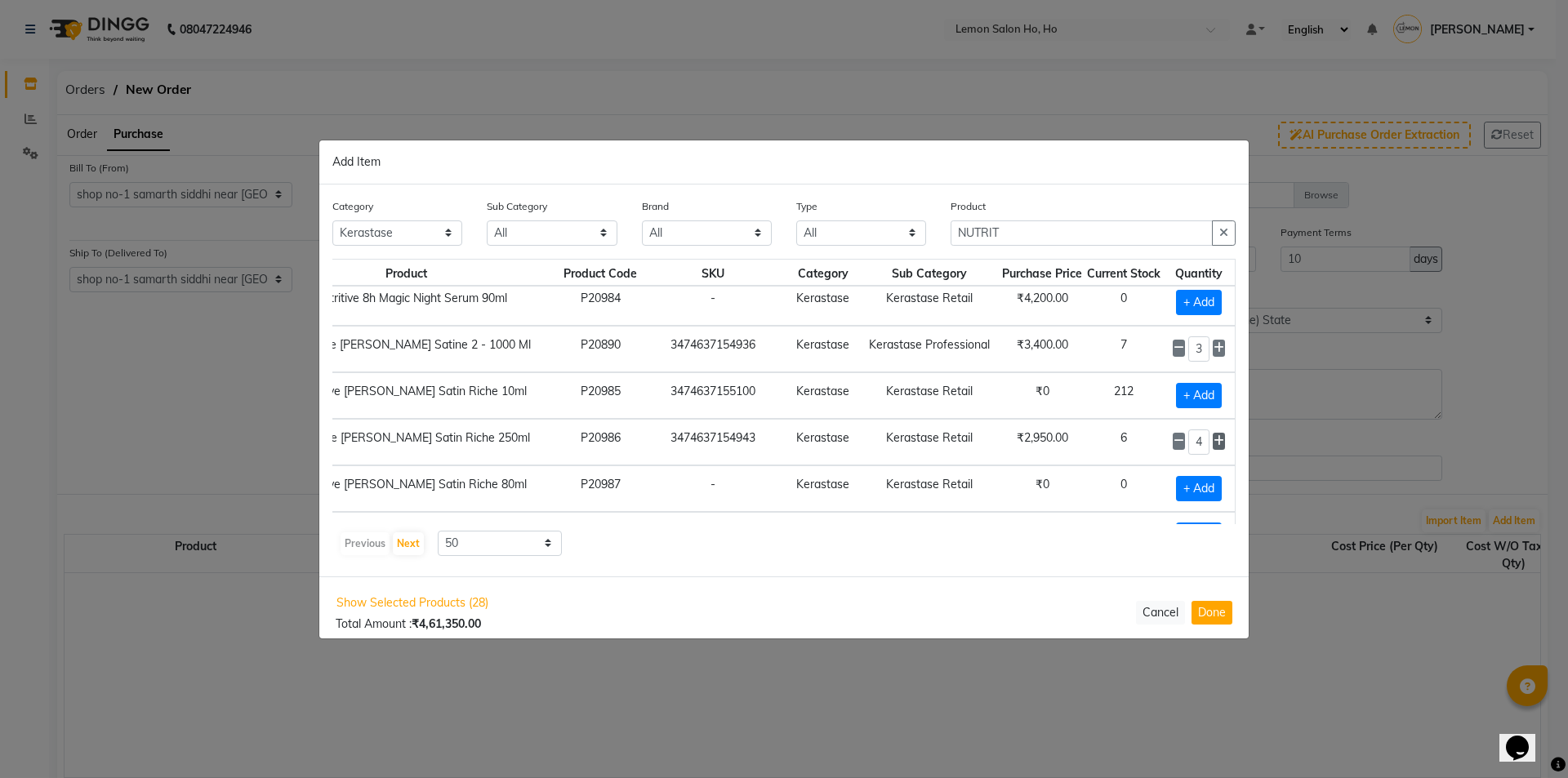
click at [1213, 441] on icon at bounding box center [1218, 441] width 11 height 11
type input "5"
drag, startPoint x: 1012, startPoint y: 231, endPoint x: 804, endPoint y: 262, distance: 210.3
click at [804, 262] on div "Category All Hair Skin Makeup Personal Care Appliances Beard Waxing Disposable …" at bounding box center [784, 381] width 929 height 392
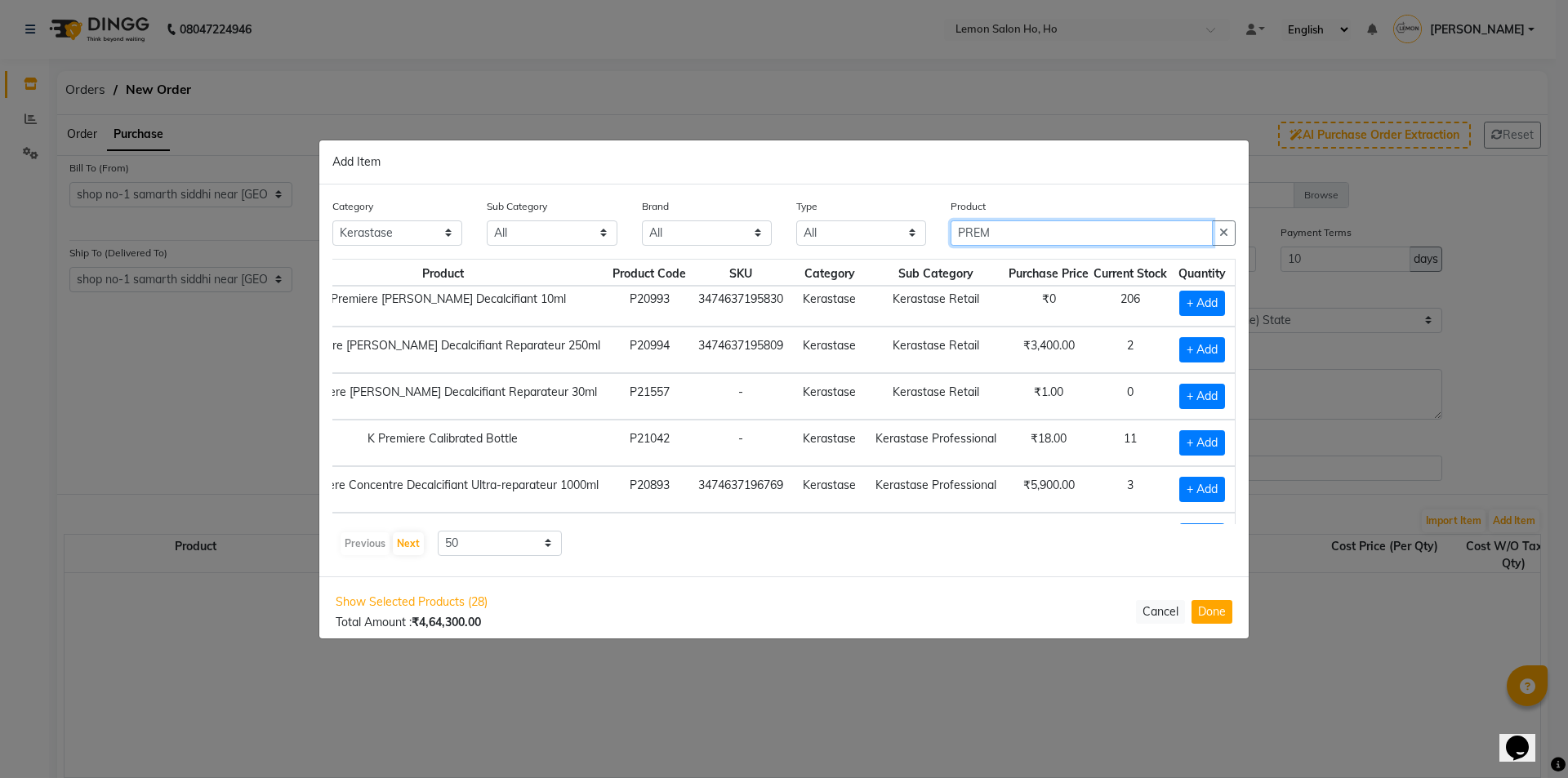
scroll to position [7, 109]
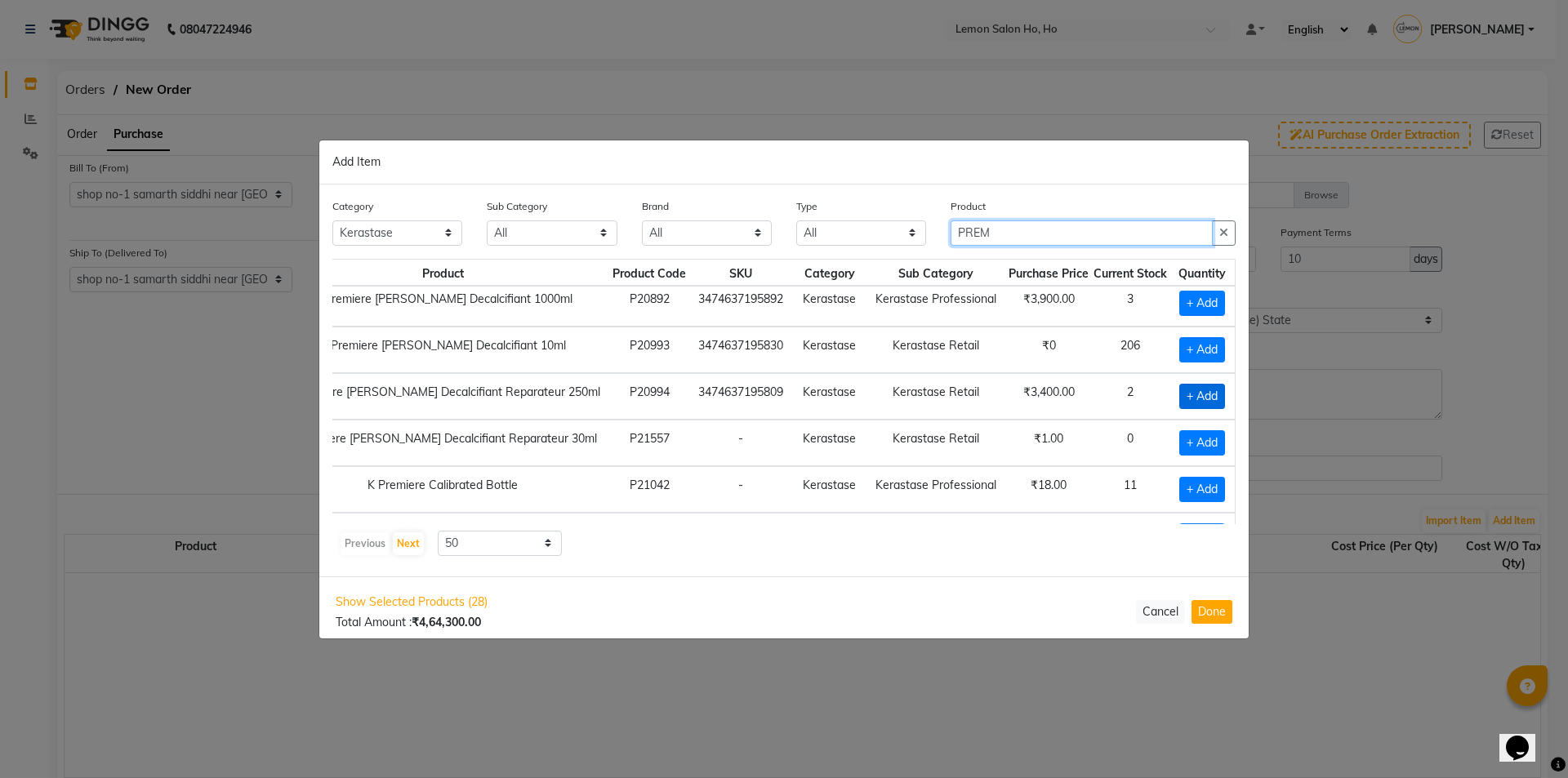
type input "PREM"
click at [1183, 393] on span "+ Add" at bounding box center [1202, 396] width 46 height 25
checkbox input "true"
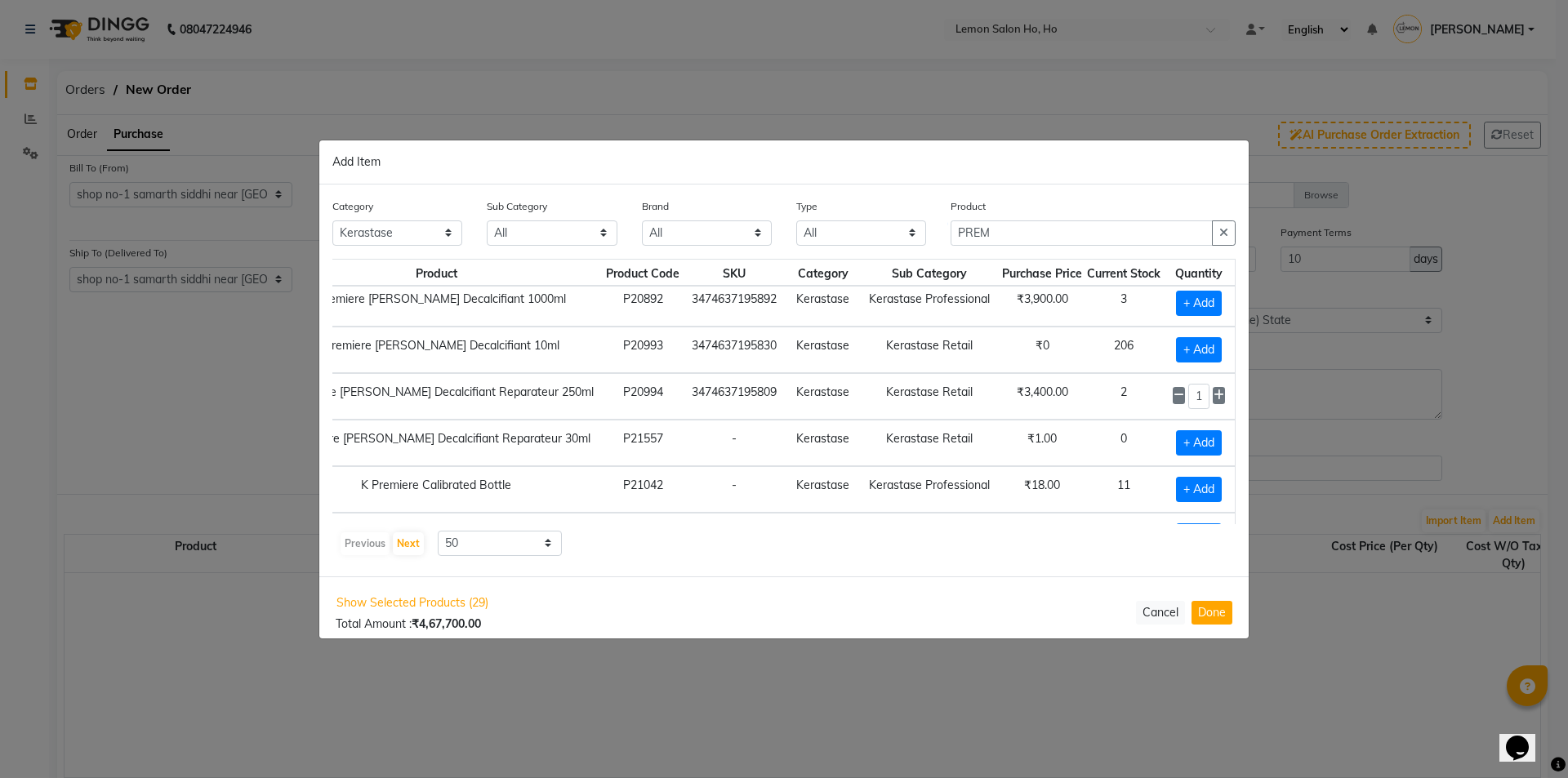
click at [1213, 395] on icon at bounding box center [1218, 396] width 11 height 11
type input "5"
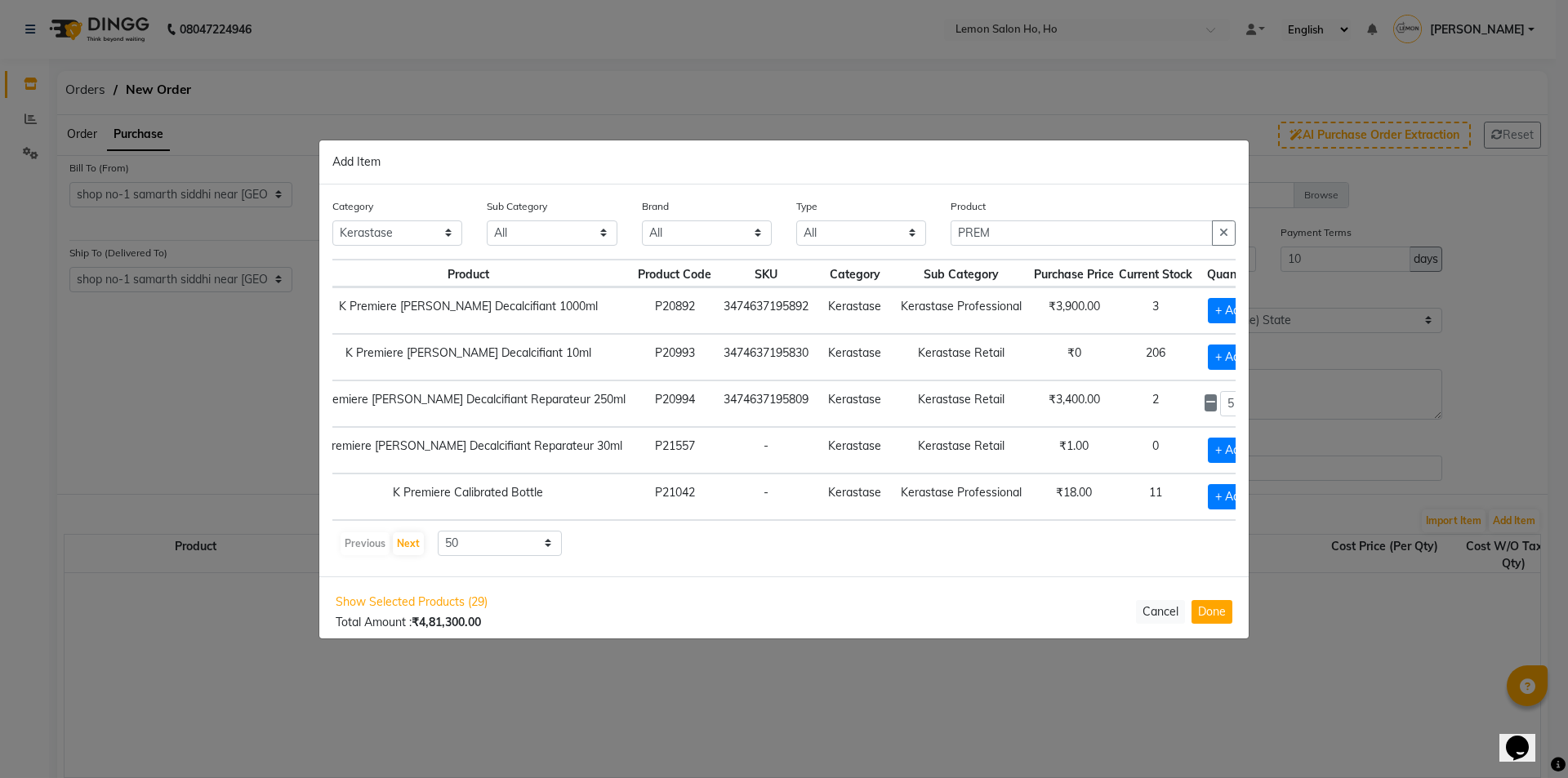
scroll to position [0, 115]
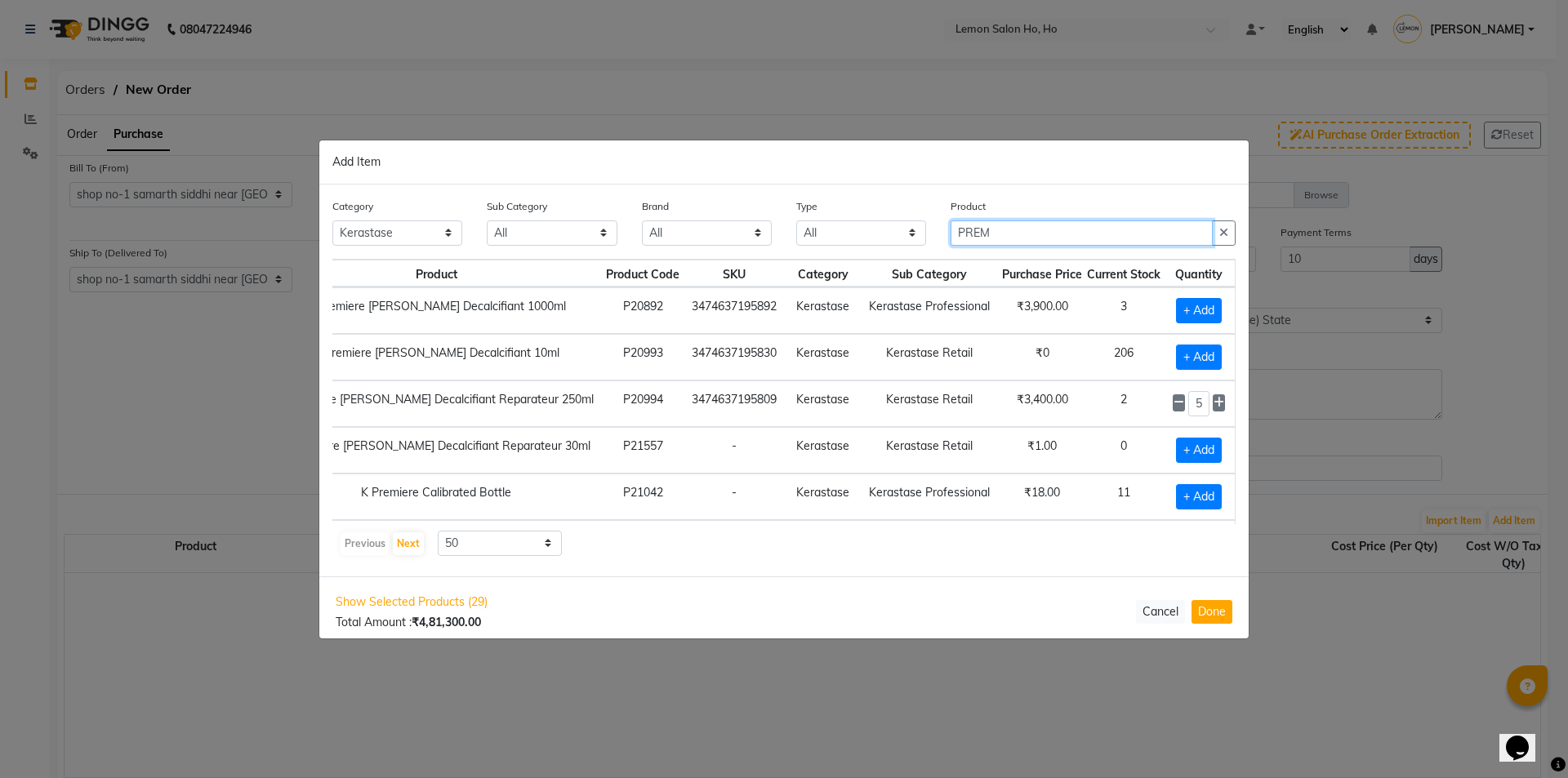
drag, startPoint x: 1035, startPoint y: 235, endPoint x: 848, endPoint y: 242, distance: 187.1
click at [848, 242] on div "Category All Hair Skin Makeup Personal Care Appliances Beard Waxing Disposable …" at bounding box center [784, 228] width 927 height 61
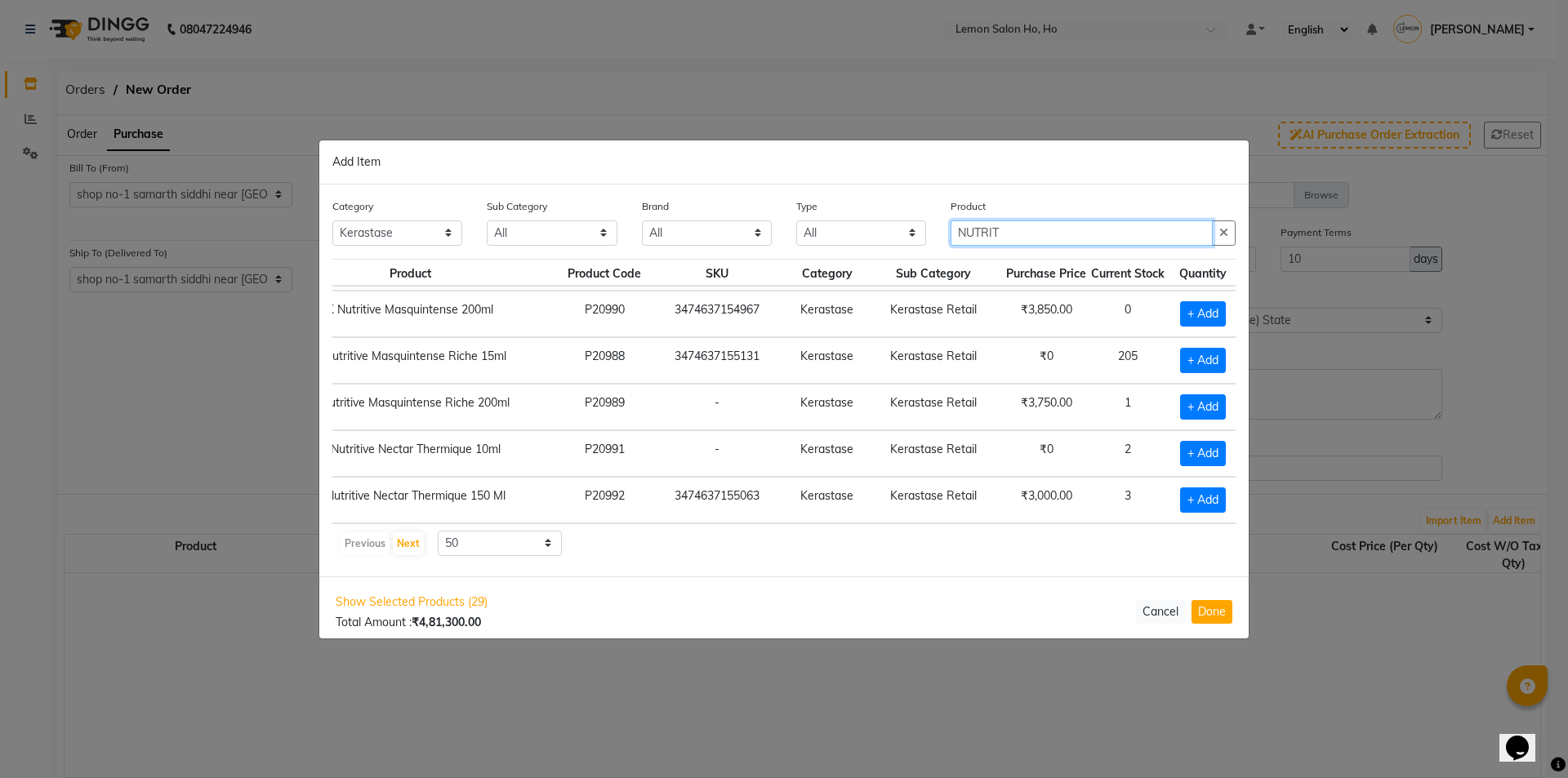
scroll to position [661, 115]
type input "NUTRIT"
click at [1199, 396] on span "+ Add" at bounding box center [1203, 407] width 46 height 25
checkbox input "true"
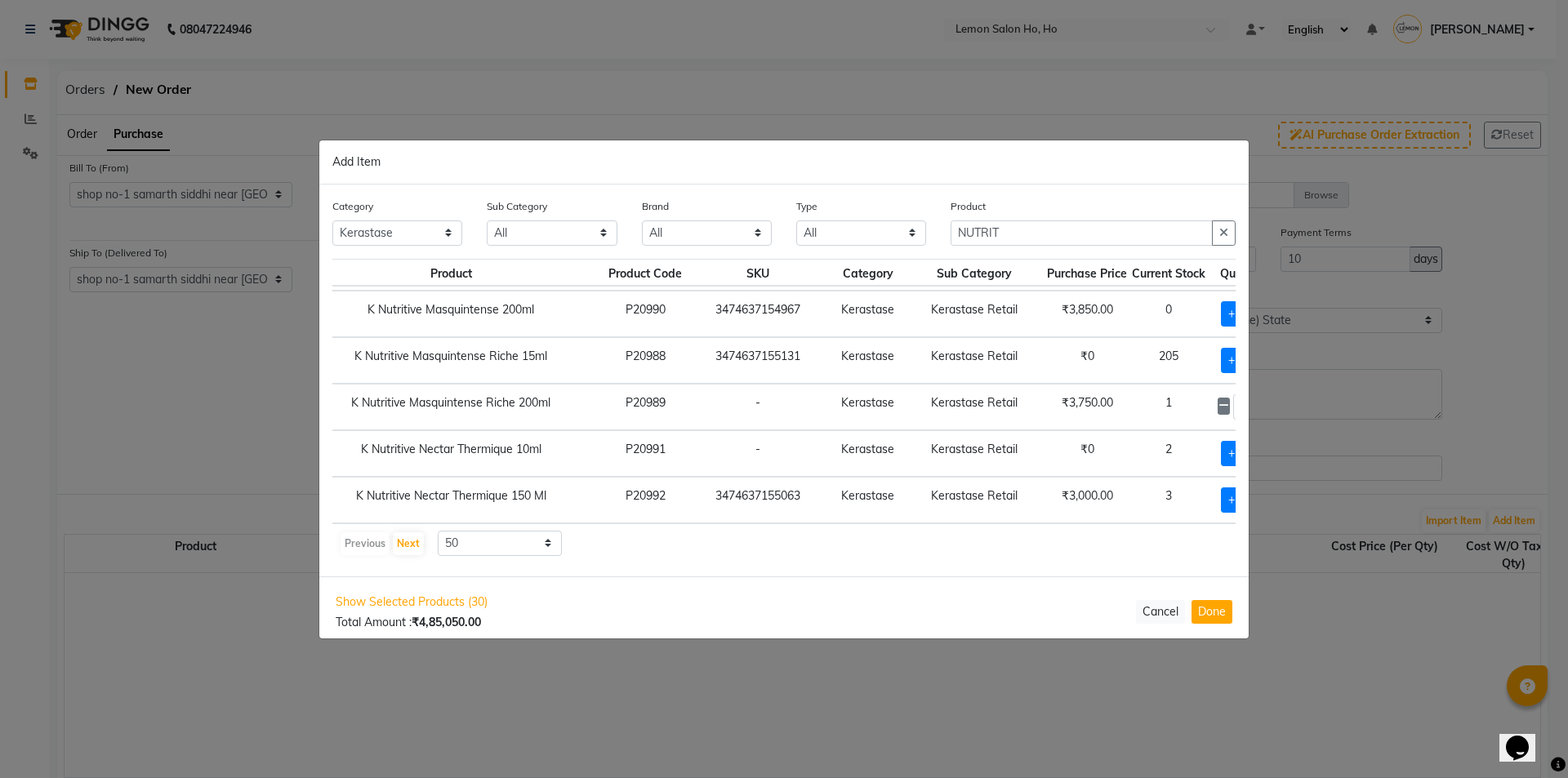
scroll to position [661, 130]
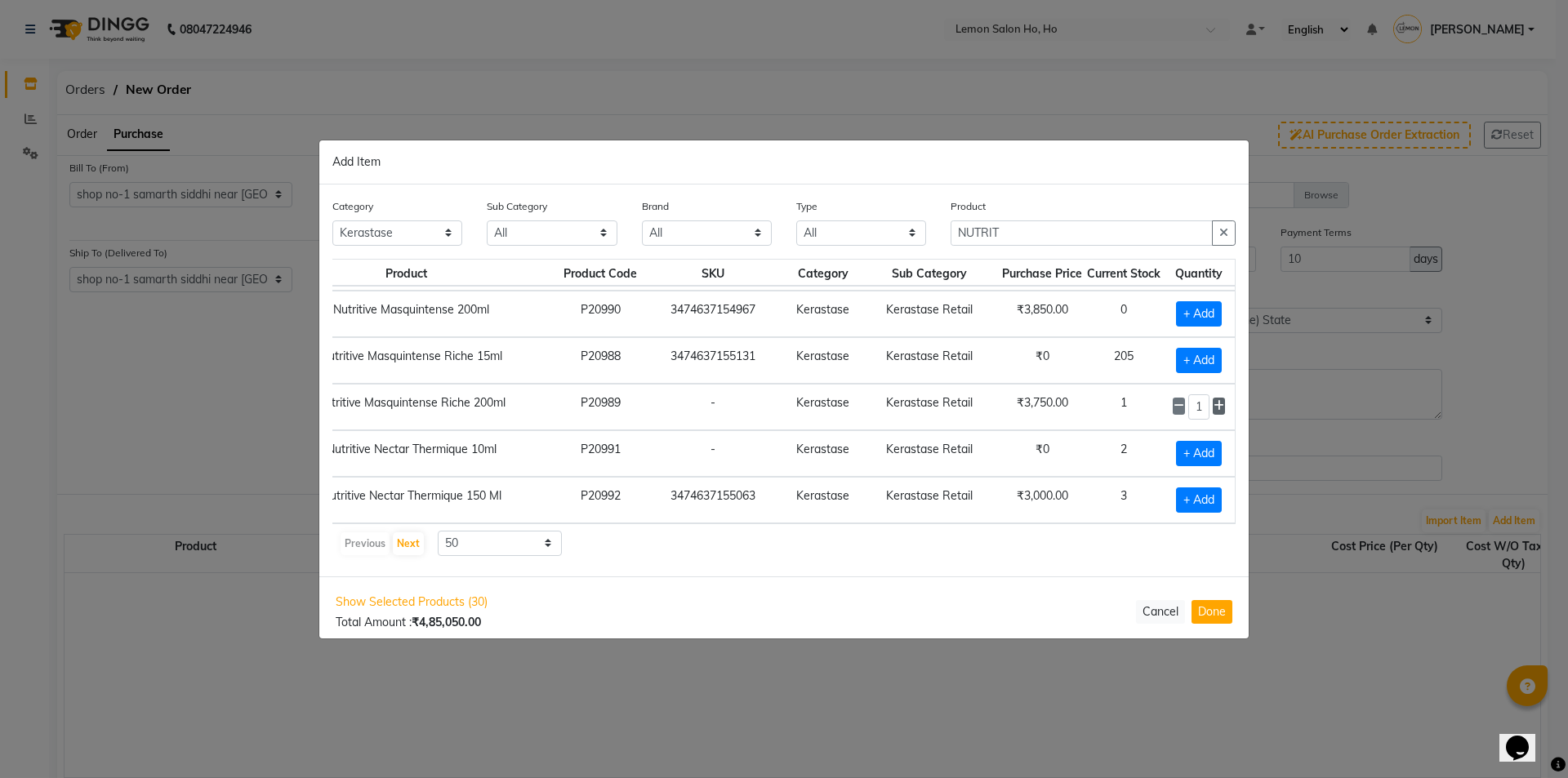
click at [1213, 400] on icon at bounding box center [1218, 406] width 11 height 11
type input "5"
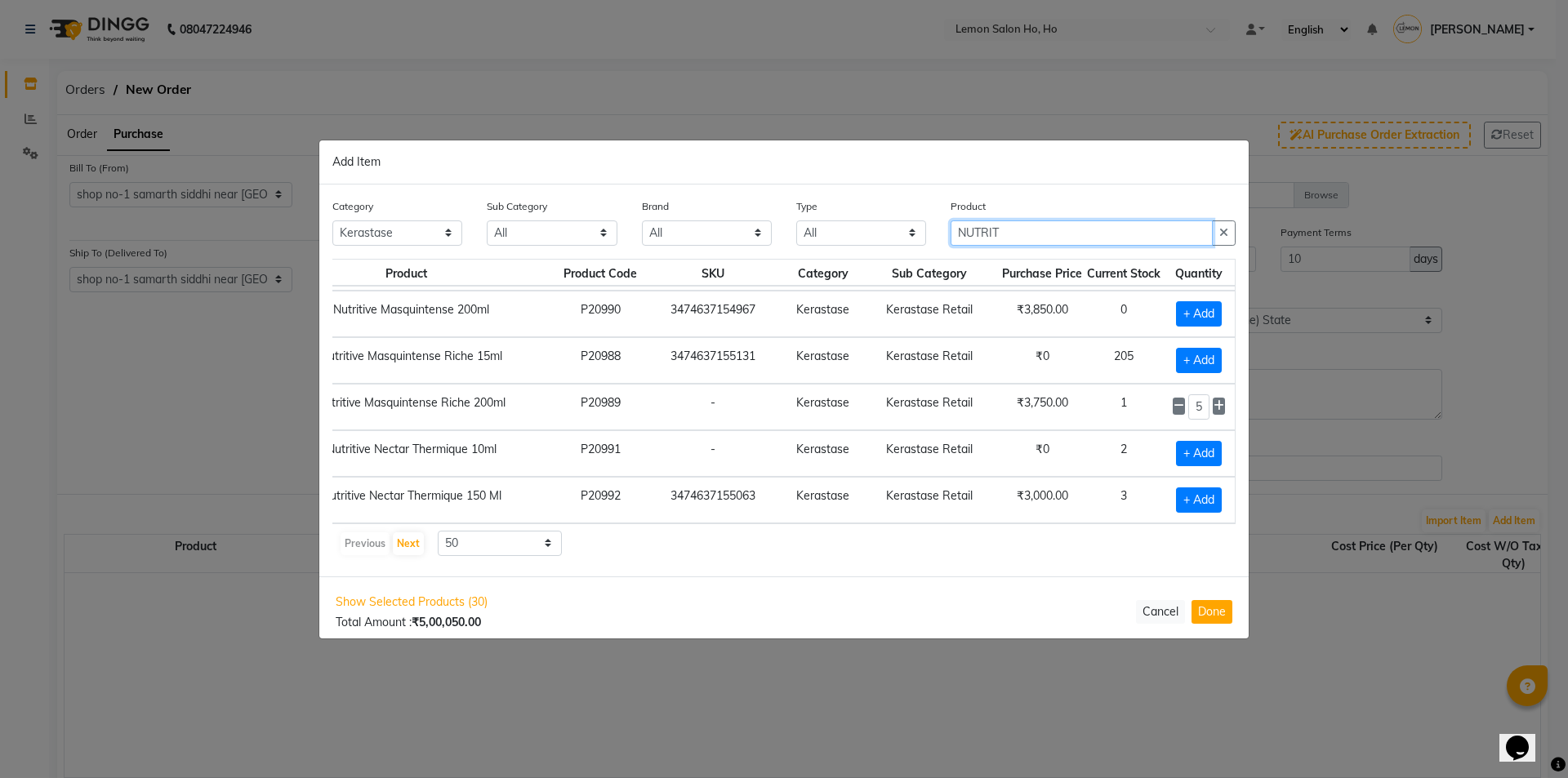
drag, startPoint x: 1010, startPoint y: 233, endPoint x: 868, endPoint y: 244, distance: 142.4
click at [869, 244] on div "Category All Hair Skin Makeup Personal Care Appliances Beard Waxing Disposable …" at bounding box center [784, 228] width 927 height 61
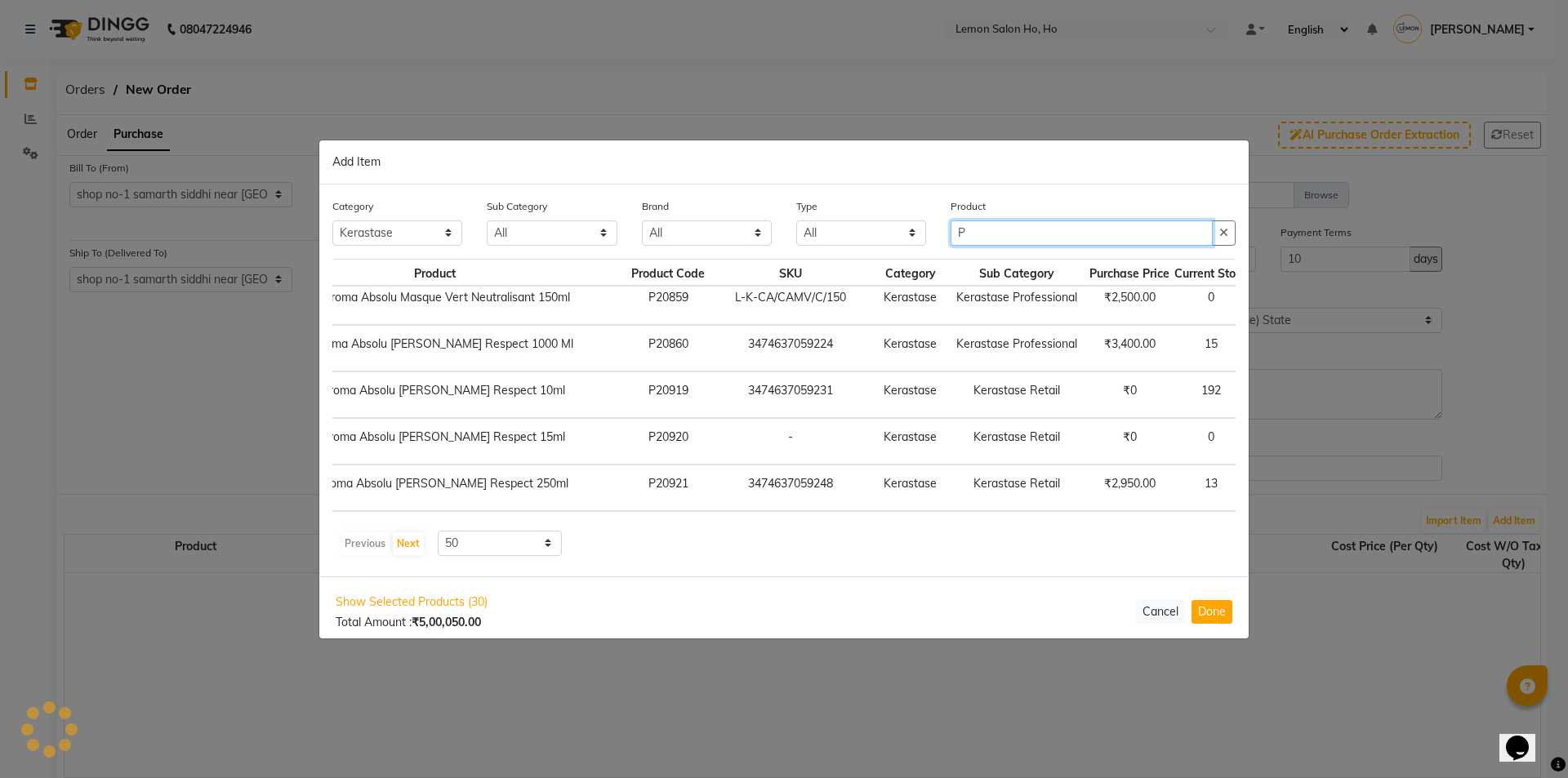
scroll to position [661, 114]
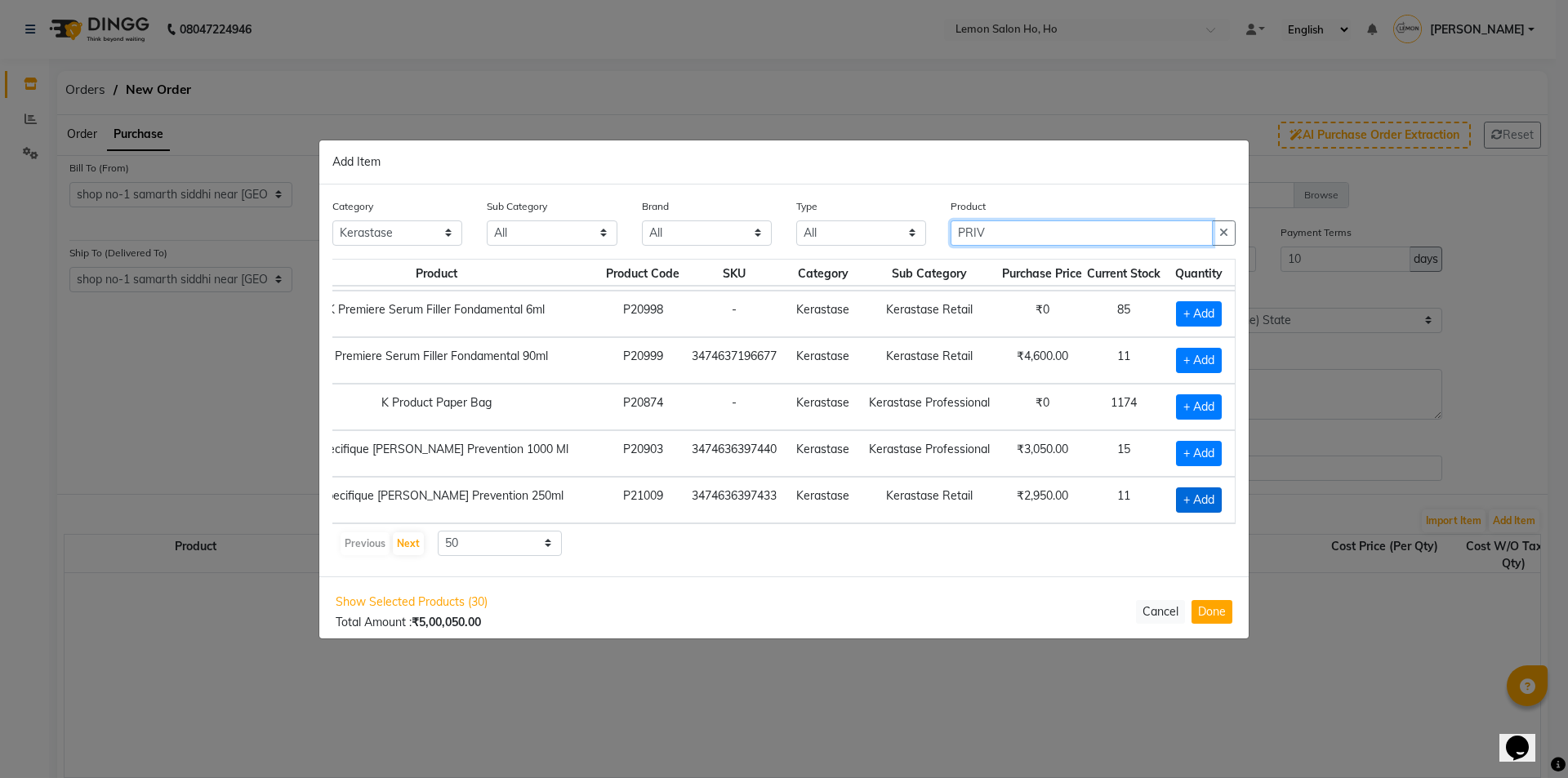
type input "PRIV"
click at [1188, 488] on span "+ Add" at bounding box center [1199, 500] width 46 height 25
checkbox input "true"
click at [1213, 494] on icon at bounding box center [1218, 499] width 11 height 11
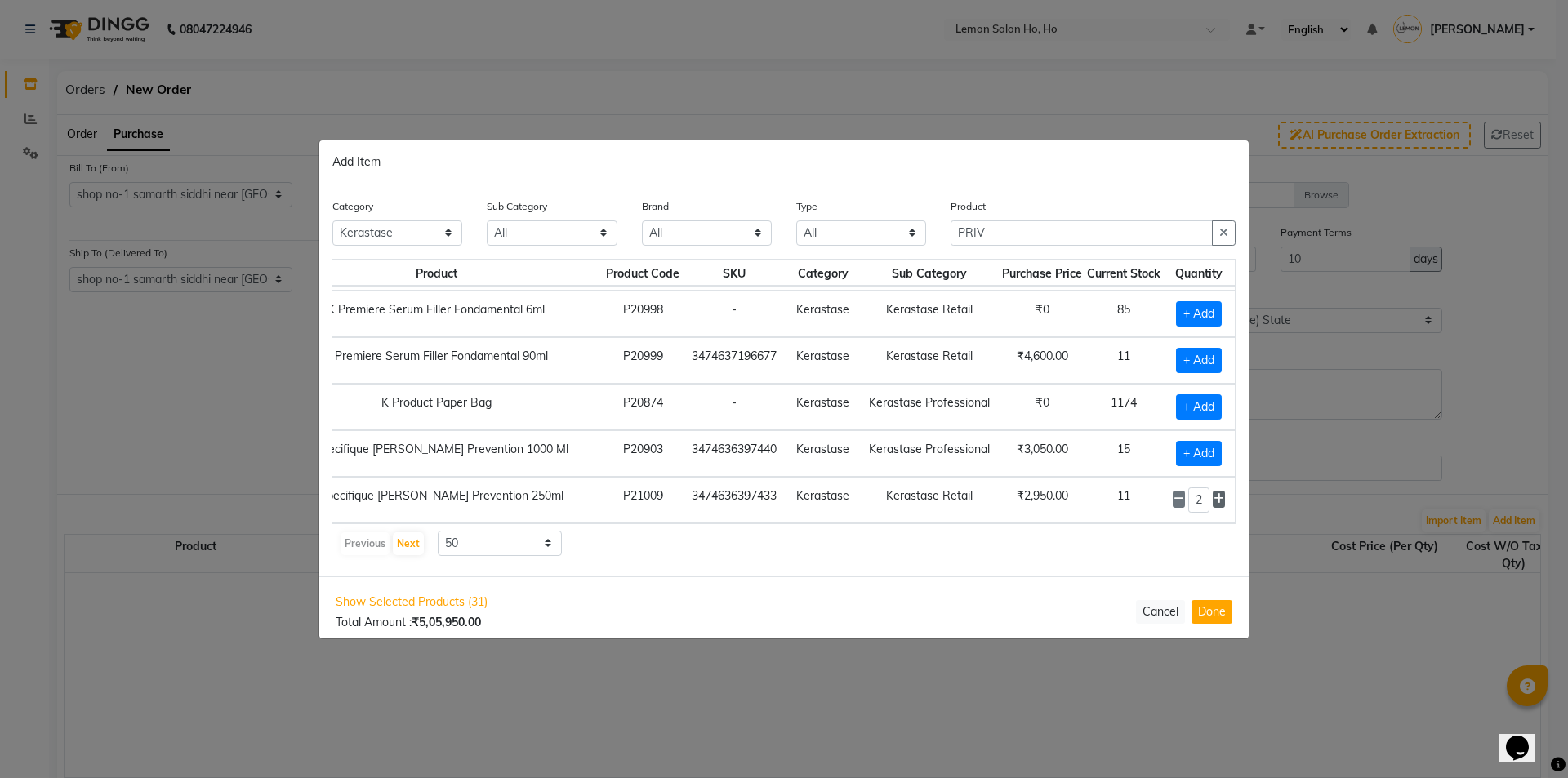
type input "3"
drag, startPoint x: 998, startPoint y: 225, endPoint x: 894, endPoint y: 244, distance: 105.7
click at [894, 244] on div "Category All Hair Skin Makeup Personal Care Appliances Beard Waxing Disposable …" at bounding box center [784, 228] width 927 height 61
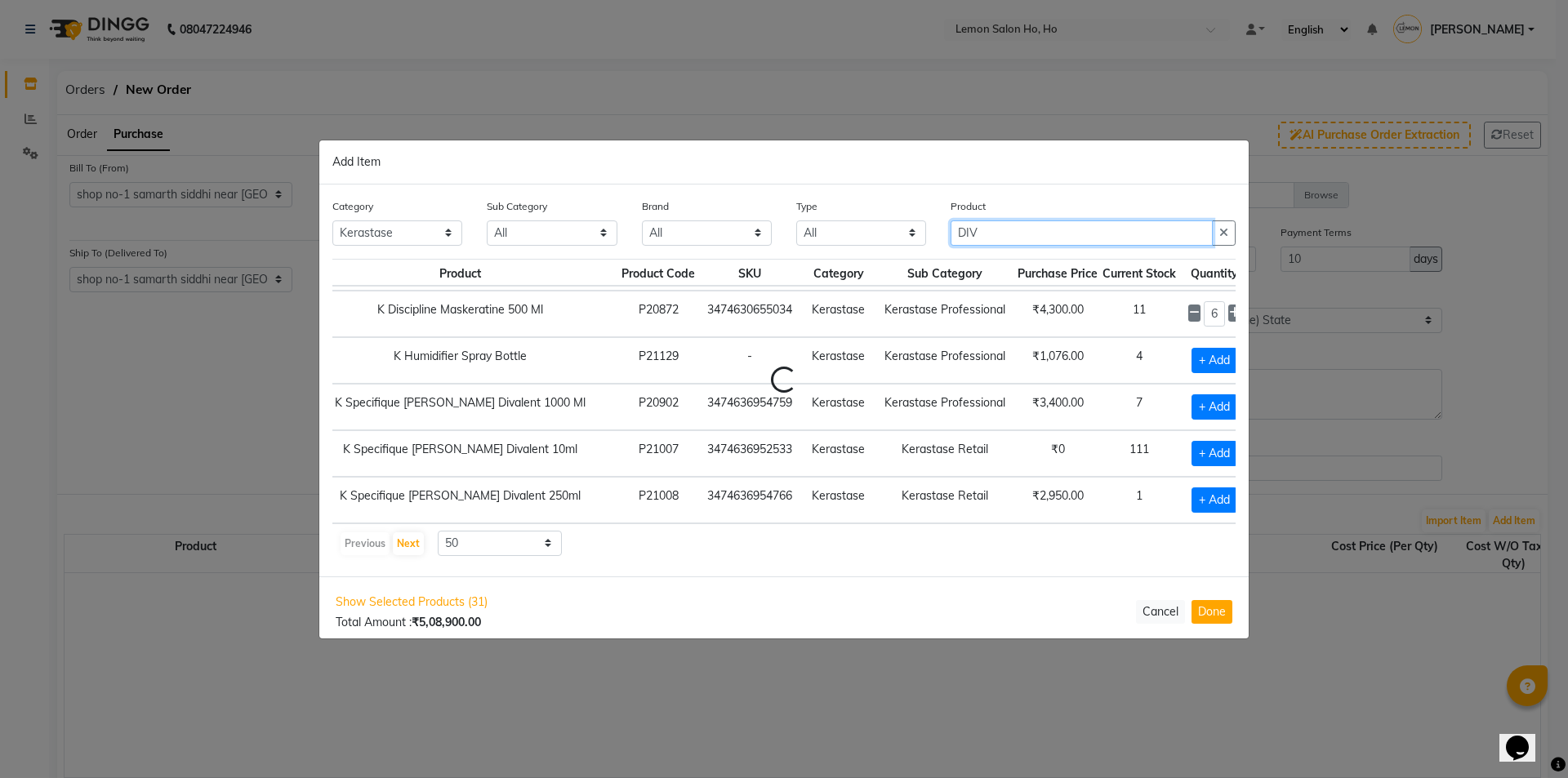
scroll to position [0, 0]
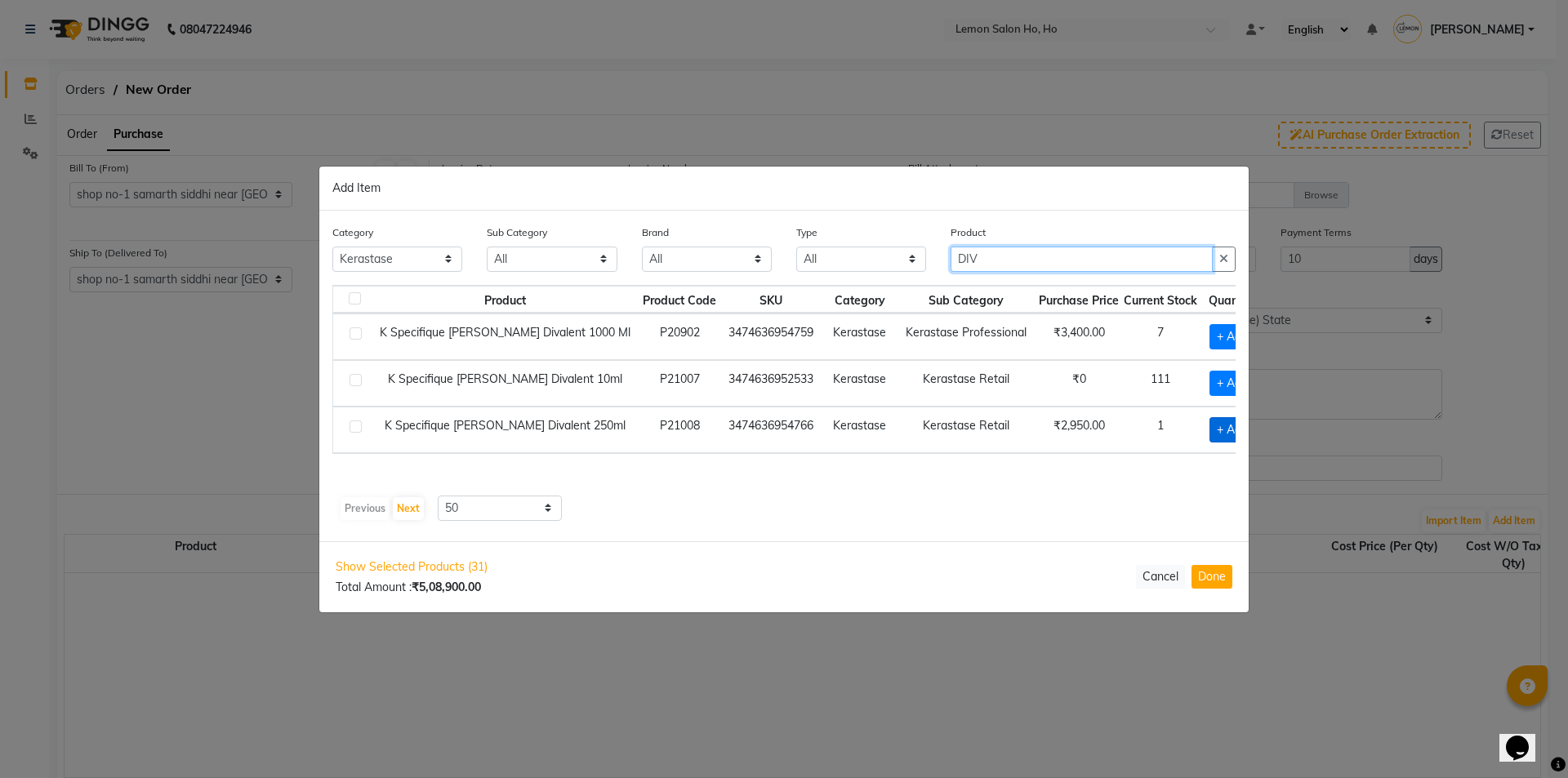
type input "DIV"
click at [1209, 432] on span "+ Add" at bounding box center [1232, 430] width 46 height 25
checkbox input "true"
click at [1249, 426] on span at bounding box center [1255, 429] width 12 height 17
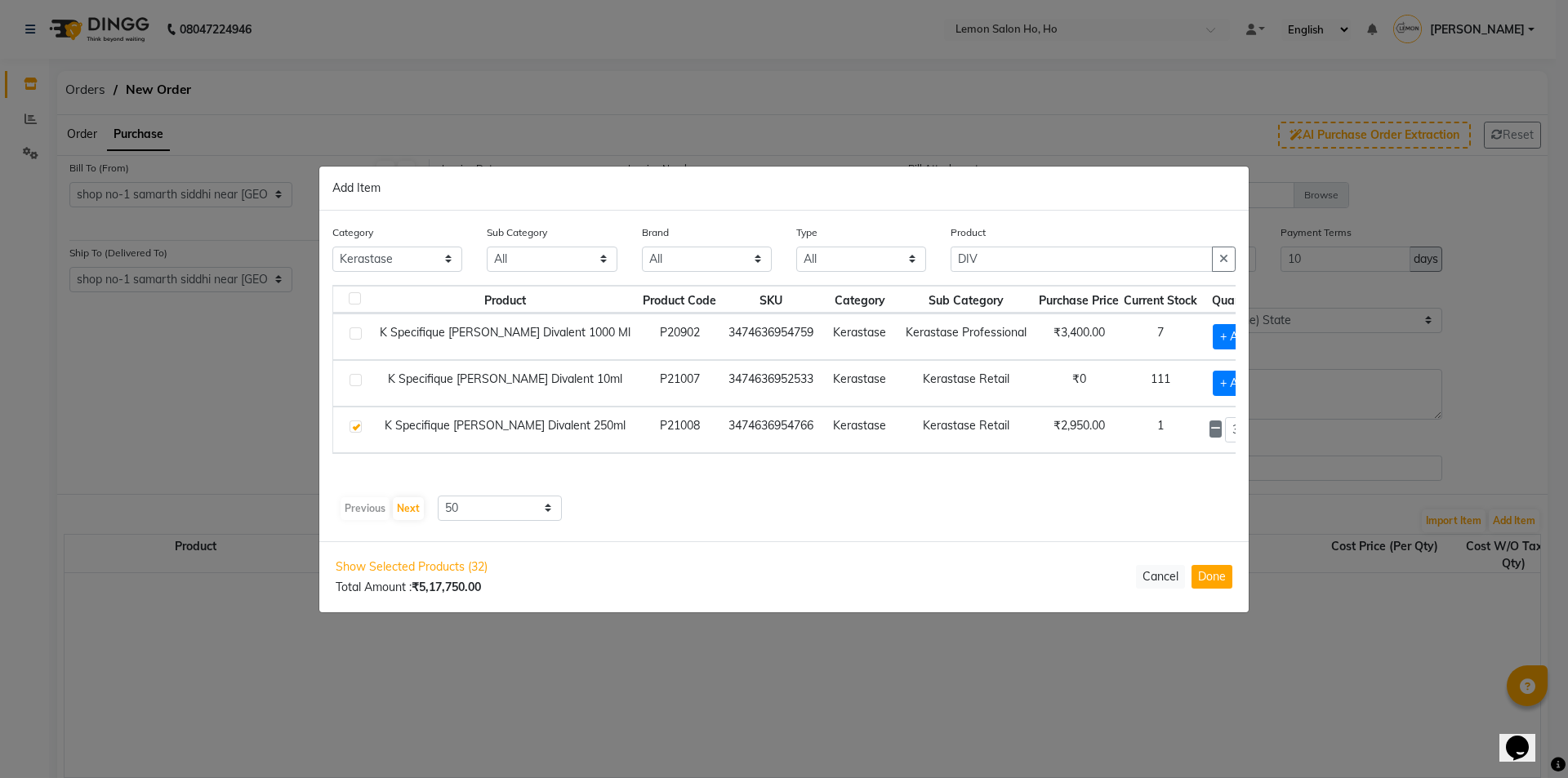
click at [1249, 426] on span at bounding box center [1255, 429] width 12 height 17
type input "5"
drag, startPoint x: 1038, startPoint y: 266, endPoint x: 901, endPoint y: 272, distance: 137.1
click at [902, 272] on div "Category All Hair Skin Makeup Personal Care Appliances Beard Waxing Disposable …" at bounding box center [784, 254] width 927 height 61
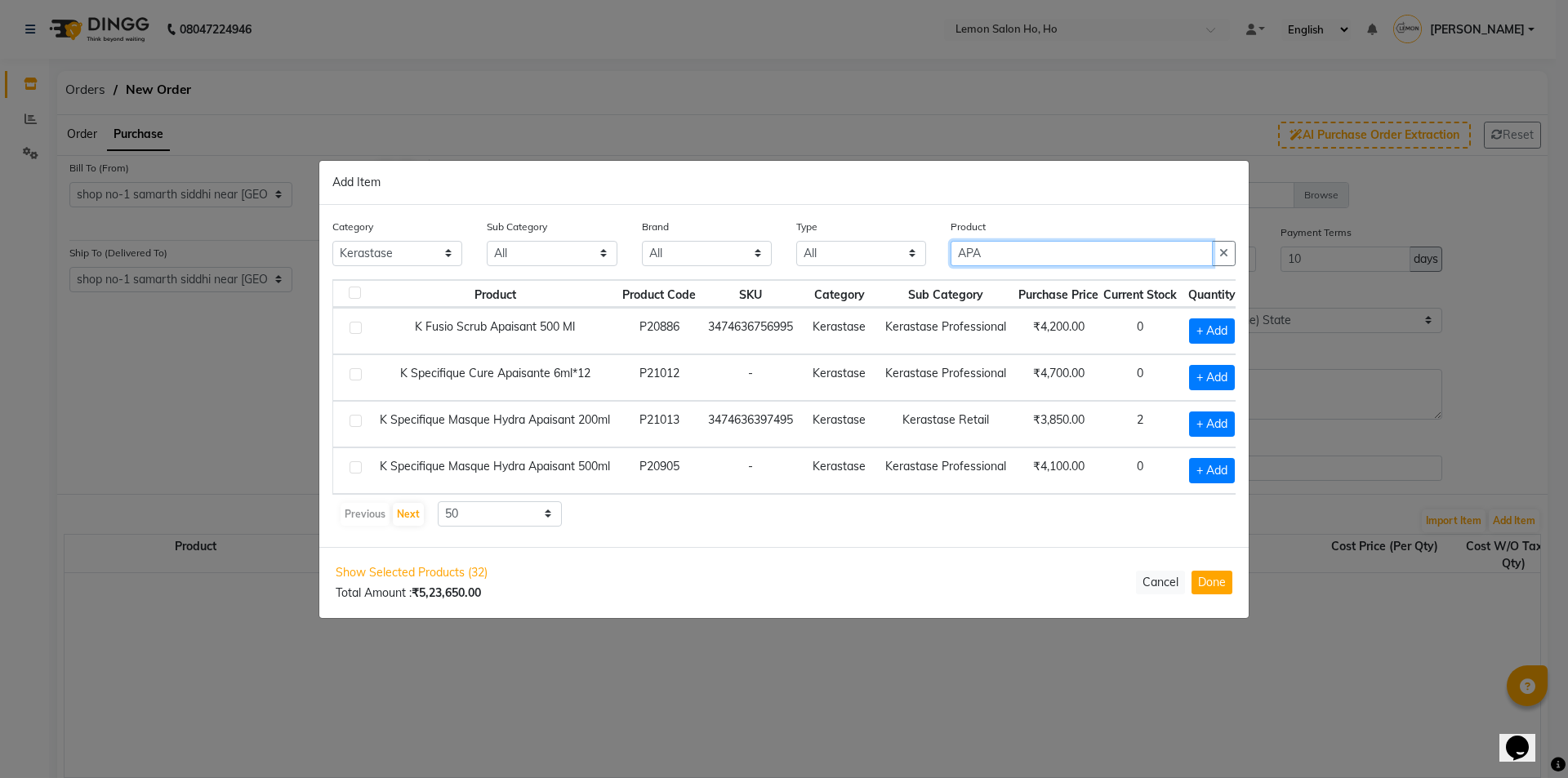
type input "APA"
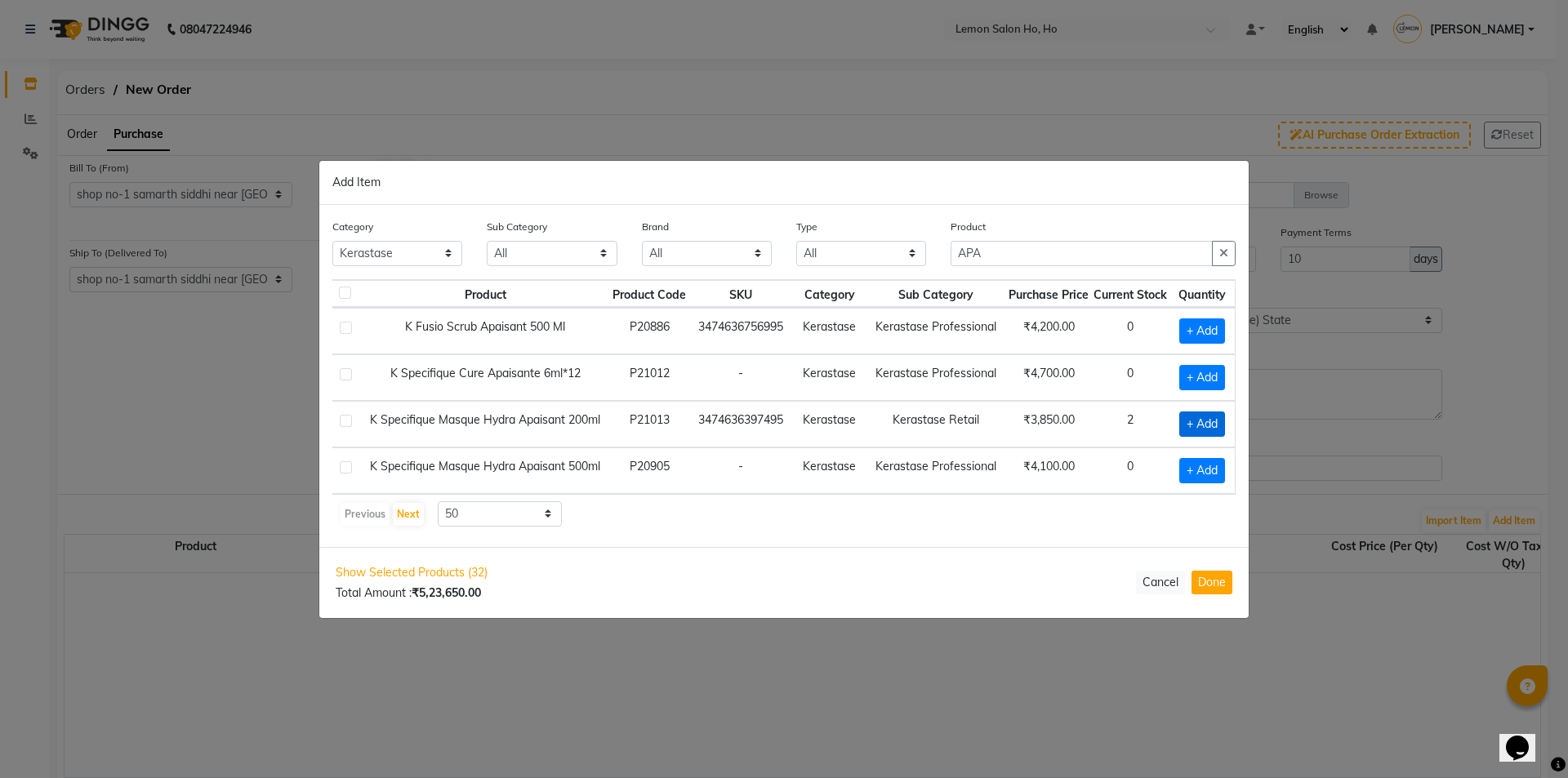
click at [1203, 417] on span "+ Add" at bounding box center [1202, 424] width 46 height 25
checkbox input "true"
click at [1223, 420] on icon at bounding box center [1218, 423] width 11 height 11
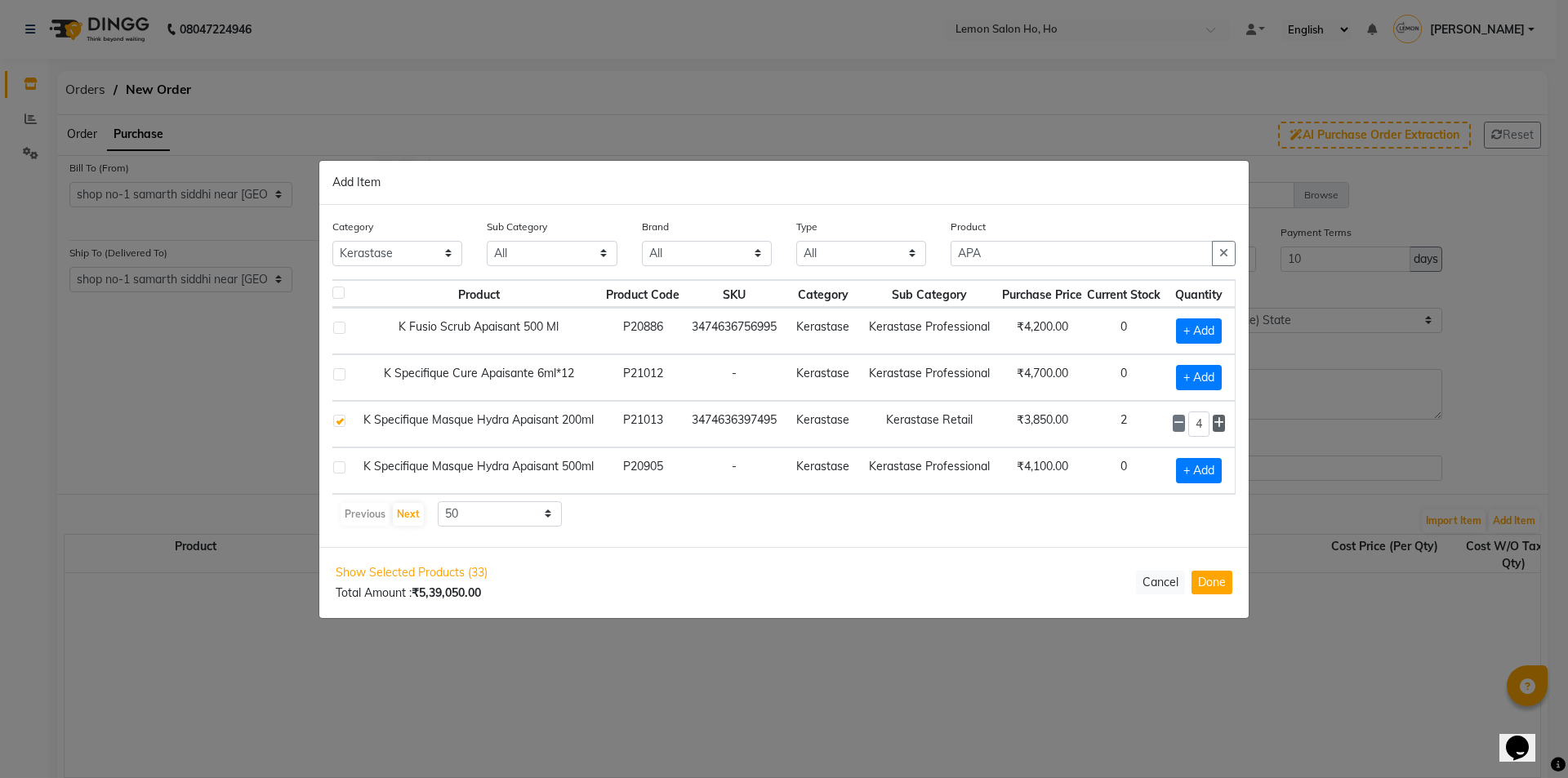
click at [1223, 420] on icon at bounding box center [1218, 423] width 11 height 11
type input "6"
click at [975, 248] on input "APA" at bounding box center [1081, 253] width 262 height 25
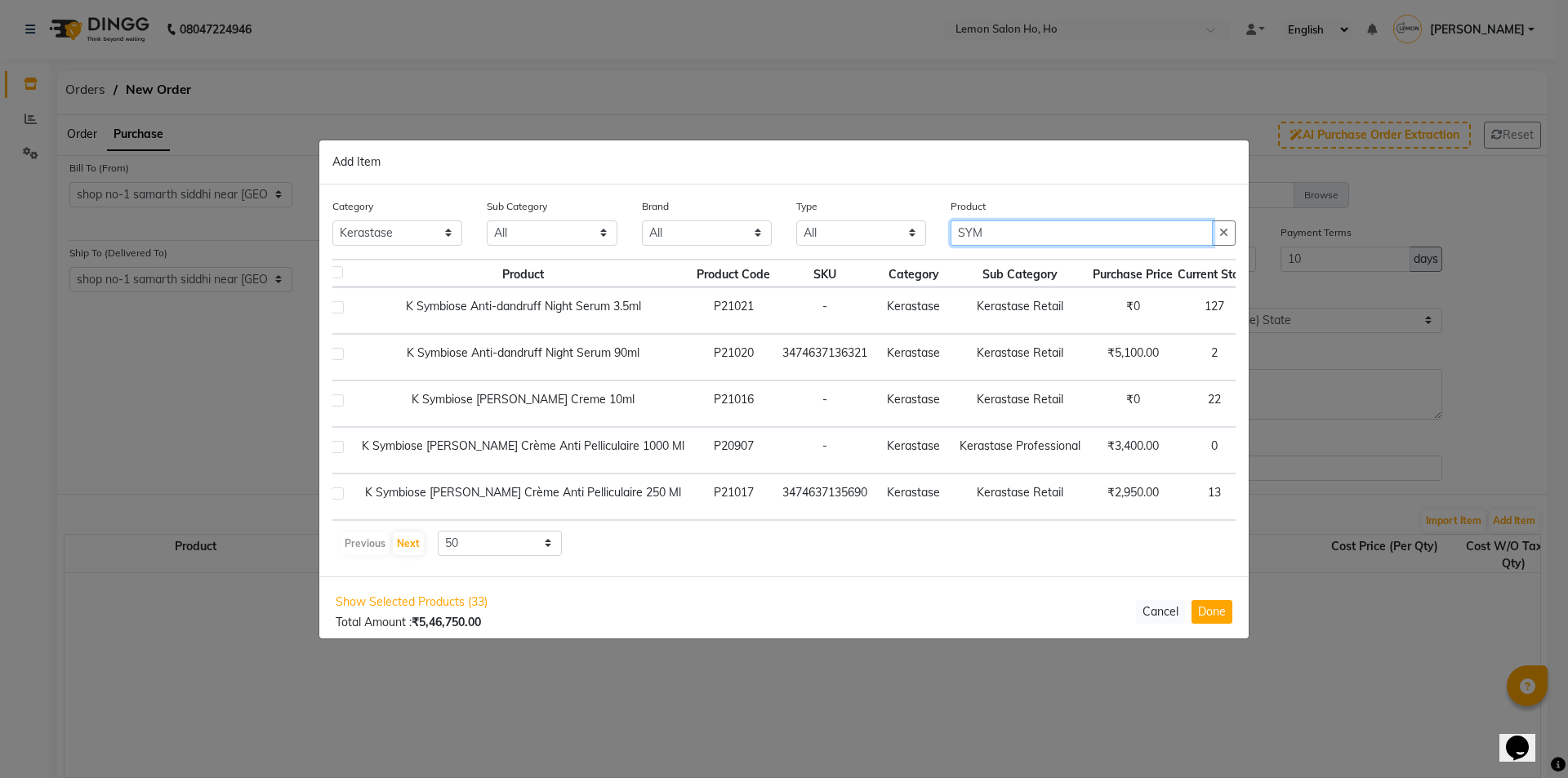
type input "SYM"
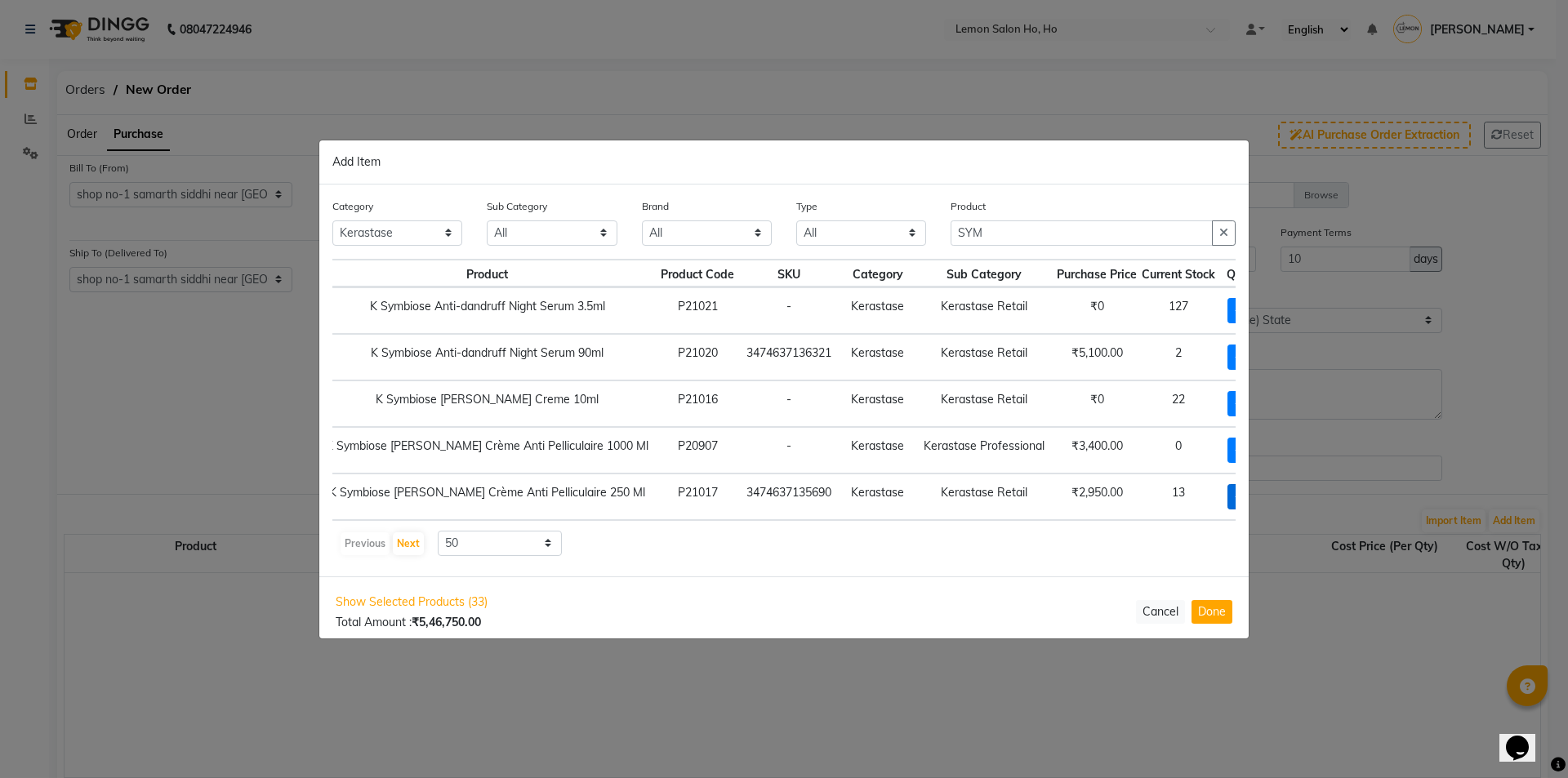
click at [1227, 499] on span "+ Add" at bounding box center [1250, 497] width 46 height 25
checkbox input "true"
click at [1268, 497] on icon at bounding box center [1273, 496] width 11 height 11
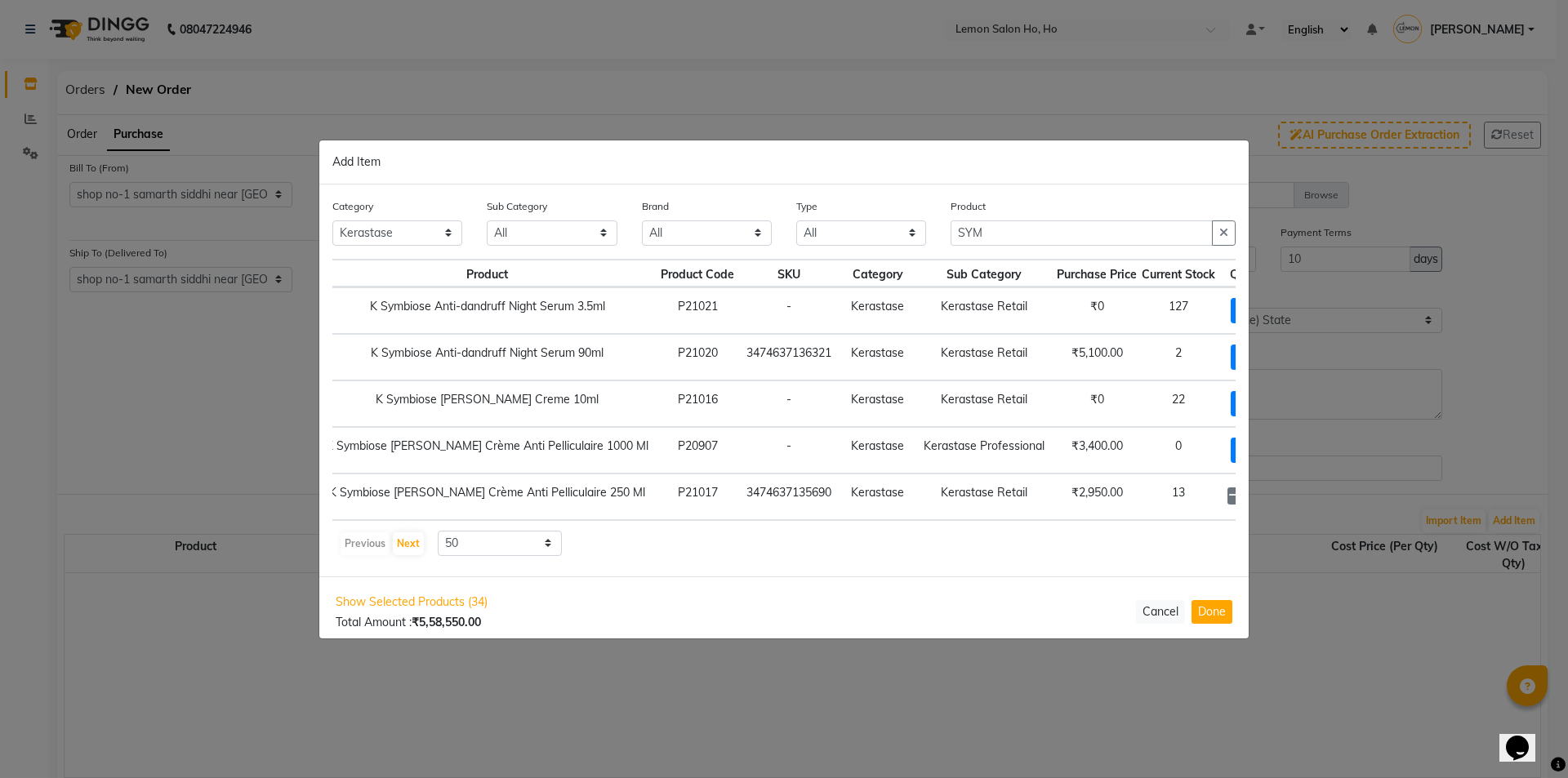
click at [1268, 497] on icon at bounding box center [1273, 496] width 11 height 11
type input "5"
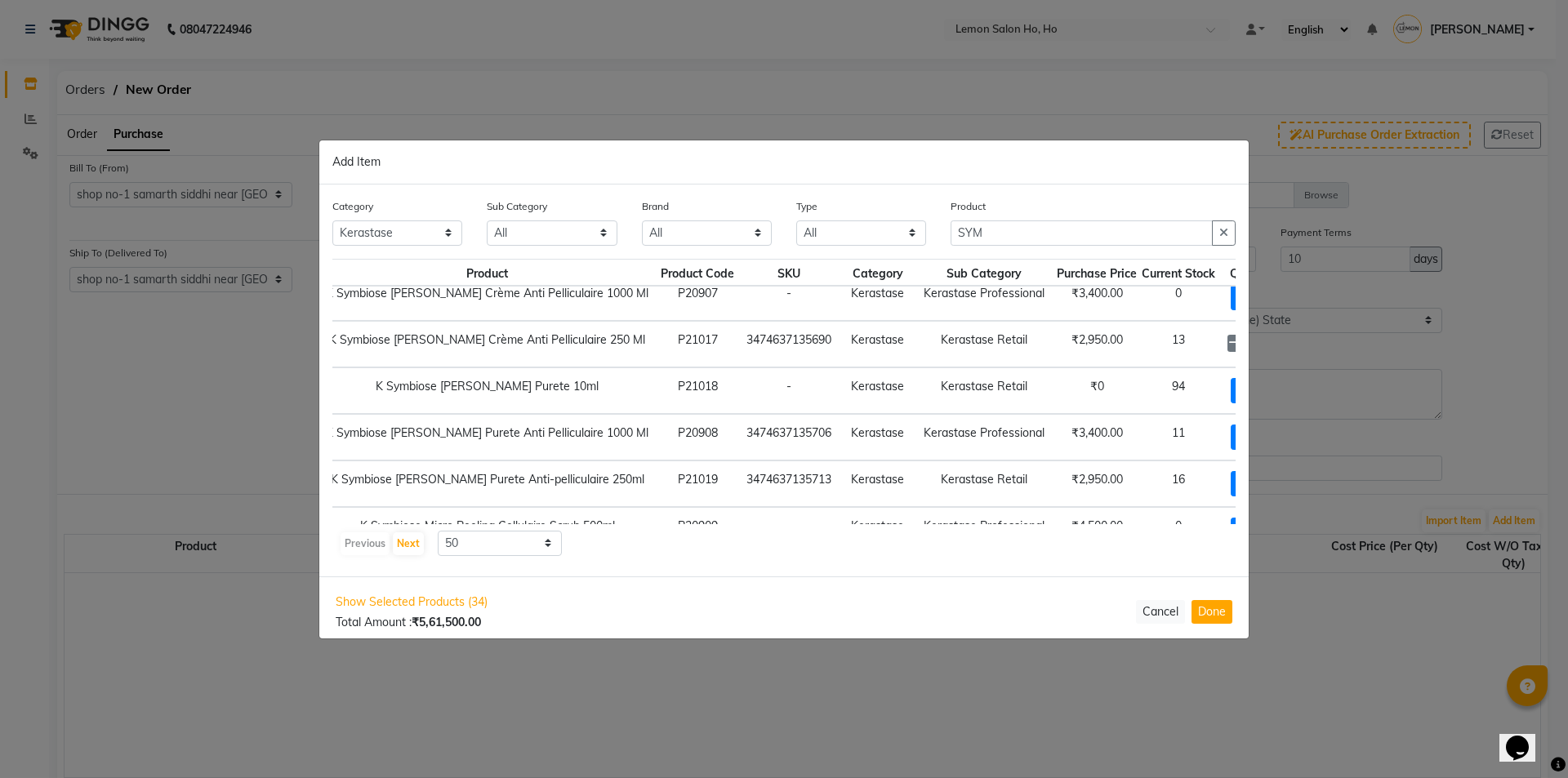
scroll to position [195, 54]
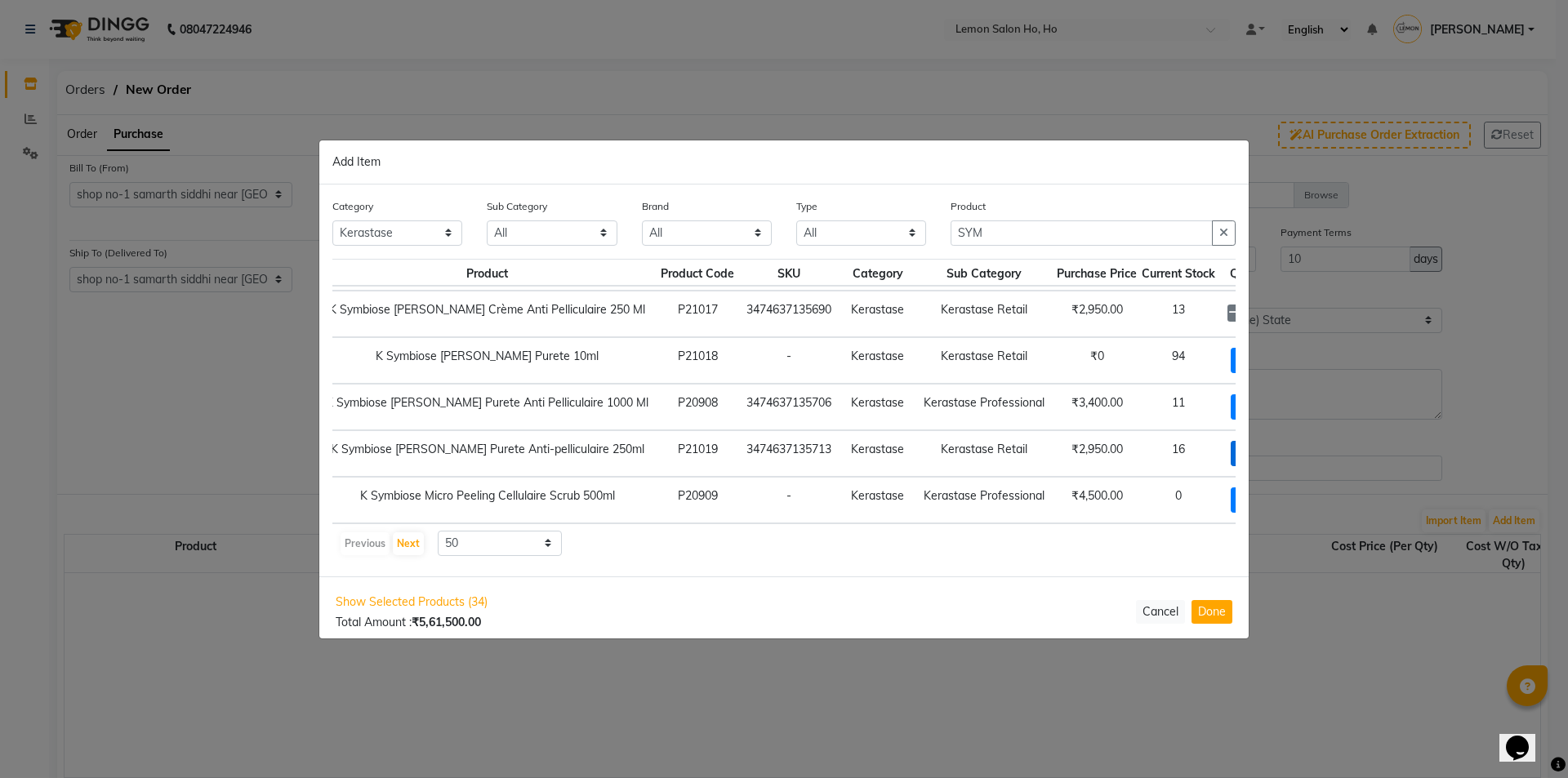
click at [1231, 445] on span "+ Add" at bounding box center [1253, 454] width 46 height 25
checkbox input "true"
click at [1268, 447] on icon at bounding box center [1273, 453] width 11 height 11
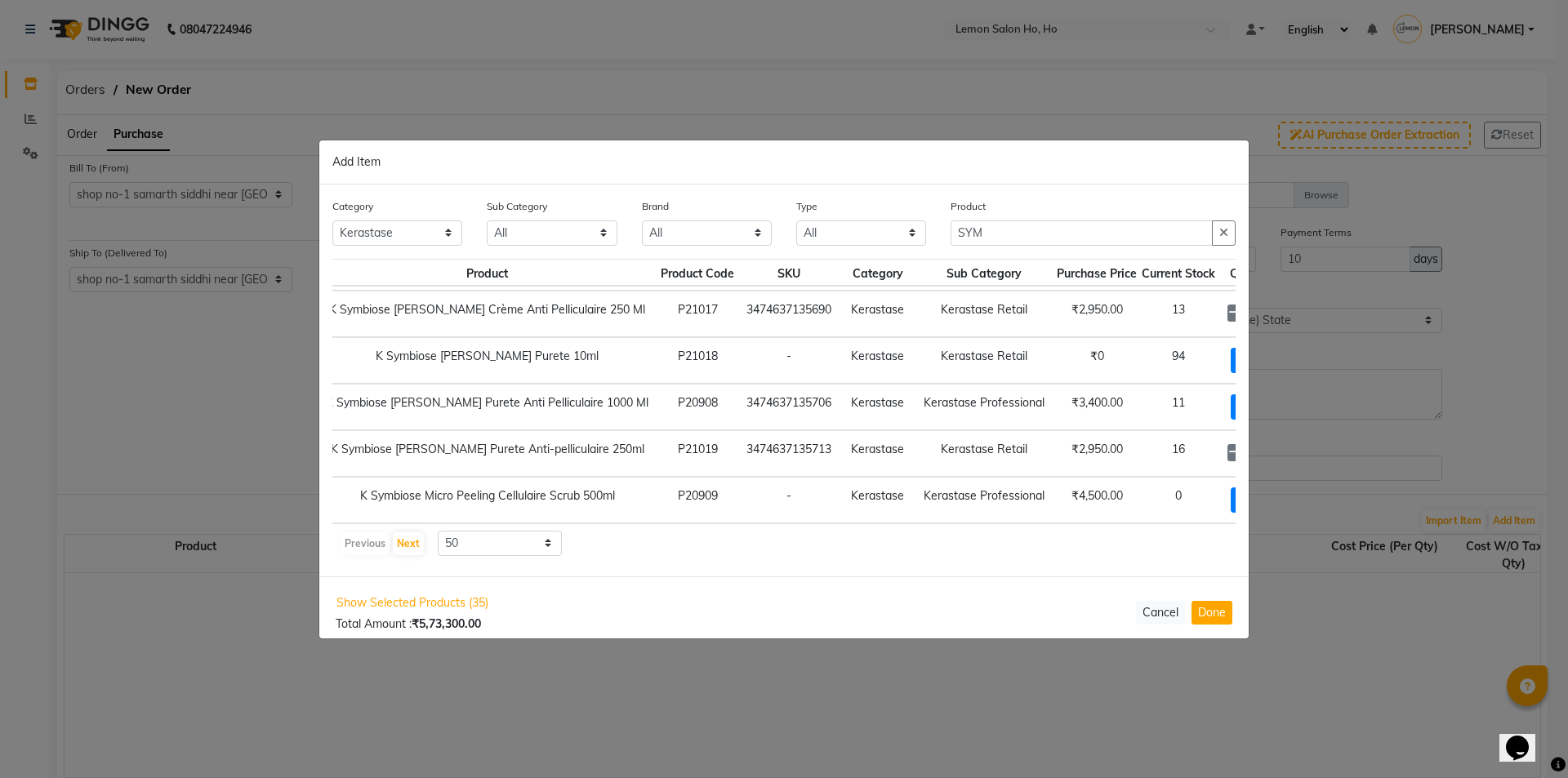
click at [1268, 447] on icon at bounding box center [1273, 453] width 11 height 11
type input "5"
drag, startPoint x: 996, startPoint y: 235, endPoint x: 866, endPoint y: 249, distance: 130.8
click at [866, 249] on div "Category All Hair Skin Makeup Personal Care Appliances Beard Waxing Disposable …" at bounding box center [784, 228] width 927 height 61
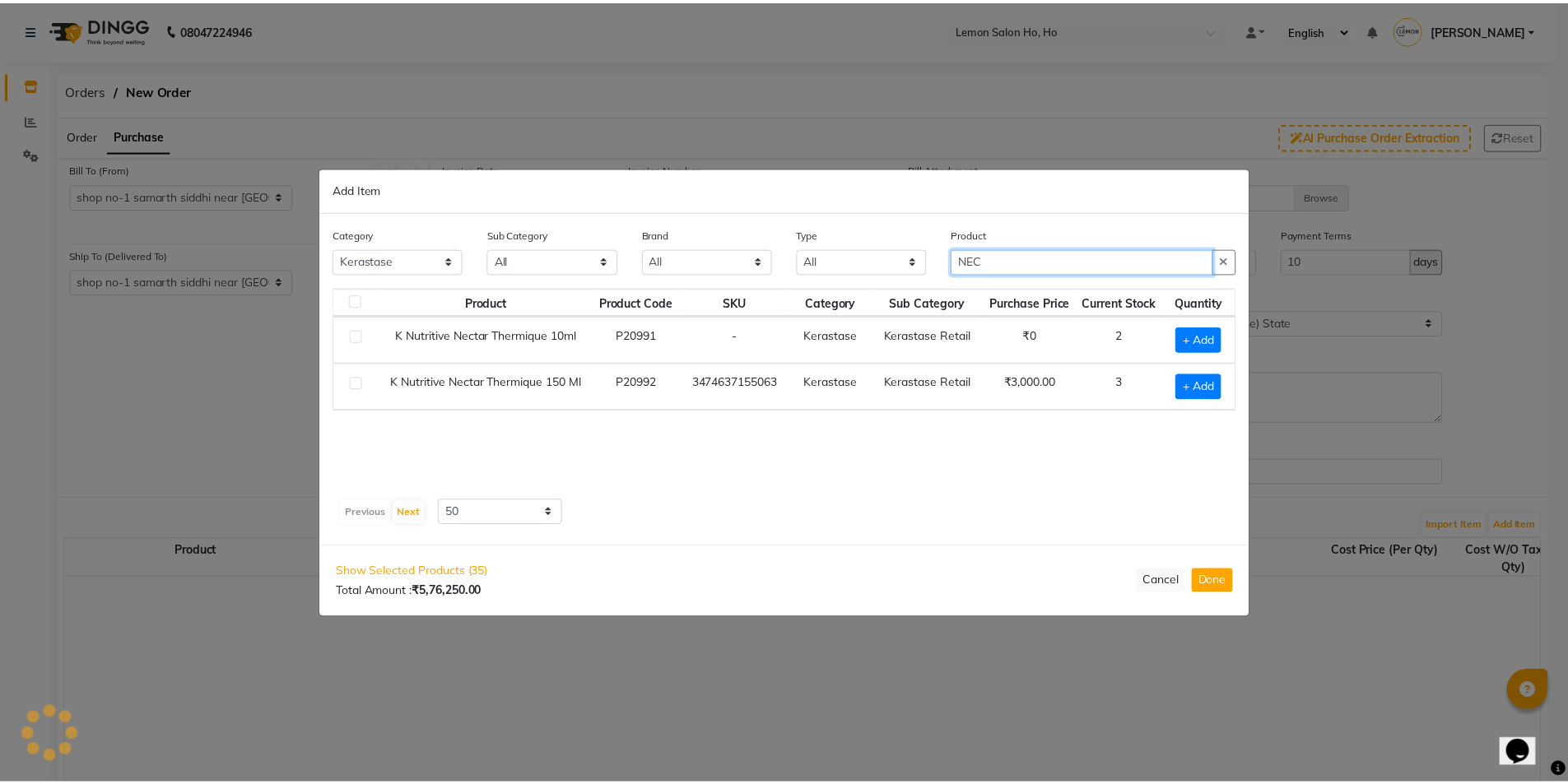
scroll to position [0, 0]
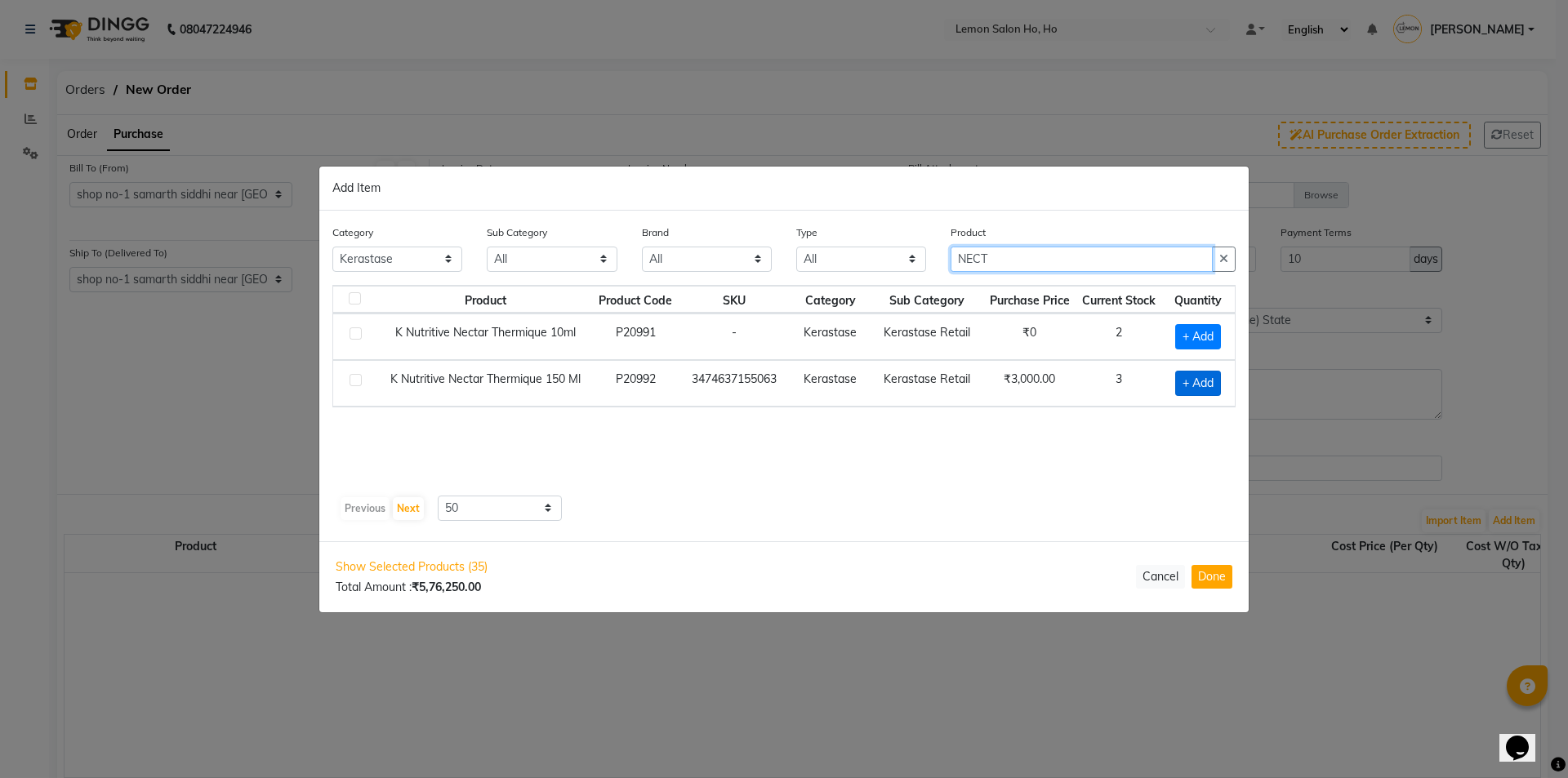
type input "NECT"
click at [1187, 381] on span "+ Add" at bounding box center [1198, 383] width 46 height 25
checkbox input "true"
click at [1214, 381] on icon at bounding box center [1217, 382] width 11 height 11
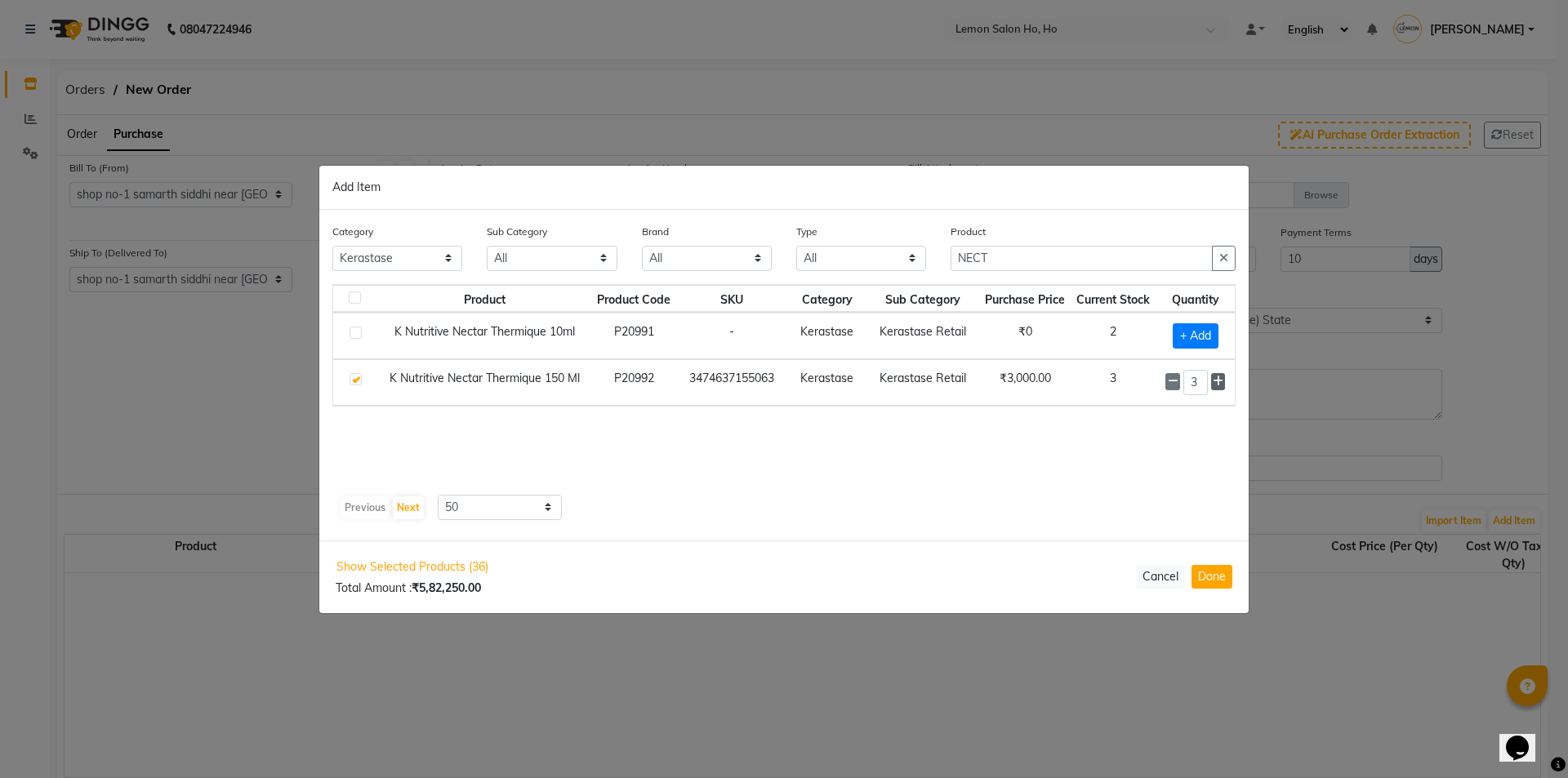
click at [1215, 381] on icon at bounding box center [1217, 382] width 11 height 11
click at [1178, 384] on span at bounding box center [1172, 382] width 14 height 17
type input "5"
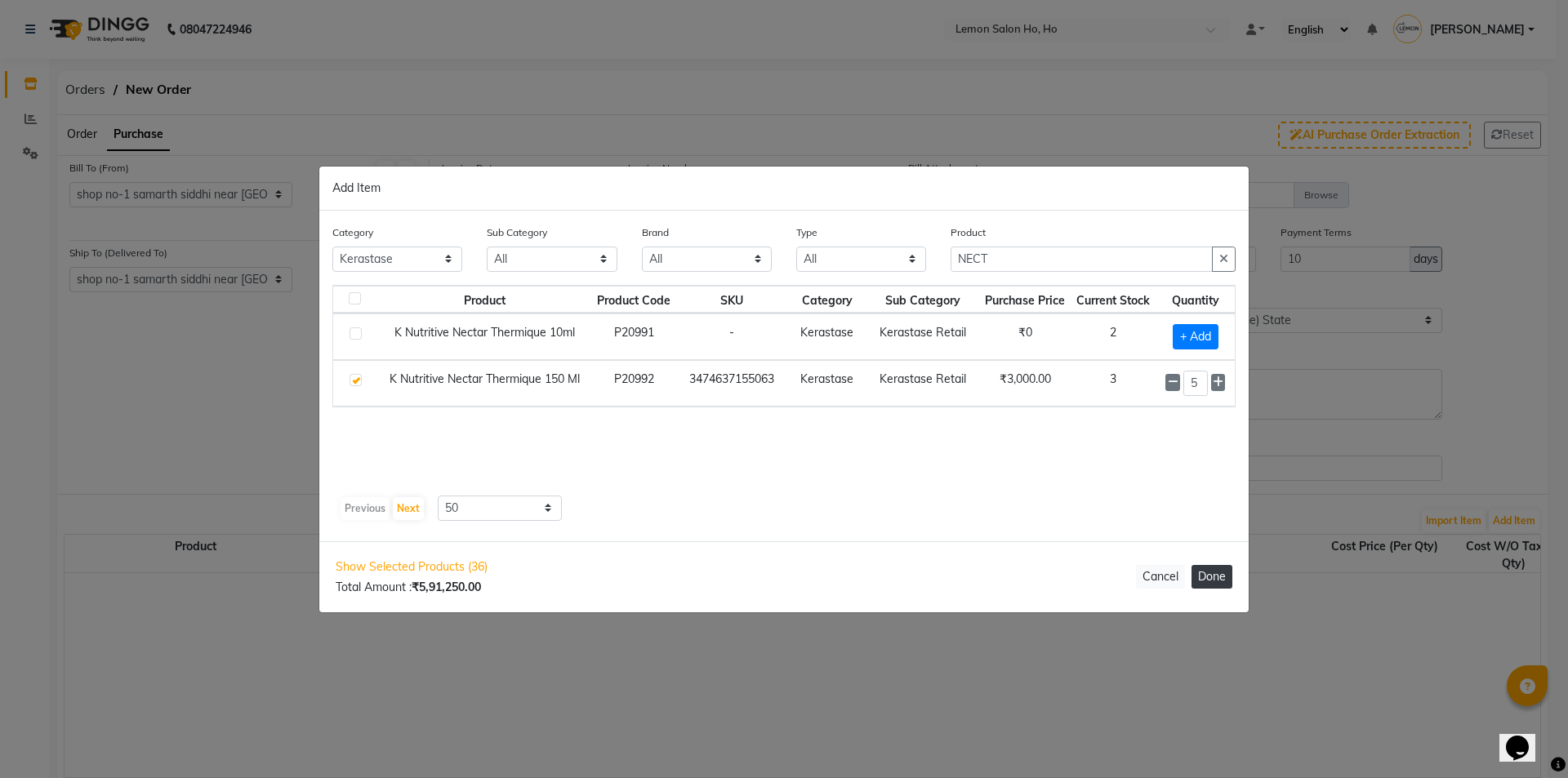
click at [1219, 579] on button "Done" at bounding box center [1212, 577] width 41 height 24
select select "2069"
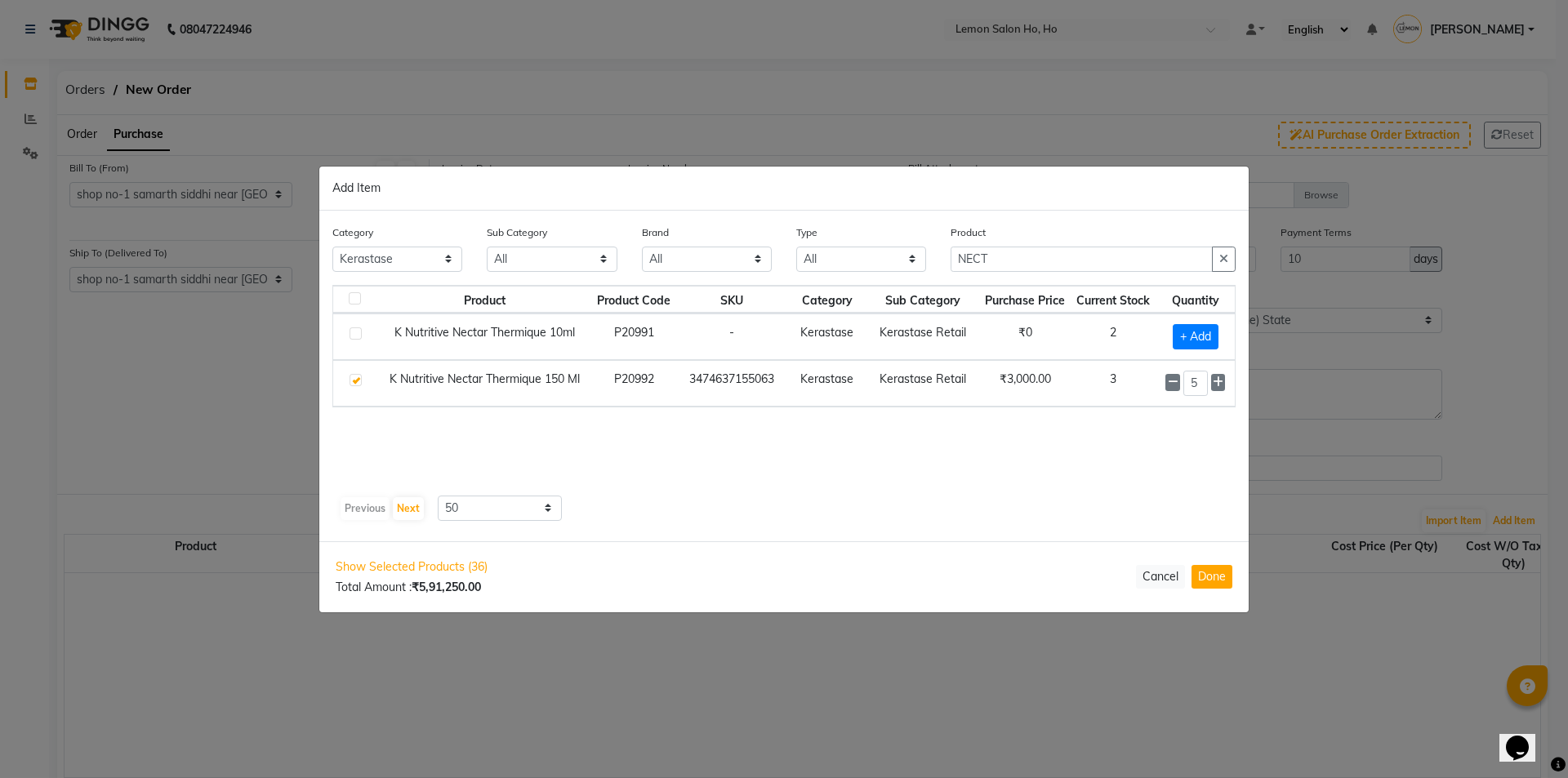
select select "2069"
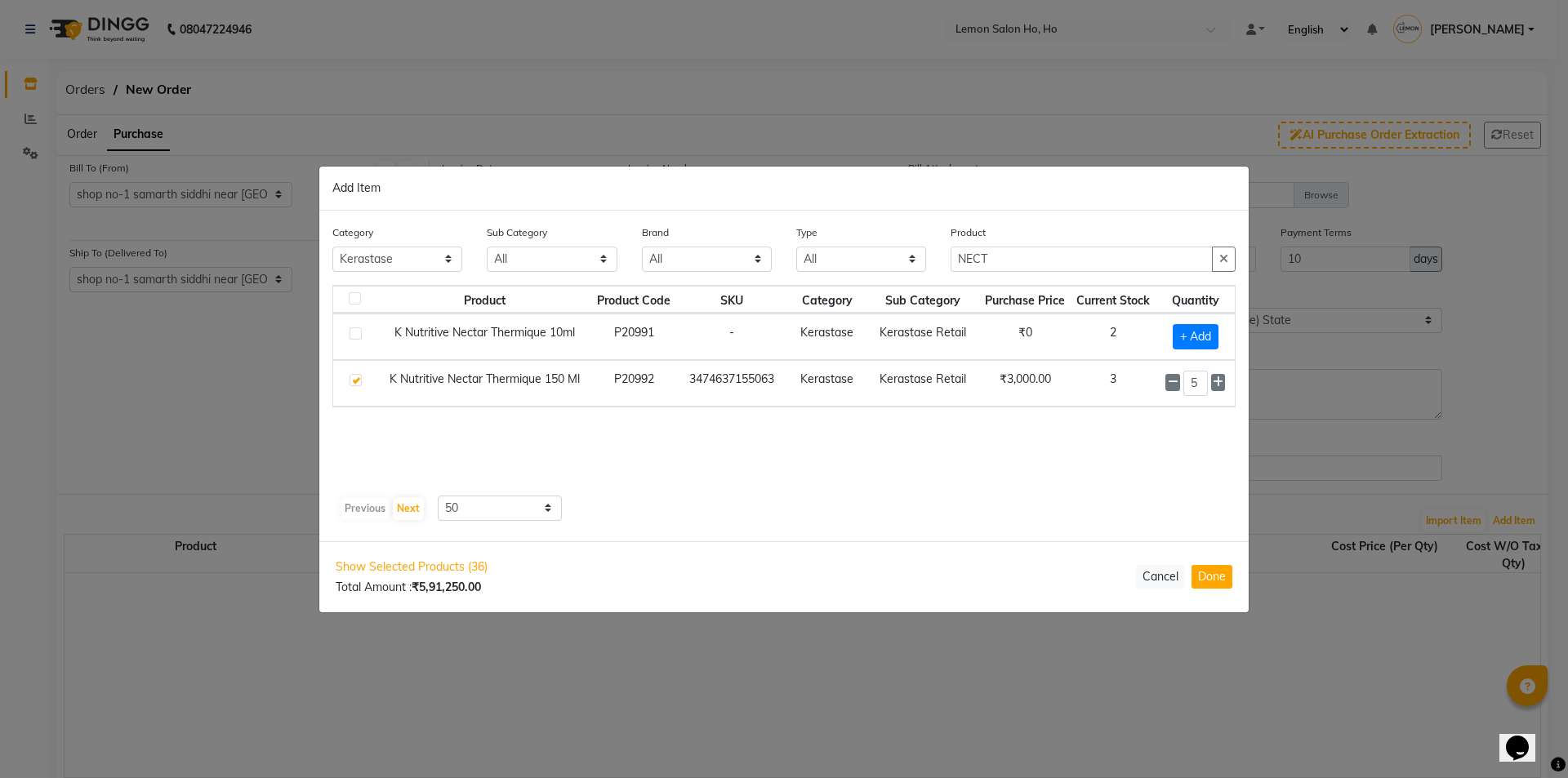
select select "2069"
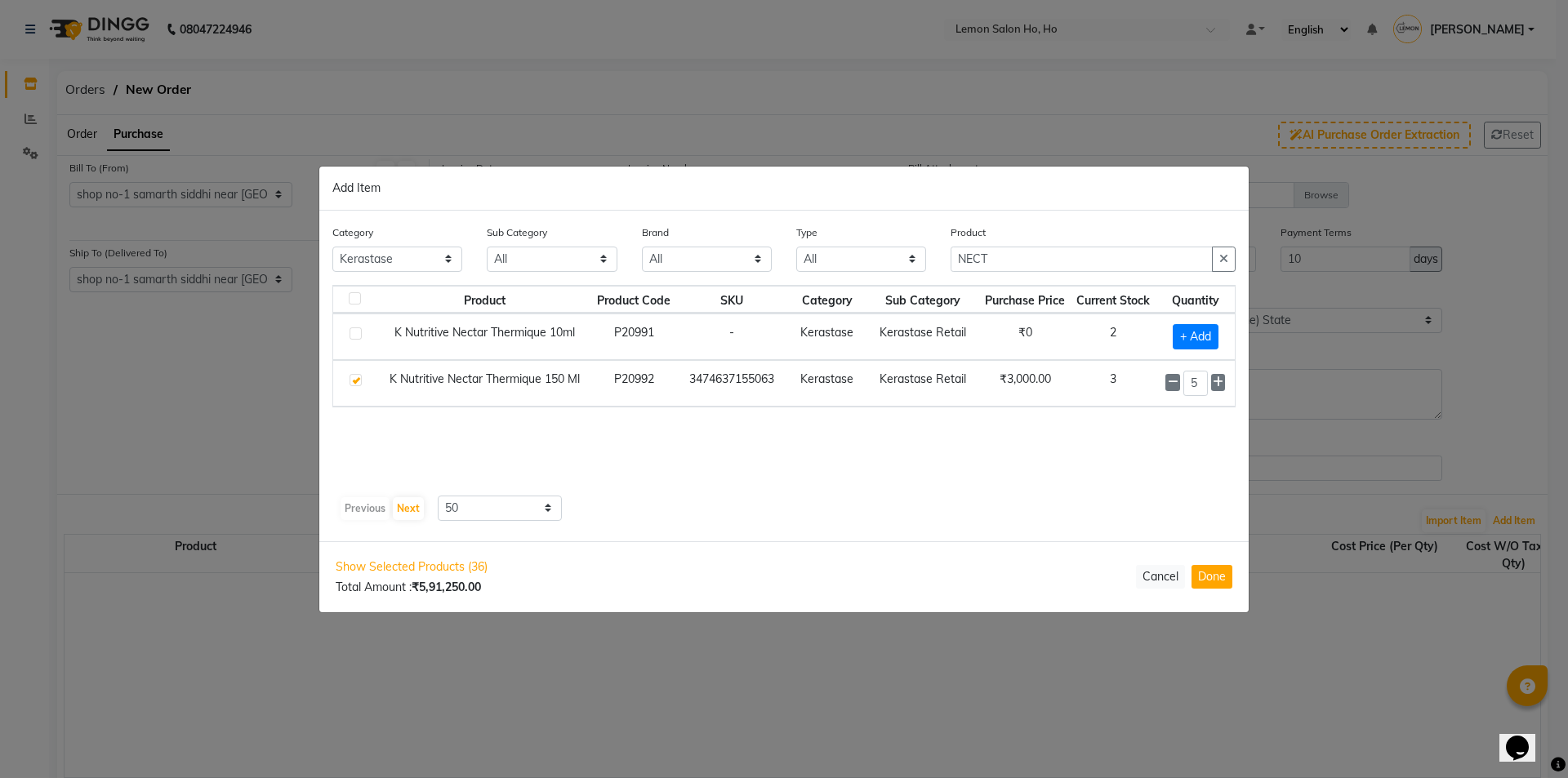
select select "2069"
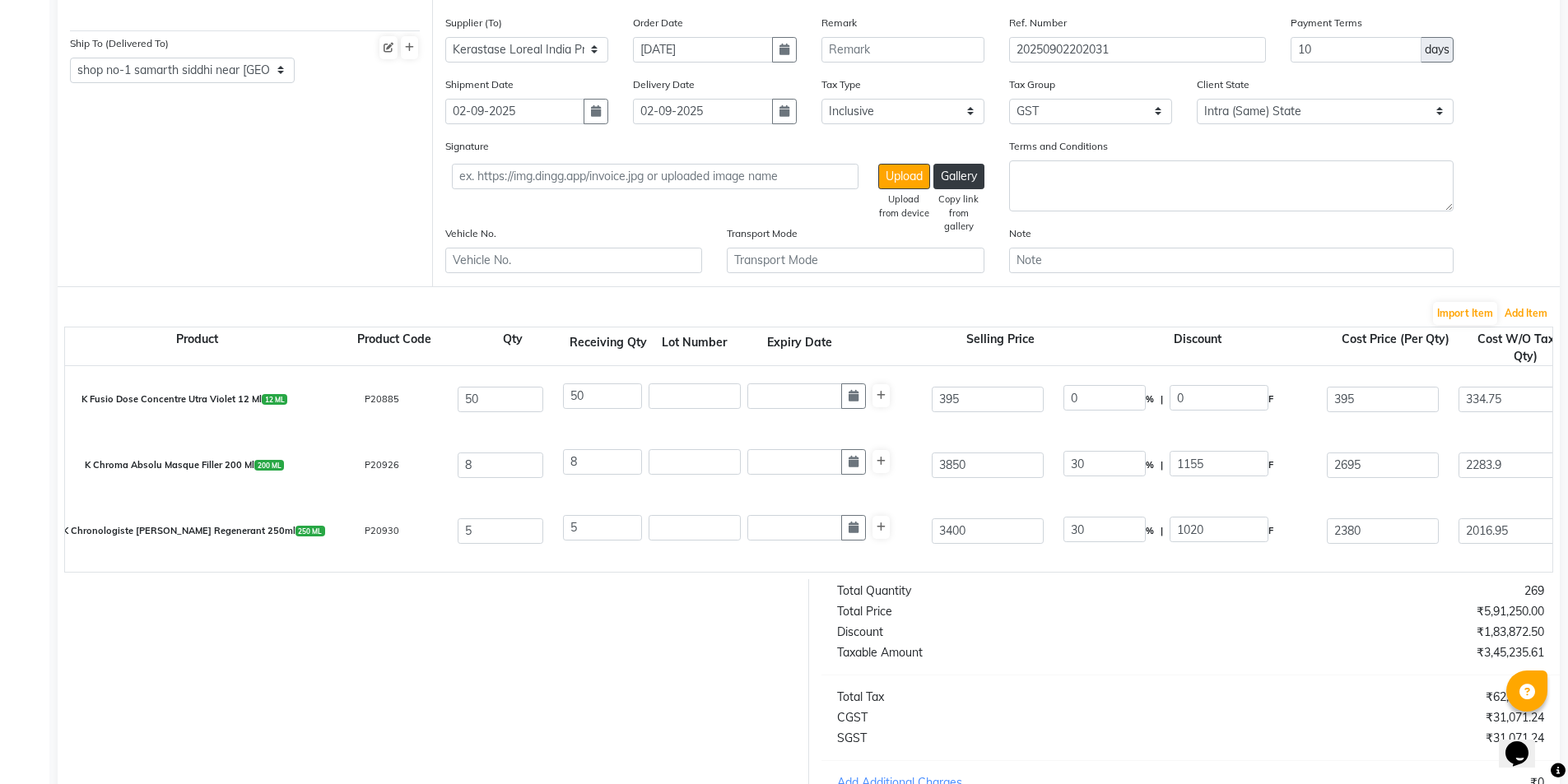
scroll to position [220, 0]
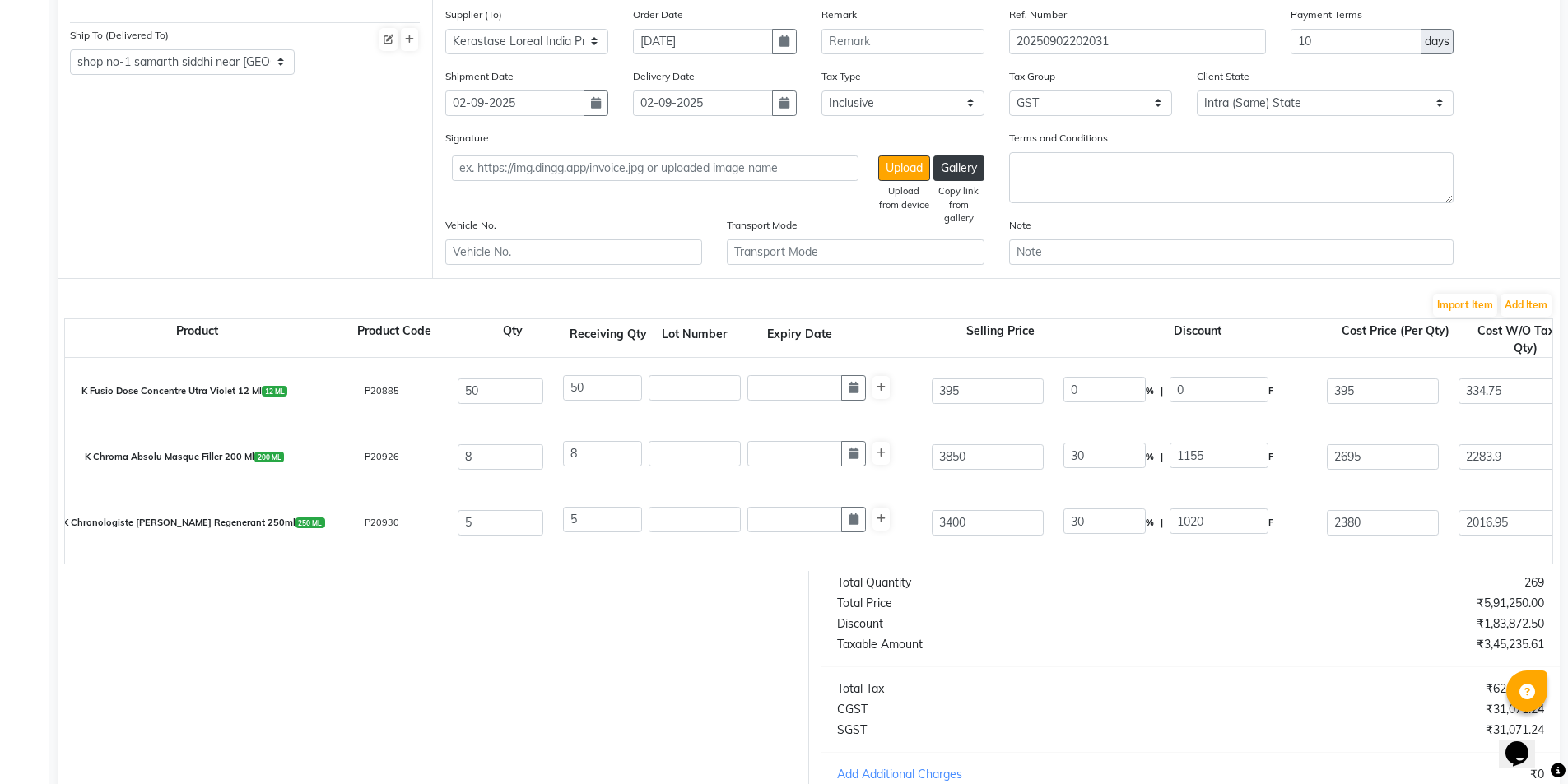
click at [1058, 492] on div "K Chronologiste Bain Regenerant 250ml 250 ML P20930 5 5 3400 30 % | 1020 F 2380…" at bounding box center [1552, 523] width 2999 height 66
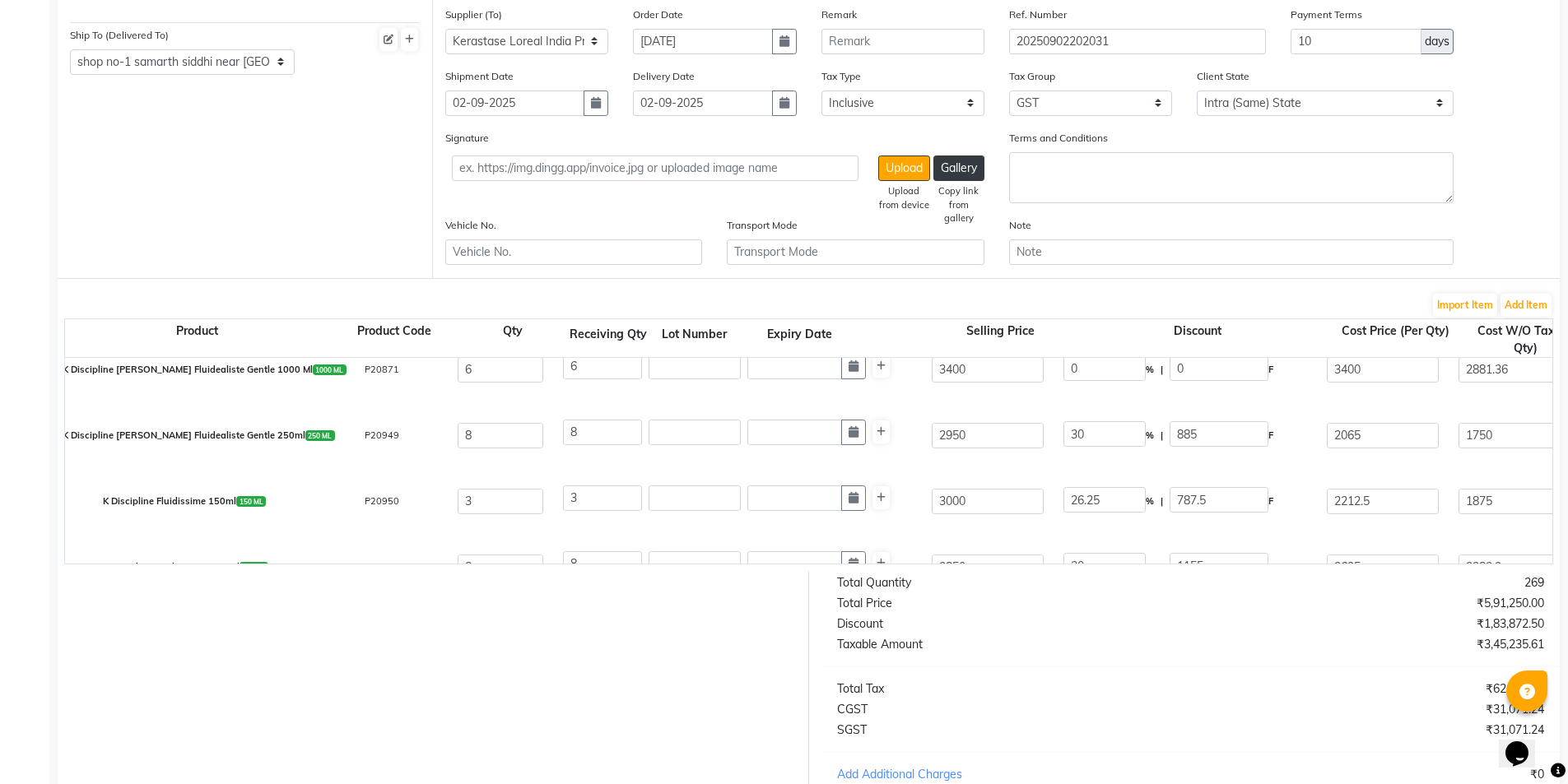
scroll to position [549, 0]
click at [1083, 500] on input "26.25" at bounding box center [1104, 499] width 82 height 26
type input "30"
type input "900"
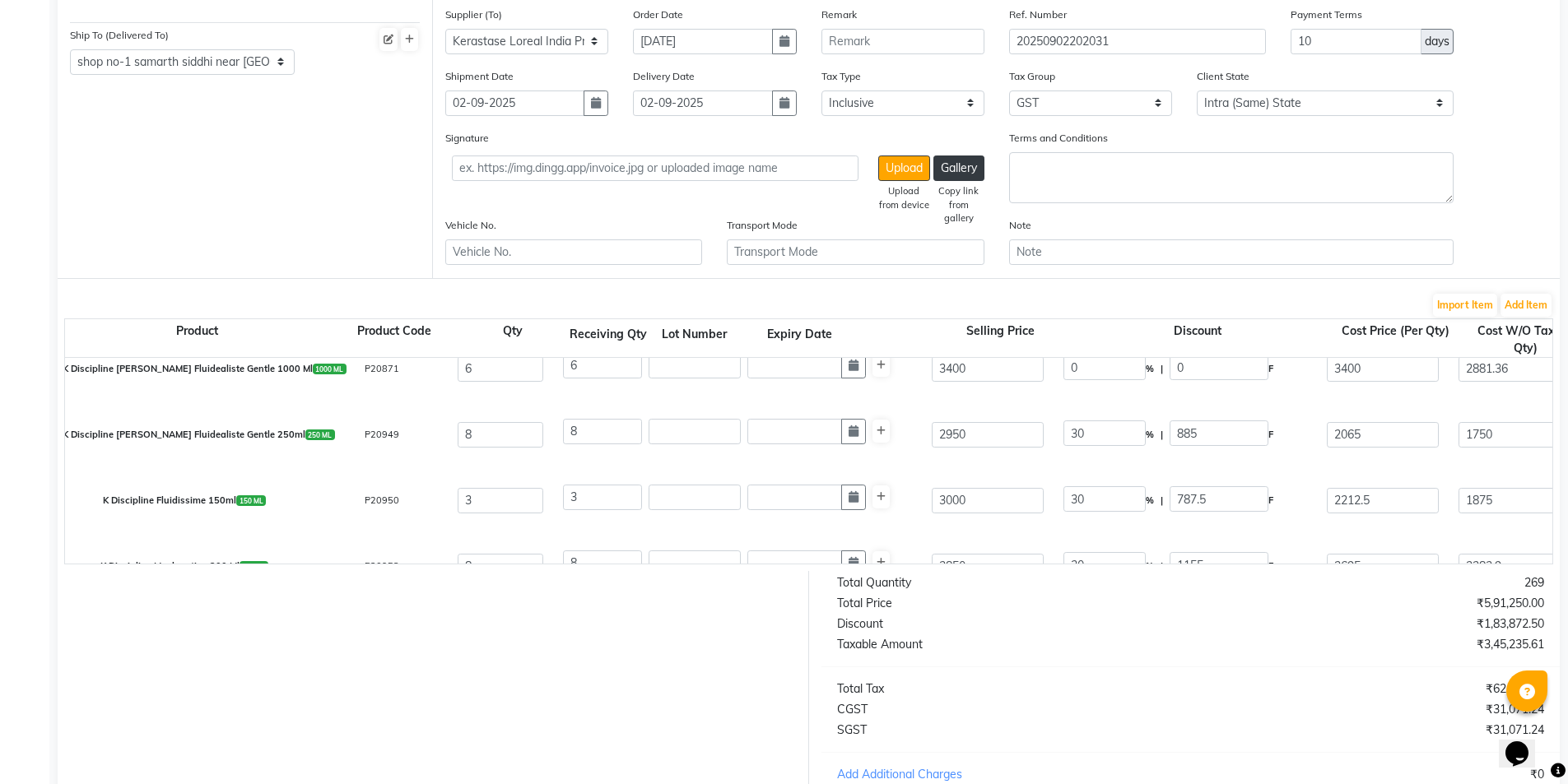
type input "2100"
type input "1779.66"
type input "5338.98"
type input "961.02"
type input "6300"
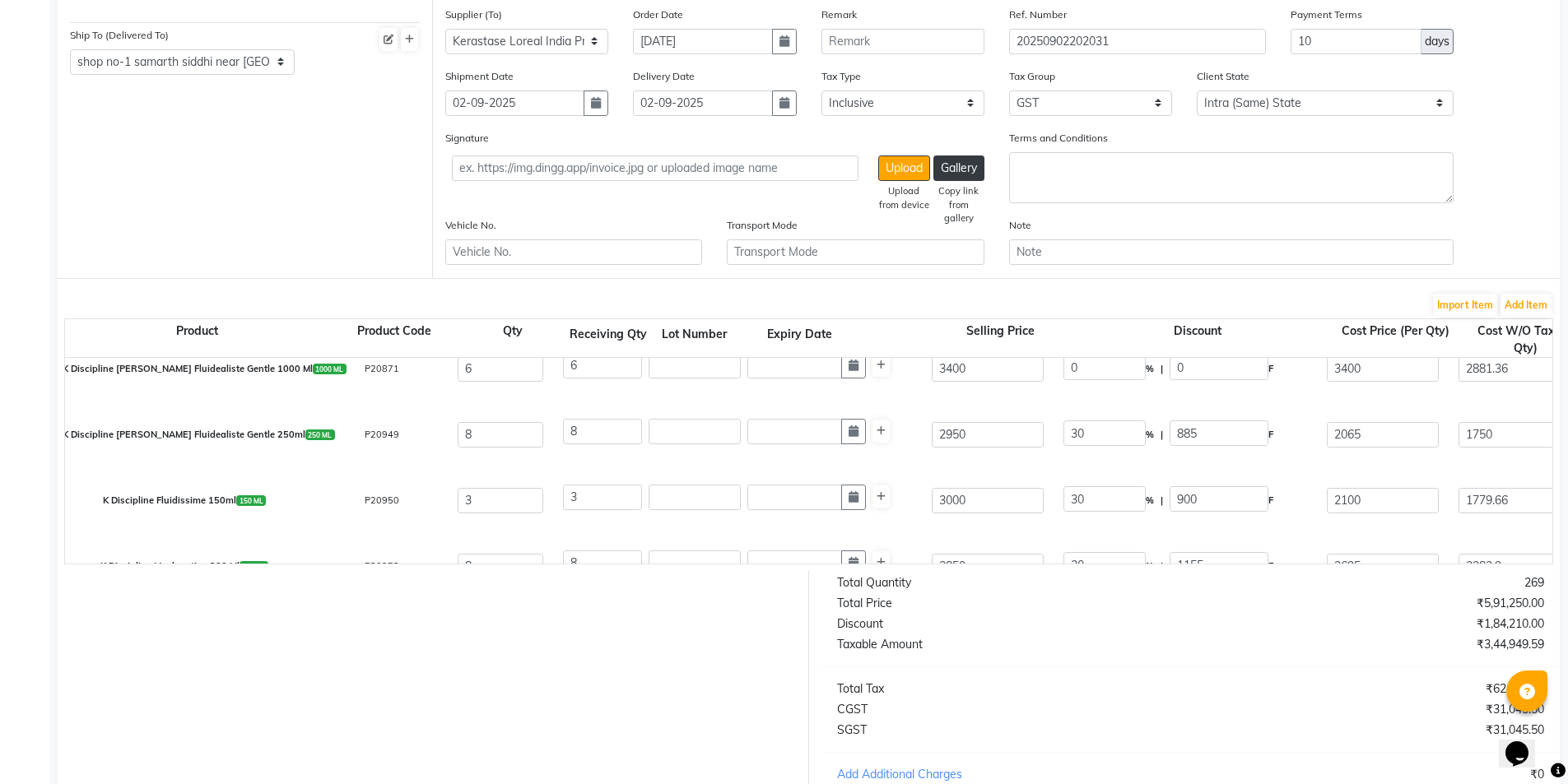
click at [1049, 532] on div "K Discipline Fluidissime 150ml 150 ML P20950 3 3 3000 30 % | 900 F 2100 1779.66…" at bounding box center [1552, 501] width 2999 height 66
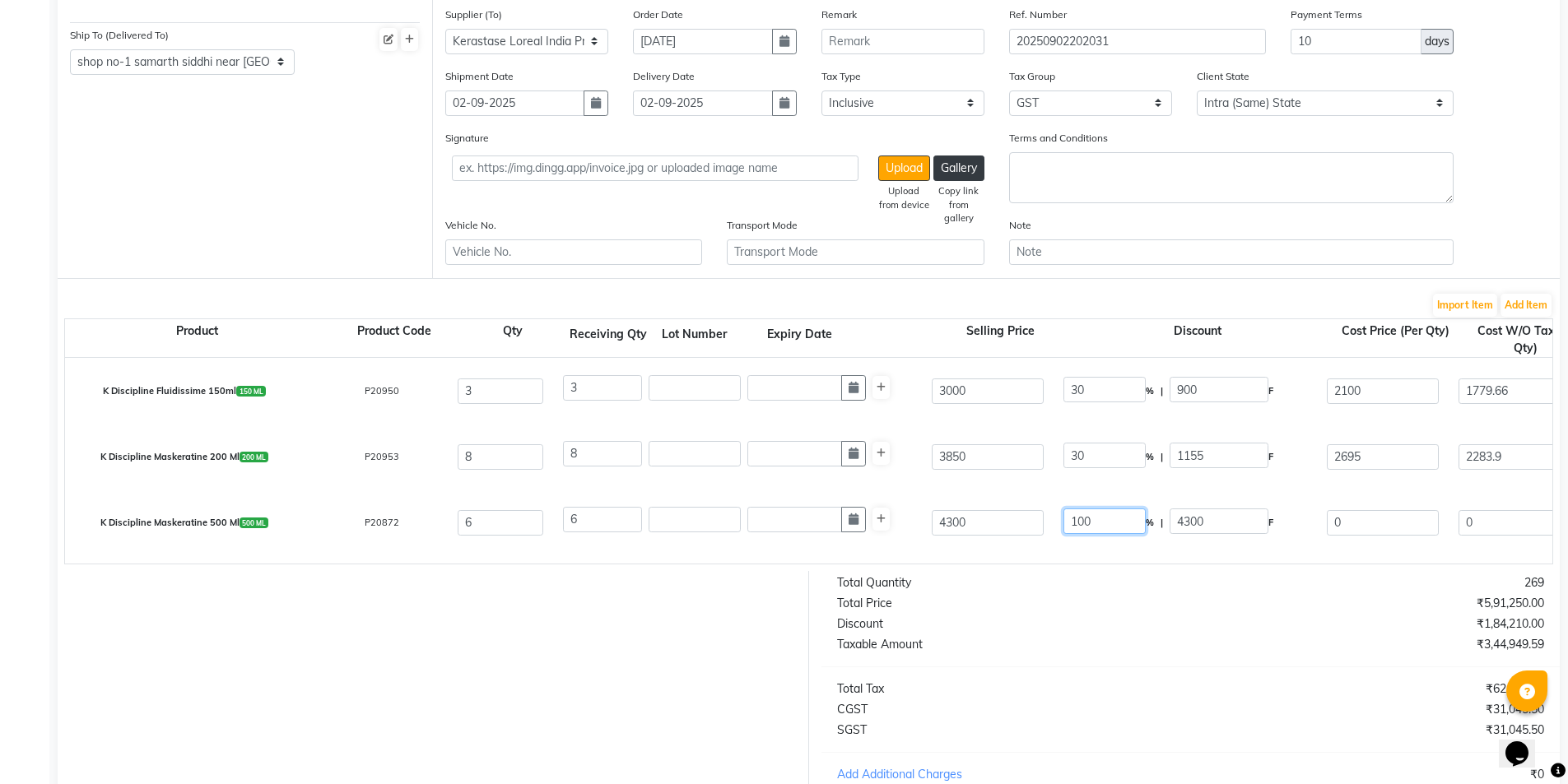
click at [1085, 517] on input "100" at bounding box center [1104, 521] width 82 height 26
type input "0"
type input "4300"
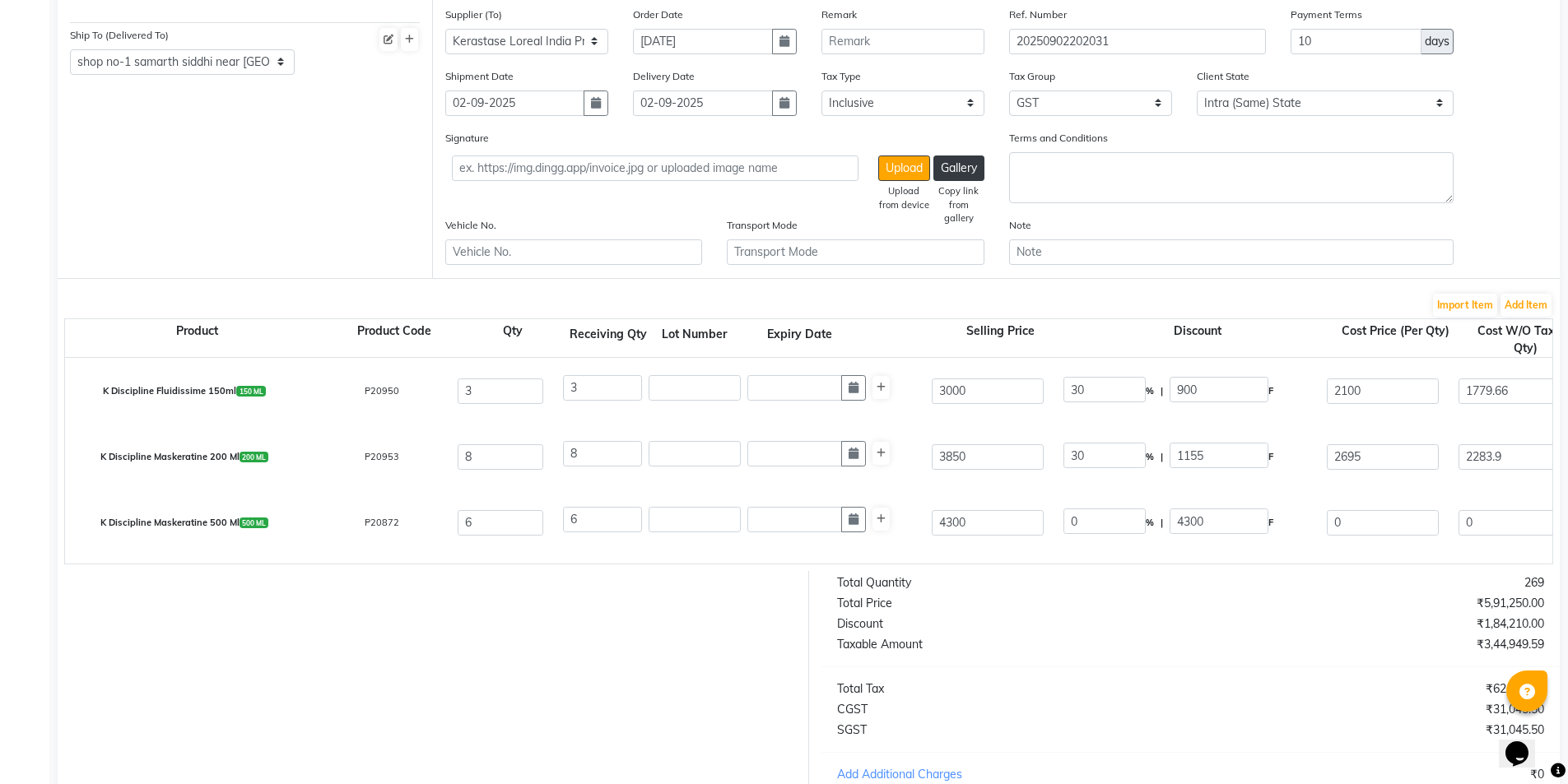
type input "3644.07"
type input "21864.42"
type input "3935.6"
type input "25800.02"
click at [1018, 492] on div "K Discipline Maskeratine 500 Ml 500 ML P20872 6 6 4300 0 % | 0 F 4300 3644.07 2…" at bounding box center [1552, 523] width 2999 height 66
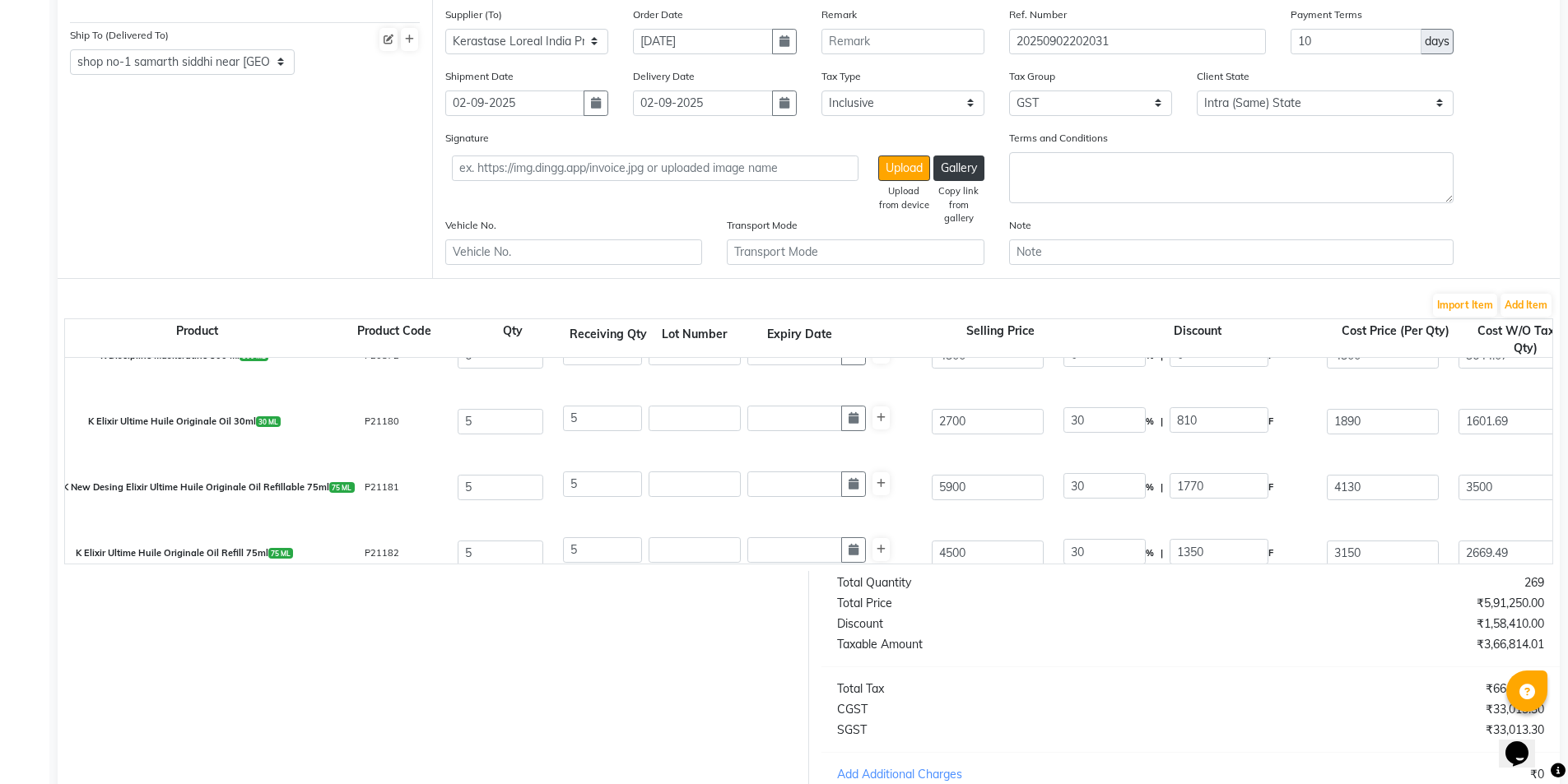
scroll to position [878, 0]
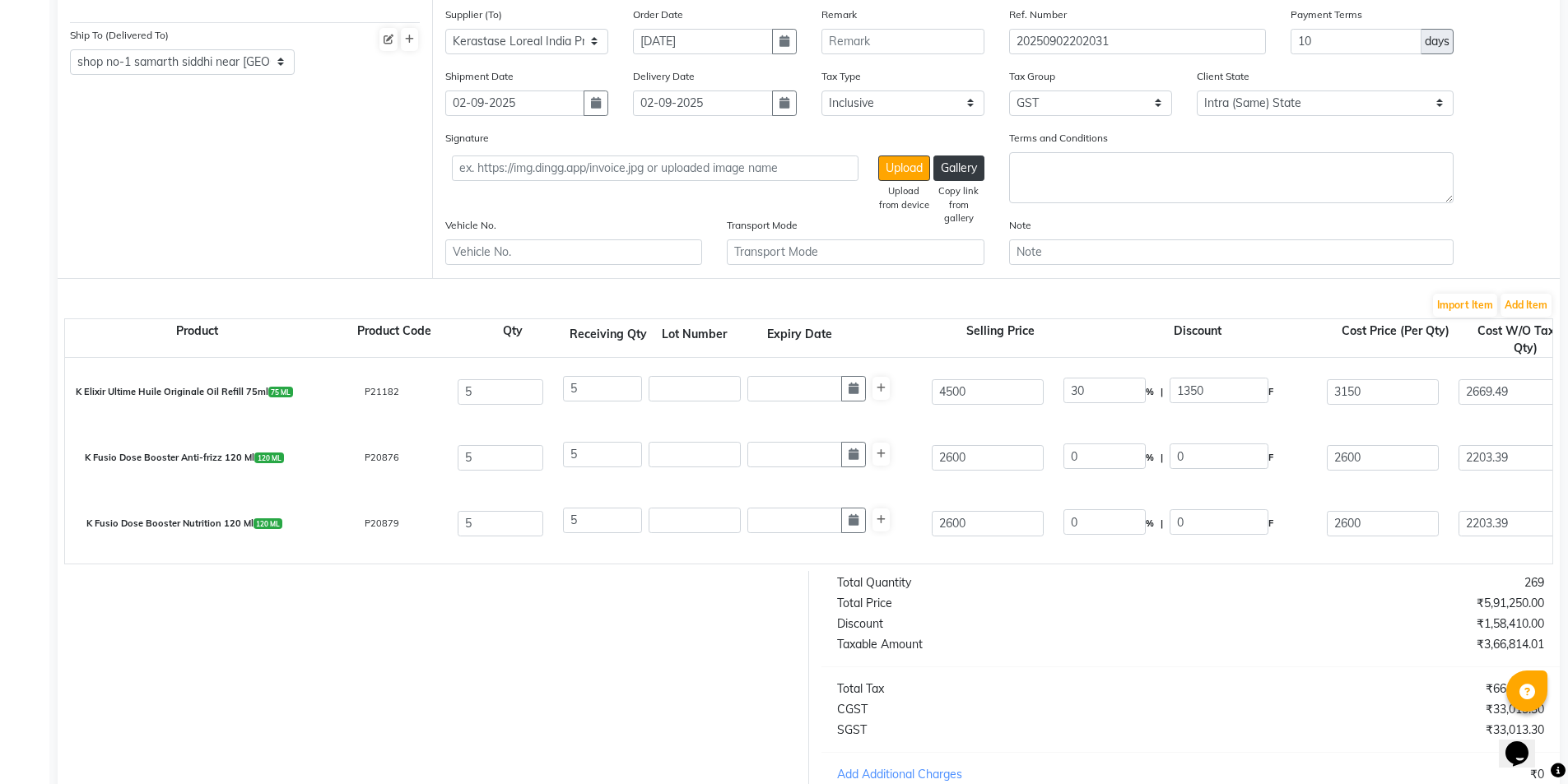
select select "2069"
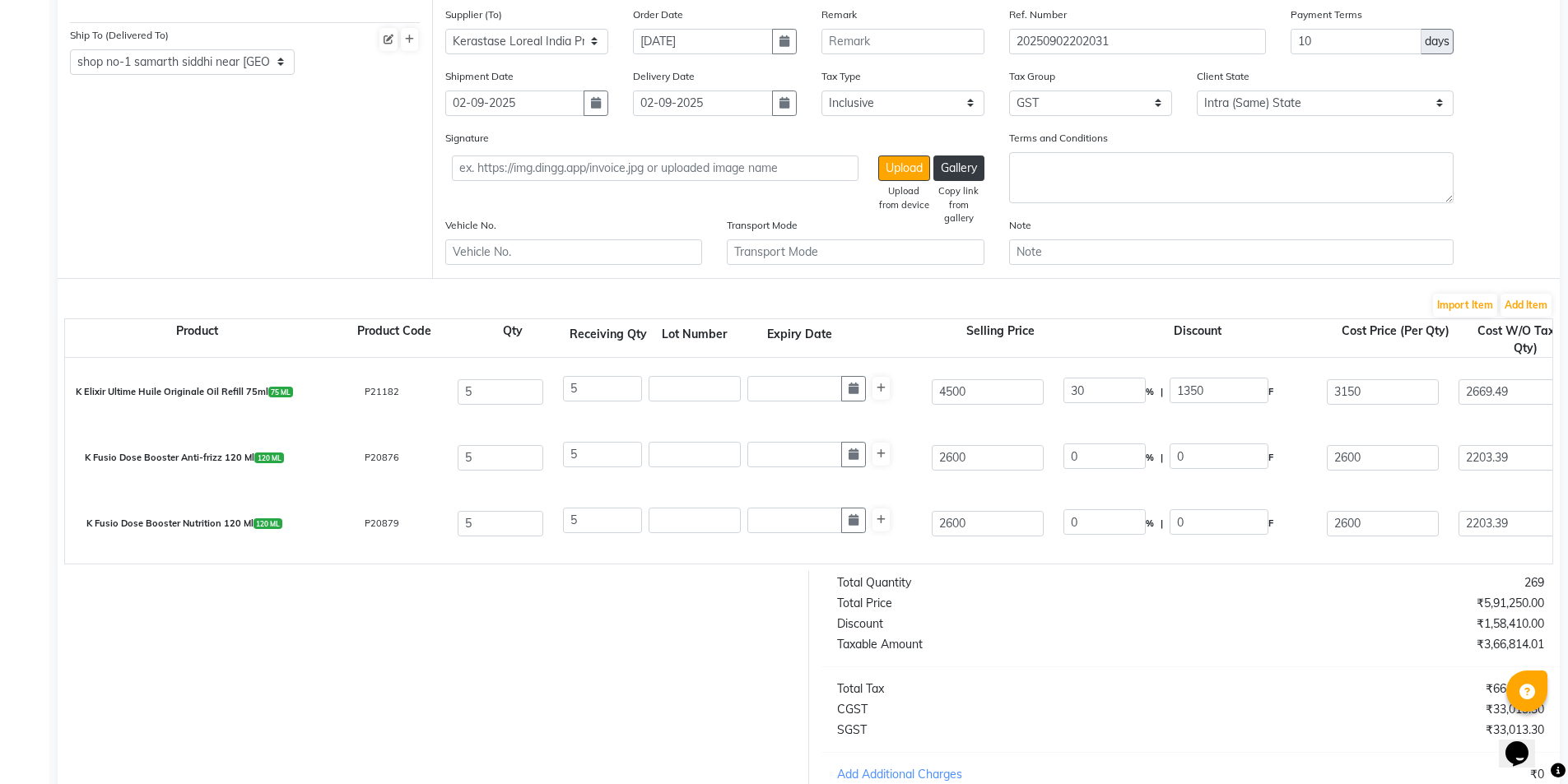
select select "2069"
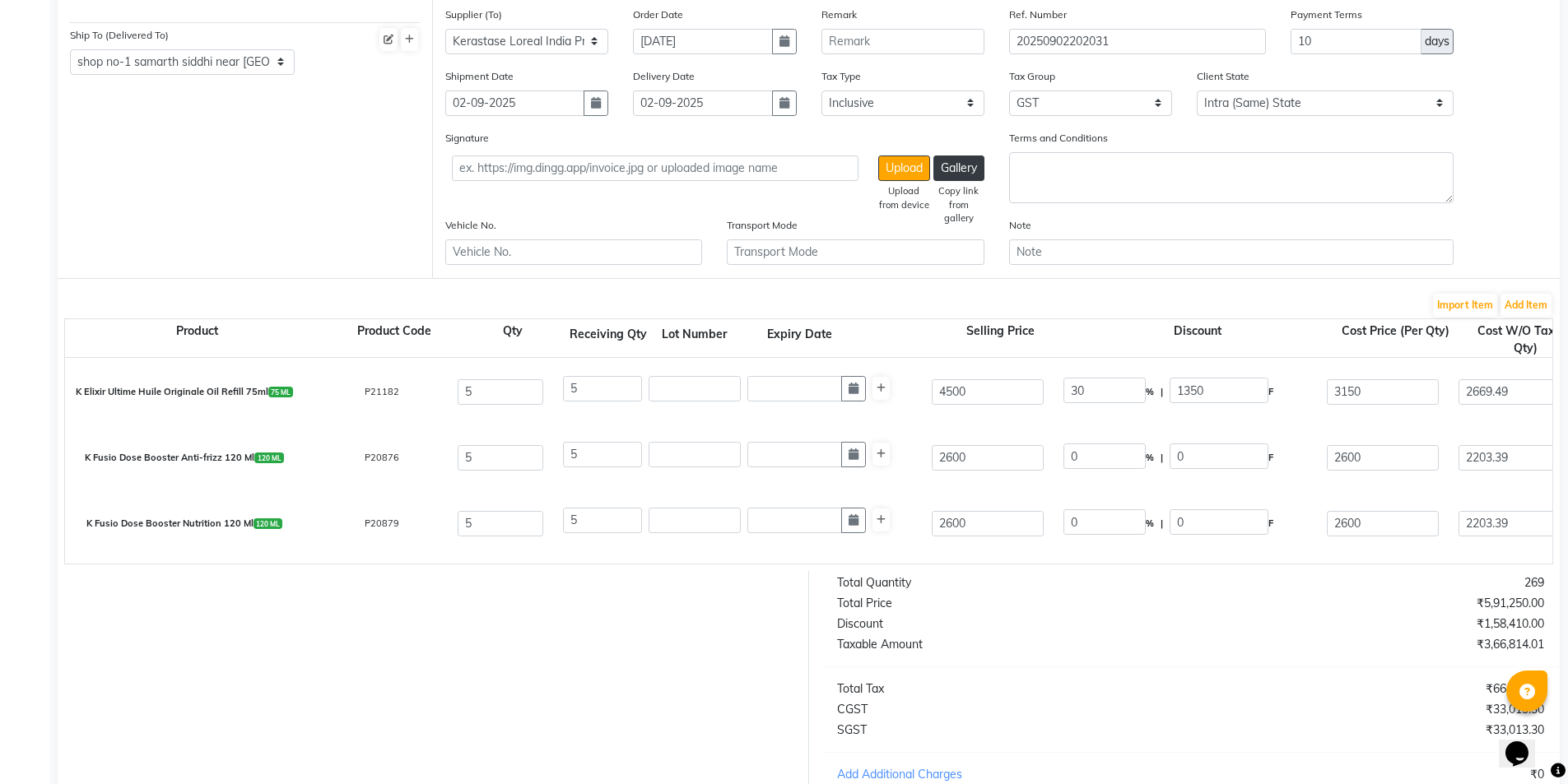
select select "2069"
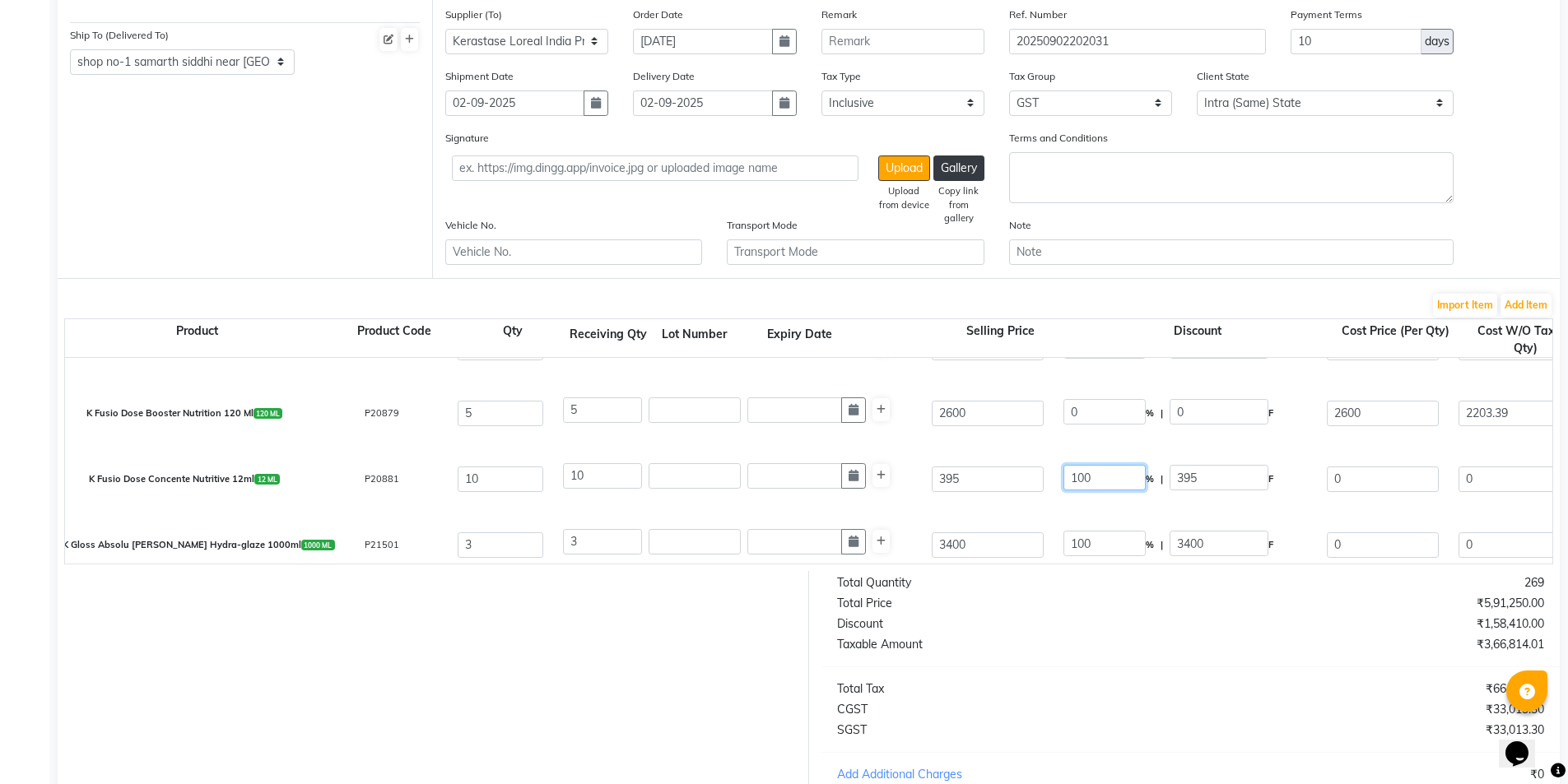
click at [1080, 478] on input "100" at bounding box center [1104, 478] width 82 height 26
type input "0"
click at [1082, 545] on input "100" at bounding box center [1104, 544] width 82 height 26
type input "0"
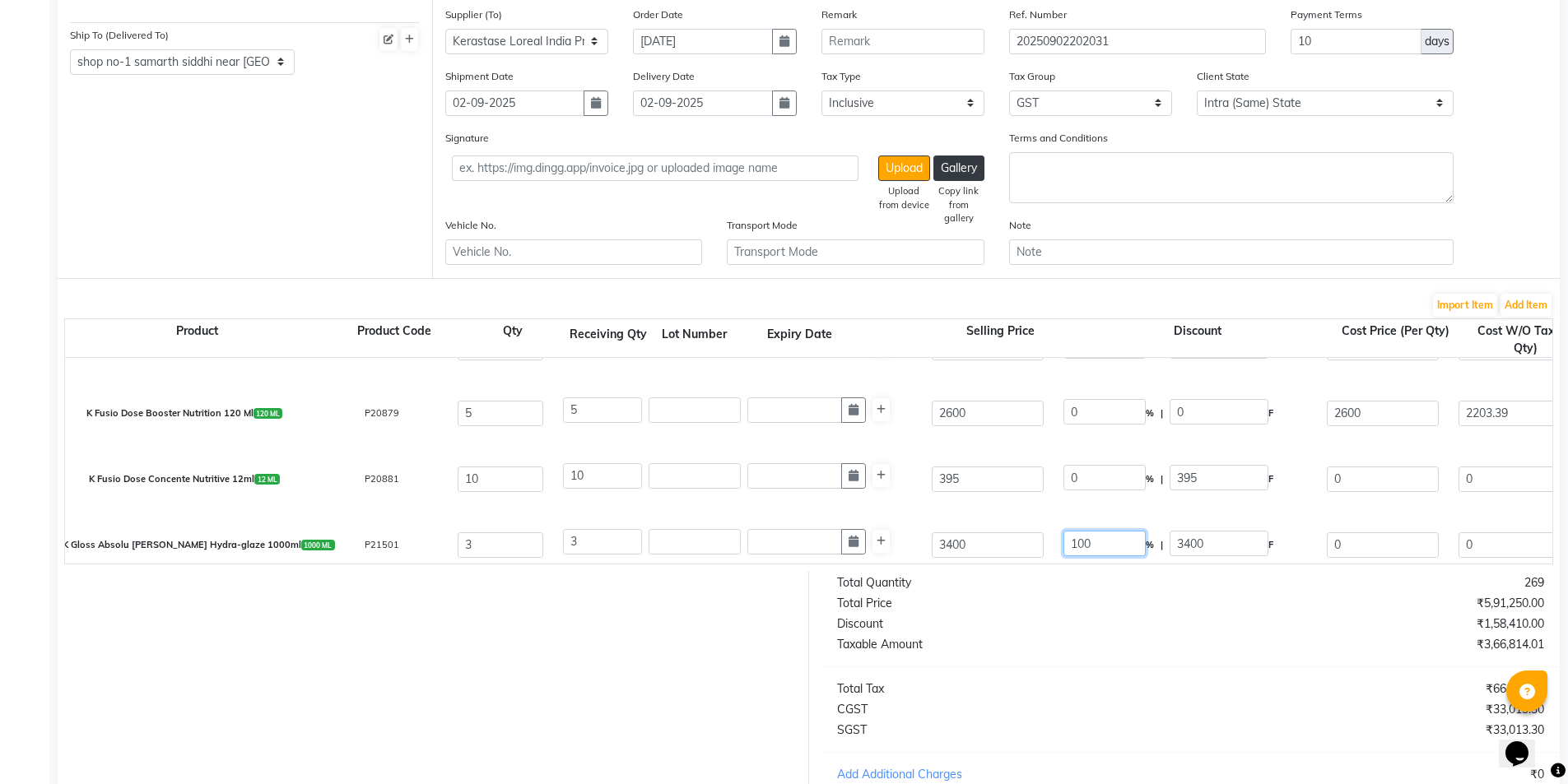
type input "395"
type input "334.75"
type input "3347.5"
type input "602.55"
type input "3950.05"
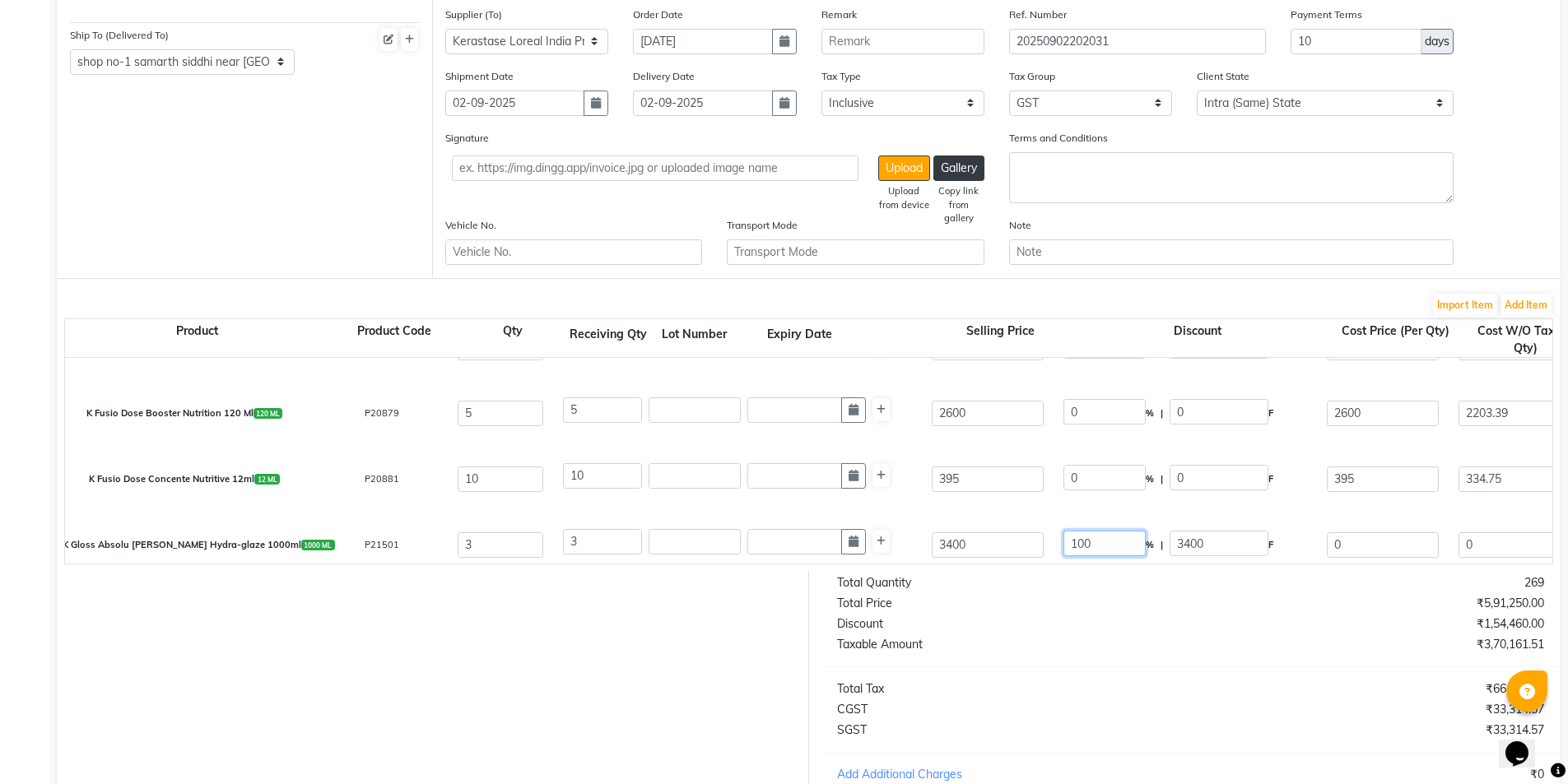
click at [1082, 545] on input "100" at bounding box center [1104, 544] width 82 height 26
type input "0"
type input "3400"
type input "2881.36"
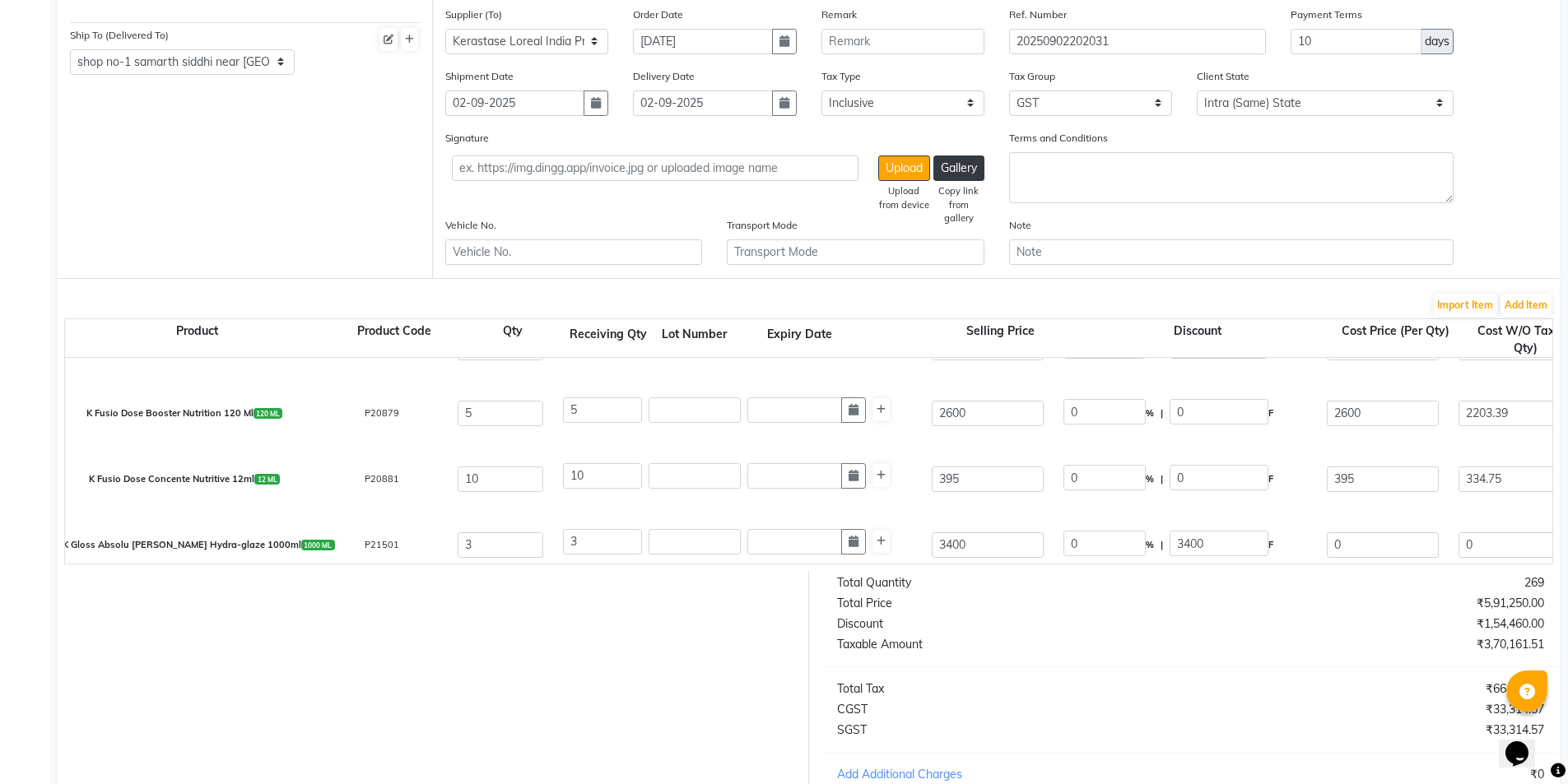
type input "8644.08"
type input "1555.93"
type input "10200.01"
click at [1042, 502] on div "K Fusio Dose Concente Nutritive 12ml 12 ML P20881 10 10 395 0 % | 0 F 395 334.7…" at bounding box center [1552, 479] width 2999 height 66
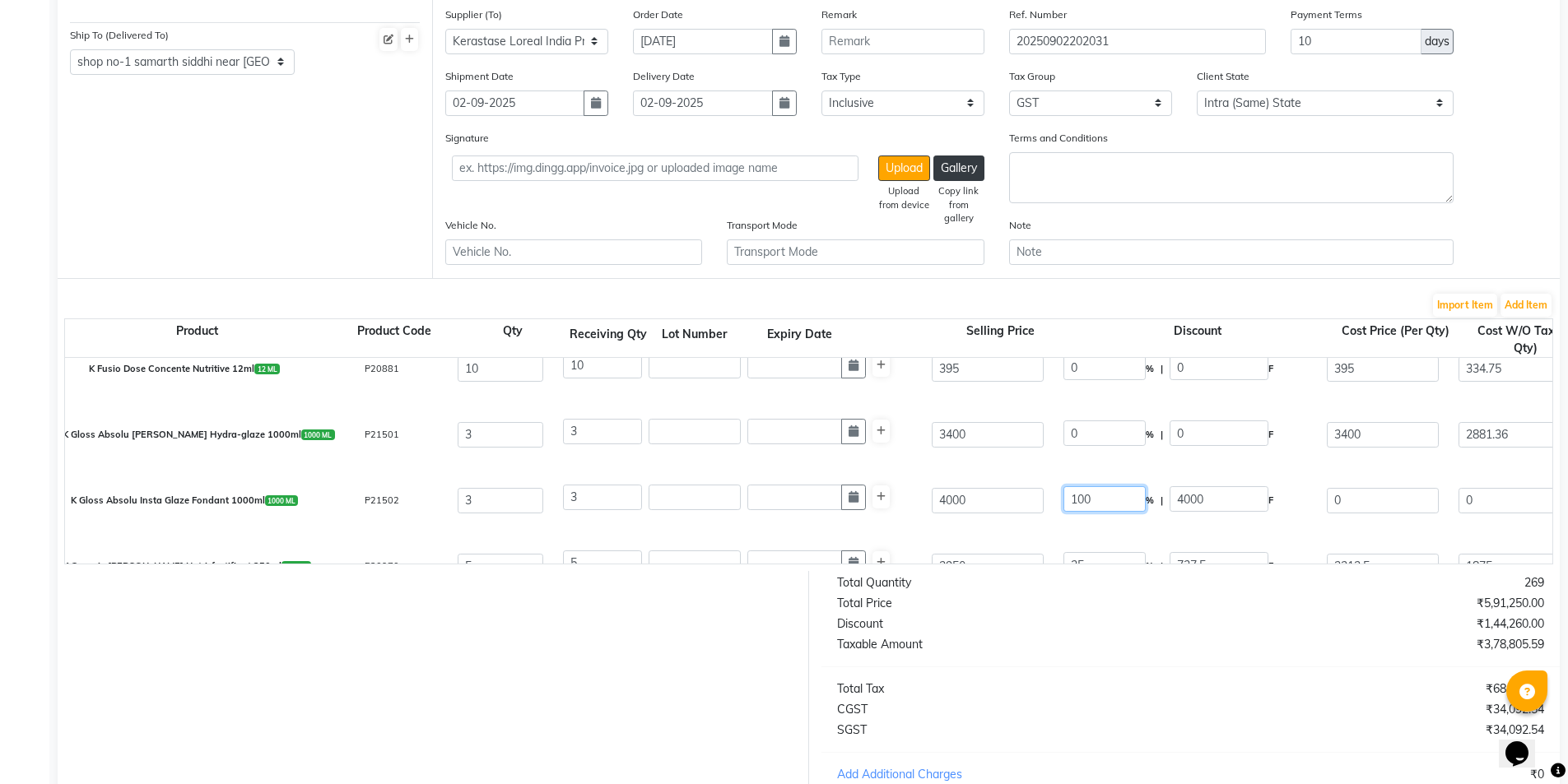
click at [1084, 501] on input "100" at bounding box center [1104, 499] width 82 height 26
type input "0"
type input "4000"
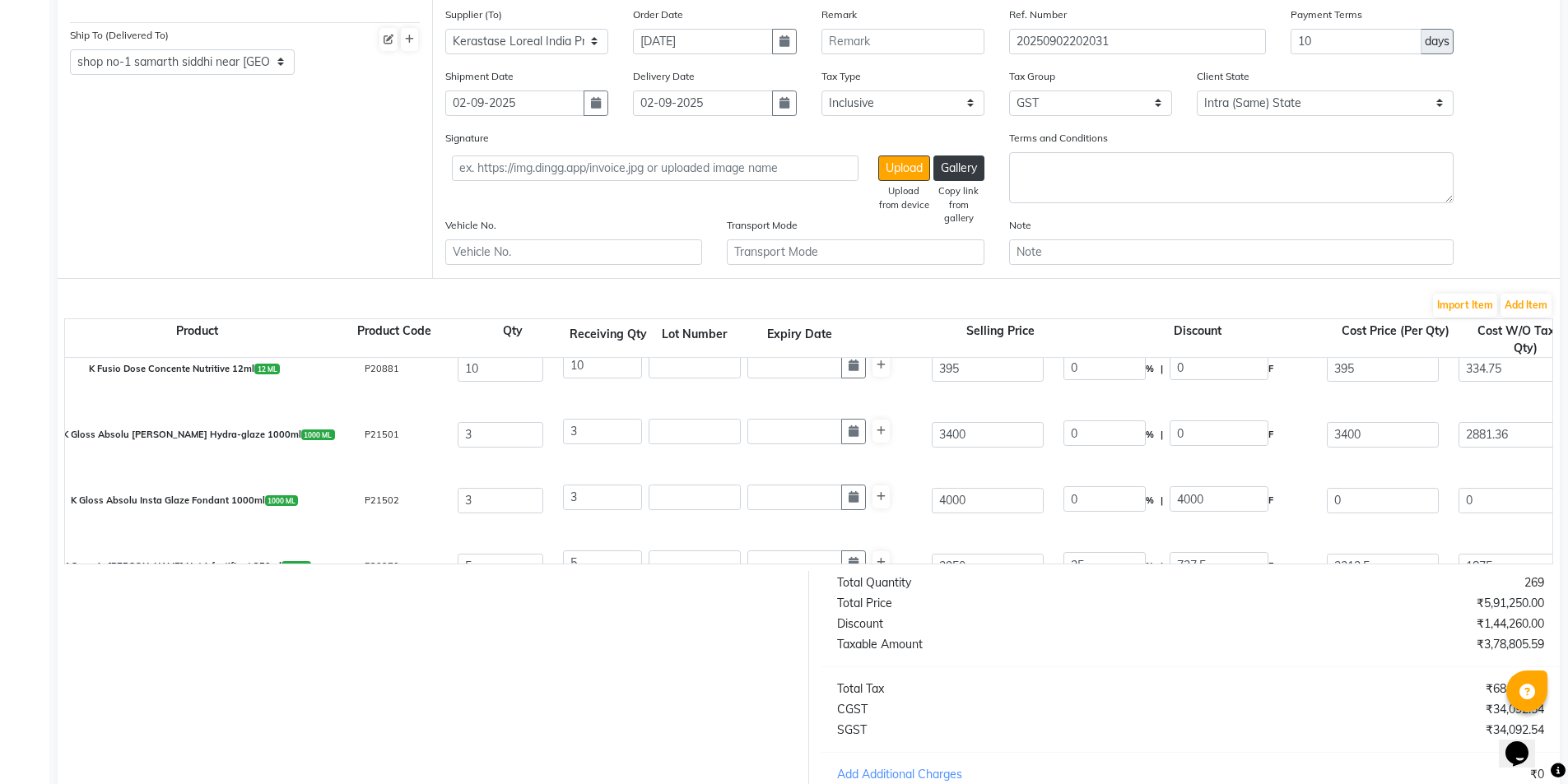
type input "3389.83"
type input "10169.49"
type input "1830.51"
type input "12000"
click at [1048, 535] on div "K Genesis Bain Nutri-fortifiant 250ml 250 ML P20970 5 5 2950 25 % | 737.5 F 221…" at bounding box center [1552, 567] width 2999 height 66
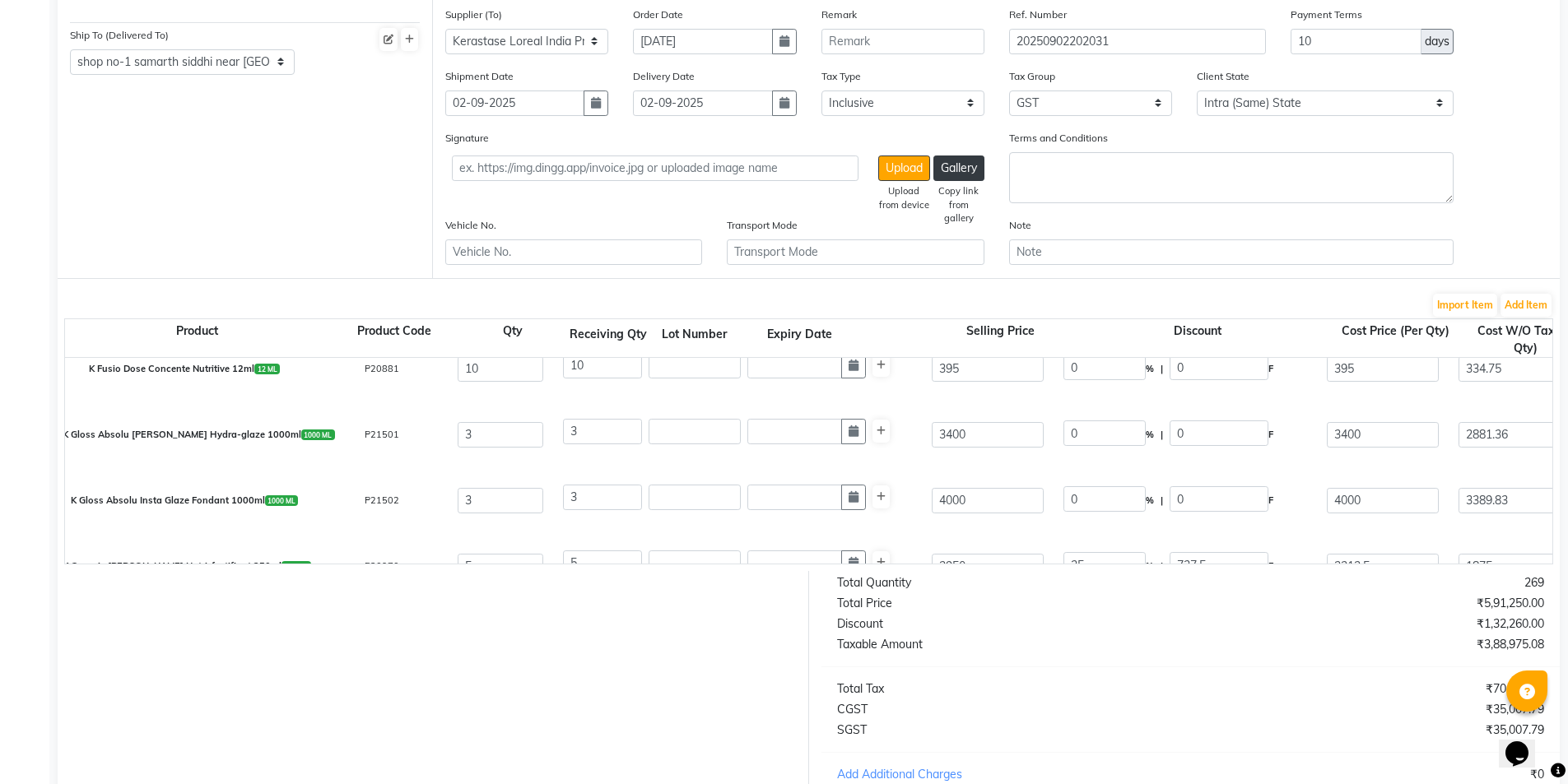
scroll to position [1317, 0]
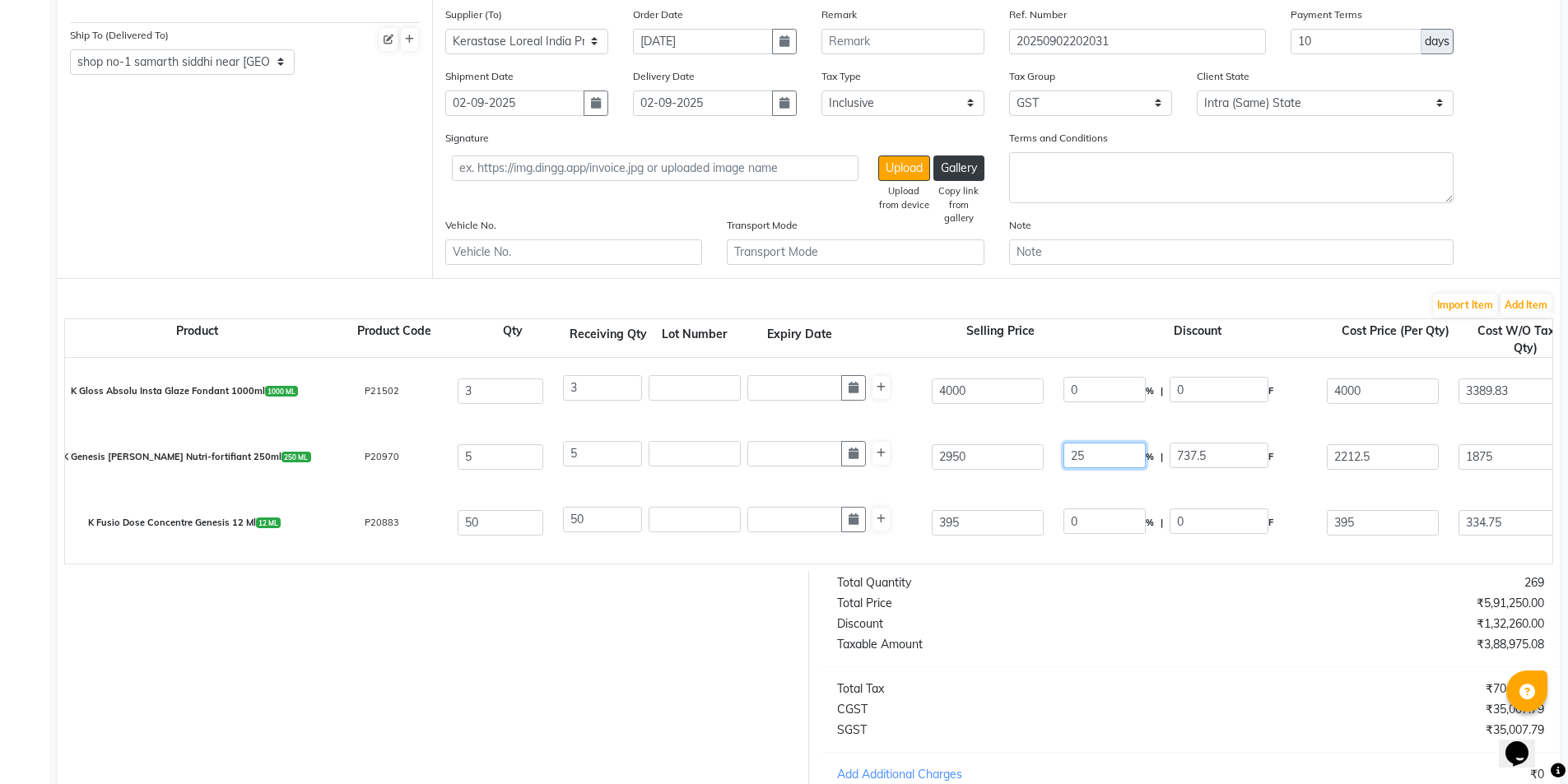
click at [1077, 458] on input "25" at bounding box center [1104, 455] width 82 height 26
type input "30"
type input "885"
type input "2065"
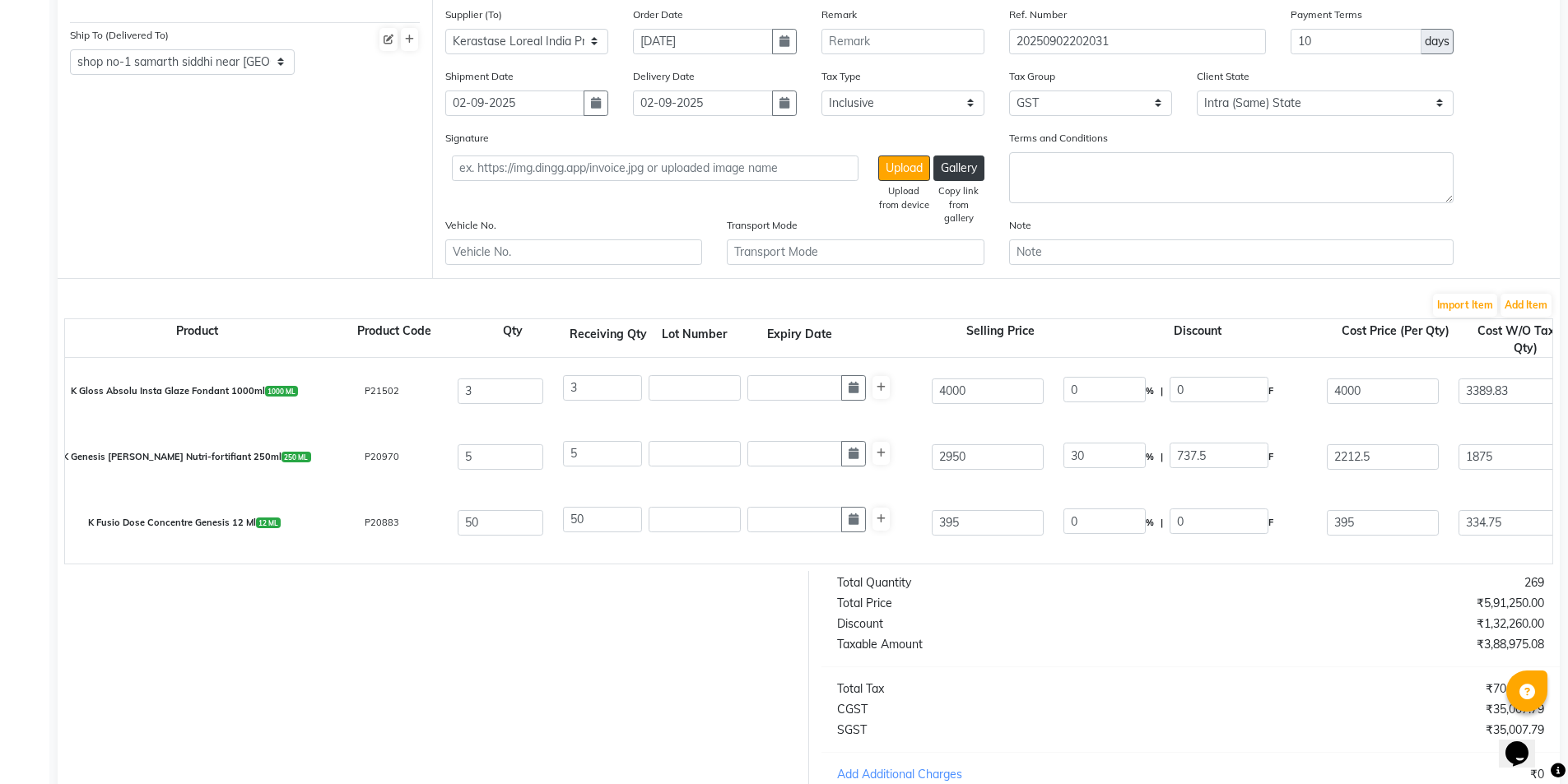
type input "1750"
type input "8750"
type input "1575"
type input "10325"
click at [1075, 491] on div "K Fusio Dose Concentre Genesis 12 Ml 12 ML P20883 50 50 395 0 % | 0 F 395 334.7…" at bounding box center [1552, 523] width 2999 height 66
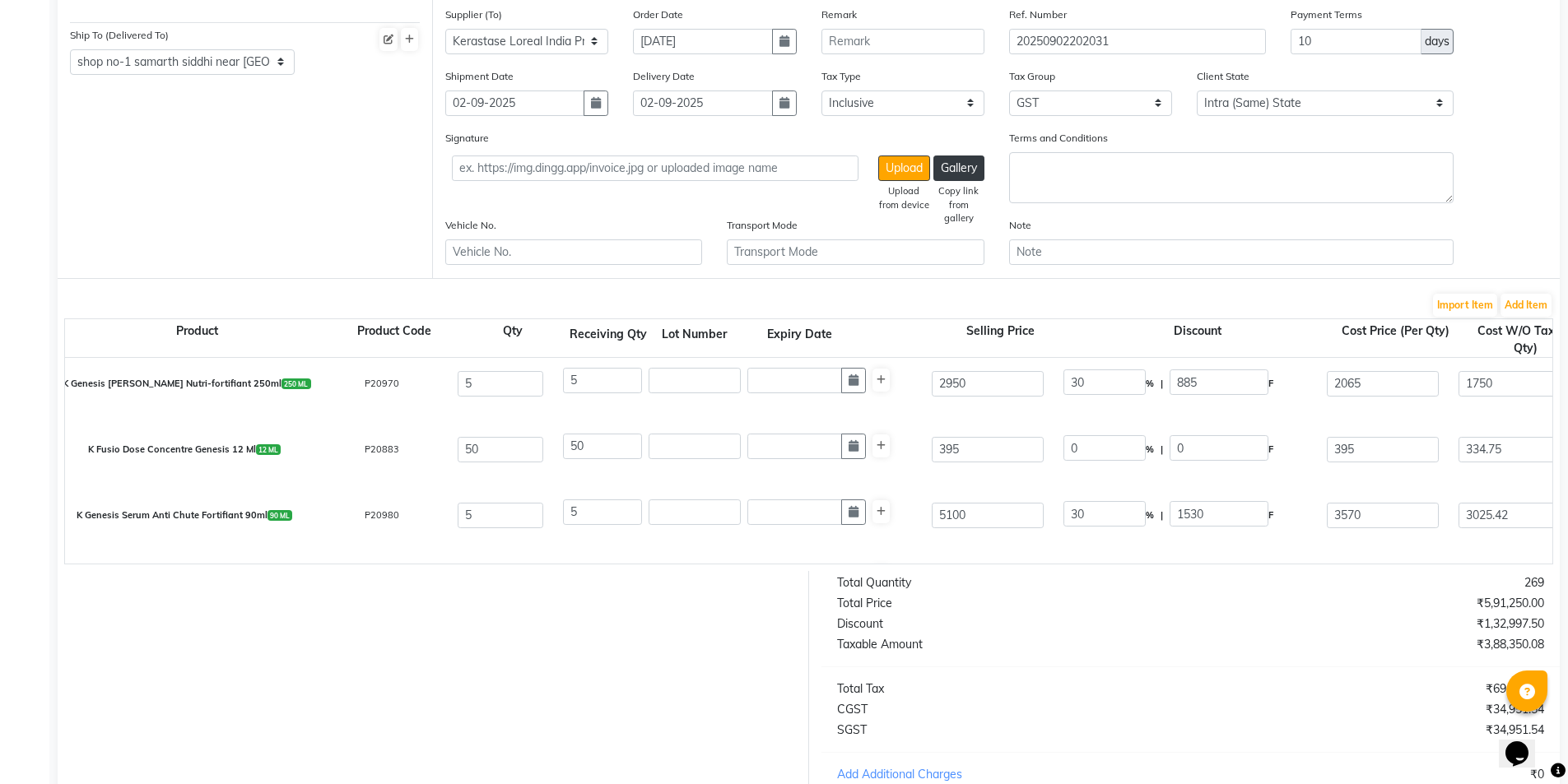
scroll to position [1426, 0]
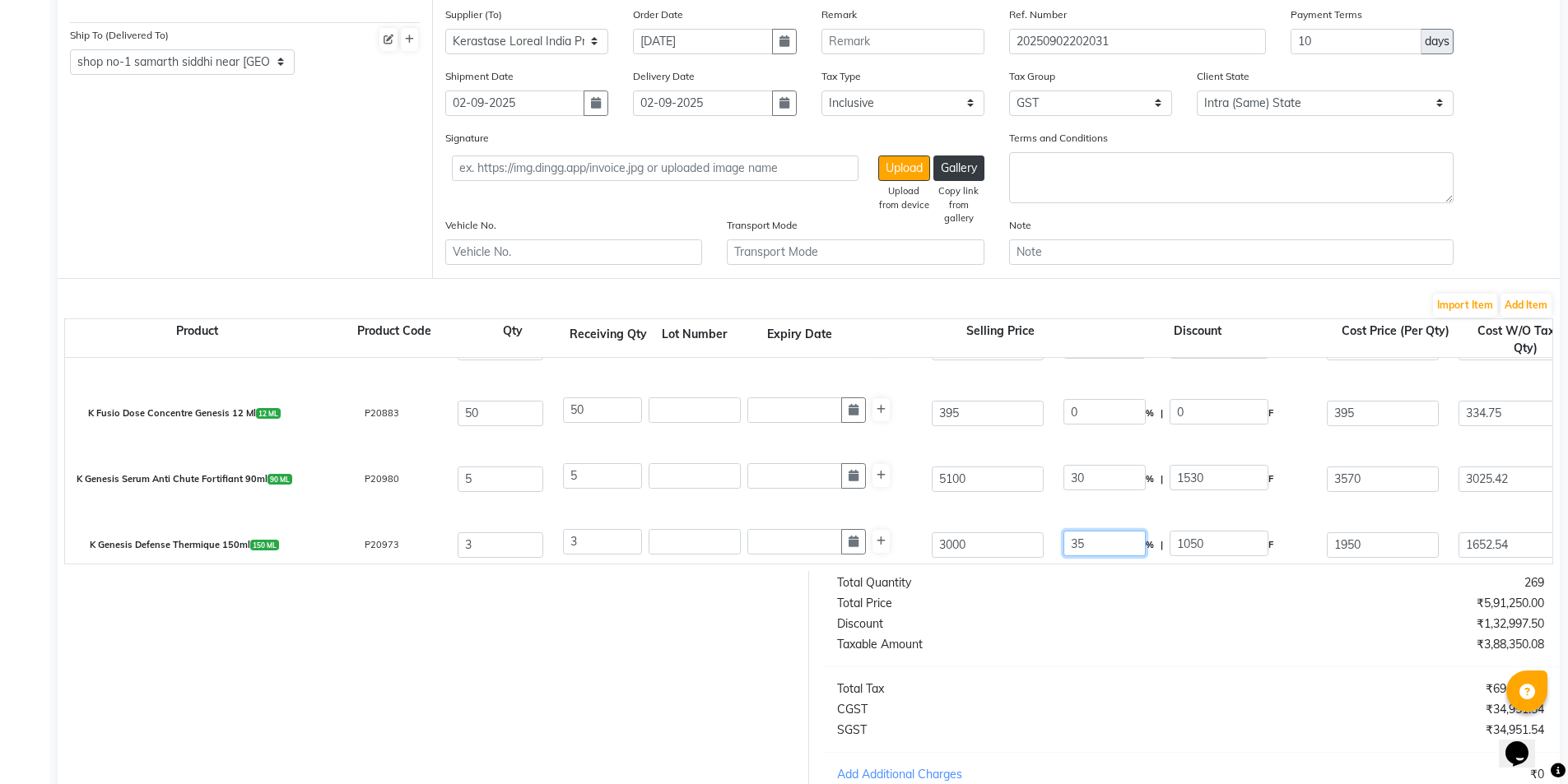
click at [1076, 544] on input "35" at bounding box center [1104, 544] width 82 height 26
type input "30"
type input "900"
type input "2100"
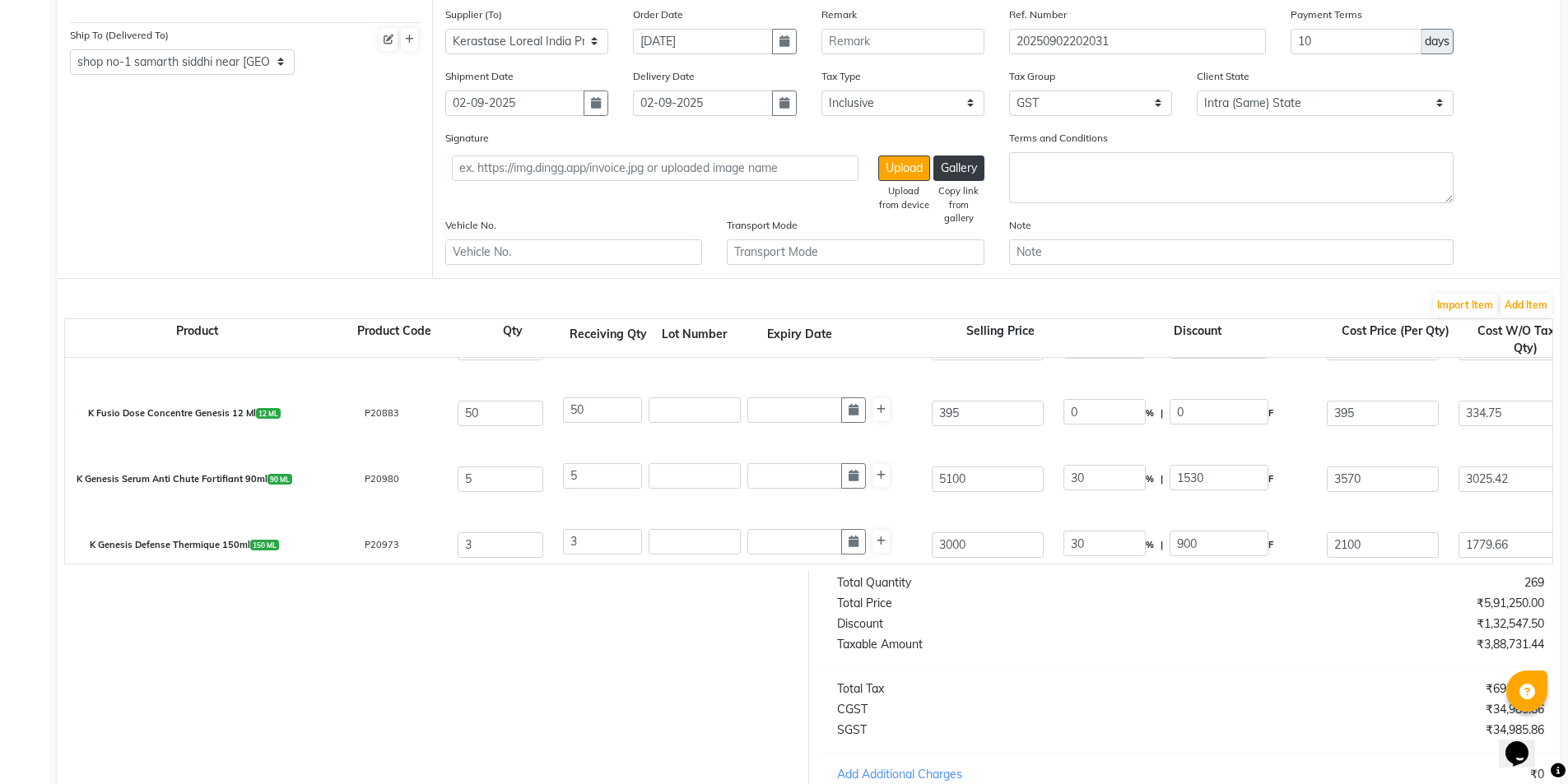
click at [1069, 511] on div "K Genesis Serum Anti Chute Fortifiant 90ml 90 ML P20980 5 5 5100 30 % | 1530 F …" at bounding box center [1552, 479] width 2999 height 66
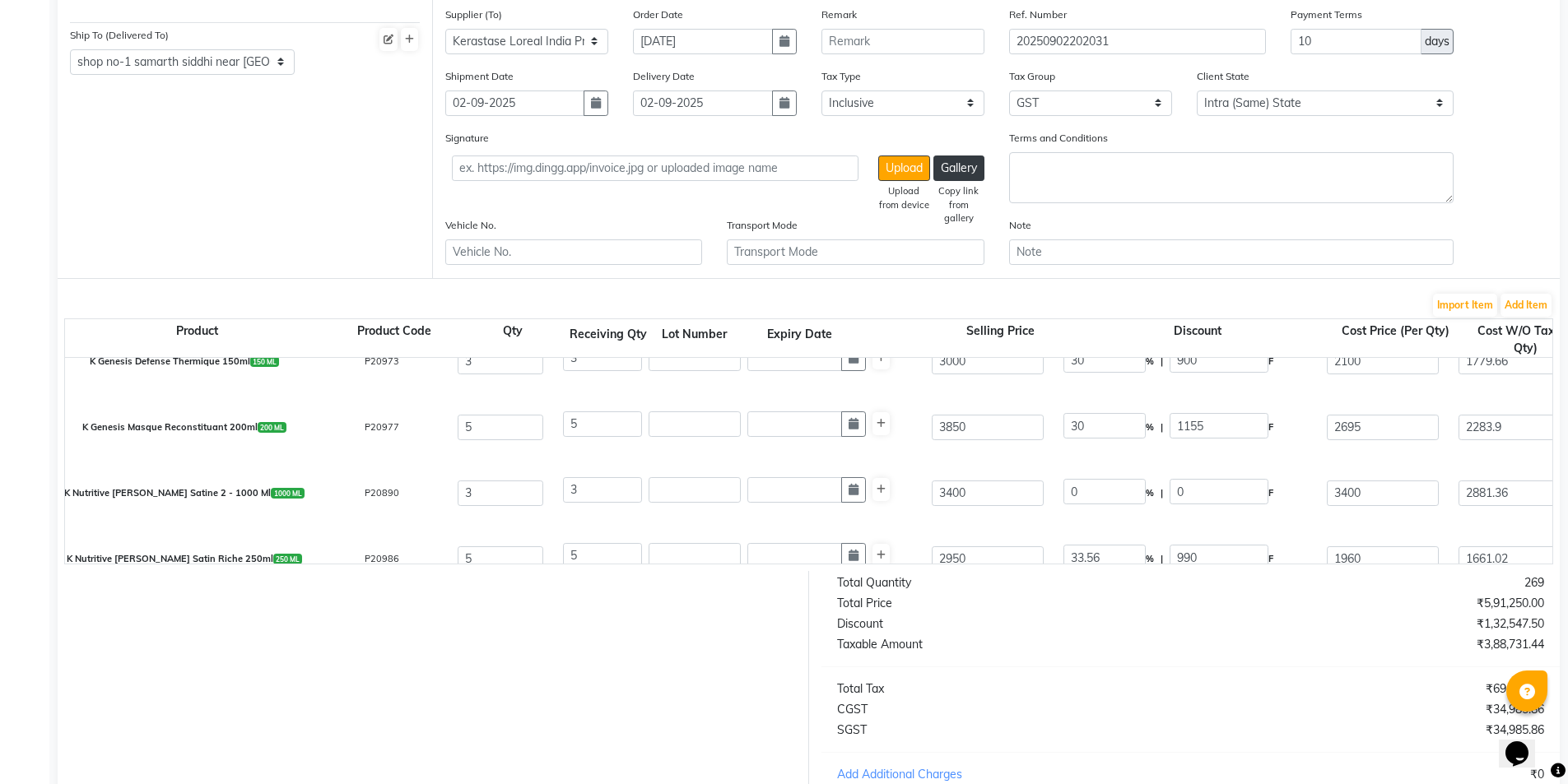
scroll to position [1646, 0]
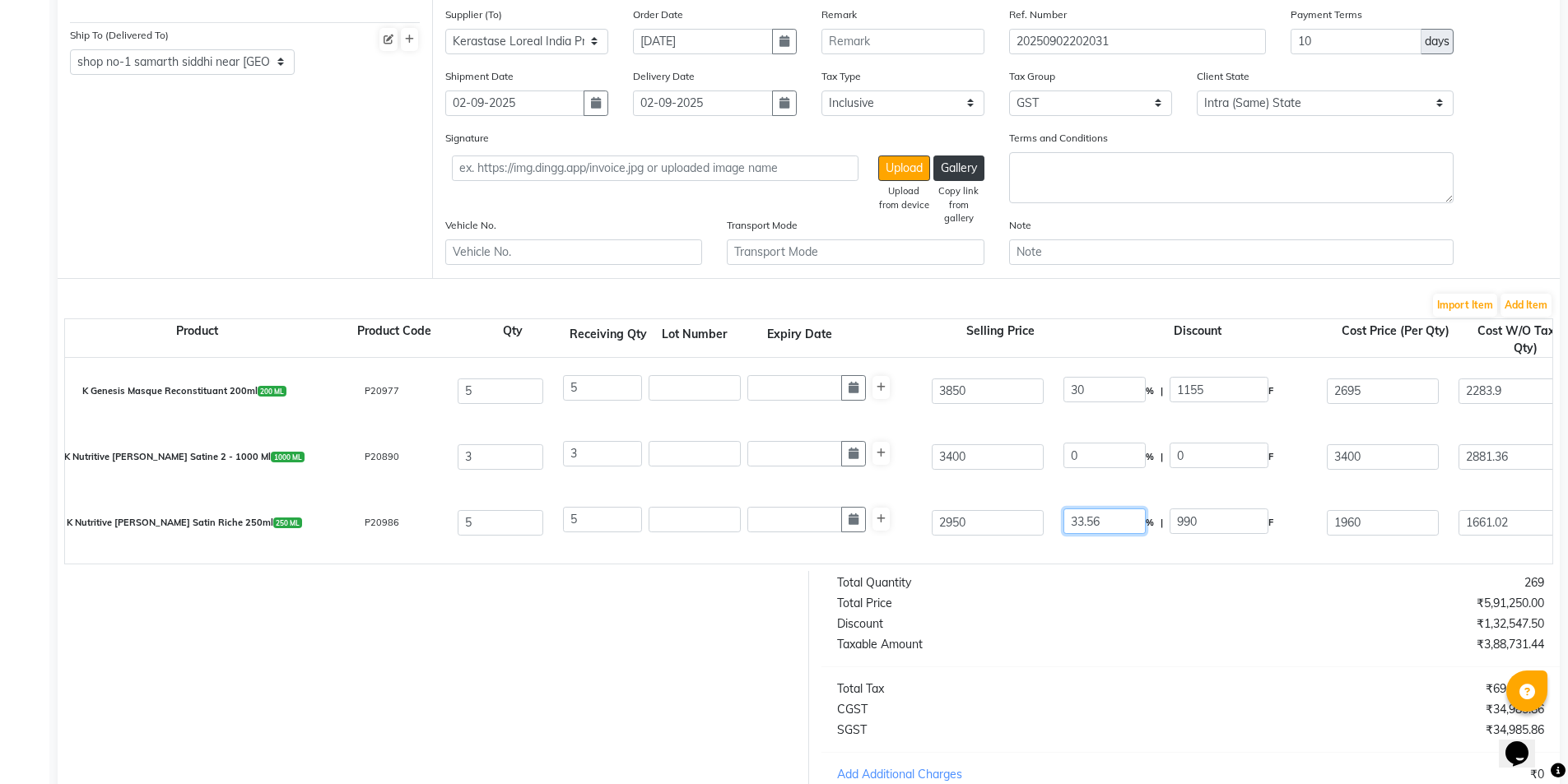
click at [1084, 529] on input "33.56" at bounding box center [1104, 521] width 82 height 26
click at [1066, 488] on div "K Nutritive Bain Satine 2 - 1000 Ml 1000 ML P20890 3 3 3400 0 % | 0 F 3400 2881…" at bounding box center [1552, 457] width 2999 height 66
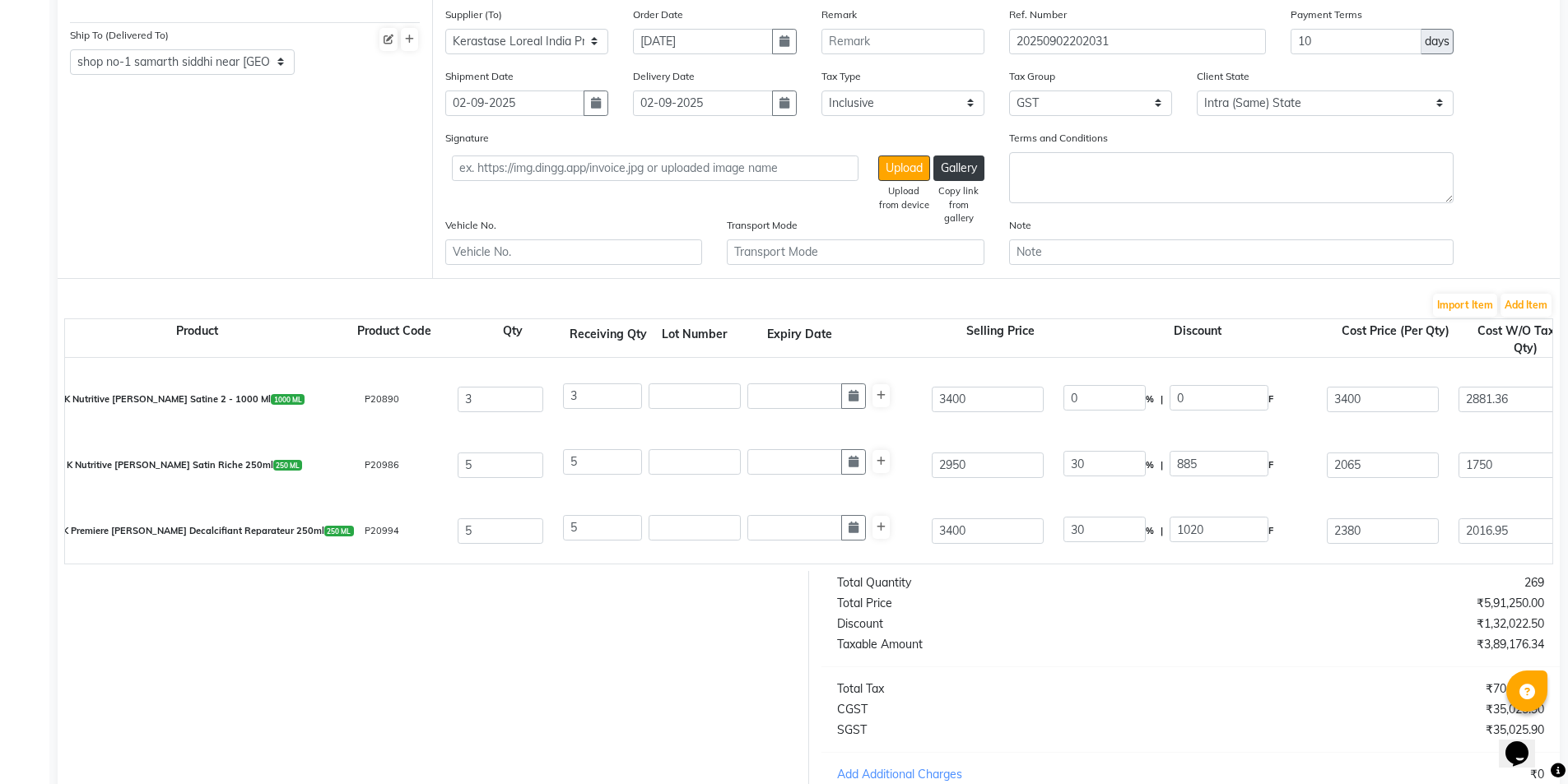
scroll to position [1756, 0]
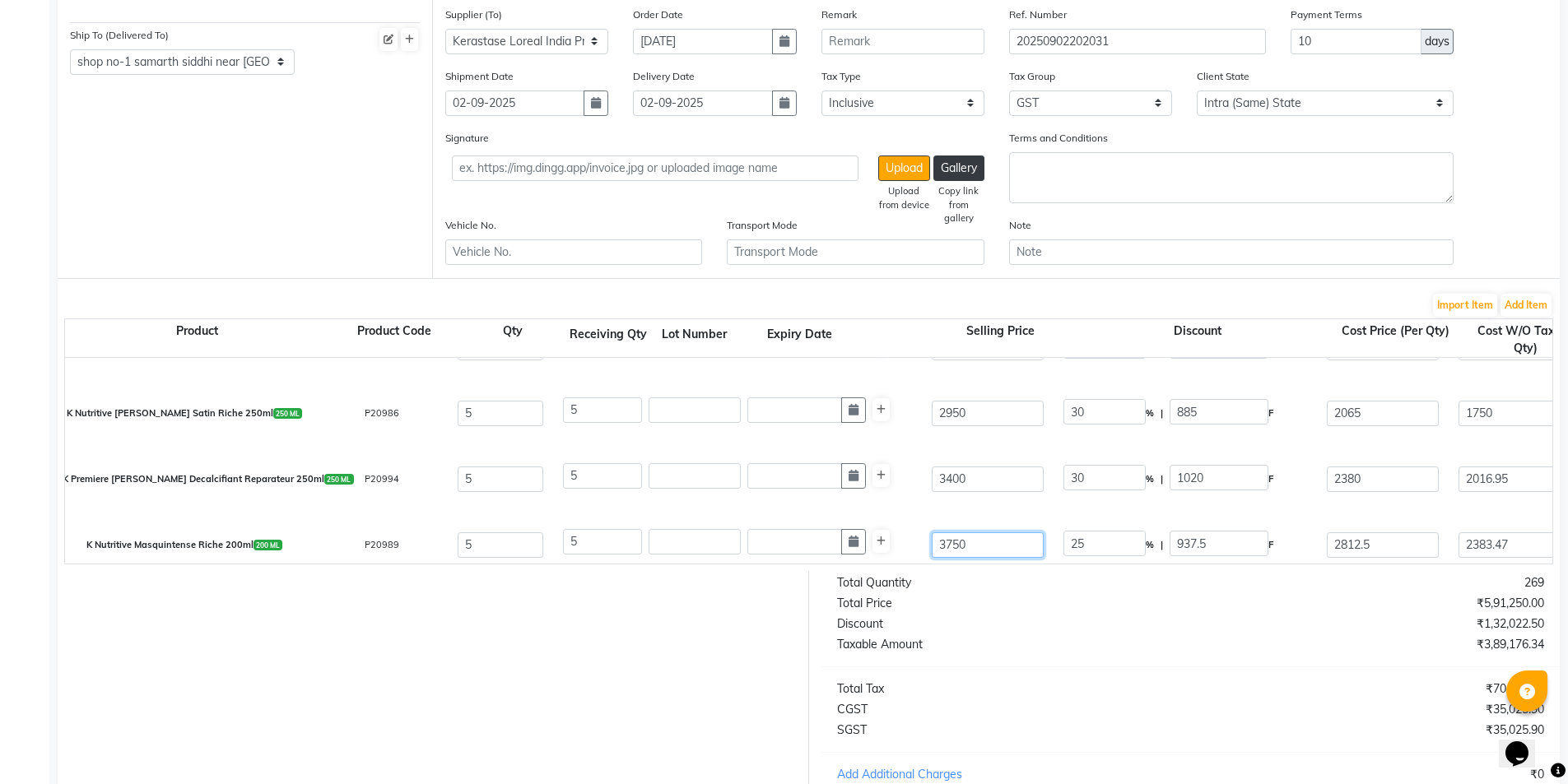
click at [942, 545] on input "3750" at bounding box center [987, 544] width 112 height 26
click at [1007, 506] on div "K Premiere Bain Decalcifiant Reparateur 250ml 250 ML P20994 5 5 3400 30 % | 102…" at bounding box center [1552, 479] width 2999 height 66
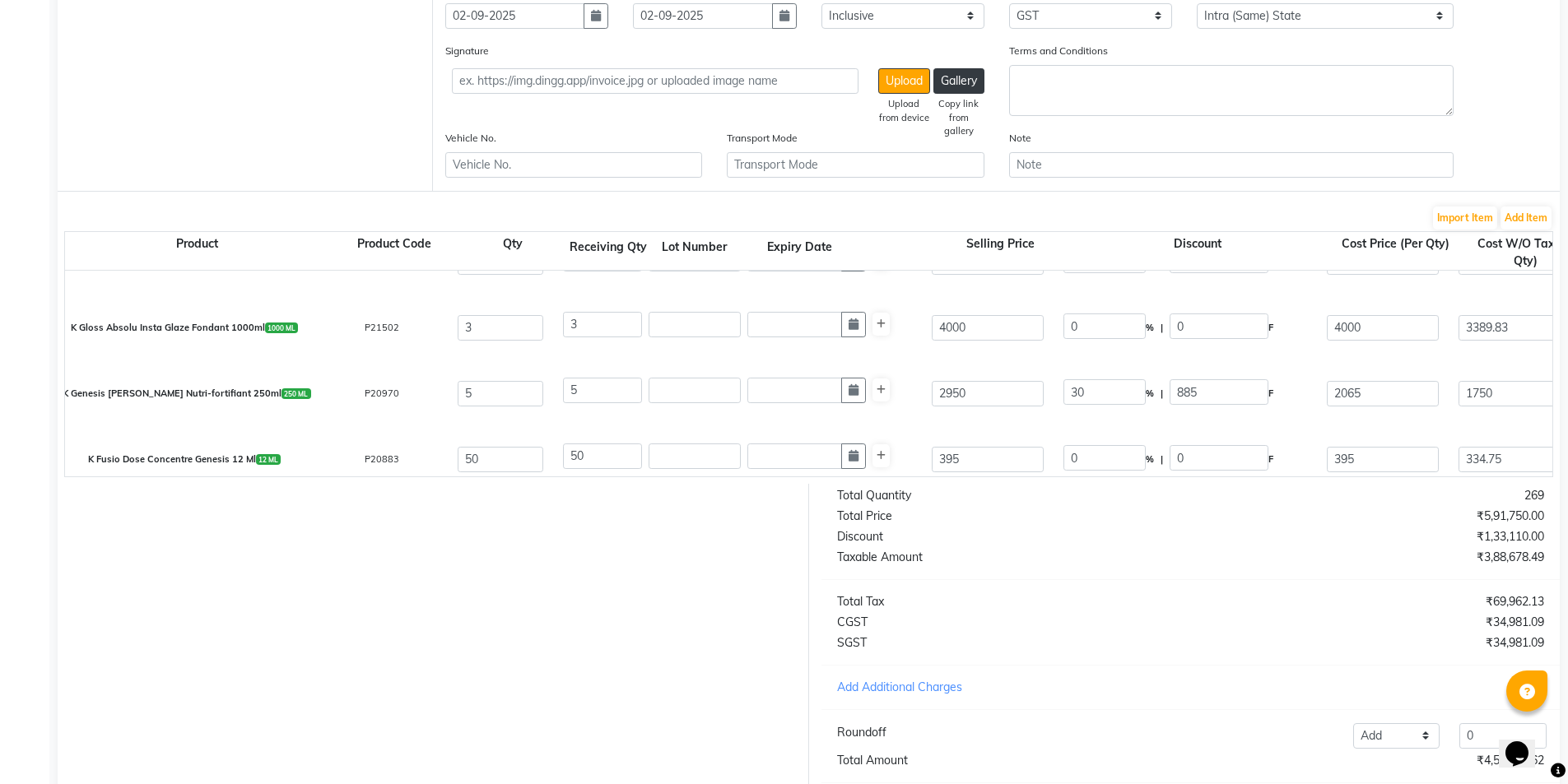
scroll to position [1183, 0]
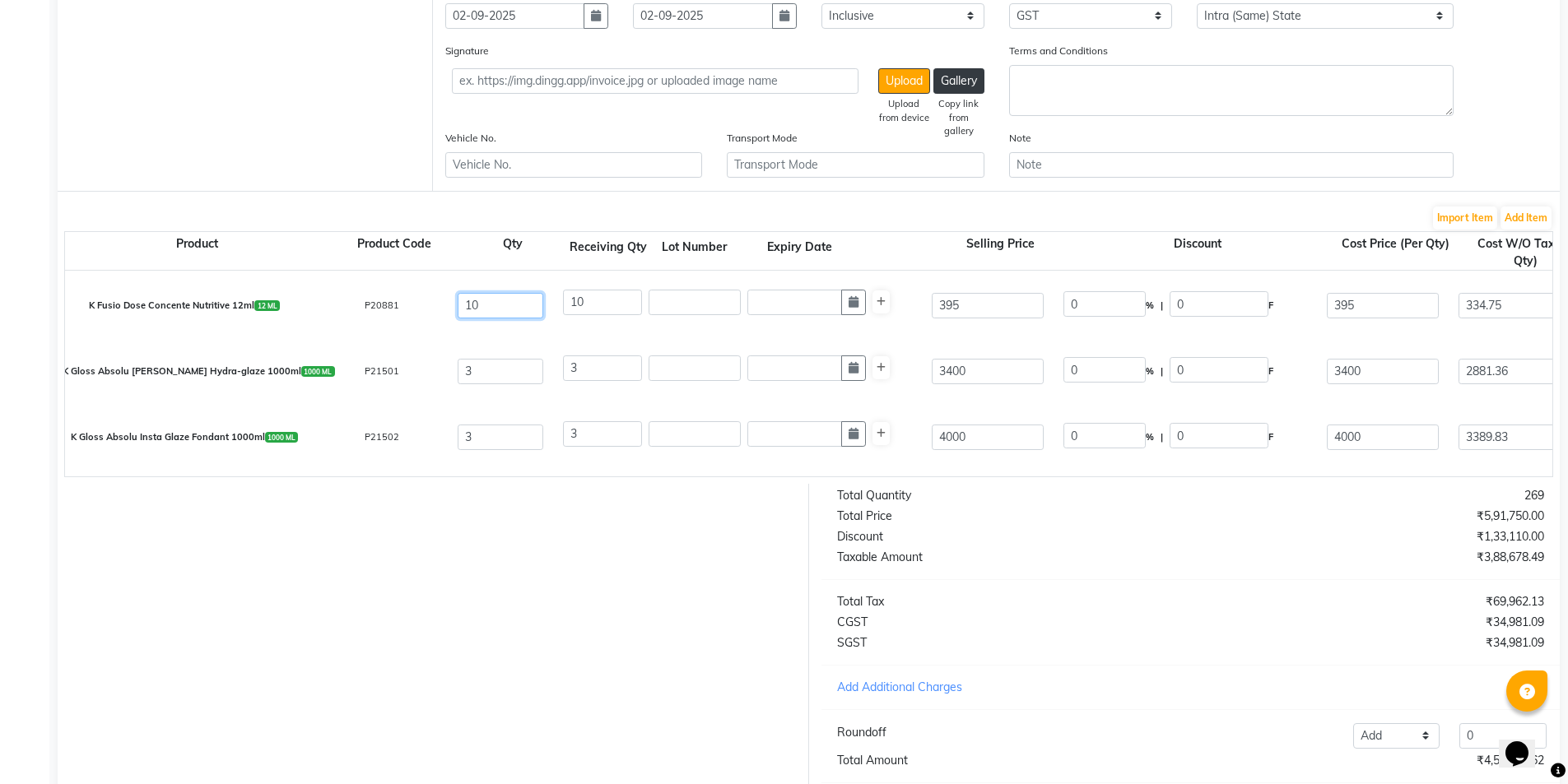
click at [483, 299] on input "10" at bounding box center [501, 305] width 86 height 26
click at [603, 306] on input "10" at bounding box center [603, 301] width 79 height 26
click at [607, 321] on div "100" at bounding box center [738, 306] width 369 height 33
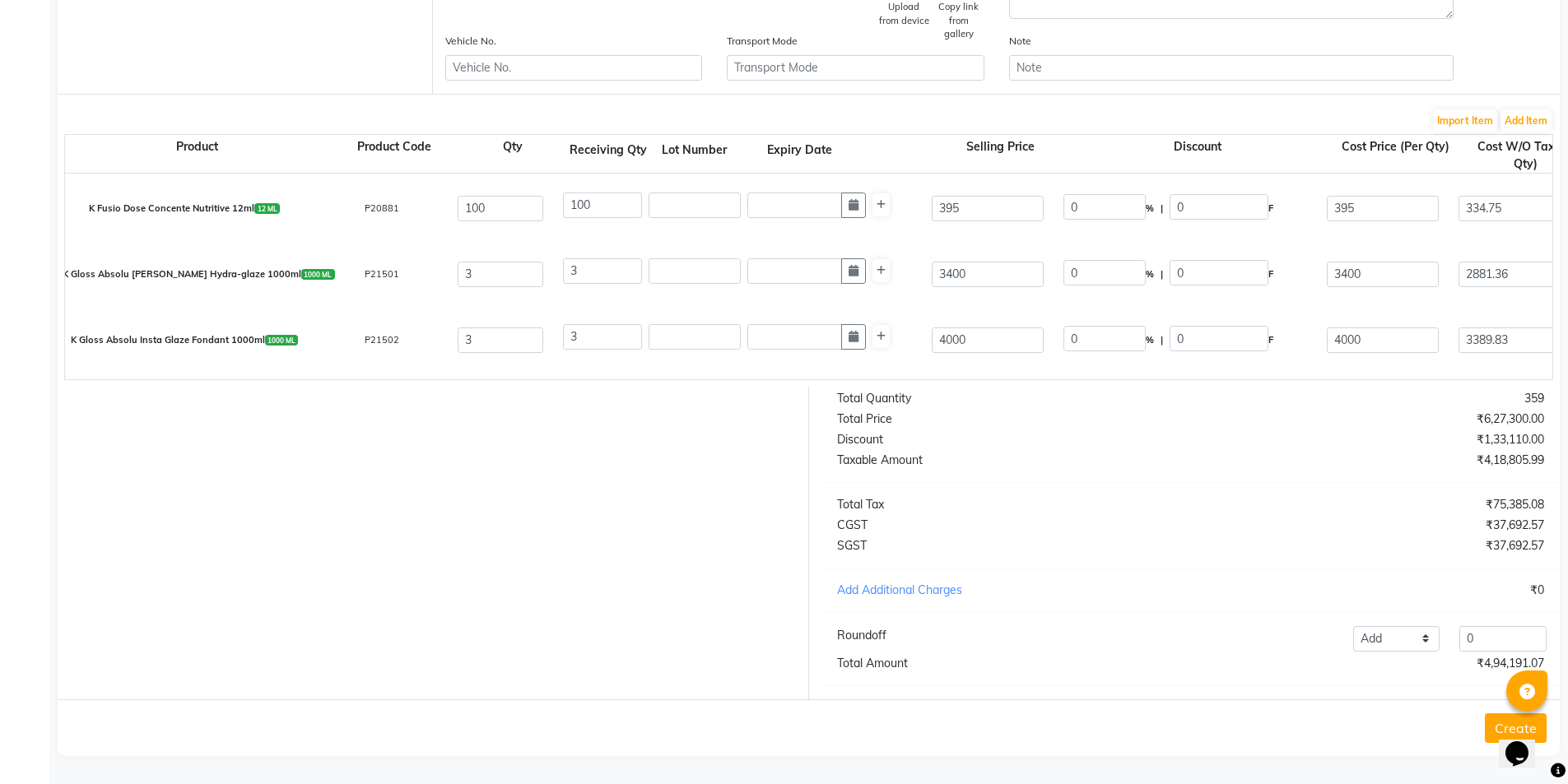
scroll to position [417, 0]
drag, startPoint x: 1401, startPoint y: 639, endPoint x: 1398, endPoint y: 647, distance: 8.5
click at [1401, 639] on select "Add Reduce" at bounding box center [1397, 639] width 87 height 26
click at [1353, 627] on select "Add Reduce" at bounding box center [1397, 639] width 87 height 26
click at [1510, 638] on input "0" at bounding box center [1503, 639] width 87 height 26
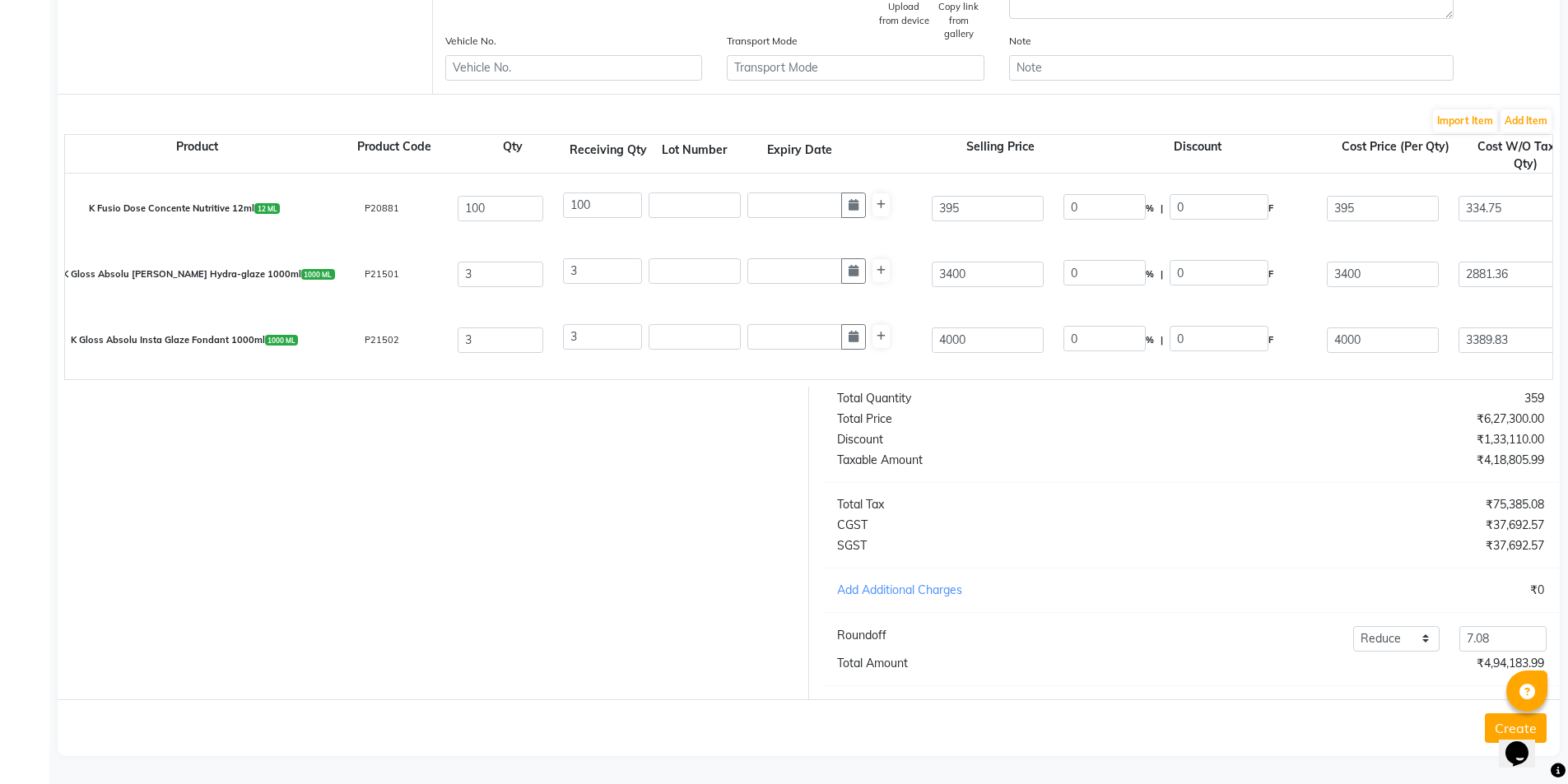
click at [1492, 726] on button "Create" at bounding box center [1515, 729] width 62 height 30
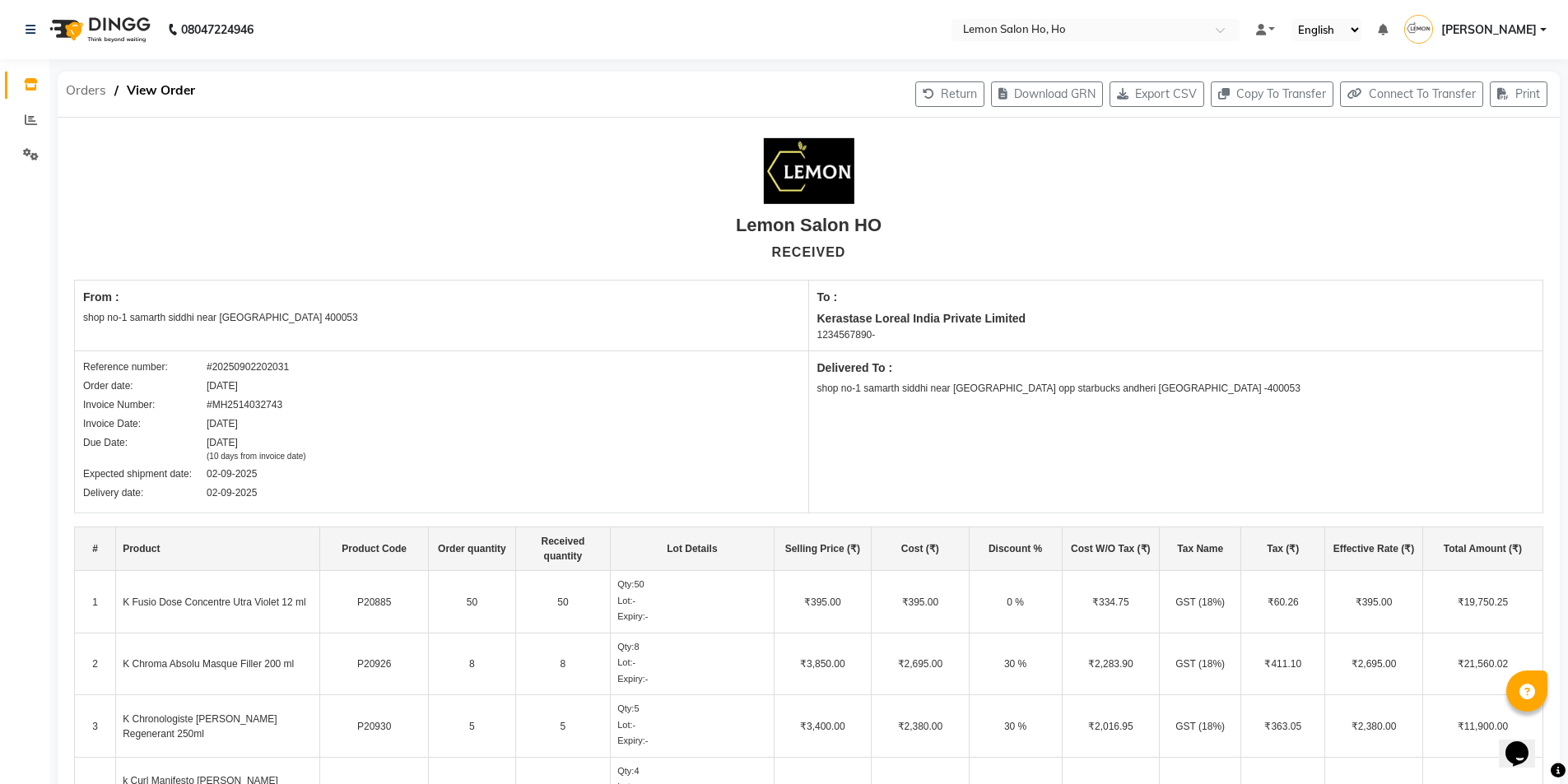
click at [82, 97] on span "Orders" at bounding box center [86, 91] width 57 height 30
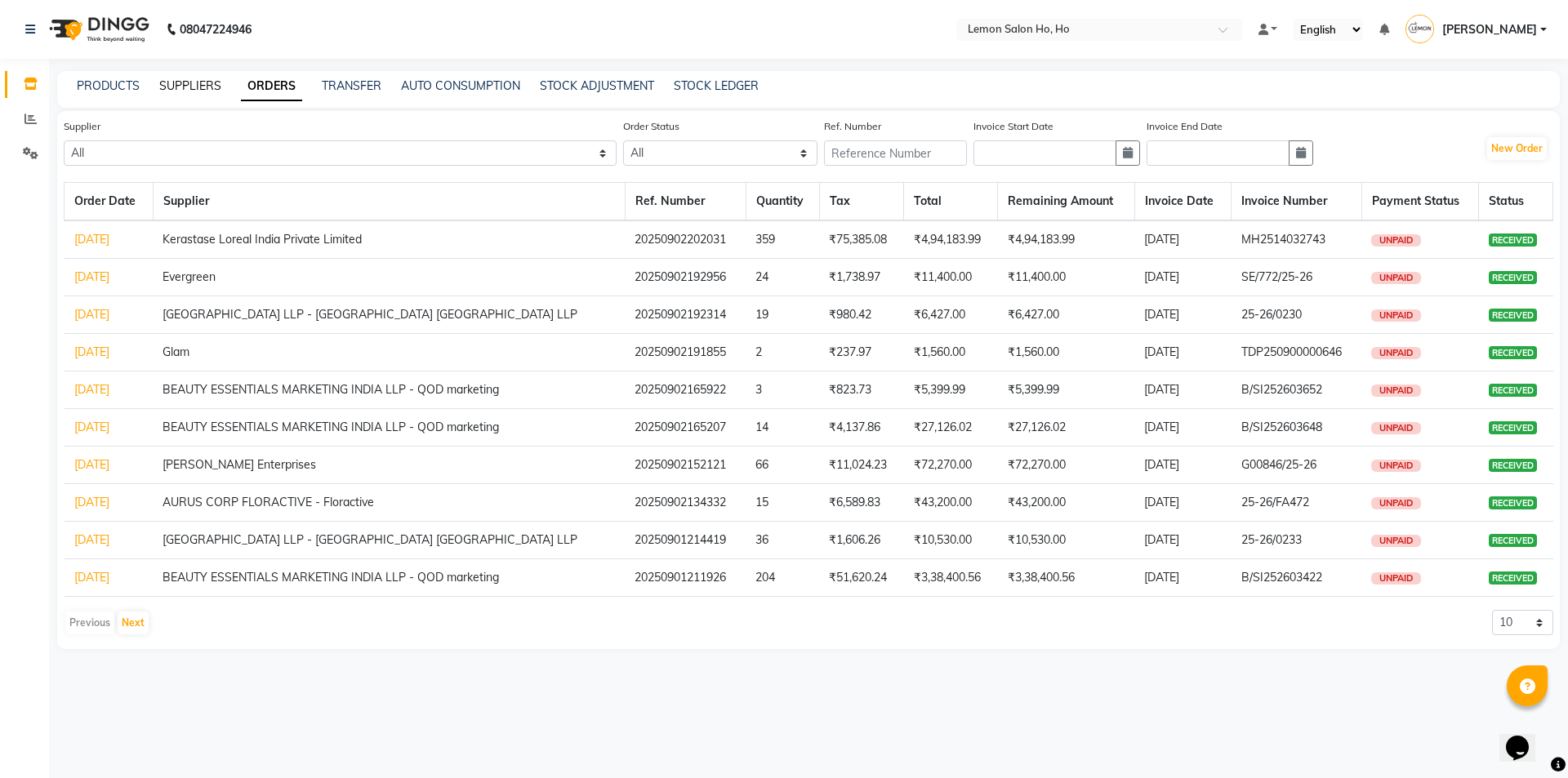
click at [199, 85] on link "SUPPLIERS" at bounding box center [190, 86] width 62 height 15
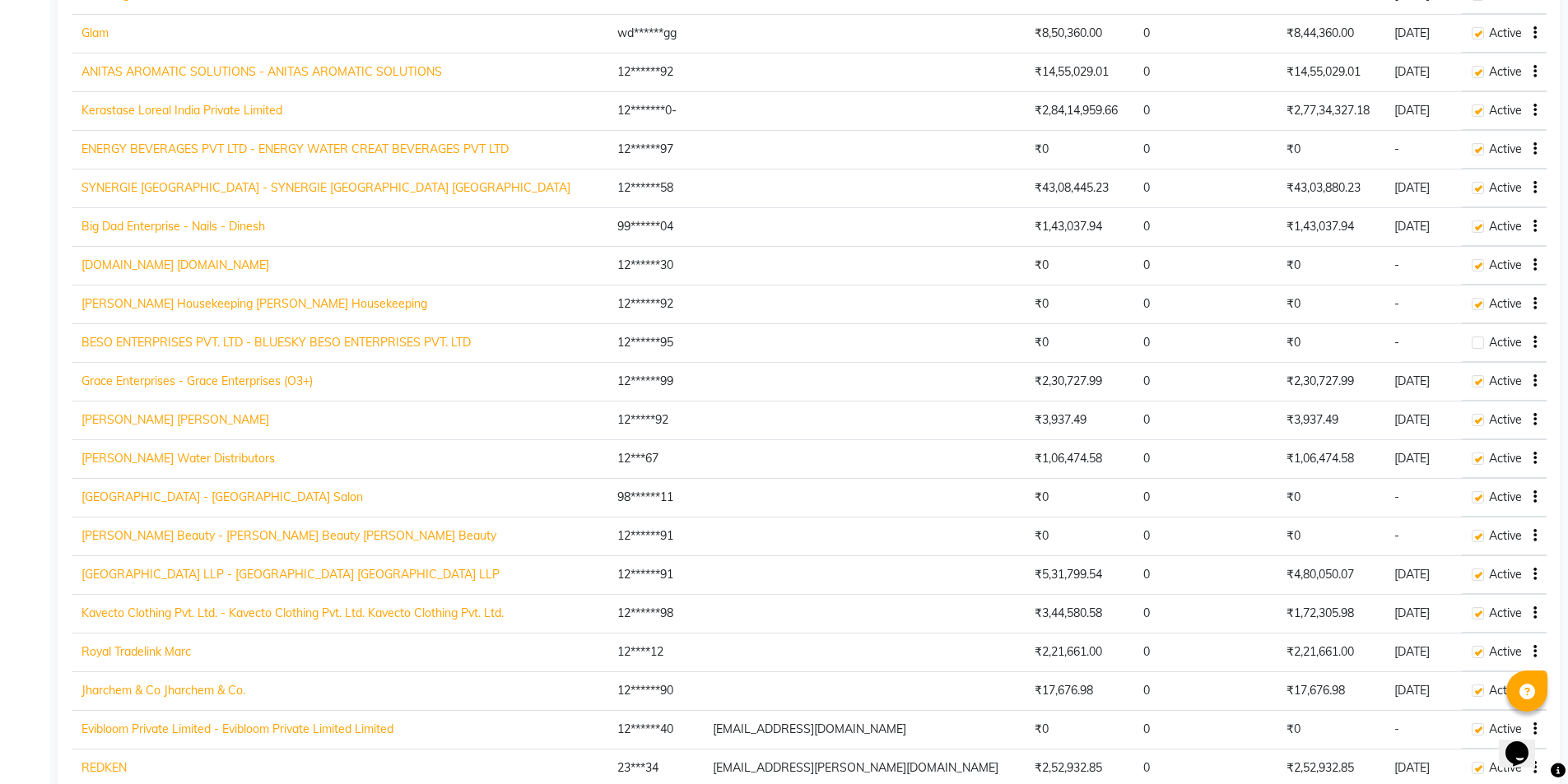
scroll to position [1834, 0]
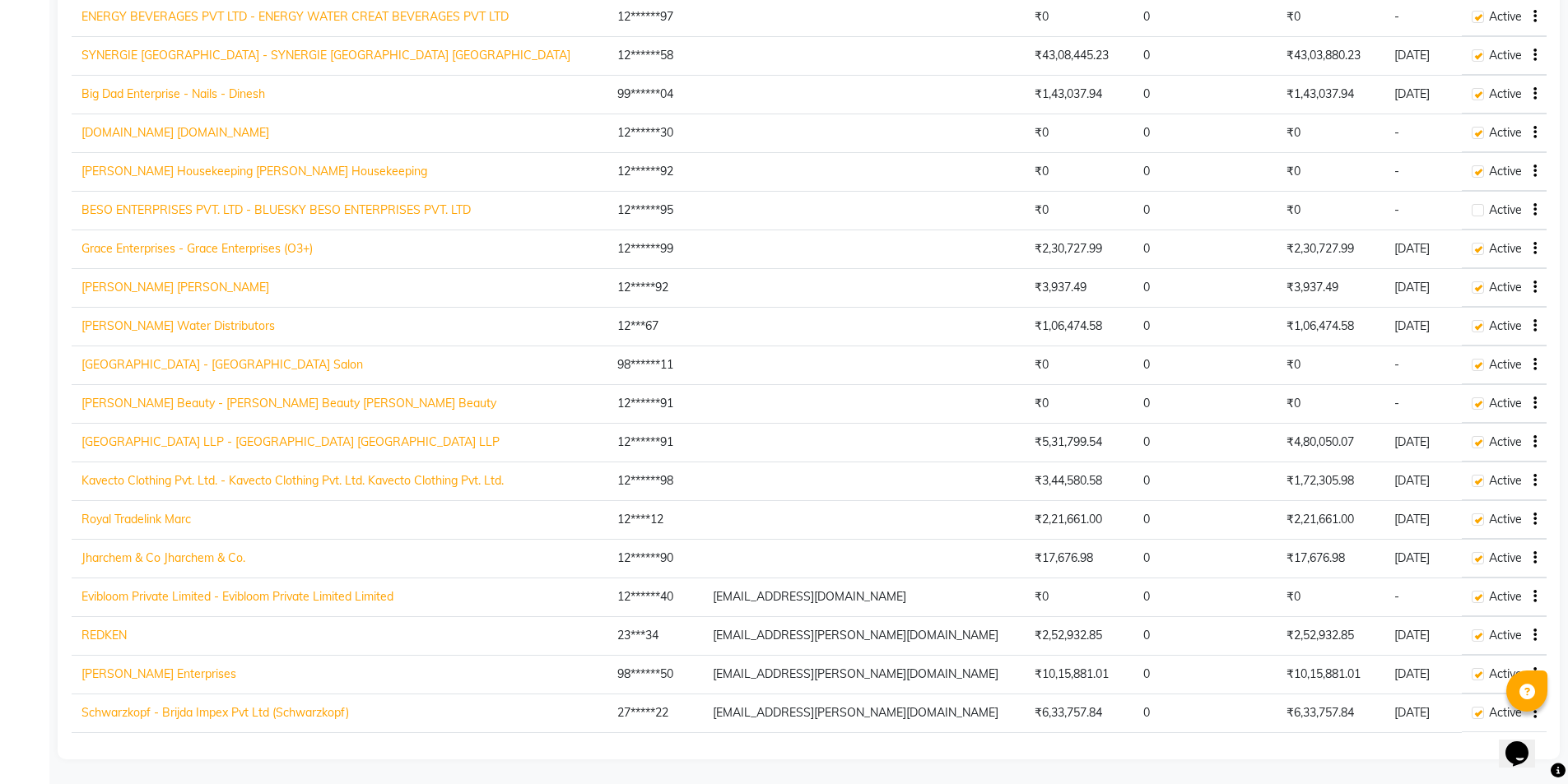
click at [152, 710] on link "Schwarzkopf - Brijda Impex Pvt Ltd (Schwarzkopf)" at bounding box center [215, 713] width 268 height 15
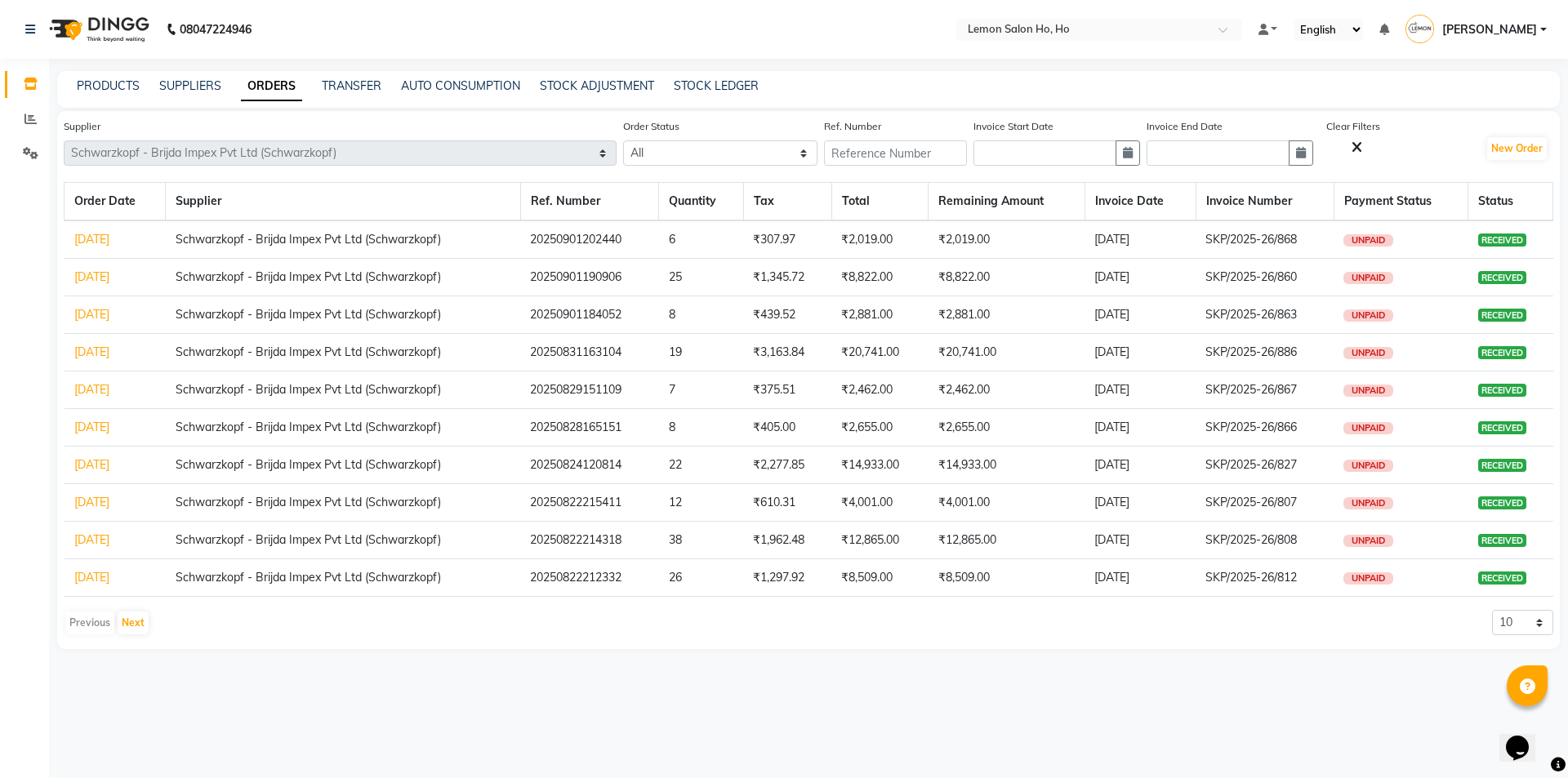
click at [99, 279] on link "27-08-2025" at bounding box center [92, 277] width 35 height 15
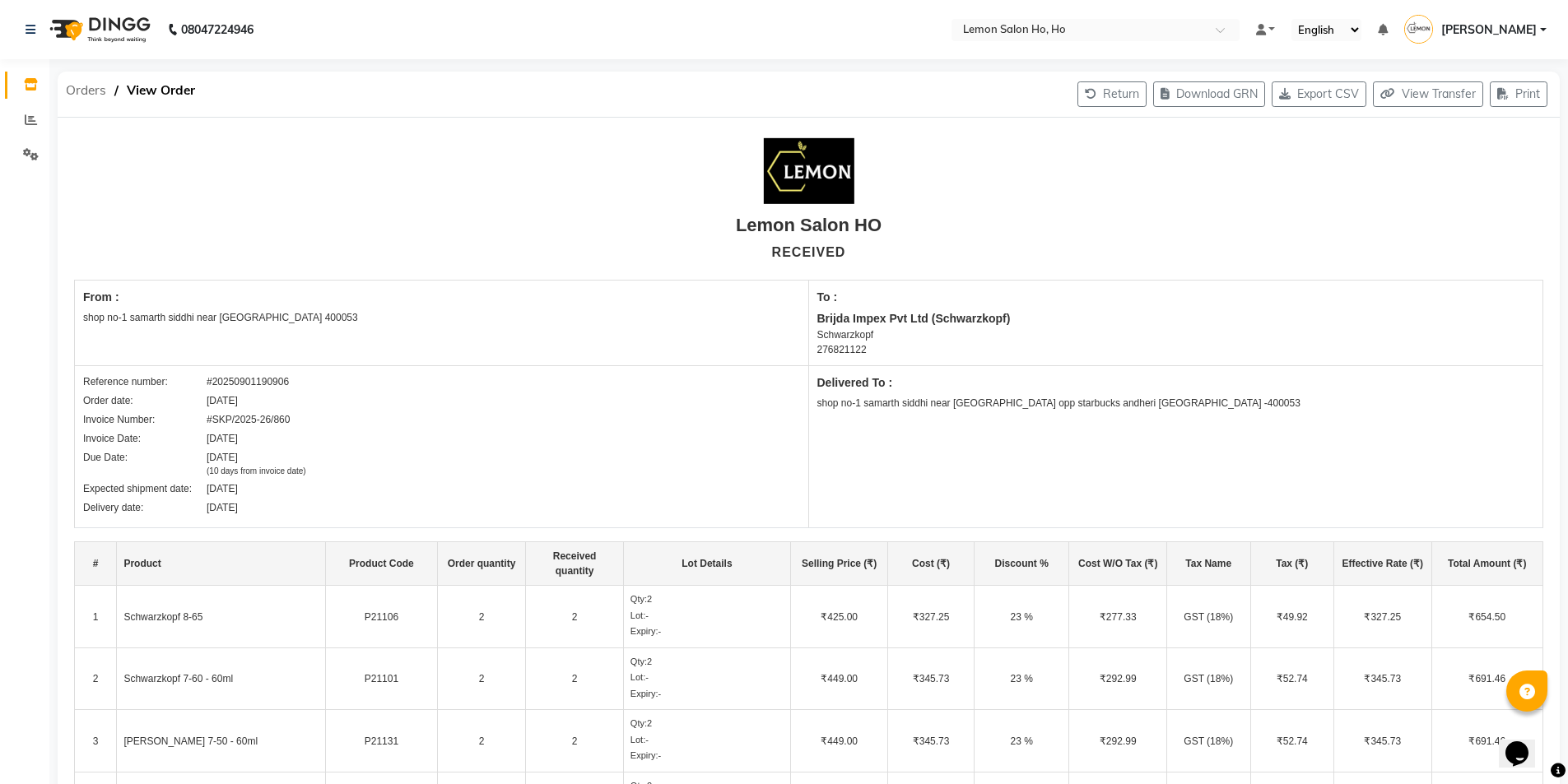
click at [83, 90] on span "Orders" at bounding box center [86, 91] width 57 height 30
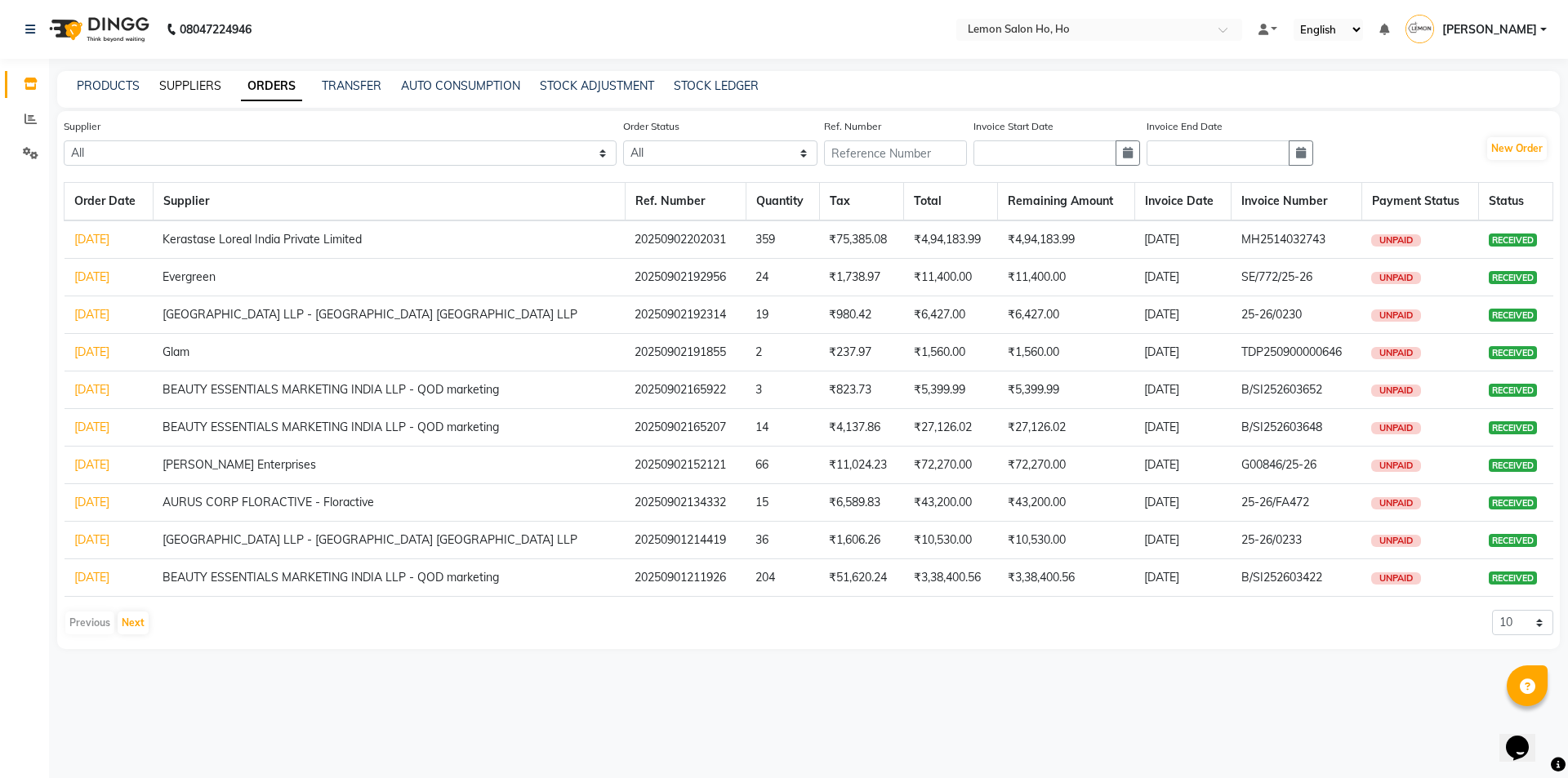
click at [183, 86] on link "SUPPLIERS" at bounding box center [190, 86] width 62 height 15
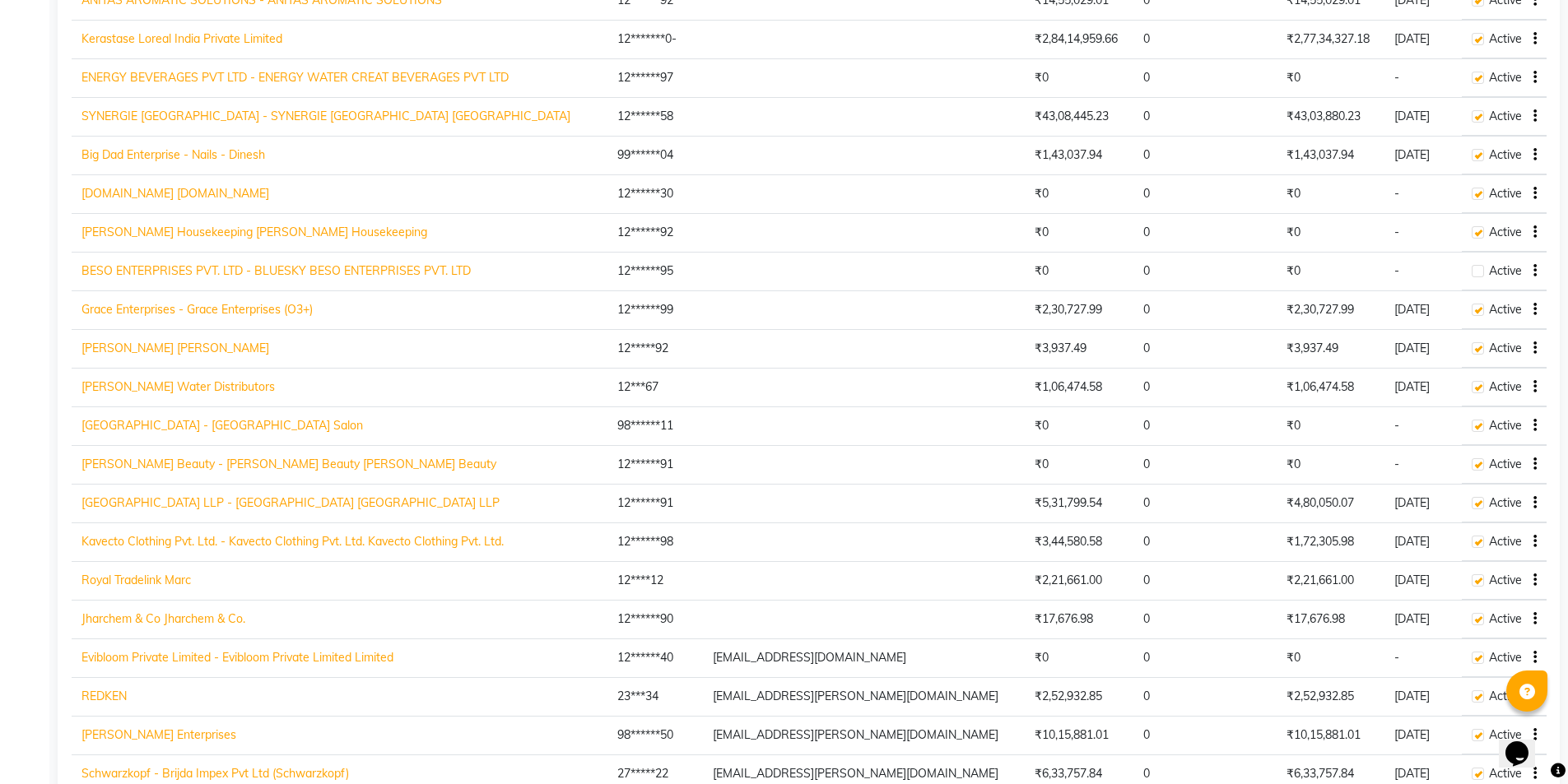
scroll to position [1834, 0]
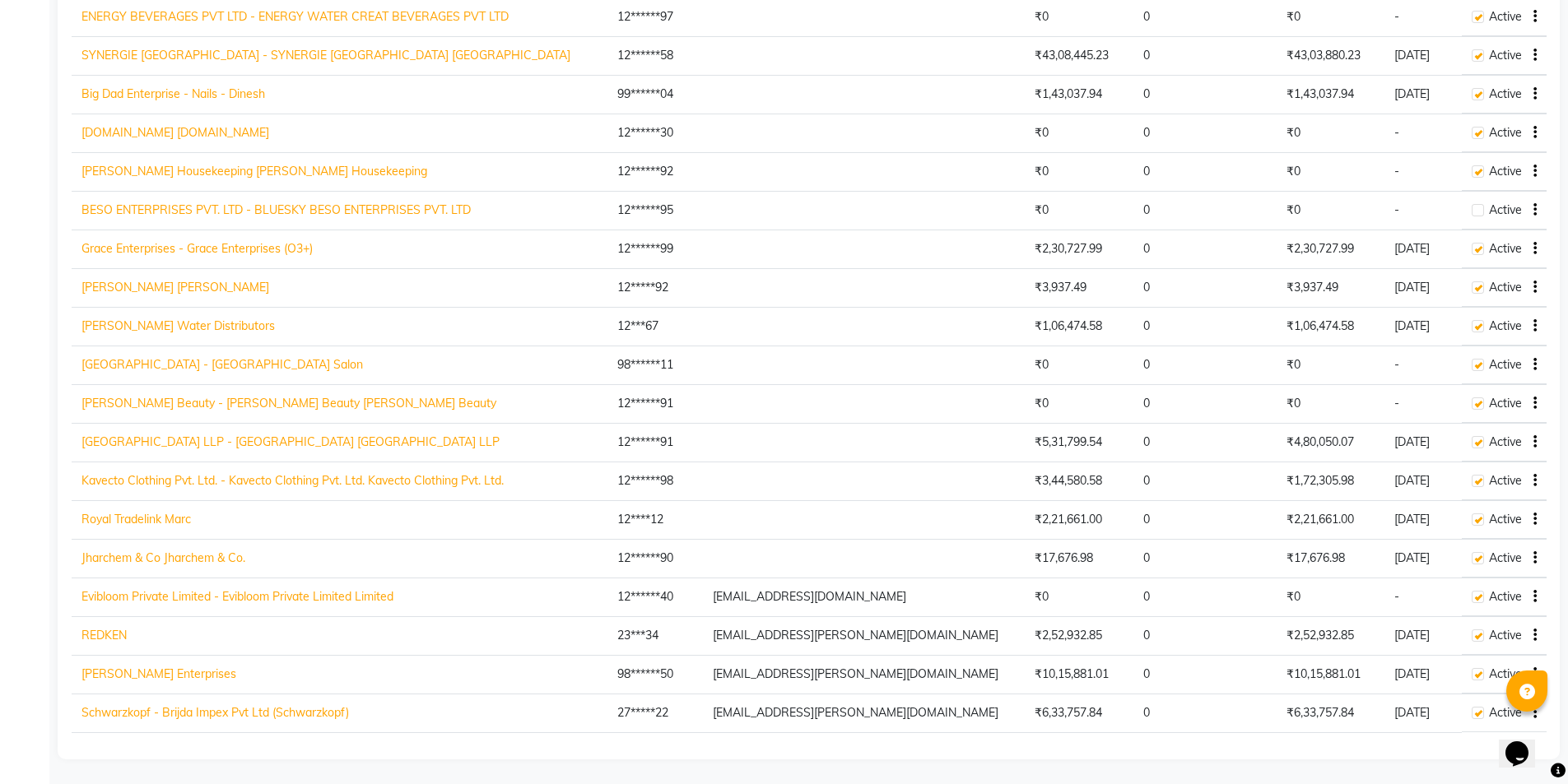
click at [130, 436] on link "Medigo Research Centre LLP - Medigo Research Centre LLP Medigo Research Centre …" at bounding box center [291, 442] width 418 height 15
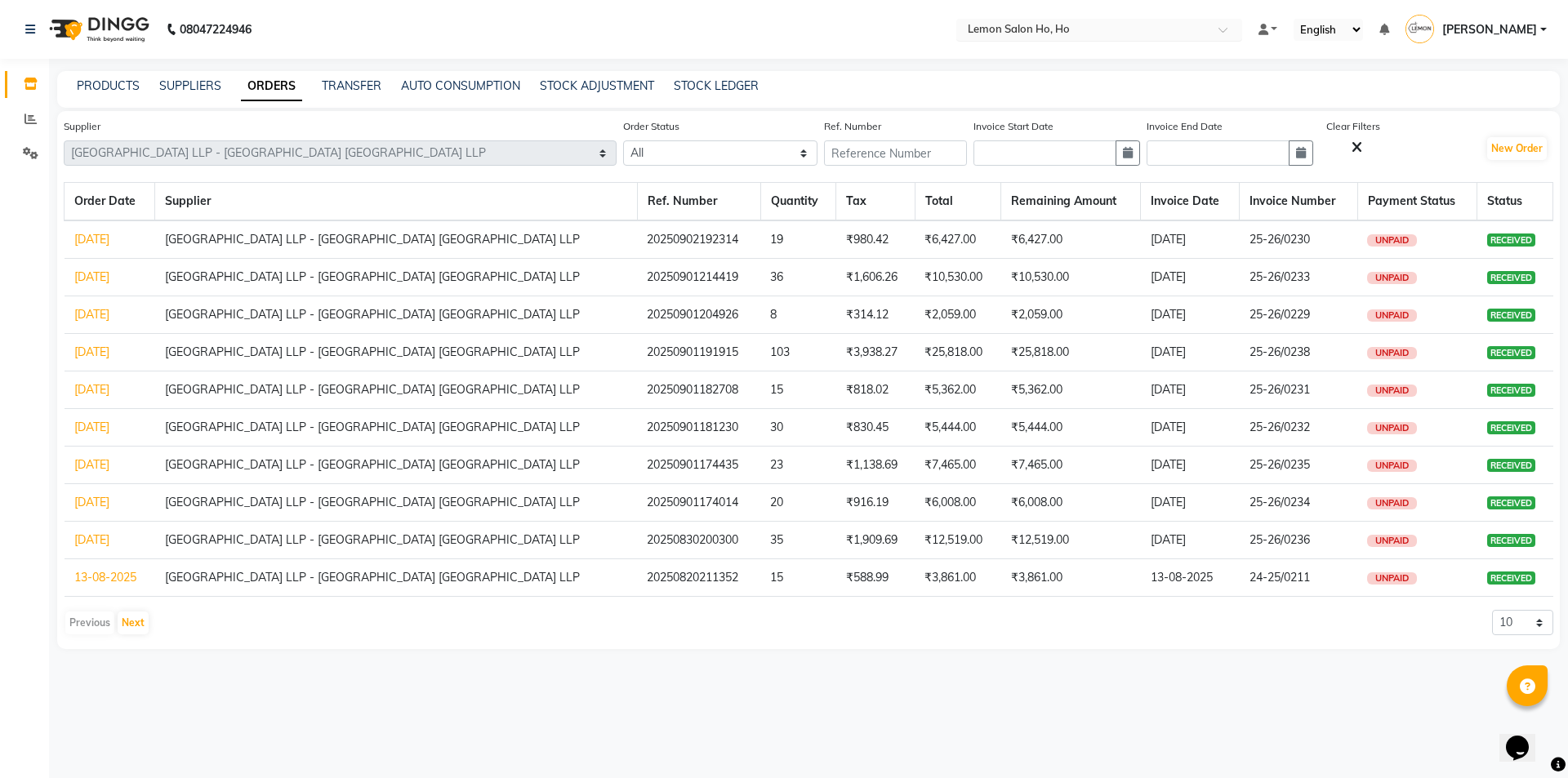
click at [1062, 29] on input "text" at bounding box center [1083, 31] width 237 height 16
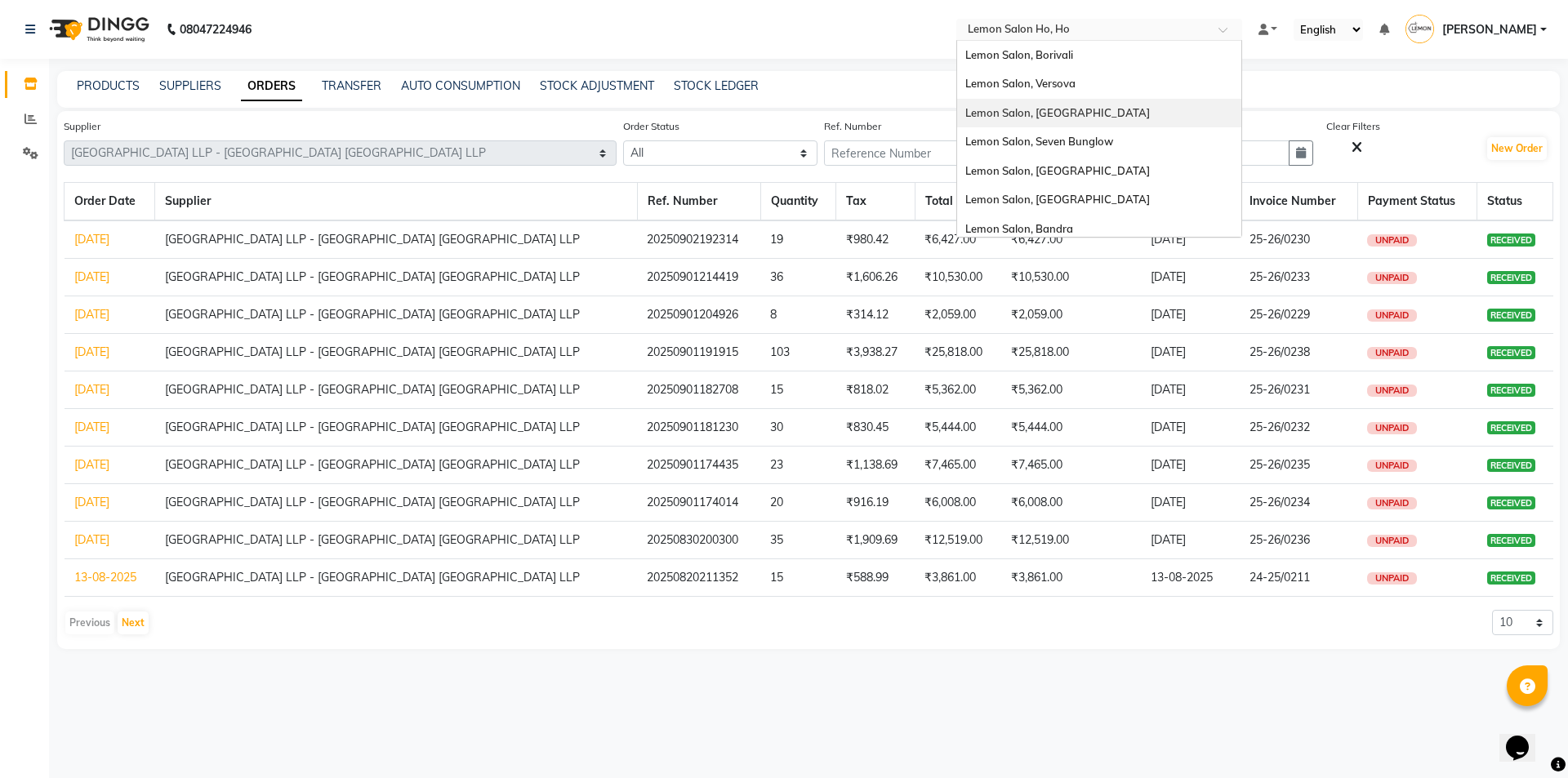
click at [1079, 109] on span "Lemon Salon, [GEOGRAPHIC_DATA]" at bounding box center [1057, 113] width 185 height 13
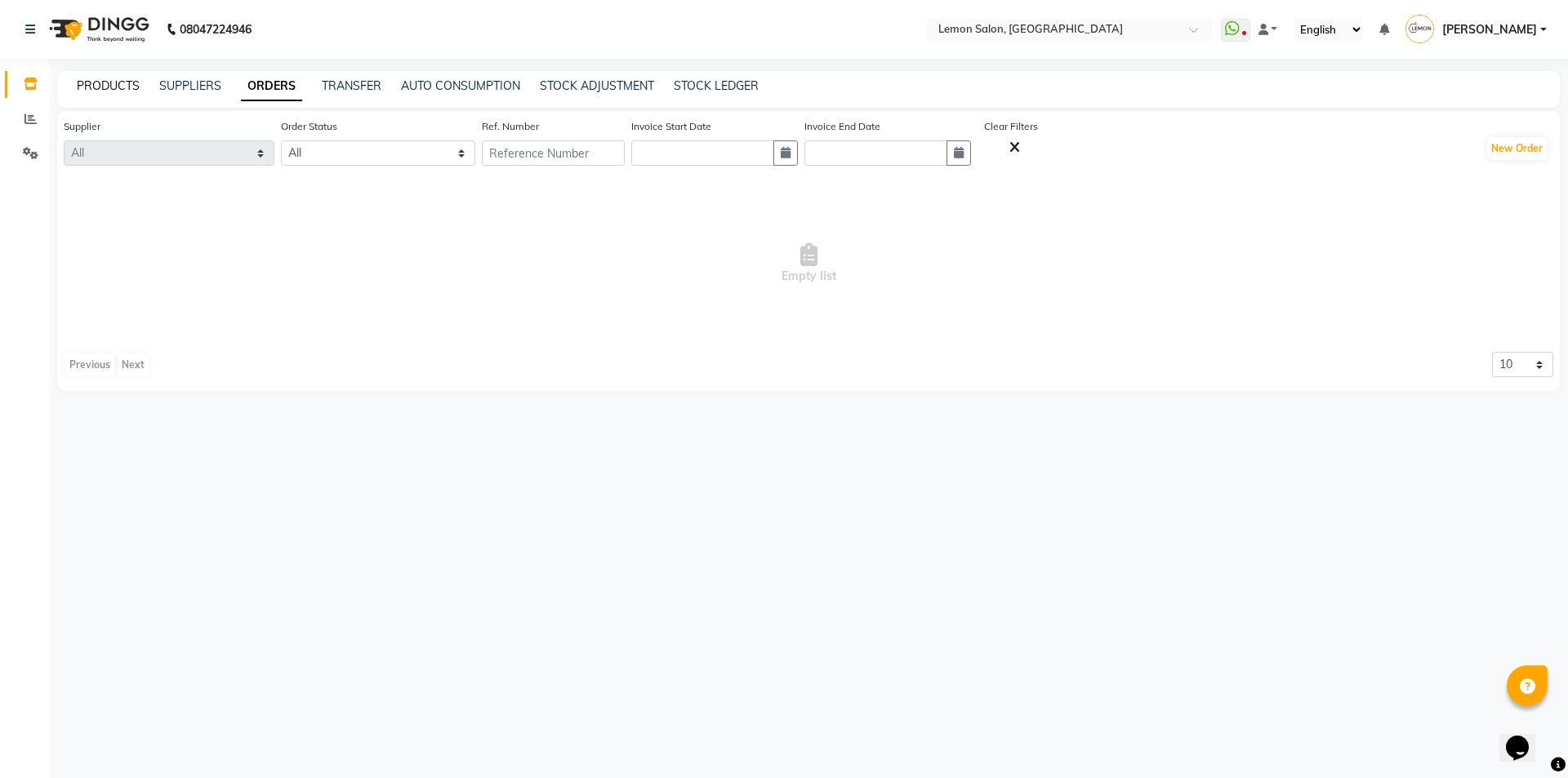
click at [92, 85] on link "PRODUCTS" at bounding box center [108, 86] width 63 height 15
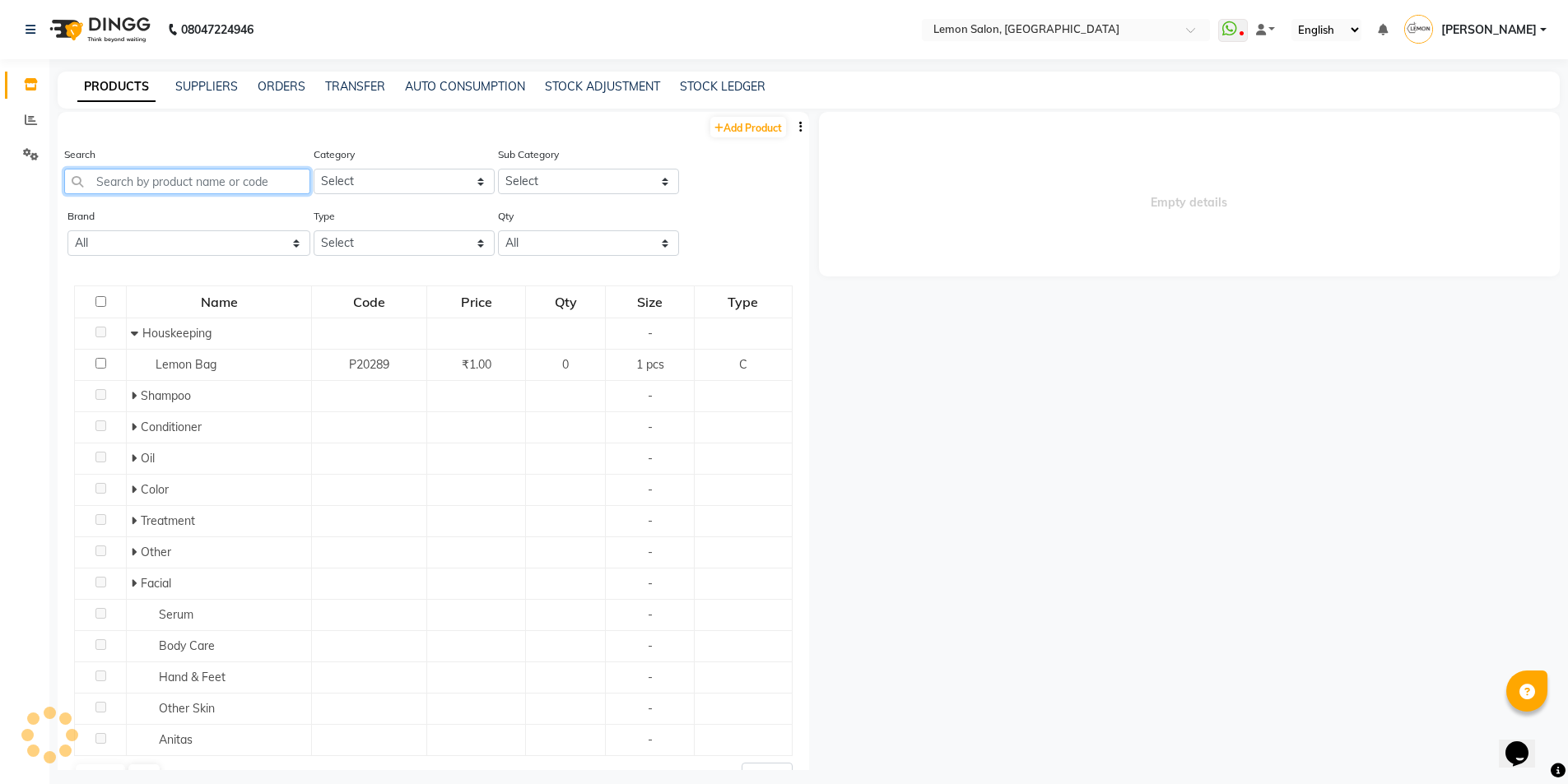
click at [191, 179] on input "text" at bounding box center [187, 181] width 246 height 26
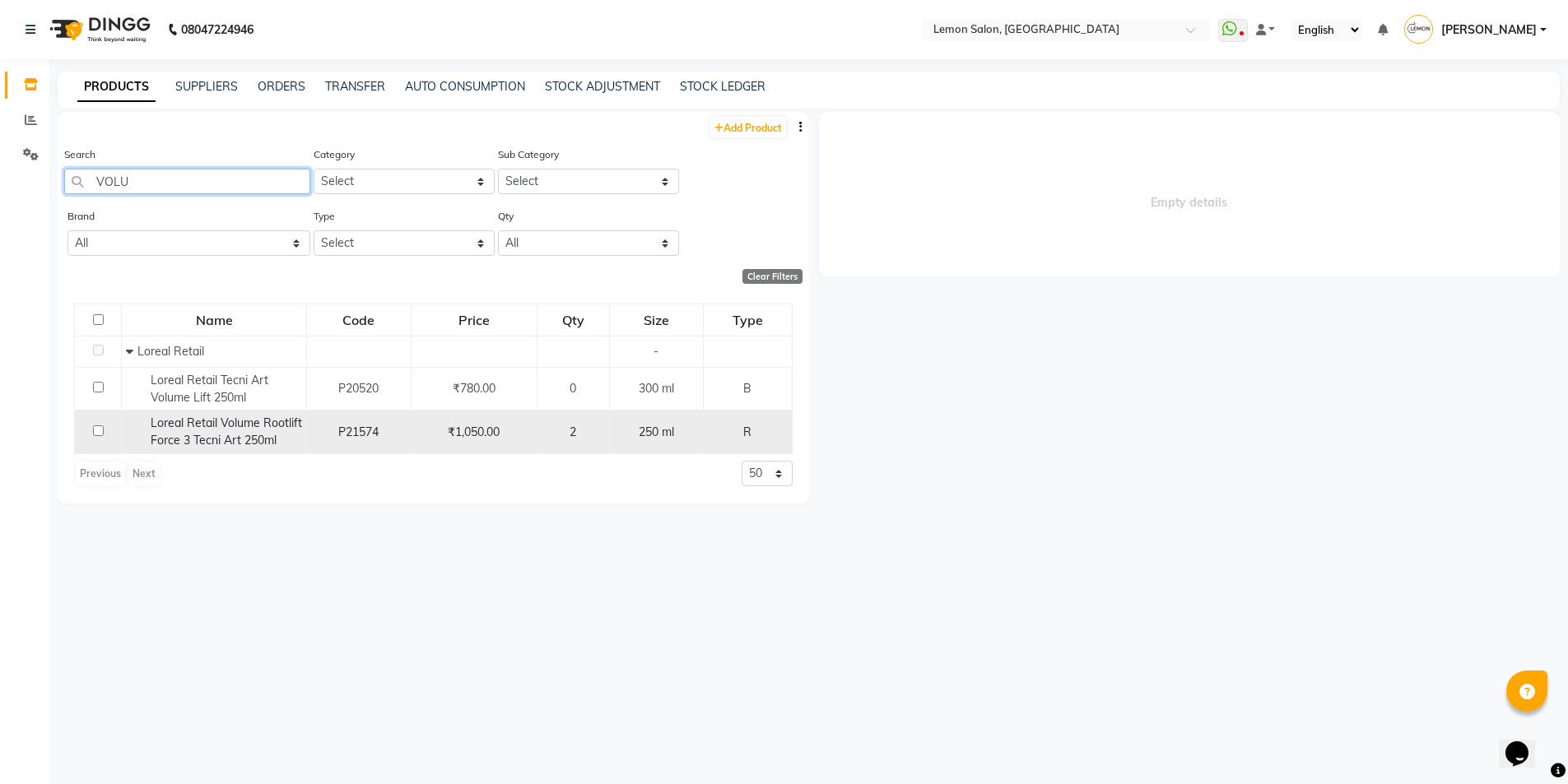
type input "VOLU"
click at [265, 437] on span "Loreal Retail Volume Rootlift Force 3 Tecni Art 250ml" at bounding box center [226, 432] width 152 height 32
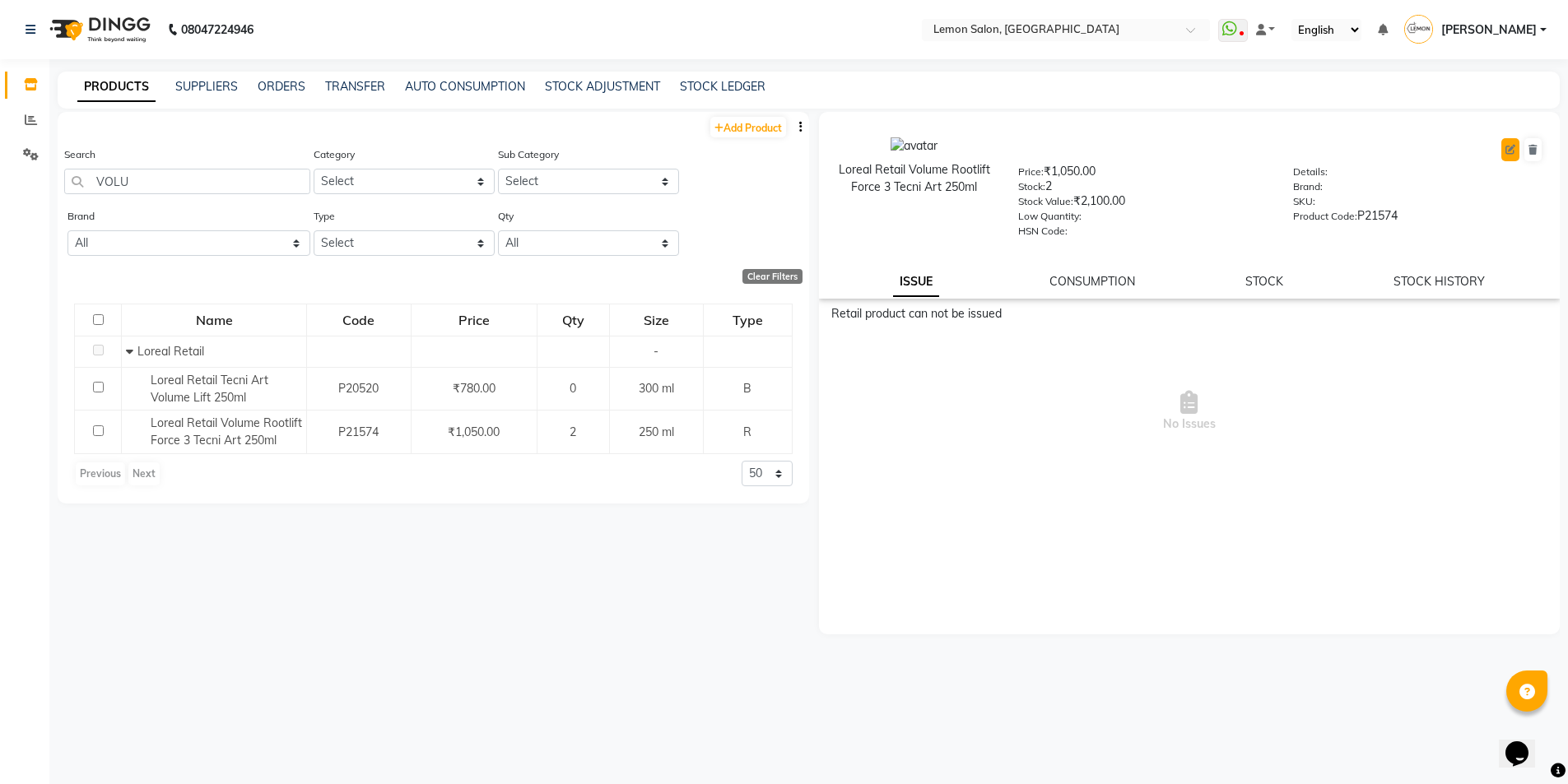
click at [1519, 152] on button at bounding box center [1510, 150] width 18 height 23
select select "R"
select select "213701650"
select select "true"
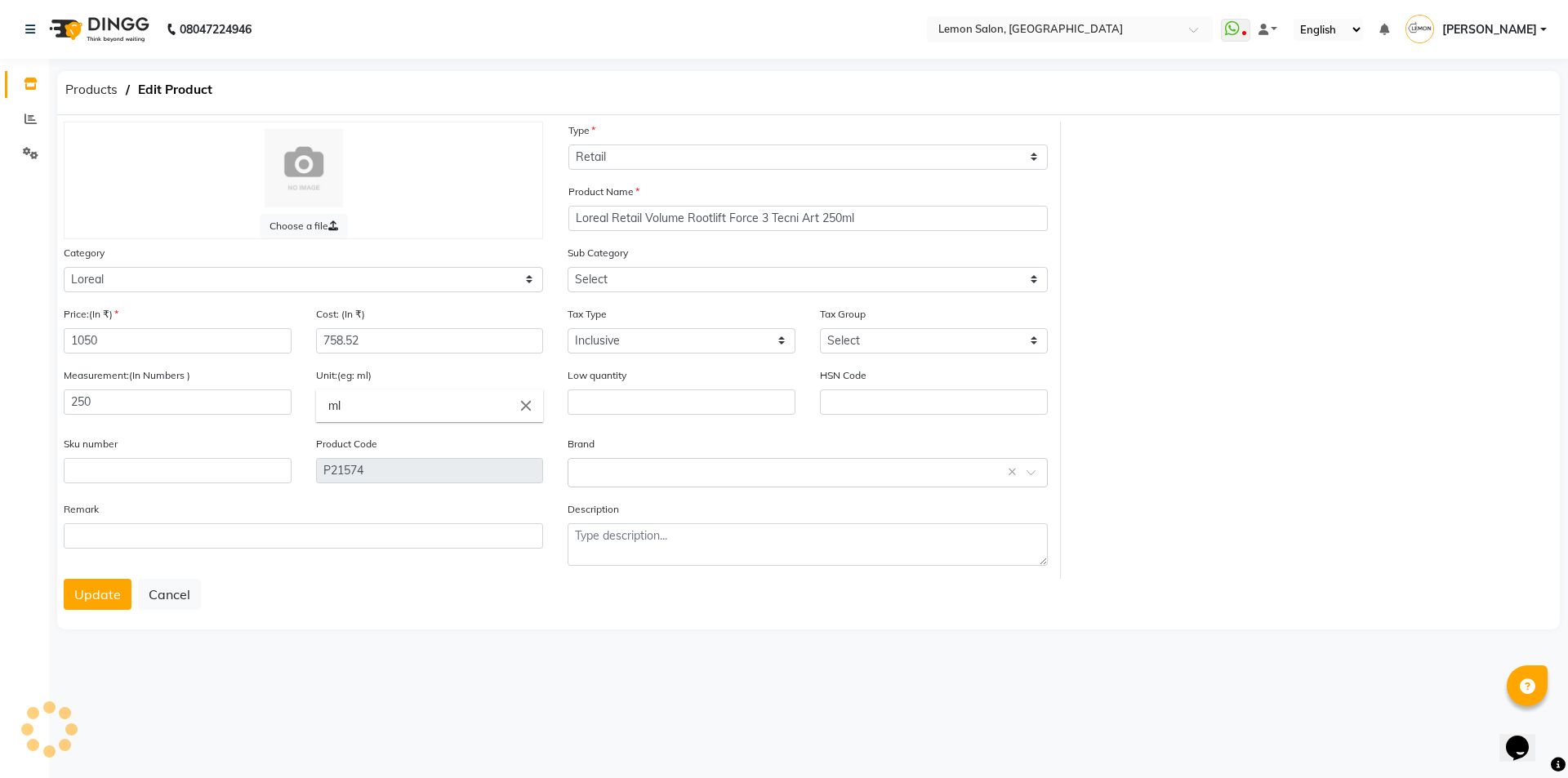
select select "213701651"
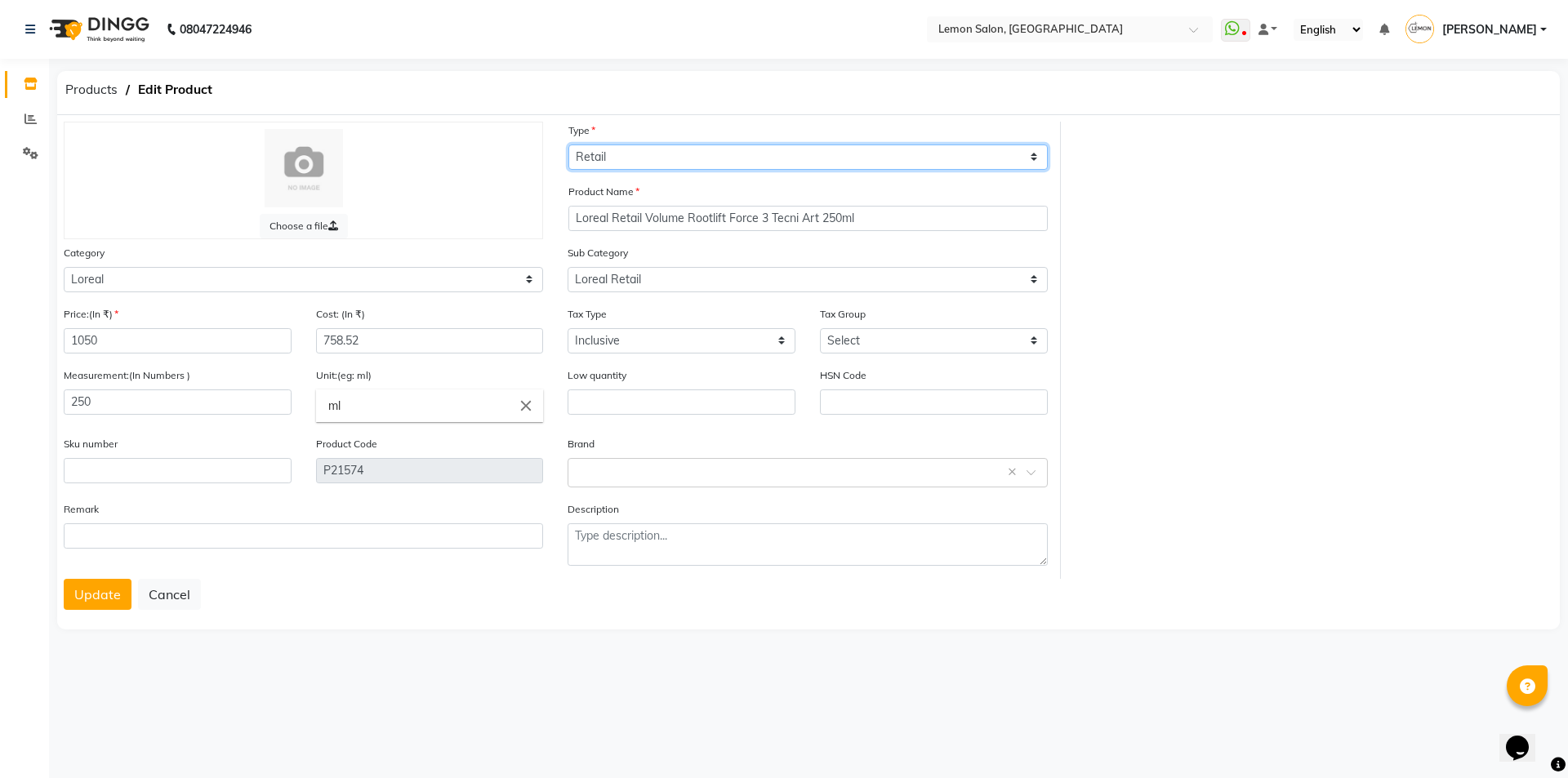
click at [739, 154] on select "Select Type Both Retail Consumable" at bounding box center [808, 157] width 480 height 25
select select "B"
click at [569, 145] on select "Select Type Both Retail Consumable" at bounding box center [808, 157] width 480 height 25
click at [99, 592] on button "Update" at bounding box center [97, 595] width 68 height 31
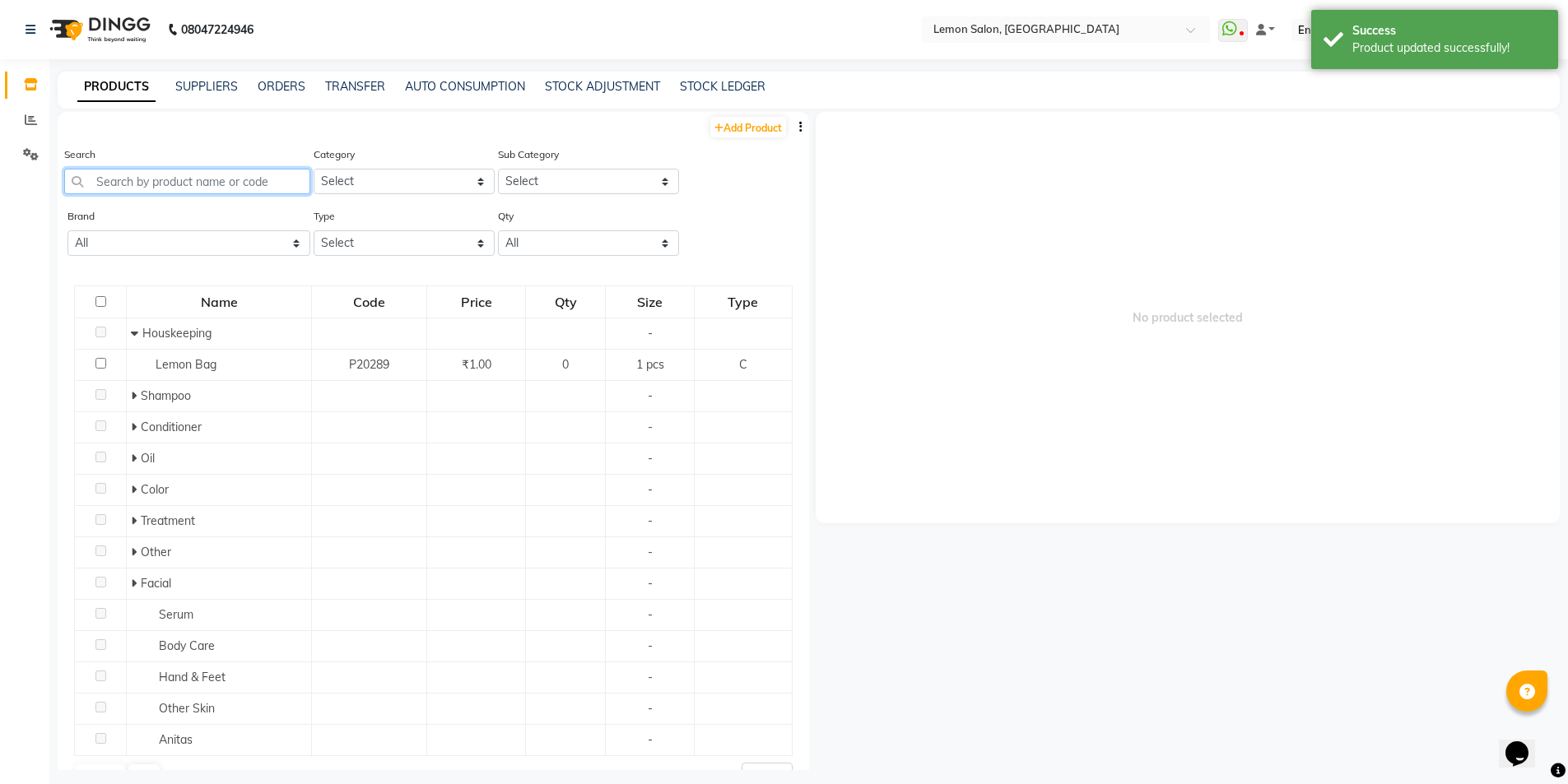
click at [241, 173] on input "text" at bounding box center [187, 181] width 246 height 26
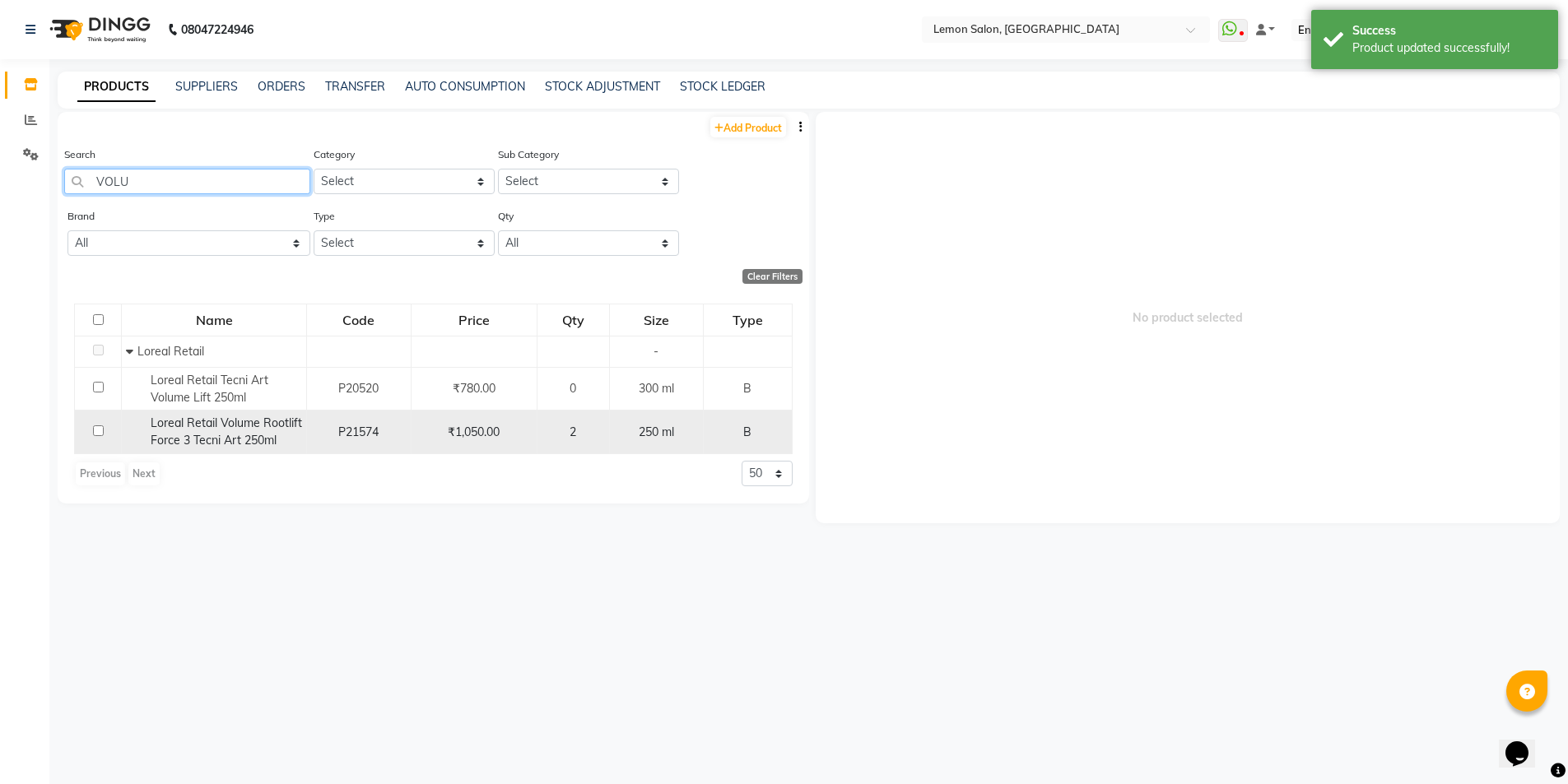
type input "VOLU"
click at [265, 427] on span "Loreal Retail Volume Rootlift Force 3 Tecni Art 250ml" at bounding box center [226, 432] width 152 height 32
select select
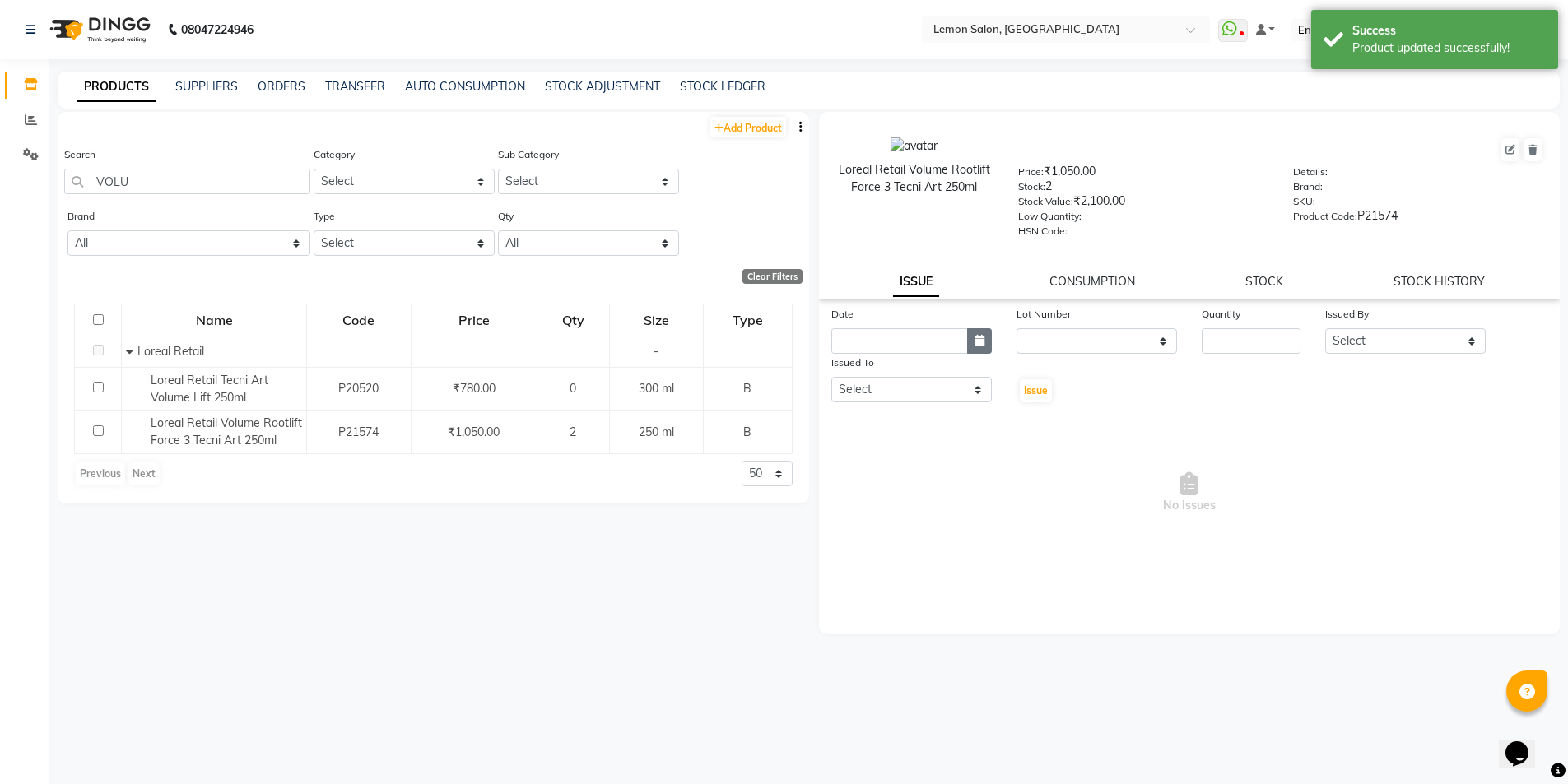
click at [984, 343] on button "button" at bounding box center [979, 341] width 25 height 26
select select "9"
select select "2025"
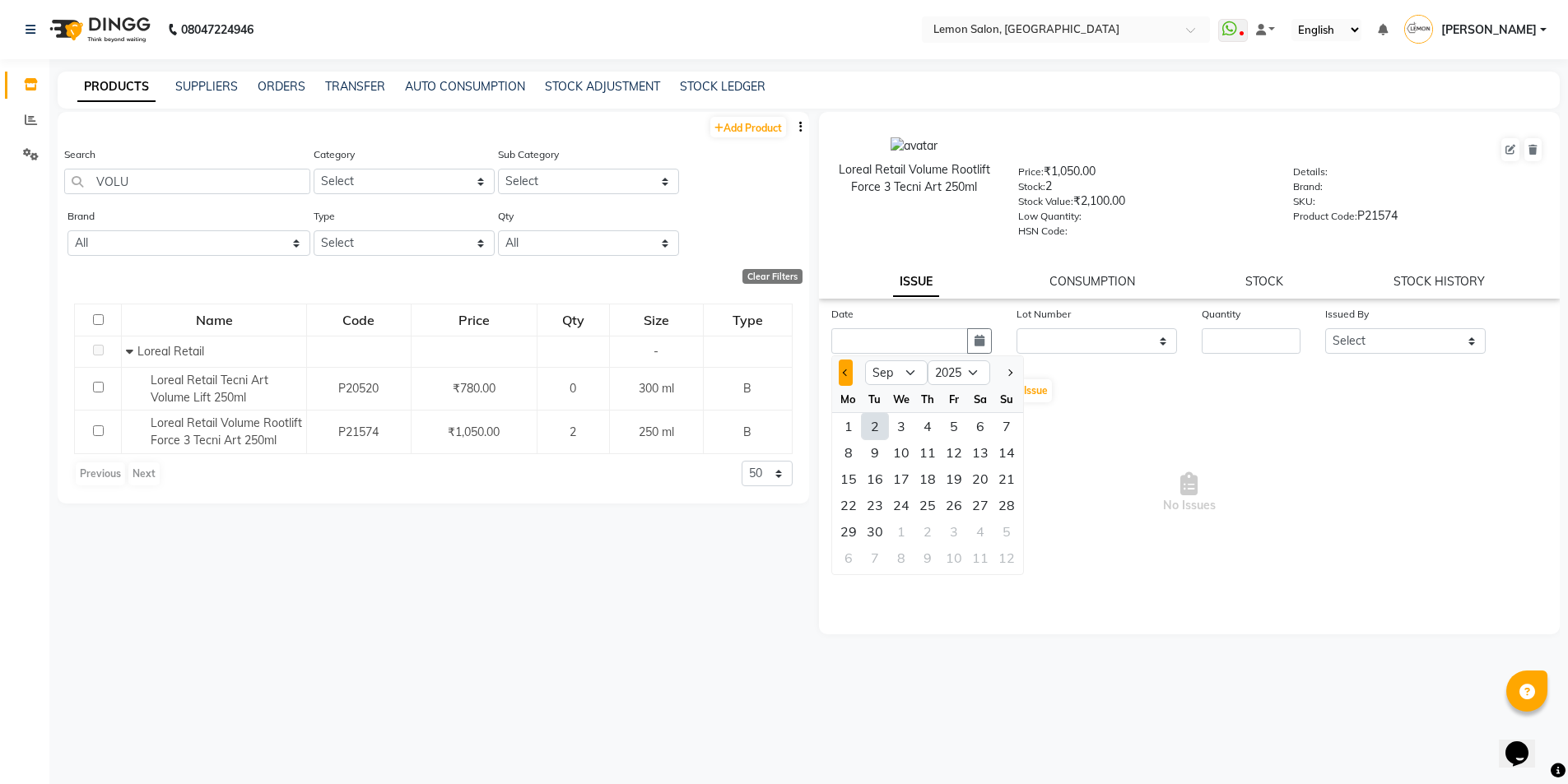
click at [841, 377] on button "Previous month" at bounding box center [845, 373] width 14 height 26
select select "8"
click at [1005, 532] on div "31" at bounding box center [1006, 532] width 26 height 26
type input "[DATE]"
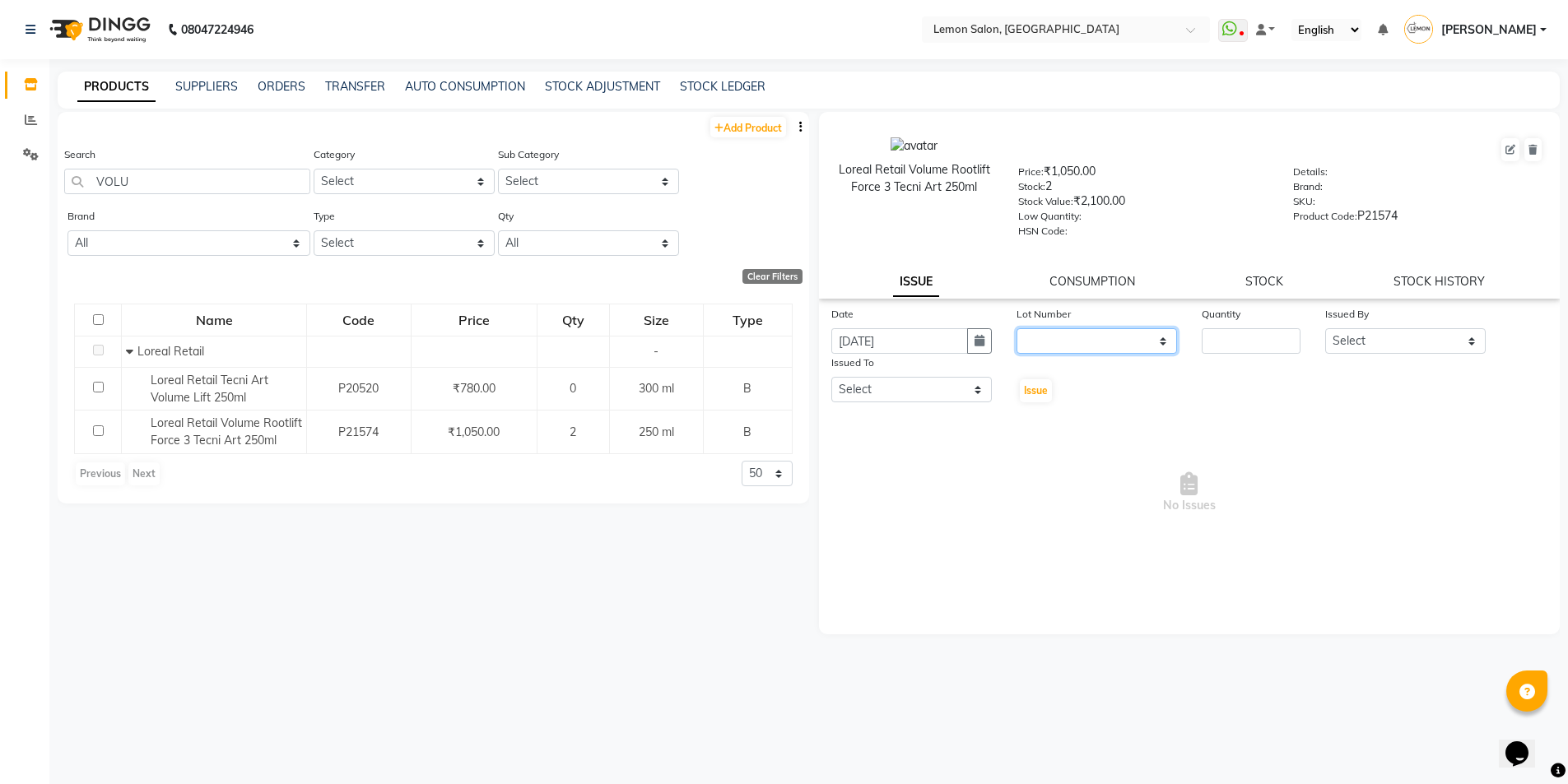
click at [1061, 348] on select "None" at bounding box center [1096, 341] width 161 height 26
select select "0: null"
click at [1016, 329] on select "None" at bounding box center [1096, 341] width 161 height 26
click at [1267, 339] on input "number" at bounding box center [1251, 341] width 99 height 26
type input "1"
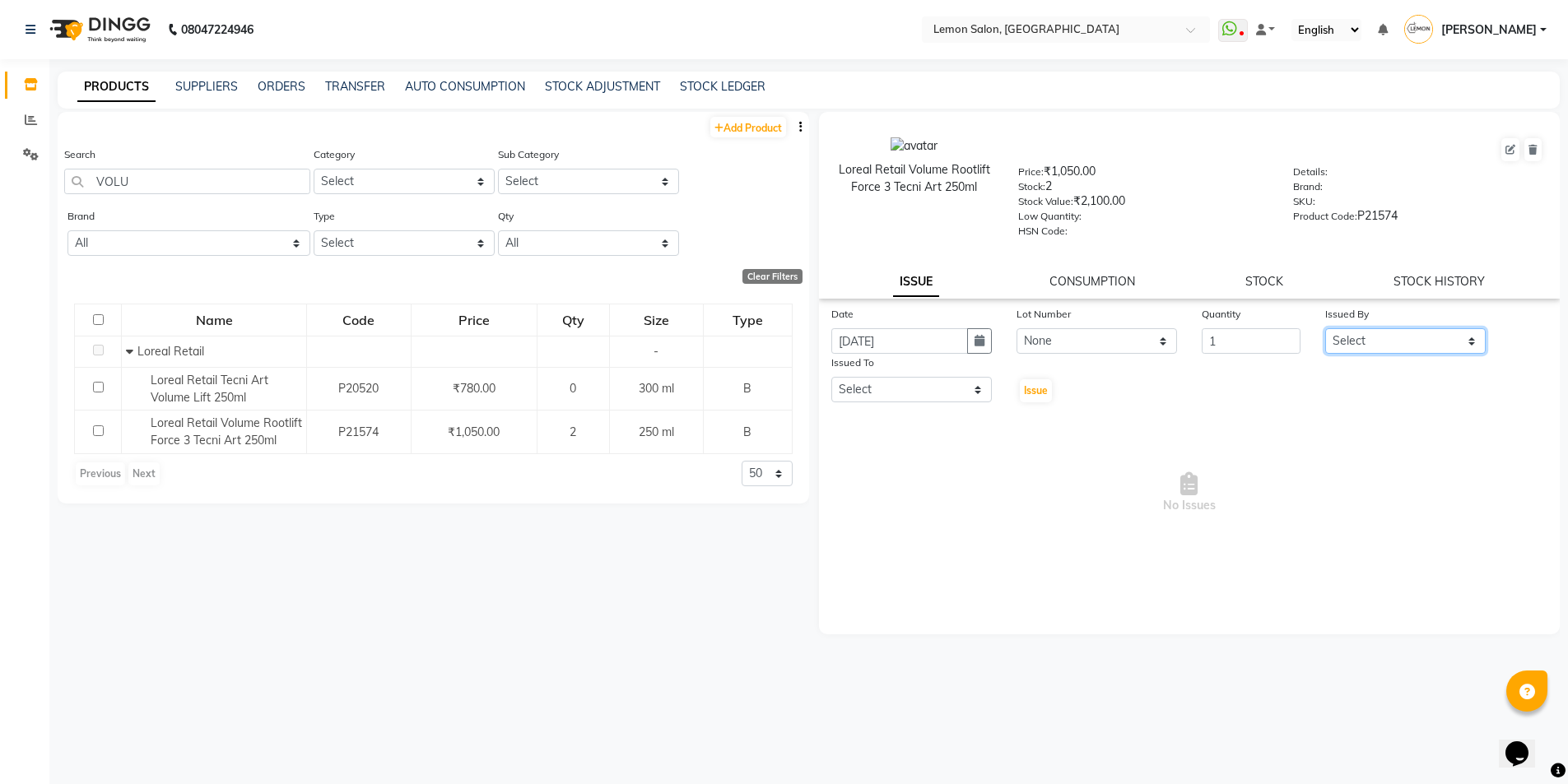
click at [1410, 344] on select "Select Akansha Sadafule Asma Dshpande Datta Kawar DC Furkan Mansoori Kaish Ali …" at bounding box center [1405, 341] width 161 height 26
select select "52663"
click at [1325, 329] on select "Select Akansha Sadafule Asma Dshpande Datta Kawar DC Furkan Mansoori Kaish Ali …" at bounding box center [1405, 341] width 161 height 26
click at [938, 387] on select "Select Akansha Sadafule Asma Dshpande Datta Kawar DC Furkan Mansoori Kaish Ali …" at bounding box center [911, 390] width 161 height 26
select select "7892"
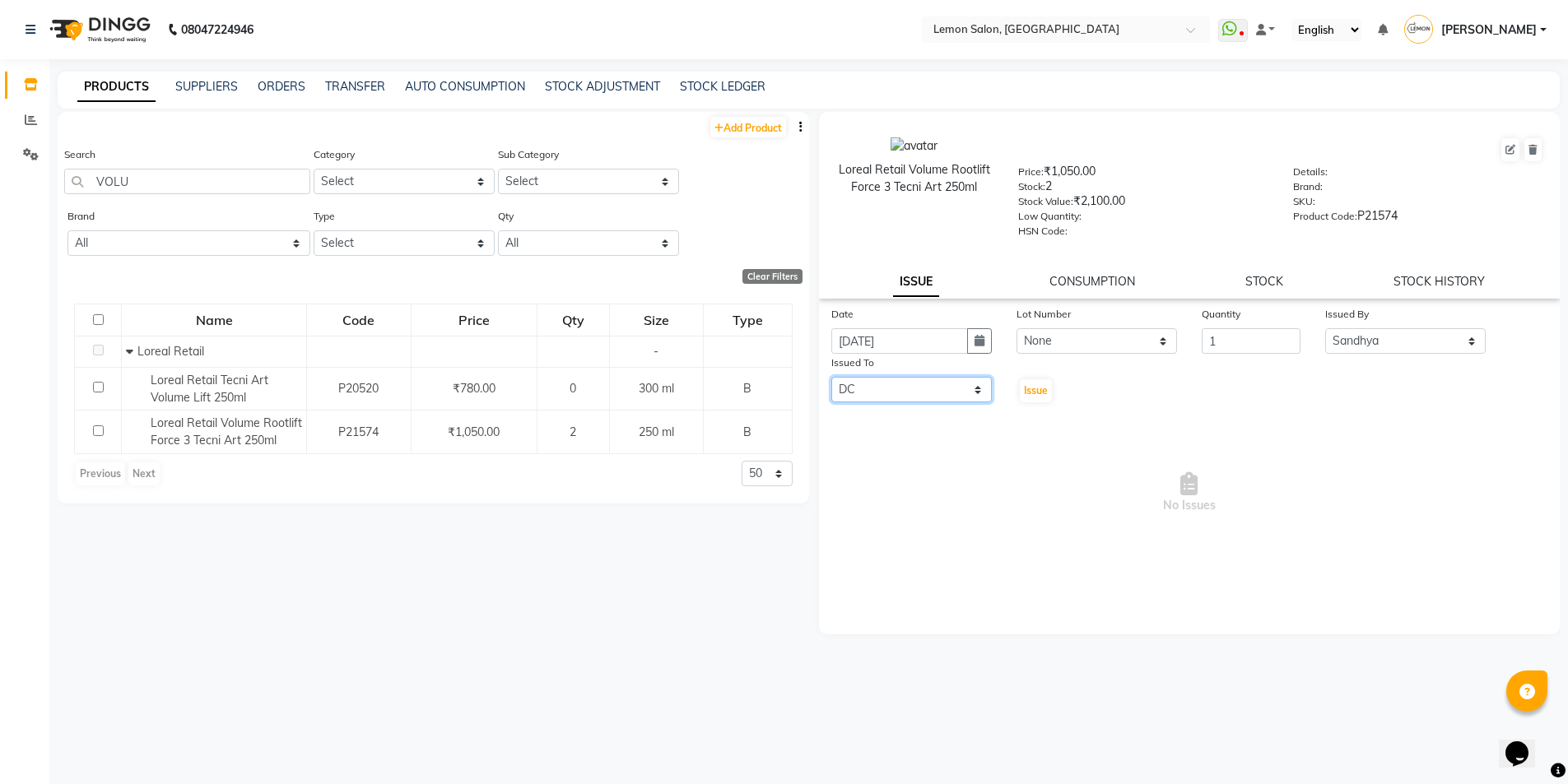
click at [831, 377] on select "Select Akansha Sadafule Asma Dshpande Datta Kawar DC Furkan Mansoori Kaish Ali …" at bounding box center [911, 390] width 161 height 26
click at [1029, 382] on button "Issue" at bounding box center [1035, 391] width 32 height 23
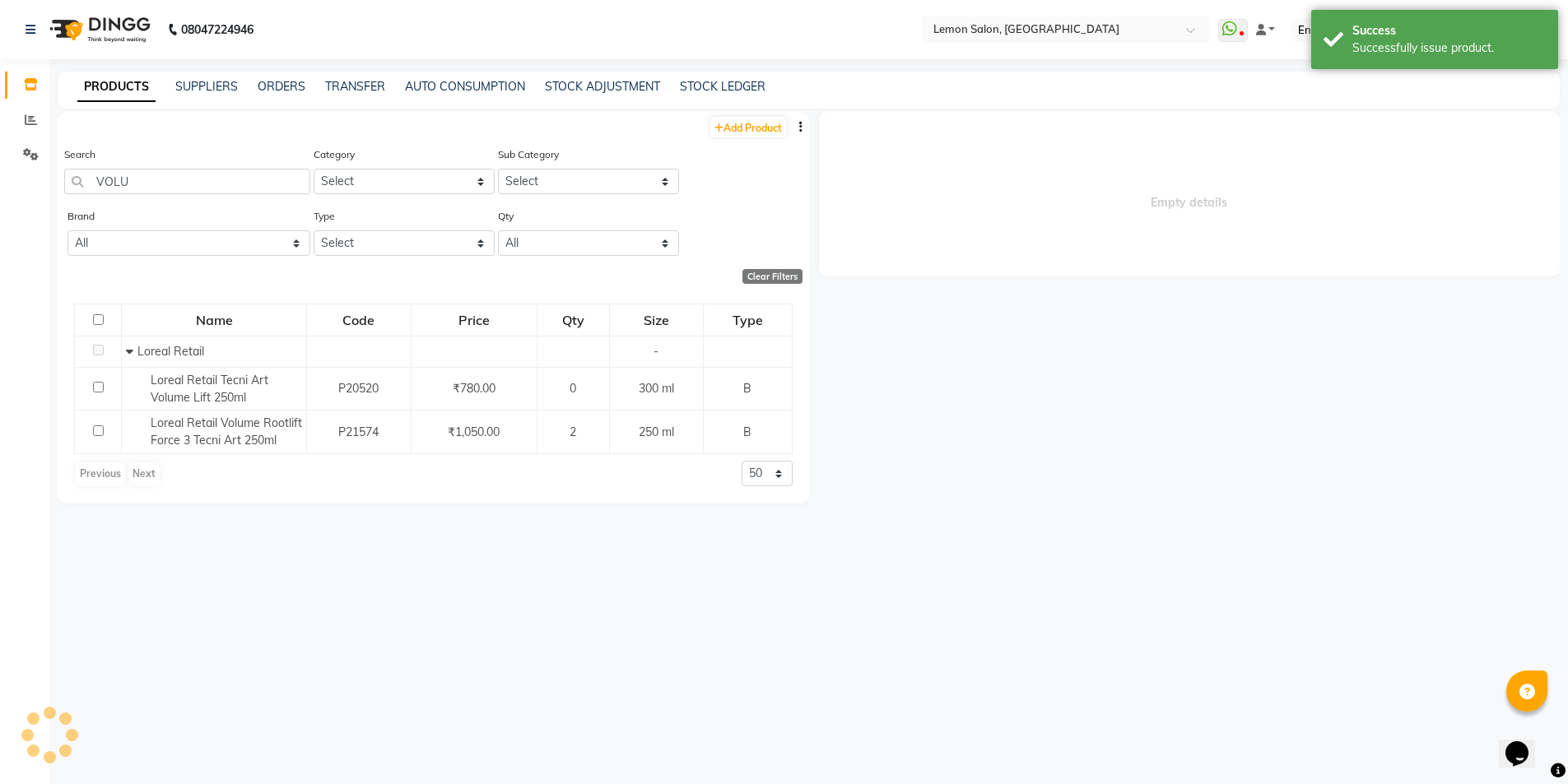
select select
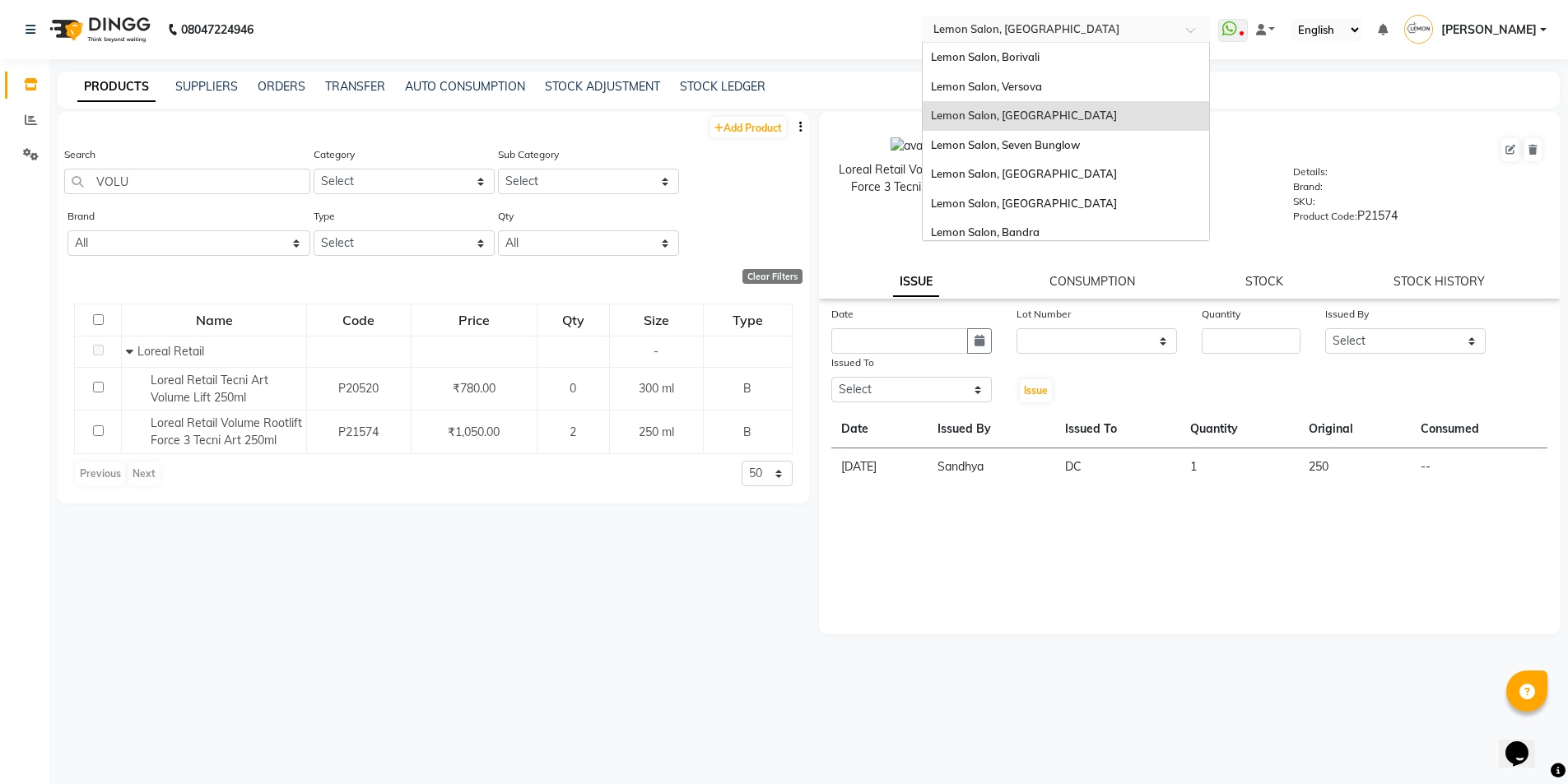
click at [1035, 33] on input "text" at bounding box center [1049, 29] width 239 height 16
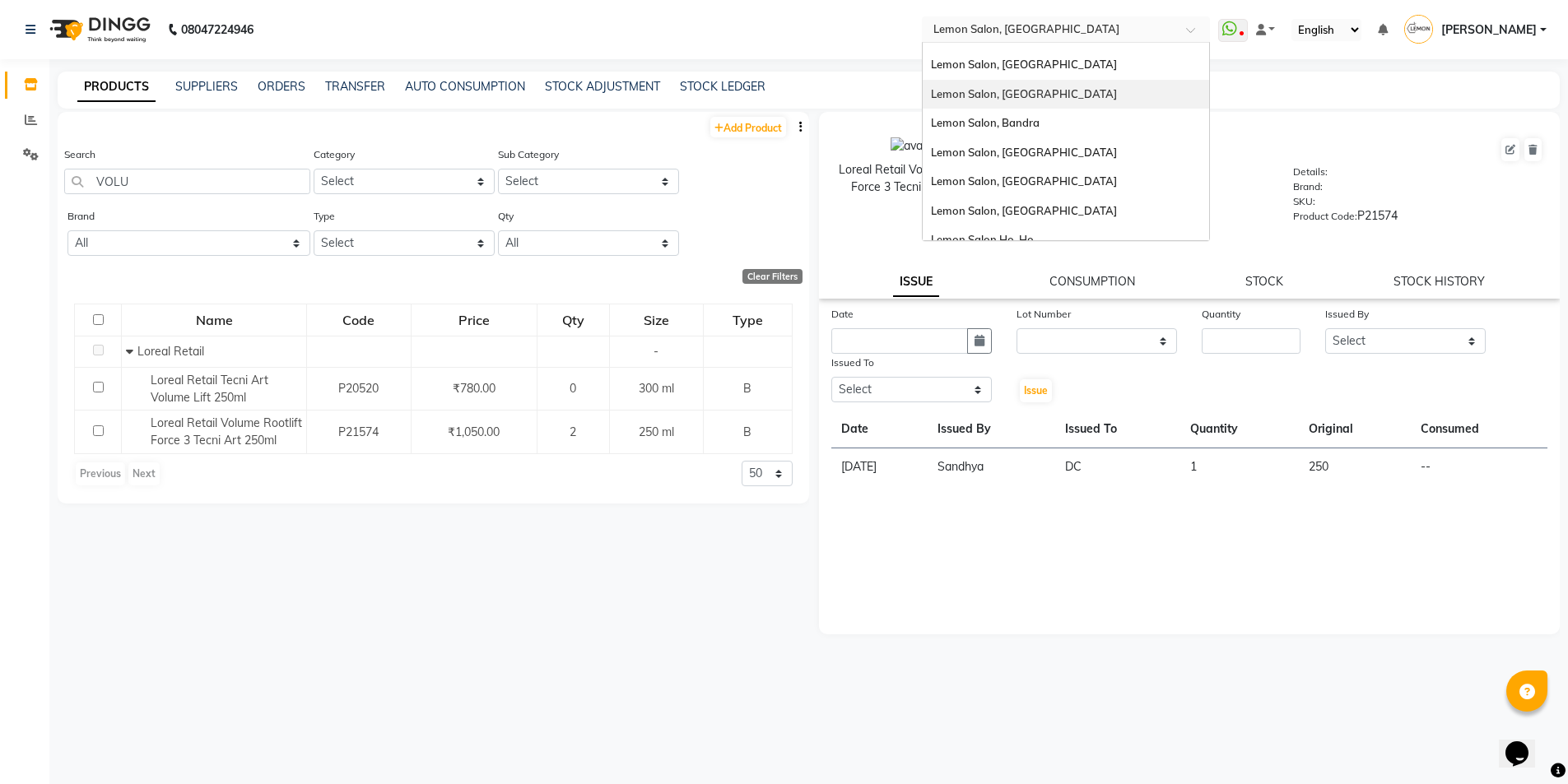
click at [1043, 103] on div "Lemon Salon, [GEOGRAPHIC_DATA]" at bounding box center [1066, 95] width 287 height 30
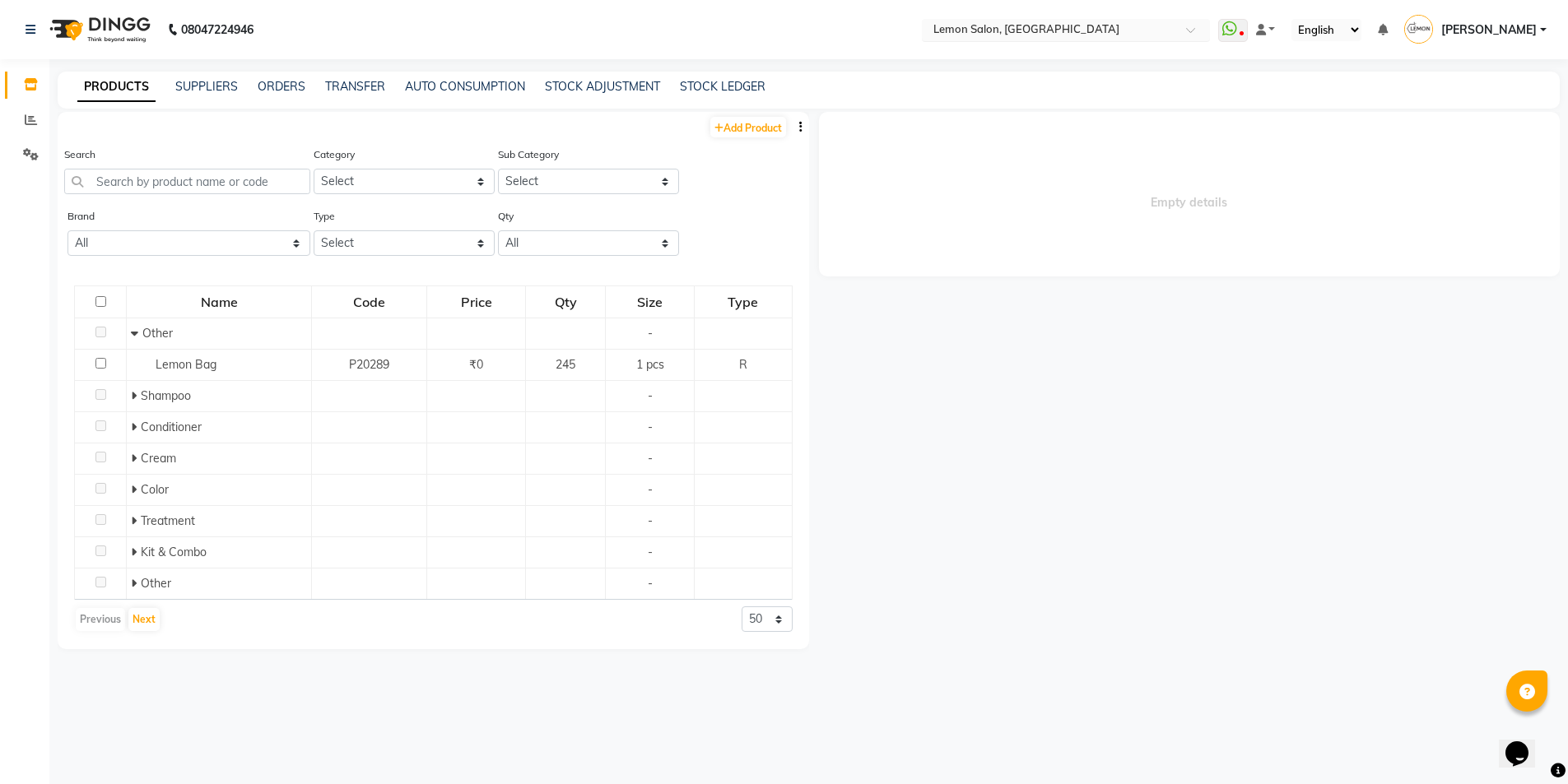
click at [998, 26] on input "text" at bounding box center [1049, 31] width 239 height 16
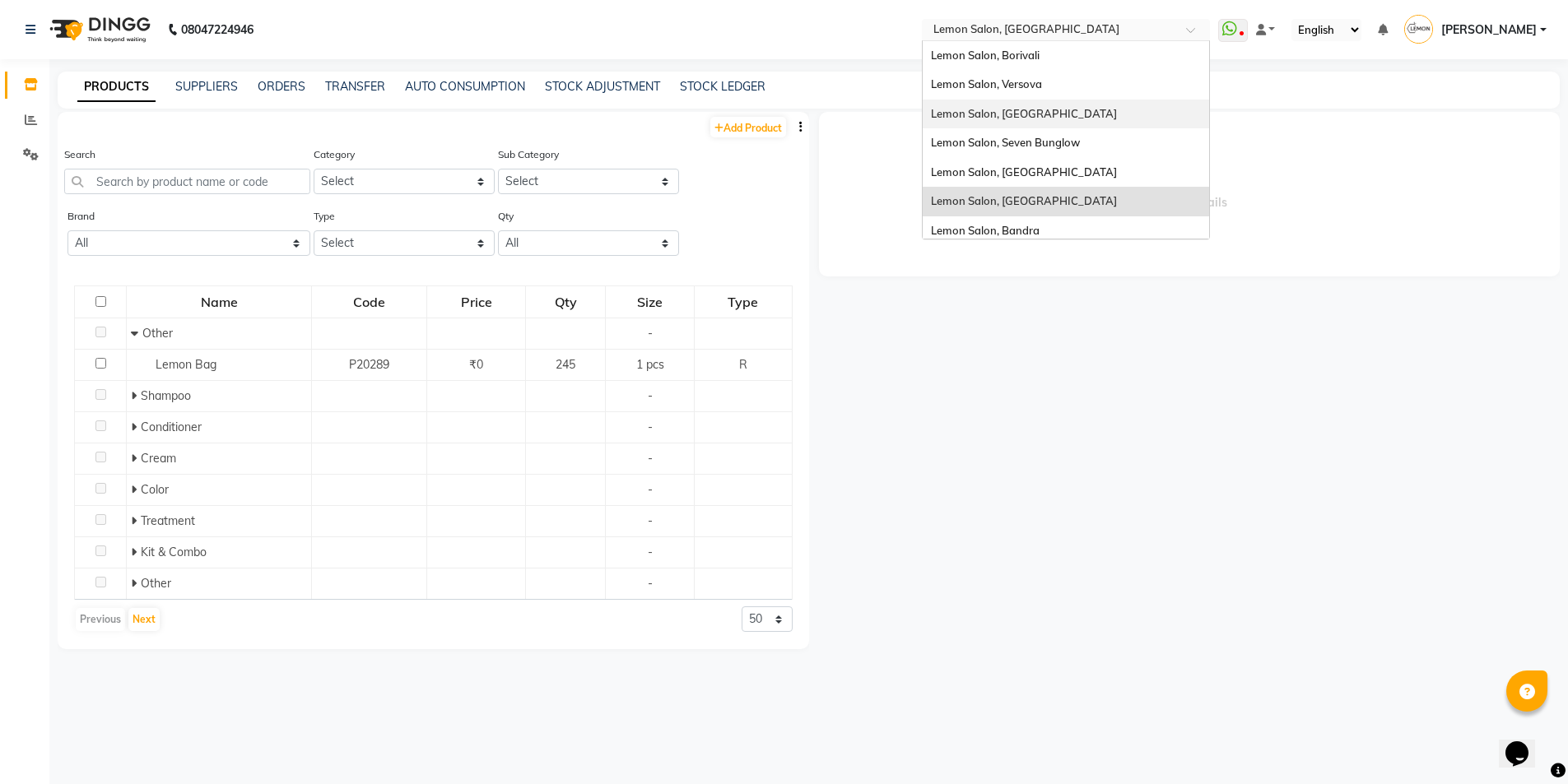
click at [1034, 117] on span "Lemon Salon, [GEOGRAPHIC_DATA]" at bounding box center [1024, 114] width 186 height 13
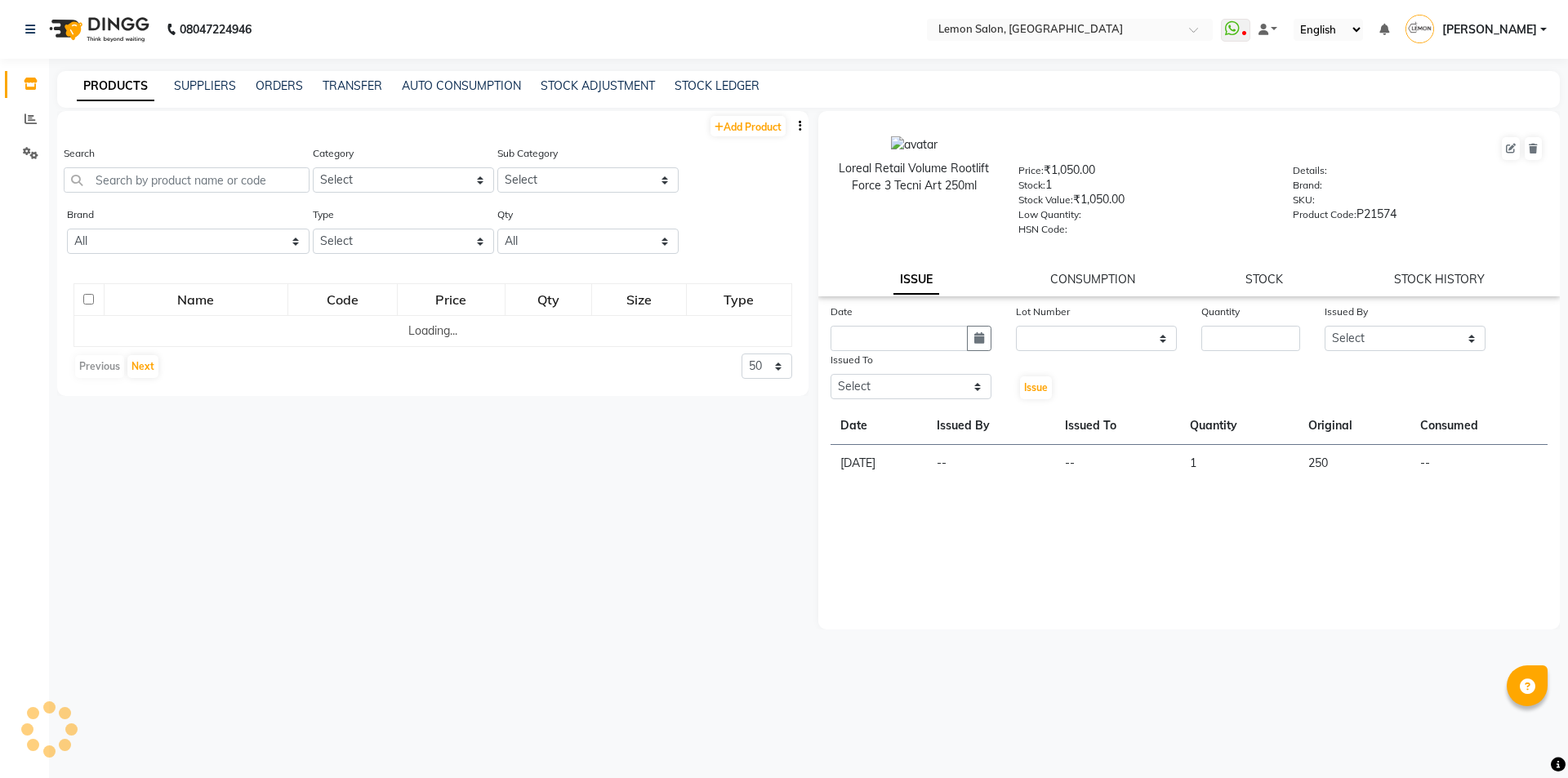
select select
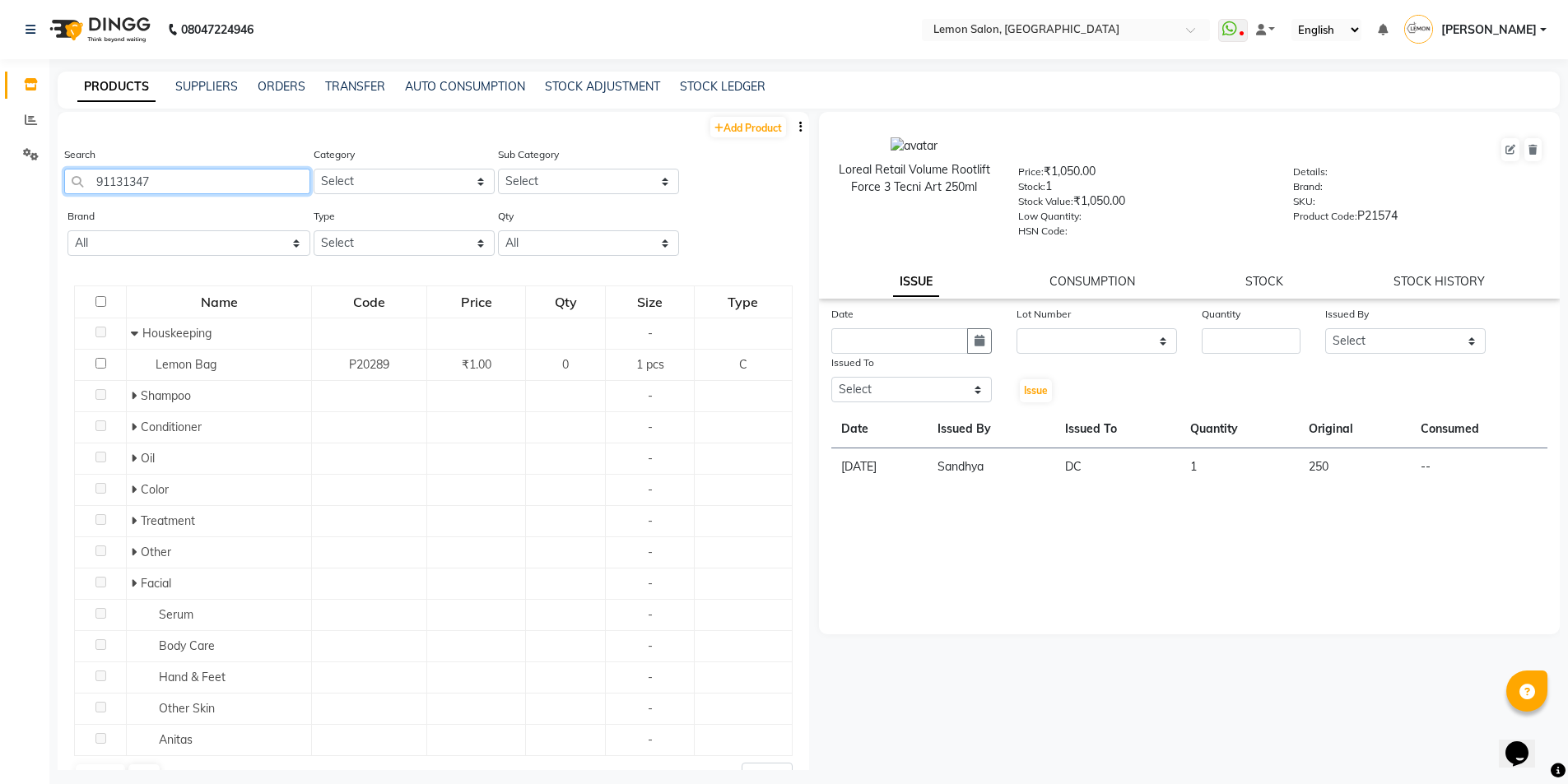
click at [146, 187] on input "91131347" at bounding box center [187, 181] width 246 height 26
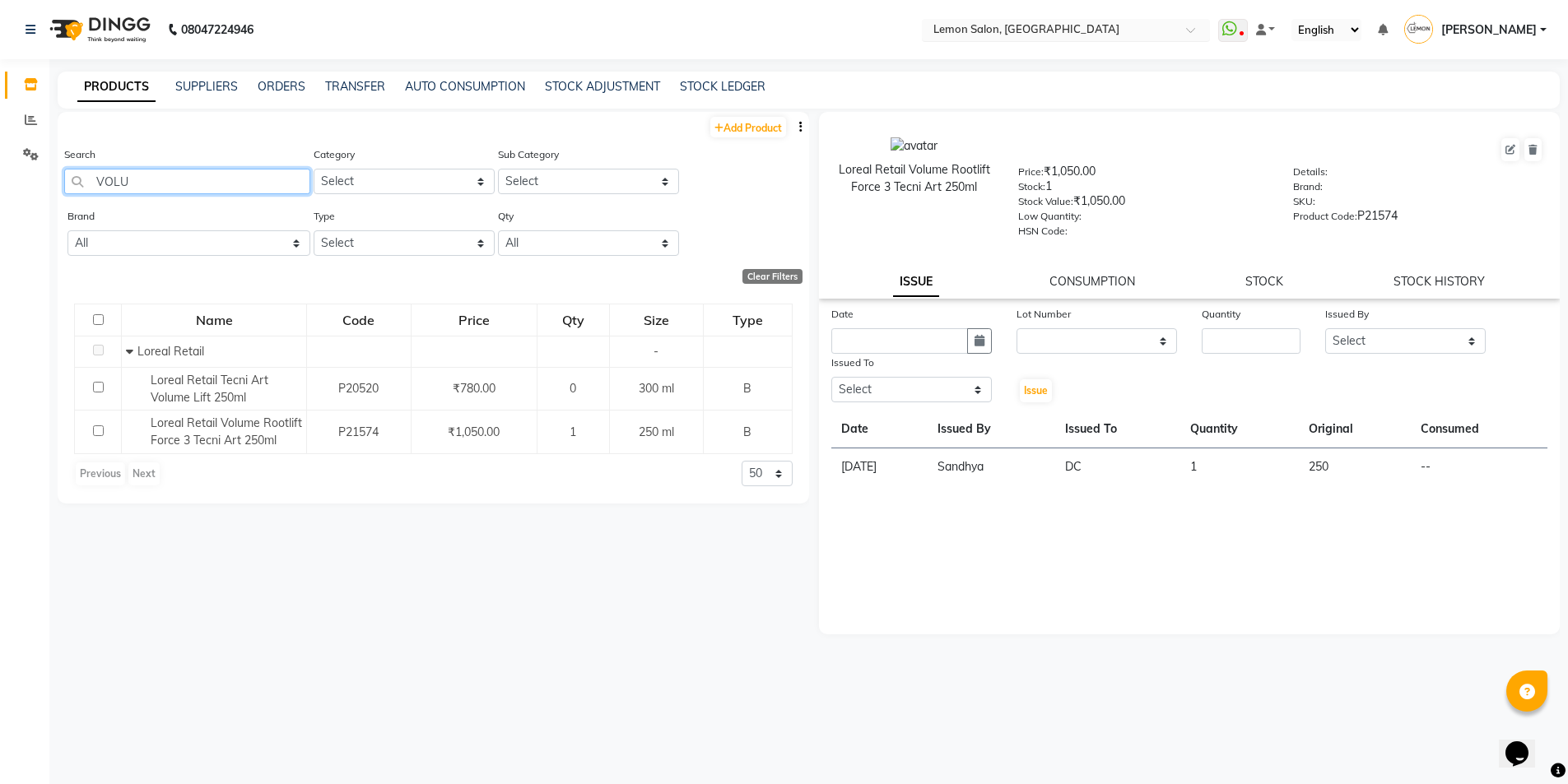
type input "VOLU"
click at [1004, 28] on input "text" at bounding box center [1049, 31] width 239 height 16
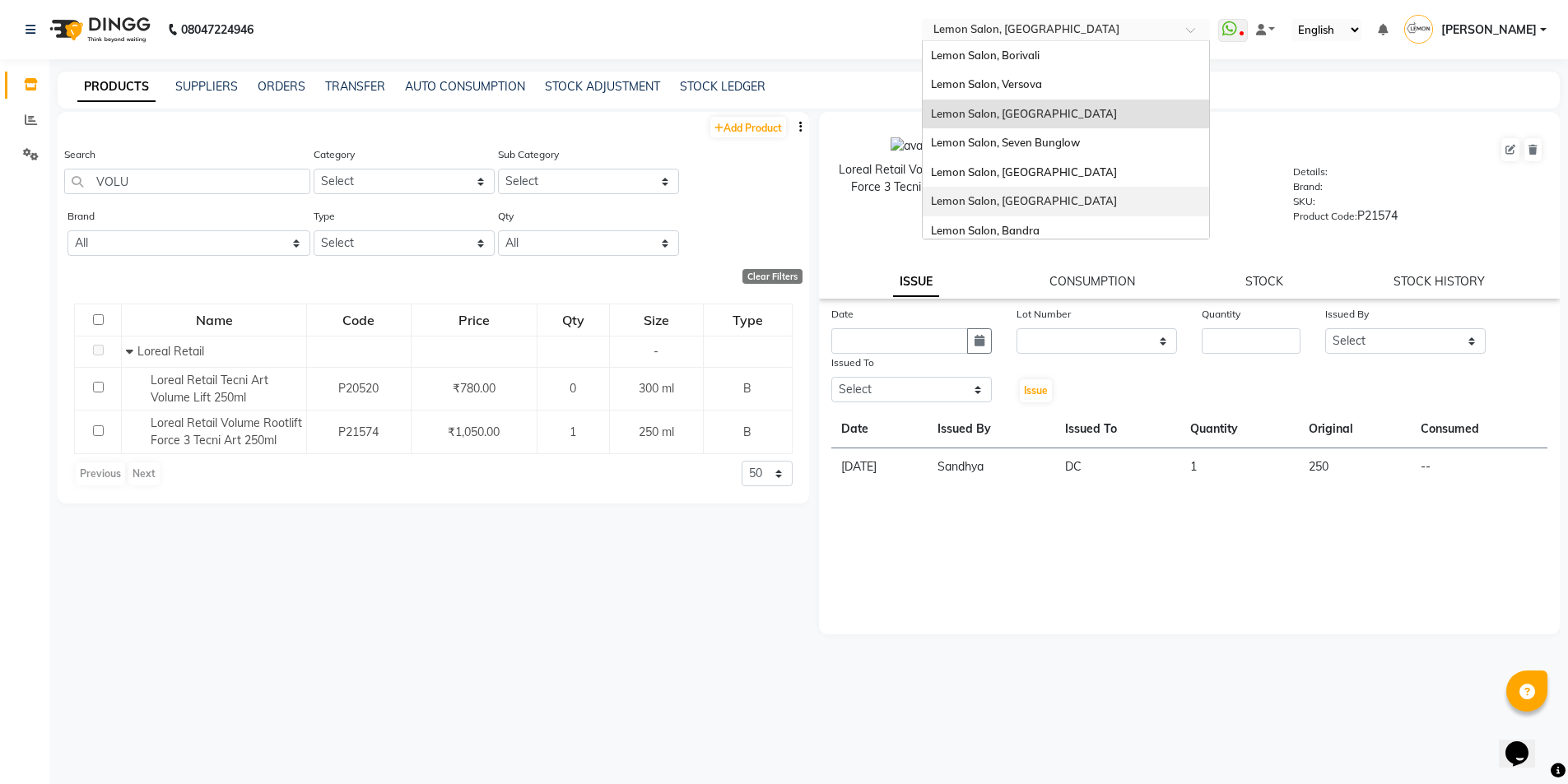
click at [1036, 199] on span "Lemon Salon, [GEOGRAPHIC_DATA]" at bounding box center [1024, 201] width 186 height 13
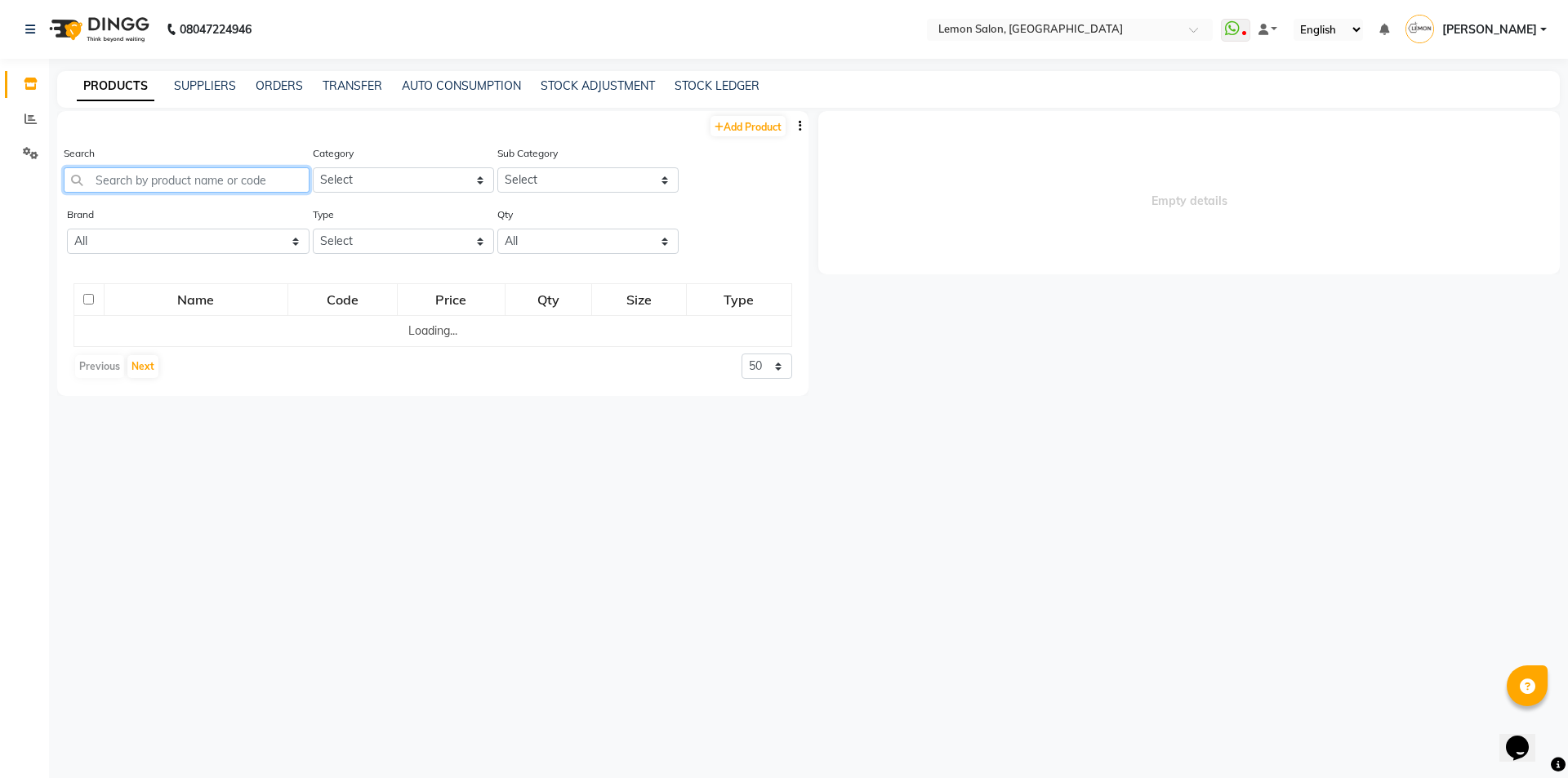
click at [145, 180] on input "text" at bounding box center [186, 180] width 246 height 25
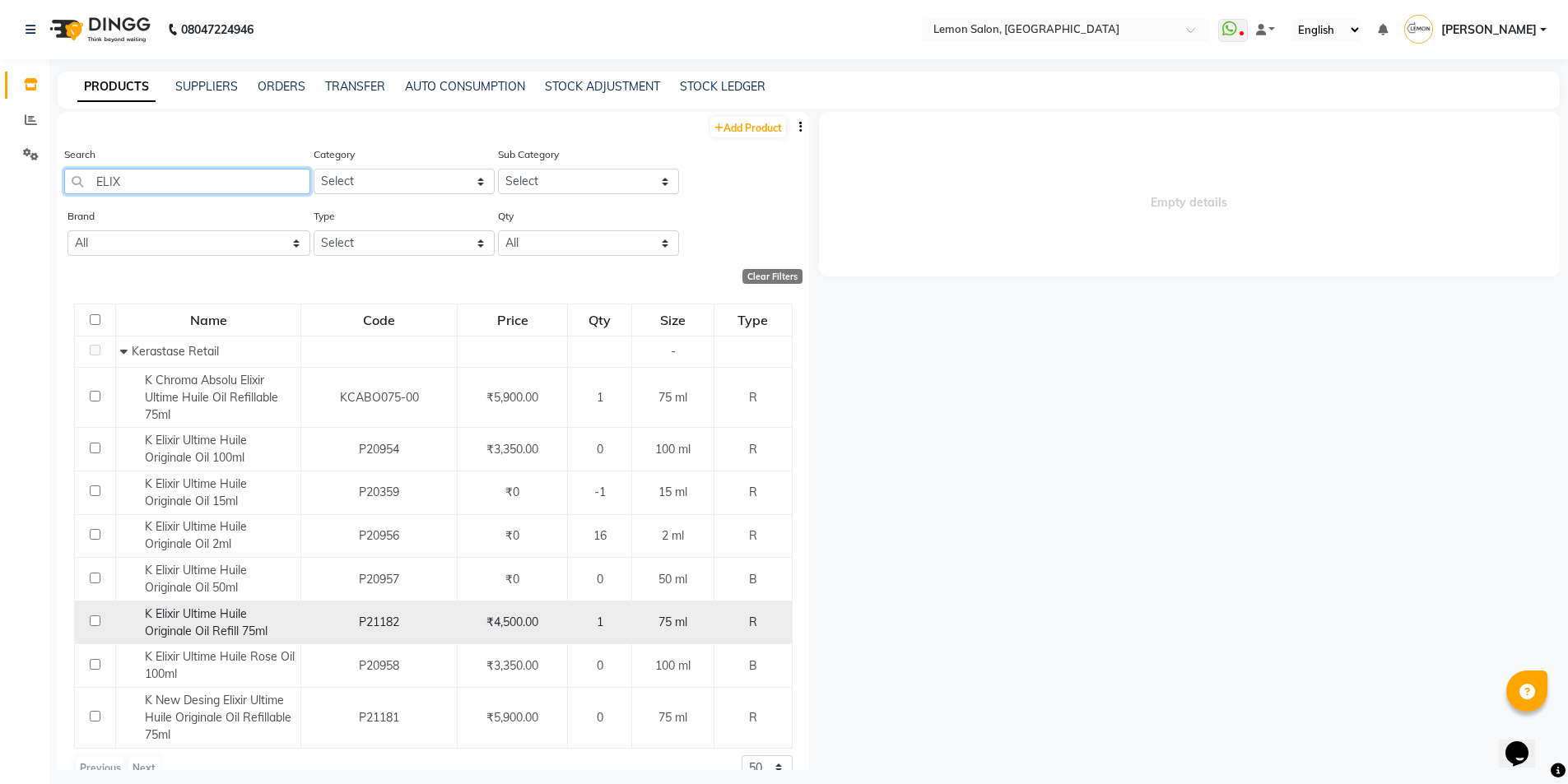
type input "ELIX"
click at [207, 628] on span "K Elixir Ultime Huile Originale Oil Refill 75ml" at bounding box center [206, 623] width 123 height 32
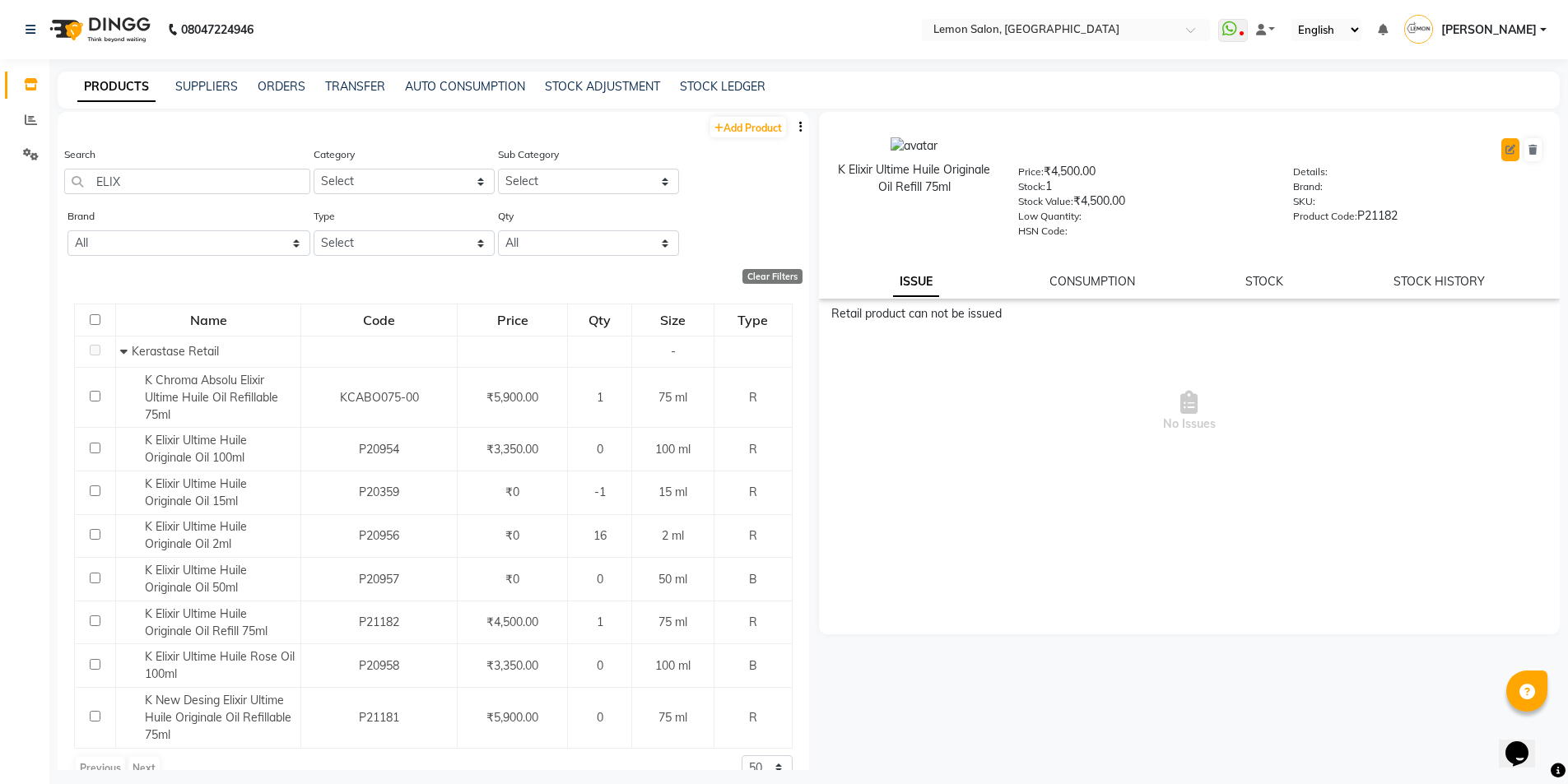
click at [1514, 149] on icon at bounding box center [1510, 150] width 10 height 10
select select "R"
select select "213702150"
select select "true"
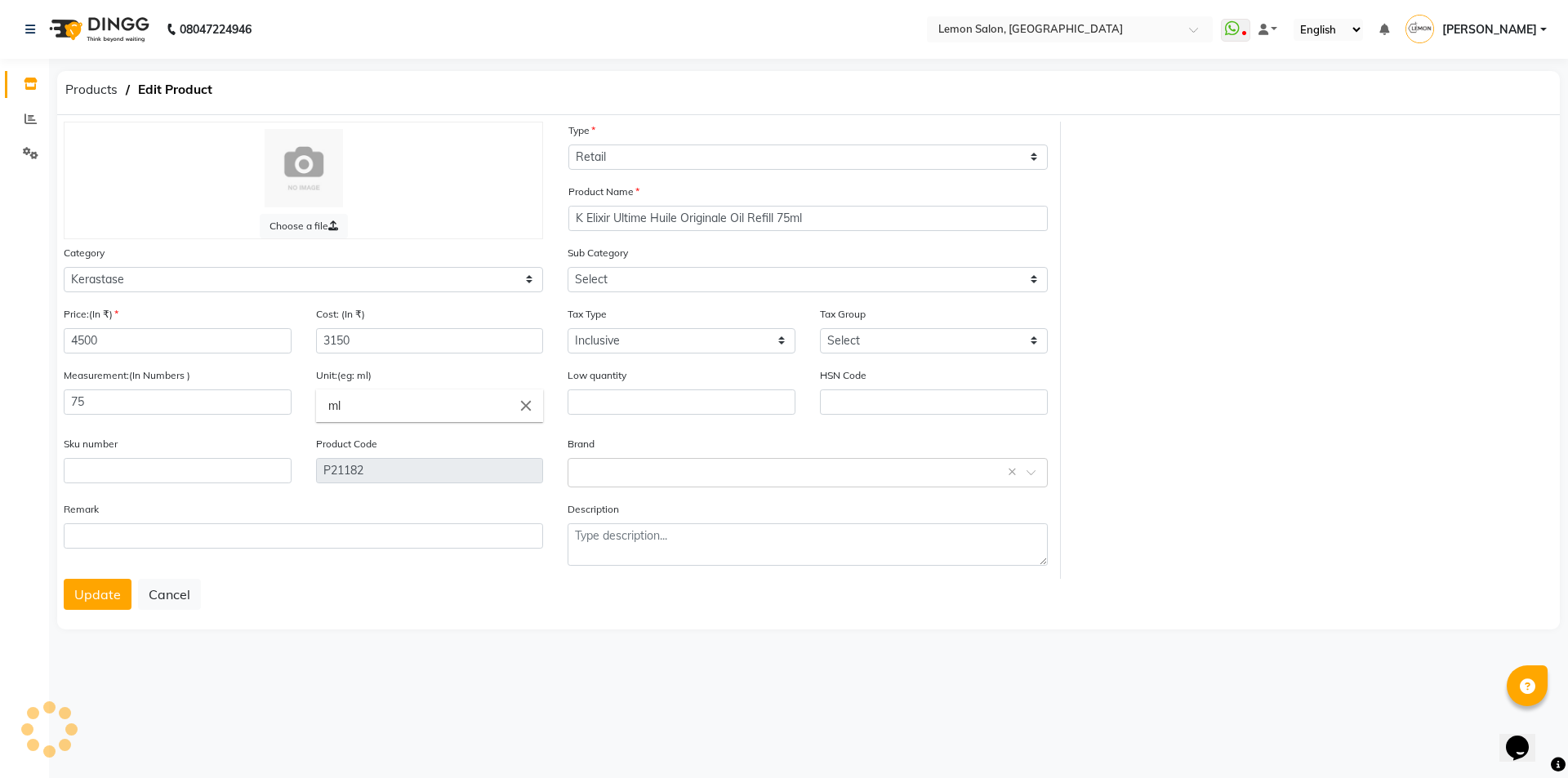
select select "2137021502"
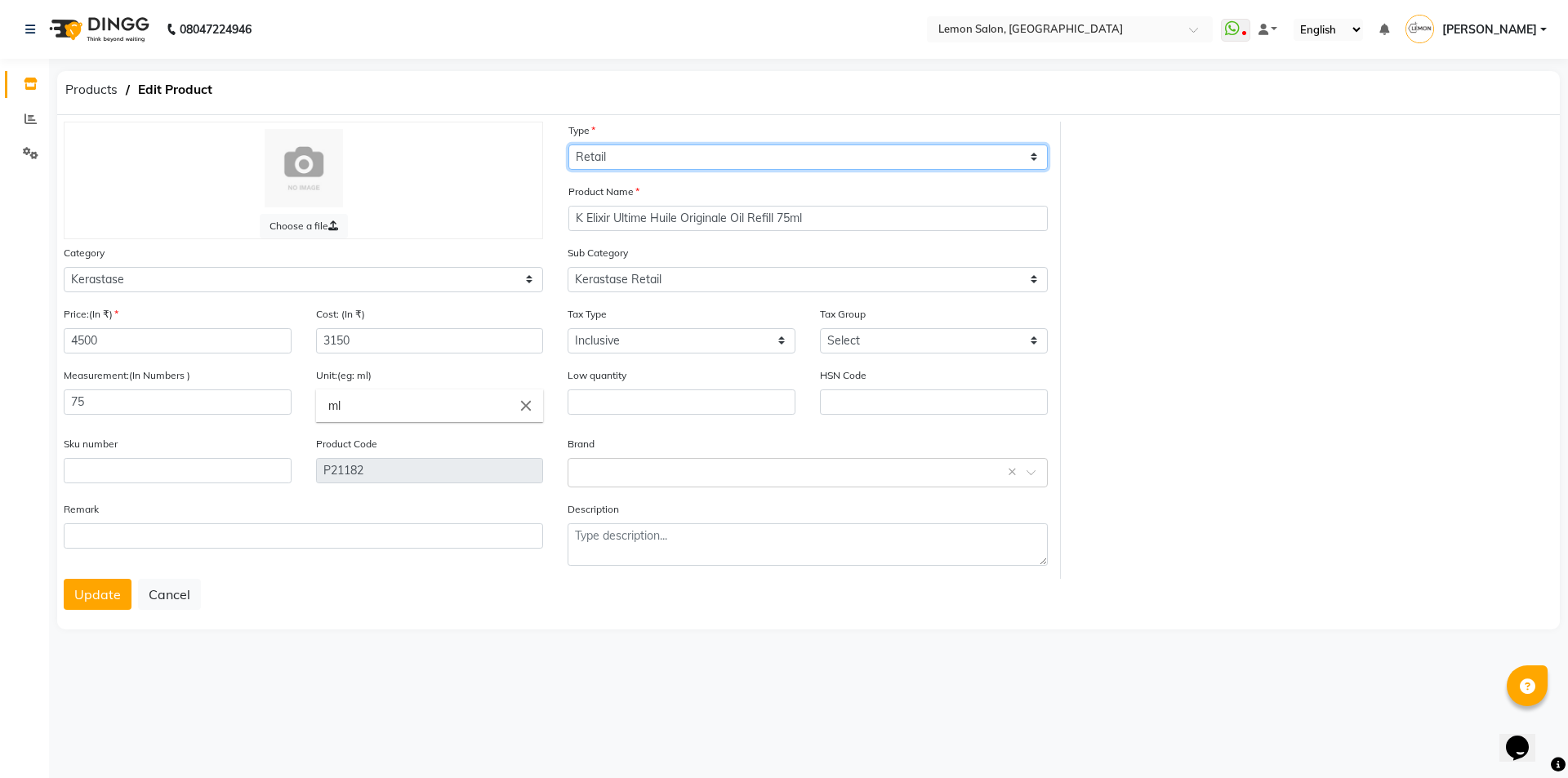
click at [770, 165] on select "Select Type Both Retail Consumable" at bounding box center [808, 157] width 480 height 25
select select "B"
click at [569, 145] on select "Select Type Both Retail Consumable" at bounding box center [808, 157] width 480 height 25
click at [91, 602] on button "Update" at bounding box center [97, 595] width 68 height 31
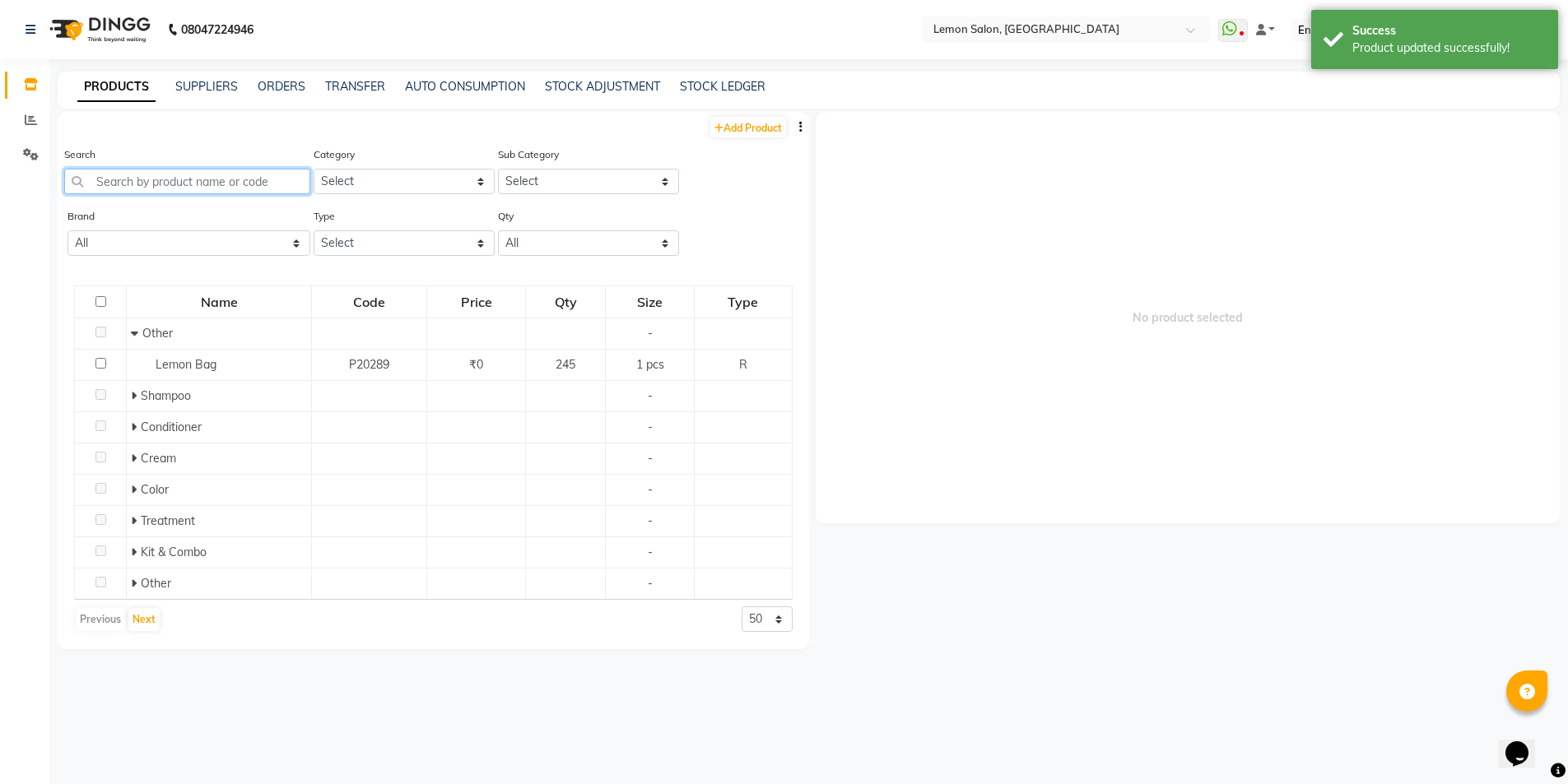
click at [176, 183] on input "text" at bounding box center [187, 181] width 246 height 26
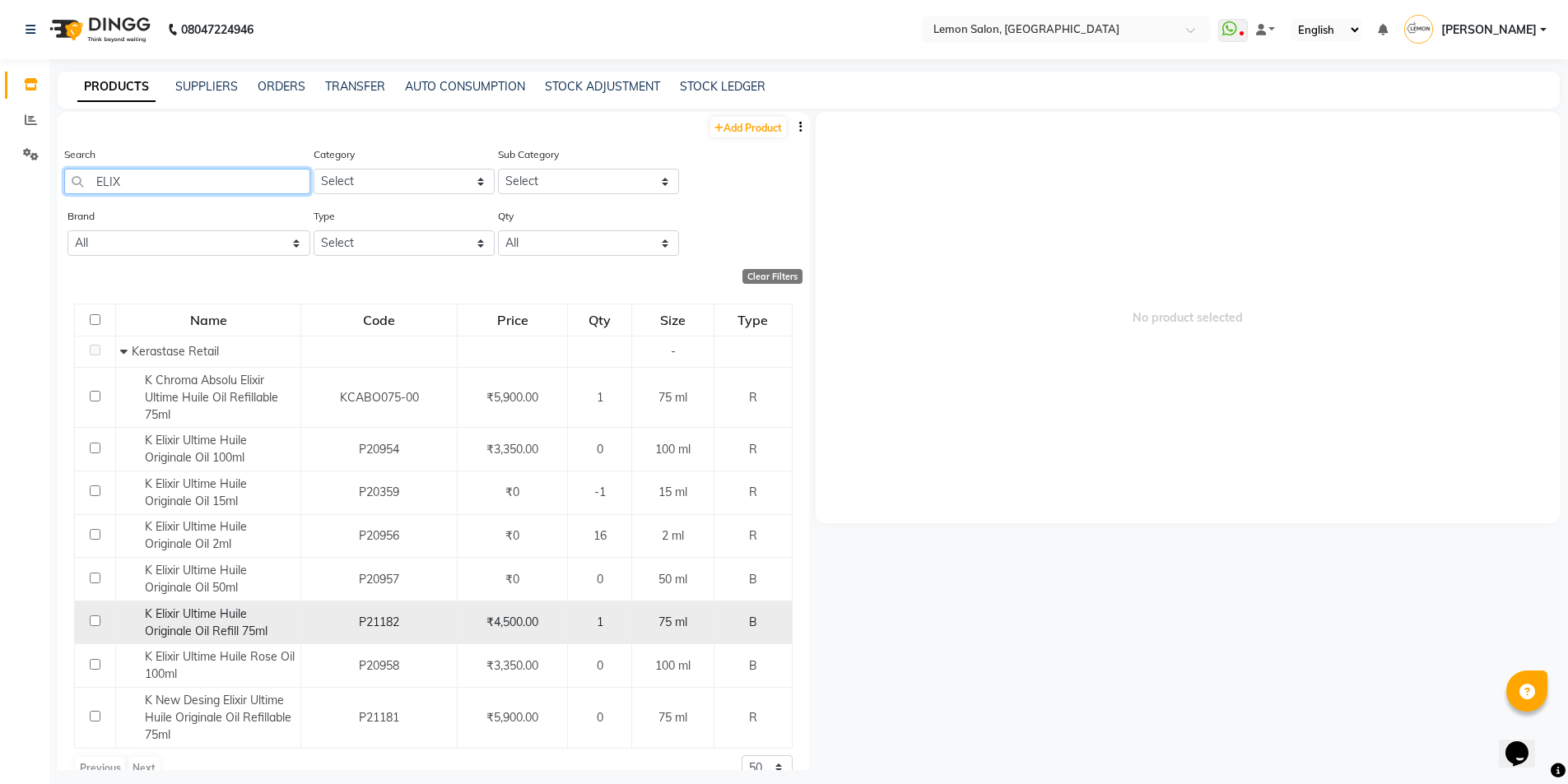
type input "ELIX"
click at [192, 618] on span "K Elixir Ultime Huile Originale Oil Refill 75ml" at bounding box center [206, 623] width 123 height 32
select select
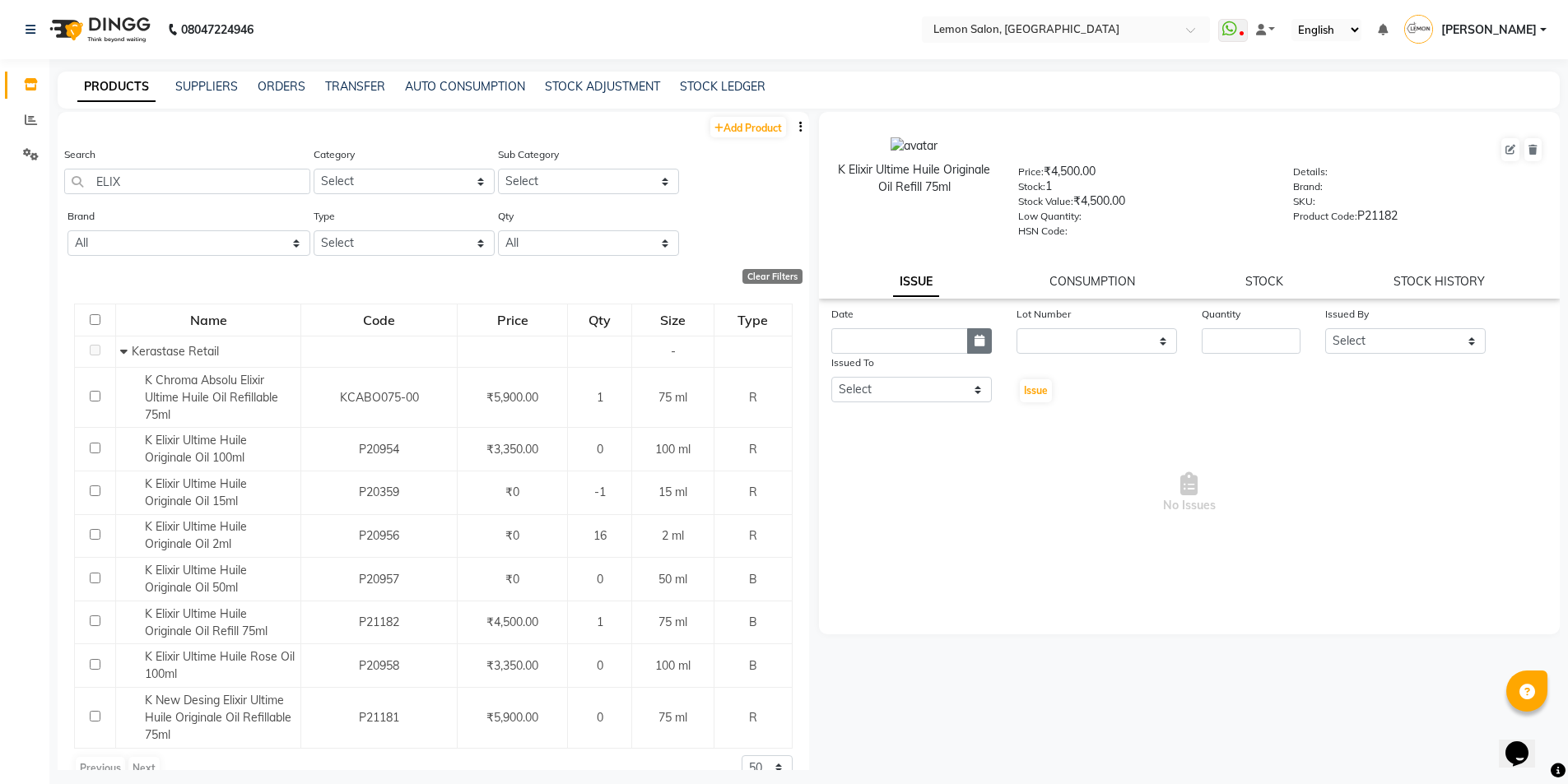
click at [979, 341] on icon "button" at bounding box center [979, 341] width 10 height 12
select select "9"
select select "2025"
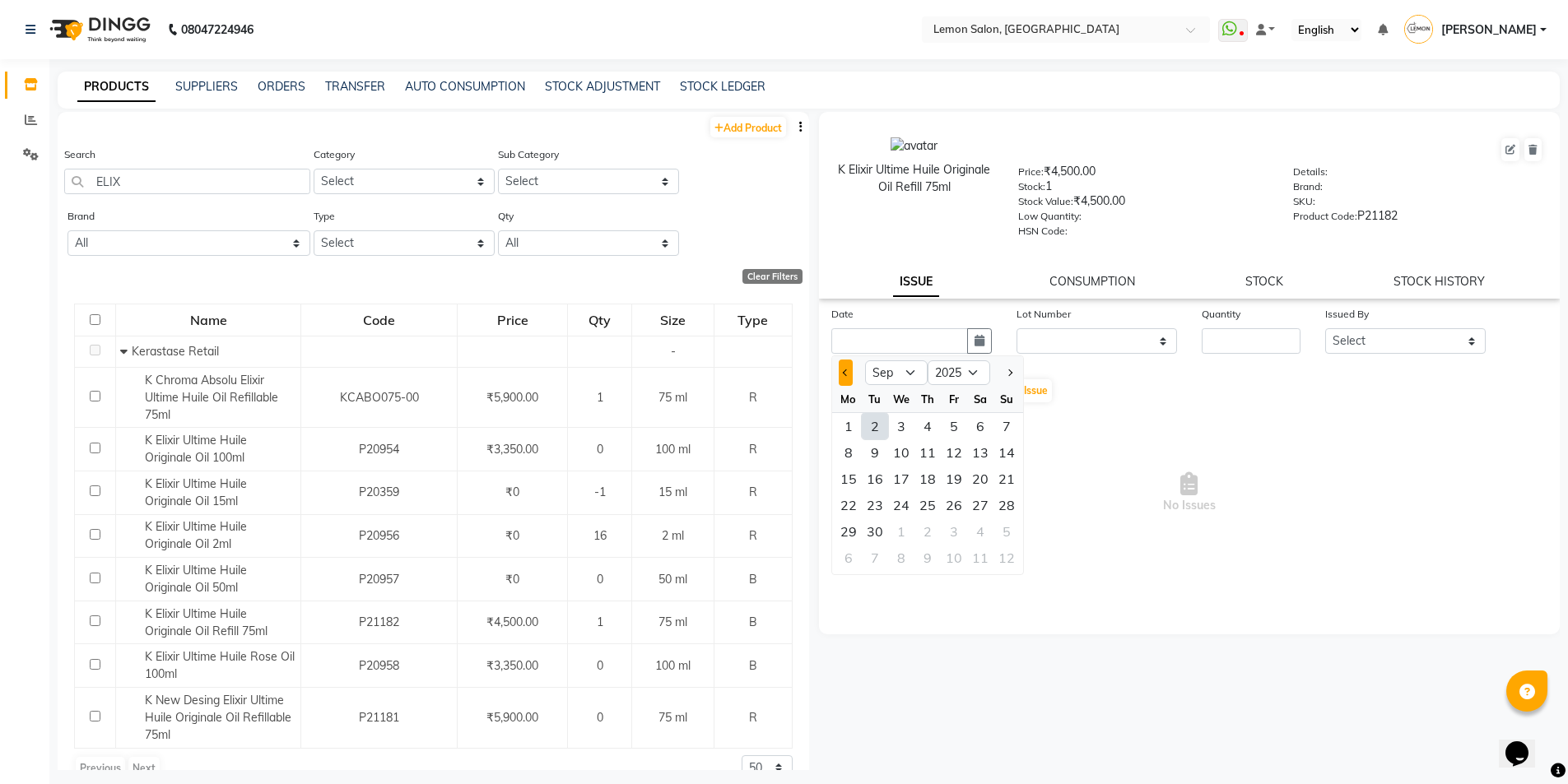
click at [847, 377] on button "Previous month" at bounding box center [845, 373] width 14 height 26
select select "8"
click at [999, 530] on div "31" at bounding box center [1006, 532] width 26 height 26
type input "[DATE]"
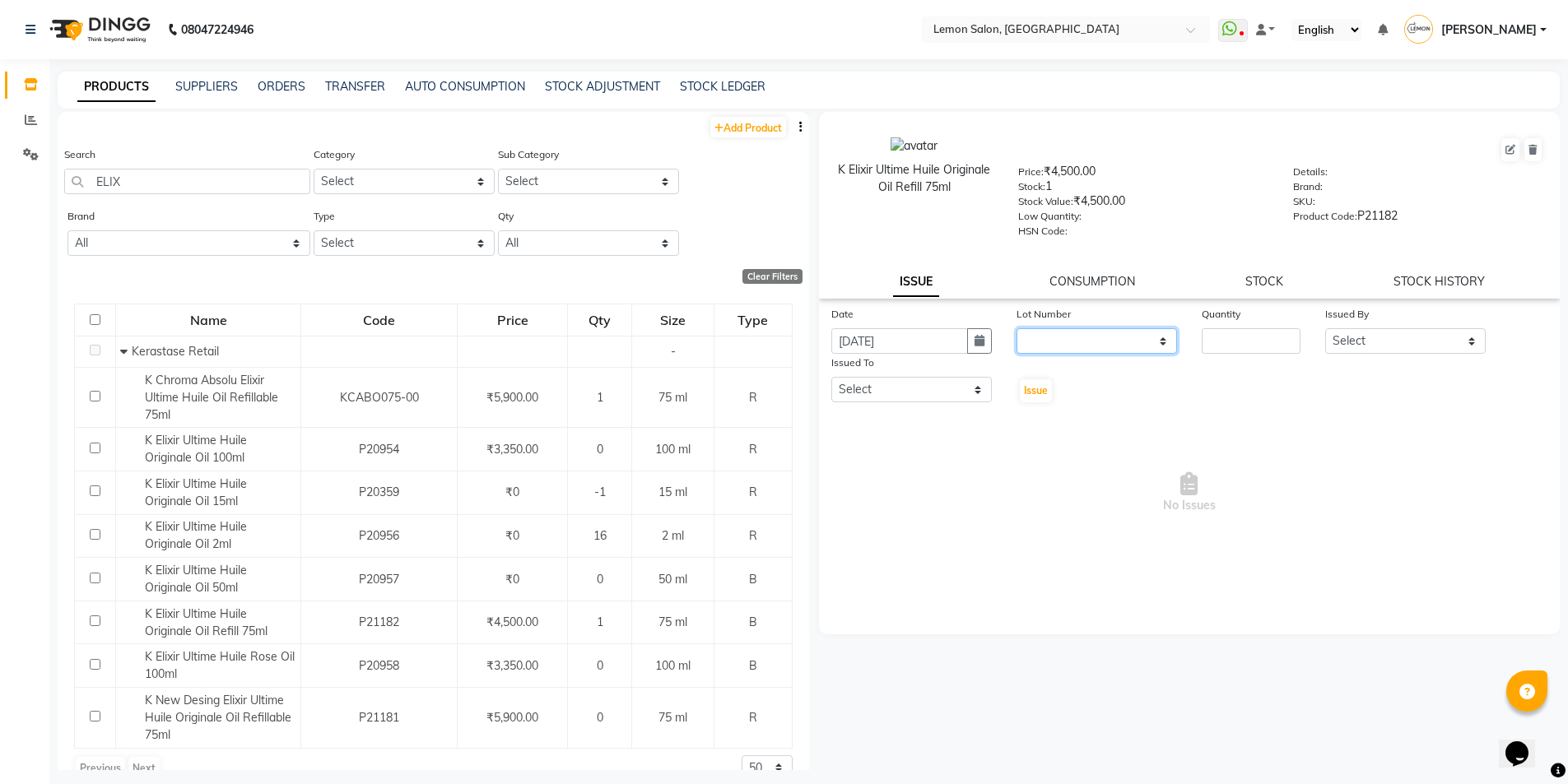
click at [1068, 345] on select "None" at bounding box center [1096, 341] width 161 height 26
select select "0: null"
click at [1016, 329] on select "None" at bounding box center [1096, 341] width 161 height 26
click at [1221, 350] on input "number" at bounding box center [1251, 341] width 99 height 26
type input "1"
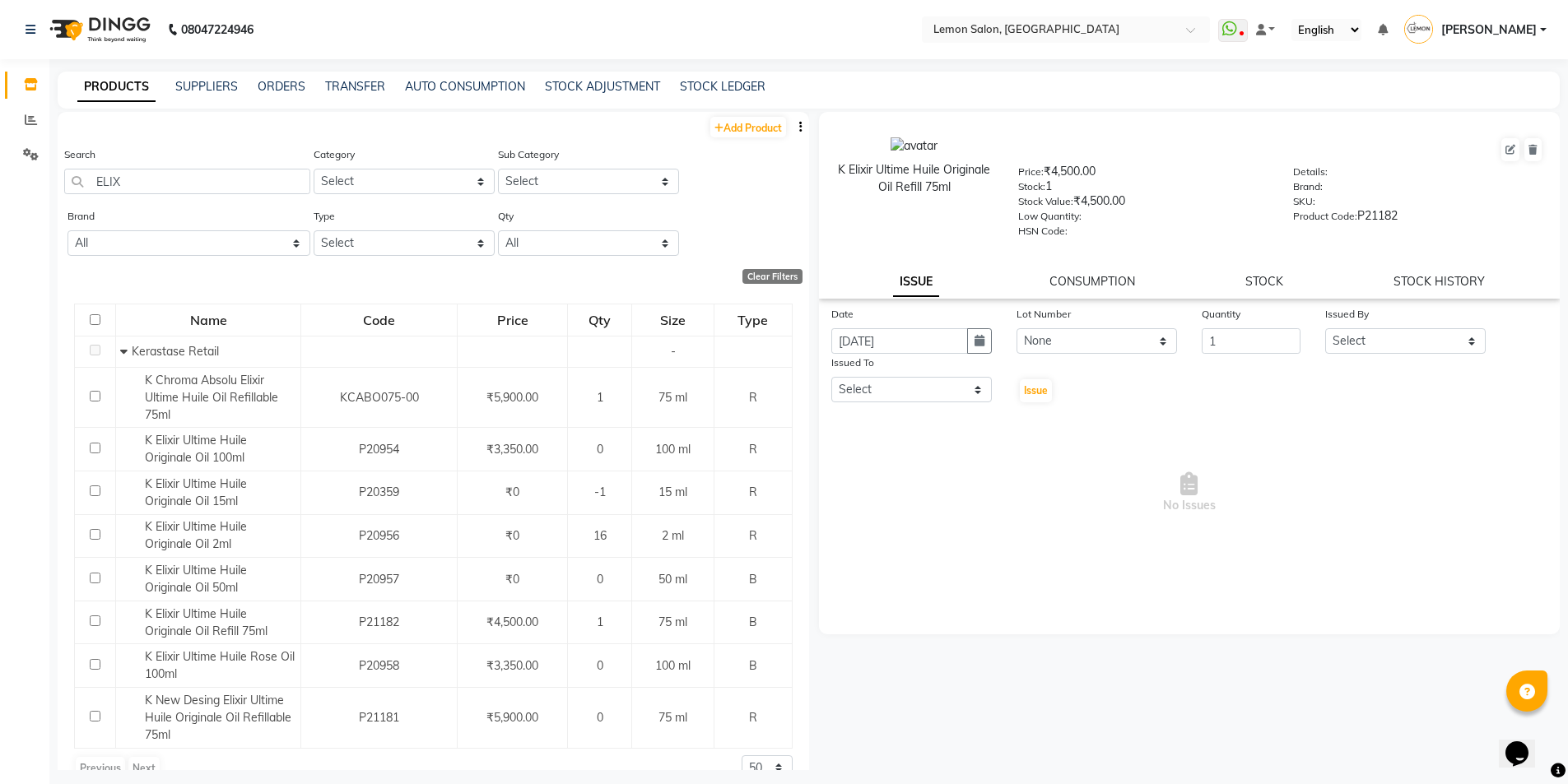
click at [1416, 357] on div "Date 31-08-2025 Lot Number None Quantity 1 Issued By Select Arun Arndive Danish…" at bounding box center [1189, 355] width 742 height 99
click at [1411, 348] on select "Select Arun Arndive Danish Mansoori DC Faheem Malik Kajal Pawar Manisha Malviya…" at bounding box center [1405, 341] width 161 height 26
select select "45021"
click at [1325, 329] on select "Select Arun Arndive Danish Mansoori DC Faheem Malik Kajal Pawar Manisha Malviya…" at bounding box center [1405, 341] width 161 height 26
click at [952, 389] on select "Select Arun Arndive Danish Mansoori DC Faheem Malik Kajal Pawar Manisha Malviya…" at bounding box center [911, 390] width 161 height 26
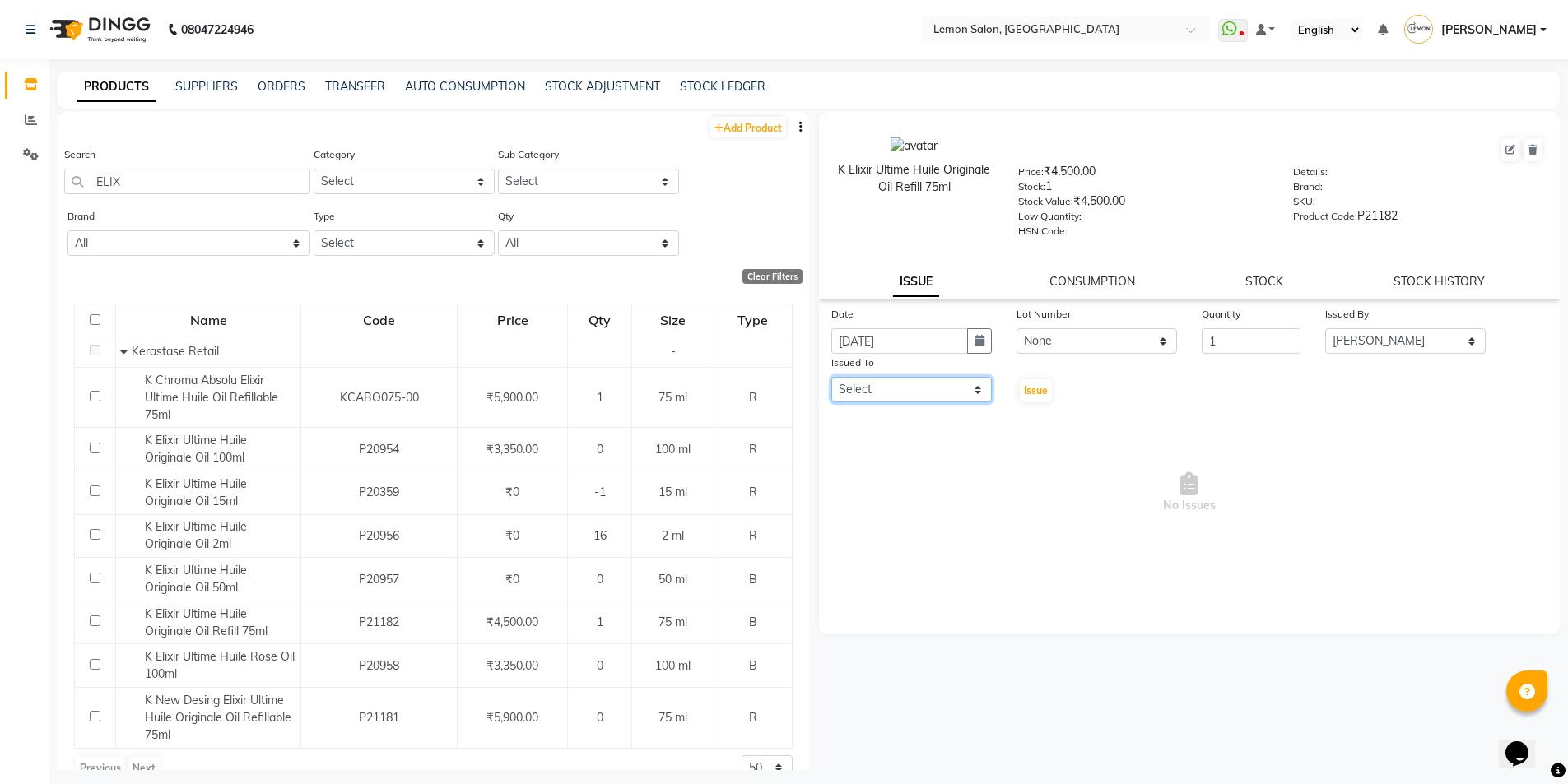
select select "7880"
click at [831, 377] on select "Select Arun Arndive Danish Mansoori DC Faheem Malik Kajal Pawar Manisha Malviya…" at bounding box center [911, 390] width 161 height 26
click at [1042, 387] on span "Issue" at bounding box center [1035, 390] width 24 height 12
select select
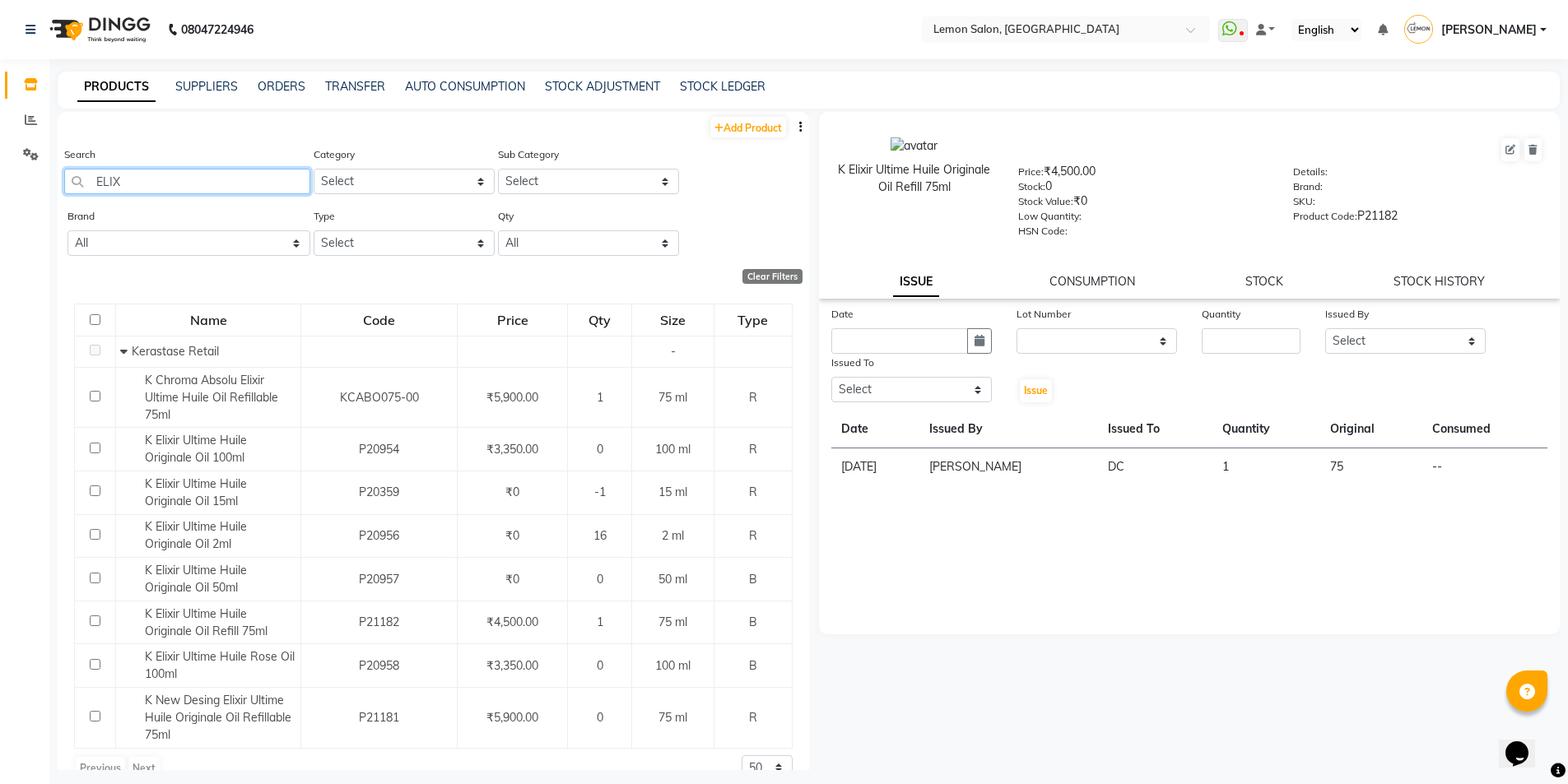
drag, startPoint x: 139, startPoint y: 174, endPoint x: 12, endPoint y: 208, distance: 131.5
click at [14, 208] on app-home "08047224946 Select Location × Lemon Salon, Kandivali WhatsApp Status ✕ Status: …" at bounding box center [784, 397] width 1568 height 795
click at [357, 86] on link "TRANSFER" at bounding box center [355, 86] width 60 height 15
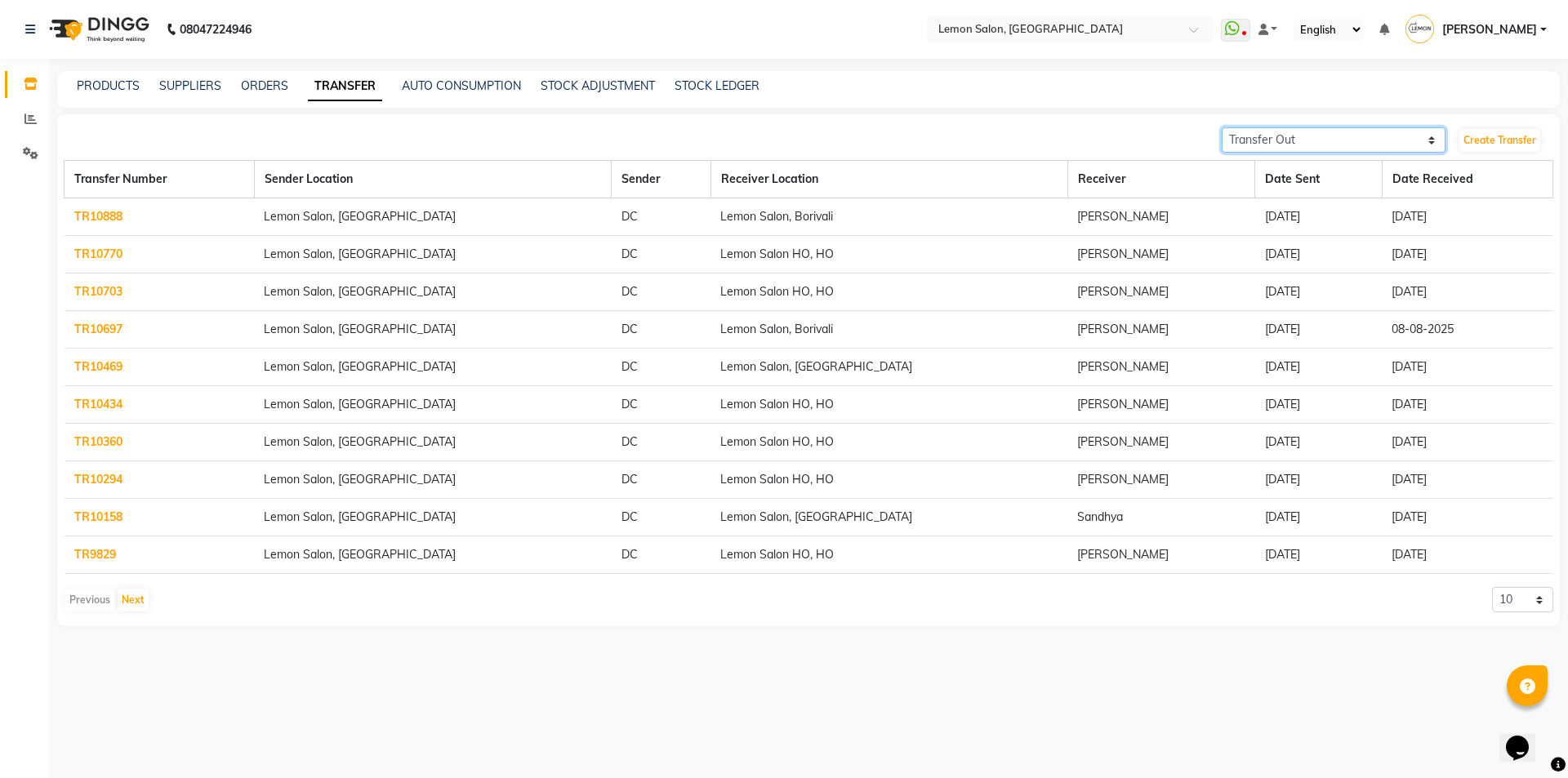
click at [1333, 143] on select "Transfer In Transfer Out" at bounding box center [1333, 140] width 224 height 25
select select "receiving"
click at [1222, 127] on select "Transfer In Transfer Out" at bounding box center [1333, 140] width 224 height 25
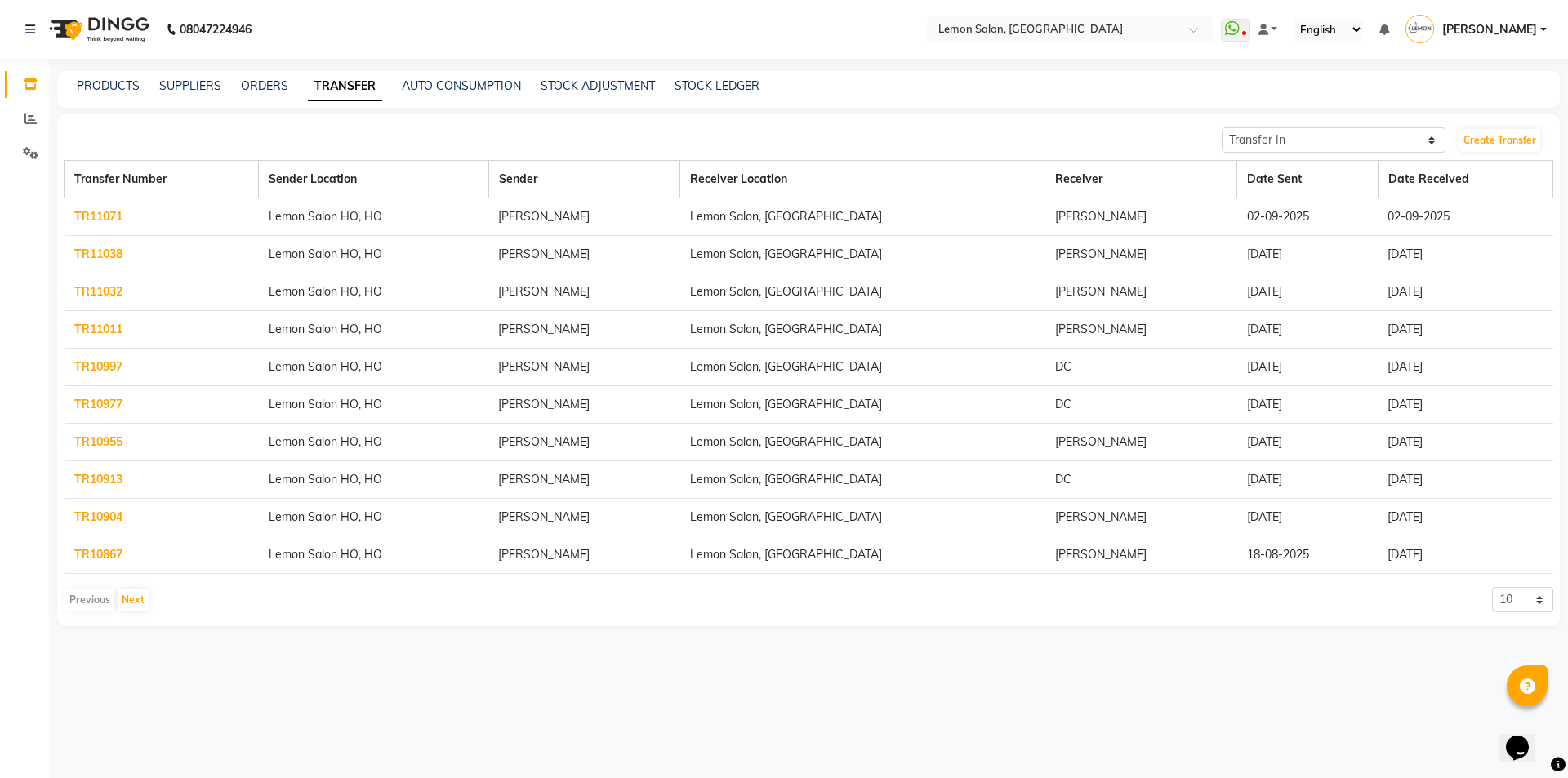
click at [103, 215] on link "TR11071" at bounding box center [98, 217] width 48 height 15
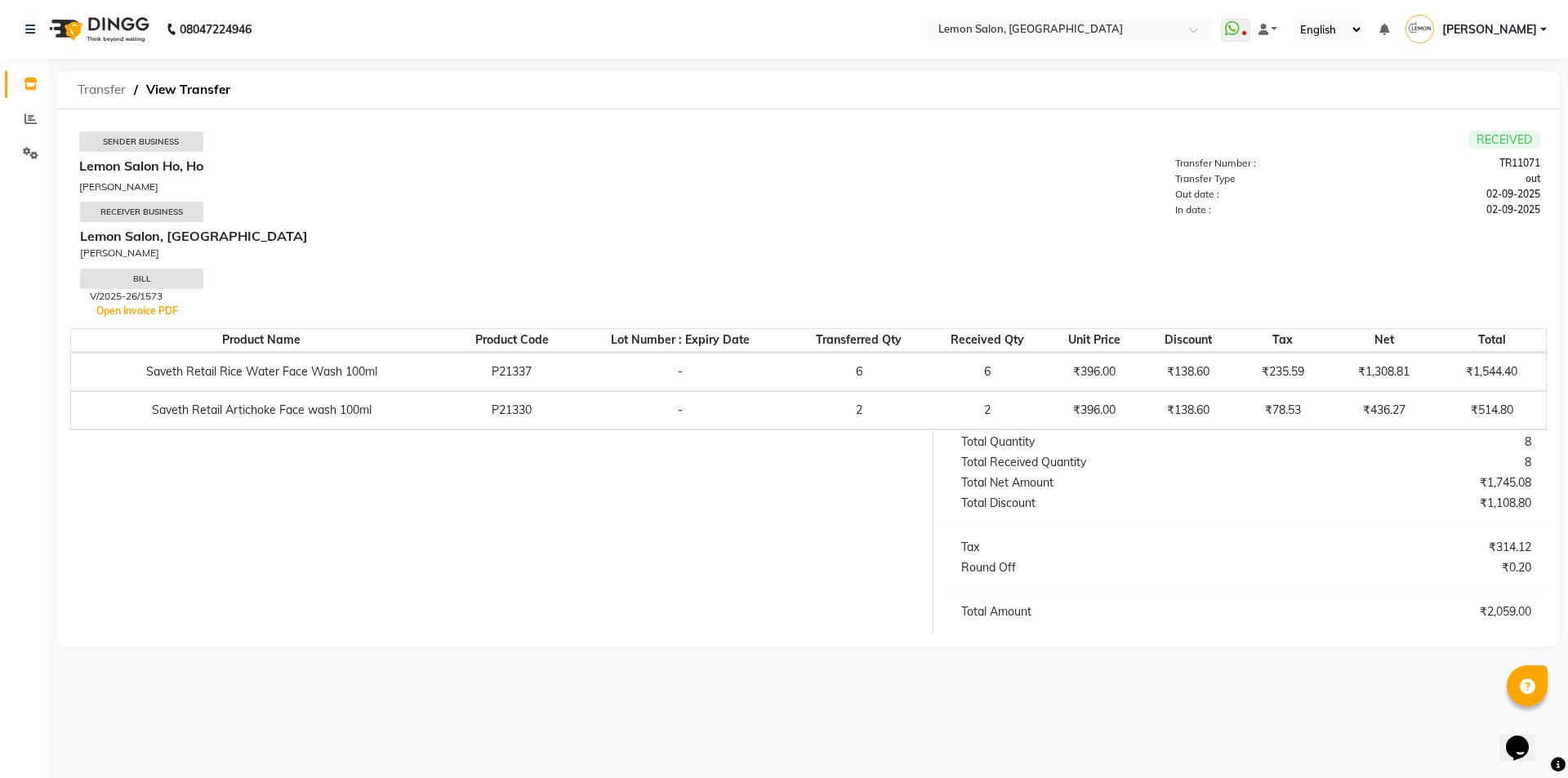
click at [105, 83] on span "Transfer" at bounding box center [101, 90] width 65 height 29
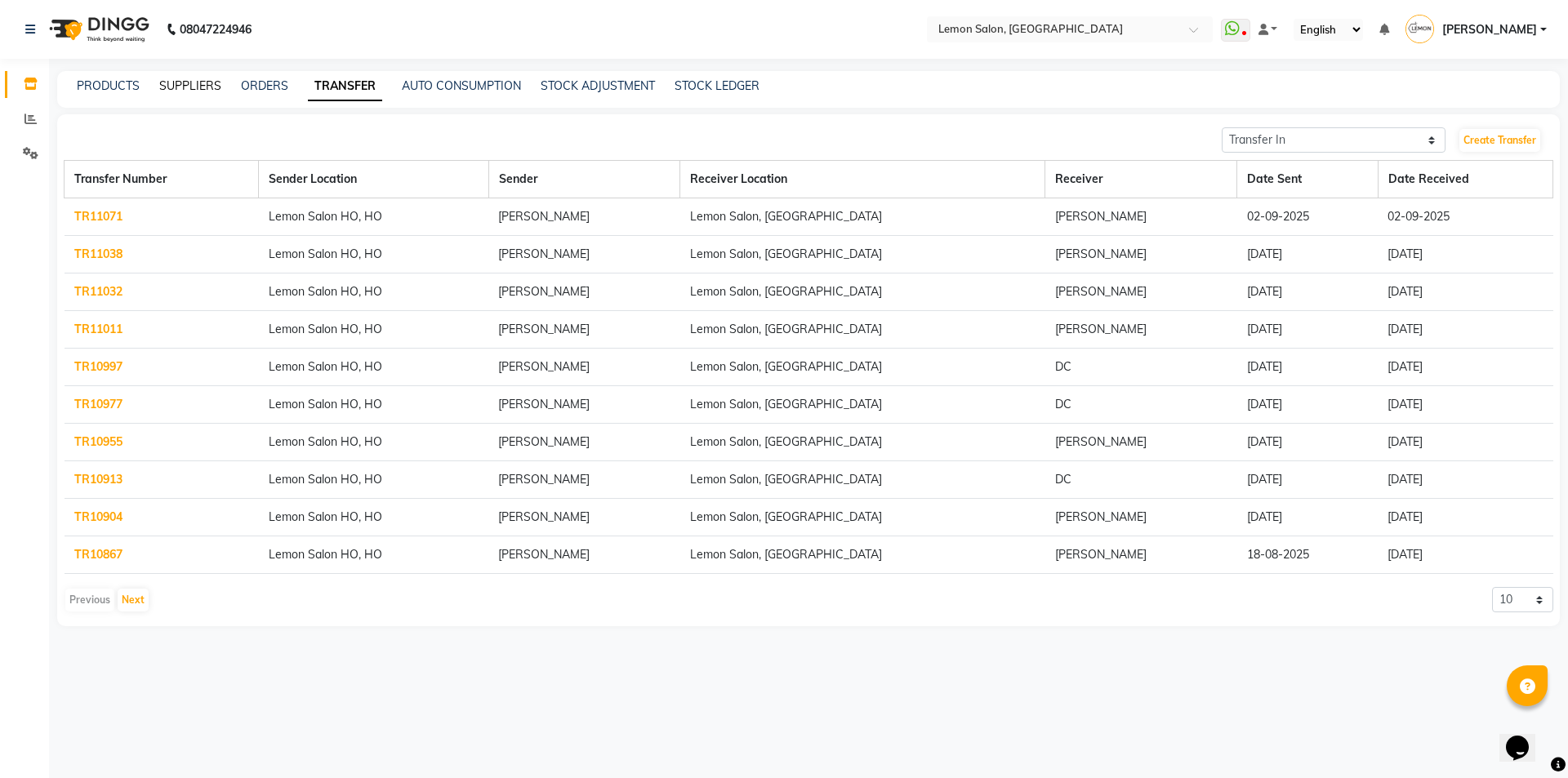
click at [187, 83] on link "SUPPLIERS" at bounding box center [190, 86] width 62 height 15
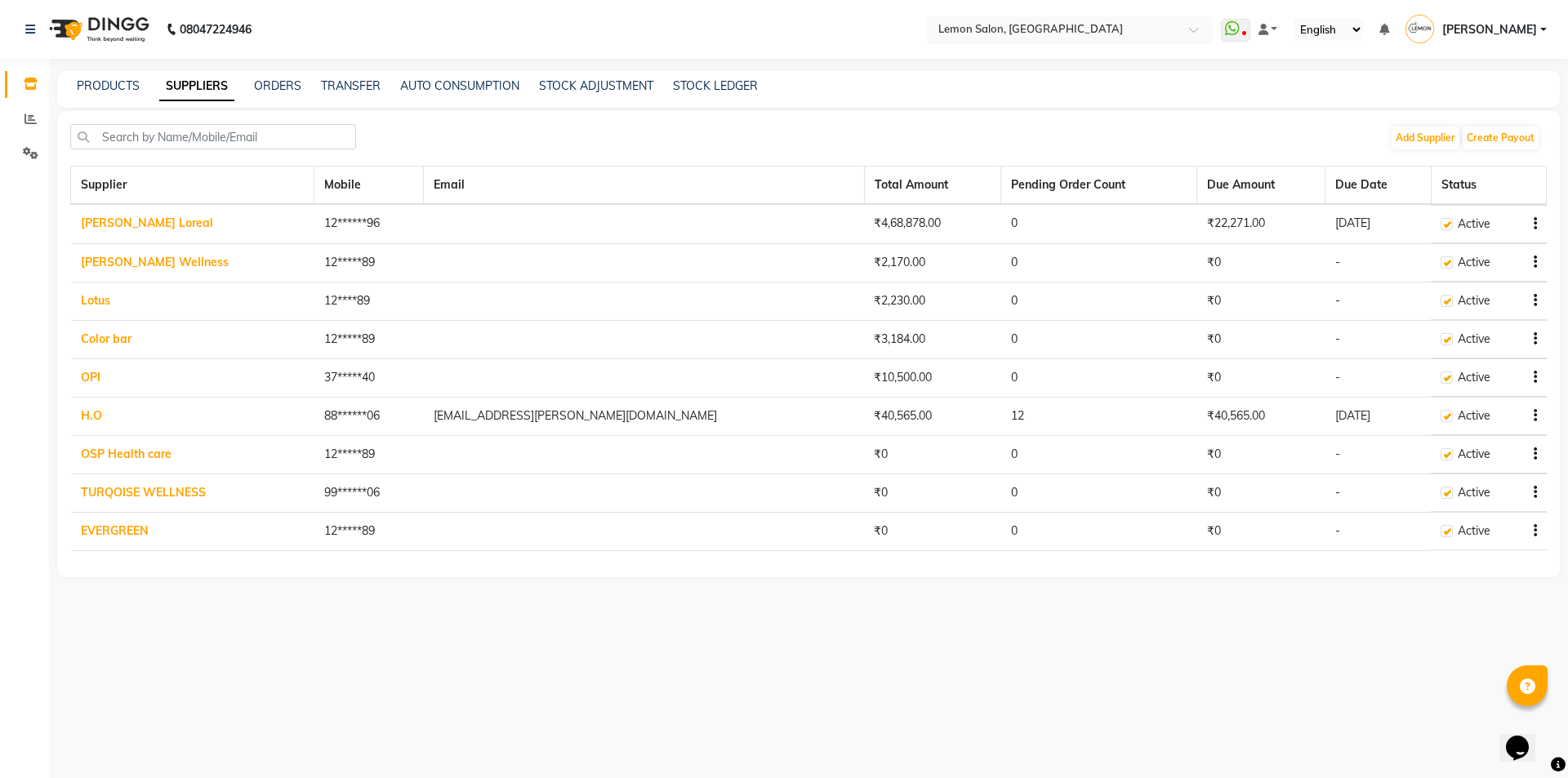
click at [1029, 29] on input "text" at bounding box center [1053, 29] width 237 height 16
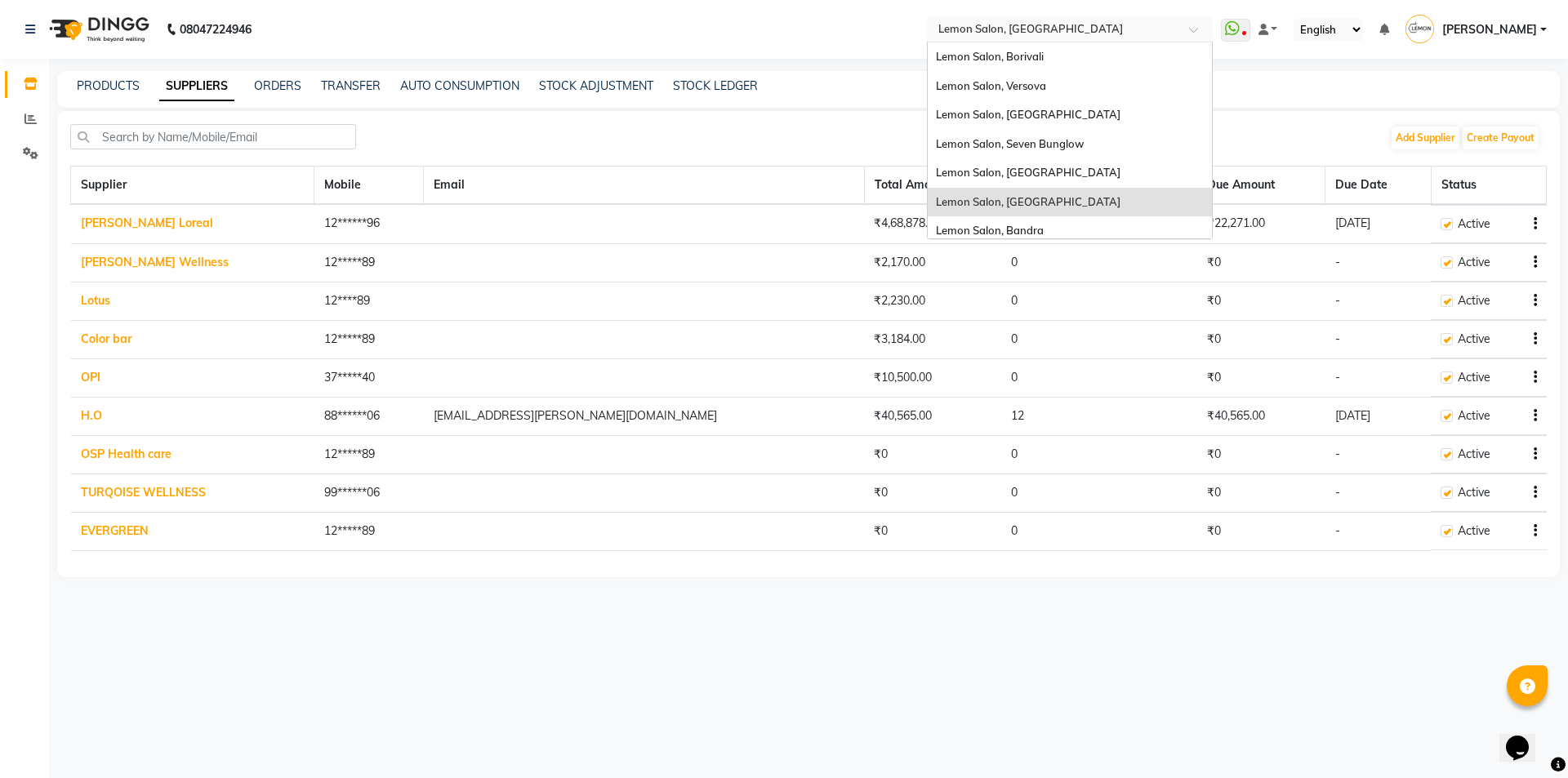
scroll to position [152, 0]
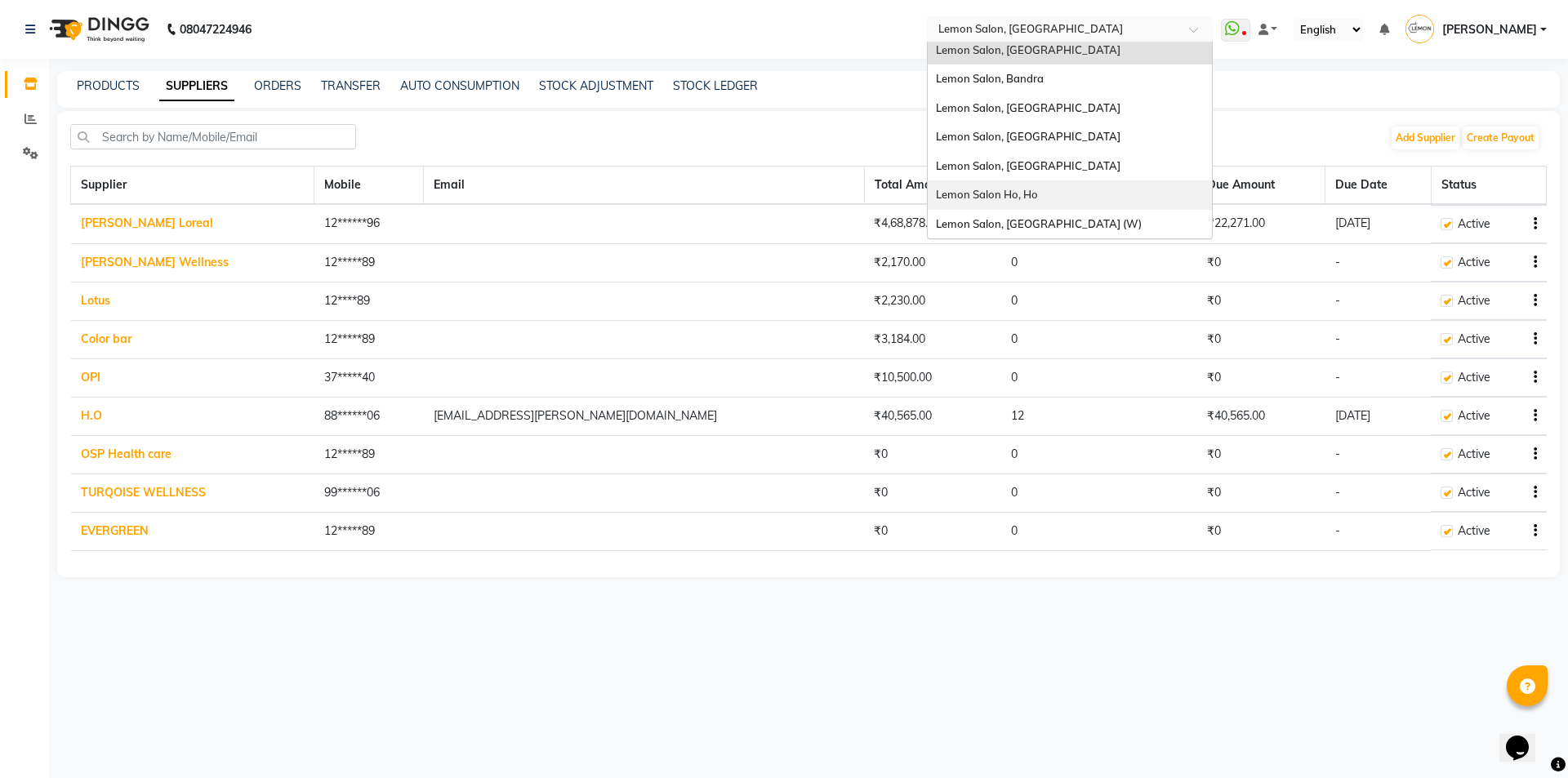
click at [1039, 190] on div "Lemon Salon Ho, Ho" at bounding box center [1070, 195] width 284 height 29
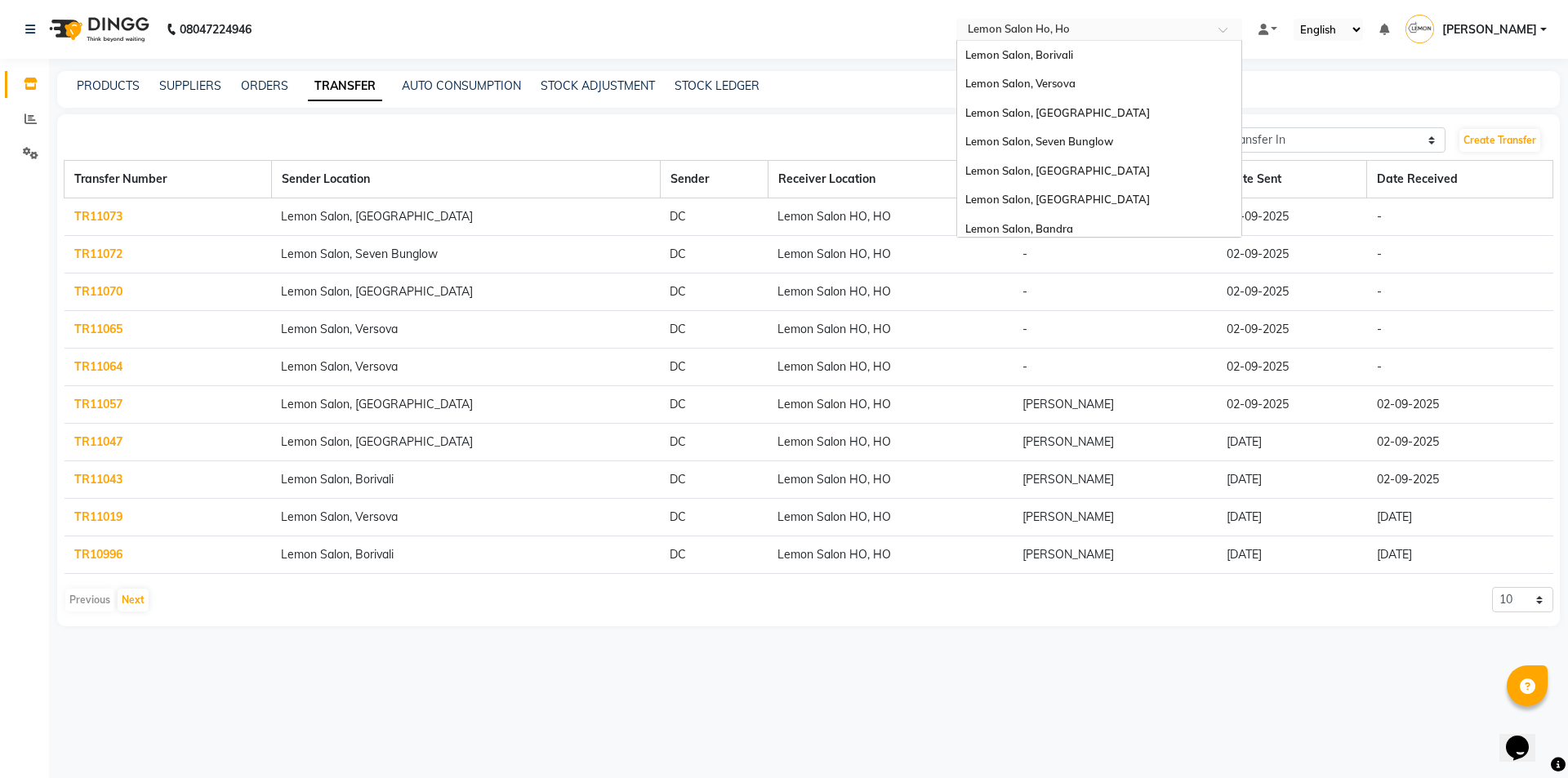
click at [1079, 32] on input "text" at bounding box center [1083, 31] width 237 height 16
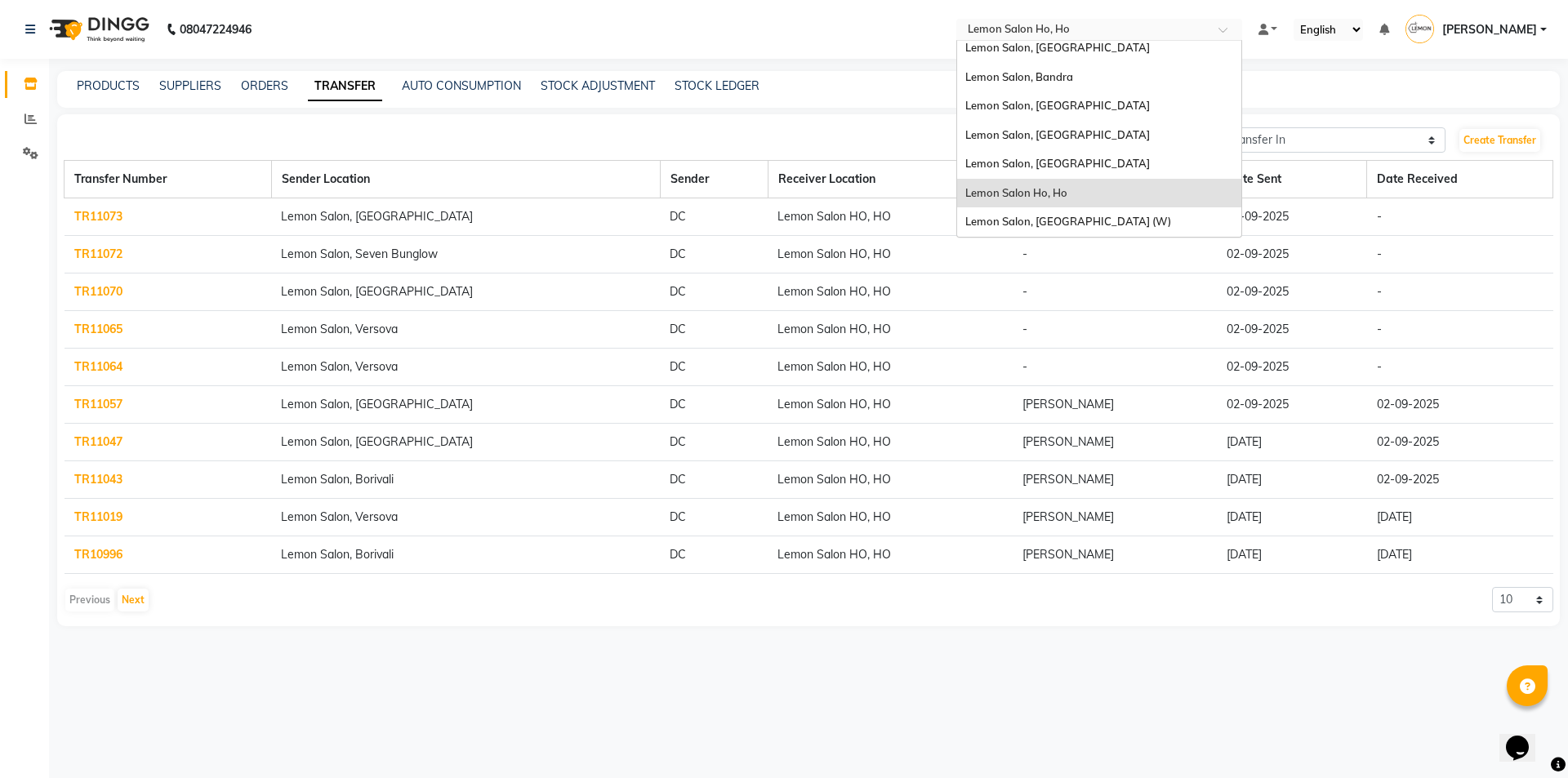
click at [1080, 184] on div "Lemon Salon Ho, Ho" at bounding box center [1099, 194] width 284 height 29
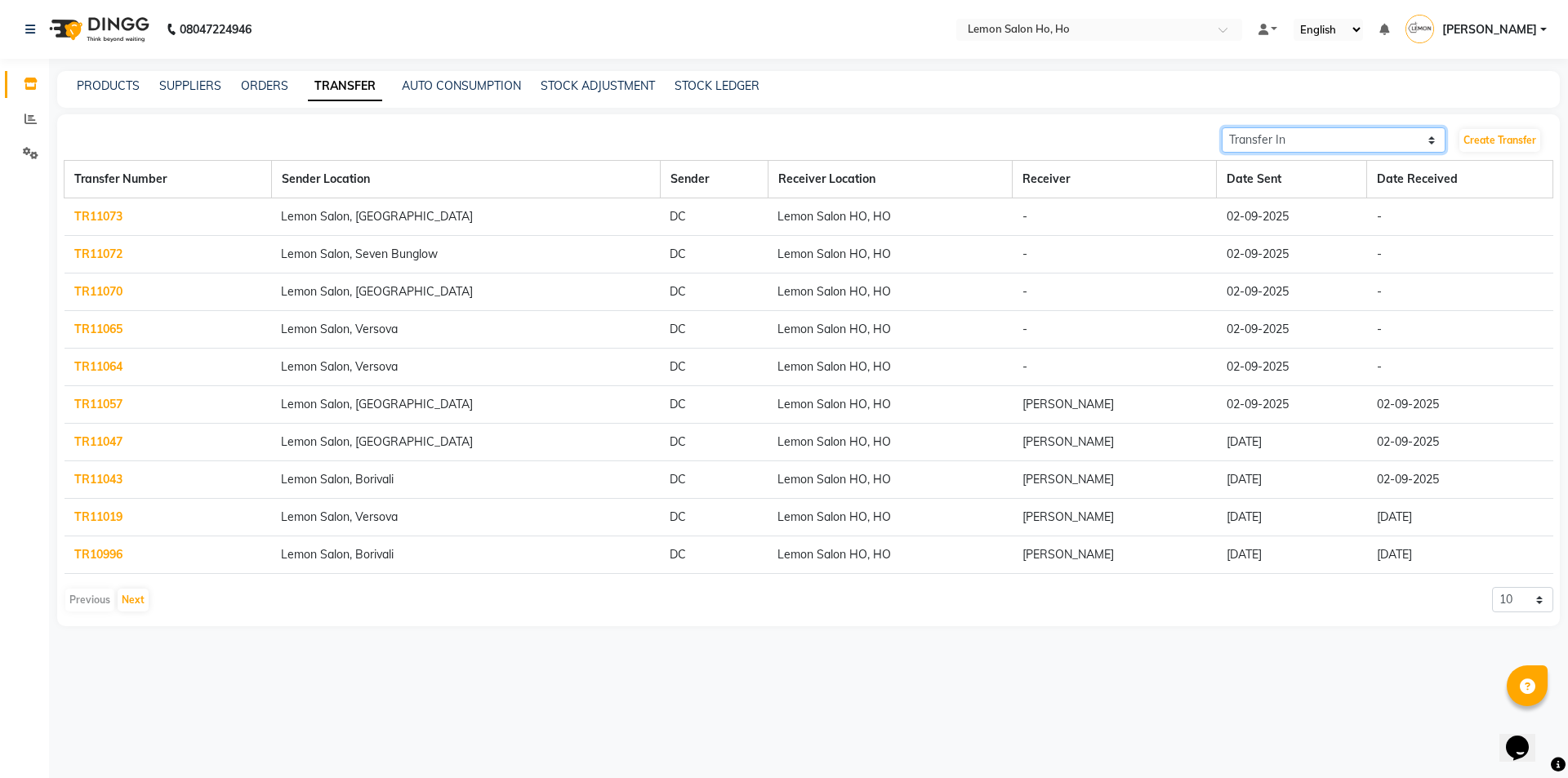
click at [1297, 137] on select "Transfer In Transfer Out" at bounding box center [1333, 140] width 224 height 25
select select "sender"
click at [1222, 127] on select "Transfer In Transfer Out" at bounding box center [1333, 140] width 224 height 25
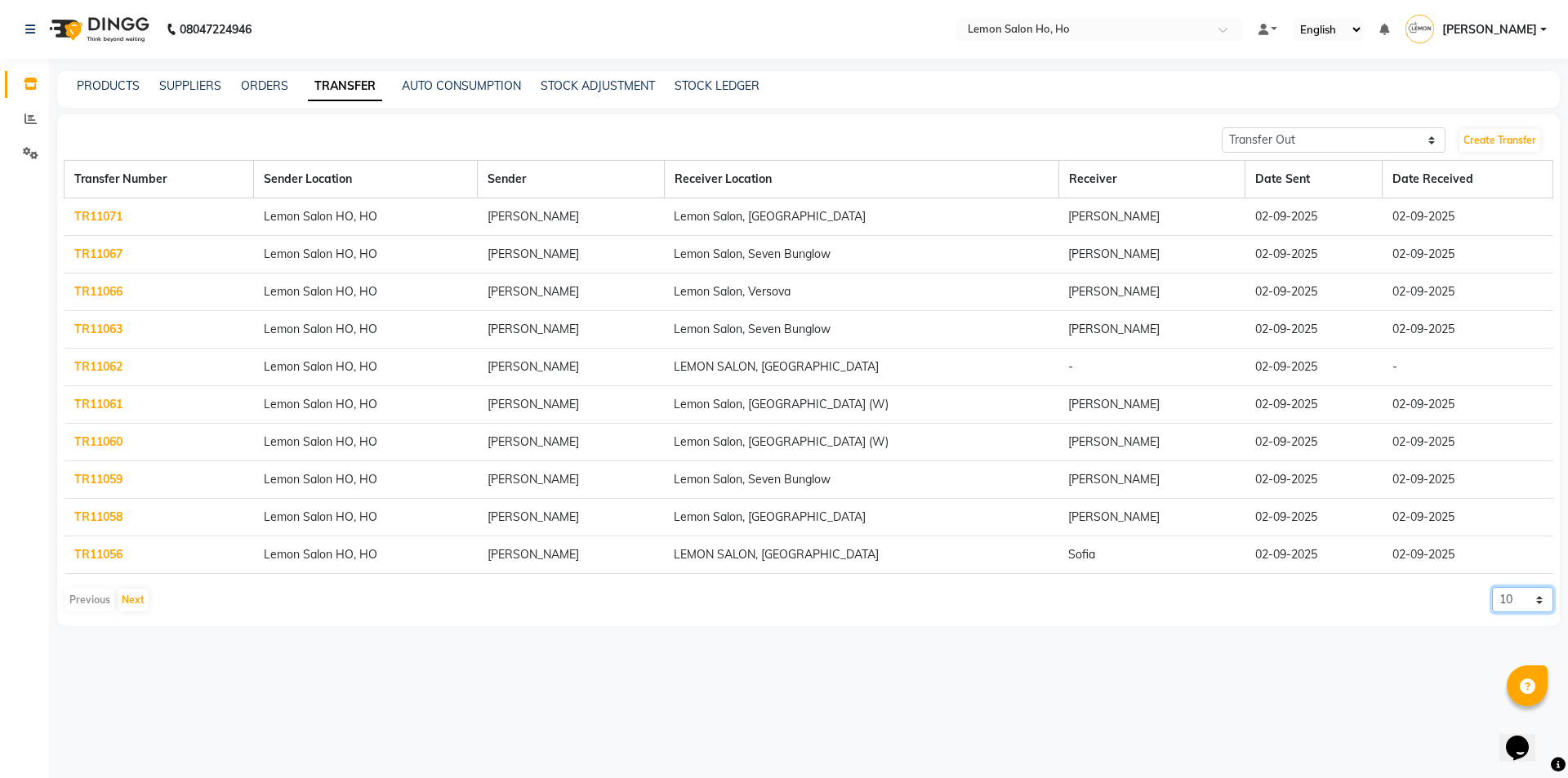
drag, startPoint x: 1520, startPoint y: 600, endPoint x: 1517, endPoint y: 612, distance: 12.4
click at [1520, 600] on select "10 20 50 100" at bounding box center [1522, 600] width 61 height 25
select select "50"
click at [1492, 588] on select "10 20 50 100" at bounding box center [1522, 600] width 61 height 25
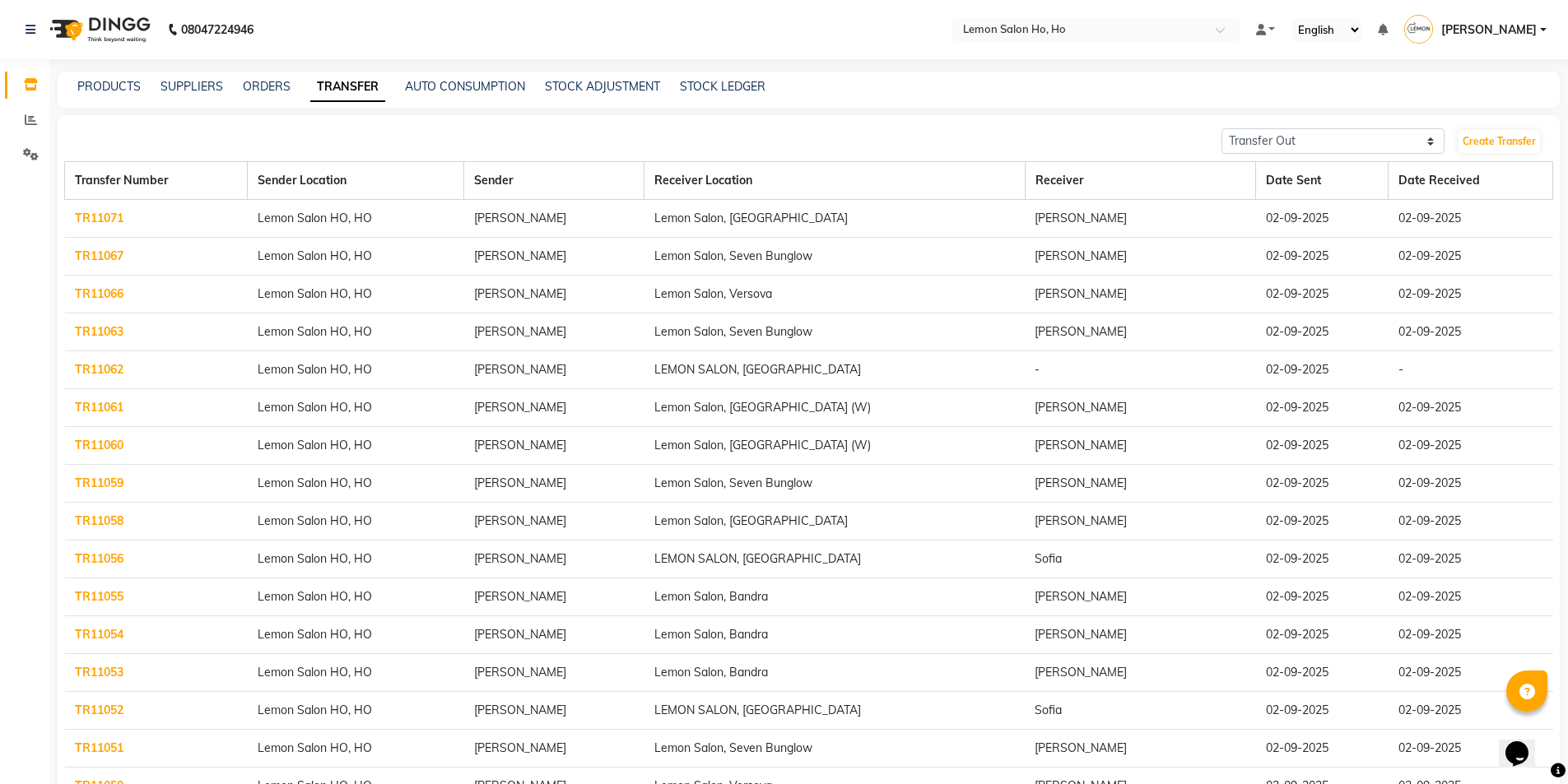
click at [104, 596] on link "TR11055" at bounding box center [99, 597] width 49 height 15
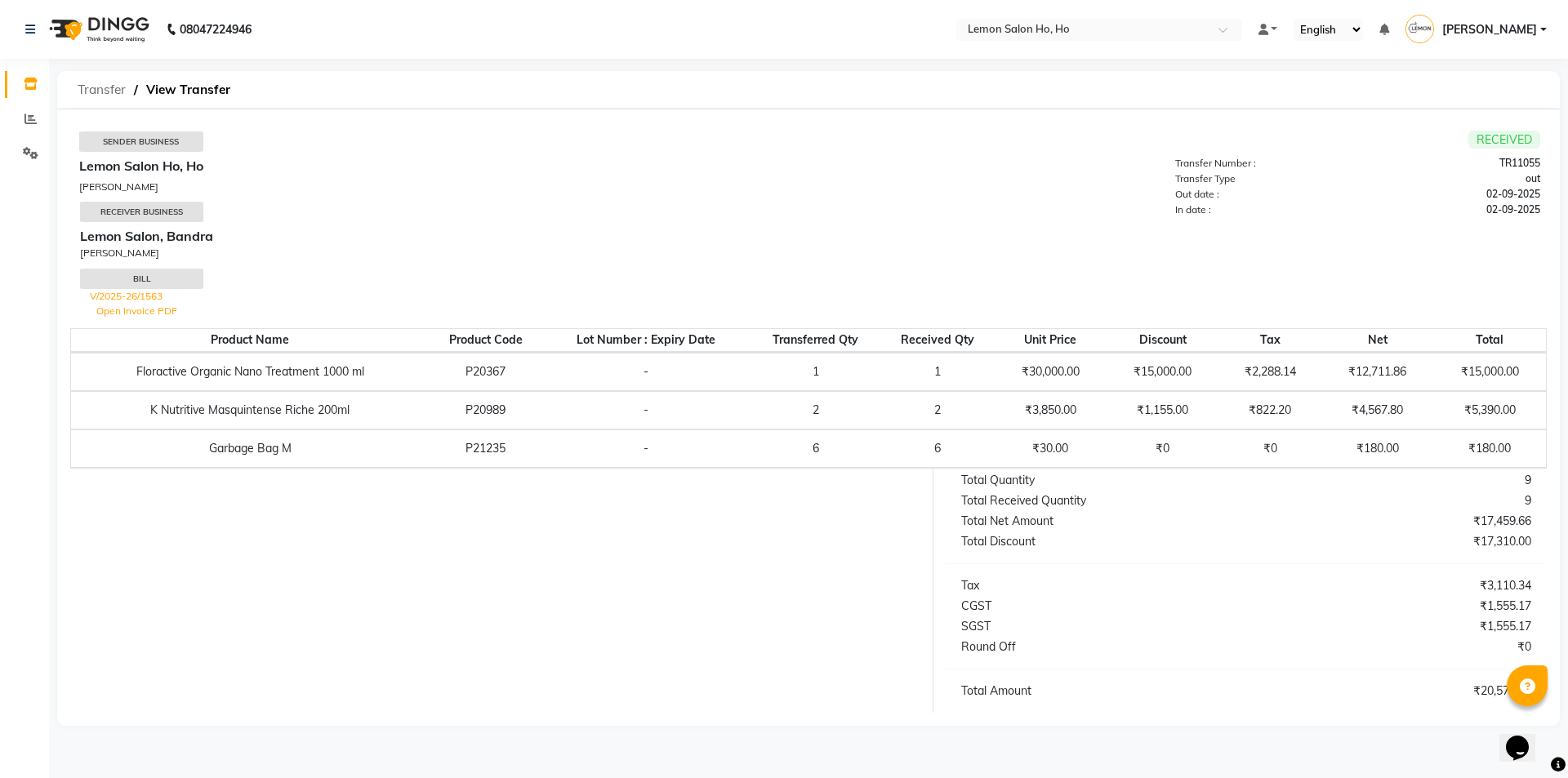
click at [87, 92] on span "Transfer" at bounding box center [101, 90] width 65 height 29
select select "sender"
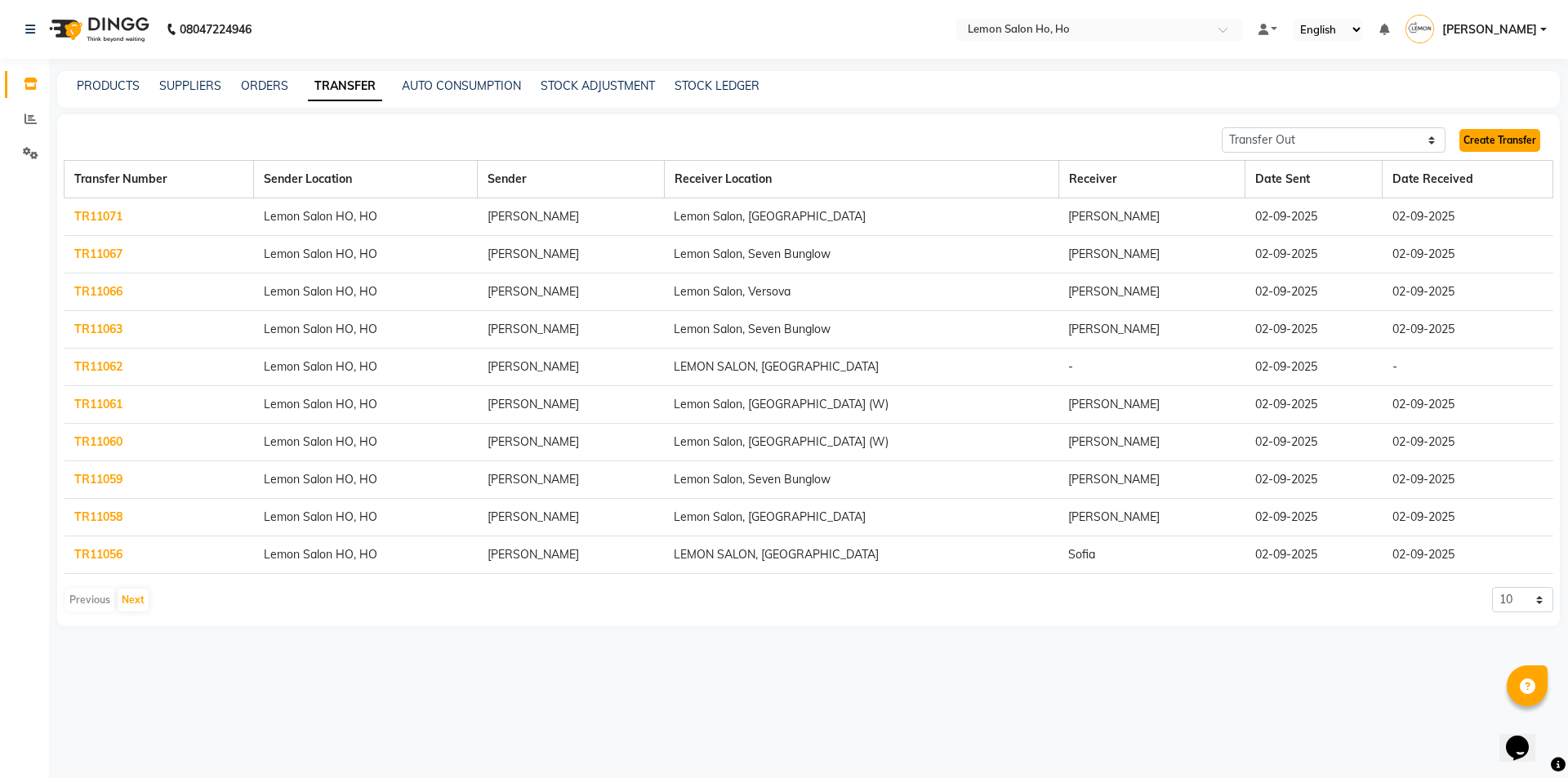
click at [1482, 144] on link "Create Transfer" at bounding box center [1499, 141] width 81 height 23
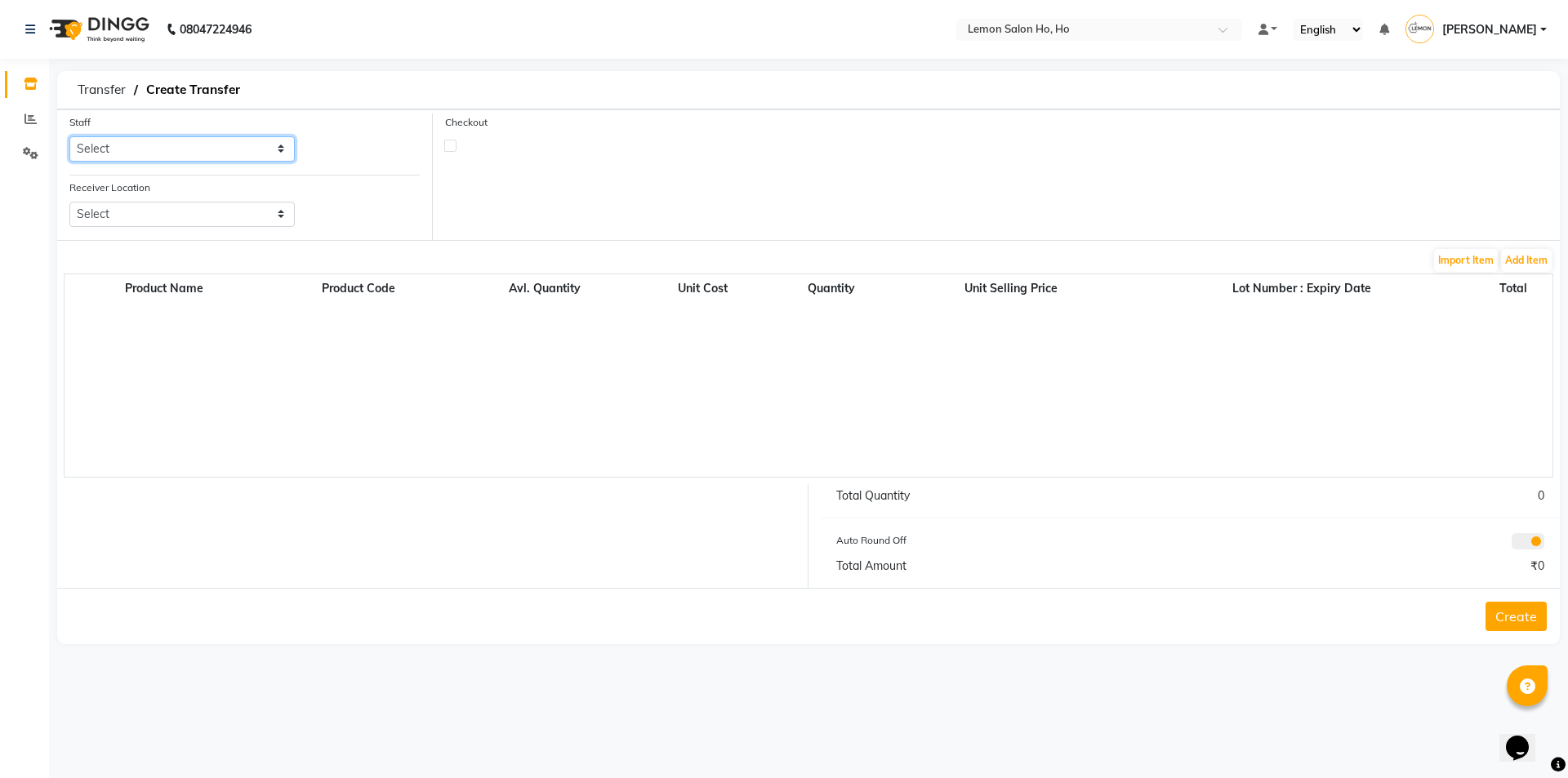
click at [270, 151] on select "Select [PERSON_NAME] [PERSON_NAME] DC DINGG Support [PERSON_NAME] [PERSON_NAME]…" at bounding box center [182, 149] width 226 height 25
select select "34406"
click at [69, 136] on select "Select [PERSON_NAME] [PERSON_NAME] DC DINGG Support [PERSON_NAME] [PERSON_NAME]…" at bounding box center [182, 149] width 226 height 25
click at [173, 227] on div "Receiver Location Select [GEOGRAPHIC_DATA], Lokhandwala [GEOGRAPHIC_DATA], [GEO…" at bounding box center [182, 209] width 250 height 61
click at [194, 220] on select "Select Lemon Salon, Lokhandwala [GEOGRAPHIC_DATA], [GEOGRAPHIC_DATA], Seven Bun…" at bounding box center [182, 214] width 226 height 25
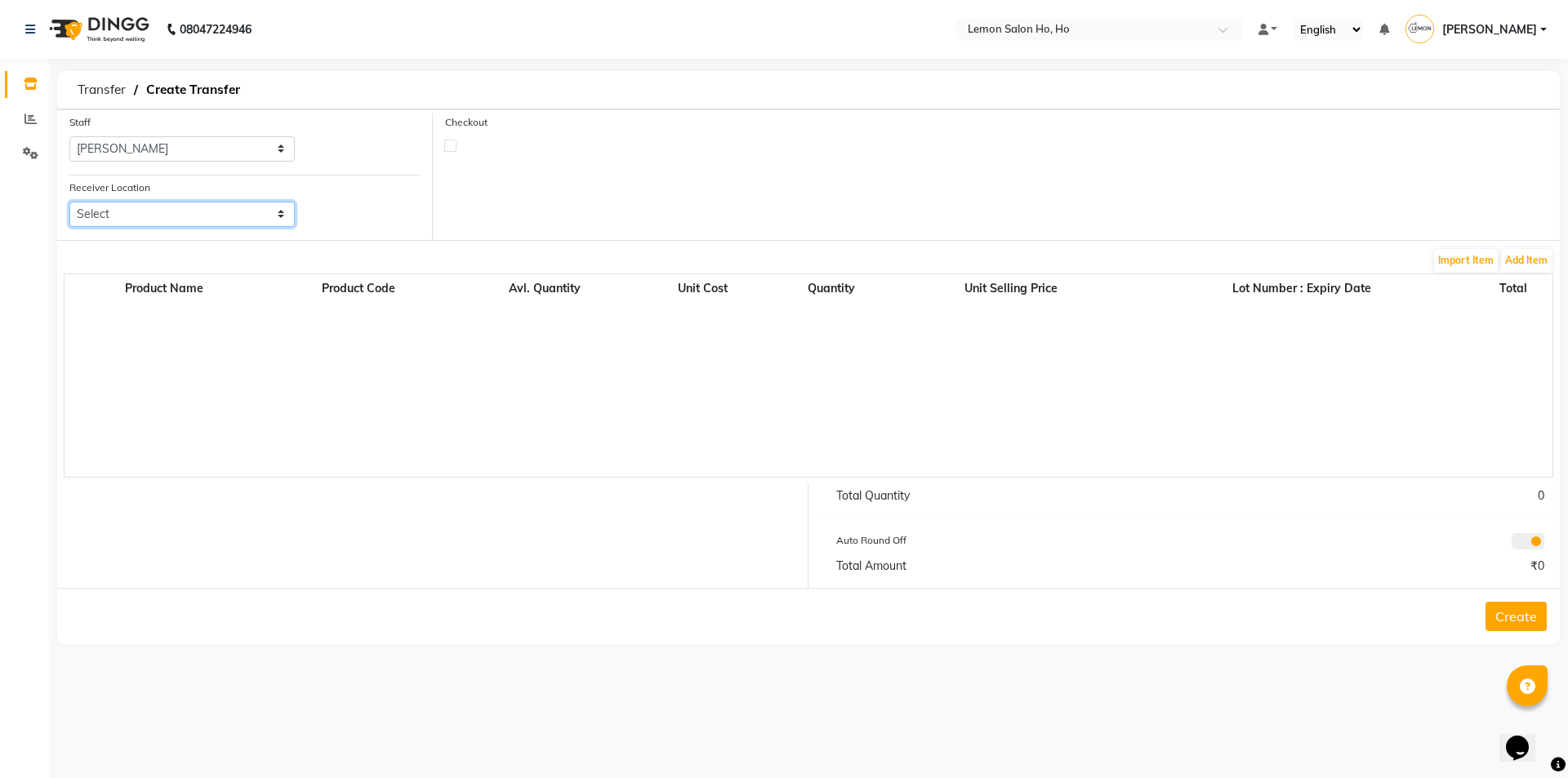
select select "955"
click at [69, 202] on select "Select Lemon Salon, Lokhandwala [GEOGRAPHIC_DATA], [GEOGRAPHIC_DATA], Seven Bun…" at bounding box center [182, 214] width 226 height 25
click at [1549, 263] on button "Add Item" at bounding box center [1526, 261] width 51 height 23
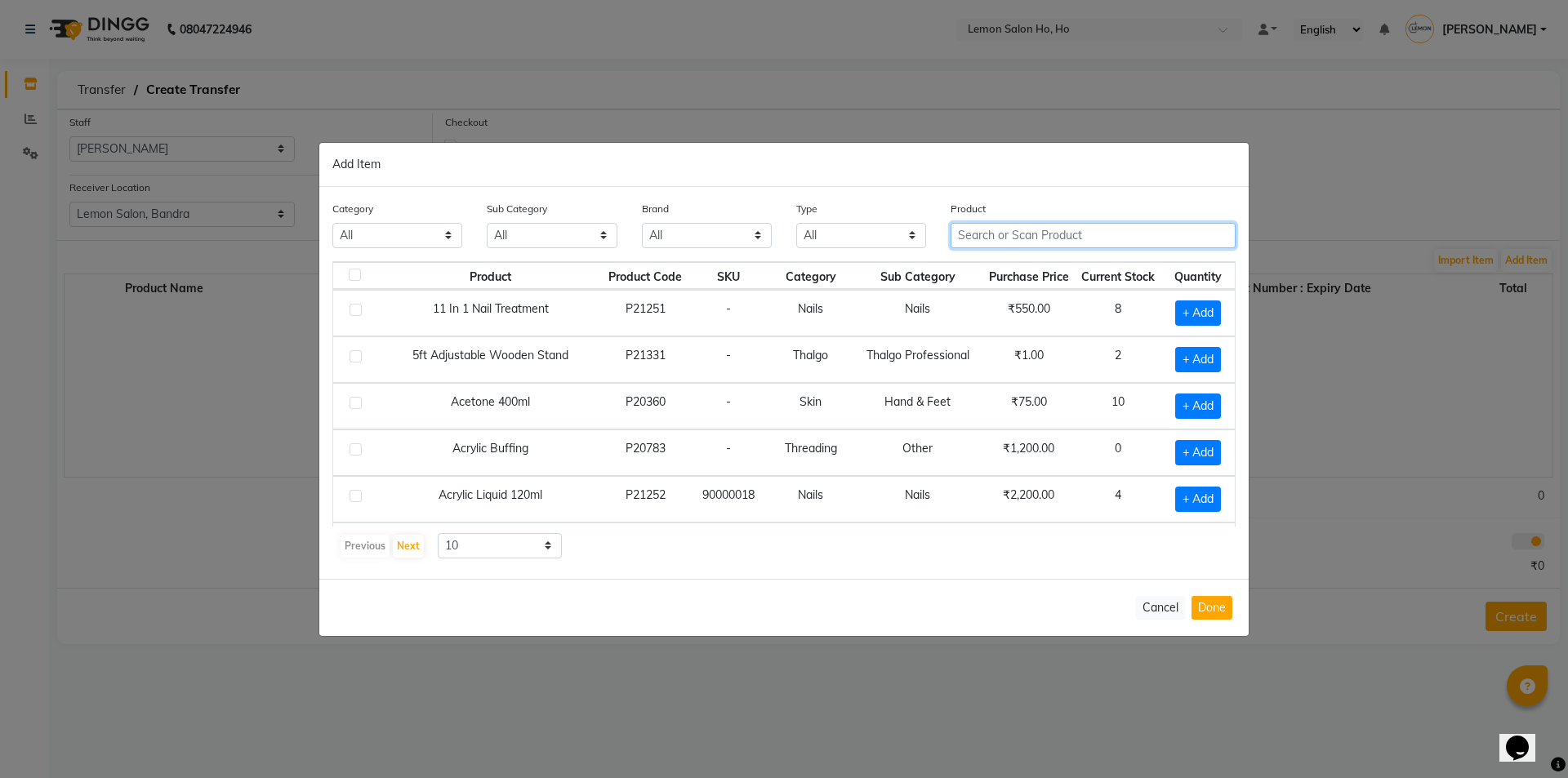
drag, startPoint x: 1120, startPoint y: 229, endPoint x: 1108, endPoint y: 223, distance: 13.4
click at [1120, 229] on input "text" at bounding box center [1092, 235] width 285 height 25
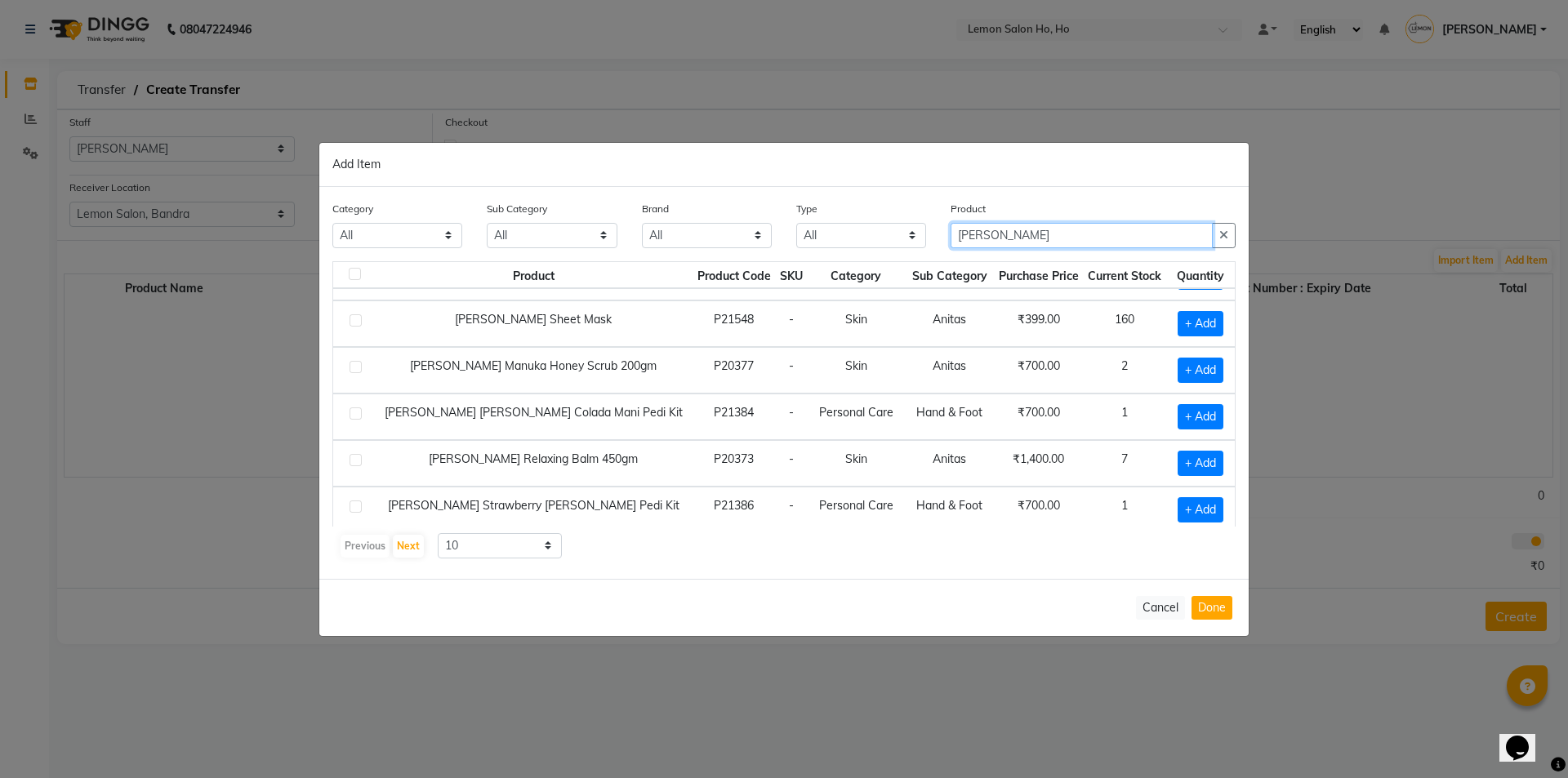
scroll to position [218, 0]
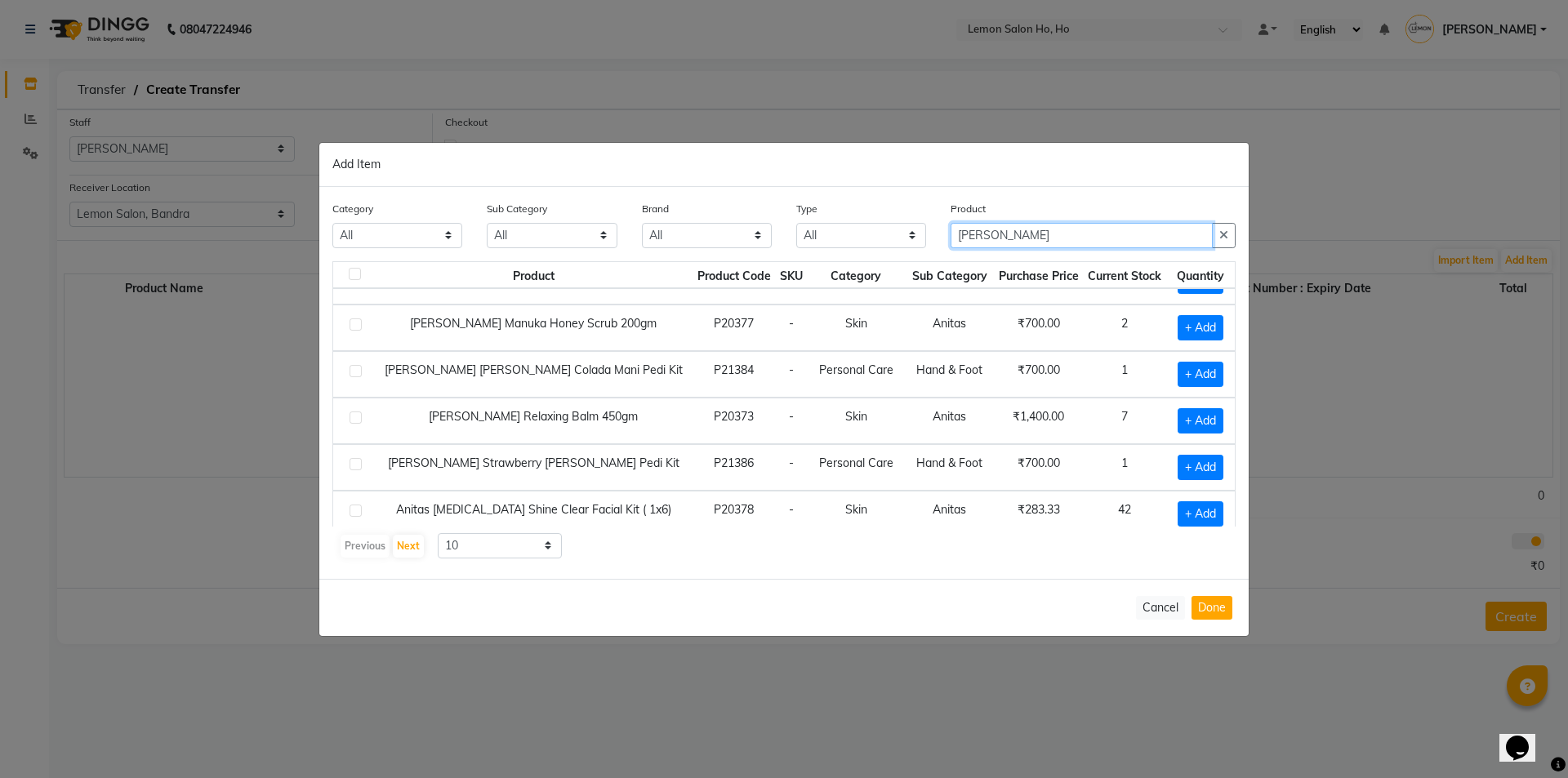
type input "[PERSON_NAME]"
click at [483, 557] on select "10 50 100" at bounding box center [500, 546] width 124 height 25
select select "50"
click at [438, 534] on select "10 50 100" at bounding box center [500, 546] width 124 height 25
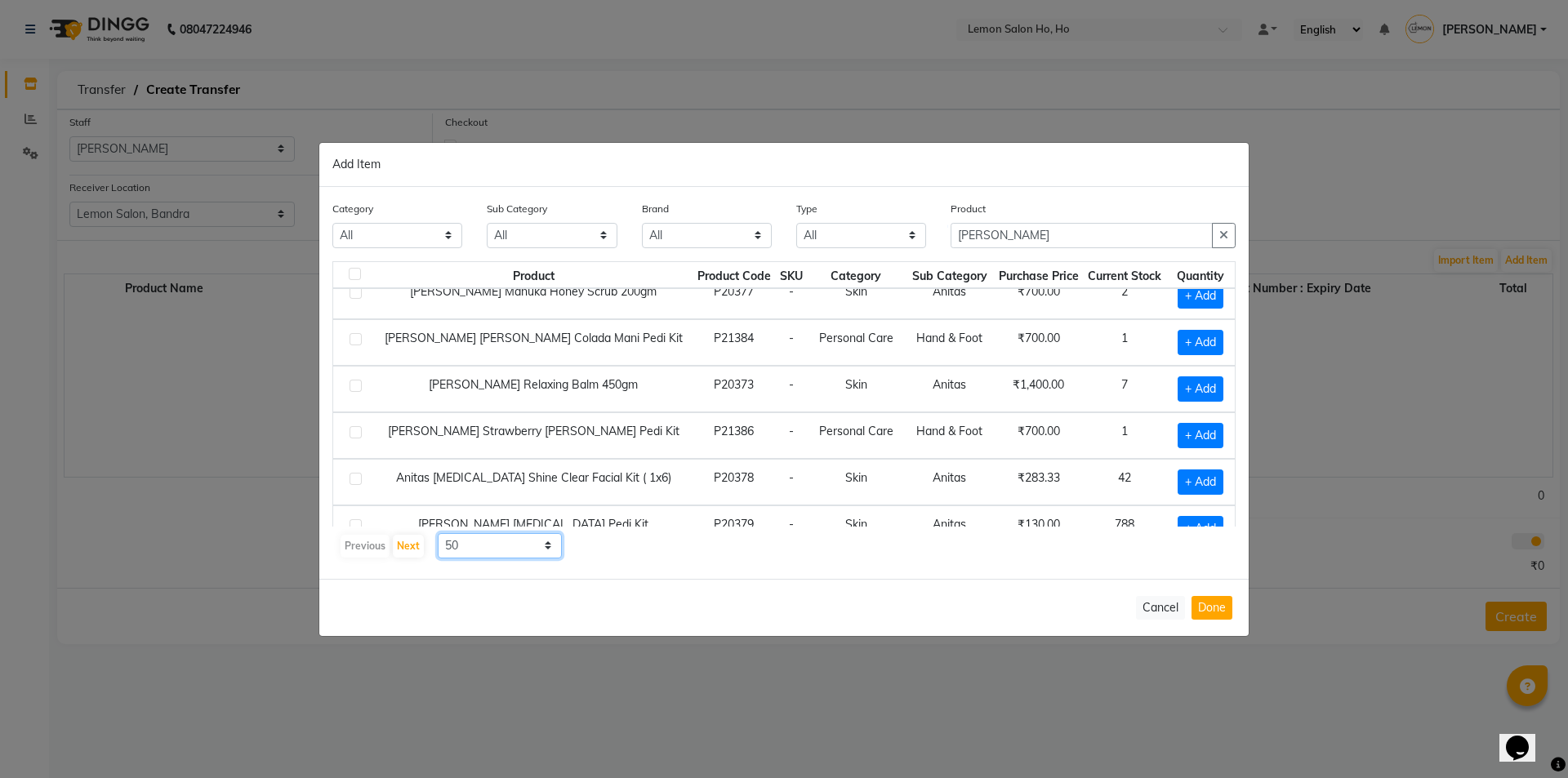
scroll to position [276, 0]
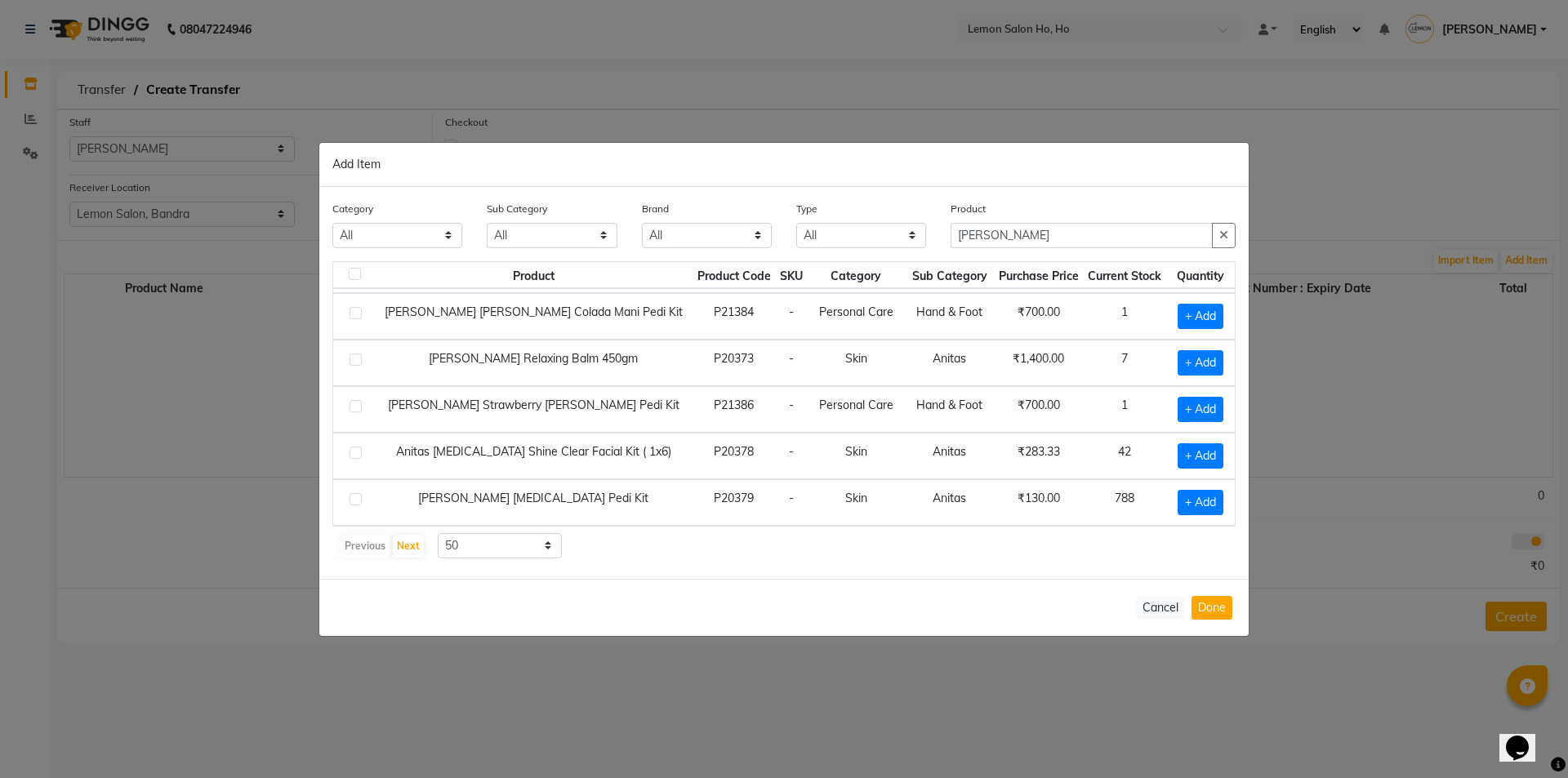
drag, startPoint x: 1164, startPoint y: 504, endPoint x: 1197, endPoint y: 514, distance: 34.5
click at [1179, 514] on span "+ Add" at bounding box center [1200, 503] width 46 height 25
checkbox input "true"
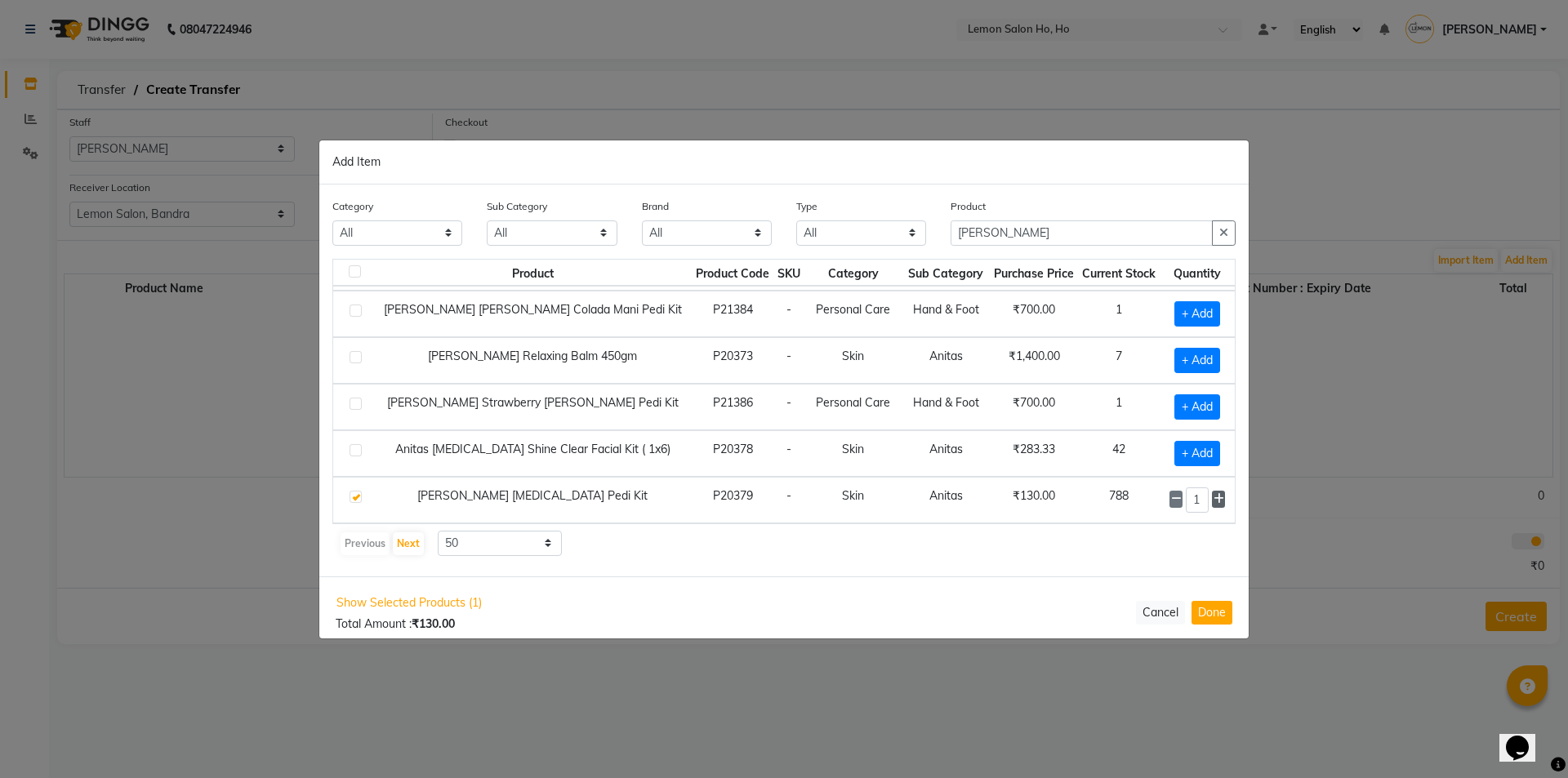
click at [1213, 503] on icon at bounding box center [1218, 499] width 11 height 11
type input "2"
drag, startPoint x: 1017, startPoint y: 228, endPoint x: 865, endPoint y: 217, distance: 152.4
click at [865, 217] on div "Category All Hair Skin Makeup Personal Care Appliances [PERSON_NAME] Waxing Dis…" at bounding box center [784, 228] width 927 height 61
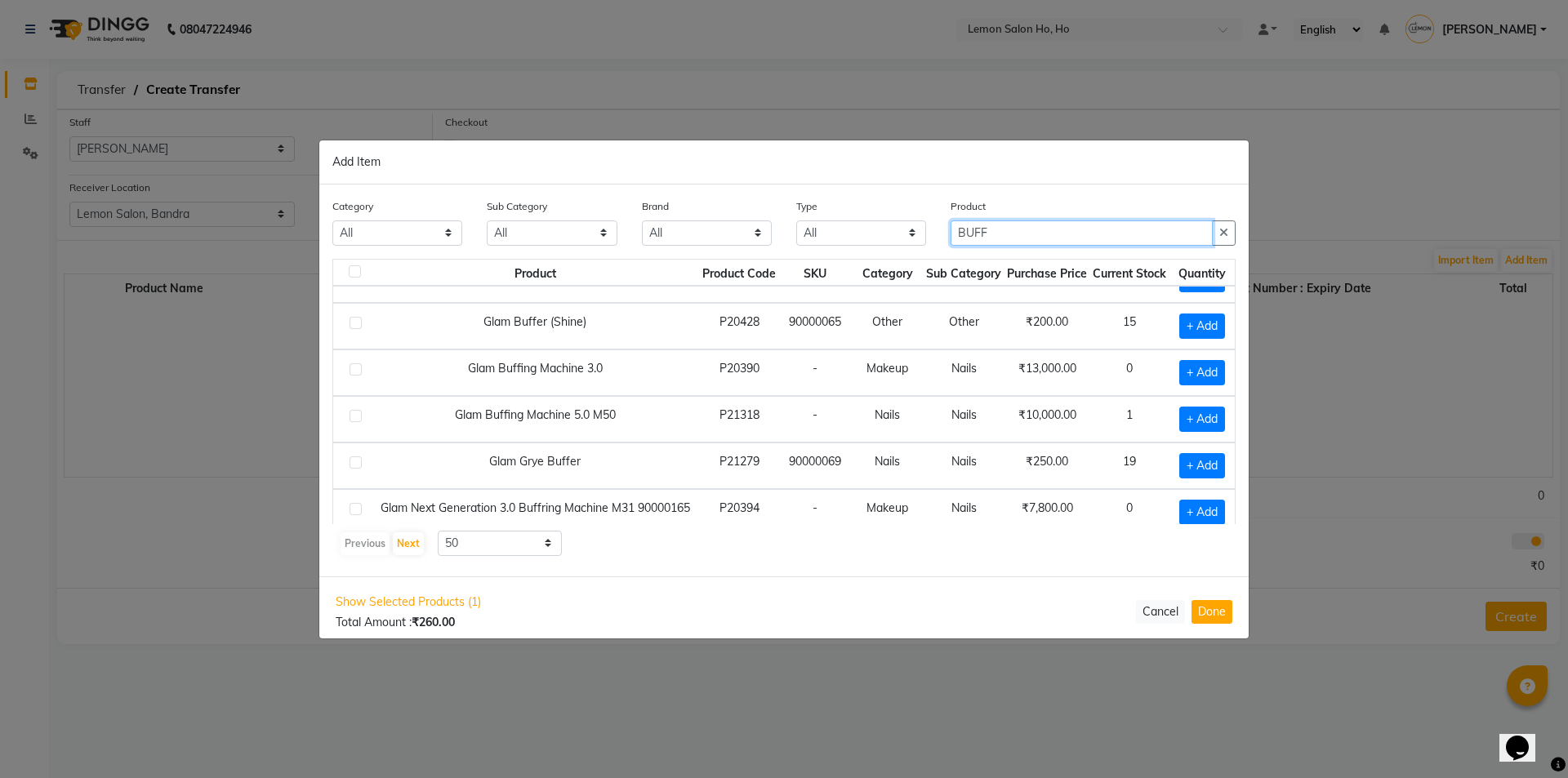
scroll to position [0, 0]
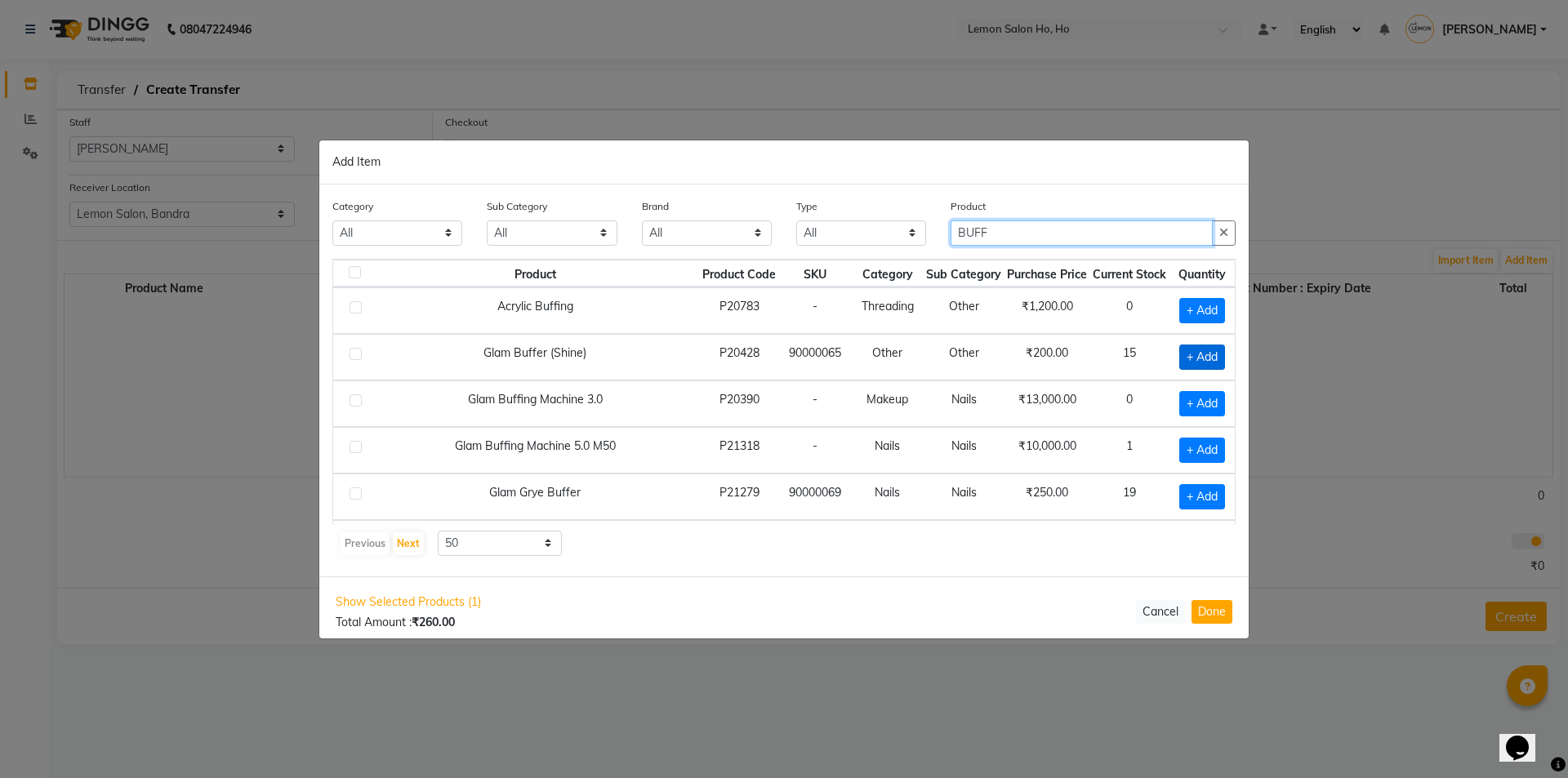
type input "BUFF"
click at [1208, 361] on span "+ Add" at bounding box center [1202, 357] width 46 height 25
checkbox input "true"
drag, startPoint x: 1012, startPoint y: 230, endPoint x: 776, endPoint y: 230, distance: 236.0
click at [776, 230] on div "Category All Hair Skin Makeup Personal Care Appliances [PERSON_NAME] Waxing Dis…" at bounding box center [784, 228] width 927 height 61
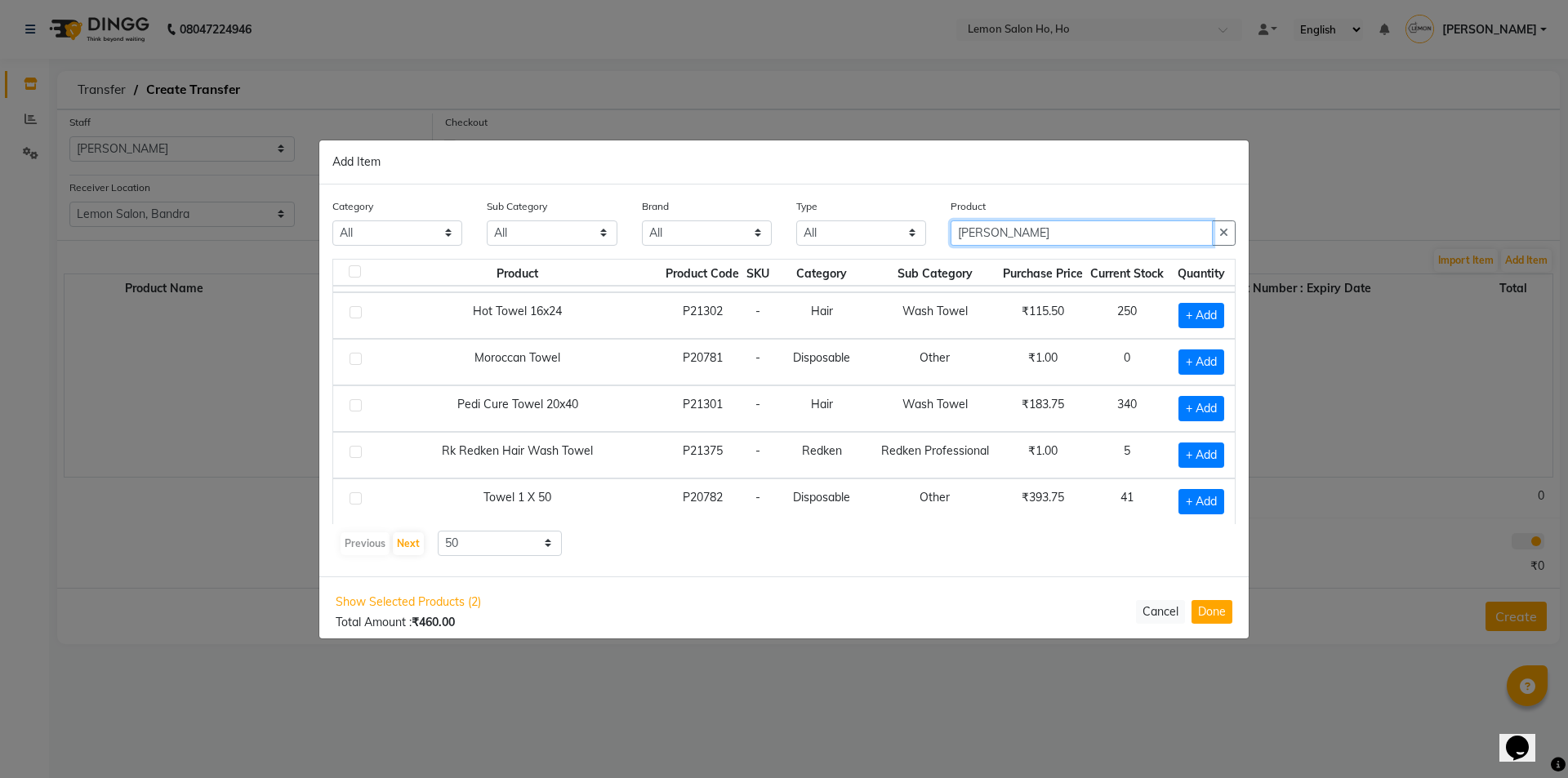
scroll to position [230, 0]
type input "[PERSON_NAME]"
click at [1190, 495] on span "+ Add" at bounding box center [1201, 500] width 46 height 25
checkbox input "true"
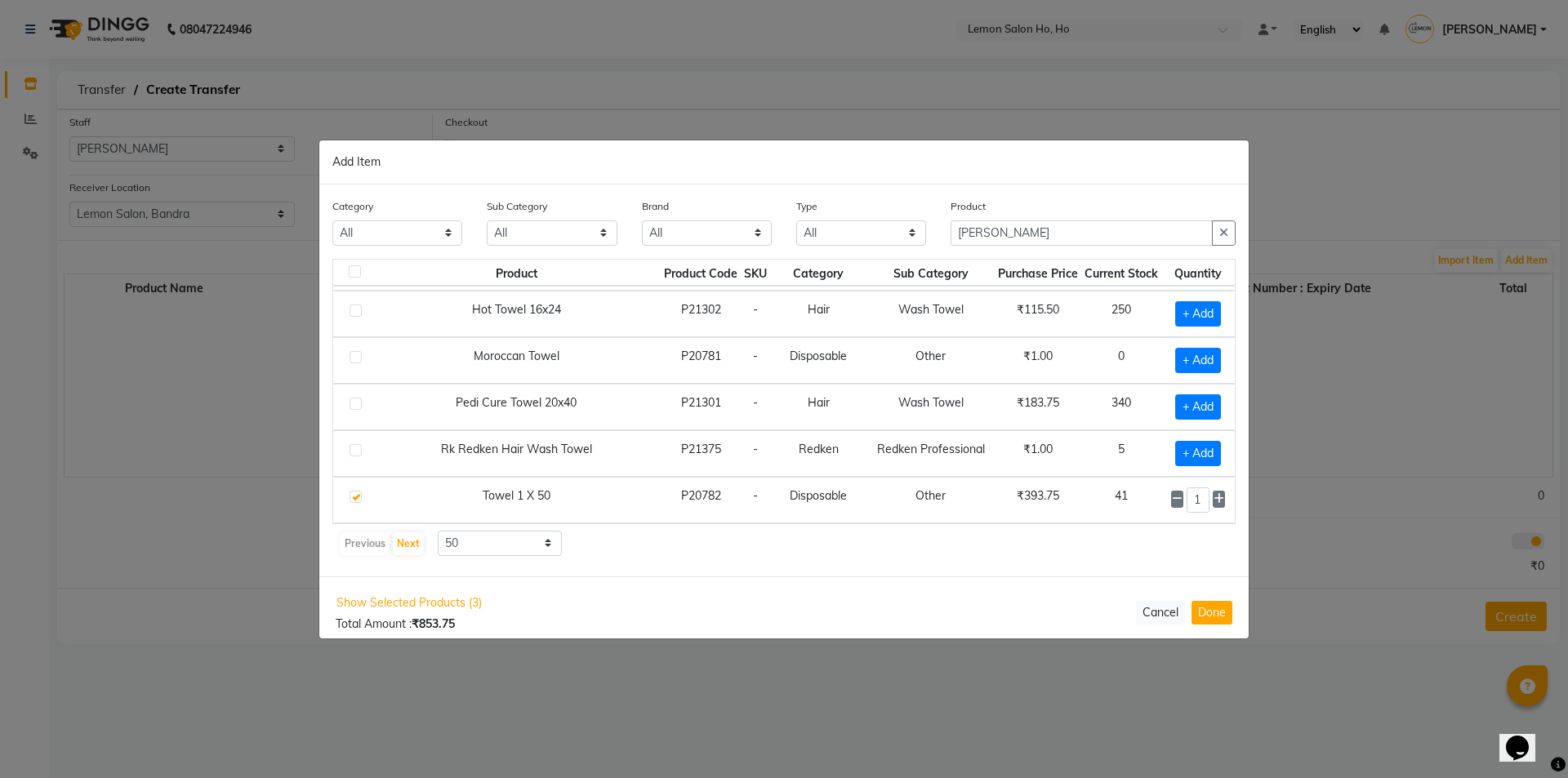
click at [1213, 496] on span at bounding box center [1218, 499] width 12 height 17
type input "2"
drag, startPoint x: 1038, startPoint y: 237, endPoint x: 827, endPoint y: 235, distance: 211.0
click at [827, 235] on div "Category All Hair Skin Makeup Personal Care Appliances Beard Waxing Disposable …" at bounding box center [784, 228] width 927 height 61
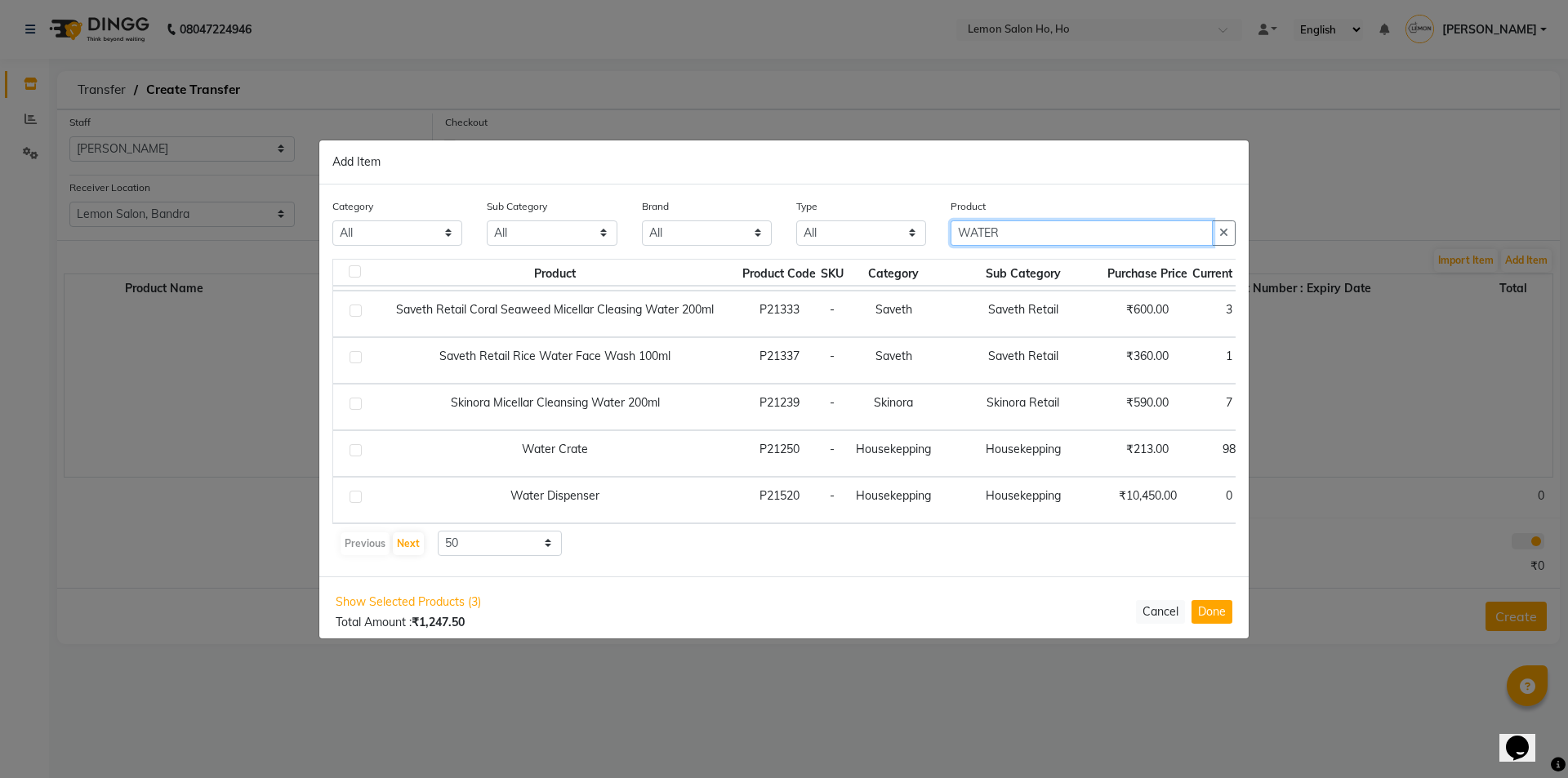
type input "WATER"
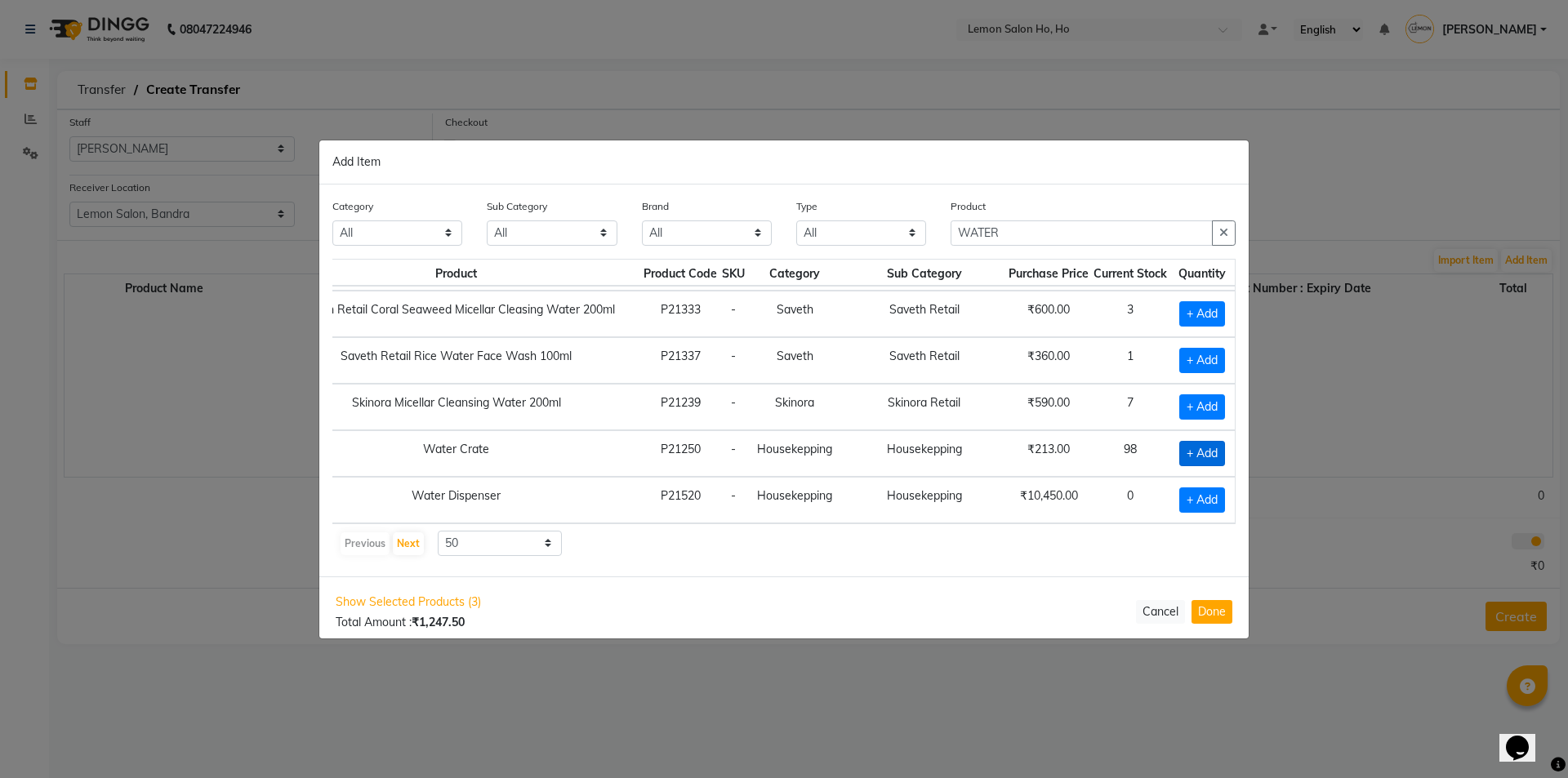
click at [1195, 460] on span "+ Add" at bounding box center [1202, 454] width 46 height 25
checkbox input "true"
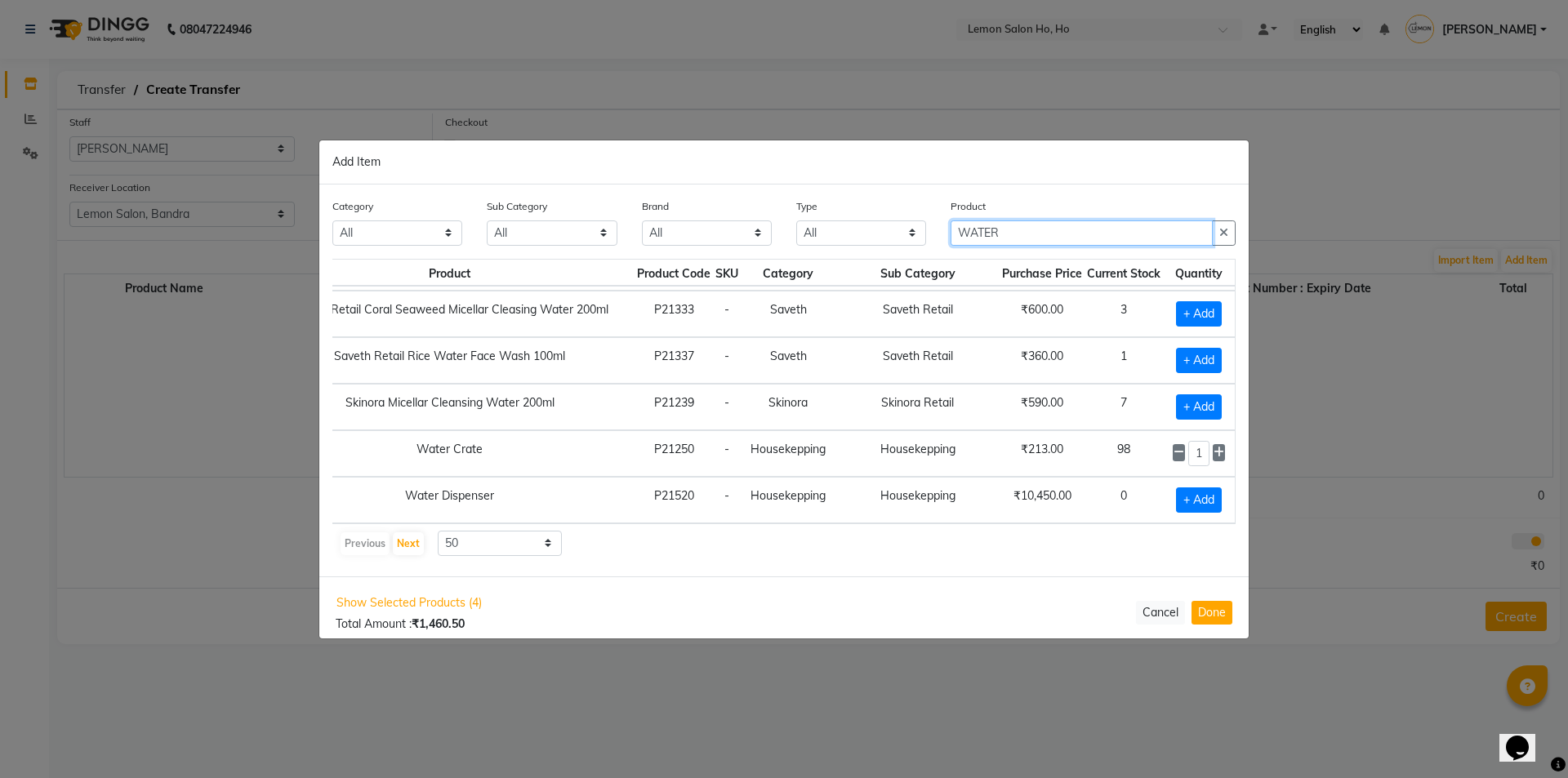
drag, startPoint x: 1016, startPoint y: 235, endPoint x: 828, endPoint y: 253, distance: 188.9
click at [828, 253] on div "Category All Hair Skin Makeup Personal Care Appliances Beard Waxing Disposable …" at bounding box center [784, 228] width 927 height 61
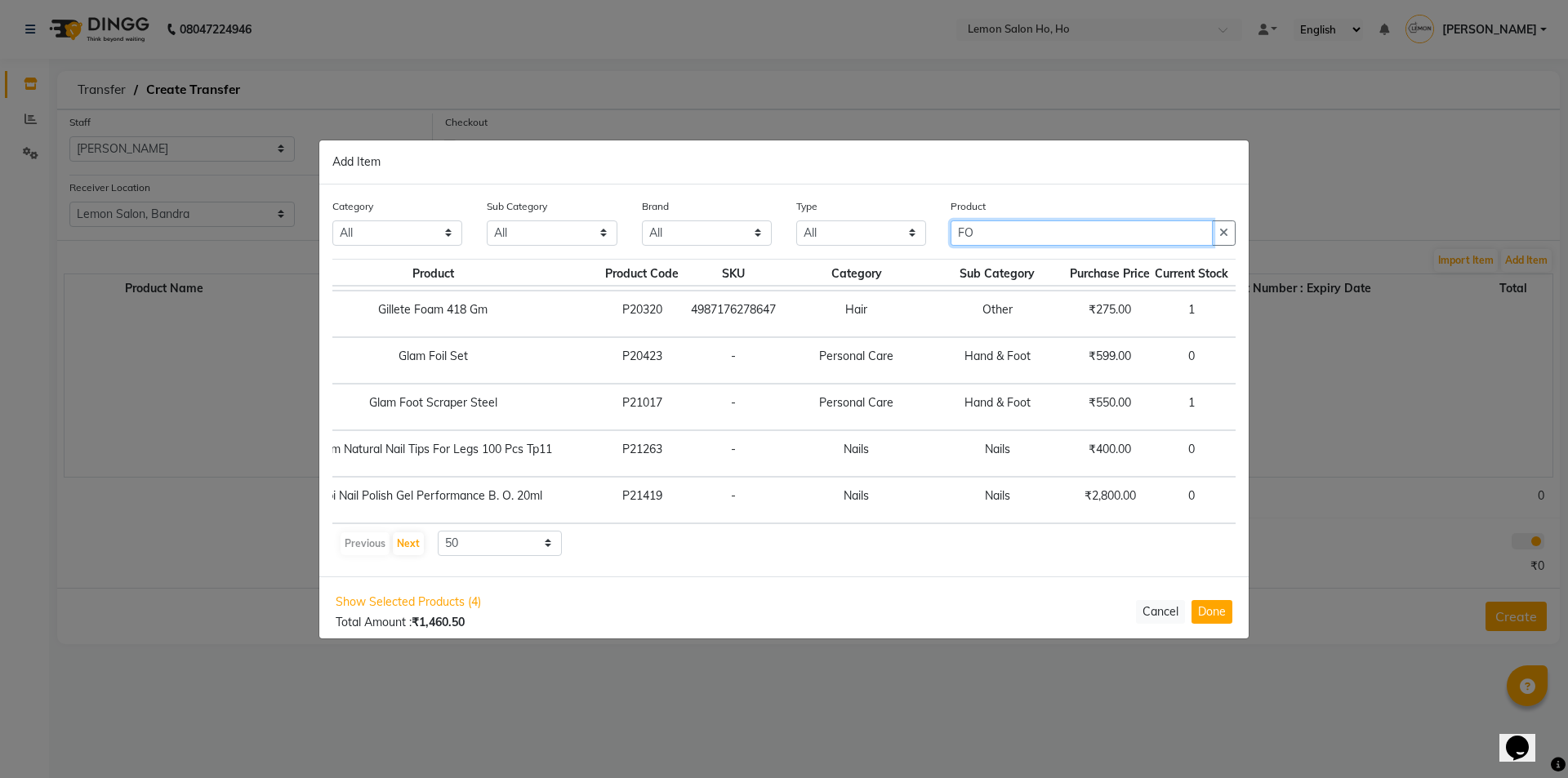
type input "FO"
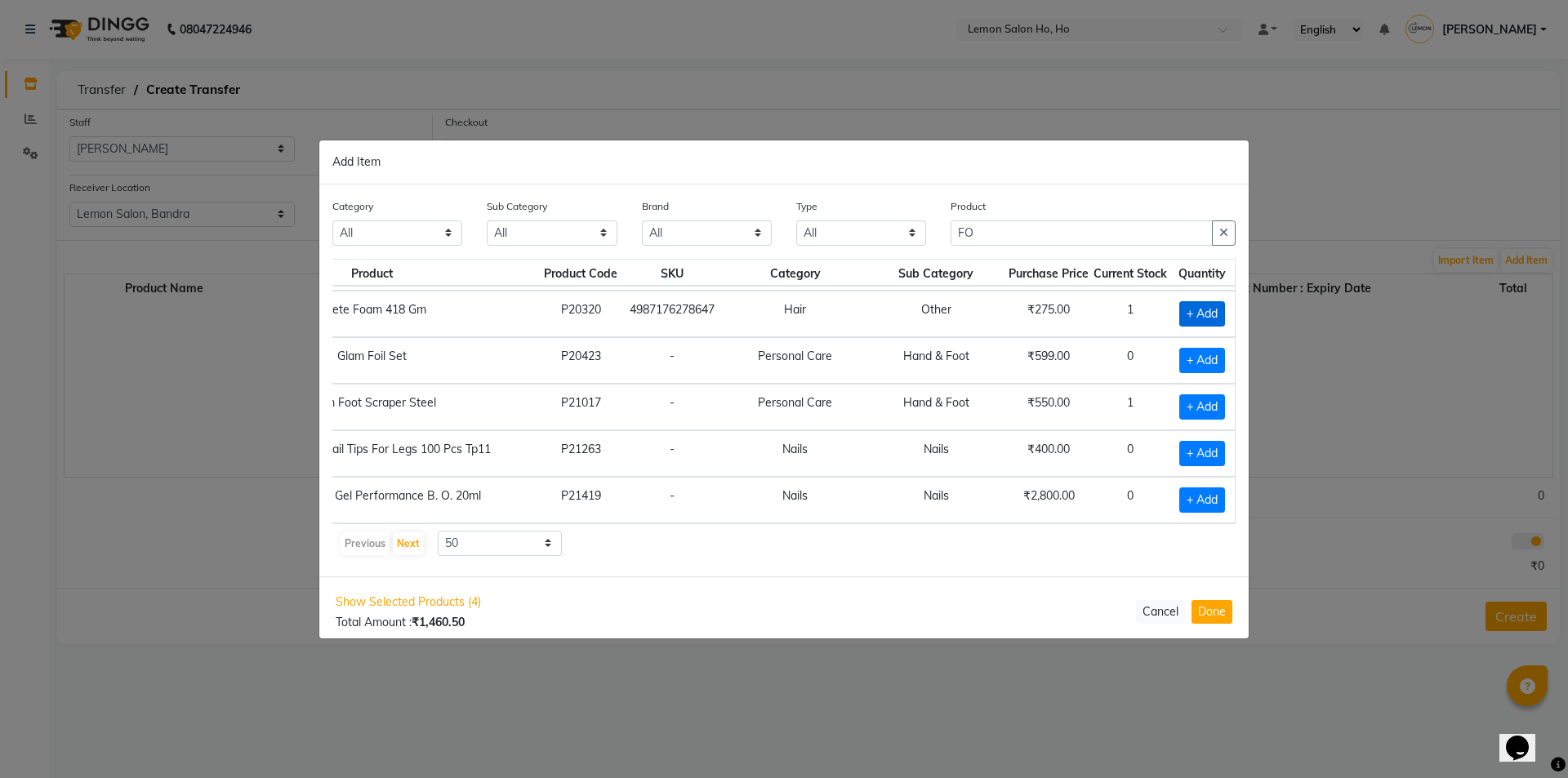
click at [1186, 304] on span "+ Add" at bounding box center [1202, 314] width 46 height 25
checkbox input "true"
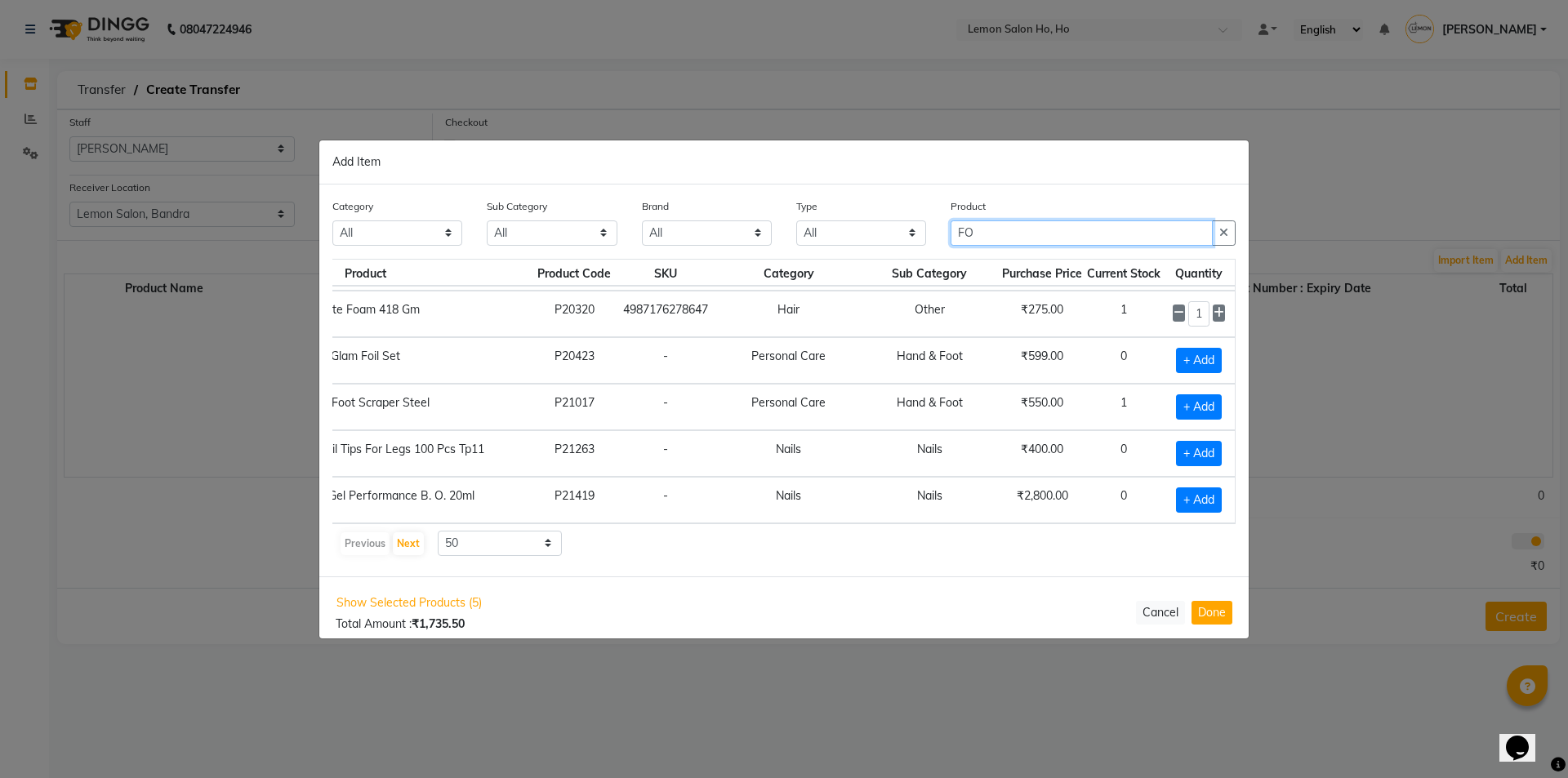
drag, startPoint x: 1035, startPoint y: 235, endPoint x: 781, endPoint y: 239, distance: 254.0
click at [781, 239] on div "Category All Hair Skin Makeup Personal Care Appliances Beard Waxing Disposable …" at bounding box center [784, 228] width 927 height 61
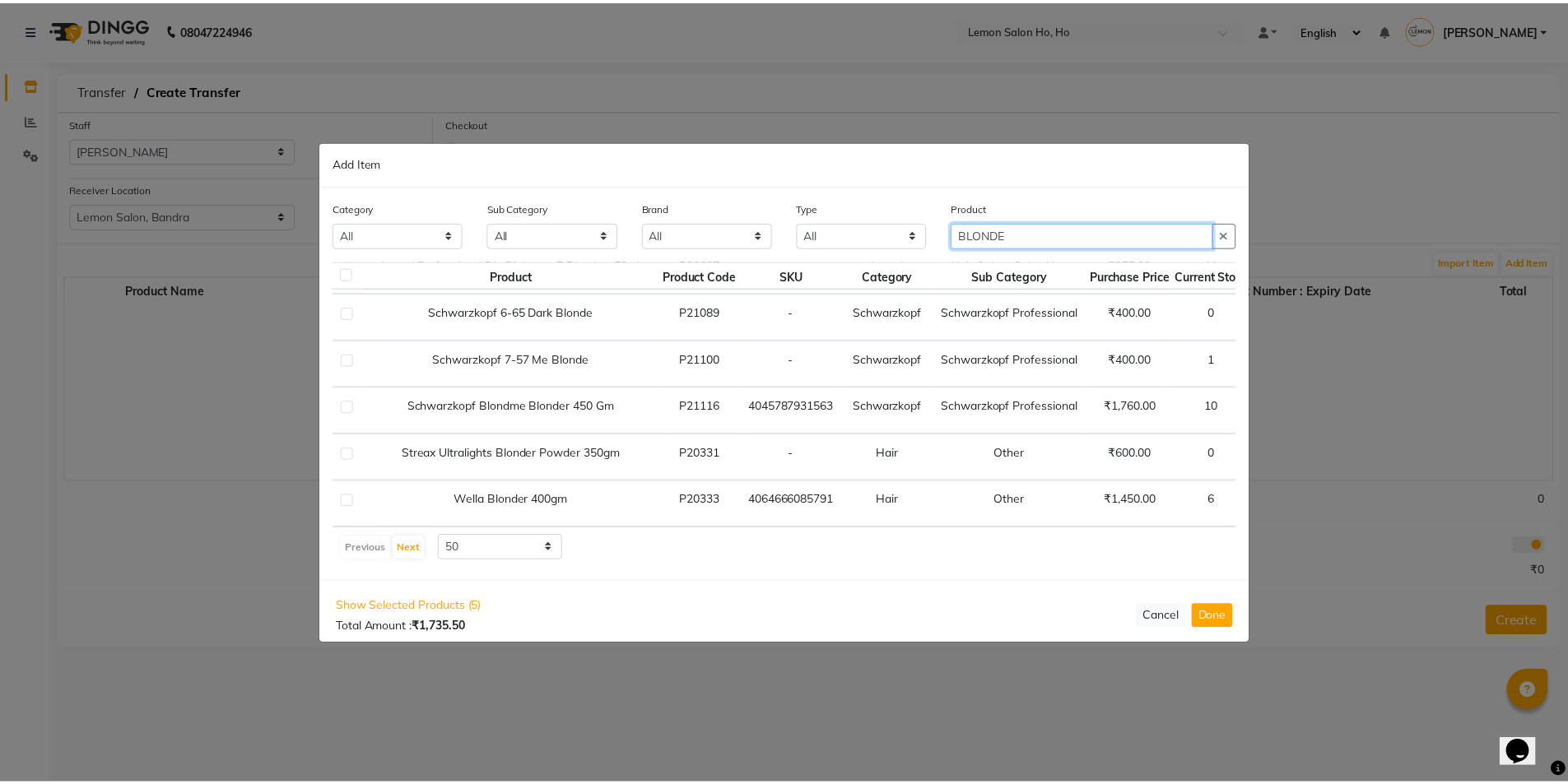
scroll to position [0, 9]
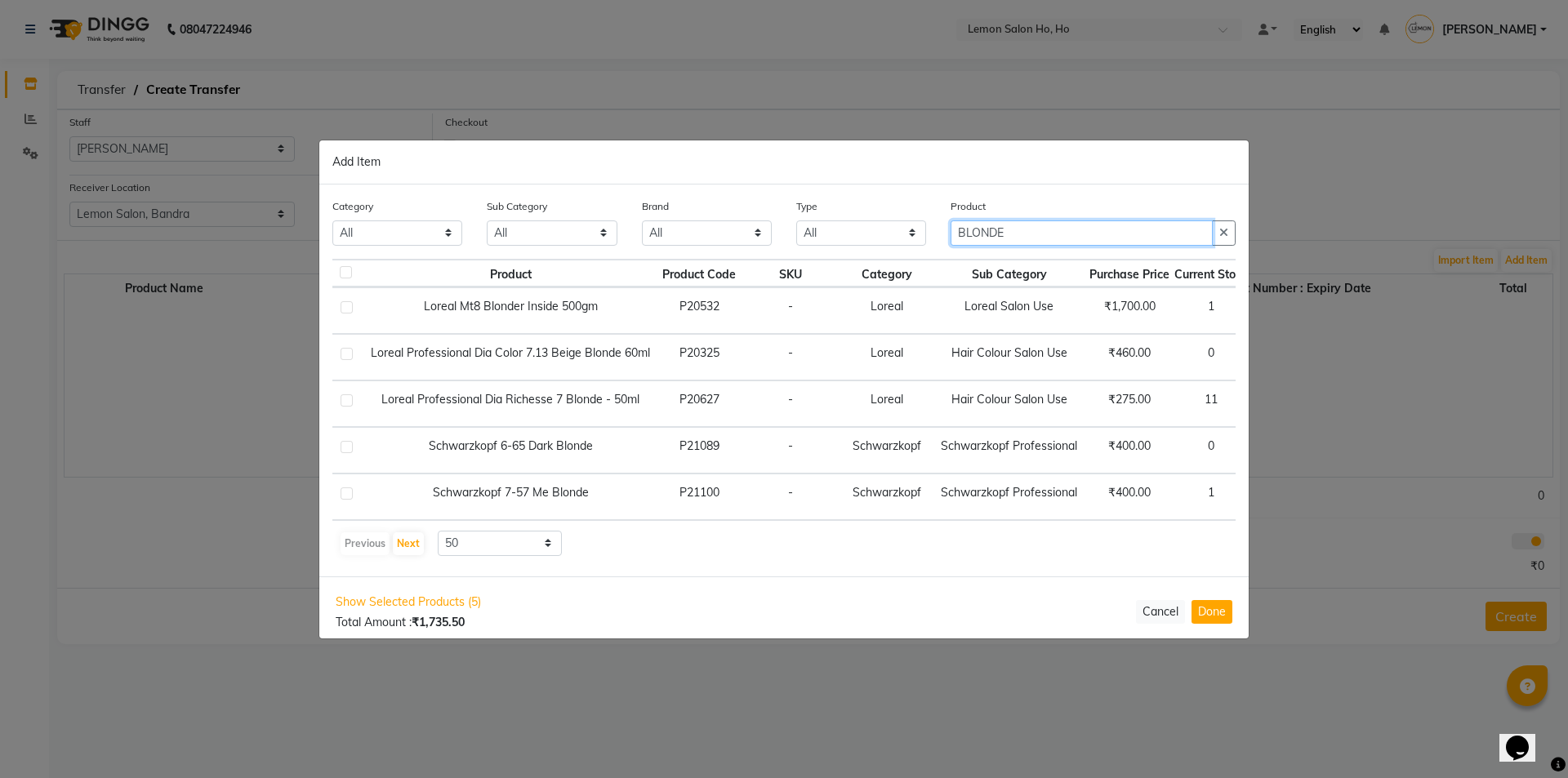
drag, startPoint x: 967, startPoint y: 239, endPoint x: 838, endPoint y: 245, distance: 129.1
click at [838, 245] on div "Category All Hair Skin Makeup Personal Care Appliances Beard Waxing Disposable …" at bounding box center [784, 228] width 927 height 61
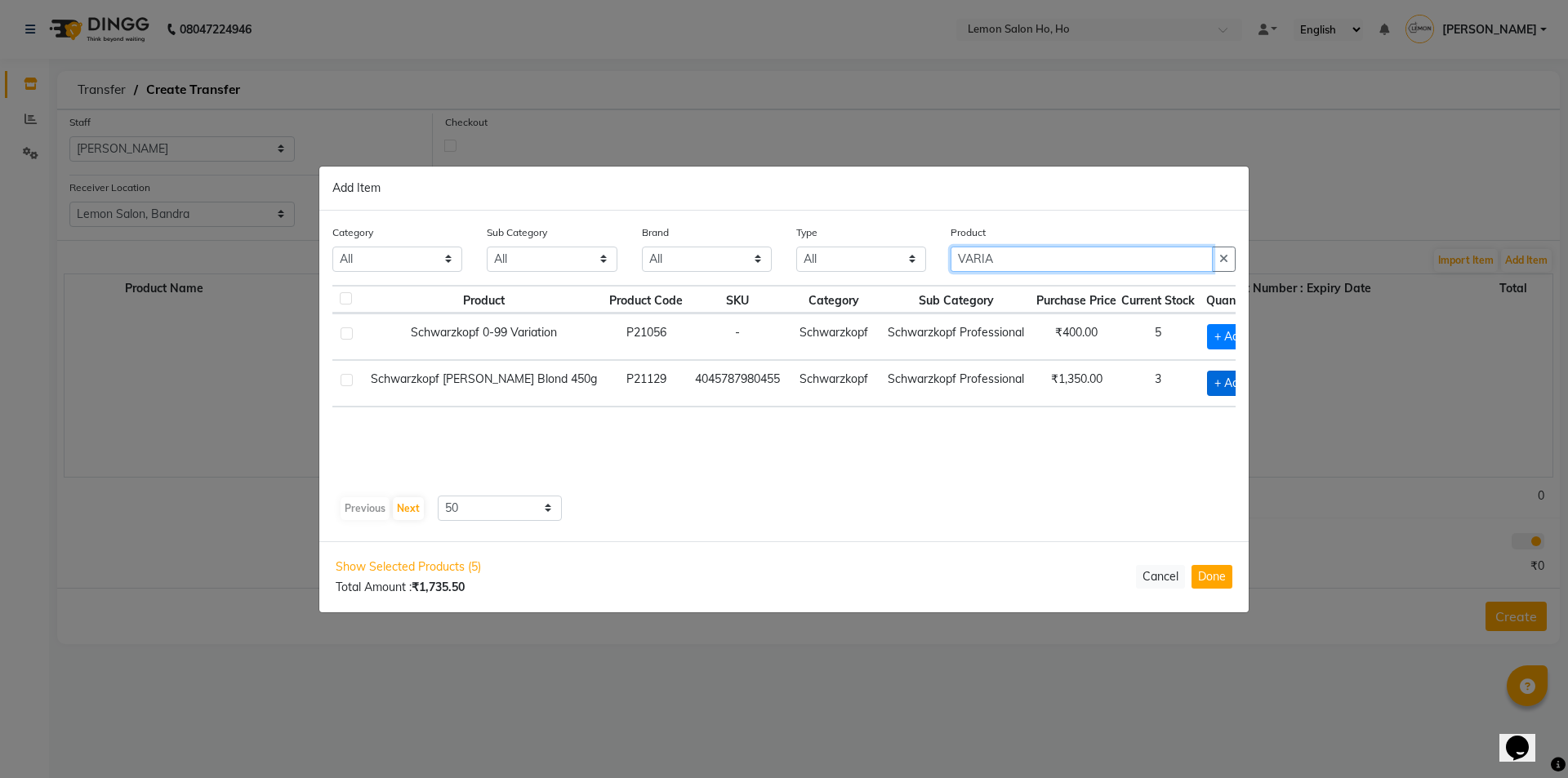
type input "VARIA"
drag, startPoint x: 1196, startPoint y: 381, endPoint x: 1213, endPoint y: 449, distance: 70.1
click at [1207, 382] on span "+ Add" at bounding box center [1230, 383] width 46 height 25
checkbox input "true"
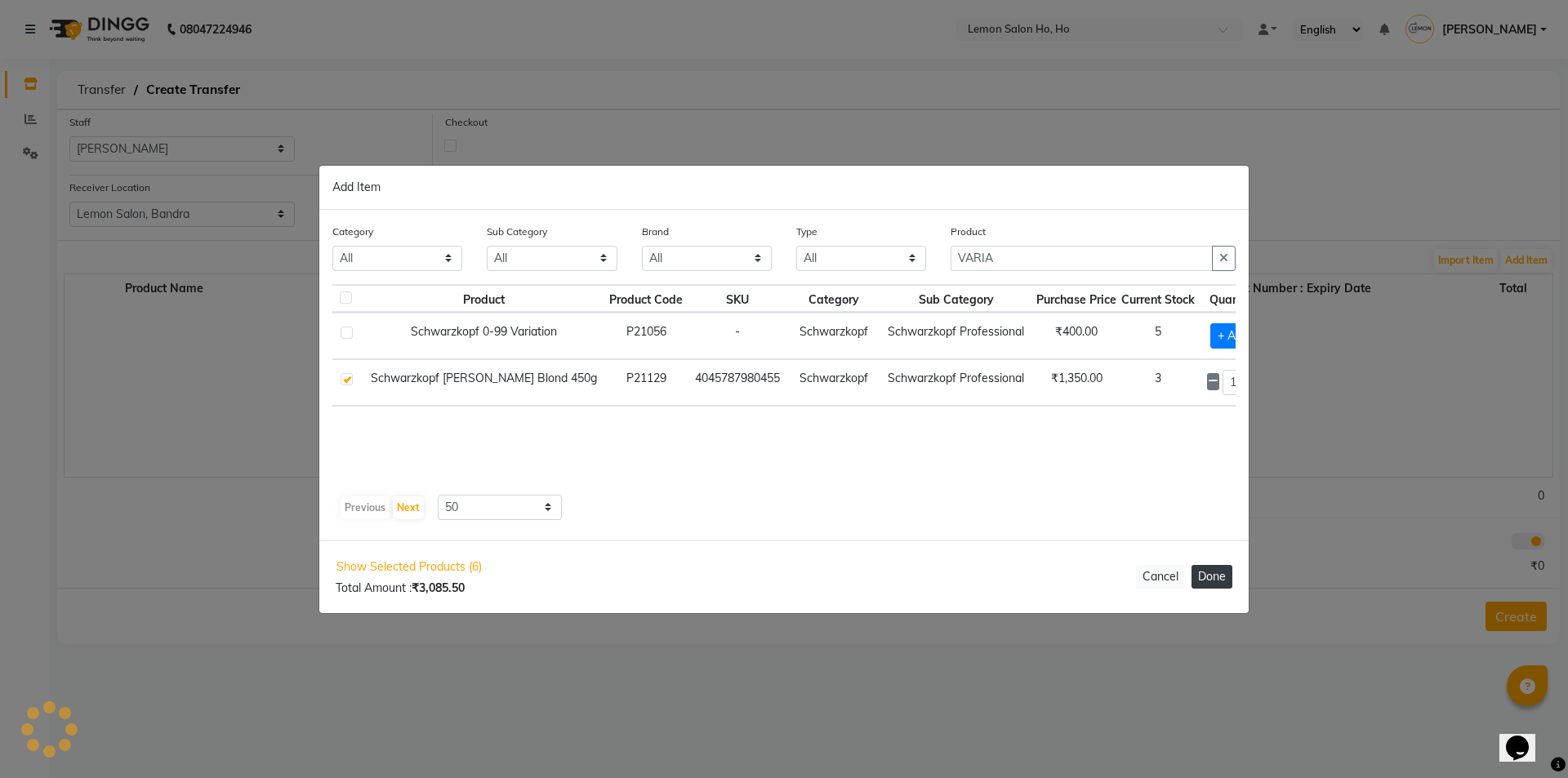
click at [1202, 575] on button "Done" at bounding box center [1212, 577] width 41 height 24
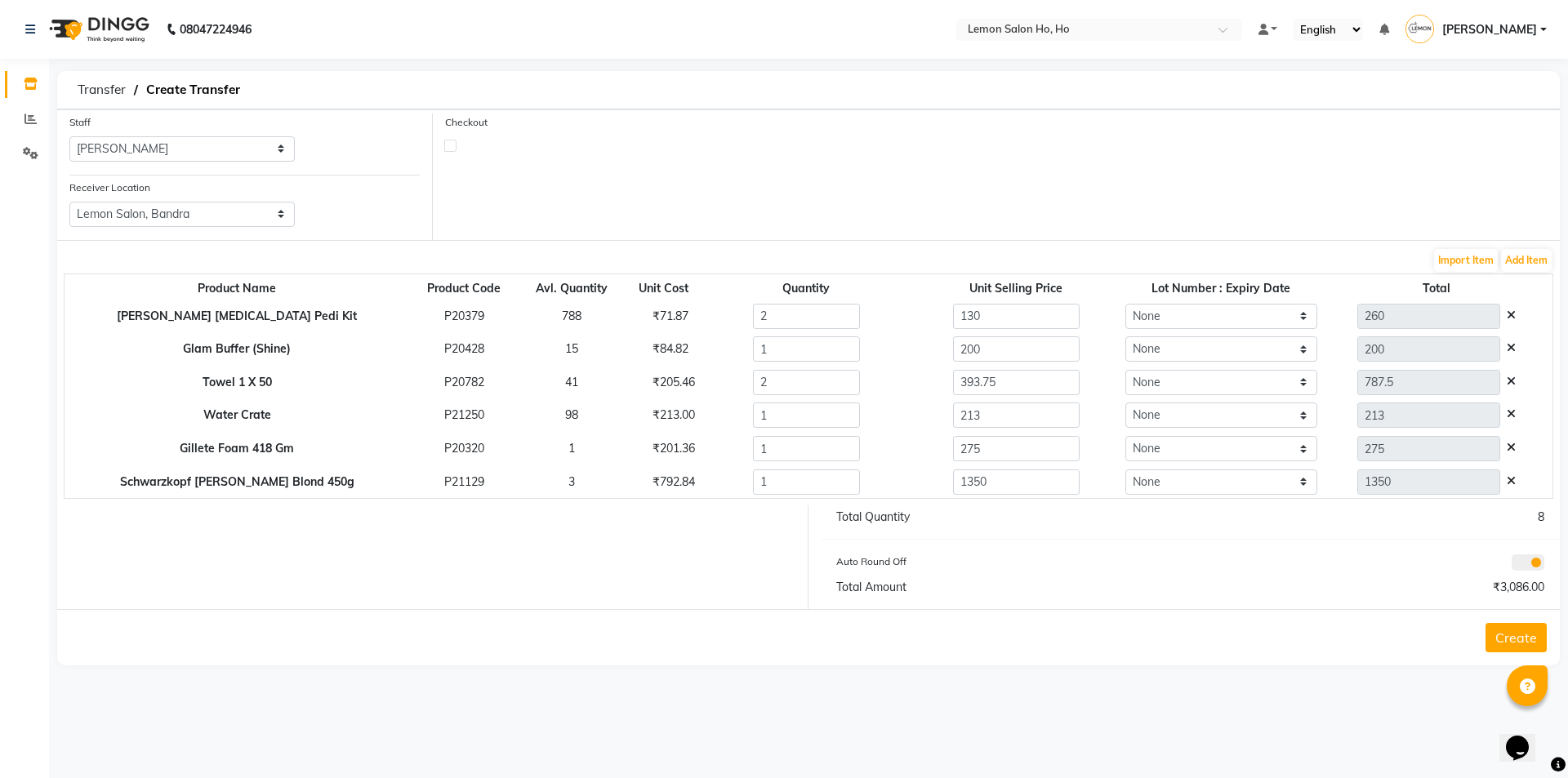
click at [452, 149] on label at bounding box center [450, 145] width 12 height 12
click at [452, 149] on input "checkbox" at bounding box center [450, 145] width 11 height 11
checkbox input "true"
select select "true"
select select "2069"
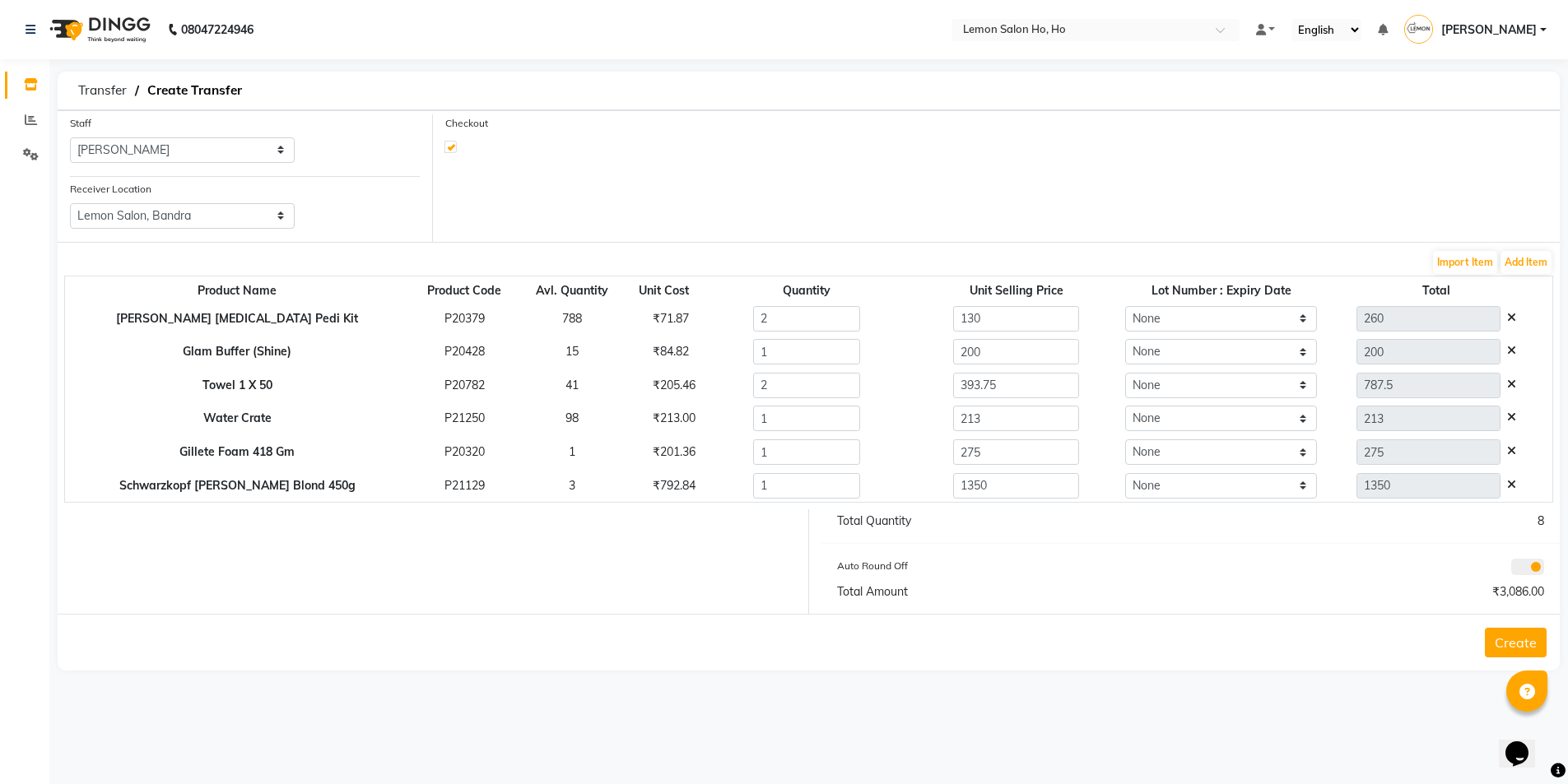
select select "2069"
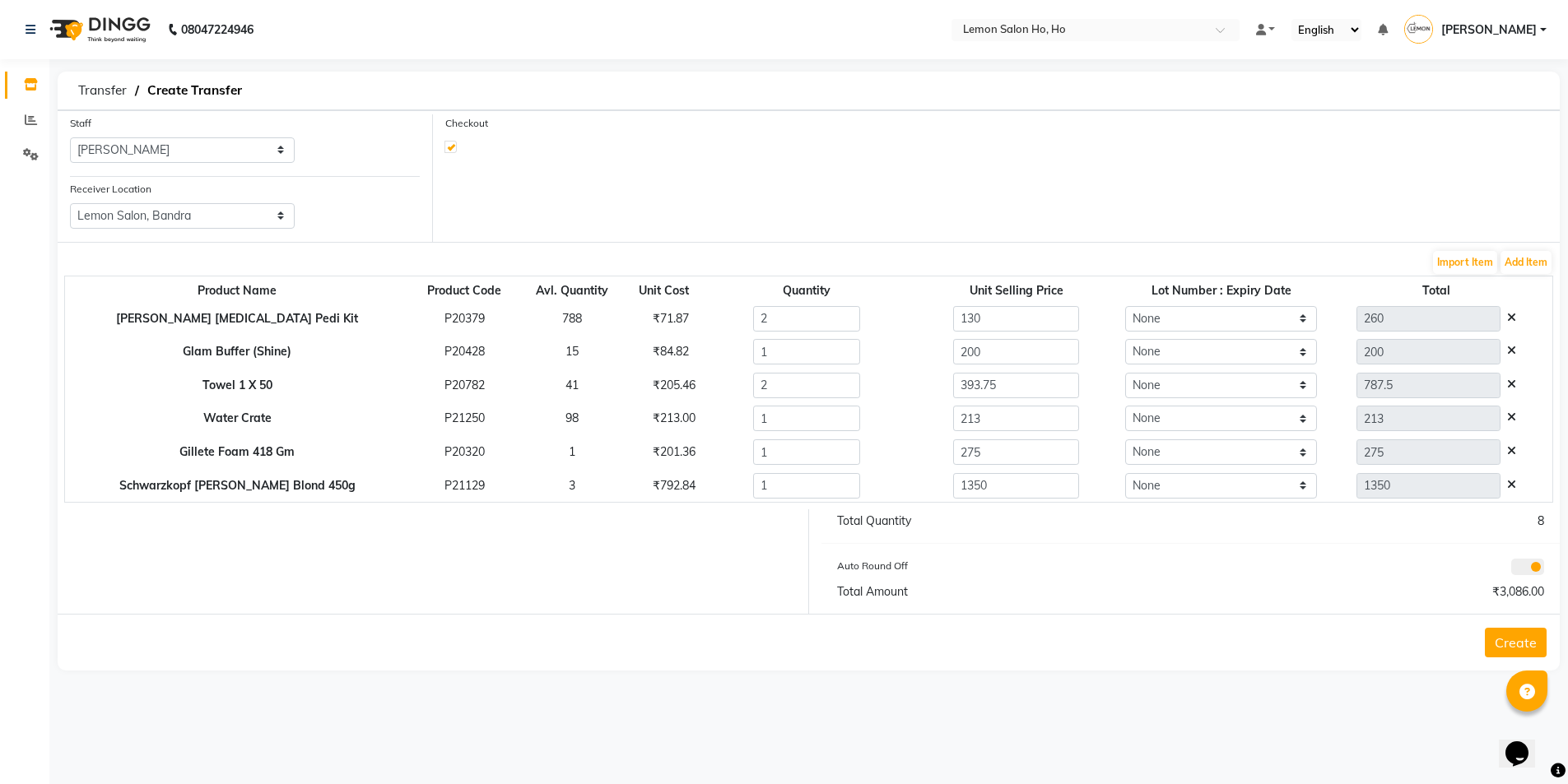
select select "2069"
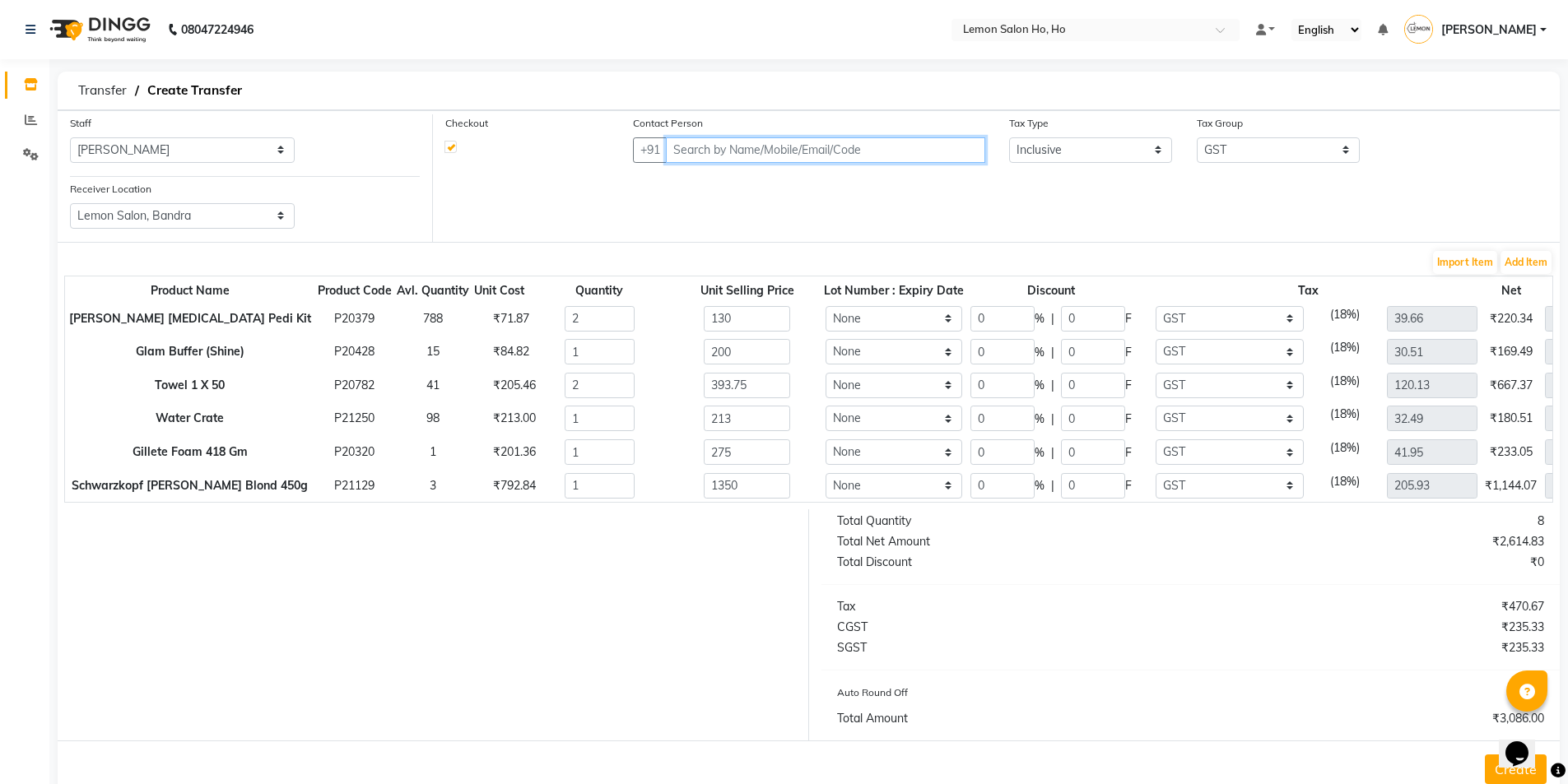
click at [712, 143] on input "text" at bounding box center [825, 150] width 319 height 26
click at [796, 193] on ngb-highlight "82******55" at bounding box center [830, 185] width 68 height 16
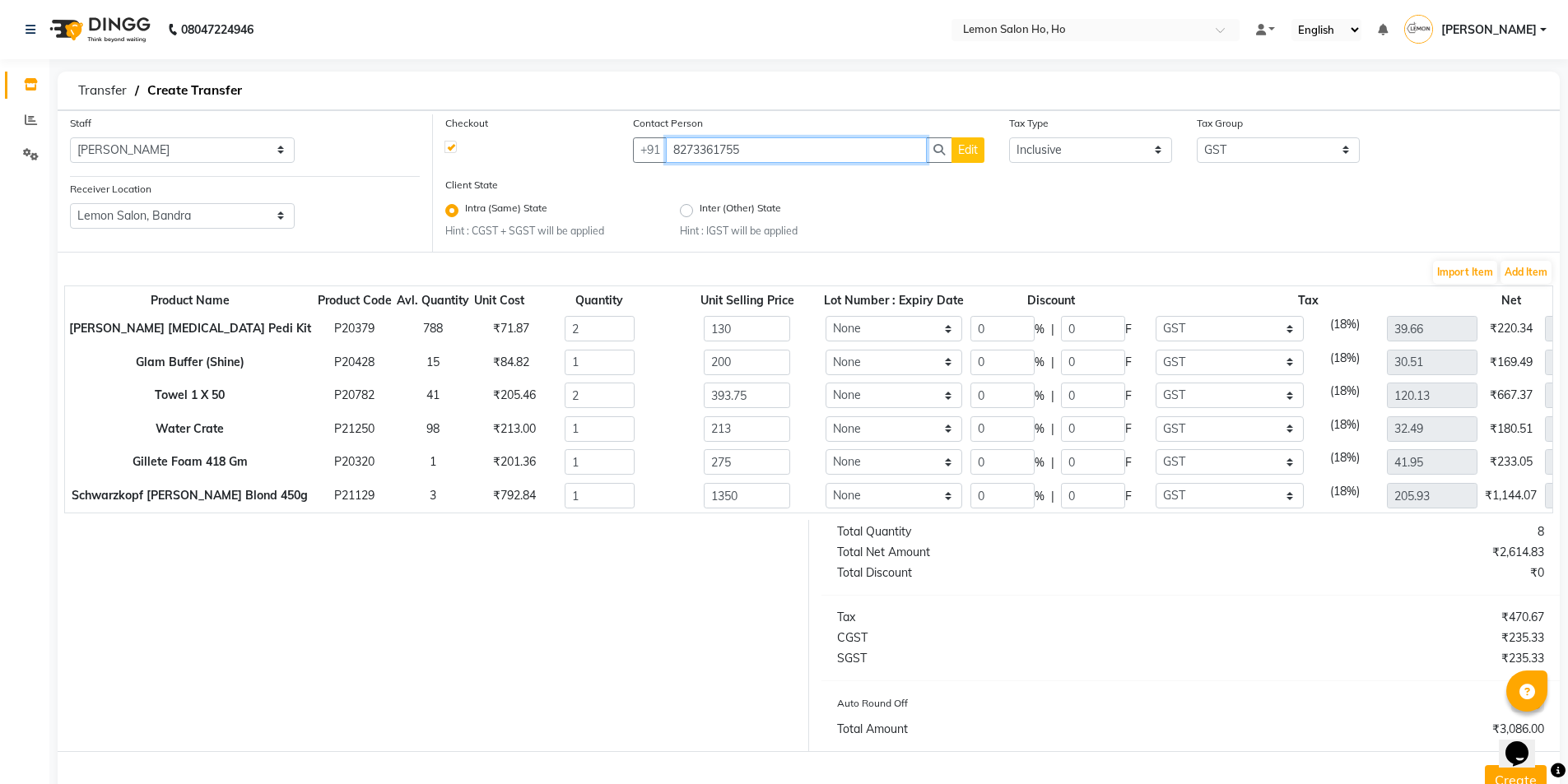
type input "8273361755"
click at [739, 322] on input "130" at bounding box center [747, 329] width 86 height 26
type input "30"
type input "182"
type input "39"
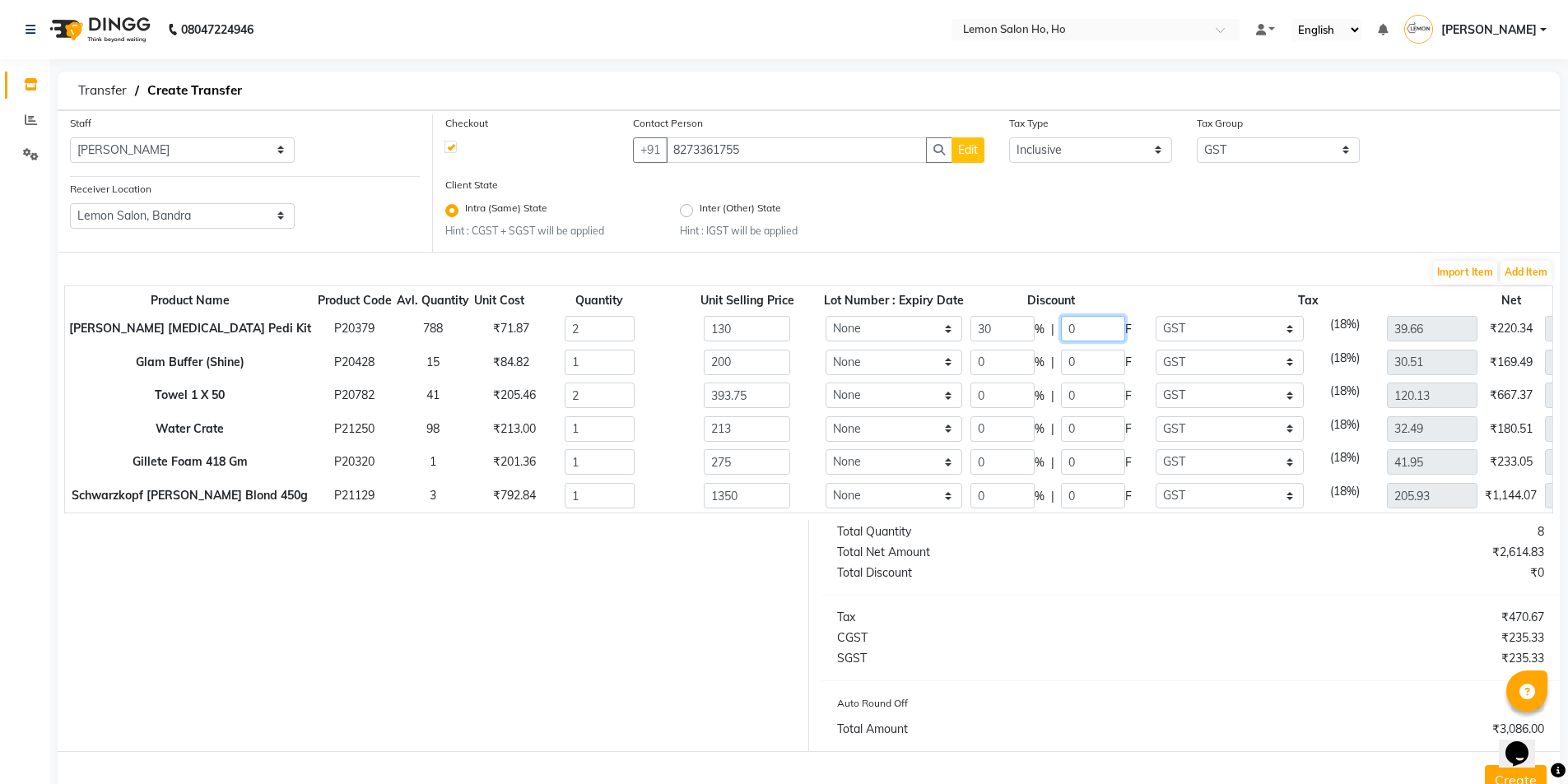
type input "27.76"
type input "40"
type input "120"
type input "80"
type input "18.31"
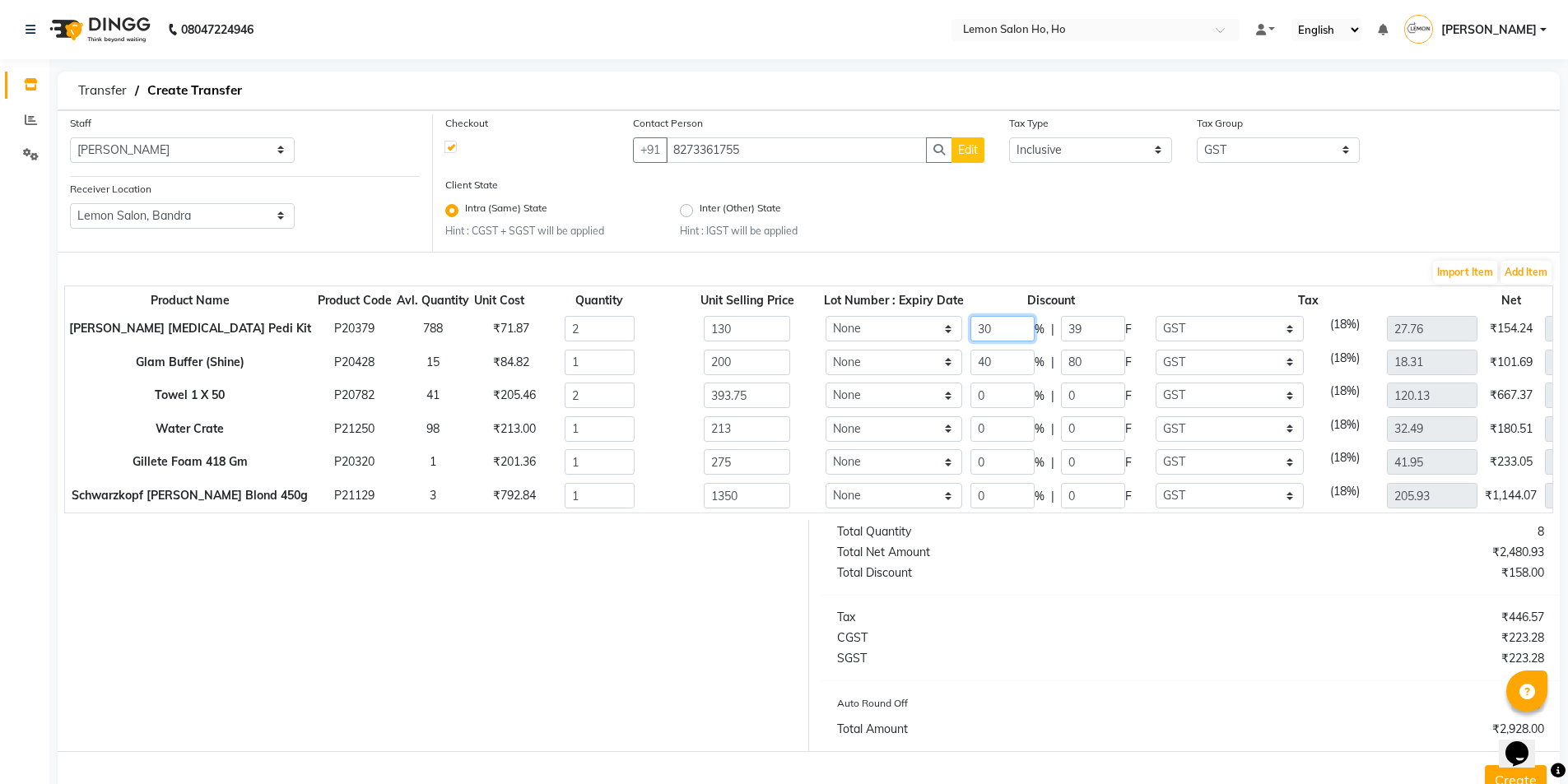
click at [973, 324] on input "30" at bounding box center [1002, 329] width 64 height 26
type input "35"
type input "169"
type input "45.5"
type input "25.78"
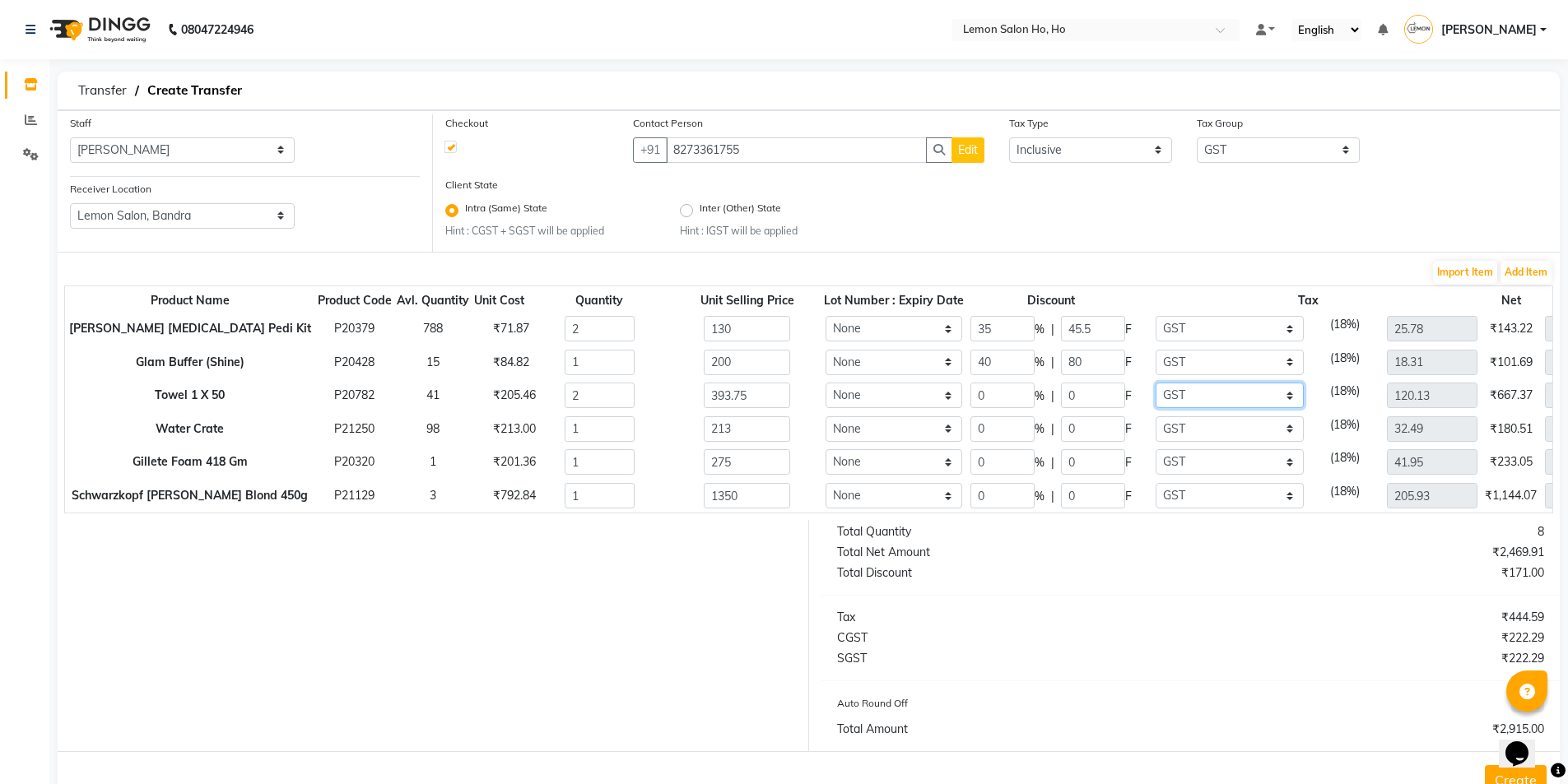
click at [1216, 391] on select "None GST (12%) (Any) IGST GST" at bounding box center [1230, 395] width 149 height 26
select select "3099"
click at [1155, 383] on select "None GST (12%) (Any) IGST GST" at bounding box center [1230, 395] width 149 height 26
type input "84.38"
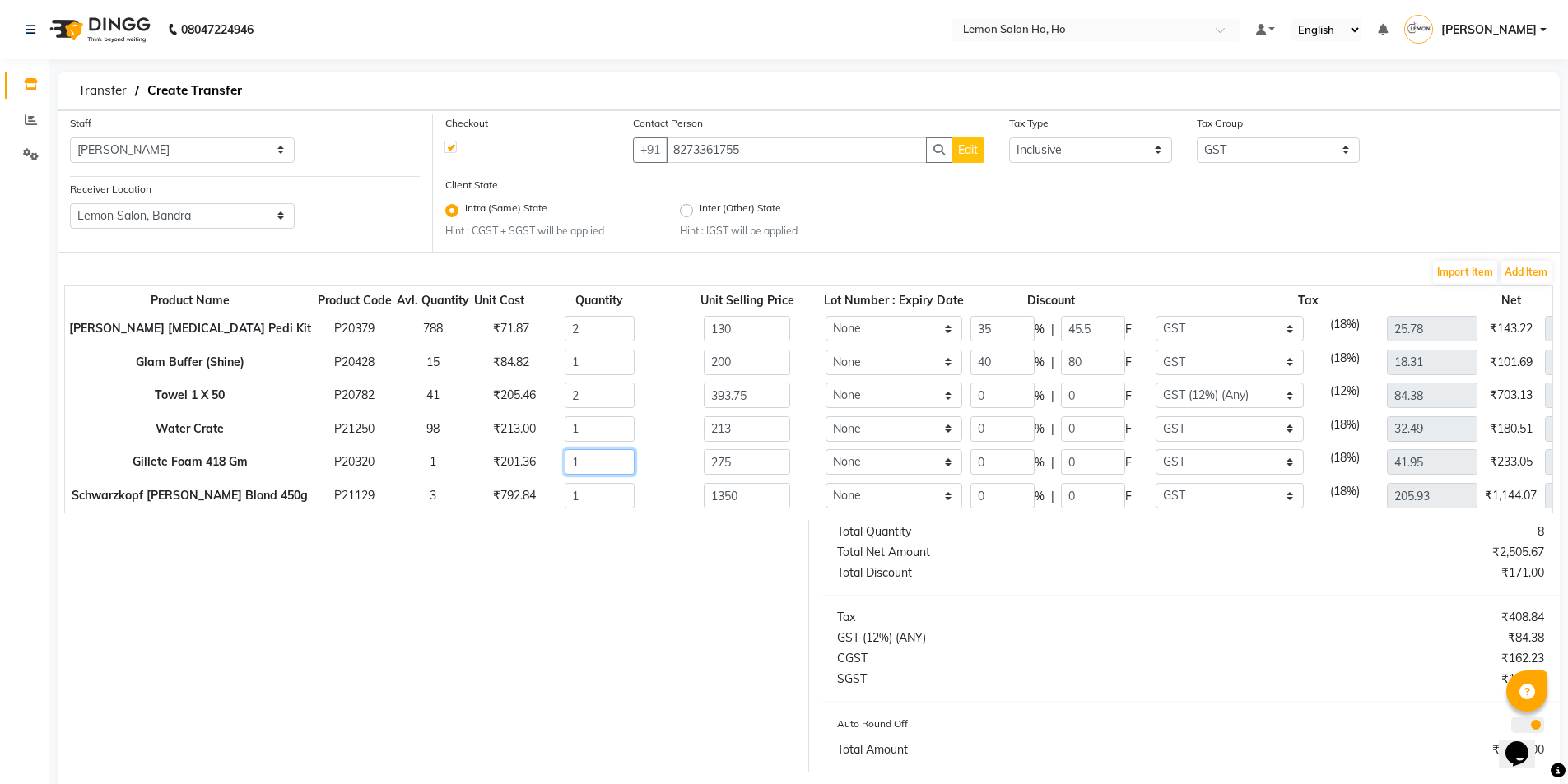
click at [568, 463] on input "1" at bounding box center [600, 462] width 70 height 26
click at [746, 465] on input "275" at bounding box center [747, 462] width 86 height 26
type input "10"
type input "247.5"
type input "27.5"
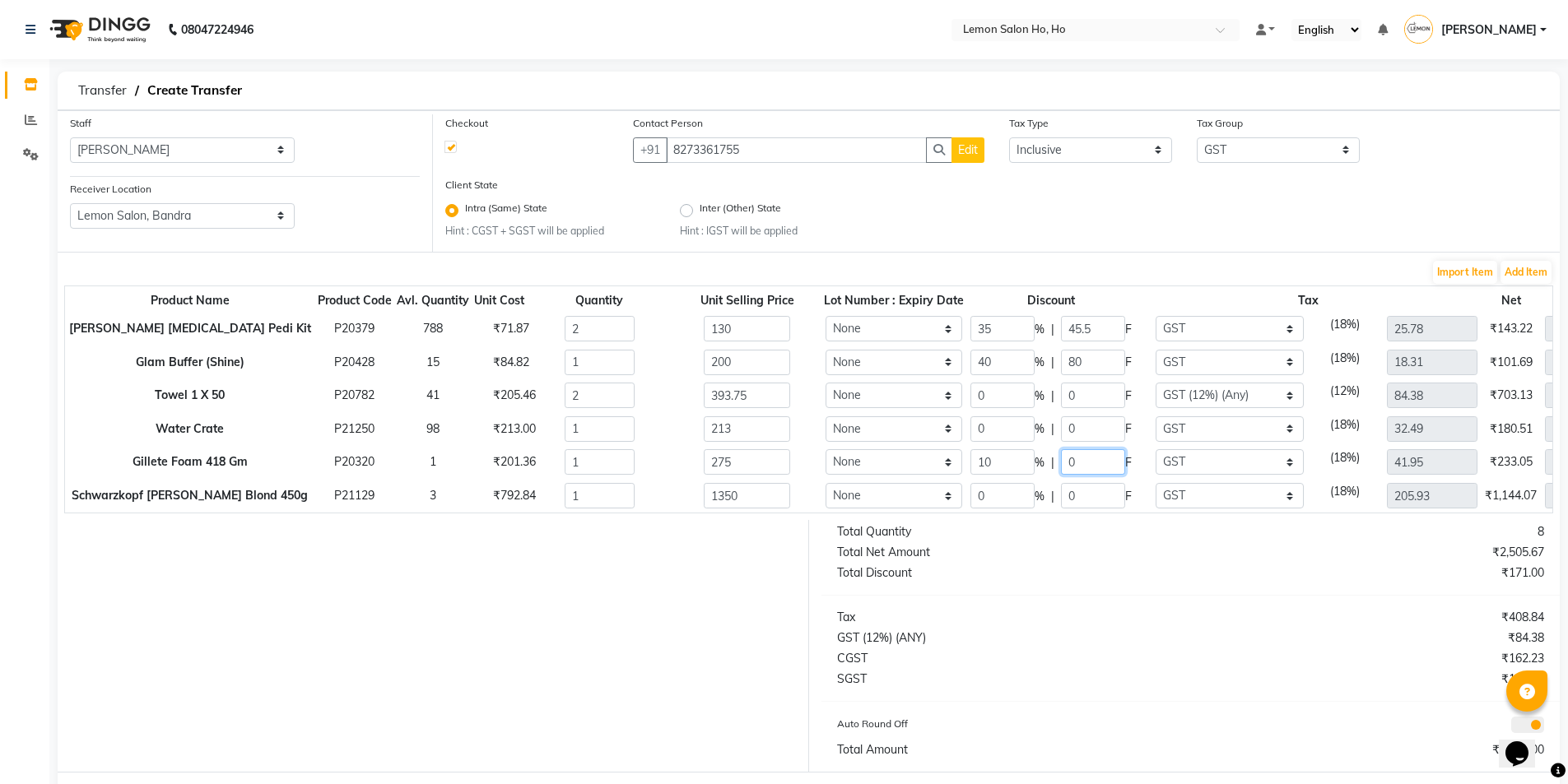
type input "37.75"
type input "23"
type input "1039.5"
type input "310.5"
type input "158.57"
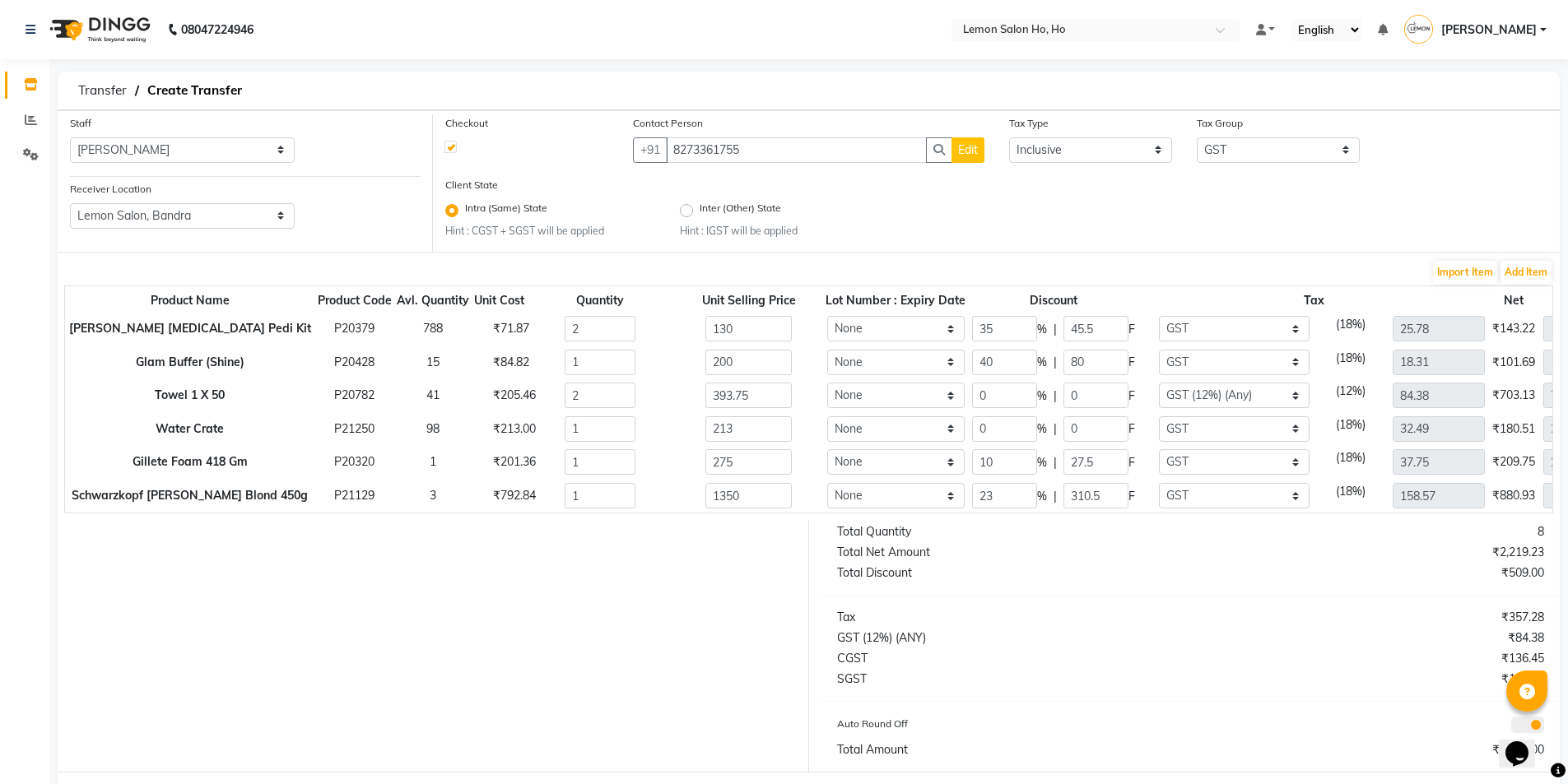
scroll to position [85, 0]
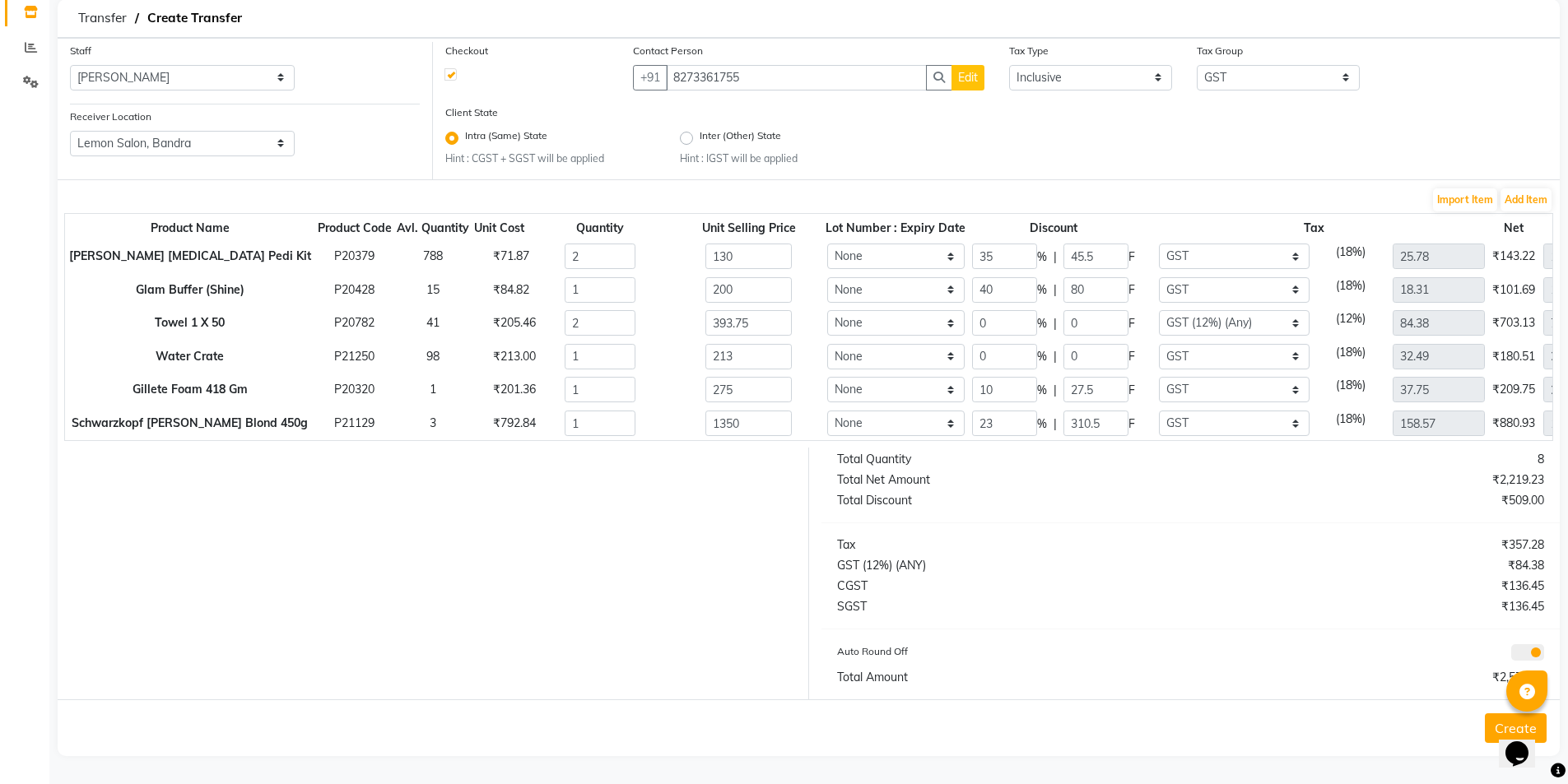
click at [1492, 724] on button "Create" at bounding box center [1515, 729] width 62 height 30
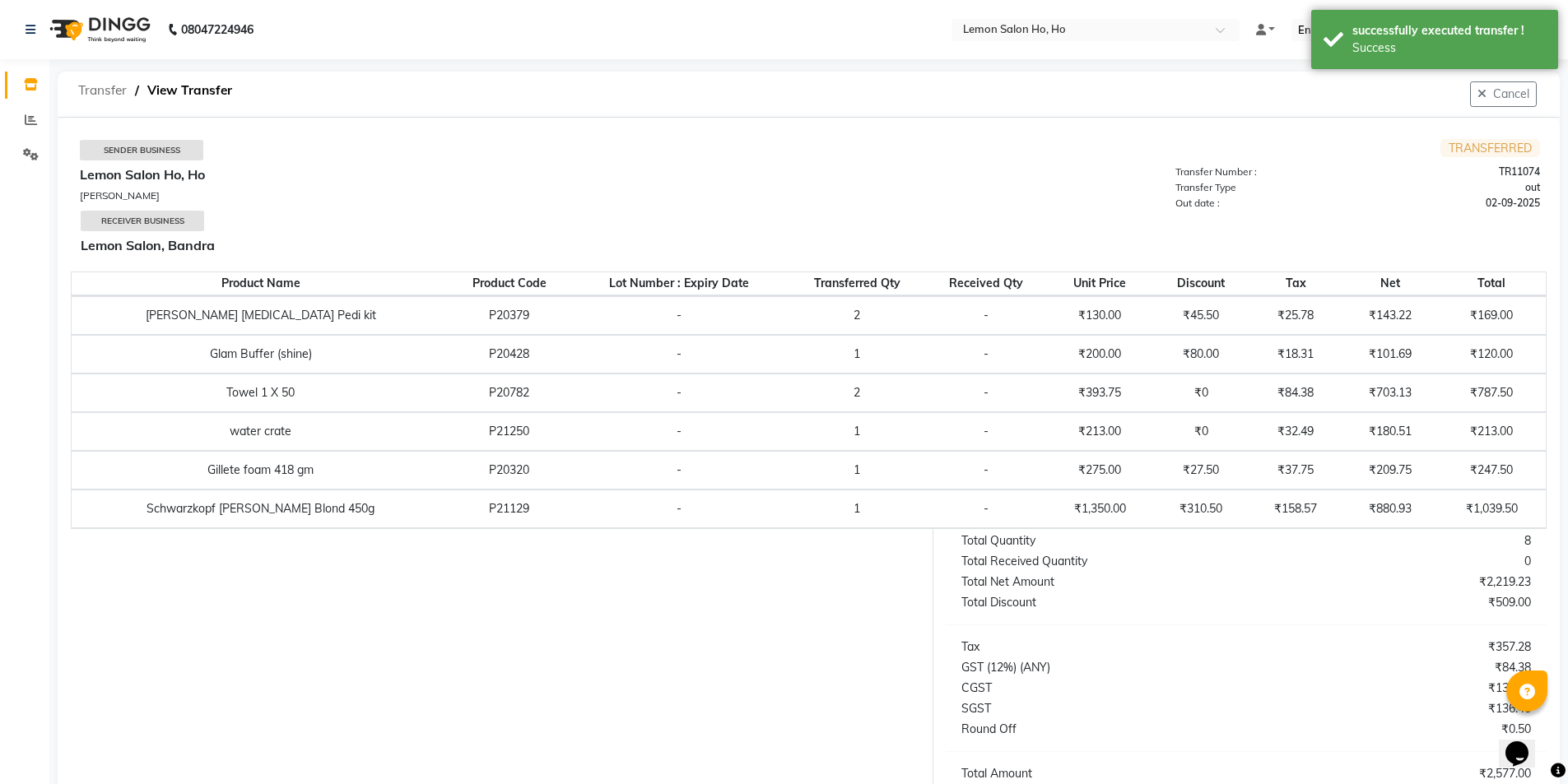
click at [100, 80] on span "Transfer" at bounding box center [102, 91] width 65 height 30
select select "sender"
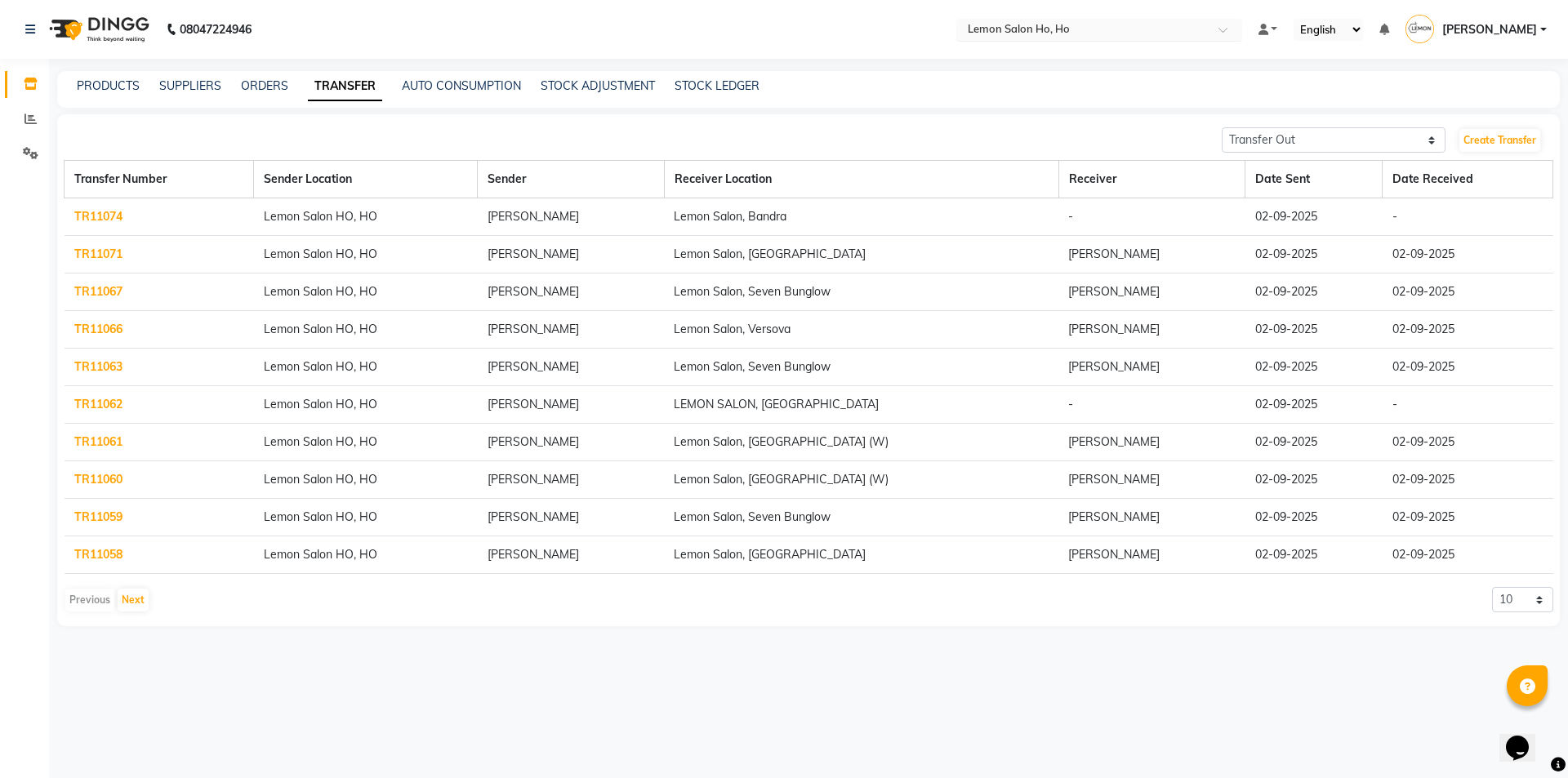
click at [1131, 27] on input "text" at bounding box center [1083, 31] width 237 height 16
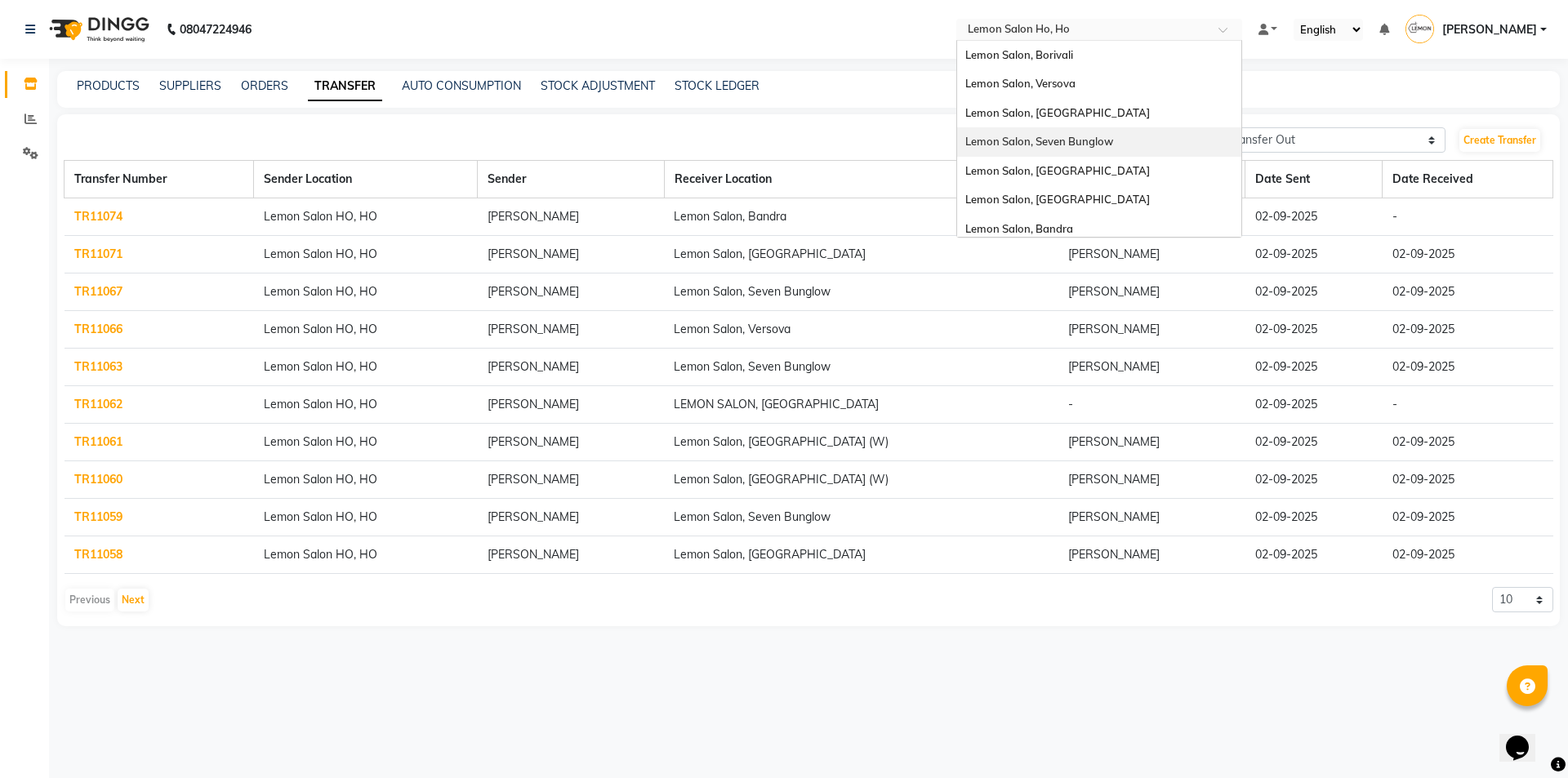
click at [1074, 143] on span "Lemon Salon, Seven Bunglow" at bounding box center [1039, 141] width 148 height 13
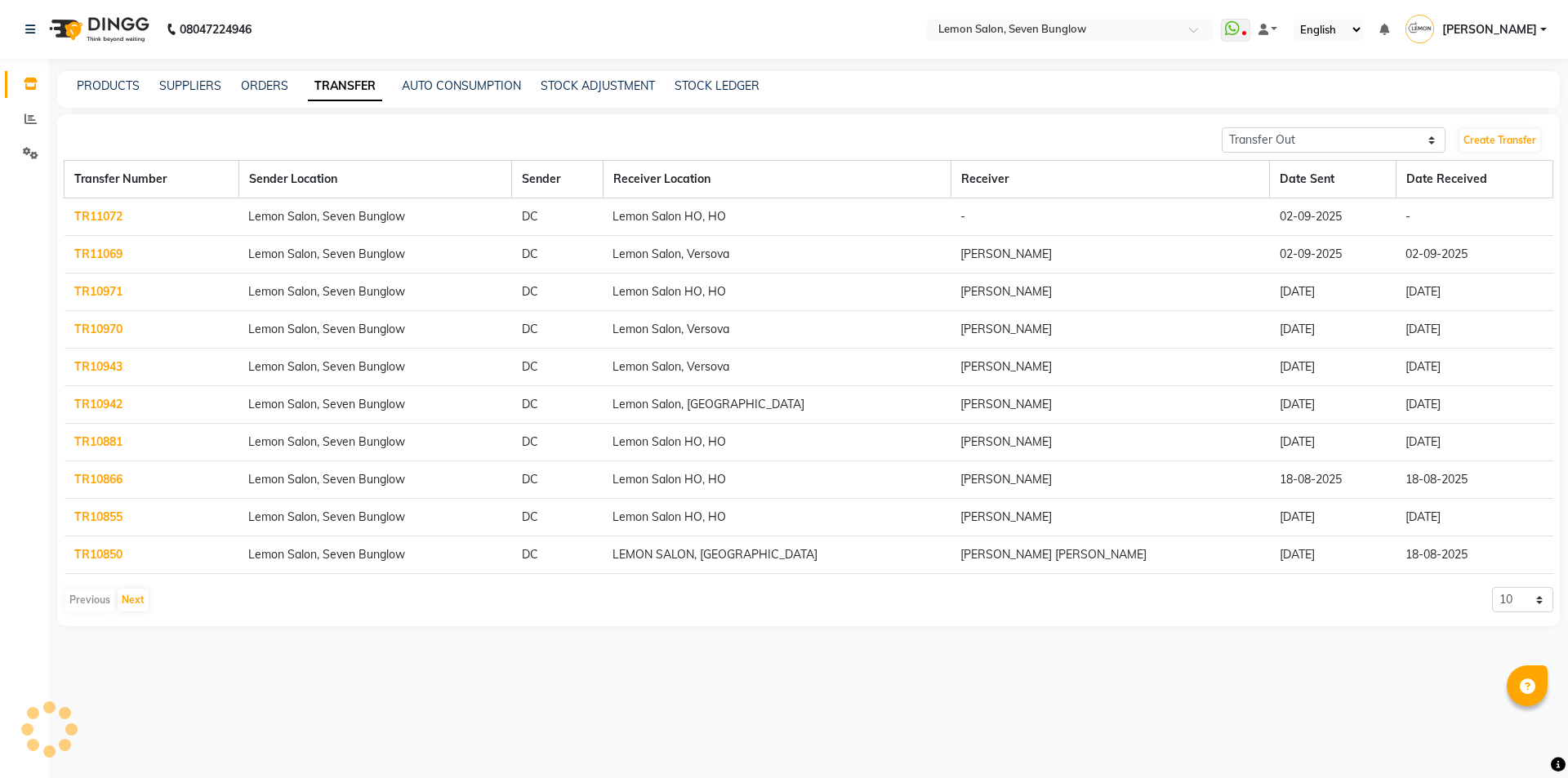
select select "sender"
click at [120, 93] on div "PRODUCTS" at bounding box center [108, 86] width 63 height 17
click at [120, 88] on link "PRODUCTS" at bounding box center [108, 86] width 63 height 15
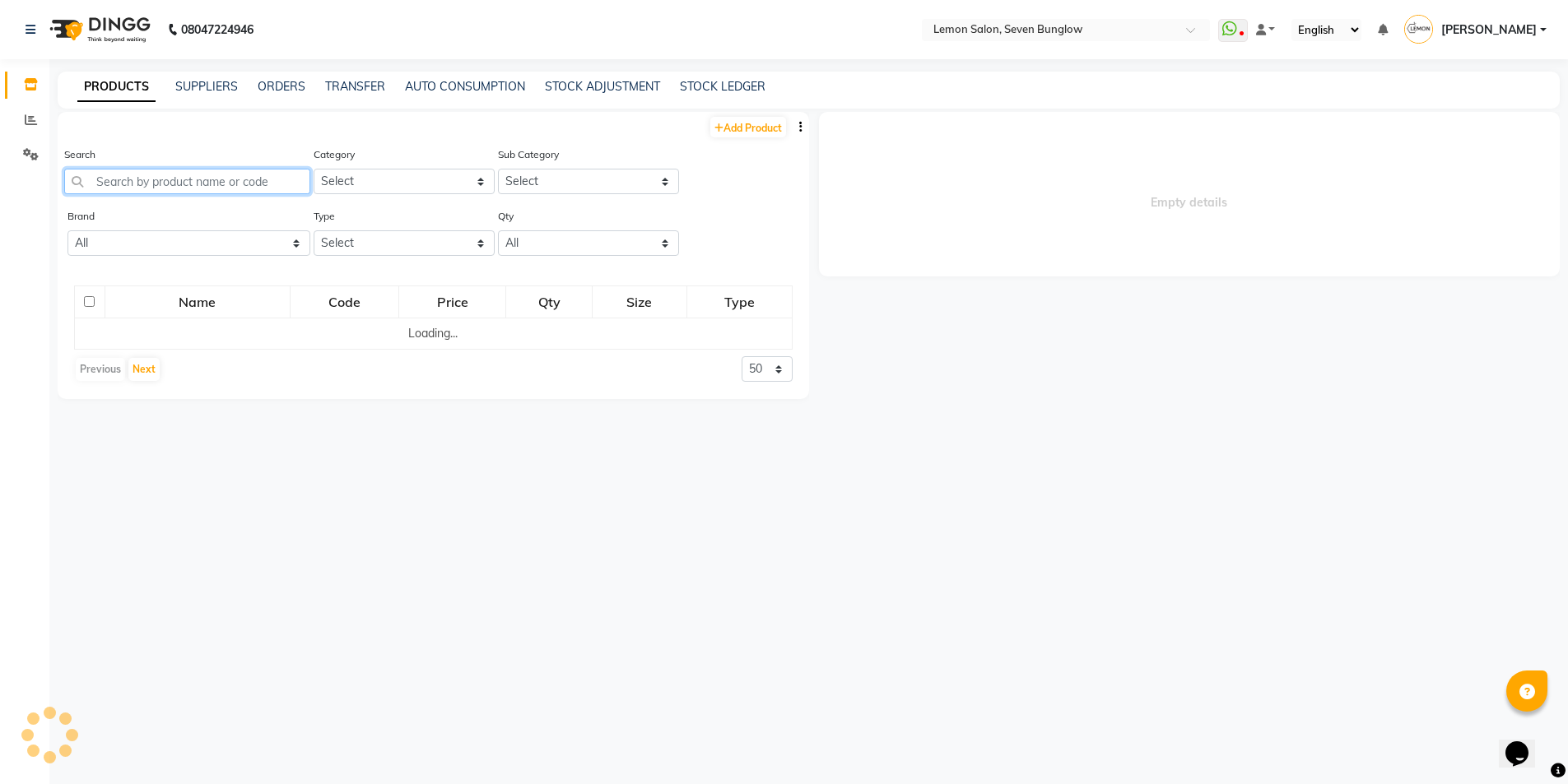
click at [161, 177] on input "text" at bounding box center [187, 181] width 246 height 26
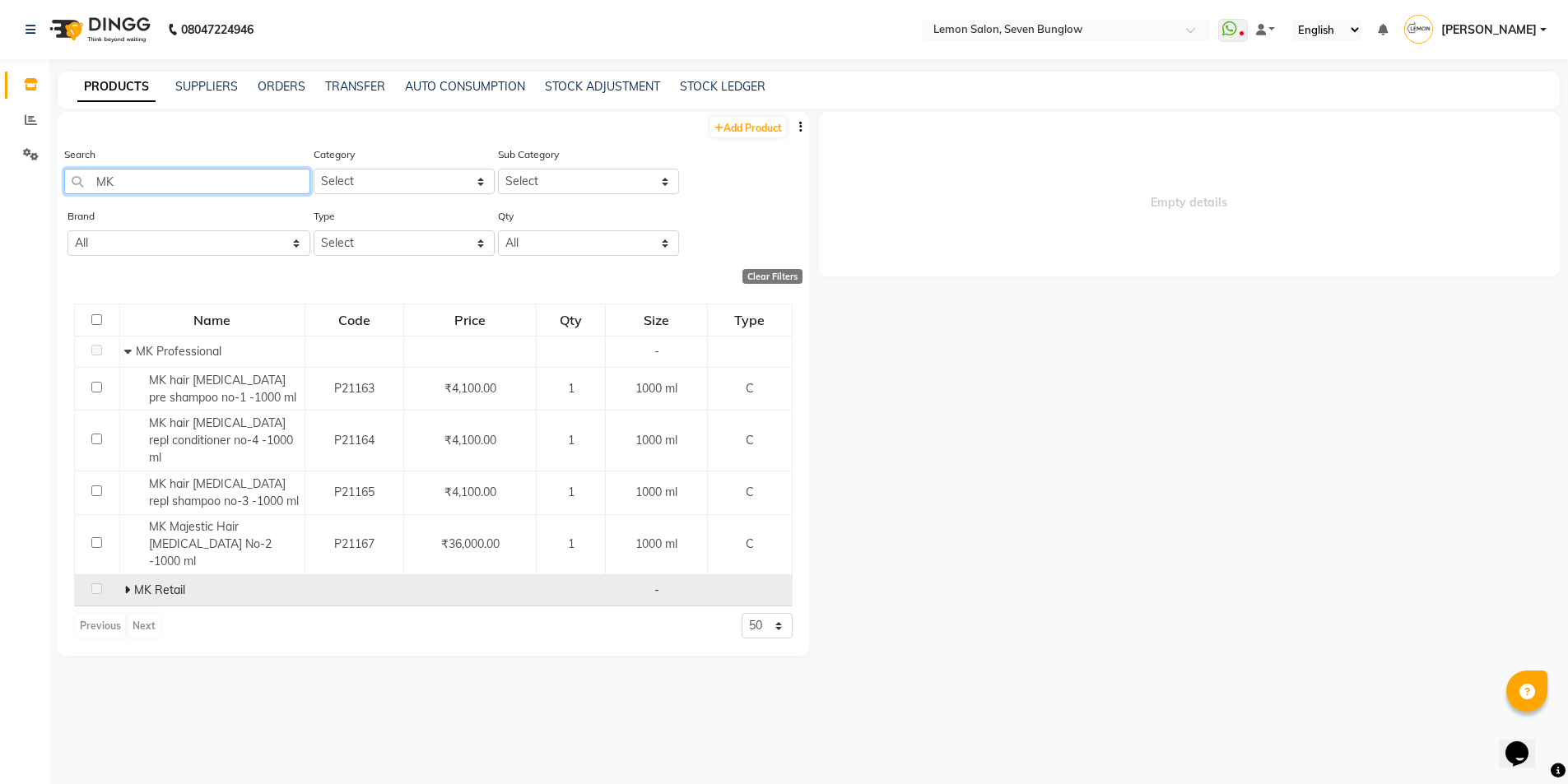
type input "MK"
click at [125, 585] on icon at bounding box center [127, 590] width 6 height 12
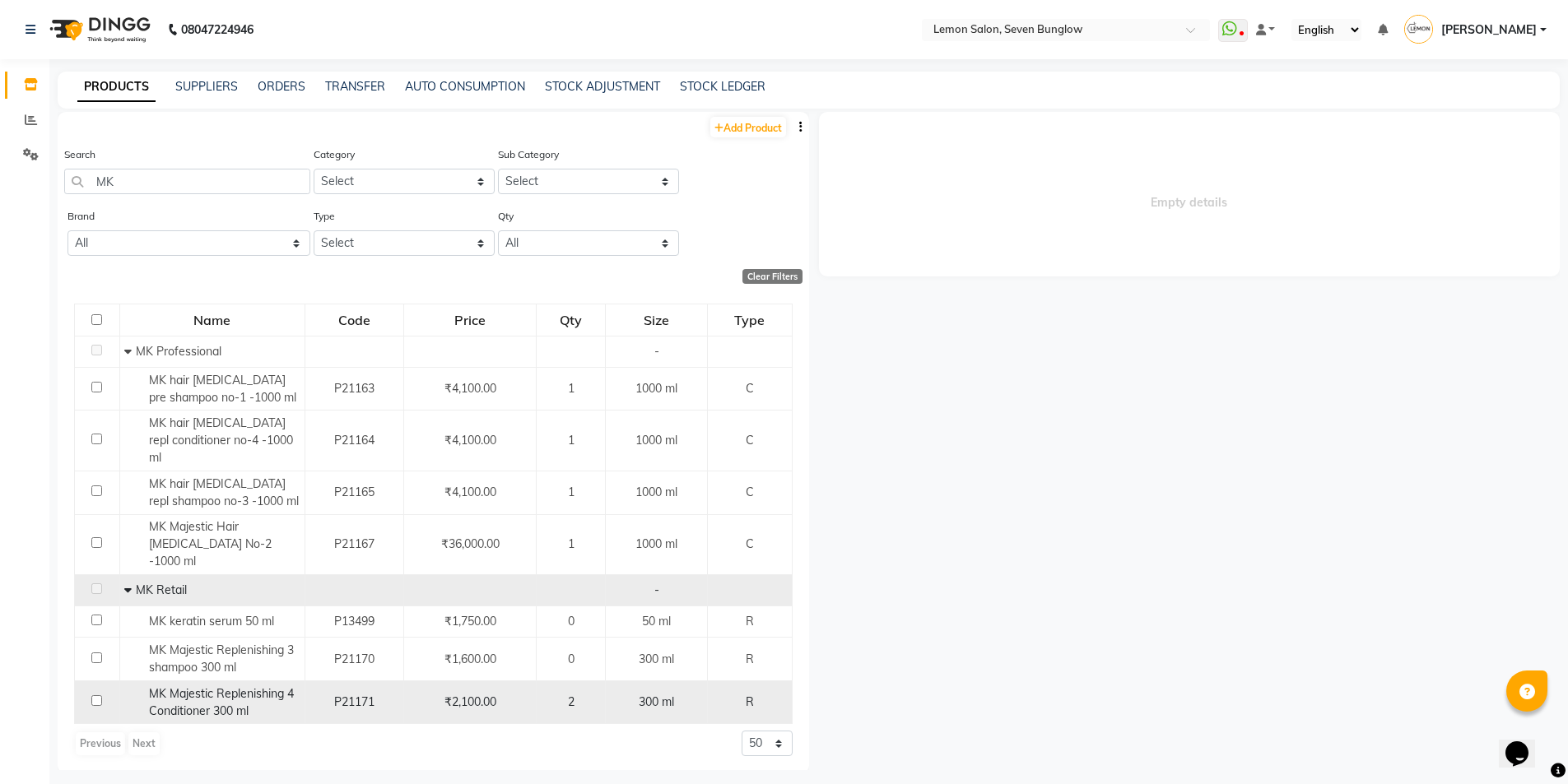
click at [225, 687] on span "MK Majestic Replenishing 4 Conditioner 300 ml" at bounding box center [222, 702] width 145 height 32
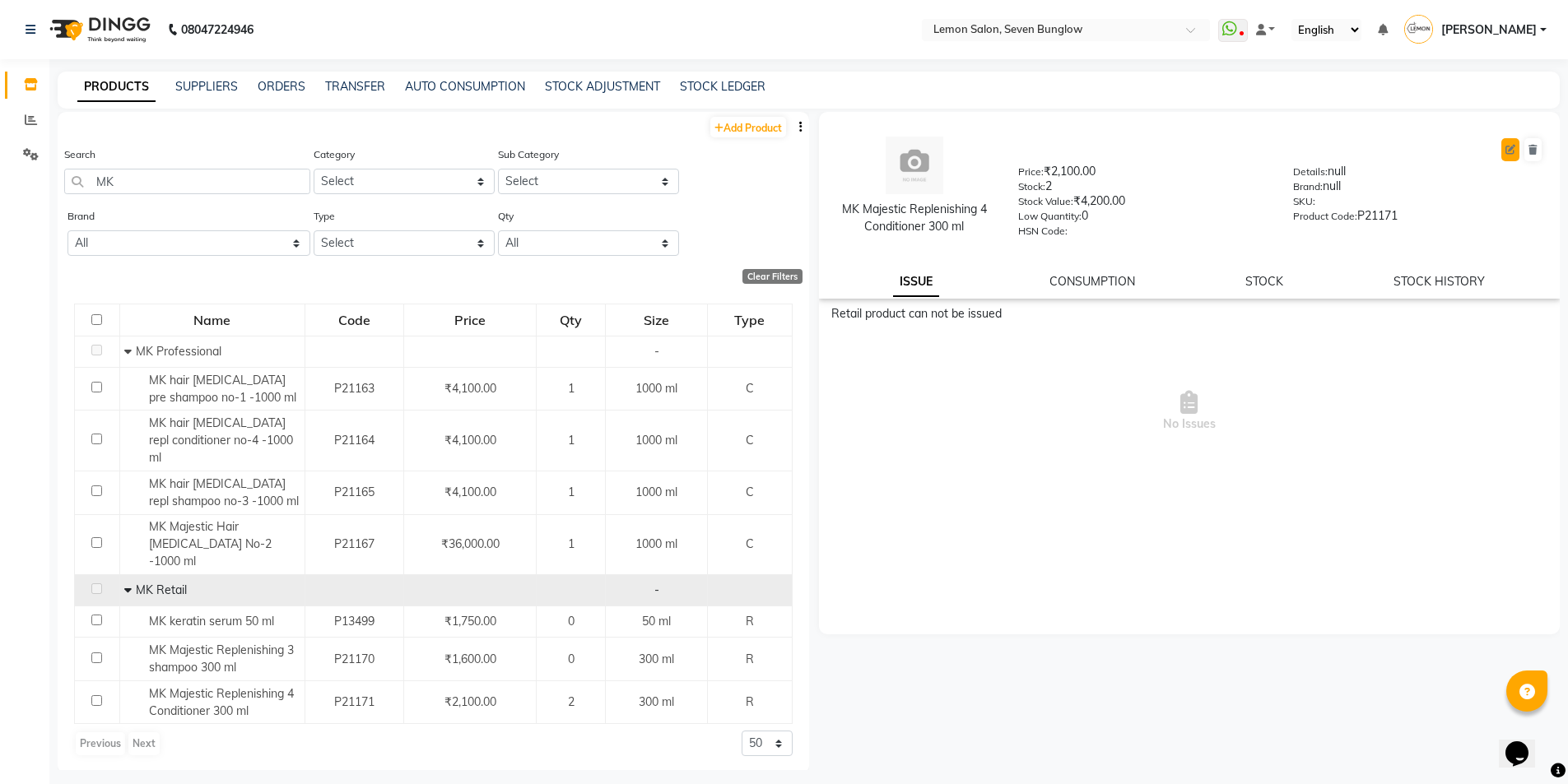
click at [1508, 153] on icon at bounding box center [1510, 150] width 10 height 10
select select "true"
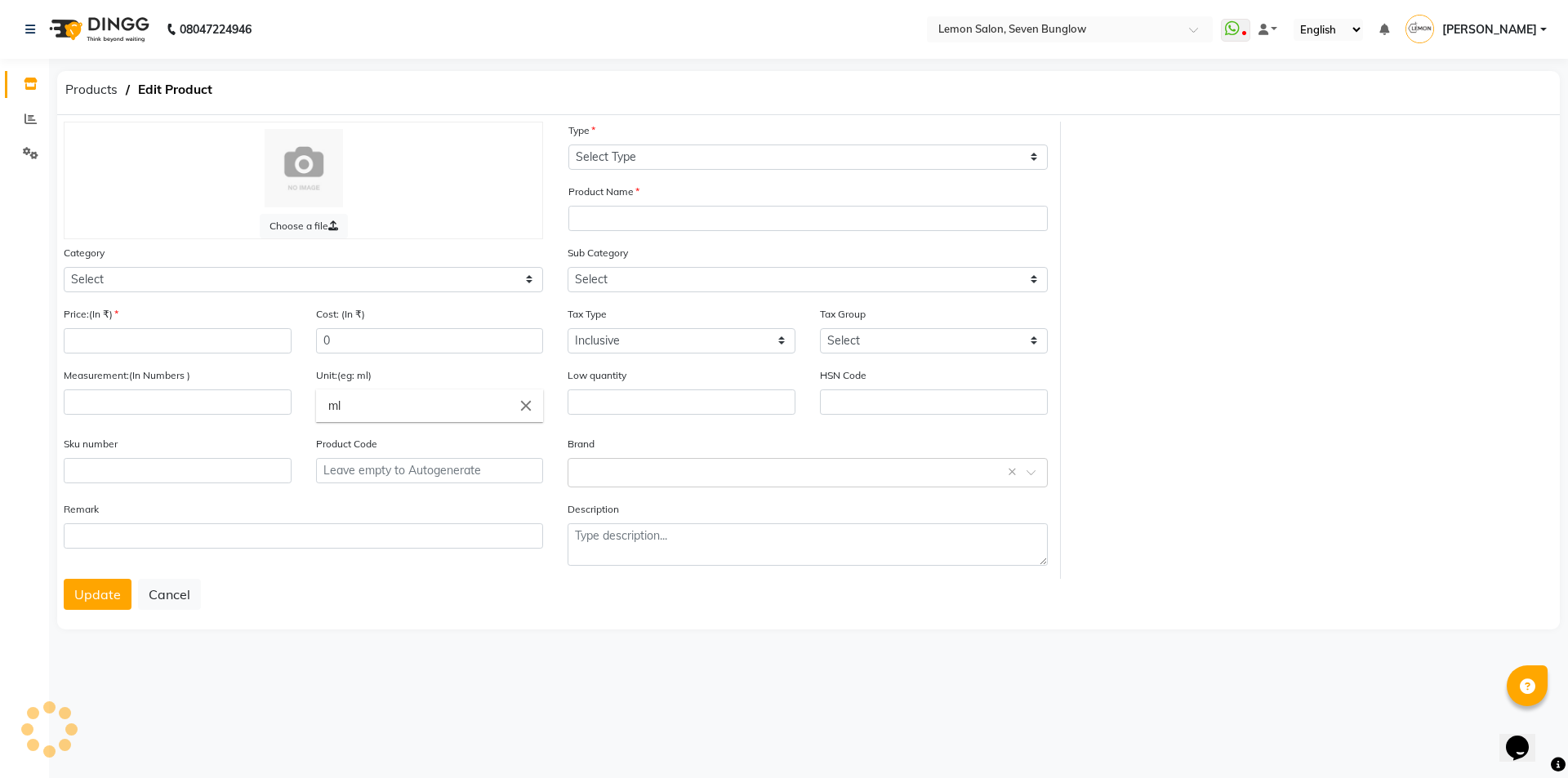
select select "R"
type input "MK Majestic Replenishing 4 Conditioner 300 ml"
select select
type input "2100"
type input "880"
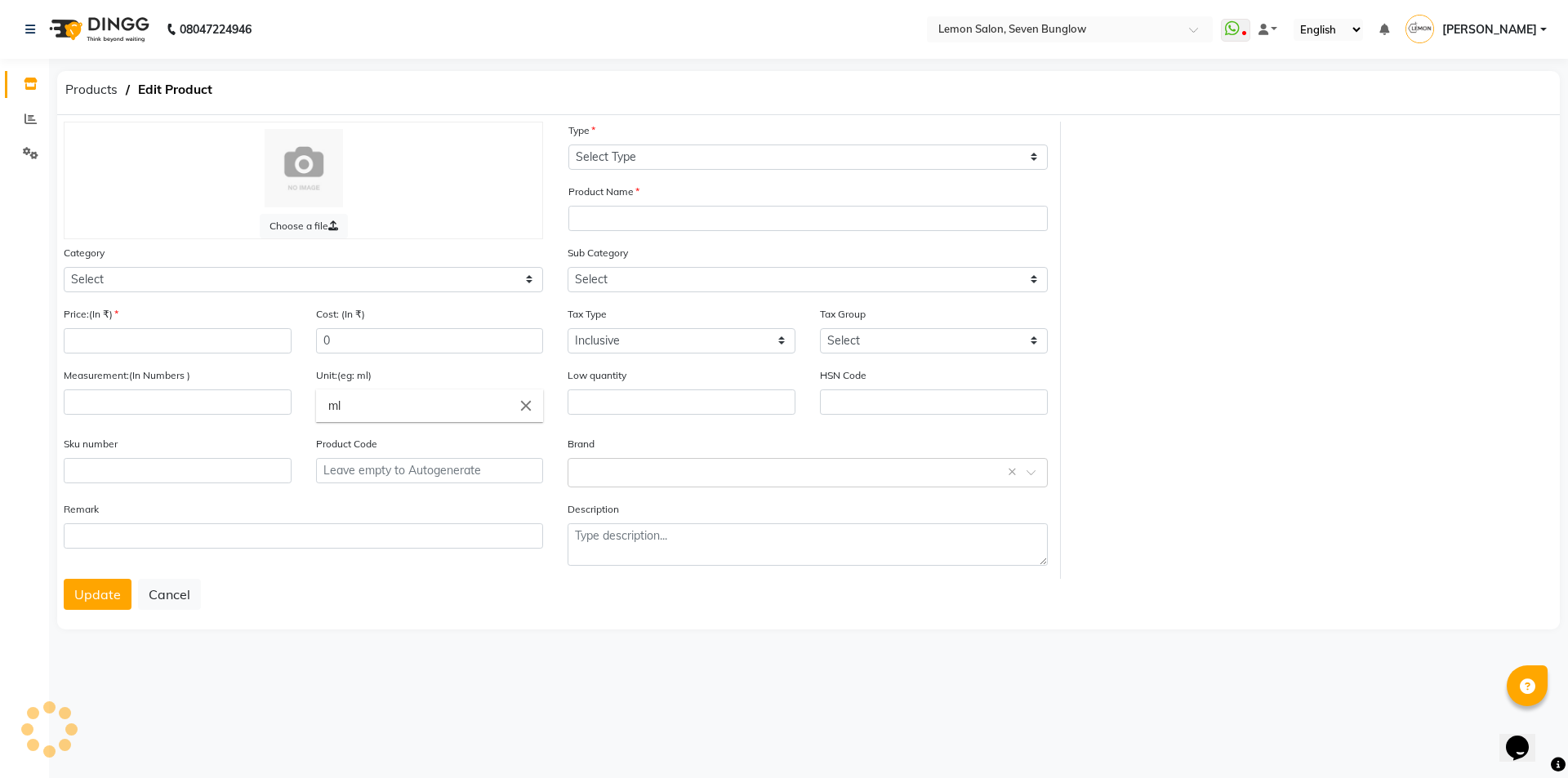
type input "300"
type input "0"
type input "P21171"
type textarea "null"
select select "213702450"
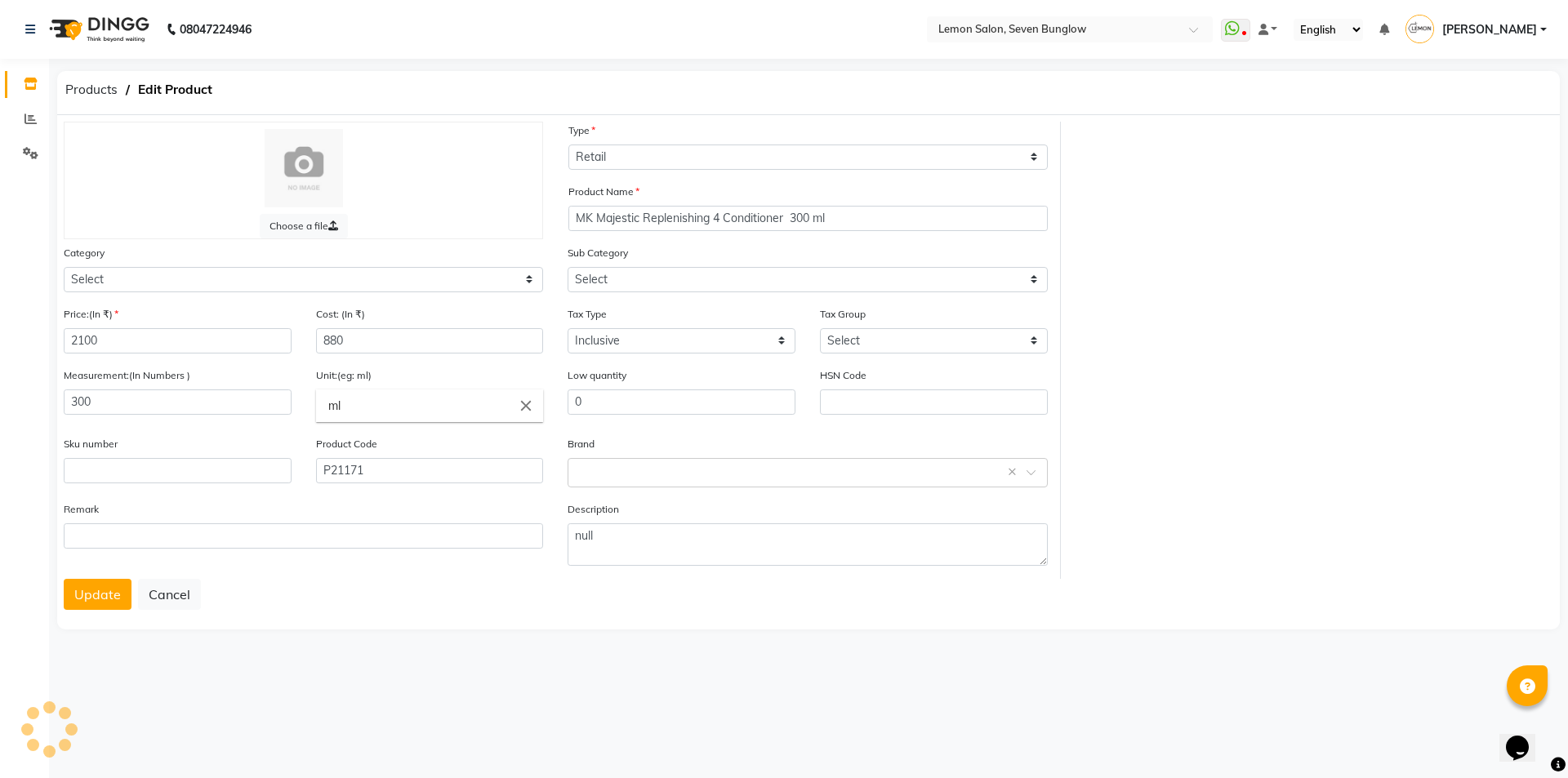
select select "2137024502"
select select "736"
drag, startPoint x: 148, startPoint y: 346, endPoint x: 0, endPoint y: 348, distance: 148.0
click at [0, 348] on app-home "08047224946 Select Location × Lemon Salon, Seven Bunglow WhatsApp Status ✕ Stat…" at bounding box center [784, 329] width 1568 height 658
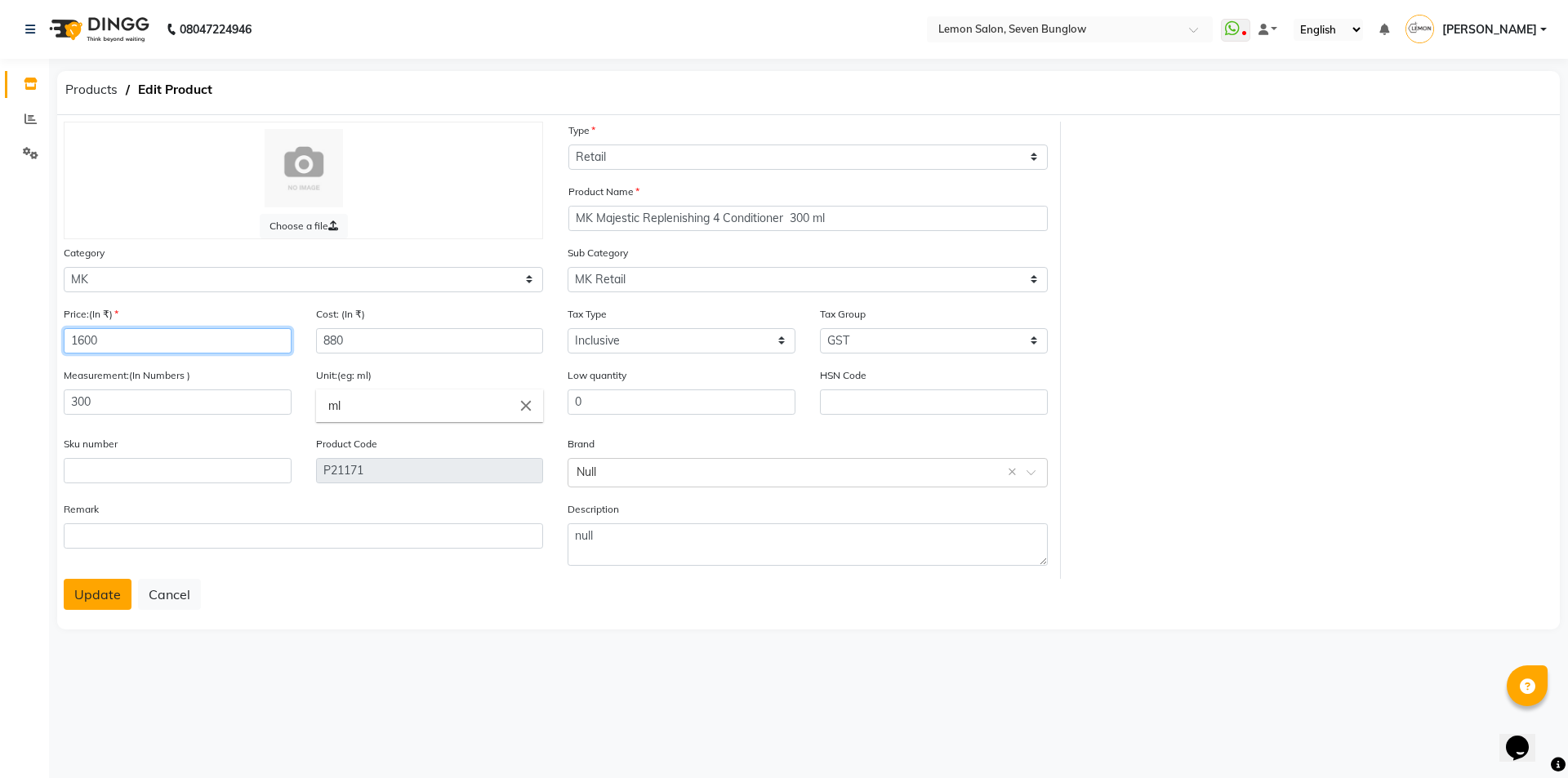
type input "1600"
click at [80, 603] on button "Update" at bounding box center [97, 595] width 68 height 31
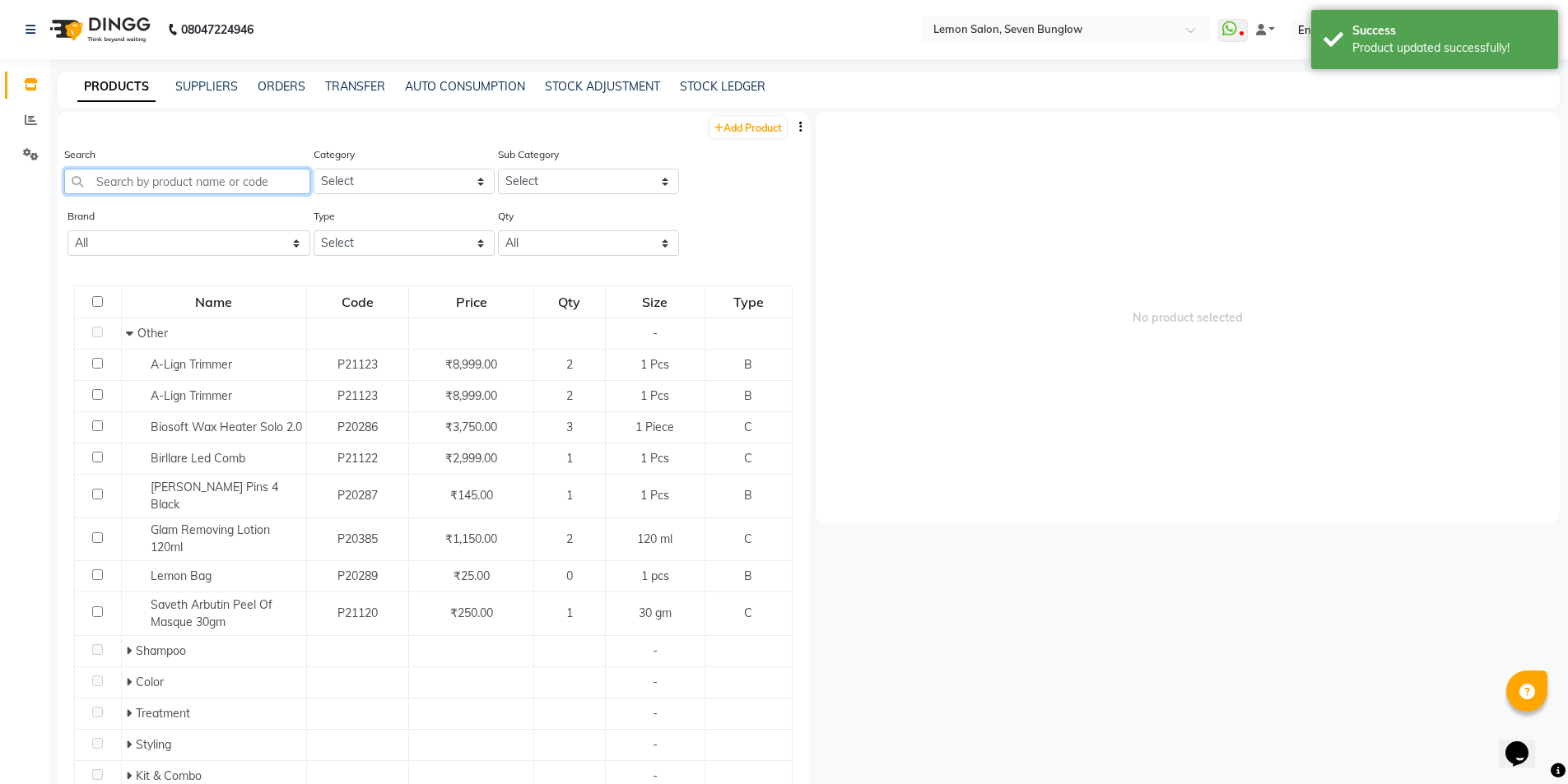
click at [169, 182] on input "text" at bounding box center [187, 181] width 246 height 26
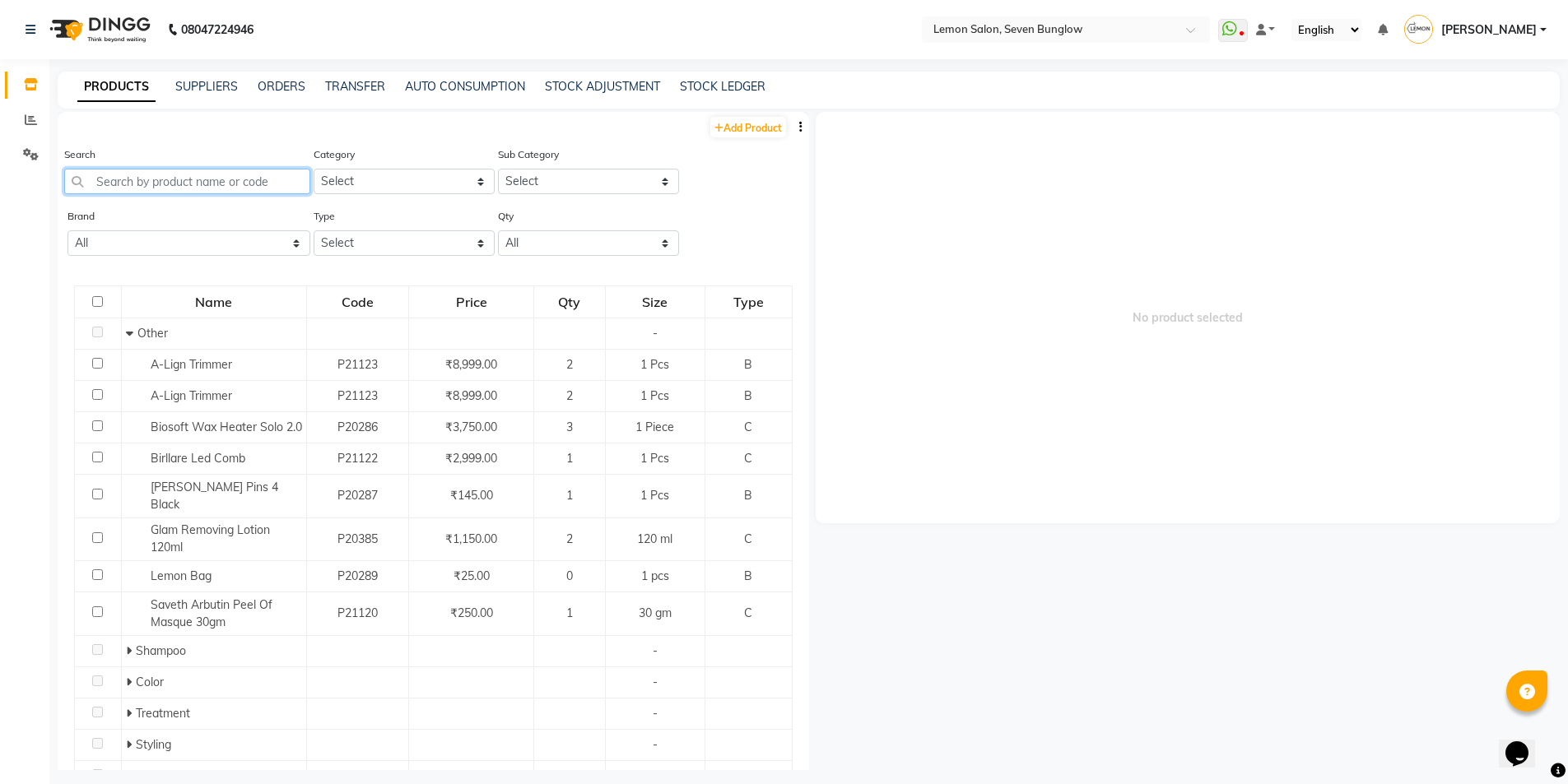
click at [180, 181] on input "text" at bounding box center [187, 181] width 246 height 26
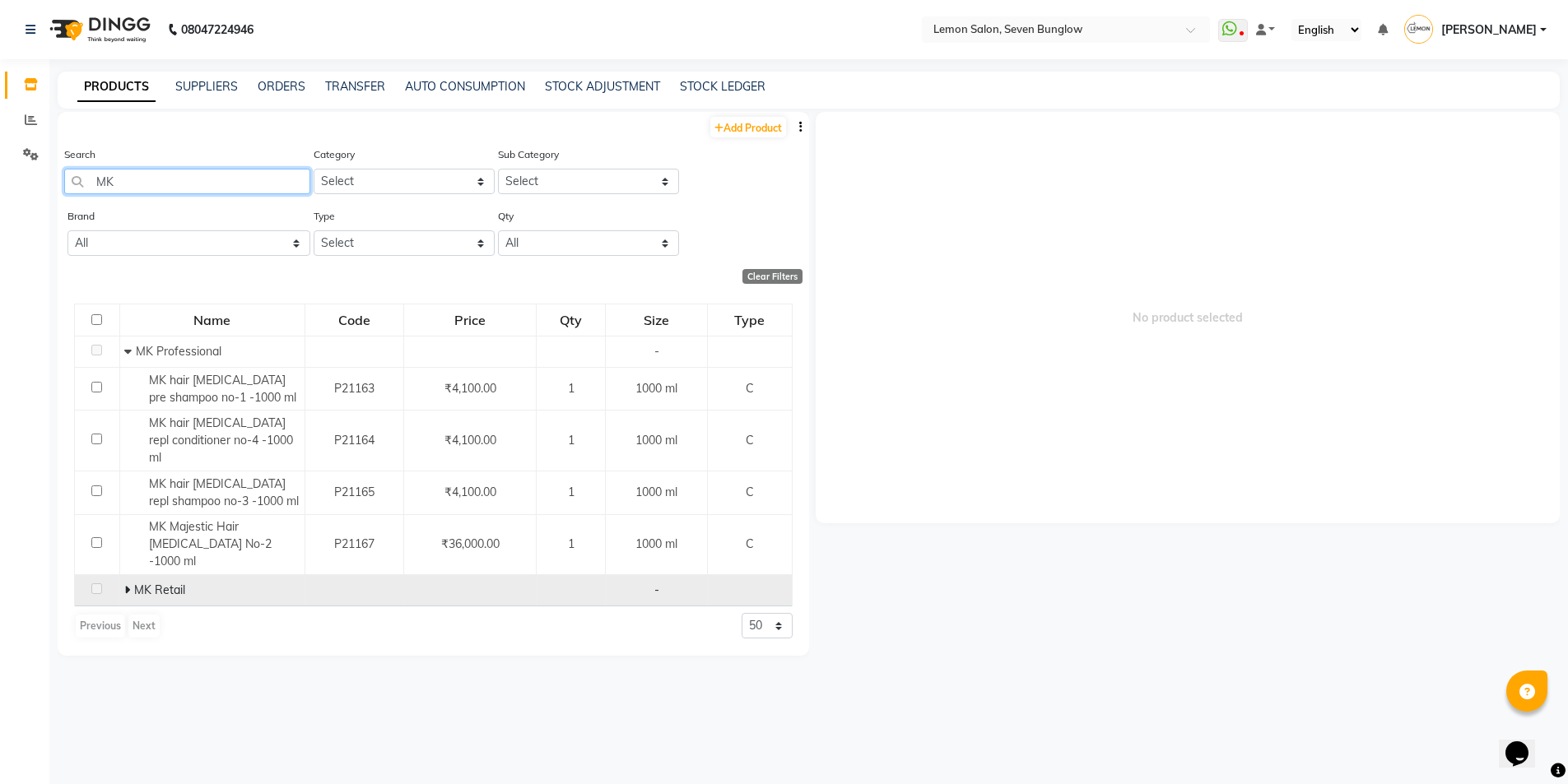
type input "MK"
click at [128, 585] on icon at bounding box center [127, 590] width 6 height 12
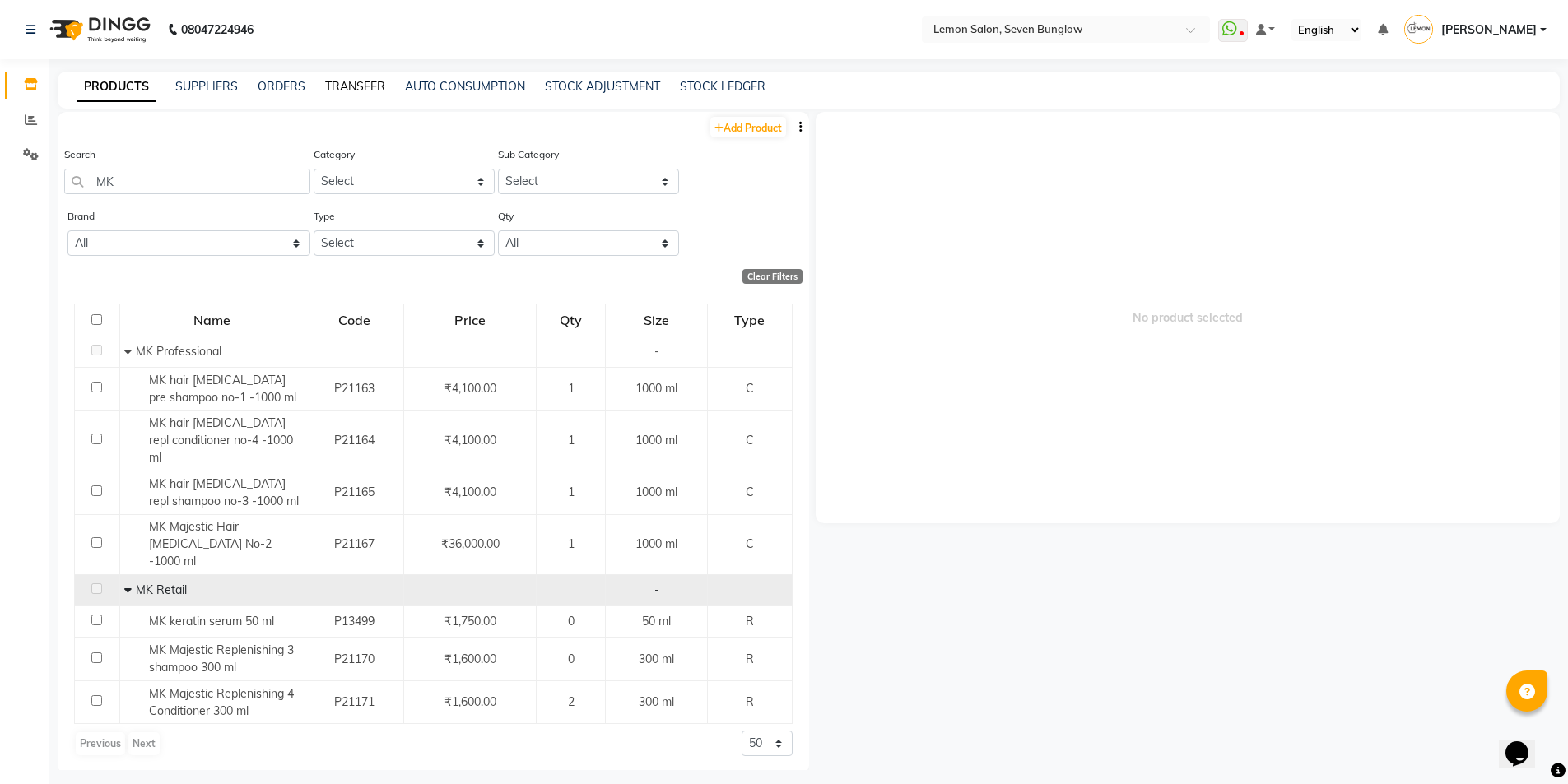
click at [362, 86] on link "TRANSFER" at bounding box center [355, 86] width 60 height 15
select select "sender"
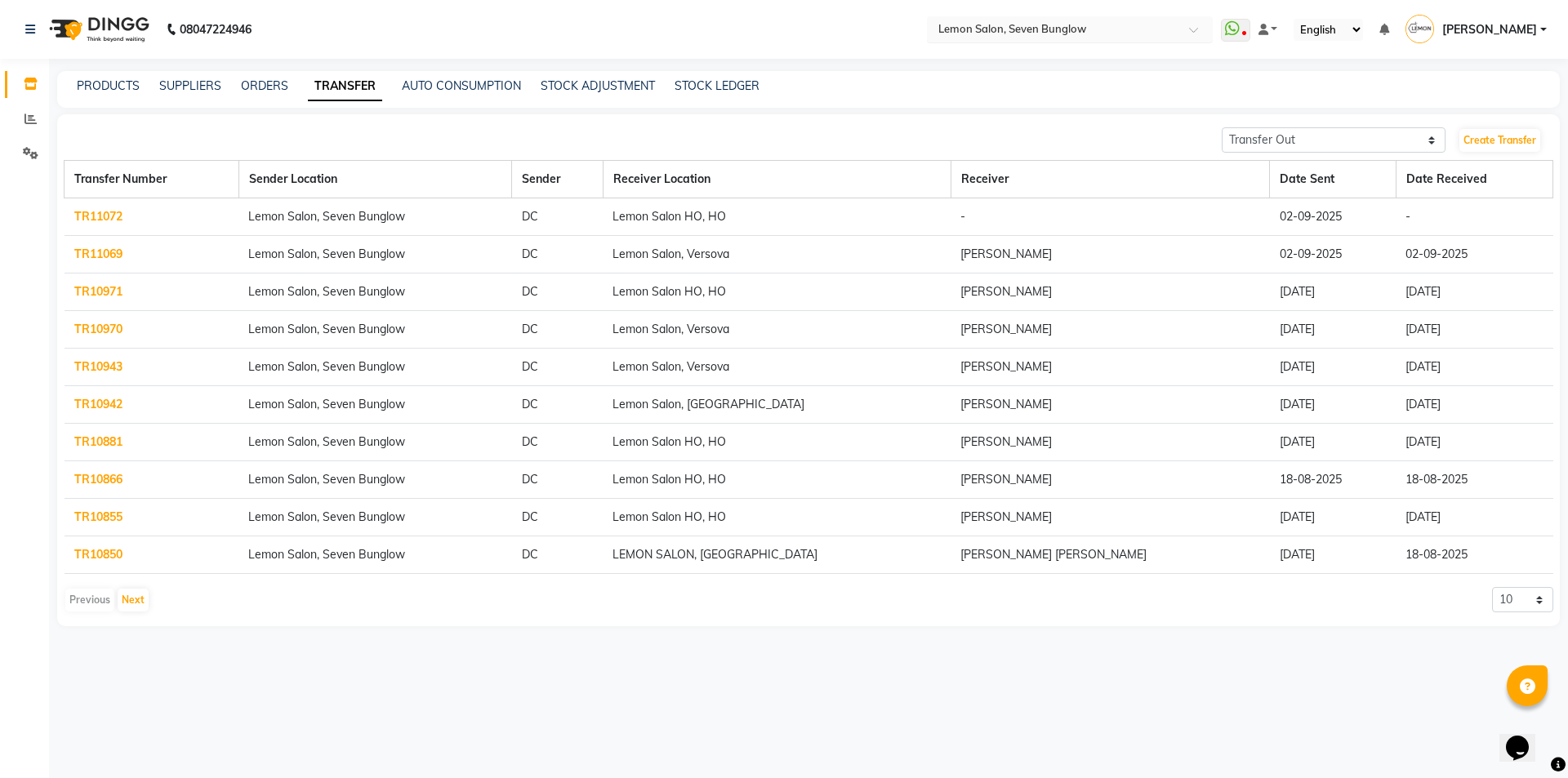
click at [1052, 25] on input "text" at bounding box center [1053, 29] width 237 height 16
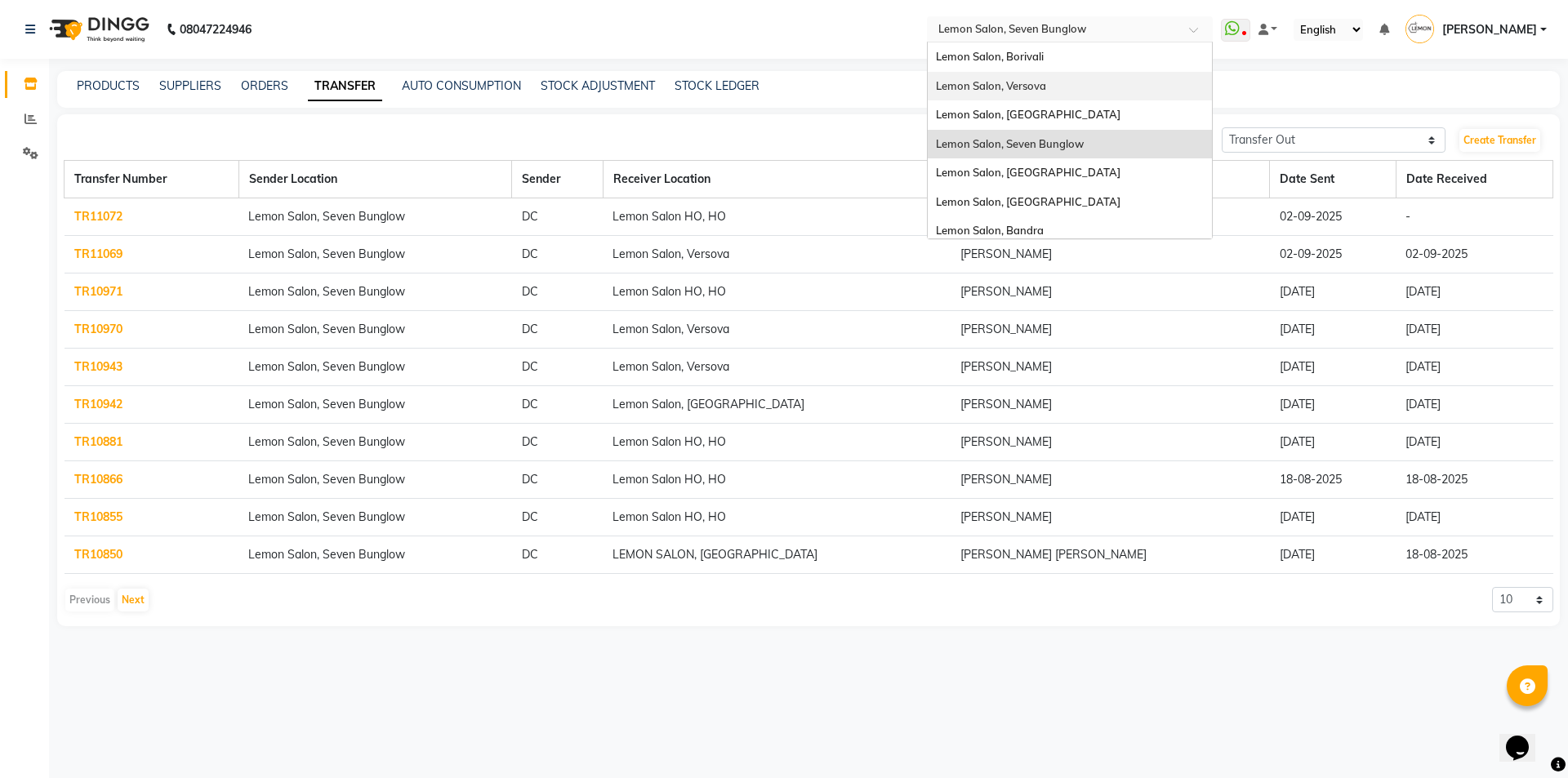
click at [1070, 92] on div "Lemon Salon, Versova" at bounding box center [1070, 87] width 284 height 29
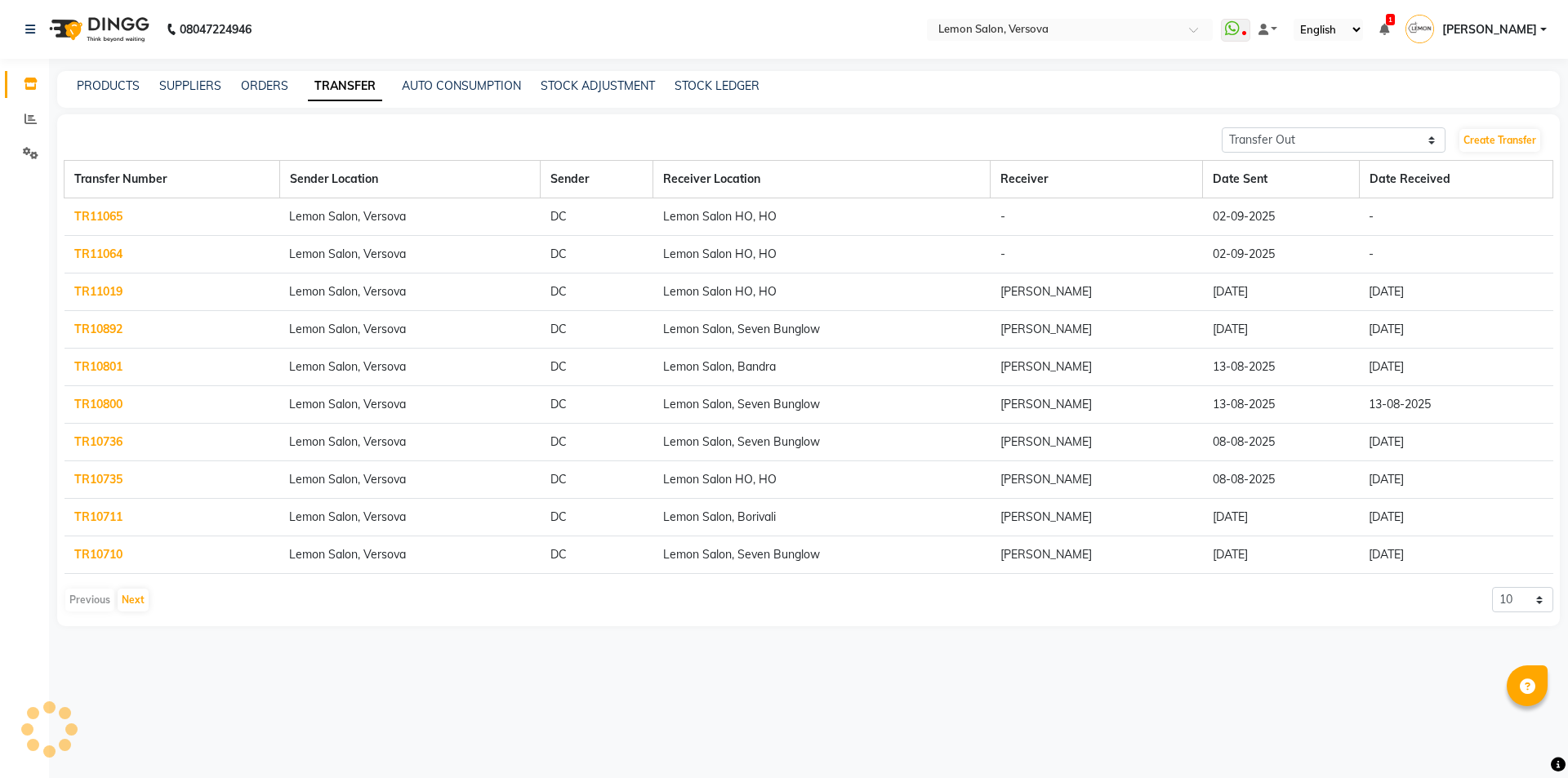
select select "sender"
click at [1490, 137] on link "Create Transfer" at bounding box center [1499, 141] width 81 height 23
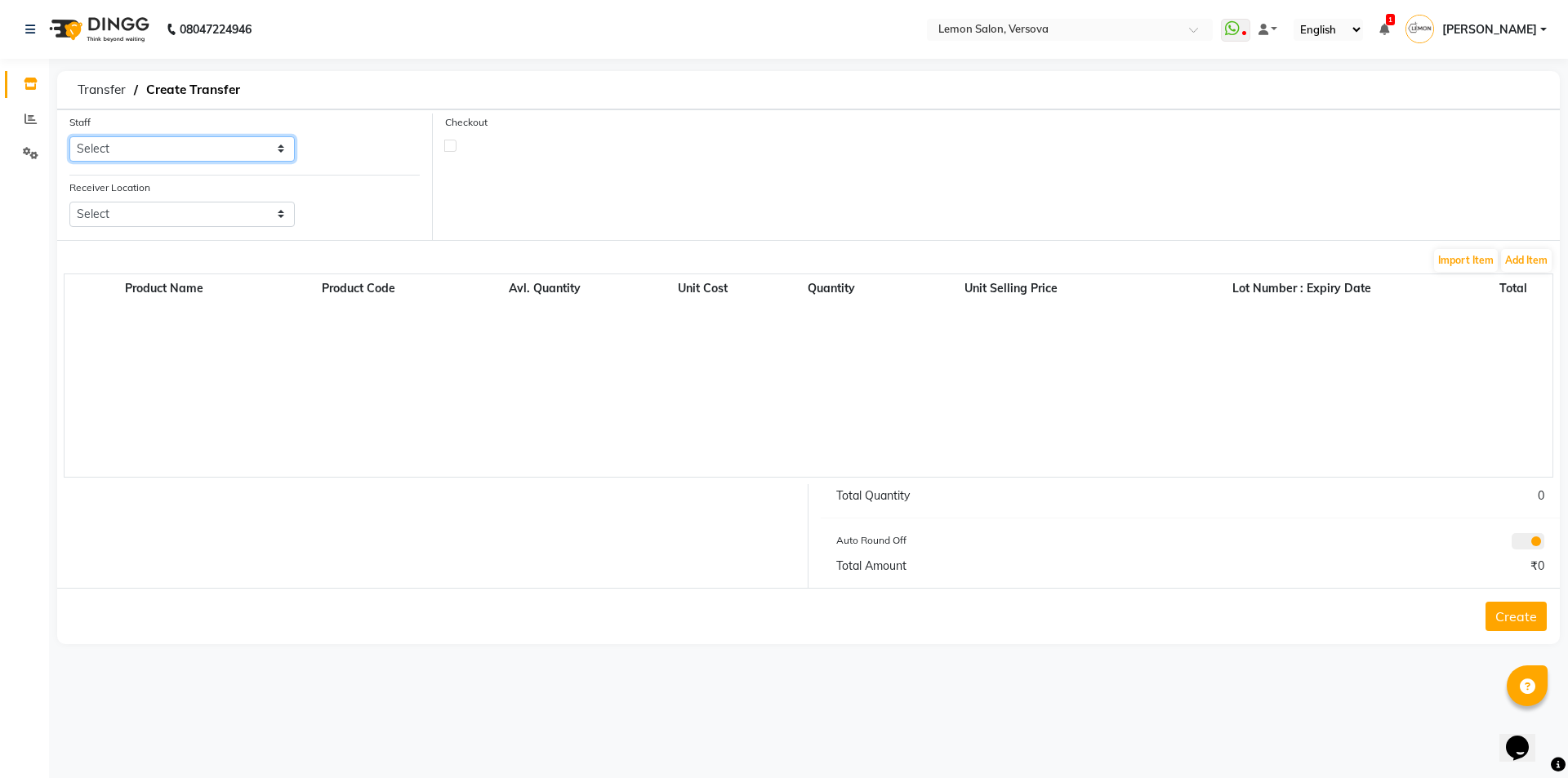
click at [216, 152] on select "Select Alim Shah Asif Salmani DC Gufran Salmani Hira Lal Om Prakash Kandu Hrith…" at bounding box center [182, 149] width 226 height 25
select select "7886"
click at [69, 136] on select "Select Alim Shah Asif Salmani DC Gufran Salmani Hira Lal Om Prakash Kandu Hrith…" at bounding box center [182, 149] width 226 height 25
click at [201, 212] on select "Select Lemon Salon, Lokhandwala Lemon Salon, Malad Lemon Salon, Seven Bunglow L…" at bounding box center [182, 214] width 226 height 25
select select "954"
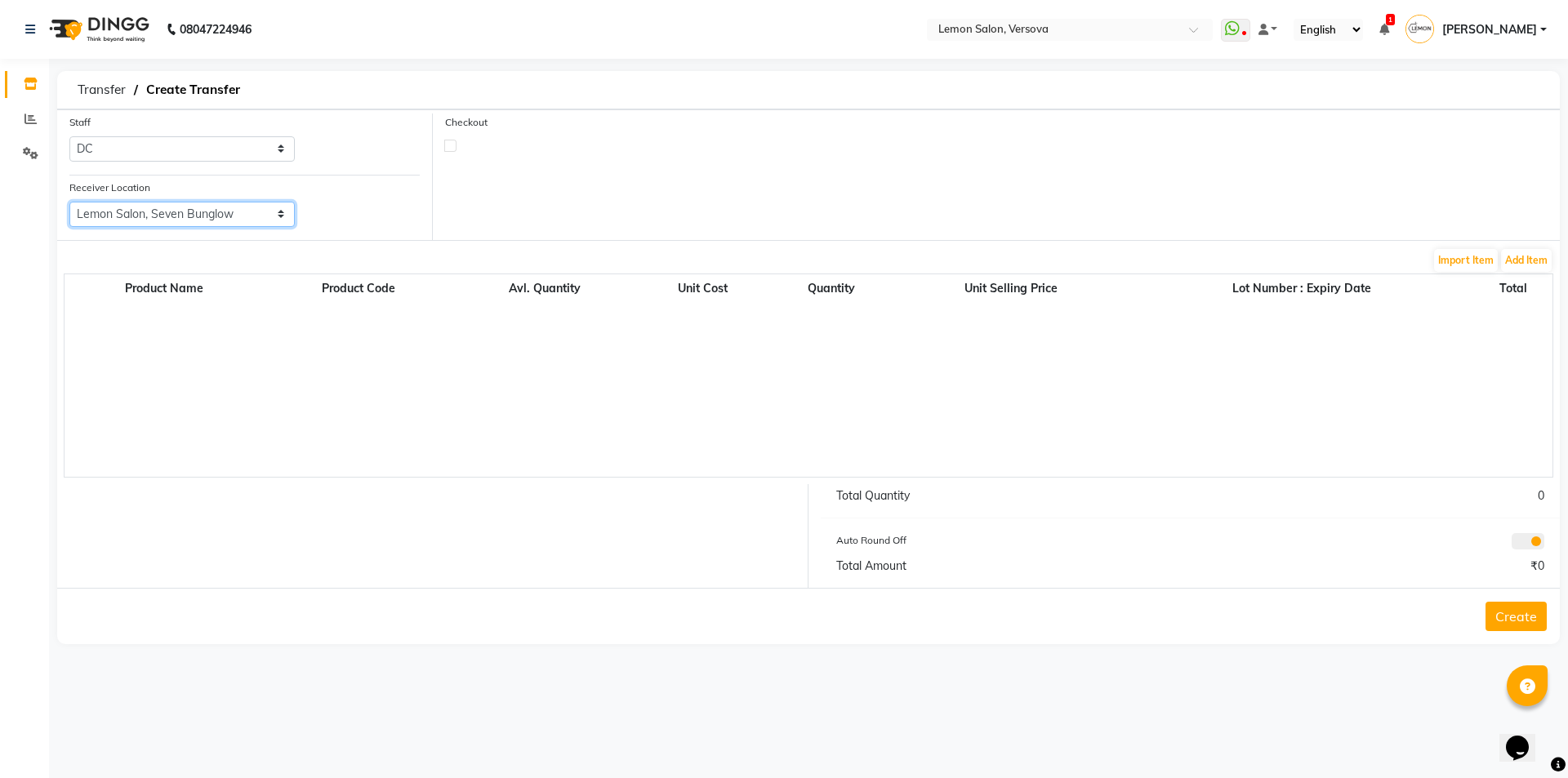
click at [69, 202] on select "Select Lemon Salon, Lokhandwala Lemon Salon, Malad Lemon Salon, Seven Bunglow L…" at bounding box center [182, 214] width 226 height 25
click at [448, 147] on label at bounding box center [450, 145] width 12 height 12
click at [448, 147] on input "checkbox" at bounding box center [450, 145] width 11 height 11
checkbox input "true"
select select "true"
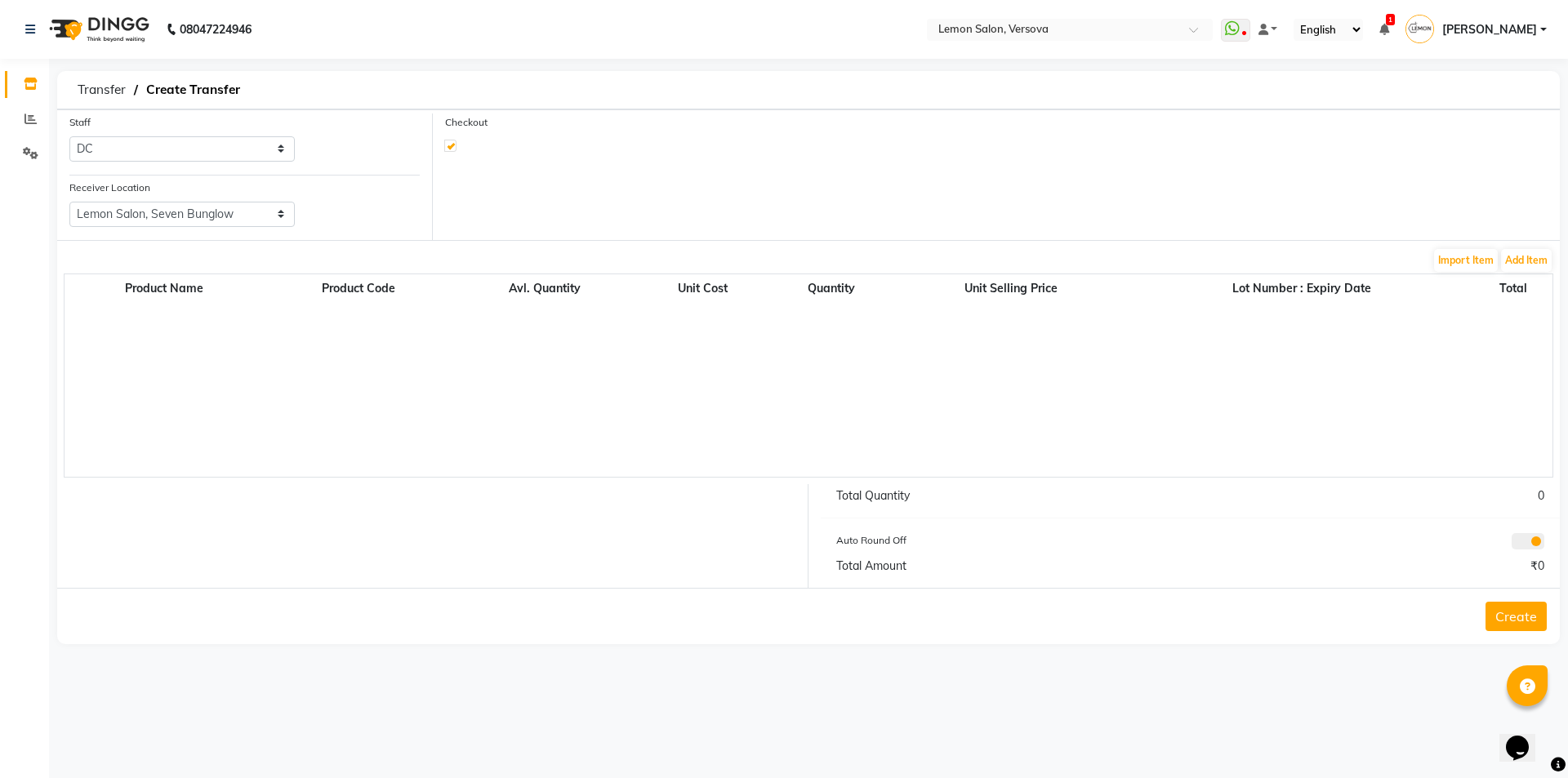
select select "763"
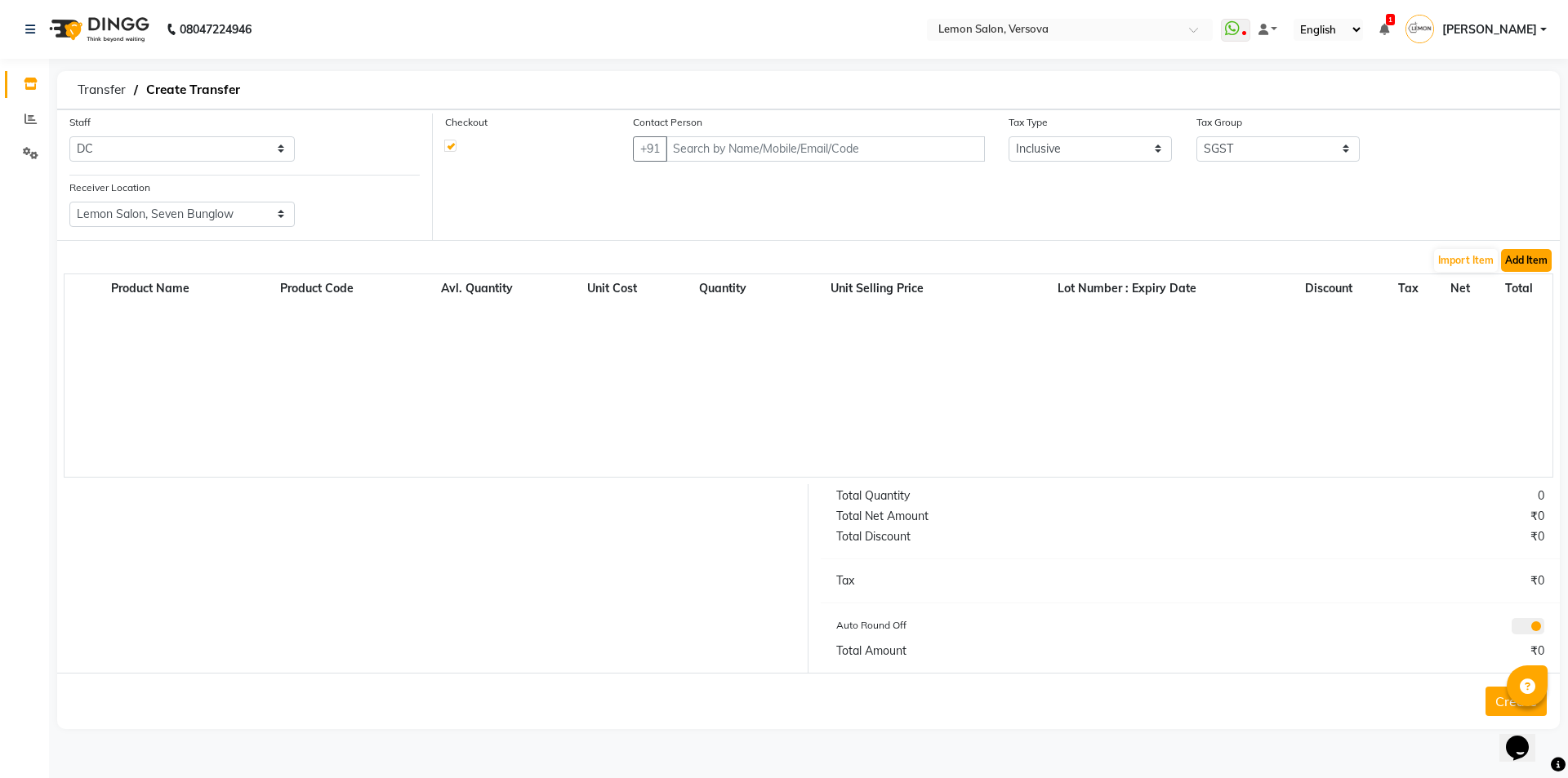
click at [1522, 259] on button "Add Item" at bounding box center [1526, 261] width 51 height 23
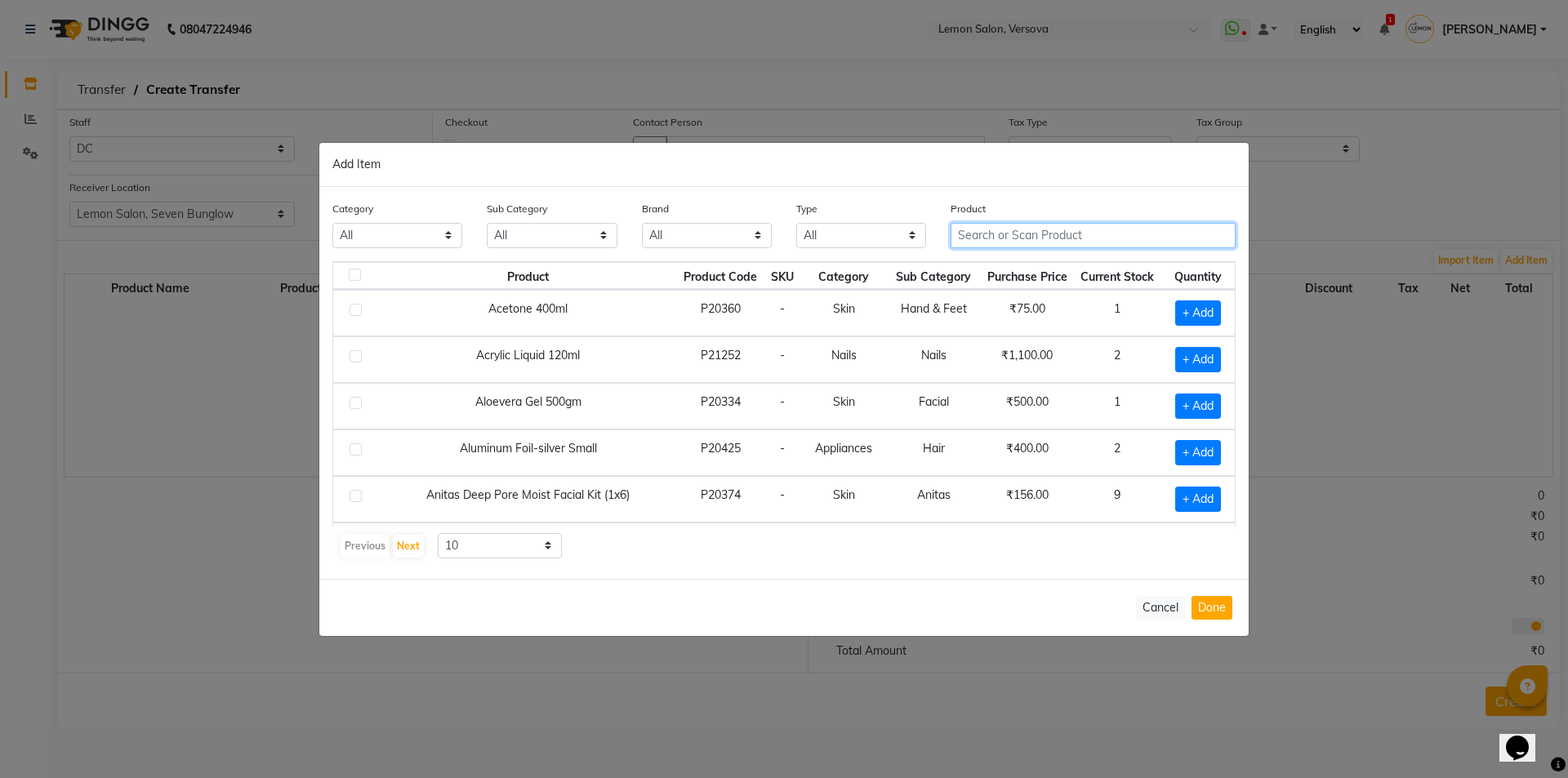
click at [1074, 235] on input "text" at bounding box center [1092, 235] width 285 height 25
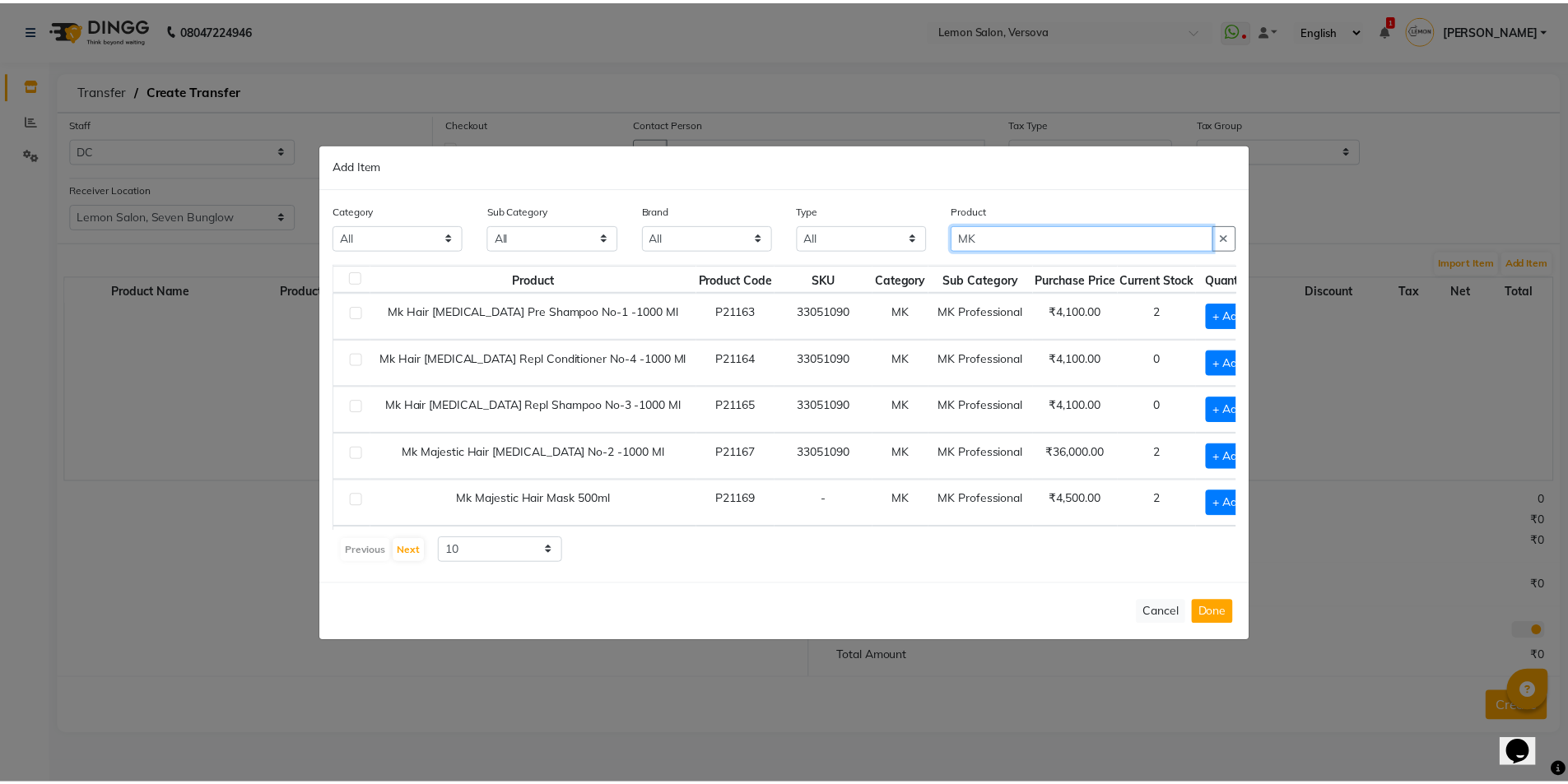
scroll to position [91, 0]
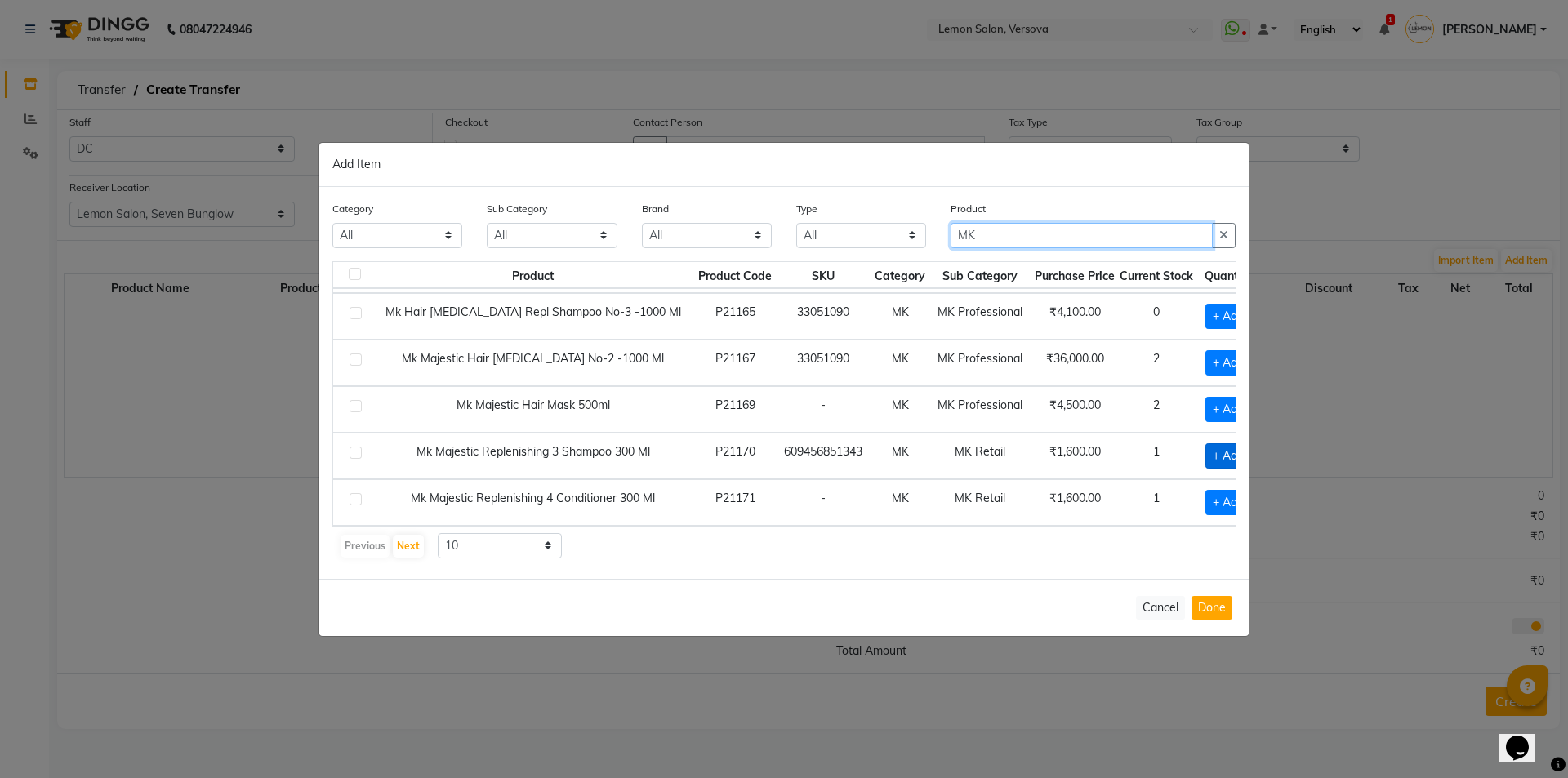
type input "MK"
click at [1205, 457] on span "+ Add" at bounding box center [1228, 456] width 46 height 25
checkbox input "true"
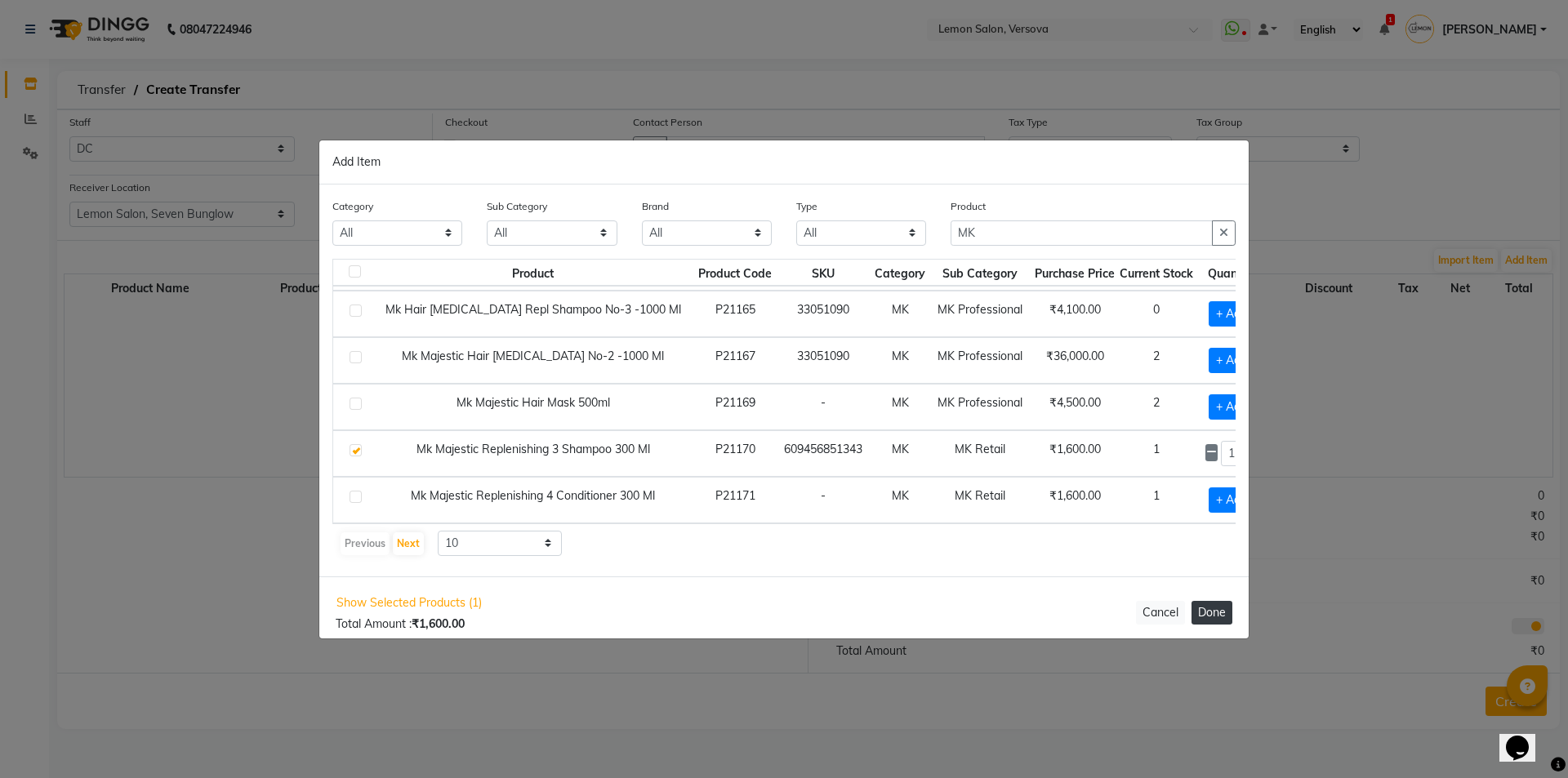
click at [1213, 611] on button "Done" at bounding box center [1212, 613] width 41 height 24
select select "2370"
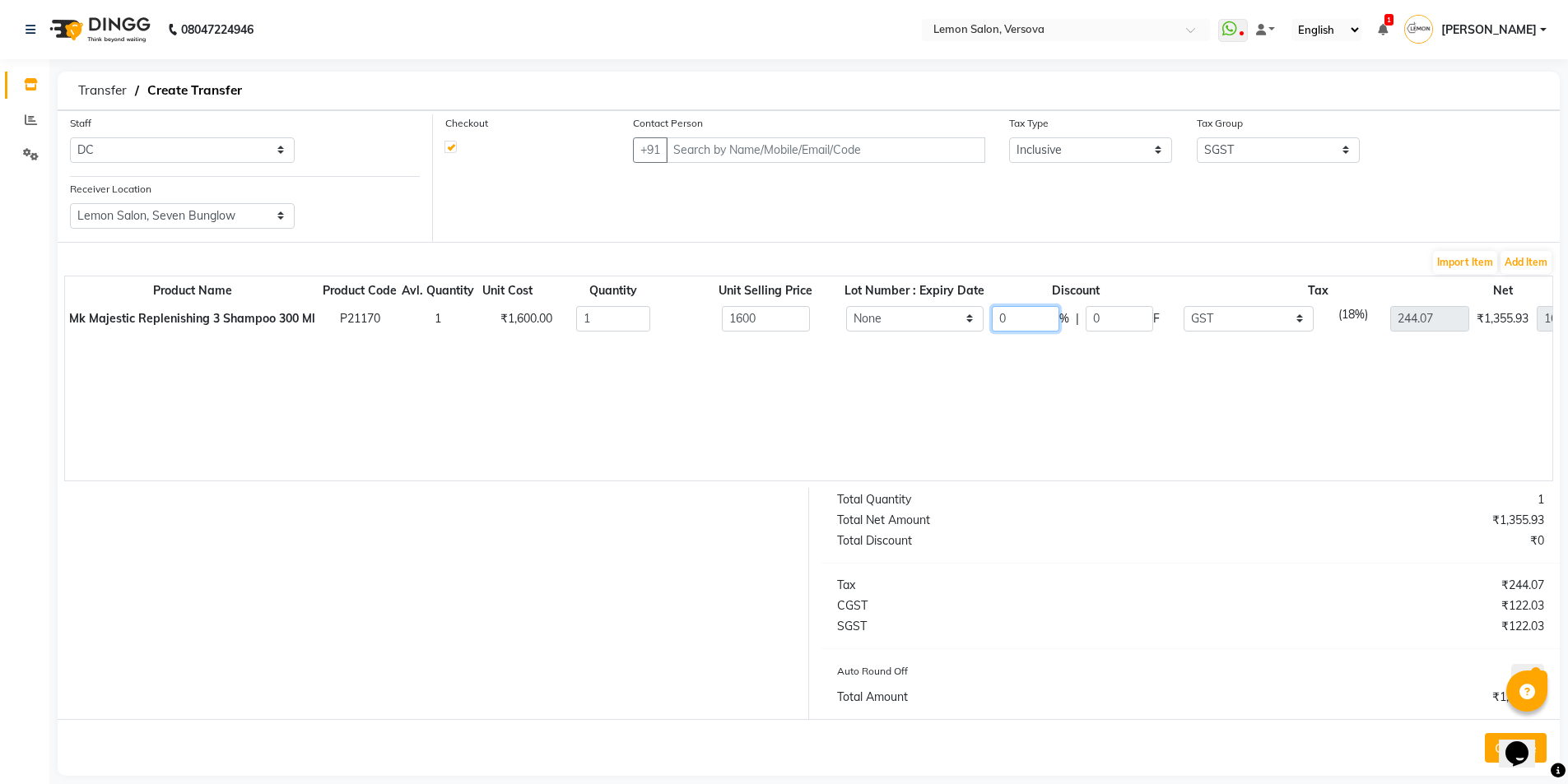
click at [1016, 321] on input "0" at bounding box center [1025, 319] width 68 height 26
type input "40"
type input "640"
type input "146.44"
type input "960"
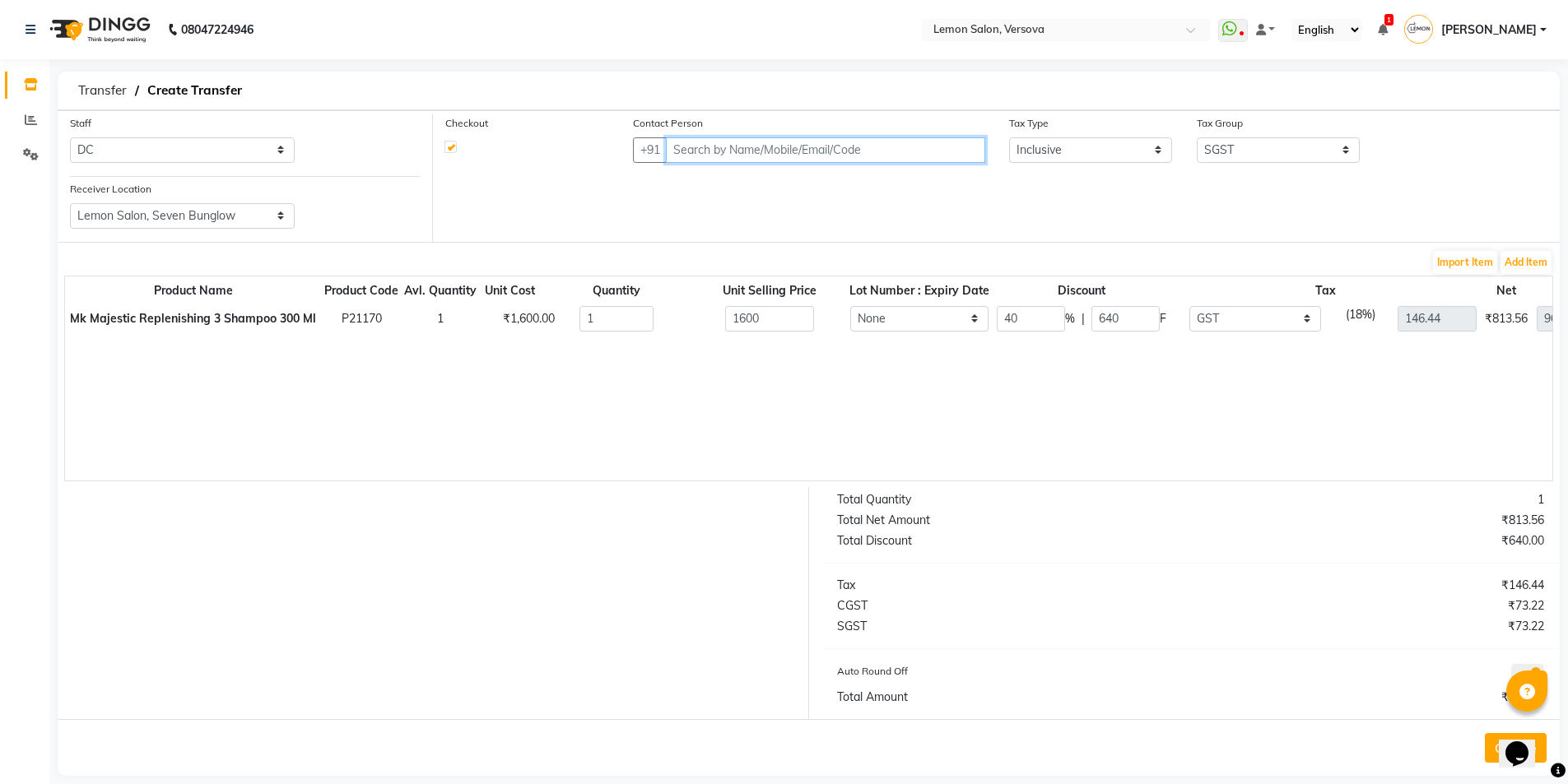
click at [850, 153] on input "text" at bounding box center [825, 150] width 319 height 26
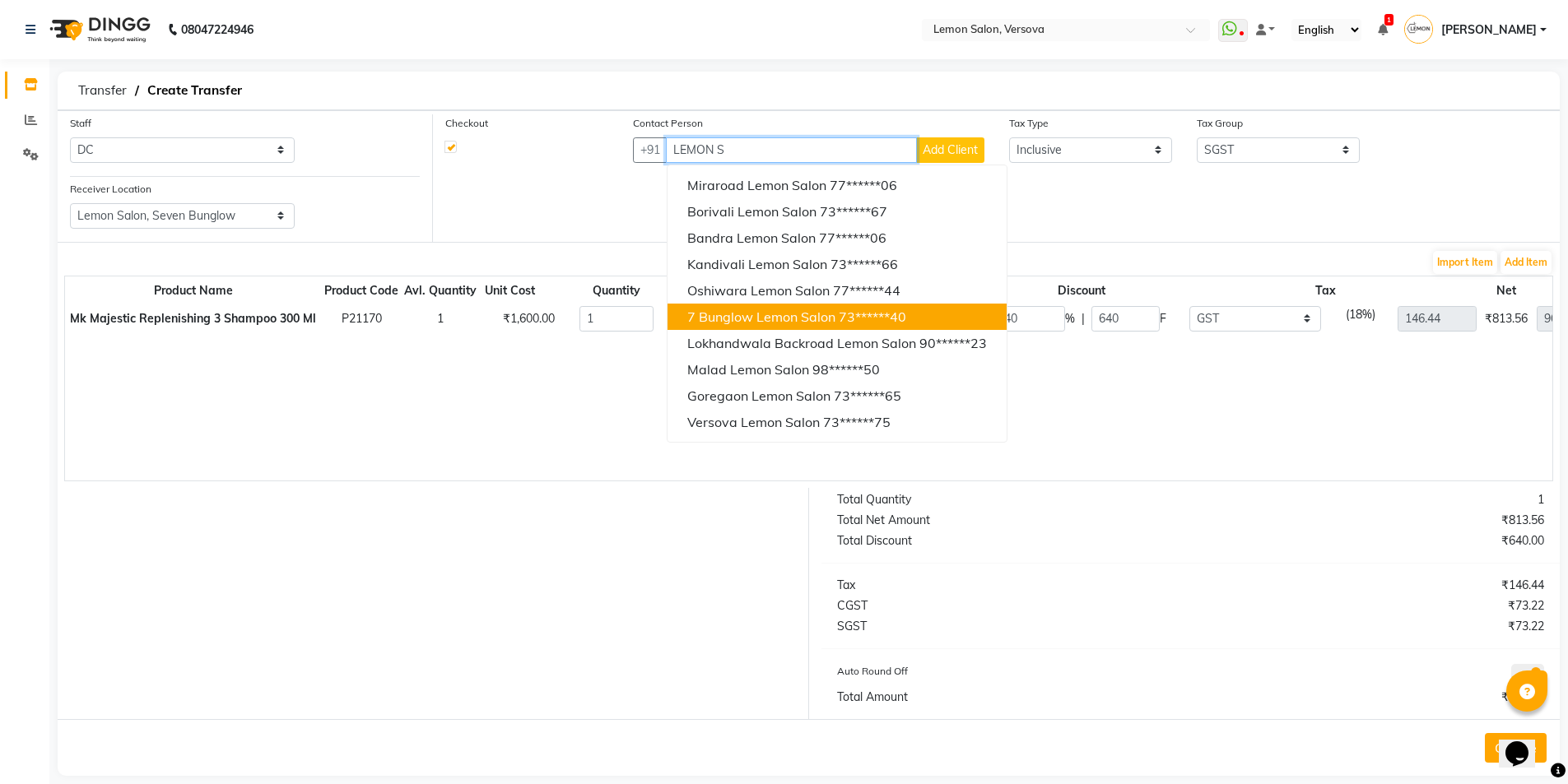
click at [767, 327] on button "7 Bunglow Lemon Salon 73******40" at bounding box center [838, 317] width 339 height 26
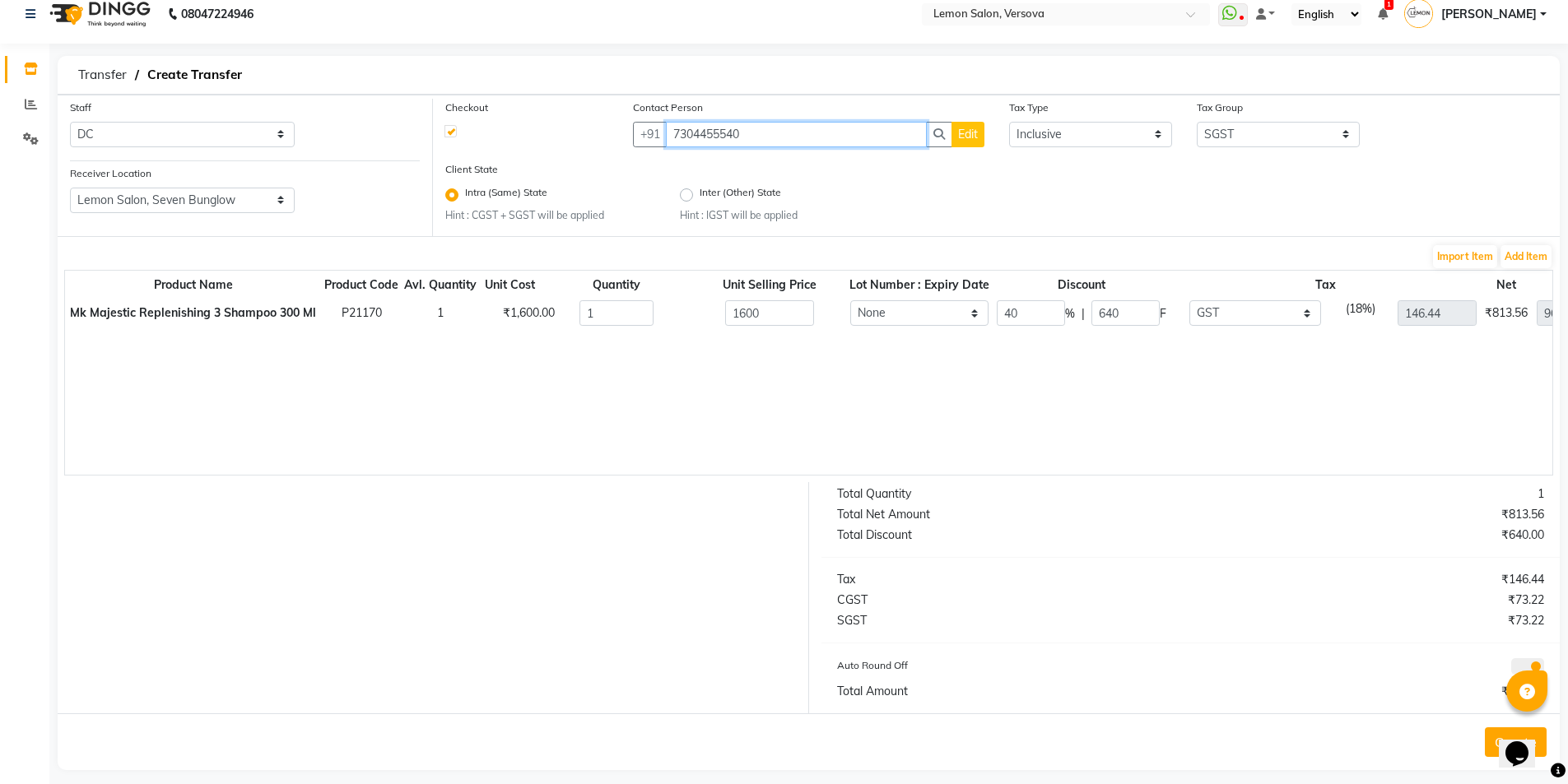
scroll to position [30, 0]
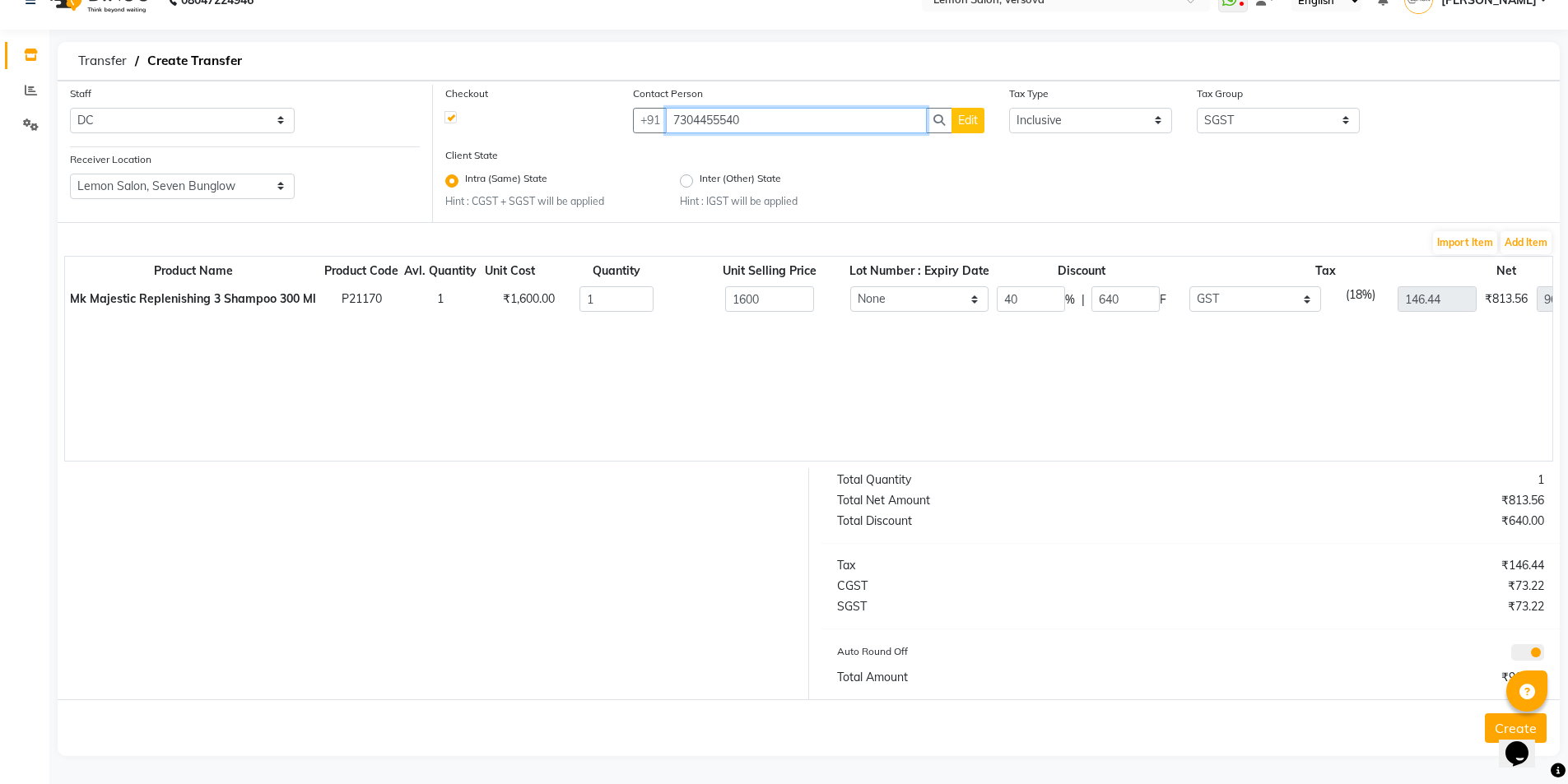
type input "7304455540"
click at [1492, 728] on button "Create" at bounding box center [1515, 729] width 62 height 30
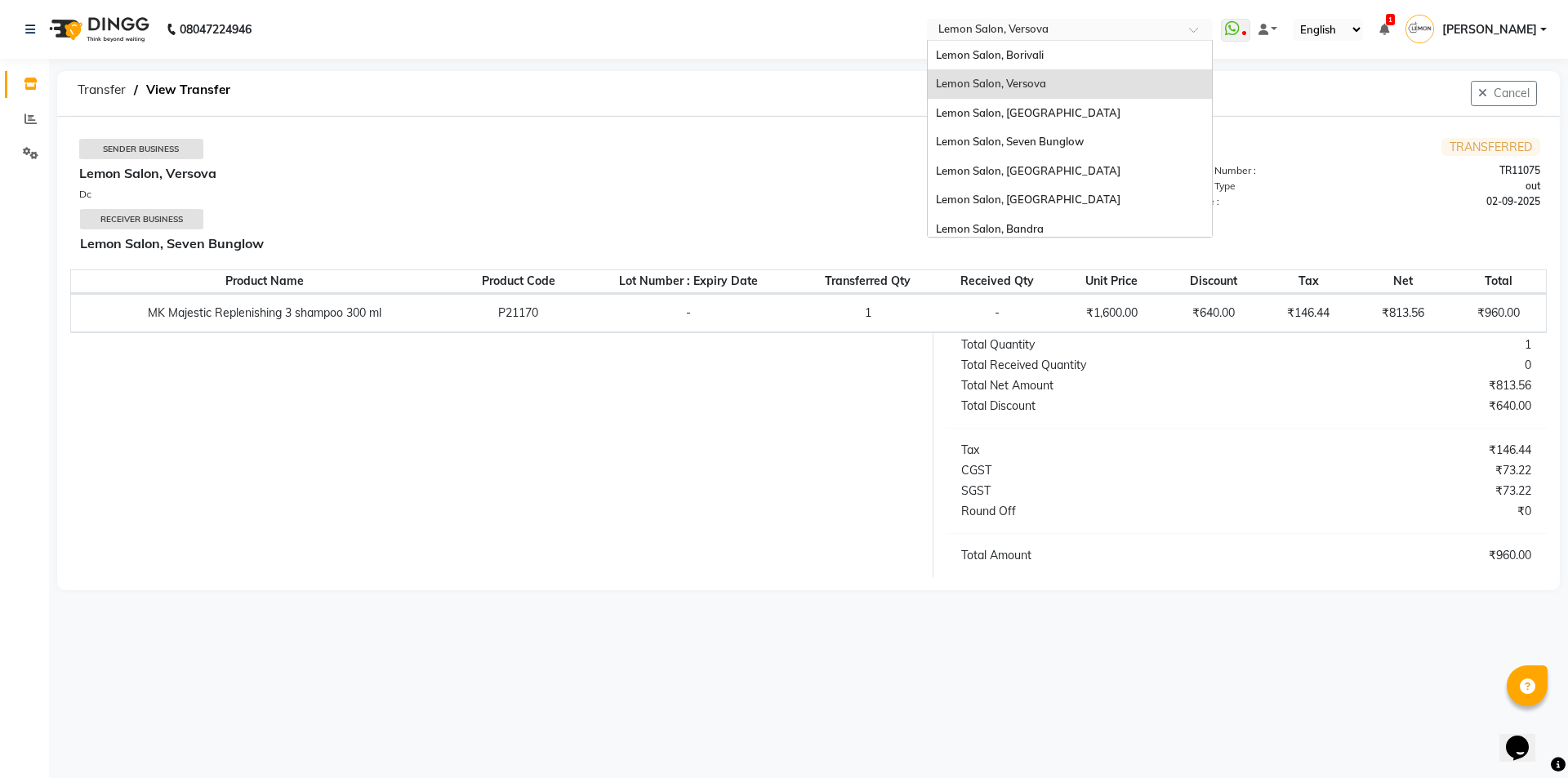
click at [1036, 31] on input "text" at bounding box center [1053, 31] width 237 height 16
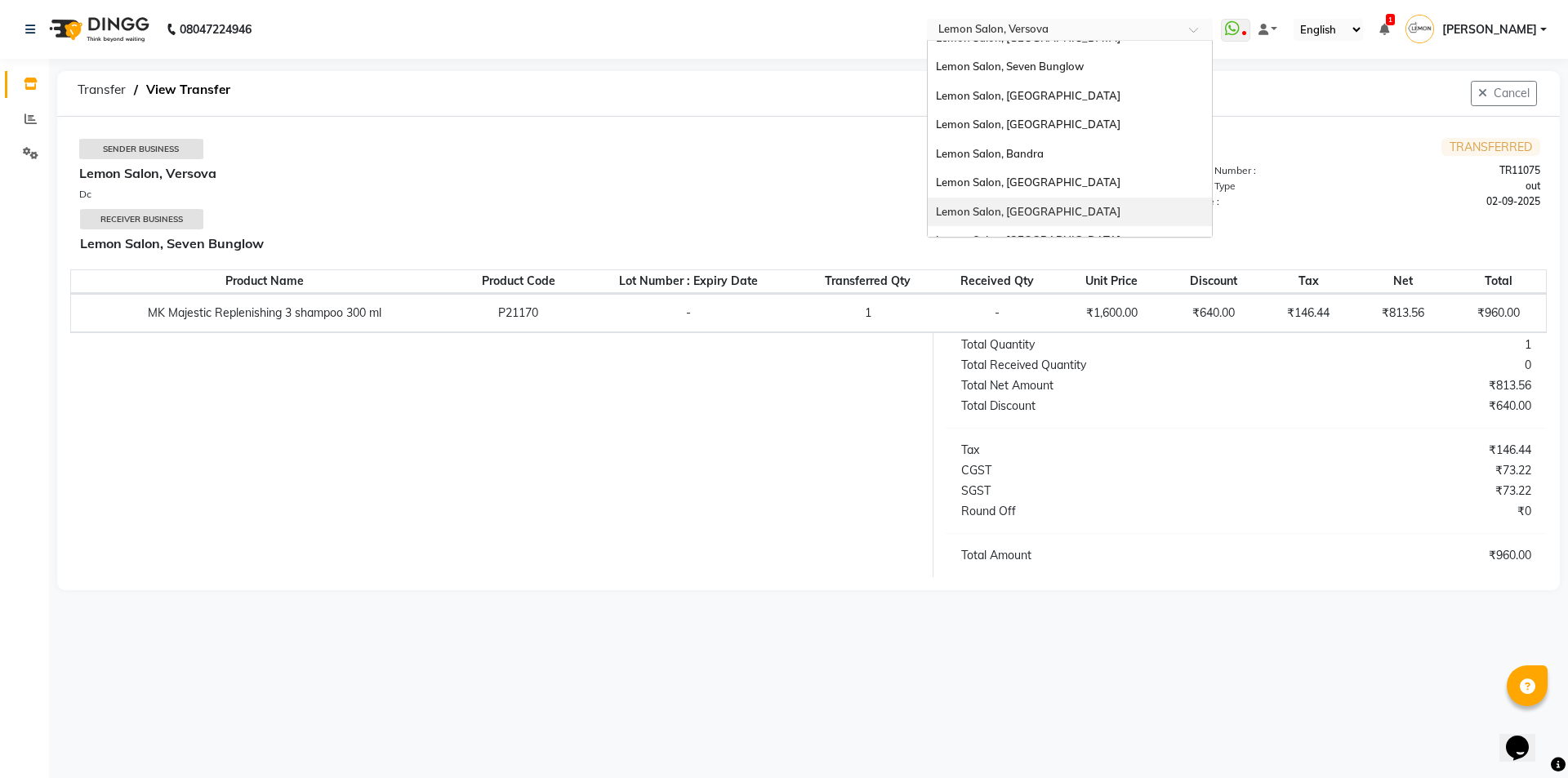
scroll to position [152, 0]
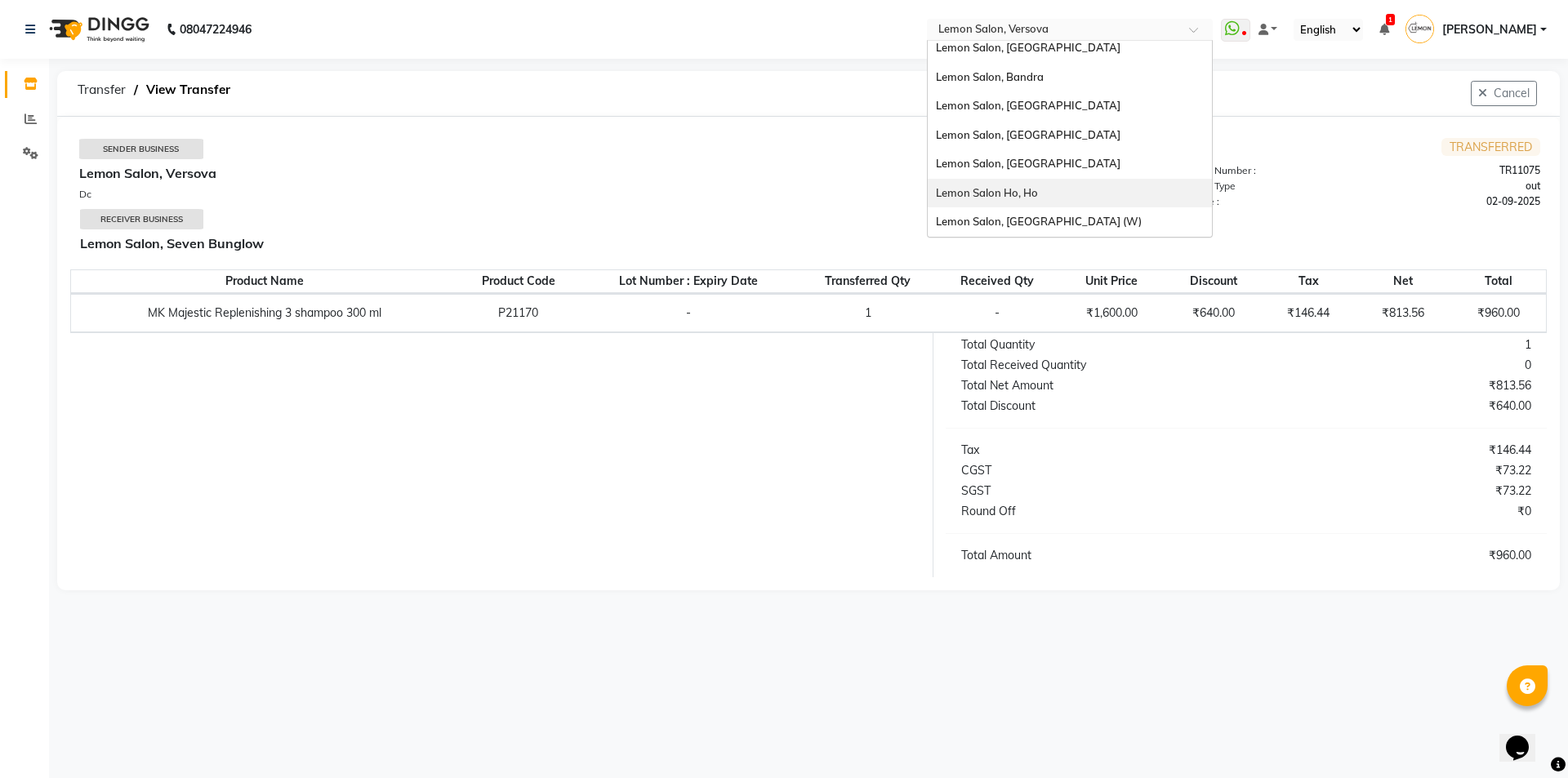
click at [1012, 193] on span "Lemon Salon Ho, Ho" at bounding box center [986, 193] width 102 height 13
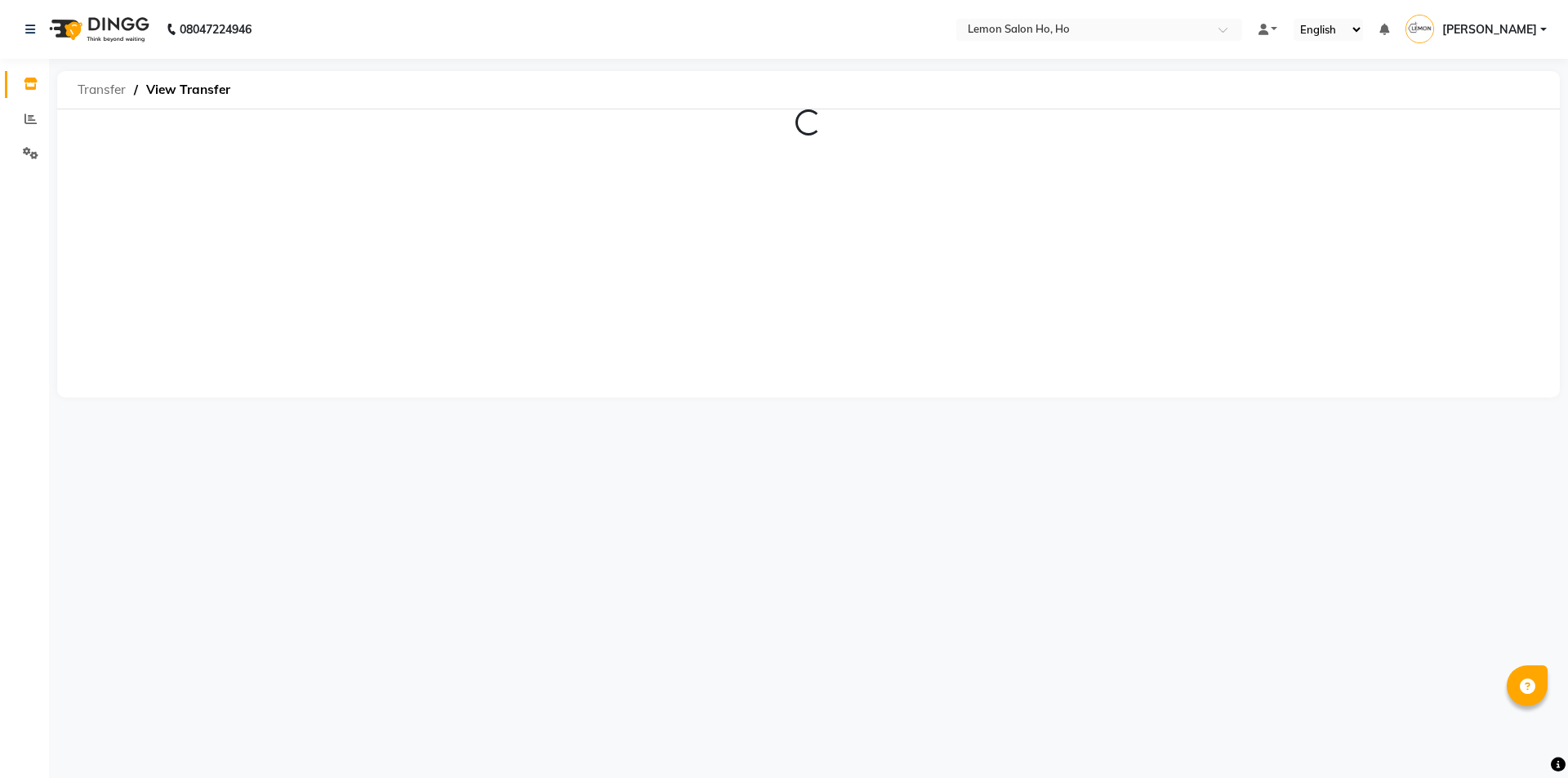
click at [122, 91] on span "Transfer" at bounding box center [101, 90] width 65 height 29
select select "sender"
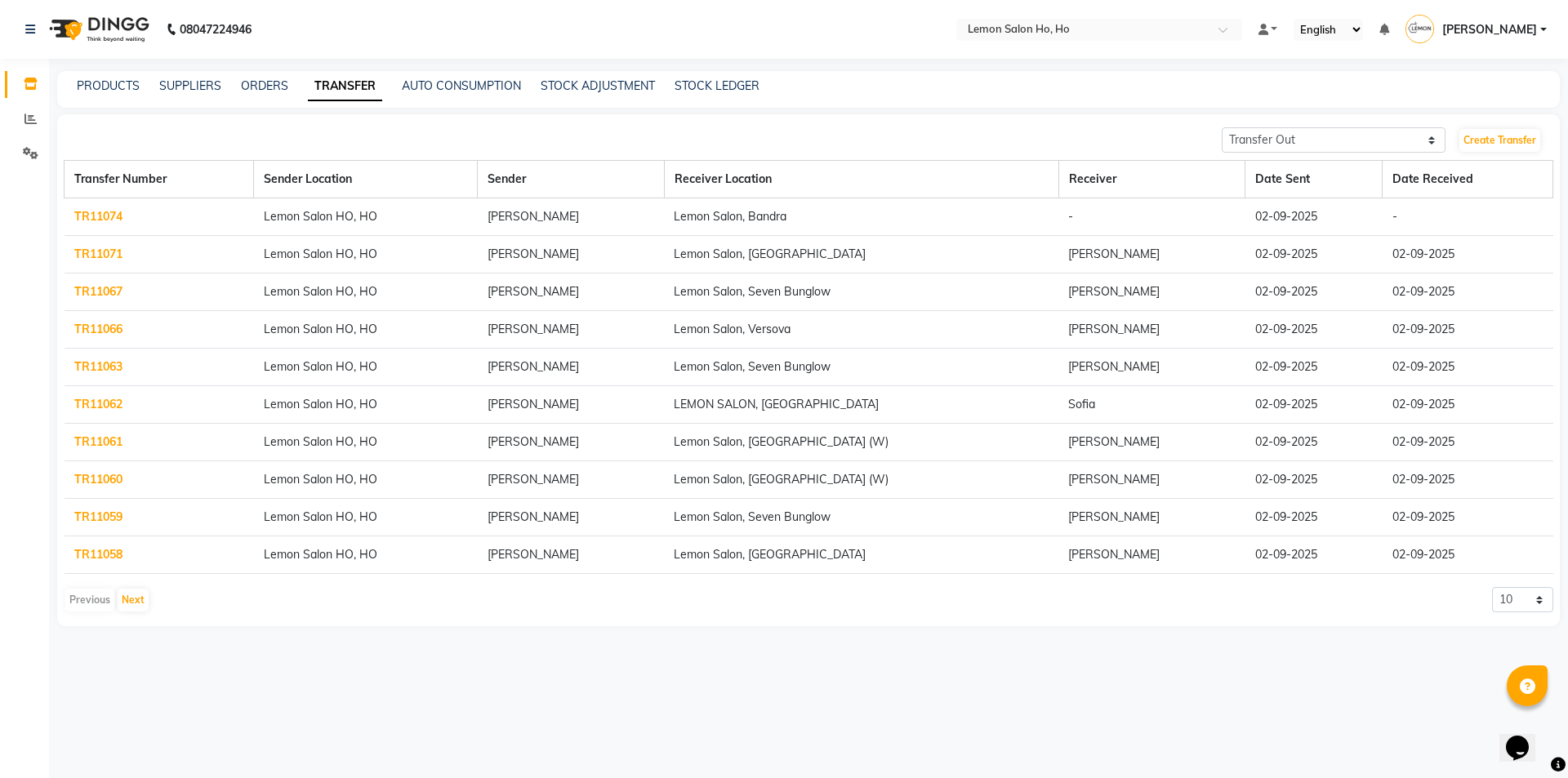
click at [106, 75] on div "PRODUCTS SUPPLIERS ORDERS TRANSFER AUTO CONSUMPTION STOCK ADJUSTMENT STOCK LEDG…" at bounding box center [808, 89] width 1503 height 37
click at [105, 84] on link "PRODUCTS" at bounding box center [108, 86] width 63 height 15
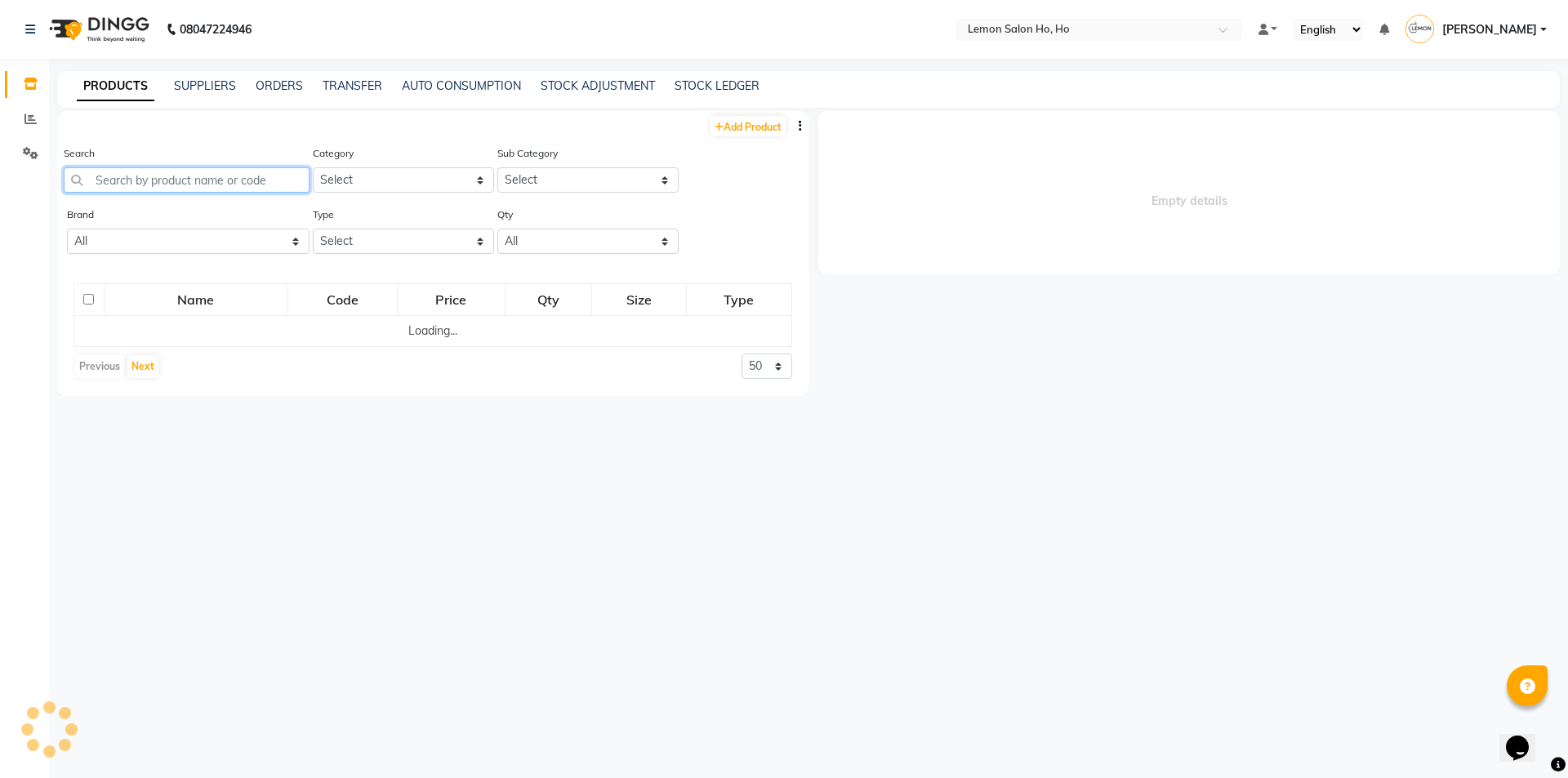
click at [151, 176] on input "text" at bounding box center [186, 180] width 246 height 25
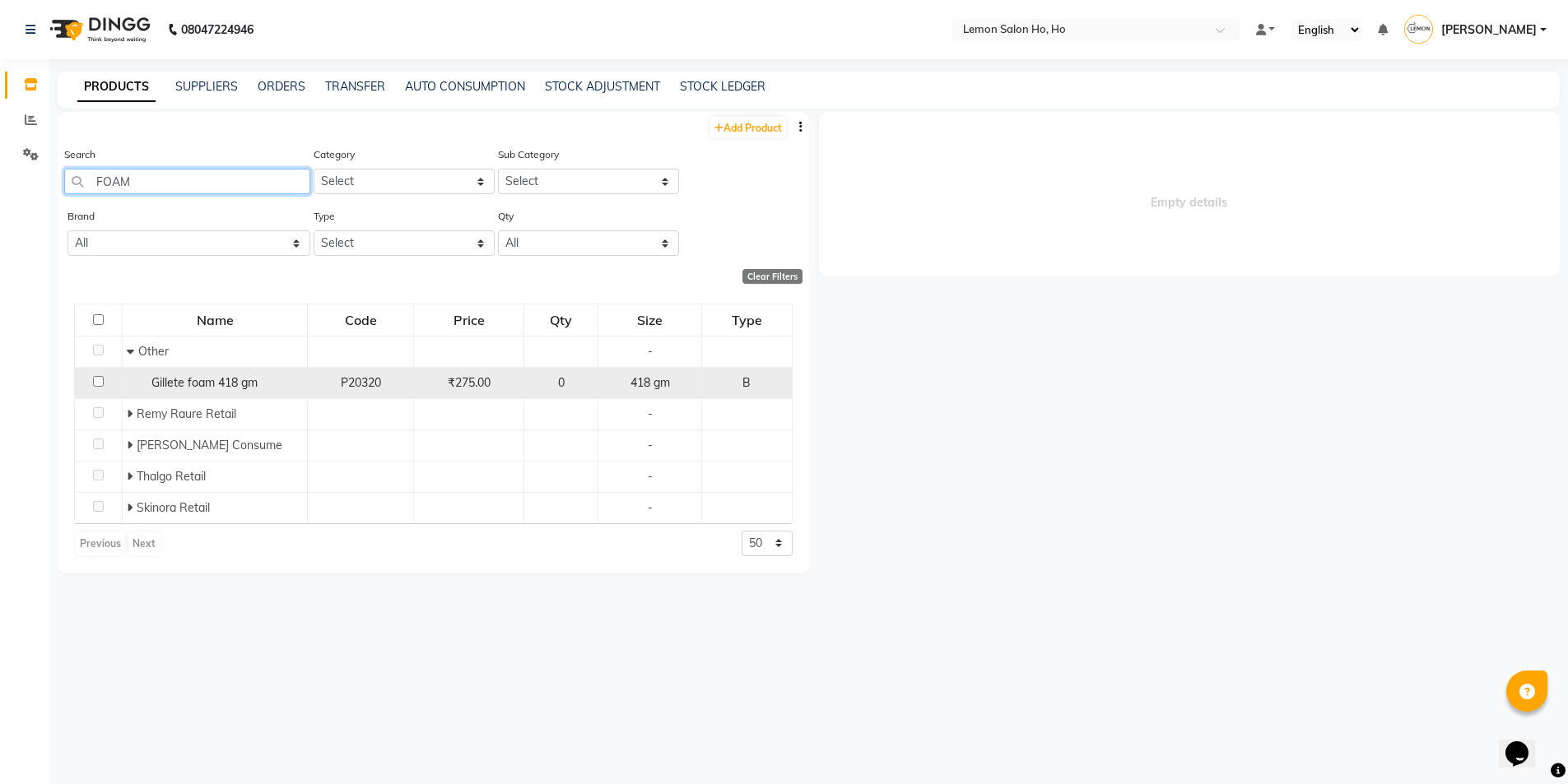
type input "FOAM"
click at [175, 390] on span "Gillete foam 418 gm" at bounding box center [204, 383] width 106 height 15
select select
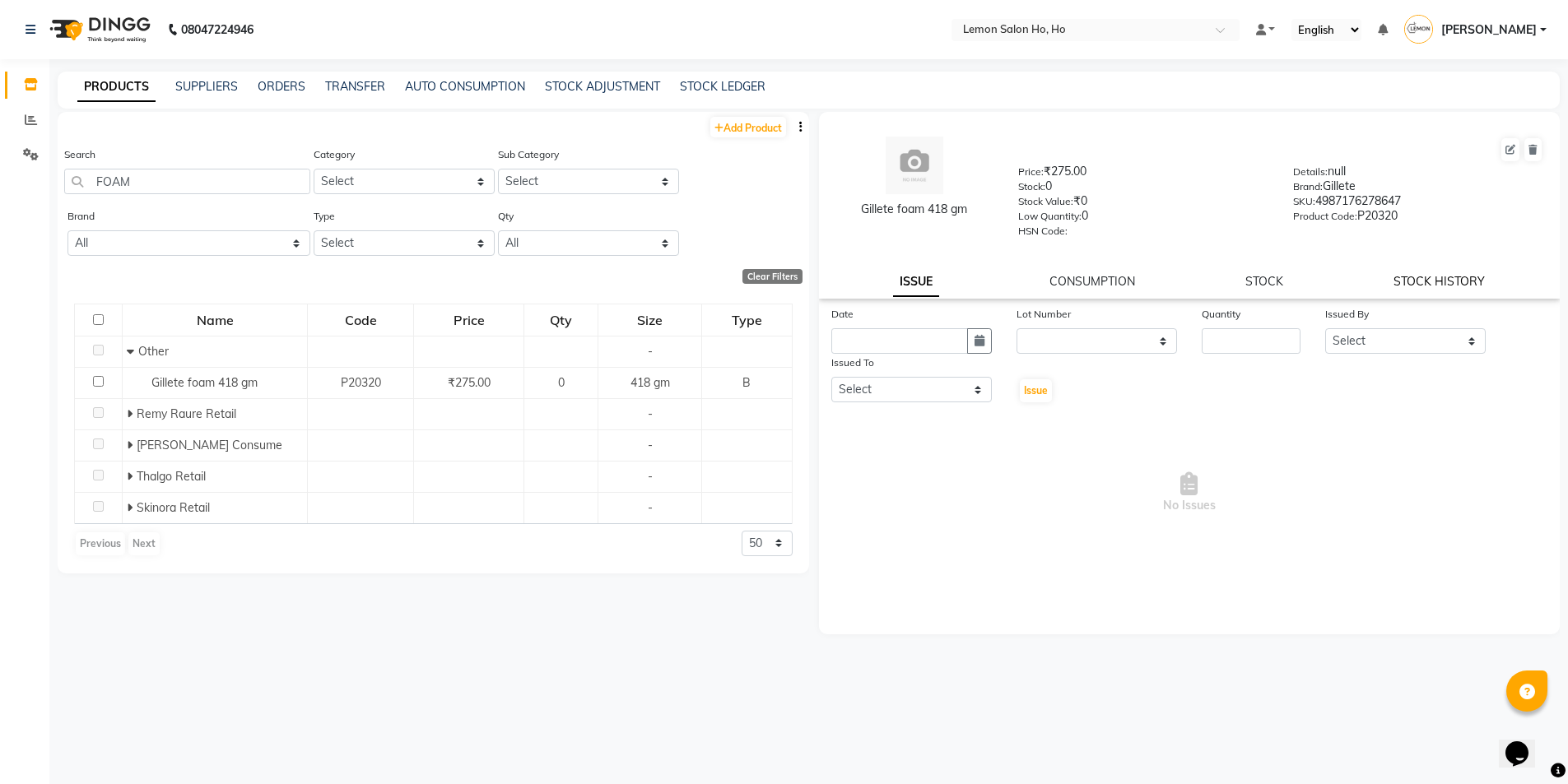
click at [1449, 278] on link "STOCK HISTORY" at bounding box center [1439, 282] width 91 height 15
select select "all"
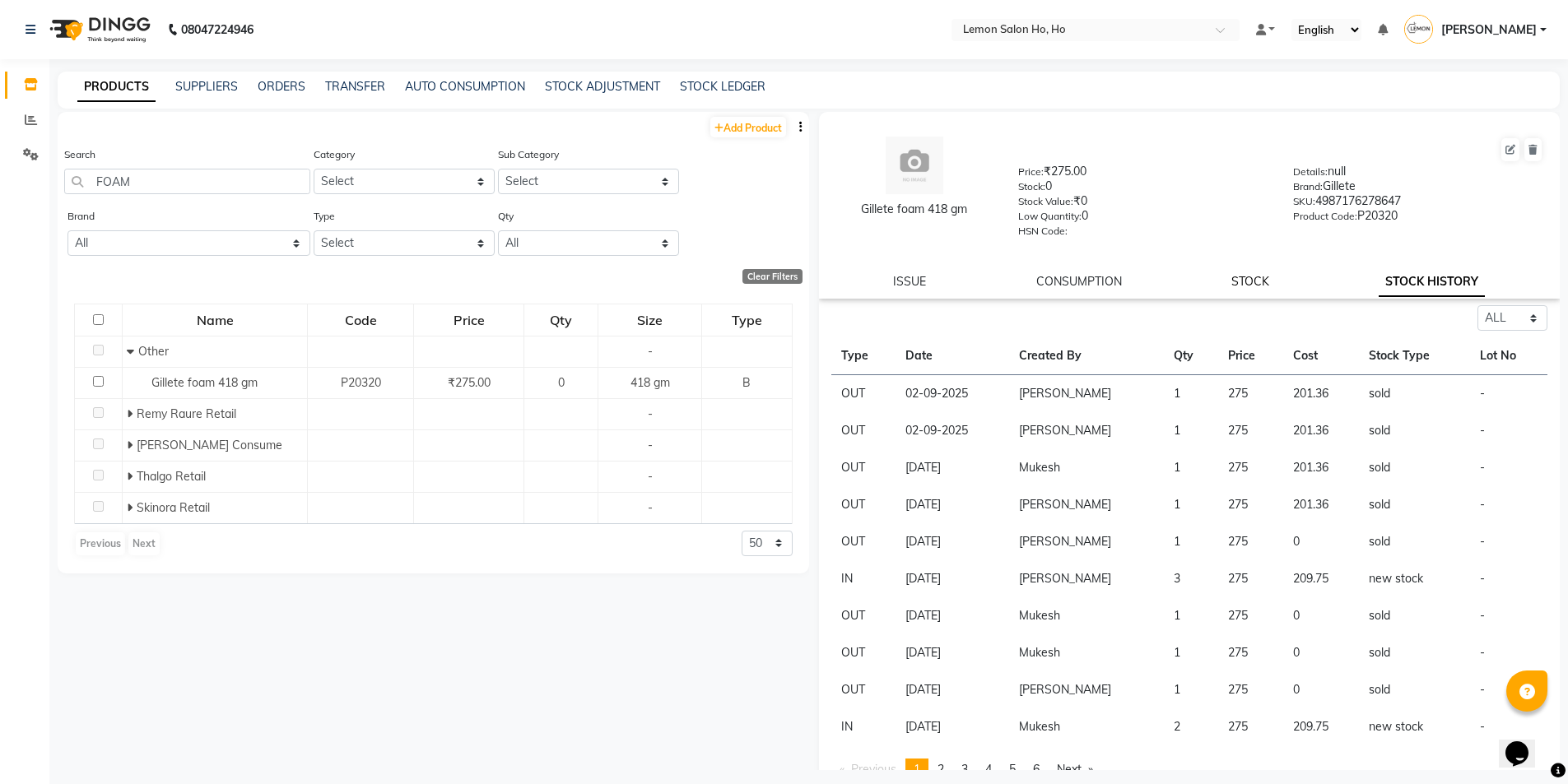
click at [1231, 282] on link "STOCK" at bounding box center [1250, 282] width 38 height 15
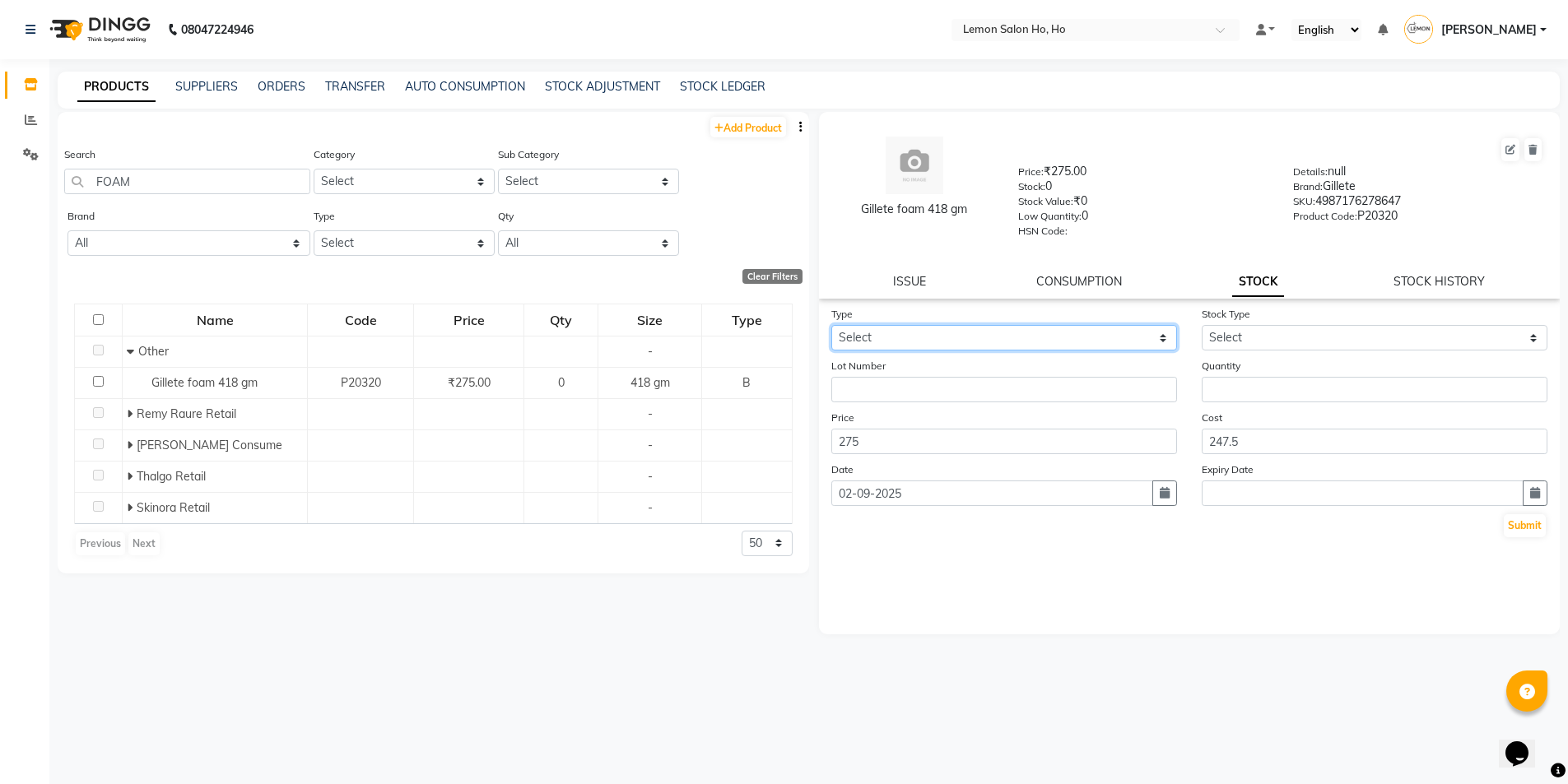
click at [1036, 332] on select "Select In Out" at bounding box center [1004, 338] width 346 height 26
select select "in"
click at [831, 325] on select "Select In Out" at bounding box center [1004, 338] width 346 height 26
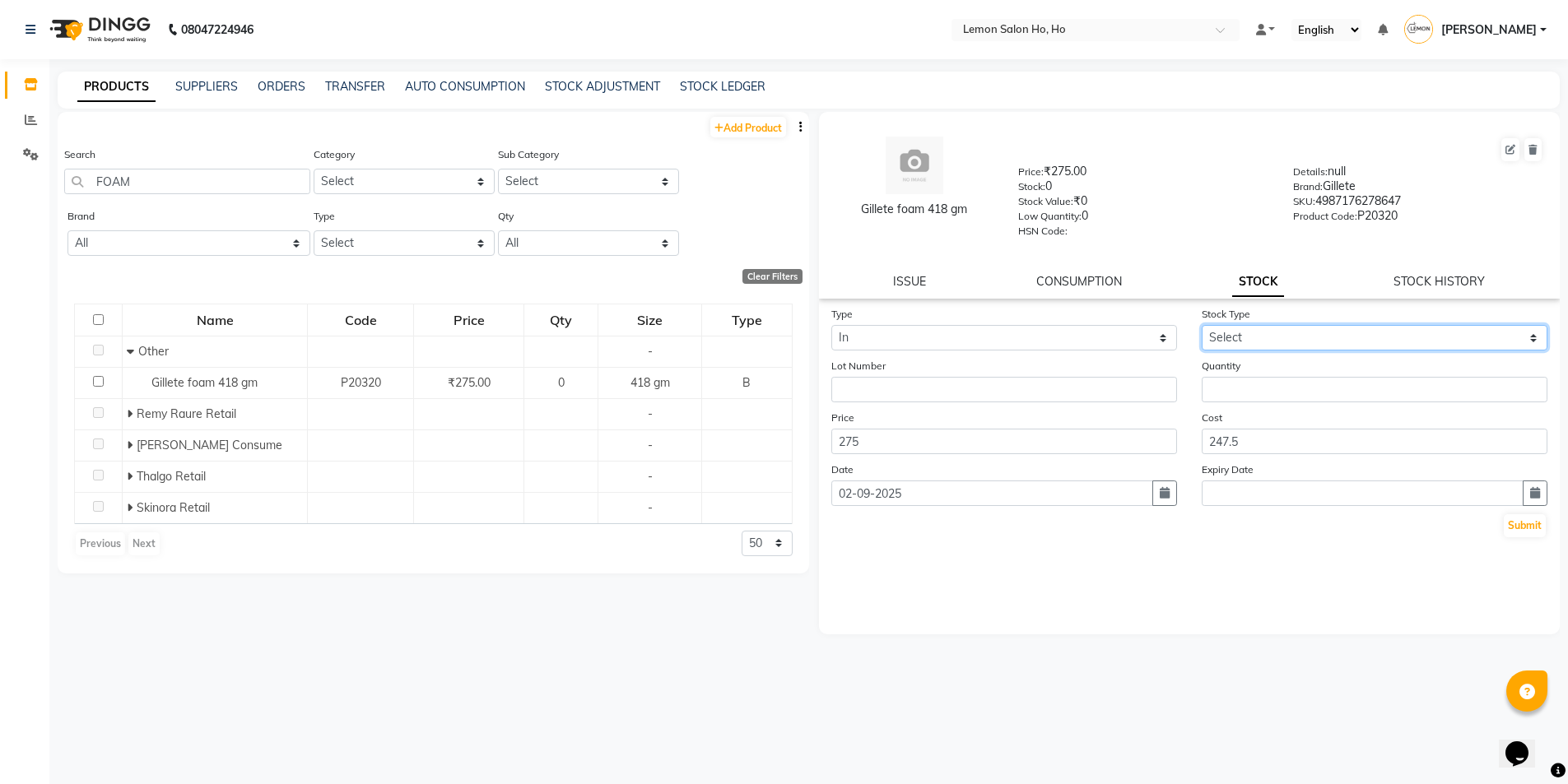
click at [1238, 340] on select "Select New Stock Adjustment Return Other" at bounding box center [1374, 338] width 346 height 26
select select "return"
click at [1202, 325] on select "Select New Stock Adjustment Return Other" at bounding box center [1374, 338] width 346 height 26
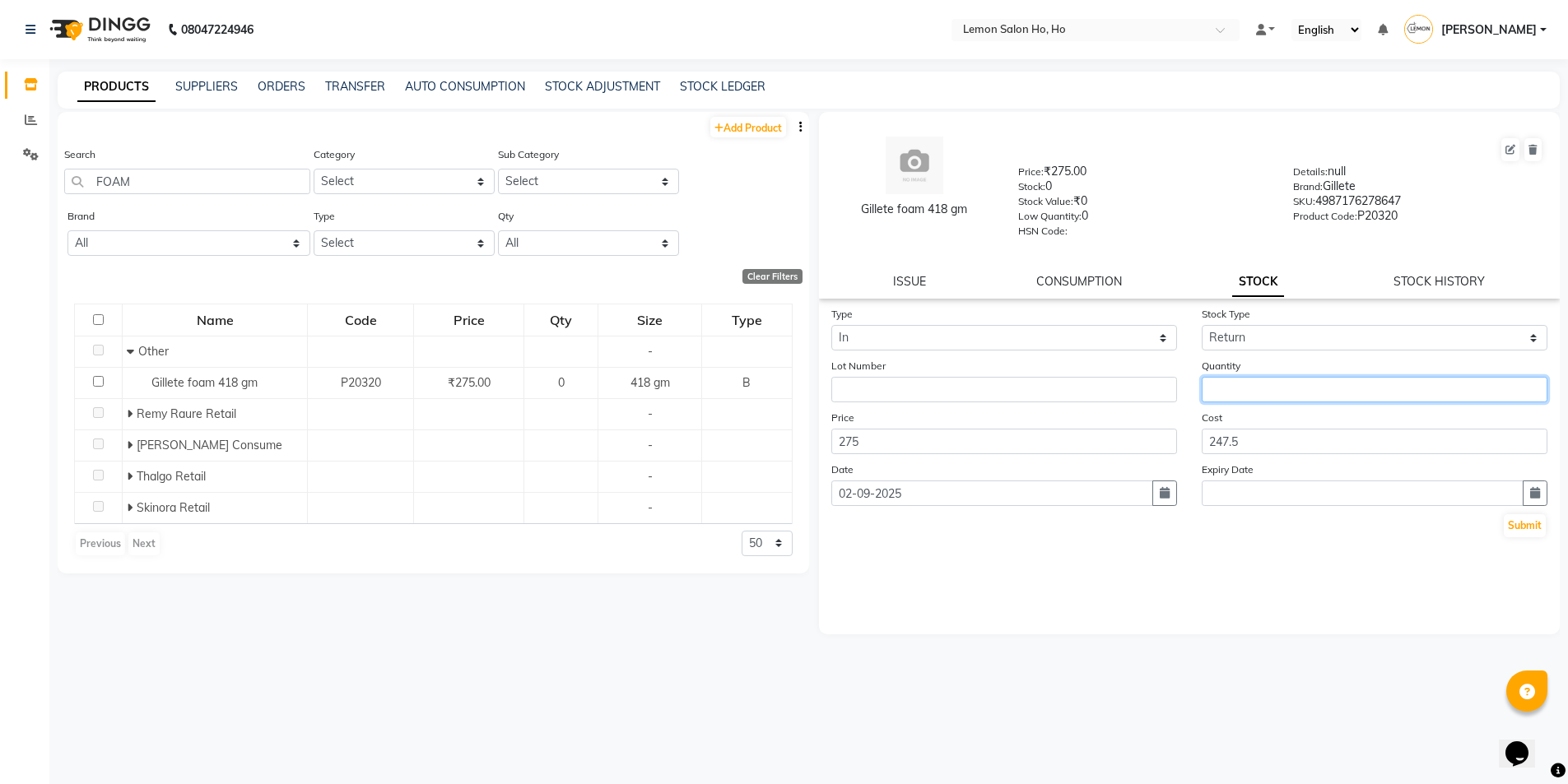
click at [1253, 384] on input "number" at bounding box center [1374, 390] width 346 height 26
type input "1"
click at [1523, 525] on button "Submit" at bounding box center [1524, 526] width 42 height 23
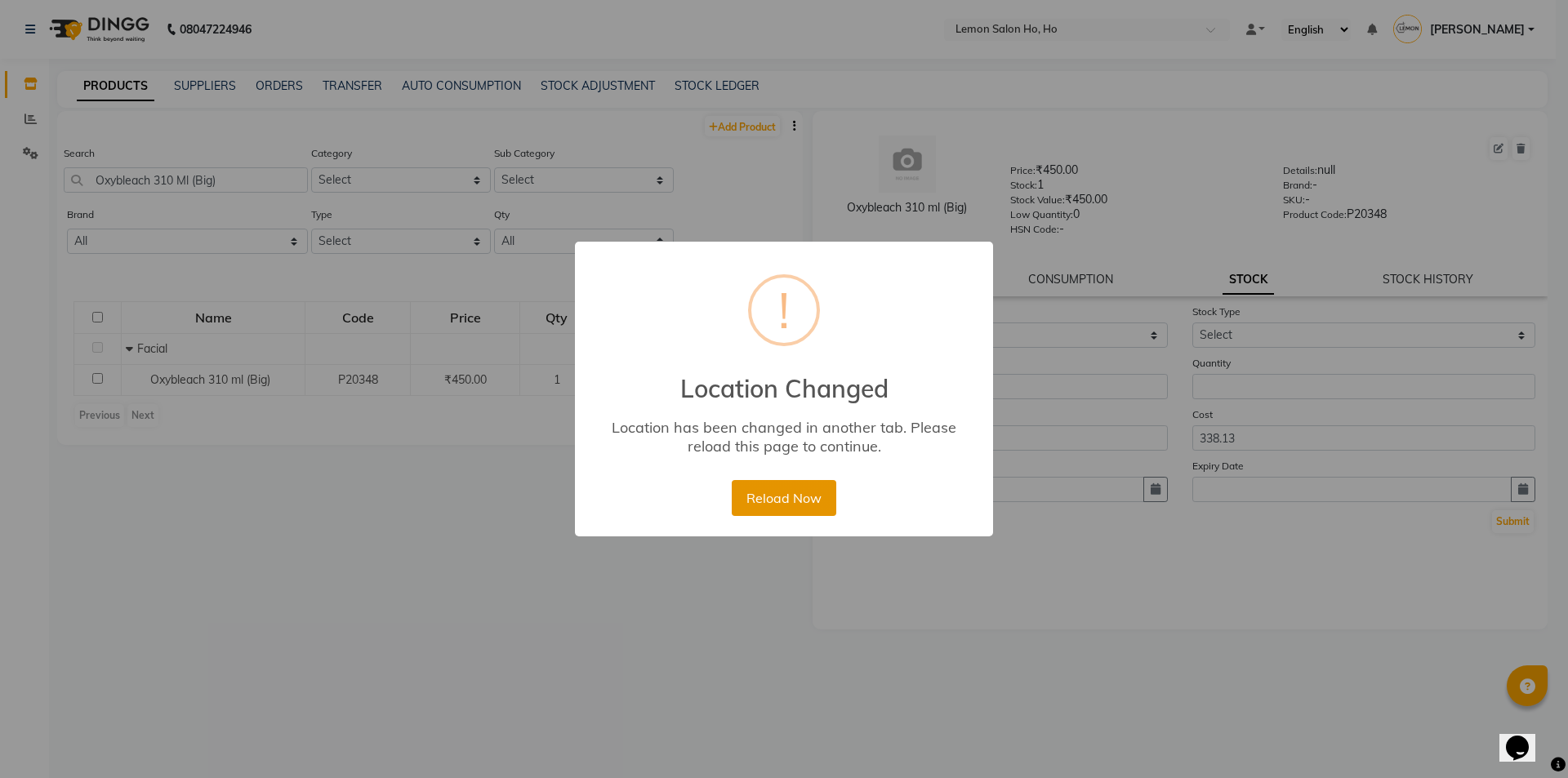
click at [814, 499] on button "Reload Now" at bounding box center [784, 499] width 104 height 36
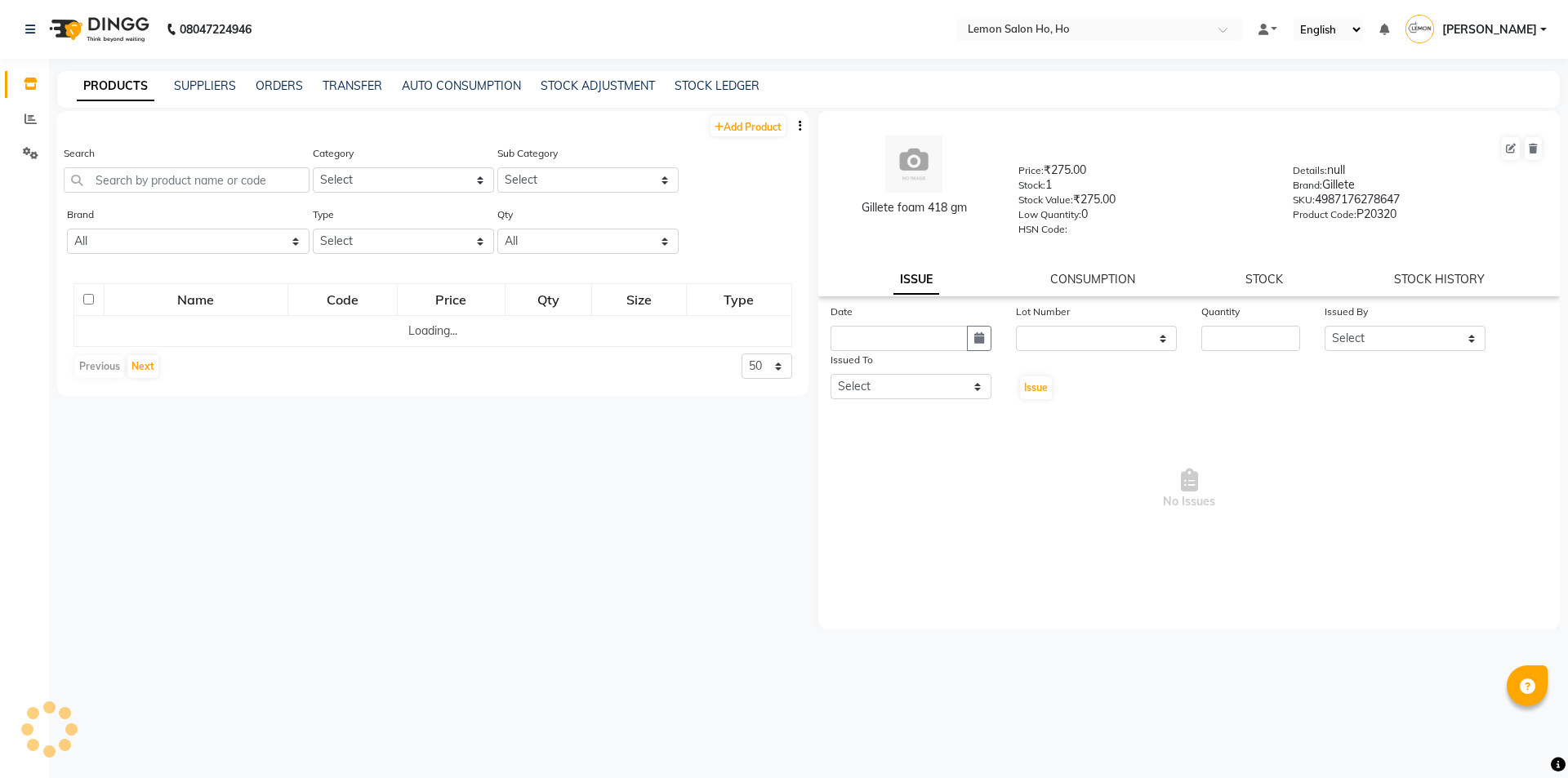
select select
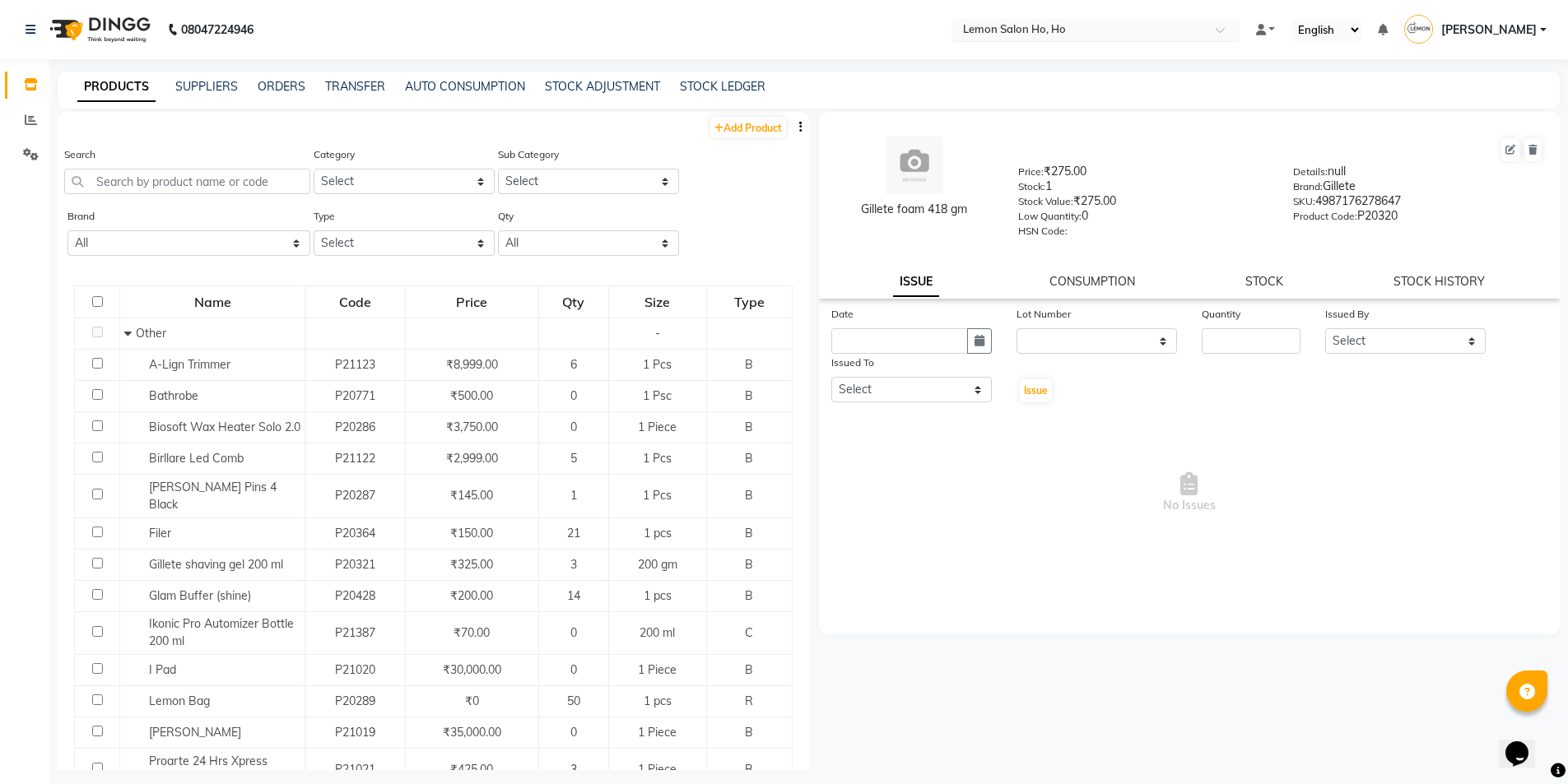
click at [1002, 36] on input "text" at bounding box center [1079, 31] width 239 height 16
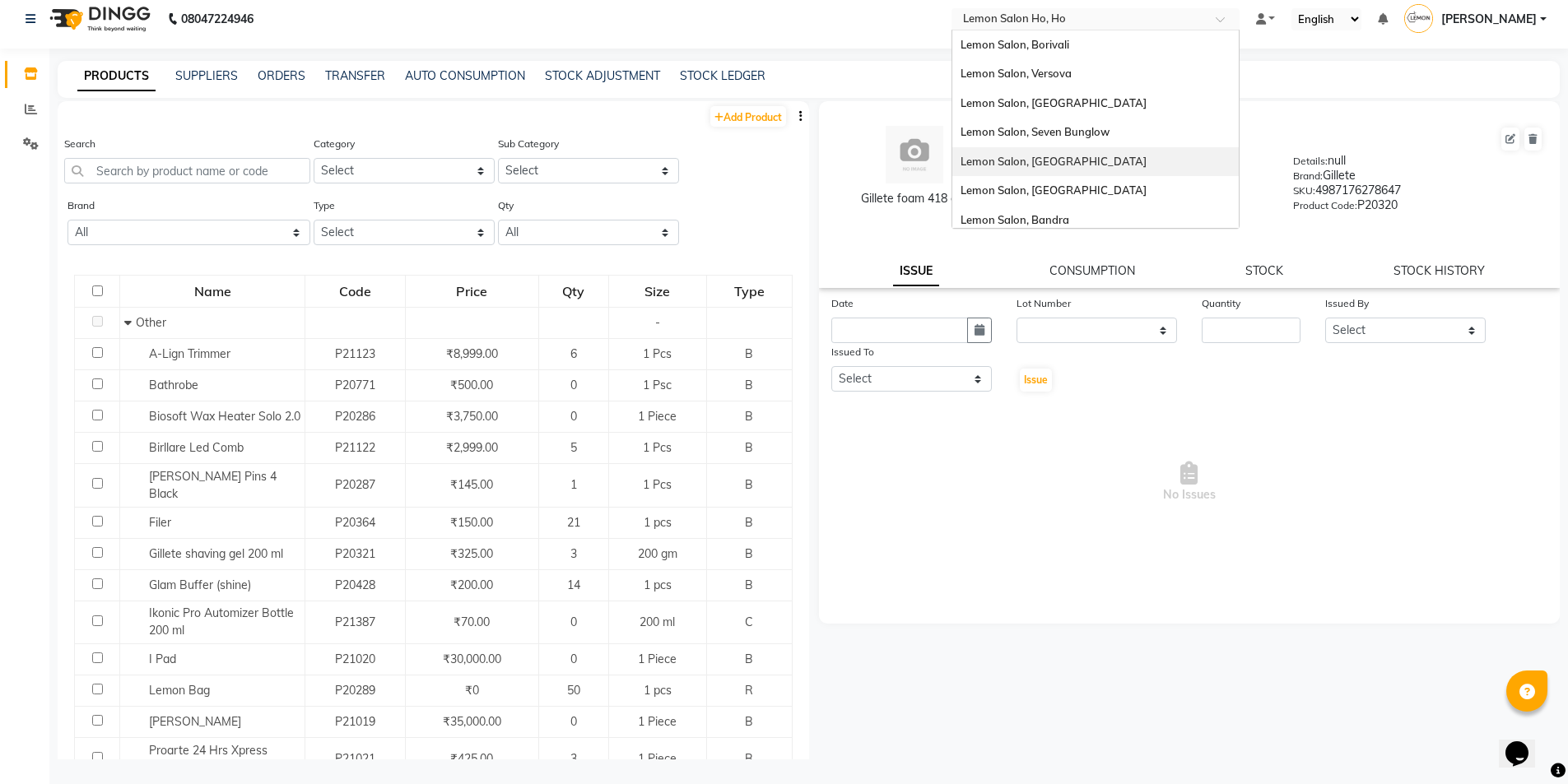
scroll to position [110, 0]
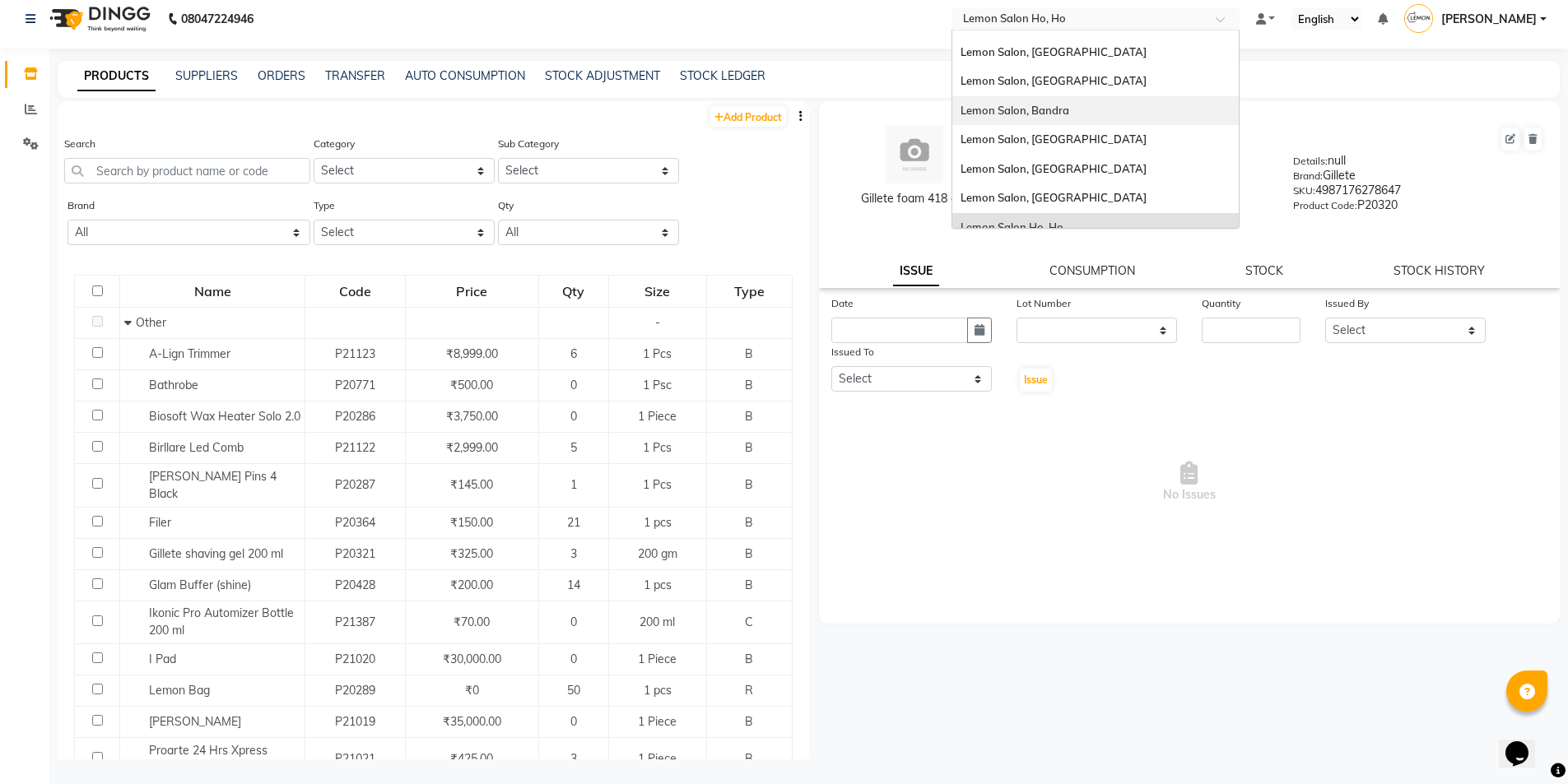
click at [1076, 114] on div "Lemon Salon, Bandra" at bounding box center [1095, 111] width 287 height 30
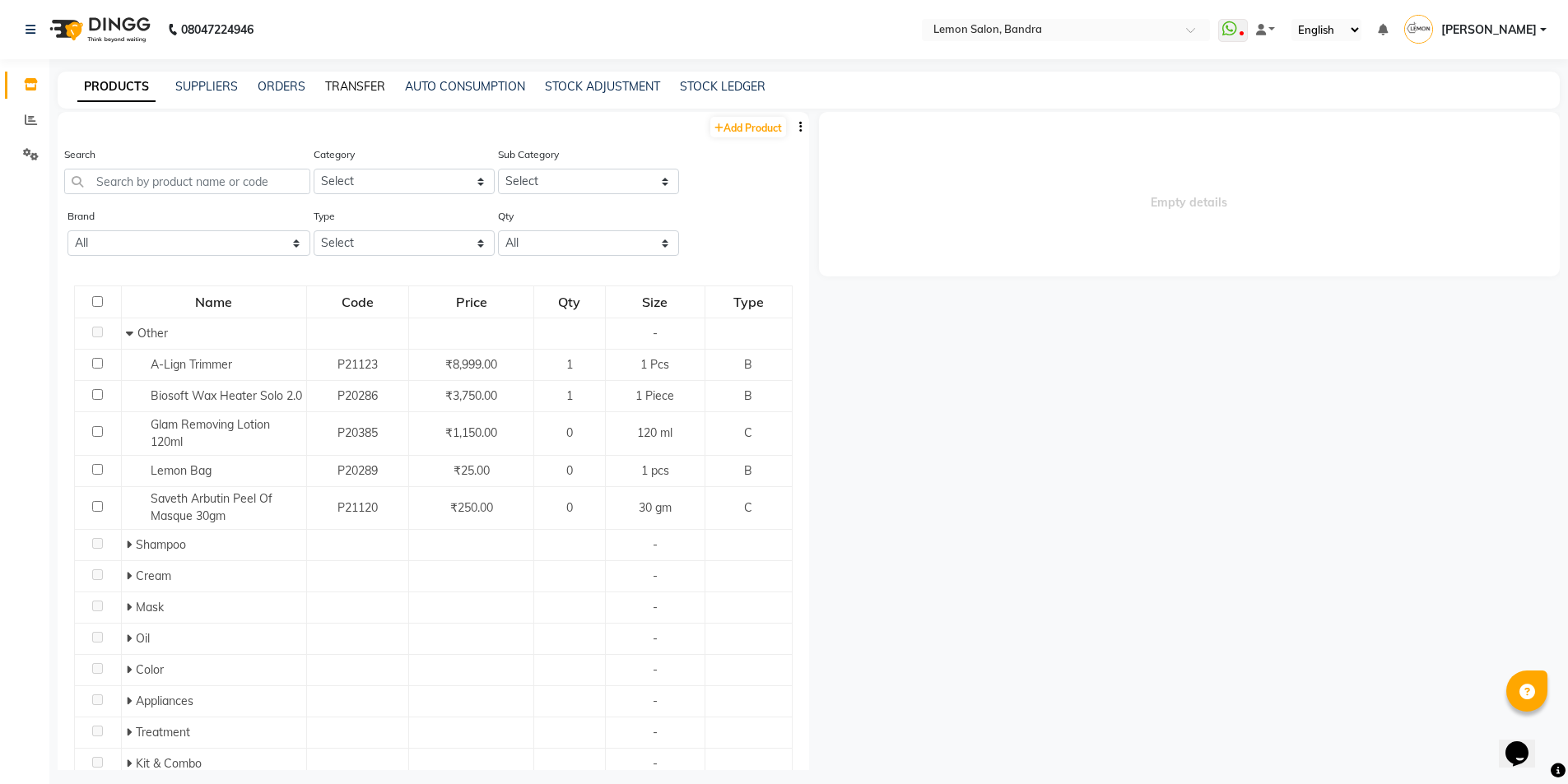
click at [358, 83] on link "TRANSFER" at bounding box center [355, 86] width 60 height 15
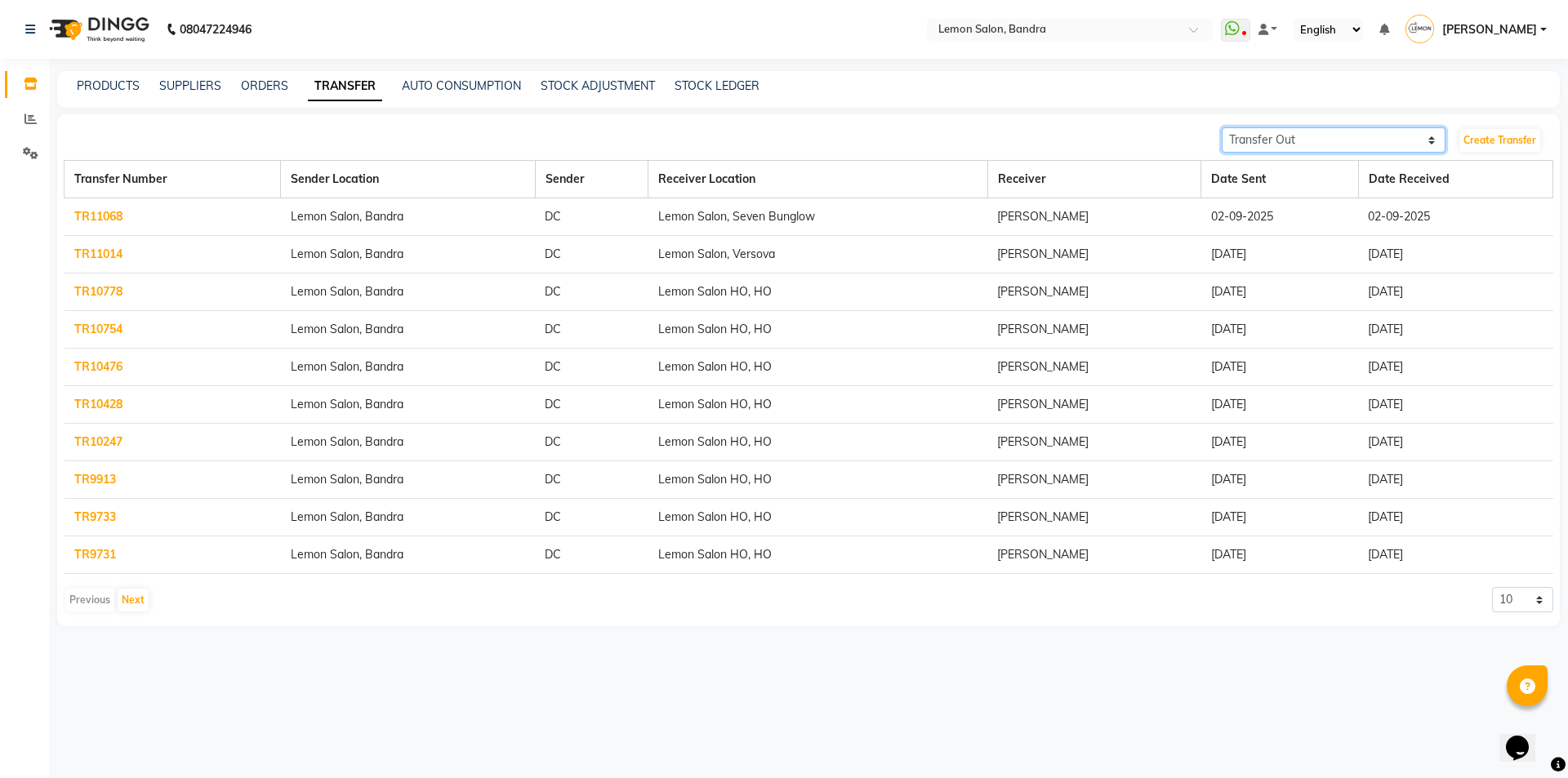
click at [1288, 132] on select "Transfer In Transfer Out" at bounding box center [1333, 140] width 224 height 25
select select "receiving"
click at [1222, 127] on select "Transfer In Transfer Out" at bounding box center [1333, 140] width 224 height 25
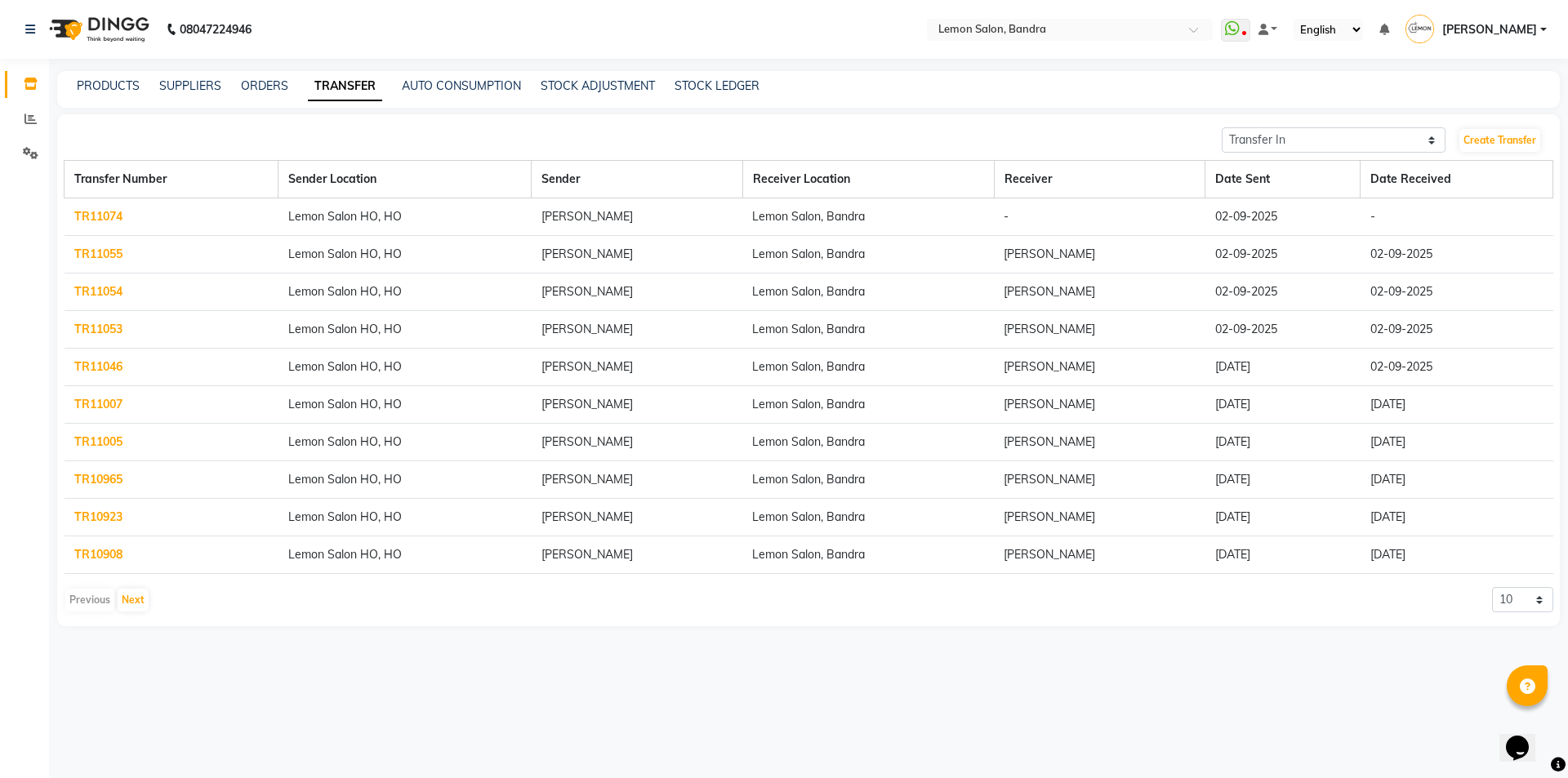
click at [87, 219] on link "TR11074" at bounding box center [98, 217] width 48 height 15
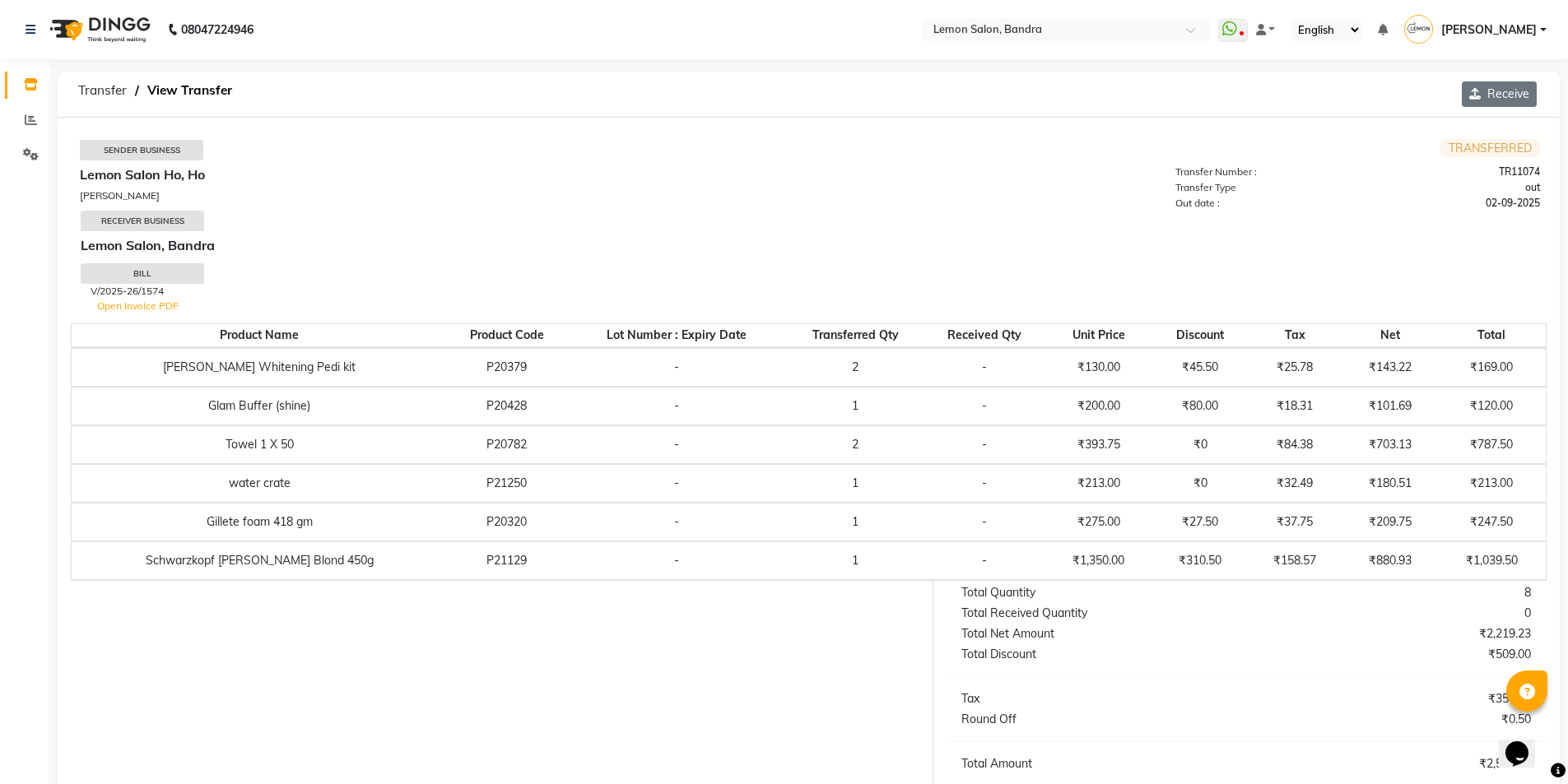
click at [1499, 92] on button "Receive" at bounding box center [1499, 94] width 75 height 26
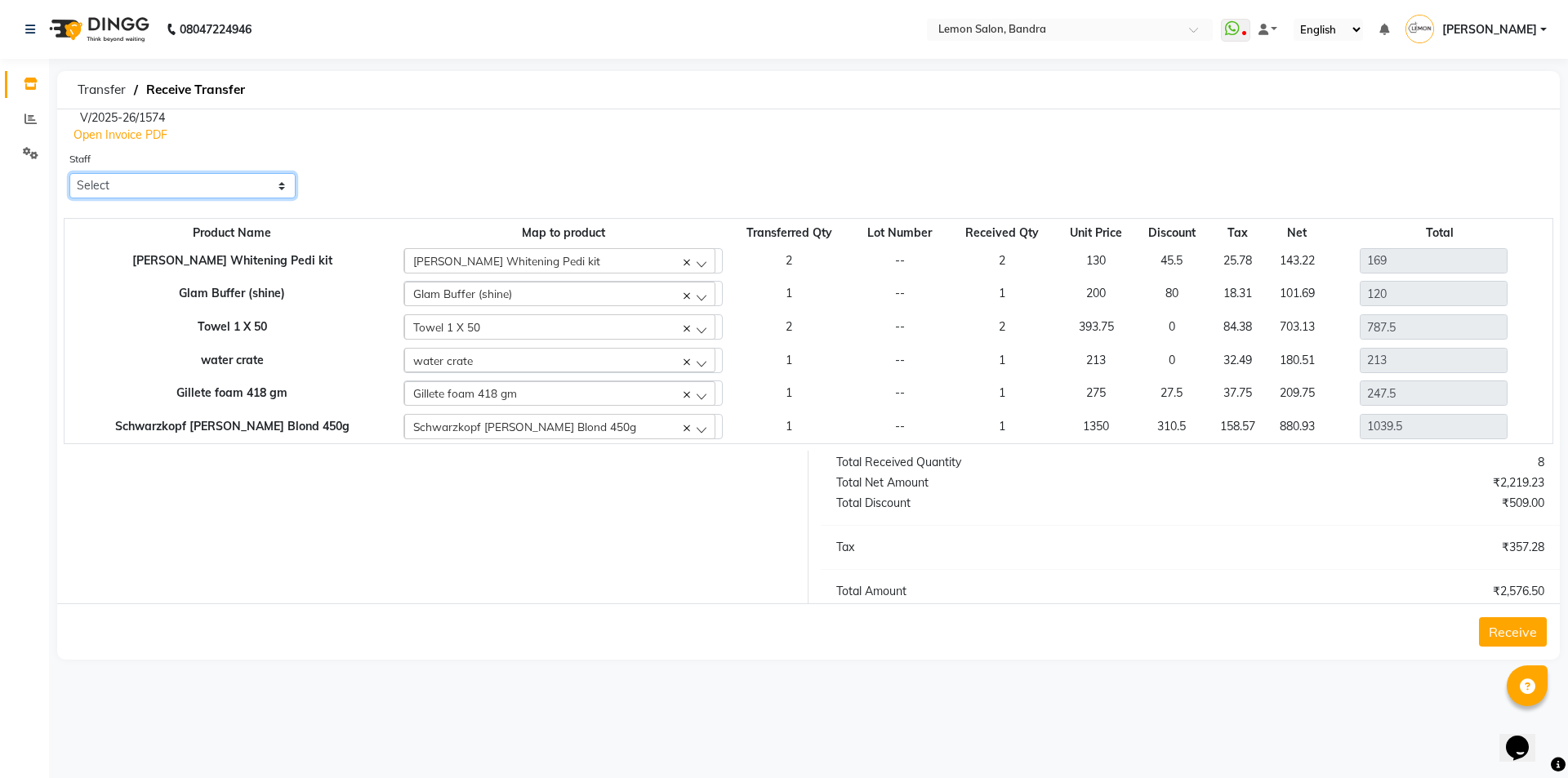
click at [172, 181] on select "Select [PERSON_NAME] (Meme) DC [PERSON_NAME] Sunny Bandya [PERSON_NAME] [PERSON…" at bounding box center [182, 186] width 226 height 25
select select "74220"
click at [69, 173] on select "Select [PERSON_NAME] (Meme) DC [PERSON_NAME] Sunny Bandya [PERSON_NAME] [PERSON…" at bounding box center [182, 186] width 226 height 25
click at [1516, 626] on button "Receive" at bounding box center [1512, 633] width 68 height 29
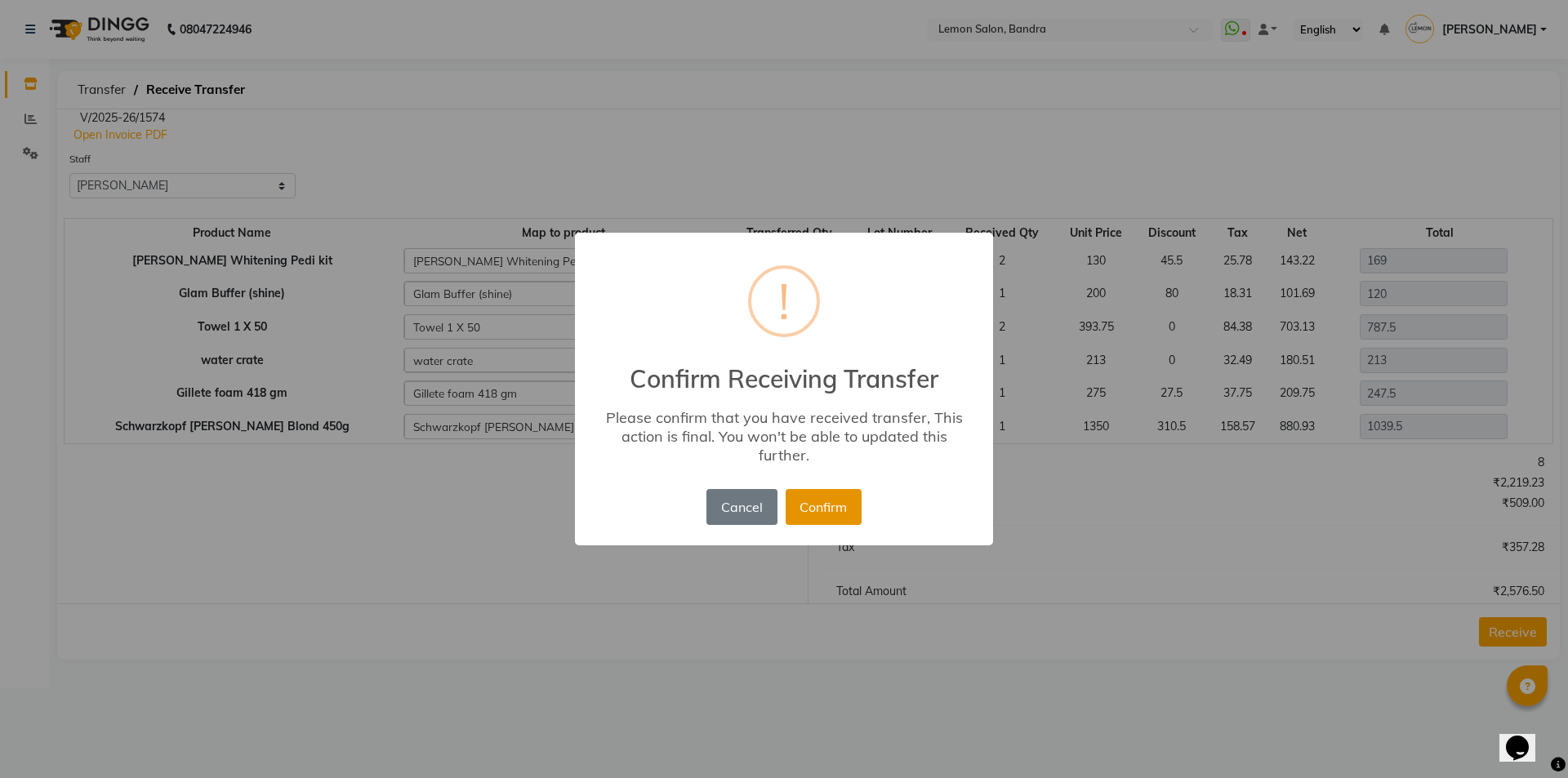
click at [814, 521] on button "Confirm" at bounding box center [823, 507] width 76 height 36
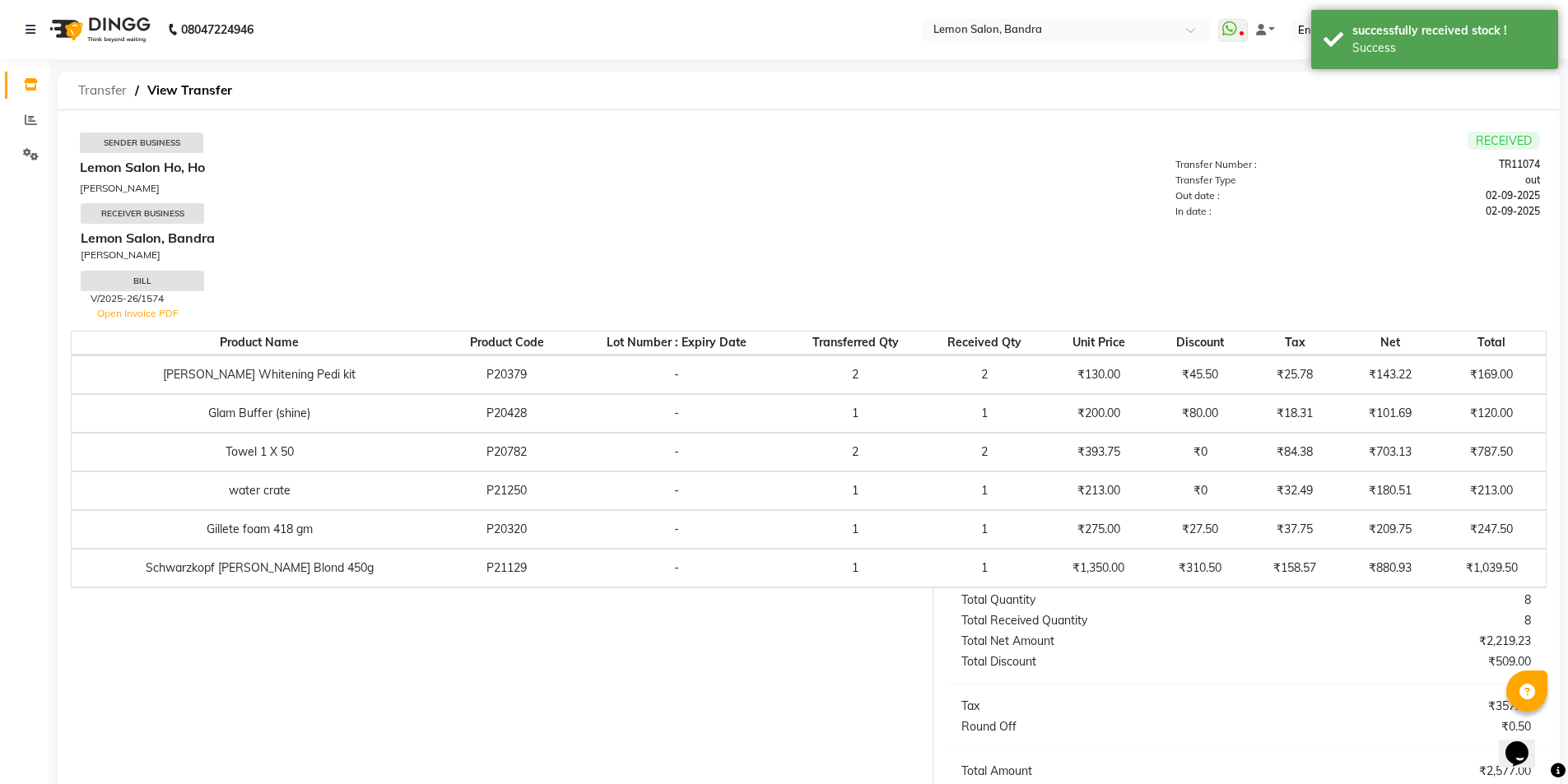
click at [105, 88] on span "Transfer" at bounding box center [102, 91] width 65 height 30
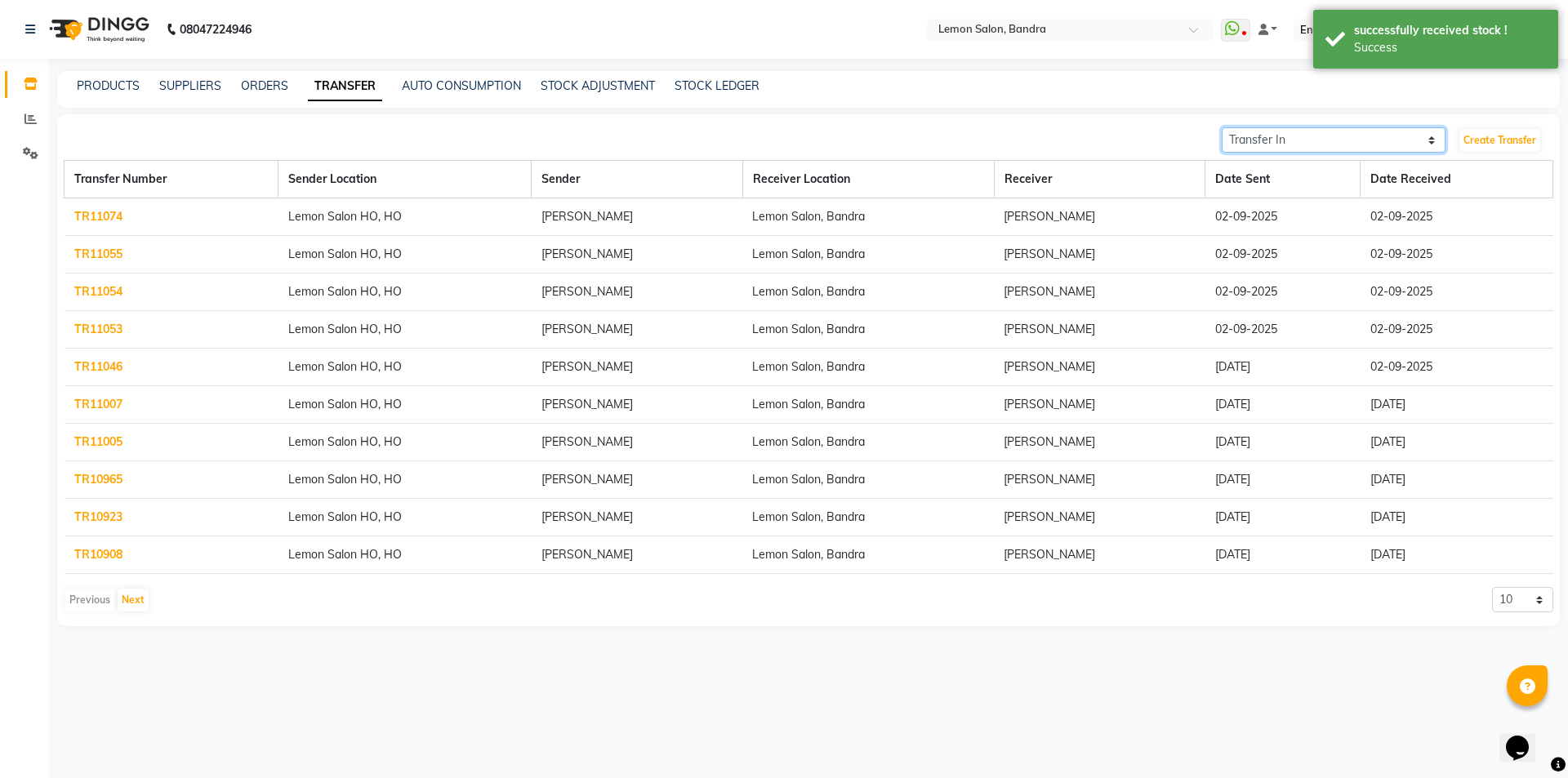
click at [1369, 133] on select "Transfer In Transfer Out" at bounding box center [1333, 140] width 224 height 25
select select "sender"
click at [1222, 127] on select "Transfer In Transfer Out" at bounding box center [1333, 140] width 224 height 25
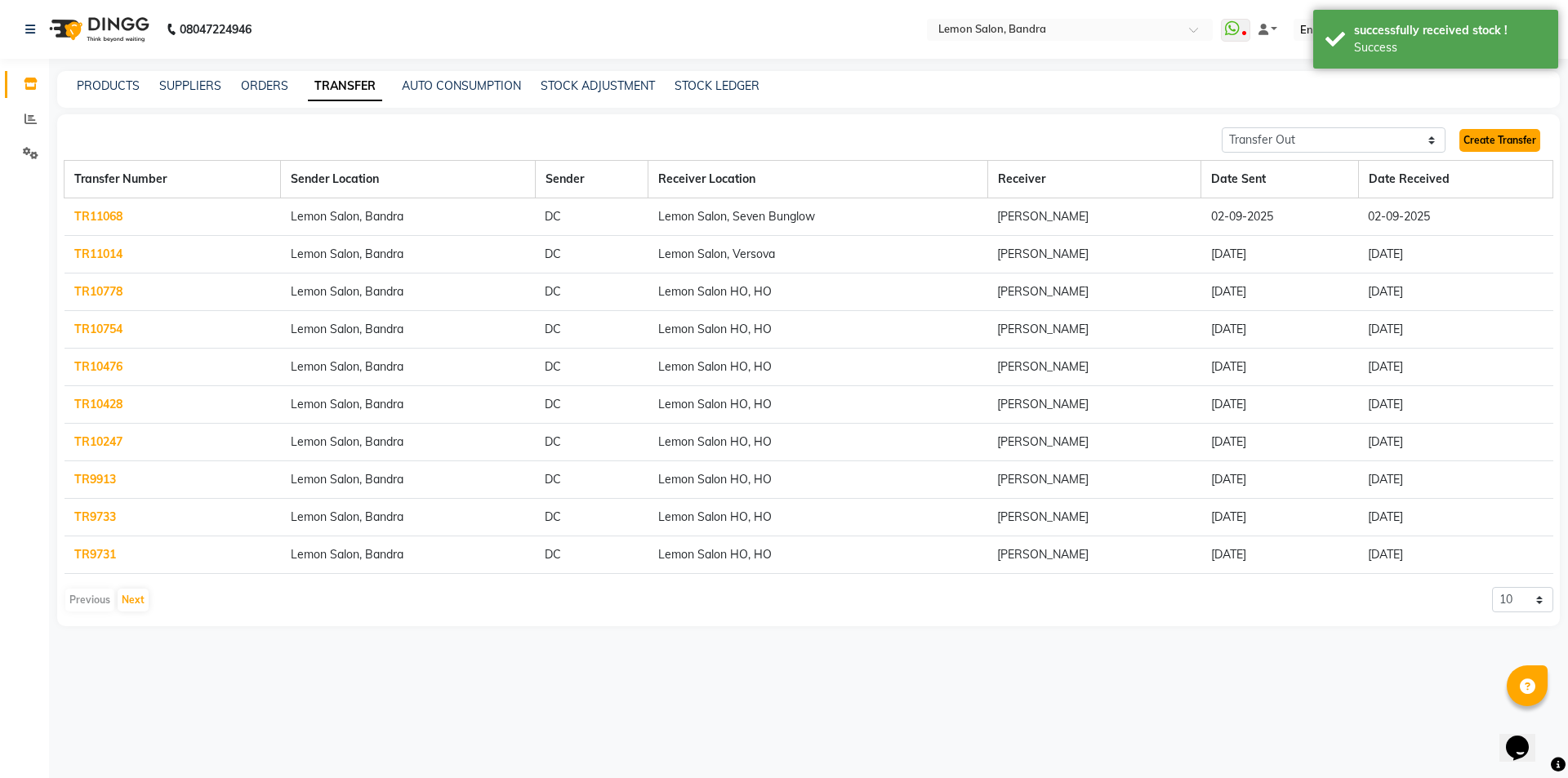
click at [1503, 141] on link "Create Transfer" at bounding box center [1499, 141] width 81 height 23
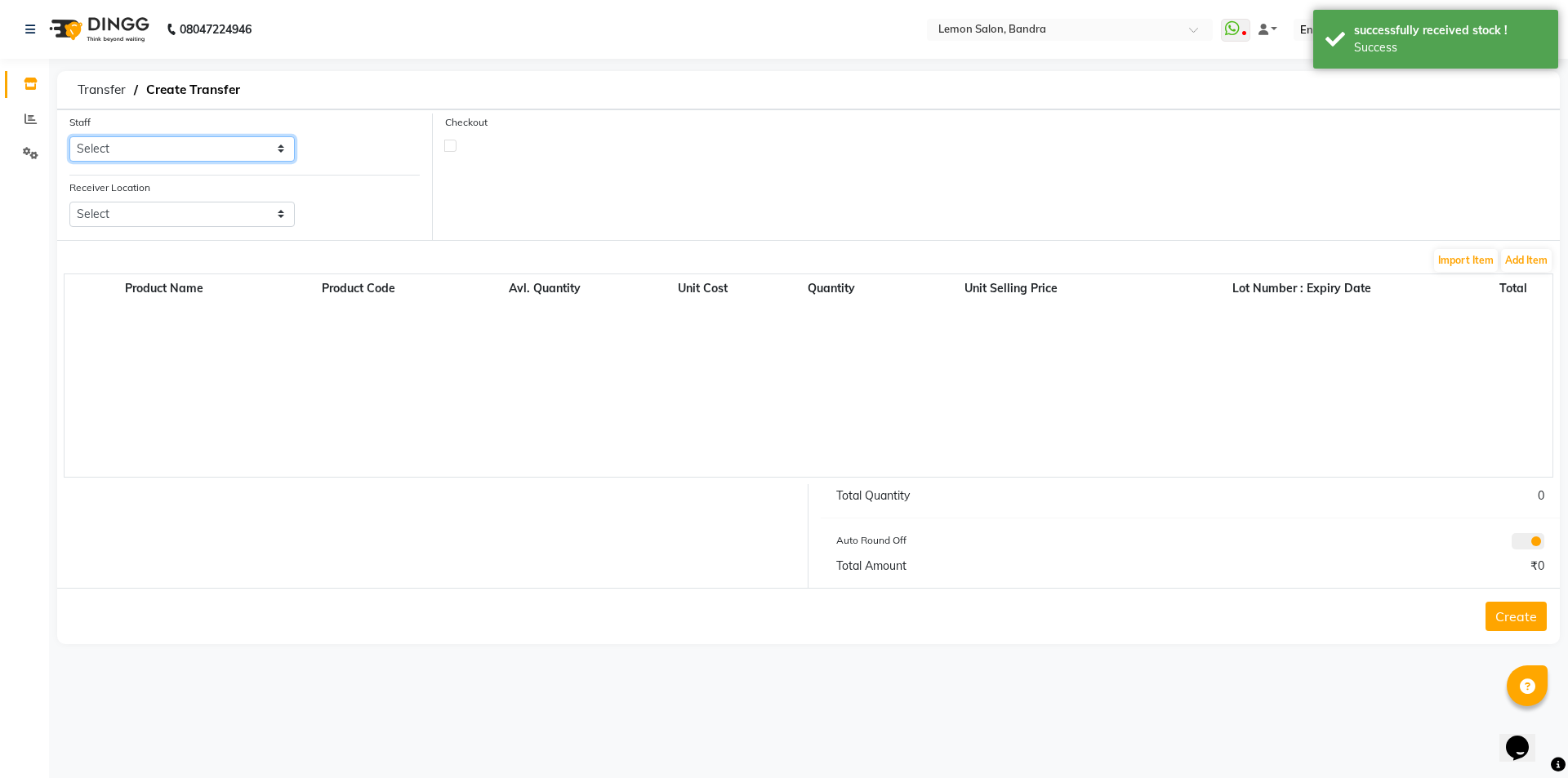
click at [239, 150] on select "Select [PERSON_NAME] (Meme) DC [PERSON_NAME] Sunny Bandya [PERSON_NAME] [PERSON…" at bounding box center [182, 149] width 226 height 25
select select "7888"
click at [69, 136] on select "Select [PERSON_NAME] (Meme) DC [PERSON_NAME] Sunny Bandya [PERSON_NAME] [PERSON…" at bounding box center [182, 149] width 226 height 25
click at [194, 220] on select "Select Lemon Salon, Lokhandwala [GEOGRAPHIC_DATA], Malad Lemon Salon, Seven Bun…" at bounding box center [182, 214] width 226 height 25
select select "968"
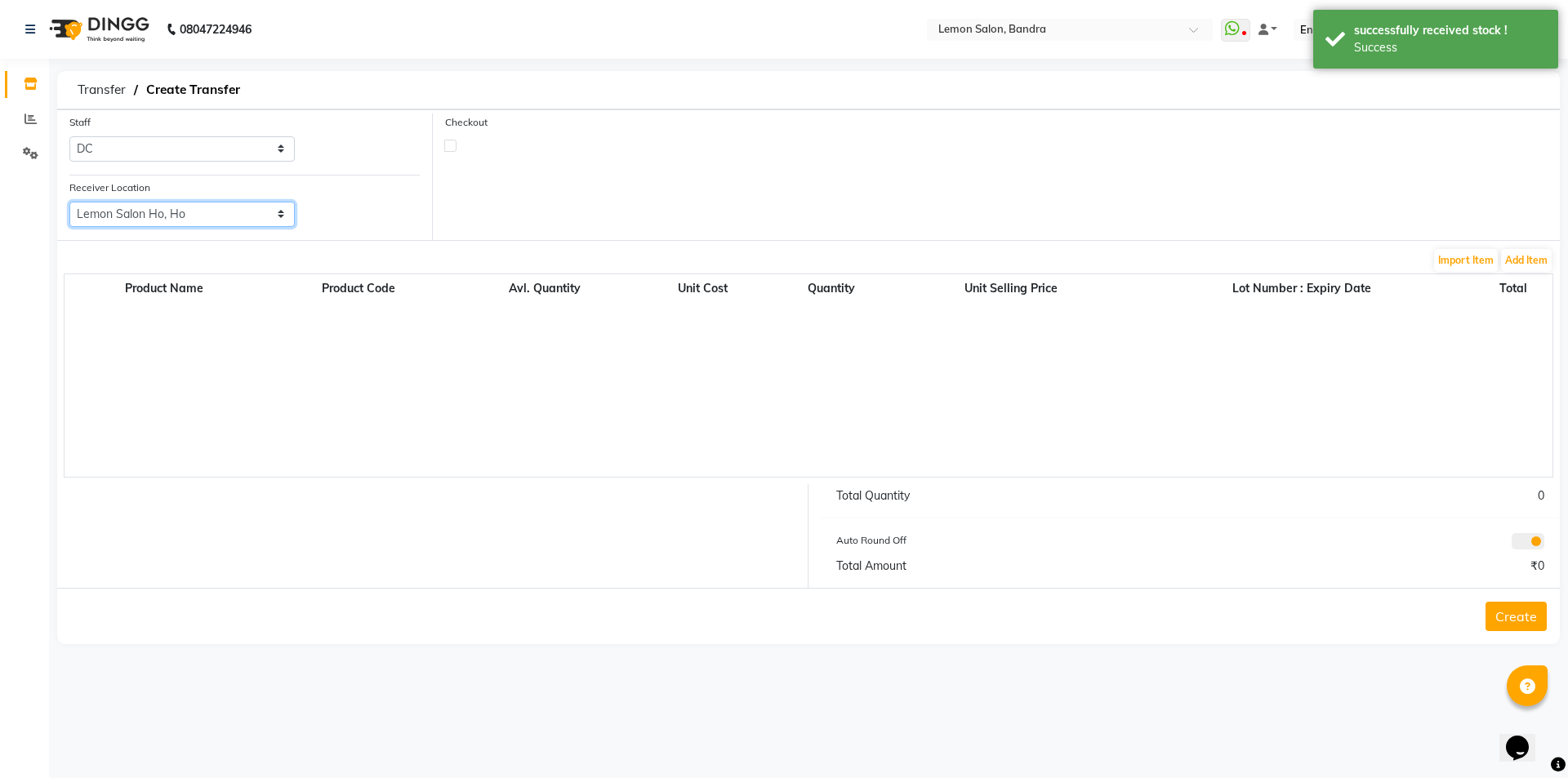
click at [69, 202] on select "Select Lemon Salon, Lokhandwala [GEOGRAPHIC_DATA], Malad Lemon Salon, Seven Bun…" at bounding box center [182, 214] width 226 height 25
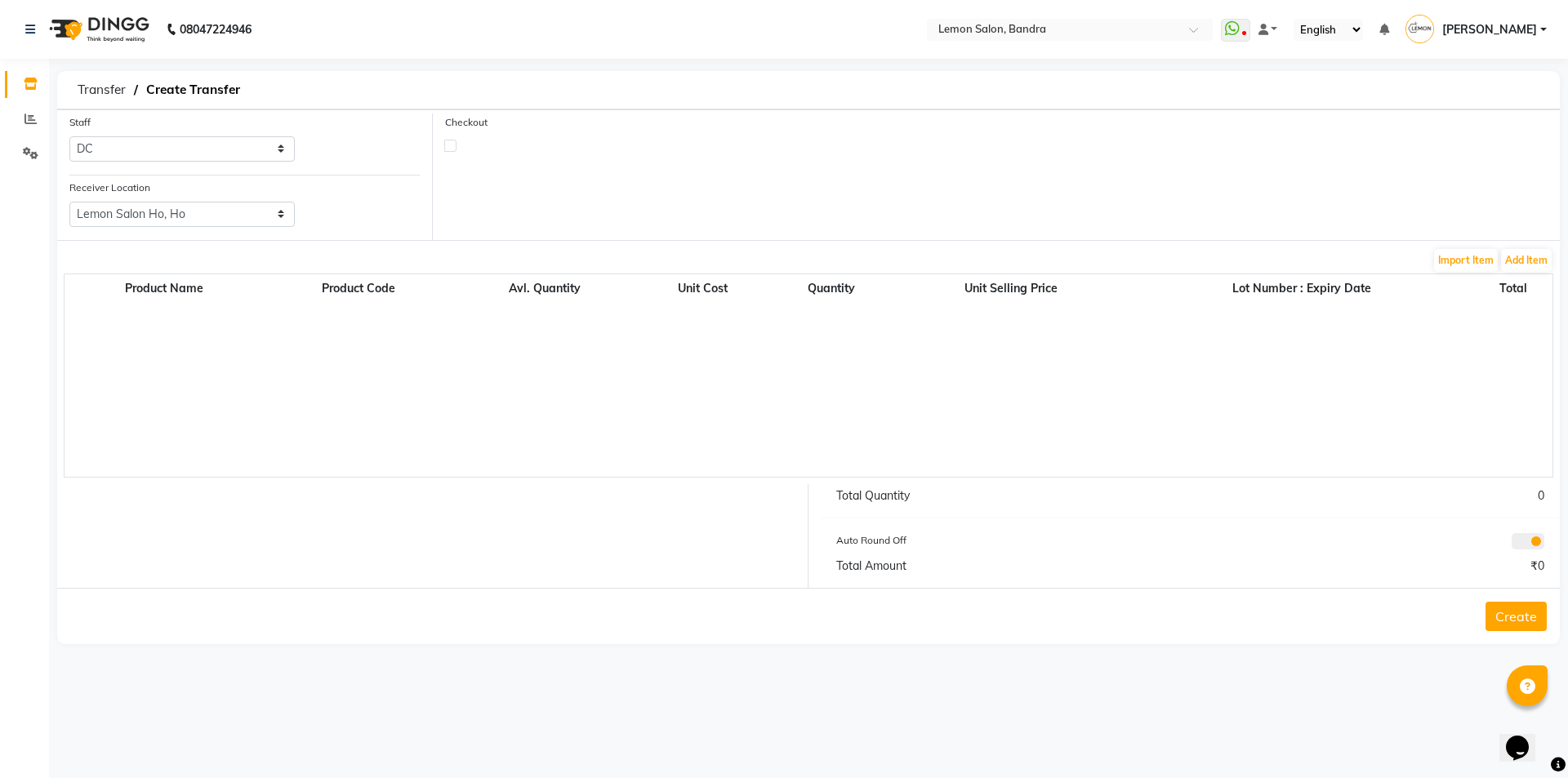
click at [447, 148] on label at bounding box center [450, 145] width 12 height 12
click at [447, 148] on input "checkbox" at bounding box center [450, 145] width 11 height 11
checkbox input "true"
select select "true"
select select "739"
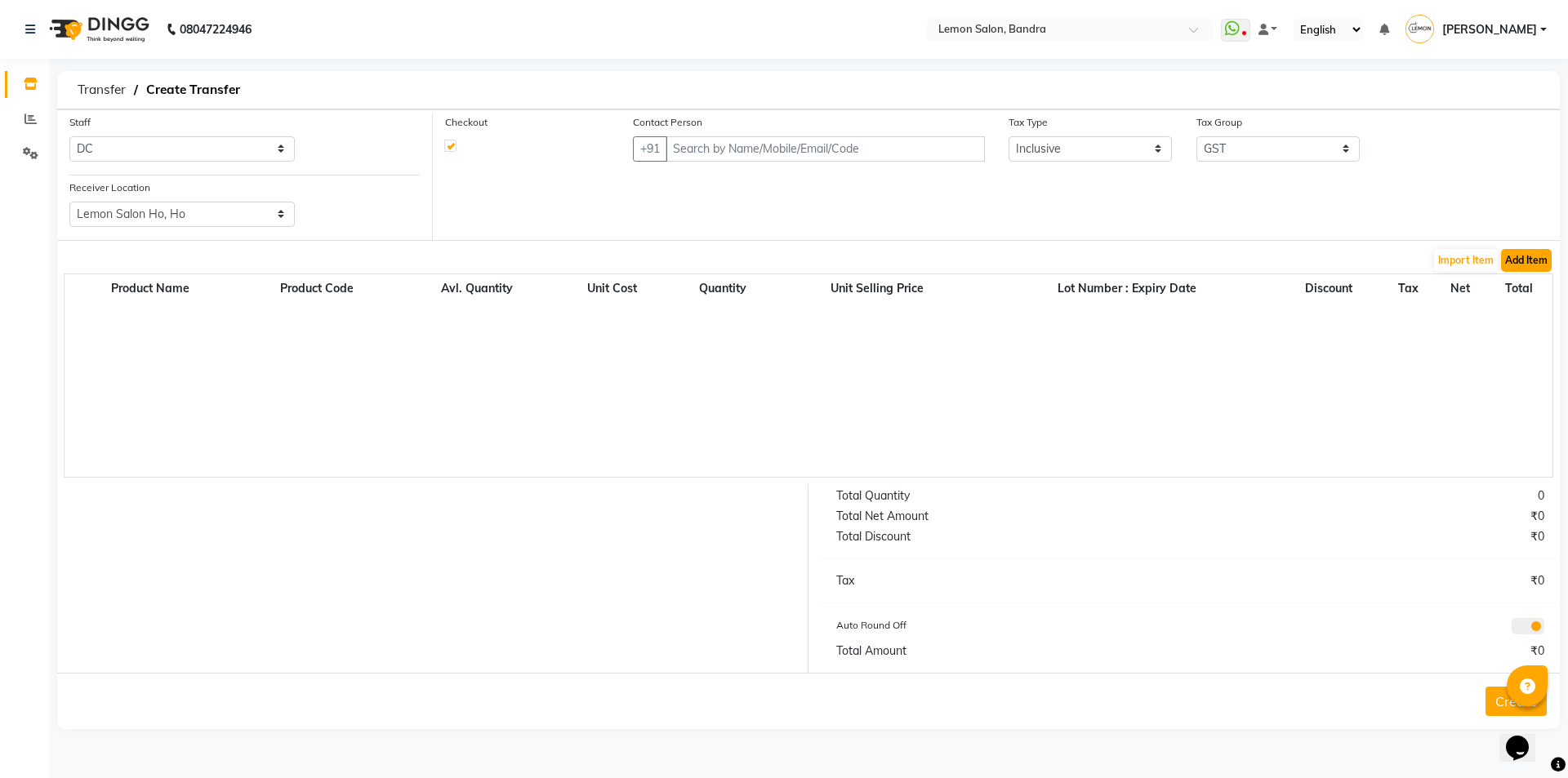
click at [1526, 255] on button "Add Item" at bounding box center [1526, 261] width 51 height 23
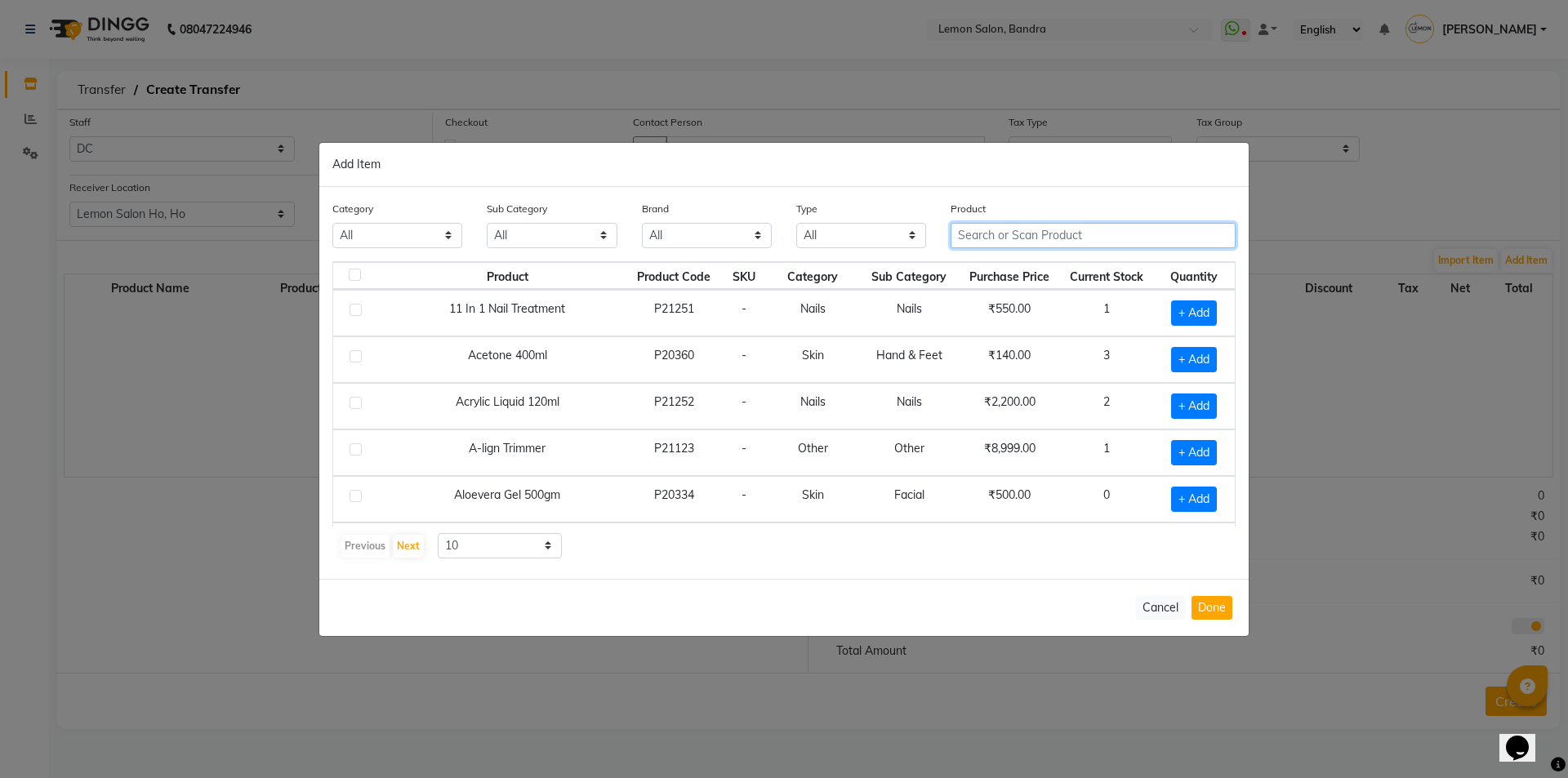
click at [1053, 239] on input "text" at bounding box center [1092, 235] width 285 height 25
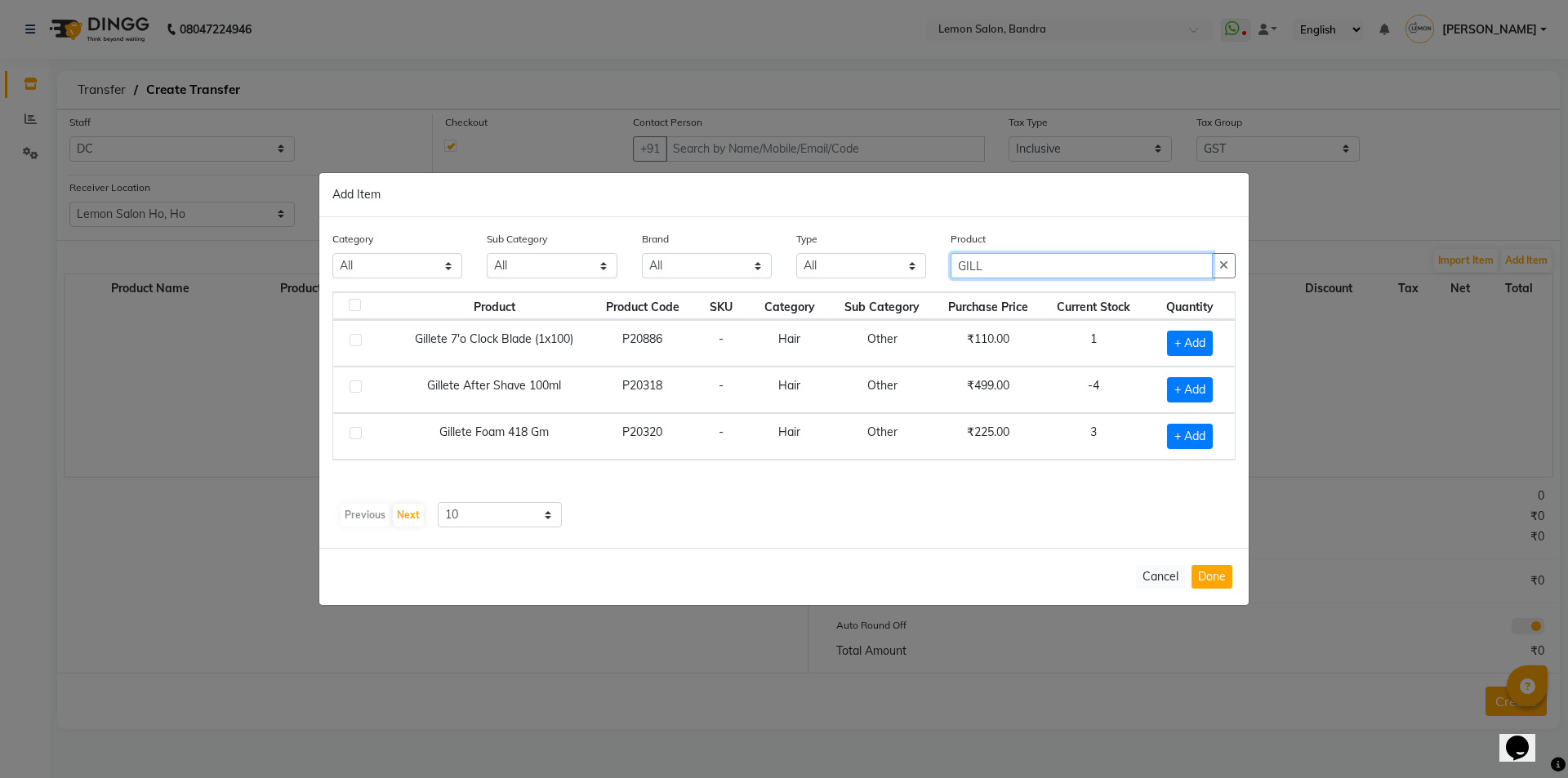
drag, startPoint x: 1044, startPoint y: 259, endPoint x: 815, endPoint y: 289, distance: 231.0
click at [815, 289] on div "Category All Hair Skin Makeup Personal Care Appliances [PERSON_NAME] Waxing Dis…" at bounding box center [784, 261] width 927 height 61
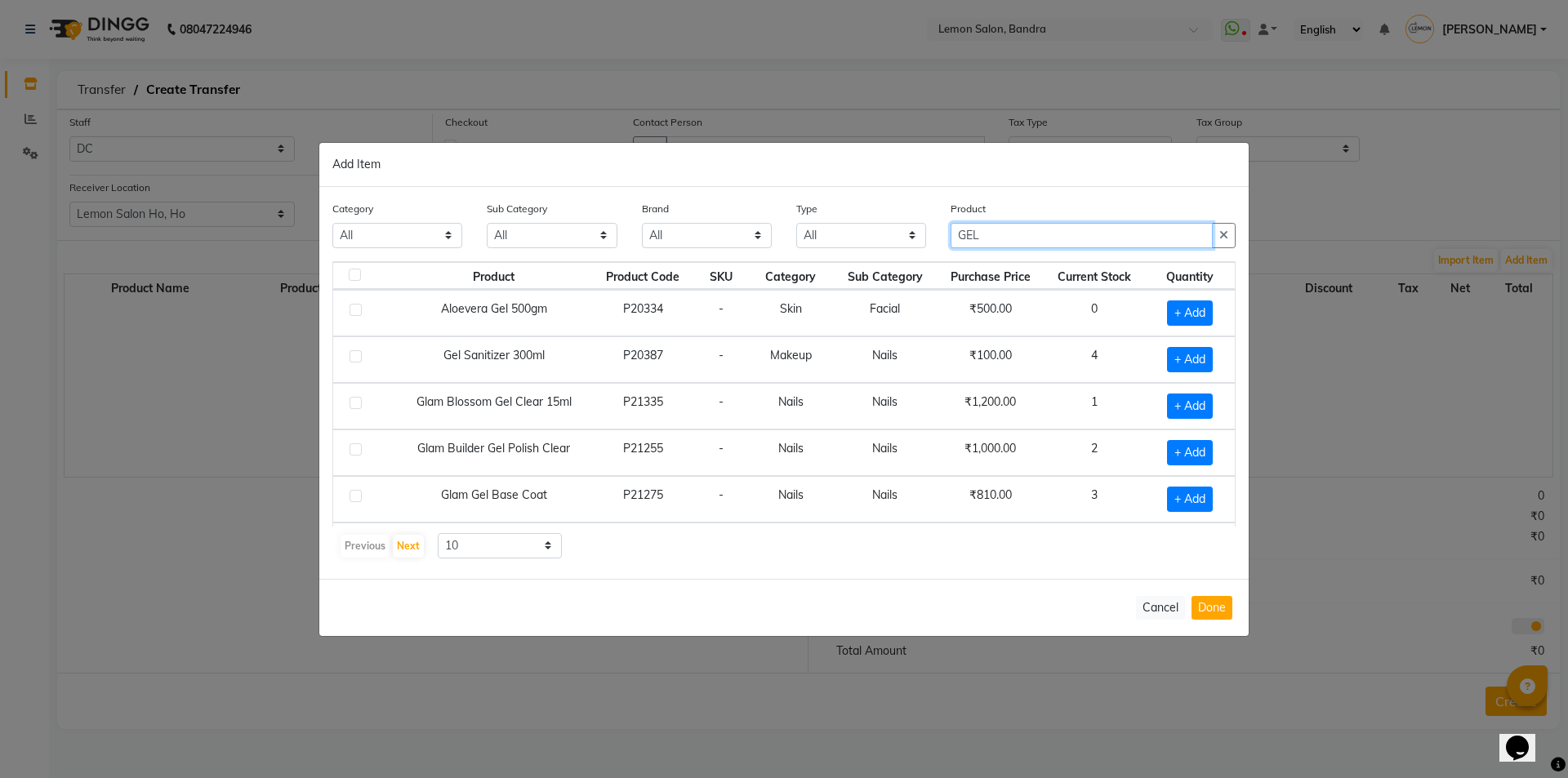
drag, startPoint x: 995, startPoint y: 239, endPoint x: 874, endPoint y: 239, distance: 121.0
click at [874, 239] on div "Category All Hair Skin Makeup Personal Care Appliances [PERSON_NAME] Waxing Dis…" at bounding box center [784, 230] width 927 height 61
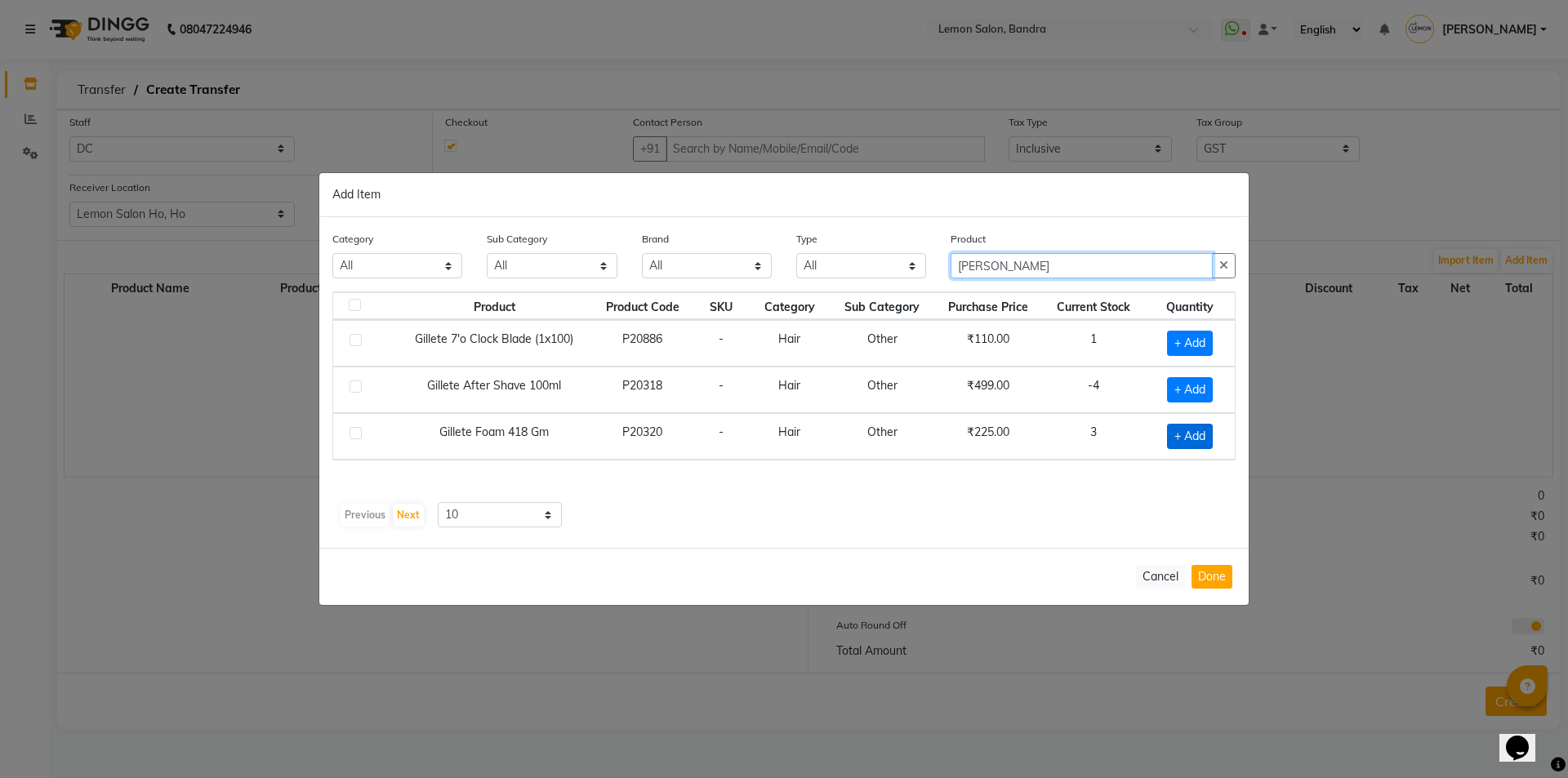
type input "[PERSON_NAME]"
drag, startPoint x: 1183, startPoint y: 436, endPoint x: 1176, endPoint y: 451, distance: 16.6
click at [1183, 437] on span "+ Add" at bounding box center [1190, 436] width 46 height 25
checkbox input "true"
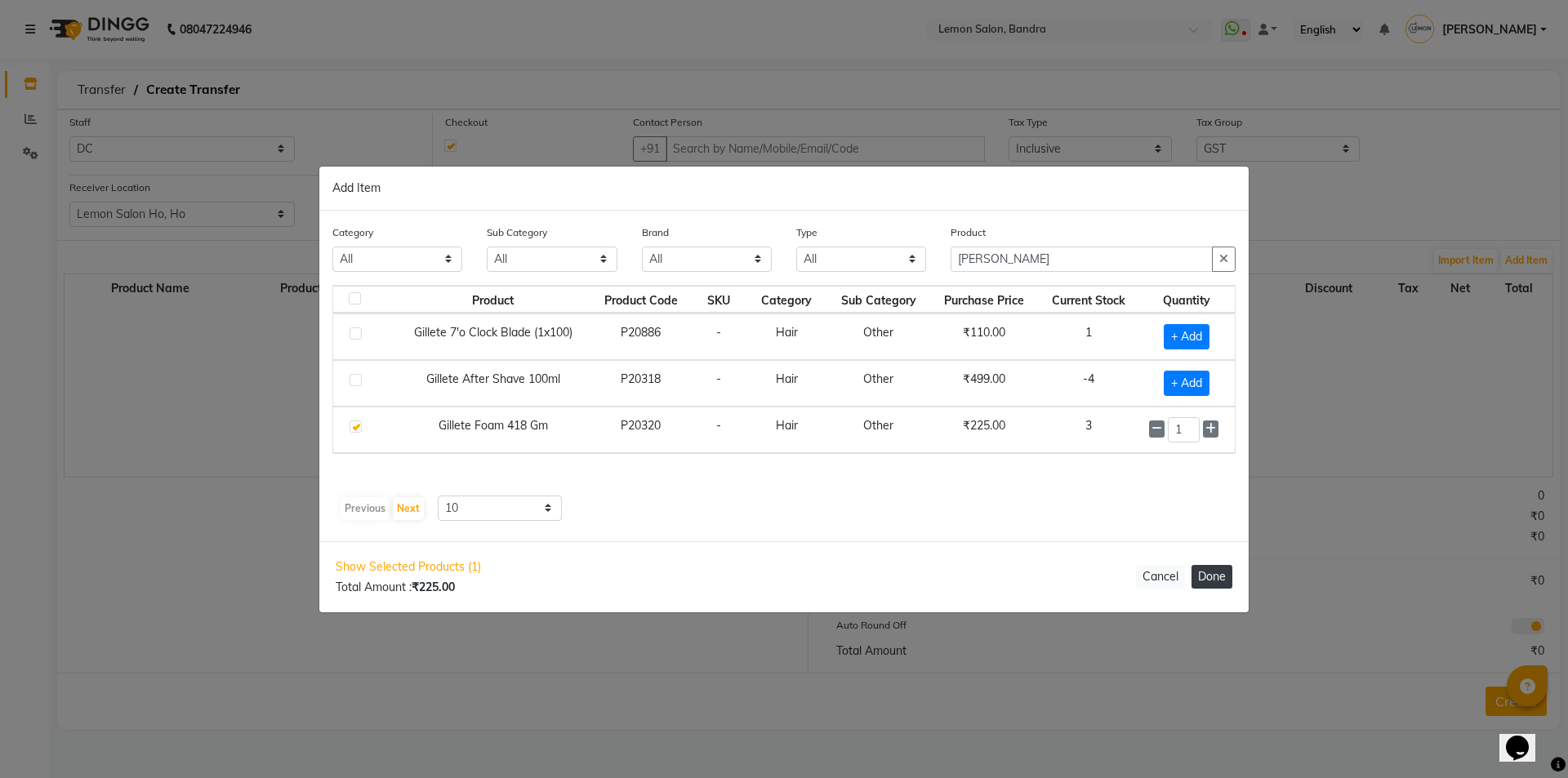
click at [1204, 576] on button "Done" at bounding box center [1212, 577] width 41 height 24
select select "739"
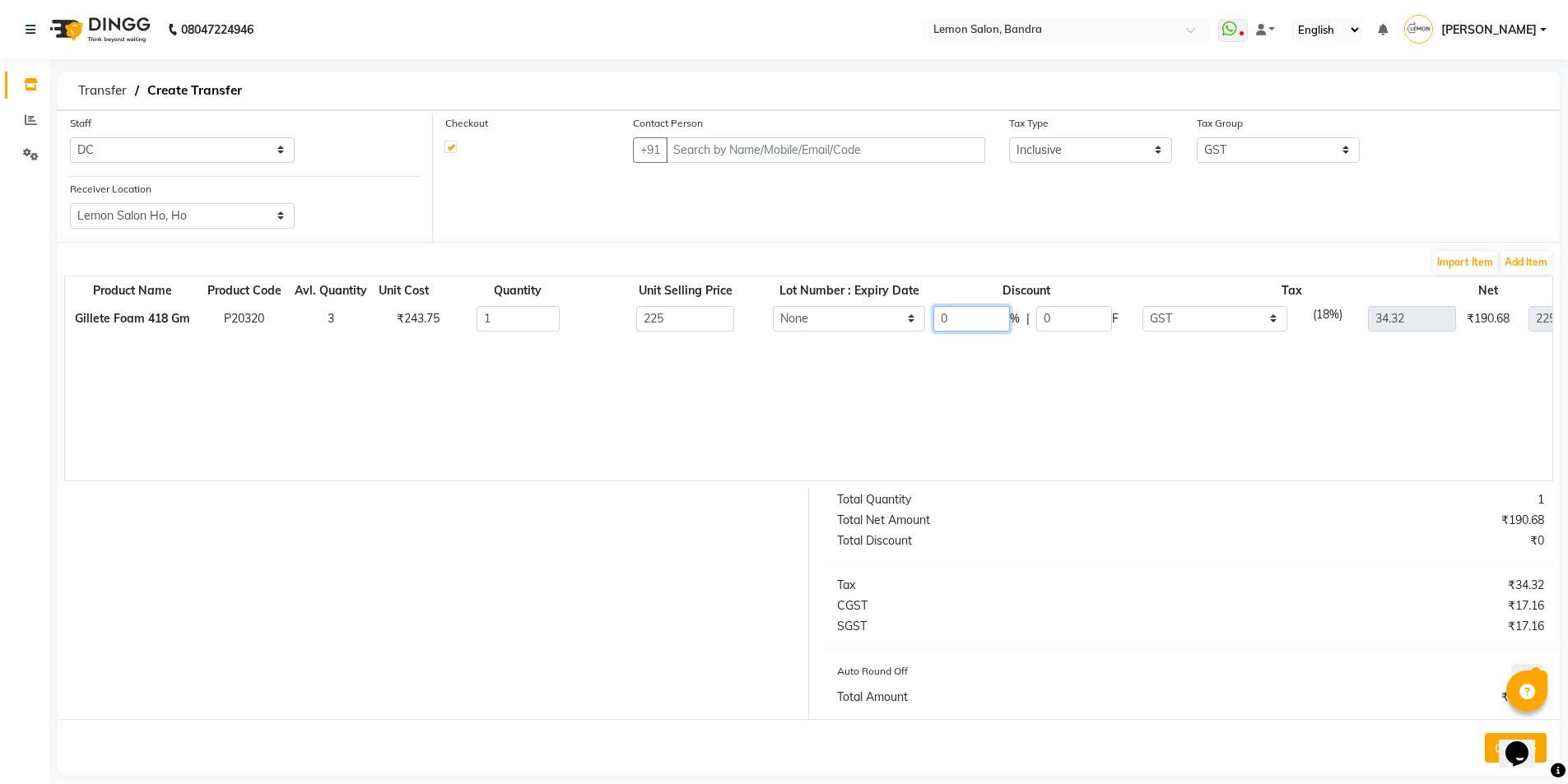
click at [970, 329] on input "0" at bounding box center [971, 319] width 77 height 26
type input "10"
type input "22.5"
type input "30.89"
type input "202.5"
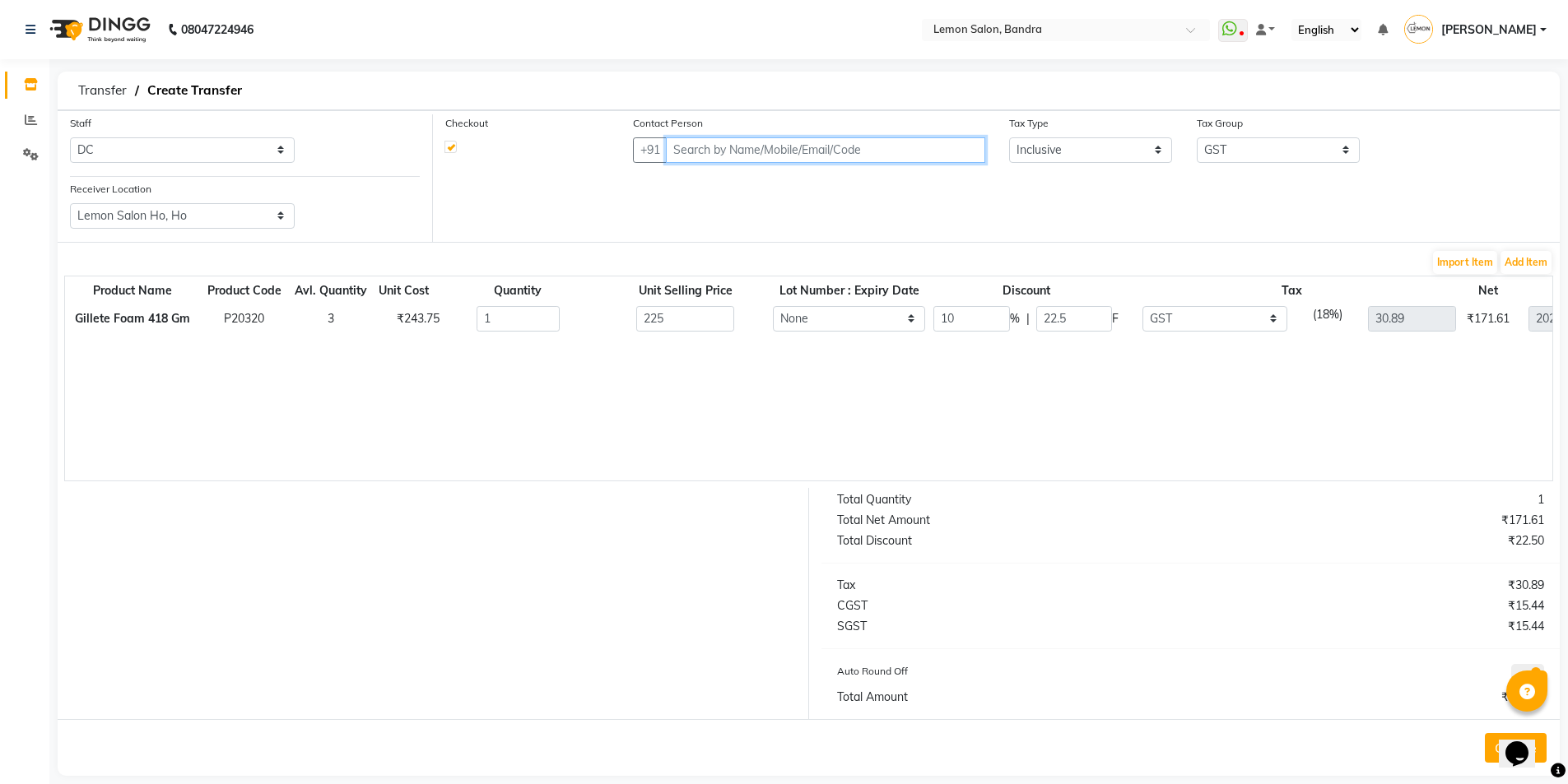
click at [771, 149] on input "text" at bounding box center [825, 150] width 319 height 26
click at [744, 189] on span "[PERSON_NAME]" at bounding box center [740, 185] width 106 height 16
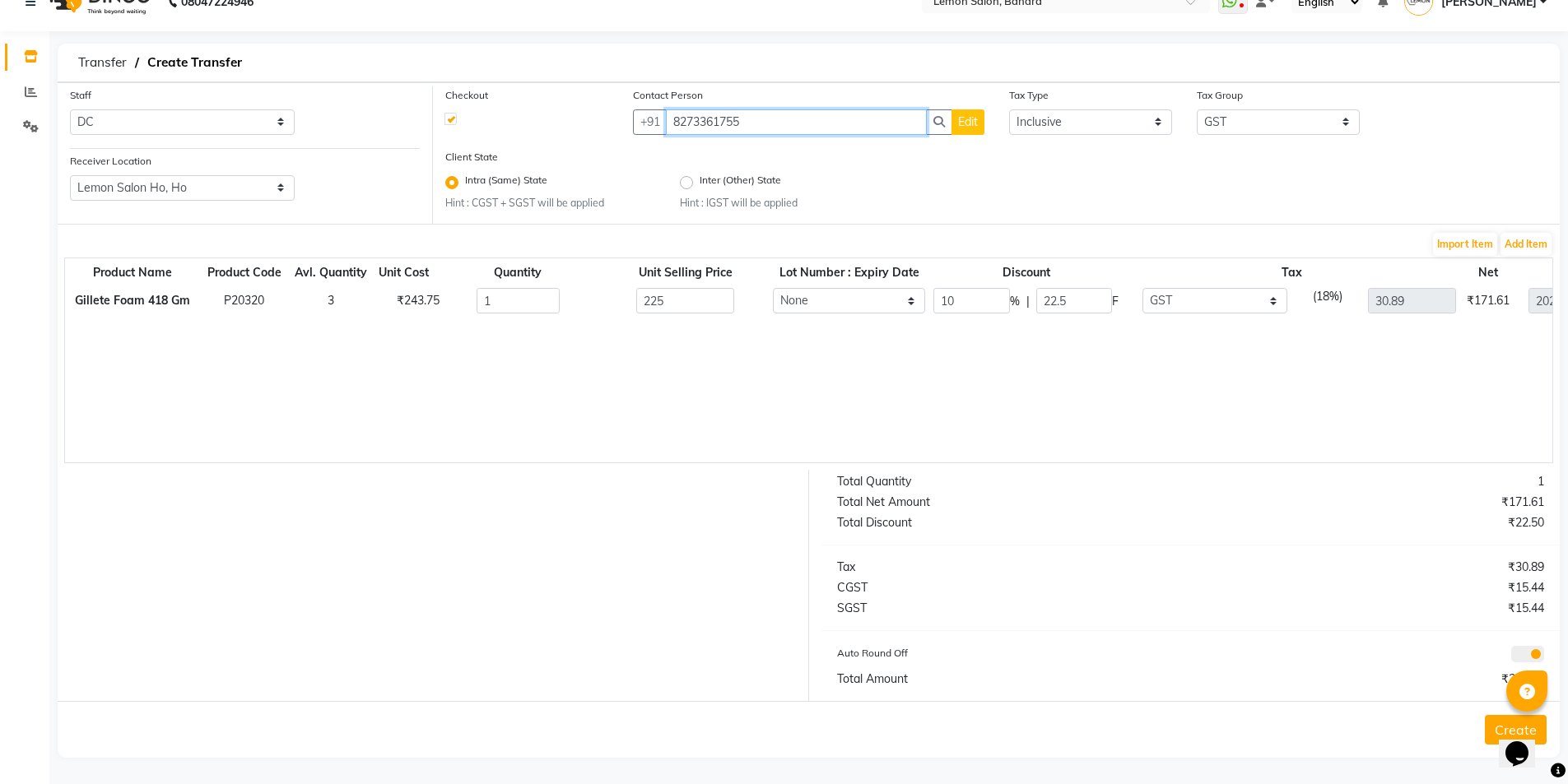
scroll to position [30, 0]
type input "8273361755"
click at [1492, 736] on button "Create" at bounding box center [1515, 729] width 62 height 30
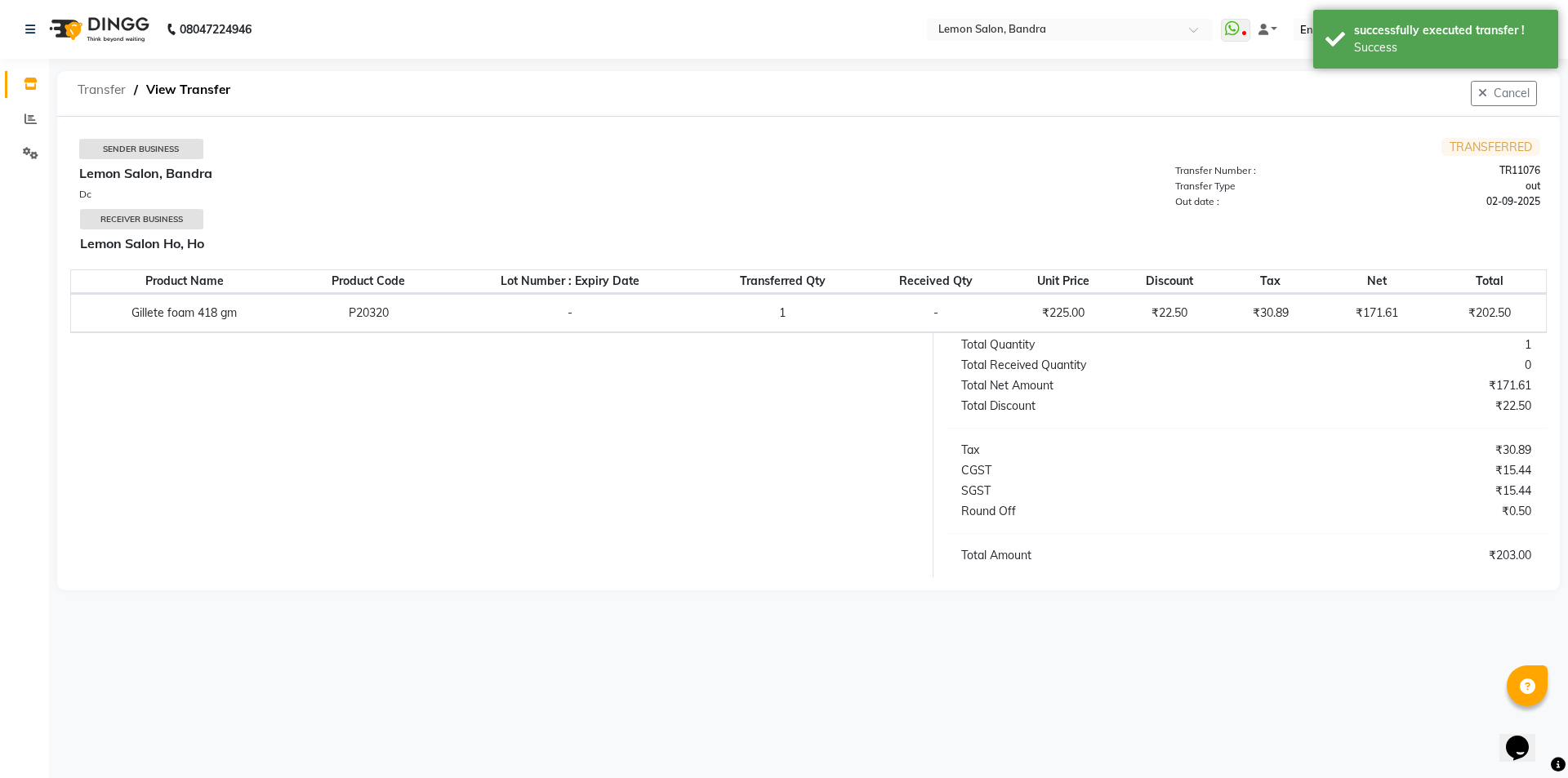
click at [104, 85] on span "Transfer" at bounding box center [101, 90] width 65 height 29
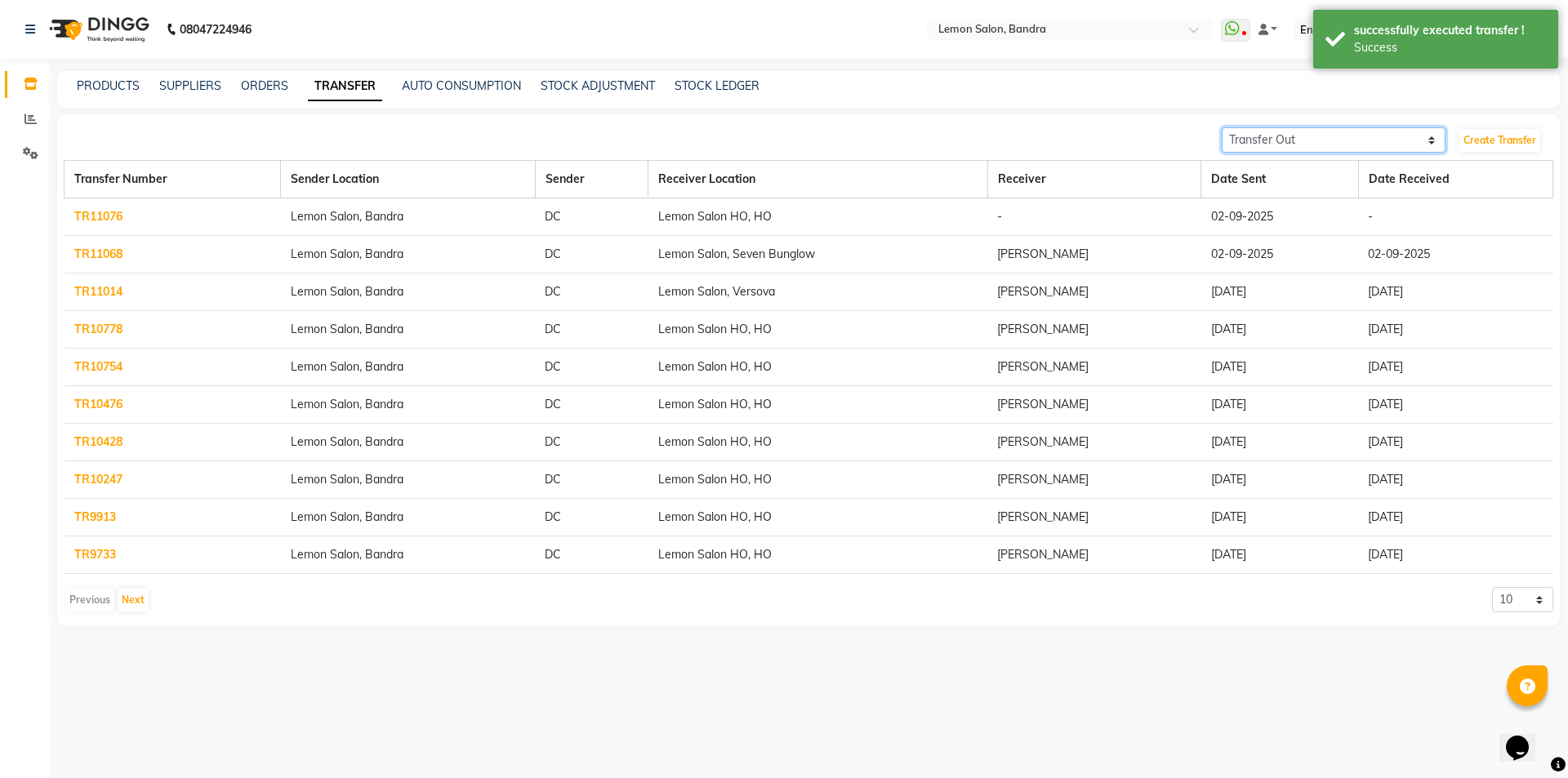
click at [1296, 144] on select "Transfer In Transfer Out" at bounding box center [1333, 140] width 224 height 25
select select "receiving"
click at [1222, 127] on select "Transfer In Transfer Out" at bounding box center [1333, 140] width 224 height 25
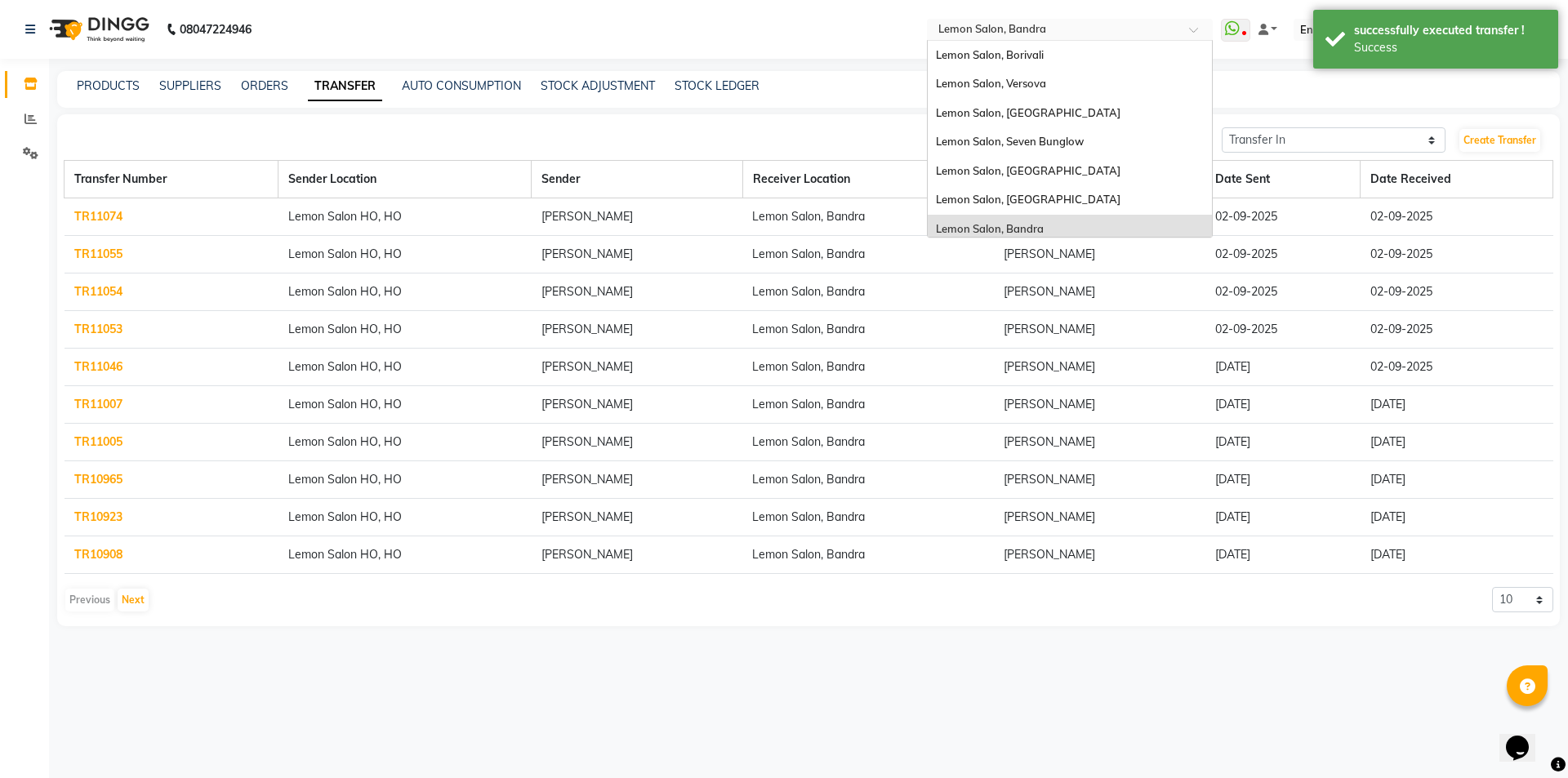
click at [1058, 31] on input "text" at bounding box center [1053, 31] width 237 height 16
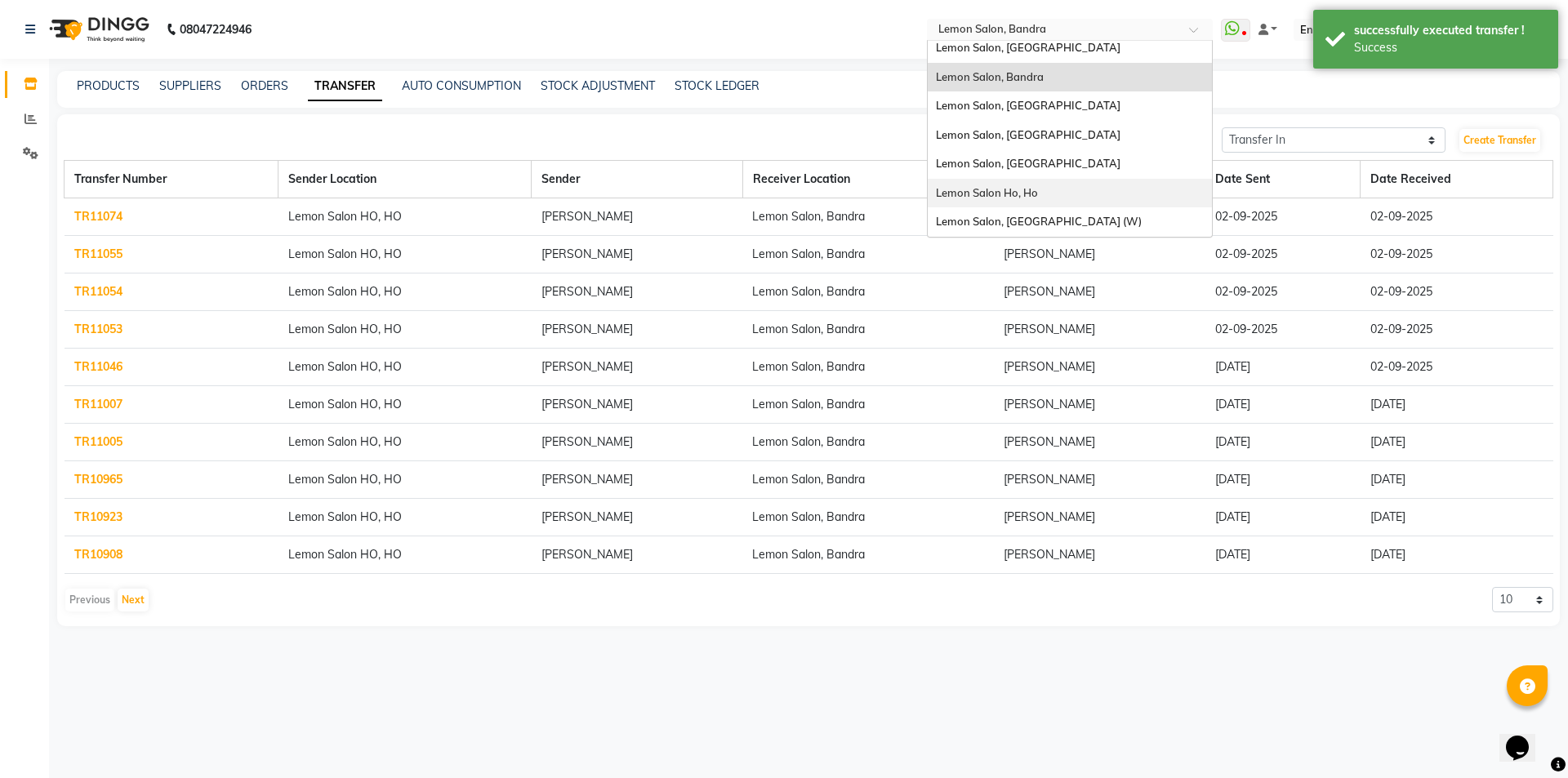
click at [1066, 199] on div "Lemon Salon Ho, Ho" at bounding box center [1070, 194] width 284 height 29
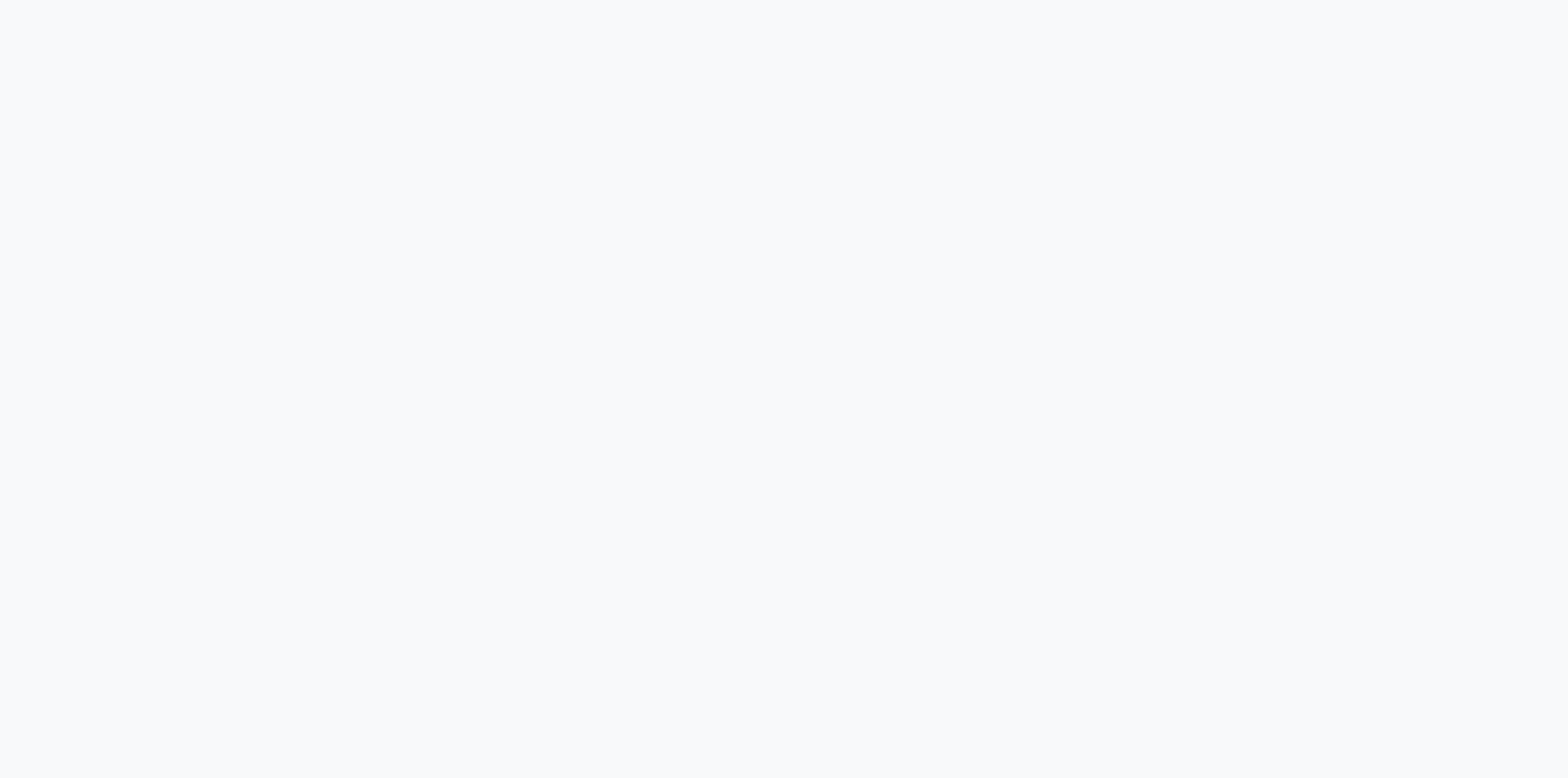
select select "sender"
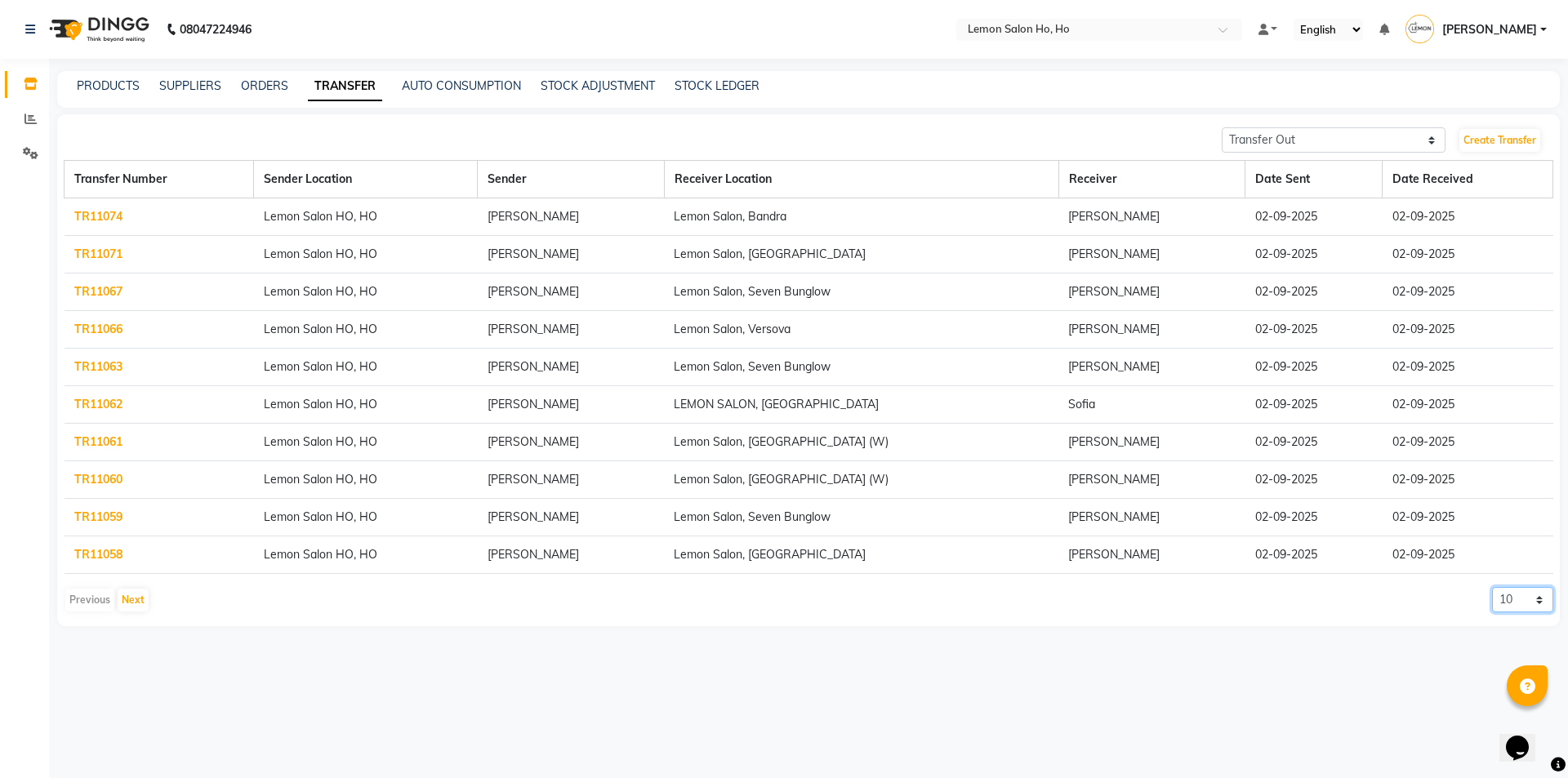
click at [1506, 605] on select "10 20 50 100" at bounding box center [1522, 600] width 61 height 25
select select "20"
click at [1492, 588] on select "10 20 50 100" at bounding box center [1522, 600] width 61 height 25
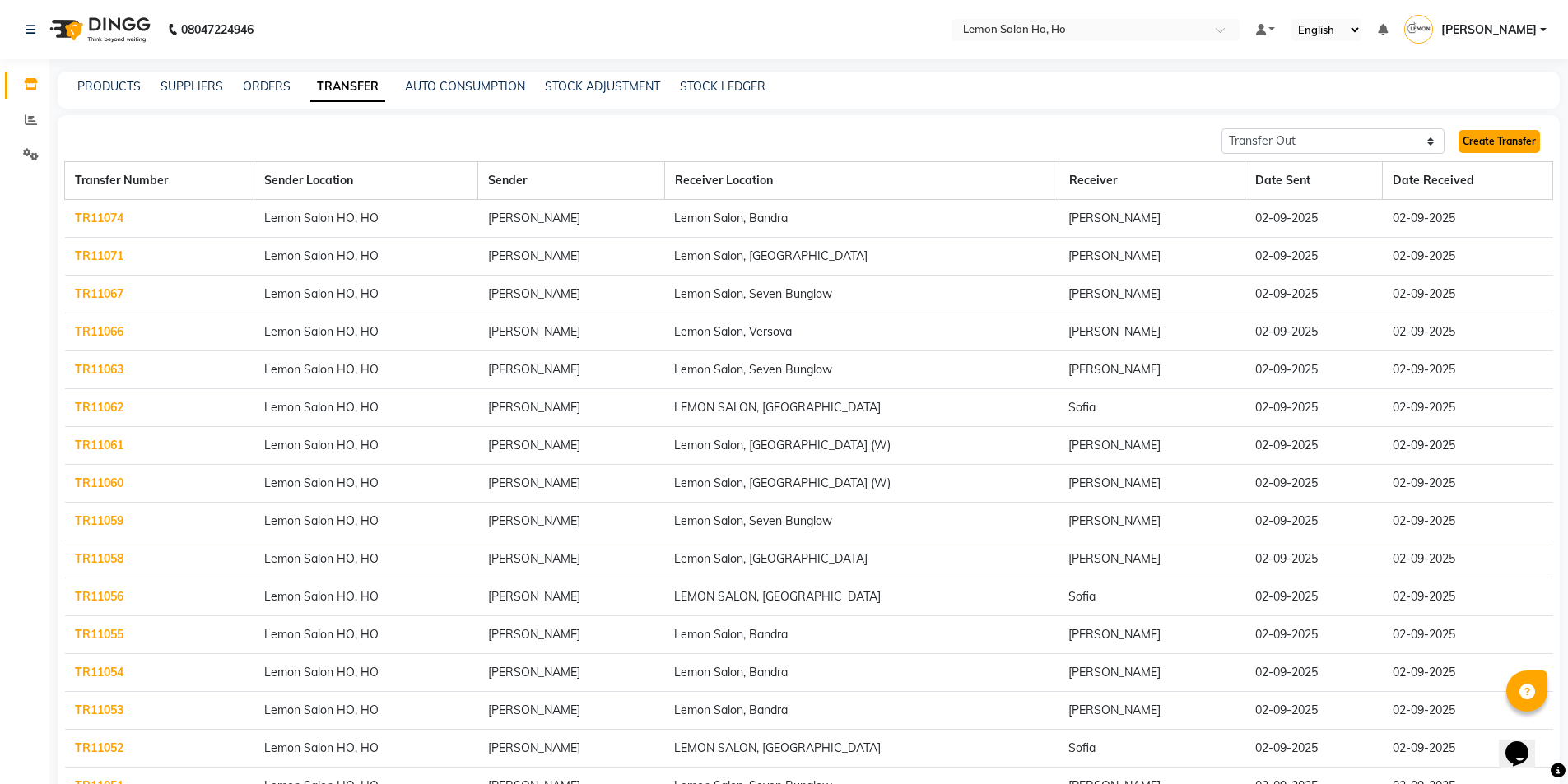
click at [1486, 146] on link "Create Transfer" at bounding box center [1499, 142] width 82 height 23
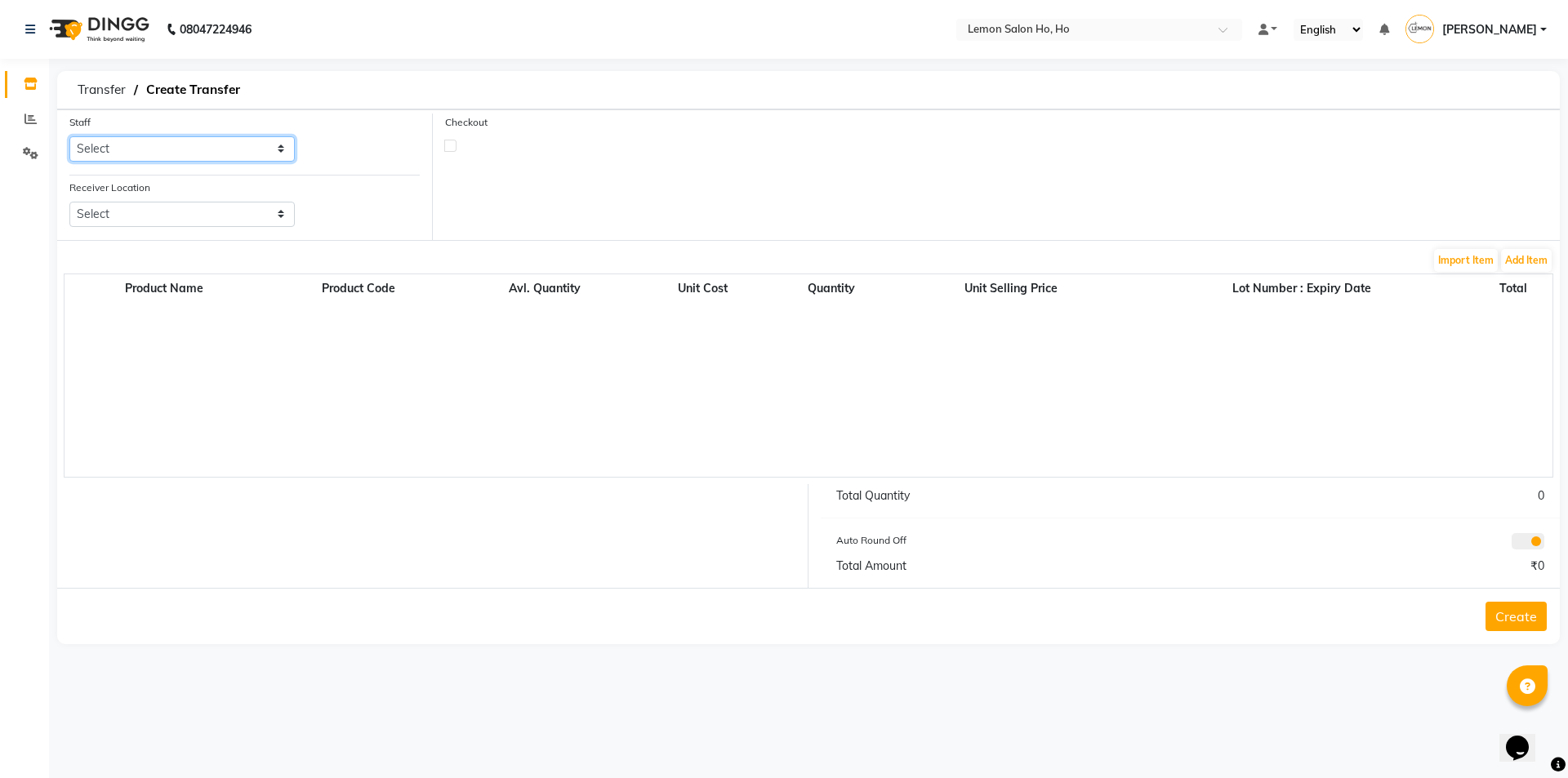
click at [203, 147] on select "Select [PERSON_NAME] [PERSON_NAME] DC DINGG Support [PERSON_NAME] [PERSON_NAME]…" at bounding box center [182, 149] width 226 height 25
select select "34406"
click at [69, 136] on select "Select [PERSON_NAME] [PERSON_NAME] DC DINGG Support [PERSON_NAME] [PERSON_NAME]…" at bounding box center [182, 149] width 226 height 25
click at [189, 217] on select "Select Lemon Salon, Lokhandwala [GEOGRAPHIC_DATA], [GEOGRAPHIC_DATA], Seven Bun…" at bounding box center [182, 214] width 226 height 25
select select "955"
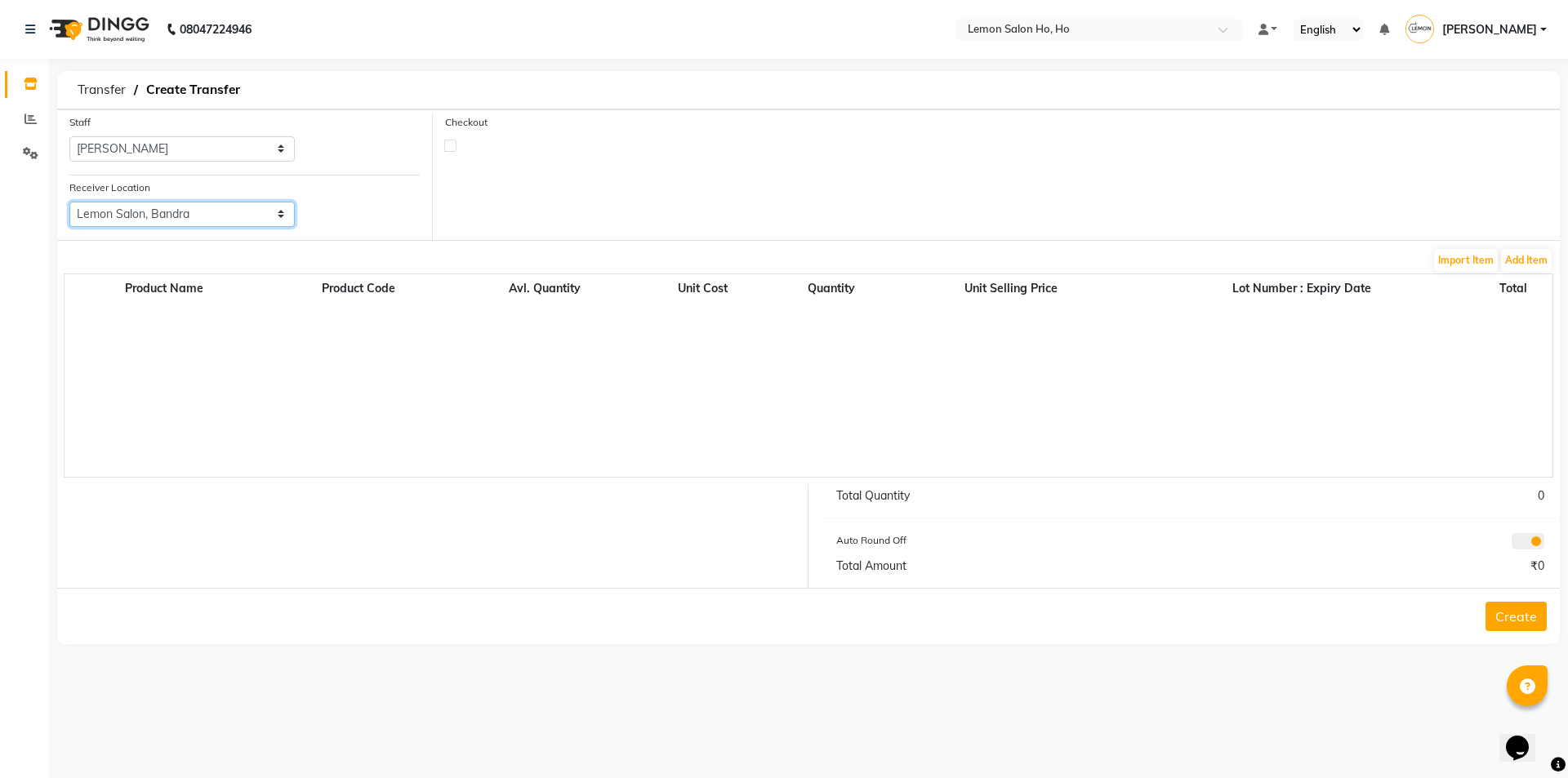
click at [69, 202] on select "Select Lemon Salon, Lokhandwala [GEOGRAPHIC_DATA], [GEOGRAPHIC_DATA], Seven Bun…" at bounding box center [182, 214] width 226 height 25
click at [1517, 255] on button "Add Item" at bounding box center [1526, 261] width 51 height 23
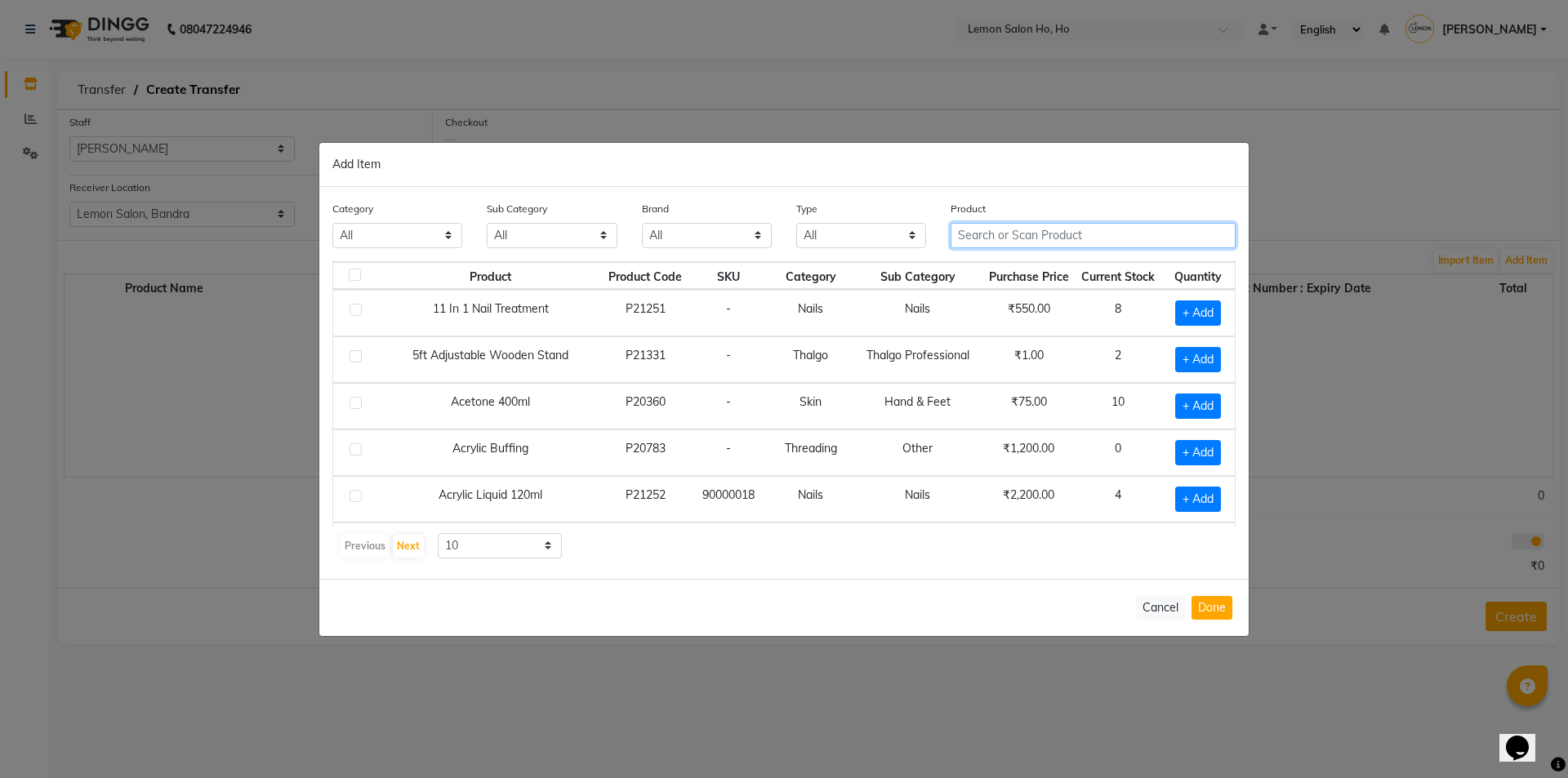
click at [1048, 230] on input "text" at bounding box center [1092, 235] width 285 height 25
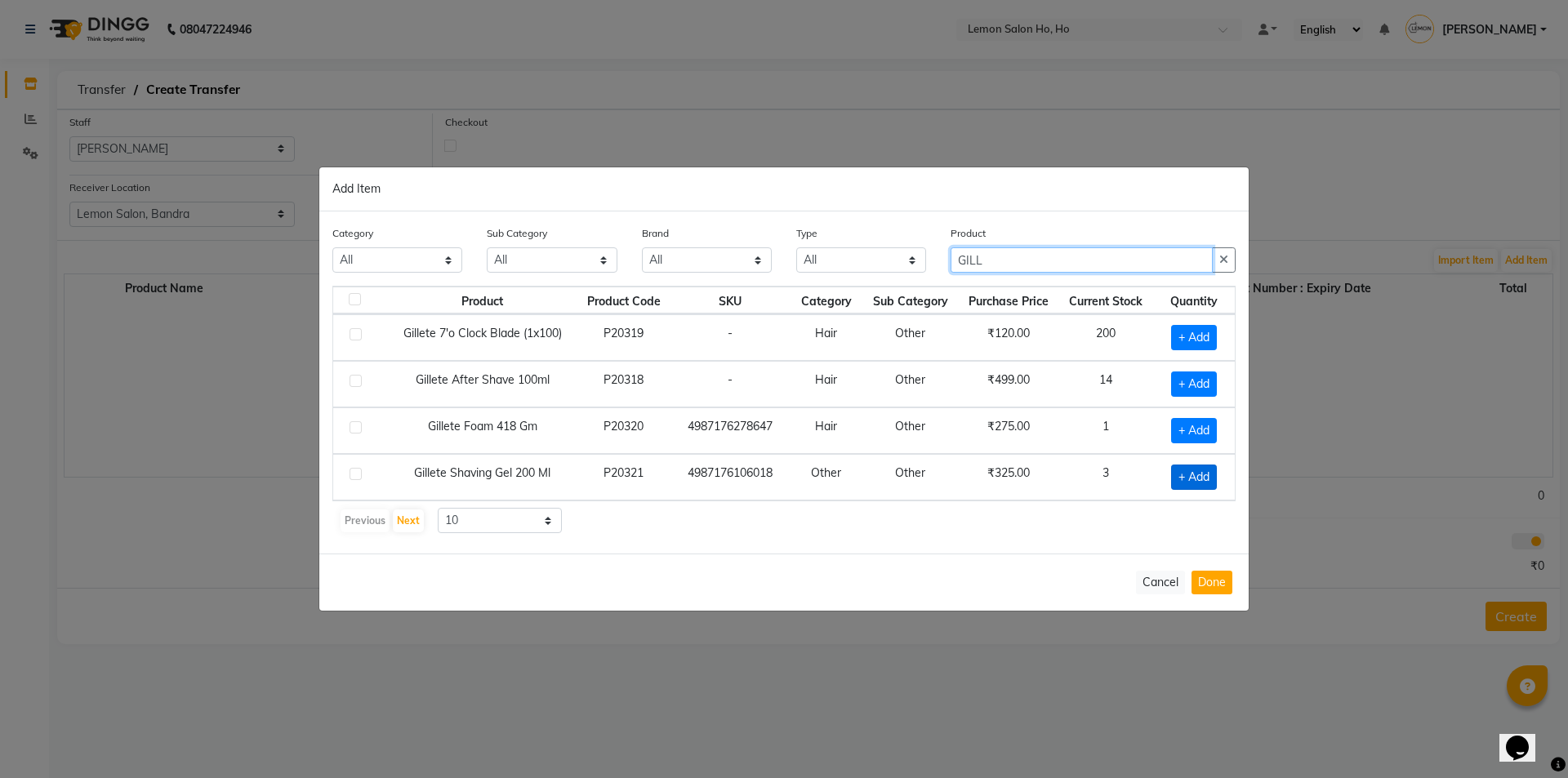
type input "GILL"
click at [1197, 473] on span "+ Add" at bounding box center [1194, 477] width 46 height 25
checkbox input "true"
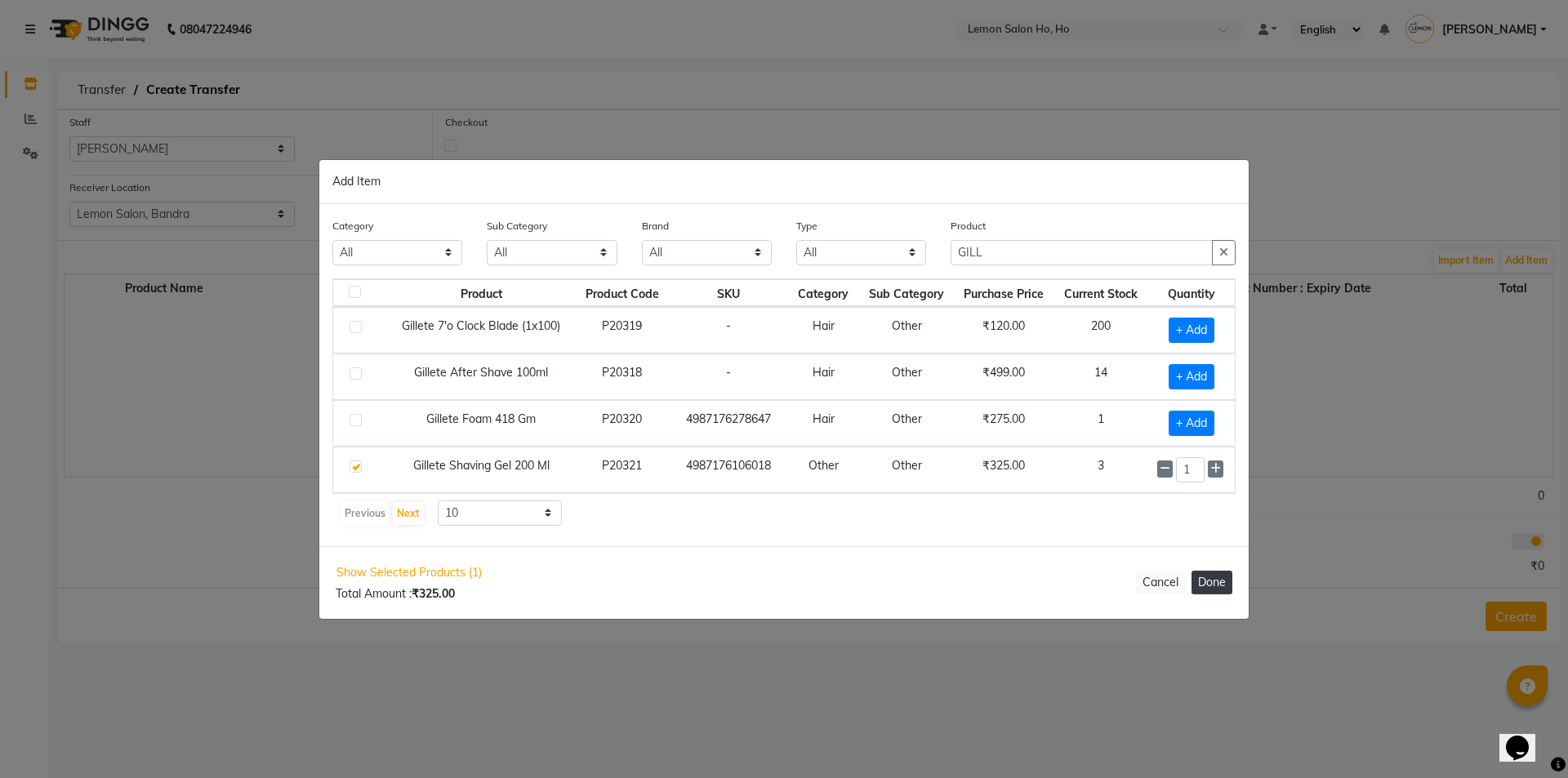
click at [1216, 580] on button "Done" at bounding box center [1212, 583] width 41 height 24
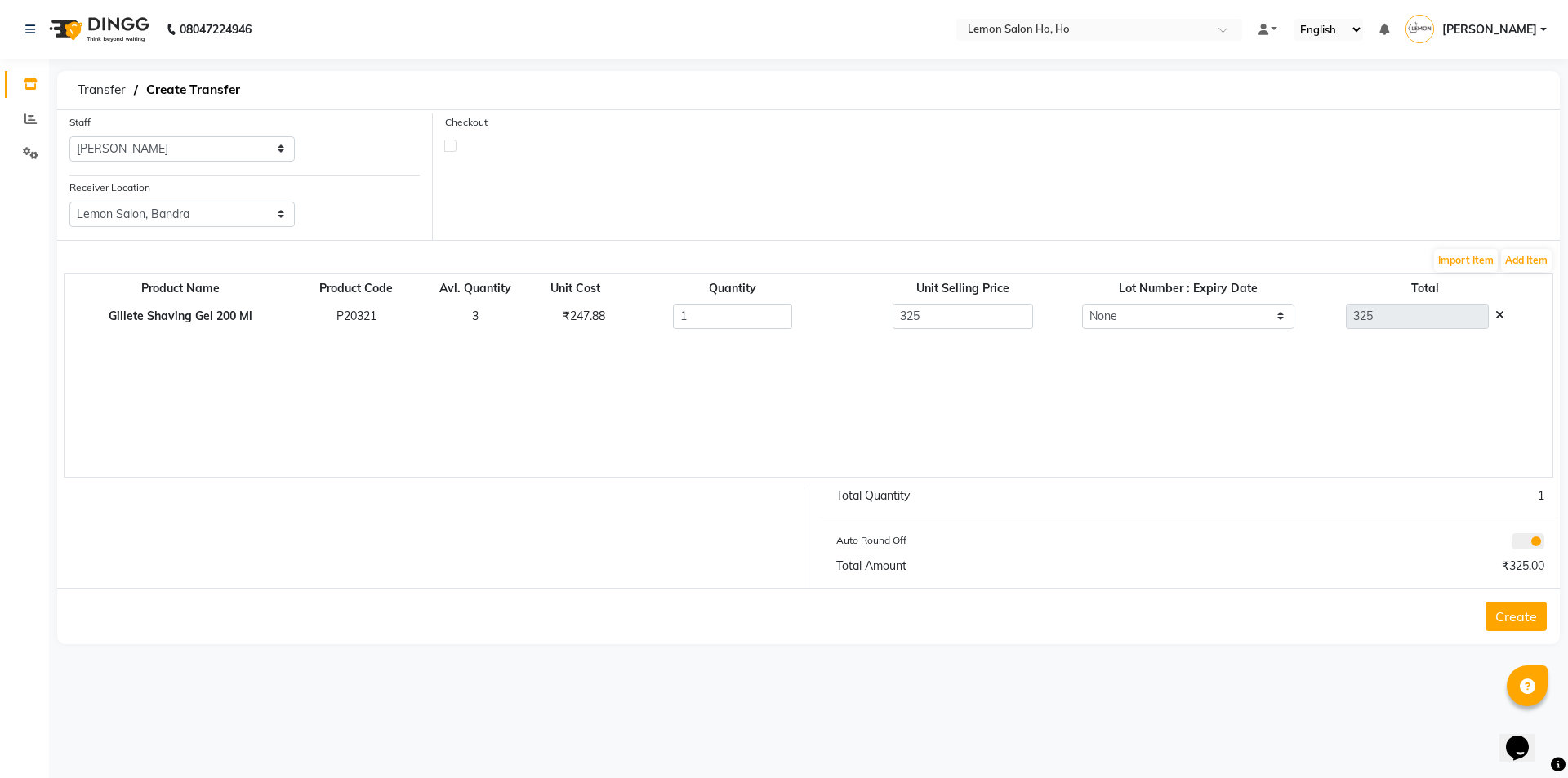
click at [1530, 618] on button "Create" at bounding box center [1516, 617] width 61 height 29
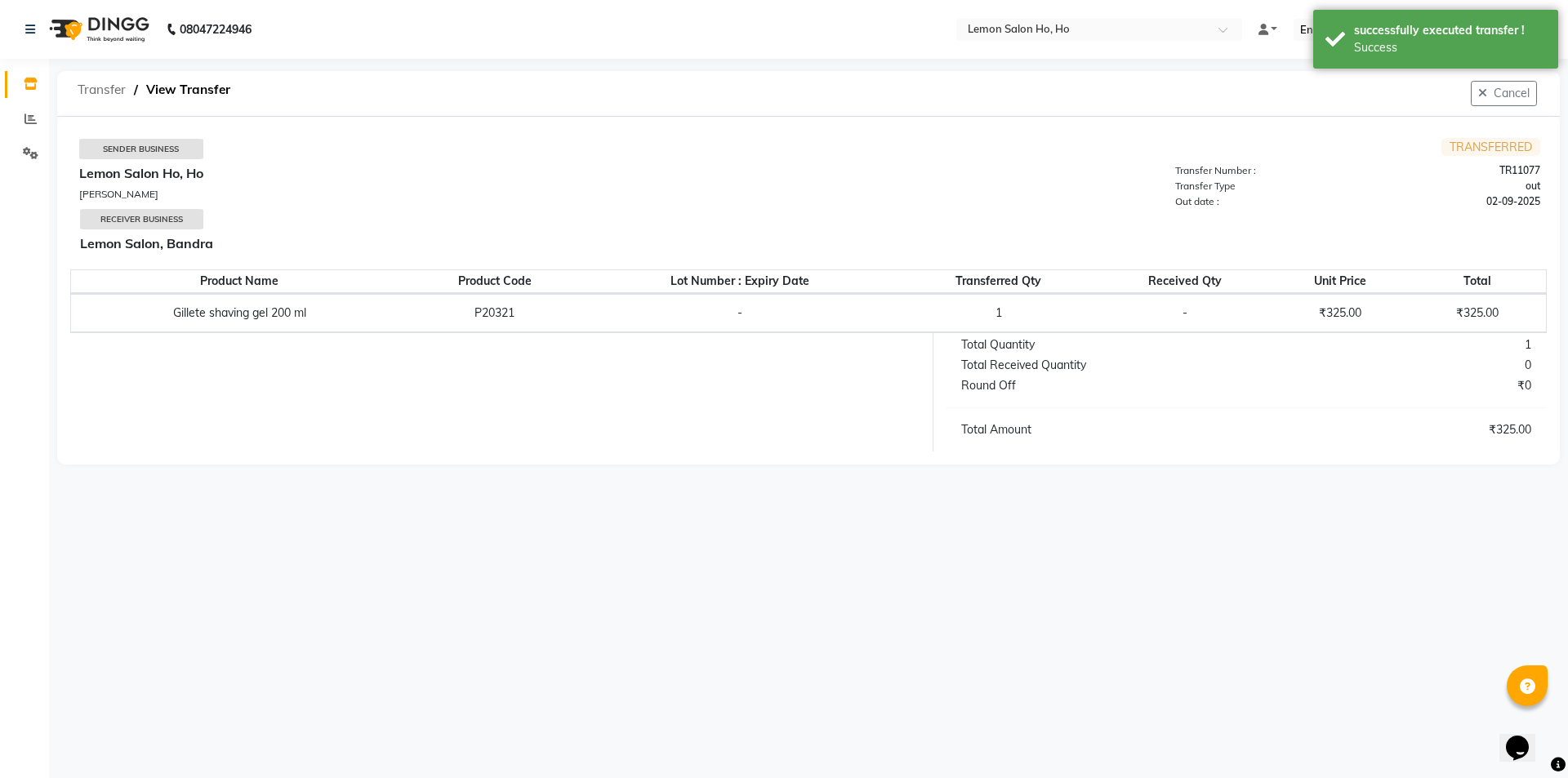
click at [97, 83] on span "Transfer" at bounding box center [101, 90] width 65 height 29
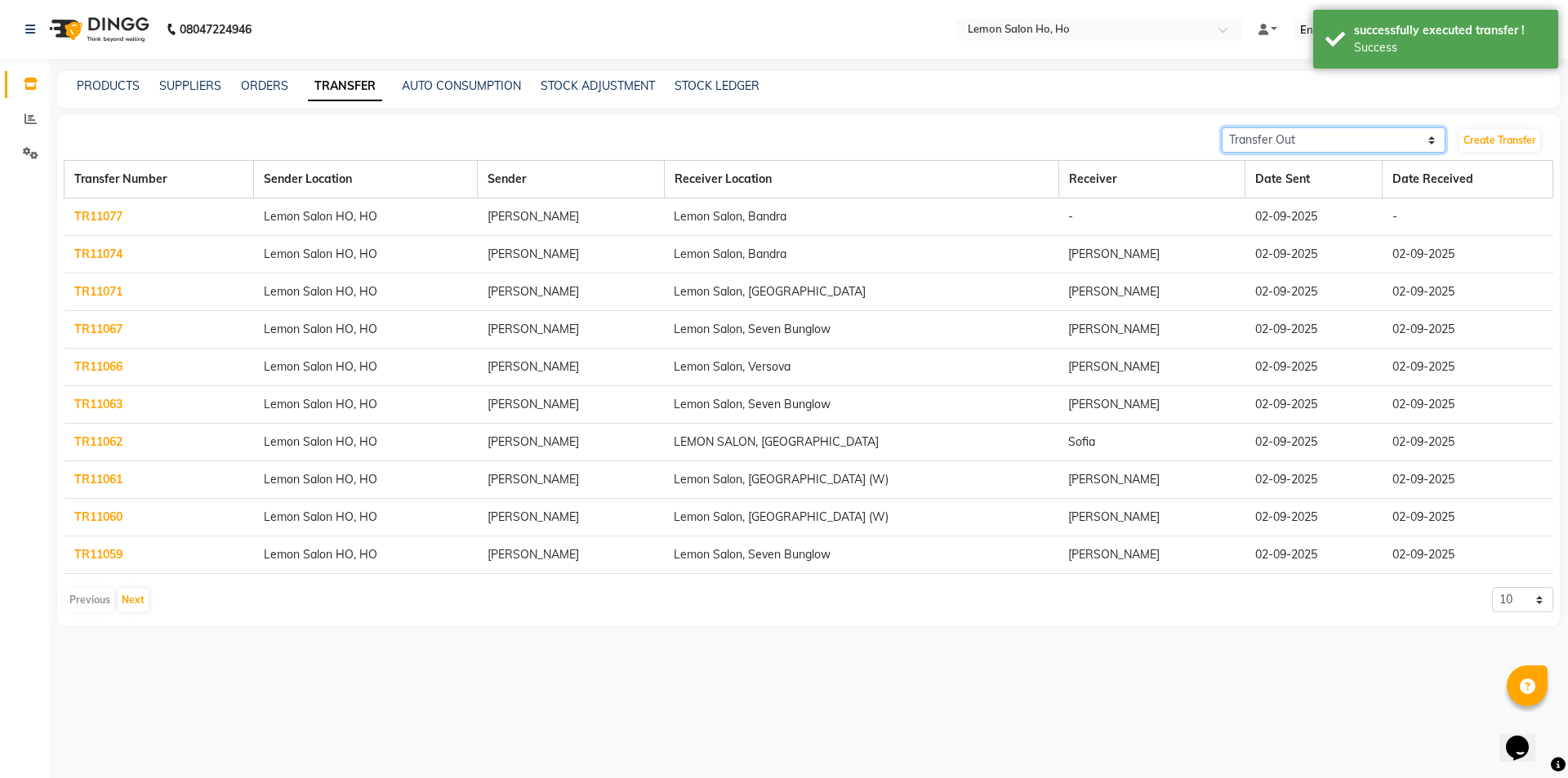
click at [1282, 138] on select "Transfer In Transfer Out" at bounding box center [1333, 140] width 224 height 25
select select "receiving"
click at [1222, 127] on select "Transfer In Transfer Out" at bounding box center [1333, 140] width 224 height 25
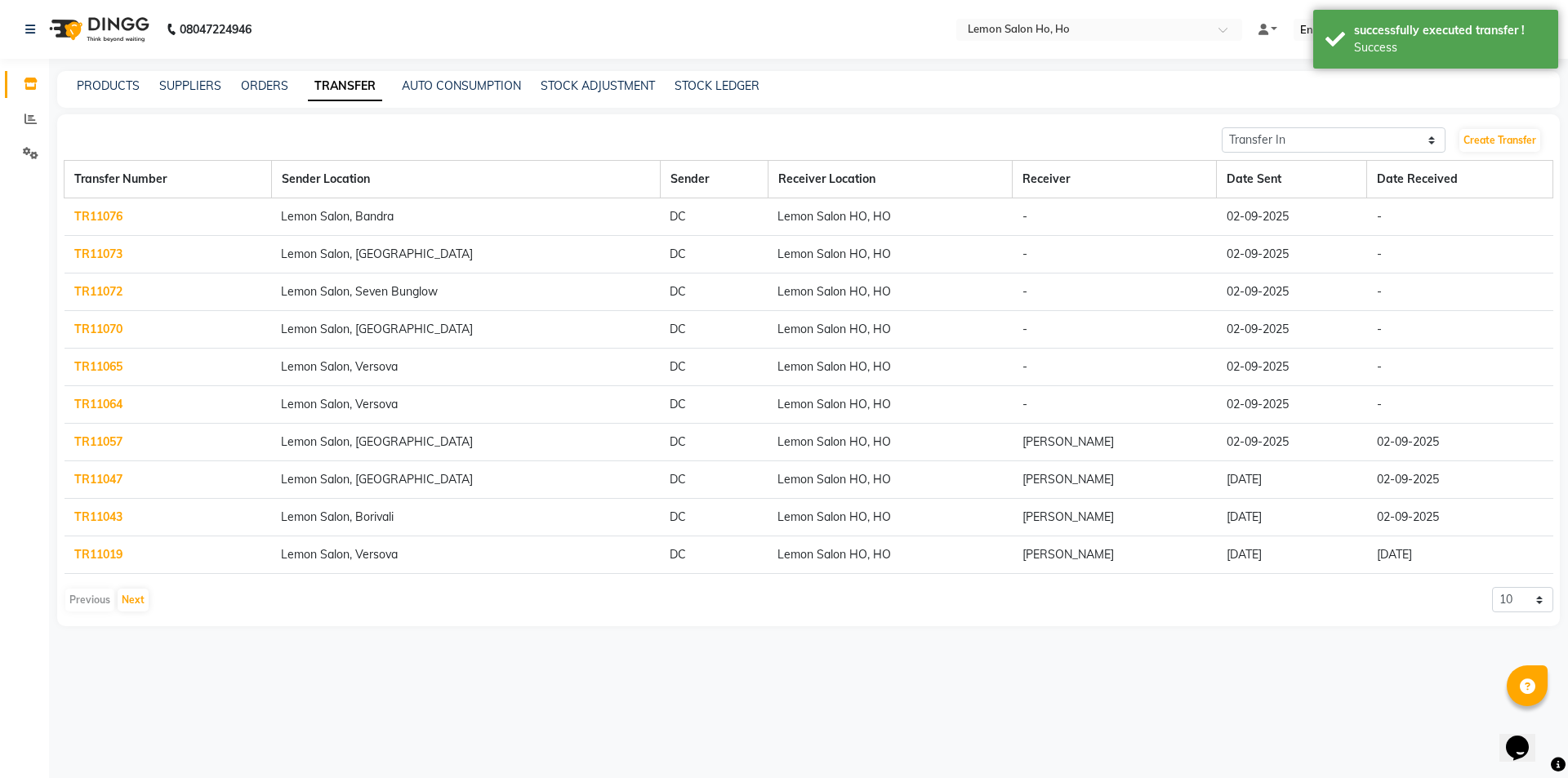
click at [96, 213] on link "TR11076" at bounding box center [98, 217] width 48 height 15
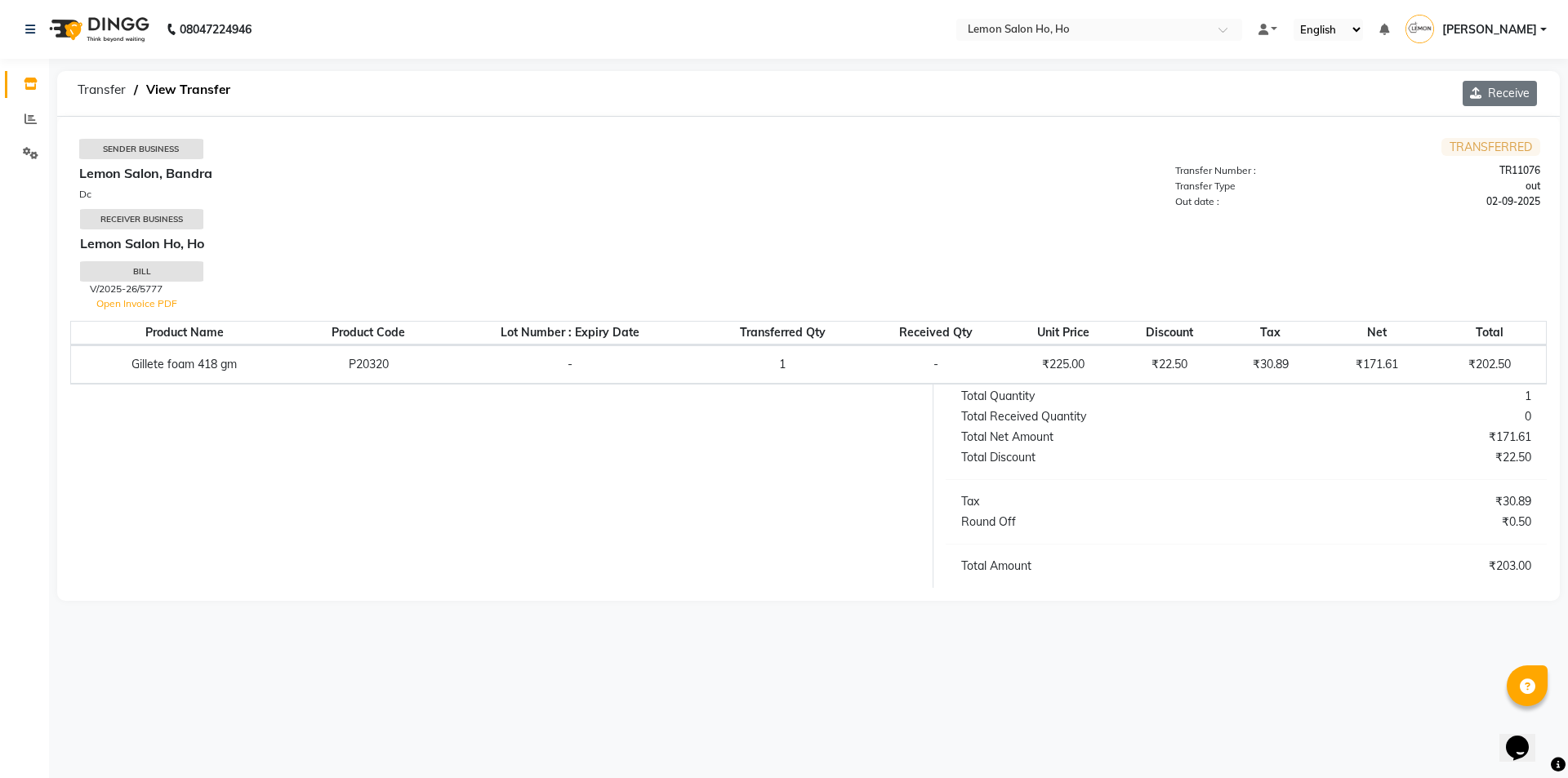
click at [1491, 88] on button "Receive" at bounding box center [1499, 93] width 74 height 25
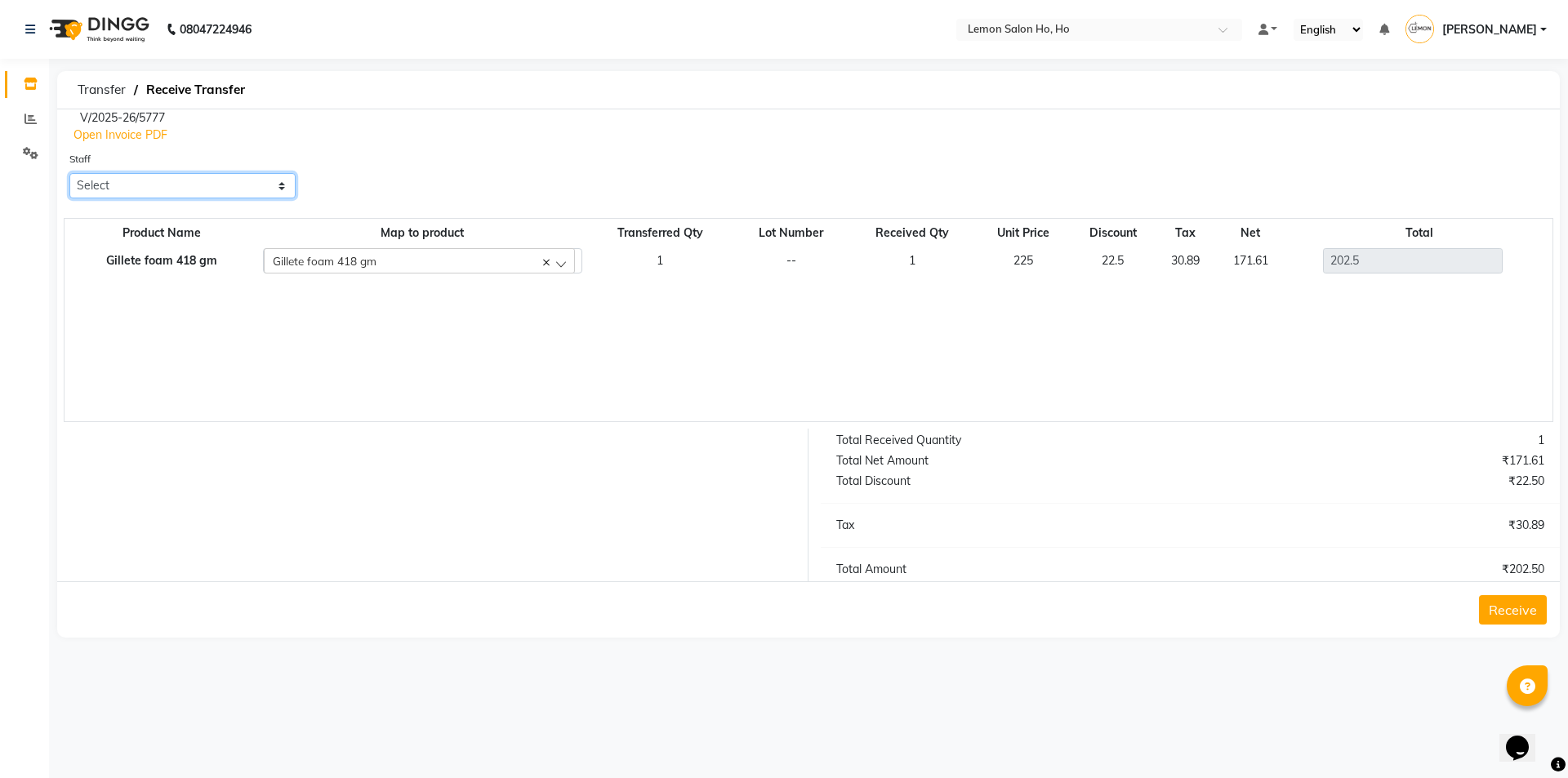
click at [164, 194] on select "Select [PERSON_NAME] [PERSON_NAME] DC DINGG Support [PERSON_NAME] [PERSON_NAME]…" at bounding box center [182, 186] width 226 height 25
select select "34406"
click at [69, 173] on select "Select [PERSON_NAME] [PERSON_NAME] DC DINGG Support [PERSON_NAME] [PERSON_NAME]…" at bounding box center [182, 186] width 226 height 25
click at [1503, 607] on button "Receive" at bounding box center [1512, 610] width 68 height 29
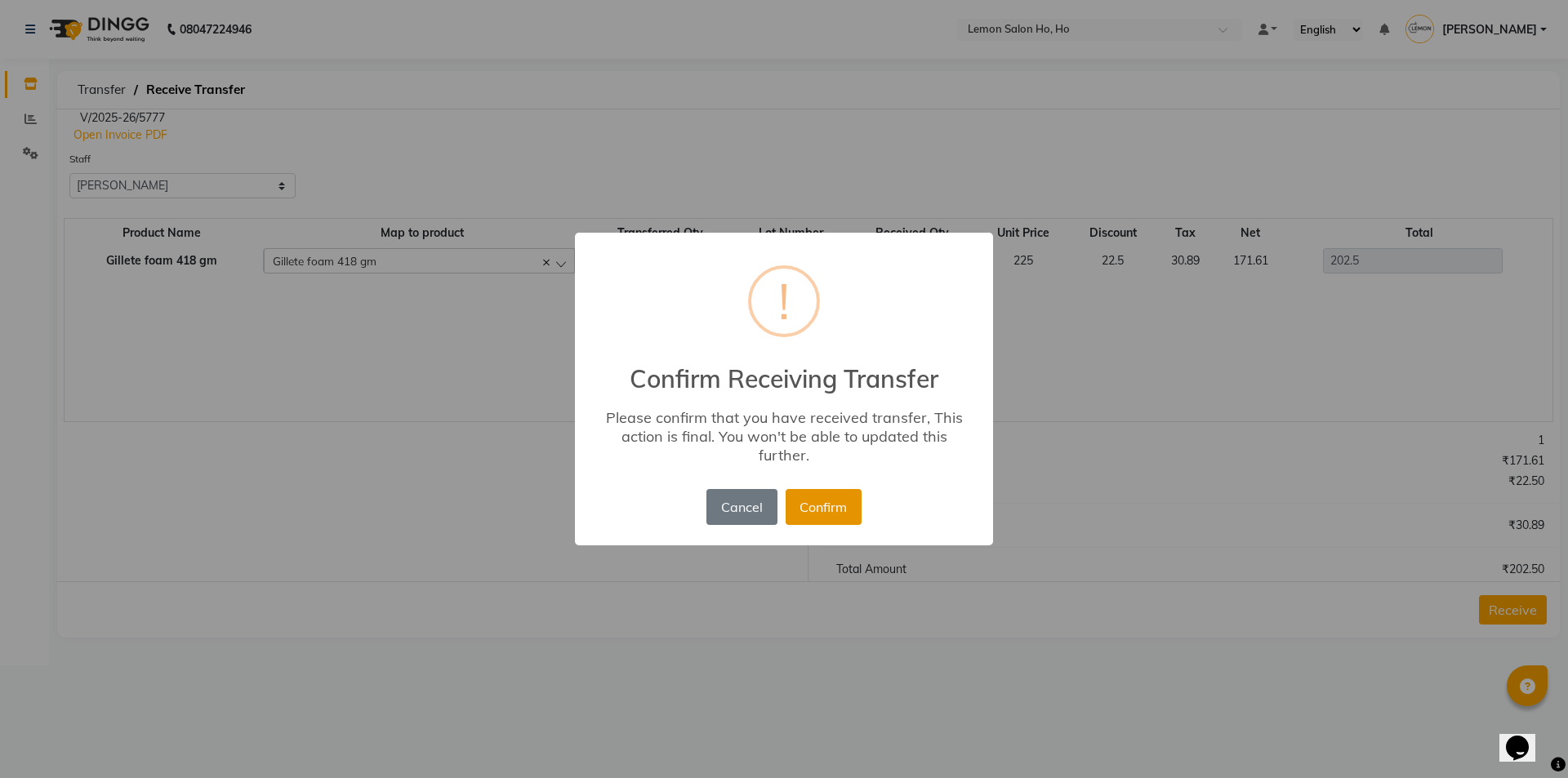
click at [838, 506] on button "Confirm" at bounding box center [823, 507] width 76 height 36
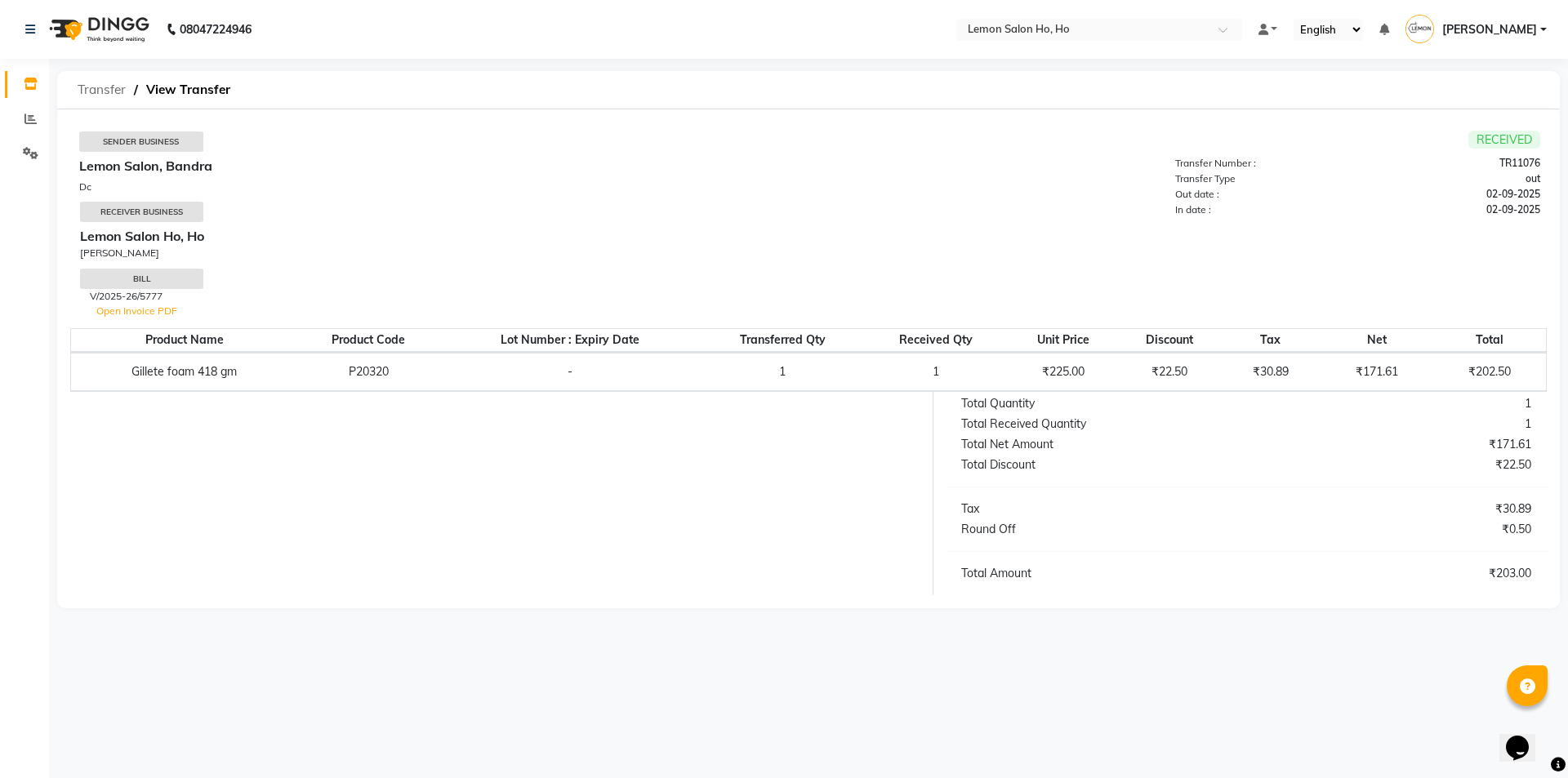
click at [109, 100] on span "Transfer" at bounding box center [101, 90] width 65 height 29
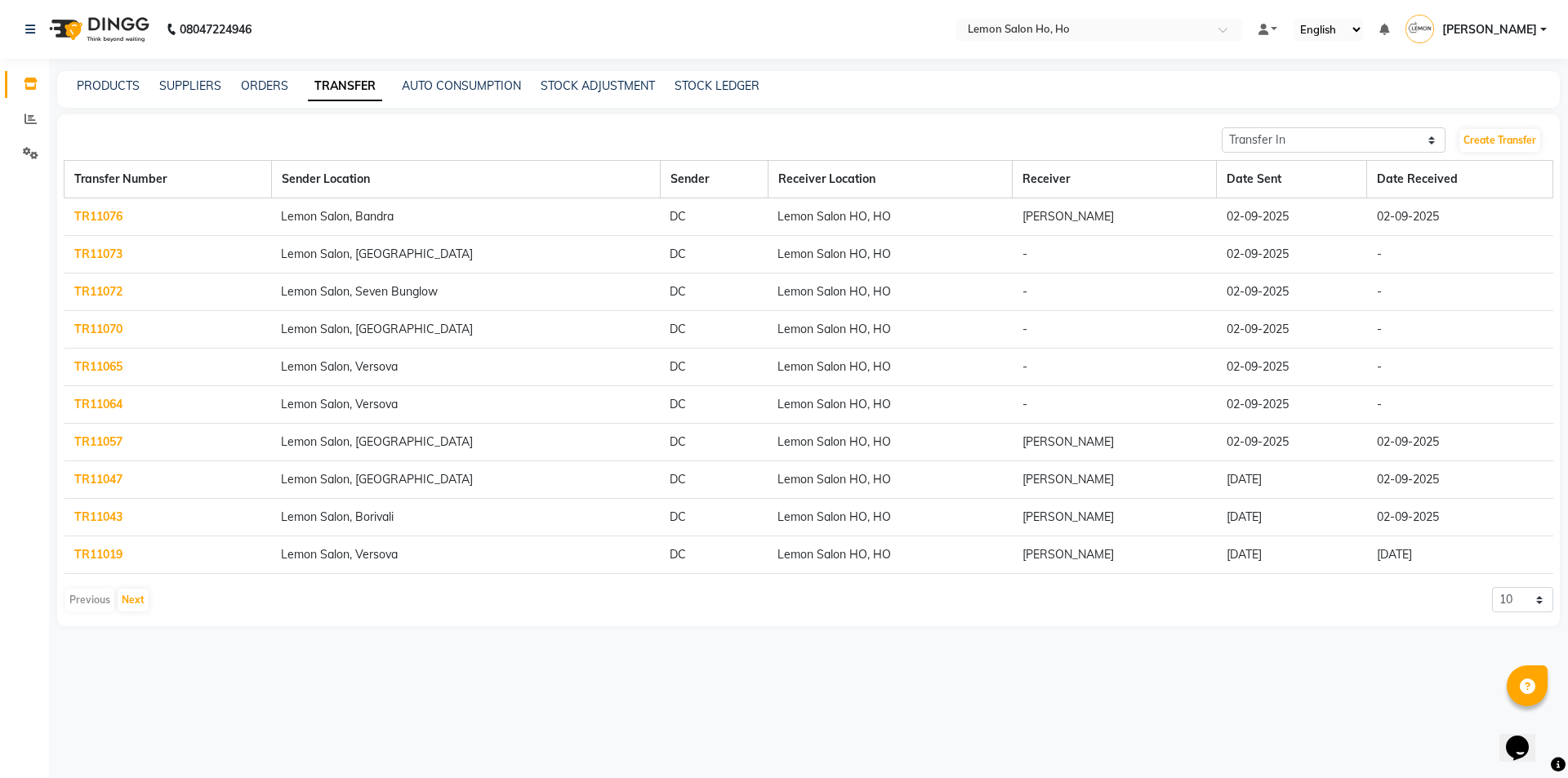
click at [107, 248] on link "TR11073" at bounding box center [98, 254] width 48 height 15
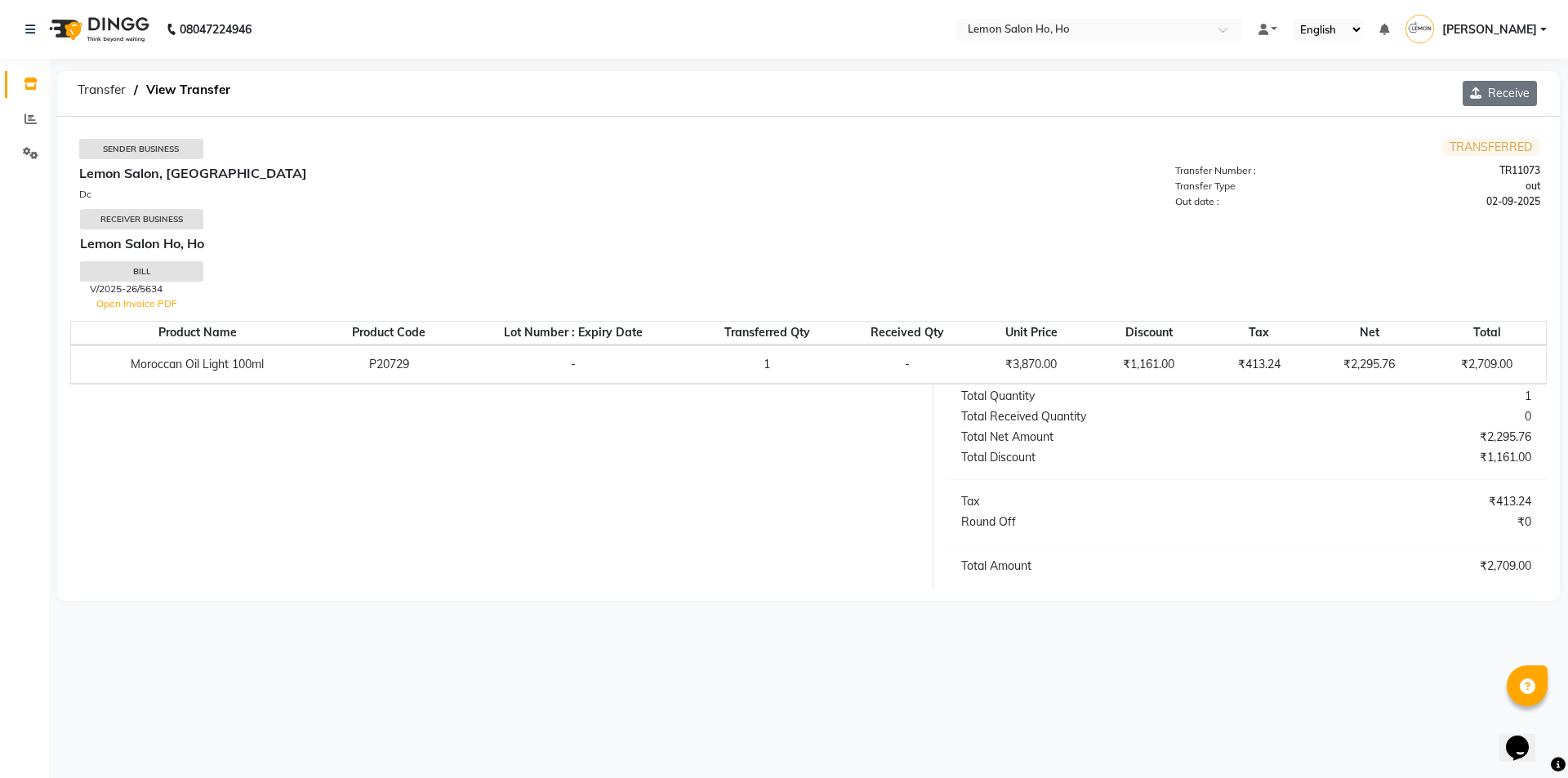
click at [1501, 92] on button "Receive" at bounding box center [1499, 93] width 74 height 25
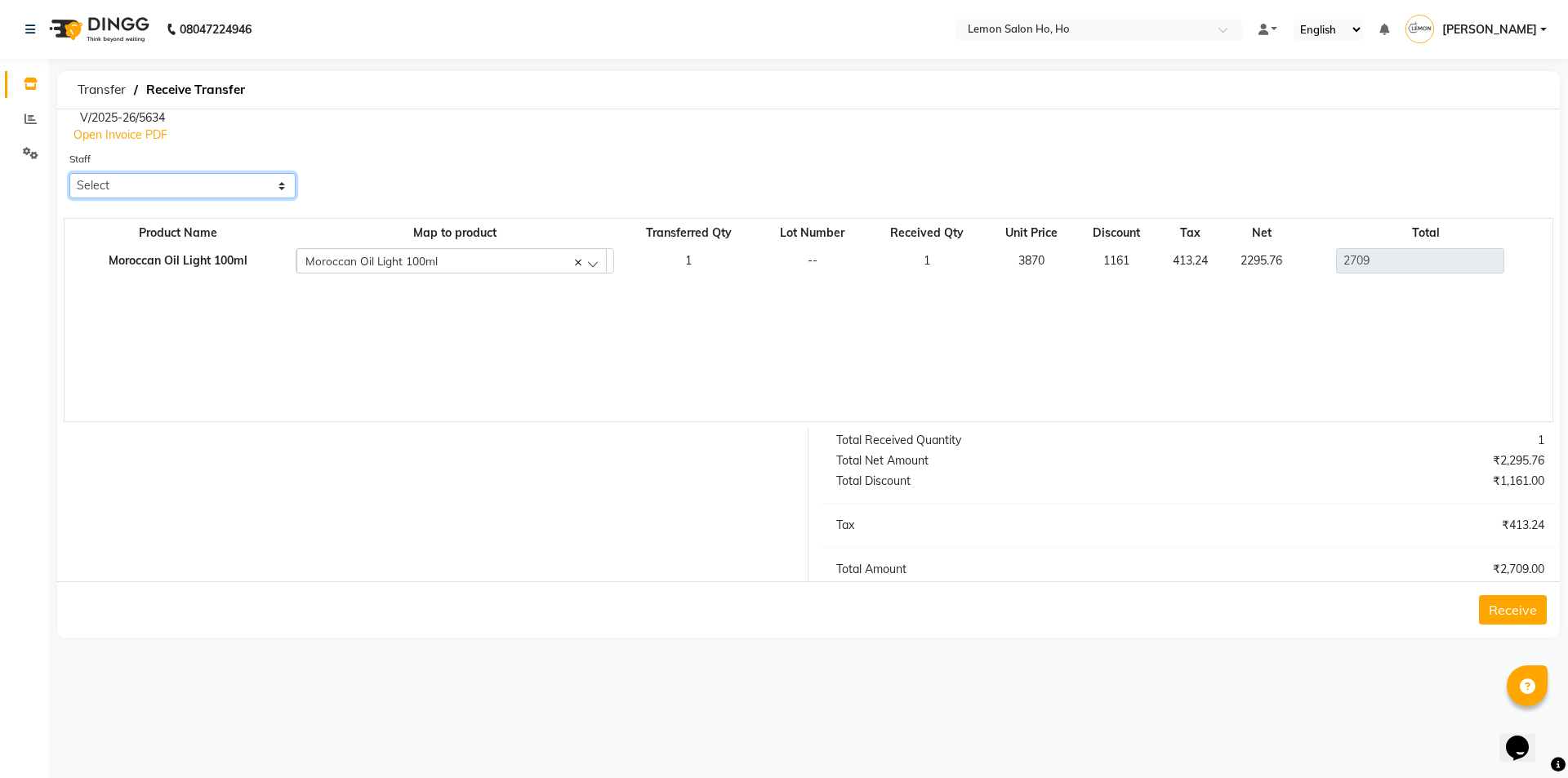
click at [223, 185] on select "Select [PERSON_NAME] [PERSON_NAME] DC DINGG Support [PERSON_NAME] [PERSON_NAME]…" at bounding box center [182, 186] width 226 height 25
select select "34406"
click at [69, 173] on select "Select [PERSON_NAME] [PERSON_NAME] DC DINGG Support [PERSON_NAME] [PERSON_NAME]…" at bounding box center [182, 186] width 226 height 25
click at [1532, 616] on button "Receive" at bounding box center [1512, 610] width 68 height 29
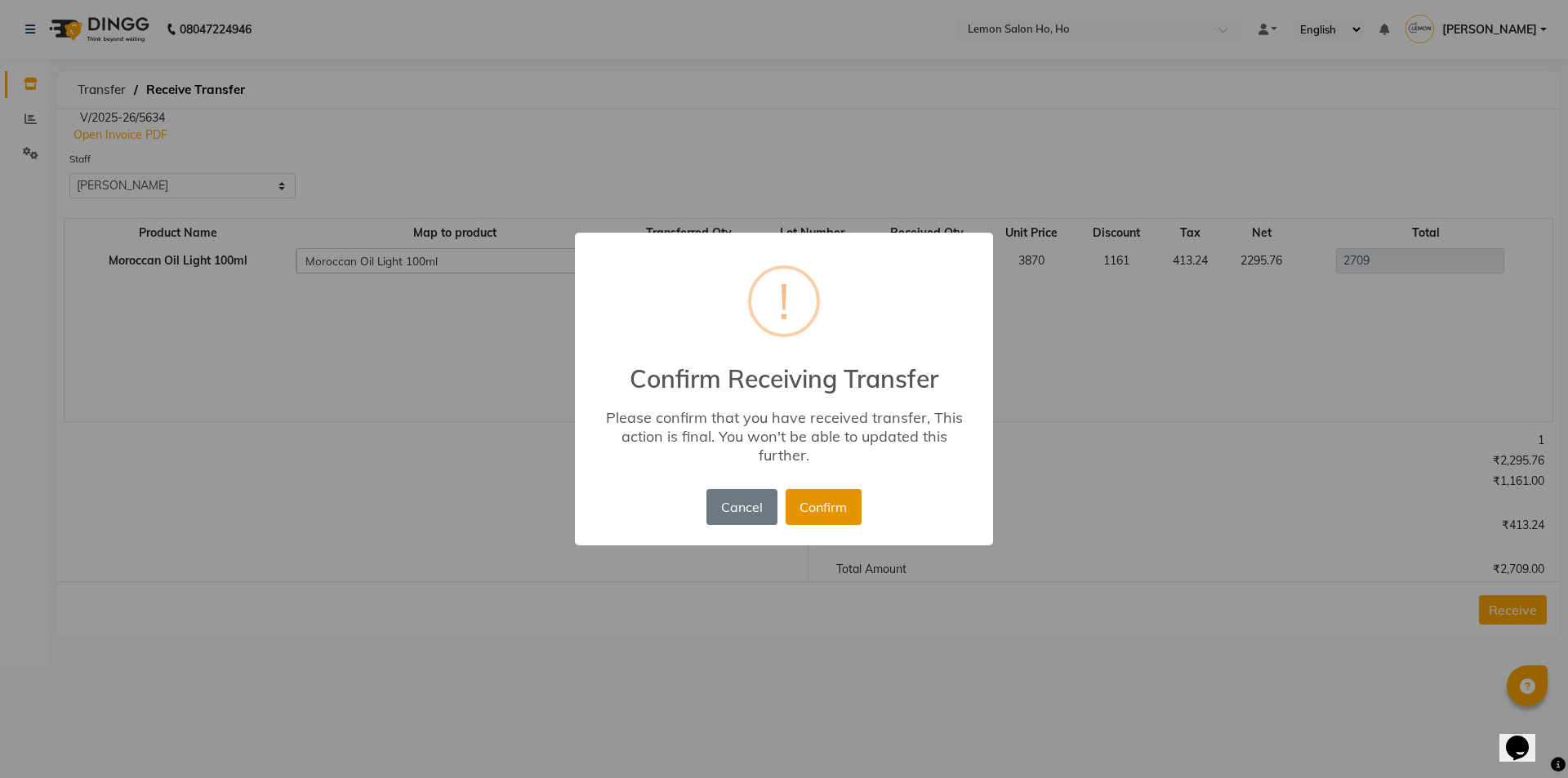
click at [803, 518] on button "Confirm" at bounding box center [823, 507] width 76 height 36
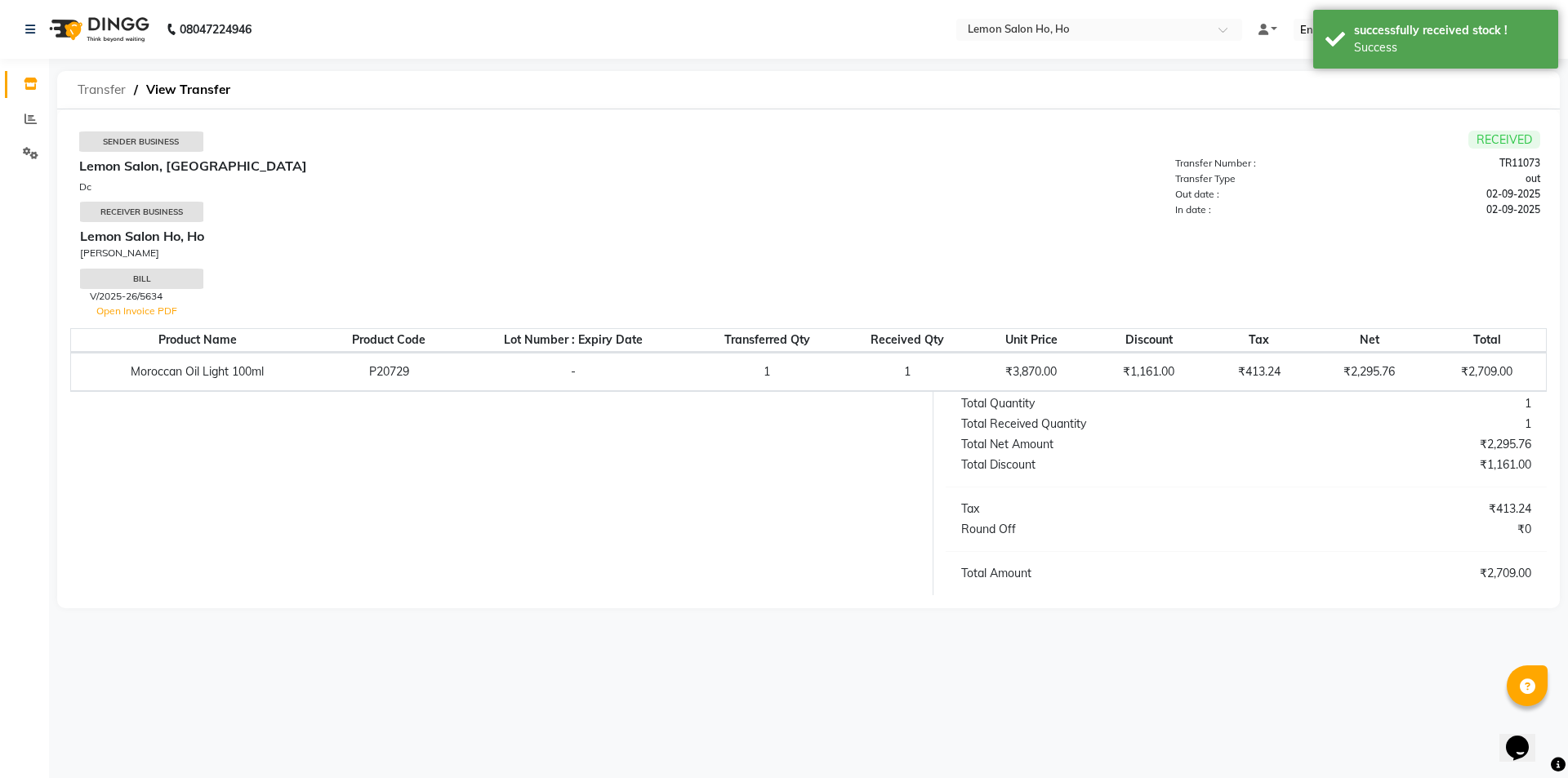
click at [101, 92] on span "Transfer" at bounding box center [101, 90] width 65 height 29
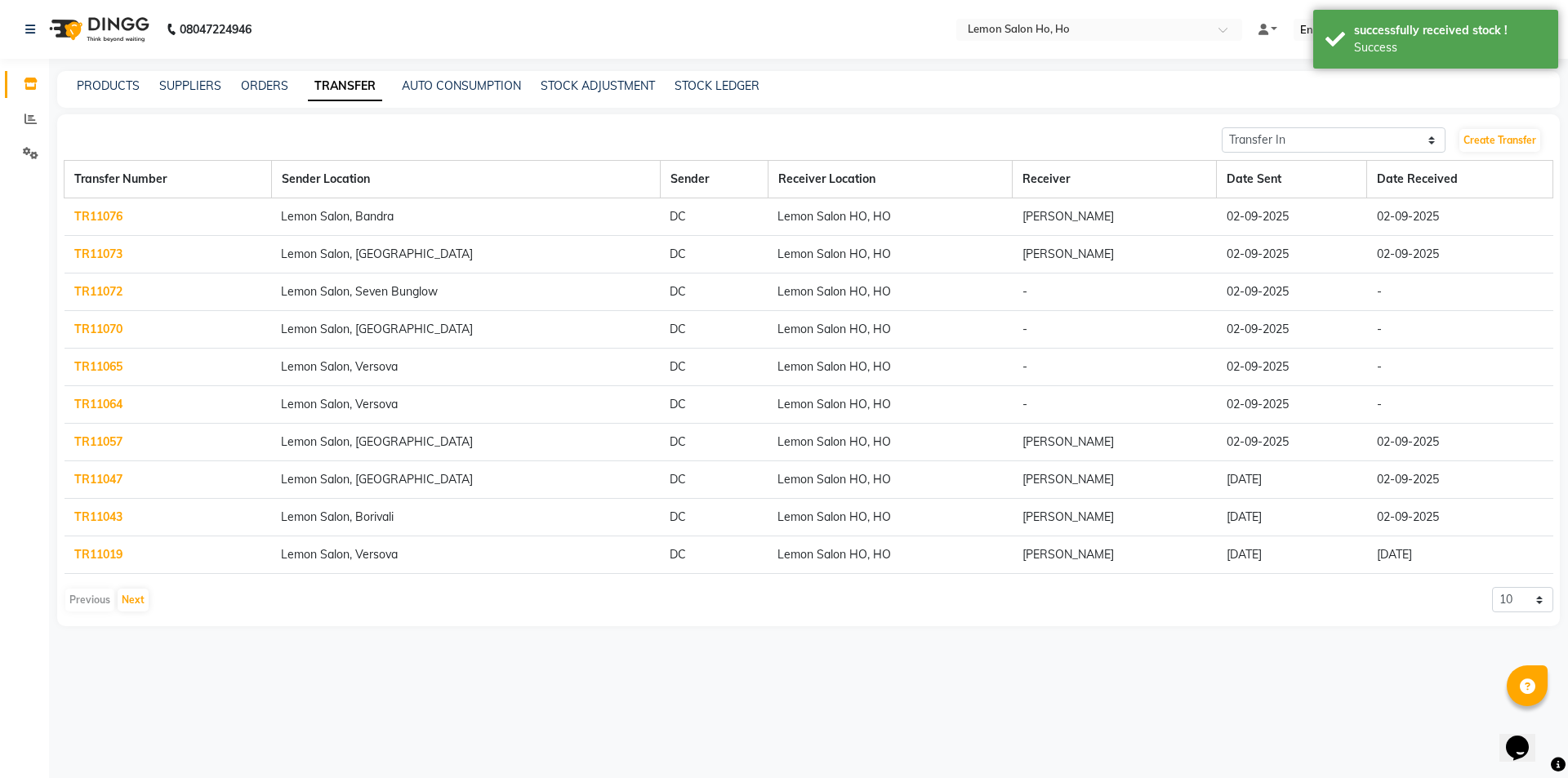
click at [91, 289] on link "TR11072" at bounding box center [98, 292] width 48 height 15
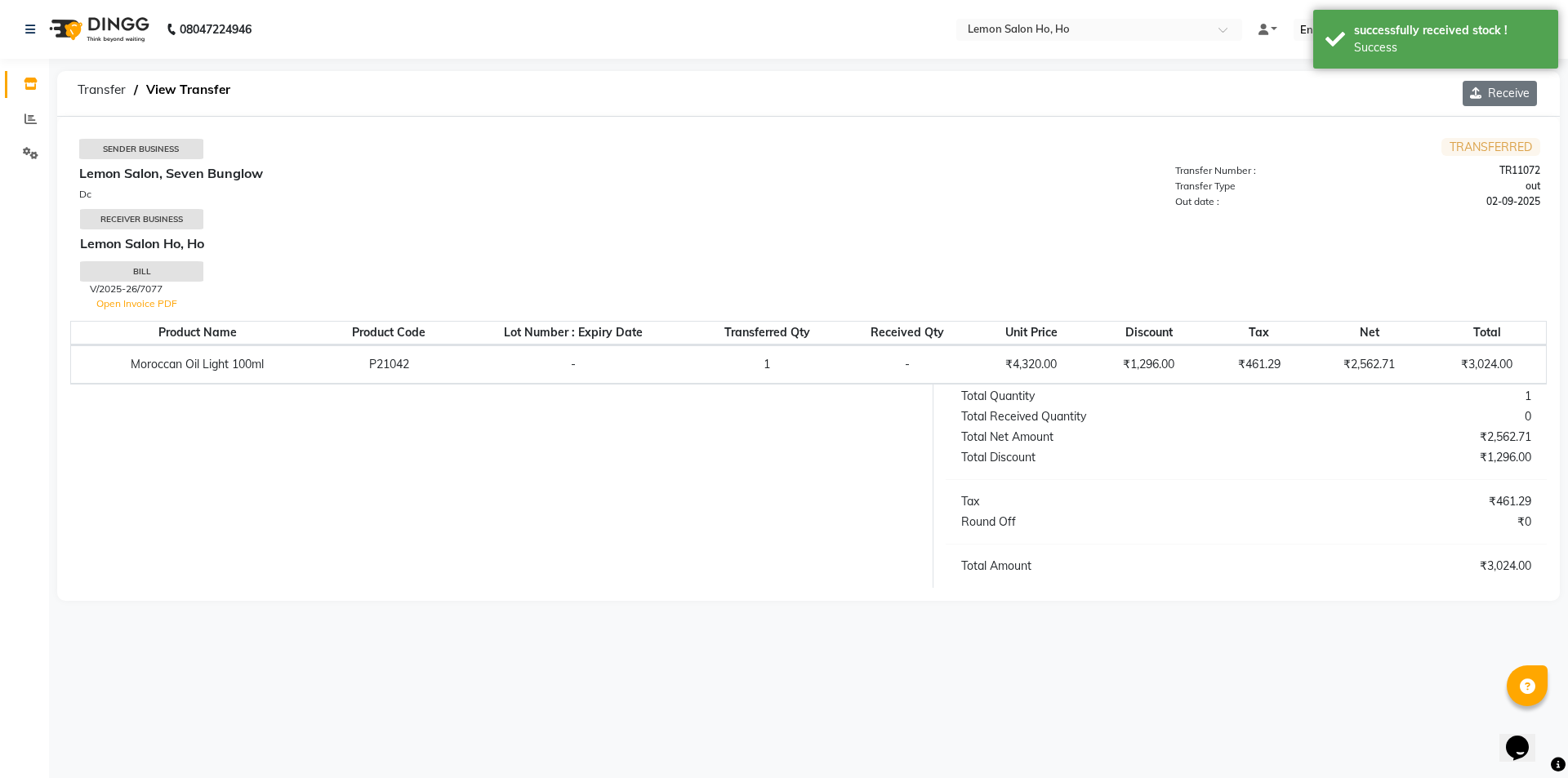
click at [1500, 93] on button "Receive" at bounding box center [1499, 93] width 74 height 25
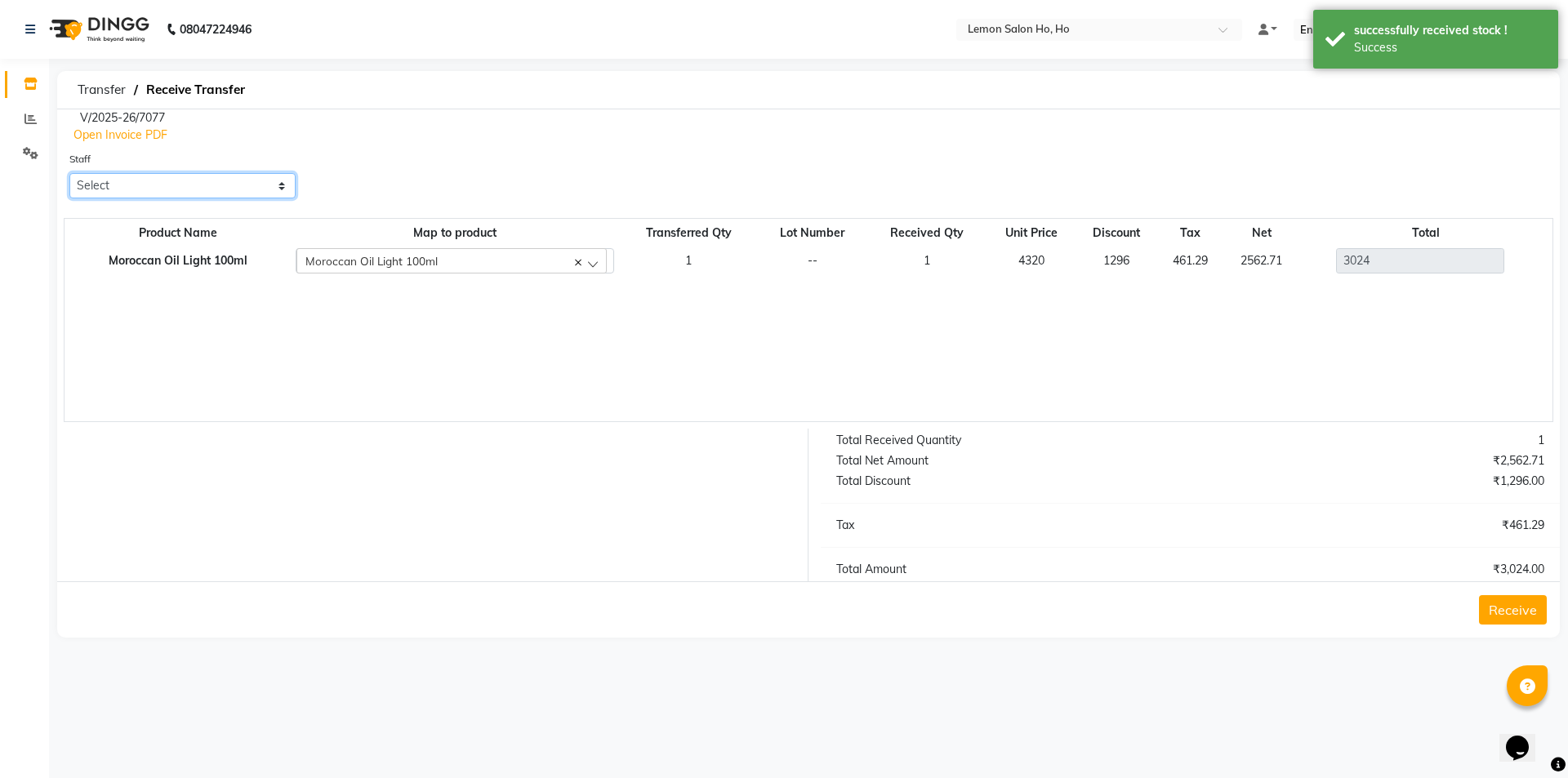
click at [208, 190] on select "Select [PERSON_NAME] [PERSON_NAME] DC DINGG Support [PERSON_NAME] [PERSON_NAME]…" at bounding box center [182, 186] width 226 height 25
select select "34406"
click at [69, 173] on select "Select [PERSON_NAME] [PERSON_NAME] DC DINGG Support [PERSON_NAME] [PERSON_NAME]…" at bounding box center [182, 186] width 226 height 25
click at [1548, 616] on div "Receive" at bounding box center [808, 610] width 1503 height 56
click at [1494, 598] on div "Receive" at bounding box center [808, 610] width 1503 height 56
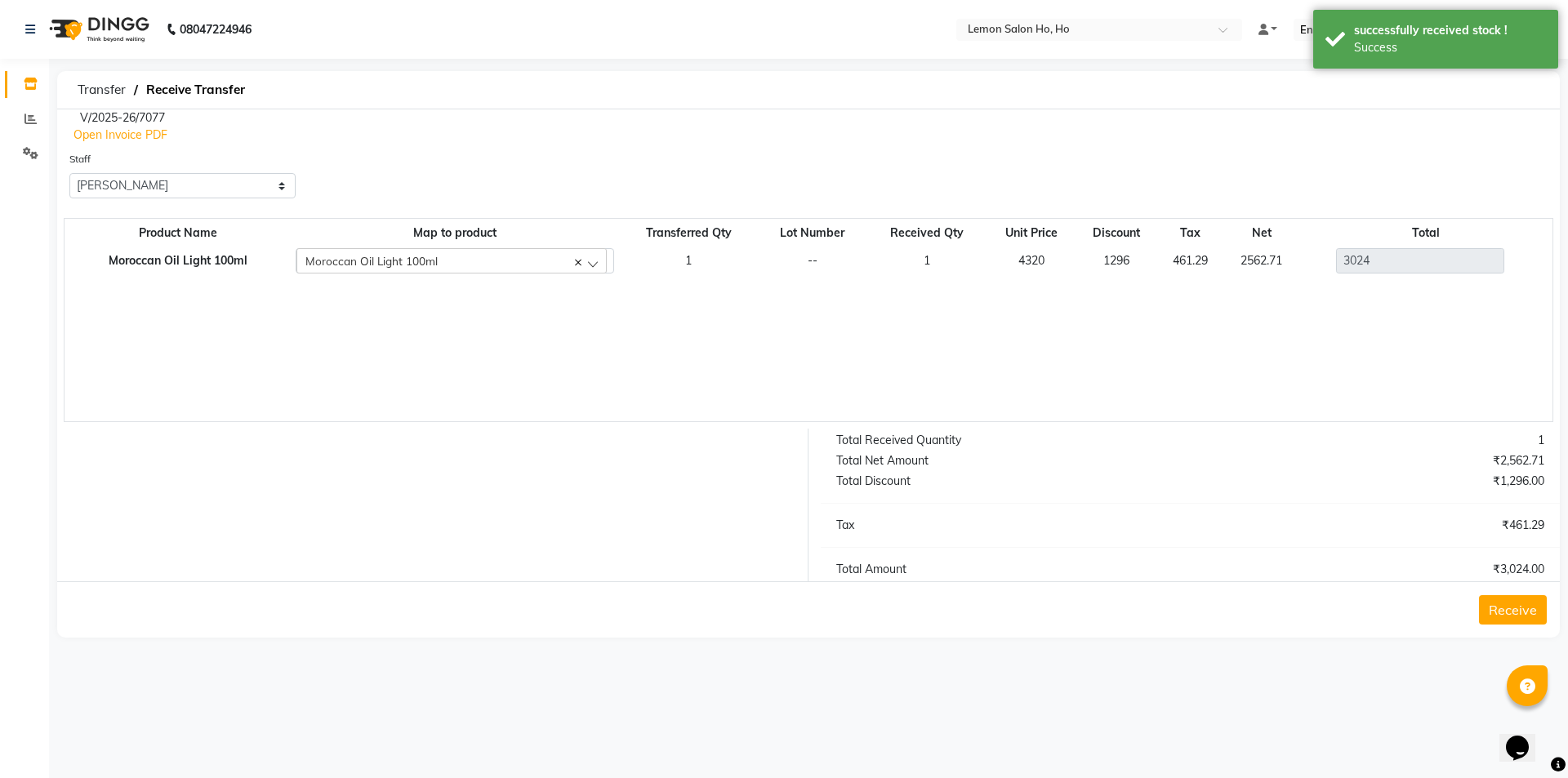
click at [1495, 599] on button "Receive" at bounding box center [1512, 610] width 68 height 29
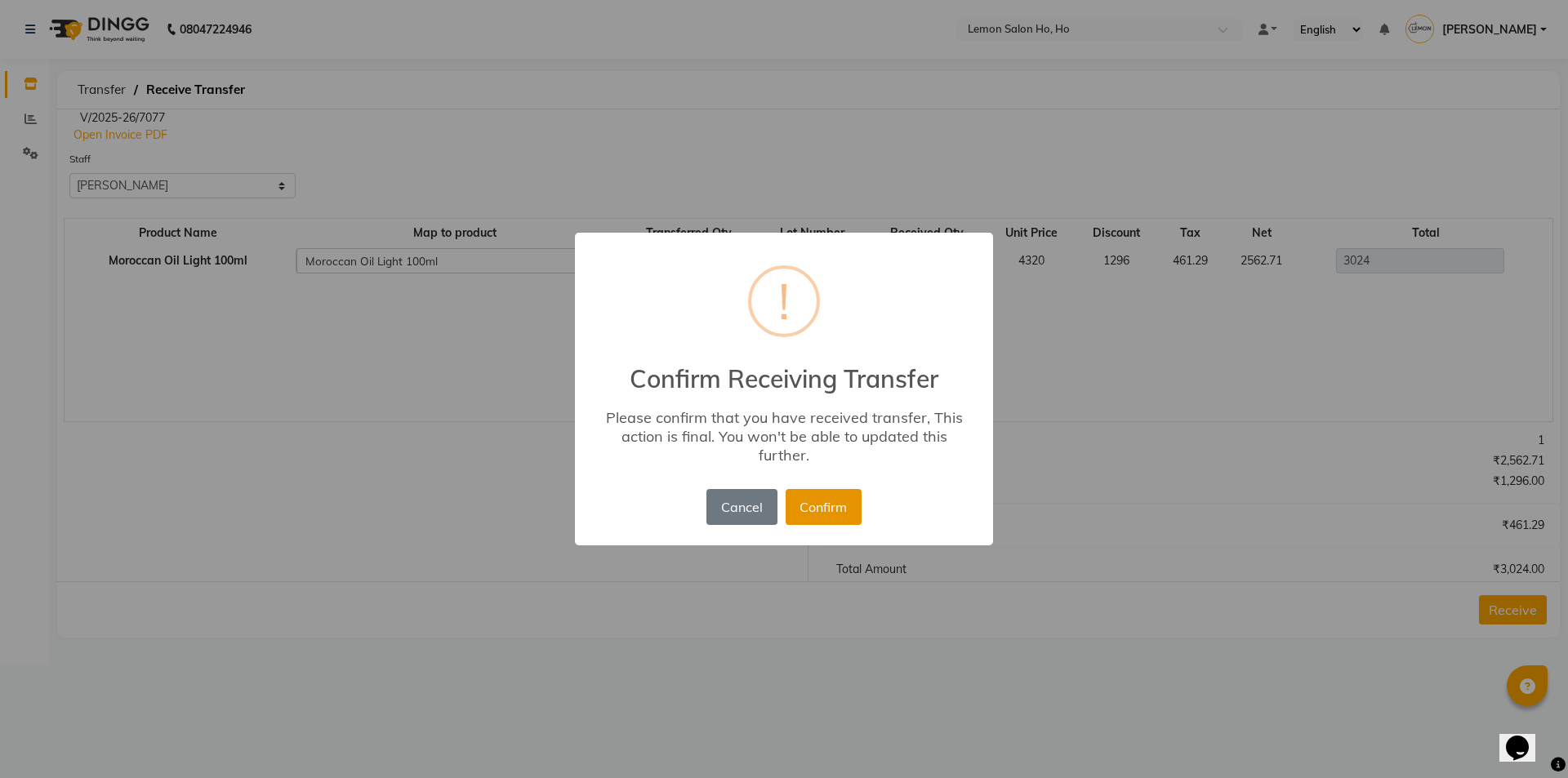
click at [801, 508] on button "Confirm" at bounding box center [823, 507] width 76 height 36
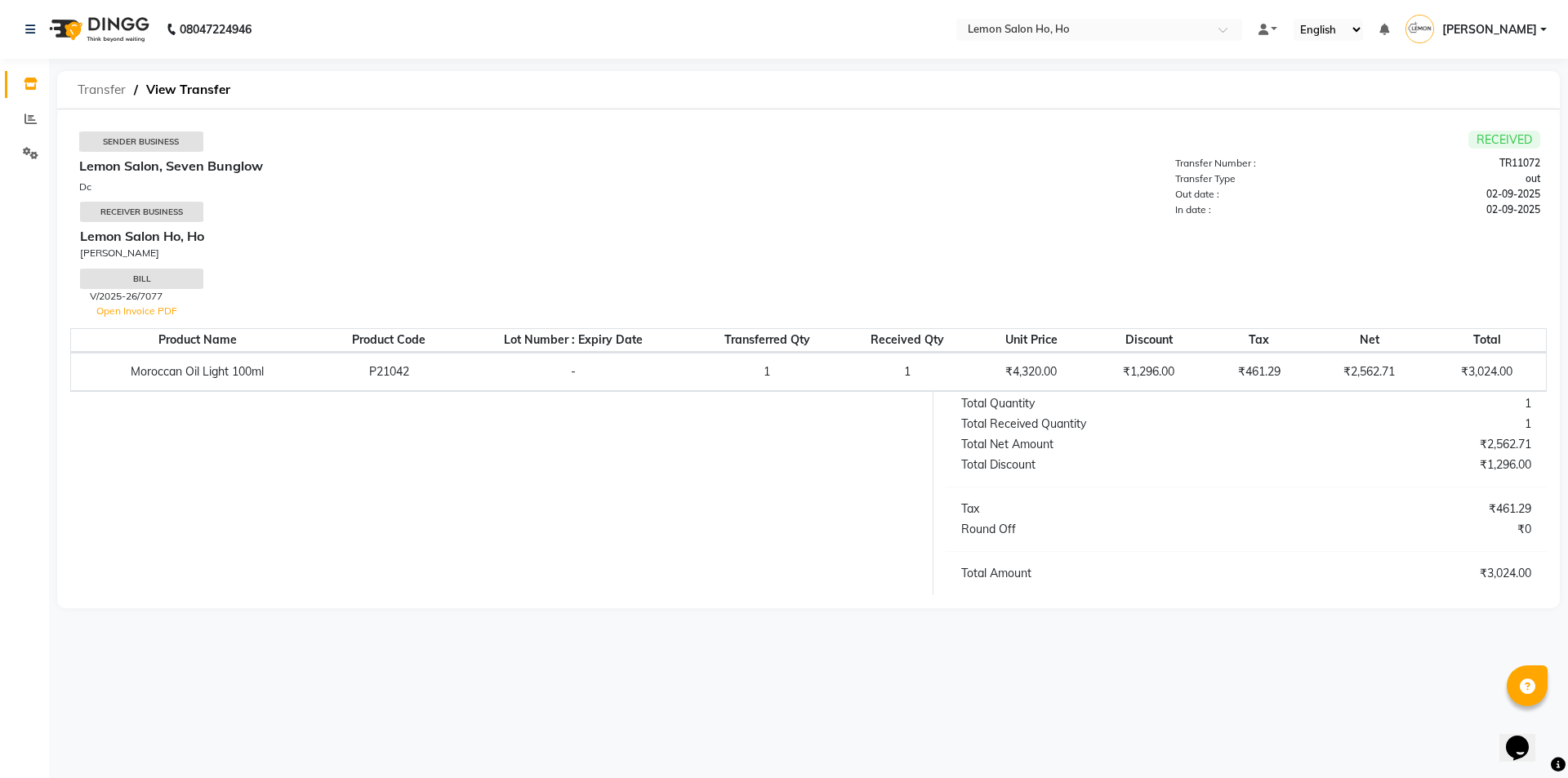
click at [98, 87] on span "Transfer" at bounding box center [101, 90] width 65 height 29
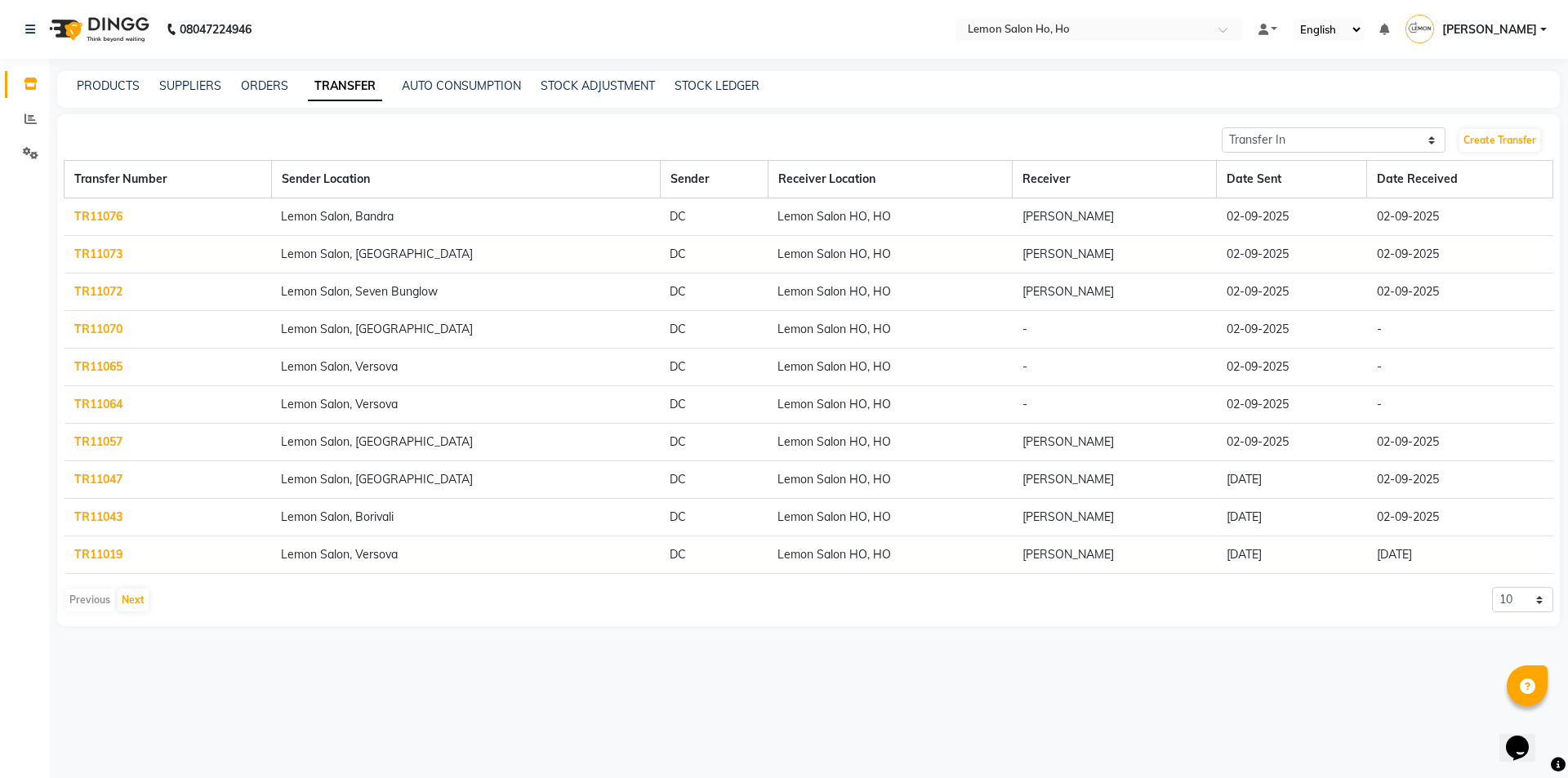
click at [86, 326] on link "TR11070" at bounding box center [98, 329] width 48 height 15
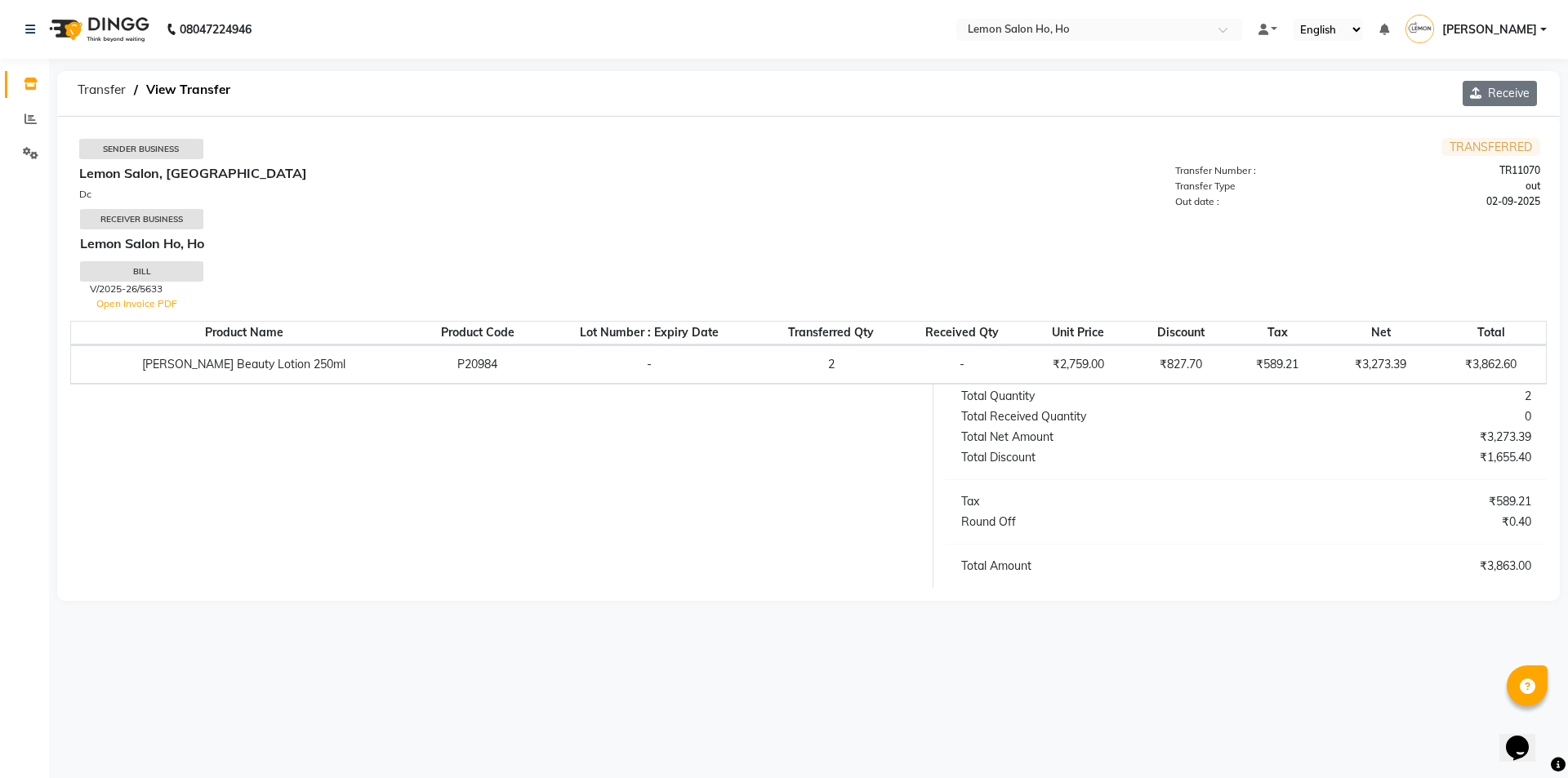
click at [1498, 92] on button "Receive" at bounding box center [1499, 93] width 74 height 25
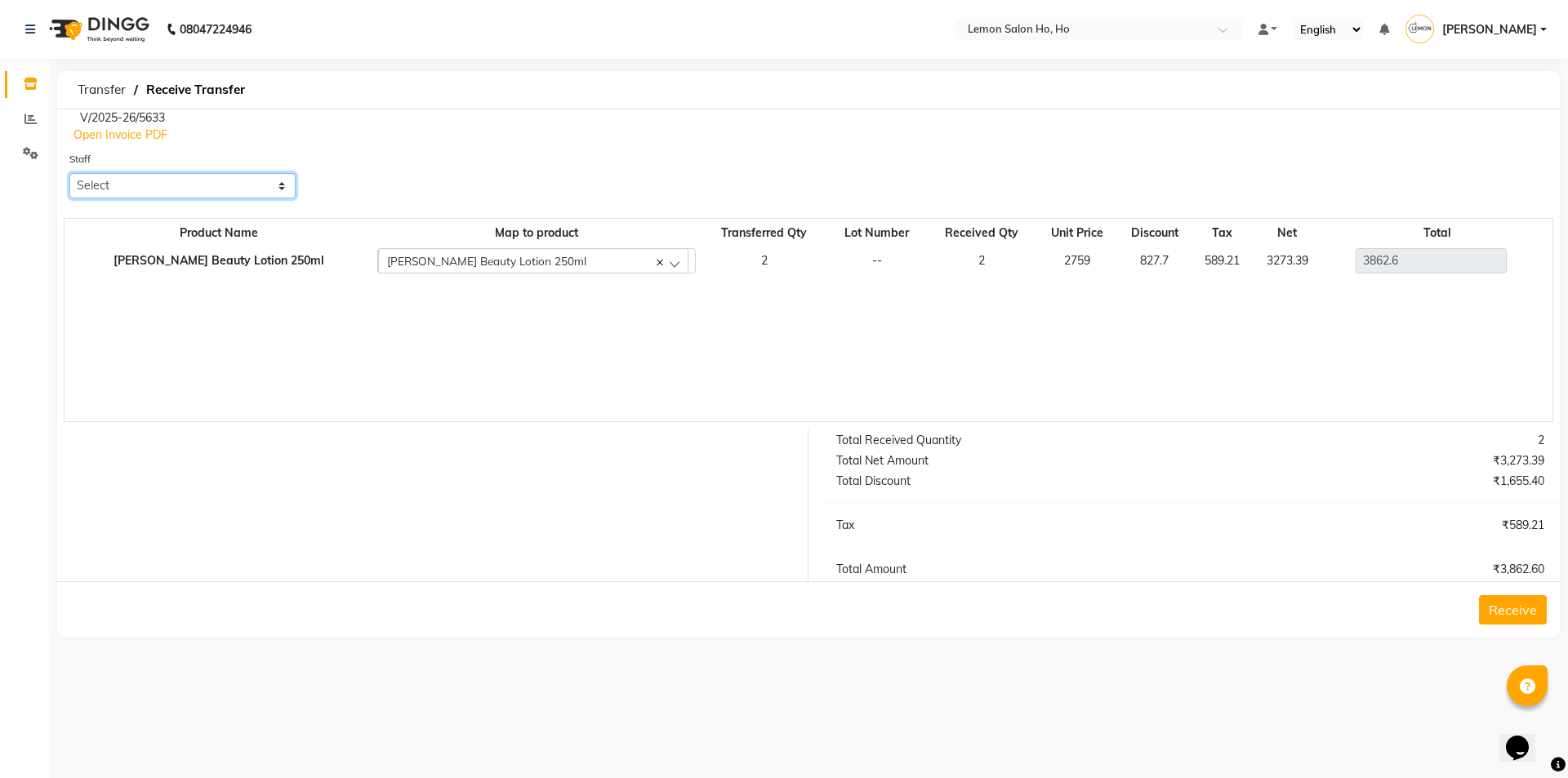
click at [154, 177] on select "Select [PERSON_NAME] [PERSON_NAME] DC DINGG Support [PERSON_NAME] [PERSON_NAME]…" at bounding box center [182, 186] width 226 height 25
select select "34406"
click at [69, 173] on select "Select [PERSON_NAME] [PERSON_NAME] DC DINGG Support [PERSON_NAME] [PERSON_NAME]…" at bounding box center [182, 186] width 226 height 25
click at [1524, 613] on button "Receive" at bounding box center [1512, 610] width 68 height 29
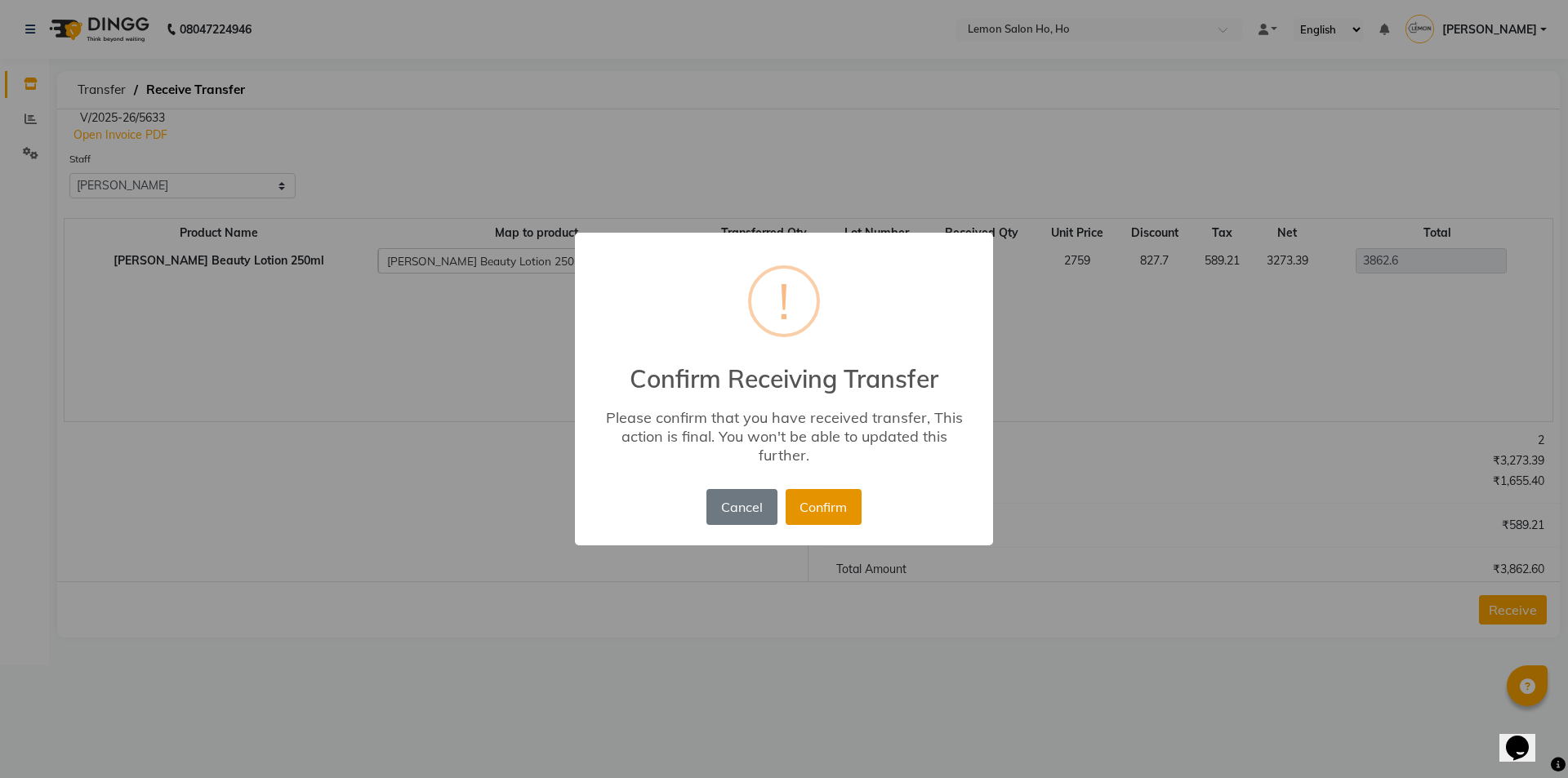
click at [842, 506] on button "Confirm" at bounding box center [823, 507] width 76 height 36
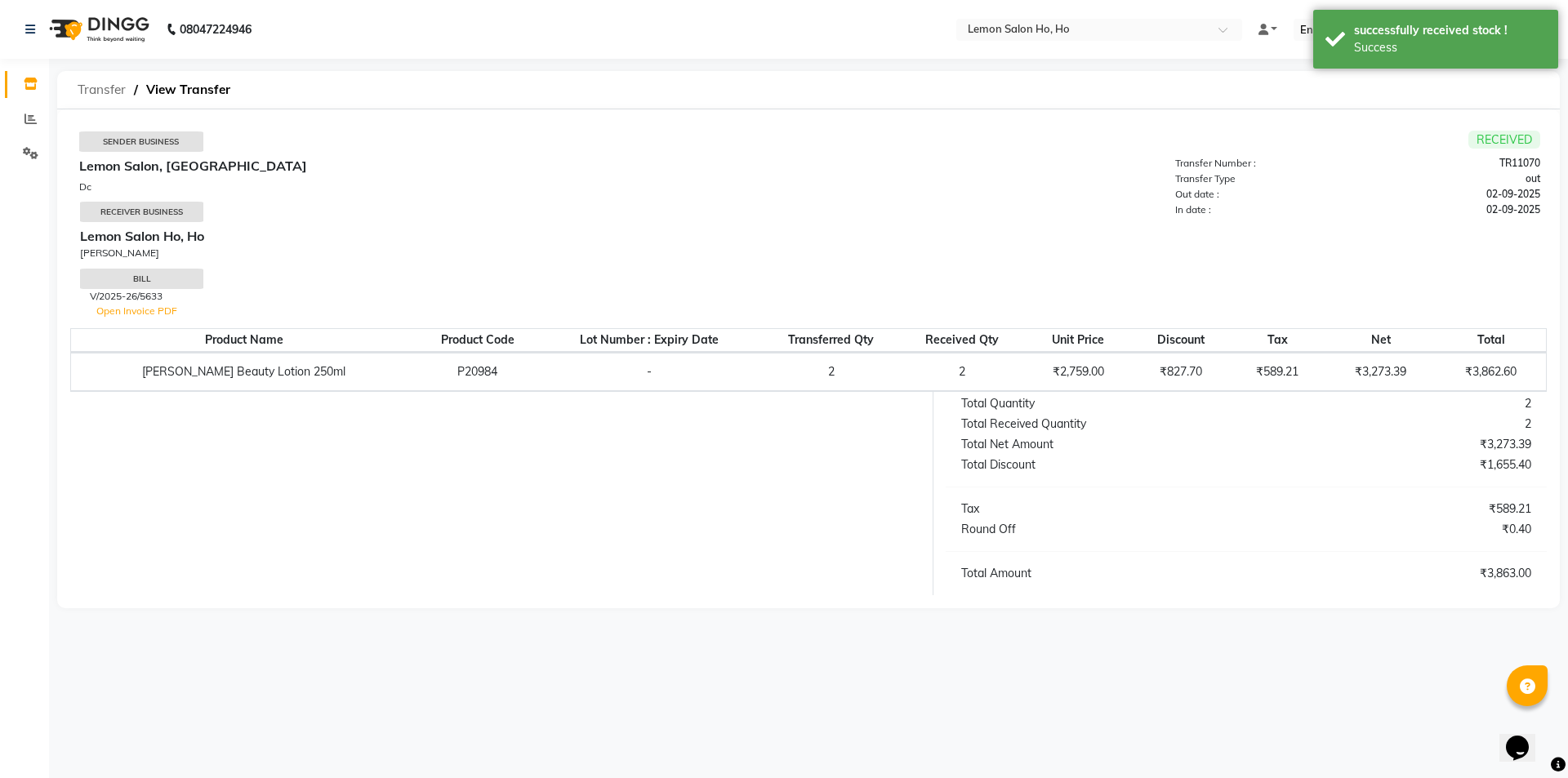
click at [95, 84] on span "Transfer" at bounding box center [101, 90] width 65 height 29
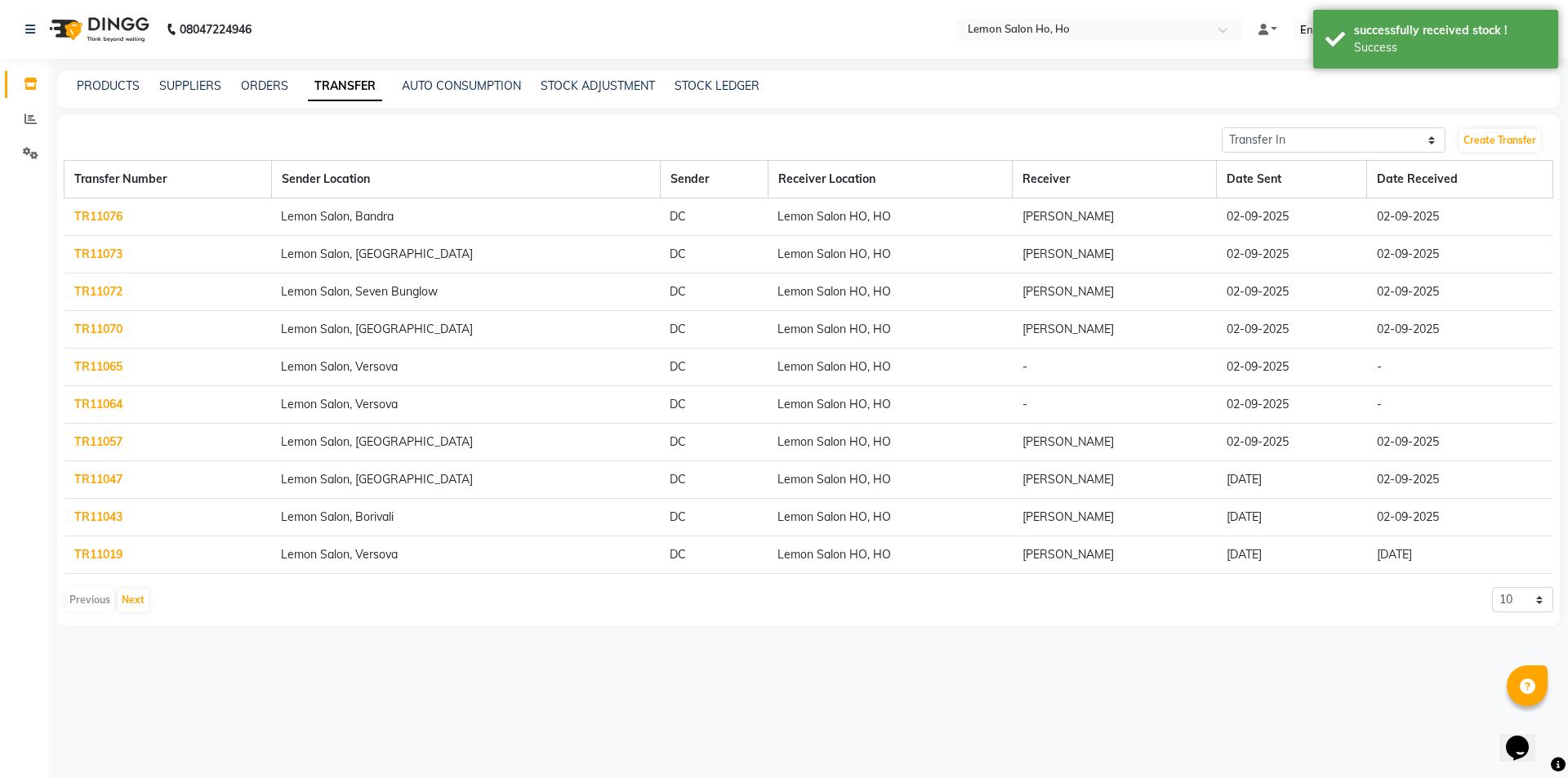
click at [105, 363] on link "TR11065" at bounding box center [98, 367] width 48 height 15
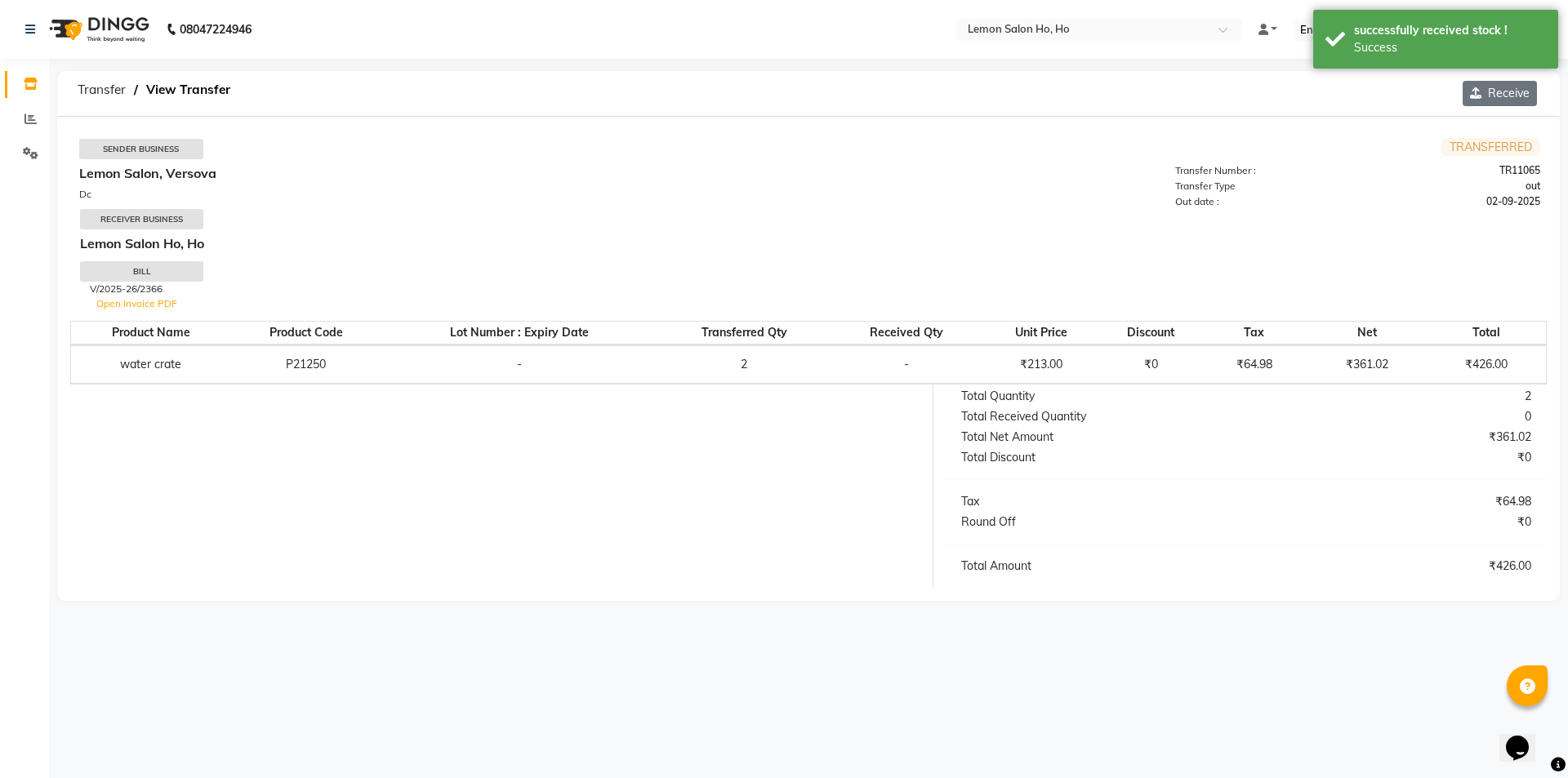
click at [1505, 104] on button "Receive" at bounding box center [1499, 93] width 74 height 25
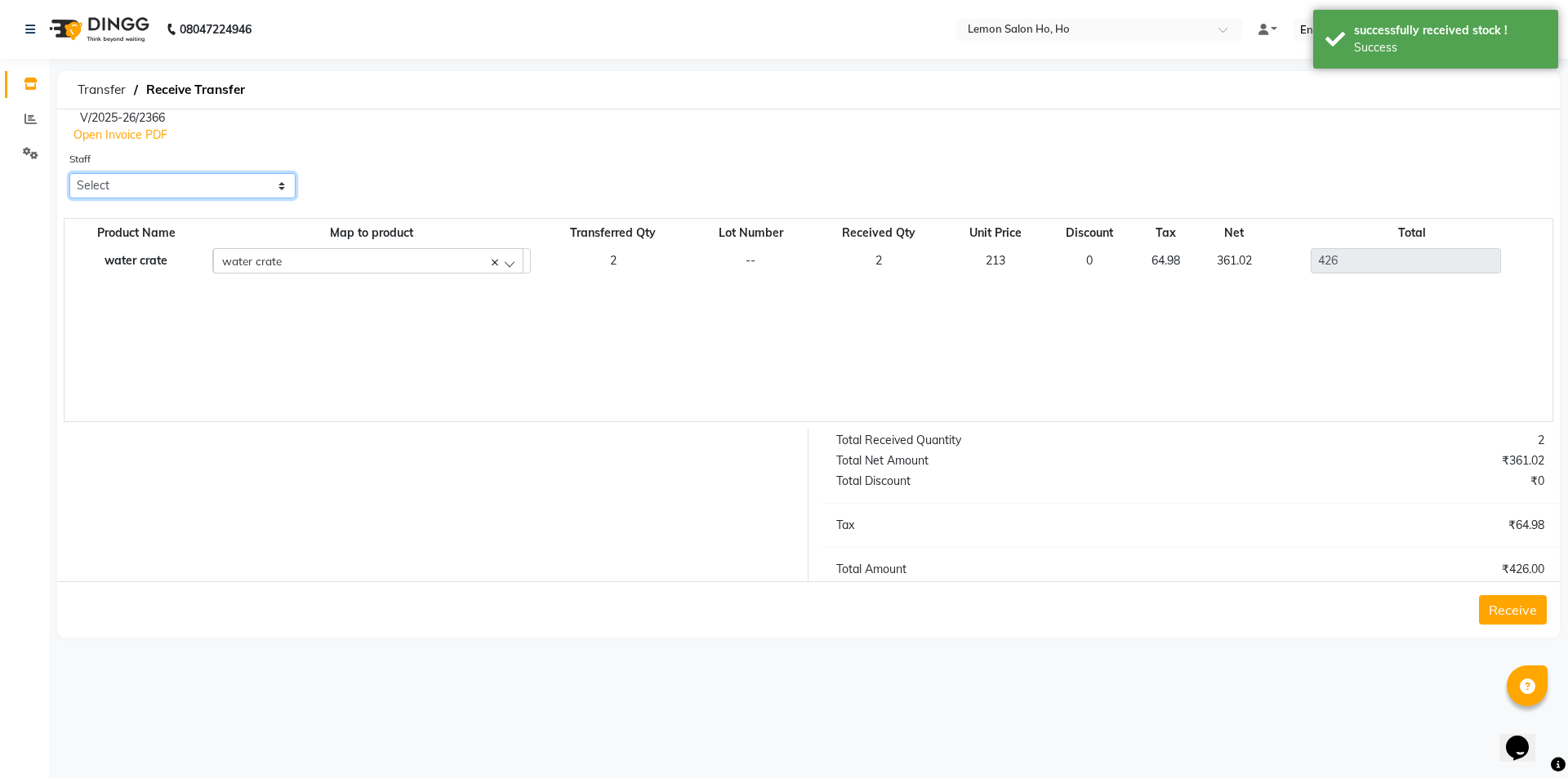
click at [188, 190] on select "Select [PERSON_NAME] [PERSON_NAME] DC DINGG Support [PERSON_NAME] [PERSON_NAME]…" at bounding box center [182, 186] width 226 height 25
select select "34406"
click at [69, 173] on select "Select [PERSON_NAME] [PERSON_NAME] DC DINGG Support [PERSON_NAME] [PERSON_NAME]…" at bounding box center [182, 186] width 226 height 25
click at [1500, 610] on button "Receive" at bounding box center [1512, 610] width 68 height 29
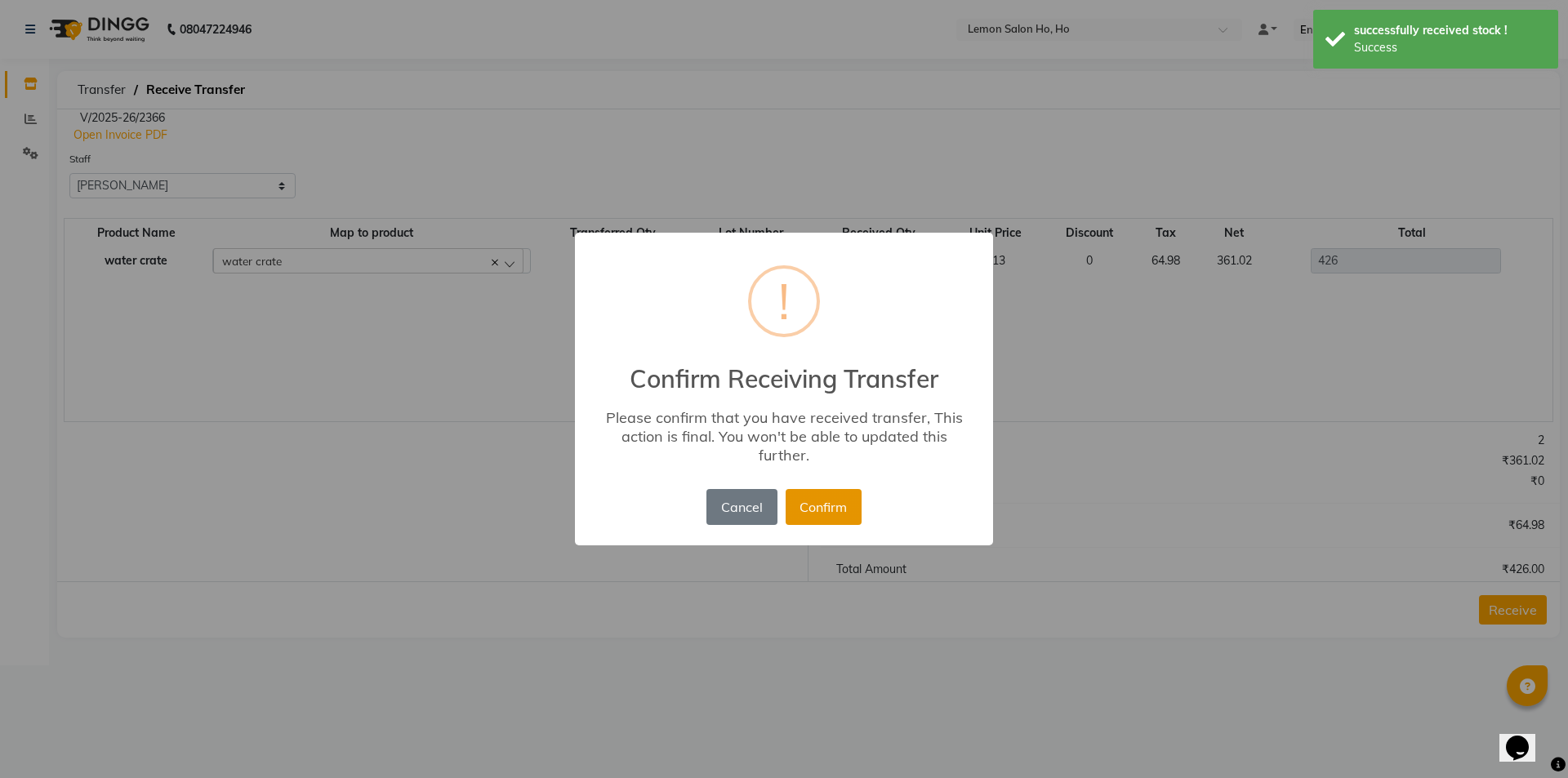
click at [817, 505] on button "Confirm" at bounding box center [823, 507] width 76 height 36
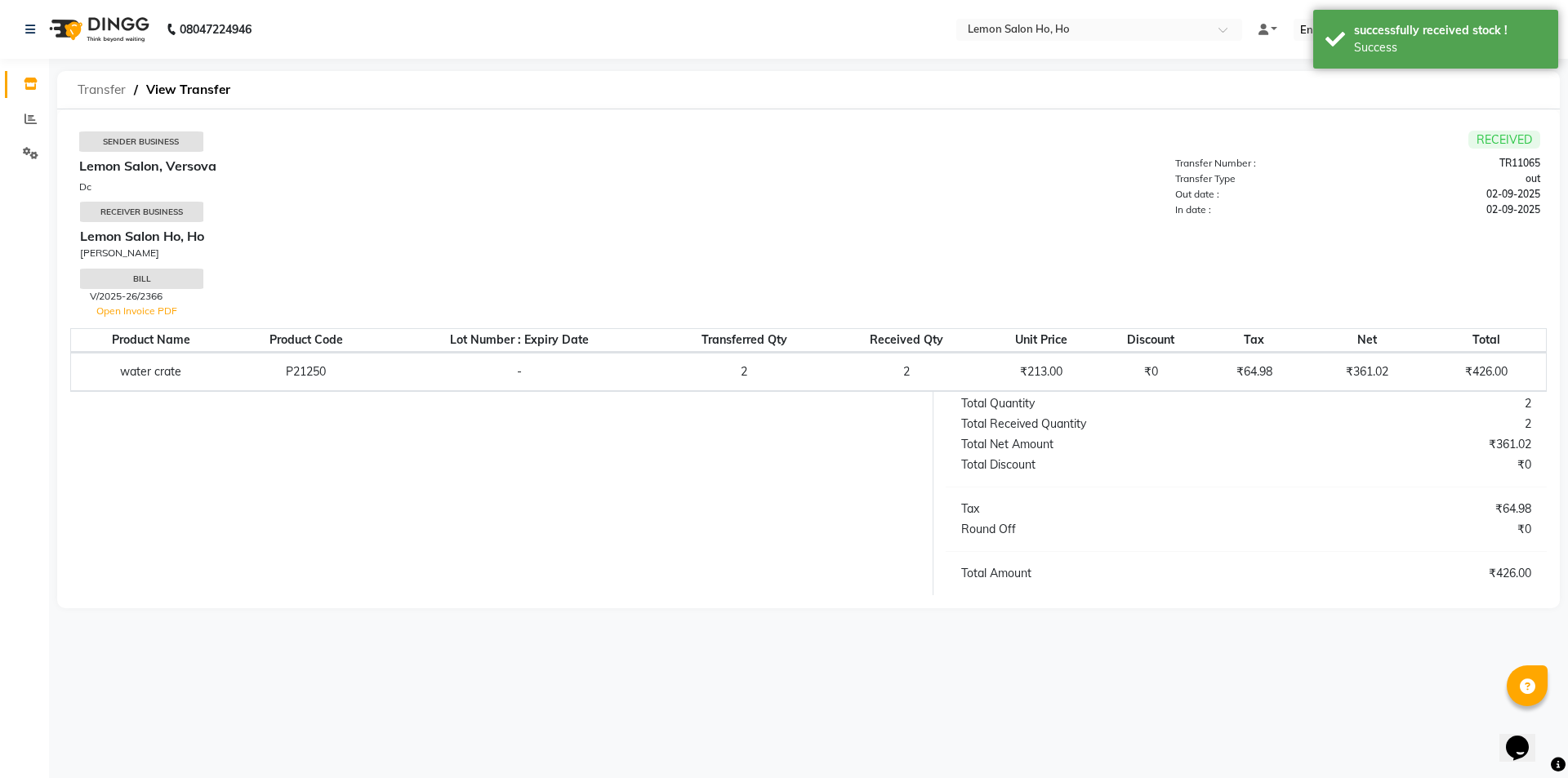
click at [88, 87] on span "Transfer" at bounding box center [101, 90] width 65 height 29
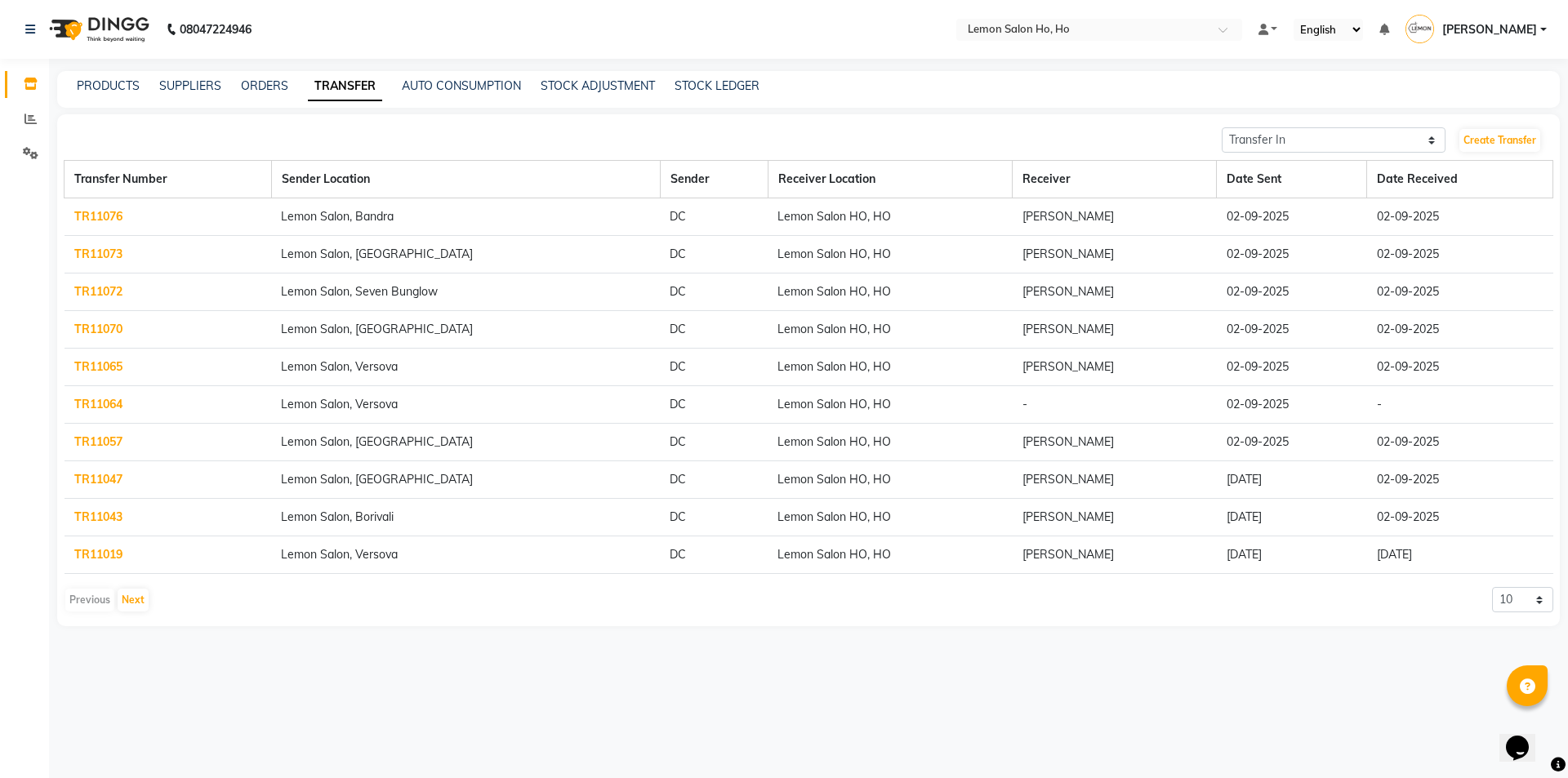
click at [97, 392] on td "TR11064" at bounding box center [168, 405] width 208 height 38
click at [100, 400] on link "TR11064" at bounding box center [98, 405] width 48 height 15
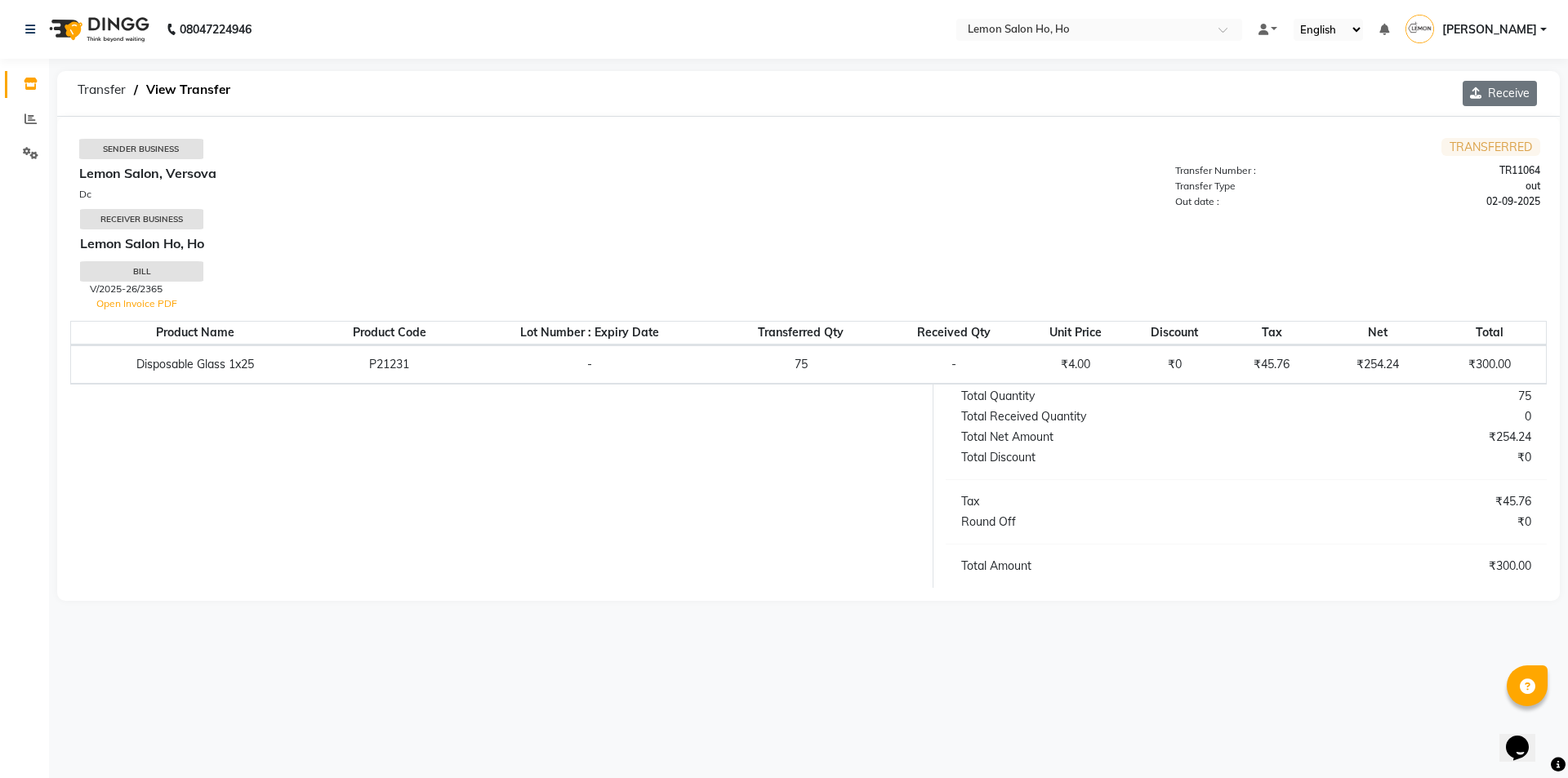
click at [1520, 93] on button "Receive" at bounding box center [1499, 93] width 74 height 25
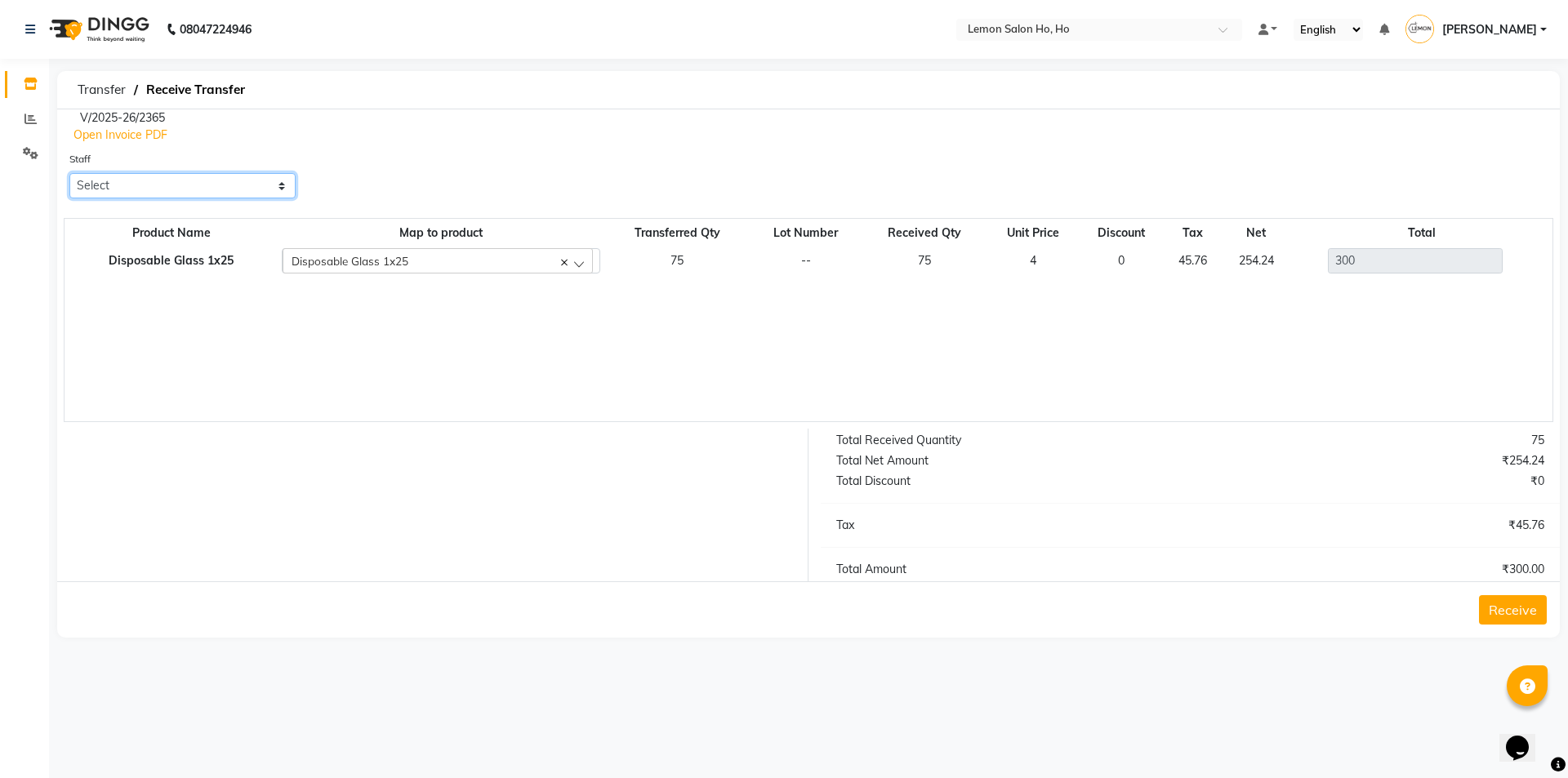
click at [255, 184] on select "Select [PERSON_NAME] [PERSON_NAME] DC DINGG Support [PERSON_NAME] [PERSON_NAME]…" at bounding box center [182, 186] width 226 height 25
select select "34406"
click at [69, 173] on select "Select [PERSON_NAME] [PERSON_NAME] DC DINGG Support [PERSON_NAME] [PERSON_NAME]…" at bounding box center [182, 186] width 226 height 25
click at [1524, 615] on button "Receive" at bounding box center [1512, 610] width 68 height 29
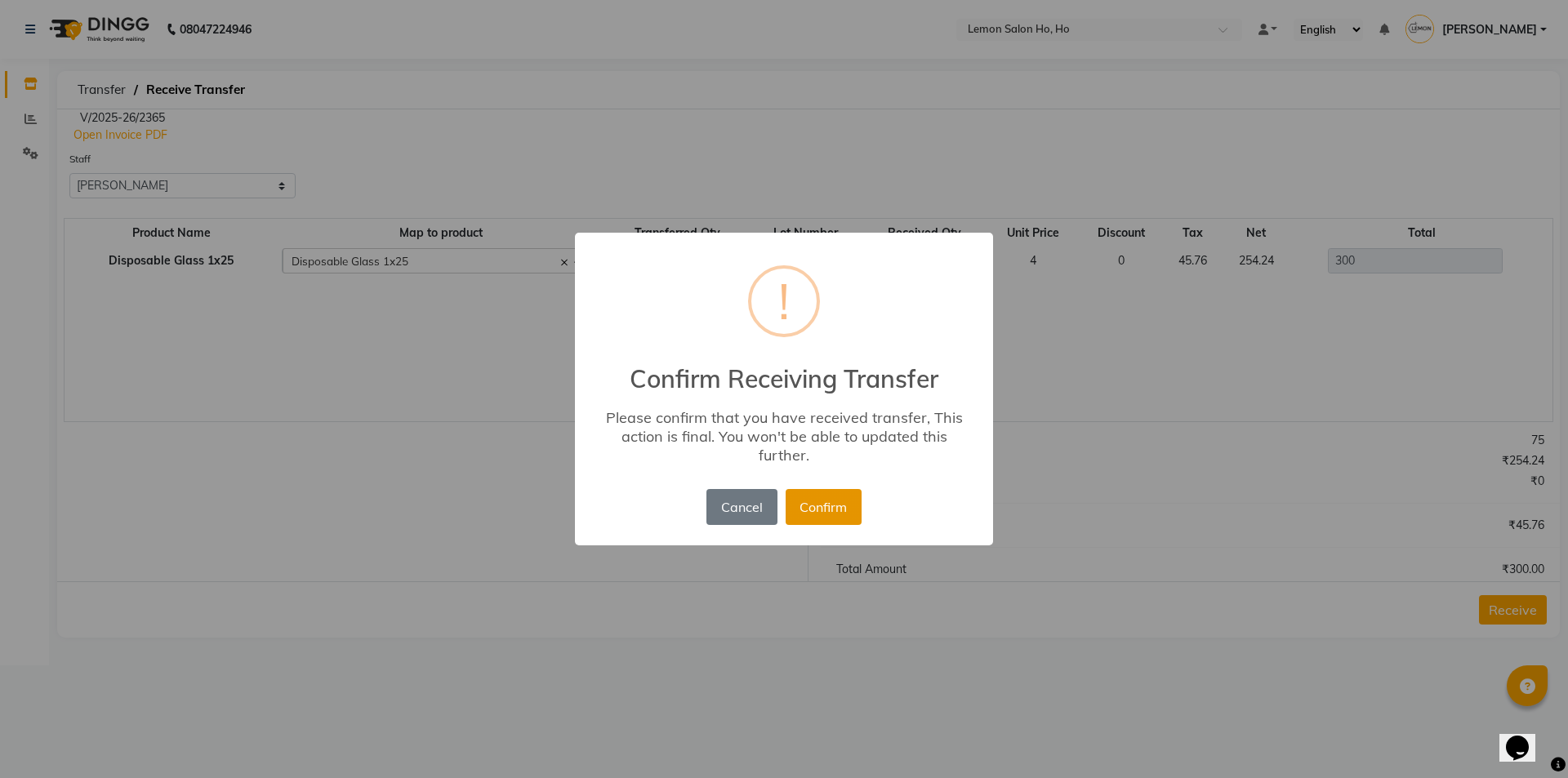
click at [813, 510] on button "Confirm" at bounding box center [823, 507] width 76 height 36
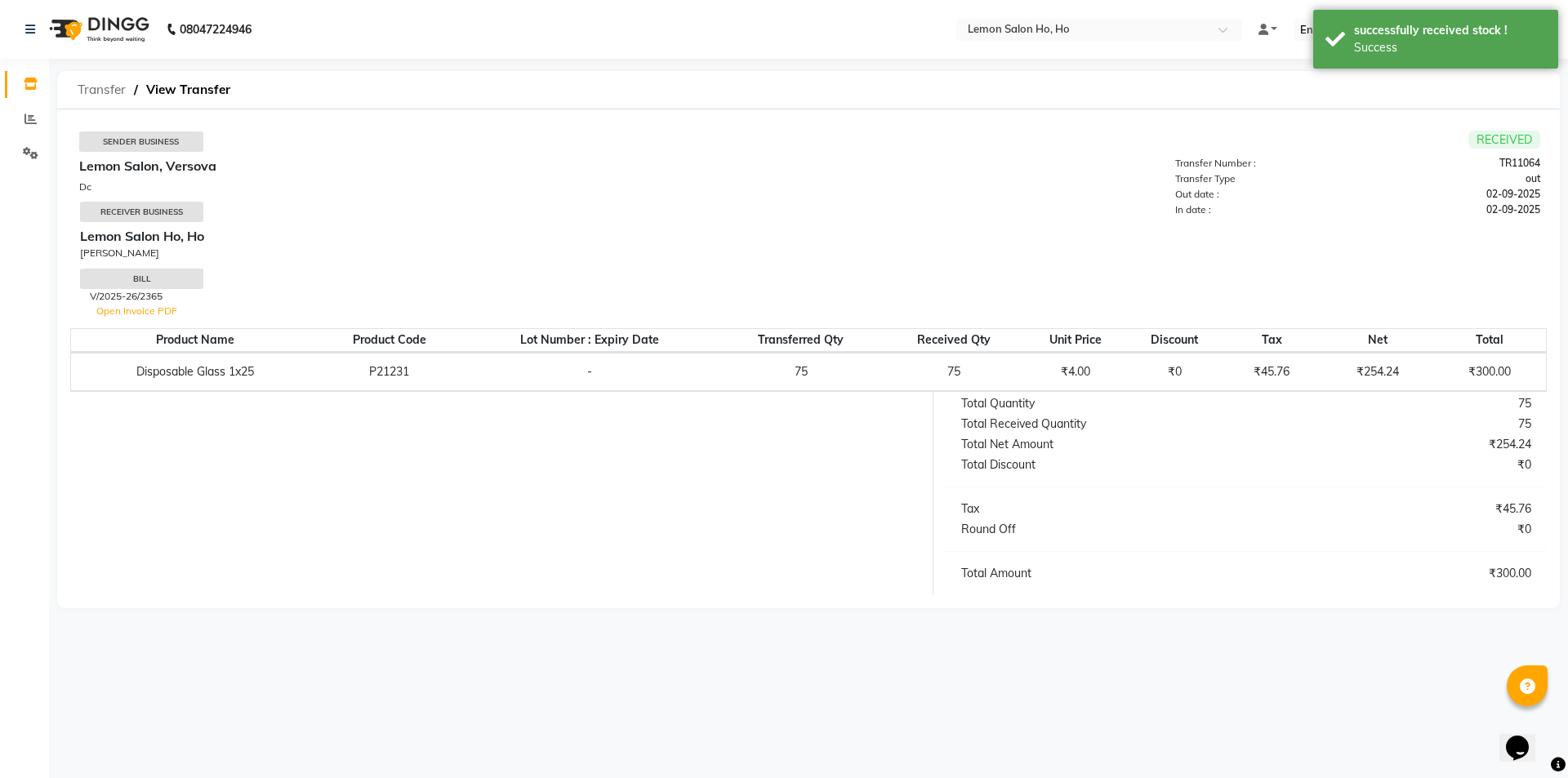
click at [89, 96] on span "Transfer" at bounding box center [101, 90] width 65 height 29
